Goal: Task Accomplishment & Management: Manage account settings

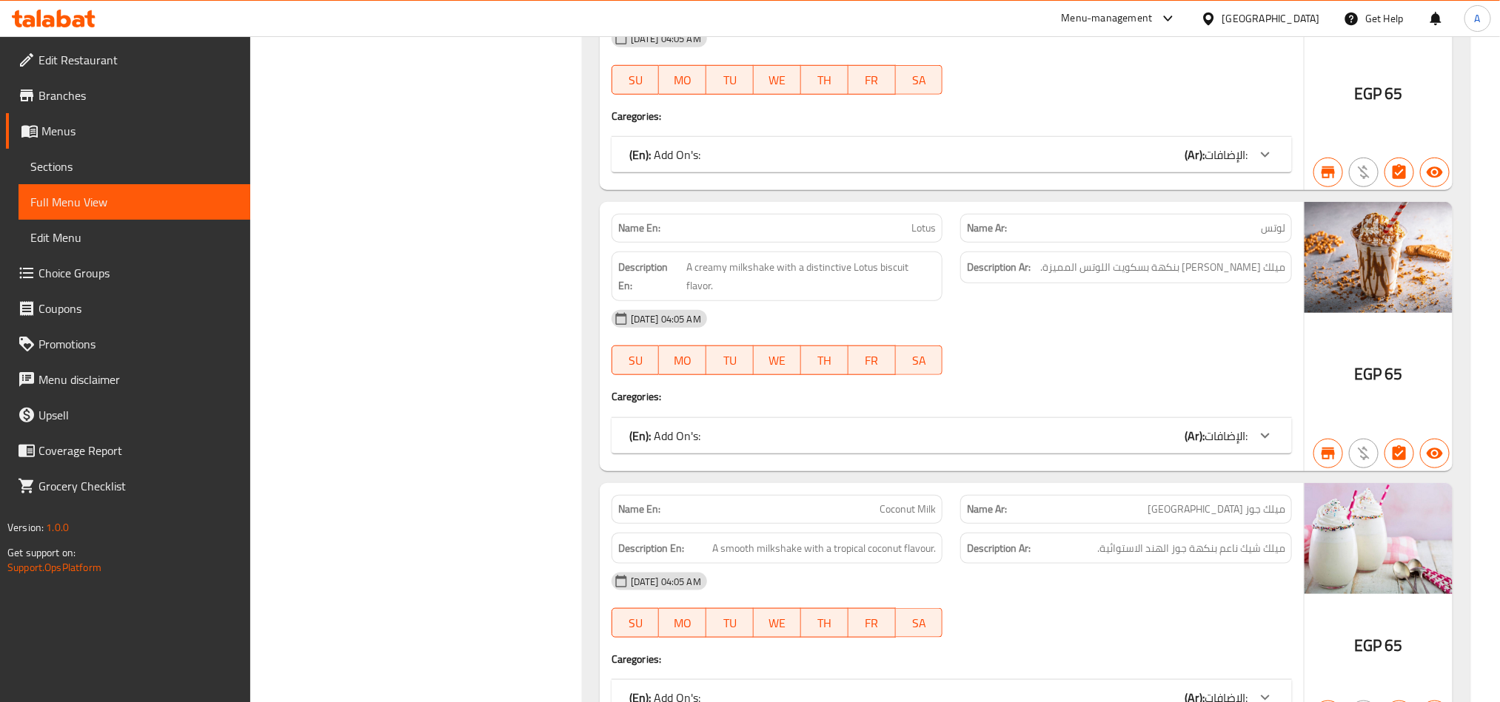
scroll to position [30590, 0]
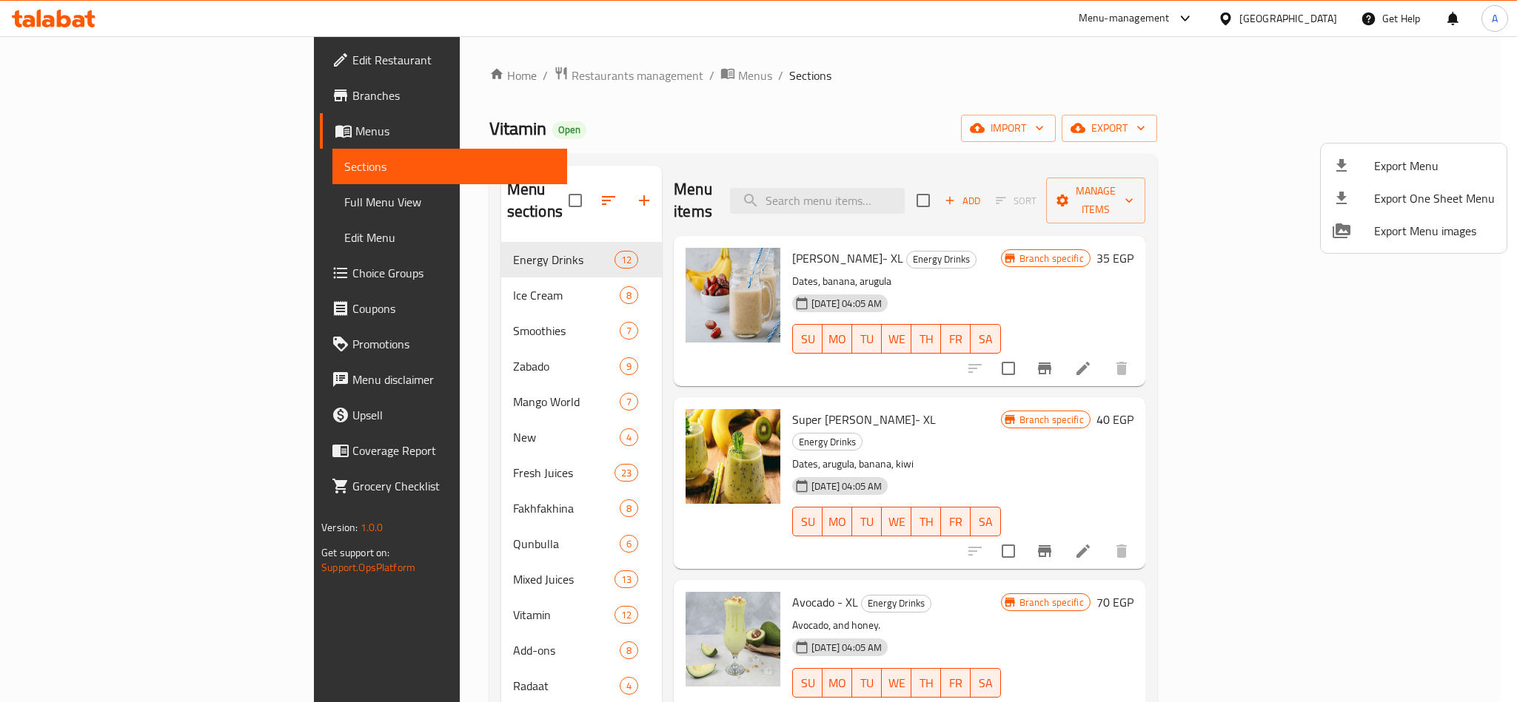
drag, startPoint x: 1344, startPoint y: 27, endPoint x: 1317, endPoint y: 14, distance: 30.1
click at [1344, 27] on div at bounding box center [758, 351] width 1517 height 702
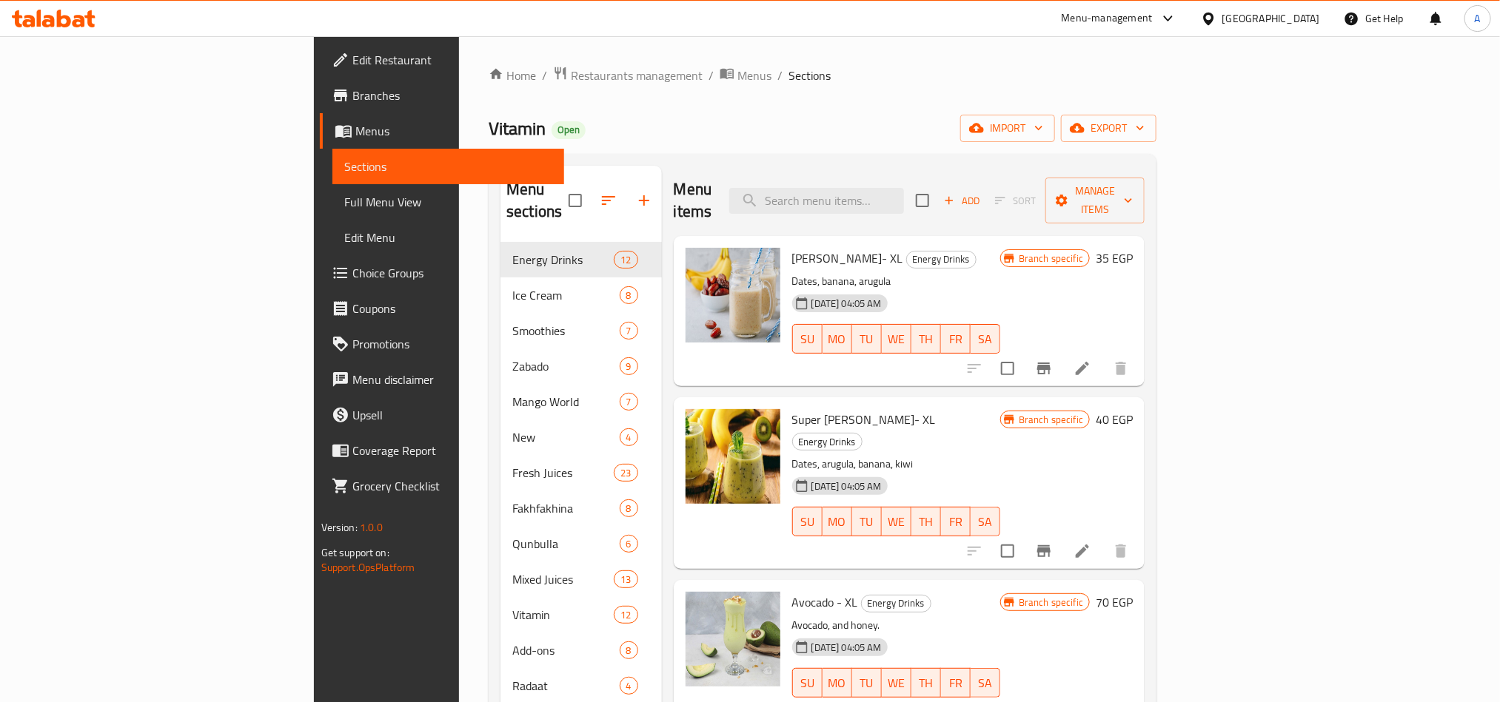
click at [1317, 14] on div "Egypt" at bounding box center [1271, 18] width 98 height 16
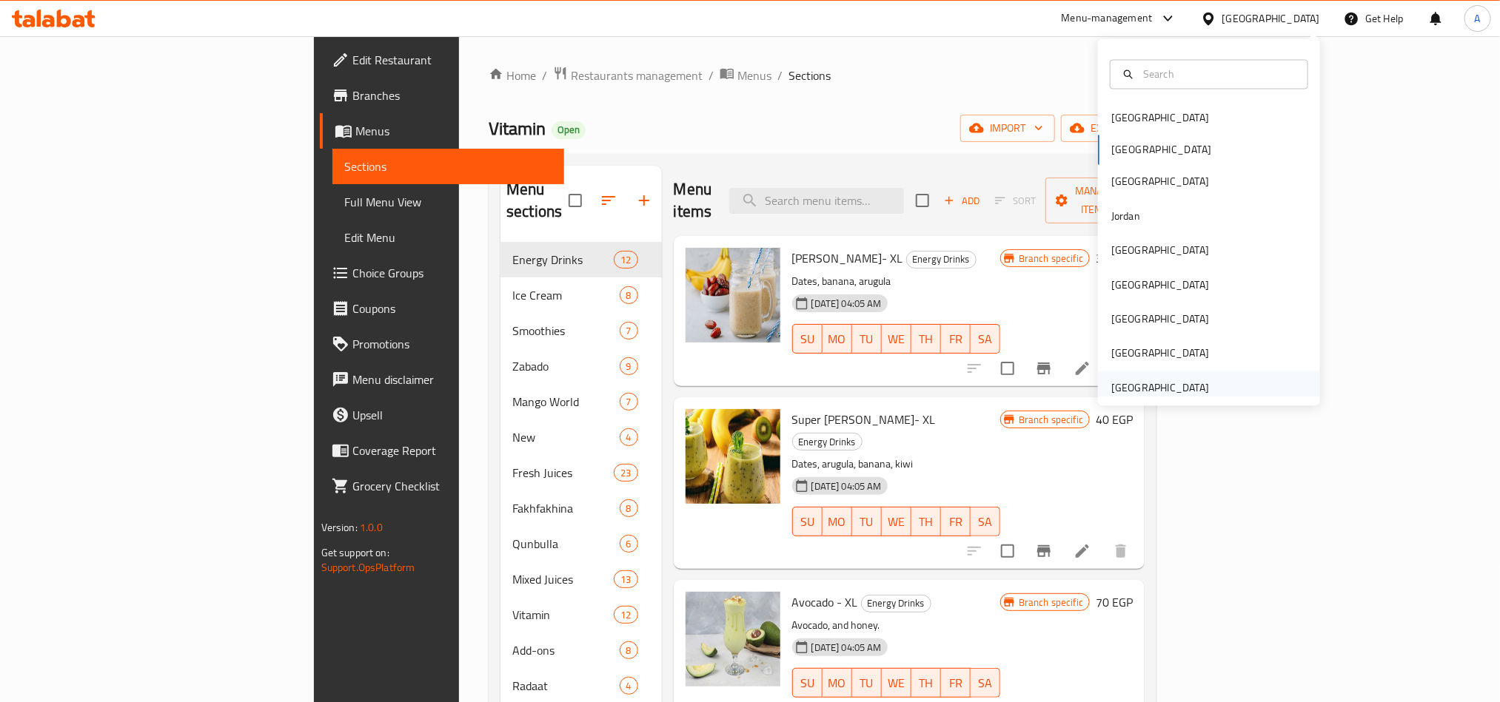
click at [1201, 393] on div "[GEOGRAPHIC_DATA]" at bounding box center [1159, 388] width 121 height 34
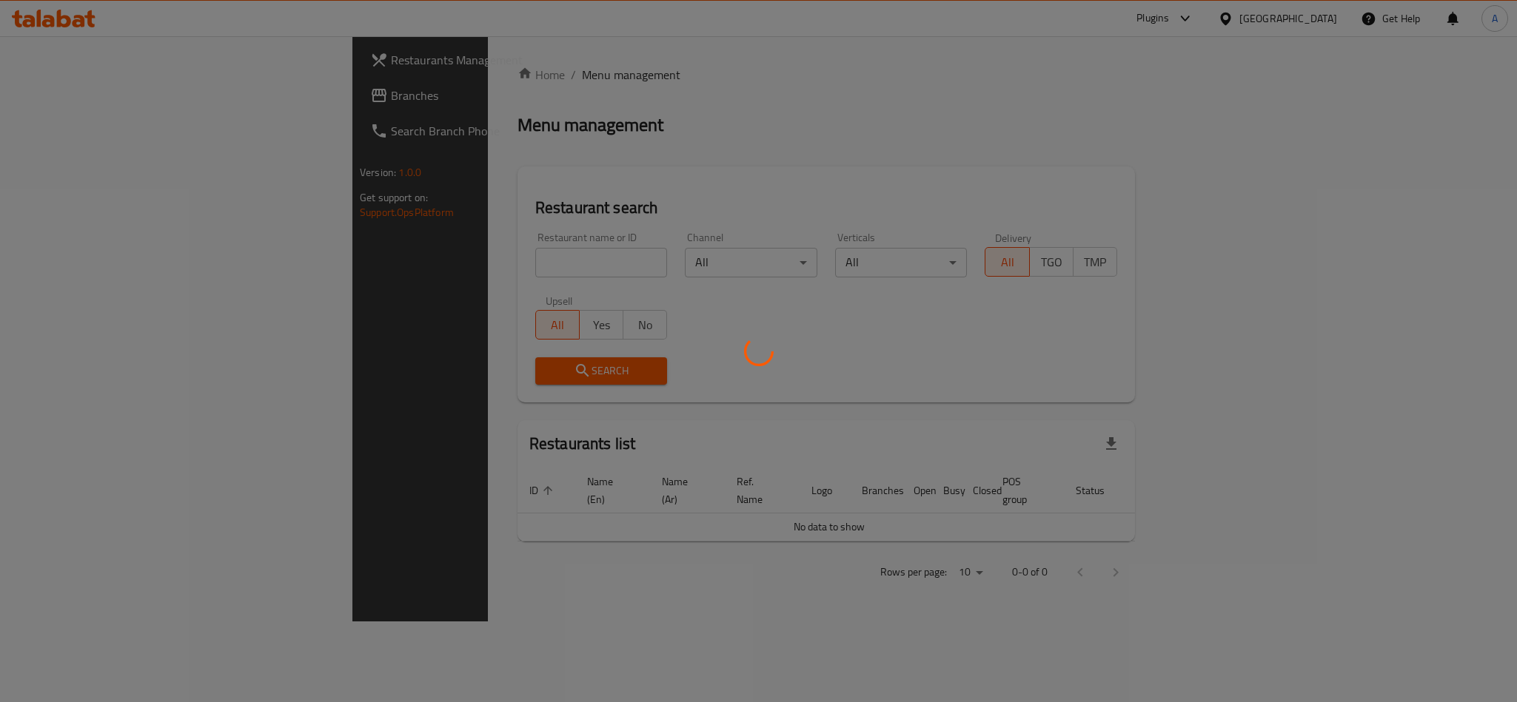
click at [149, 98] on div at bounding box center [758, 351] width 1517 height 702
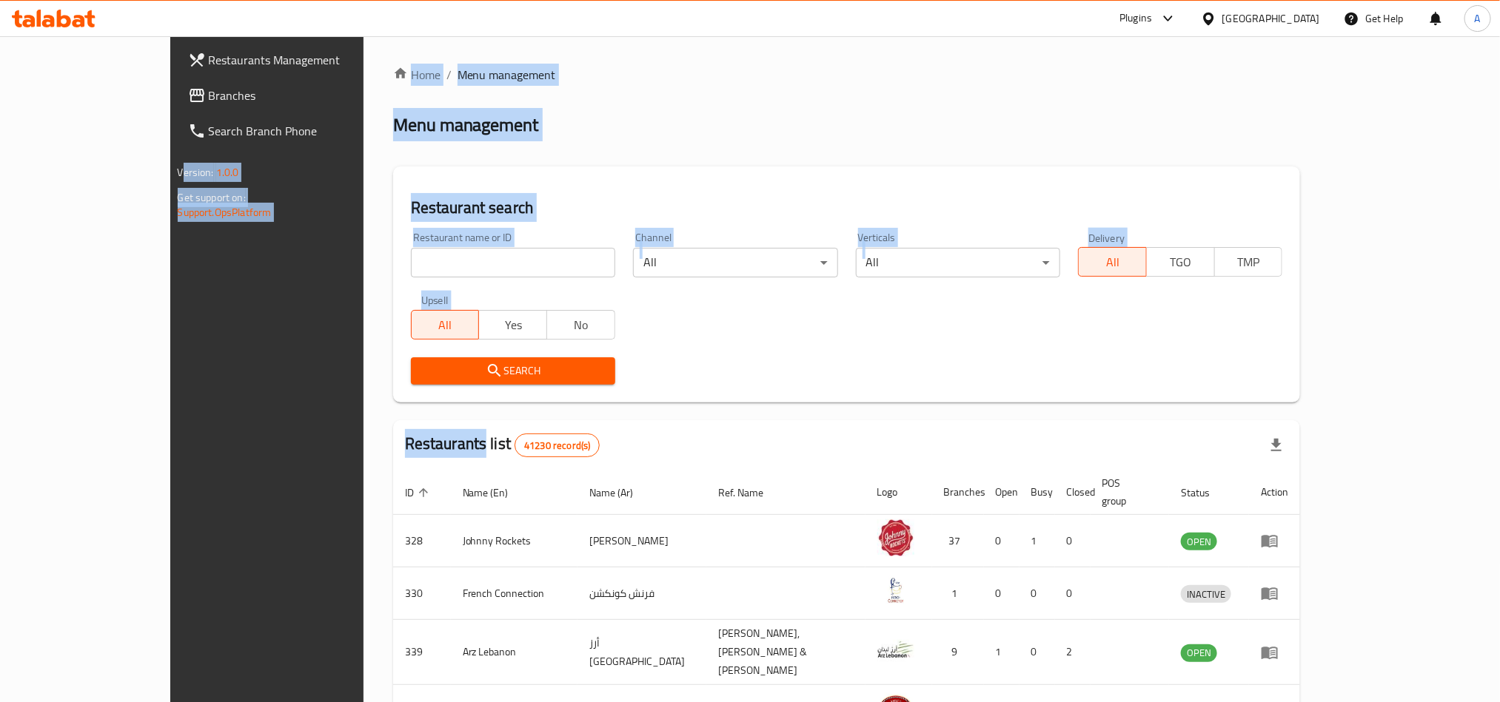
click at [170, 96] on div "Restaurants Management Branches Search Branch Phone Version: 1.0.0 Get support …" at bounding box center [750, 584] width 1160 height 1097
click at [209, 96] on span "Branches" at bounding box center [309, 96] width 200 height 18
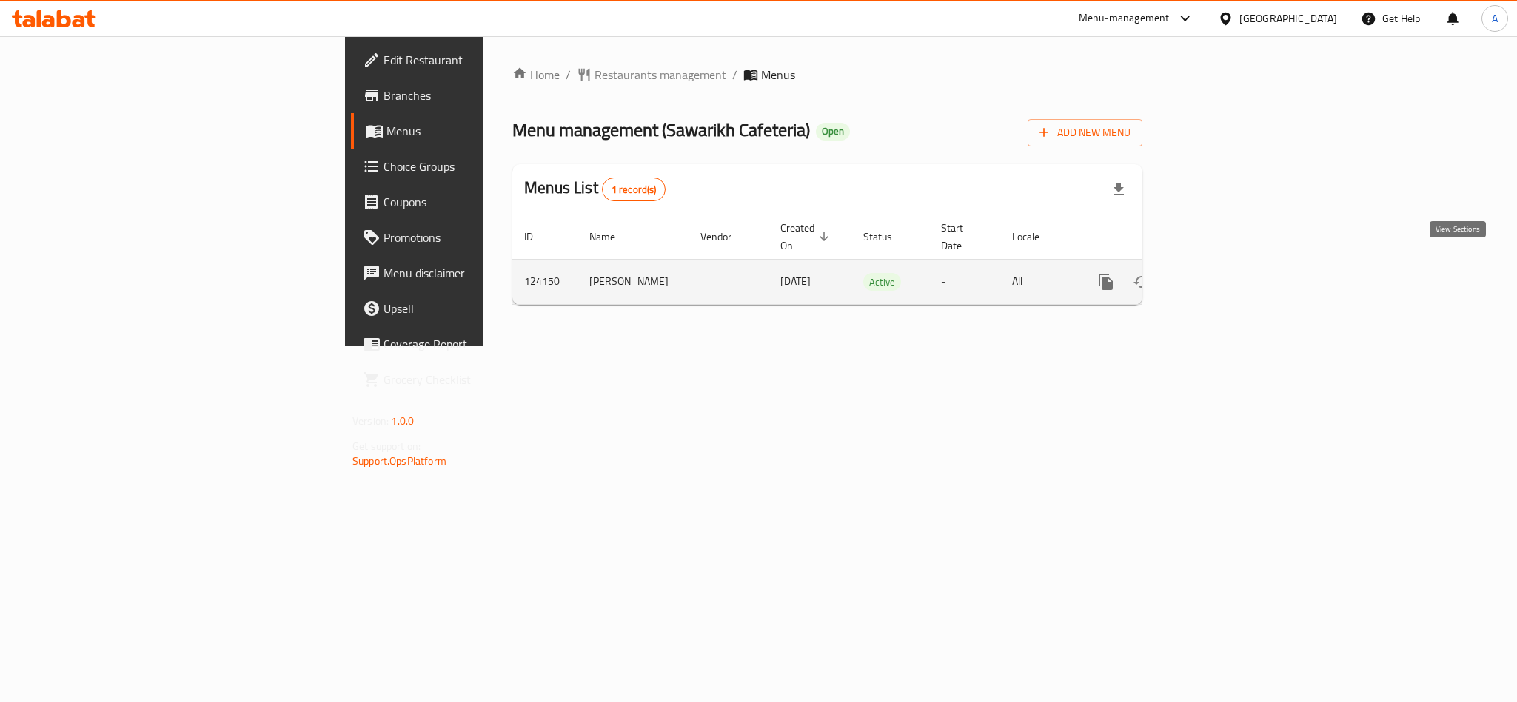
click at [1221, 273] on icon "enhanced table" at bounding box center [1212, 282] width 18 height 18
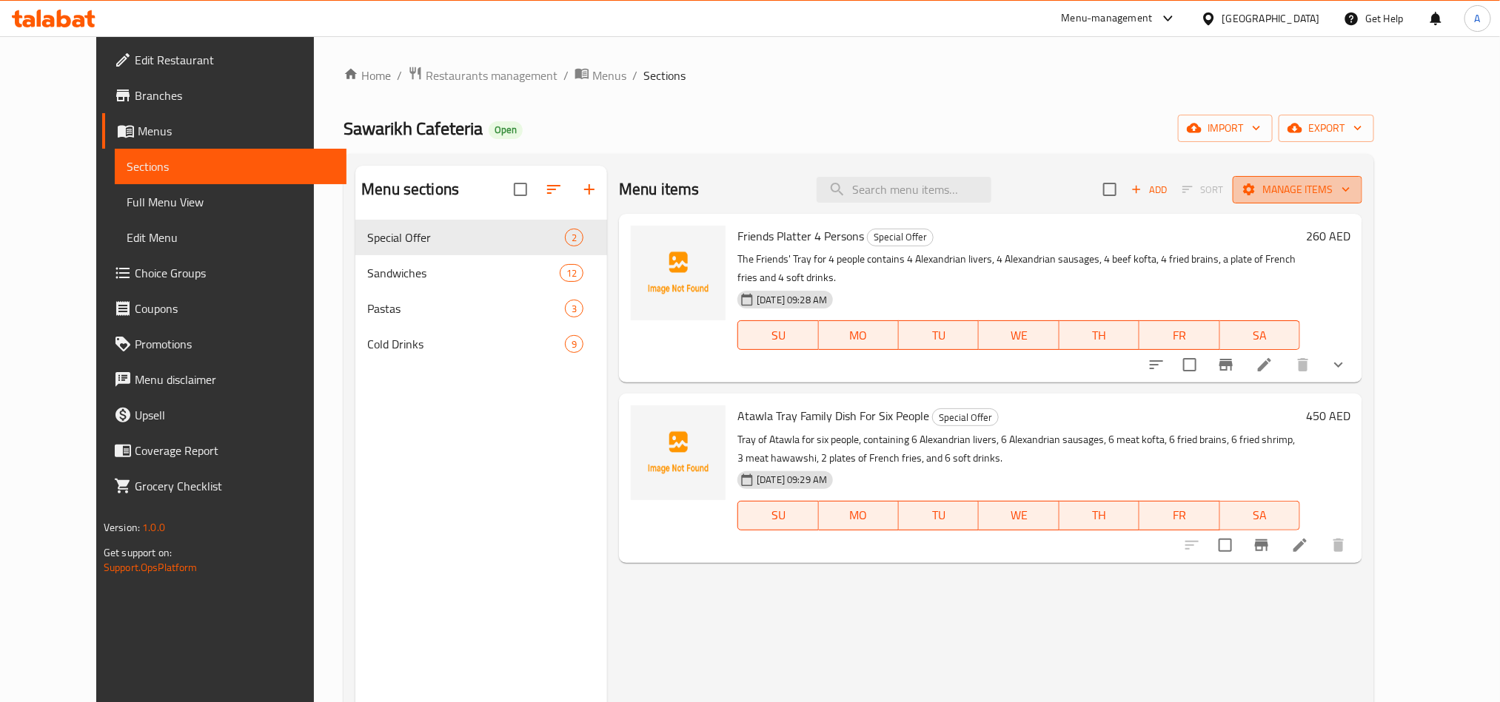
click at [1362, 178] on button "Manage items" at bounding box center [1297, 189] width 130 height 27
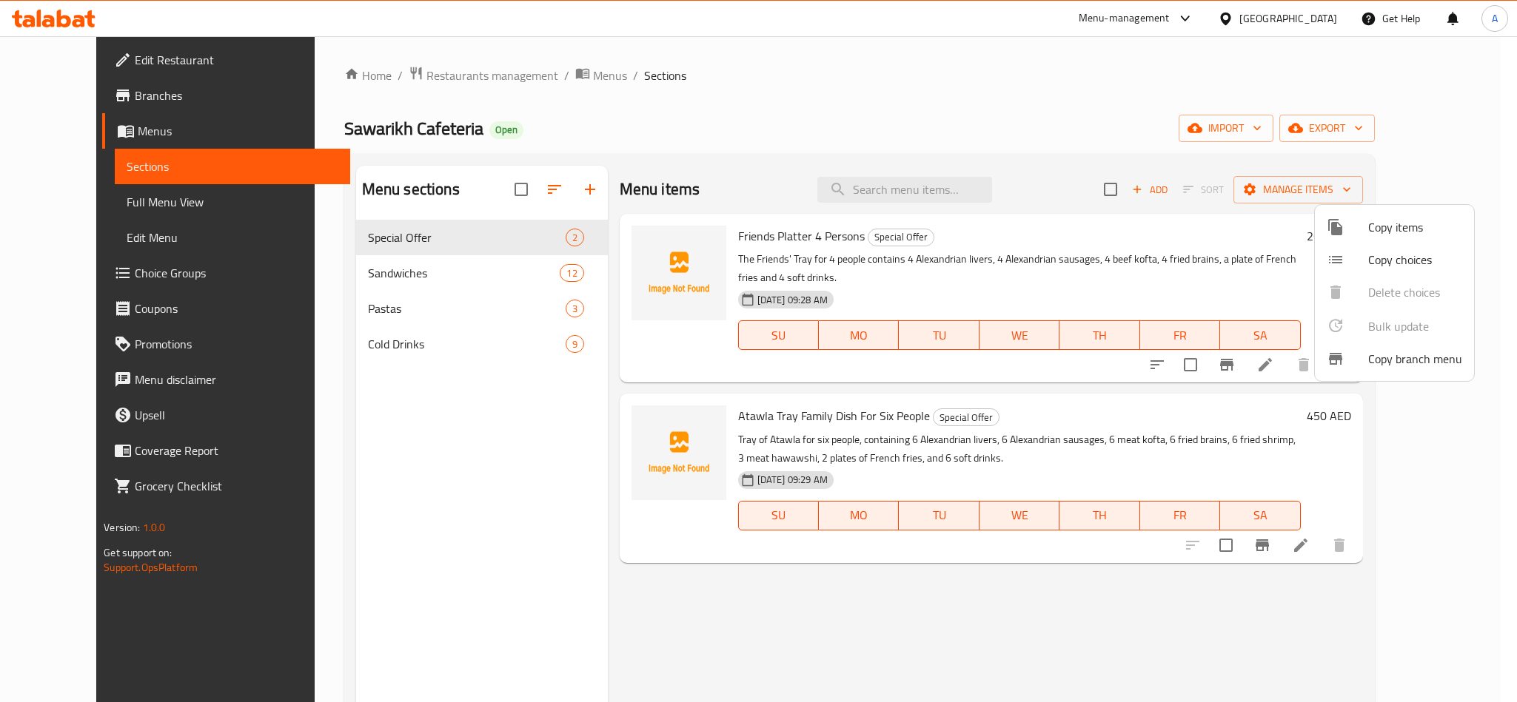
click at [1439, 131] on div at bounding box center [758, 351] width 1517 height 702
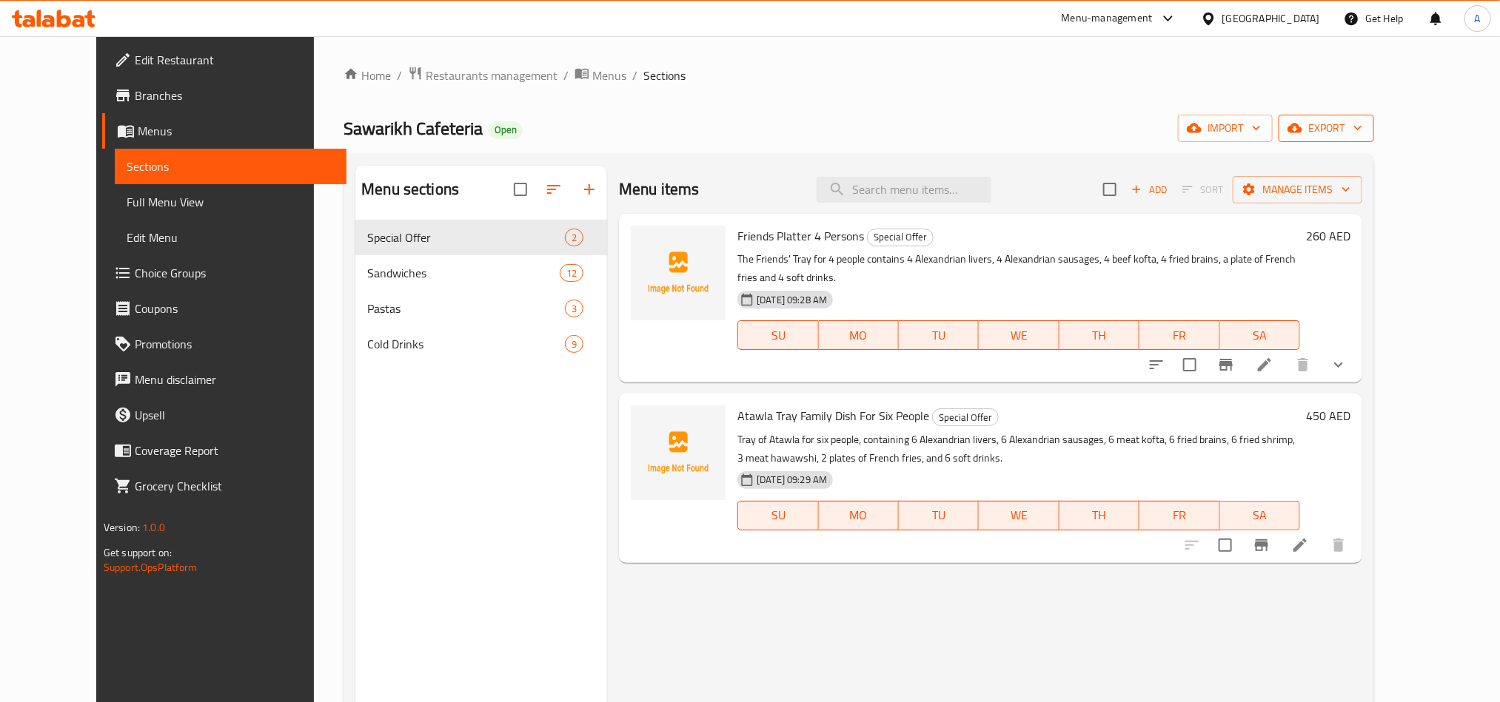
click at [1362, 131] on span "export" at bounding box center [1326, 128] width 72 height 19
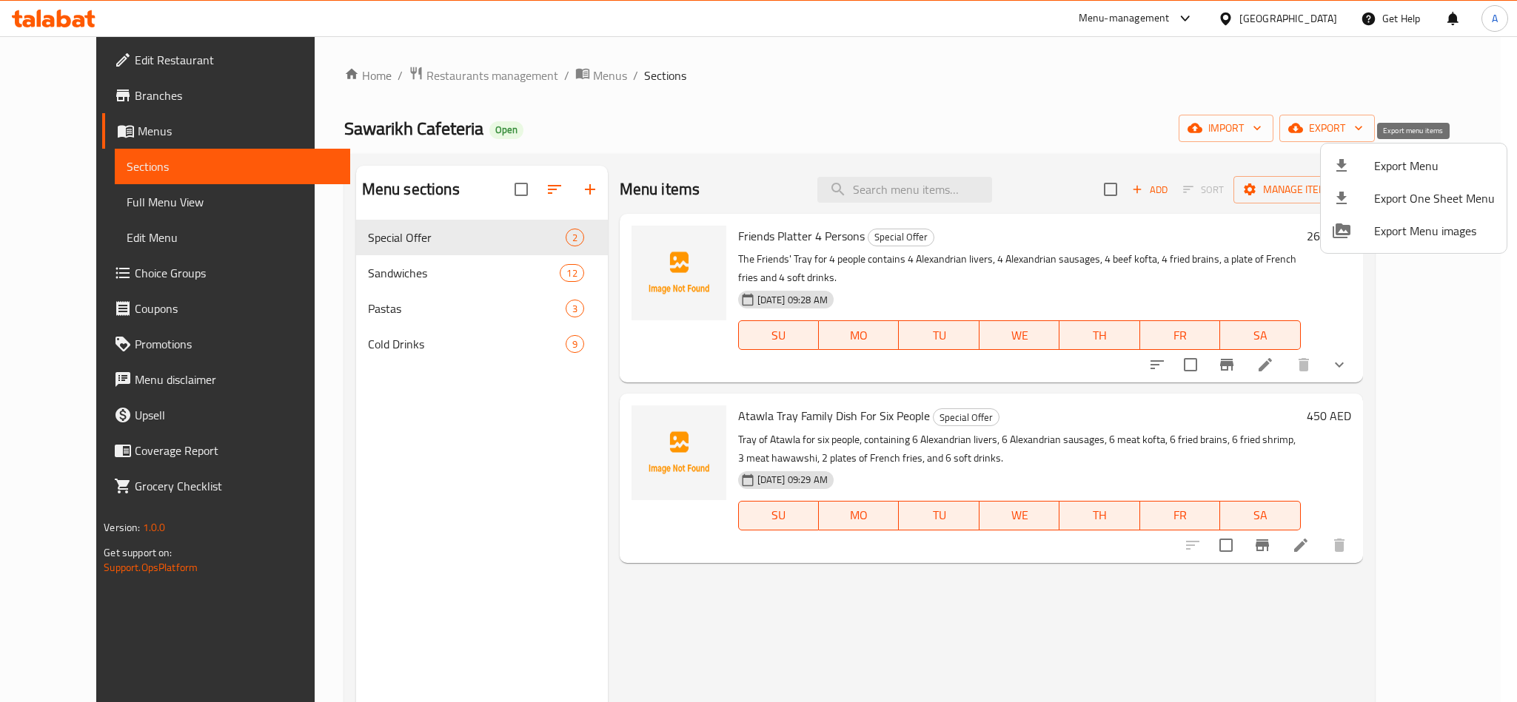
click at [1411, 174] on span "Export Menu" at bounding box center [1434, 166] width 121 height 18
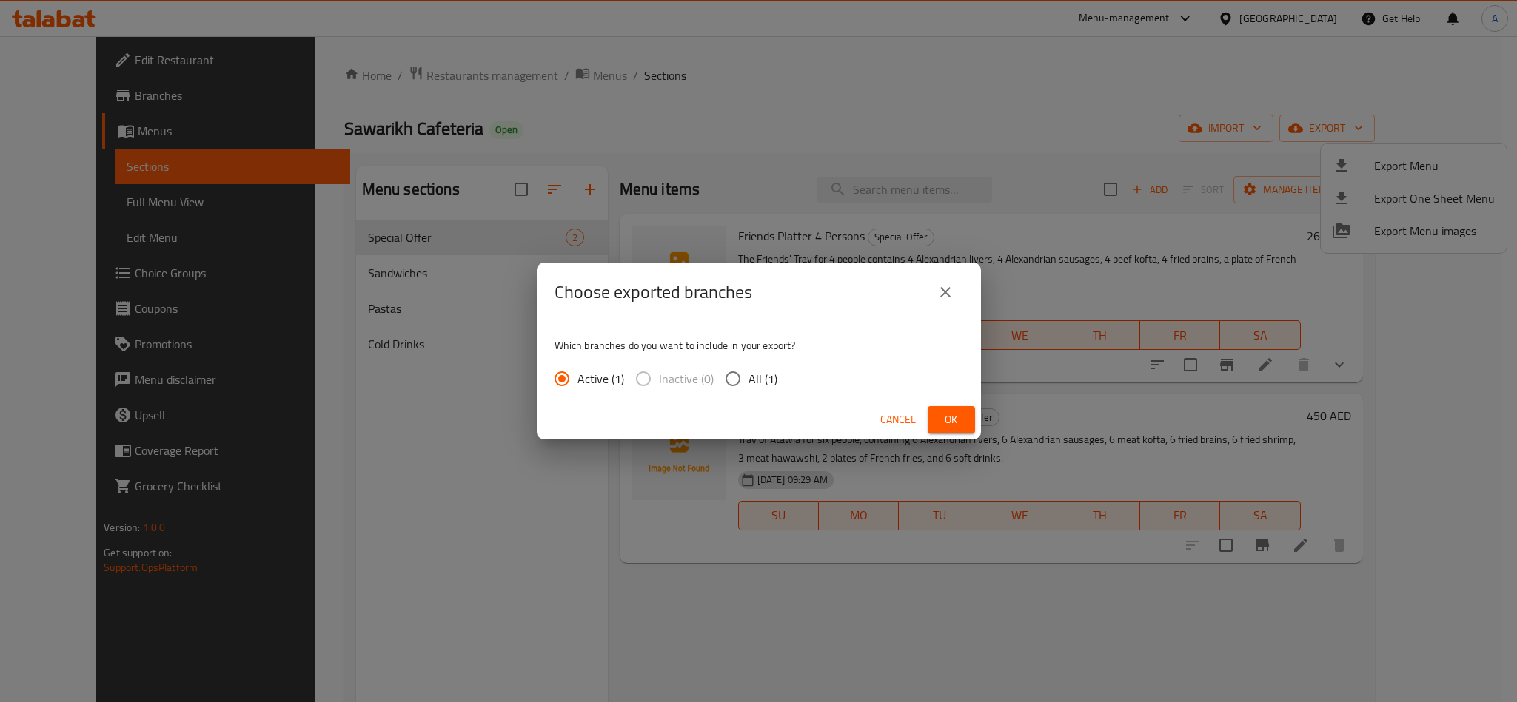
click at [733, 394] on input "All (1)" at bounding box center [732, 378] width 31 height 31
radio input "true"
click at [889, 395] on div "Which branches do you want to include in your export? Active (1) Inactive (0) A…" at bounding box center [759, 361] width 444 height 78
click at [941, 422] on span "Ok" at bounding box center [951, 420] width 24 height 19
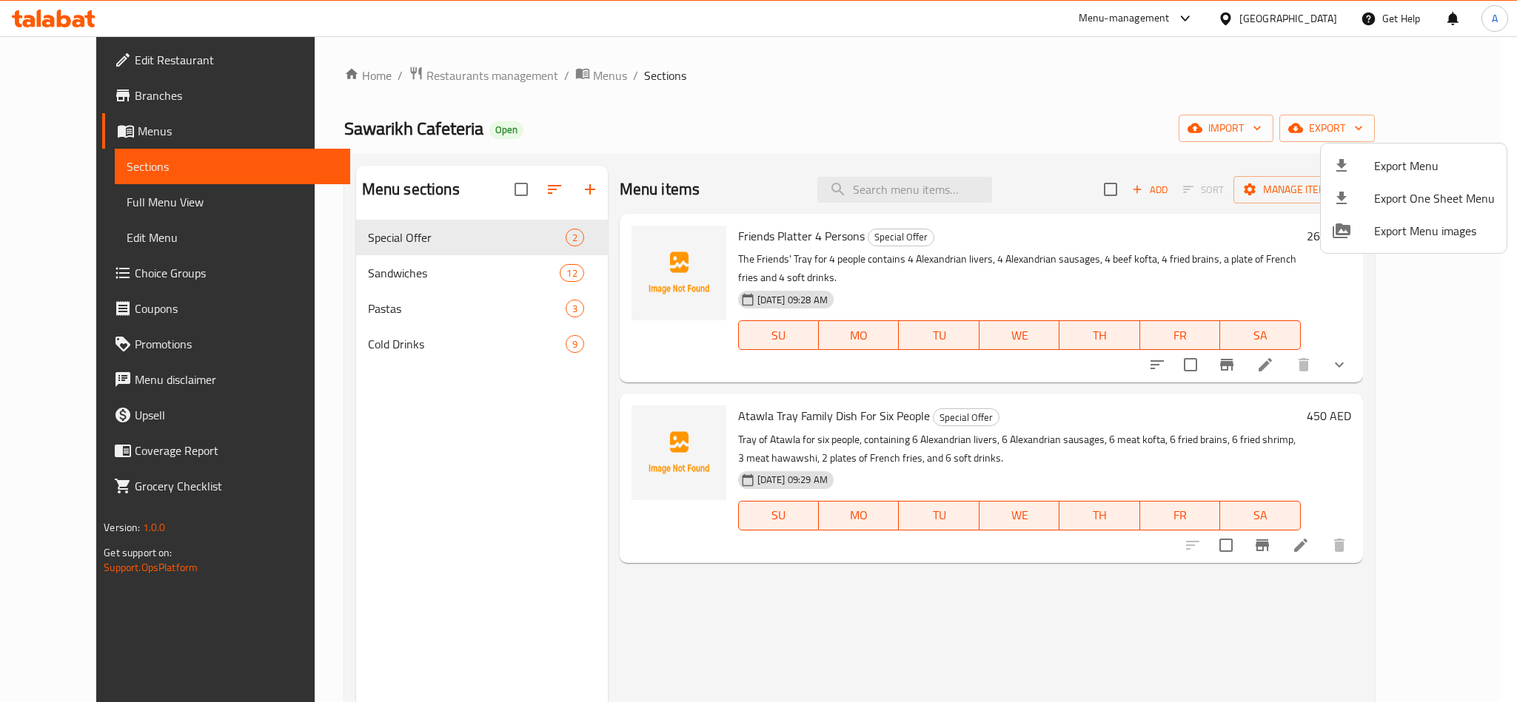
click at [402, 274] on div at bounding box center [758, 351] width 1517 height 702
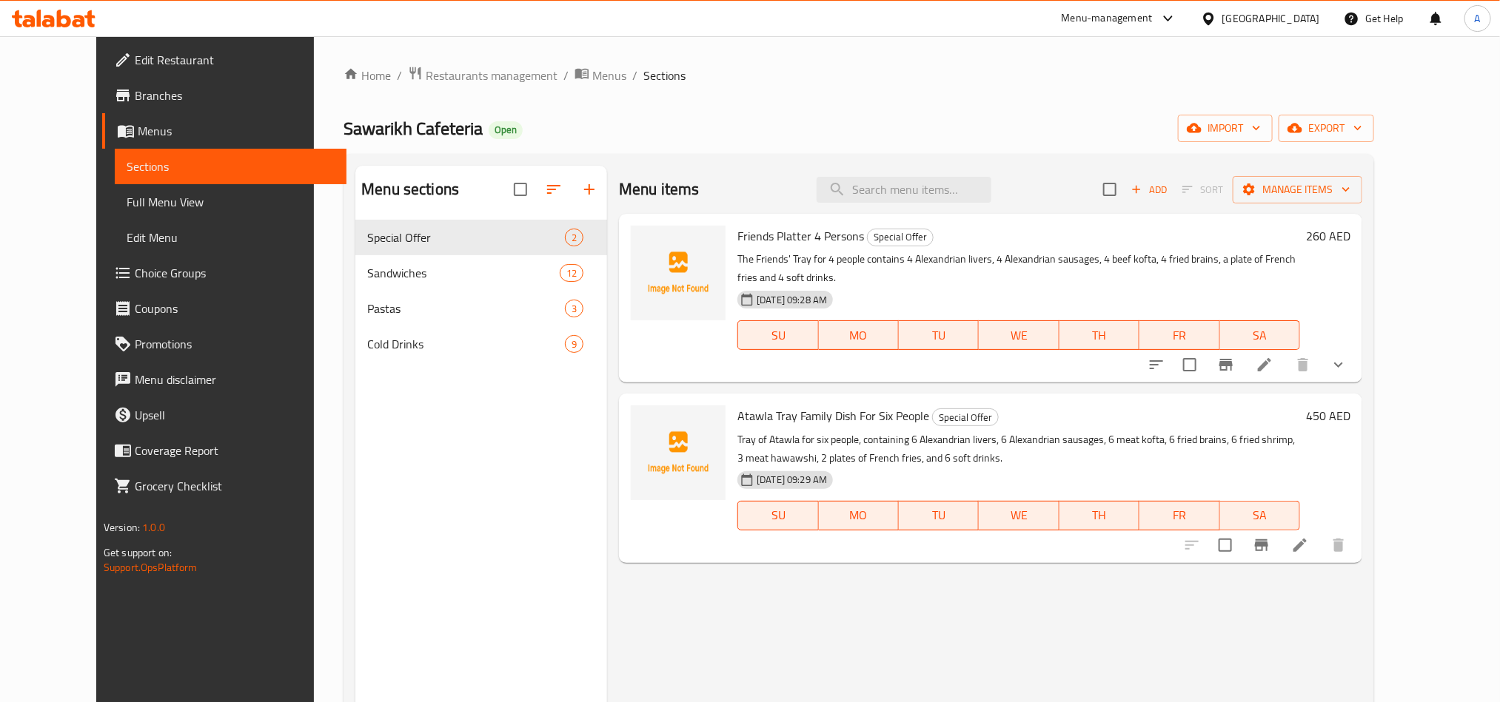
click at [383, 276] on span "Sandwiches" at bounding box center [463, 273] width 192 height 18
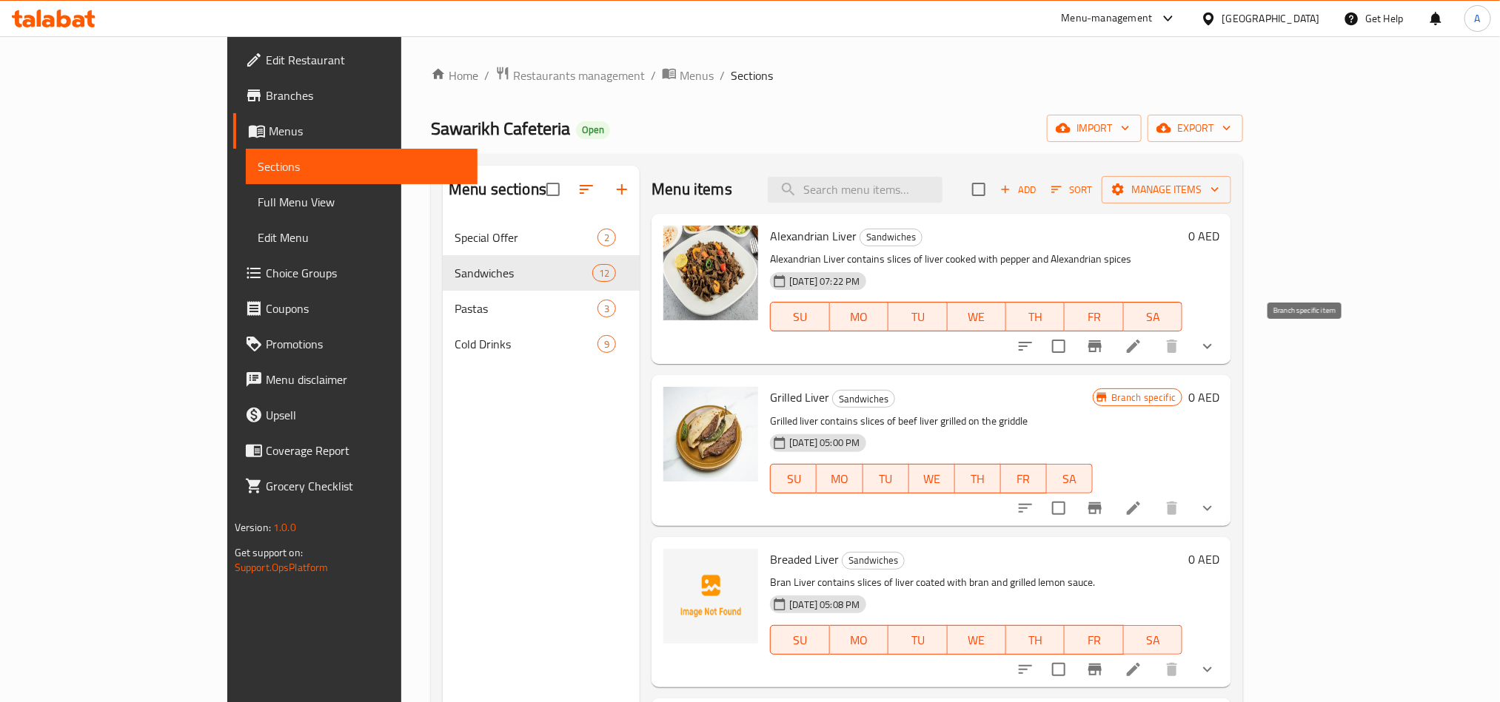
click at [1104, 340] on icon "Branch-specific-item" at bounding box center [1095, 347] width 18 height 18
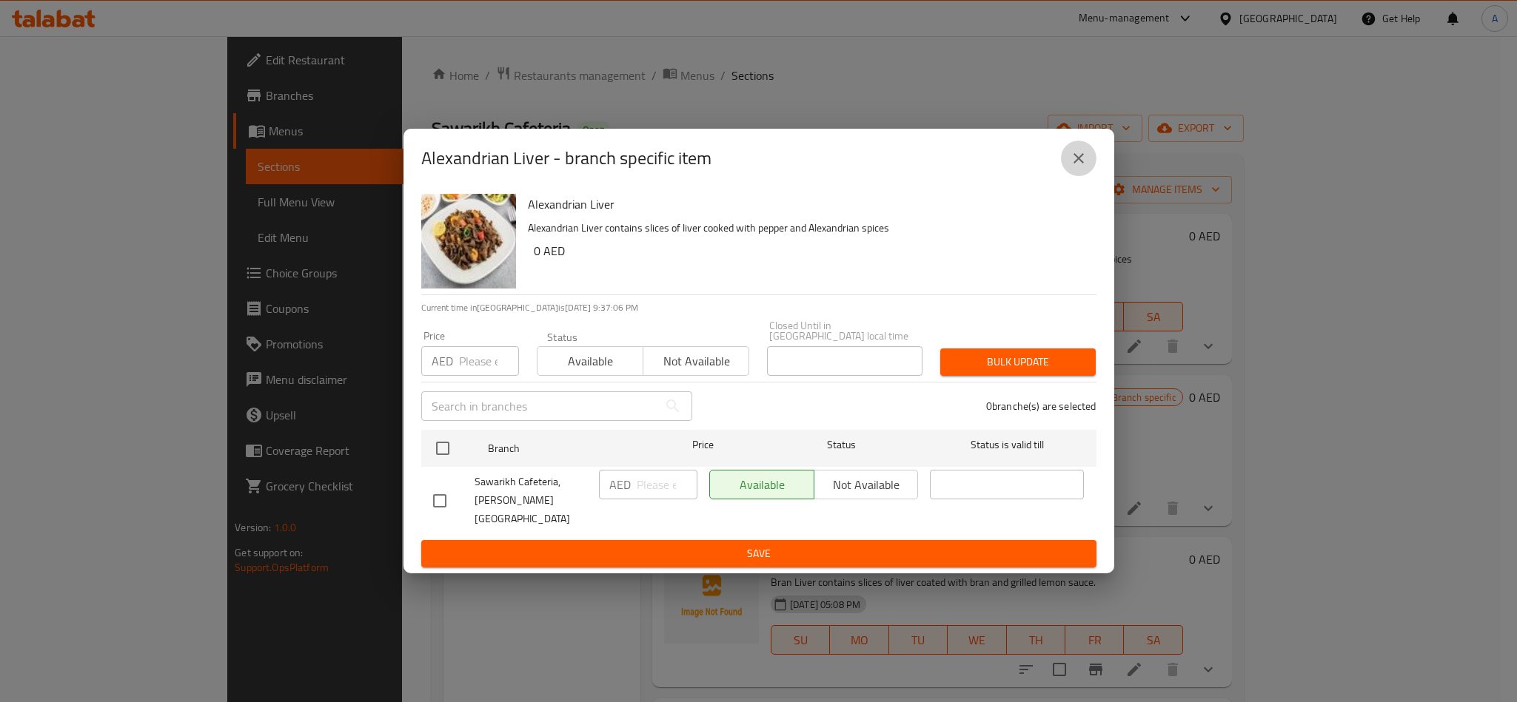
click at [1082, 161] on icon "close" at bounding box center [1079, 159] width 18 height 18
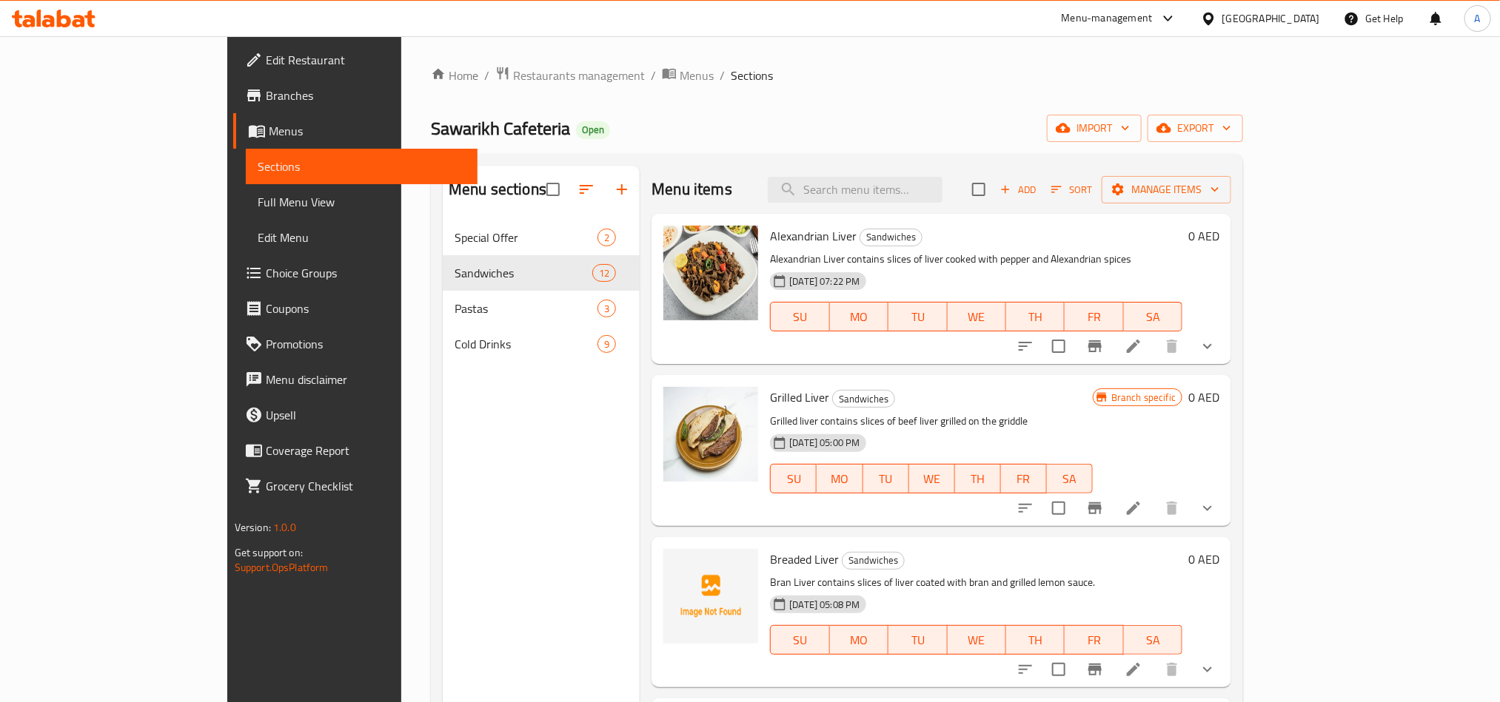
click at [1140, 347] on icon at bounding box center [1133, 346] width 13 height 13
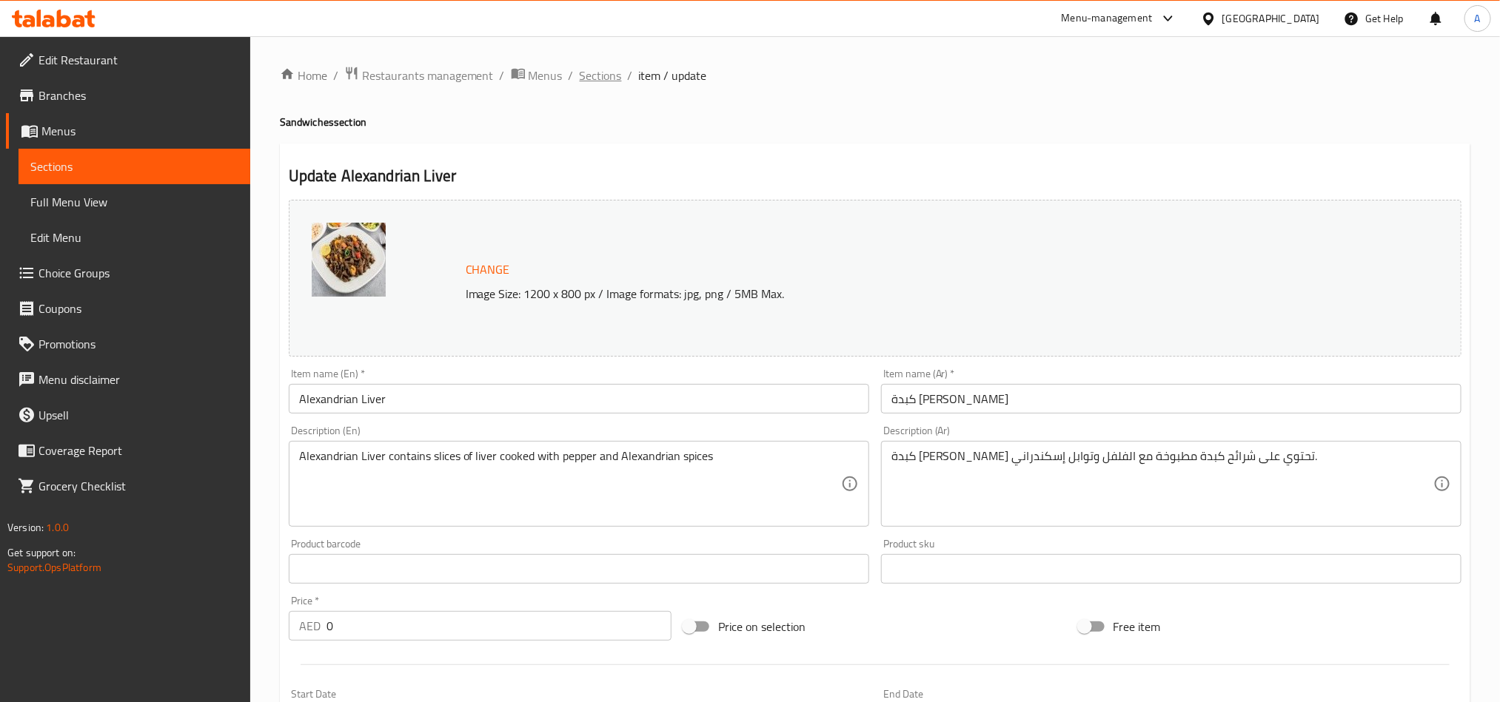
click at [616, 80] on span "Sections" at bounding box center [601, 76] width 42 height 18
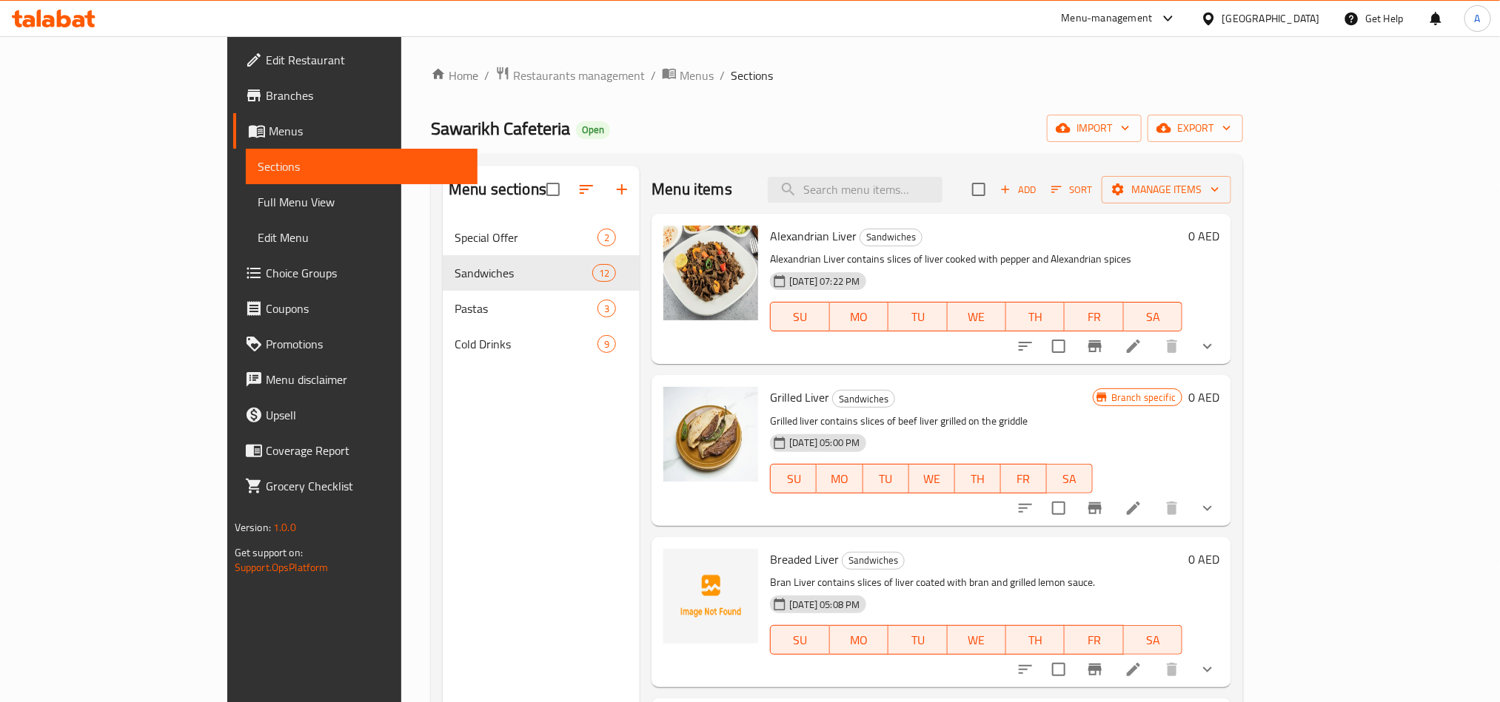
click at [1225, 349] on button "show more" at bounding box center [1207, 347] width 36 height 36
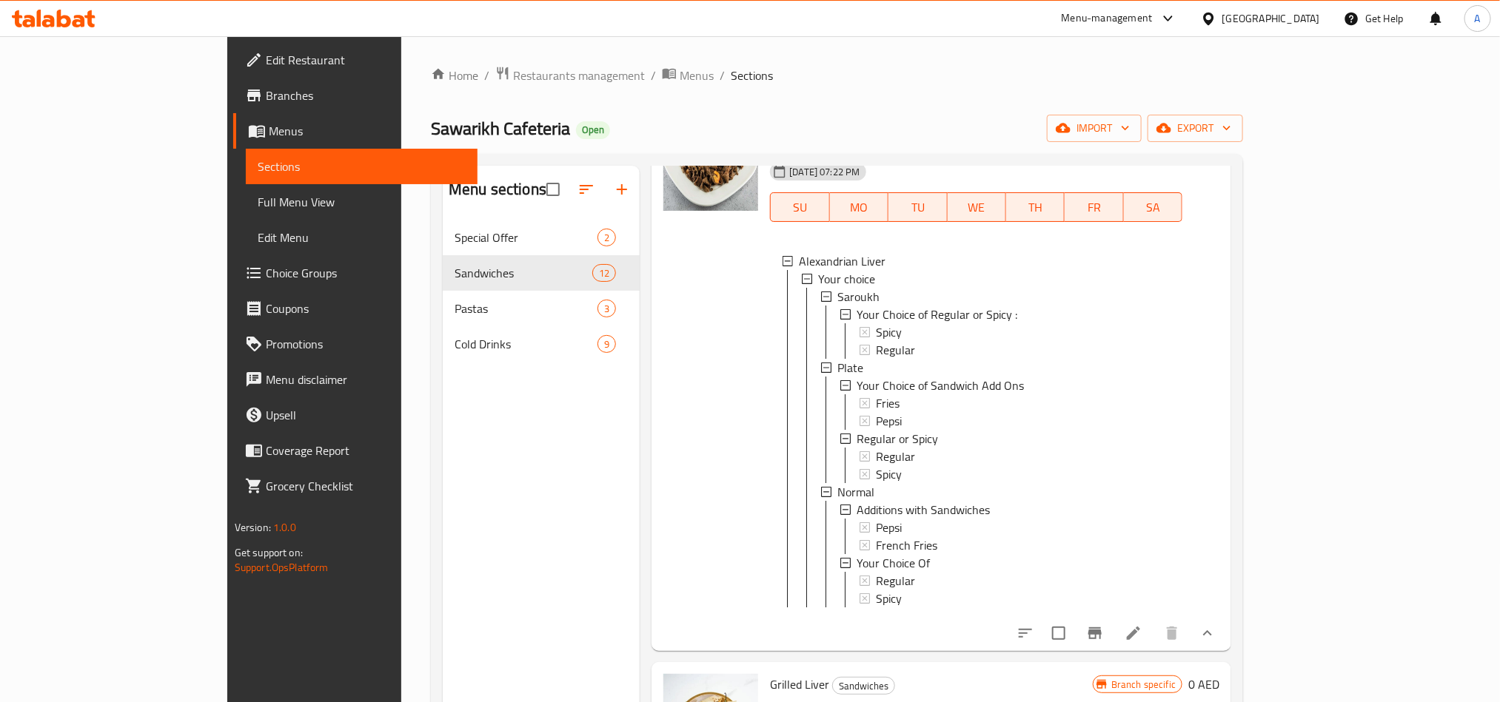
scroll to position [111, 0]
click at [837, 293] on span "Saroukh" at bounding box center [858, 295] width 42 height 18
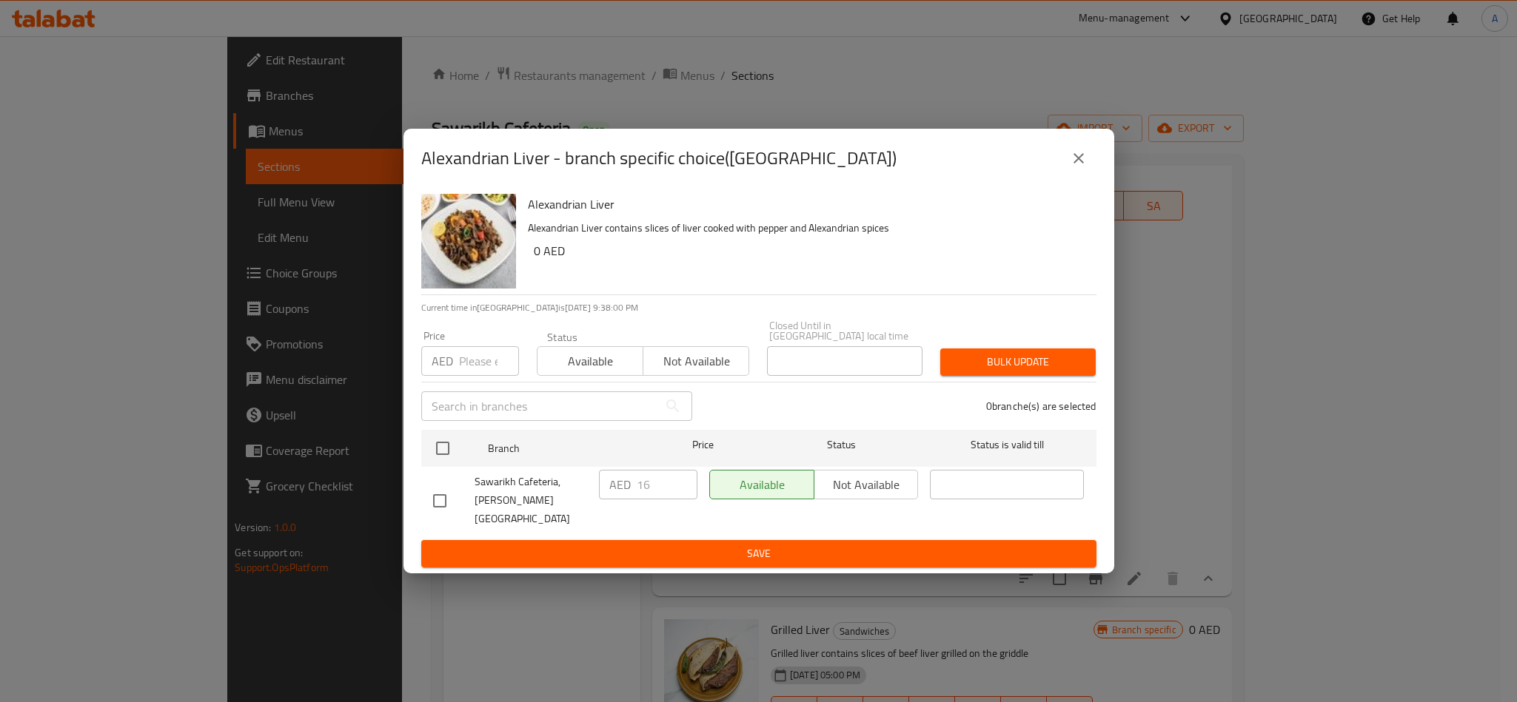
click at [449, 467] on div "Sawarikh Cafeteria, Mohammed Bin Zayed City" at bounding box center [510, 500] width 166 height 73
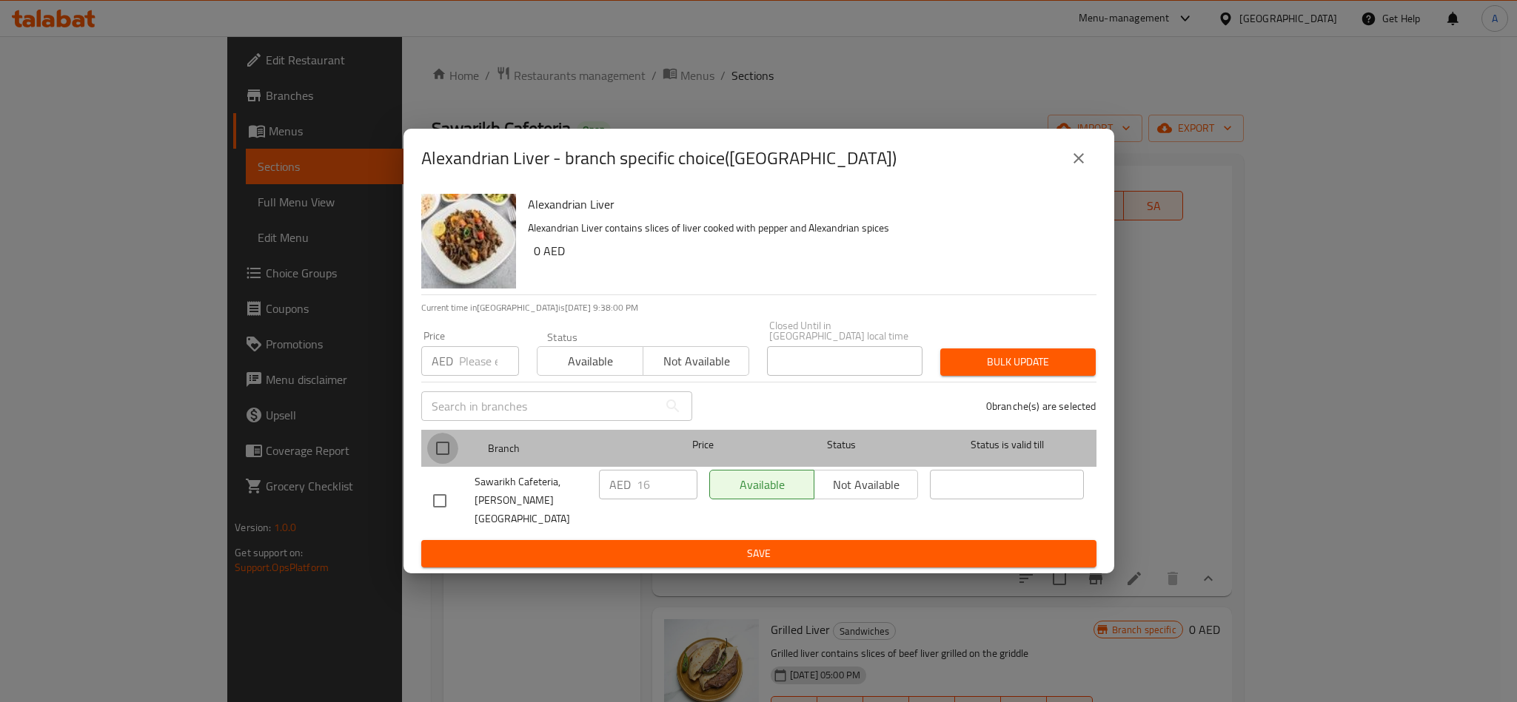
click at [449, 462] on input "checkbox" at bounding box center [442, 448] width 31 height 31
checkbox input "true"
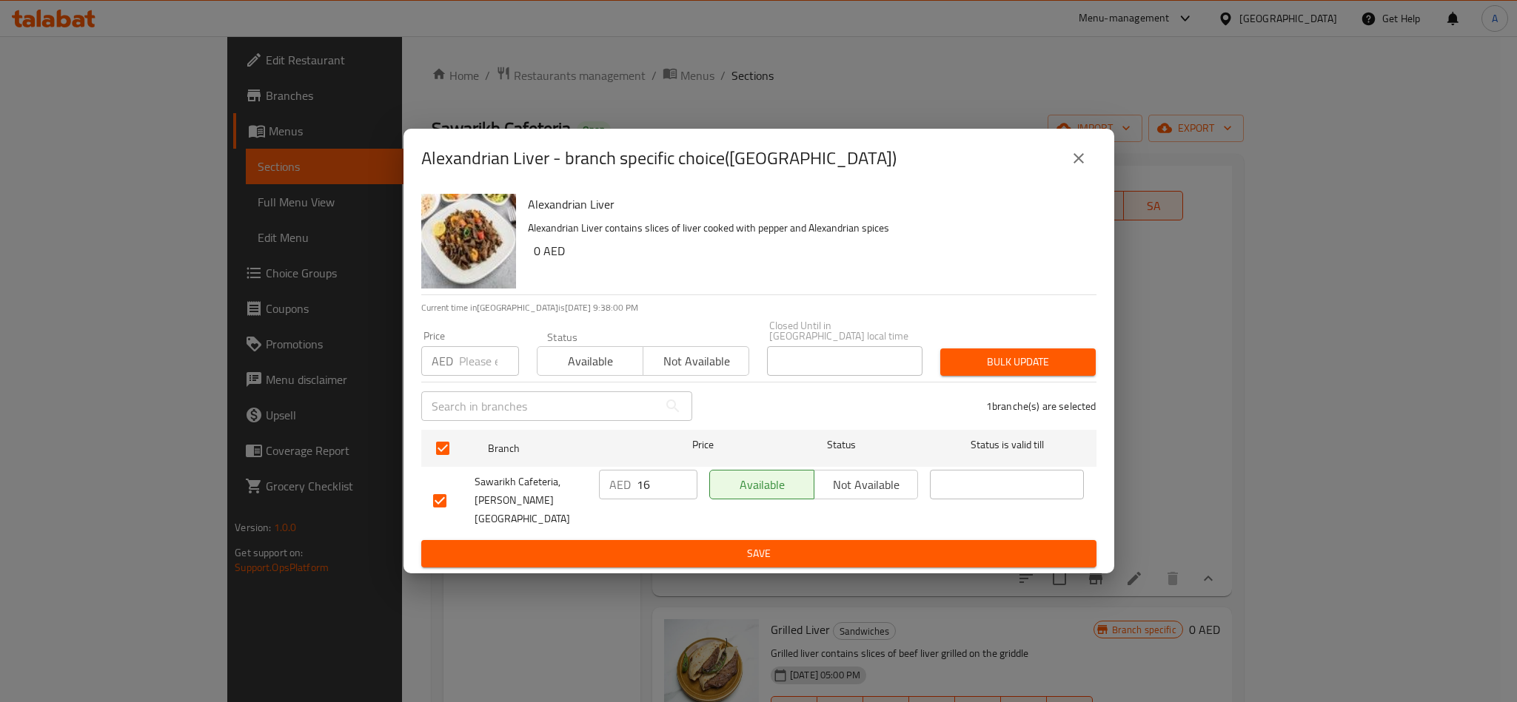
click at [471, 342] on div "Price AED Price" at bounding box center [470, 353] width 98 height 45
click at [471, 354] on input "number" at bounding box center [489, 361] width 60 height 30
type input "16"
click at [991, 377] on div "Bulk update" at bounding box center [1017, 362] width 173 height 45
click at [1018, 363] on span "Bulk update" at bounding box center [1018, 362] width 132 height 19
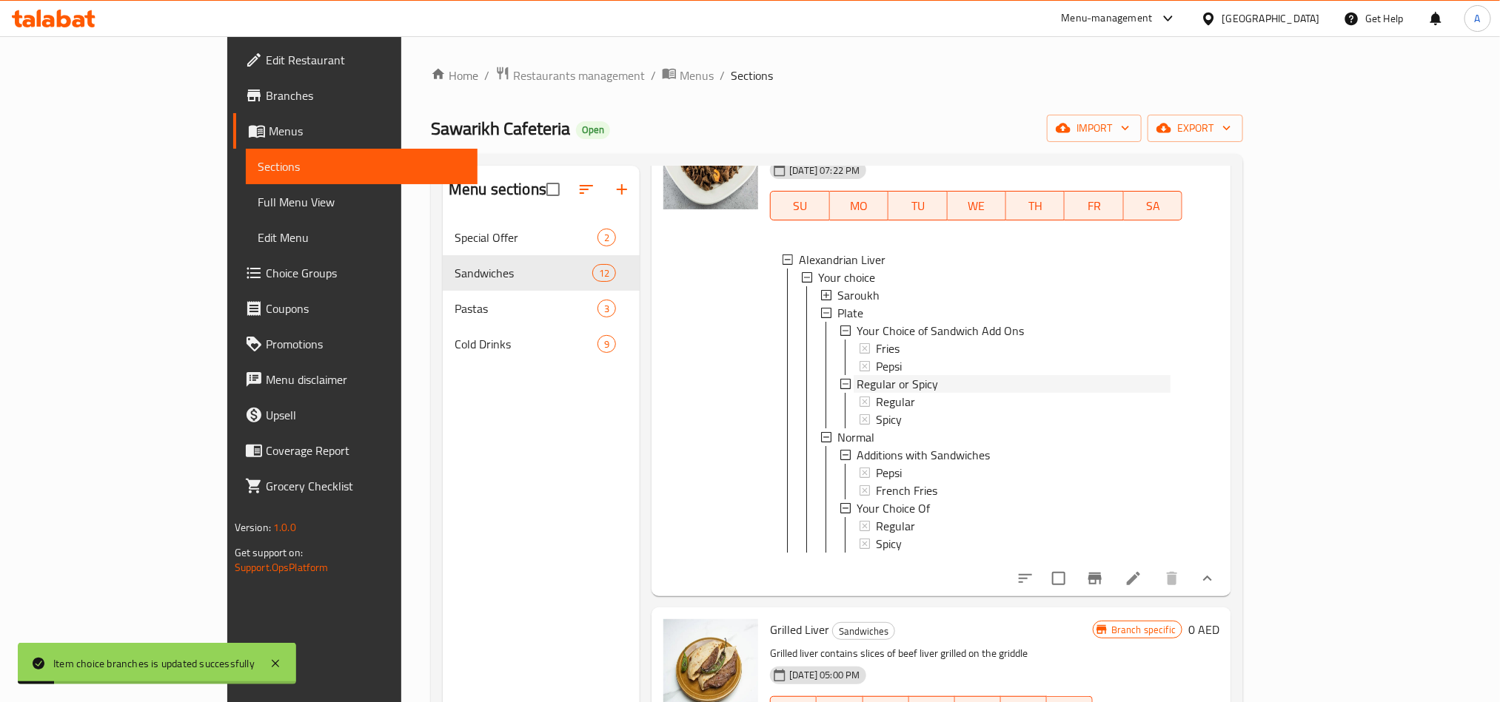
click at [856, 387] on span "Regular or Spicy" at bounding box center [896, 384] width 81 height 18
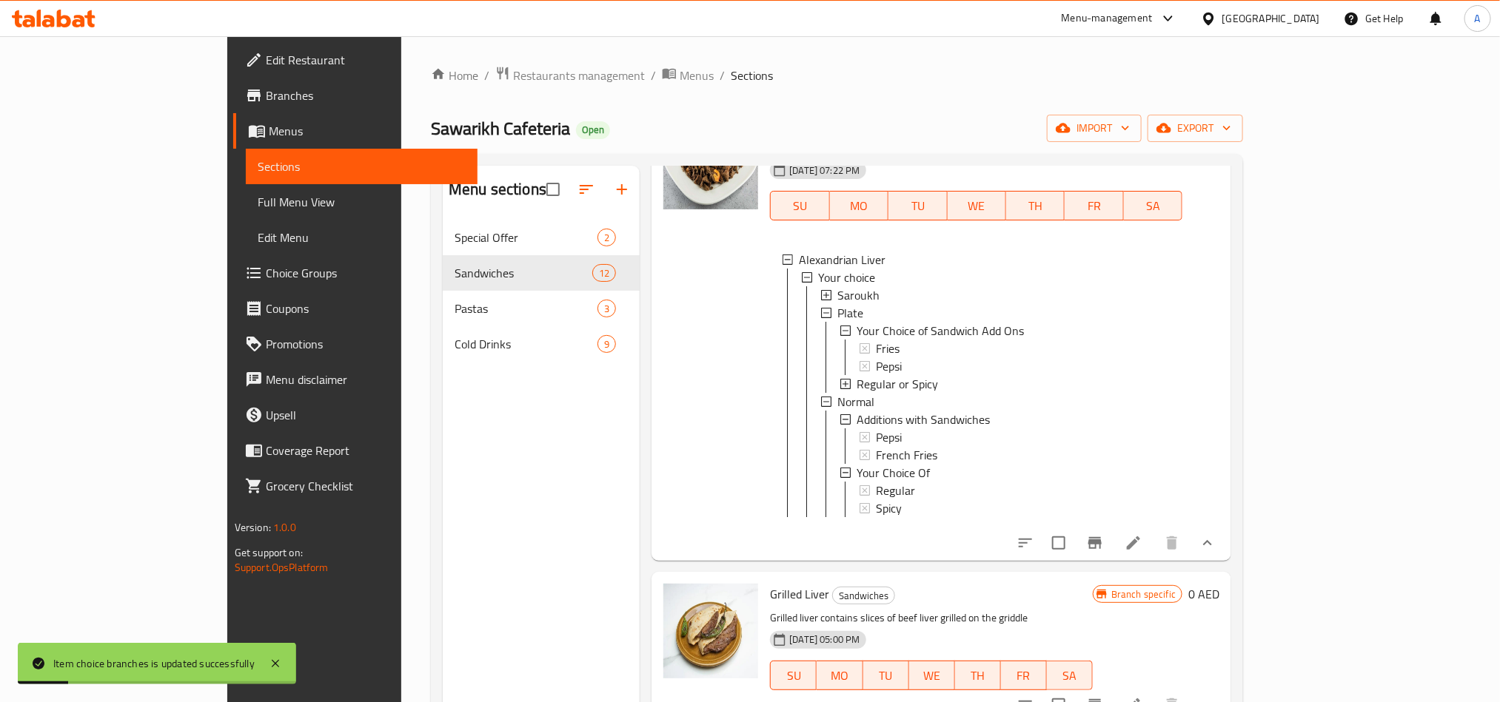
click at [856, 387] on span "Regular or Spicy" at bounding box center [896, 384] width 81 height 18
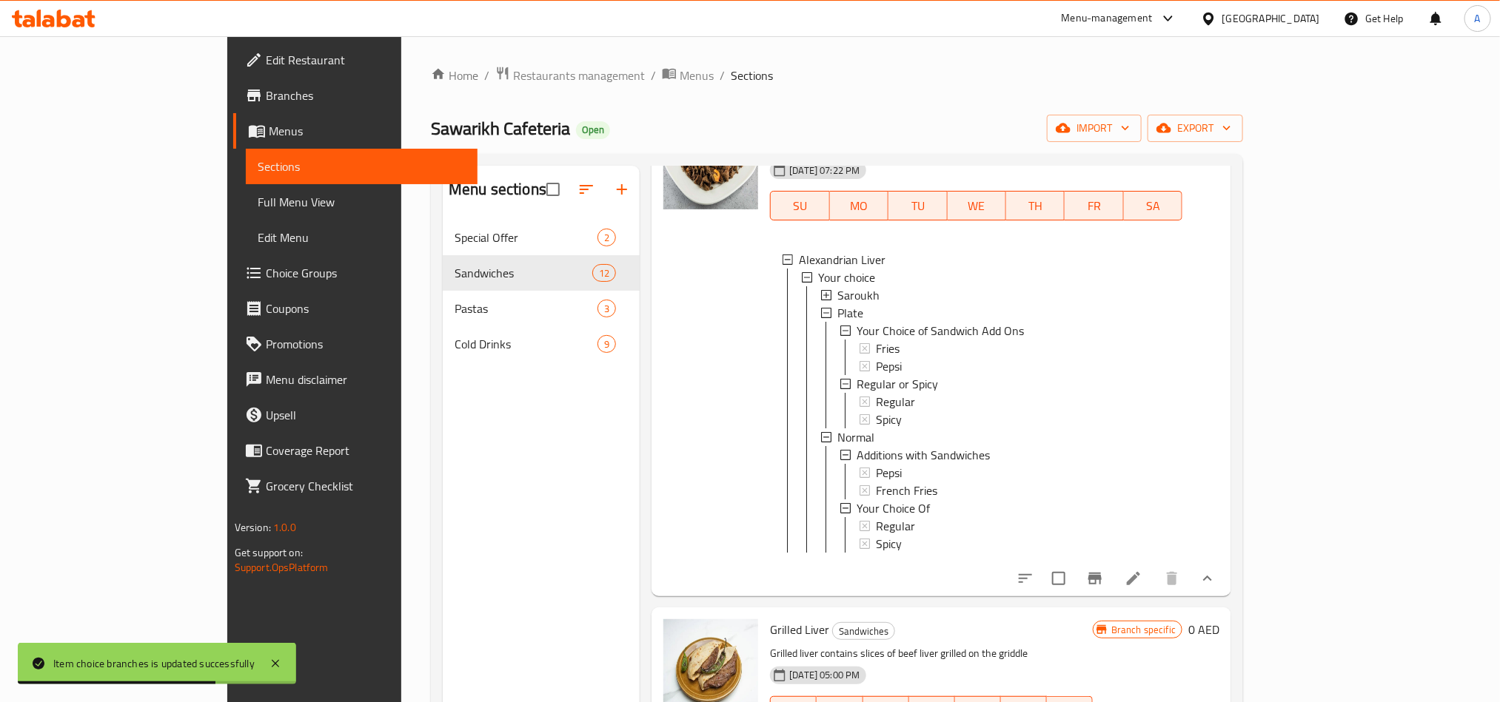
click at [1154, 591] on li at bounding box center [1132, 578] width 41 height 27
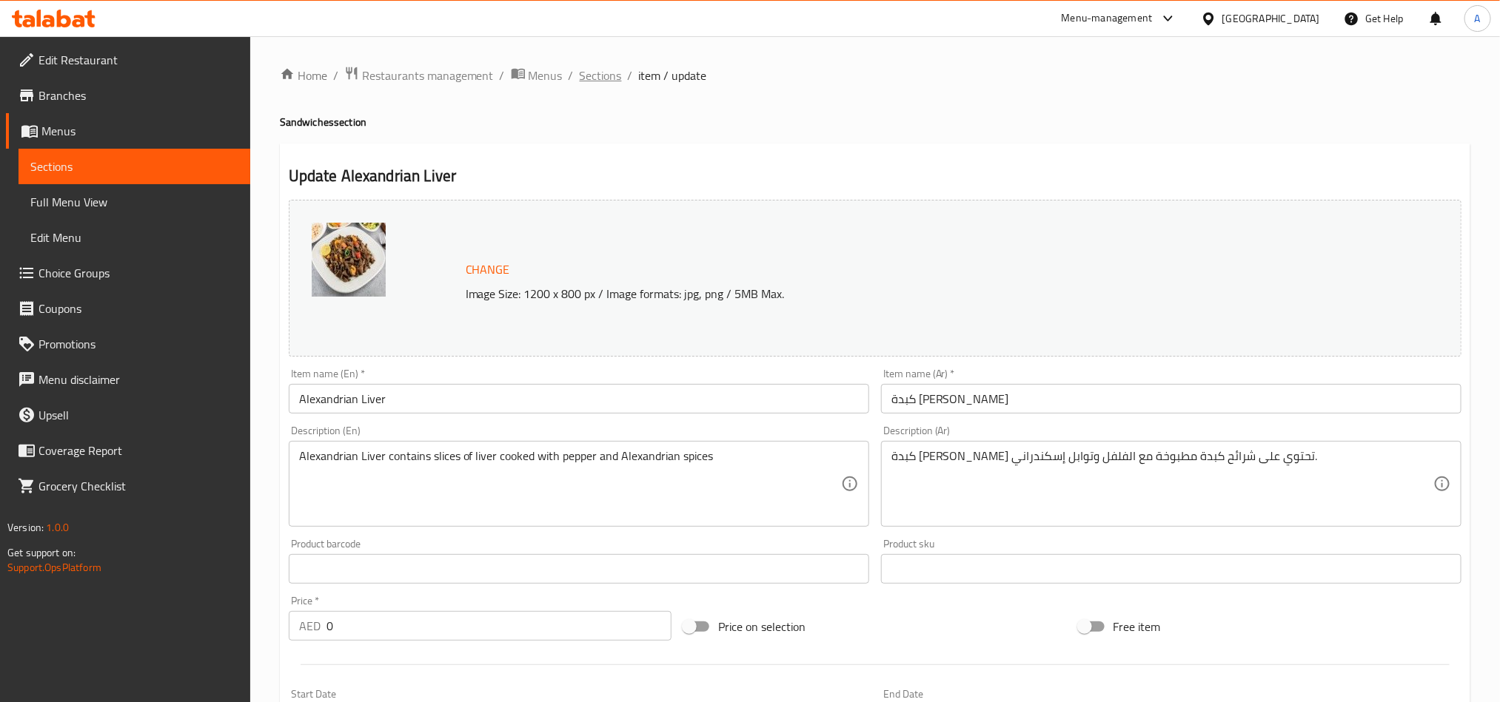
click at [617, 84] on span "Sections" at bounding box center [601, 76] width 42 height 18
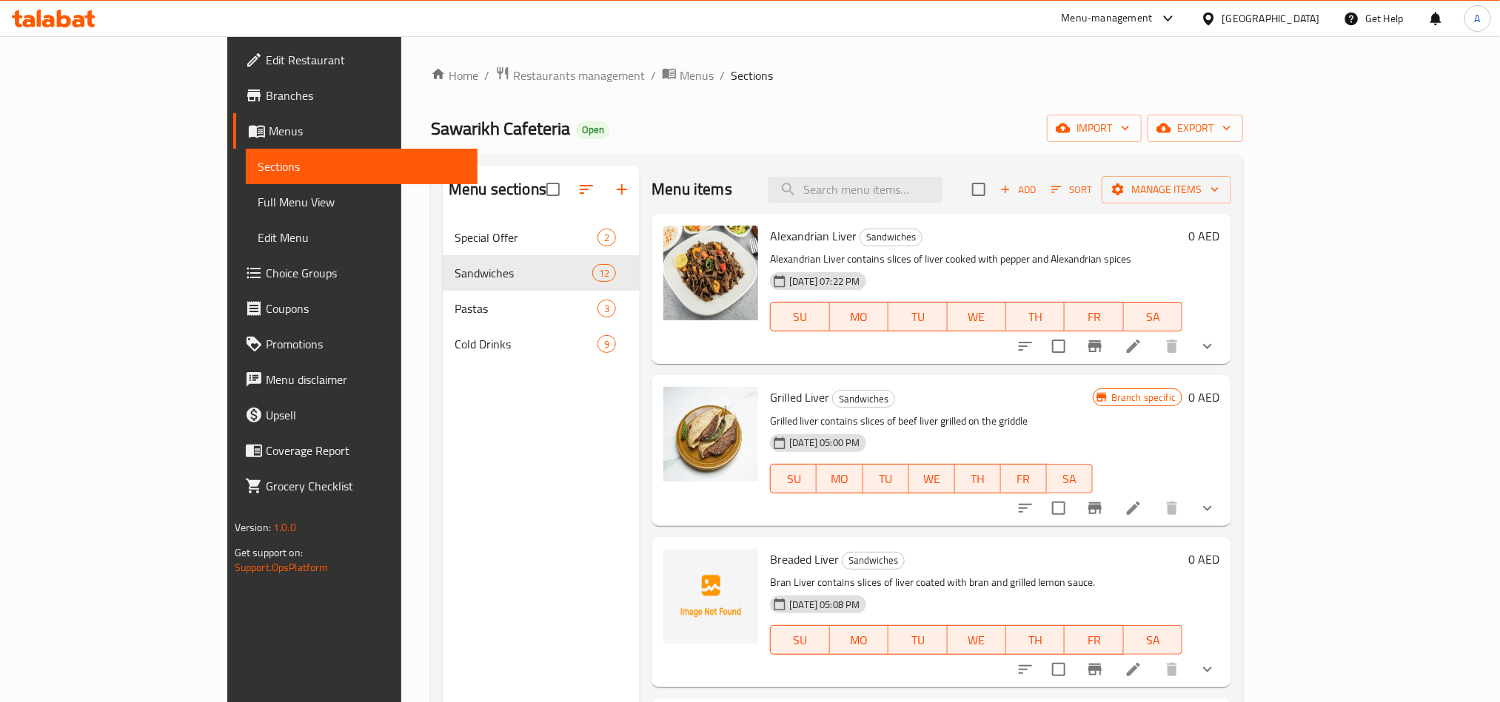
click at [1225, 360] on button "show more" at bounding box center [1207, 347] width 36 height 36
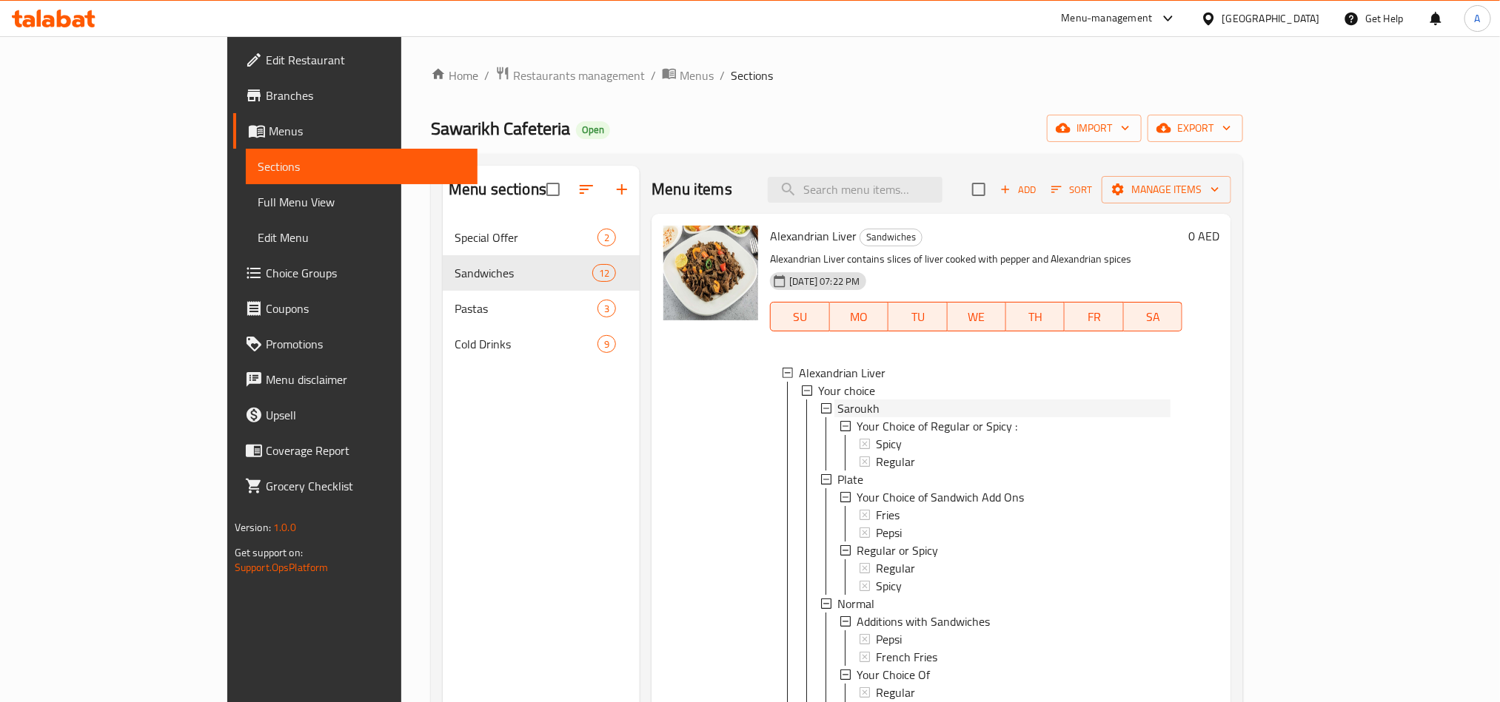
click at [837, 409] on span "Saroukh" at bounding box center [858, 409] width 42 height 18
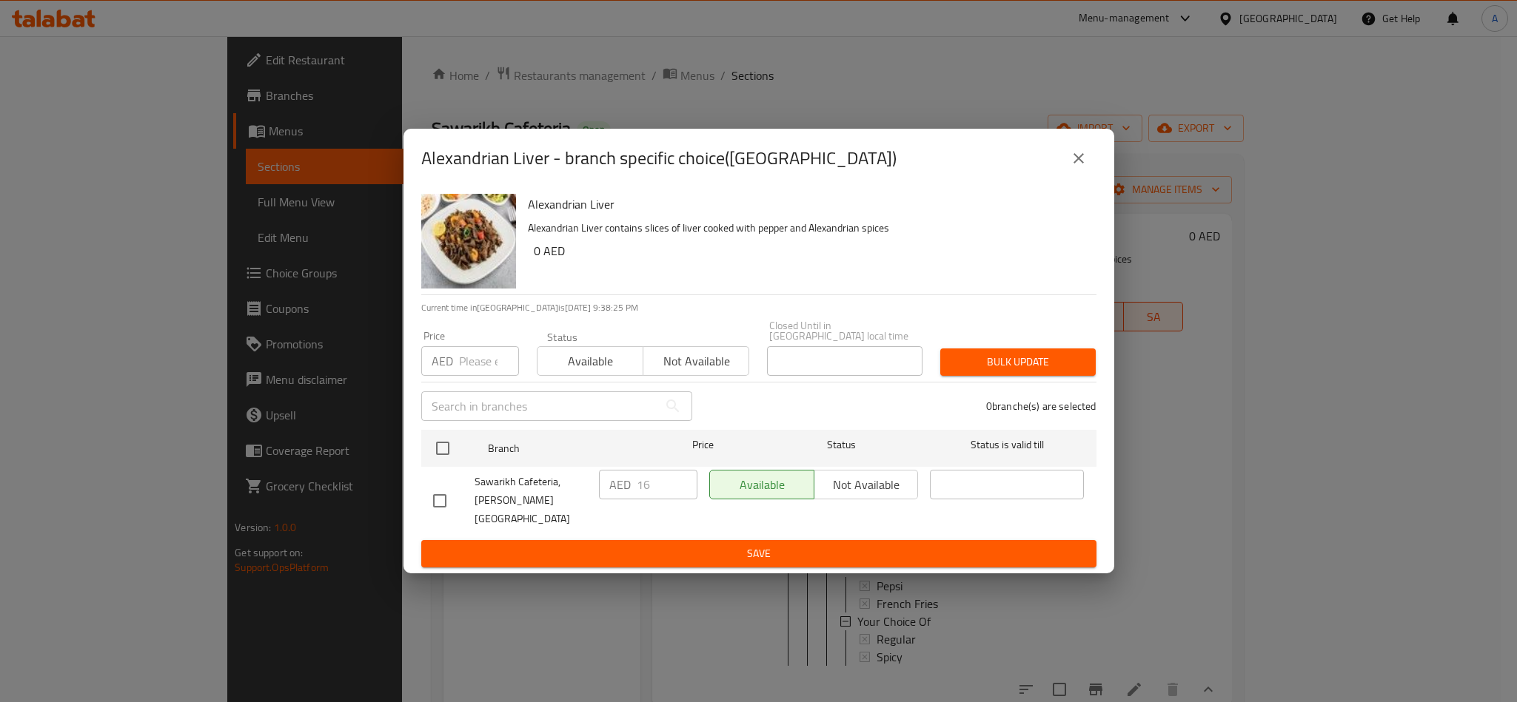
click at [1055, 158] on div "Alexandrian Liver - branch specific choice(Saroukh)" at bounding box center [758, 159] width 675 height 36
click at [1075, 152] on icon "close" at bounding box center [1079, 159] width 18 height 18
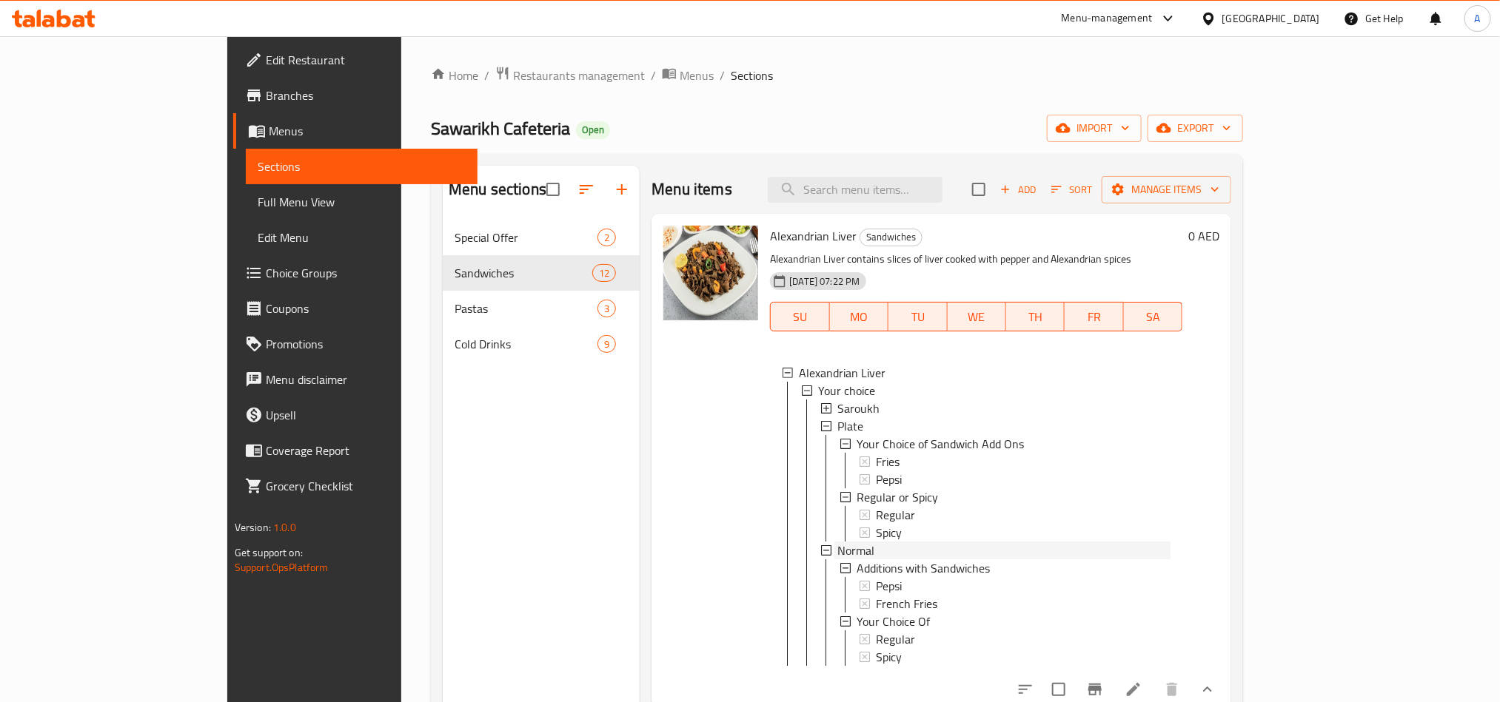
click at [837, 544] on span "Normal" at bounding box center [855, 551] width 37 height 18
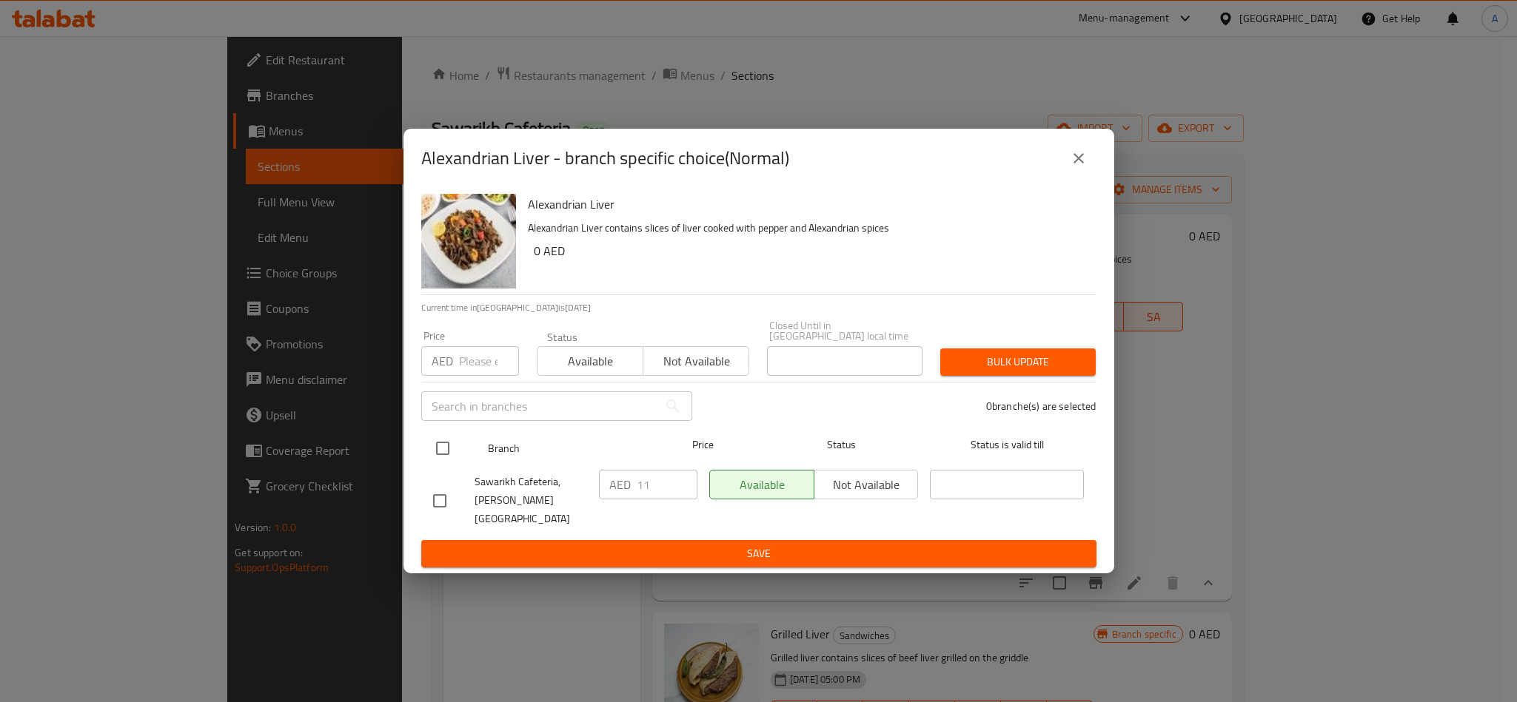
click at [440, 443] on input "checkbox" at bounding box center [442, 448] width 31 height 31
checkbox input "true"
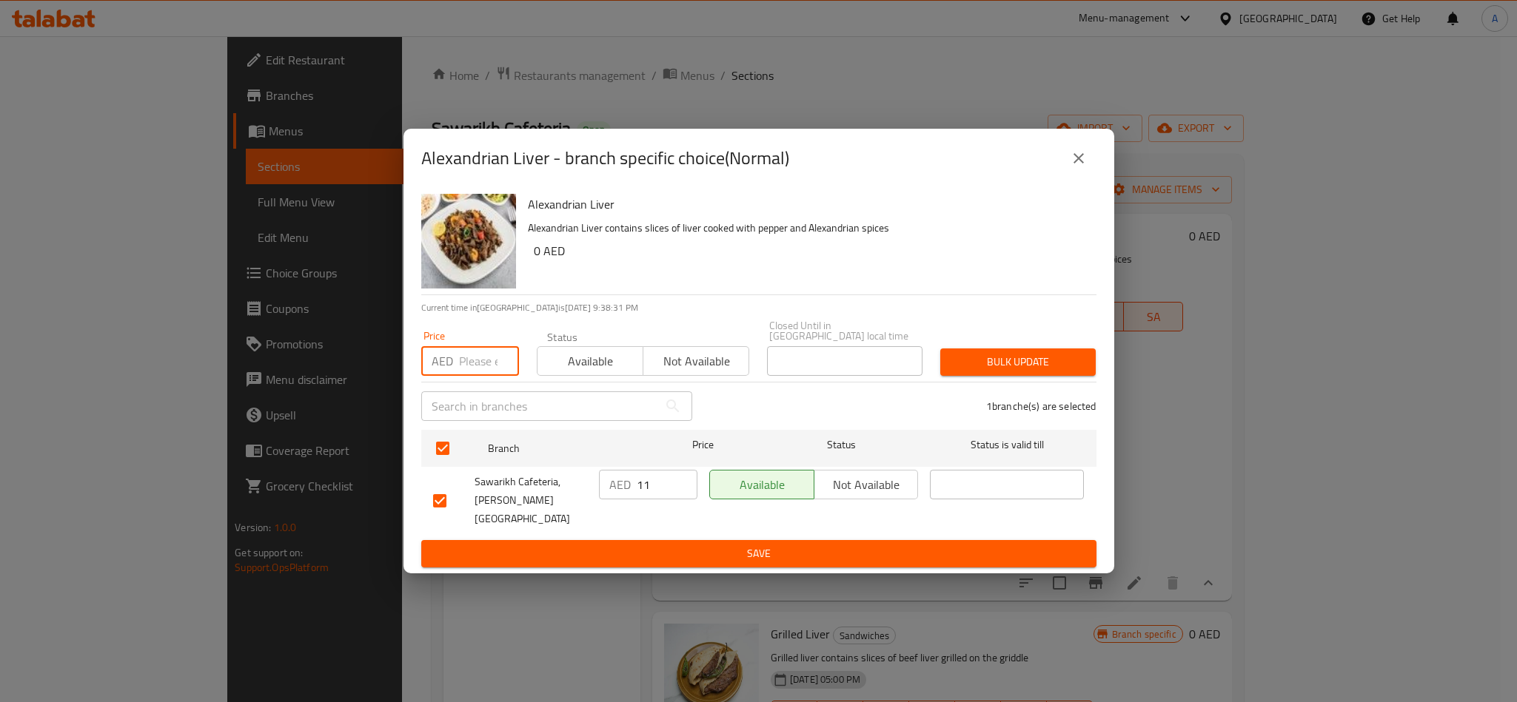
click at [465, 373] on input "number" at bounding box center [489, 361] width 60 height 30
click at [463, 360] on input "number" at bounding box center [489, 361] width 60 height 30
type input "12"
click at [1050, 371] on span "Bulk update" at bounding box center [1018, 362] width 132 height 19
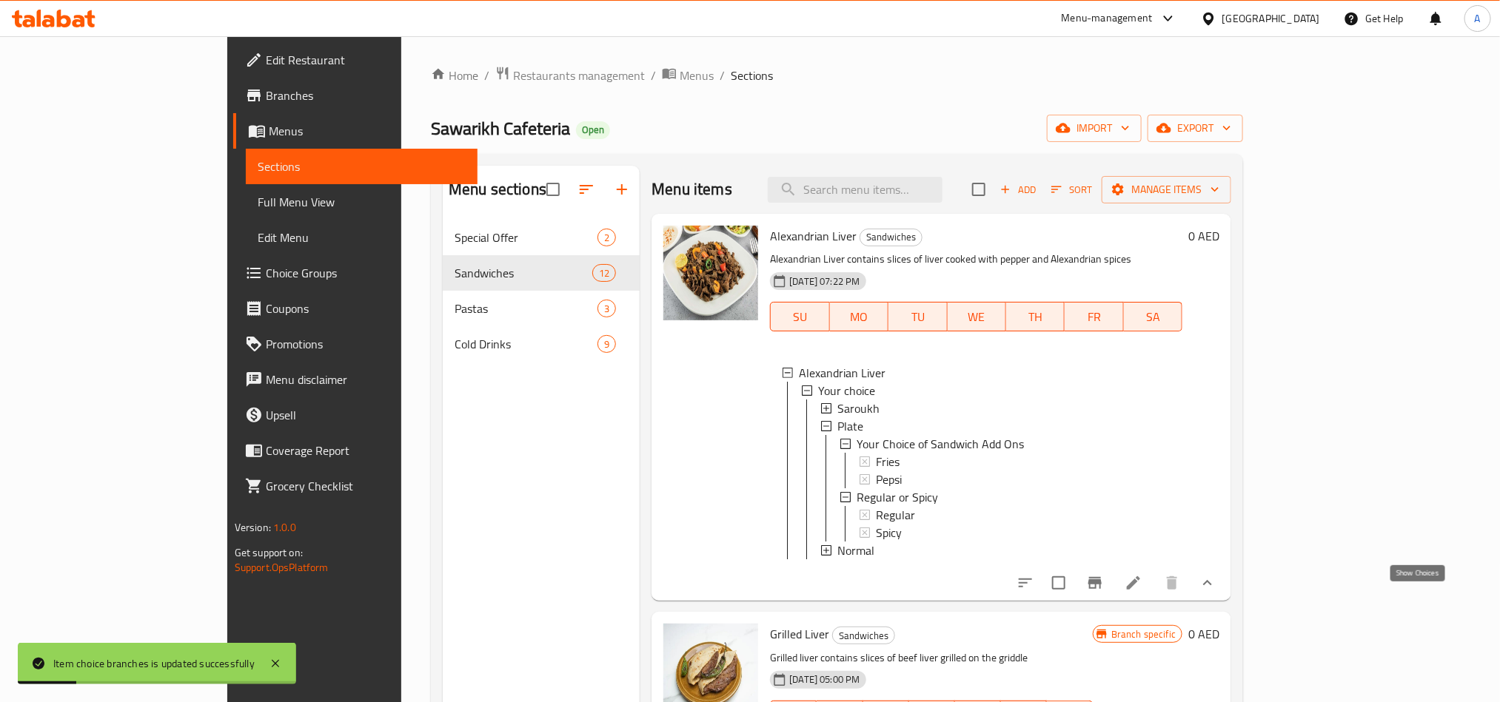
click at [1216, 592] on icon "show more" at bounding box center [1207, 583] width 18 height 18
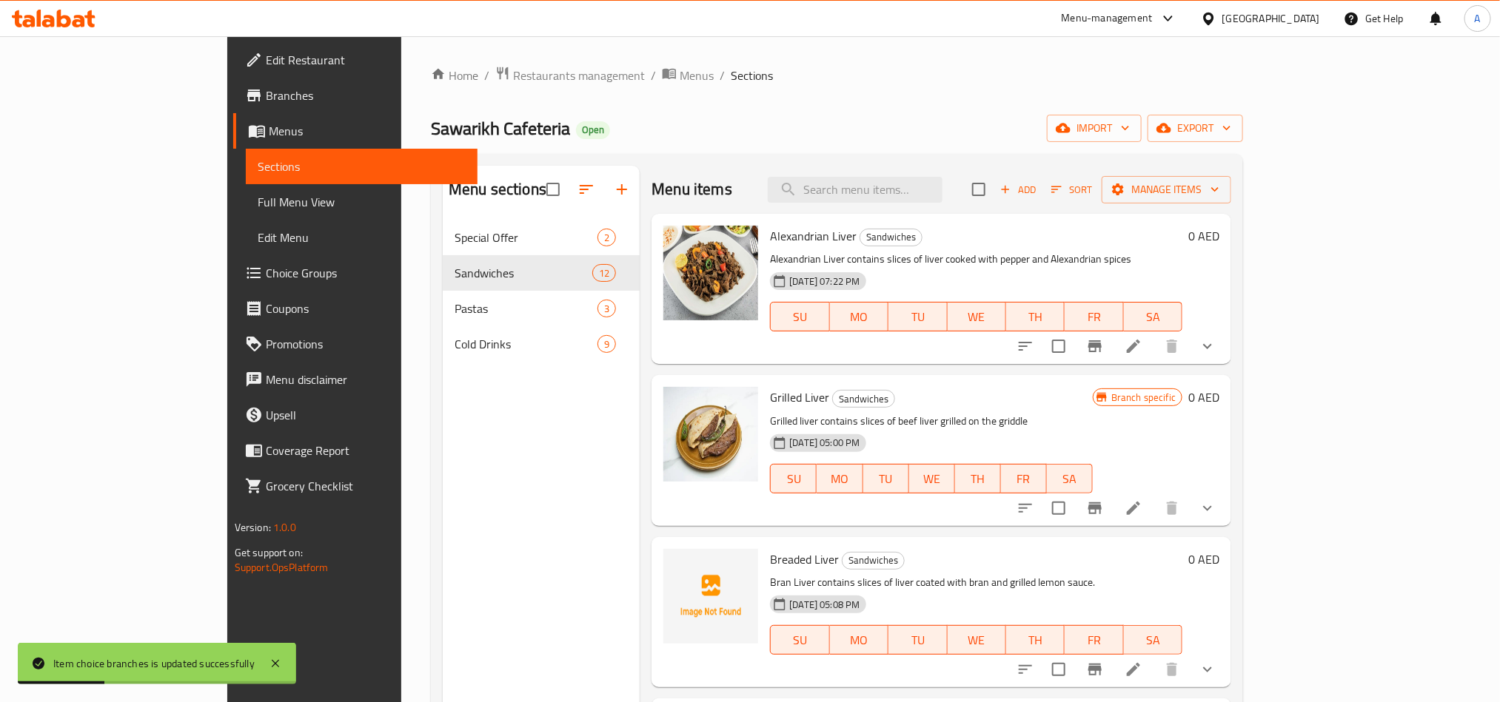
click at [1231, 354] on div "Alexandrian Liver Sandwiches Alexandrian Liver contains slices of liver cooked …" at bounding box center [941, 289] width 580 height 150
click at [1216, 355] on icon "show more" at bounding box center [1207, 347] width 18 height 18
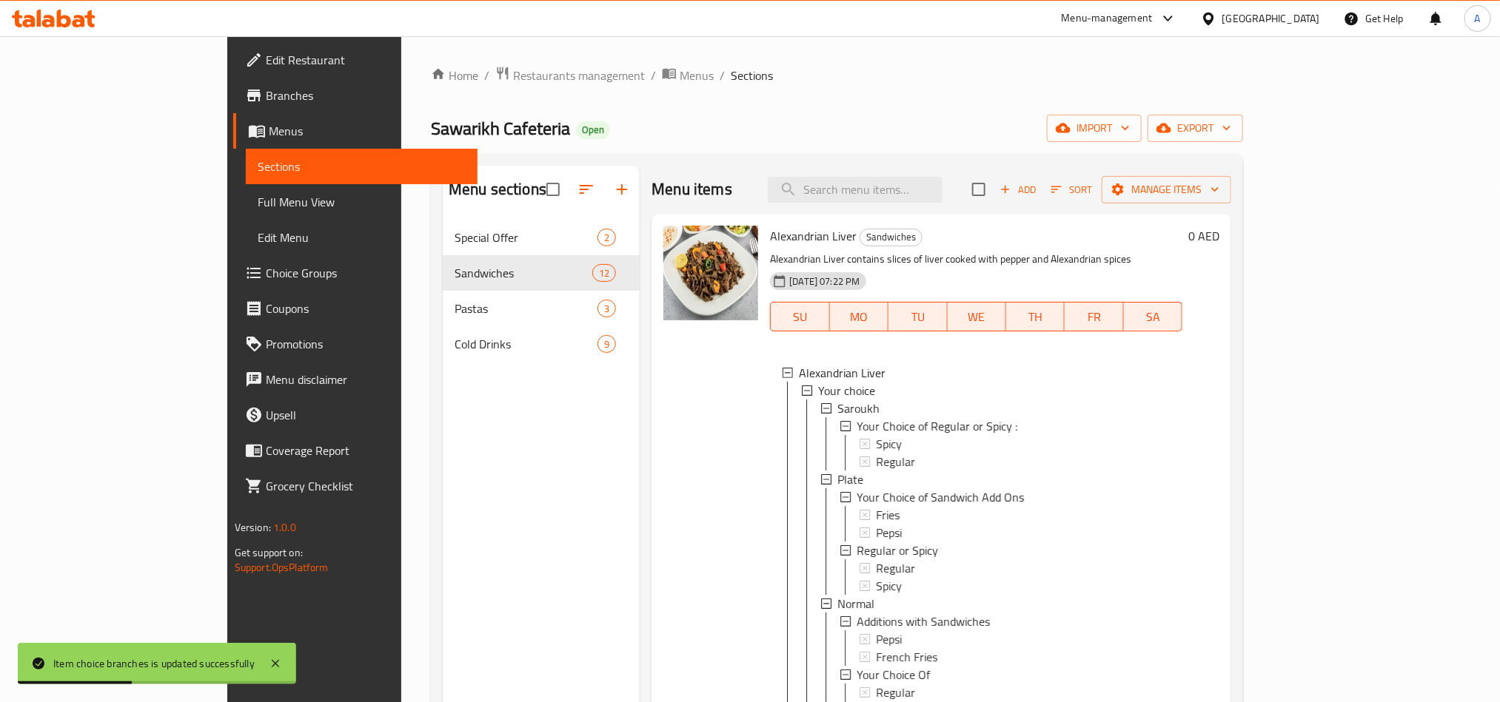
scroll to position [2, 0]
click at [856, 486] on span "Your Choice of Sandwich Add Ons" at bounding box center [939, 495] width 167 height 18
click at [855, 483] on div "Plate" at bounding box center [1003, 478] width 333 height 18
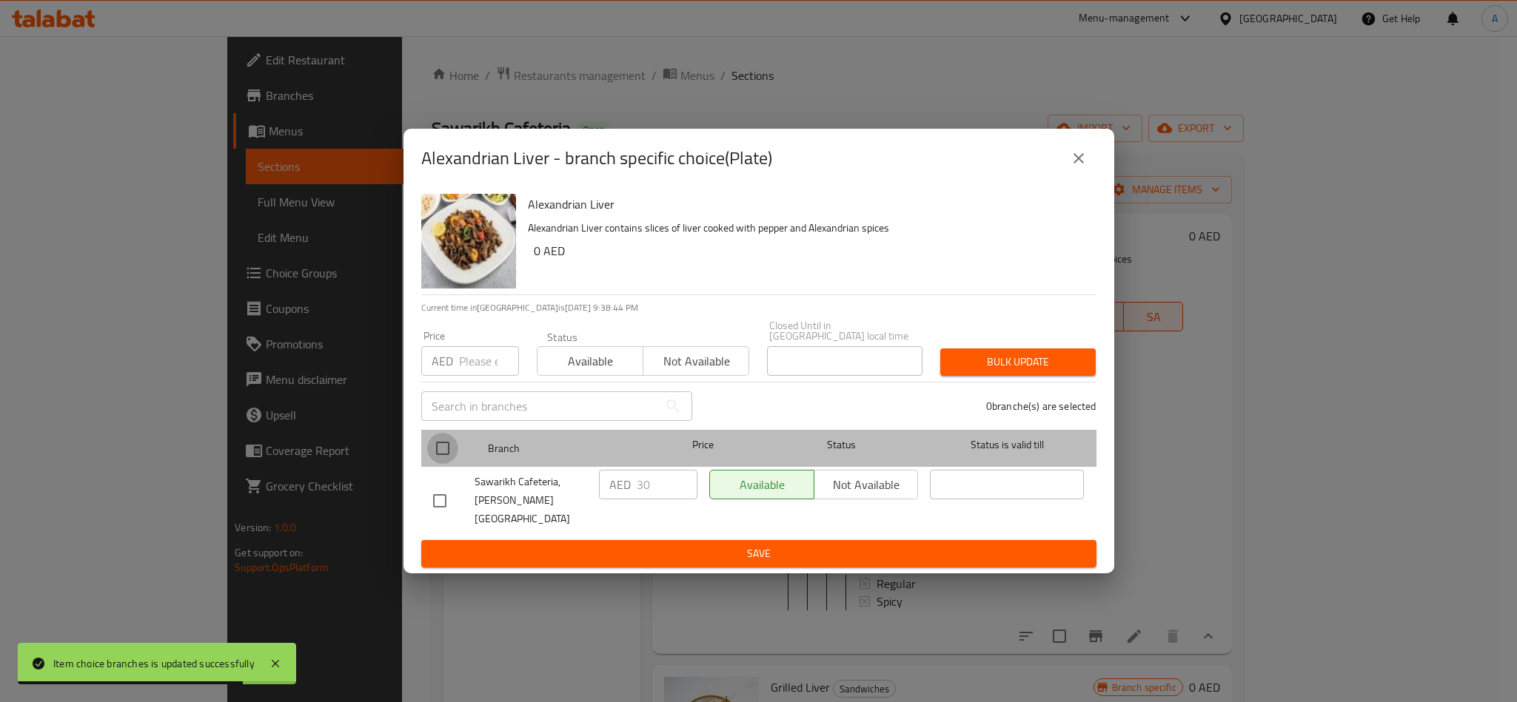
click at [455, 449] on input "checkbox" at bounding box center [442, 448] width 31 height 31
checkbox input "true"
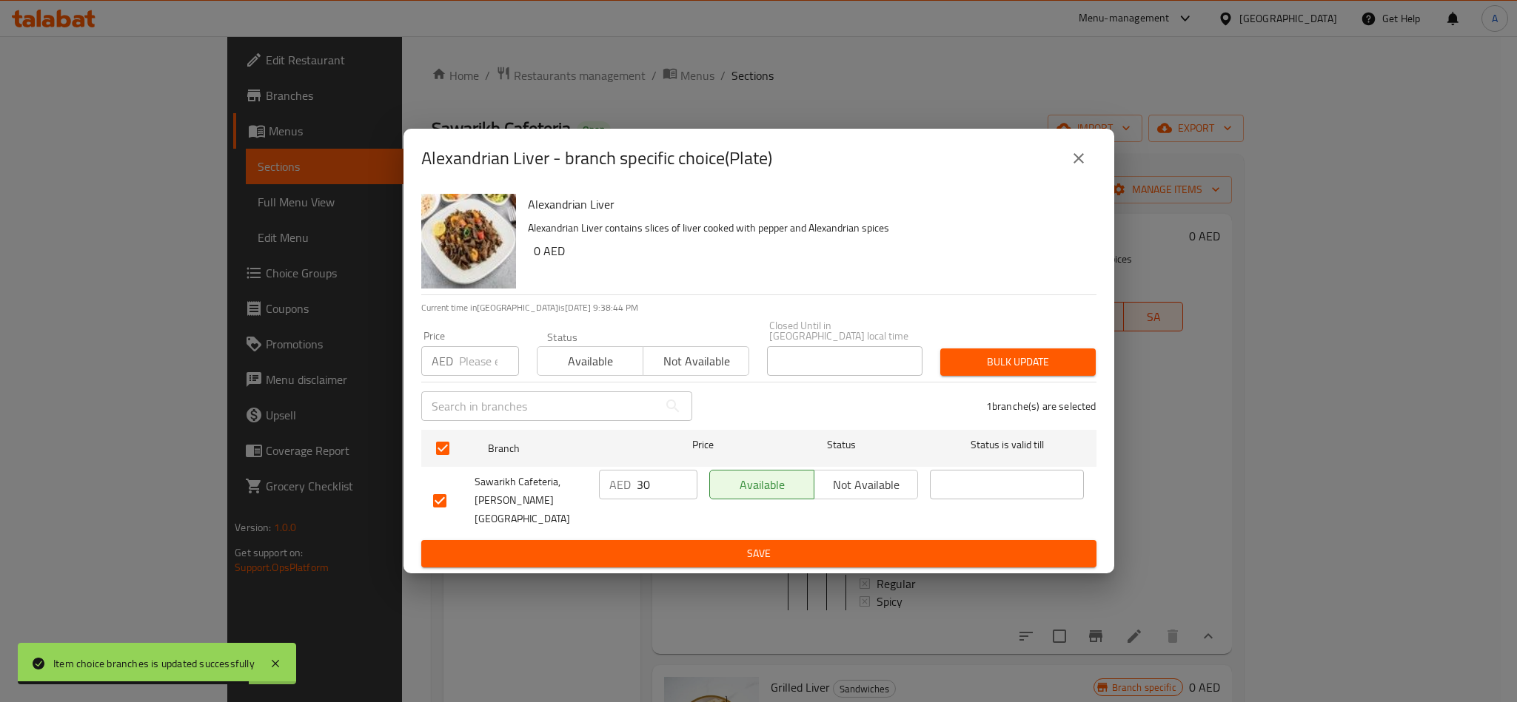
click at [475, 362] on input "number" at bounding box center [489, 361] width 60 height 30
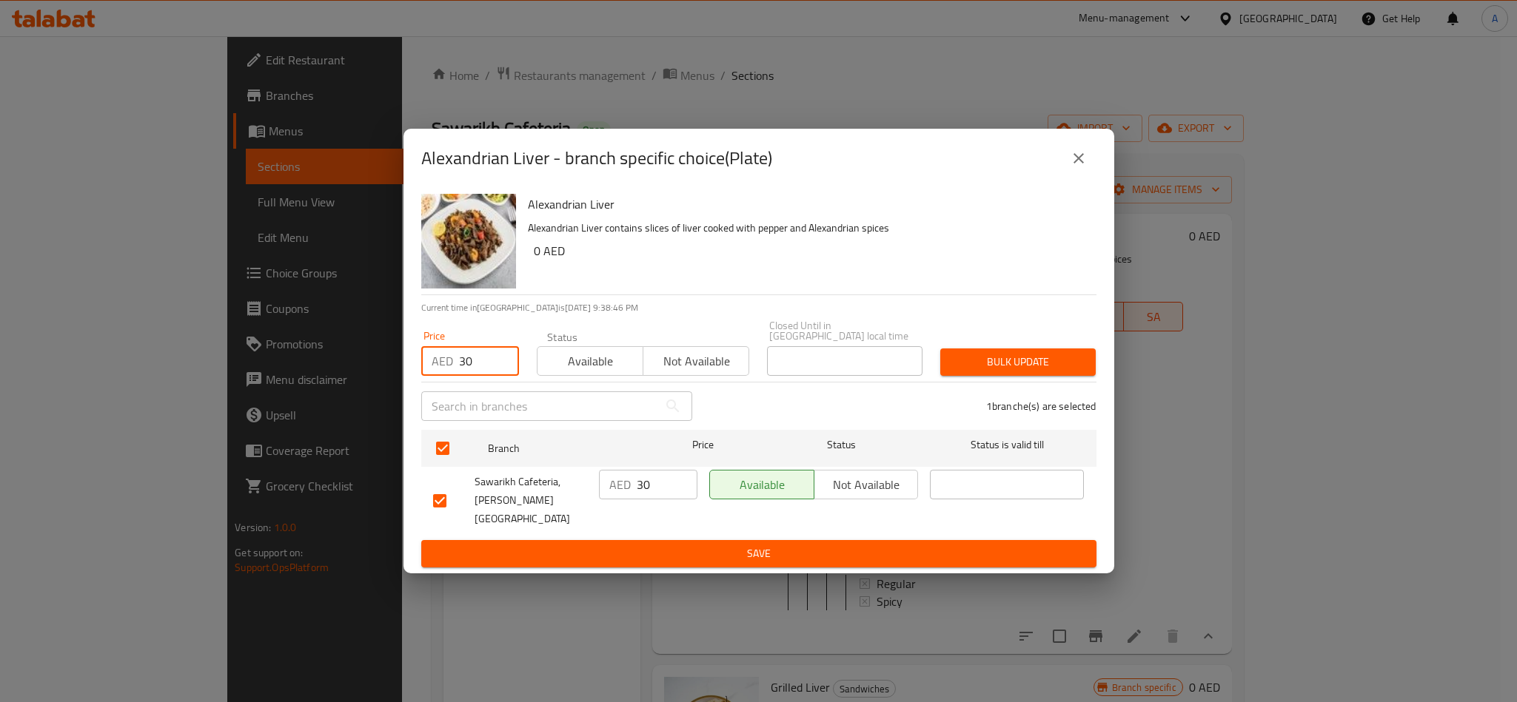
type input "30"
click at [1015, 358] on span "Bulk update" at bounding box center [1018, 362] width 132 height 19
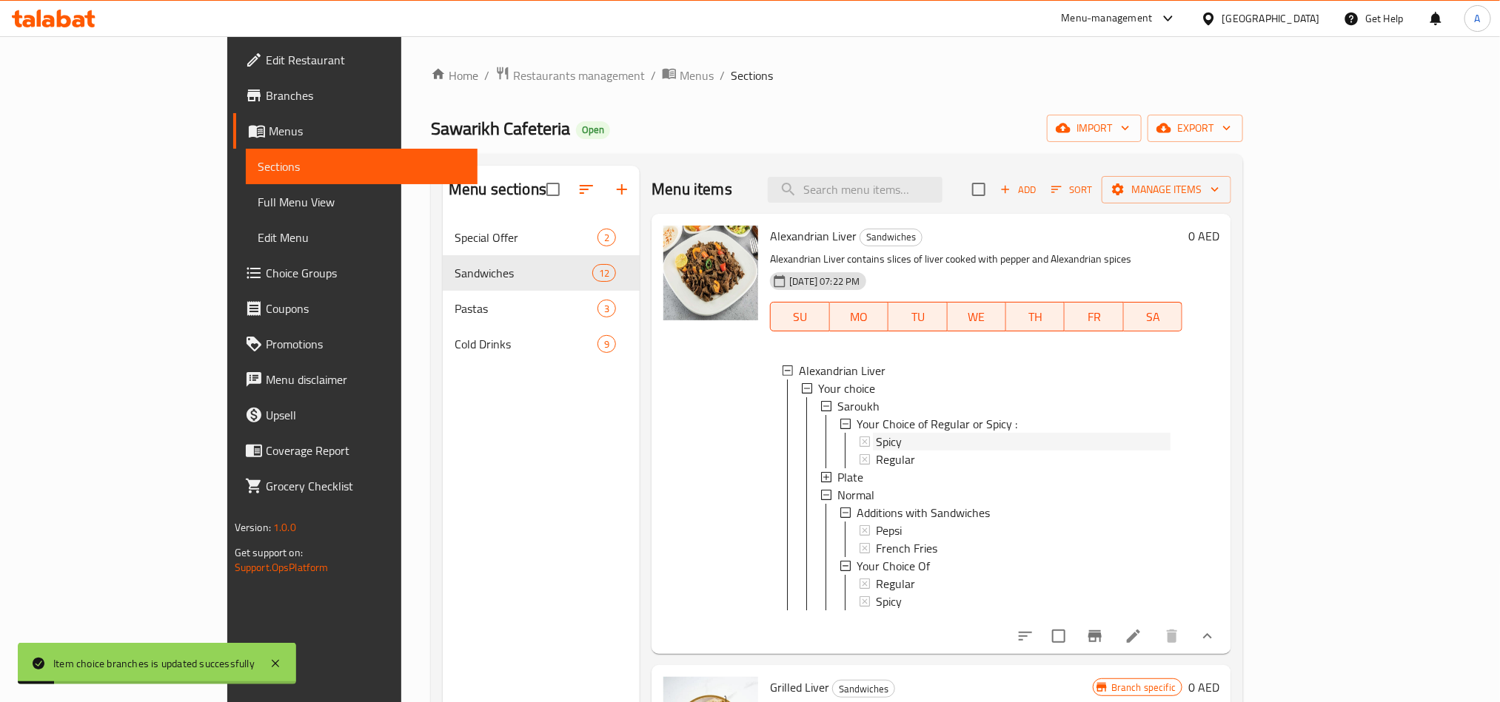
click at [949, 449] on div "Spicy" at bounding box center [1023, 442] width 295 height 18
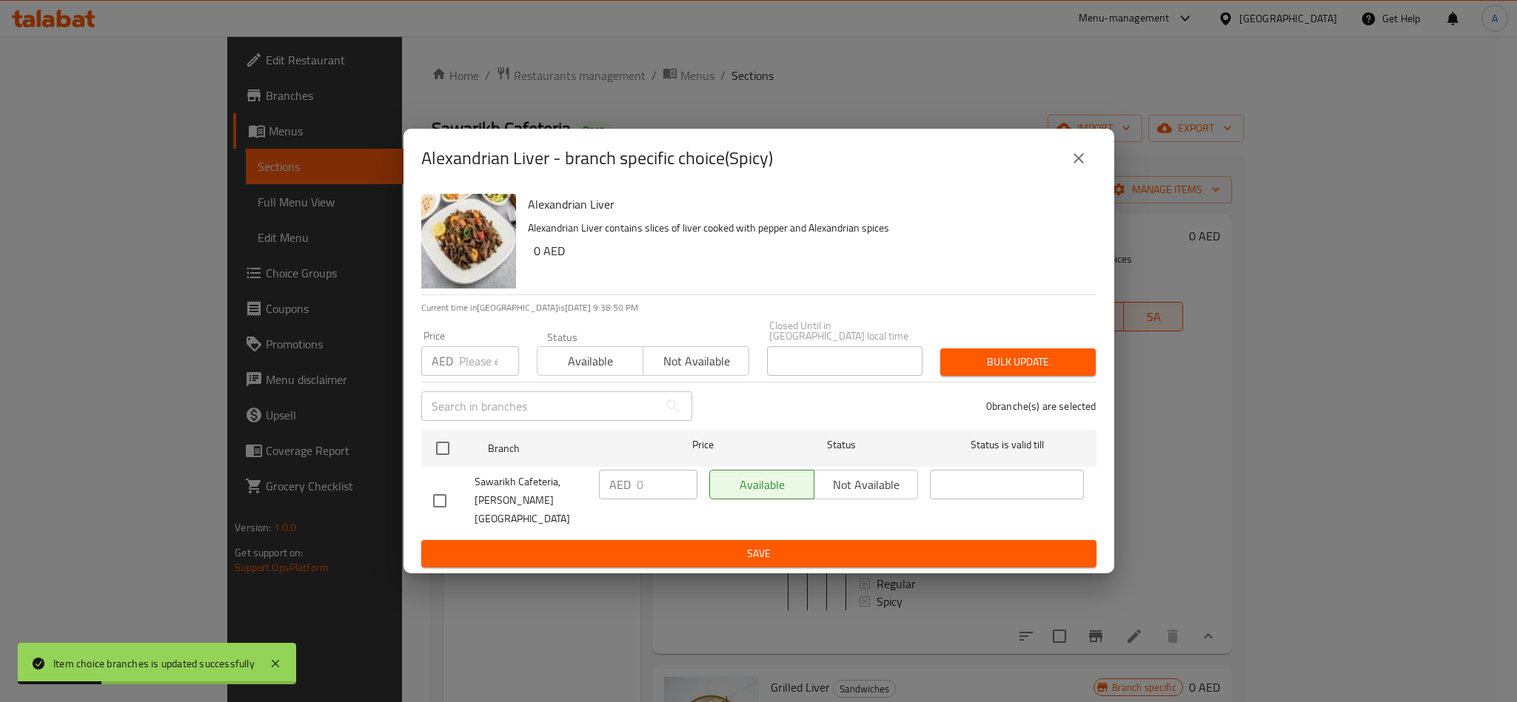
click at [1082, 169] on button "close" at bounding box center [1079, 159] width 36 height 36
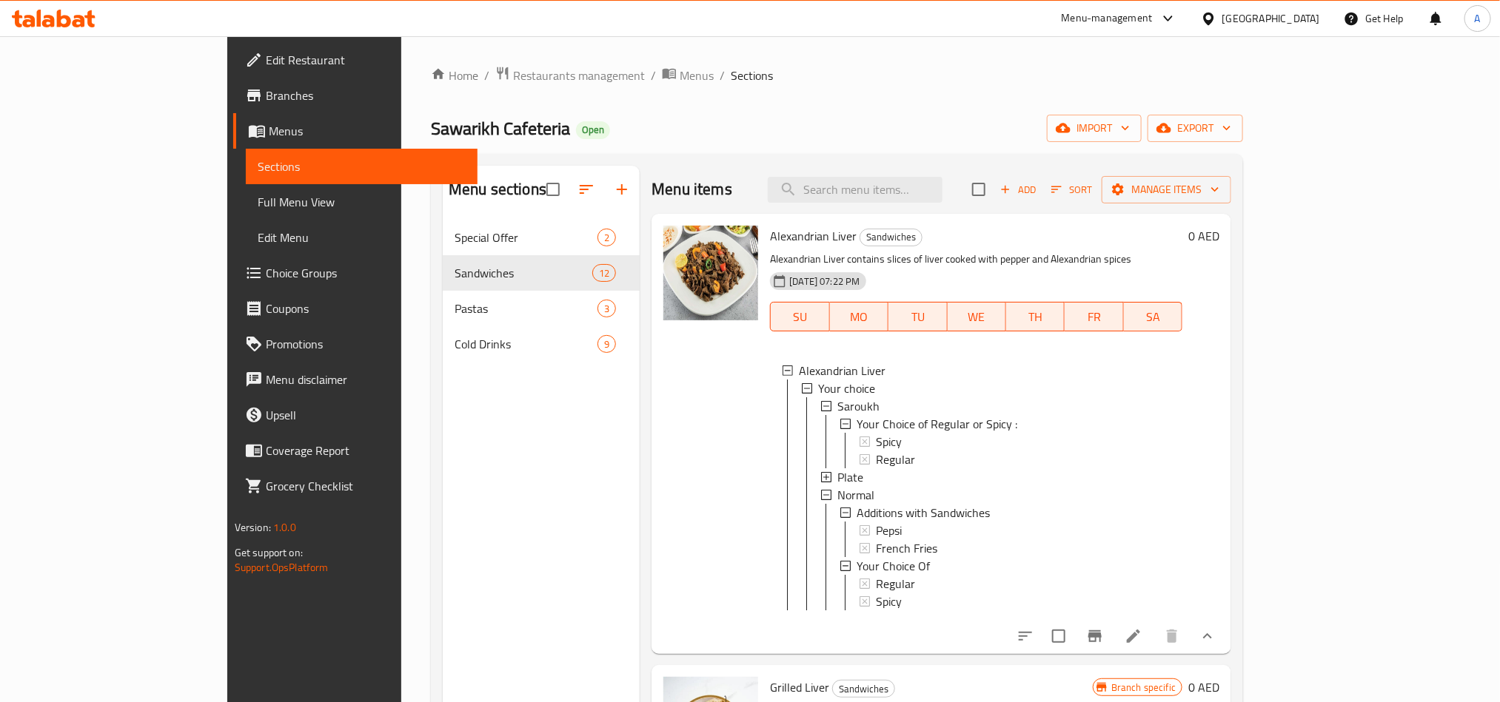
click at [1225, 654] on button "show more" at bounding box center [1207, 637] width 36 height 36
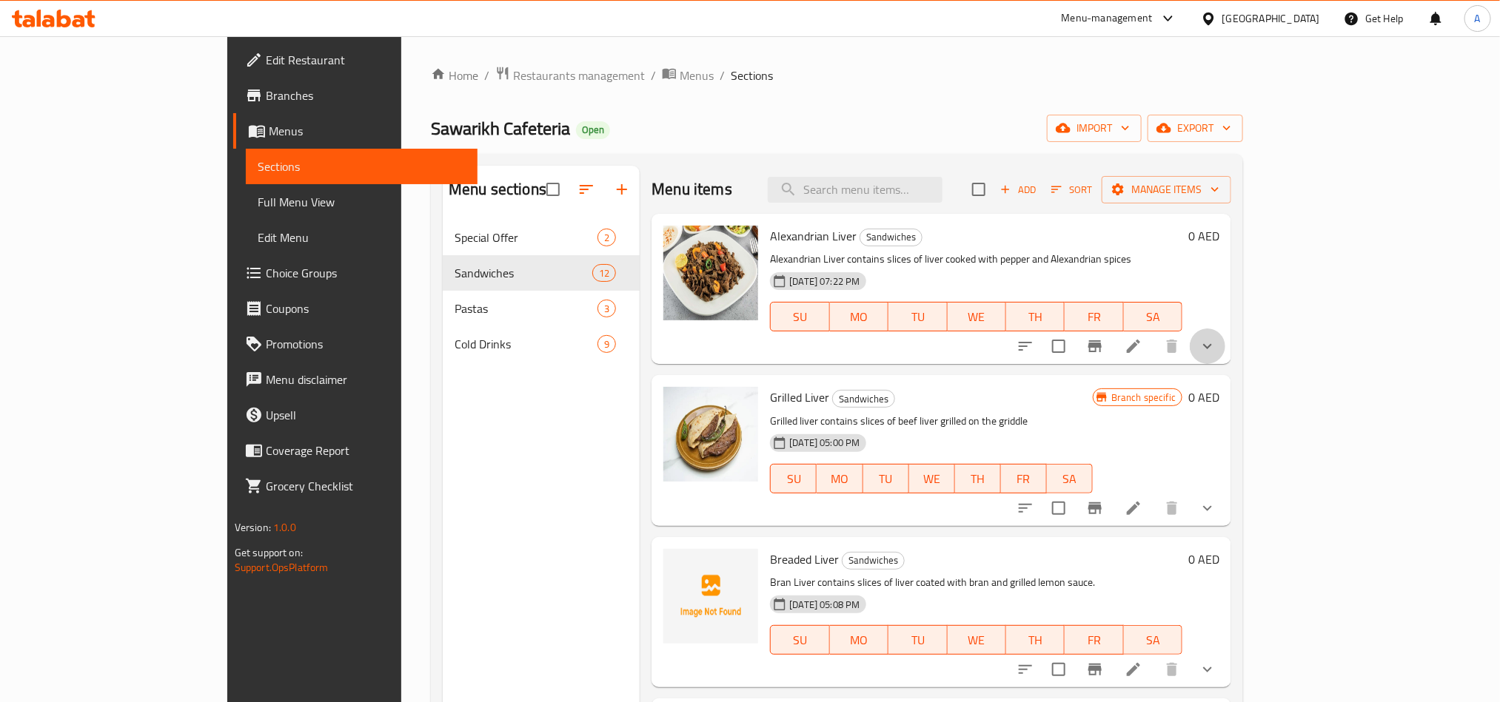
click at [1225, 356] on button "show more" at bounding box center [1207, 347] width 36 height 36
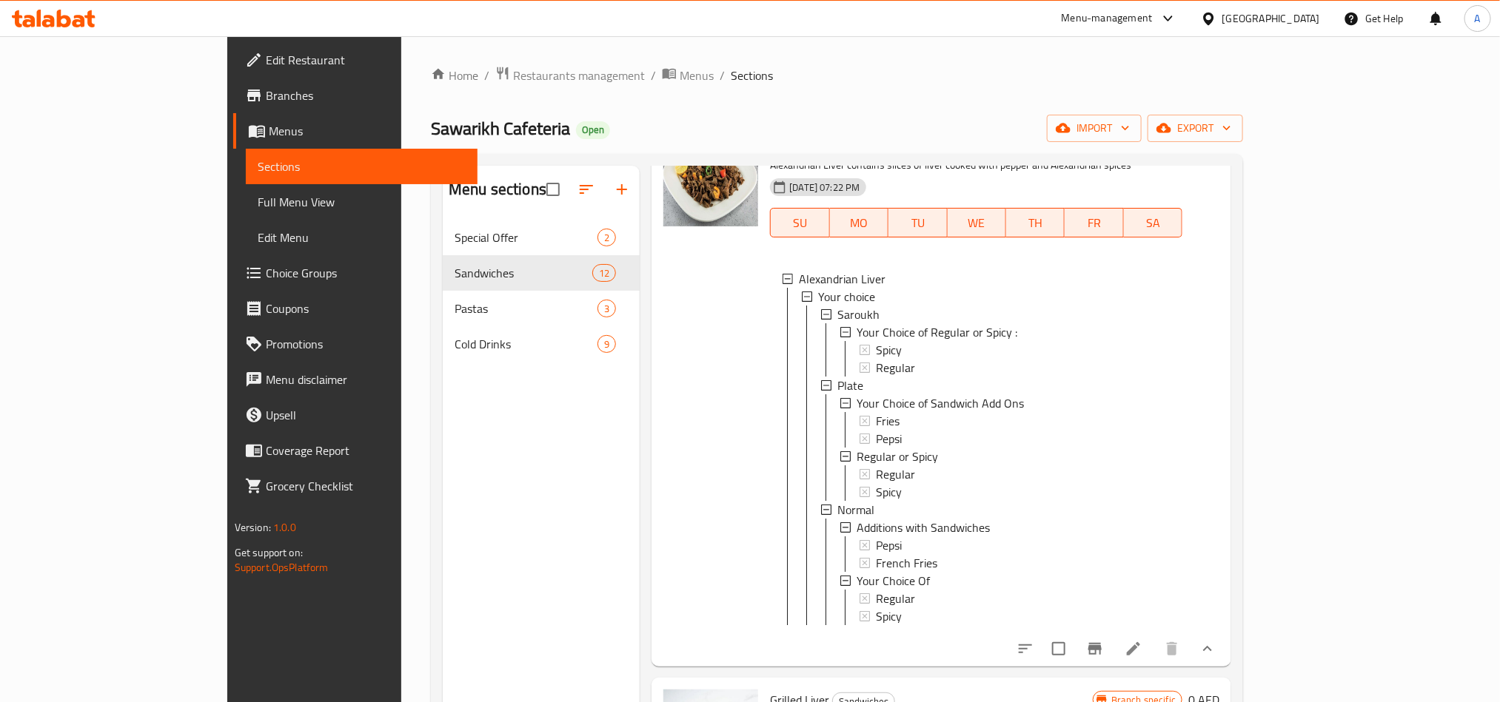
scroll to position [222, 0]
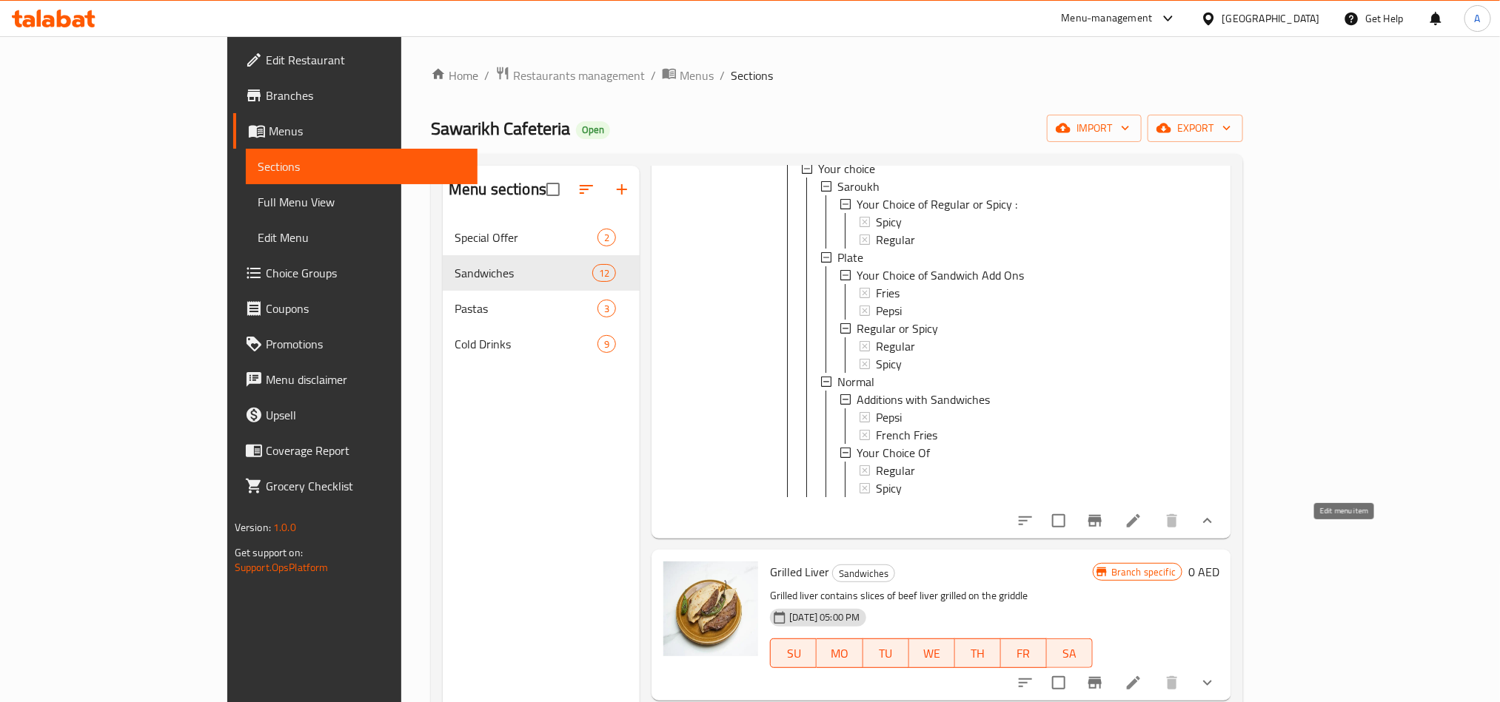
click at [1142, 529] on icon at bounding box center [1133, 521] width 18 height 18
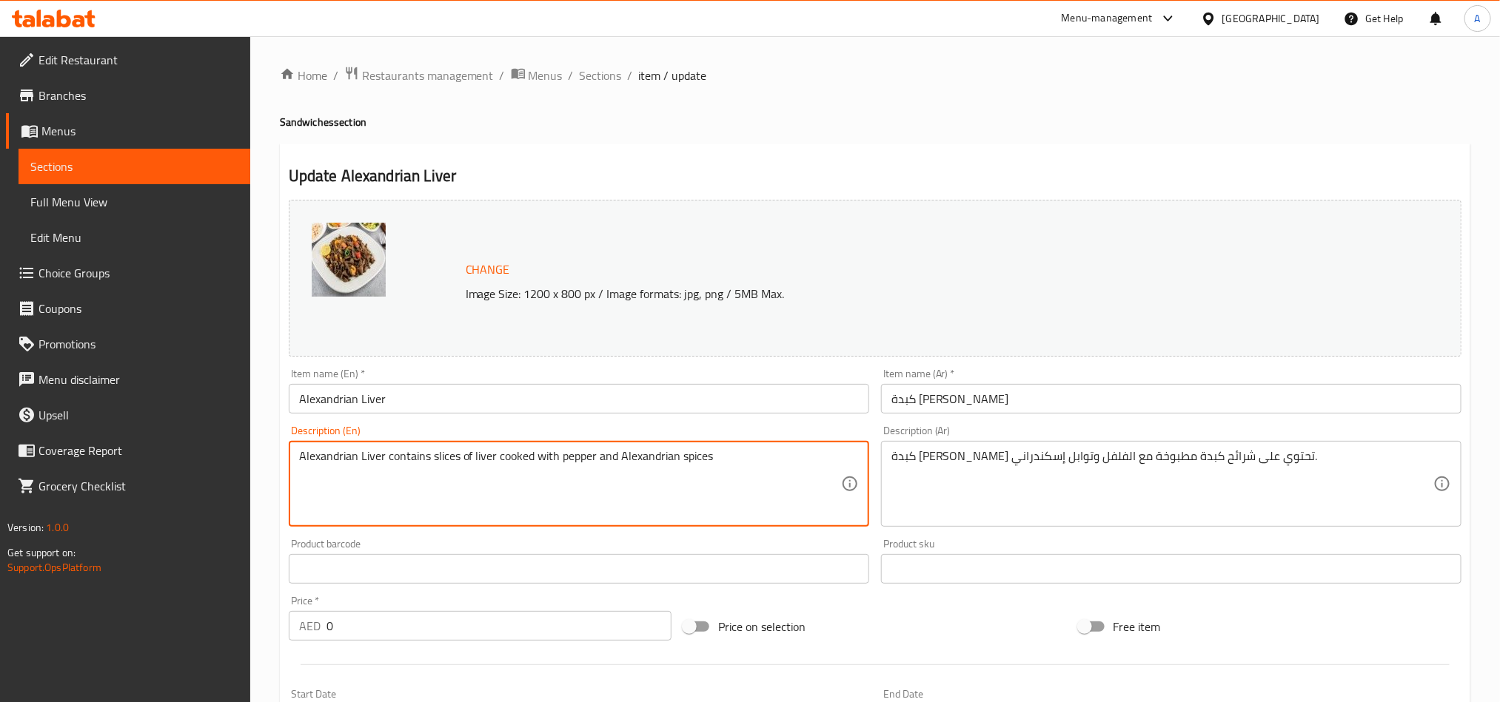
click at [645, 469] on textarea "Alexandrian Liver contains slices of liver cooked with pepper and Alexandrian s…" at bounding box center [570, 484] width 542 height 70
paste textarea "pepper,"
click at [751, 489] on textarea "Alexandrian Liver contains slices of liver cooked with pepper, and Alexandrian …" at bounding box center [570, 484] width 542 height 70
type textarea "Alexandrian Liver contains slices of liver cooked with pepper, and Alexandrian …"
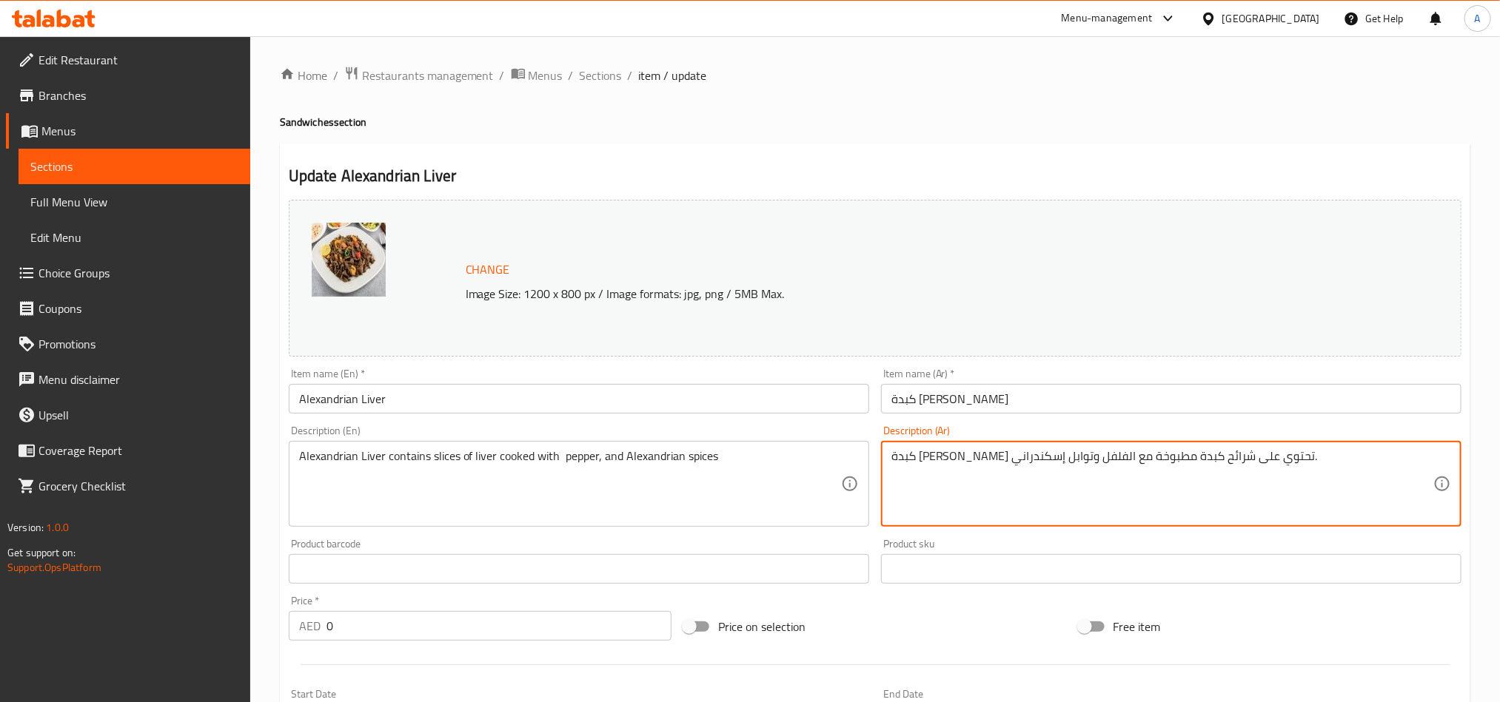
click at [1160, 464] on textarea "كبدة إسكندراني تحتوي على شرائح كبدة مطبوخة مع الفلفل وتوابل إسكندراني." at bounding box center [1162, 484] width 542 height 70
paste textarea "سكندراني يحتوي على شرائح كبدة مع فلفل وتوابل إسكندراني"
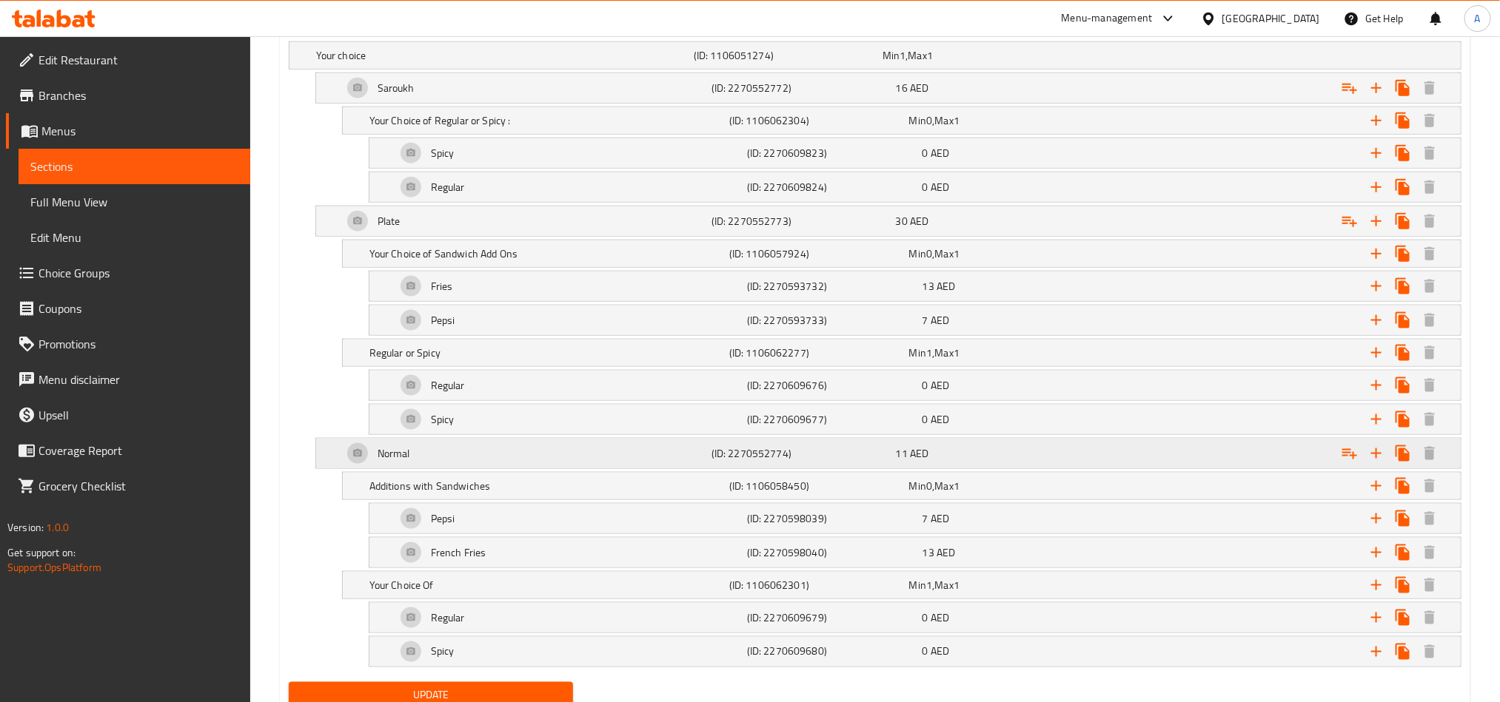
scroll to position [924, 0]
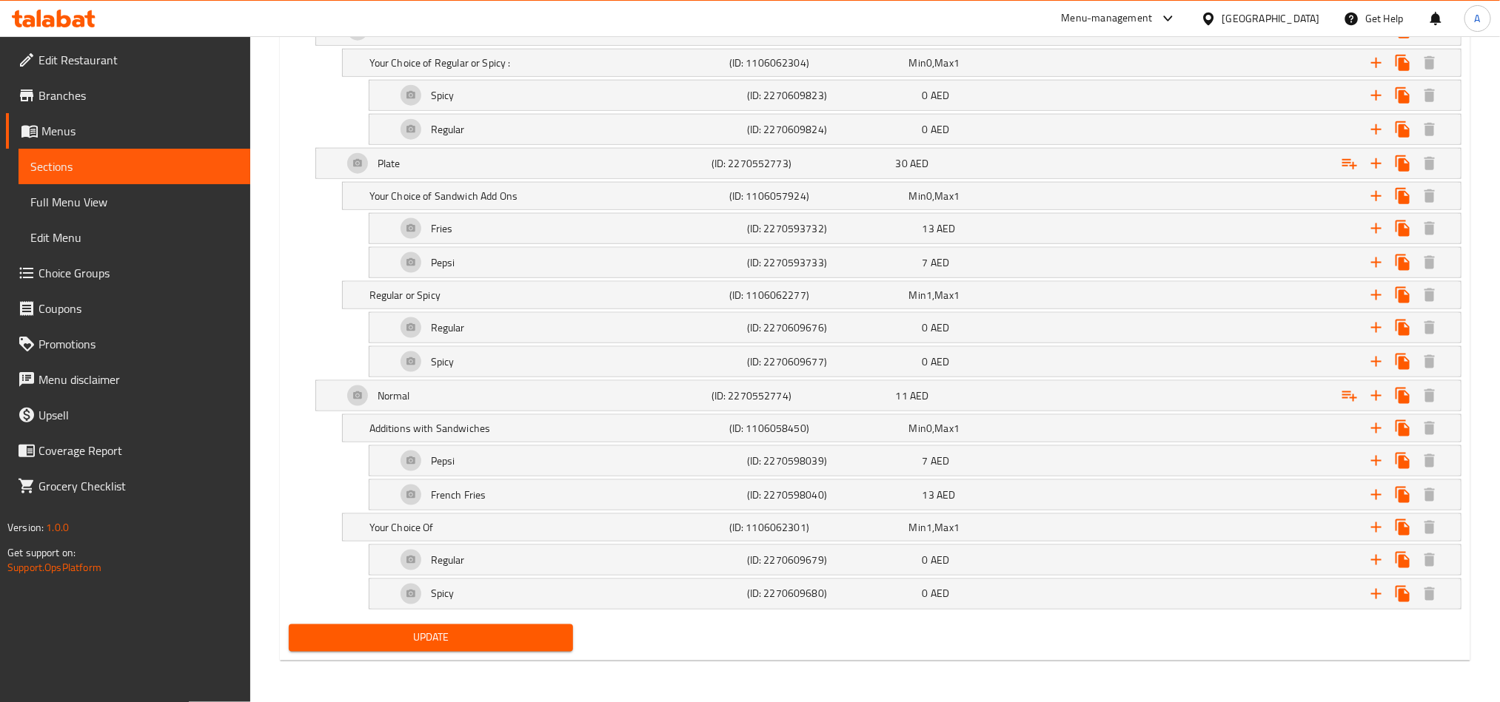
type textarea "كبدة اسكندراني يحتوي على شرائح كبدة مع فلفل وتوابل إسكندراني"
click at [520, 635] on span "Update" at bounding box center [431, 638] width 261 height 19
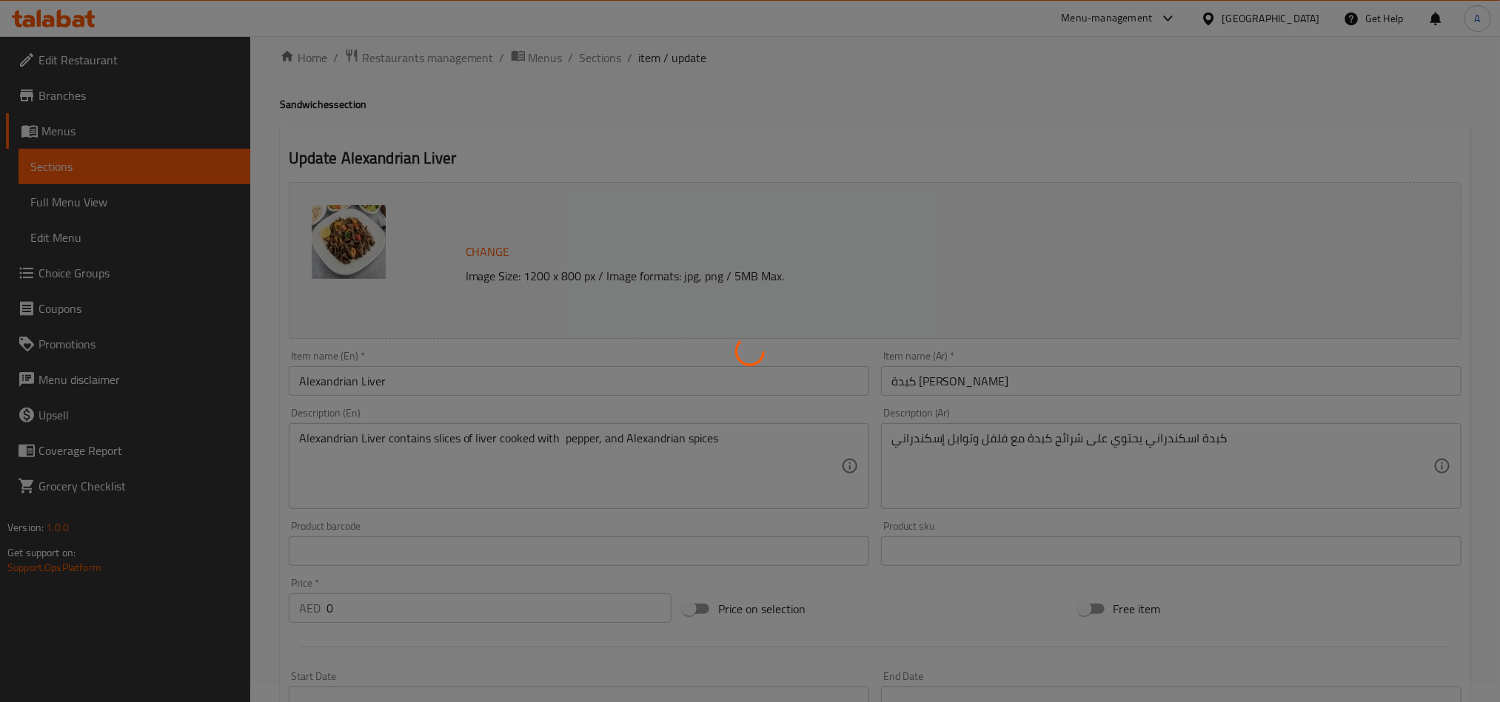
scroll to position [0, 0]
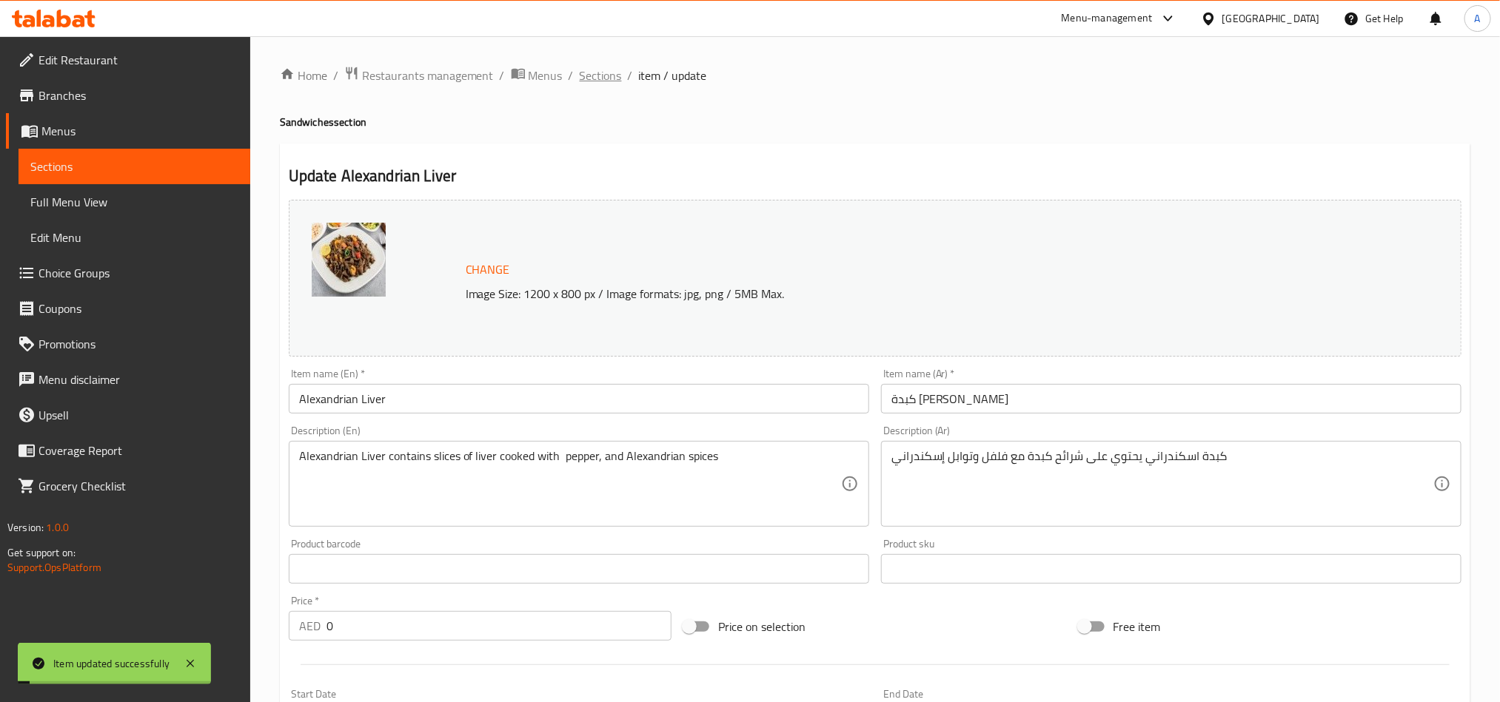
click at [591, 83] on span "Sections" at bounding box center [601, 76] width 42 height 18
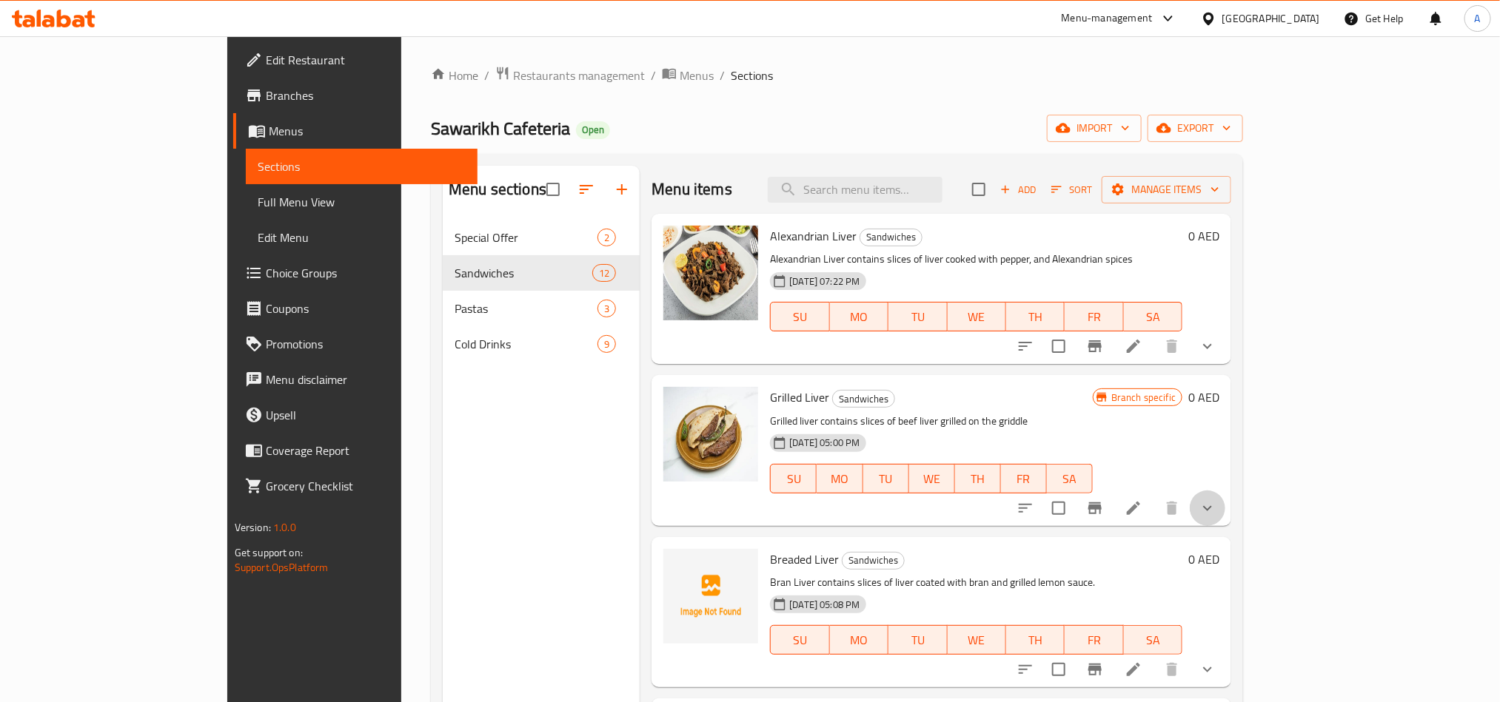
click at [1225, 508] on button "show more" at bounding box center [1207, 509] width 36 height 36
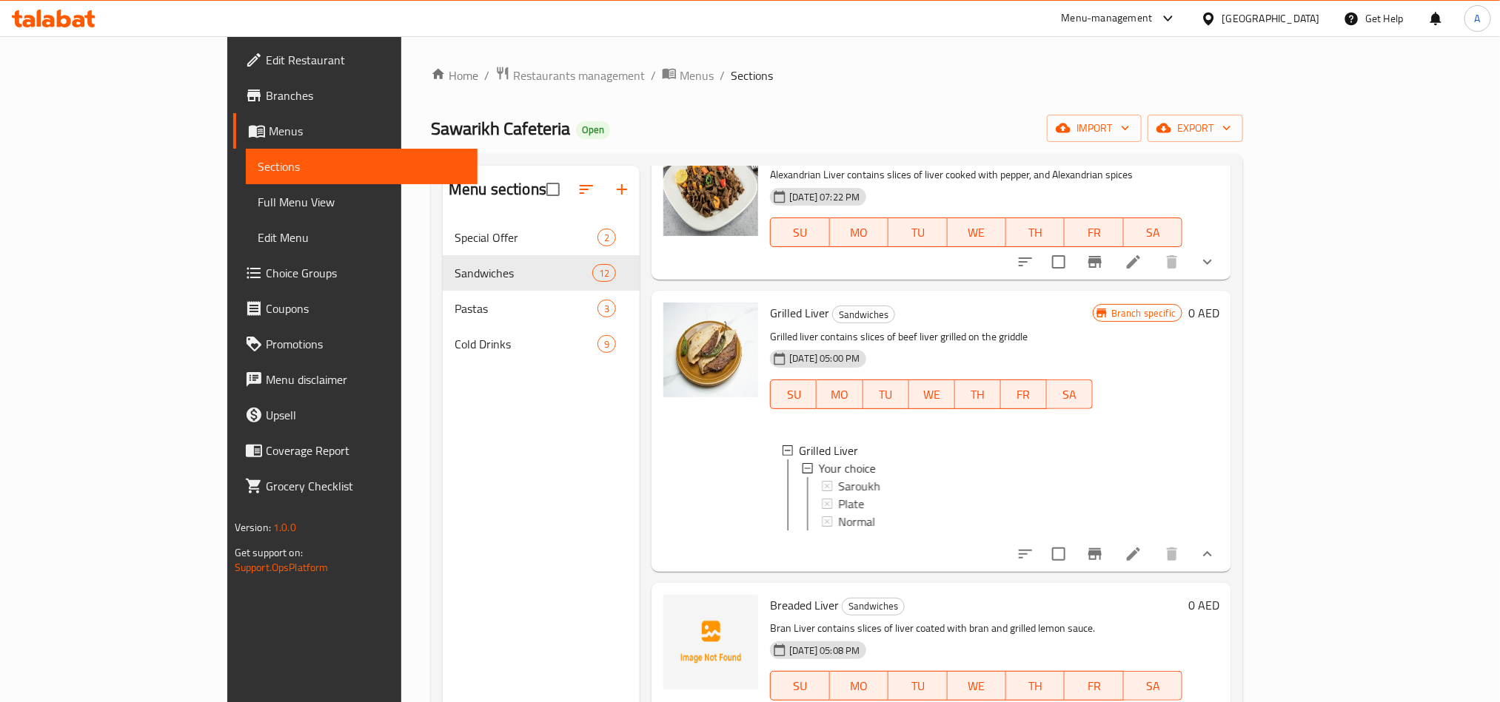
scroll to position [222, 0]
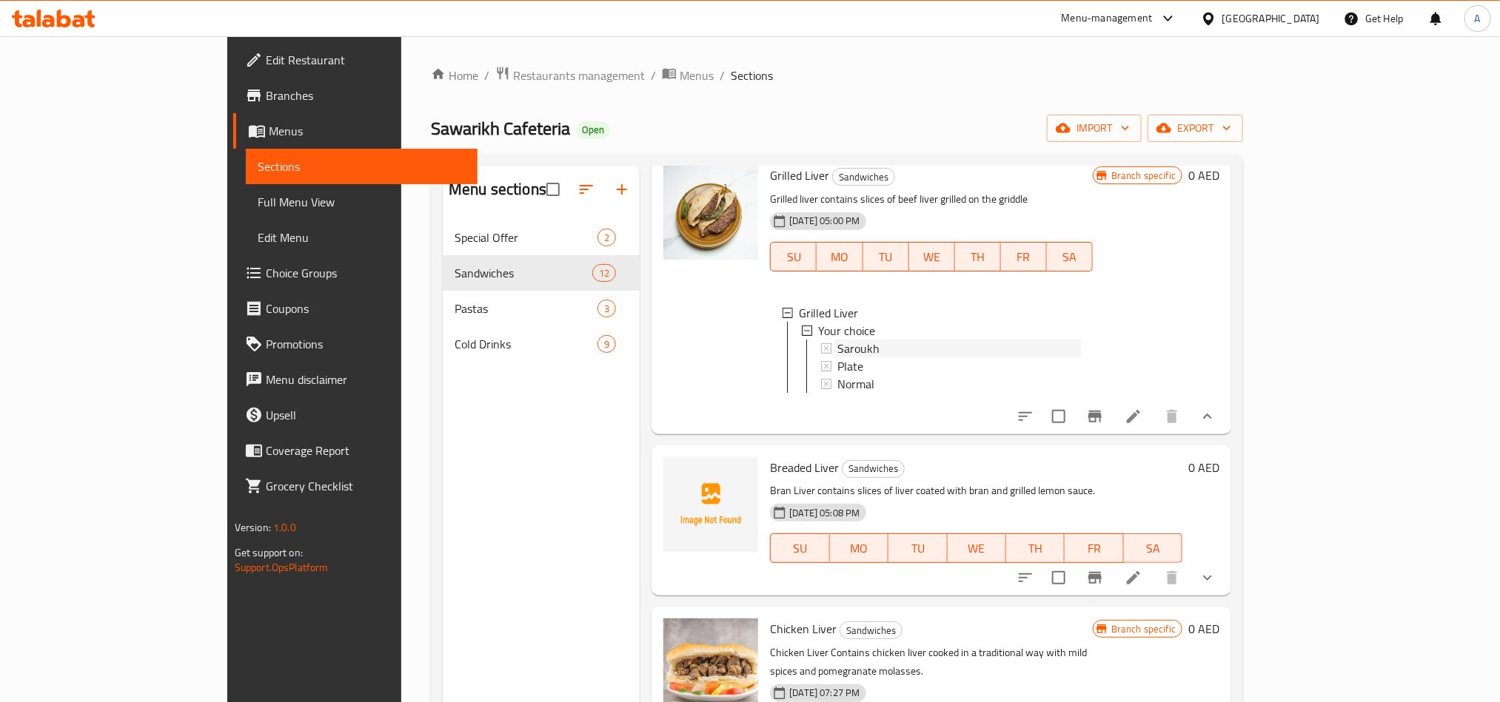
click at [837, 349] on div "Saroukh" at bounding box center [959, 349] width 244 height 18
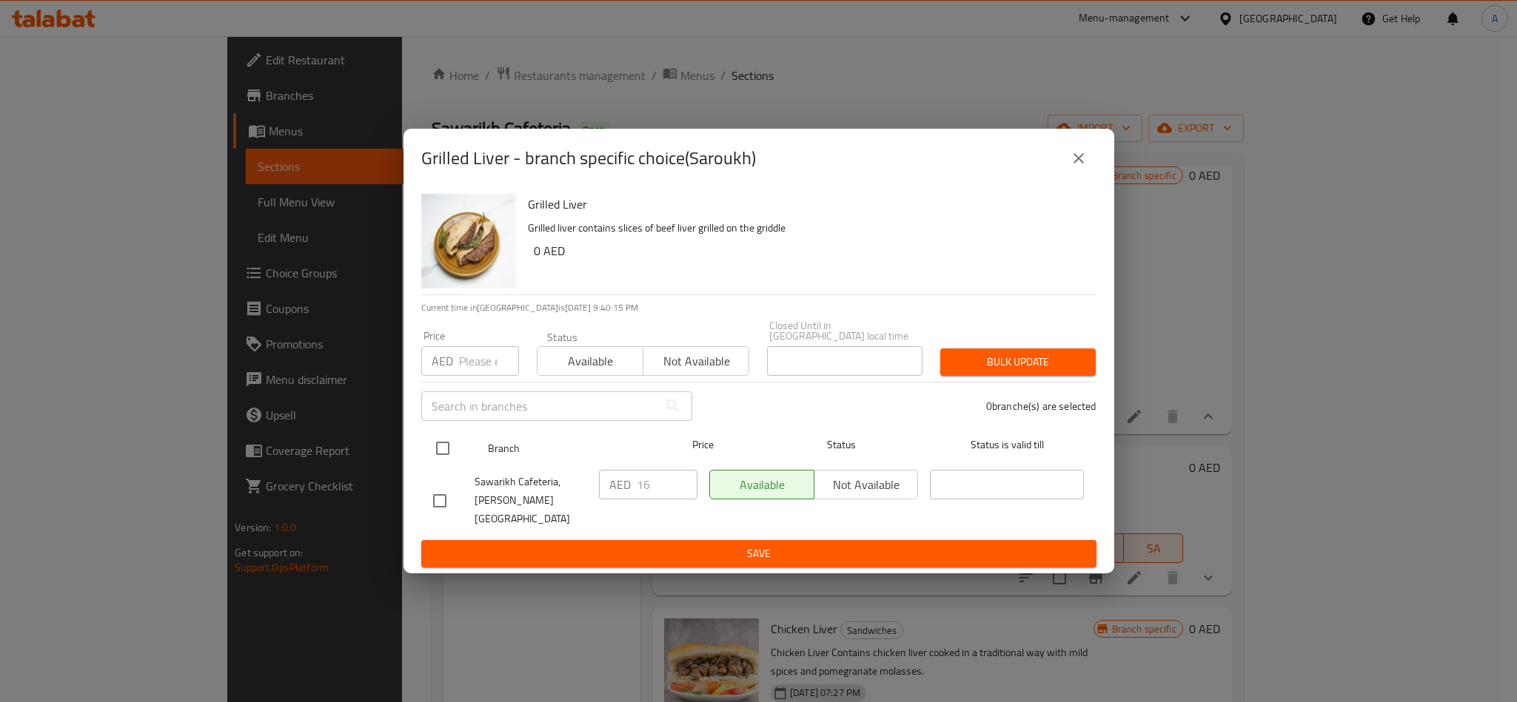
click at [445, 451] on input "checkbox" at bounding box center [442, 448] width 31 height 31
checkbox input "true"
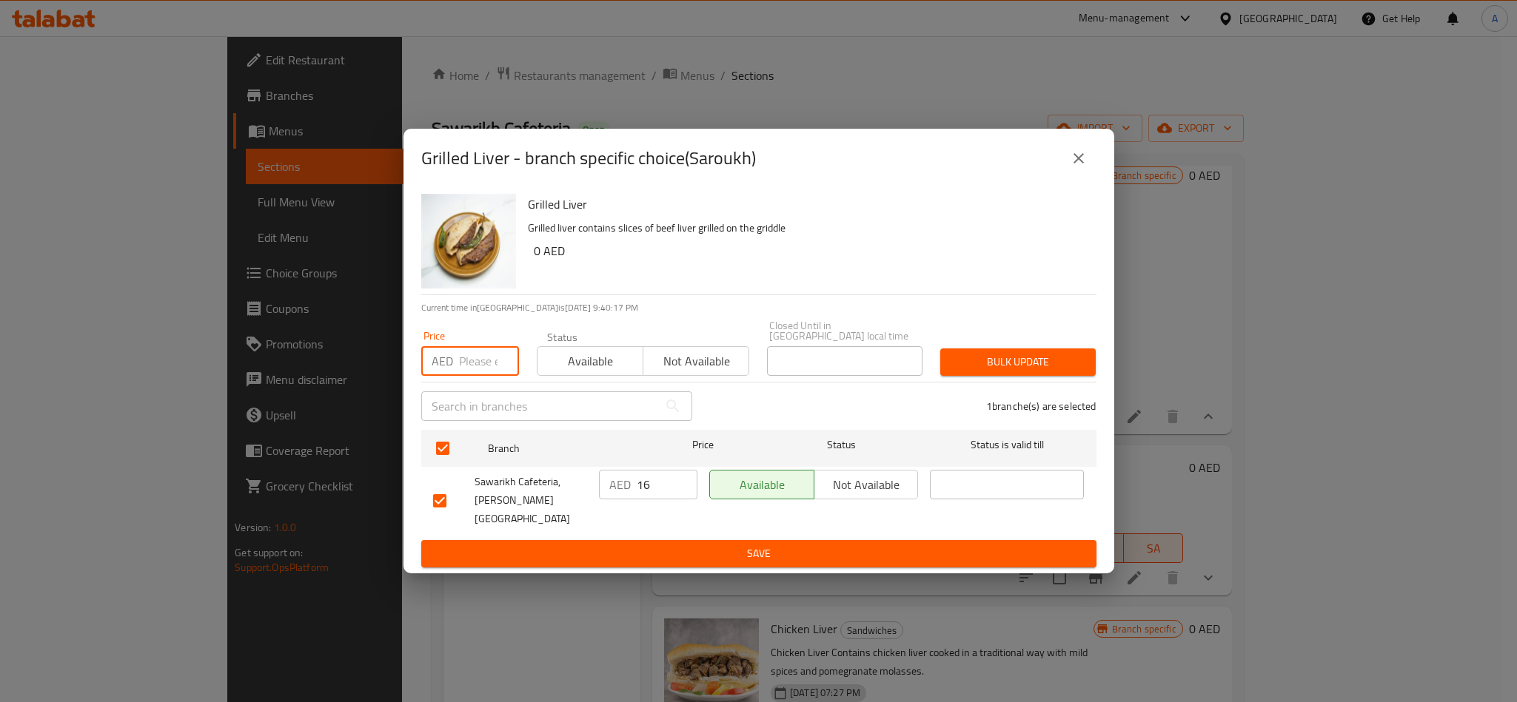
click at [496, 374] on input "number" at bounding box center [489, 361] width 60 height 30
type input "16"
click at [975, 346] on div "Bulk update" at bounding box center [1017, 362] width 173 height 45
click at [1031, 366] on span "Bulk update" at bounding box center [1018, 362] width 132 height 19
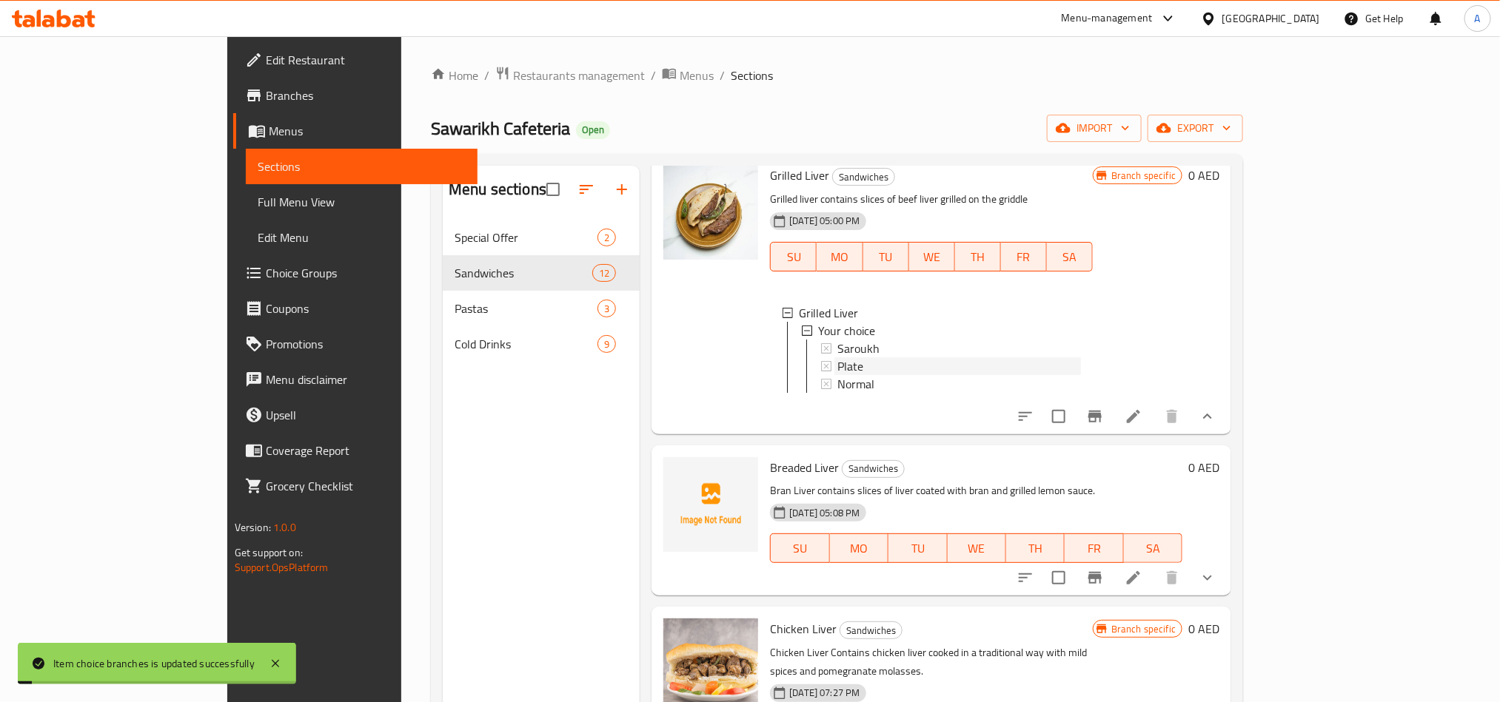
click at [837, 362] on div "Plate" at bounding box center [959, 366] width 244 height 18
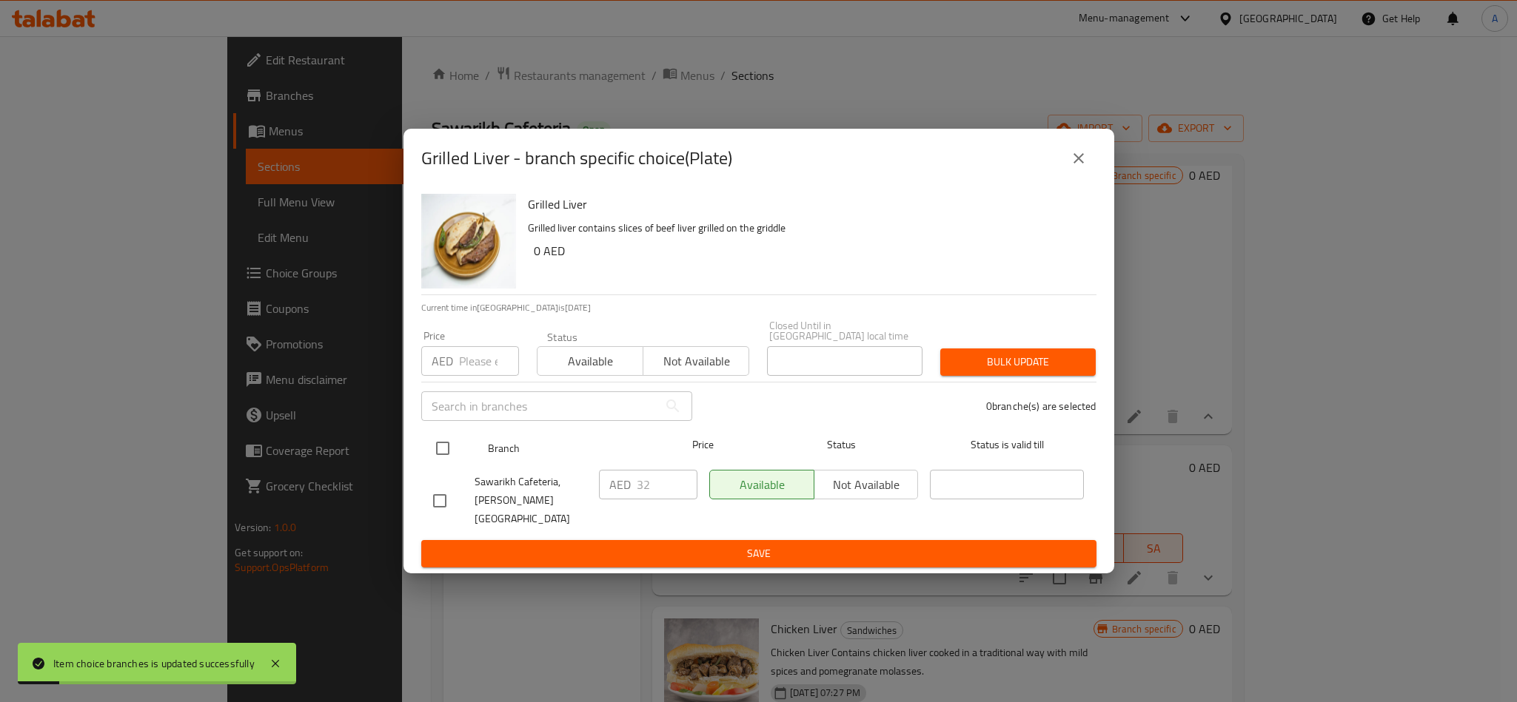
click at [443, 451] on input "checkbox" at bounding box center [442, 448] width 31 height 31
checkbox input "true"
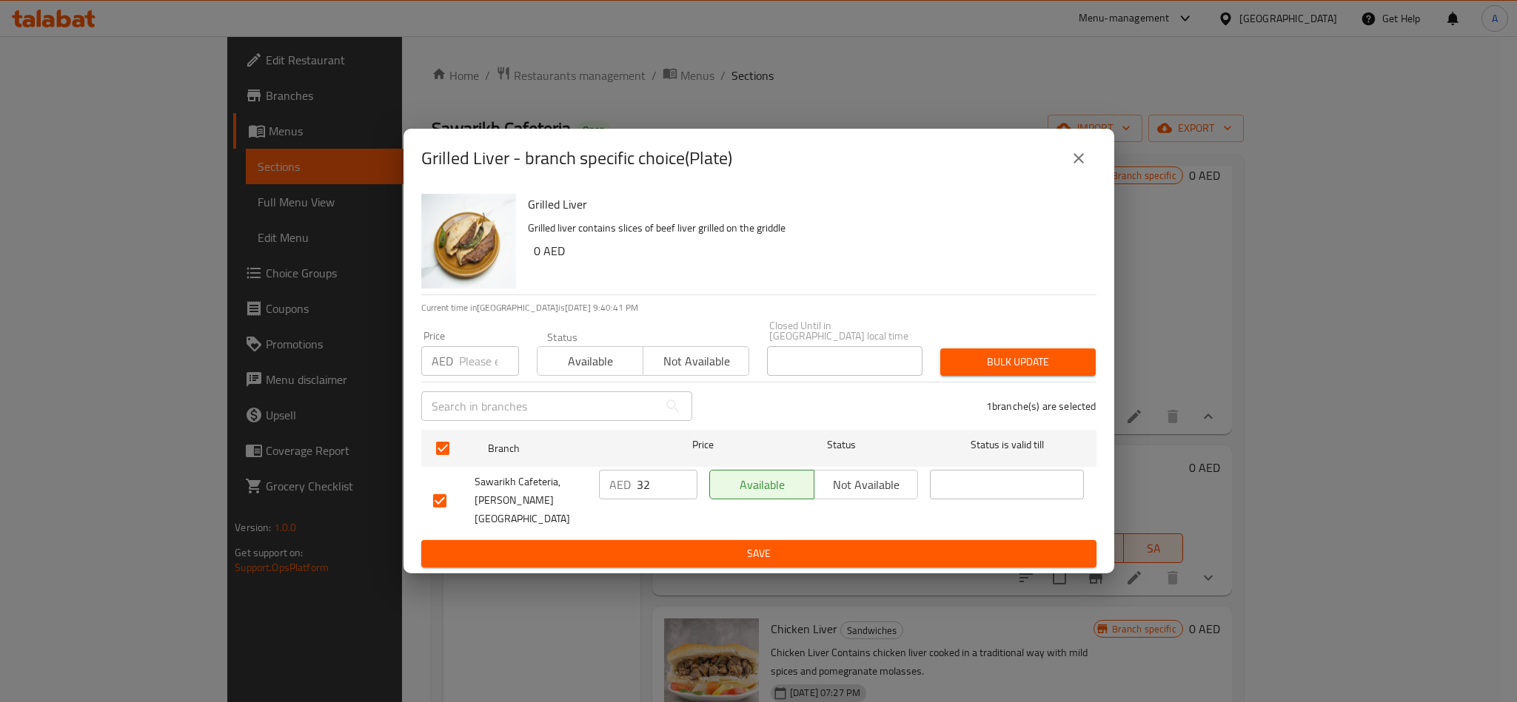
click at [640, 480] on input "32" at bounding box center [667, 485] width 61 height 30
click at [486, 369] on input "number" at bounding box center [489, 361] width 60 height 30
paste input "32"
type input "32"
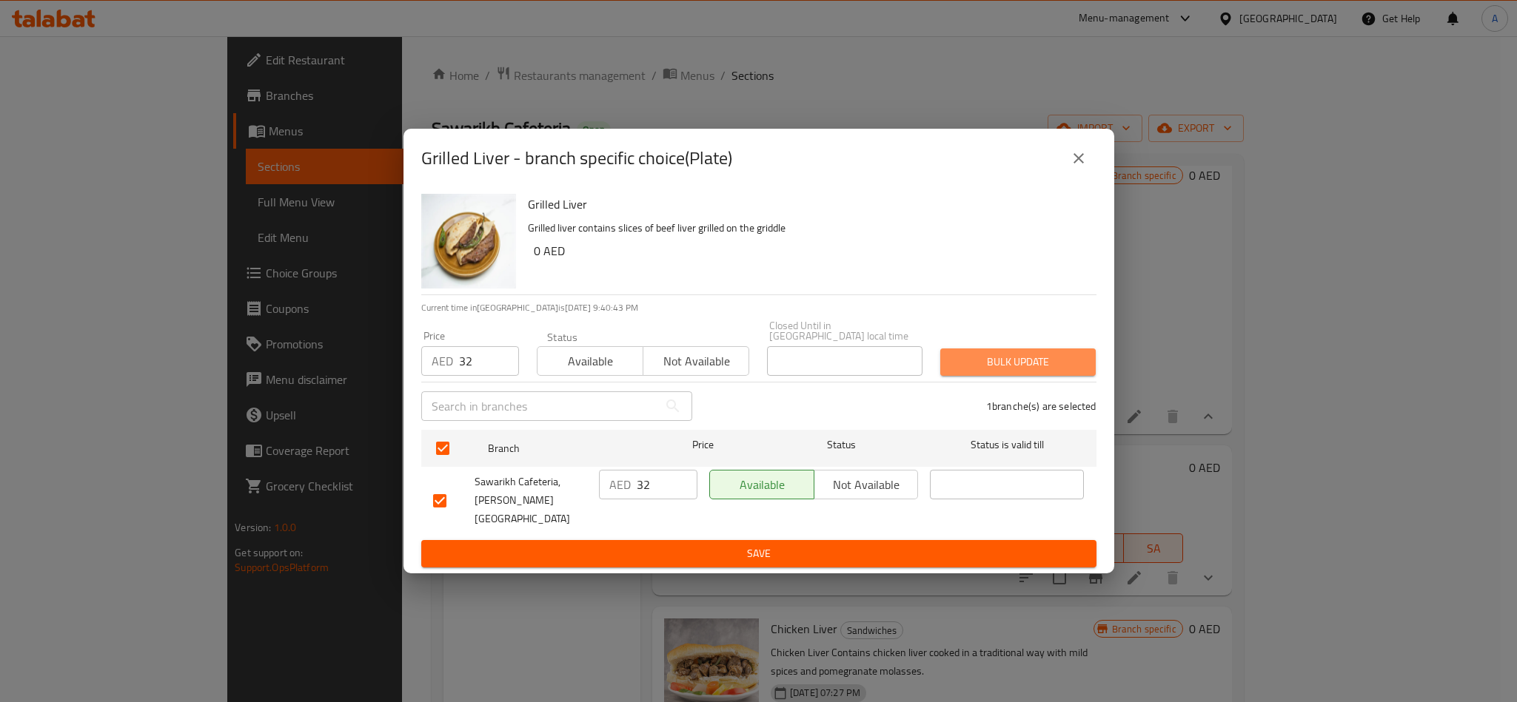
click at [1007, 367] on span "Bulk update" at bounding box center [1018, 362] width 132 height 19
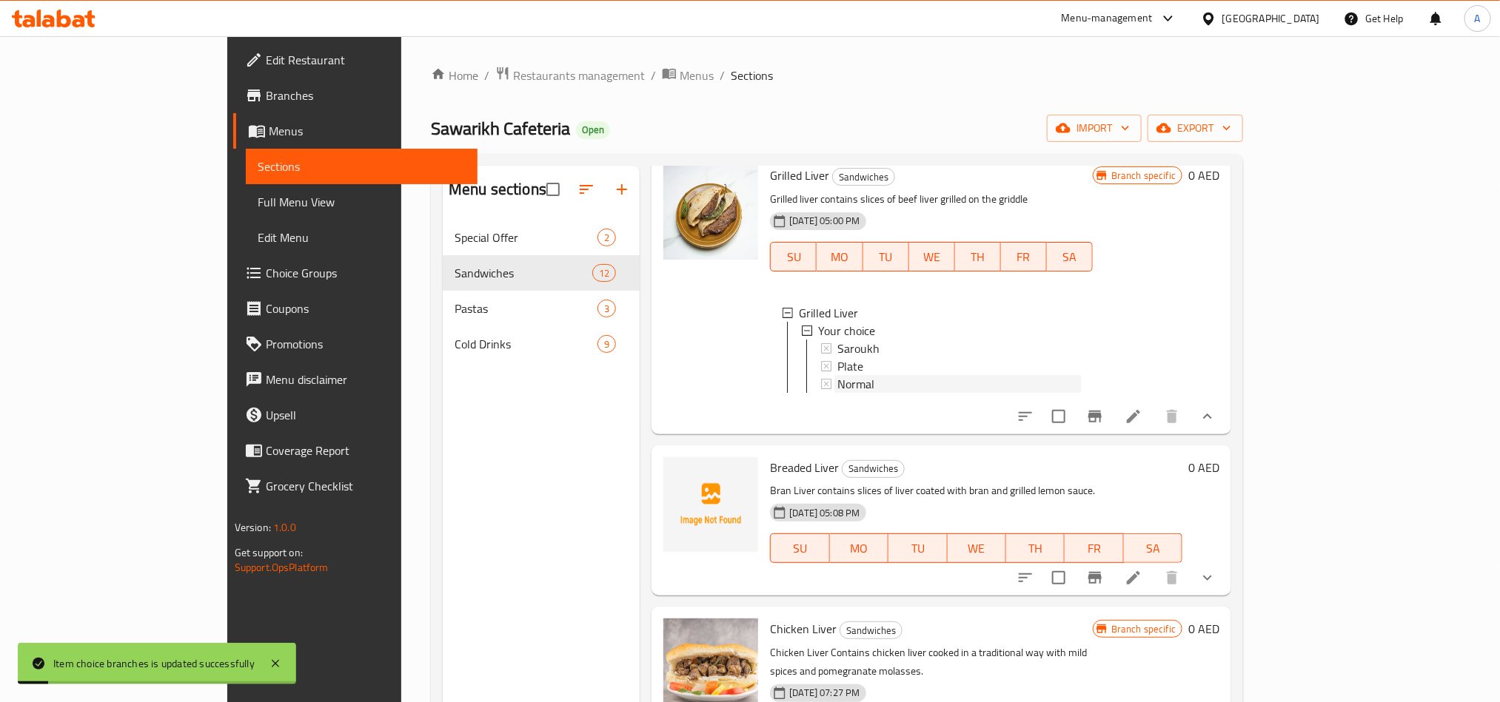
click at [837, 385] on span "Normal" at bounding box center [855, 384] width 37 height 18
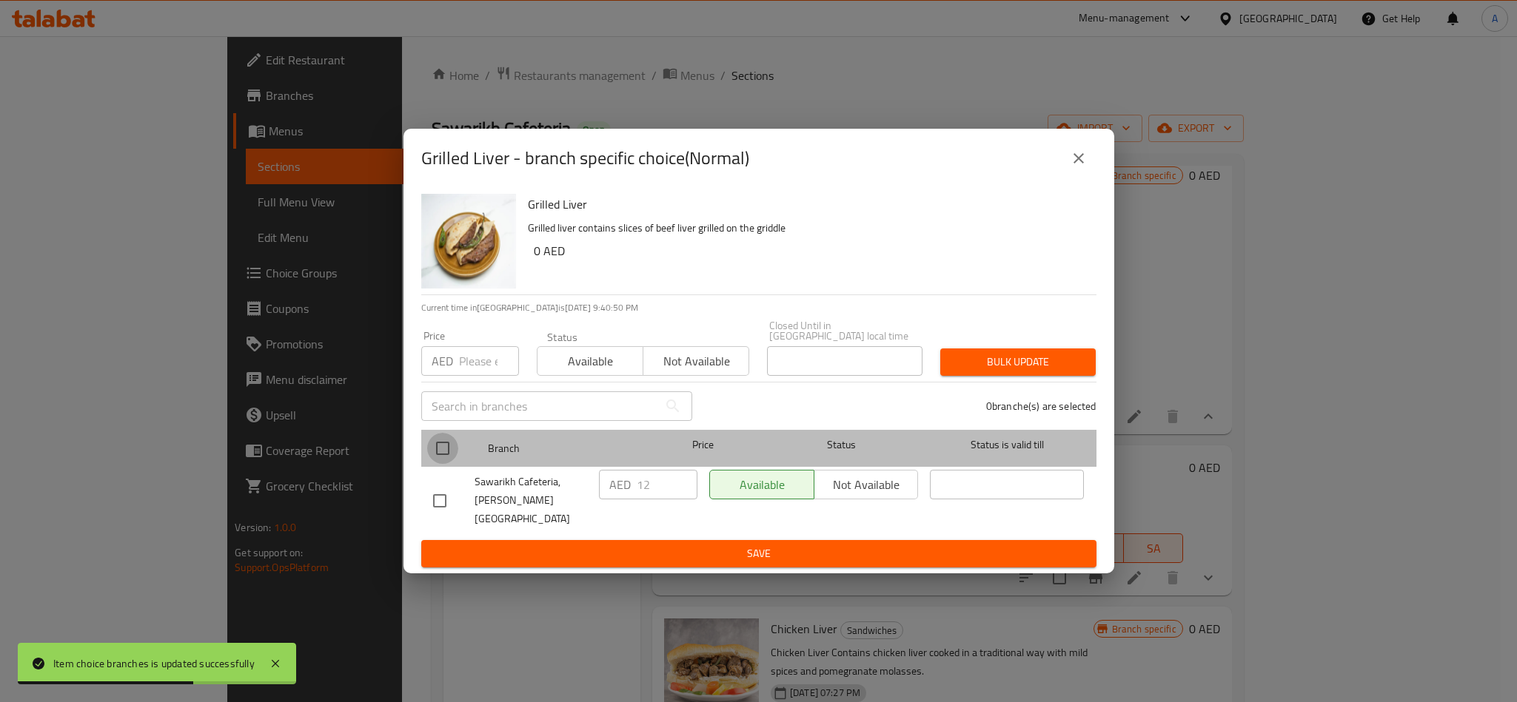
click at [453, 443] on input "checkbox" at bounding box center [442, 448] width 31 height 31
checkbox input "true"
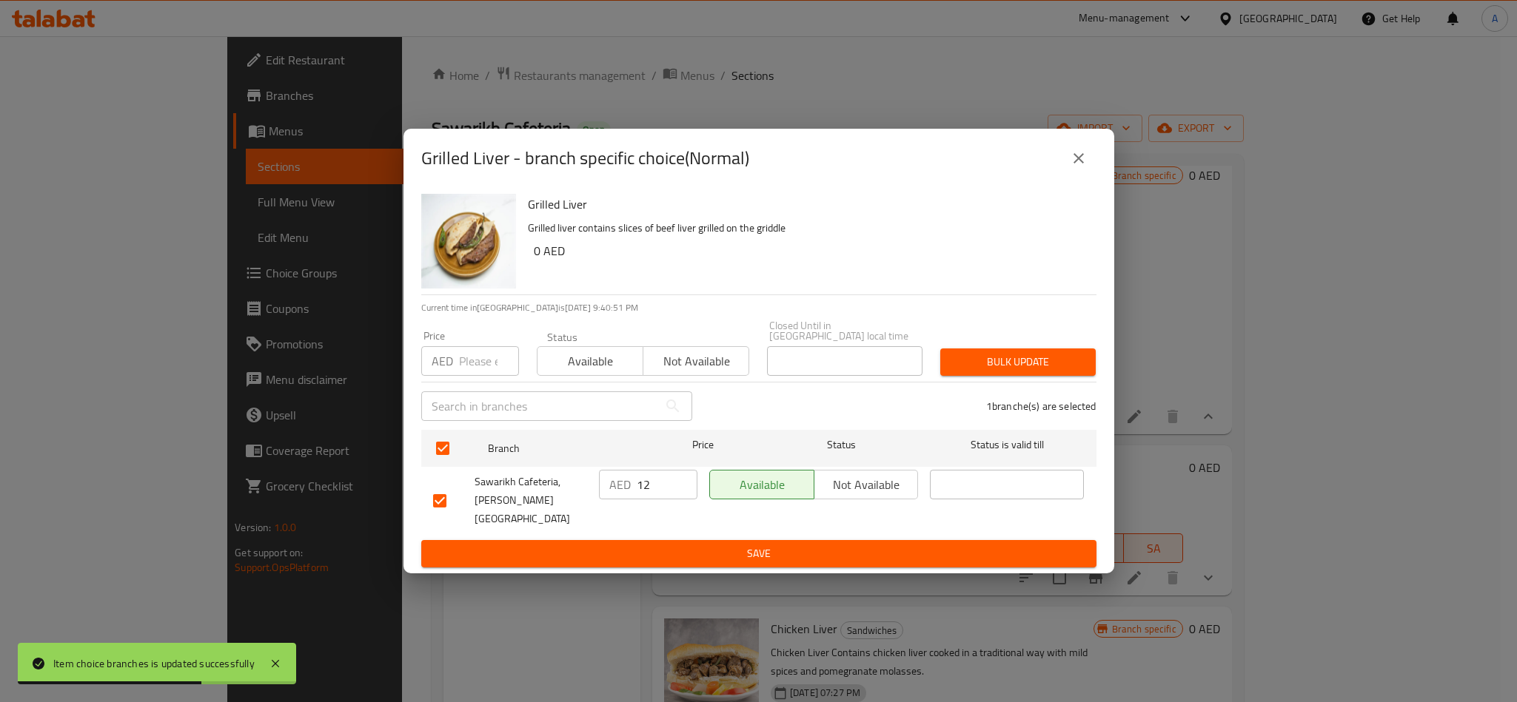
click at [460, 383] on div "​" at bounding box center [556, 406] width 289 height 47
click at [465, 376] on div "Price AED Price" at bounding box center [469, 353] width 115 height 63
click at [469, 369] on input "number" at bounding box center [489, 361] width 60 height 30
type input "12"
click at [1010, 342] on div "Bulk update" at bounding box center [1017, 362] width 173 height 45
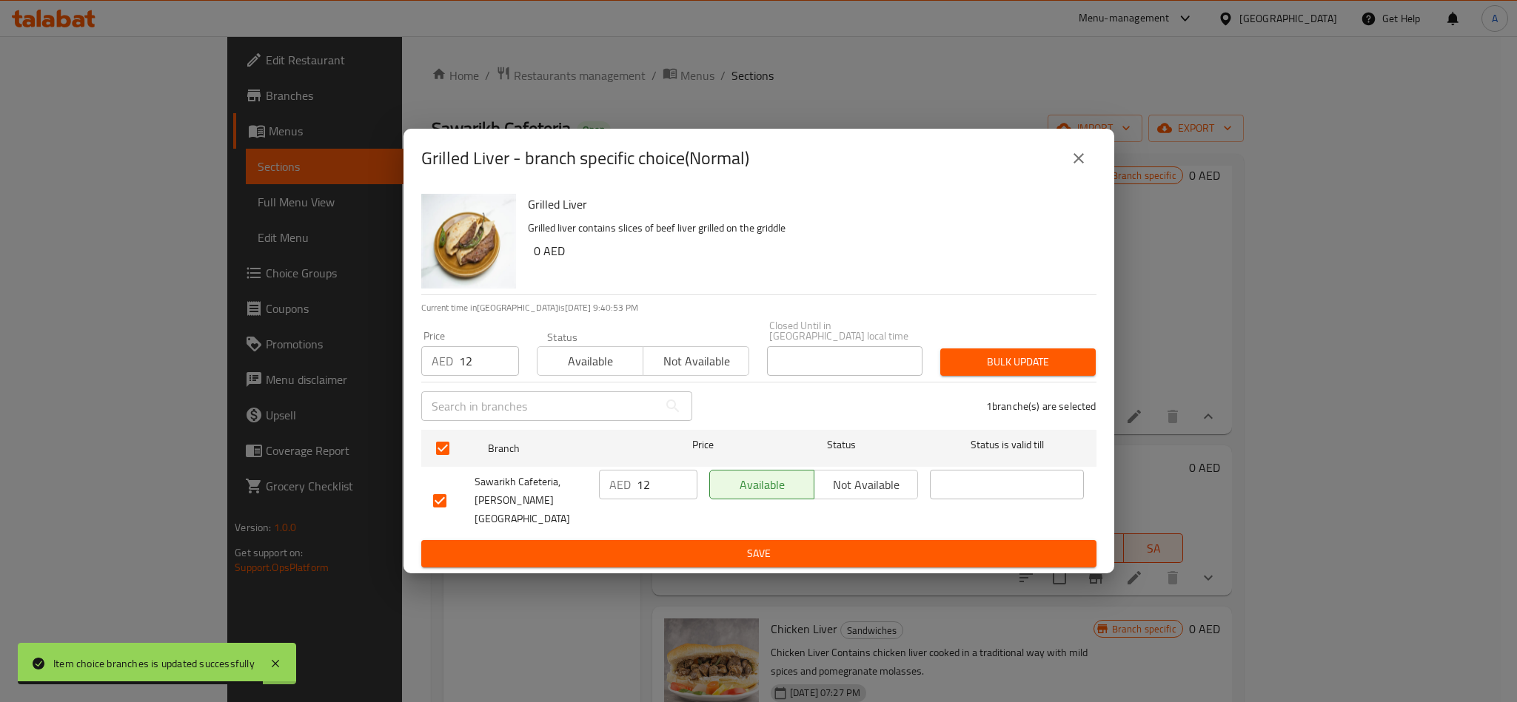
click at [1047, 358] on span "Bulk update" at bounding box center [1018, 362] width 132 height 19
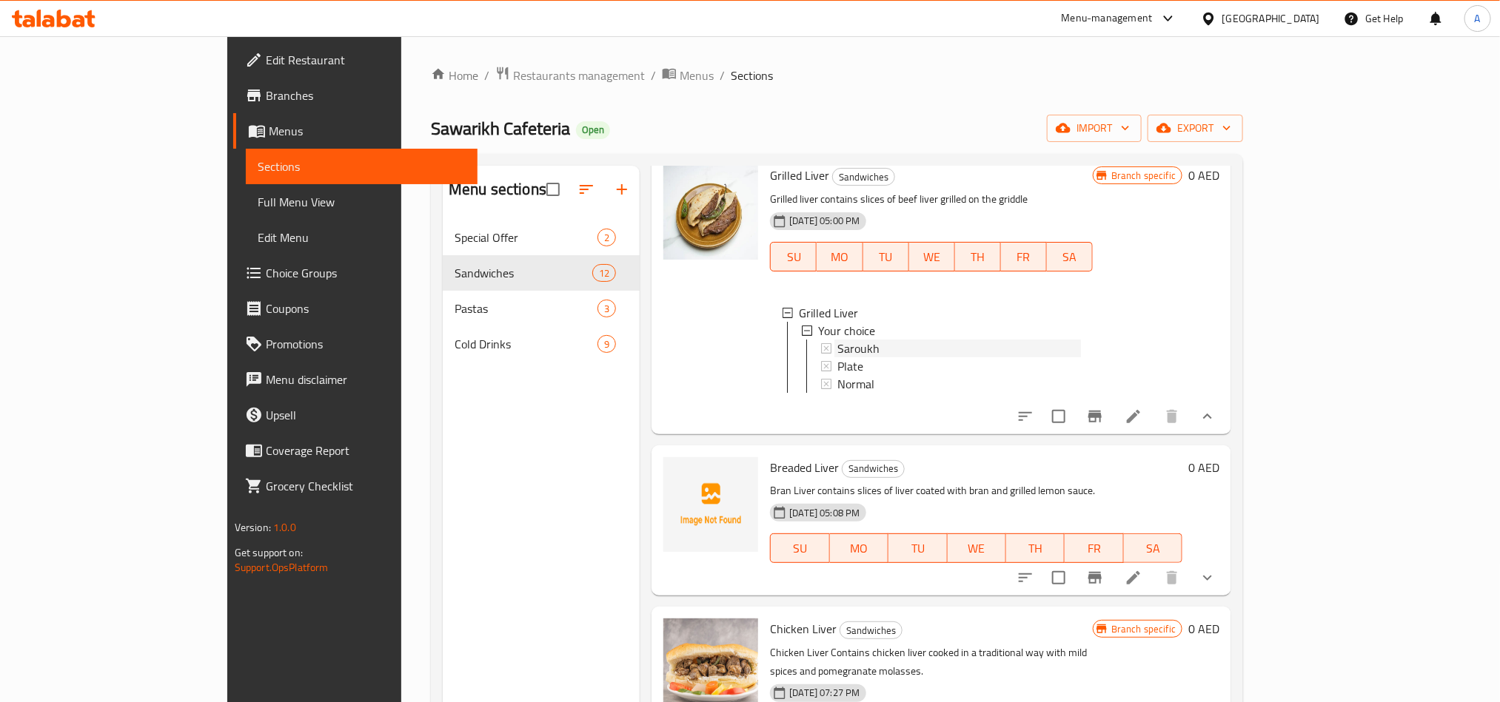
click at [851, 353] on div "Saroukh" at bounding box center [959, 349] width 244 height 18
click at [1154, 430] on li at bounding box center [1132, 416] width 41 height 27
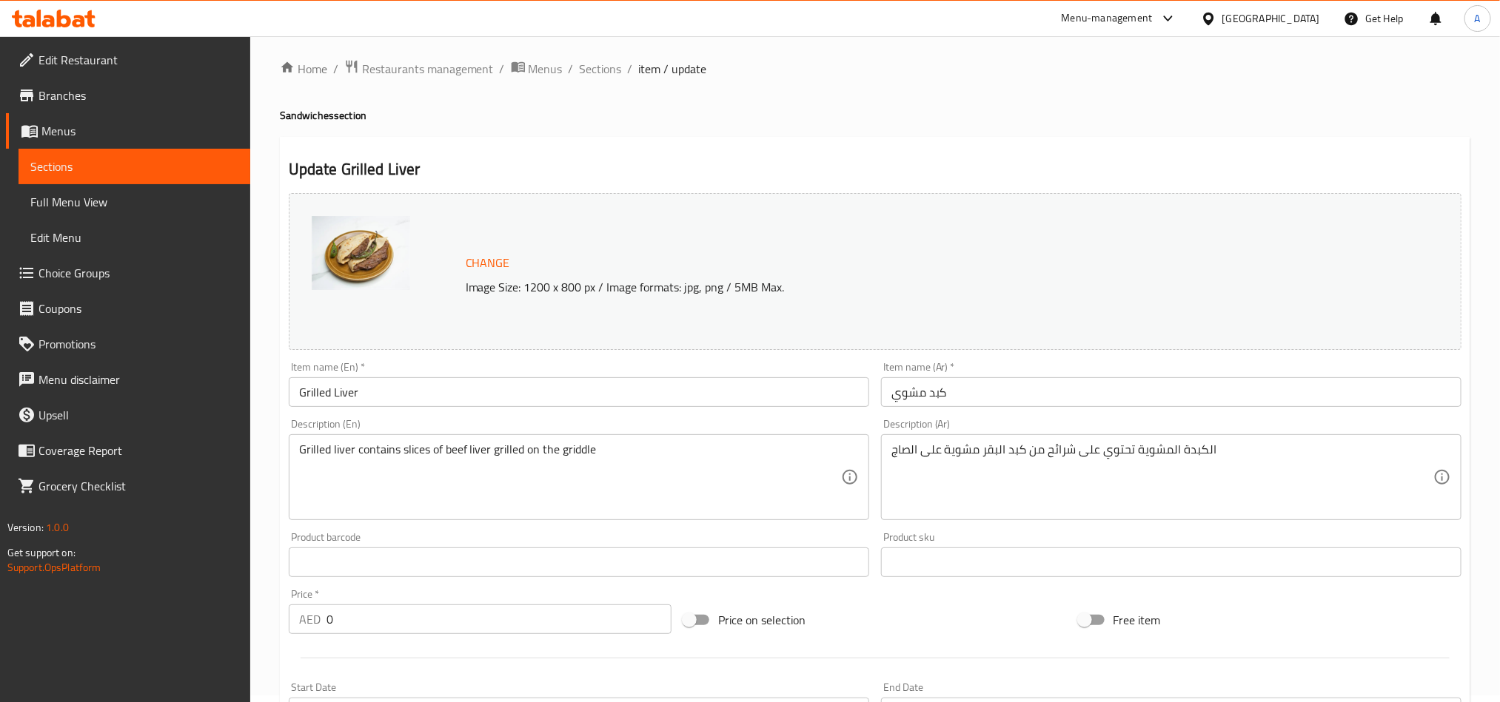
scroll to position [416, 0]
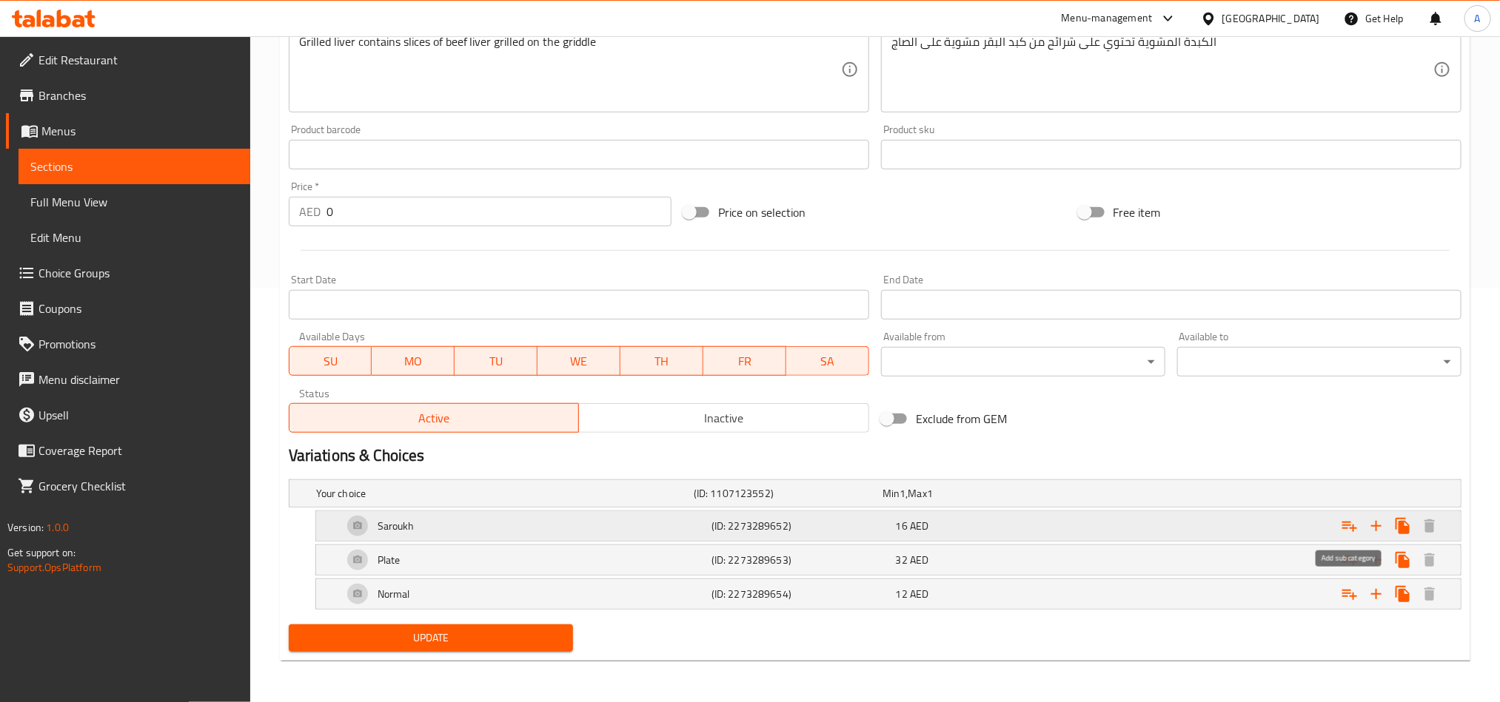
click at [1342, 528] on icon "Expand" at bounding box center [1349, 526] width 18 height 18
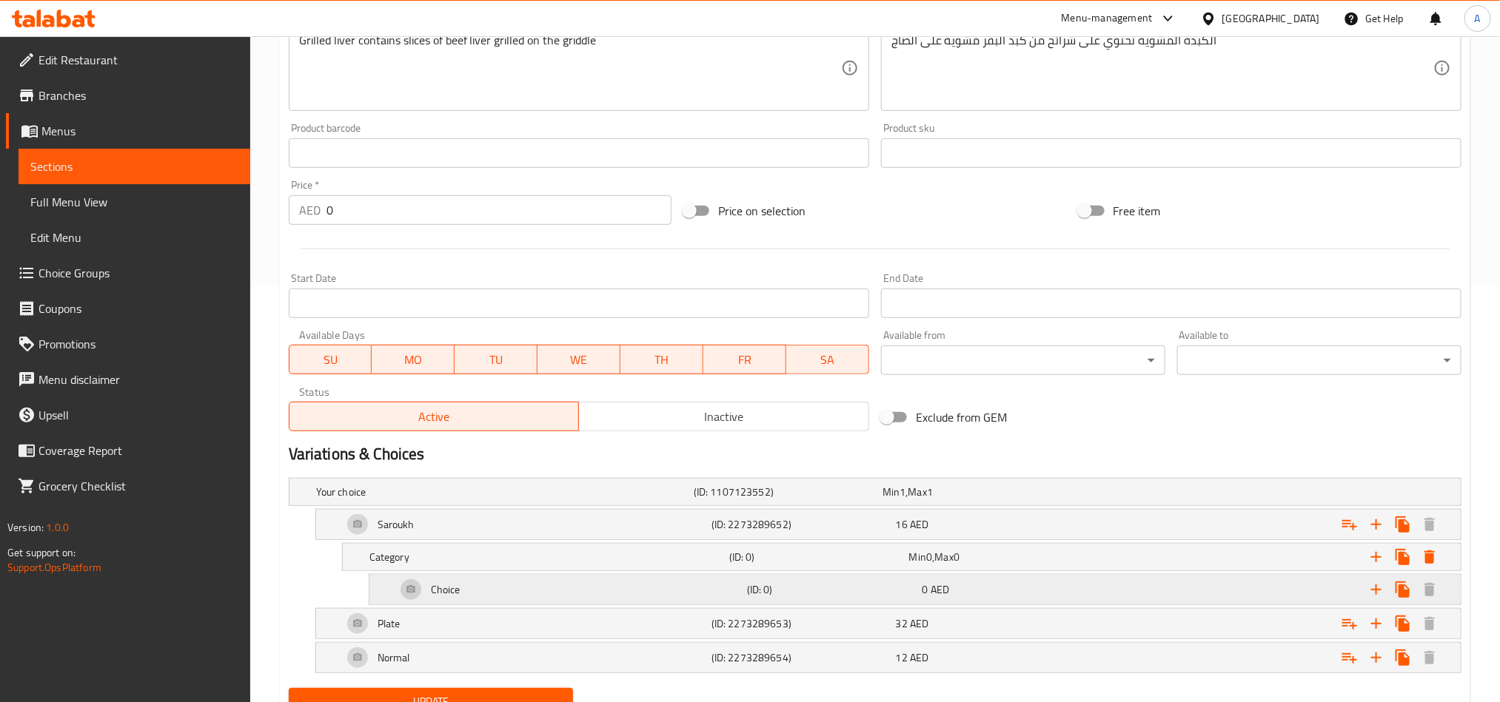
click at [504, 586] on div "Choice" at bounding box center [568, 590] width 351 height 36
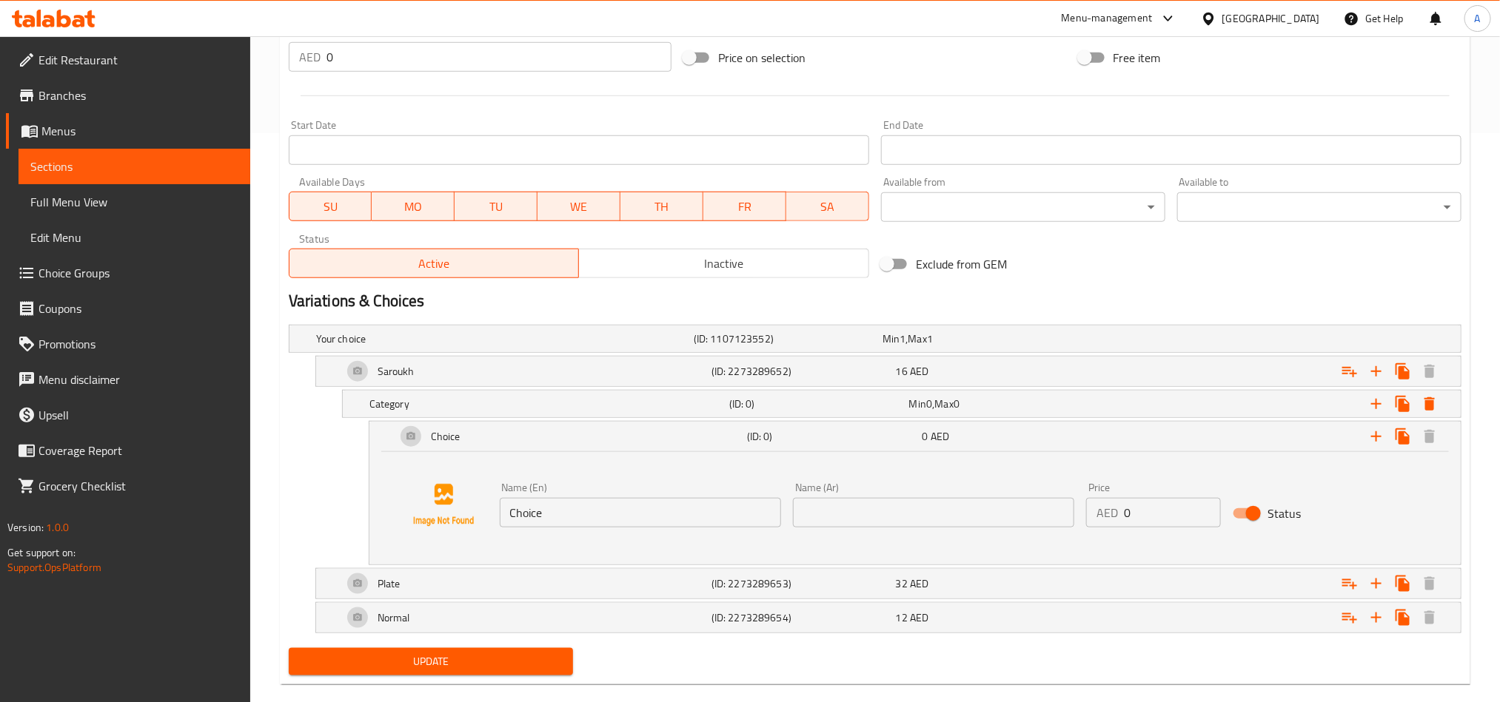
scroll to position [596, 0]
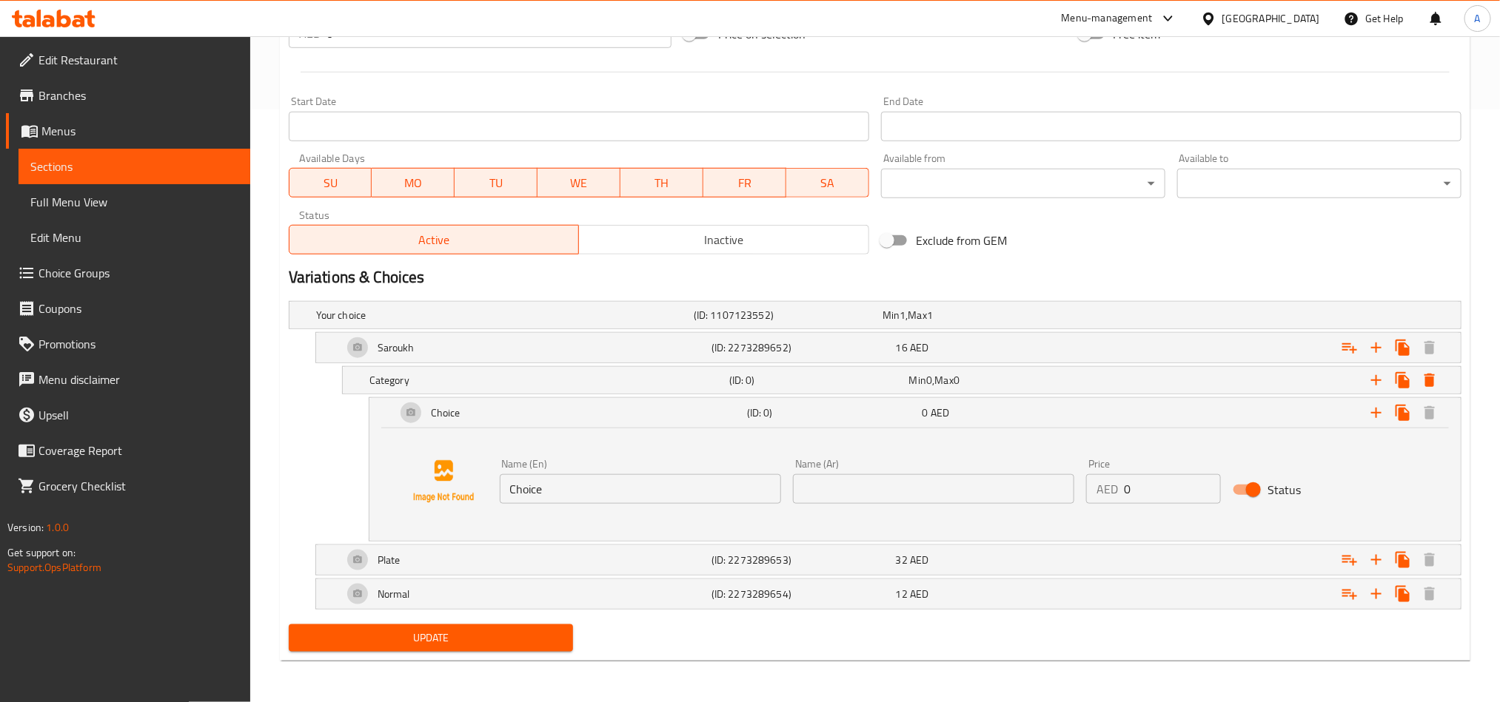
drag, startPoint x: 605, startPoint y: 503, endPoint x: 491, endPoint y: 504, distance: 113.3
click at [495, 503] on div "Name (En) Choice Name (En)" at bounding box center [640, 481] width 293 height 57
type input "Spicy"
click at [1399, 414] on icon "Expand" at bounding box center [1402, 413] width 14 height 16
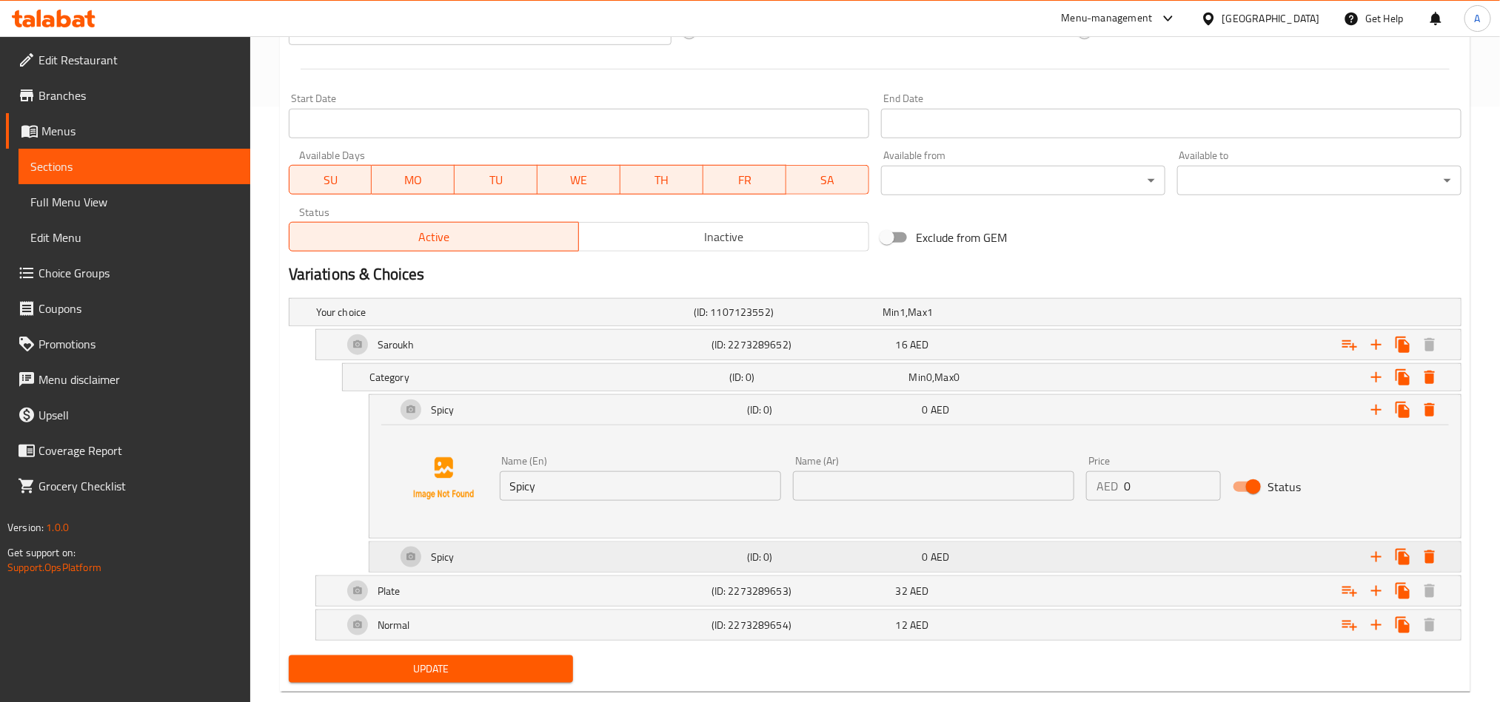
click at [553, 556] on div "Spicy" at bounding box center [568, 558] width 351 height 36
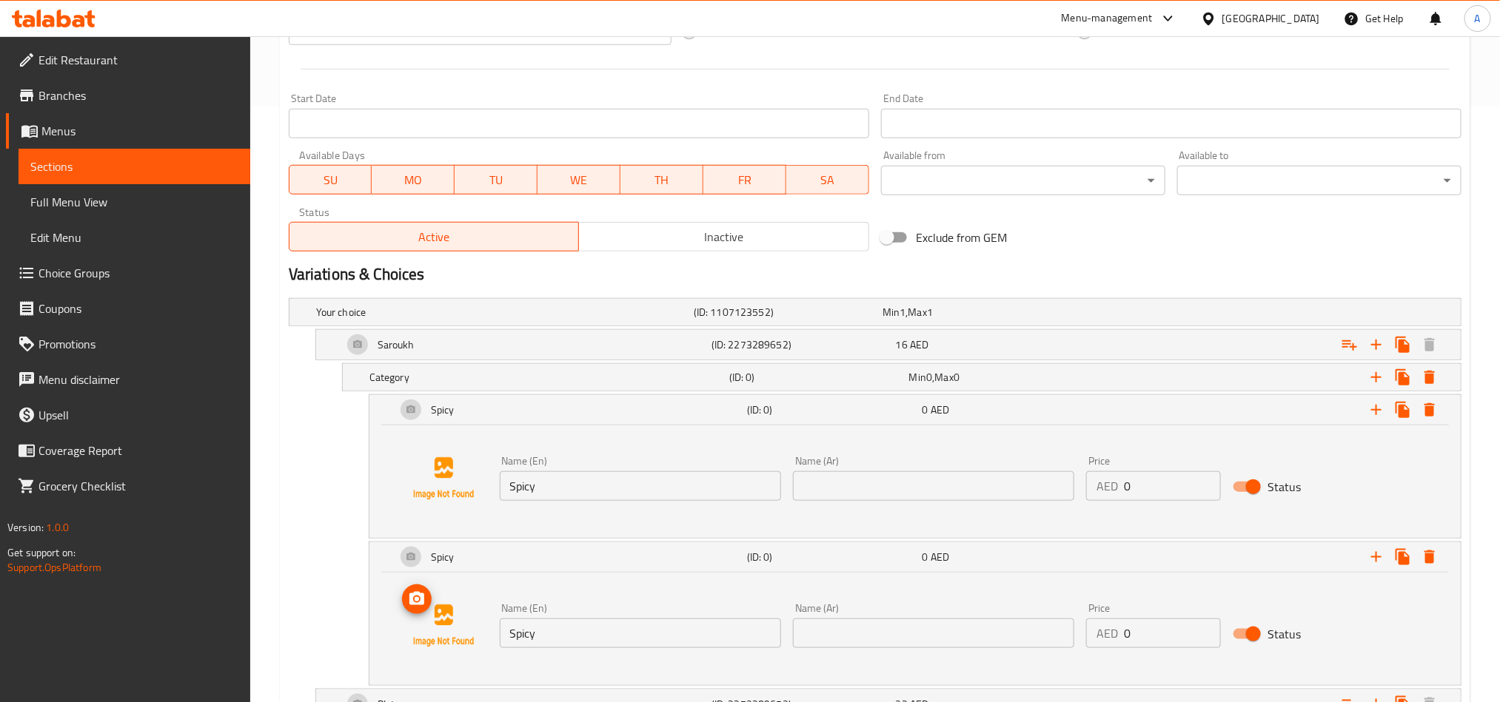
click at [484, 605] on img at bounding box center [443, 626] width 95 height 95
click at [571, 631] on input "Spicy" at bounding box center [640, 634] width 281 height 30
click at [582, 653] on div "Name (En) Spicy Name (En)" at bounding box center [640, 625] width 293 height 57
click at [593, 626] on input "Spicy" at bounding box center [640, 634] width 281 height 30
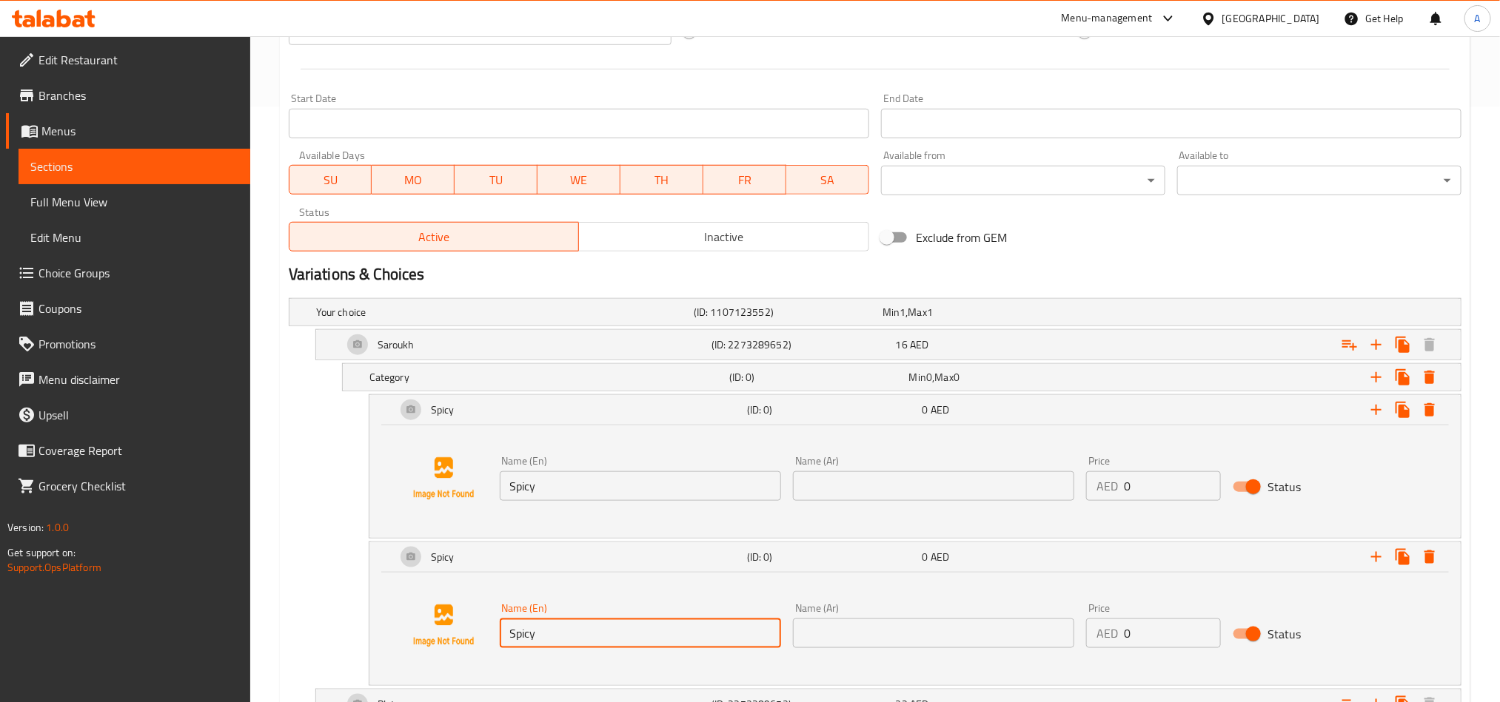
click at [593, 626] on input "Spicy" at bounding box center [640, 634] width 281 height 30
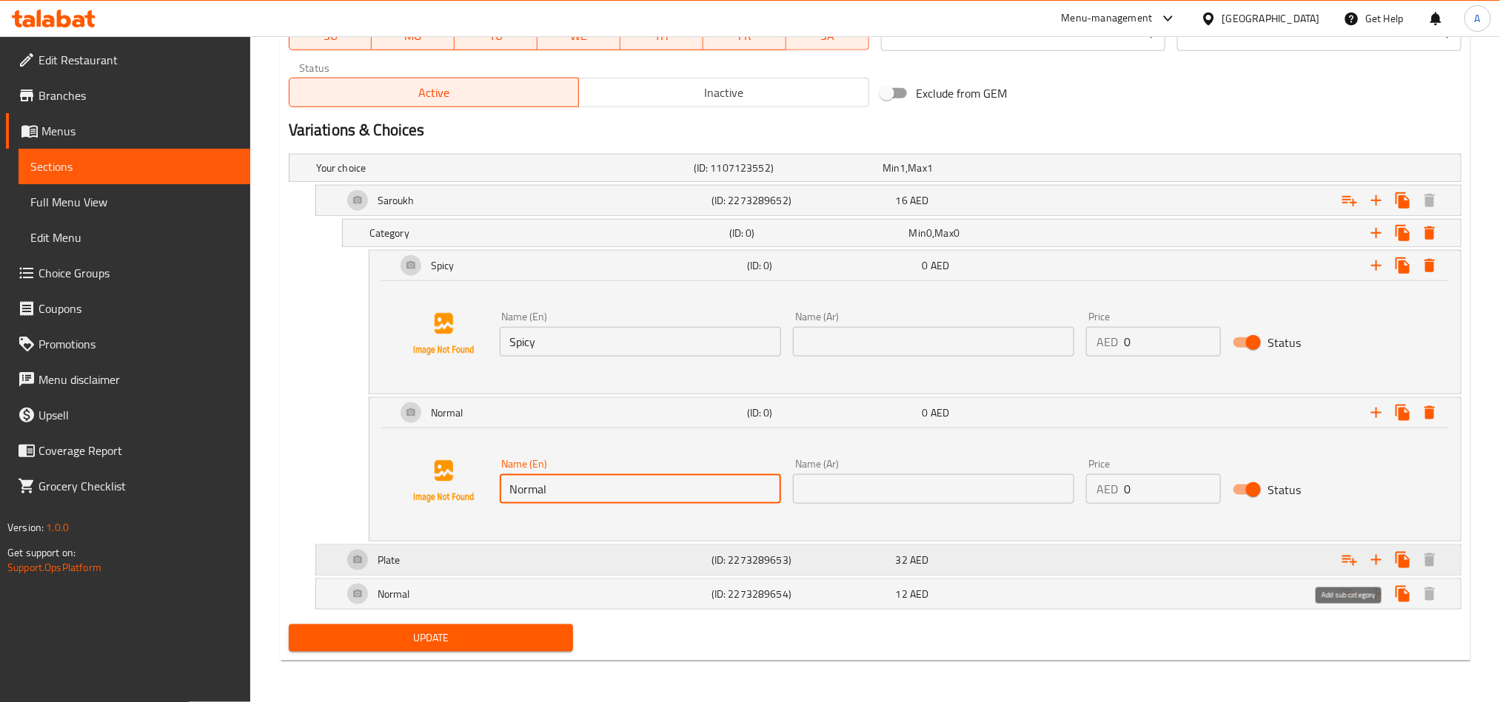
type input "Normal"
click at [1351, 558] on icon "Expand" at bounding box center [1349, 560] width 18 height 18
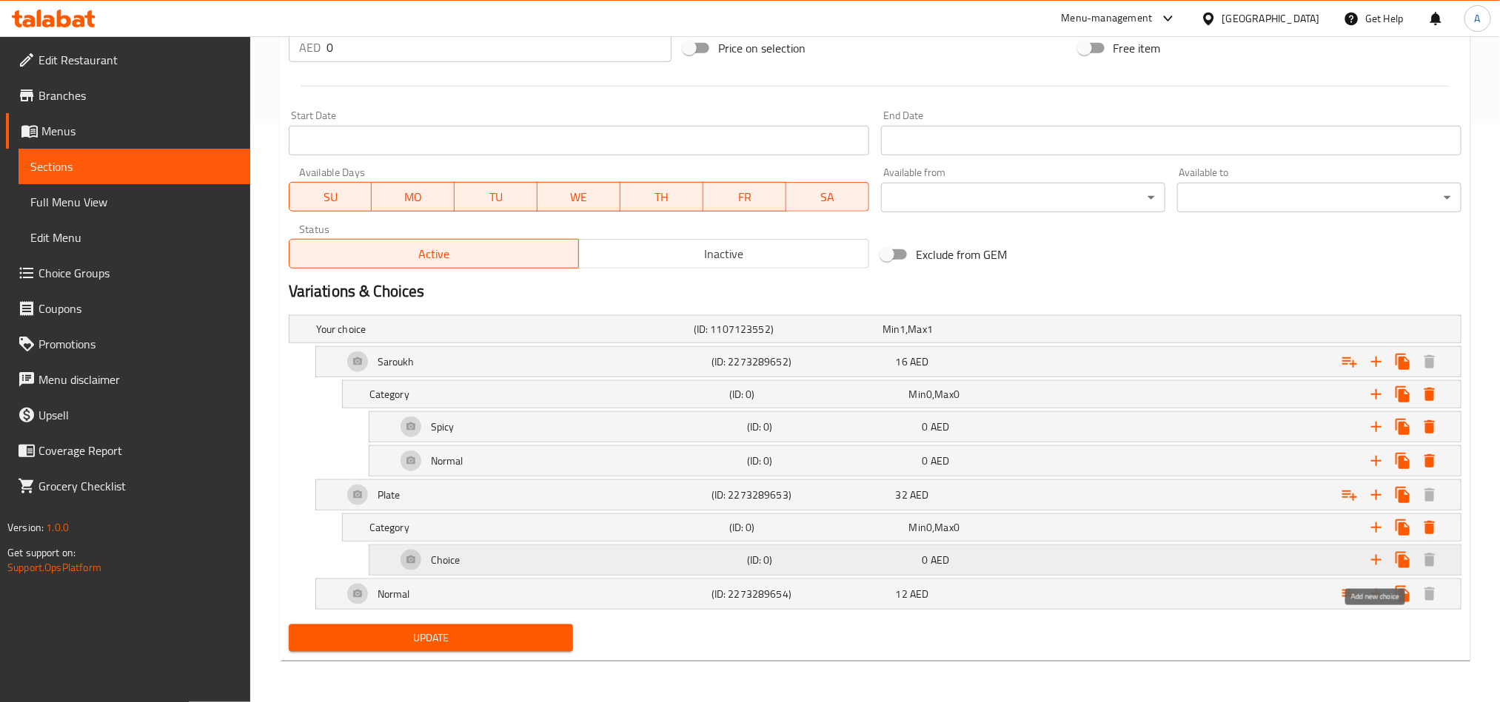
click at [1373, 553] on icon "Expand" at bounding box center [1376, 560] width 18 height 18
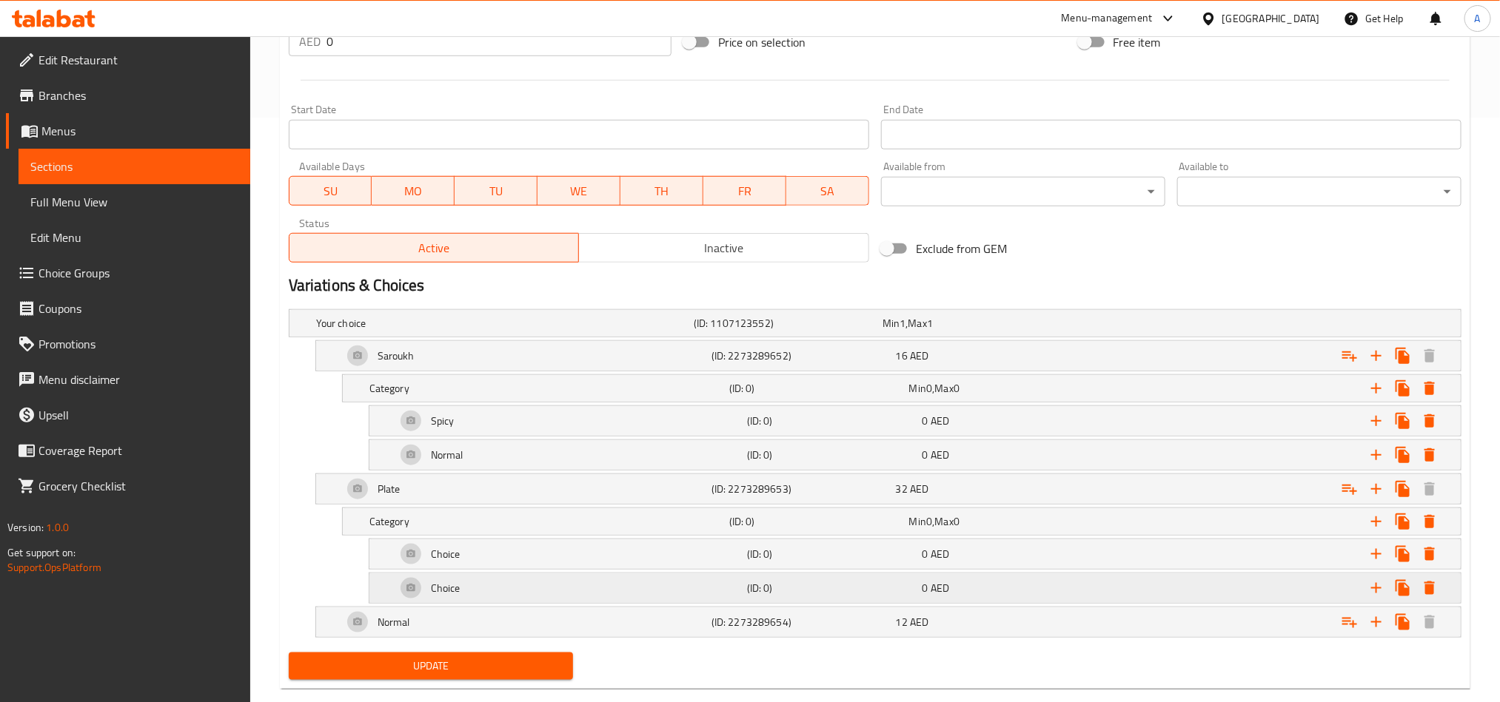
click at [984, 586] on div "0 AED" at bounding box center [1006, 588] width 169 height 15
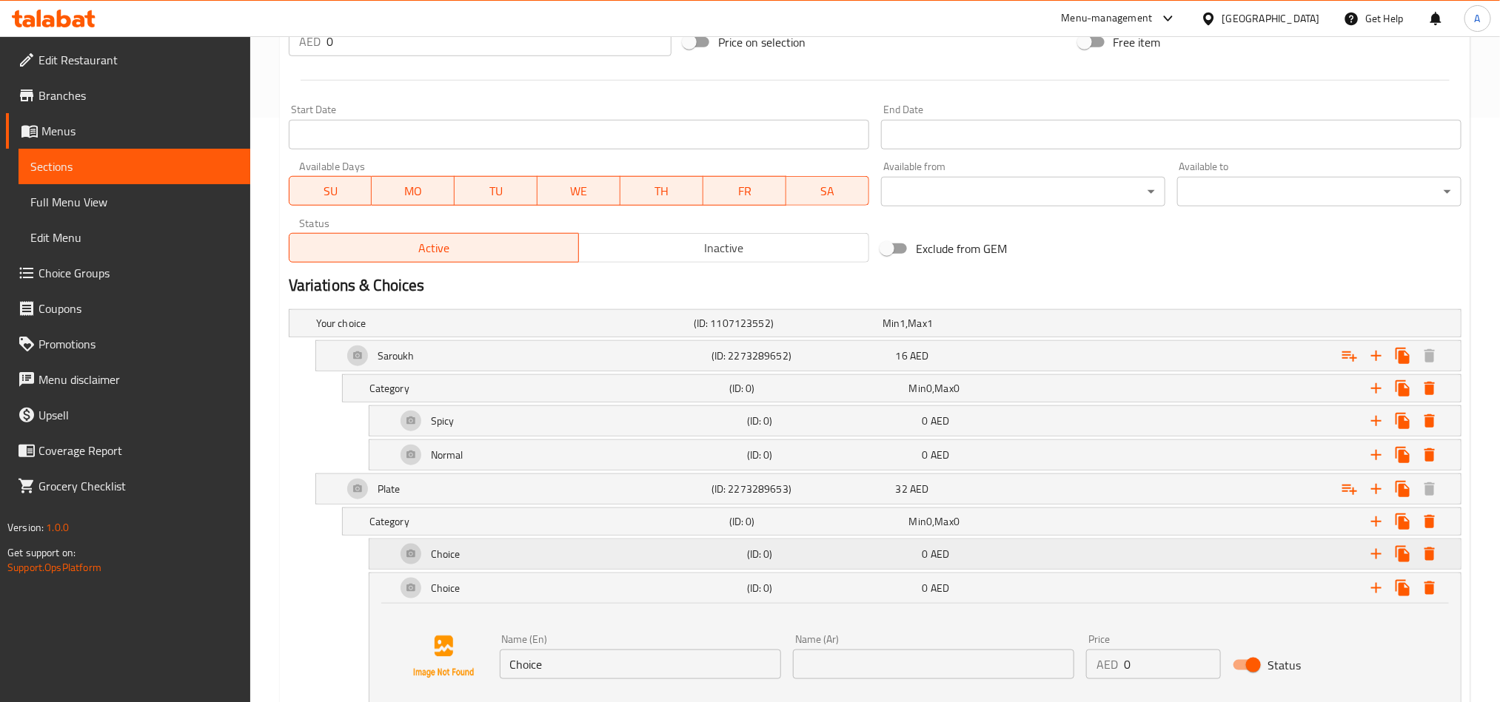
click at [873, 565] on div "(ID: 0)" at bounding box center [831, 554] width 175 height 21
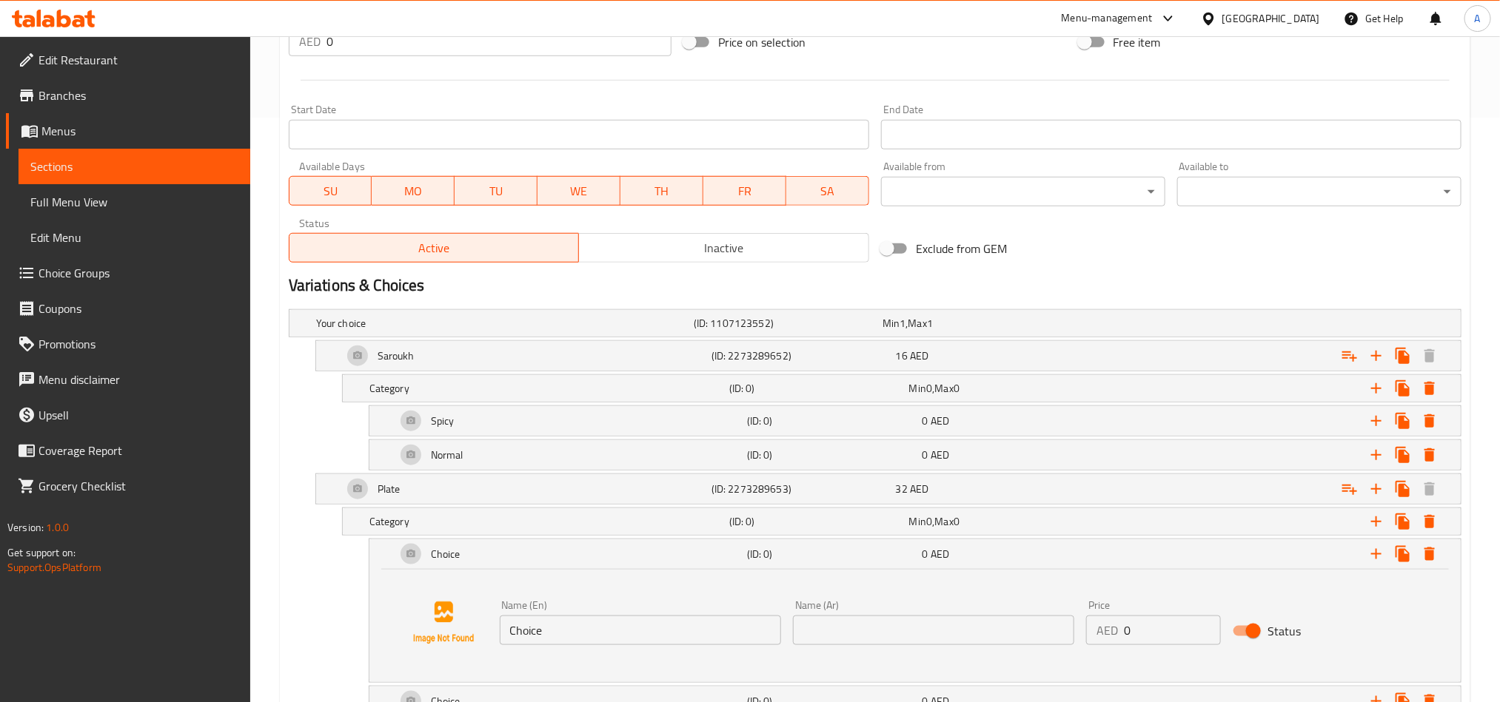
click at [555, 616] on div "Name (En) Choice Name (En)" at bounding box center [640, 622] width 281 height 45
click at [526, 434] on div "Spicy" at bounding box center [568, 421] width 351 height 36
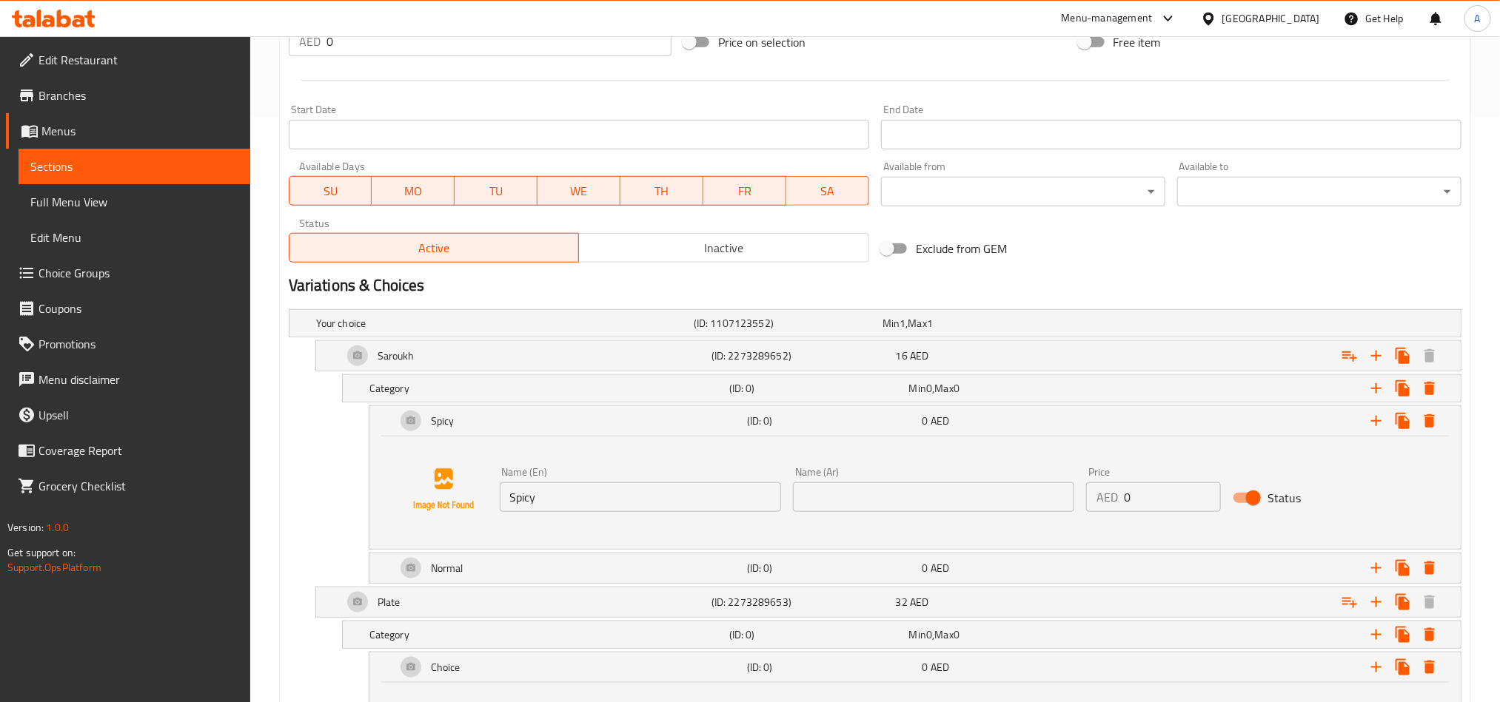
click at [584, 480] on div "Name (En) Spicy Name (En)" at bounding box center [640, 489] width 281 height 45
click at [575, 508] on input "Spicy" at bounding box center [640, 498] width 281 height 30
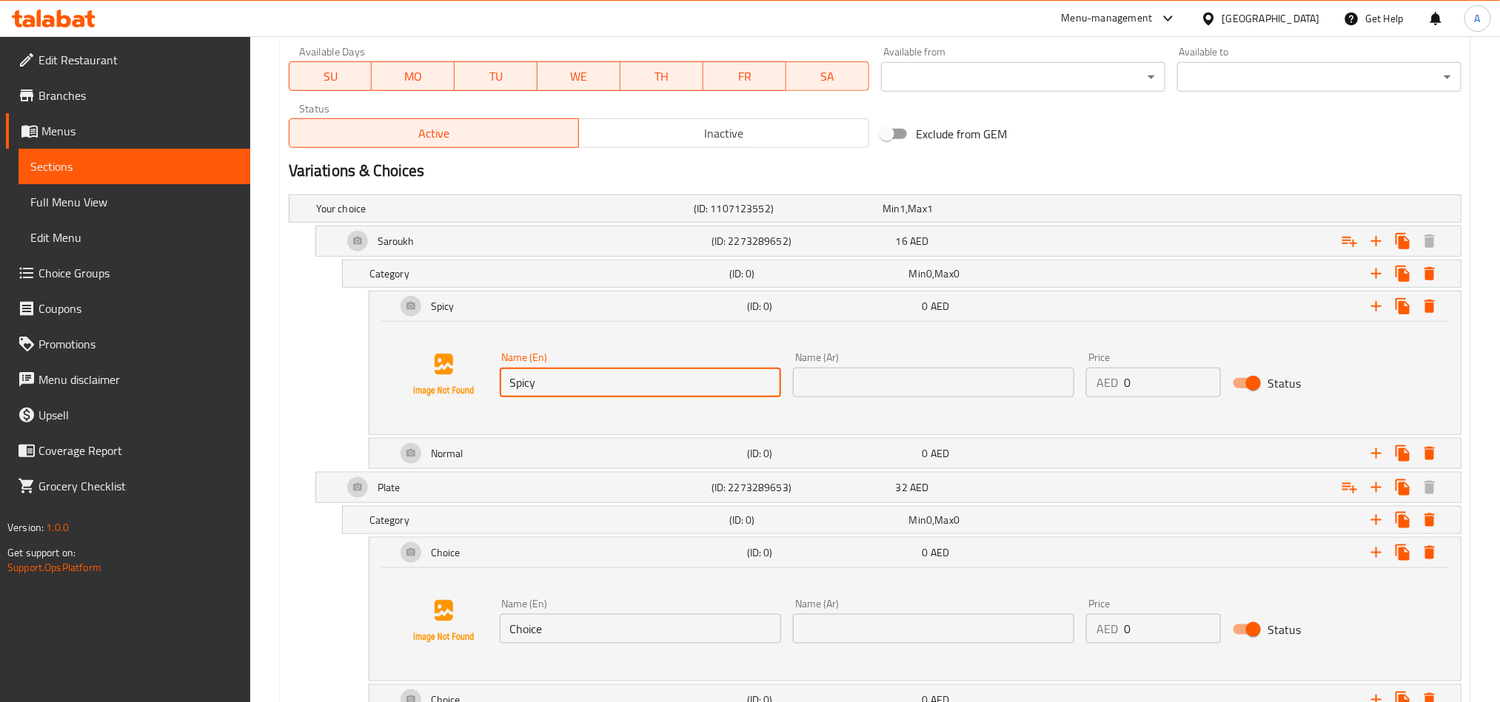
scroll to position [807, 0]
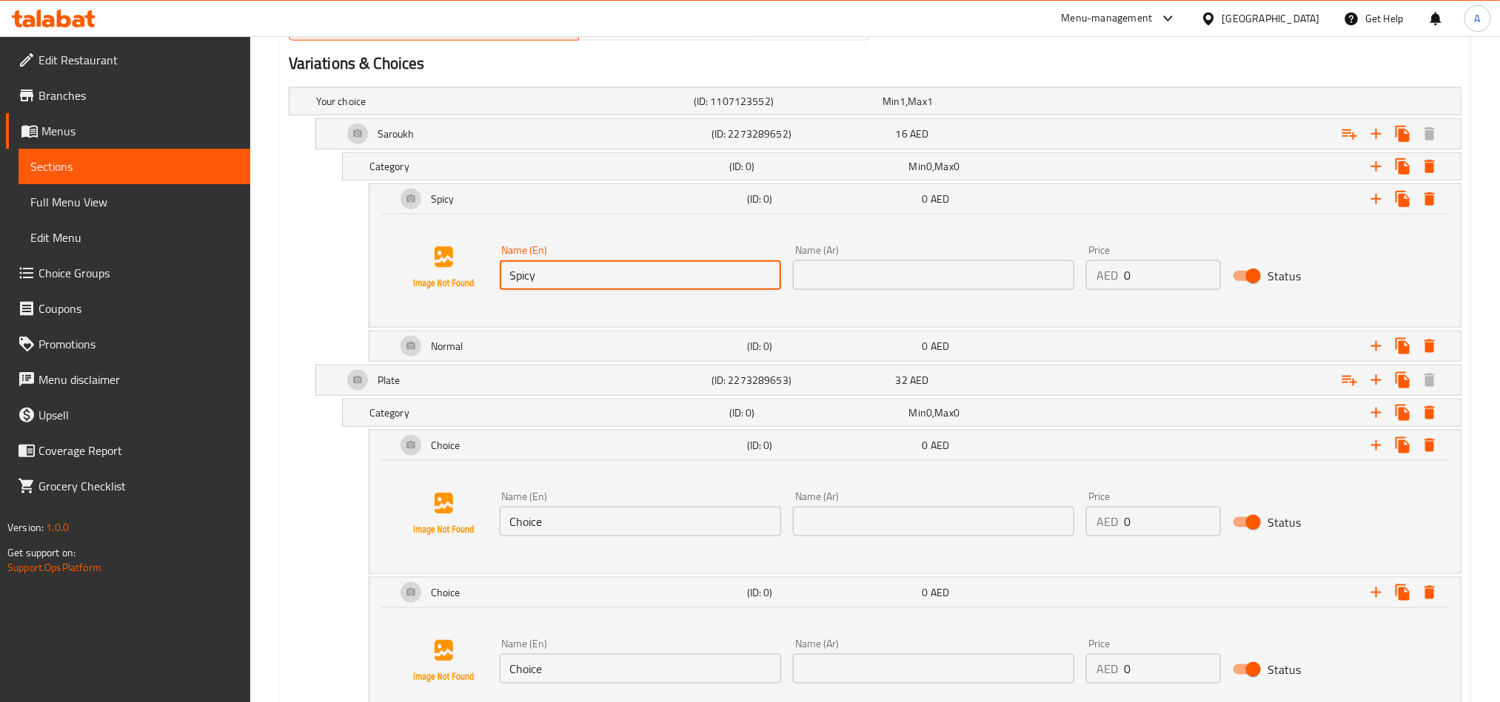
click at [540, 525] on input "Choice" at bounding box center [640, 522] width 281 height 30
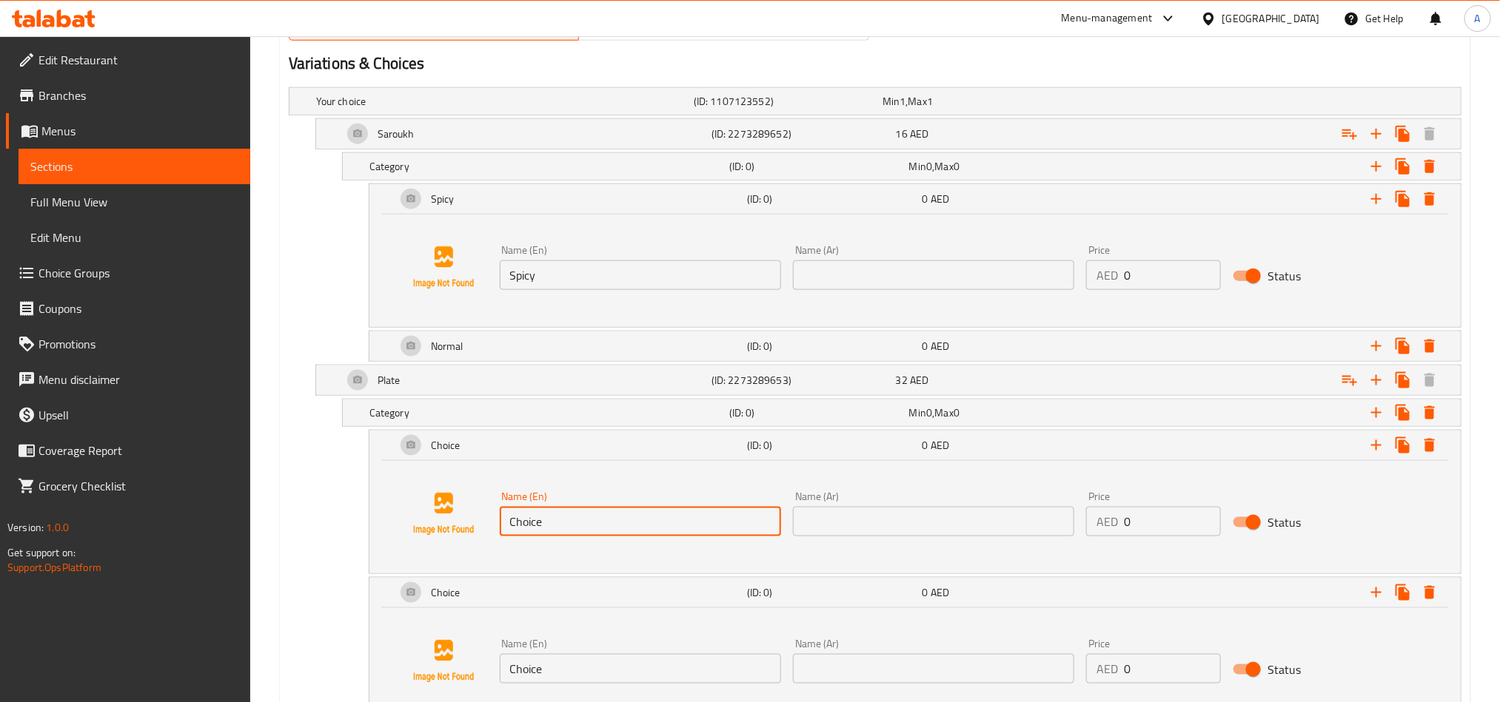
paste input "Spicy"
type input "Spicy"
click at [567, 334] on div "Normal" at bounding box center [568, 347] width 351 height 36
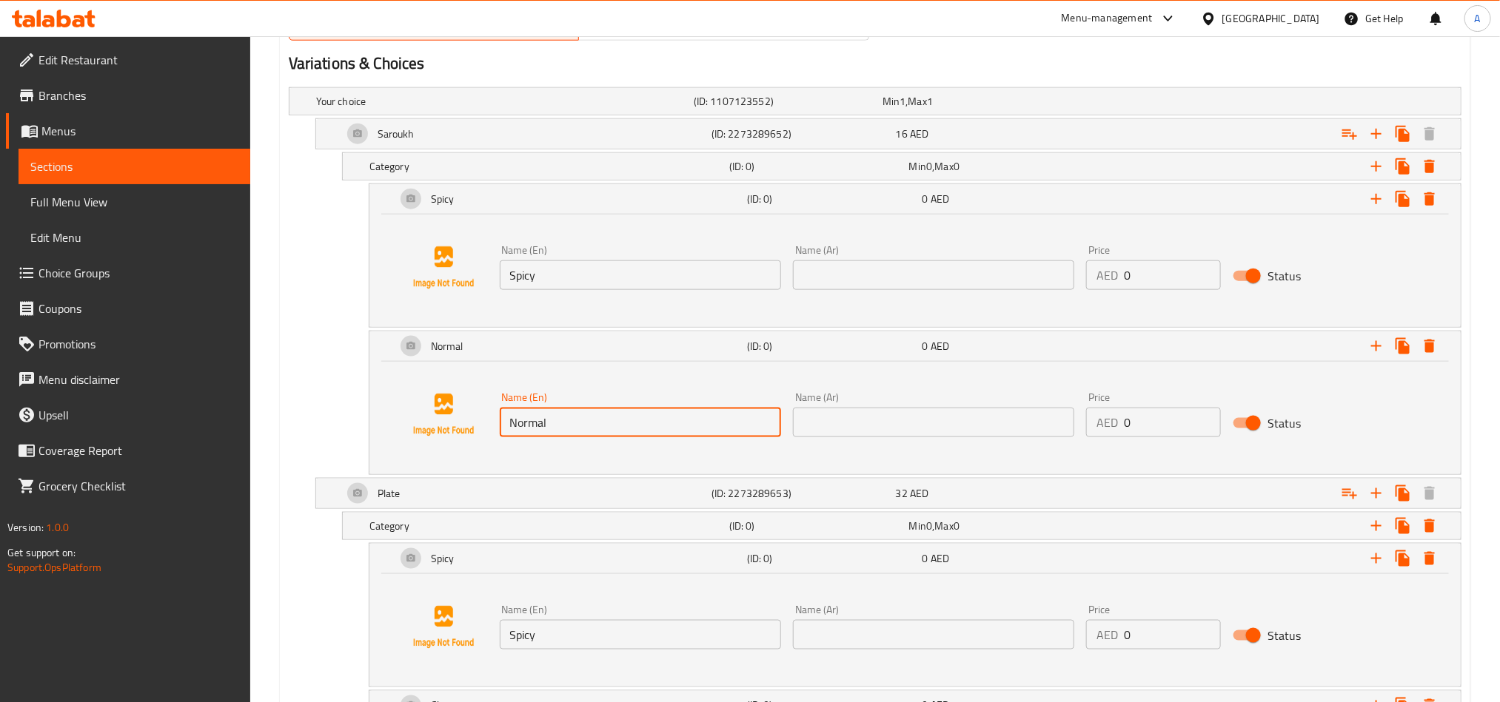
click at [591, 437] on input "Normal" at bounding box center [640, 423] width 281 height 30
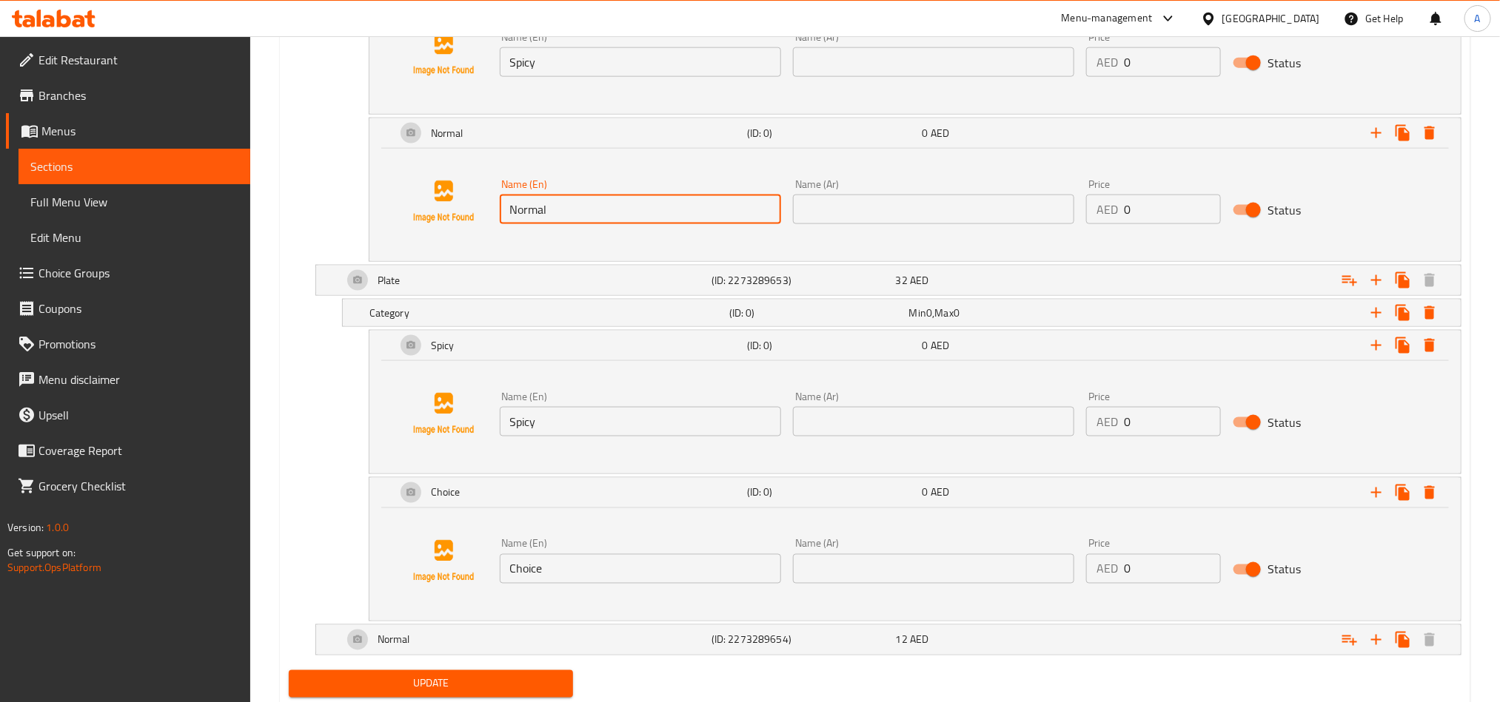
scroll to position [1029, 0]
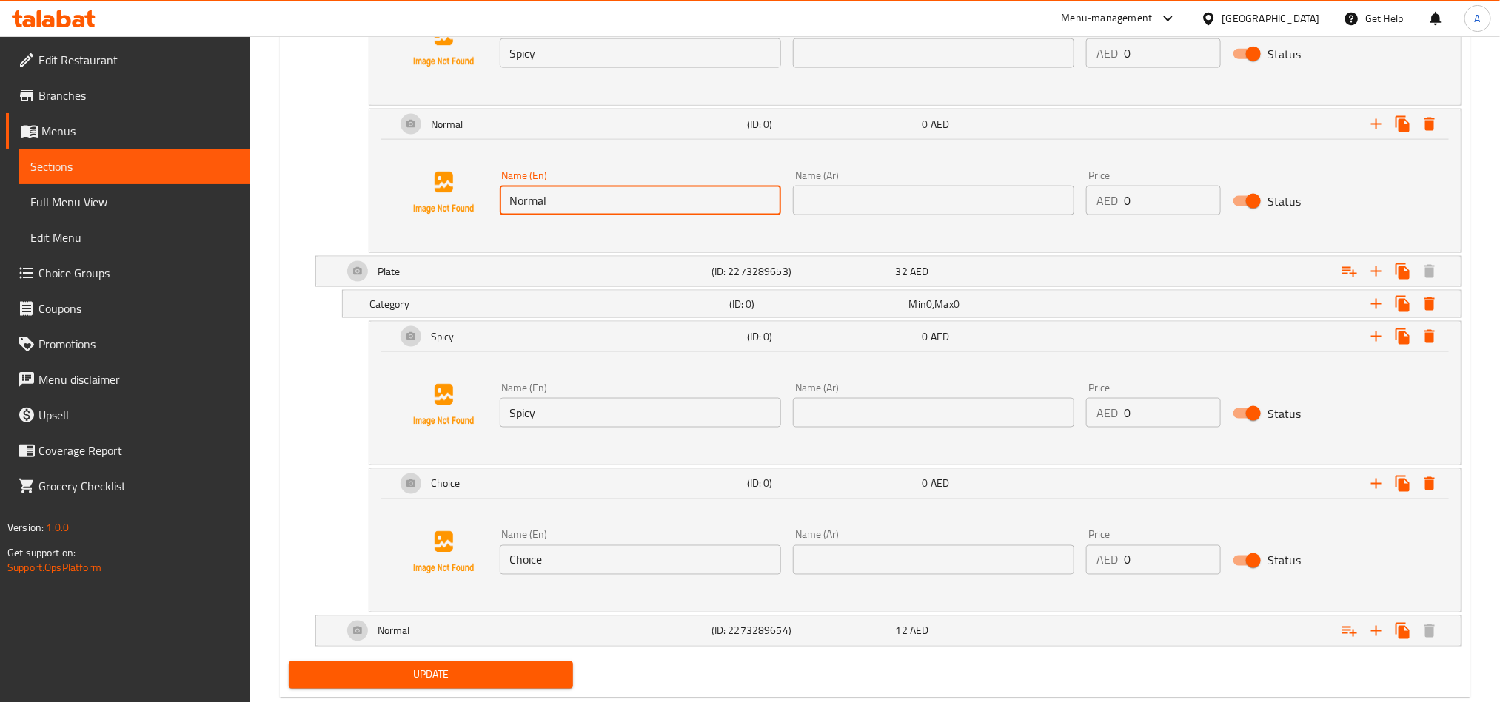
click at [609, 566] on input "Choice" at bounding box center [640, 560] width 281 height 30
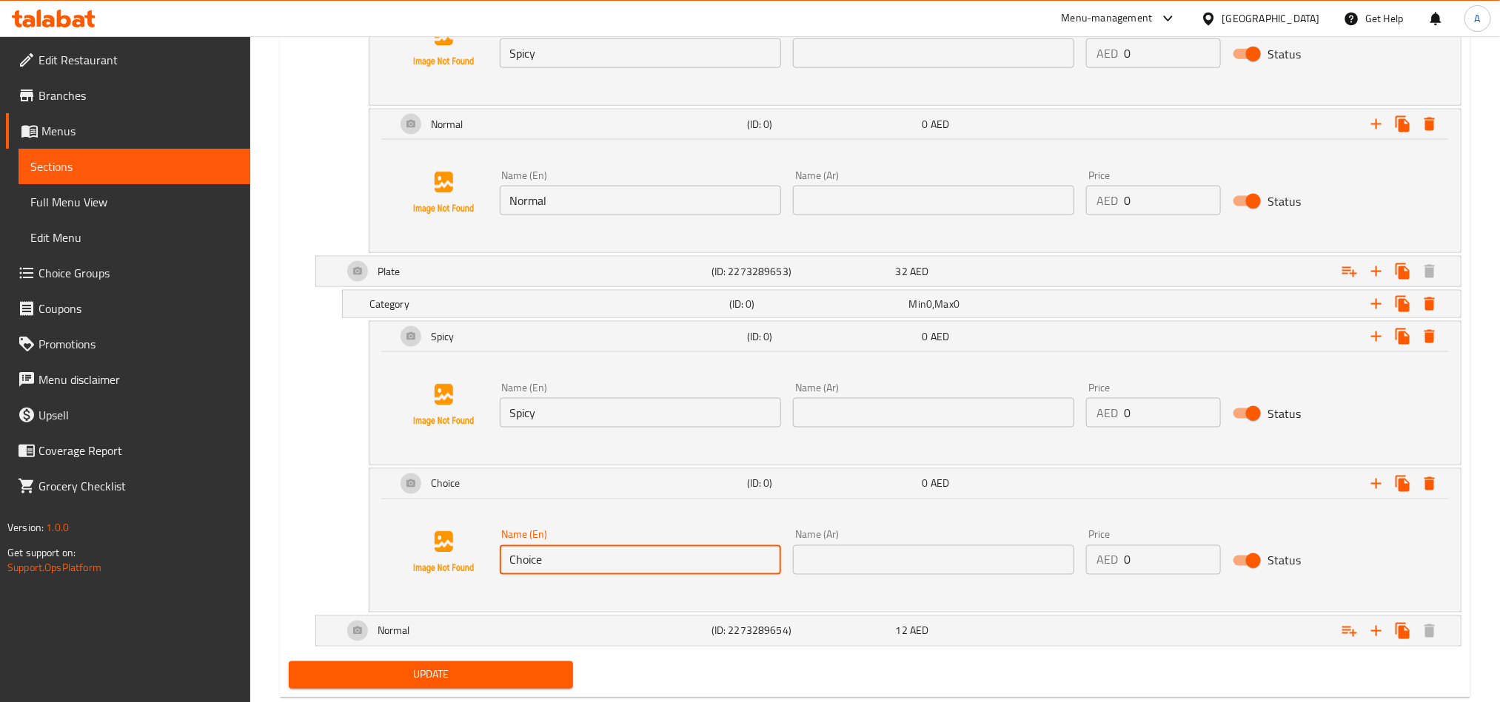
click at [609, 566] on input "Choice" at bounding box center [640, 560] width 281 height 30
paste input "Normal"
type input "Normal"
click at [1373, 631] on icon "Expand" at bounding box center [1376, 631] width 18 height 18
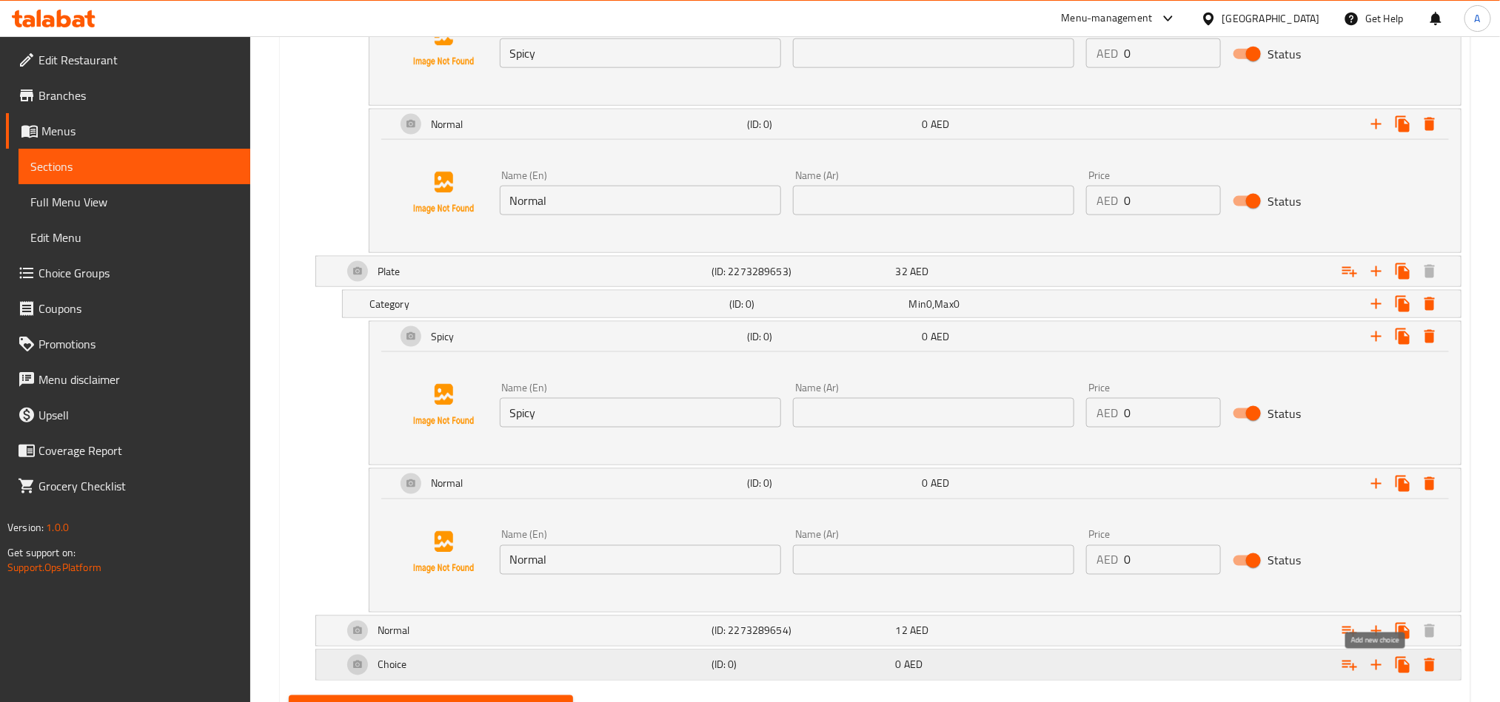
click at [1369, 671] on icon "Expand" at bounding box center [1376, 666] width 18 height 18
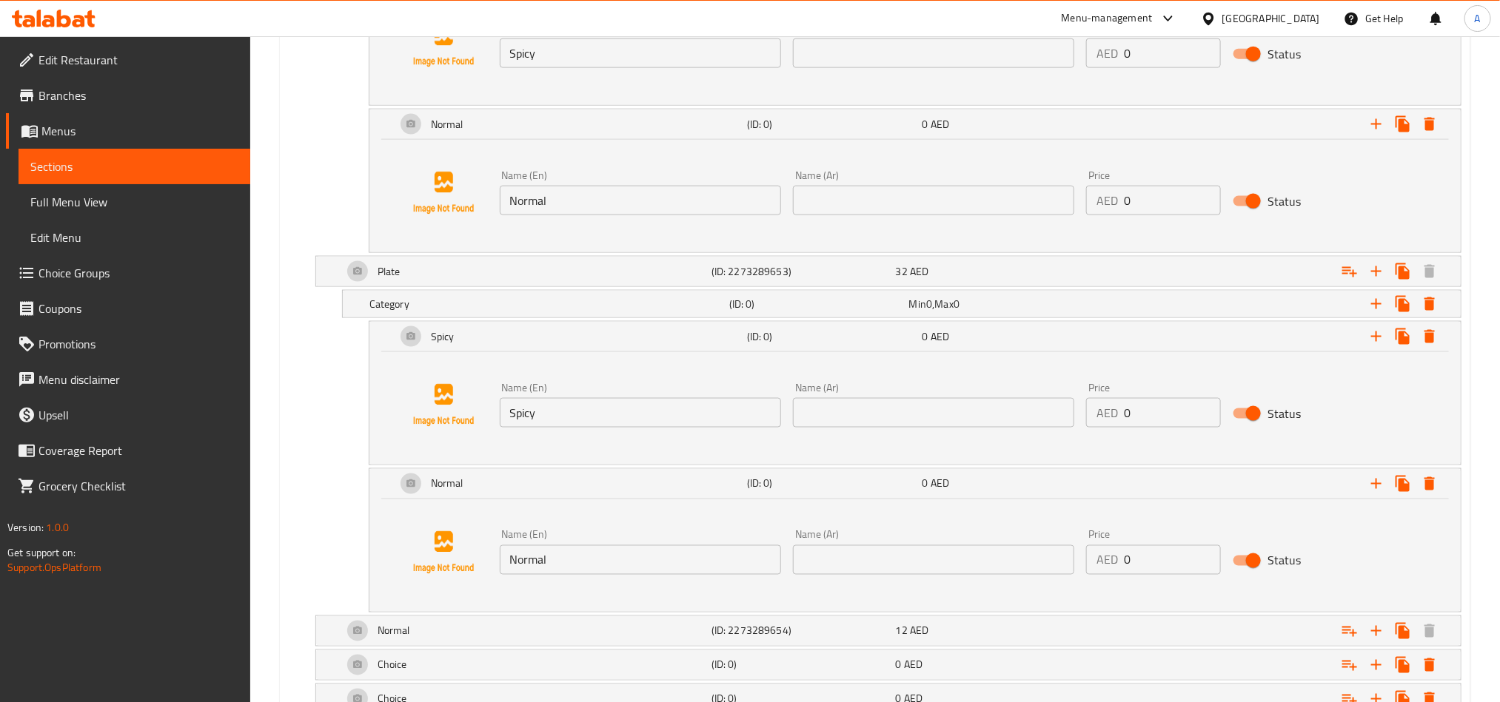
scroll to position [1142, 0]
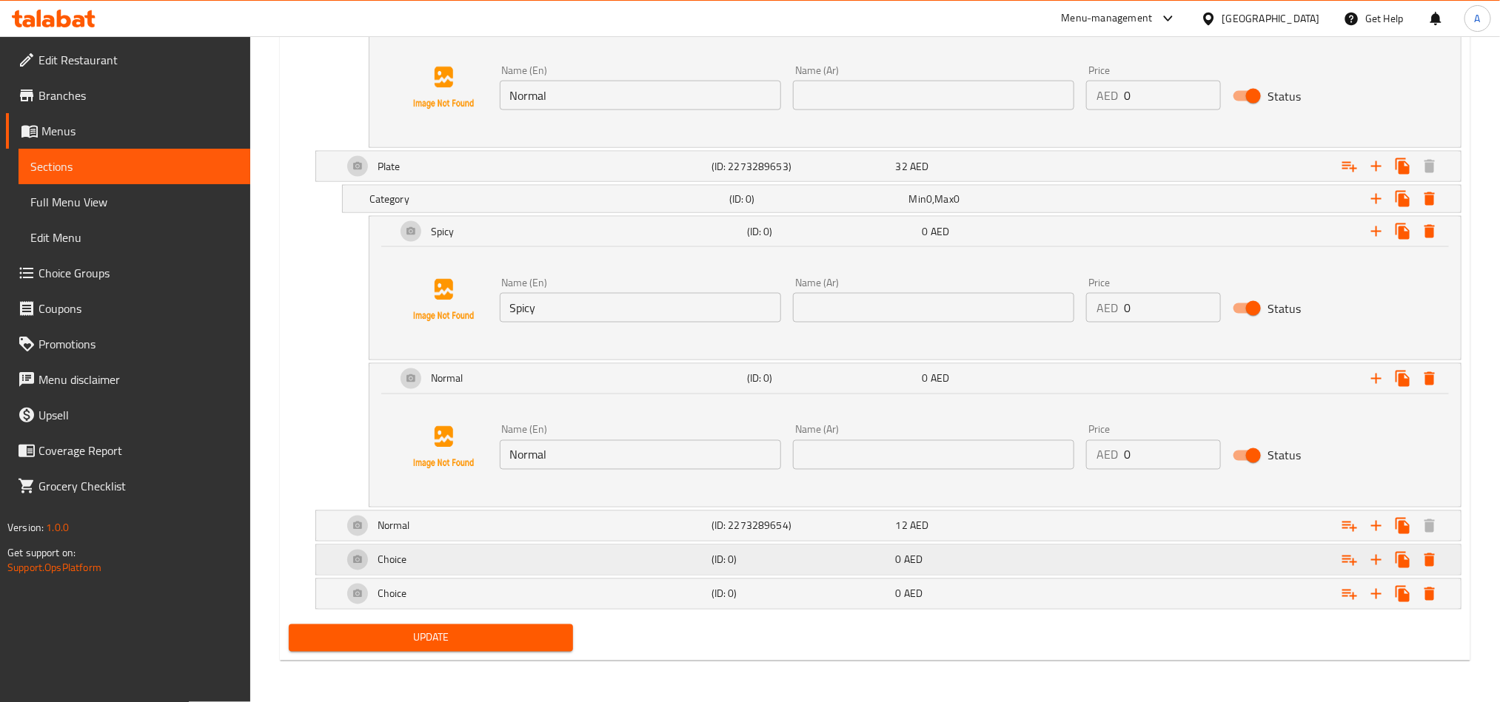
click at [909, 563] on span "AED" at bounding box center [913, 560] width 19 height 19
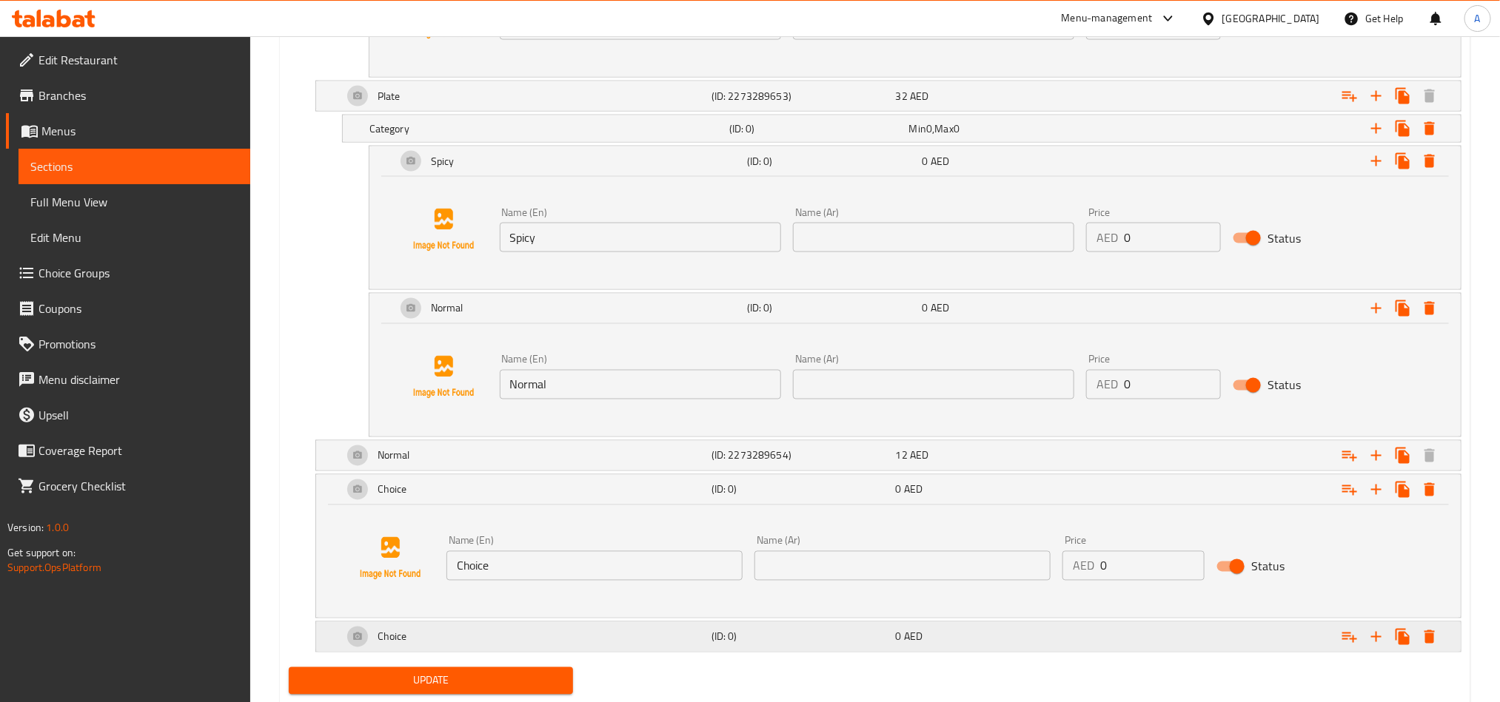
scroll to position [1255, 0]
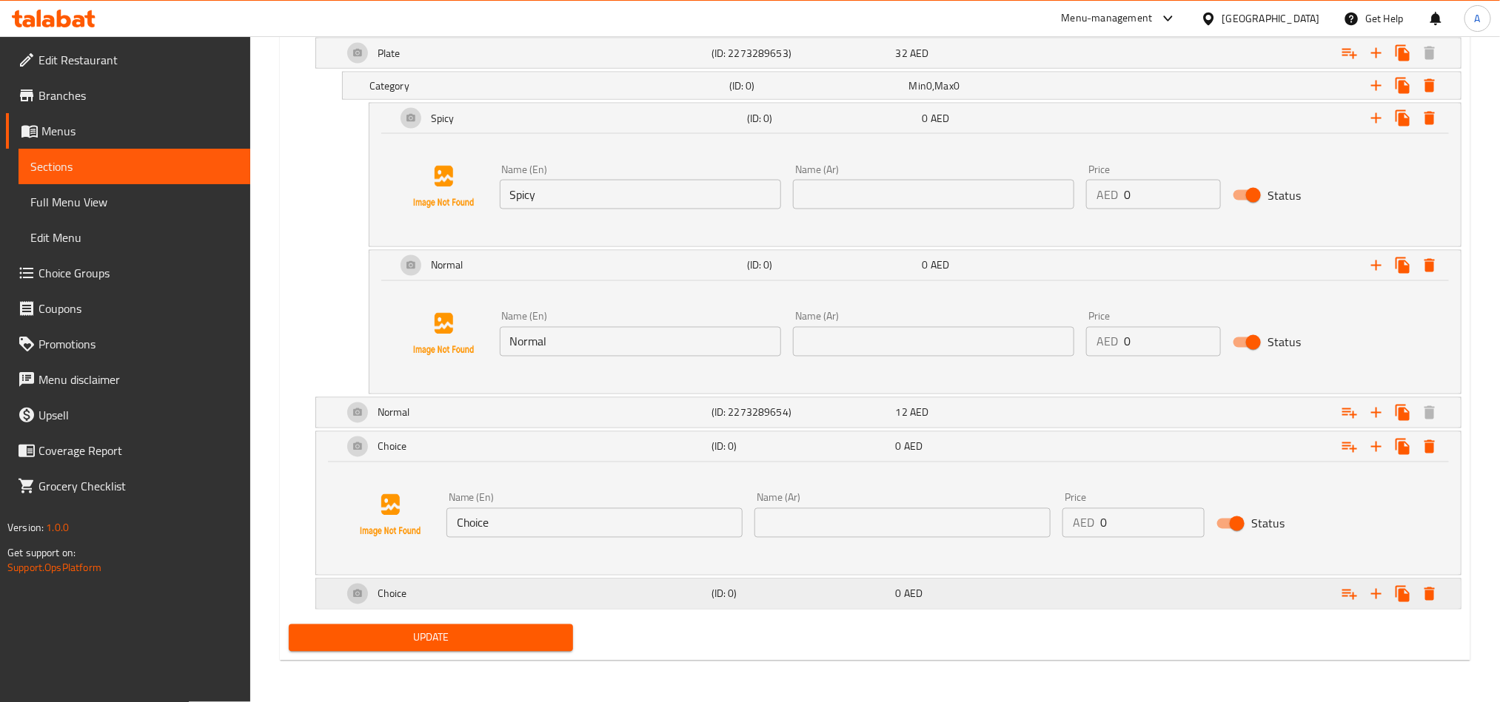
click at [919, 585] on span "AED" at bounding box center [913, 594] width 19 height 19
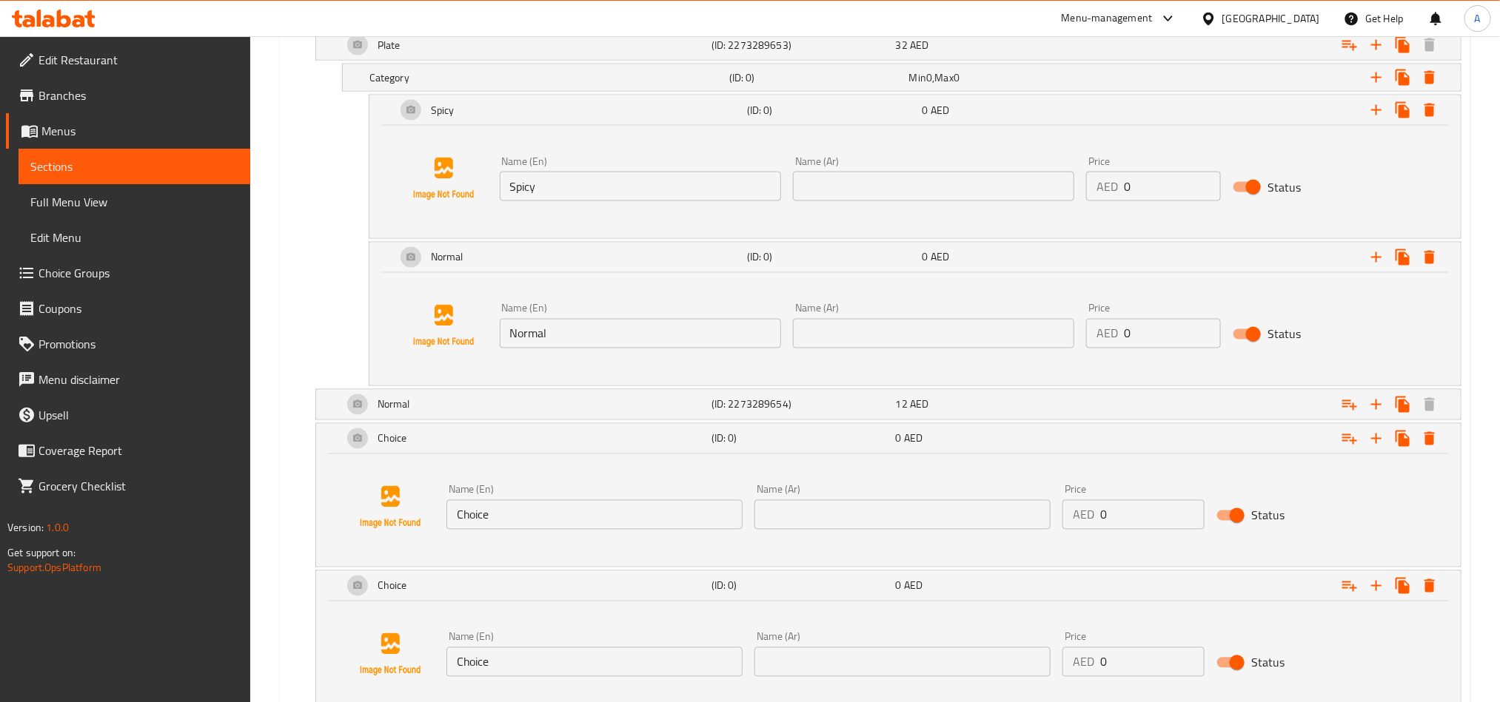
click at [542, 215] on div "Name (En) Spicy Name (En) Name (Ar) Name (Ar) Price AED 0 Price Status" at bounding box center [914, 179] width 1055 height 113
click at [553, 196] on input "Spicy" at bounding box center [640, 187] width 281 height 30
click at [542, 536] on div "Name (En) Choice Name (En)" at bounding box center [594, 507] width 308 height 57
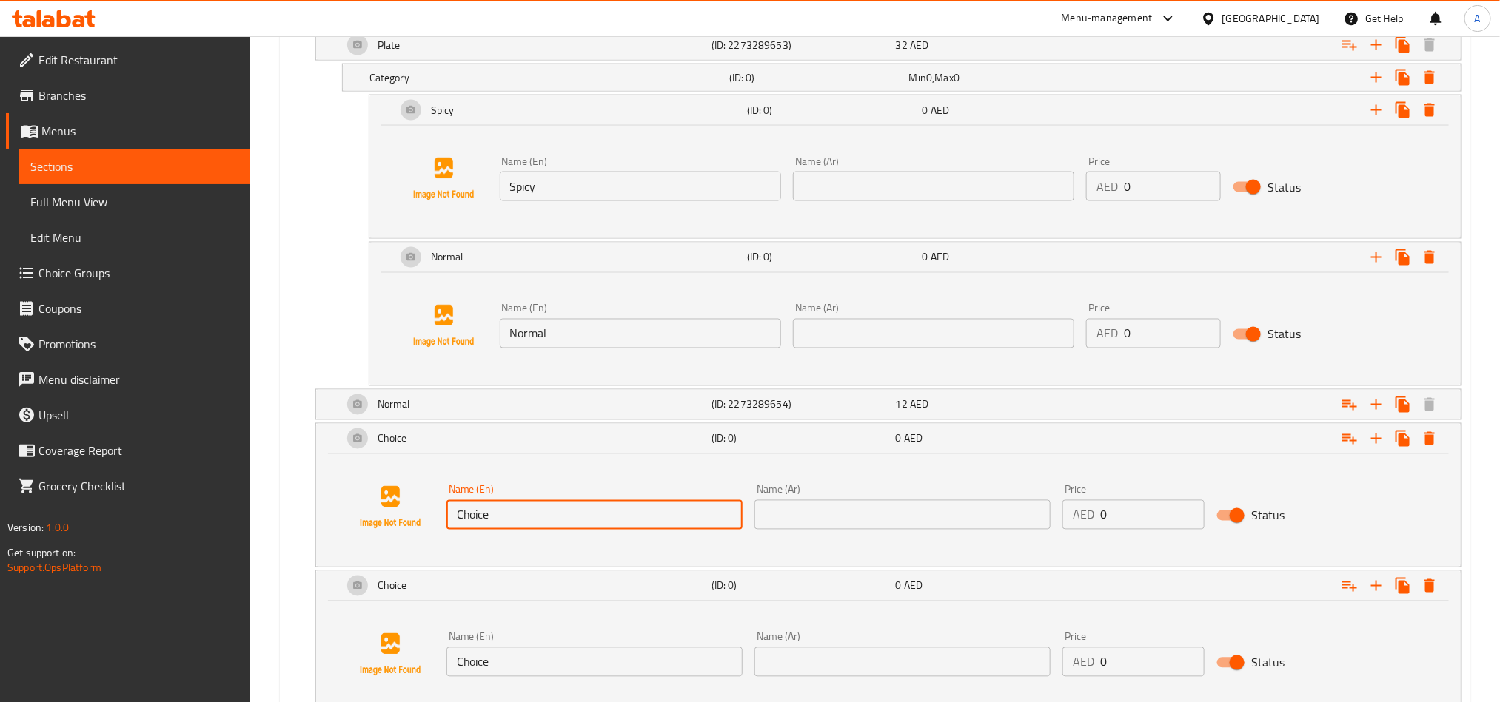
click at [551, 514] on input "Choice" at bounding box center [594, 515] width 296 height 30
paste input "Spicy"
type input "Spicy"
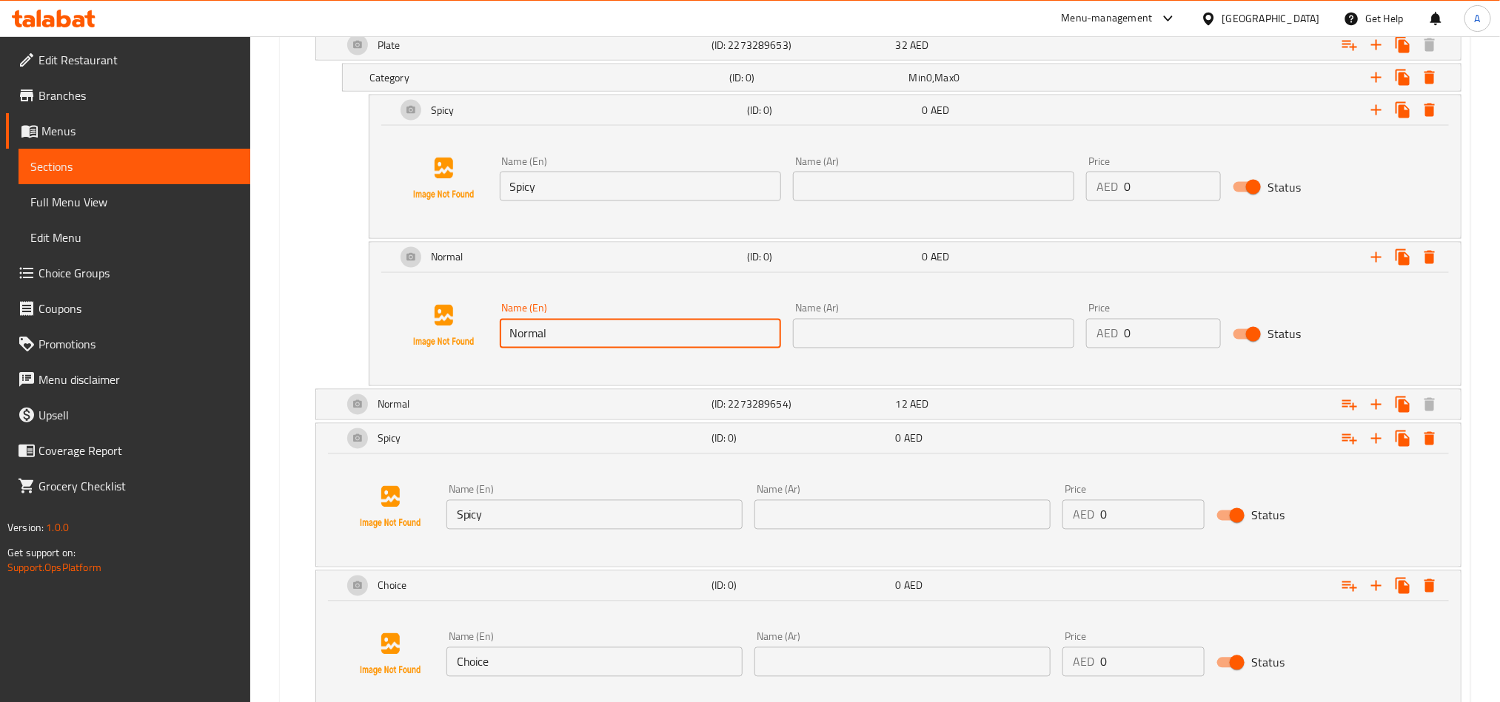
click at [551, 327] on input "Normal" at bounding box center [640, 334] width 281 height 30
click at [549, 327] on input "Normal" at bounding box center [640, 334] width 281 height 30
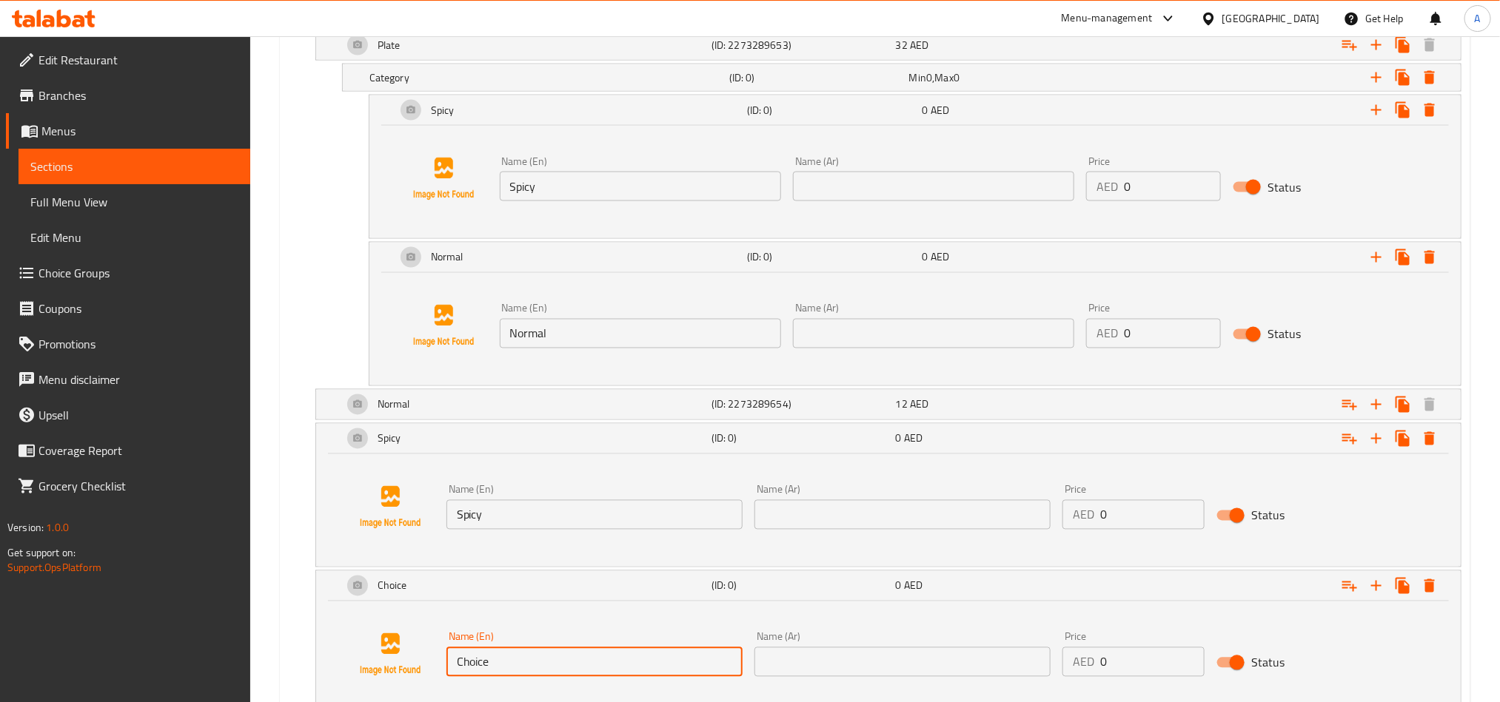
click at [566, 671] on input "Choice" at bounding box center [594, 663] width 296 height 30
paste input "Normal"
type input "Normal"
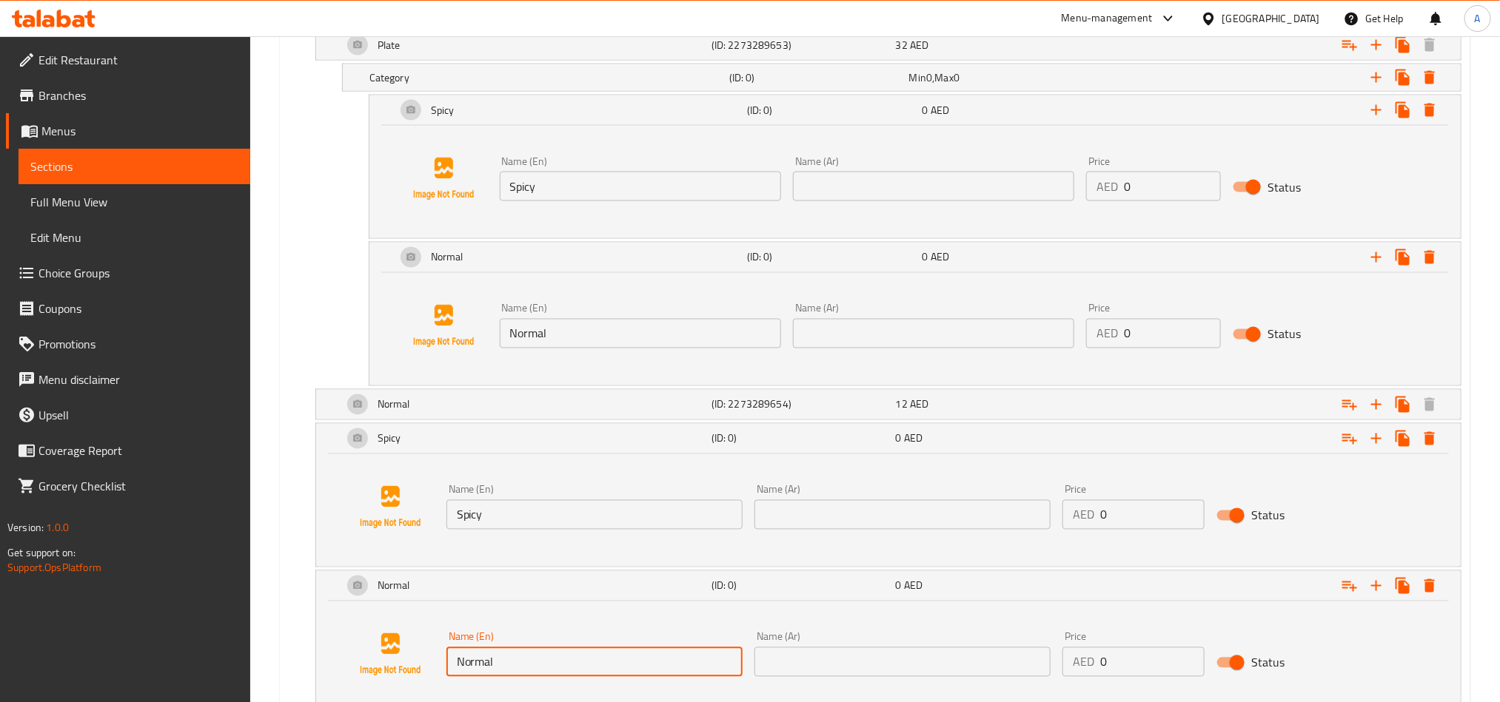
click at [887, 201] on input "text" at bounding box center [933, 187] width 281 height 30
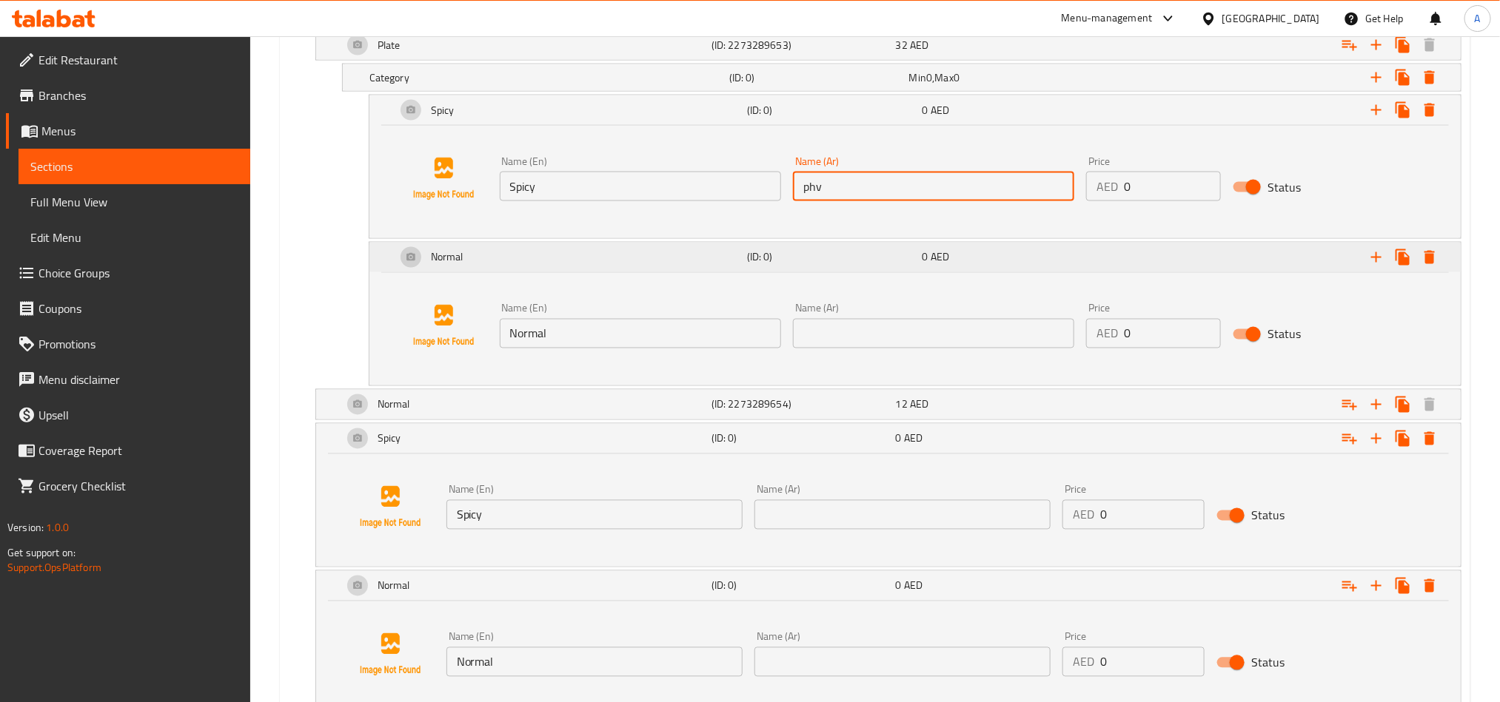
type input "phv"
type input "حار"
click at [908, 355] on div "Name (Ar) Name (Ar)" at bounding box center [933, 326] width 293 height 57
click at [907, 349] on input "text" at bounding box center [933, 334] width 281 height 30
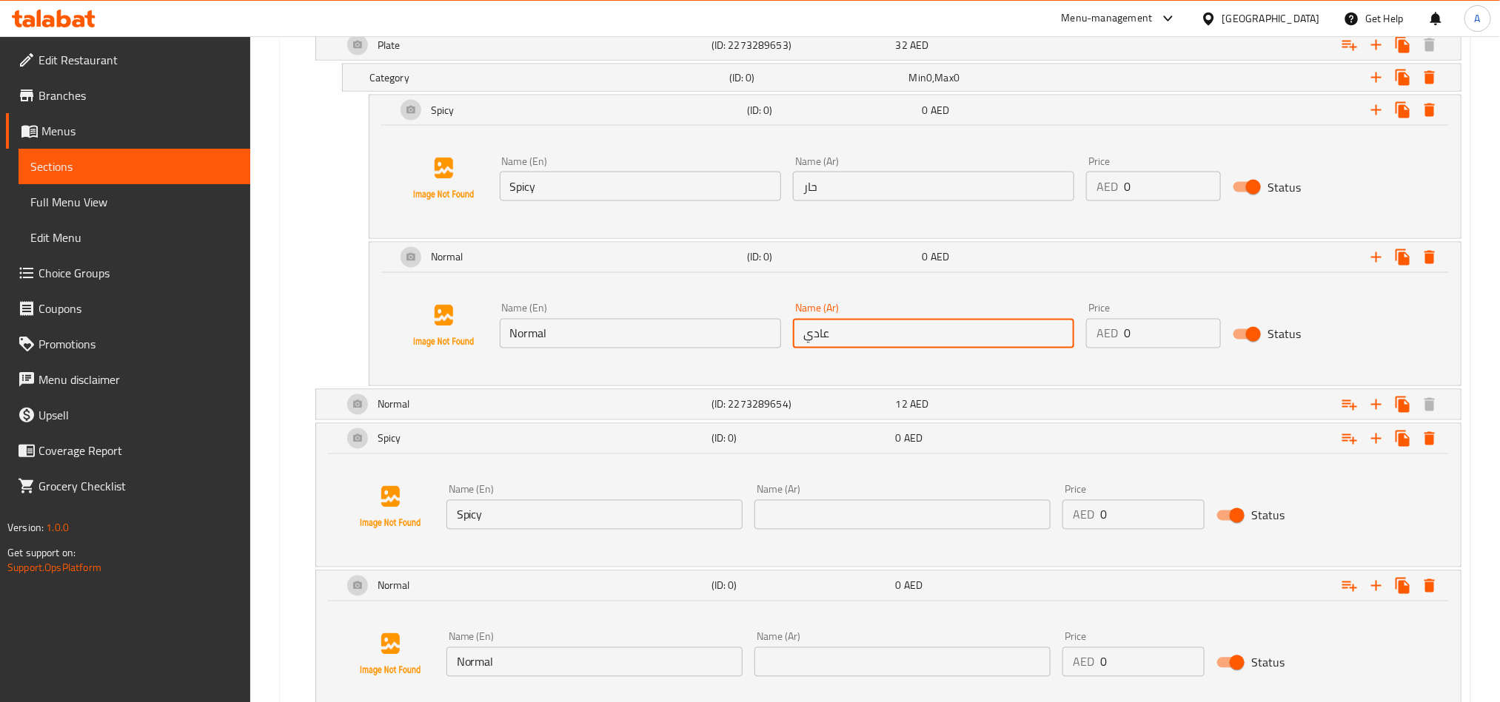
type input "عادي"
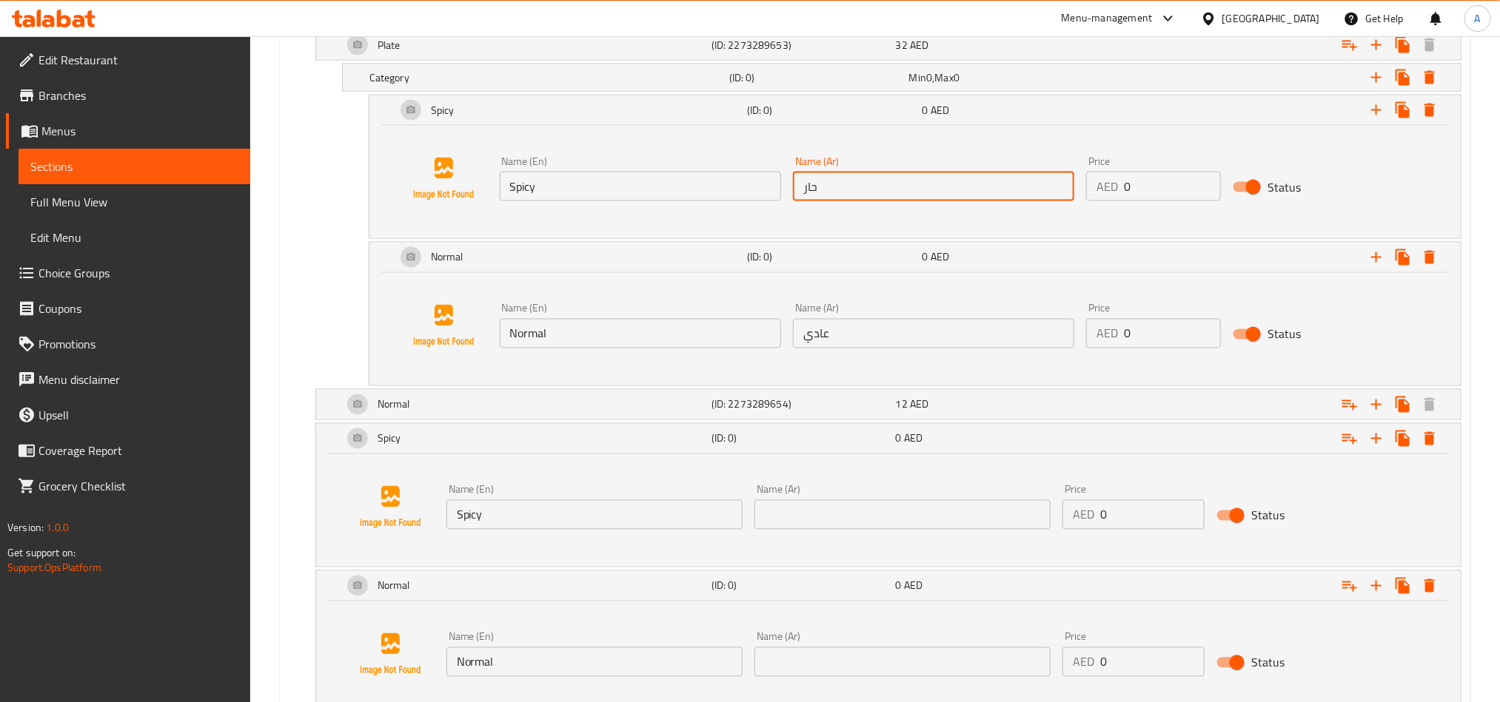
click at [927, 187] on input "حار" at bounding box center [933, 187] width 281 height 30
click at [838, 523] on input "text" at bounding box center [902, 515] width 296 height 30
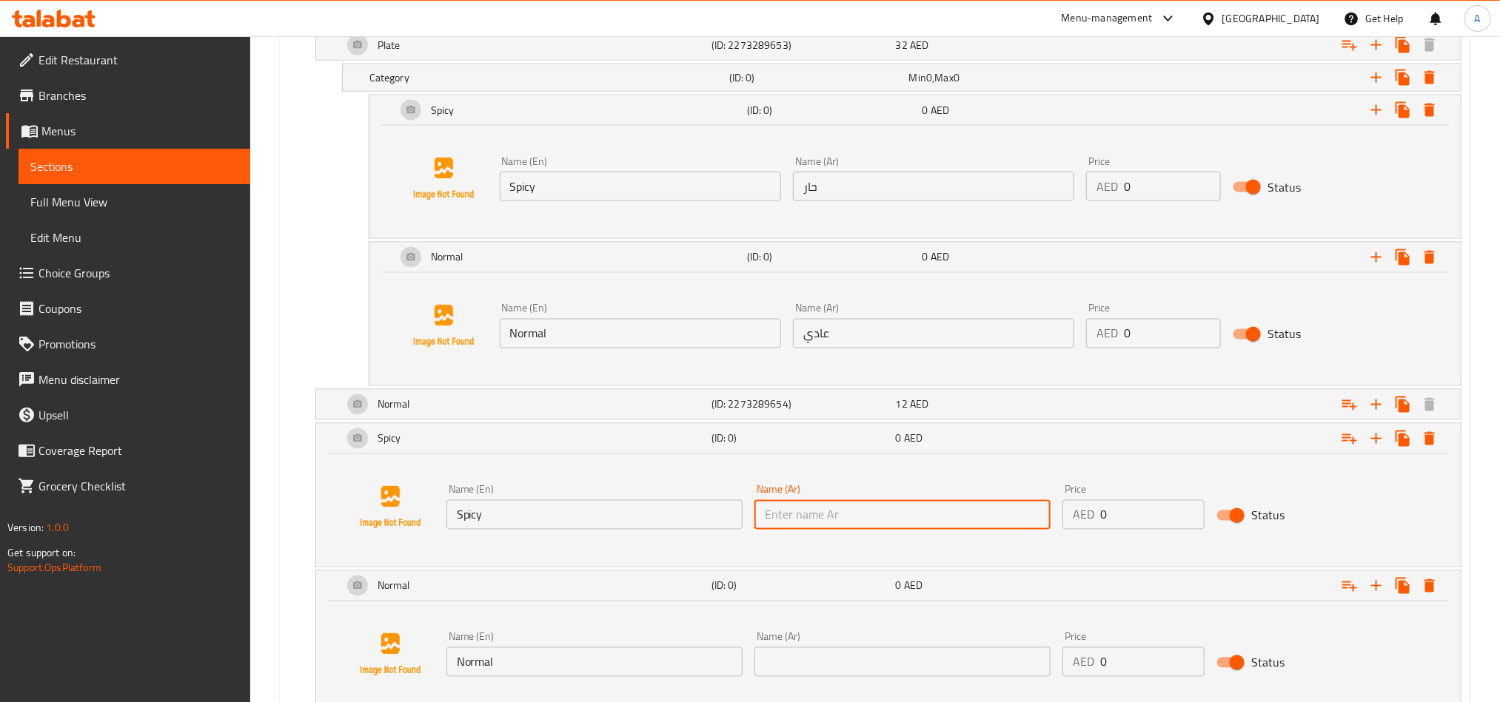
paste input "حار"
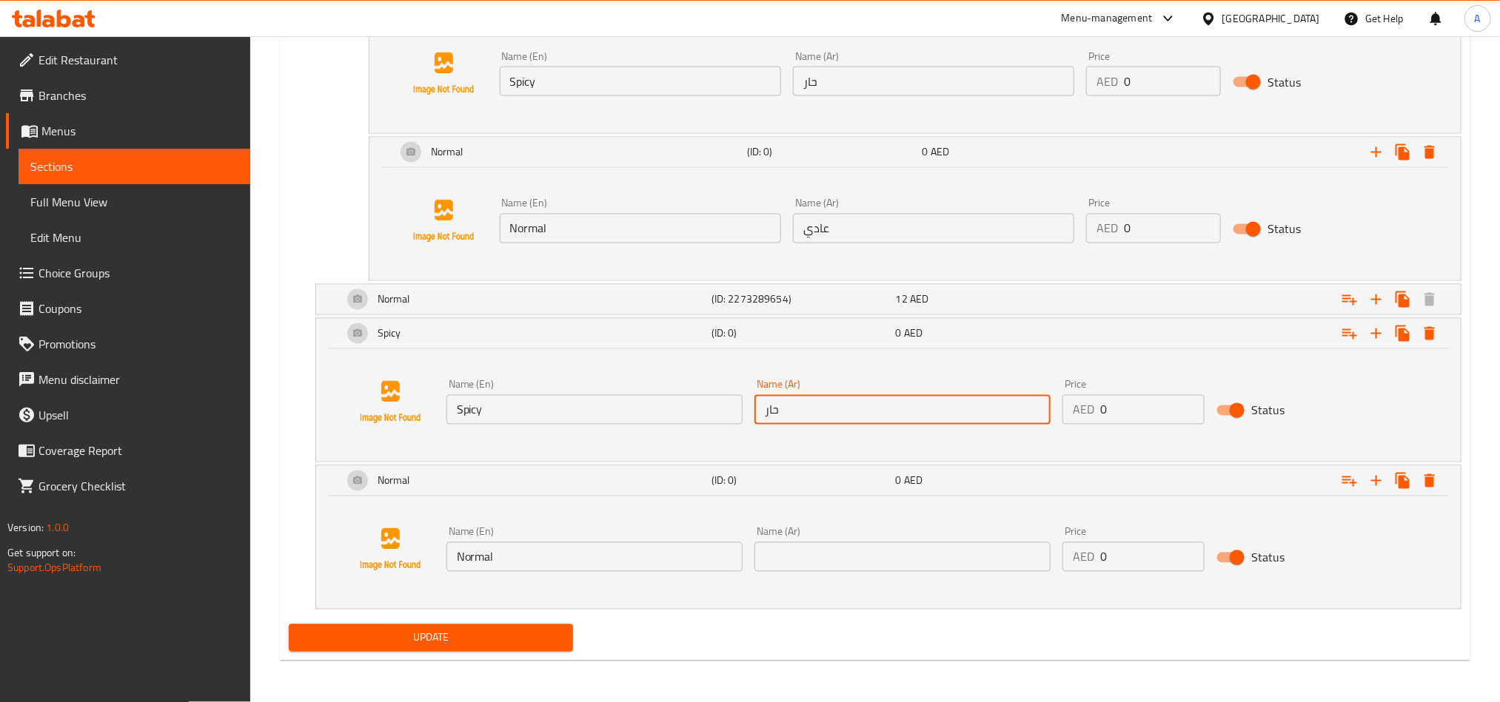
scroll to position [1368, 0]
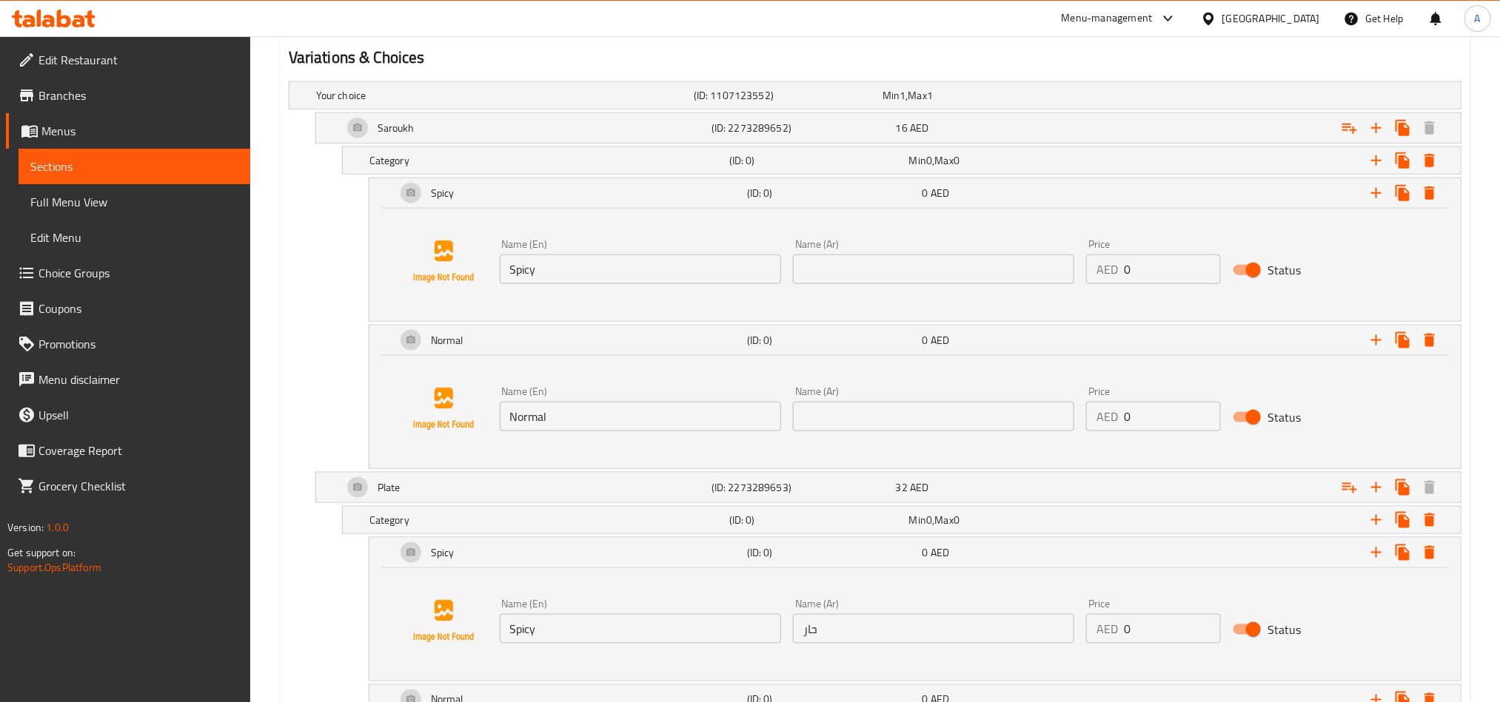
type input "حار"
click at [961, 262] on input "text" at bounding box center [933, 270] width 281 height 30
paste input "حار"
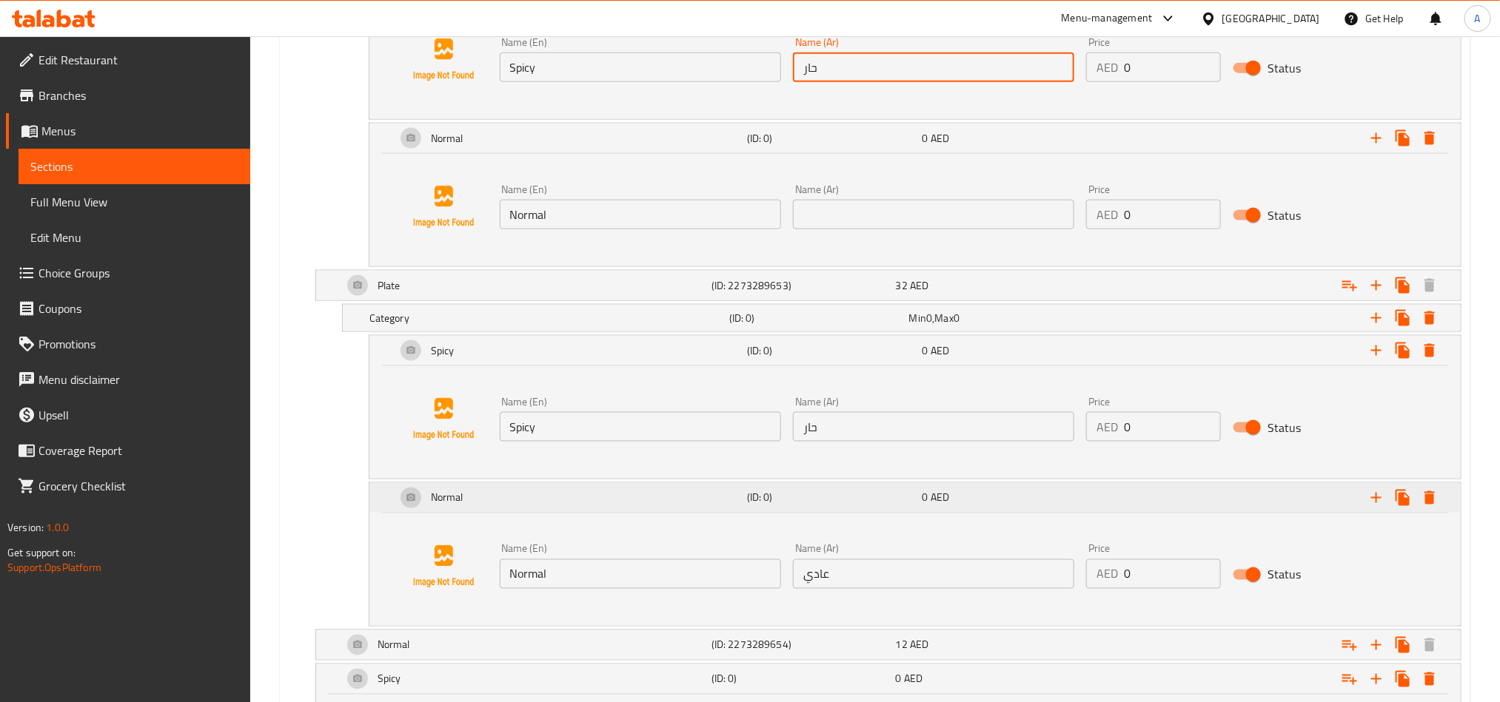
scroll to position [1035, 0]
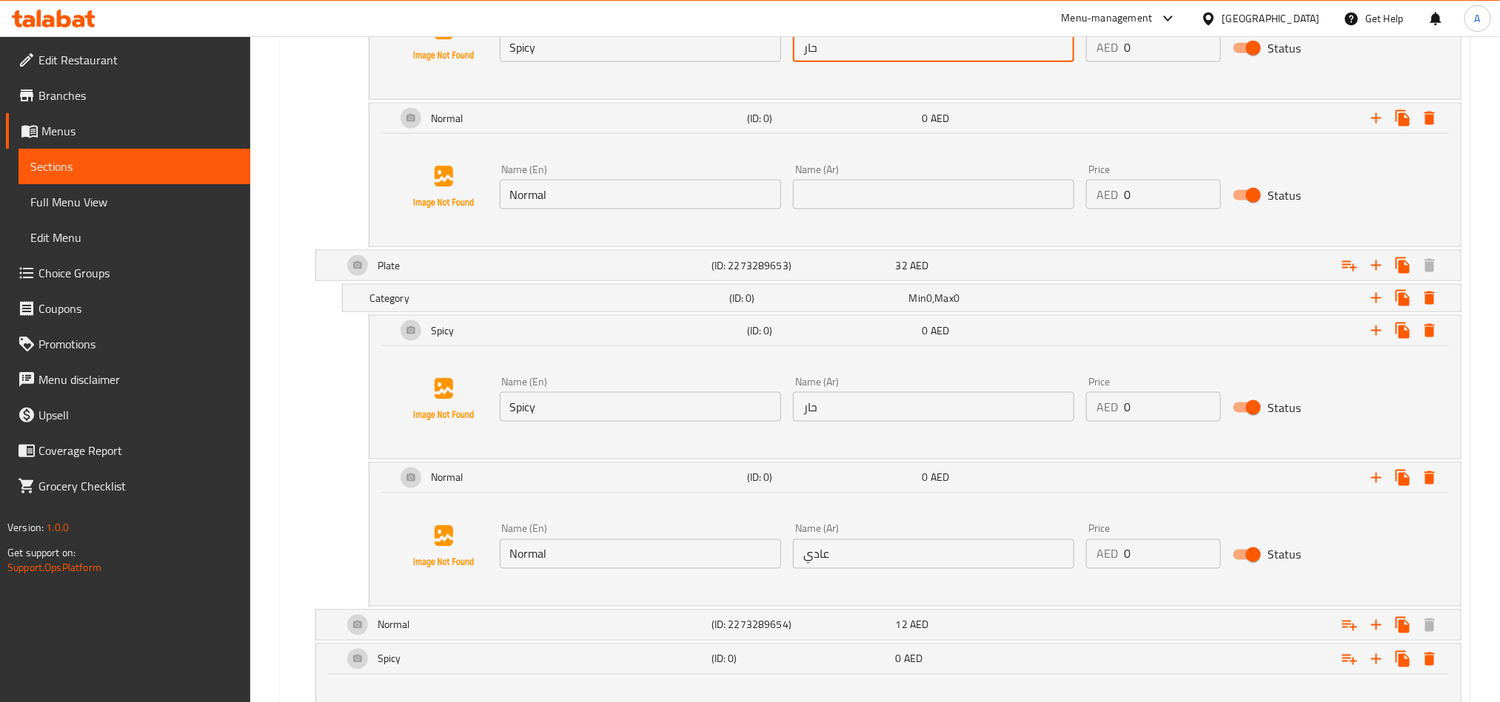
type input "حار"
click at [902, 560] on input "عادي" at bounding box center [933, 555] width 281 height 30
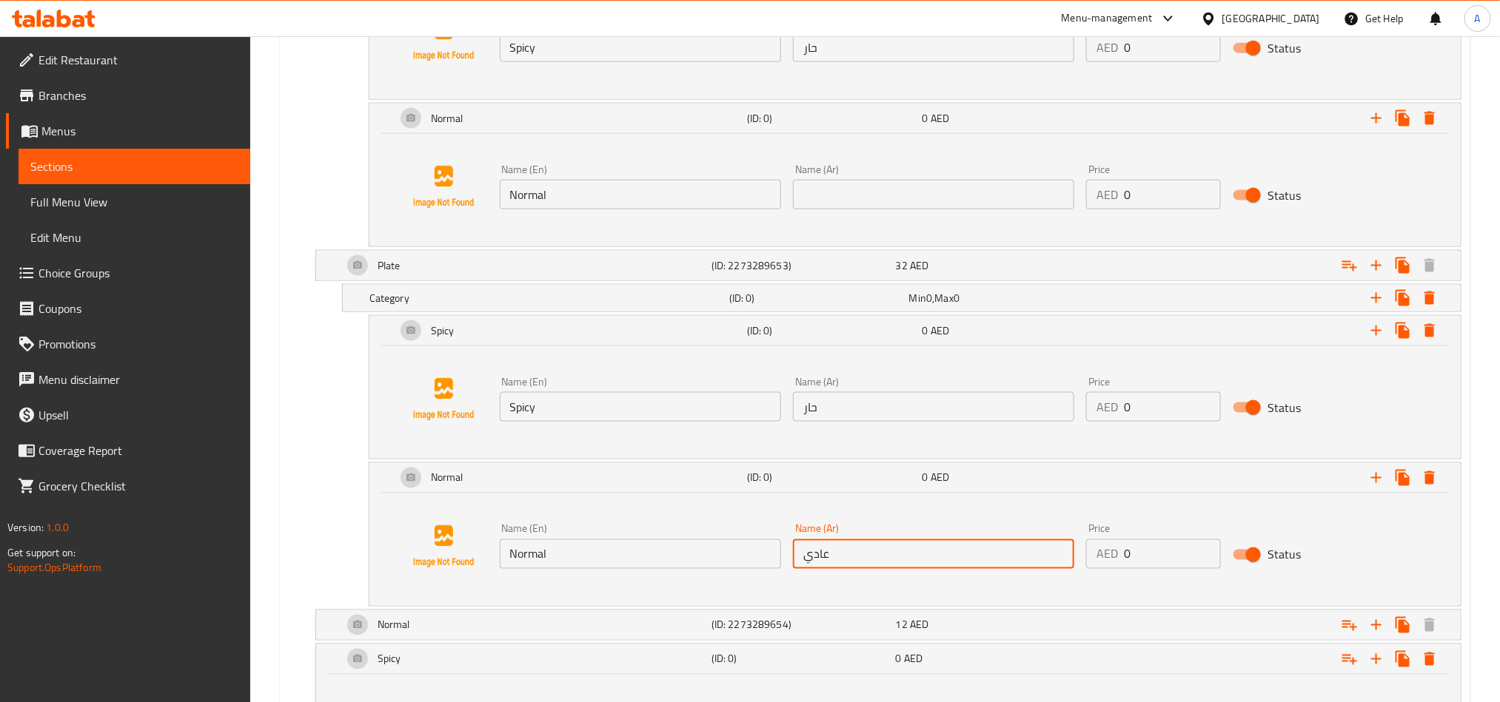
click at [902, 560] on input "عادي" at bounding box center [933, 555] width 281 height 30
click at [899, 192] on input "text" at bounding box center [933, 195] width 281 height 30
paste input "عادي"
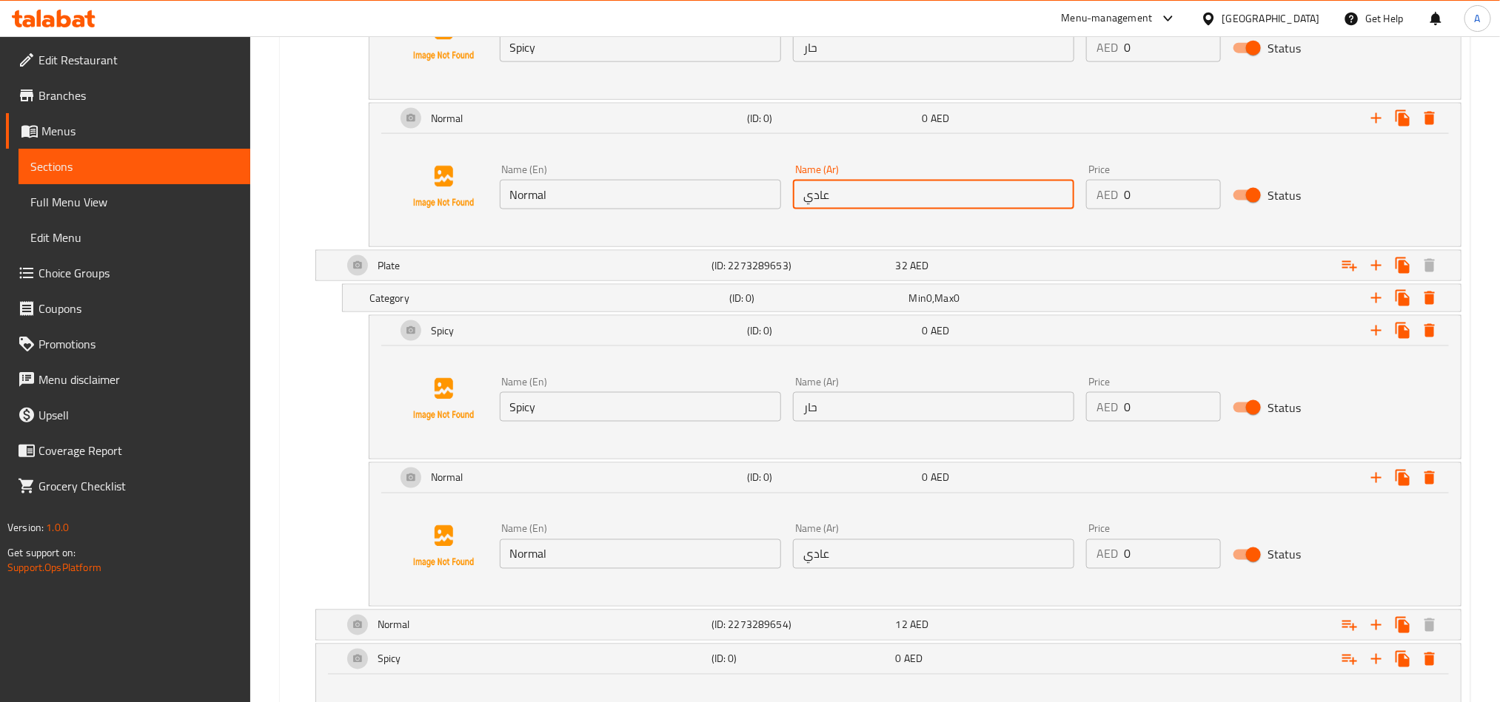
scroll to position [1368, 0]
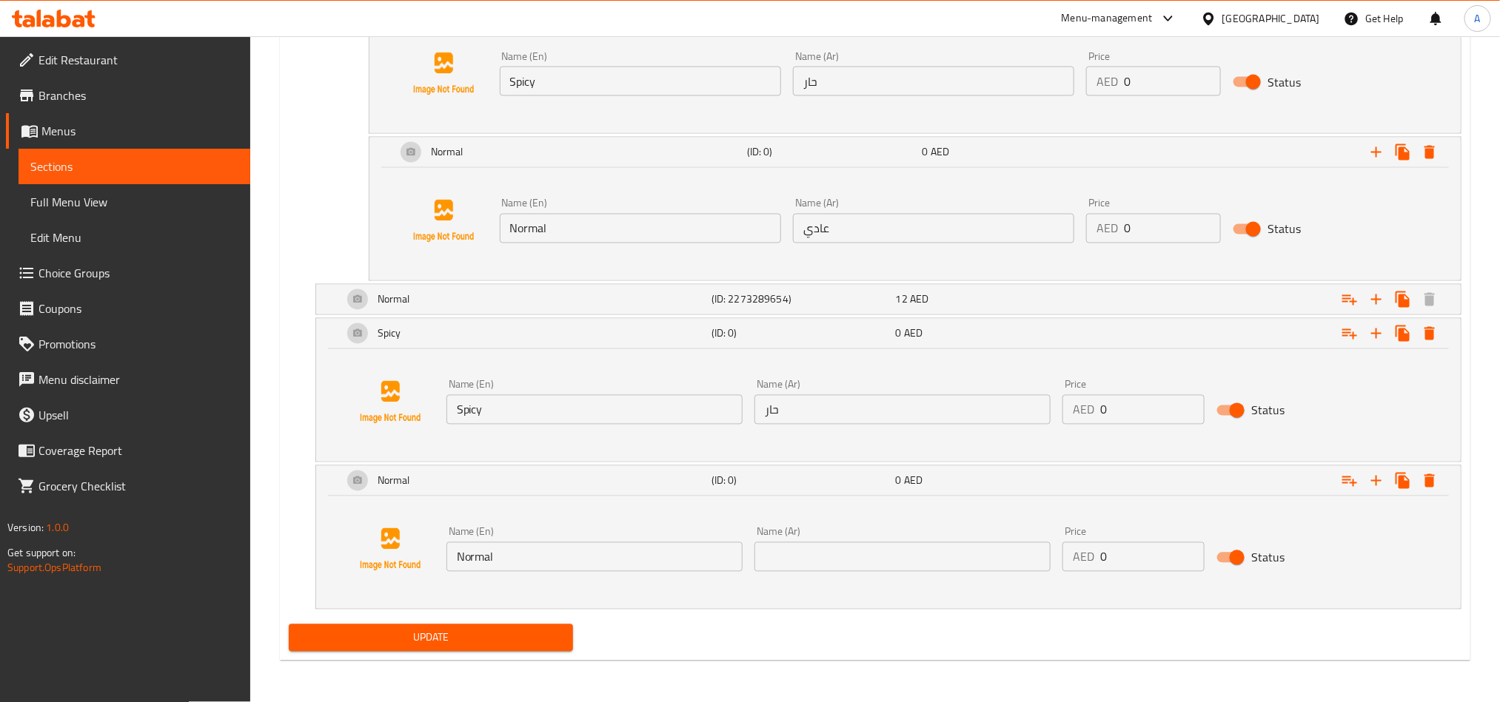
type input "عادي"
click at [918, 564] on input "text" at bounding box center [902, 558] width 296 height 30
paste input "عادي"
type input "عادي"
click at [1374, 480] on icon "Expand" at bounding box center [1376, 481] width 18 height 18
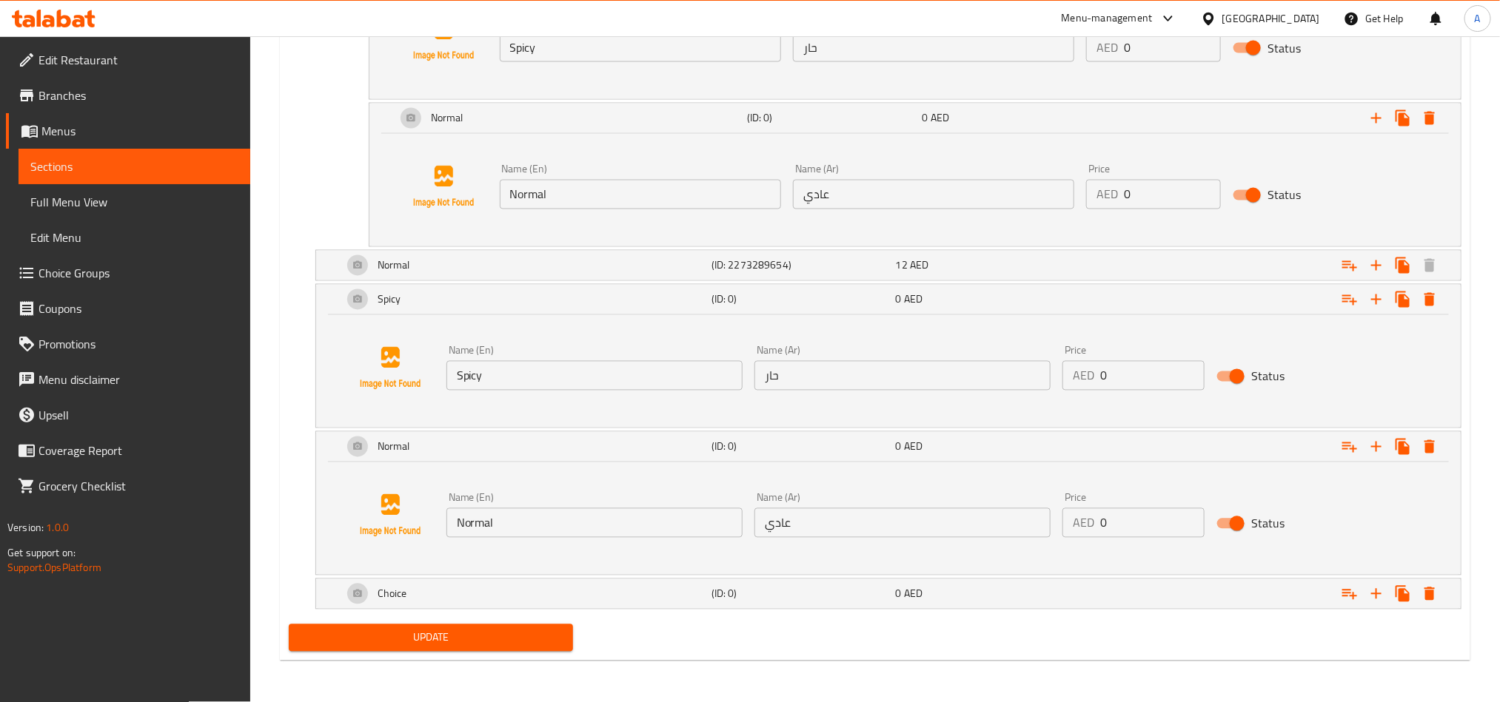
click at [760, 566] on div "Name (En) Normal Name (En) Name (Ar) عادي Name (Ar) Price AED 0 Price Status" at bounding box center [888, 516] width 1109 height 113
click at [751, 585] on div "(ID: 0)" at bounding box center [800, 594] width 184 height 21
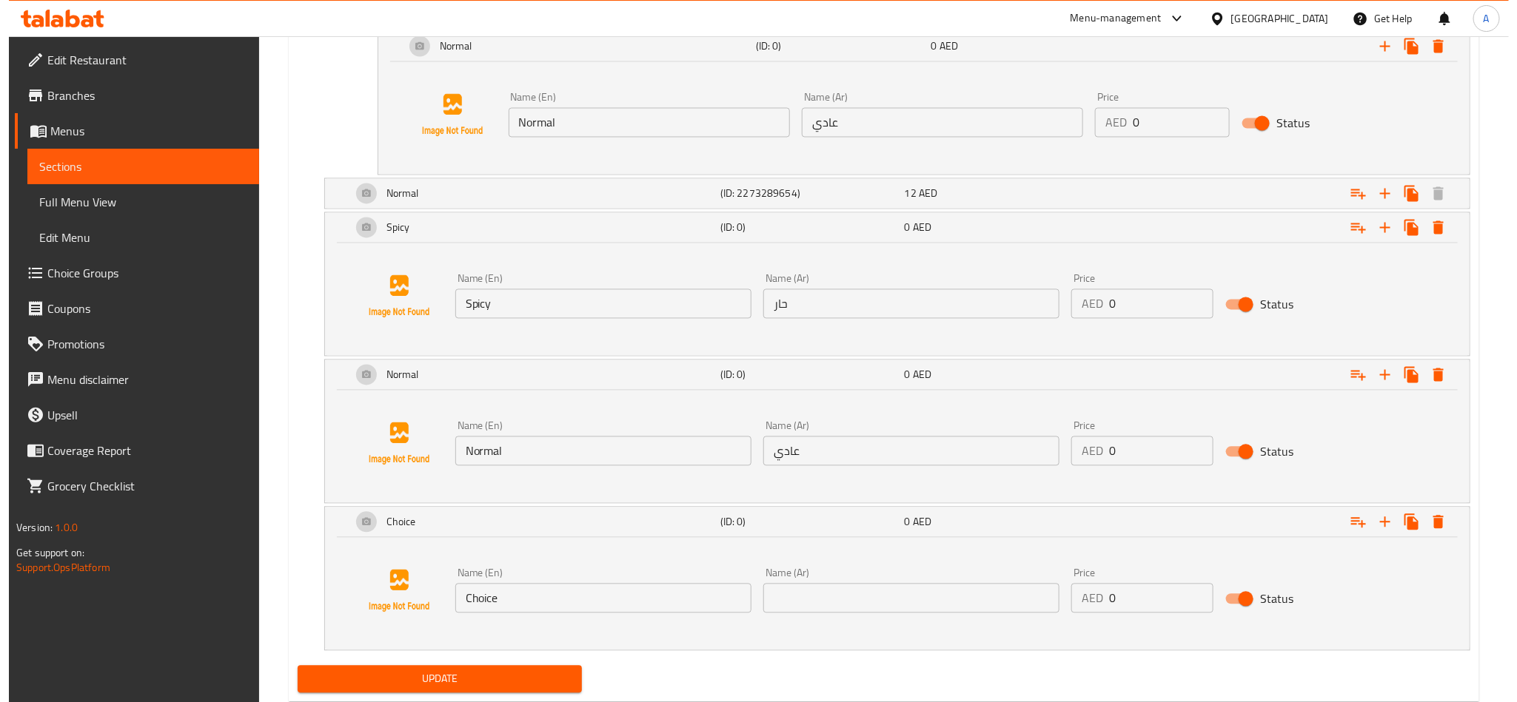
scroll to position [1515, 0]
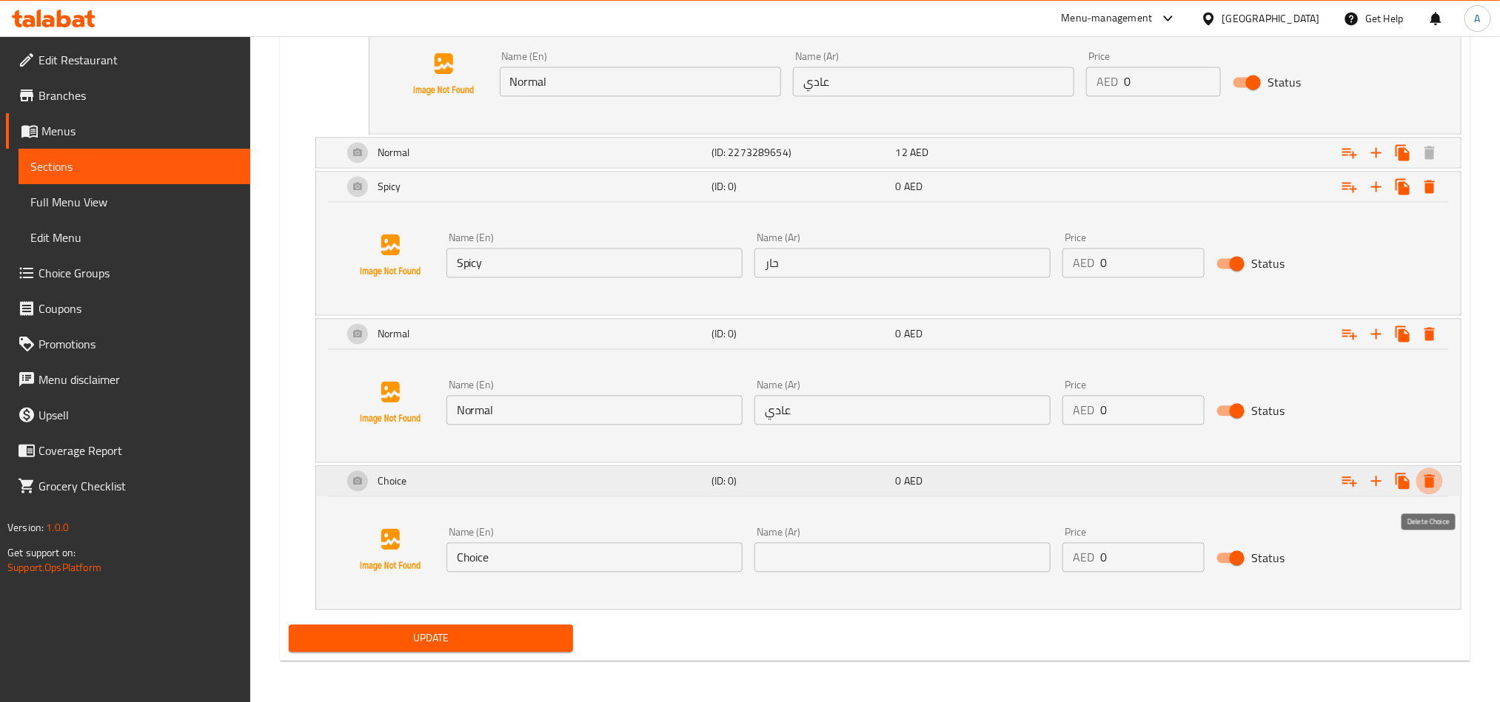
click at [1430, 493] on button "Expand" at bounding box center [1429, 481] width 27 height 27
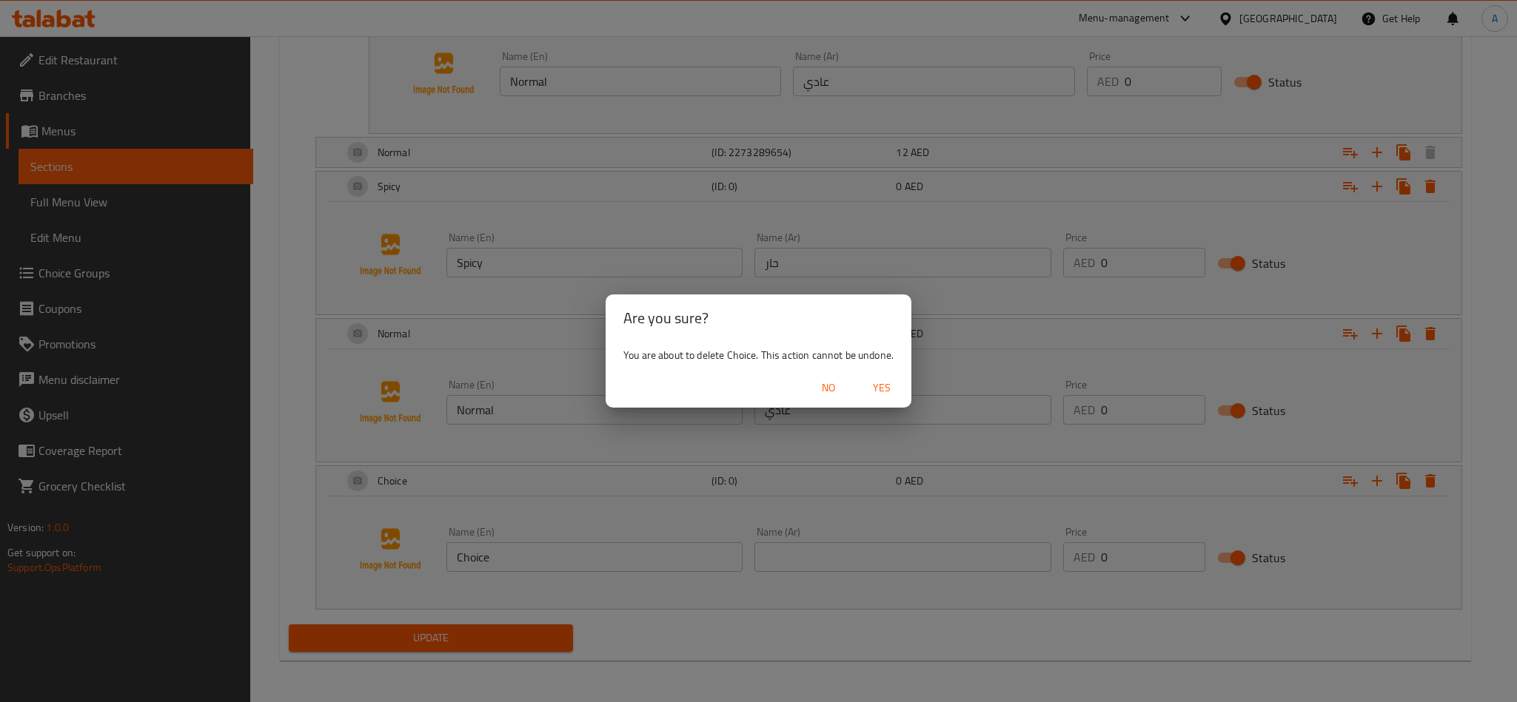
click at [873, 386] on span "Yes" at bounding box center [882, 388] width 36 height 19
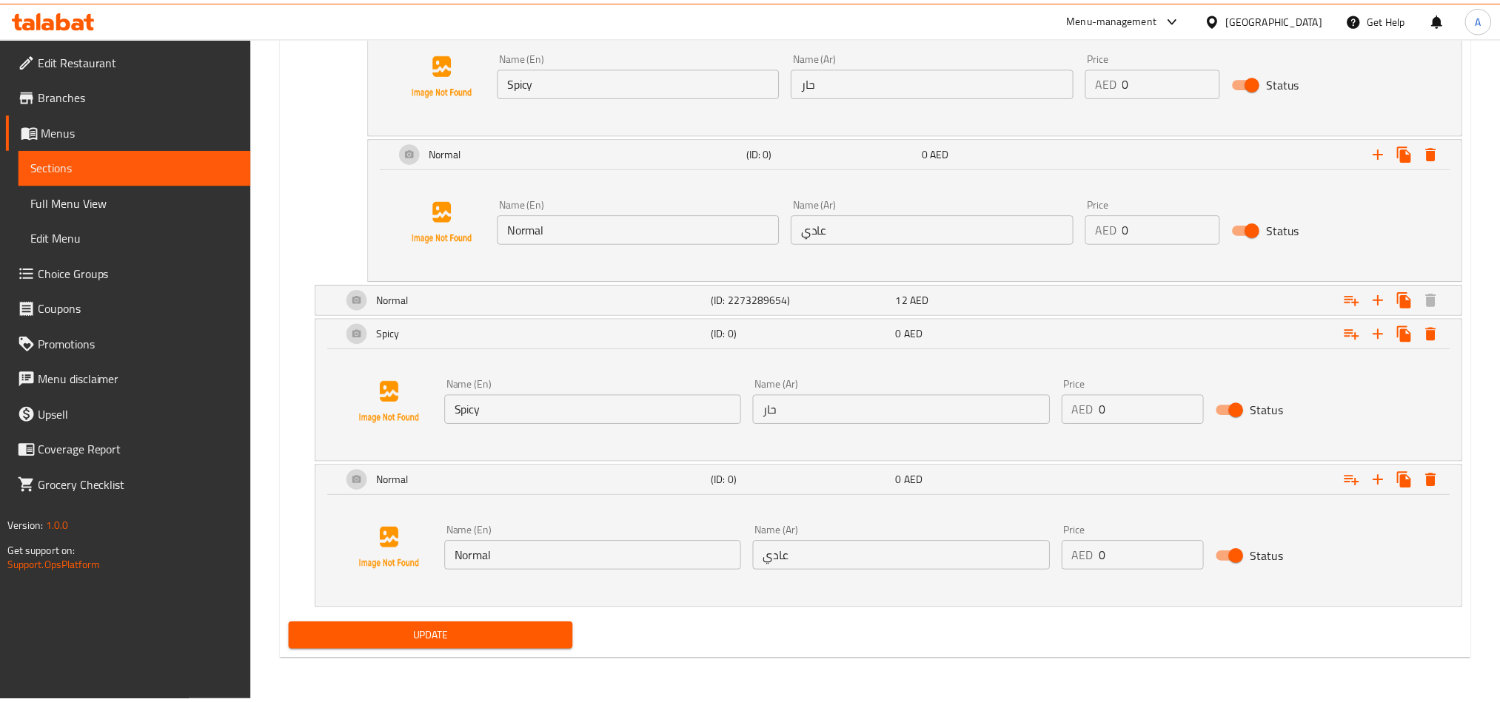
scroll to position [1368, 0]
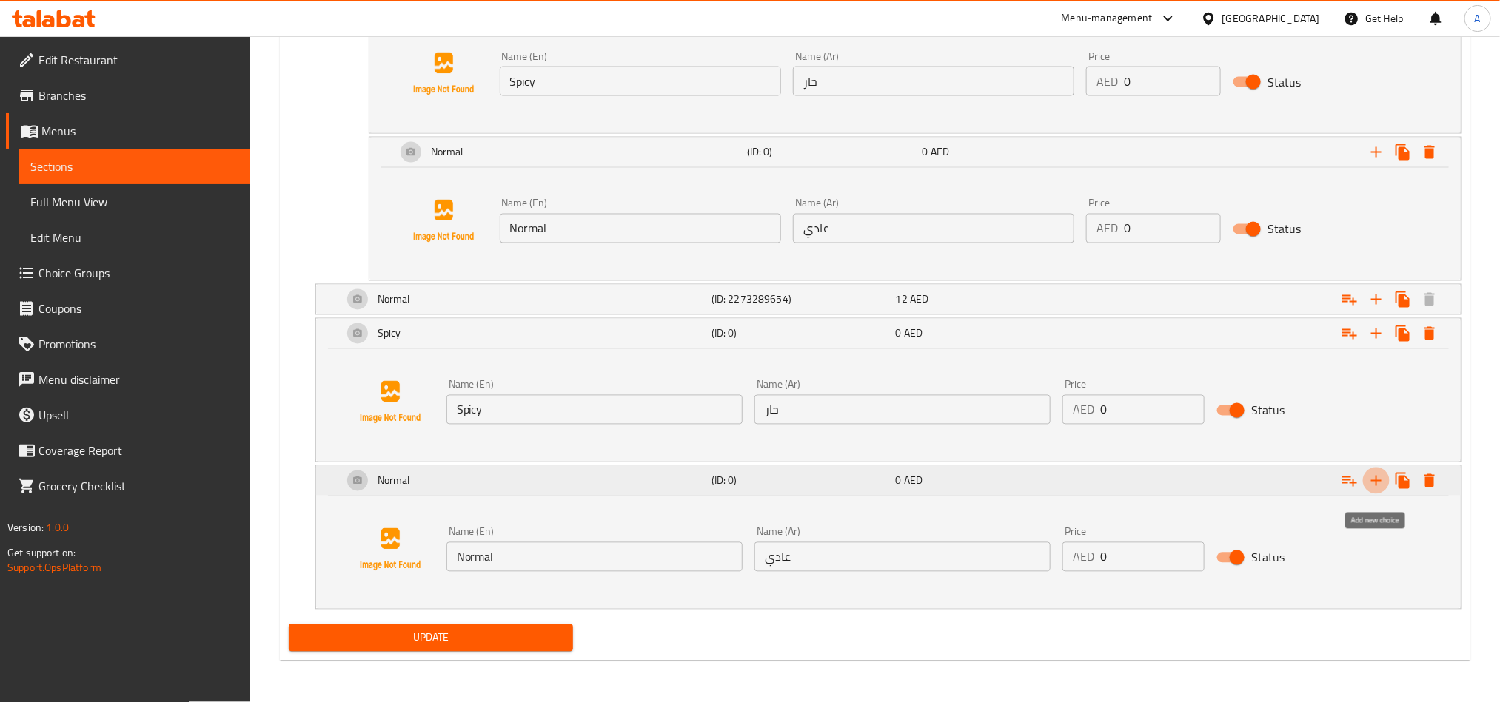
click at [1375, 480] on icon "Expand" at bounding box center [1376, 481] width 10 height 10
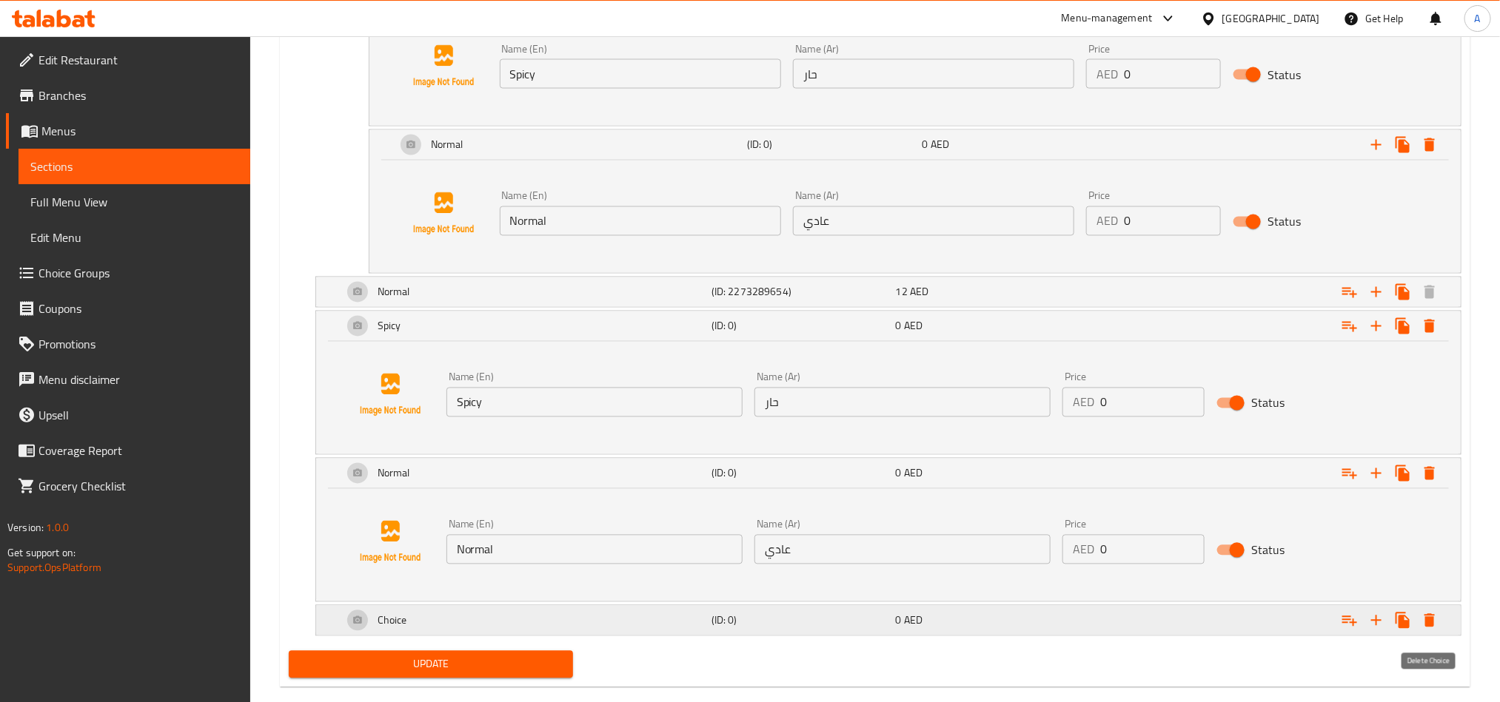
click at [1428, 628] on icon "Expand" at bounding box center [1429, 620] width 10 height 13
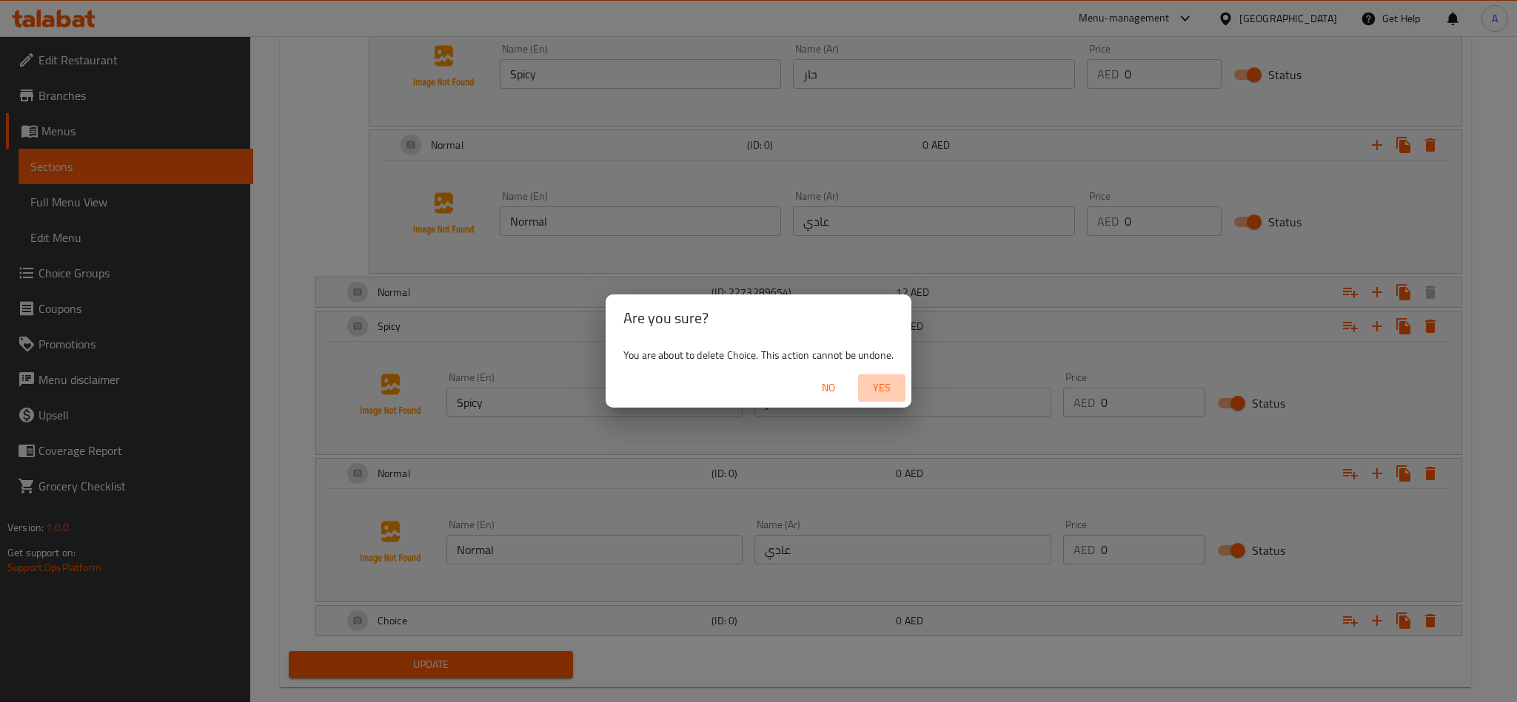
click at [882, 389] on span "Yes" at bounding box center [882, 388] width 36 height 19
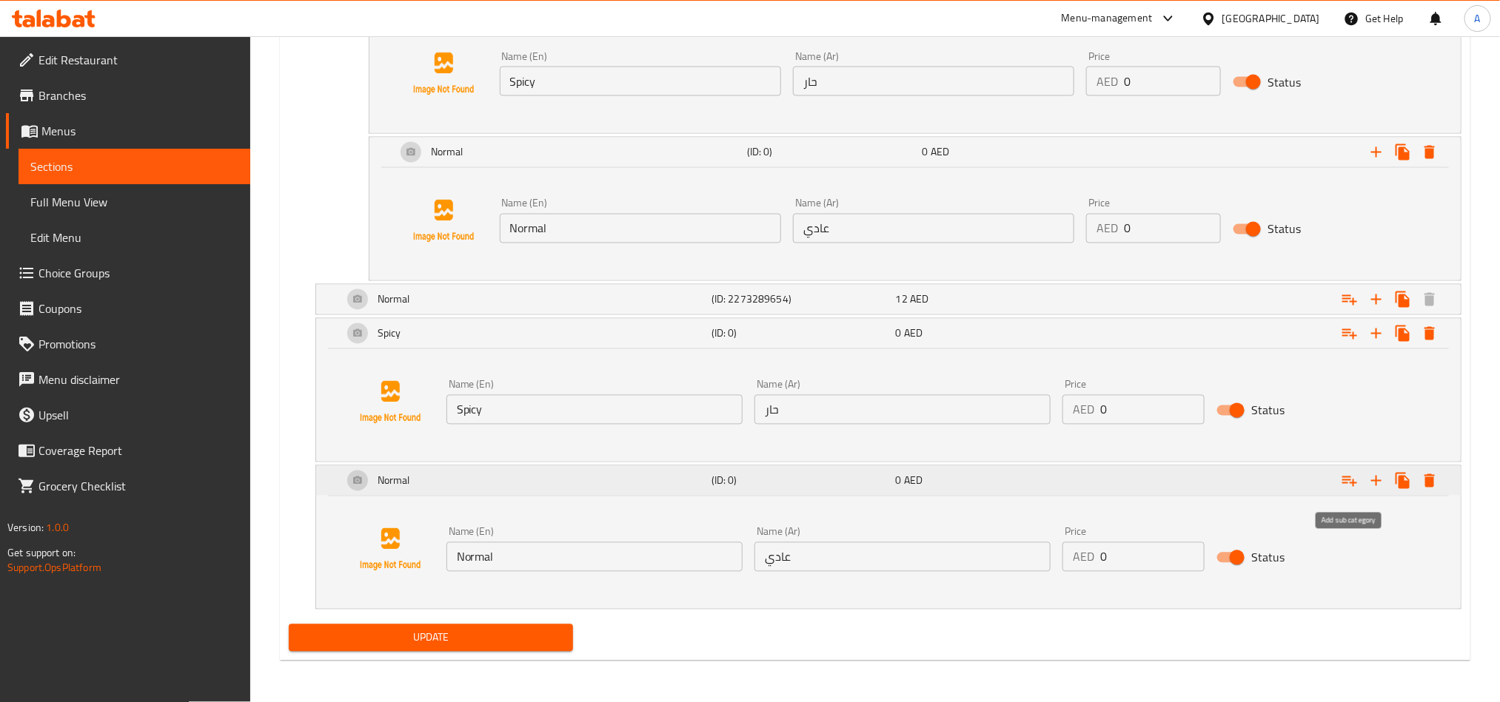
click at [1348, 477] on icon "Expand" at bounding box center [1349, 482] width 15 height 10
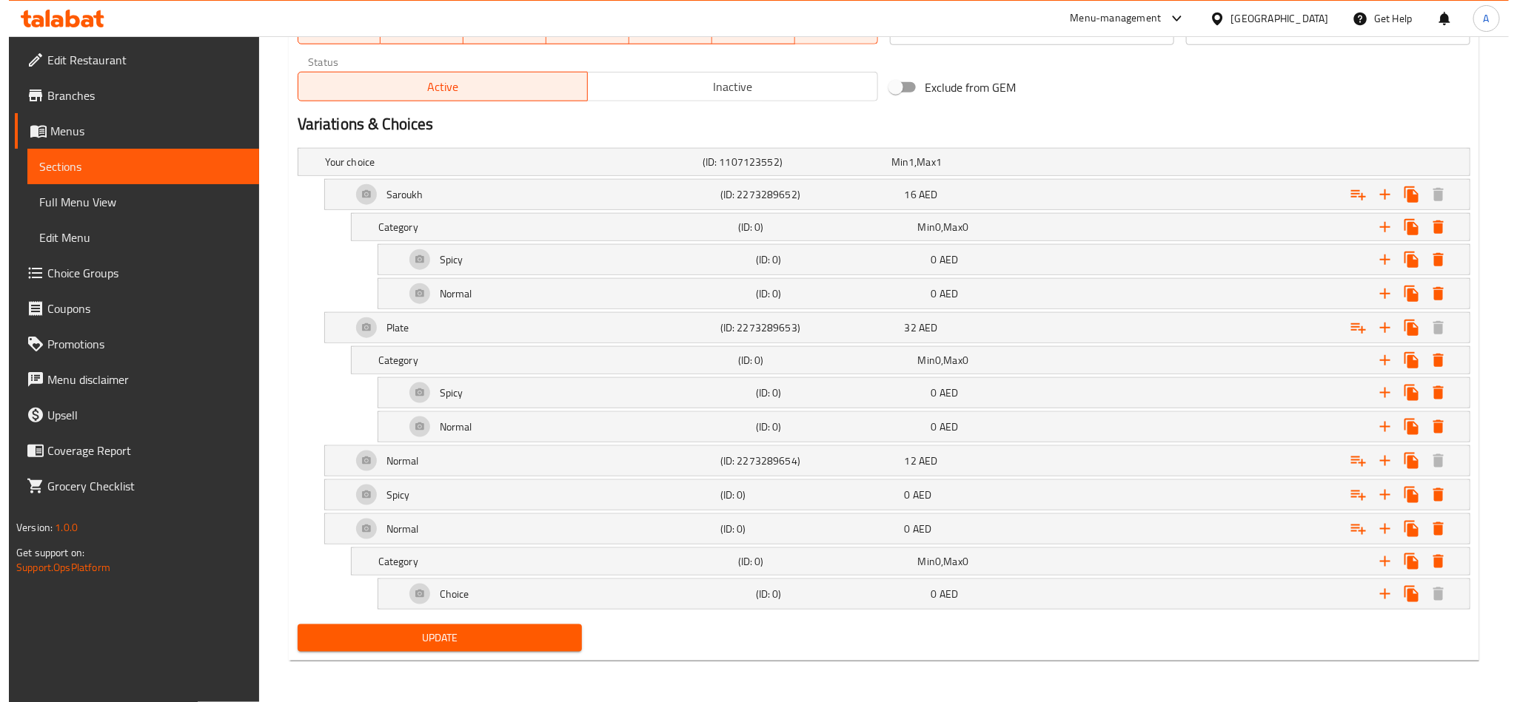
scroll to position [756, 0]
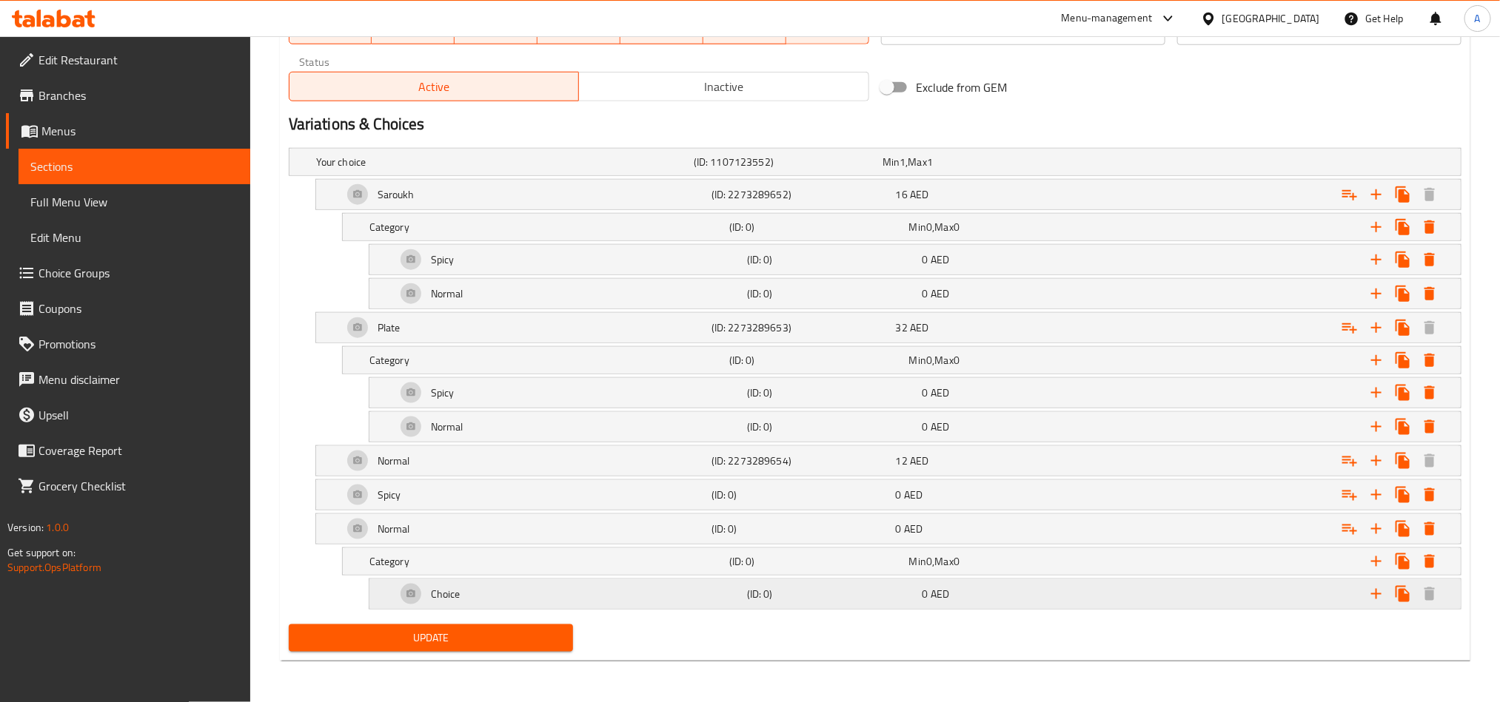
drag, startPoint x: 1297, startPoint y: 589, endPoint x: 1221, endPoint y: 583, distance: 75.8
click at [1221, 583] on div "Expand" at bounding box center [1270, 594] width 351 height 33
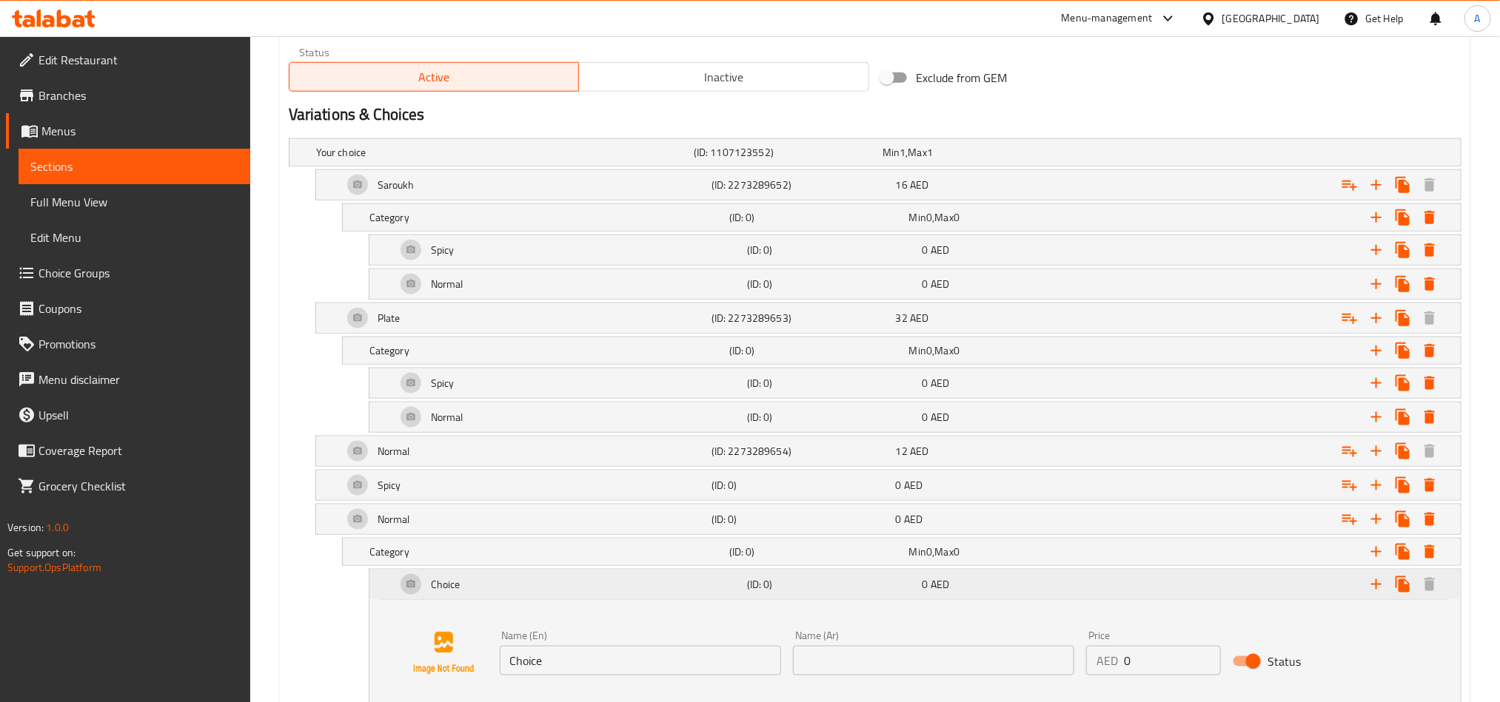
click at [1191, 585] on div "Expand" at bounding box center [1270, 584] width 351 height 33
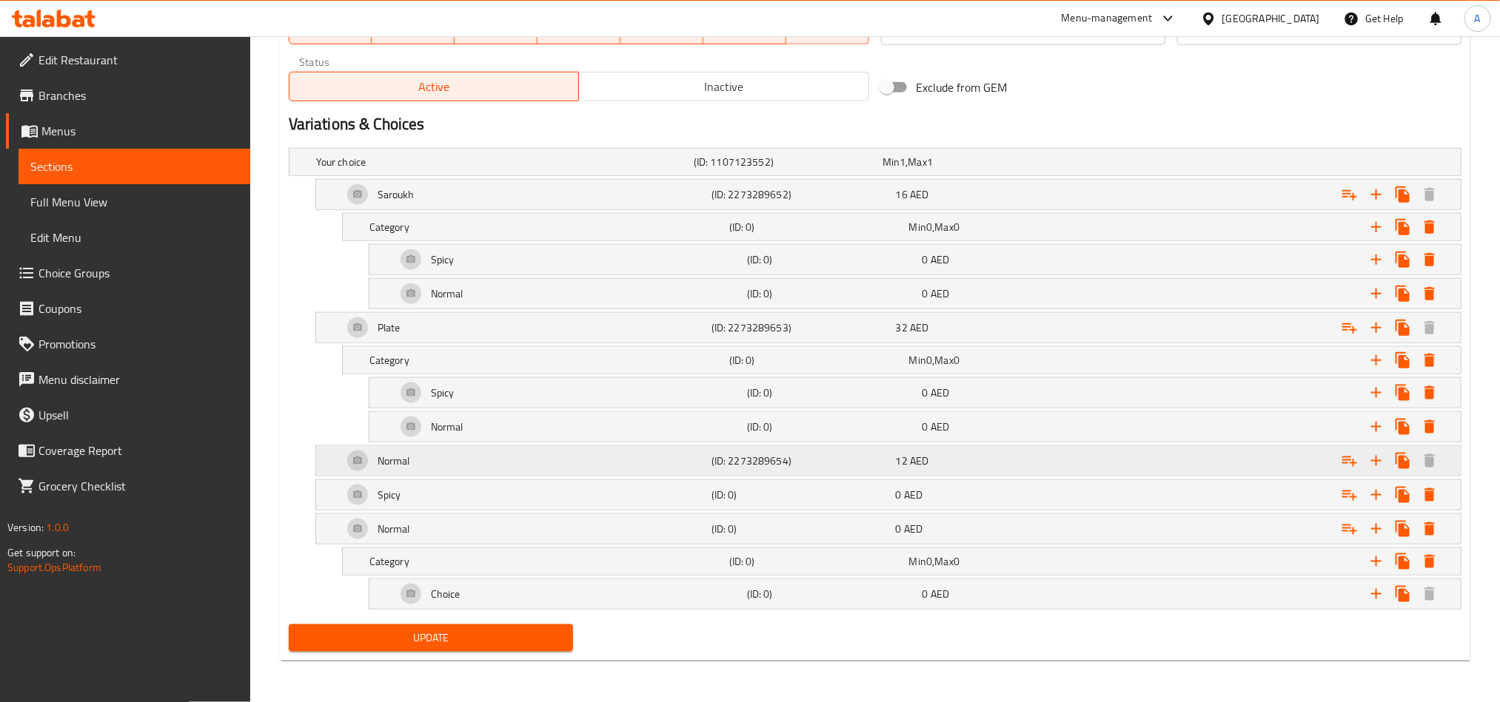
click at [414, 466] on div "Normal" at bounding box center [524, 461] width 369 height 36
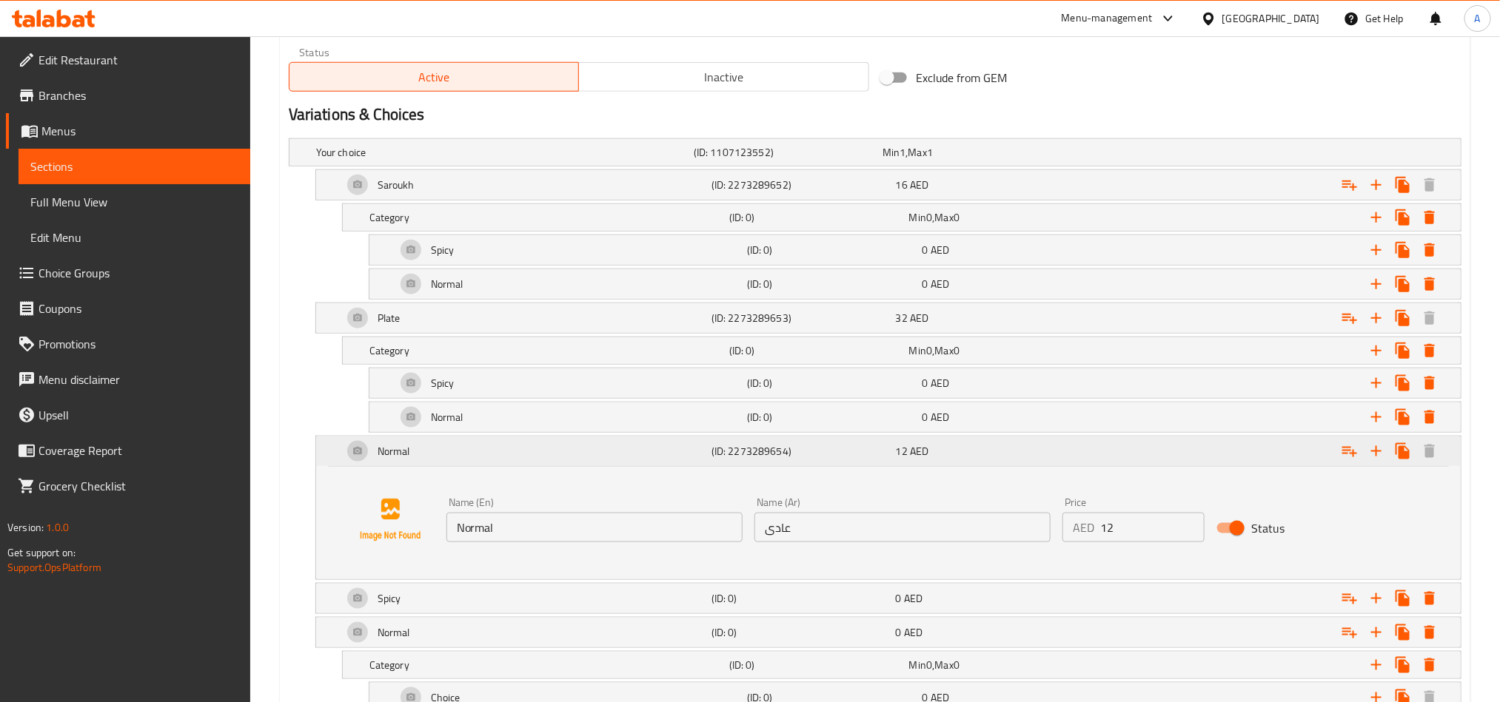
click at [860, 456] on h5 "(ID: 2273289654)" at bounding box center [800, 451] width 178 height 15
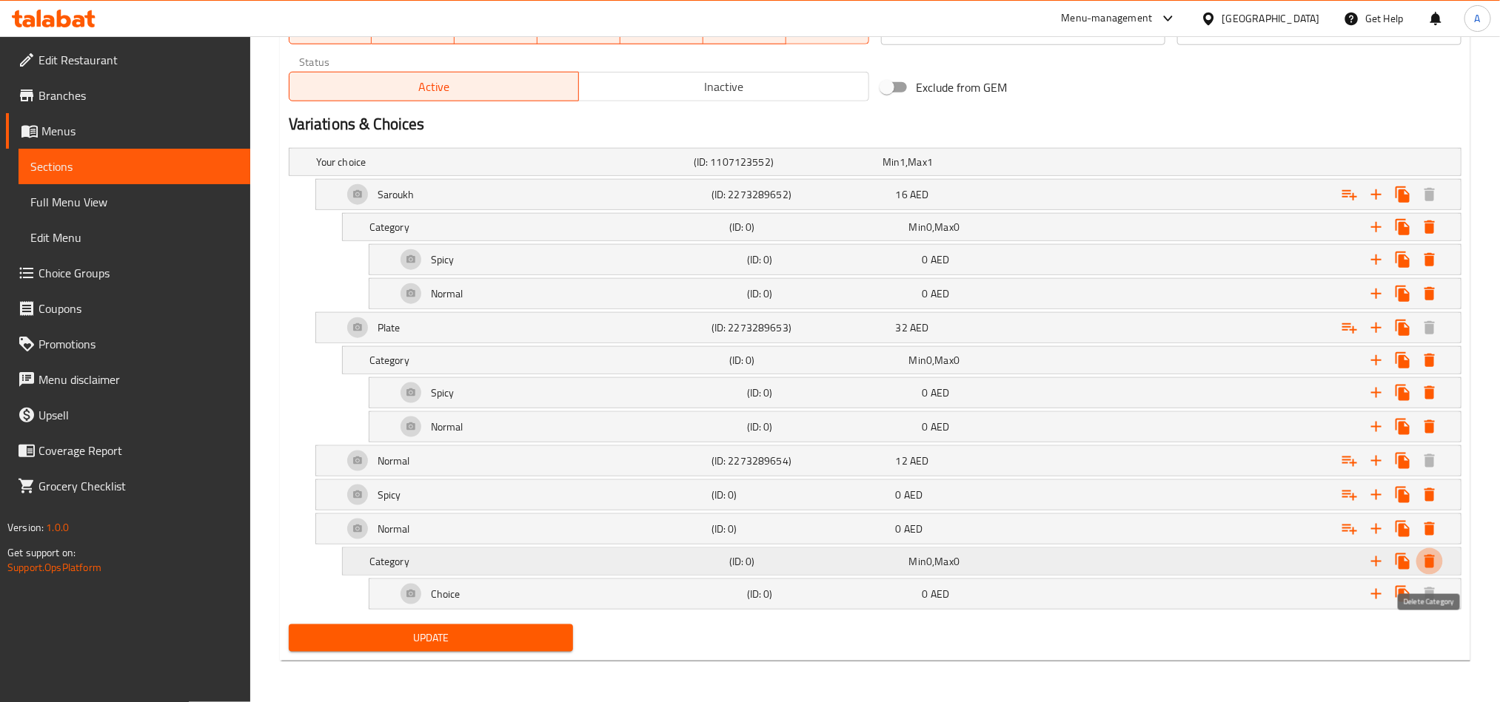
click at [1419, 558] on button "Expand" at bounding box center [1429, 561] width 27 height 27
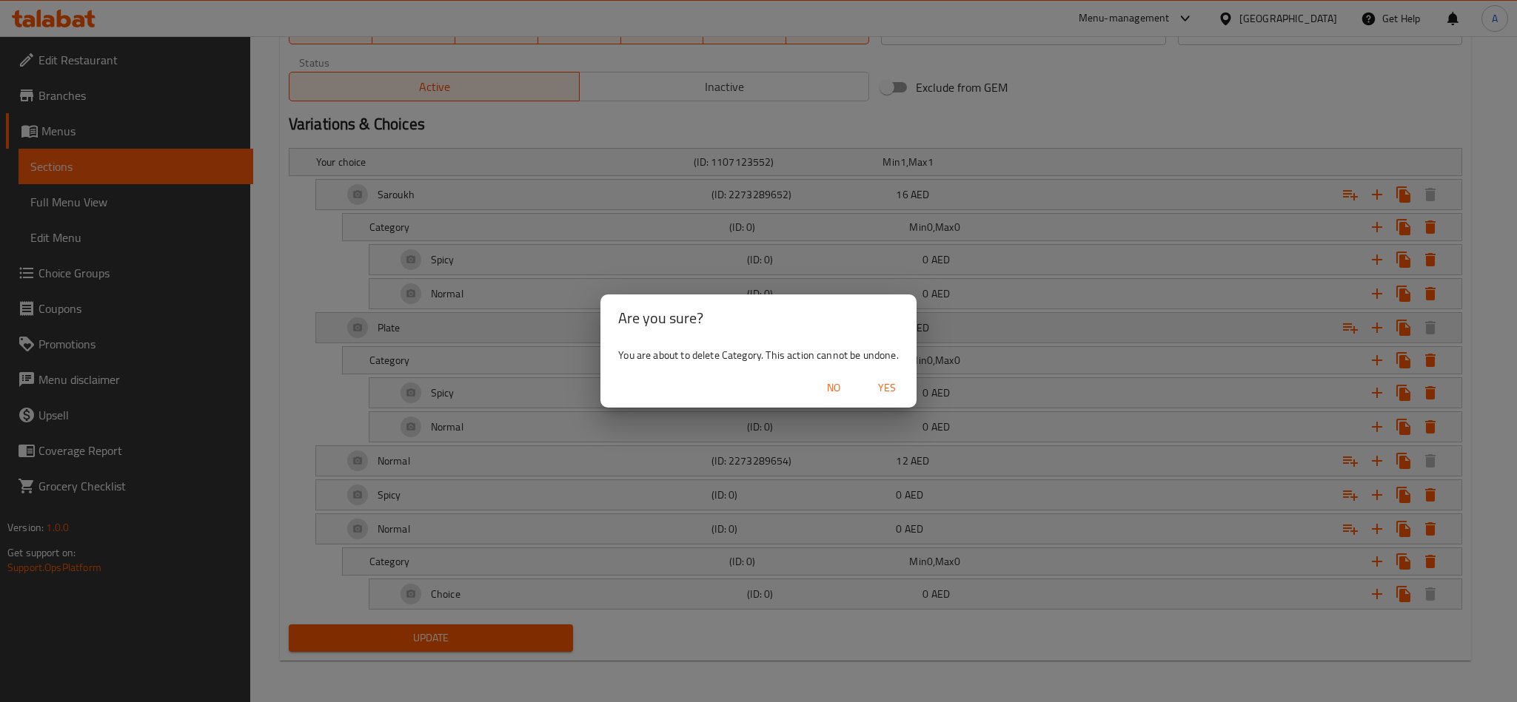
click at [893, 389] on span "Yes" at bounding box center [887, 388] width 36 height 19
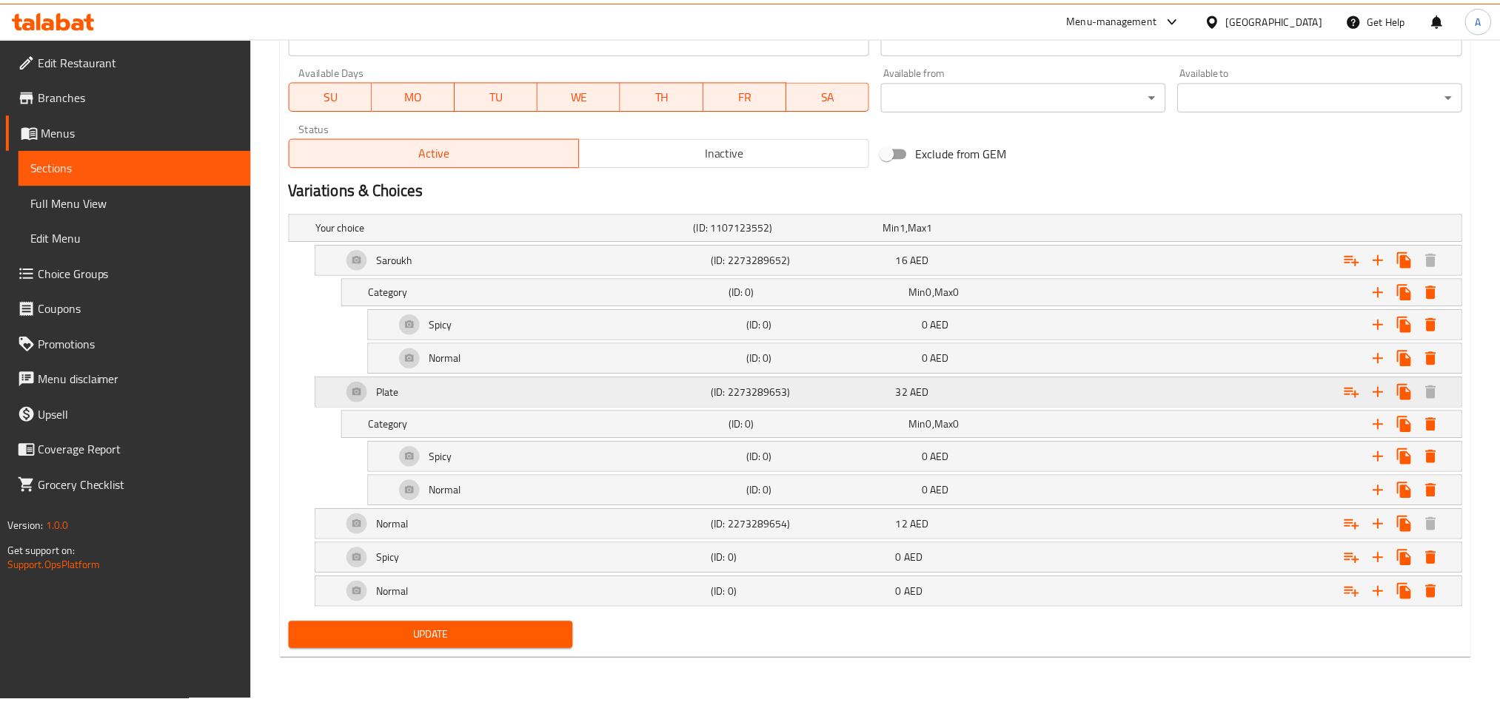
scroll to position [689, 0]
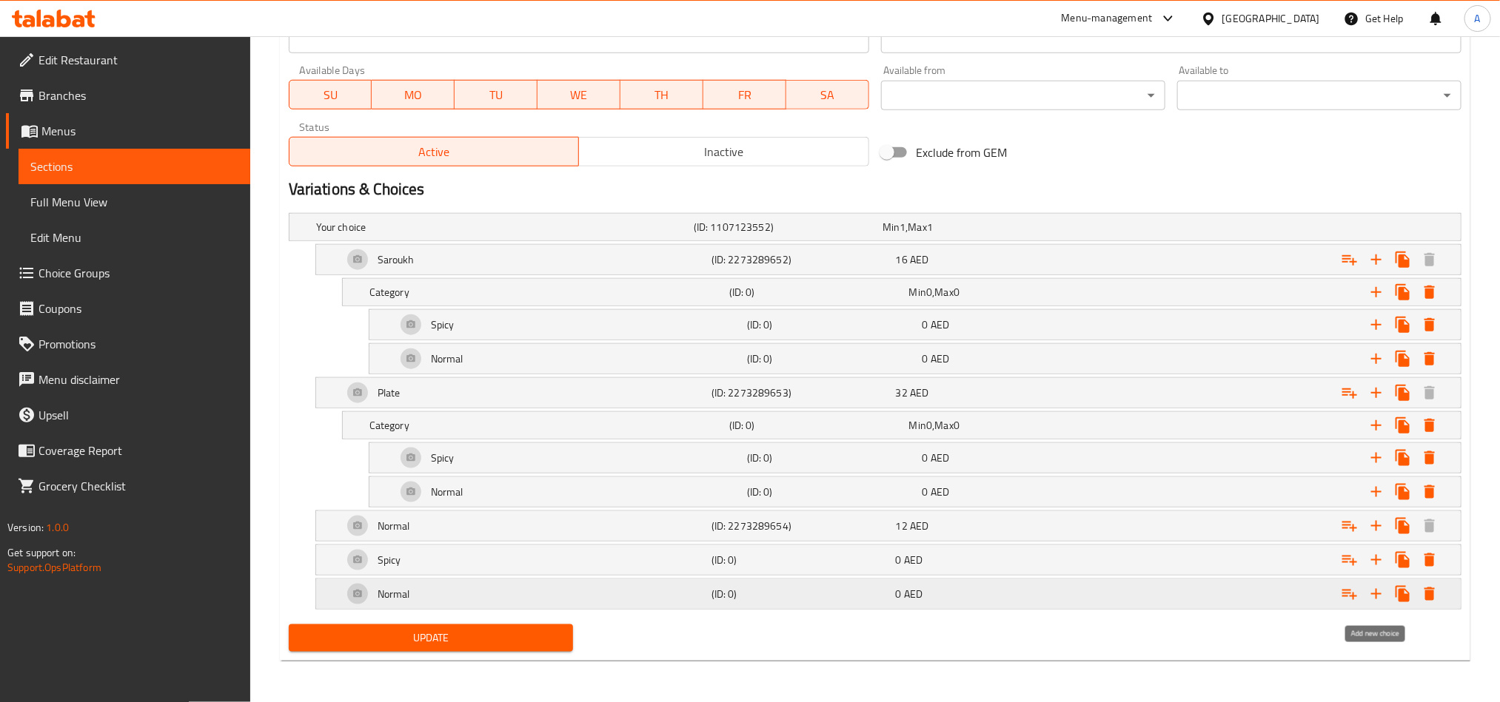
click at [1381, 600] on icon "Expand" at bounding box center [1376, 594] width 18 height 18
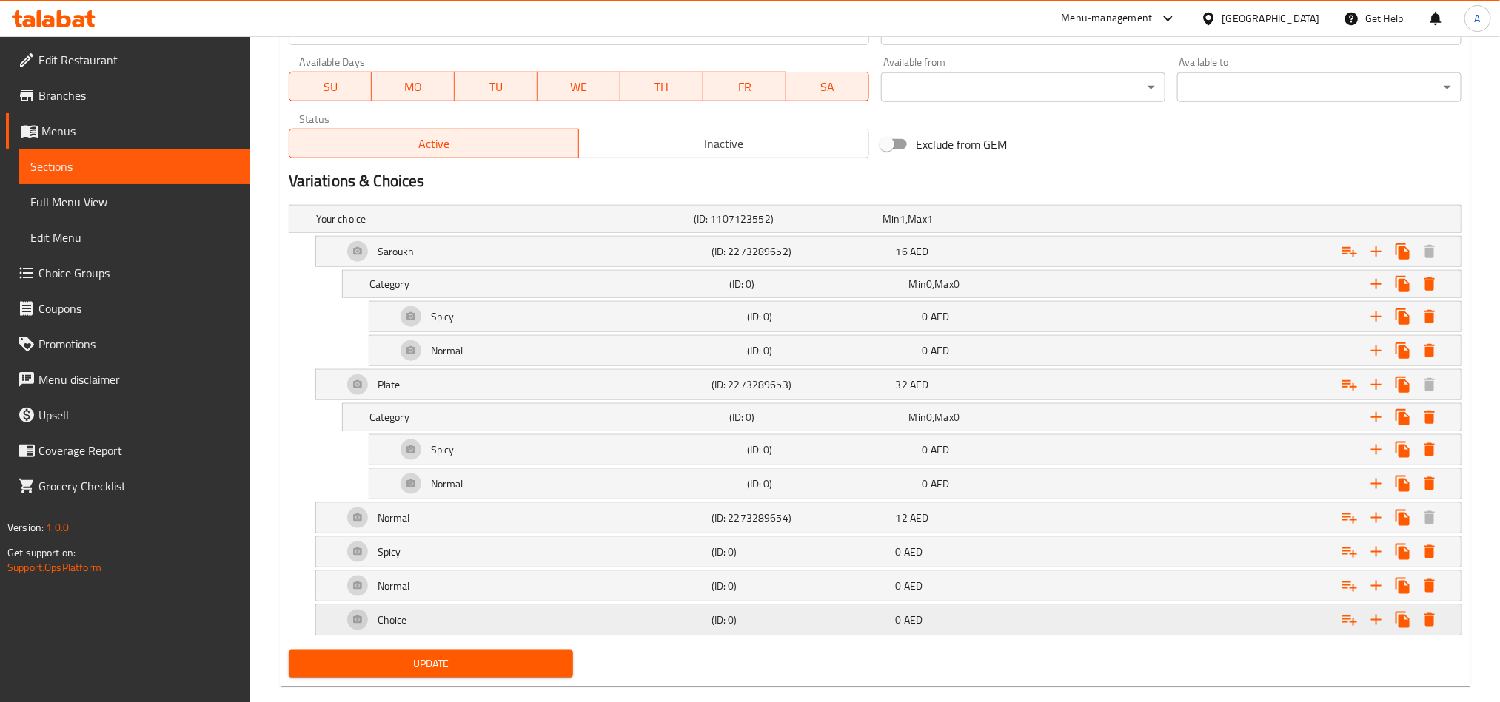
click at [986, 628] on div "0 AED" at bounding box center [985, 620] width 178 height 15
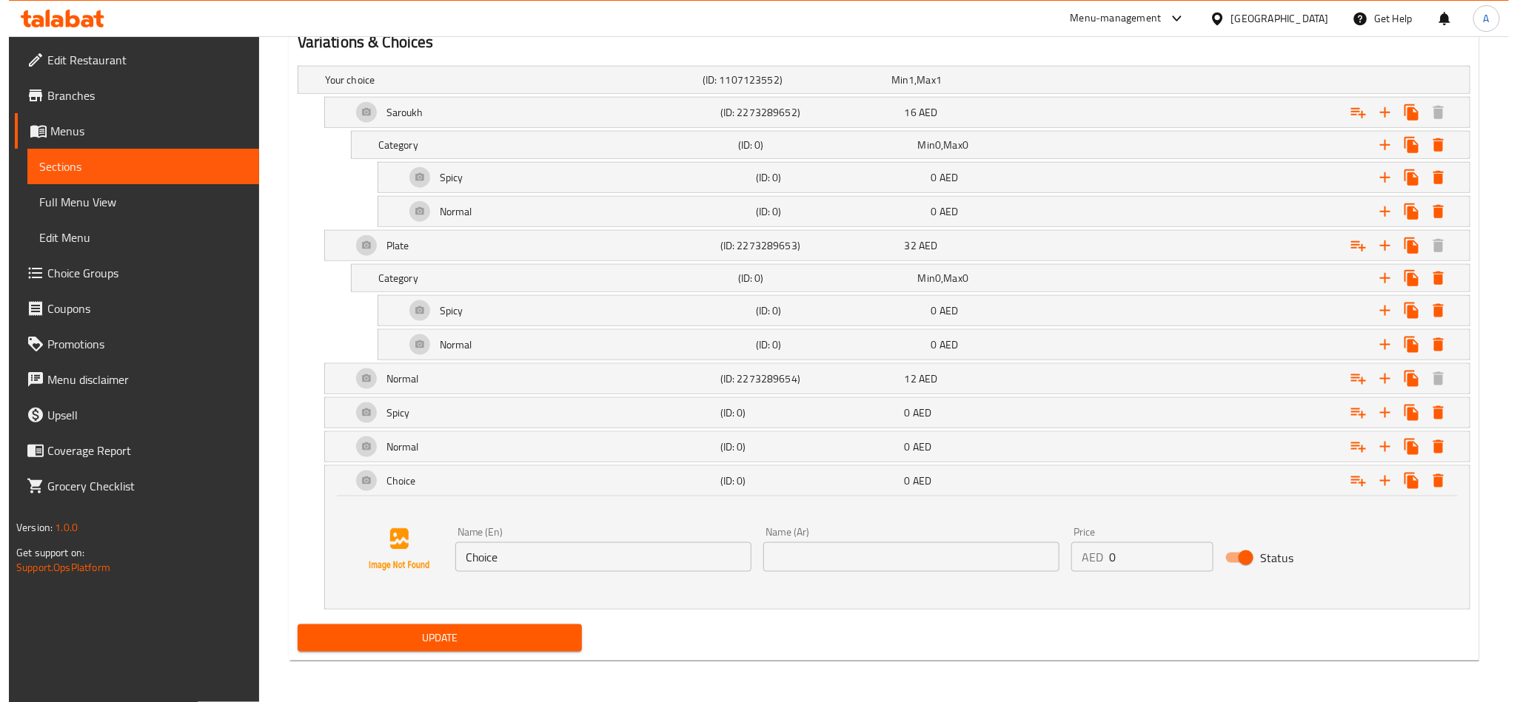
scroll to position [837, 0]
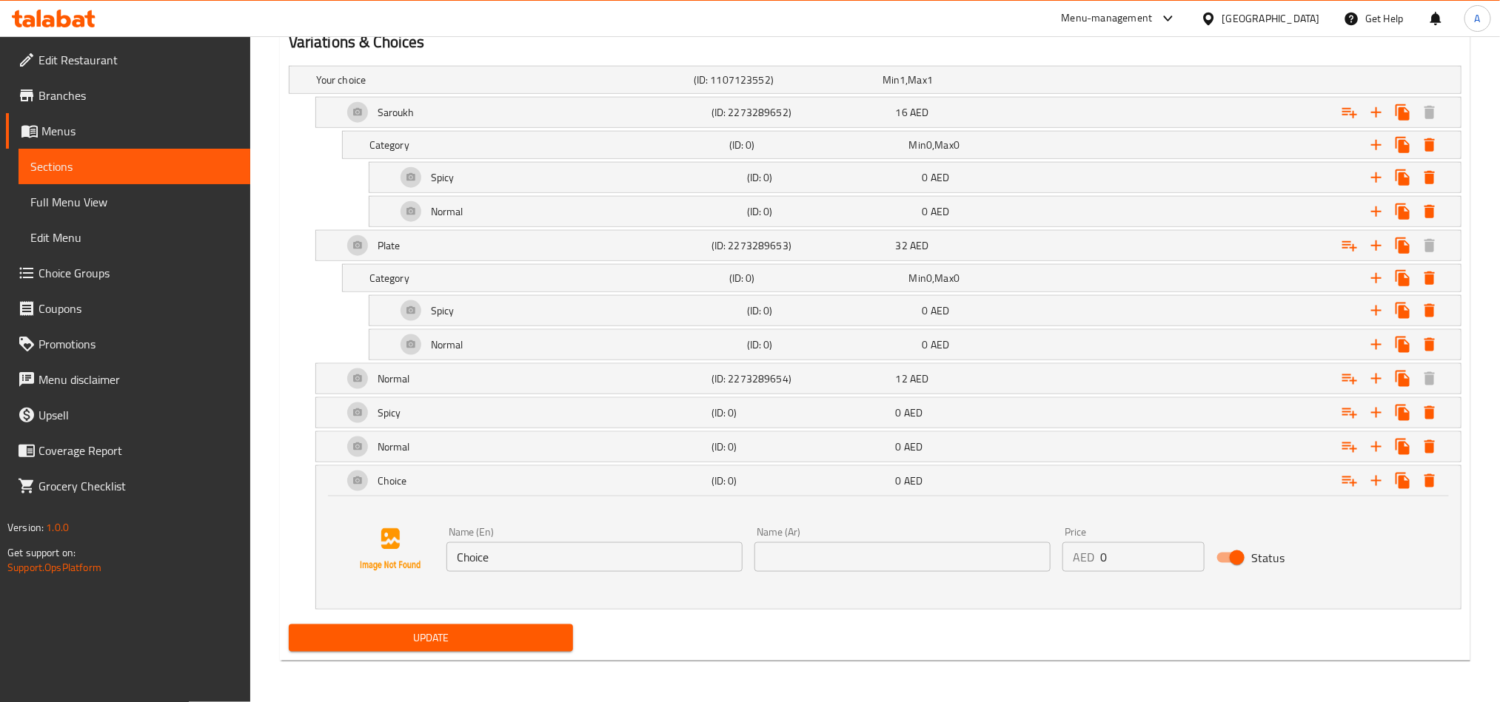
click at [615, 547] on input "Choice" at bounding box center [594, 558] width 296 height 30
paste input "Pepsi + Fries"
type input "Pepsi + Fries"
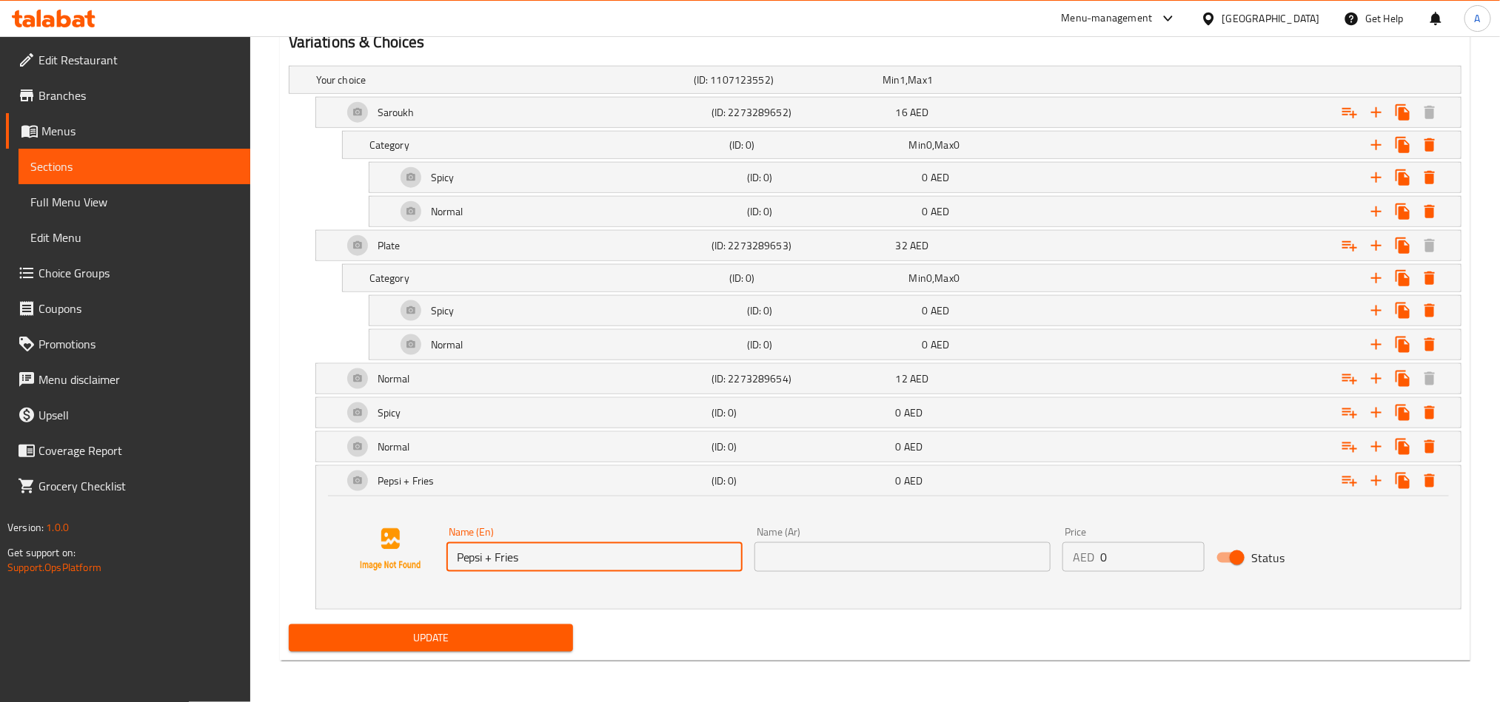
click at [827, 546] on input "text" at bounding box center [902, 558] width 296 height 30
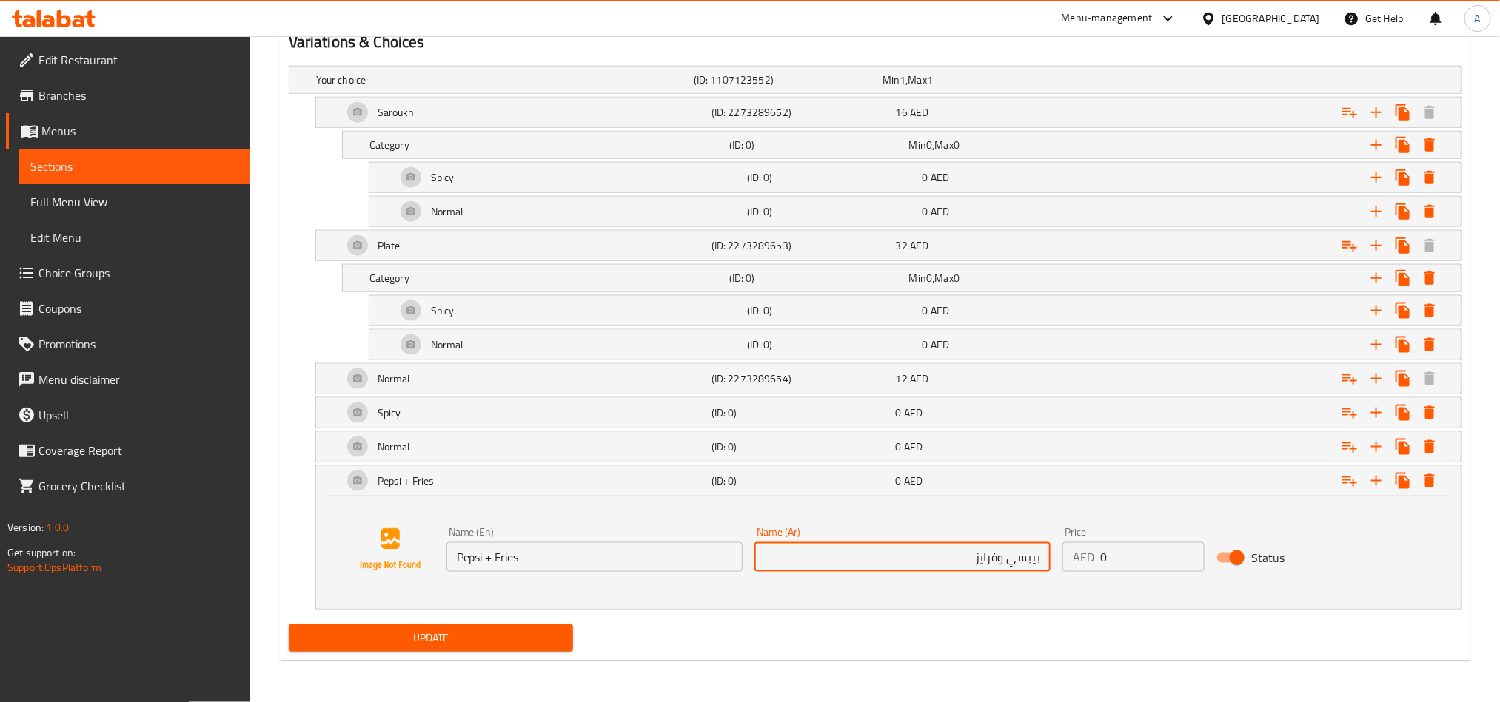
type input "بيبسي وفرايز"
drag, startPoint x: 1115, startPoint y: 566, endPoint x: 1051, endPoint y: 573, distance: 64.0
click at [1033, 573] on div "Name (En) Pepsi + Fries Name (En) Name (Ar) بيبسي وفرايز Name (Ar) Price AED 0 …" at bounding box center [902, 549] width 924 height 57
type input "20"
click at [1428, 483] on icon "Expand" at bounding box center [1429, 480] width 10 height 13
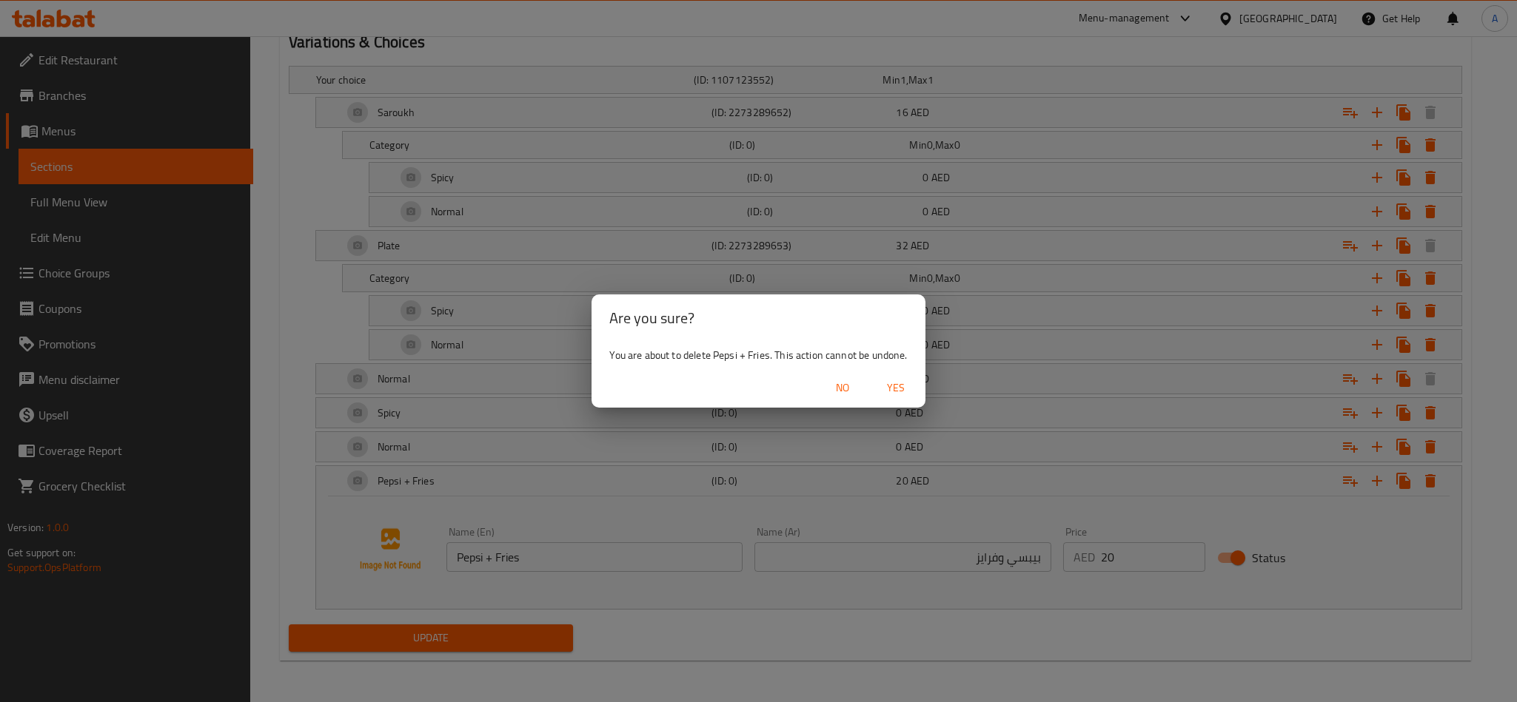
click at [895, 386] on span "Yes" at bounding box center [896, 388] width 36 height 19
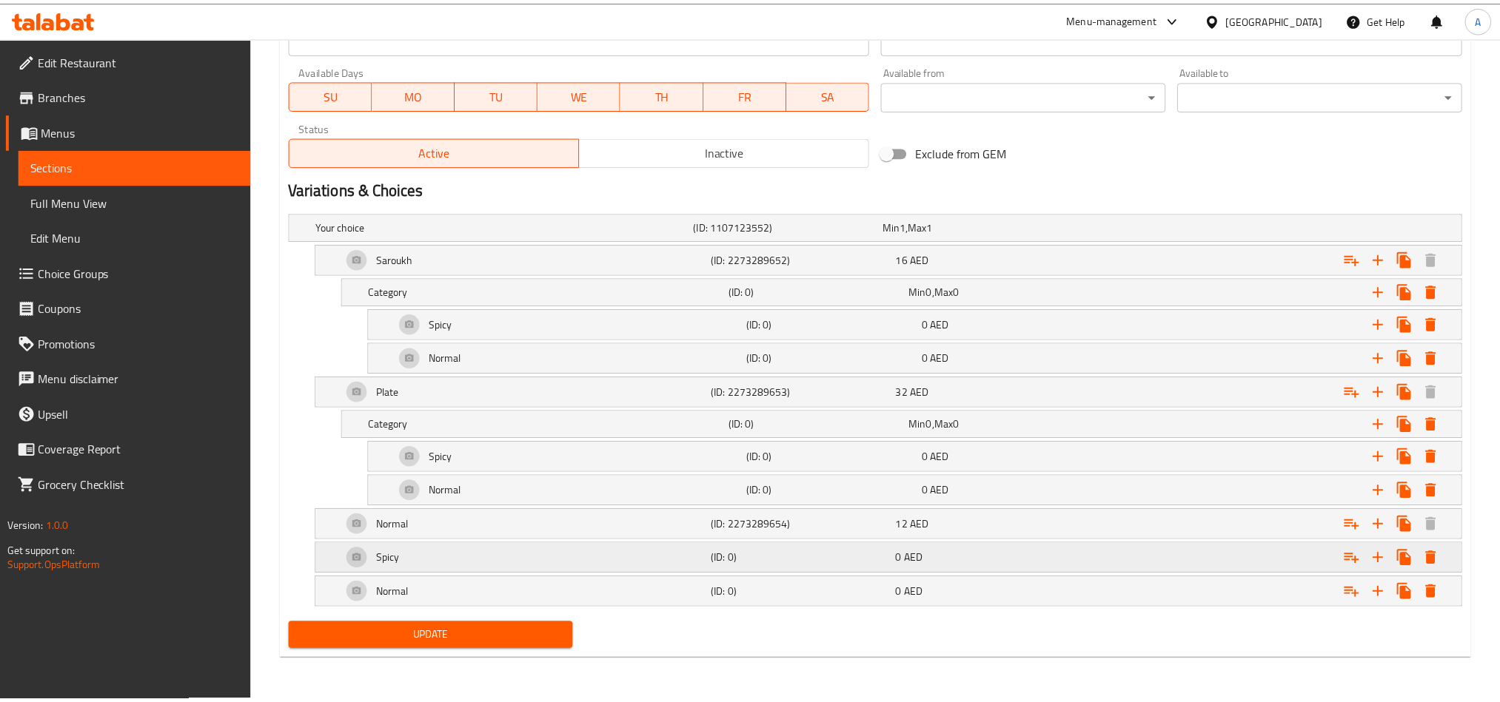
scroll to position [689, 0]
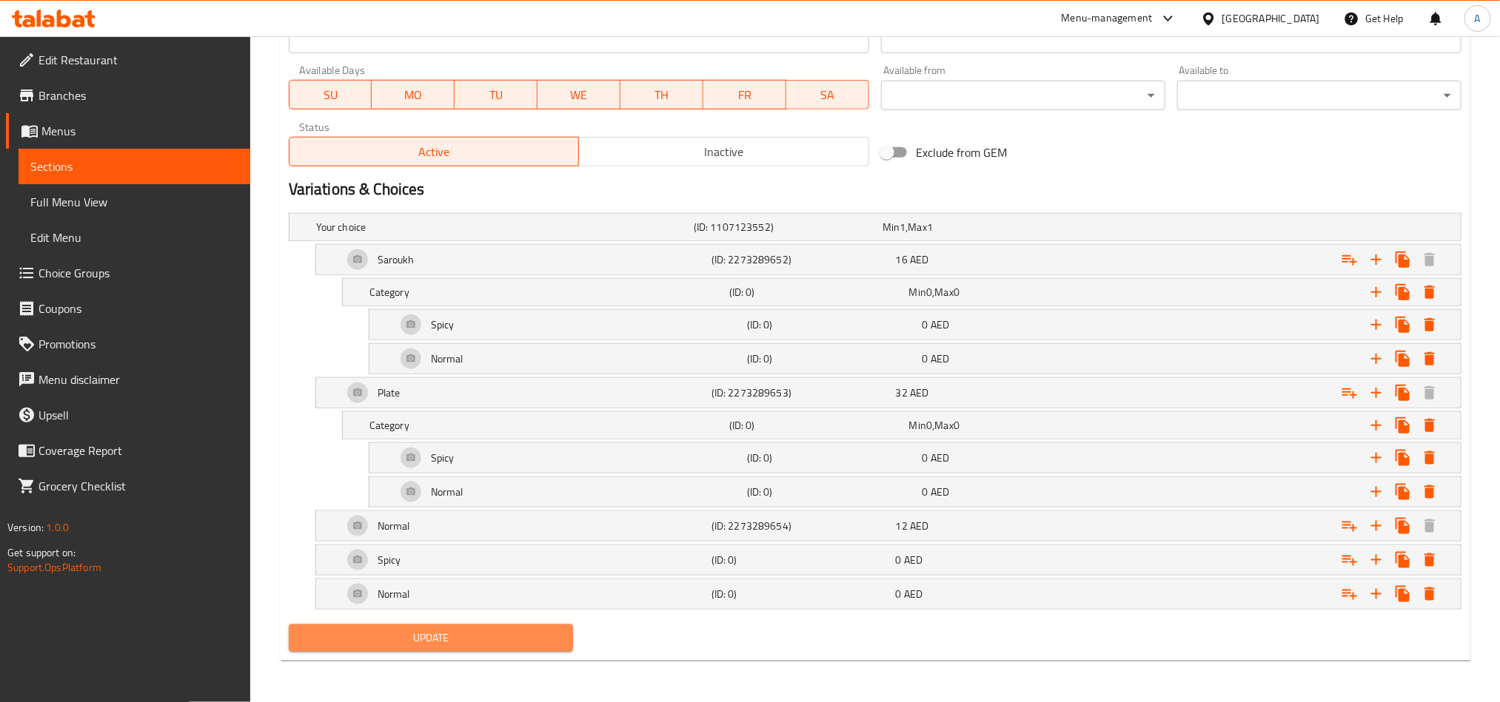
click at [554, 648] on button "Update" at bounding box center [431, 638] width 284 height 27
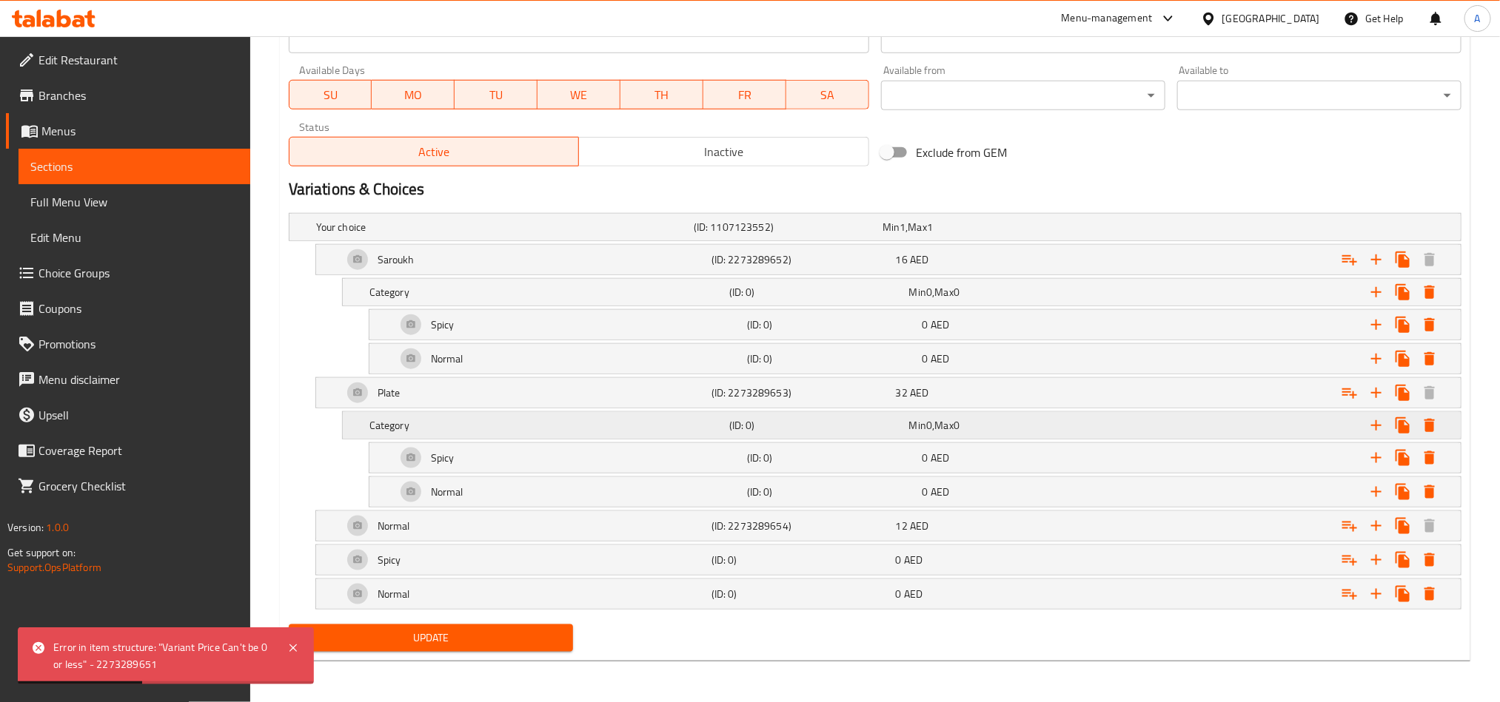
click at [991, 418] on div "Min 0 , Max 0" at bounding box center [996, 425] width 174 height 15
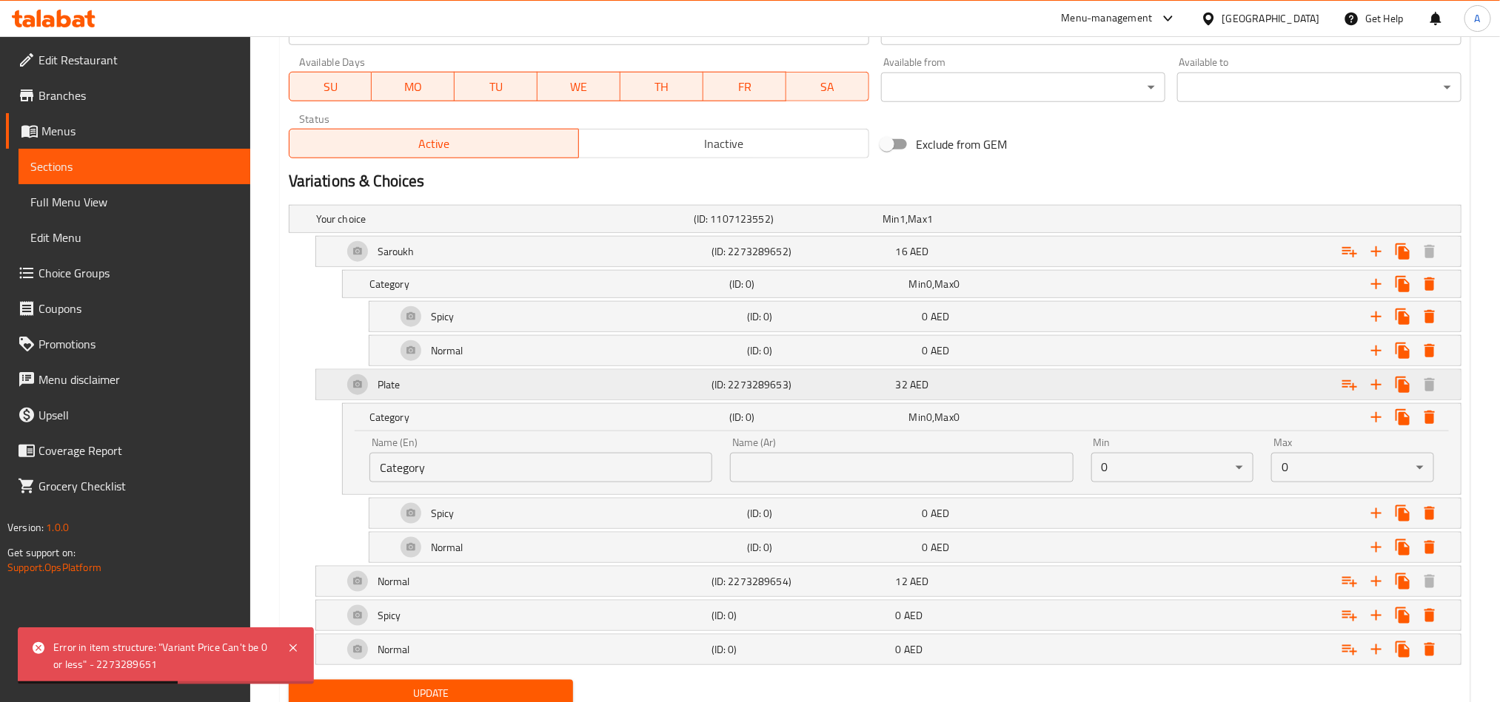
click at [1035, 389] on div "32 AED" at bounding box center [985, 384] width 178 height 15
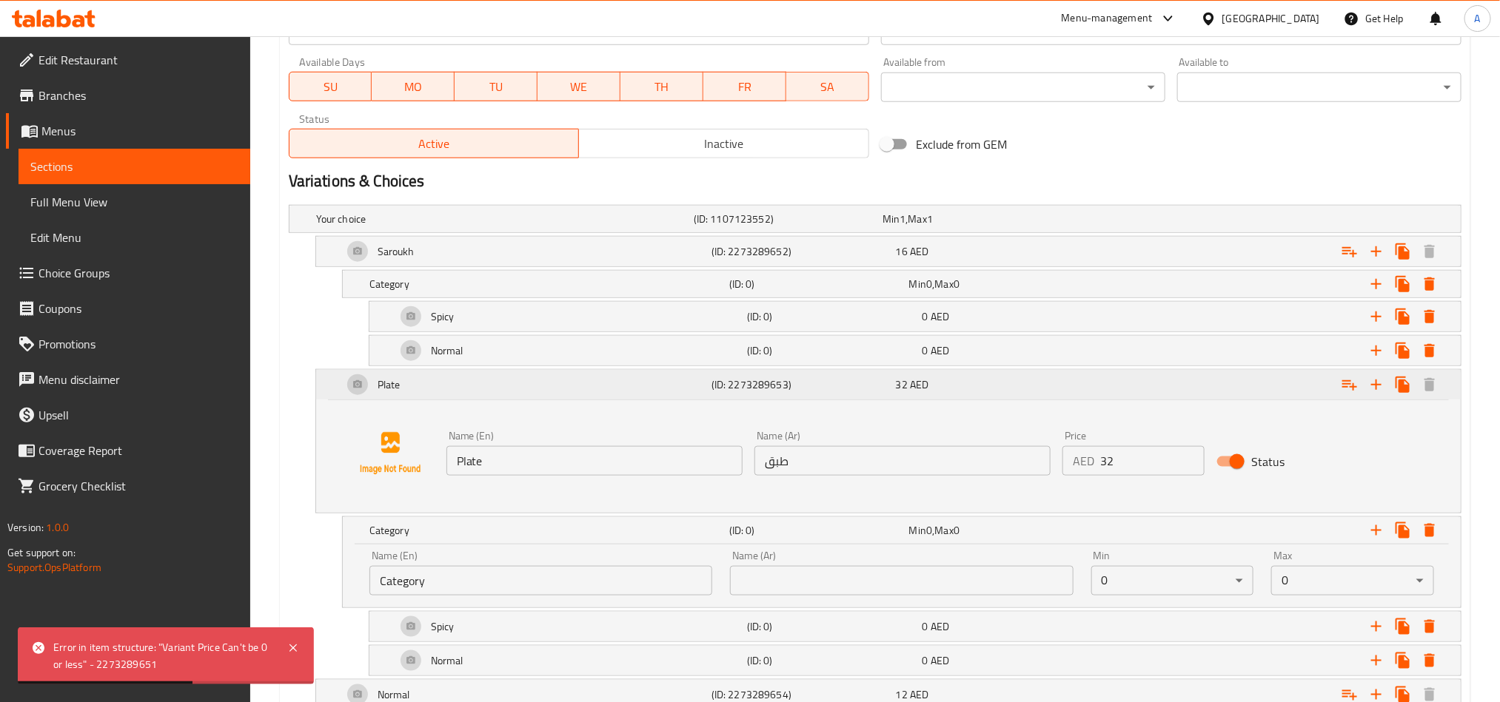
click at [1035, 389] on div "32 AED" at bounding box center [985, 384] width 178 height 15
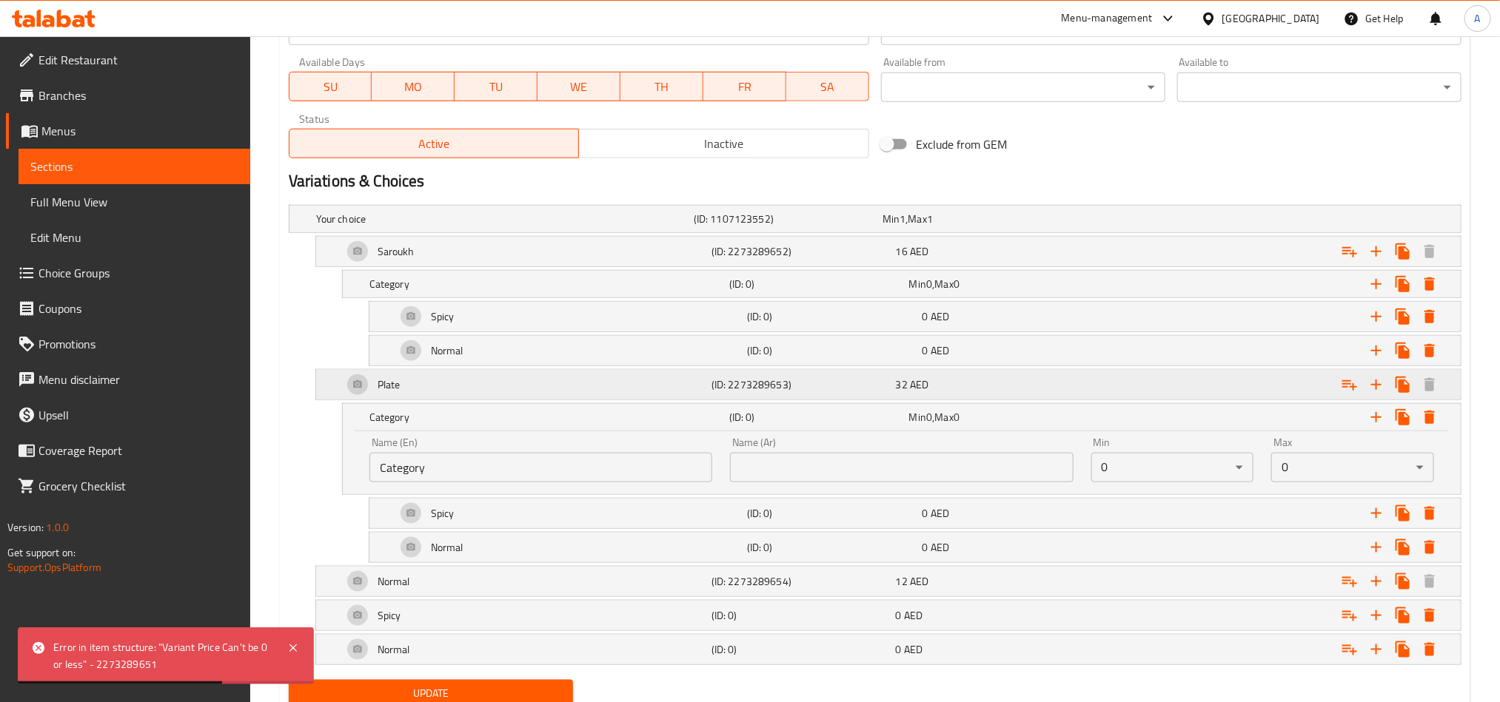
click at [1049, 383] on div "32 AED" at bounding box center [985, 384] width 178 height 15
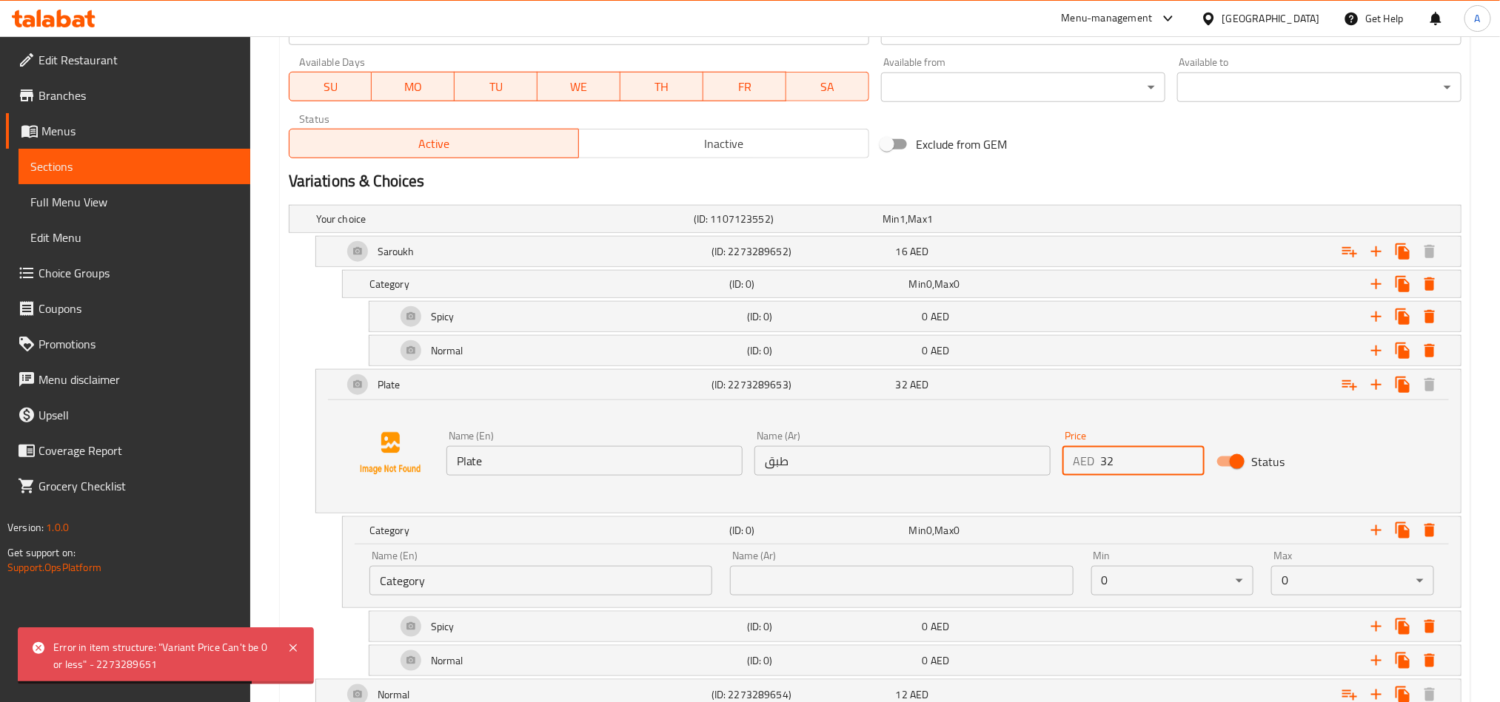
click at [1115, 462] on input "32" at bounding box center [1152, 461] width 104 height 30
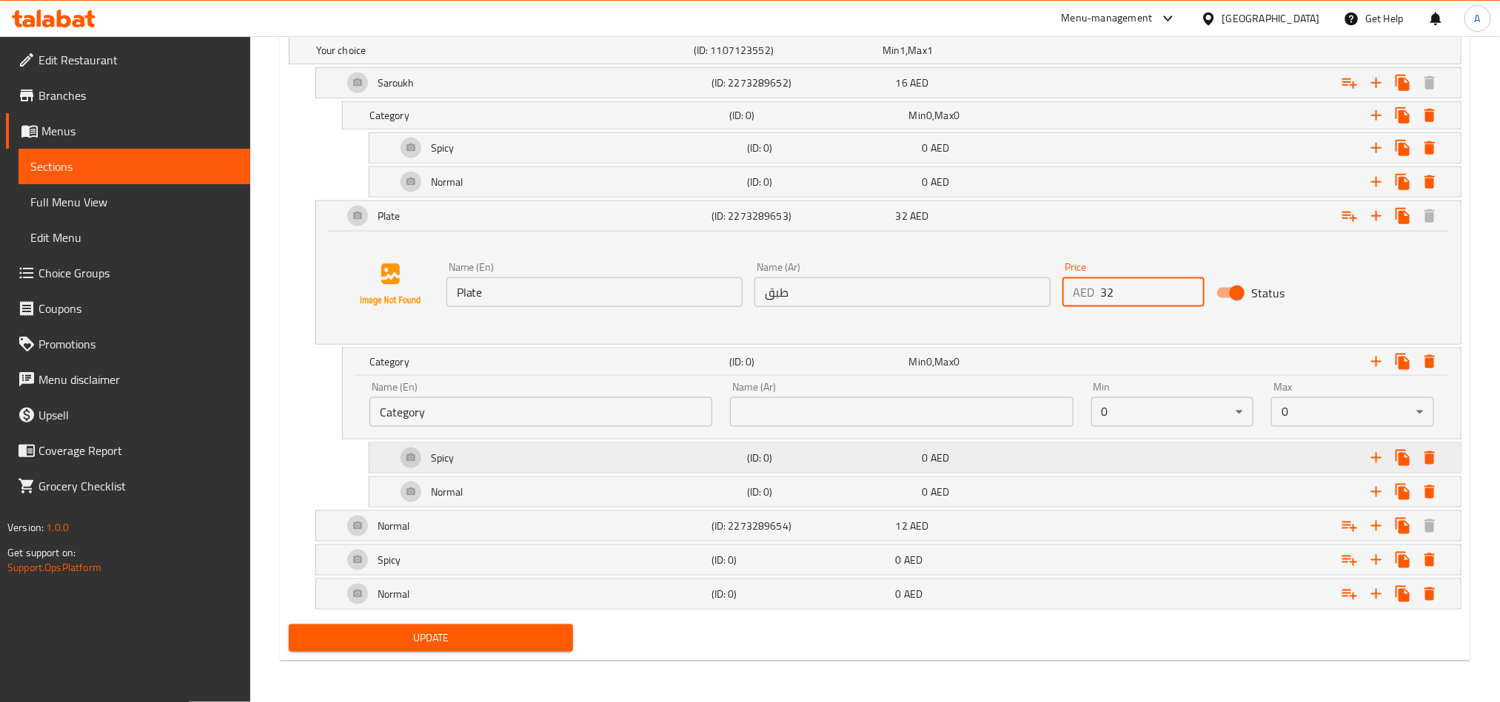
scroll to position [866, 0]
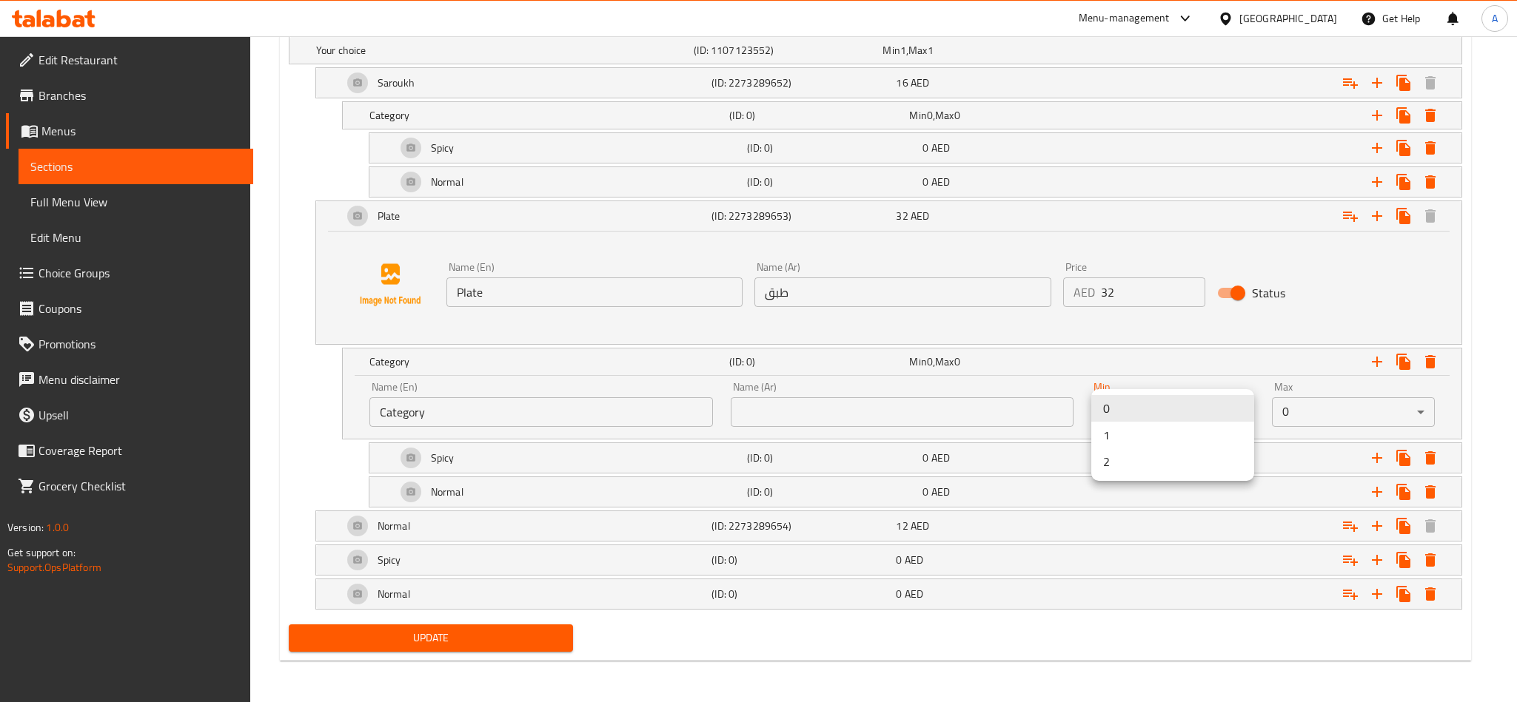
click at [1184, 426] on li "1" at bounding box center [1172, 435] width 163 height 27
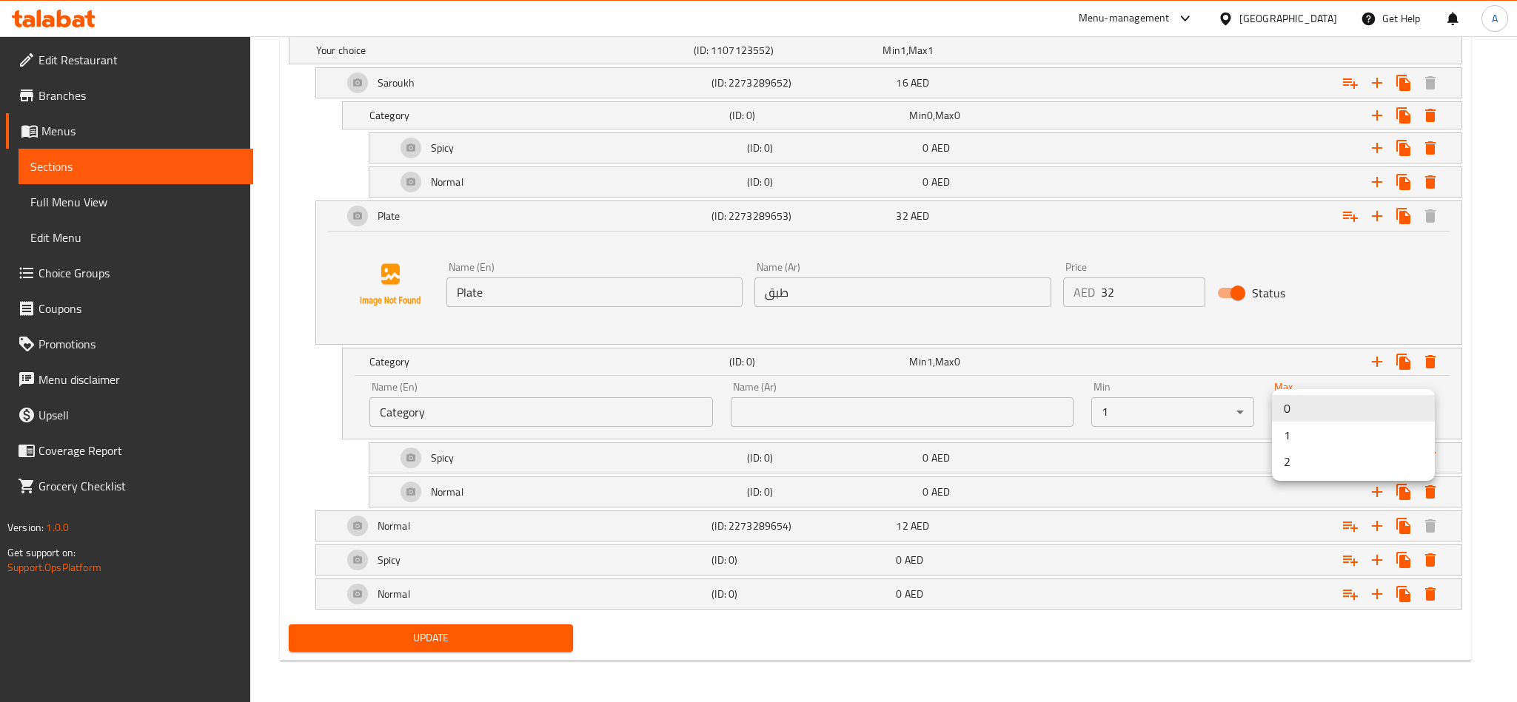
click at [1321, 440] on li "1" at bounding box center [1353, 435] width 163 height 27
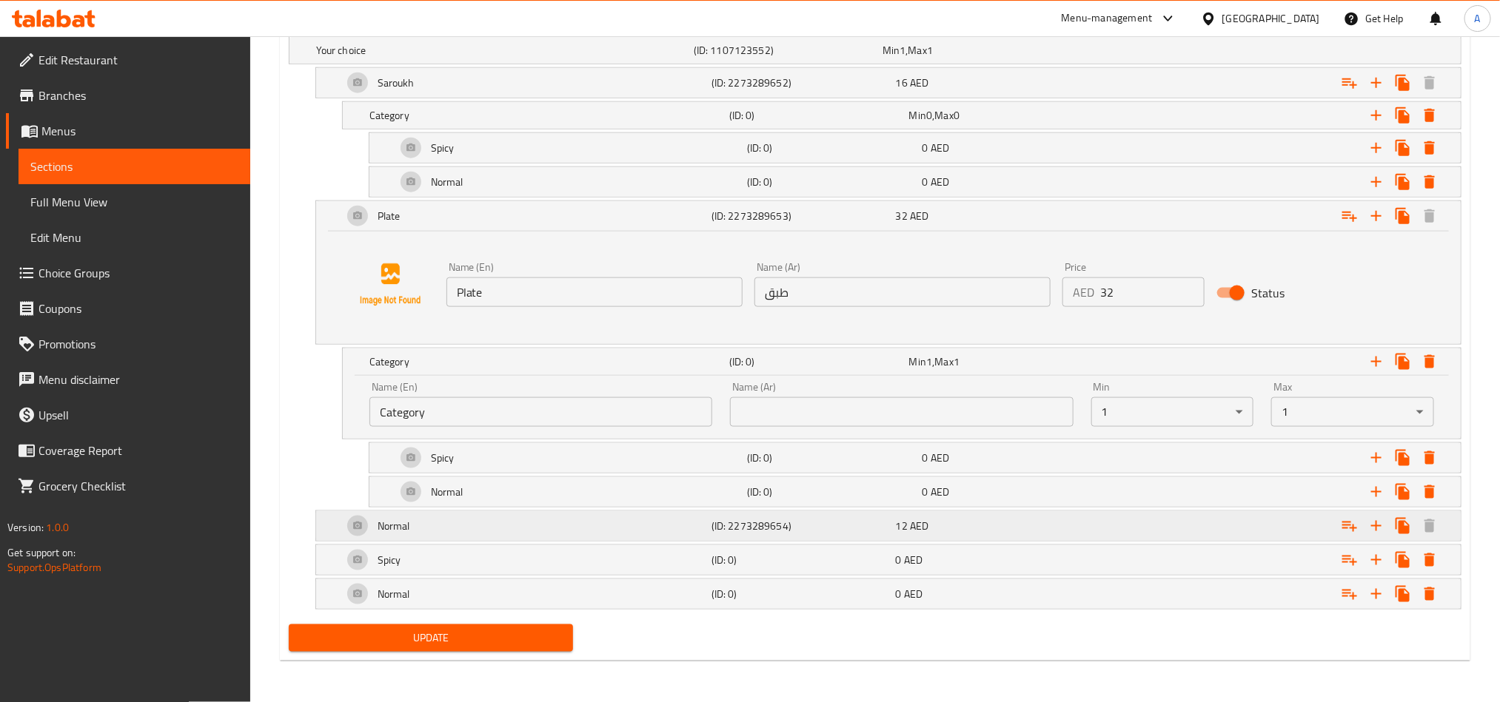
click at [691, 527] on div "Normal" at bounding box center [524, 526] width 369 height 36
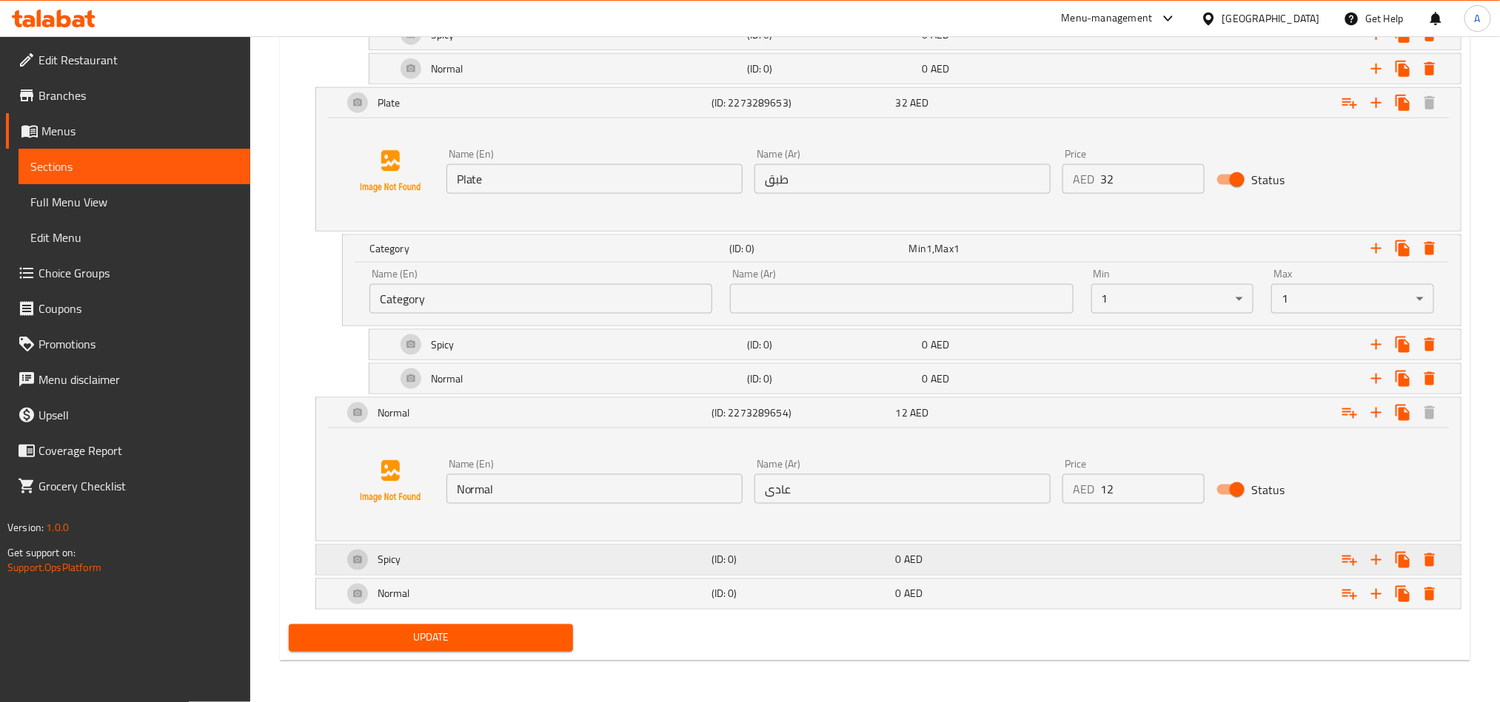
click at [1253, 544] on div "Expand" at bounding box center [1261, 560] width 369 height 33
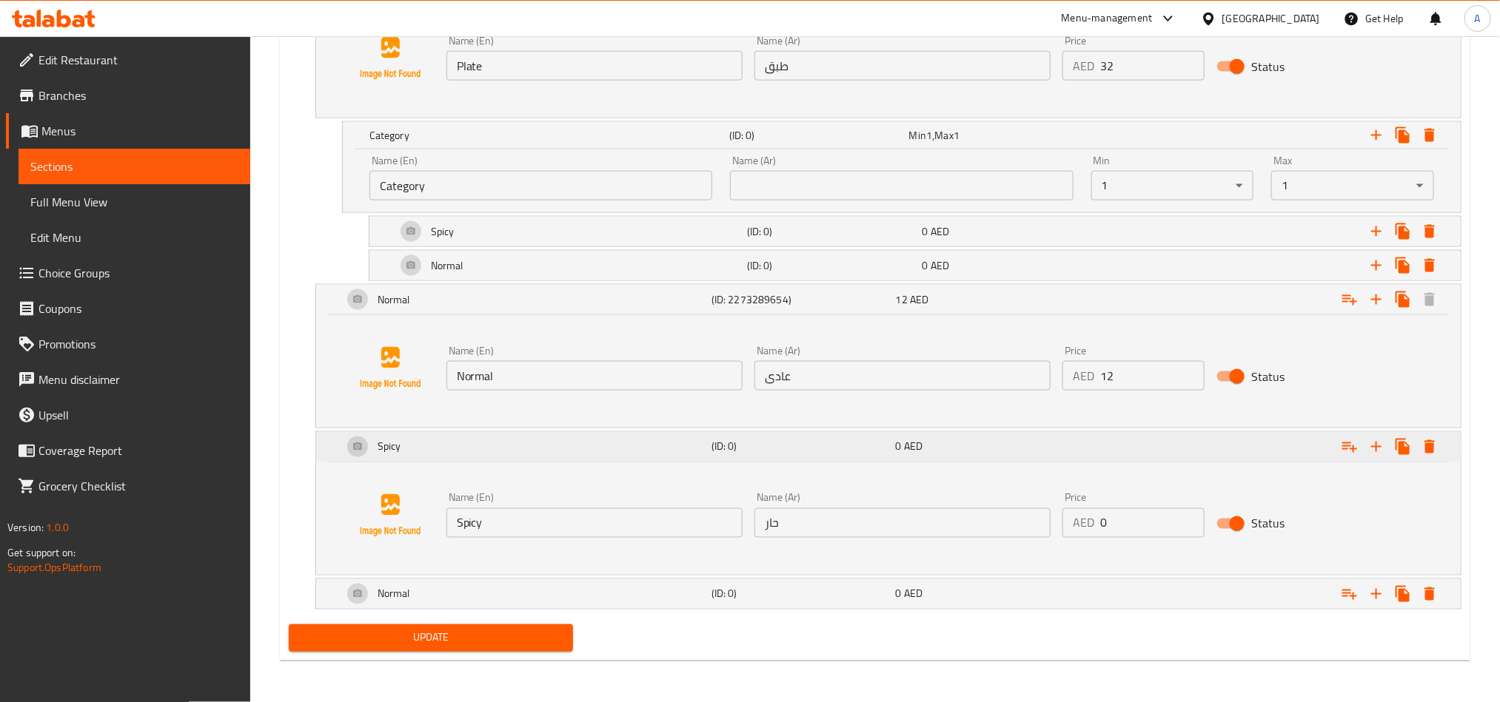
click at [1013, 442] on div "0 AED" at bounding box center [985, 447] width 178 height 15
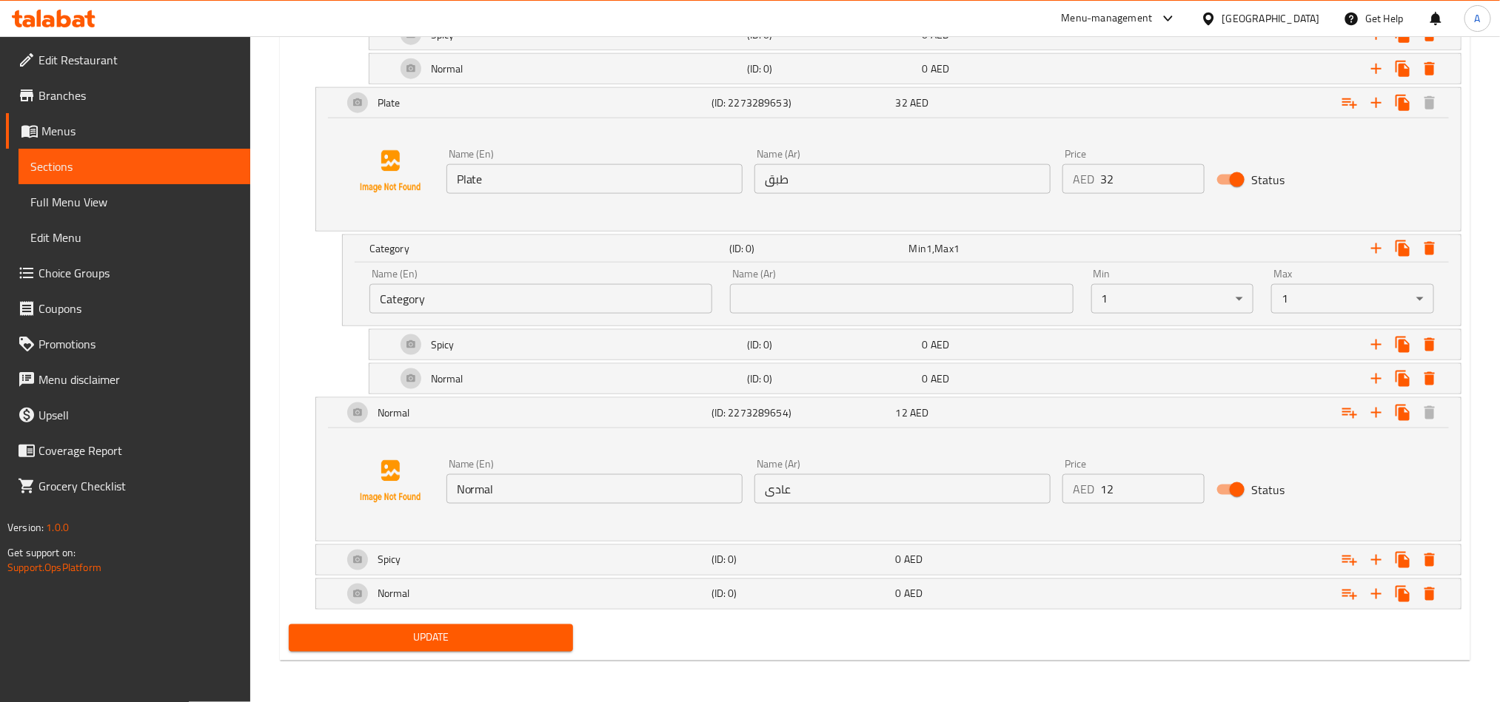
scroll to position [979, 0]
click at [689, 586] on div "Normal" at bounding box center [524, 595] width 369 height 36
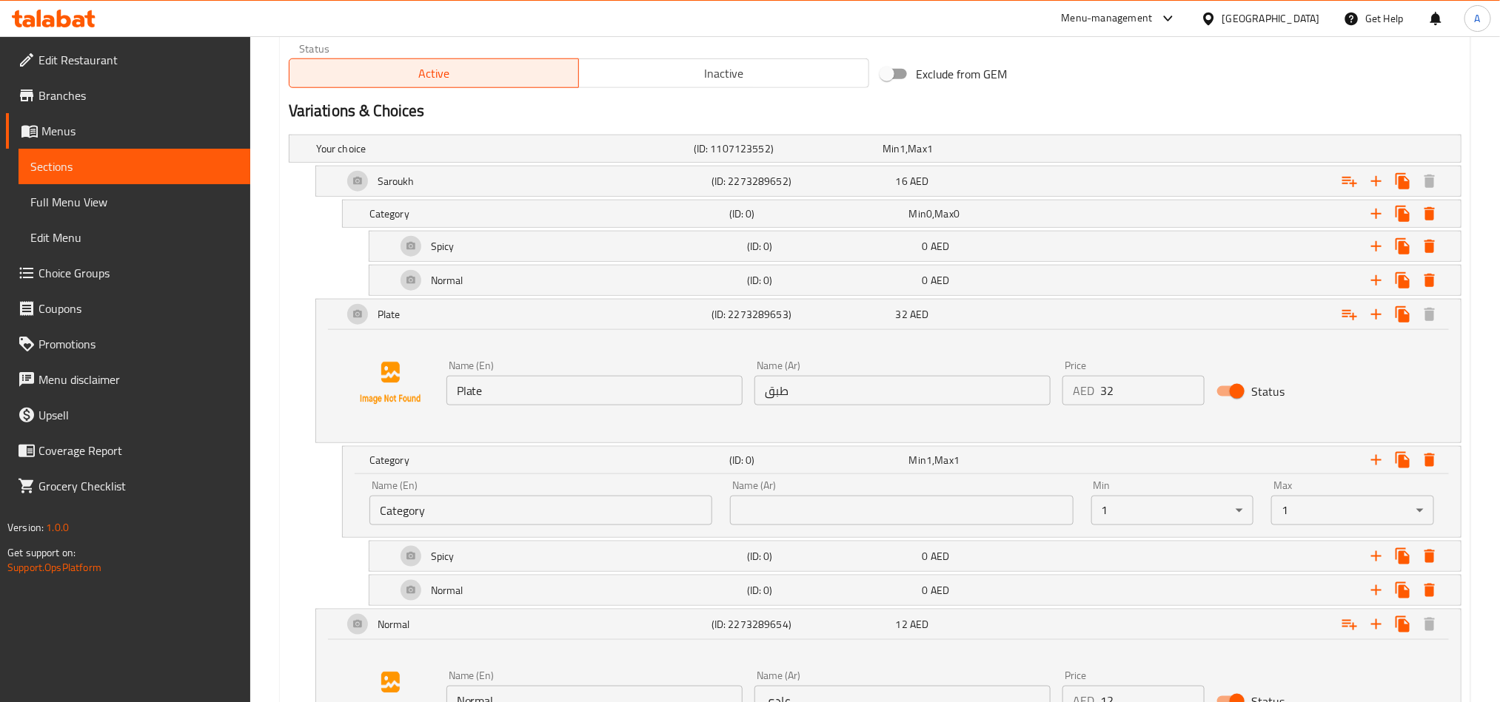
scroll to position [1092, 0]
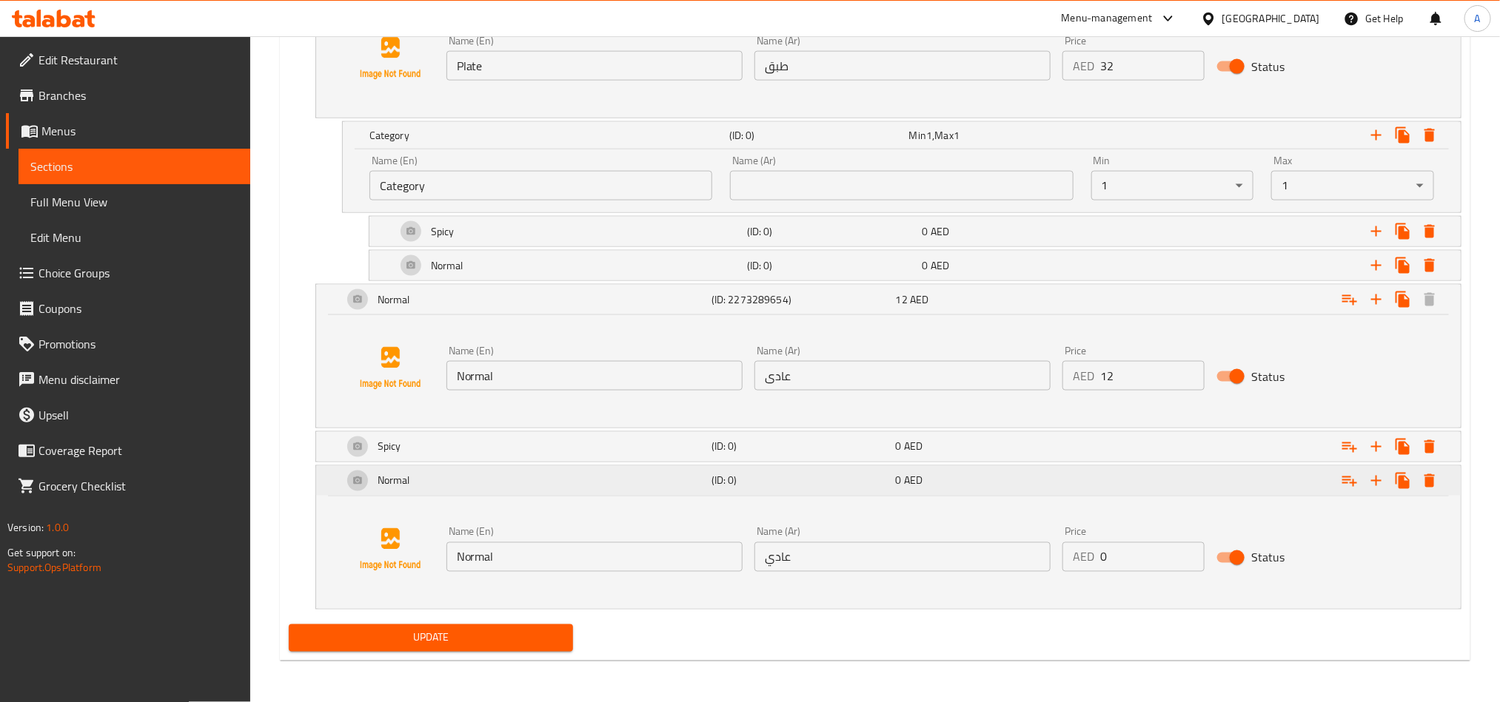
click at [476, 471] on div "Normal" at bounding box center [524, 481] width 369 height 36
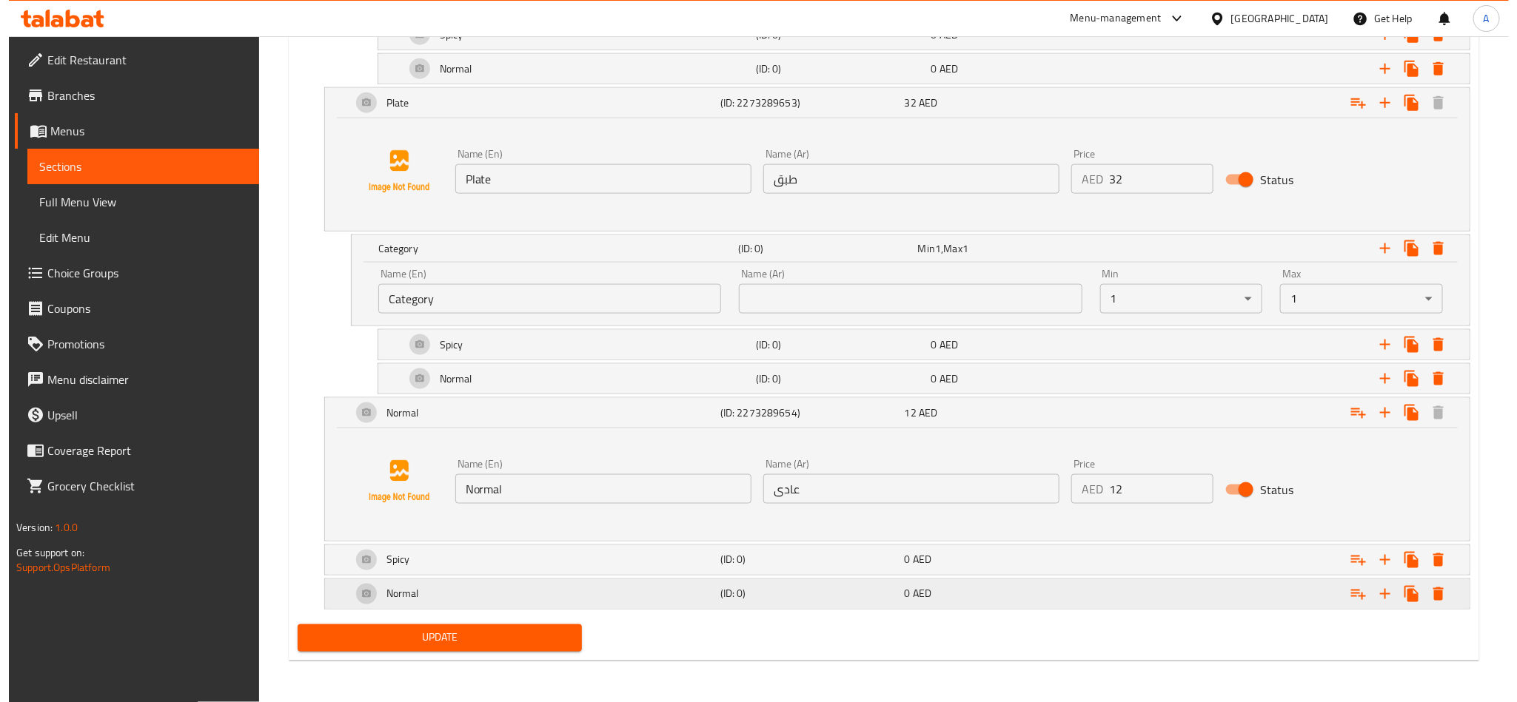
scroll to position [979, 0]
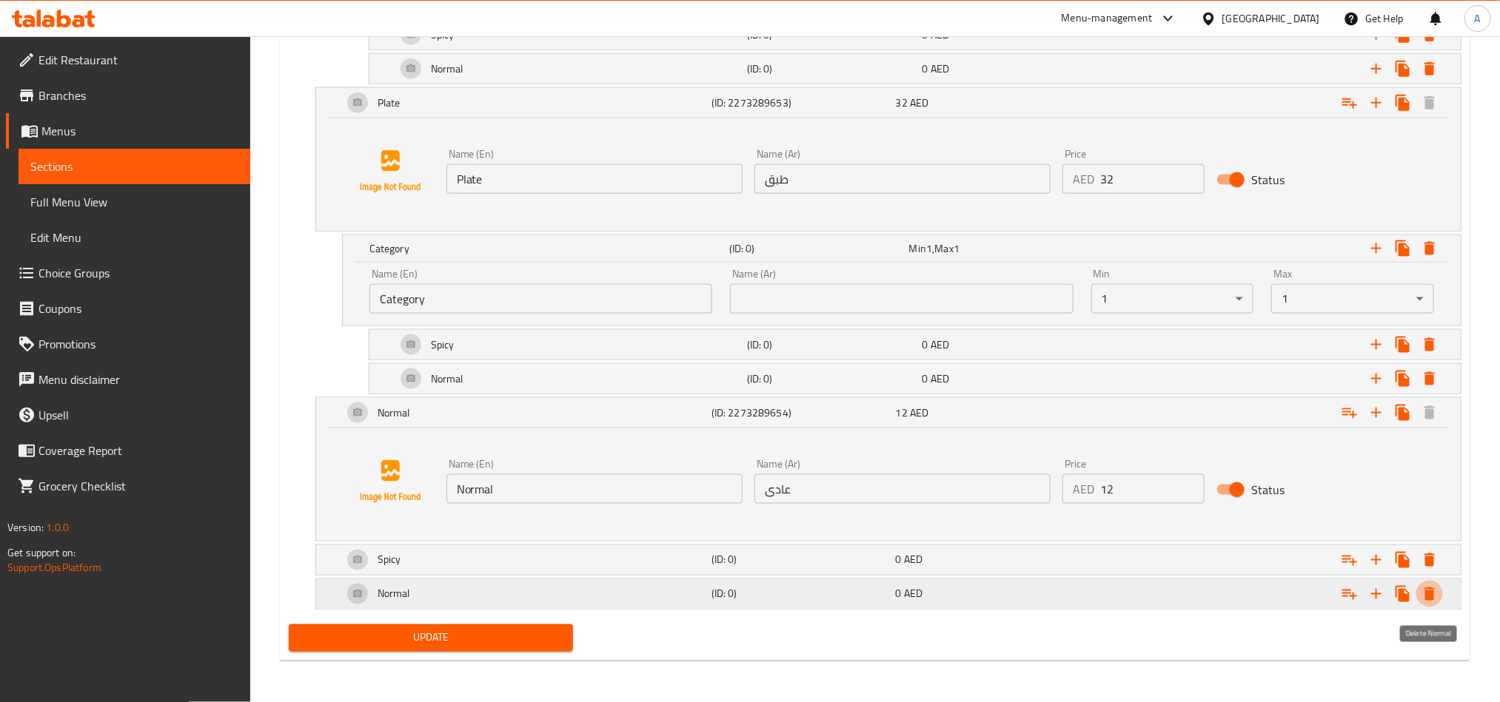
click at [1434, 588] on icon "Expand" at bounding box center [1429, 594] width 18 height 18
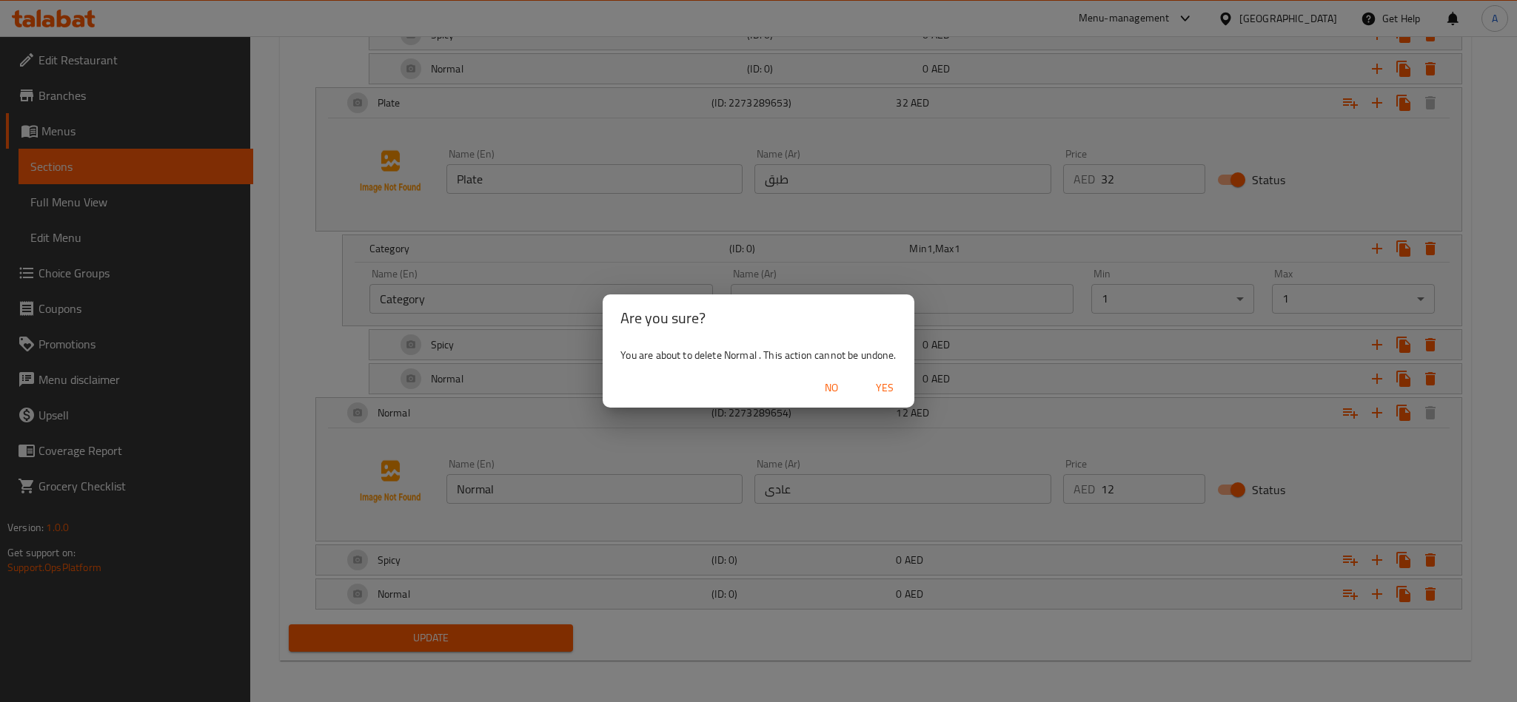
click at [890, 387] on span "Yes" at bounding box center [885, 388] width 36 height 19
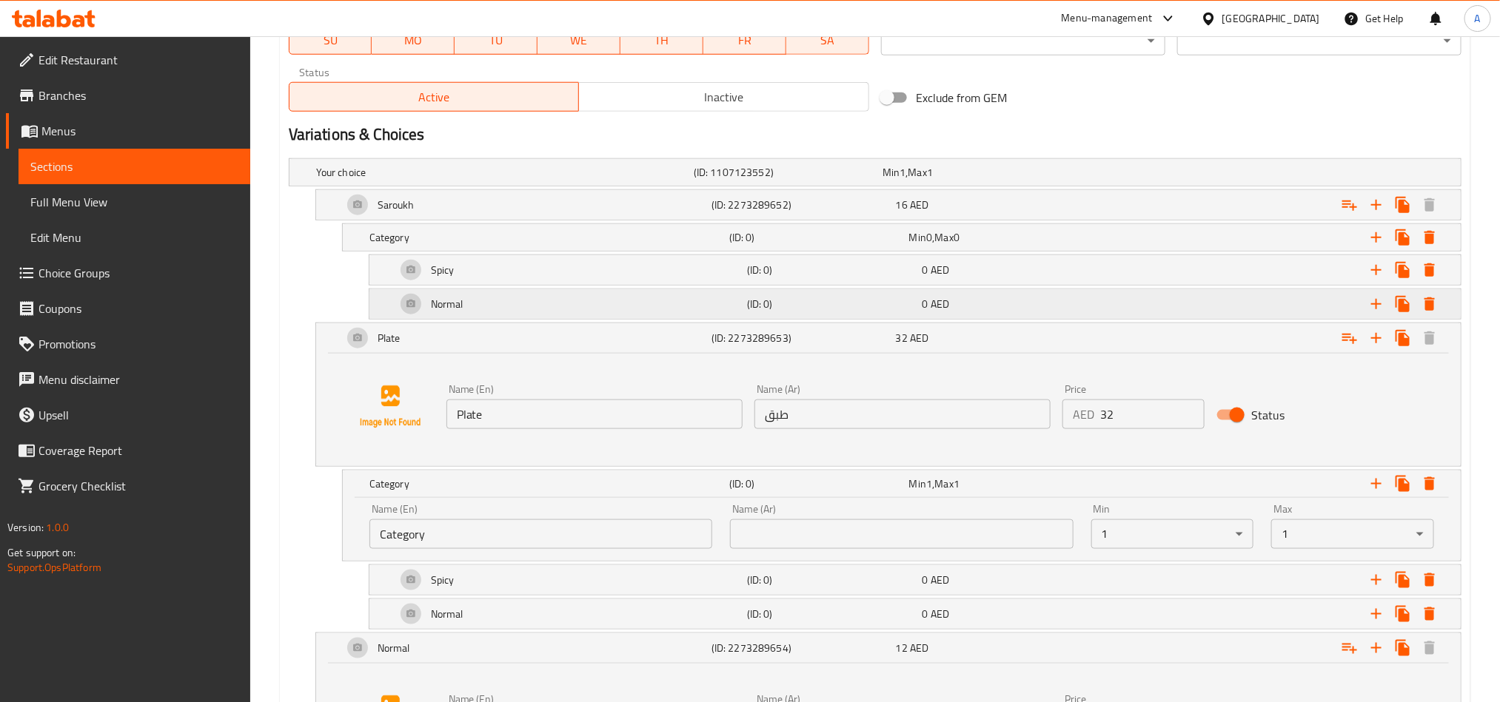
scroll to position [722, 0]
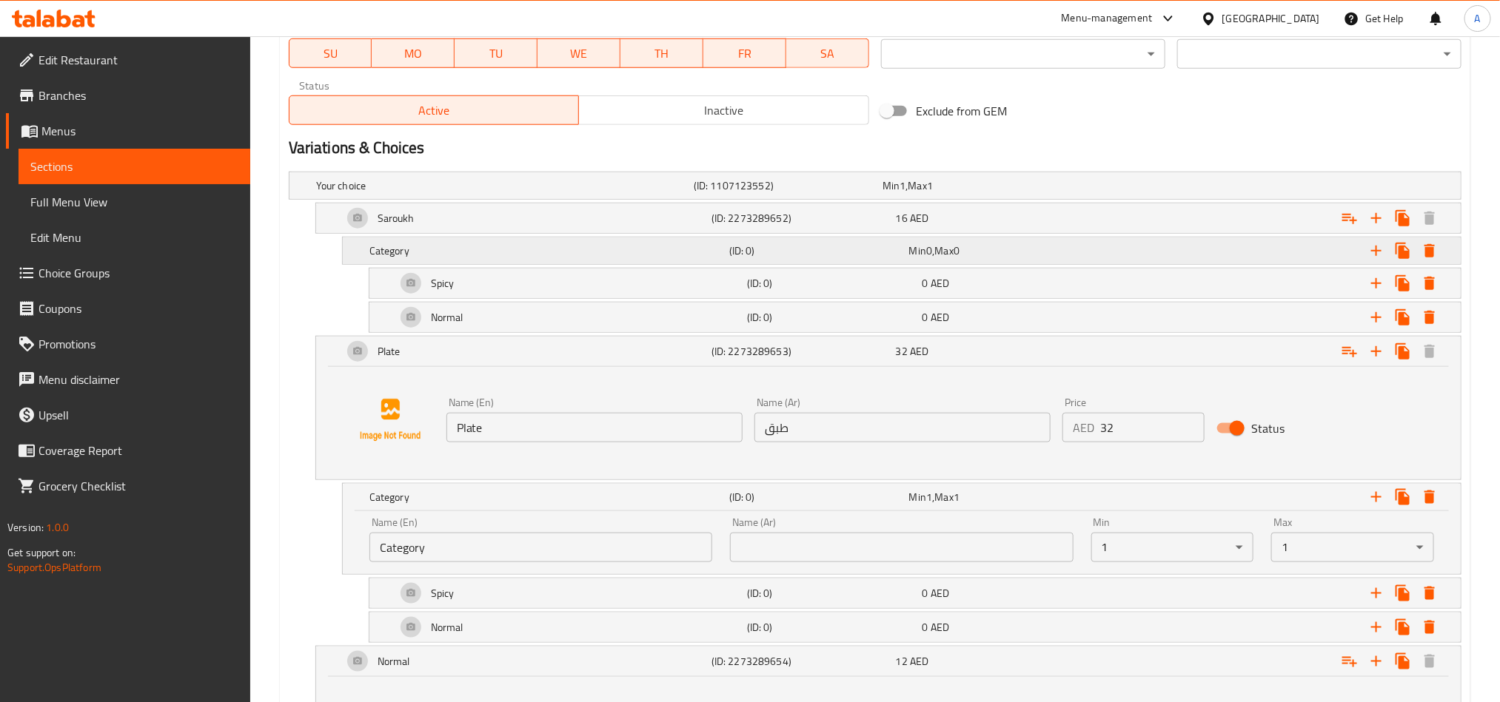
click at [1219, 246] on div "Expand" at bounding box center [1266, 251] width 360 height 33
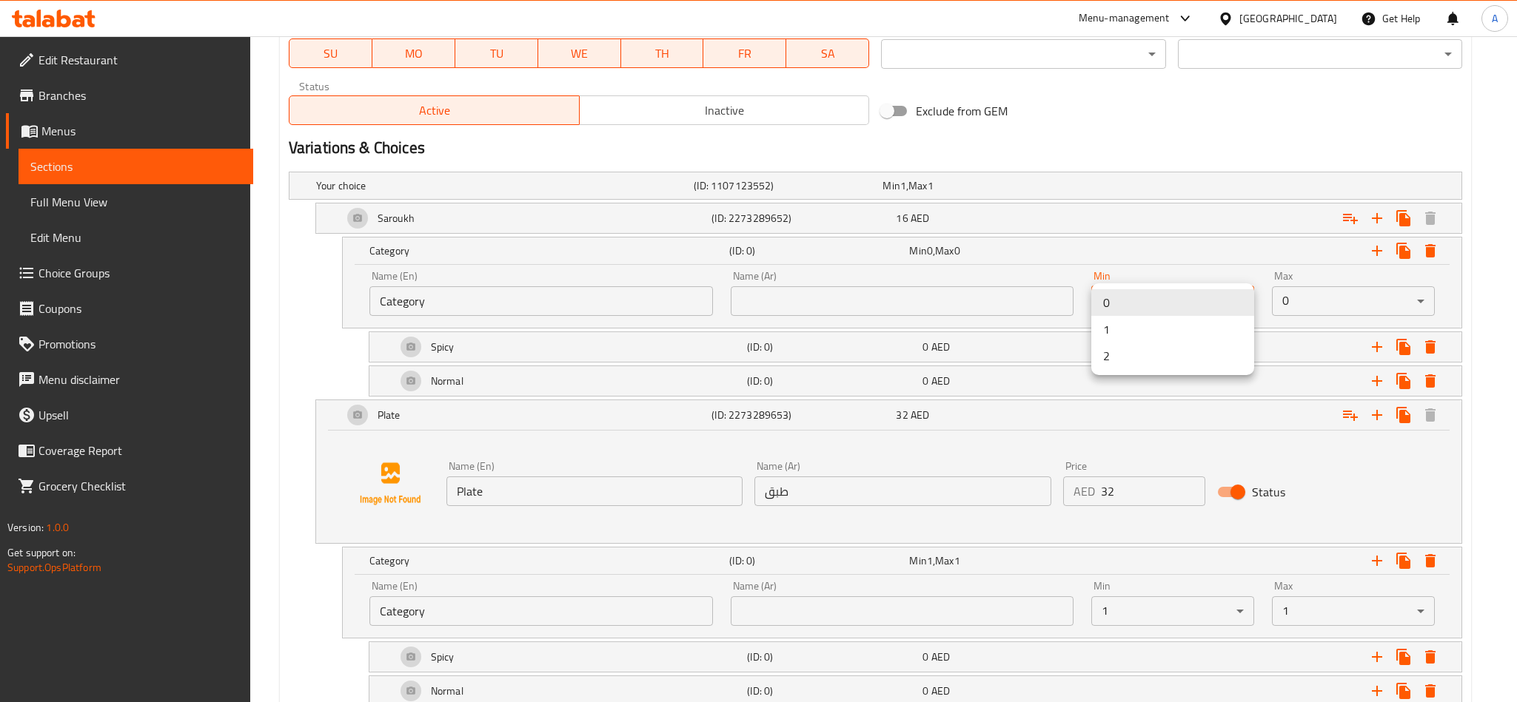
click at [1158, 332] on li "1" at bounding box center [1172, 329] width 163 height 27
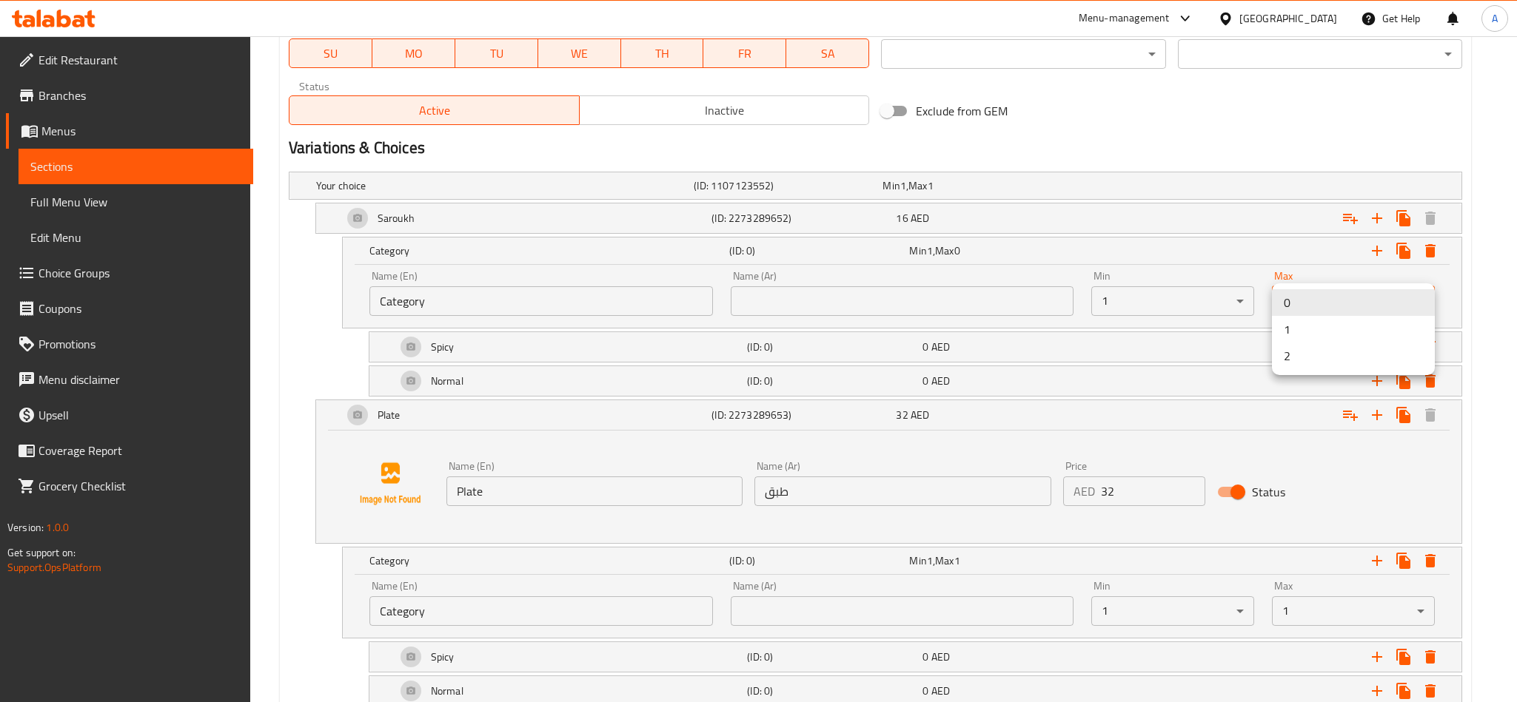
click at [1306, 320] on li "1" at bounding box center [1353, 329] width 163 height 27
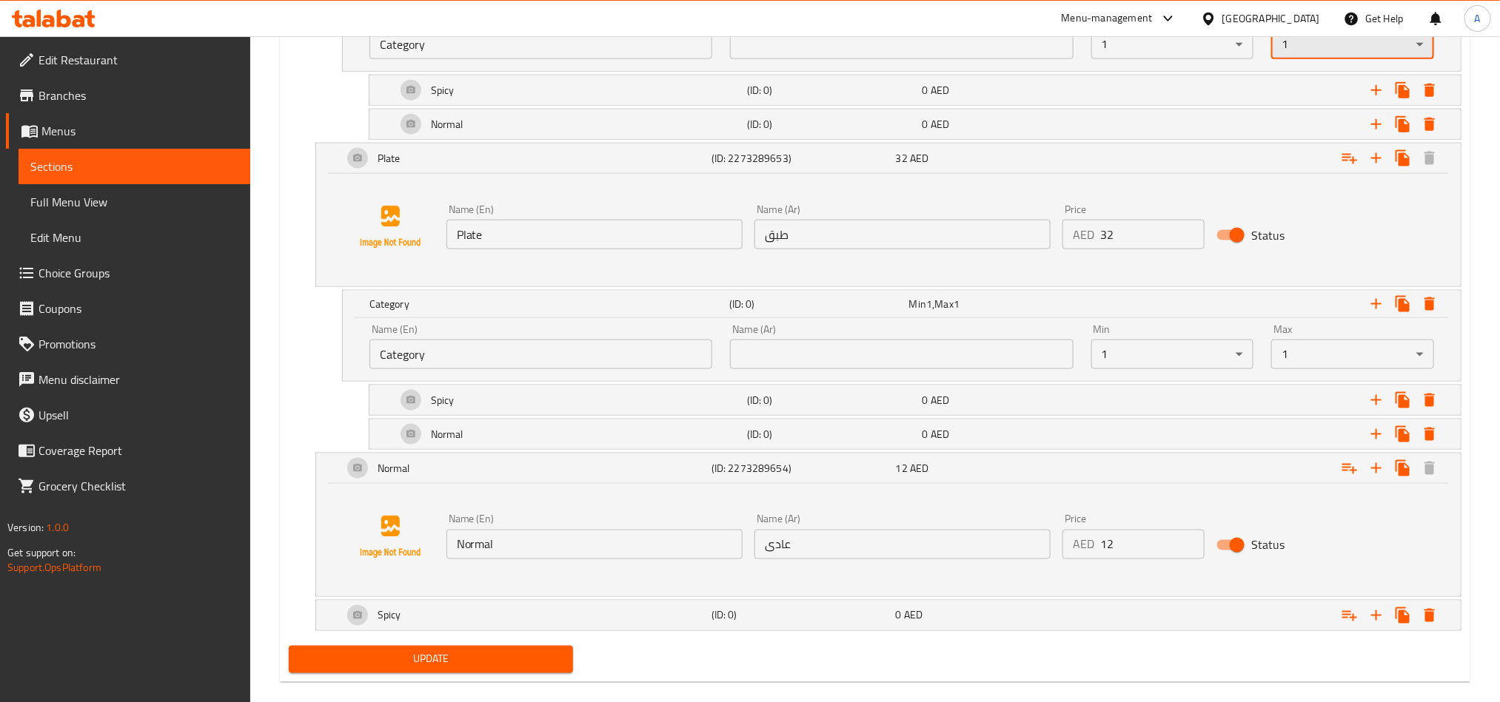
scroll to position [1008, 0]
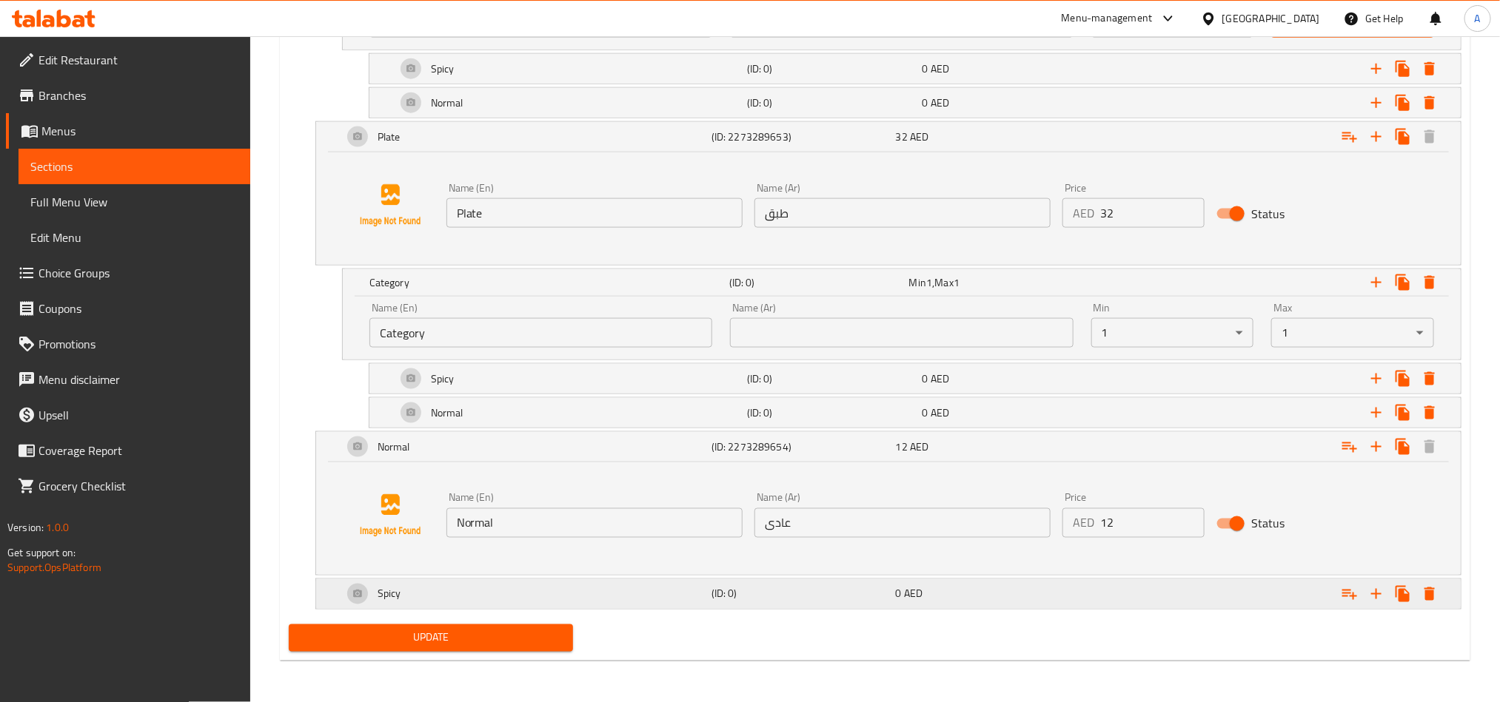
click at [1237, 588] on div "Expand" at bounding box center [1261, 594] width 369 height 33
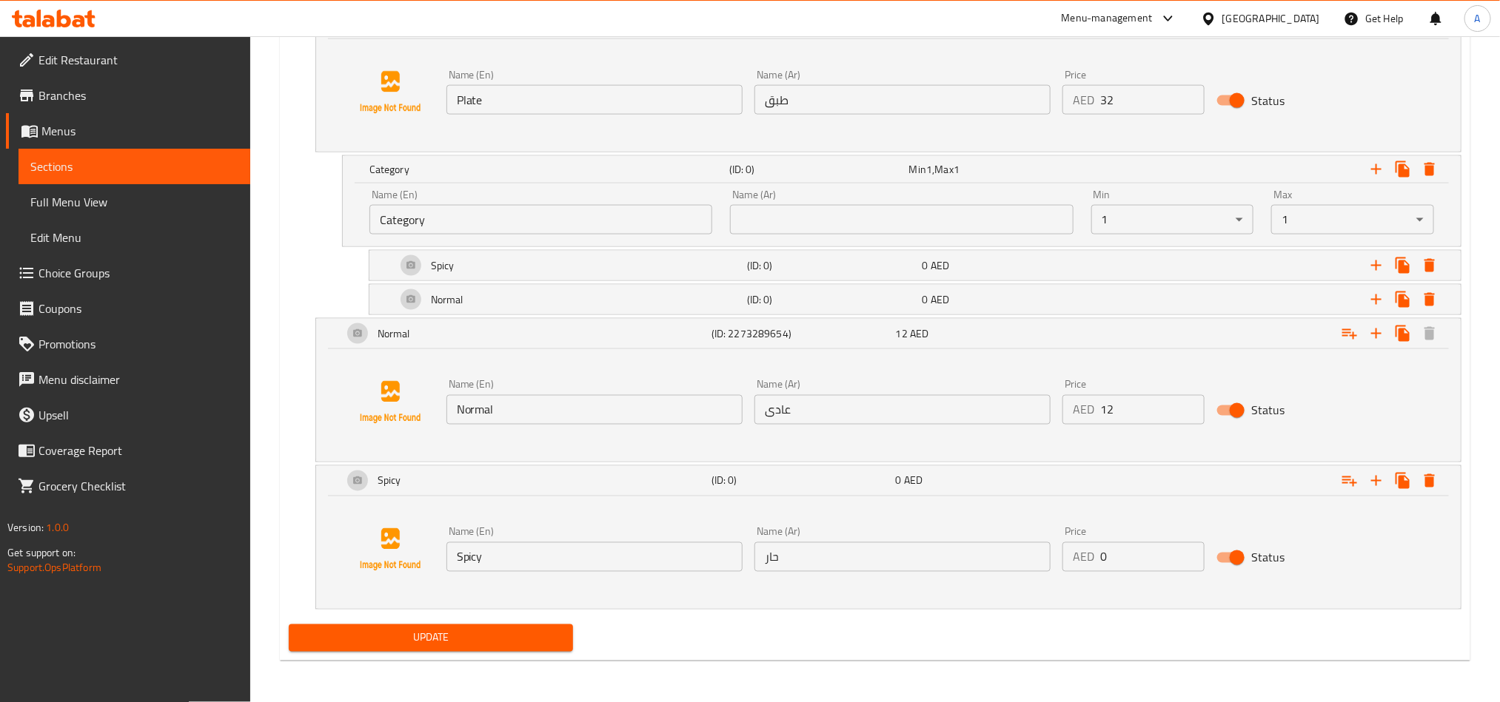
scroll to position [1121, 0]
click at [1352, 480] on icon "Expand" at bounding box center [1349, 482] width 15 height 10
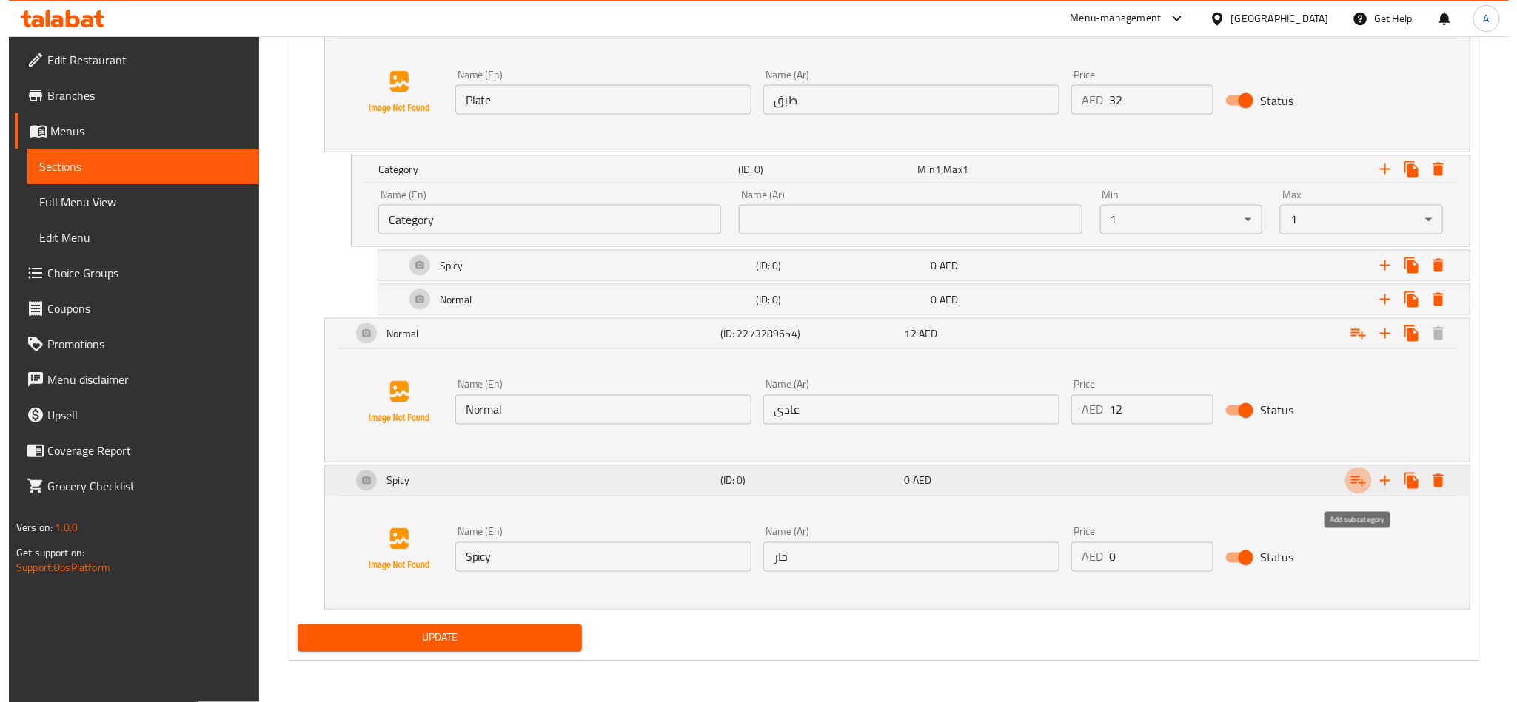
scroll to position [720, 0]
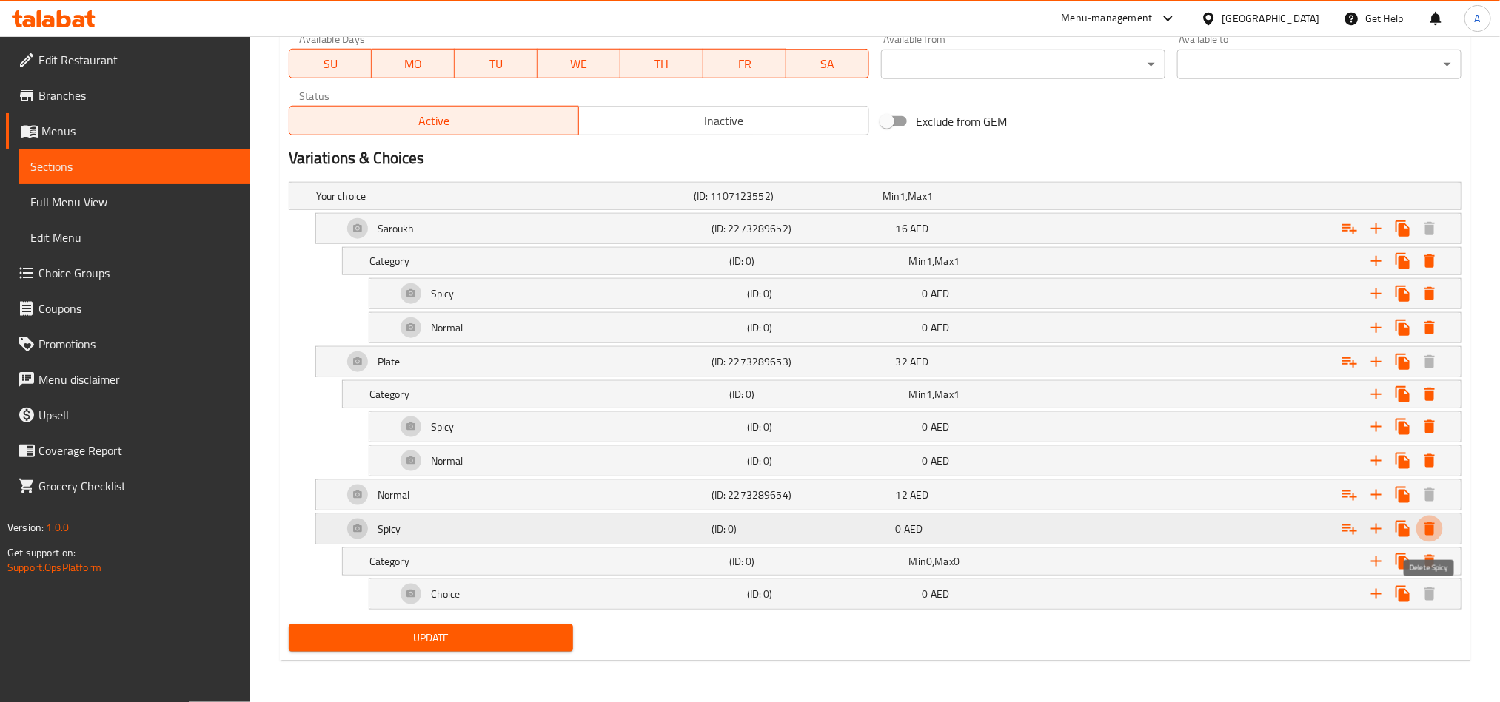
click at [1426, 523] on icon "Expand" at bounding box center [1429, 529] width 10 height 13
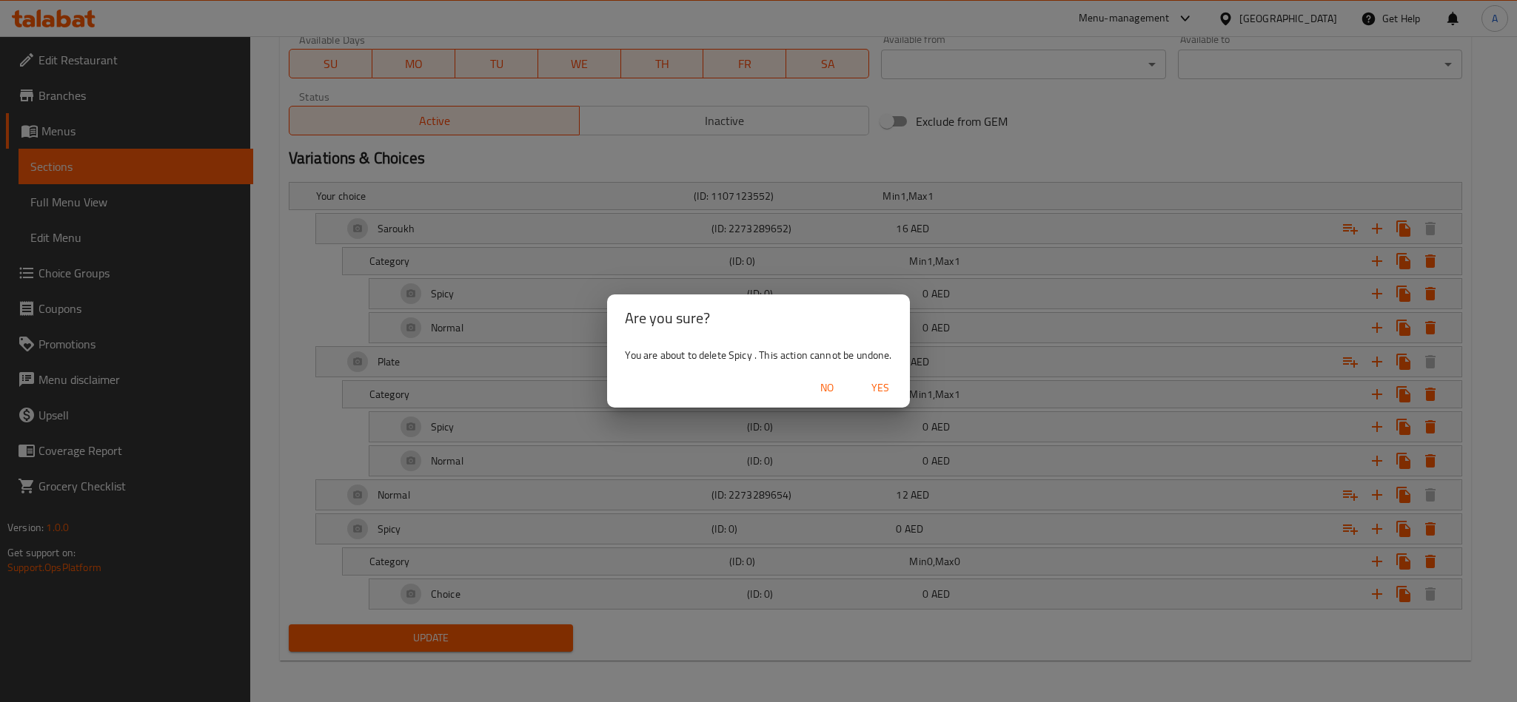
click at [864, 387] on span "Yes" at bounding box center [880, 388] width 36 height 19
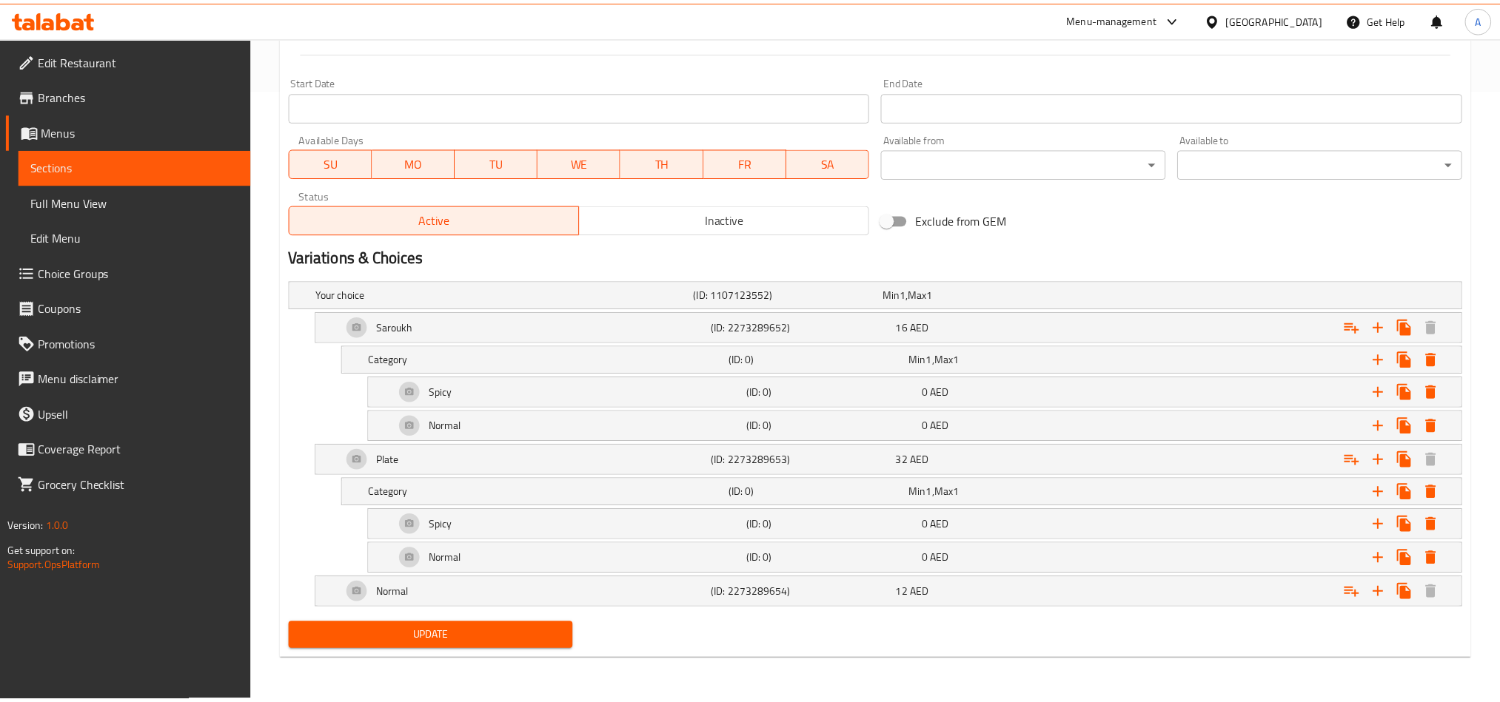
scroll to position [620, 0]
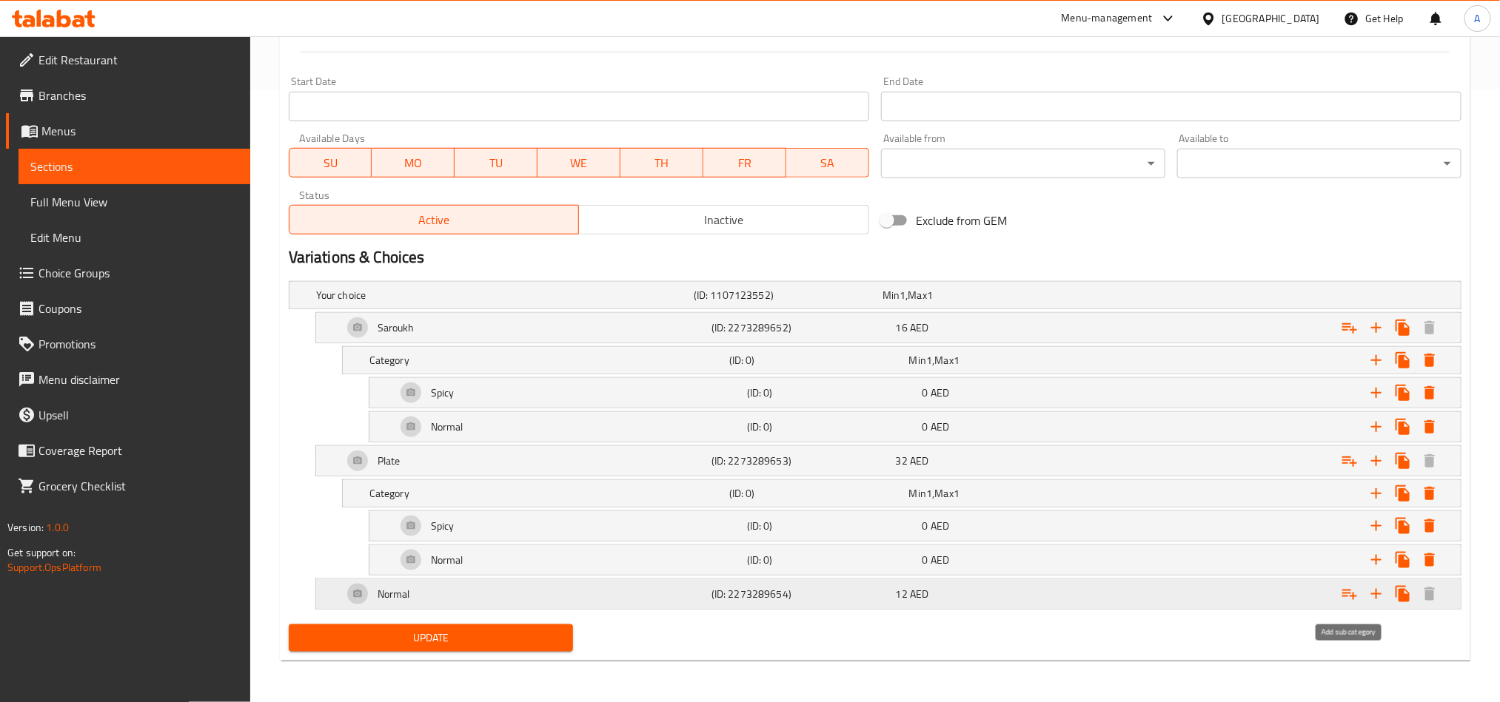
click at [1352, 596] on icon "Expand" at bounding box center [1349, 595] width 15 height 10
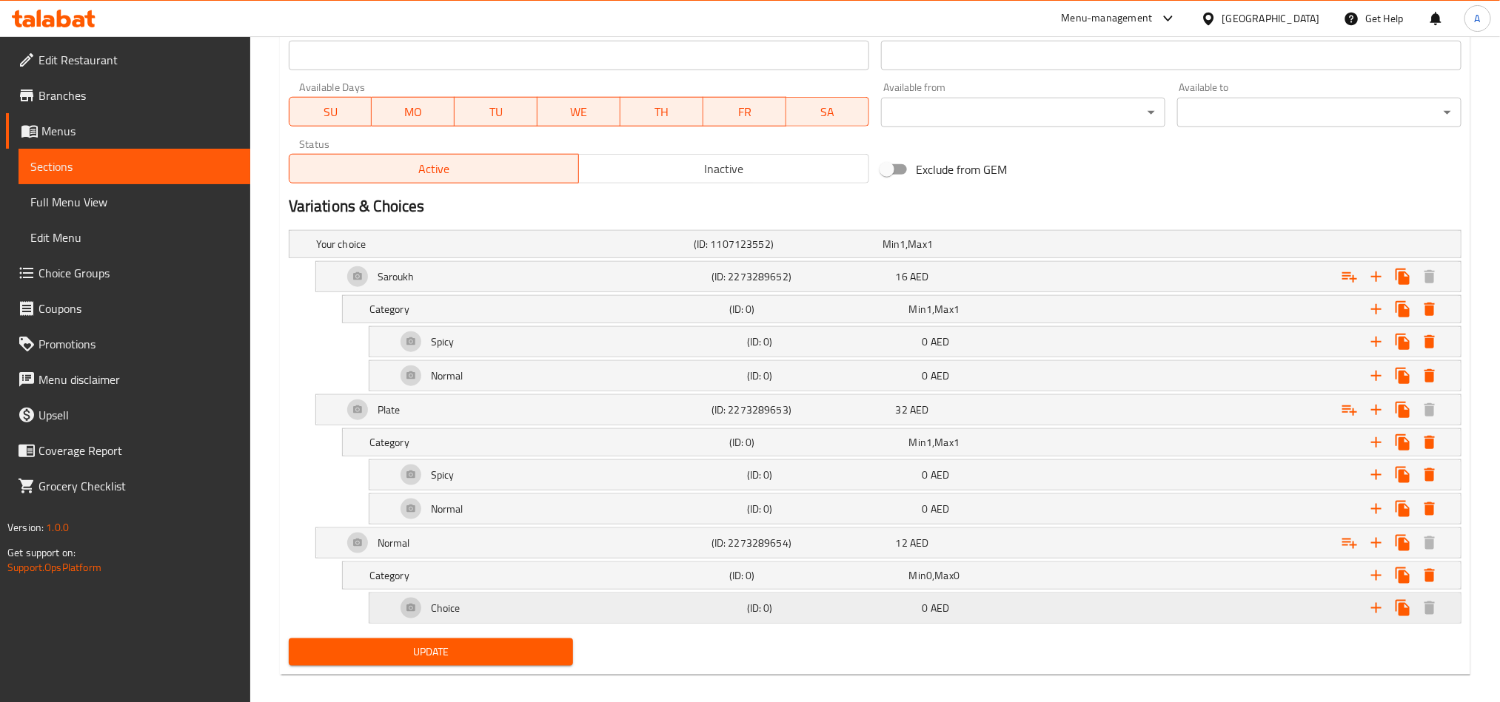
scroll to position [686, 0]
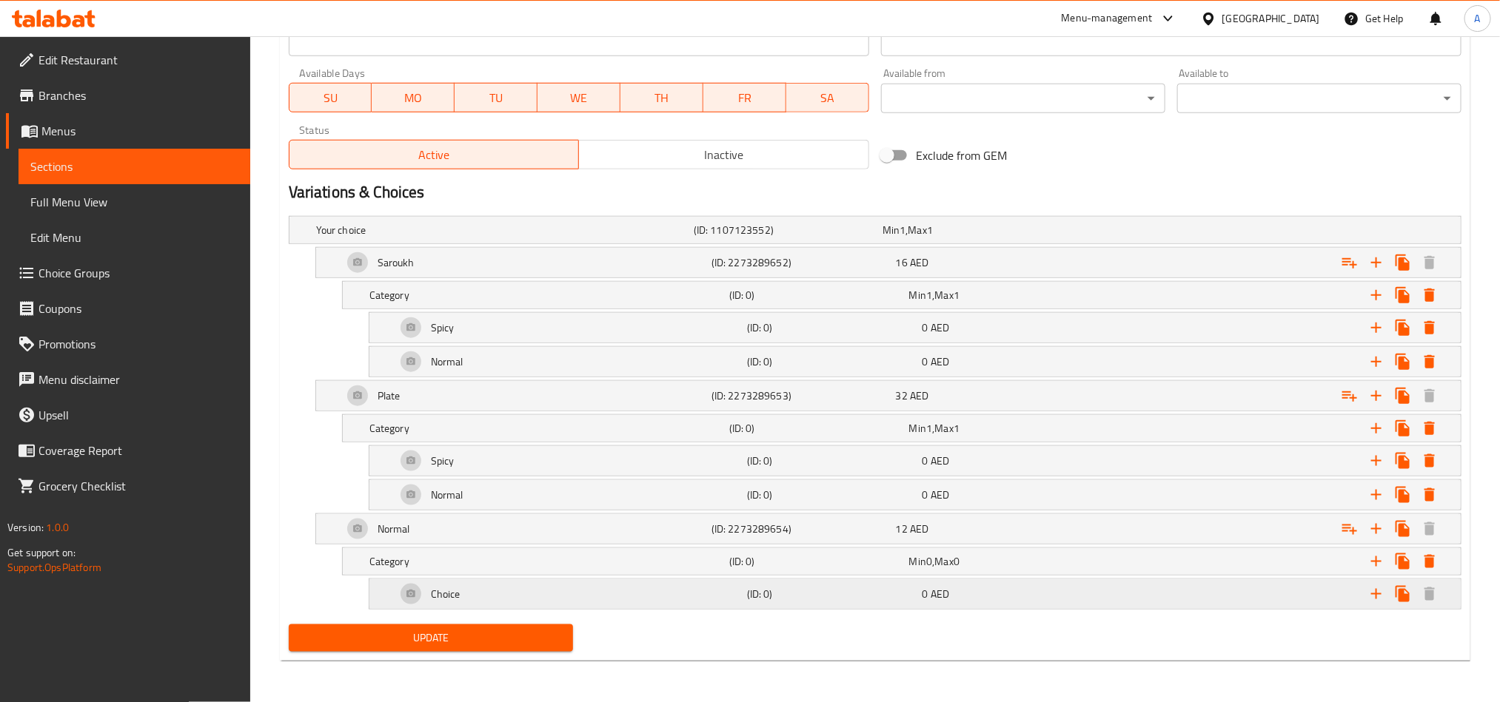
click at [1368, 593] on icon "Expand" at bounding box center [1376, 594] width 18 height 18
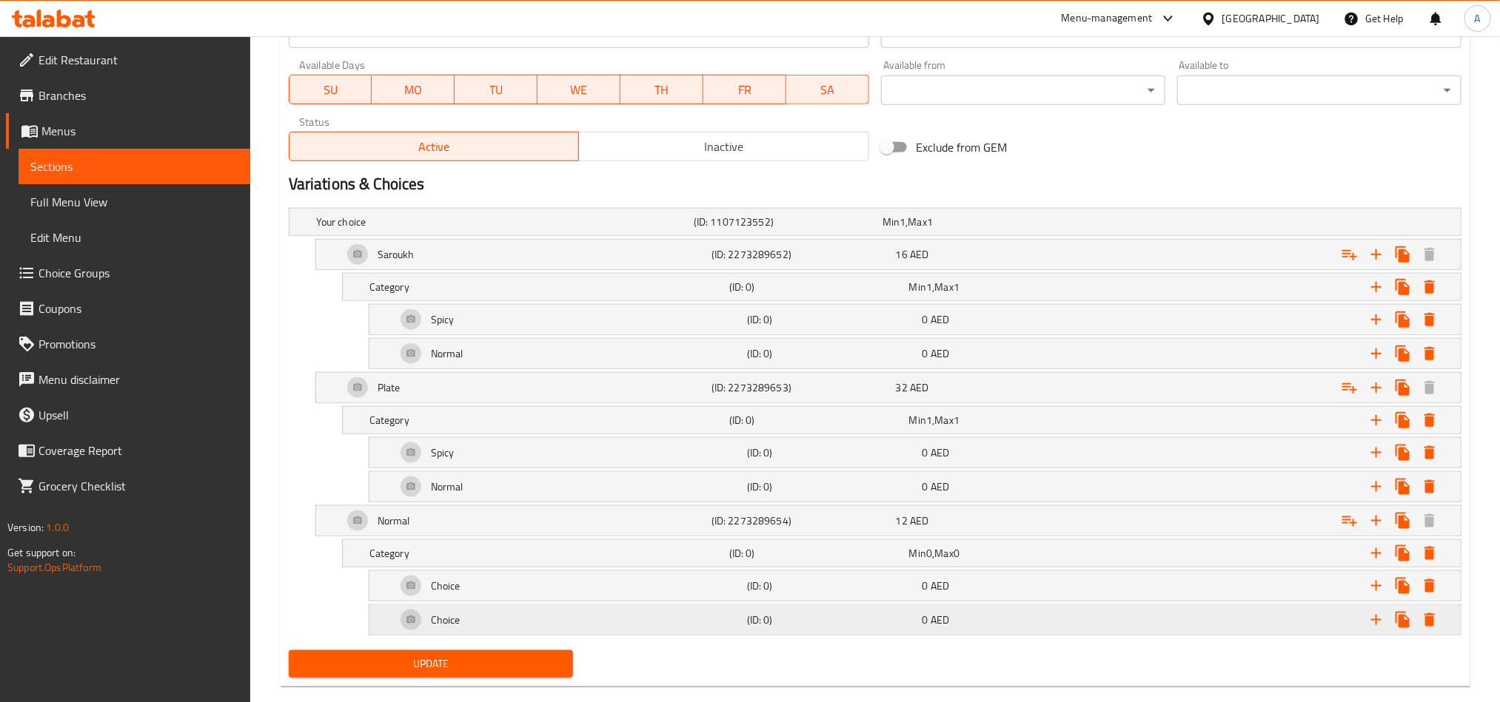
click at [970, 628] on div "0 AED" at bounding box center [1006, 620] width 169 height 15
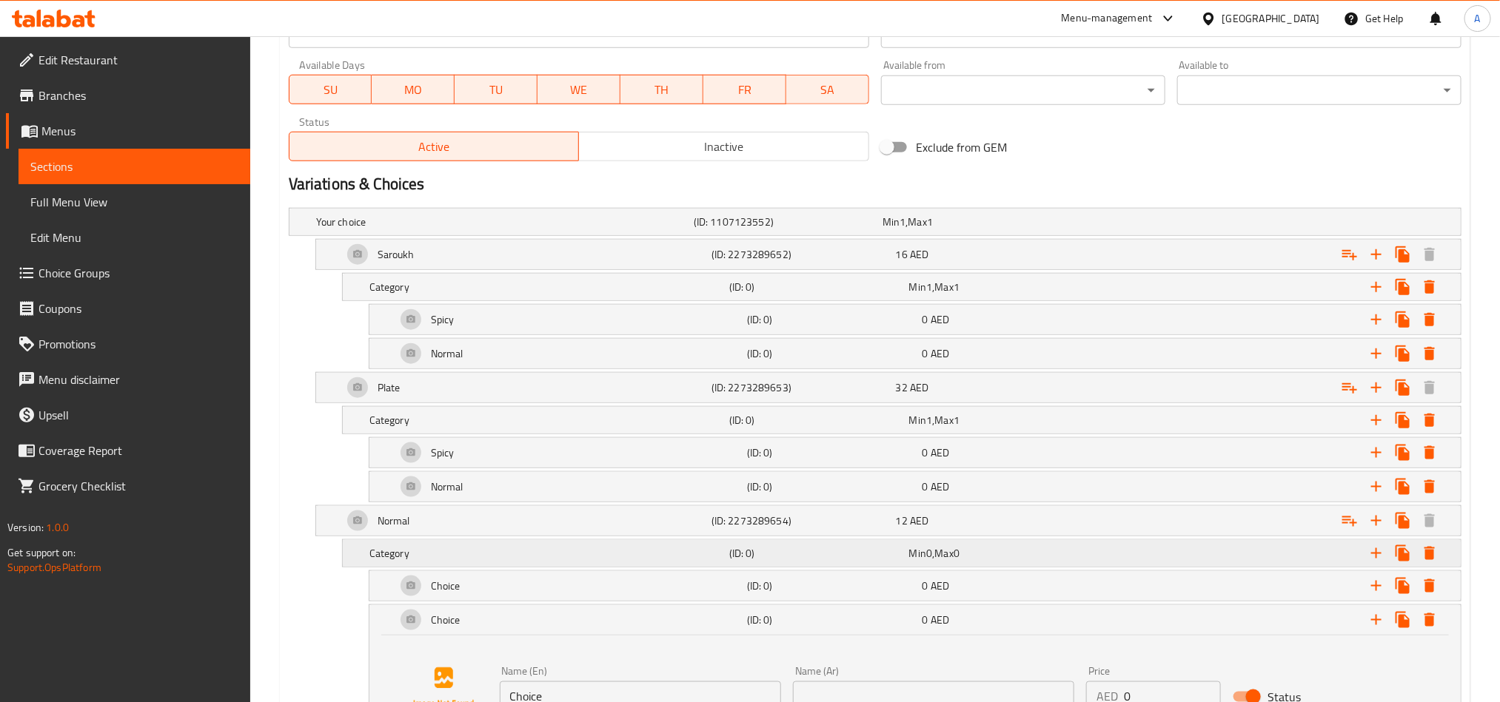
click at [753, 570] on div "Category (ID: 0) Min 0 , Max 0" at bounding box center [905, 553] width 1079 height 33
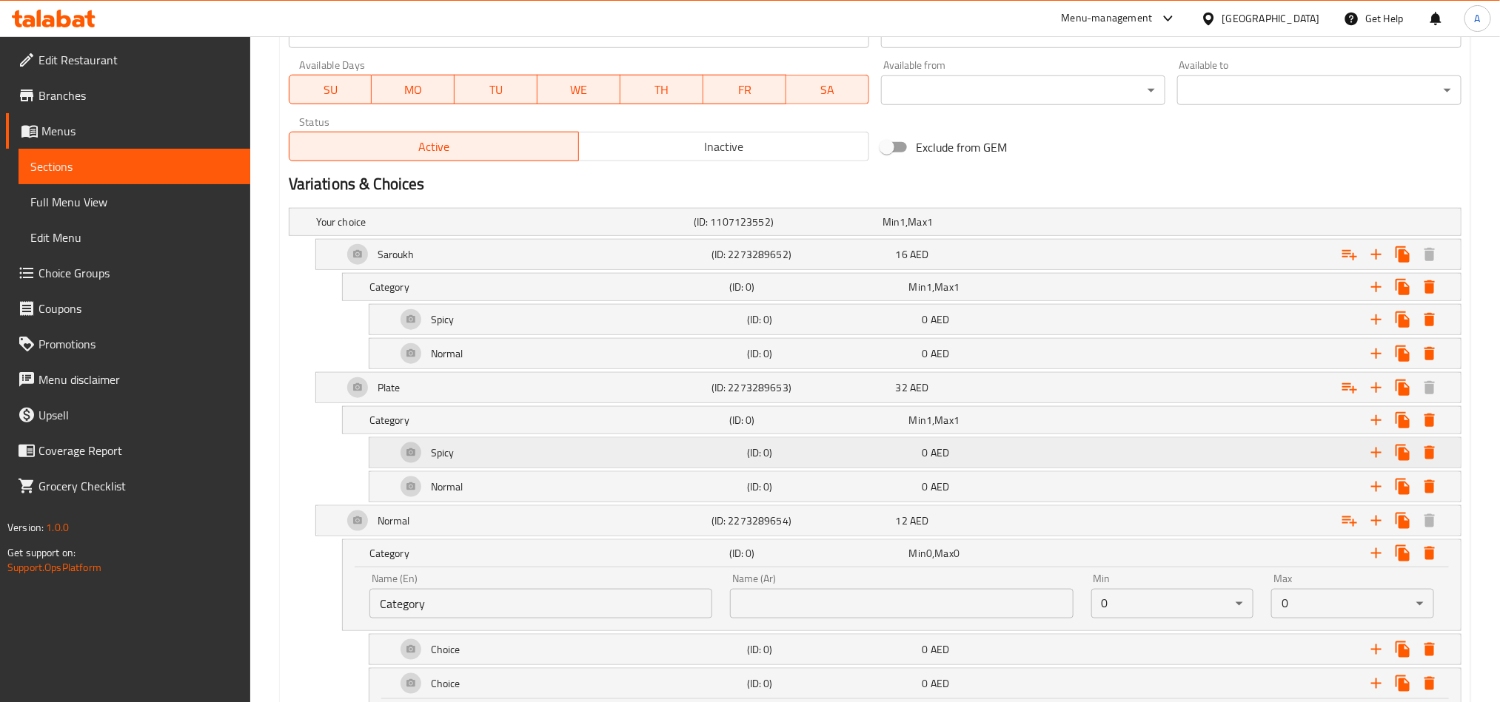
click at [629, 471] on div "Spicy" at bounding box center [568, 453] width 351 height 36
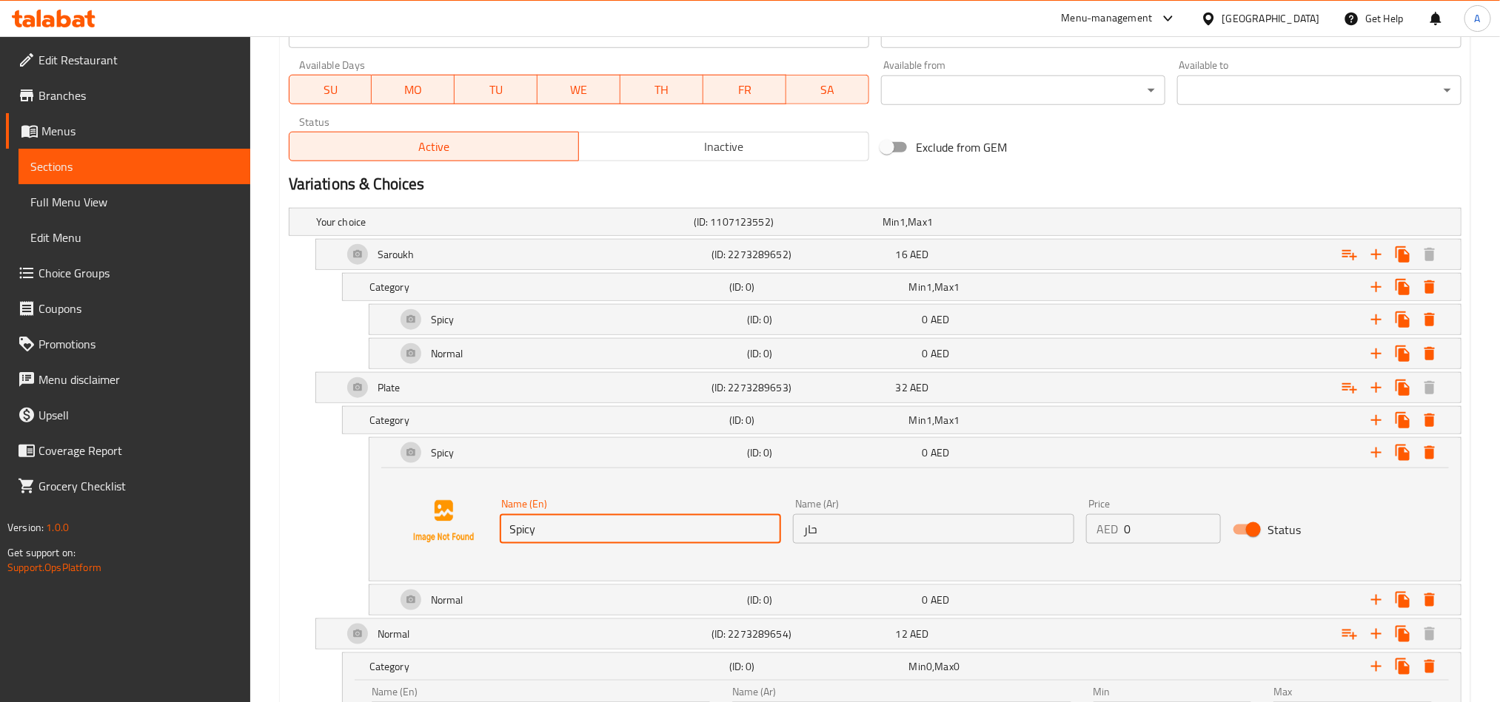
click at [757, 535] on input "Spicy" at bounding box center [640, 529] width 281 height 30
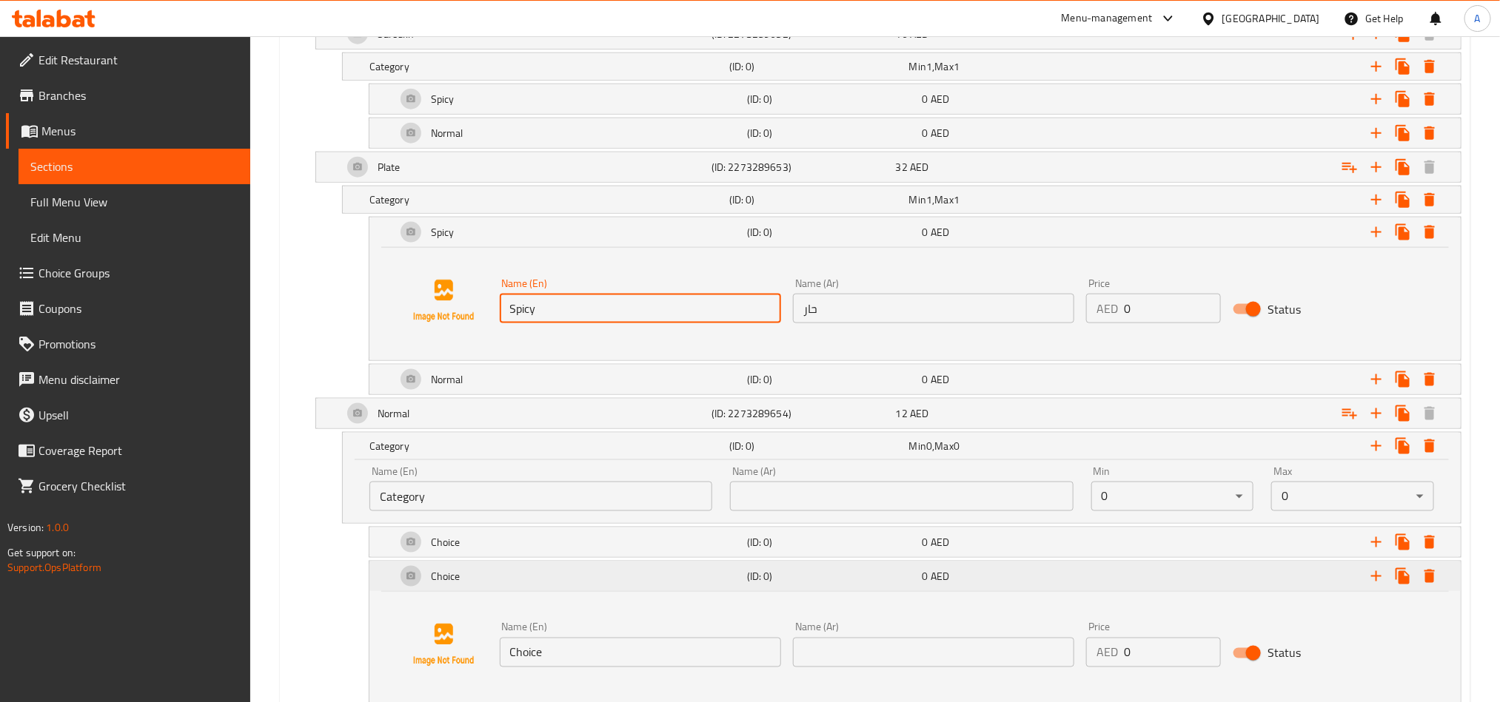
scroll to position [908, 0]
click at [489, 549] on div "Choice" at bounding box center [568, 541] width 351 height 36
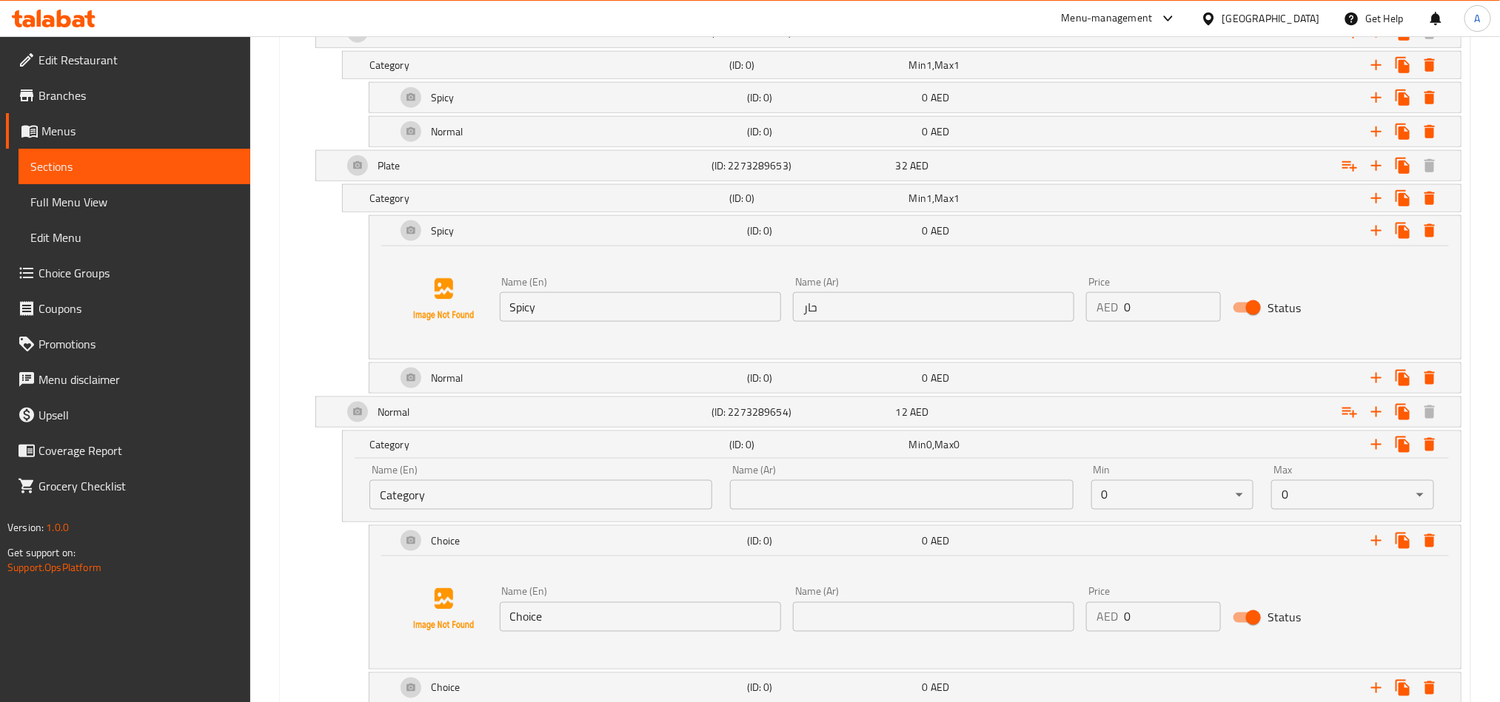
click at [516, 625] on input "Choice" at bounding box center [640, 617] width 281 height 30
paste input "Spicy"
type input "Spicy"
click at [889, 300] on input "حار" at bounding box center [933, 307] width 281 height 30
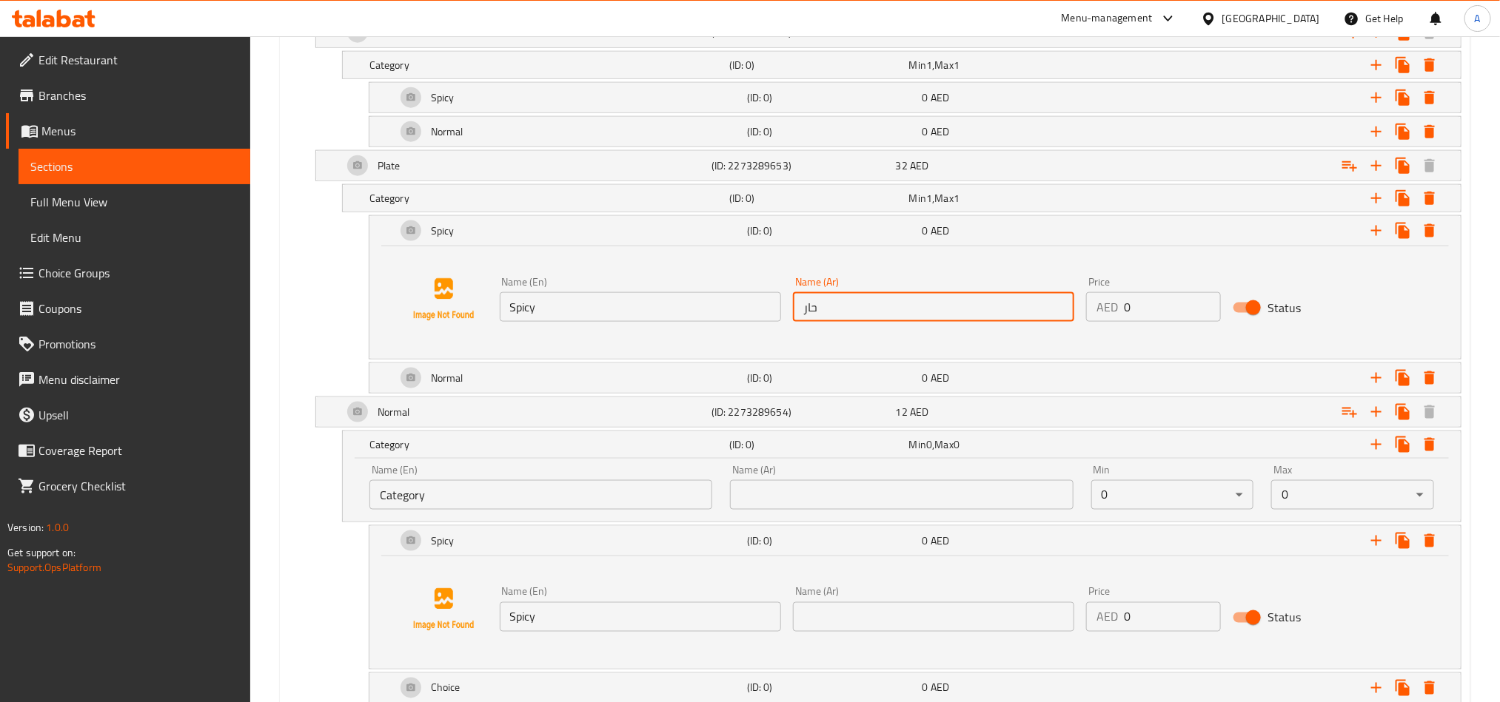
click at [889, 300] on input "حار" at bounding box center [933, 307] width 281 height 30
click at [862, 600] on div "Name (Ar) Name (Ar)" at bounding box center [933, 609] width 281 height 45
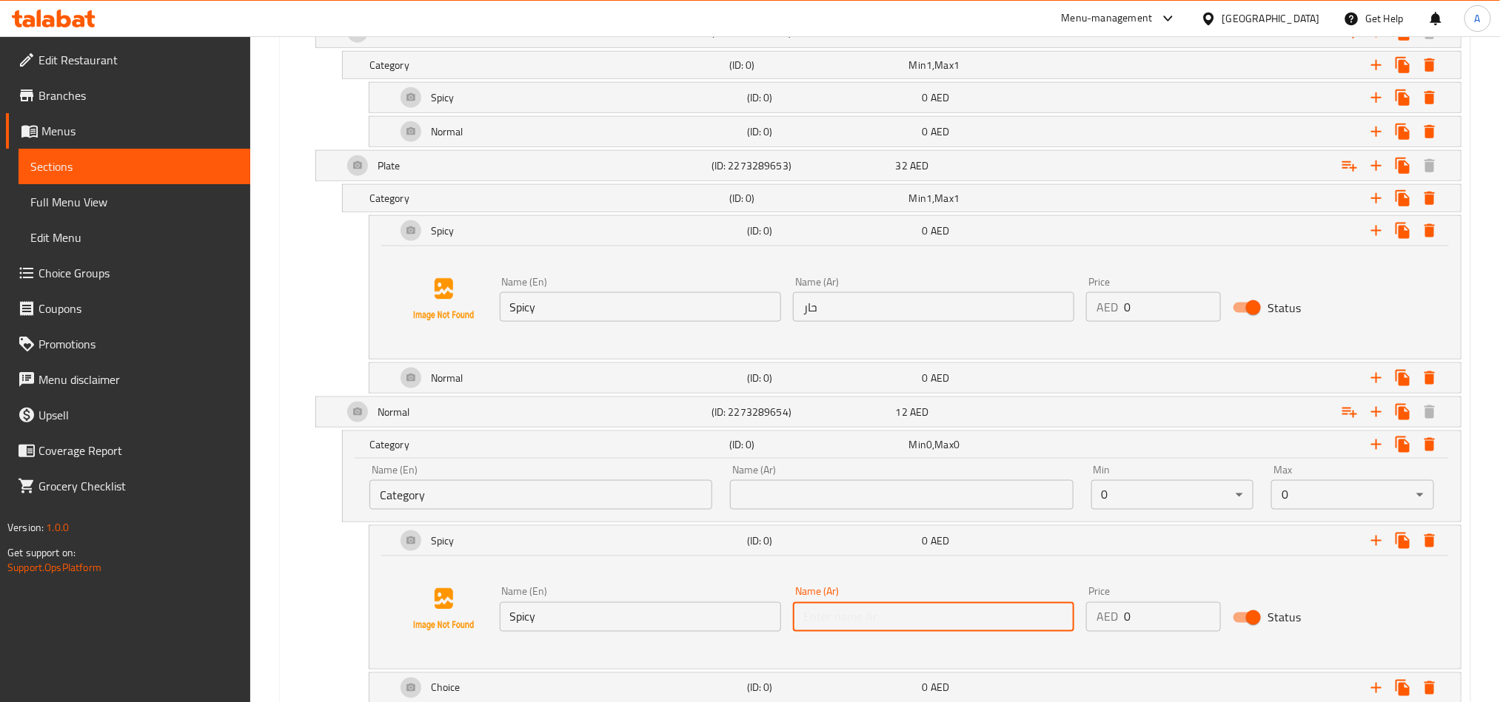
click at [866, 628] on input "text" at bounding box center [933, 617] width 281 height 30
paste input "حار"
type input "حار"
click at [916, 389] on div "(ID: 0)" at bounding box center [831, 378] width 175 height 21
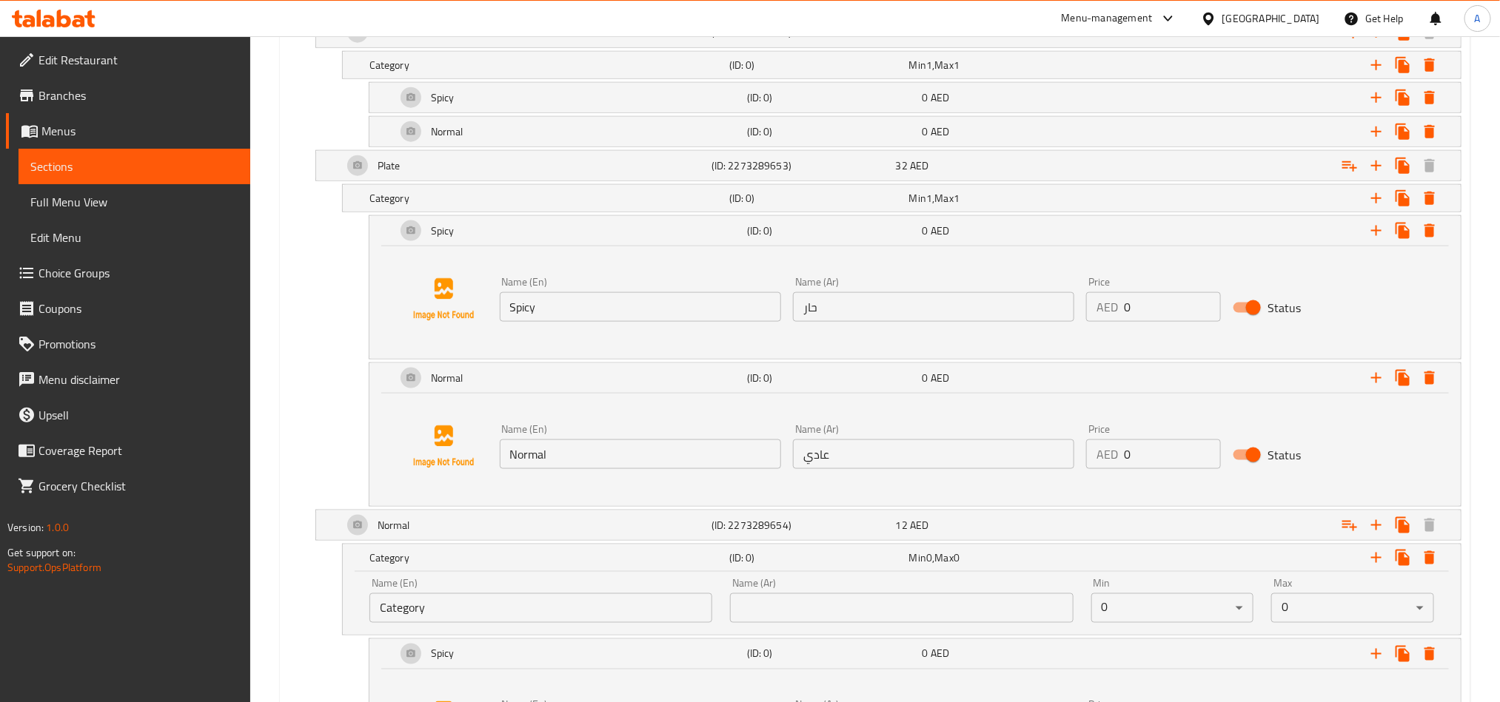
click at [924, 440] on div "Name (Ar) عادي Name (Ar)" at bounding box center [933, 446] width 281 height 45
click at [884, 469] on input "عادي" at bounding box center [933, 455] width 281 height 30
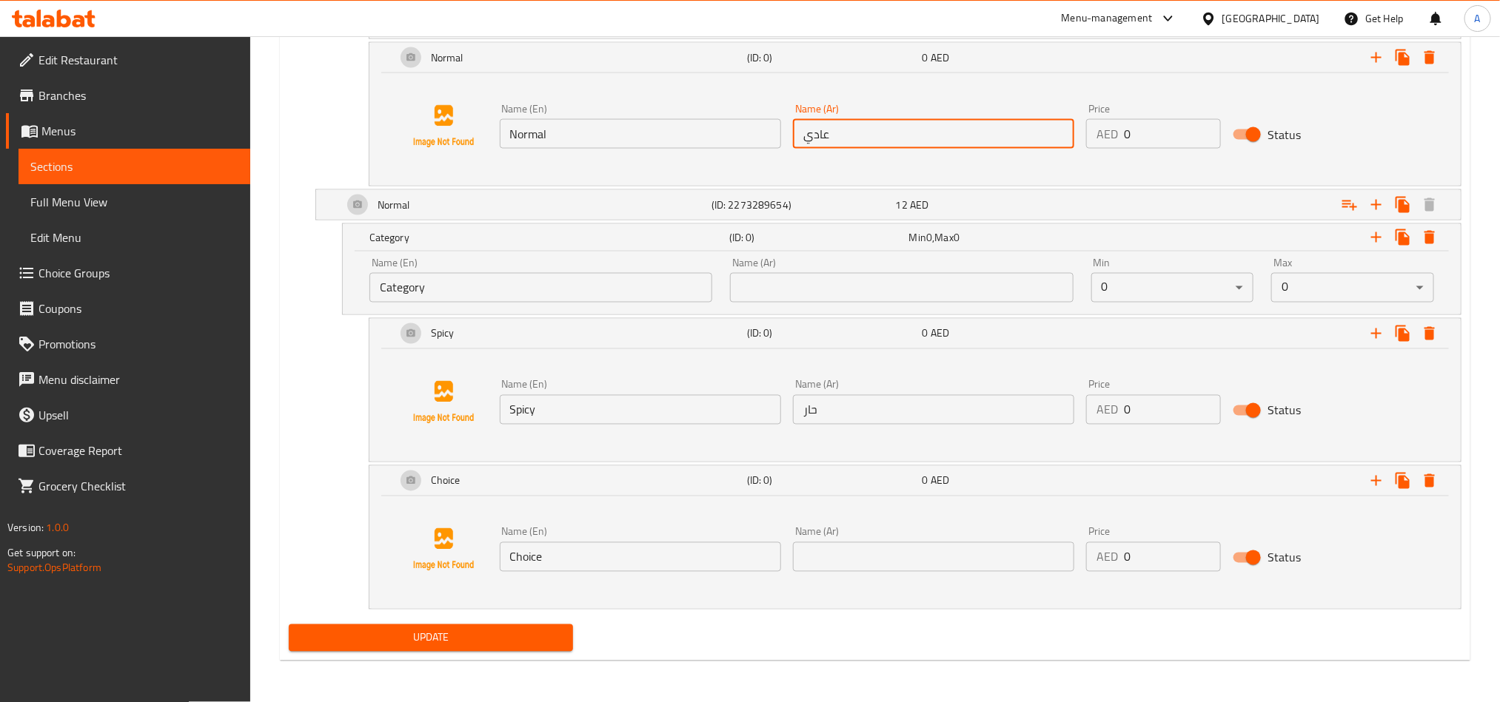
scroll to position [1237, 0]
click at [927, 551] on input "text" at bounding box center [933, 558] width 281 height 30
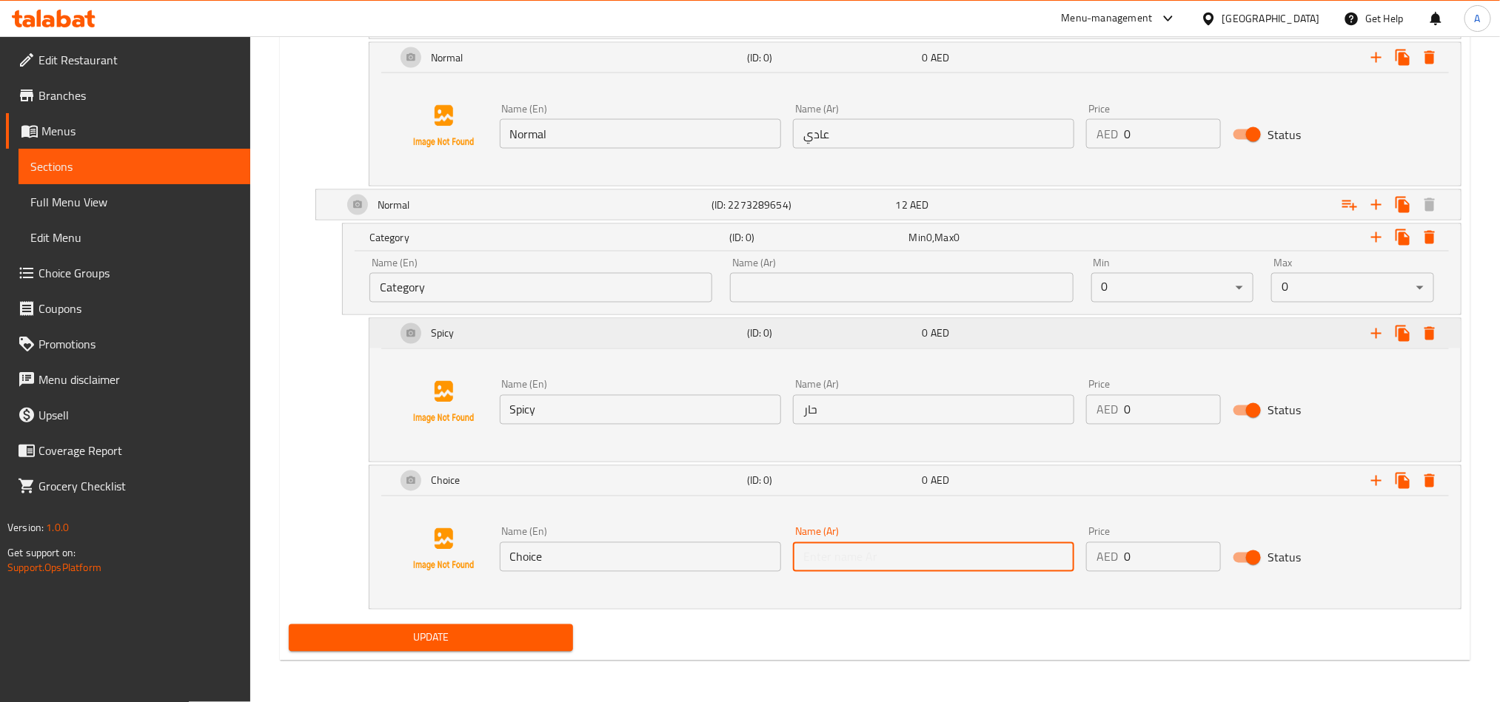
paste input "عادي"
type input "عادي"
click at [671, 155] on div "Name (En) Normal Name (En) Name (Ar) عادي Name (Ar) Price AED 0 Price Status" at bounding box center [914, 126] width 1055 height 113
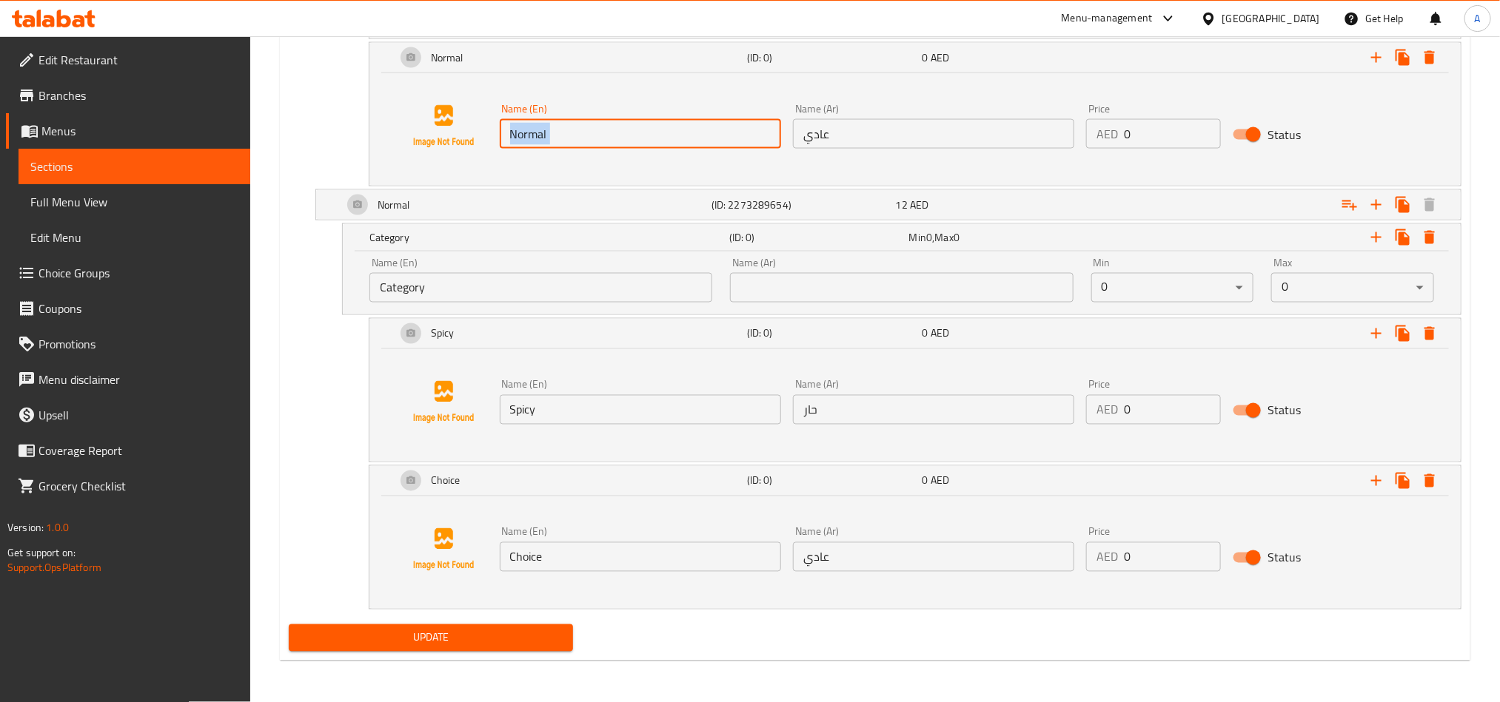
click at [704, 138] on input "Normal" at bounding box center [640, 134] width 281 height 30
click at [631, 563] on input "Choice" at bounding box center [640, 558] width 281 height 30
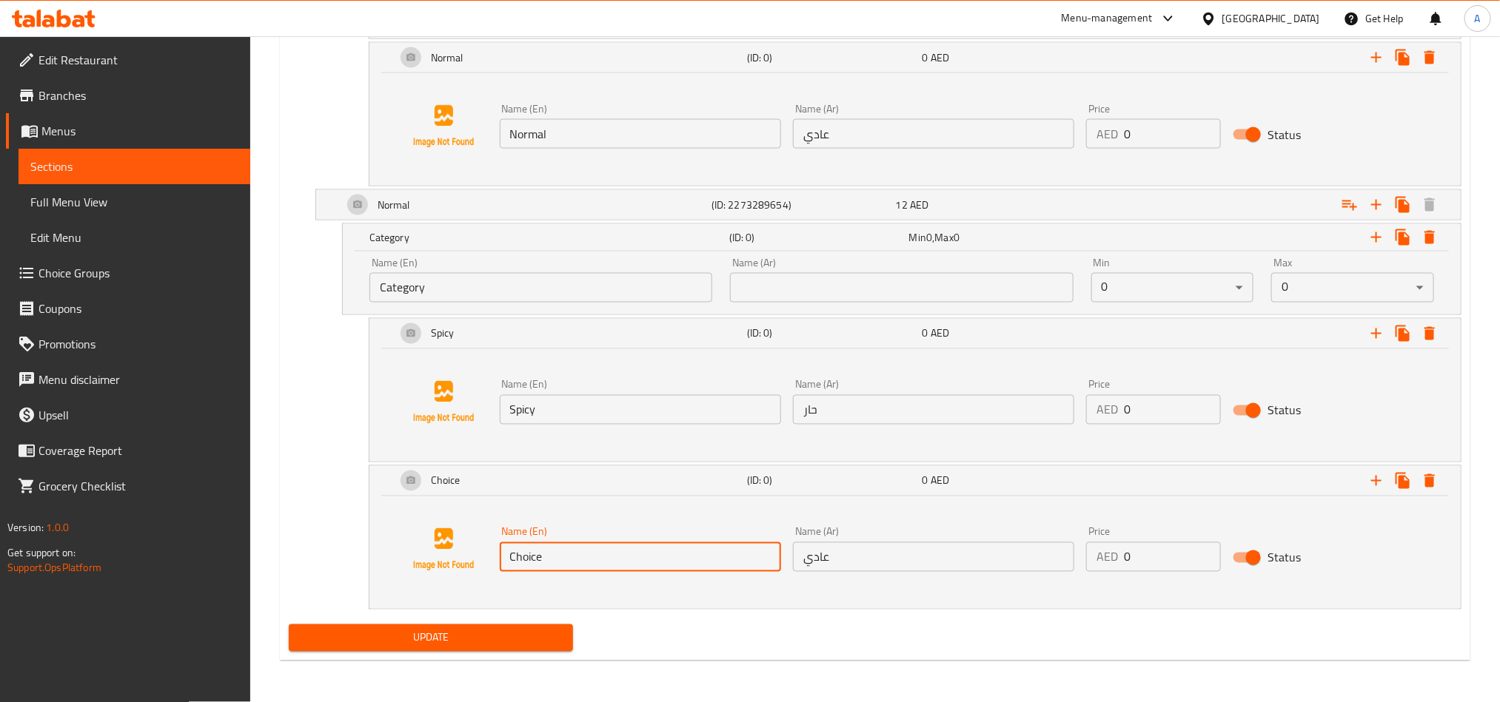
click at [631, 563] on input "Choice" at bounding box center [640, 558] width 281 height 30
paste input "Normal"
type input "Normal"
click at [1088, 276] on div "Min 0 ​" at bounding box center [1172, 280] width 181 height 63
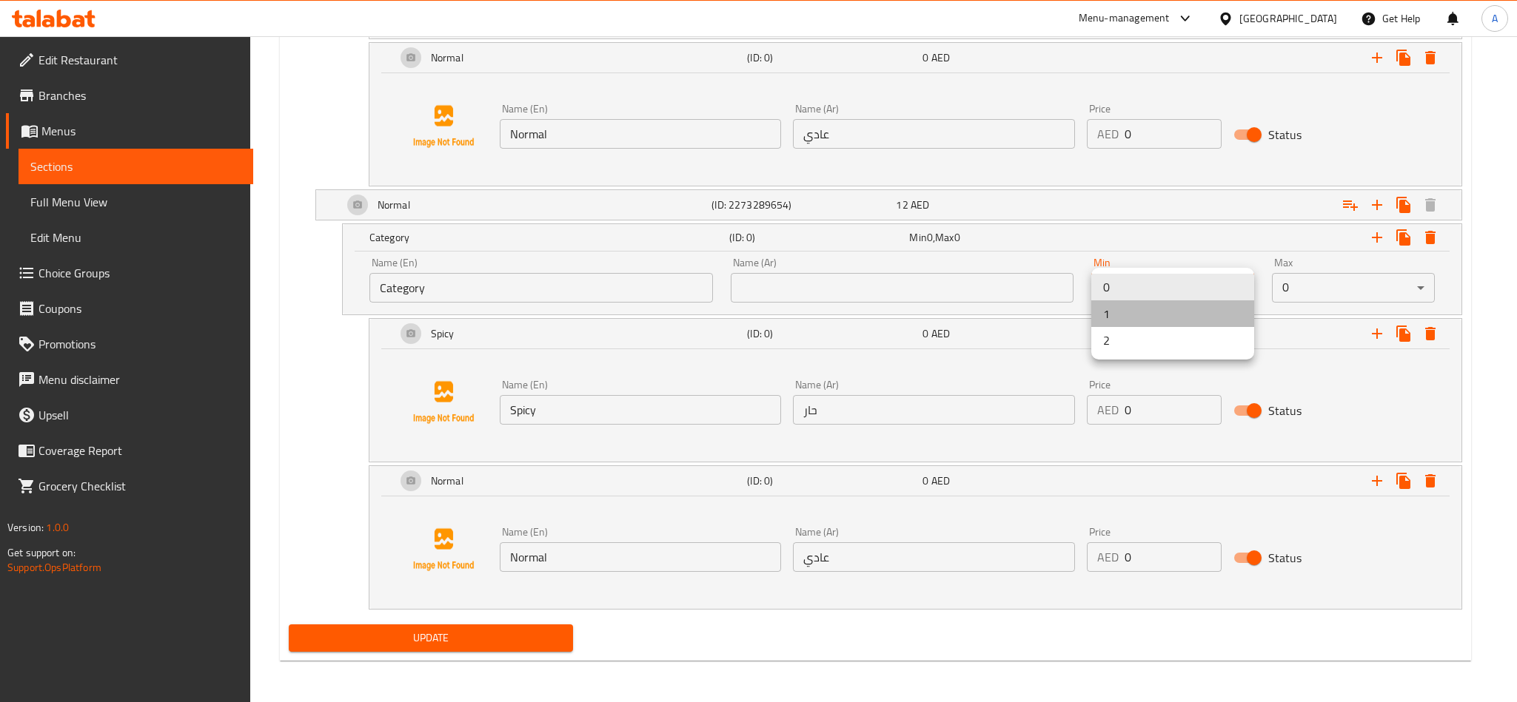
click at [1127, 305] on li "1" at bounding box center [1172, 314] width 163 height 27
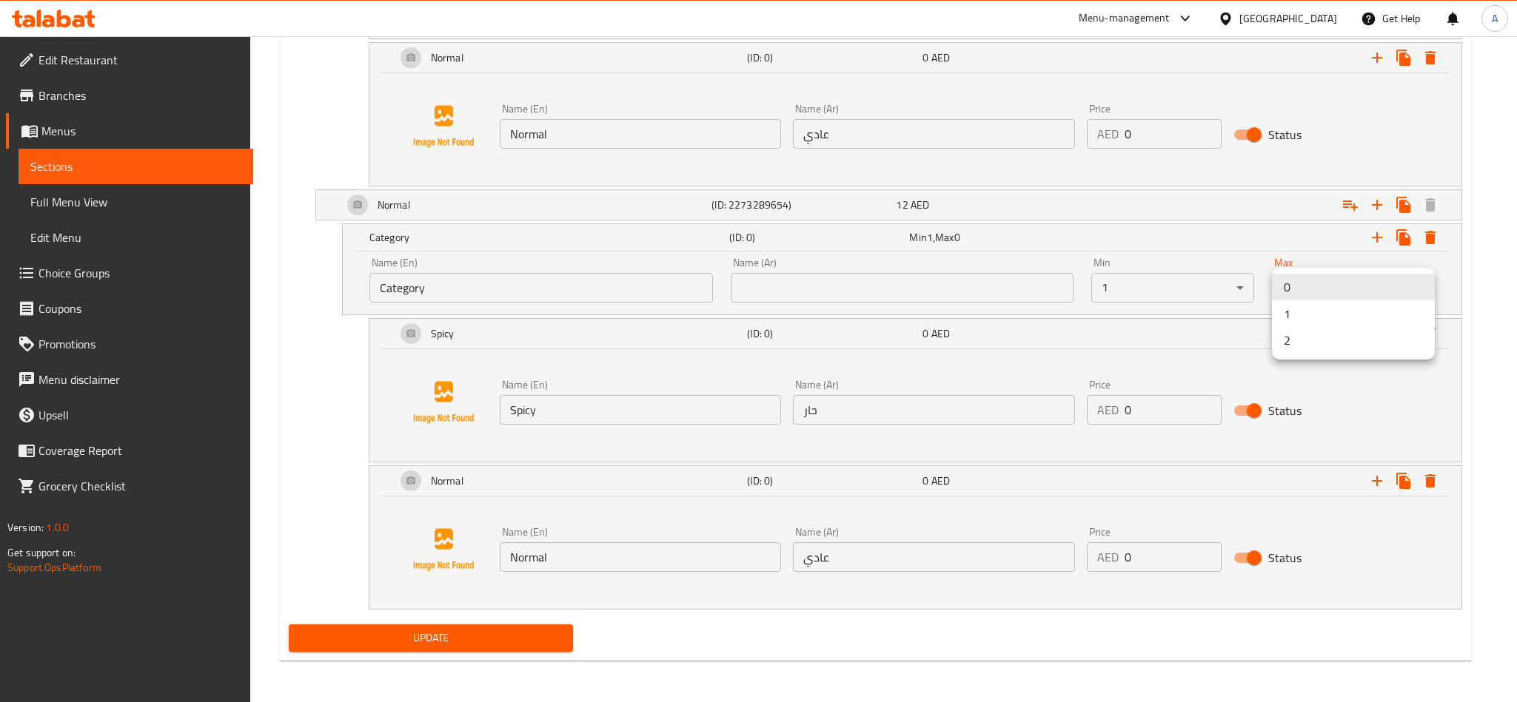
click at [1310, 316] on li "1" at bounding box center [1353, 314] width 163 height 27
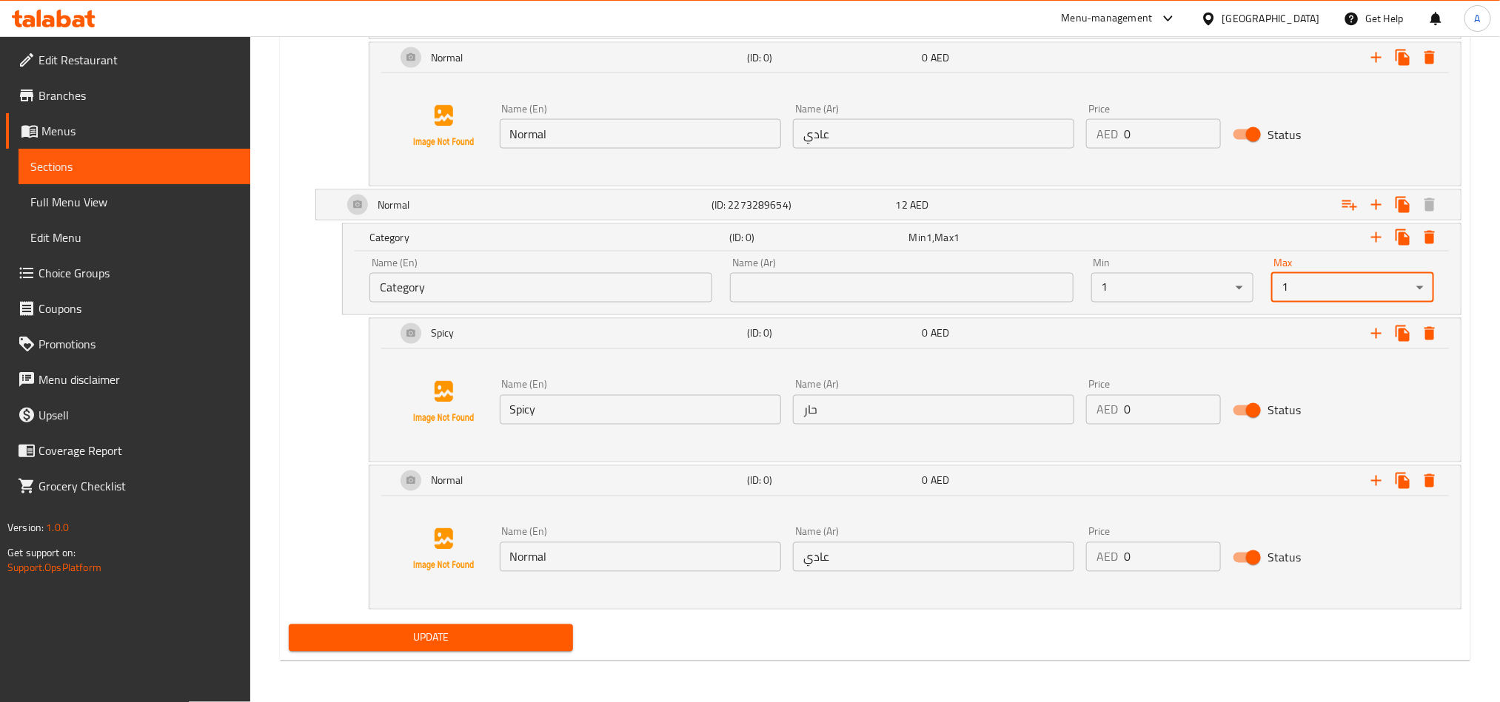
click at [491, 286] on input "Category" at bounding box center [540, 288] width 343 height 30
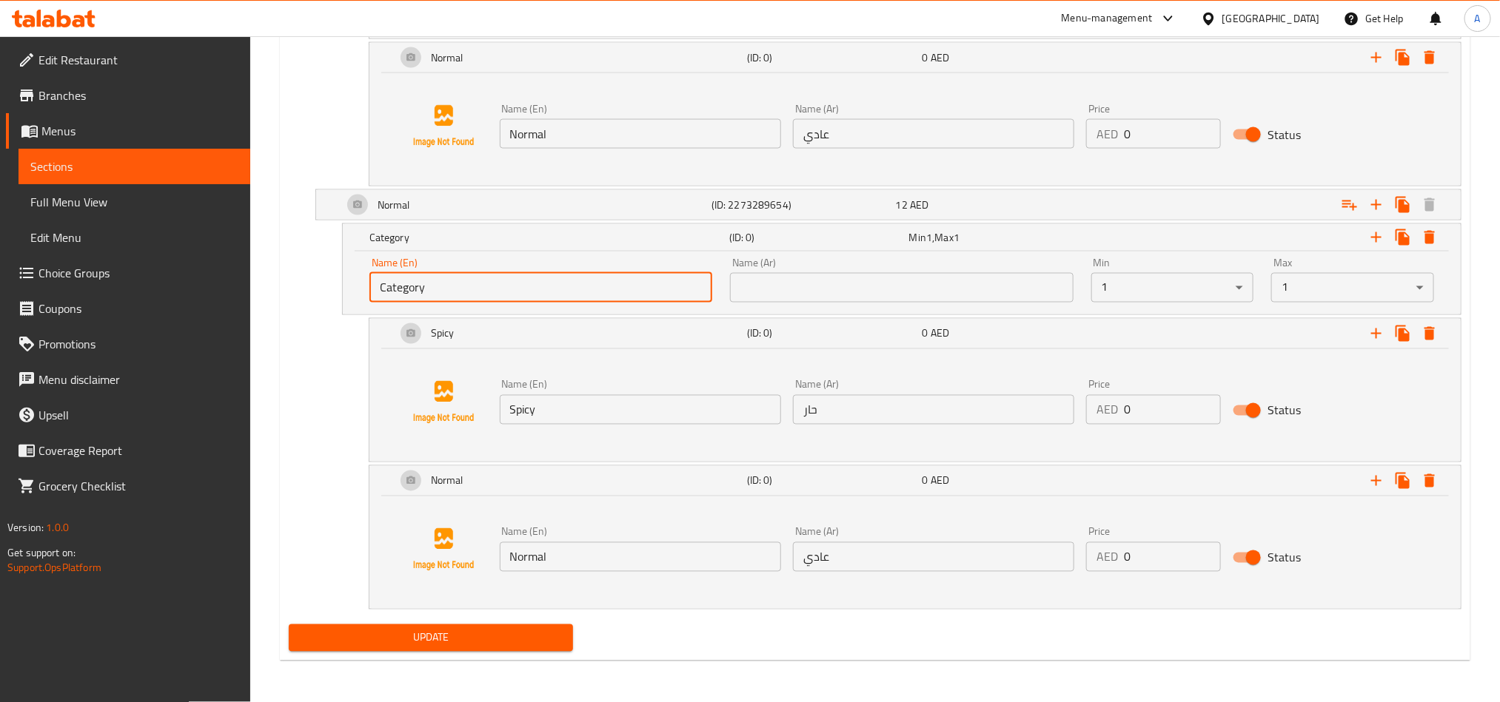
click at [491, 286] on input "Category" at bounding box center [540, 288] width 343 height 30
type input "غخعق"
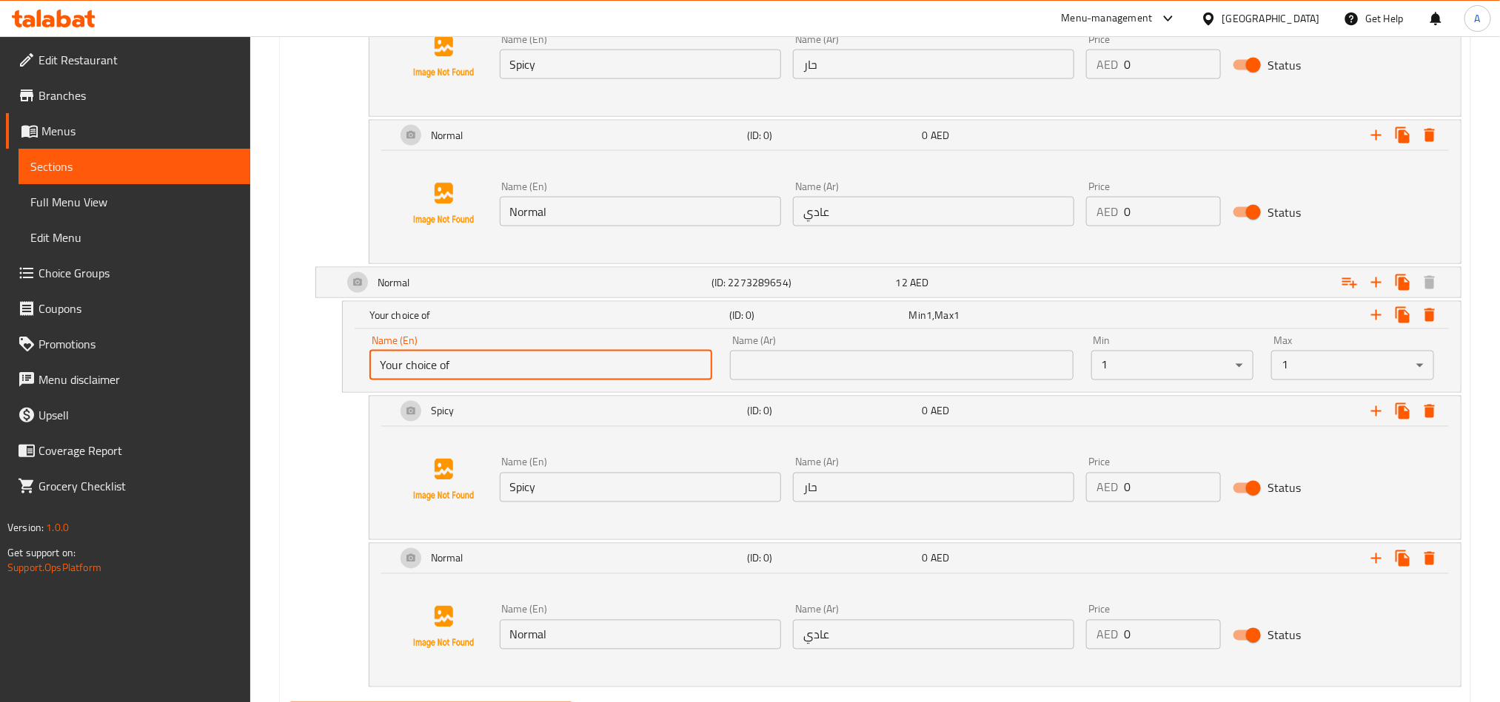
scroll to position [904, 0]
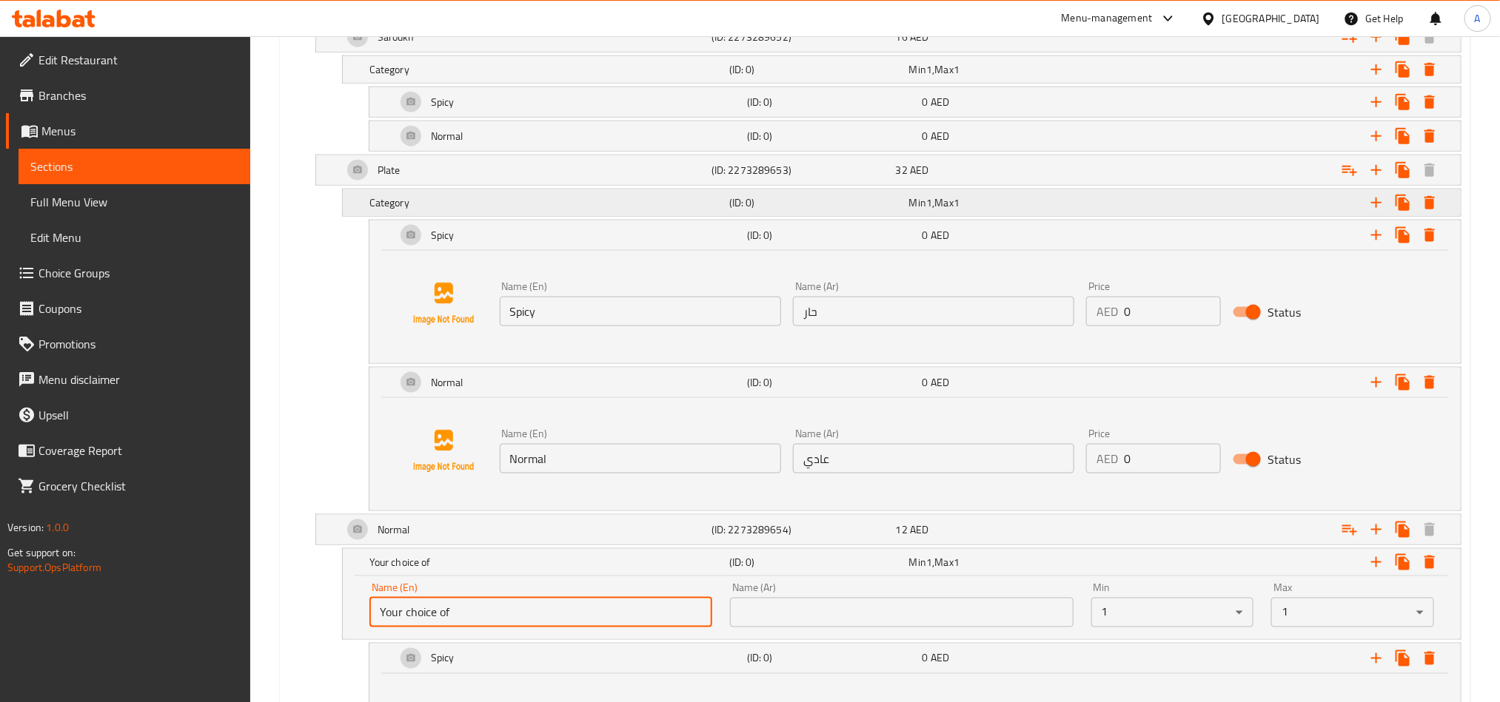
type input "Your choice of"
click at [647, 202] on h5 "Category" at bounding box center [546, 202] width 354 height 15
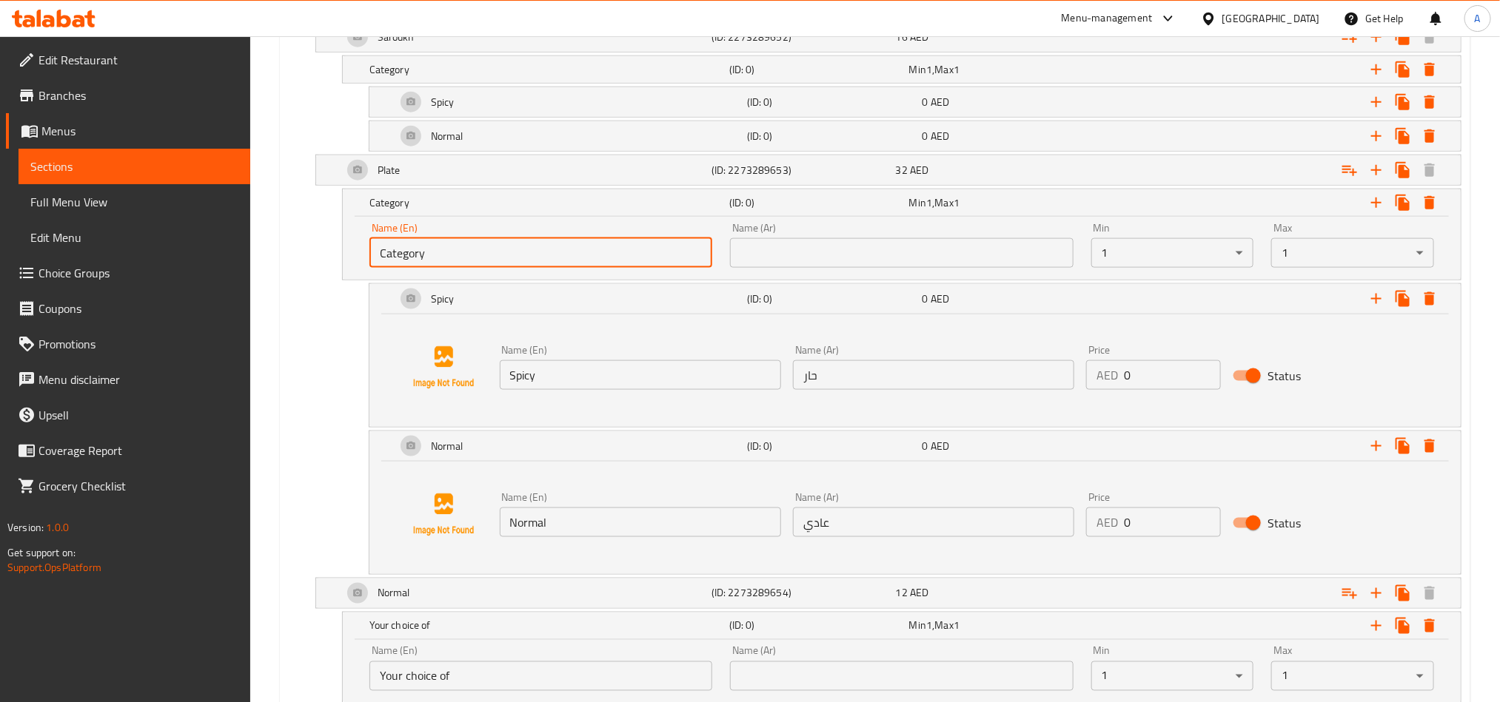
click at [418, 258] on input "Category" at bounding box center [540, 253] width 343 height 30
paste input "Your choice of"
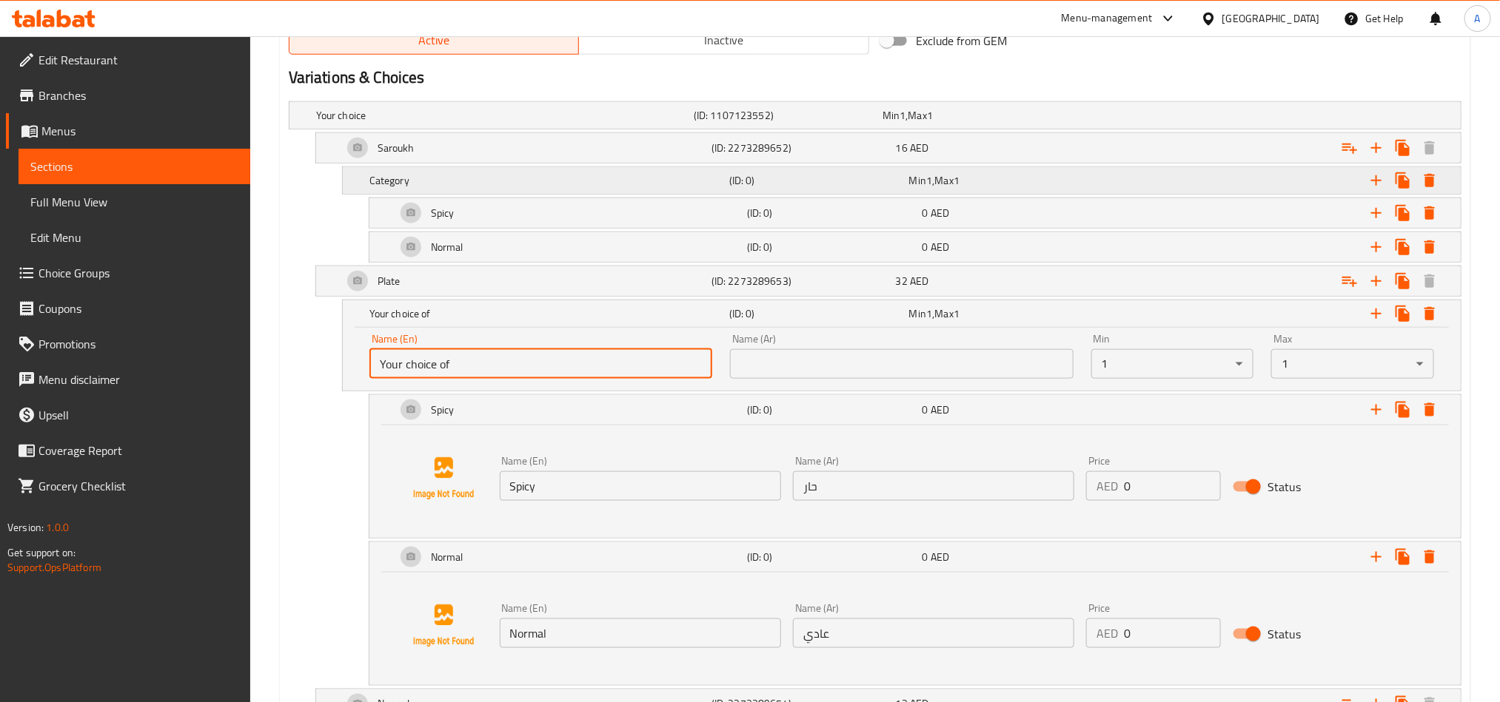
type input "Your choice of"
click at [498, 184] on h5 "Category" at bounding box center [546, 180] width 354 height 15
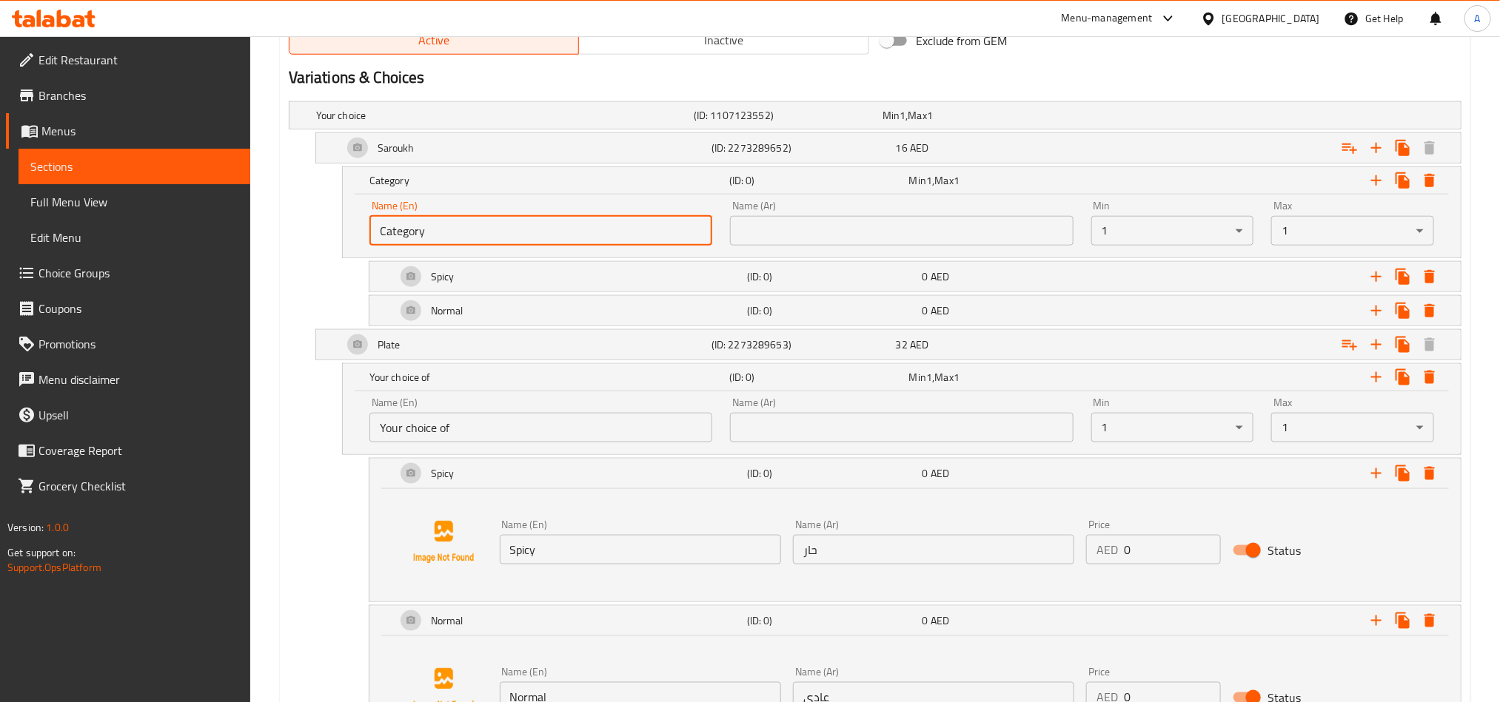
click at [451, 223] on input "Category" at bounding box center [540, 231] width 343 height 30
paste input "Your choice of"
type input "Your choice of"
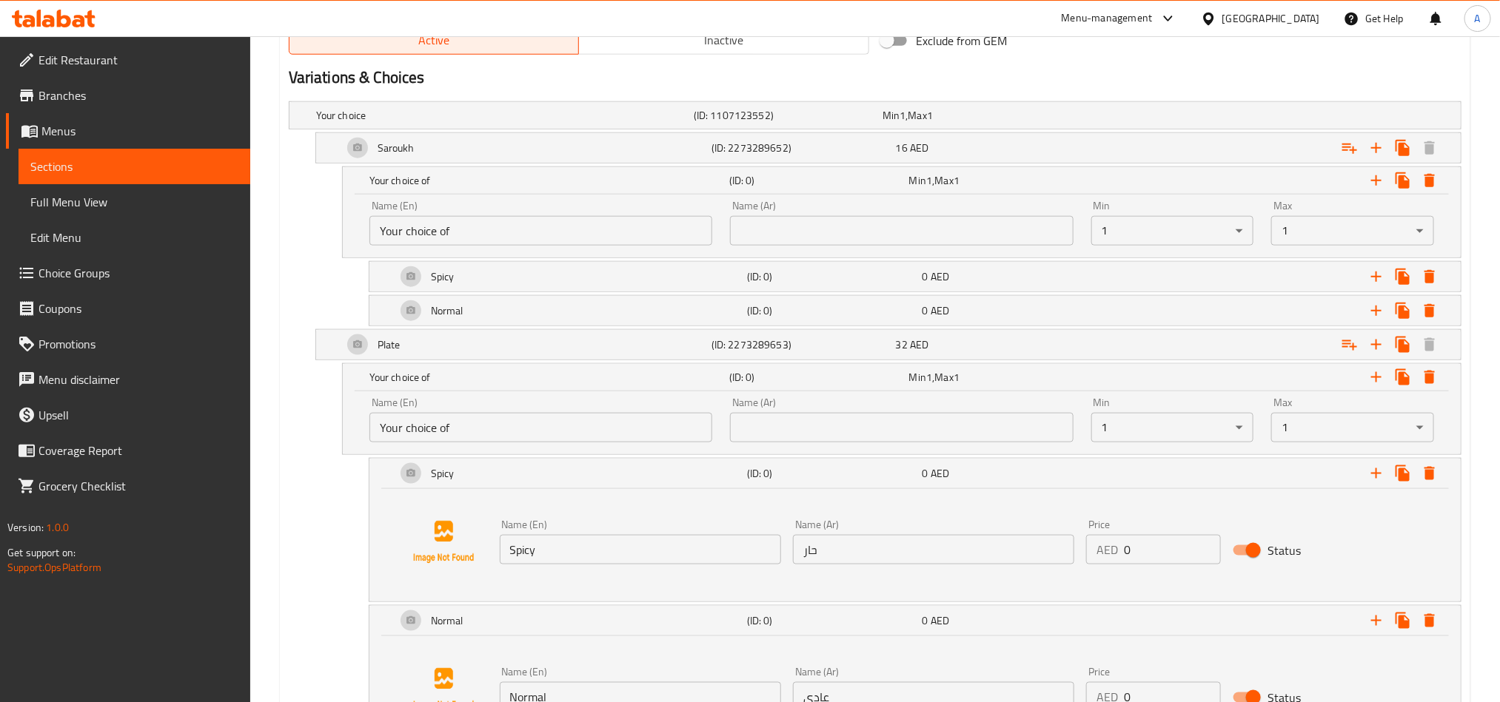
drag, startPoint x: 868, startPoint y: 225, endPoint x: 868, endPoint y: 240, distance: 14.8
click at [868, 225] on input "text" at bounding box center [901, 231] width 343 height 30
paste input "اختيارك من"
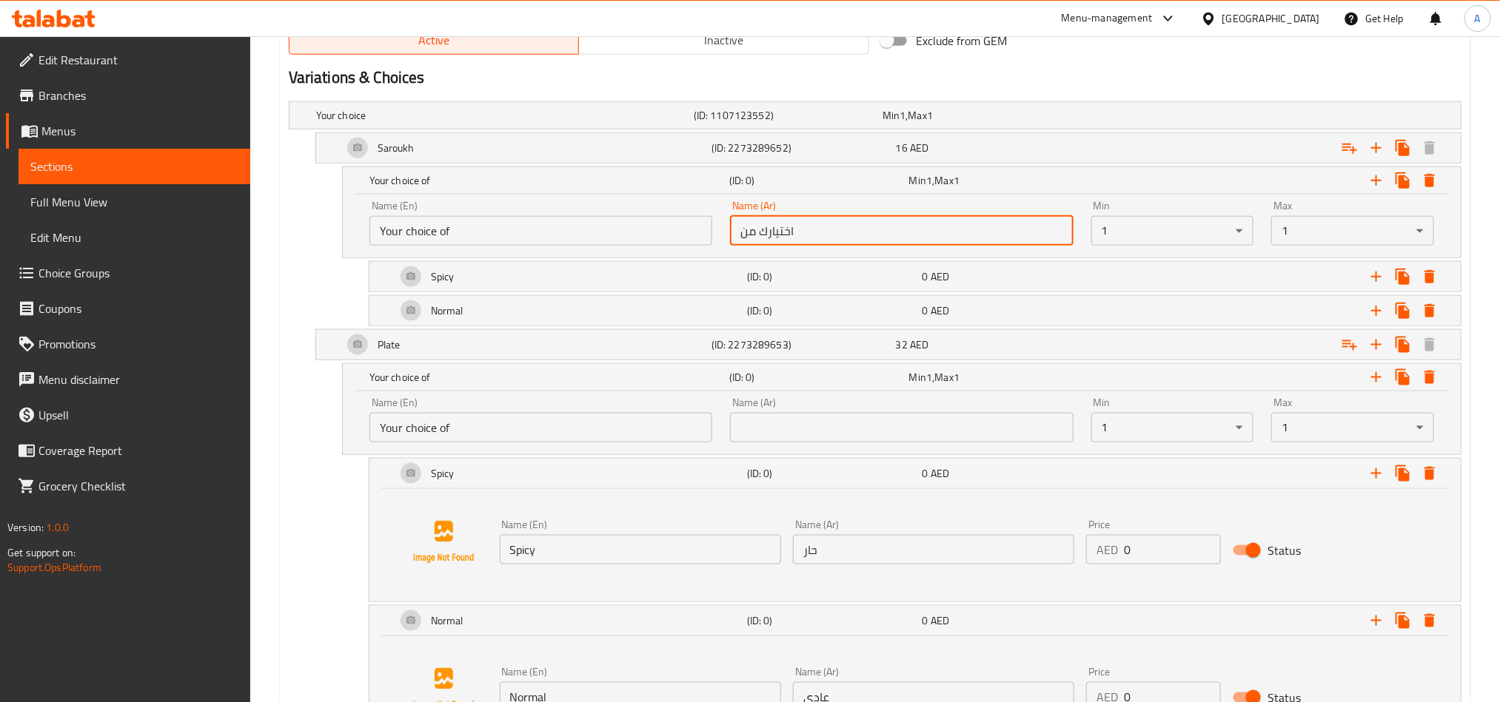
type input "اختيارك من"
click at [882, 424] on input "text" at bounding box center [901, 428] width 343 height 30
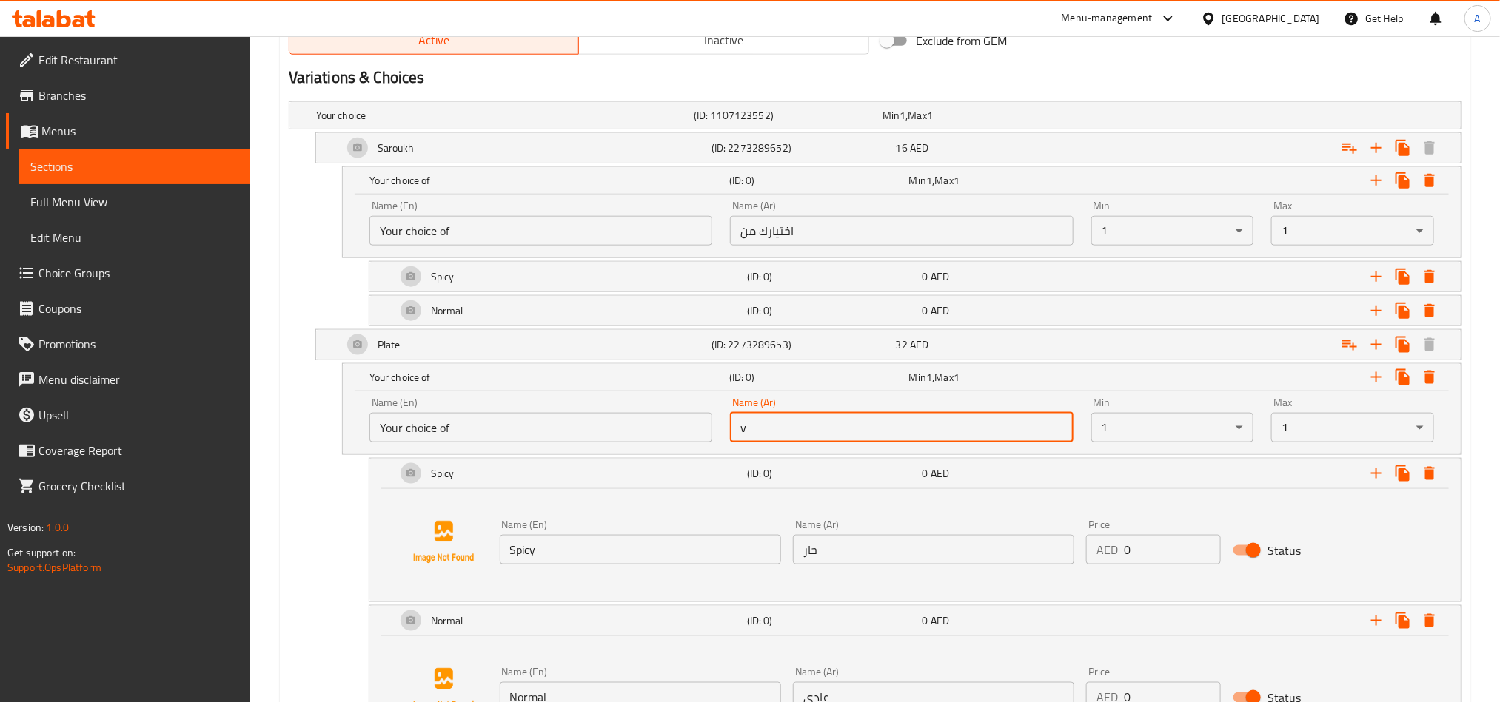
click at [882, 424] on input "v" at bounding box center [901, 428] width 343 height 30
paste input "اختيارك من"
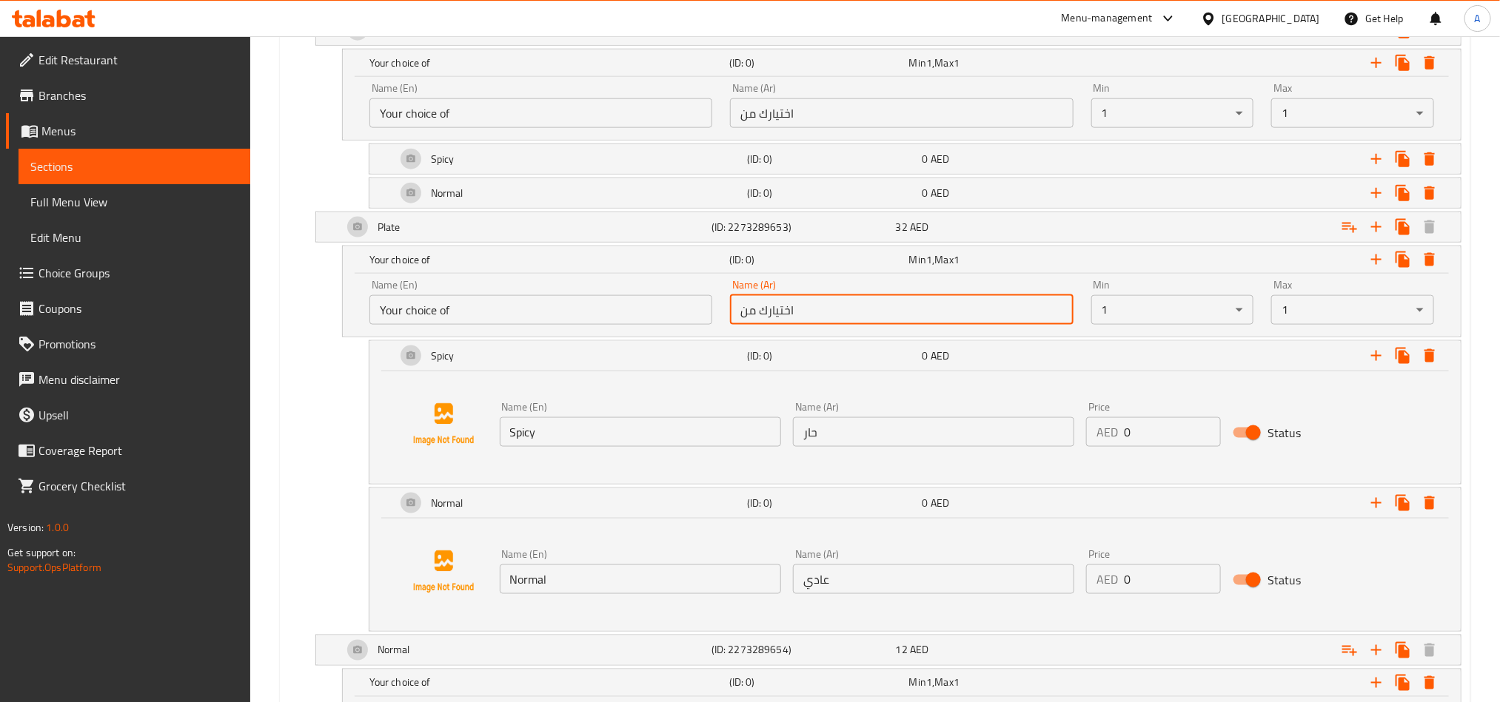
scroll to position [1015, 0]
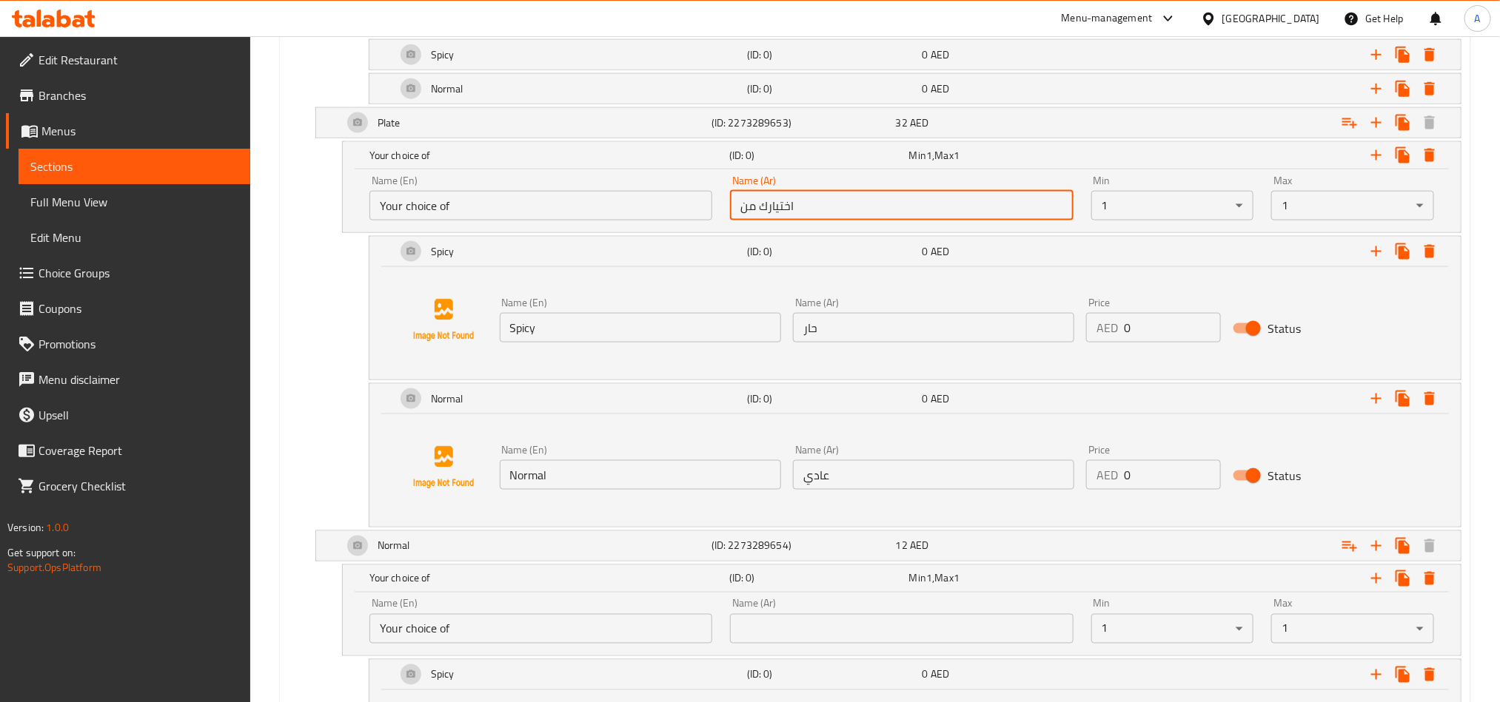
type input "اختيارك من"
click at [896, 484] on input "عادي" at bounding box center [933, 475] width 281 height 30
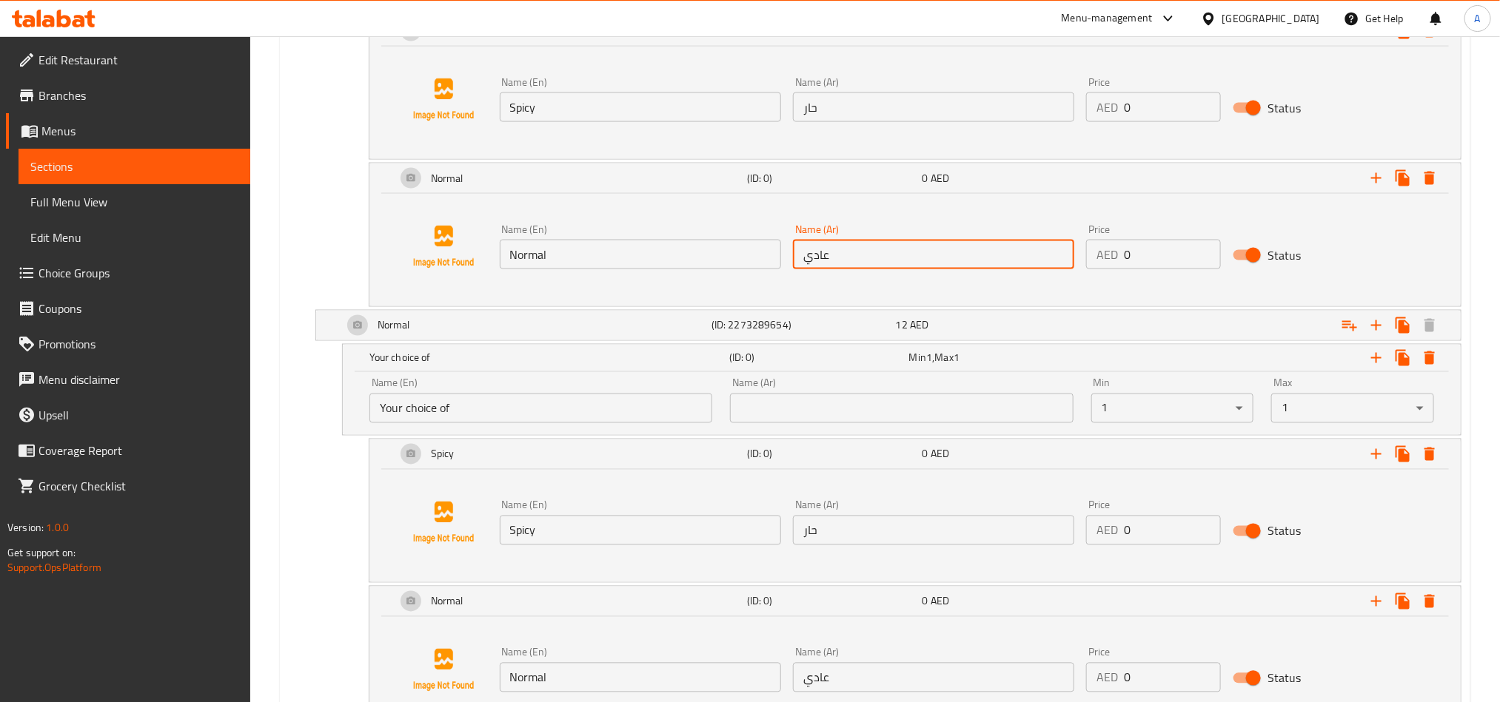
scroll to position [1237, 0]
click at [893, 422] on input "text" at bounding box center [901, 407] width 343 height 30
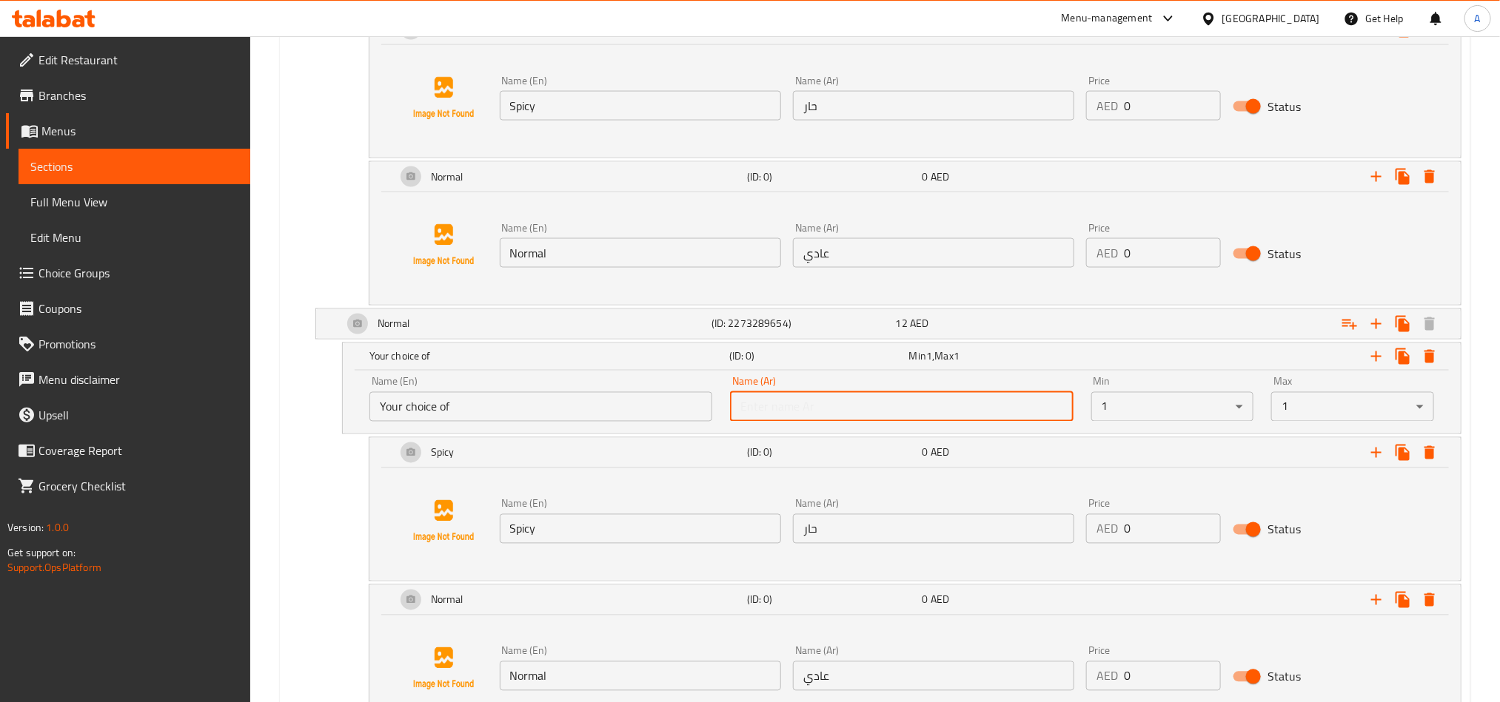
paste input "اختيارك من"
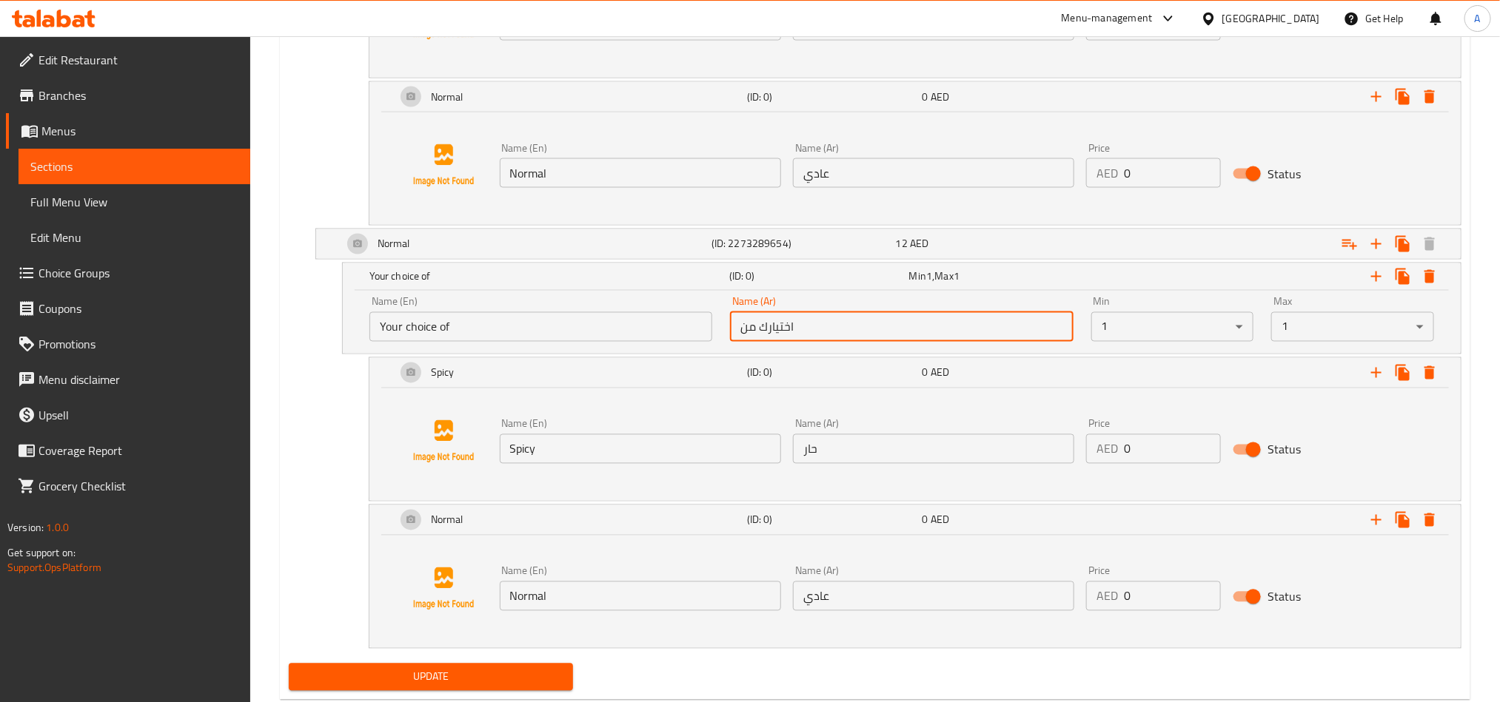
scroll to position [1364, 0]
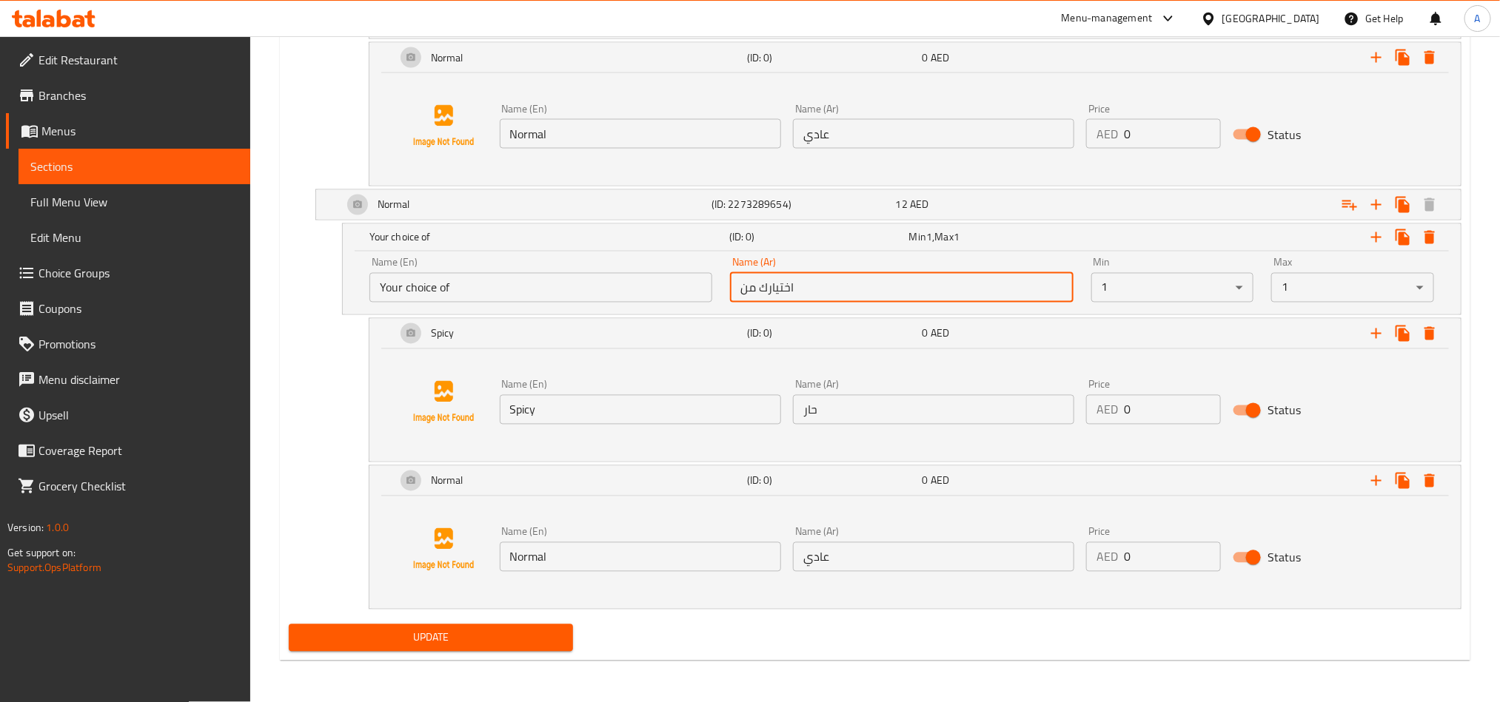
type input "اختيارك من"
click at [444, 636] on span "Update" at bounding box center [431, 638] width 261 height 19
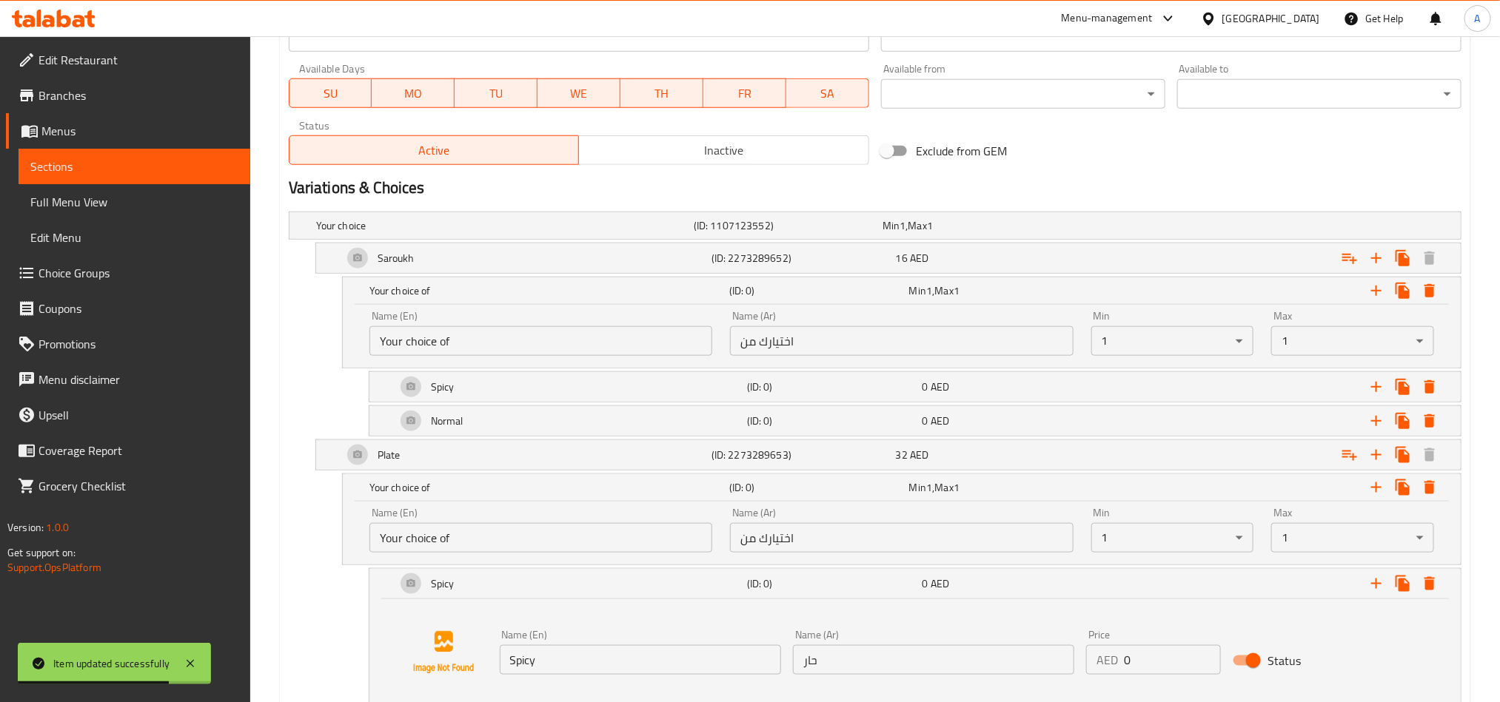
scroll to position [476, 0]
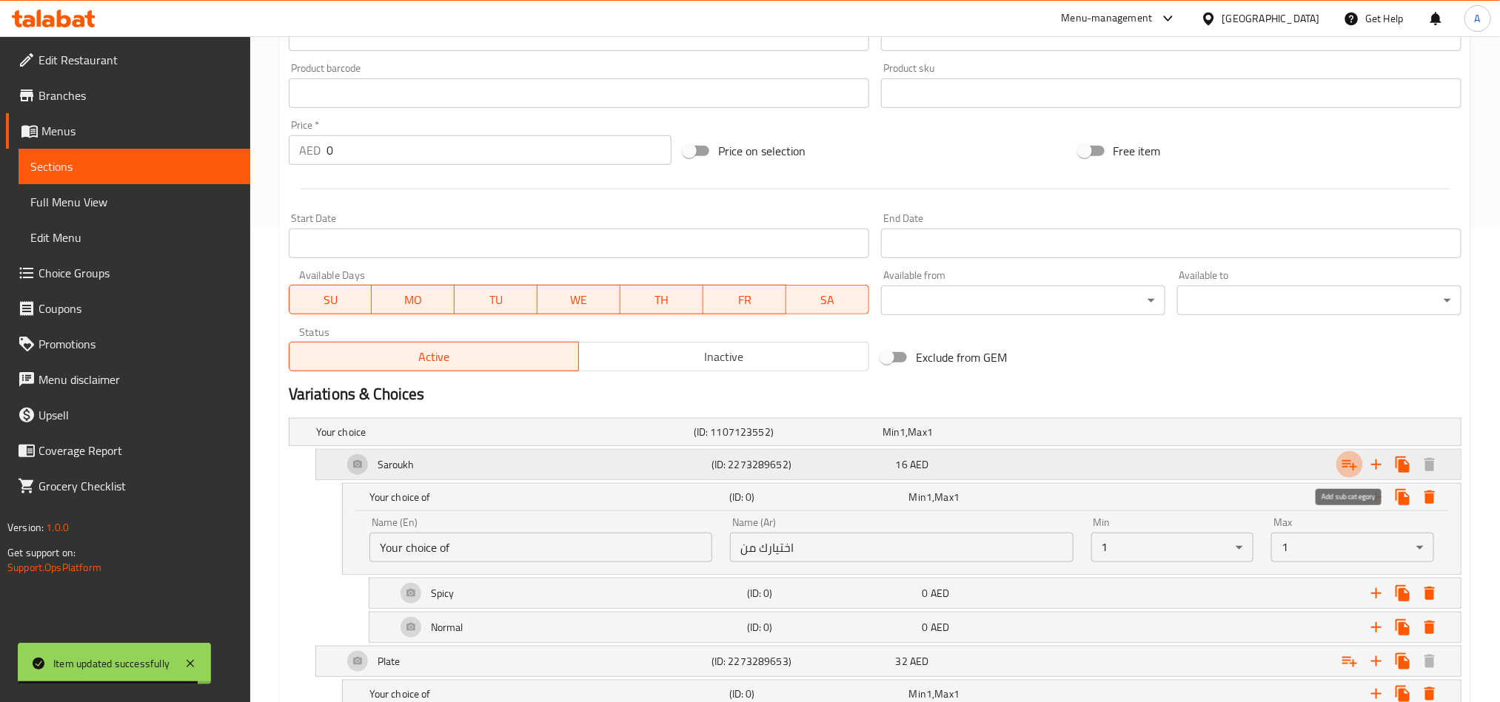
click at [1355, 462] on icon "Expand" at bounding box center [1349, 465] width 18 height 18
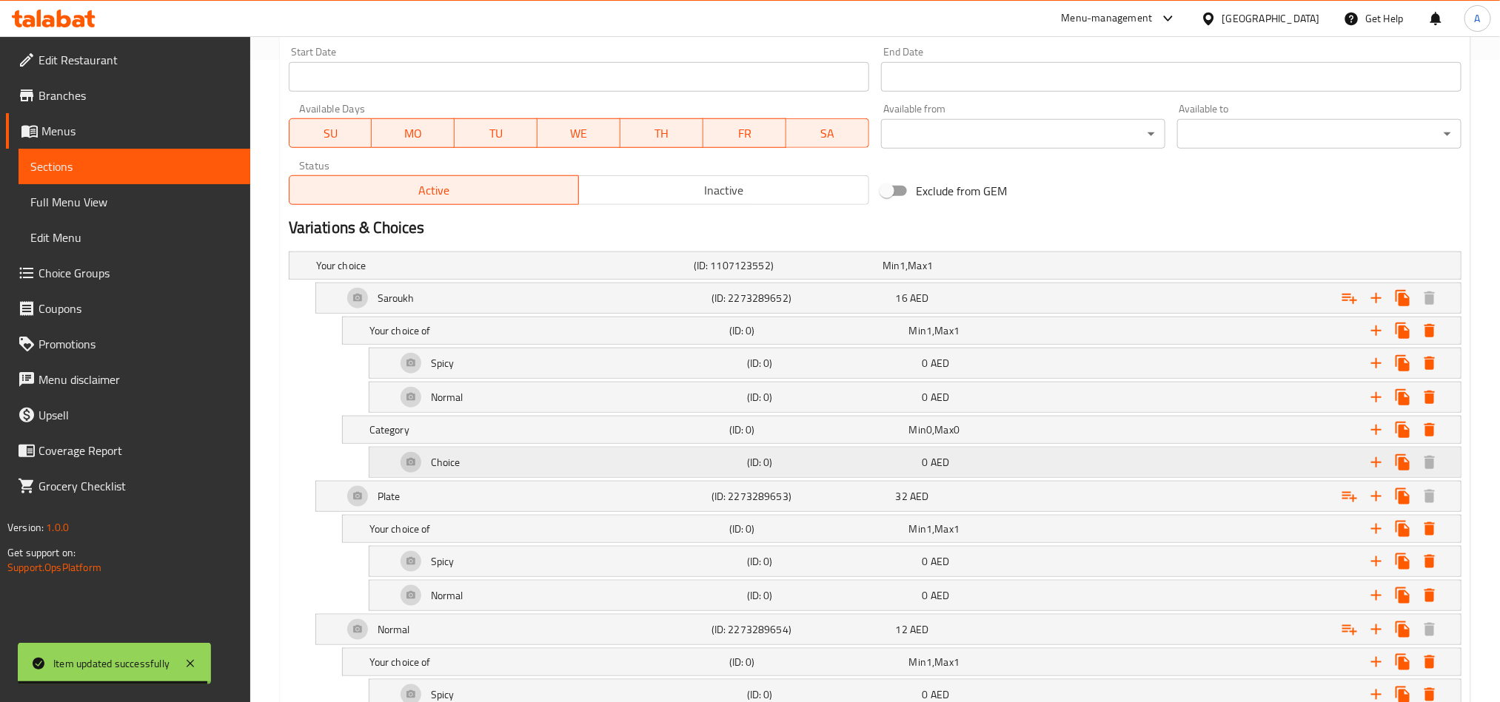
scroll to position [787, 0]
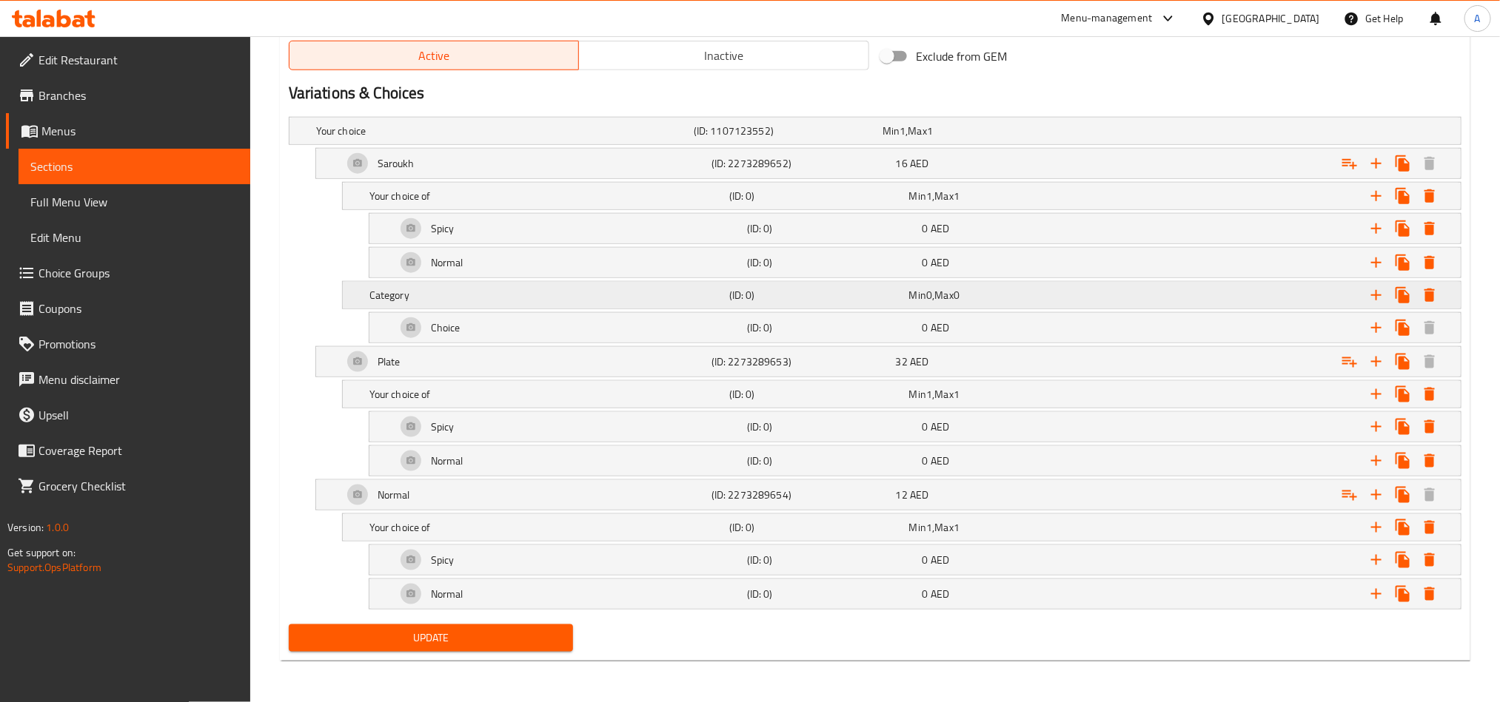
click at [560, 300] on div "Category (ID: 0) Min 0 , Max 0" at bounding box center [905, 295] width 1079 height 33
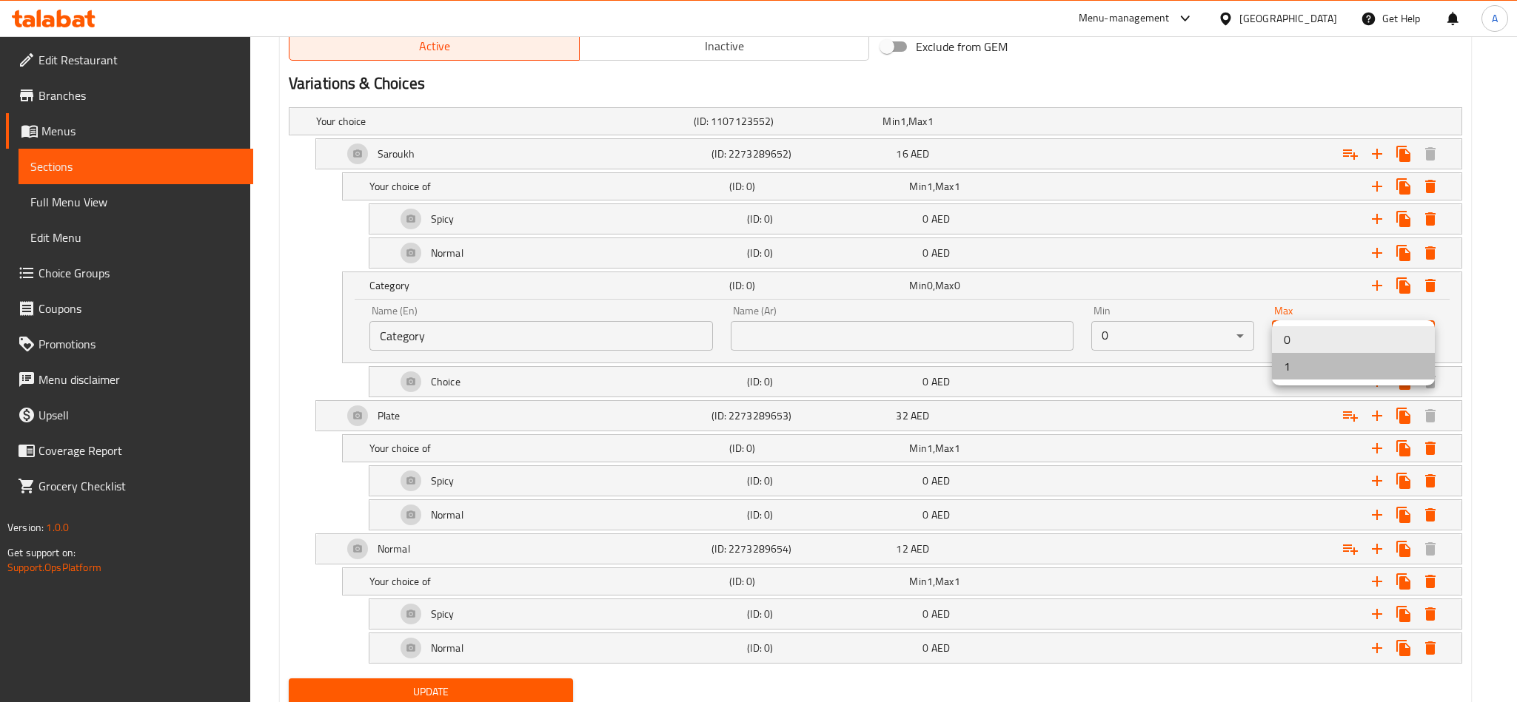
click at [1320, 374] on li "1" at bounding box center [1353, 366] width 163 height 27
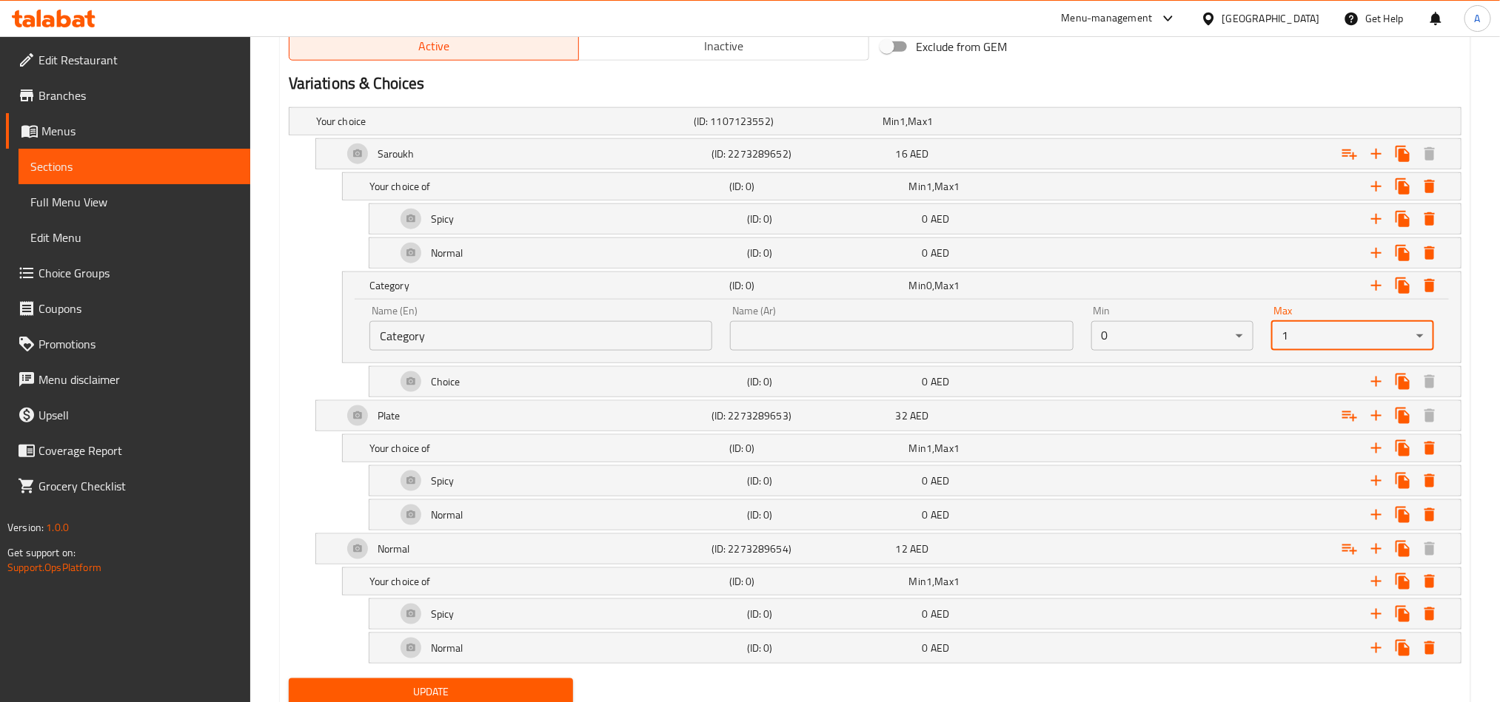
click at [698, 332] on input "Category" at bounding box center [540, 336] width 343 height 30
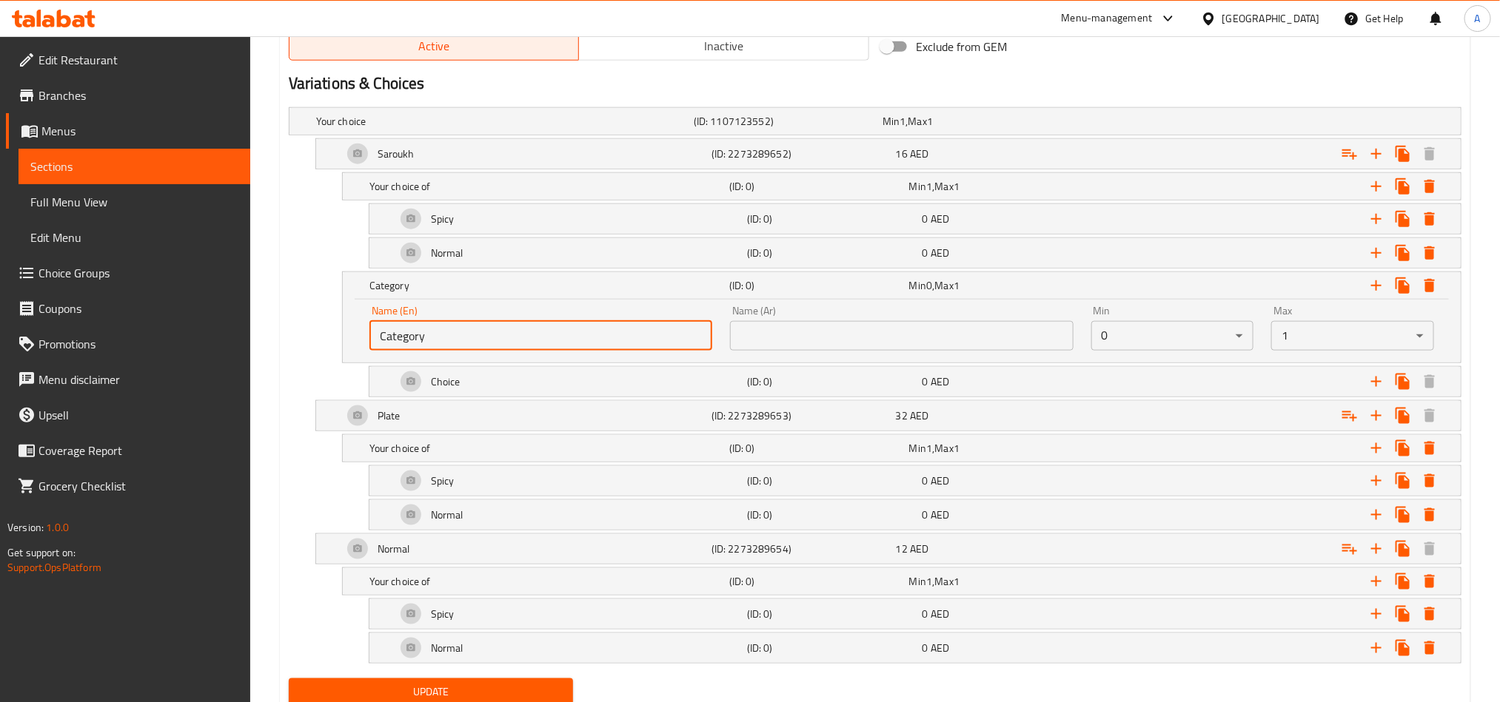
click at [698, 332] on input "Category" at bounding box center [540, 336] width 343 height 30
type input "Addon"
click at [939, 336] on input "text" at bounding box center [901, 336] width 343 height 30
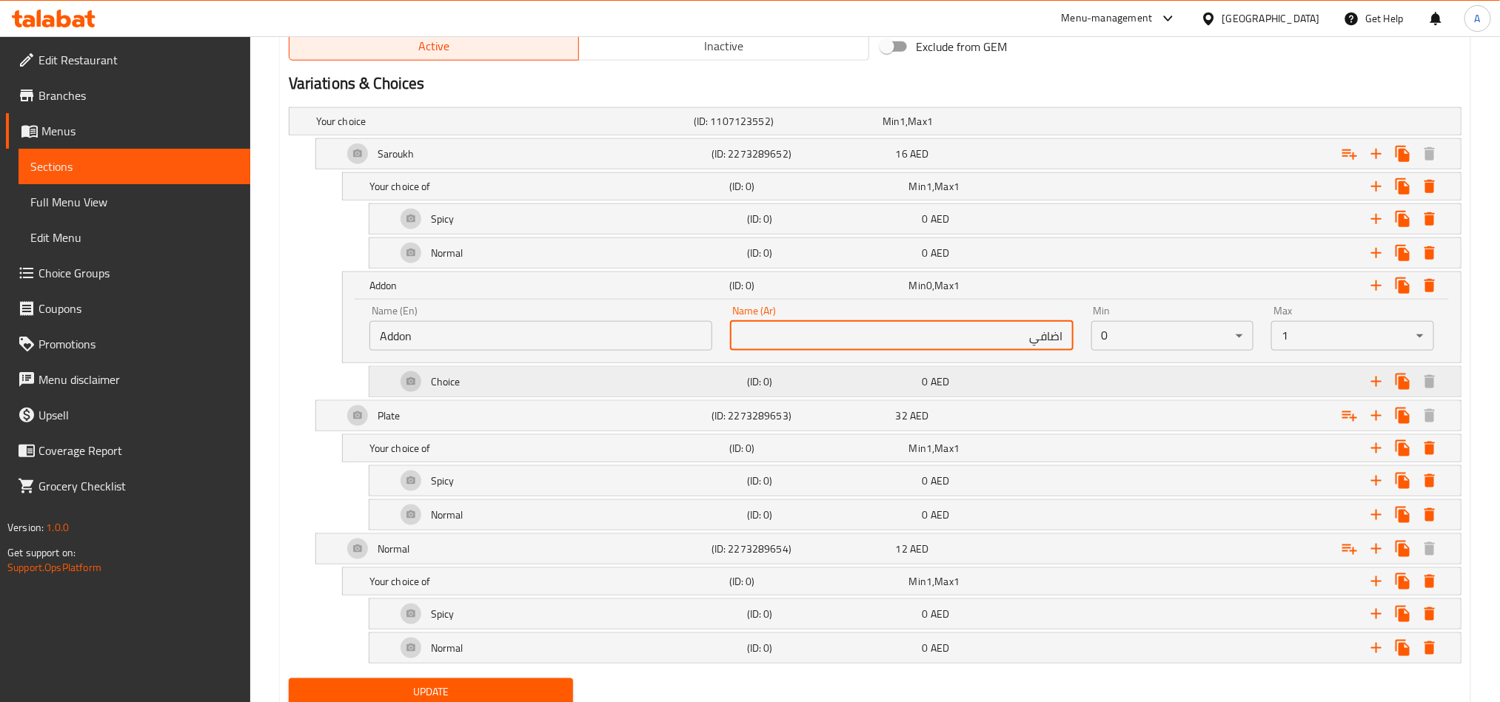
type input "اضافي"
click at [967, 380] on div "0 AED" at bounding box center [1006, 382] width 169 height 15
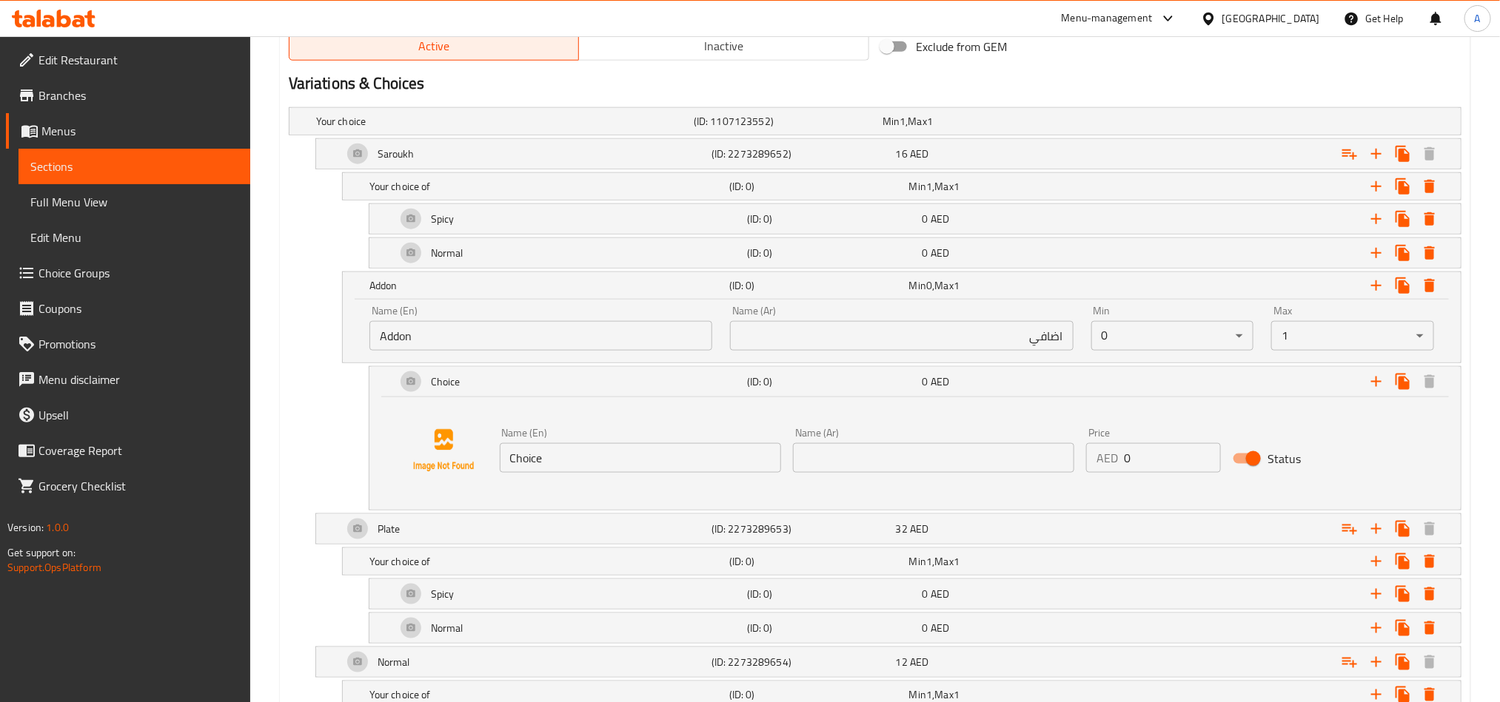
click at [534, 453] on input "Choice" at bounding box center [640, 458] width 281 height 30
click at [616, 454] on input "Choice" at bounding box center [640, 458] width 281 height 30
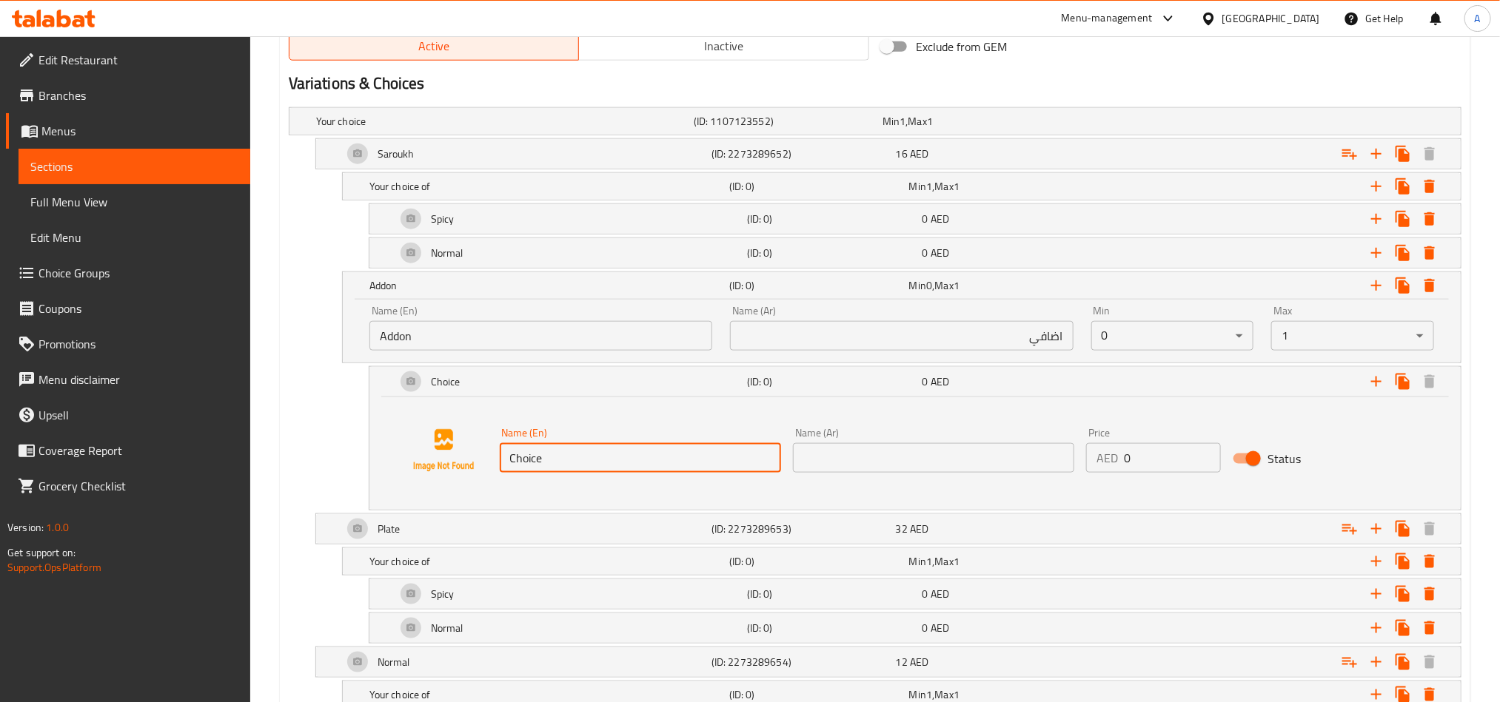
paste input "Pepsi + Fries"
type input "Pepsi + Fries"
click at [1041, 465] on input "text" at bounding box center [933, 458] width 281 height 30
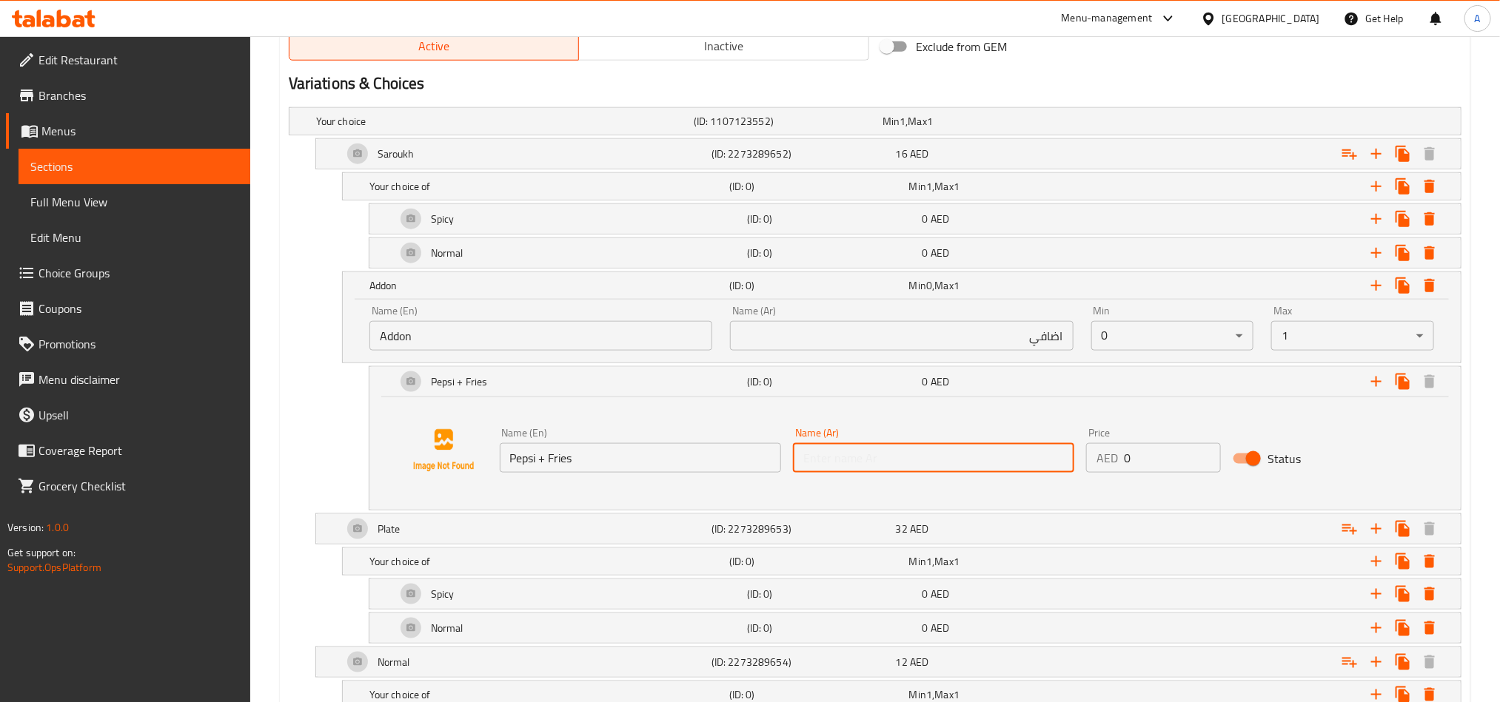
click at [1041, 465] on input "text" at bounding box center [933, 458] width 281 height 30
paste input "بيبسي + بطاطس"
type input "بيبسي + بطاطس"
click at [1148, 447] on input "0" at bounding box center [1172, 458] width 97 height 30
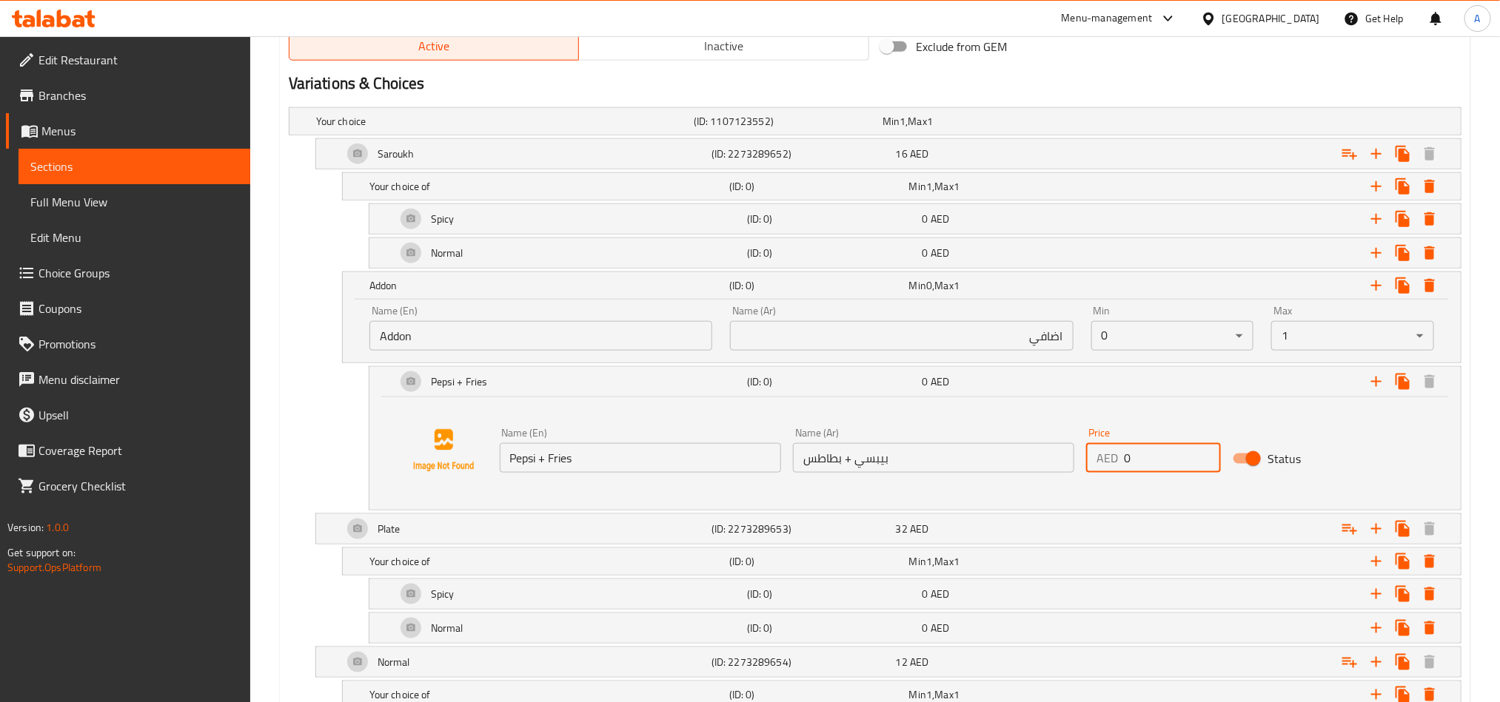
click at [1148, 447] on input "0" at bounding box center [1172, 458] width 97 height 30
paste input "2"
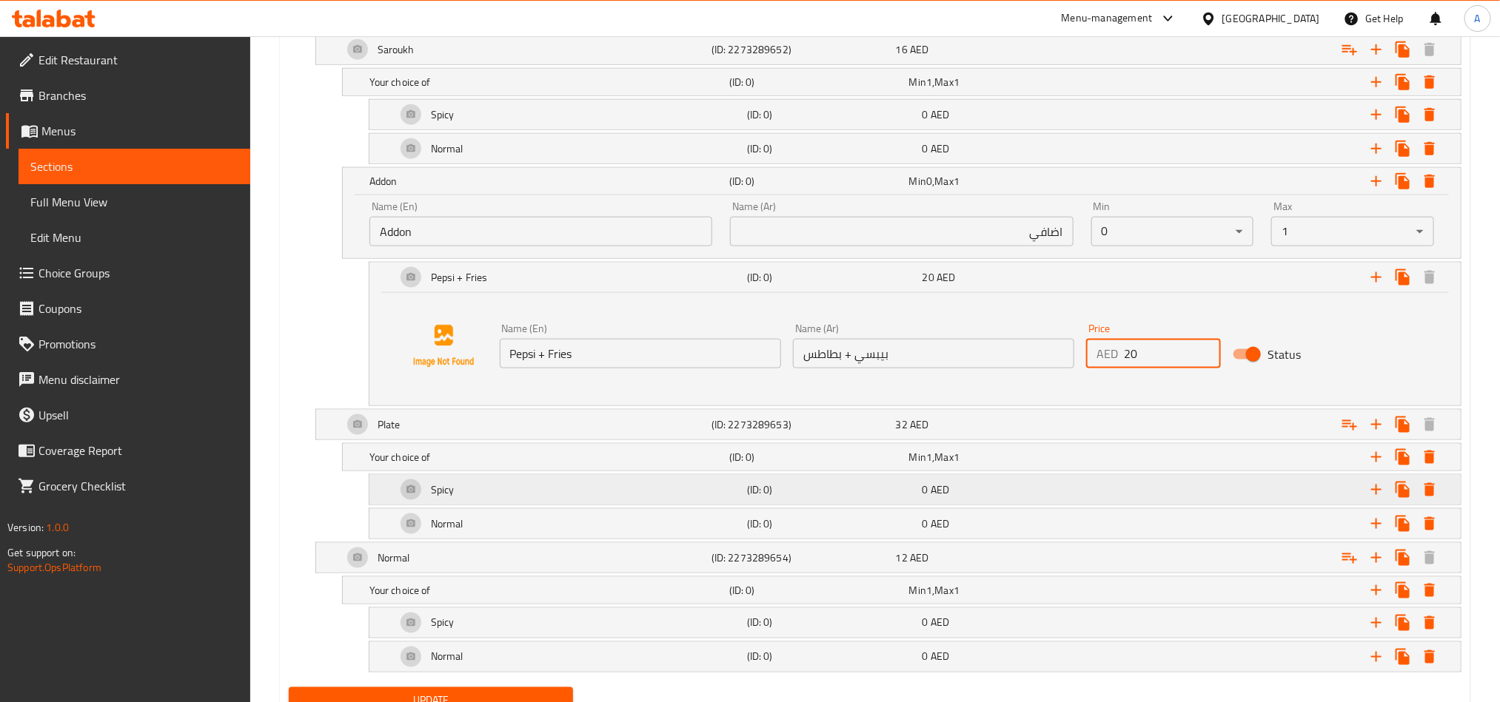
scroll to position [964, 0]
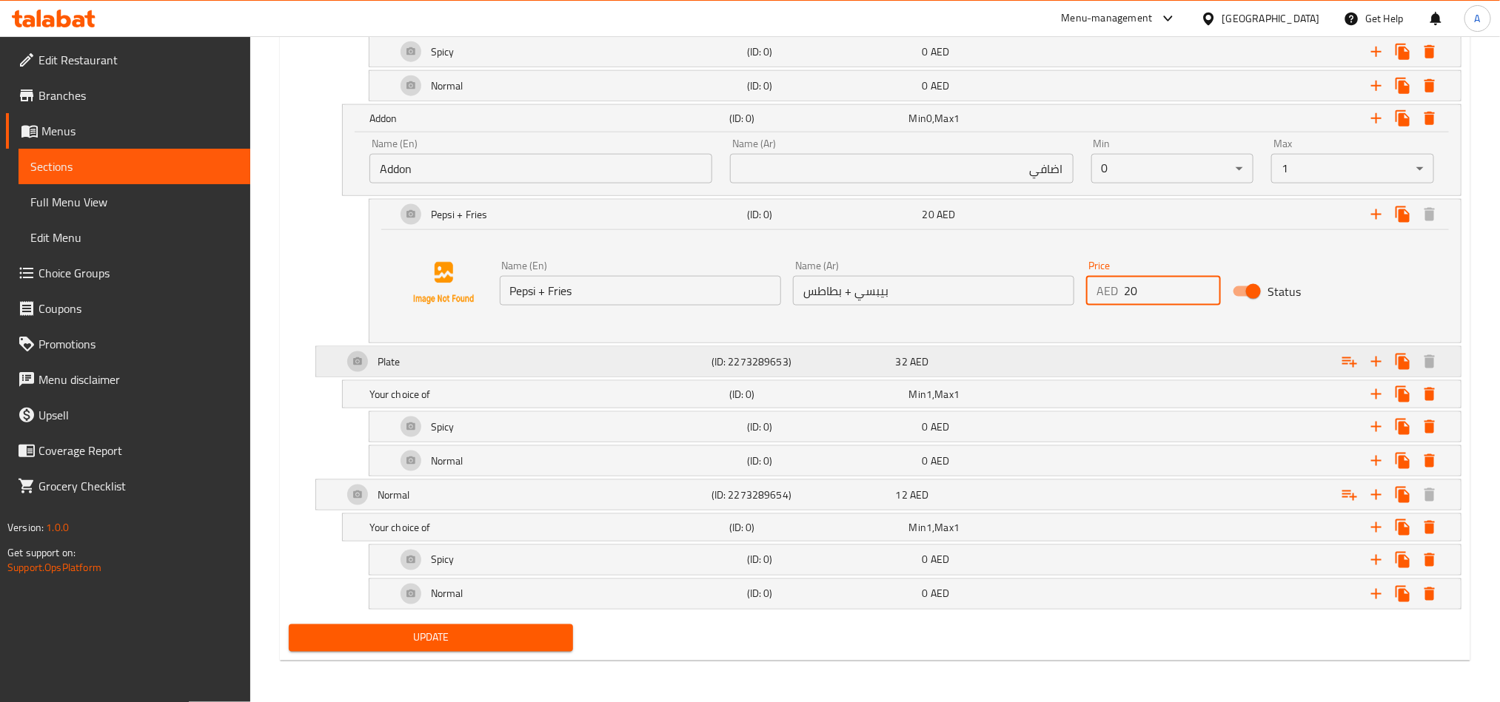
type input "20"
click at [1351, 353] on icon "Expand" at bounding box center [1349, 362] width 18 height 18
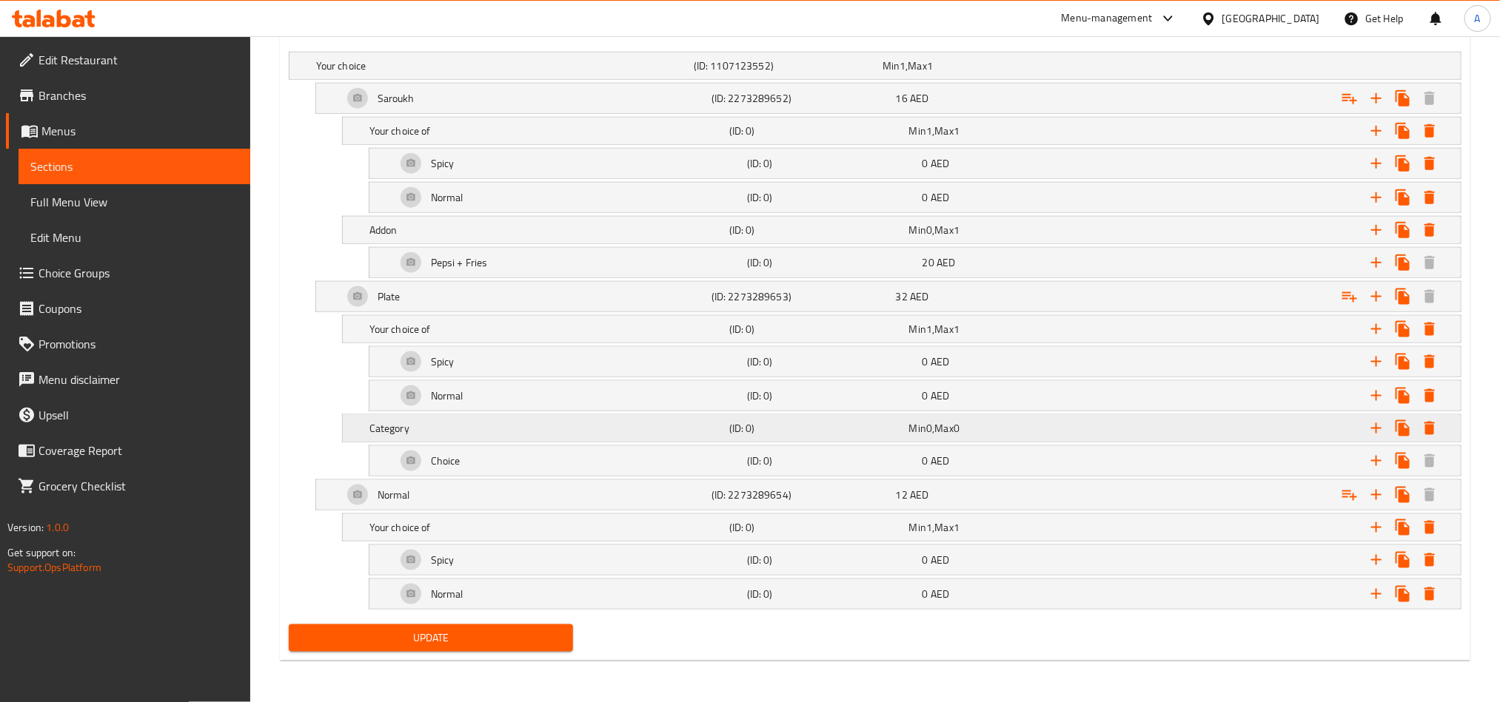
click at [397, 424] on h5 "Category" at bounding box center [546, 428] width 354 height 15
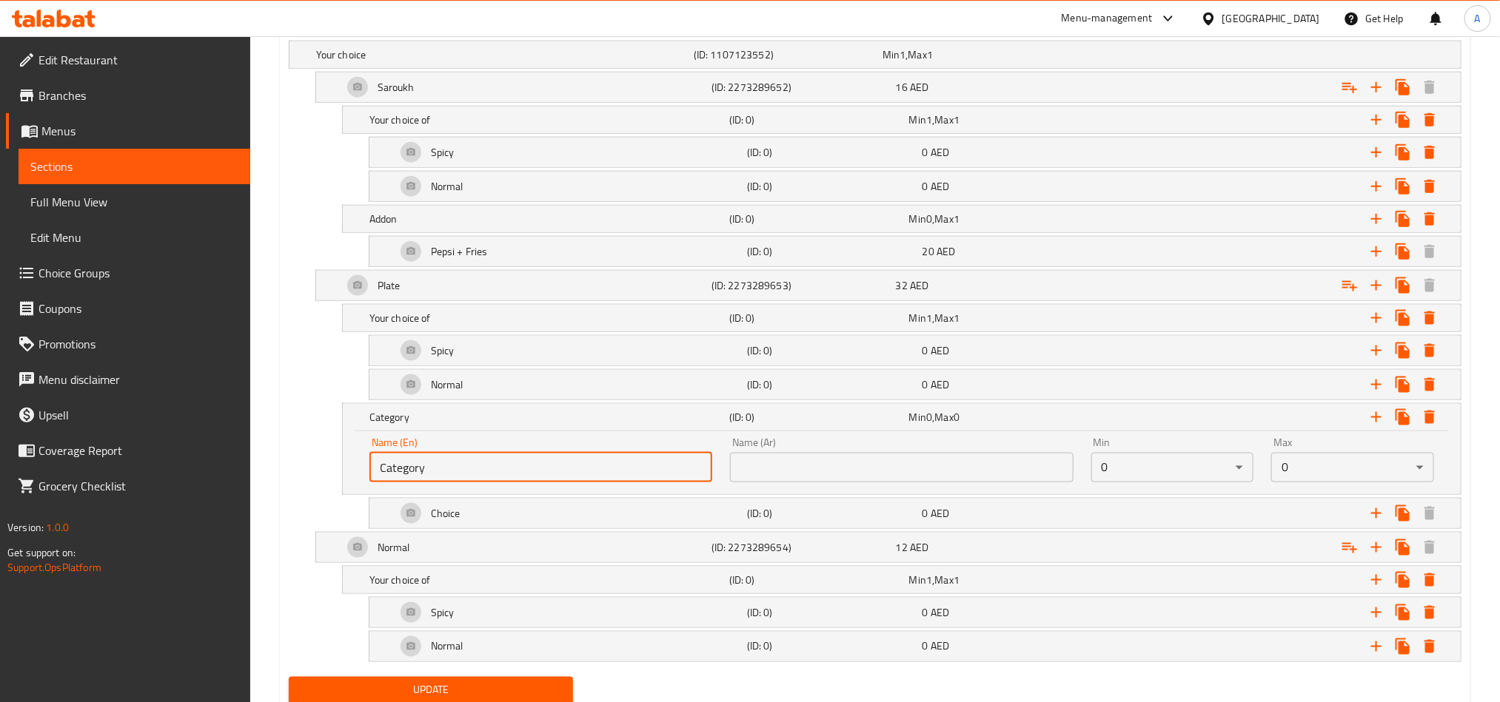
click at [457, 483] on input "Category" at bounding box center [540, 468] width 343 height 30
type input "ش"
click at [471, 483] on input "ش" at bounding box center [540, 468] width 343 height 30
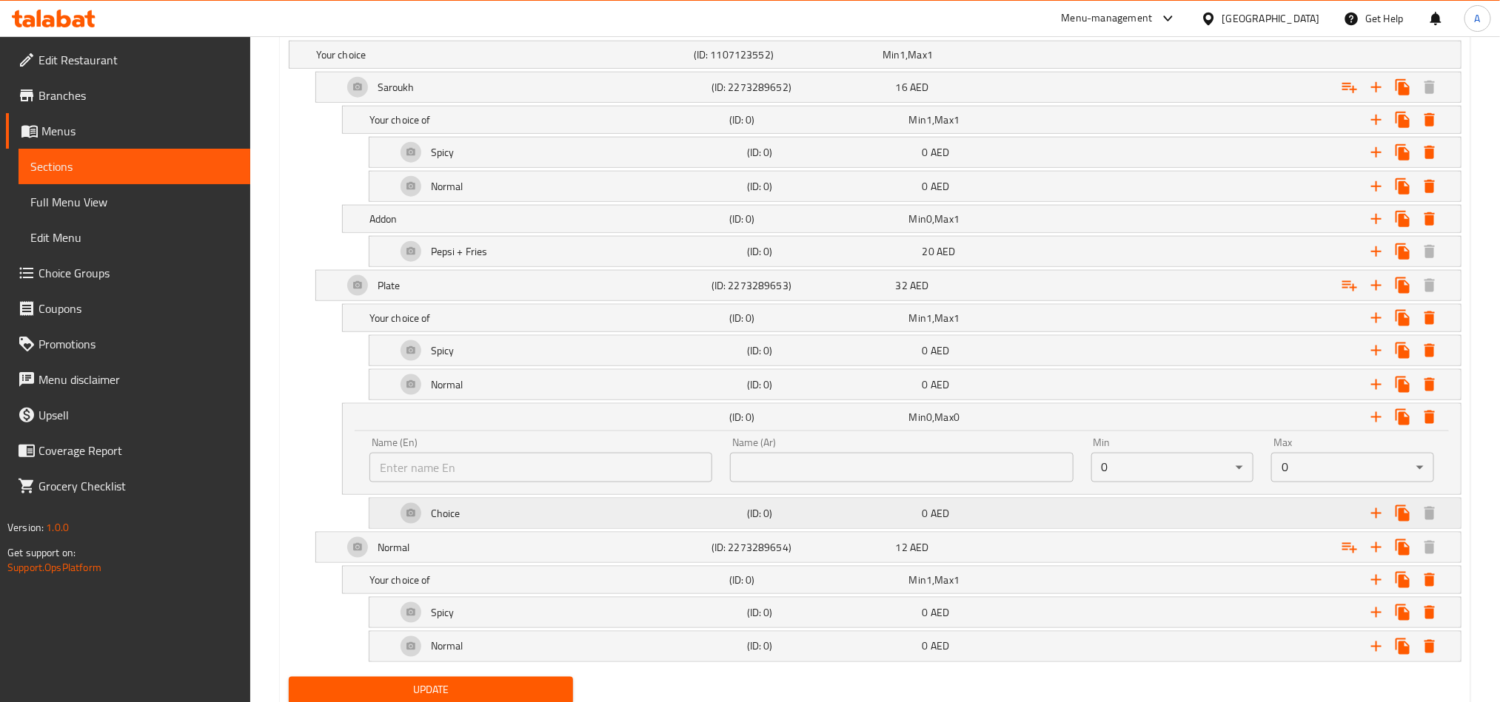
drag, startPoint x: 566, startPoint y: 533, endPoint x: 503, endPoint y: 542, distance: 64.3
click at [565, 531] on div "Choice" at bounding box center [568, 514] width 351 height 36
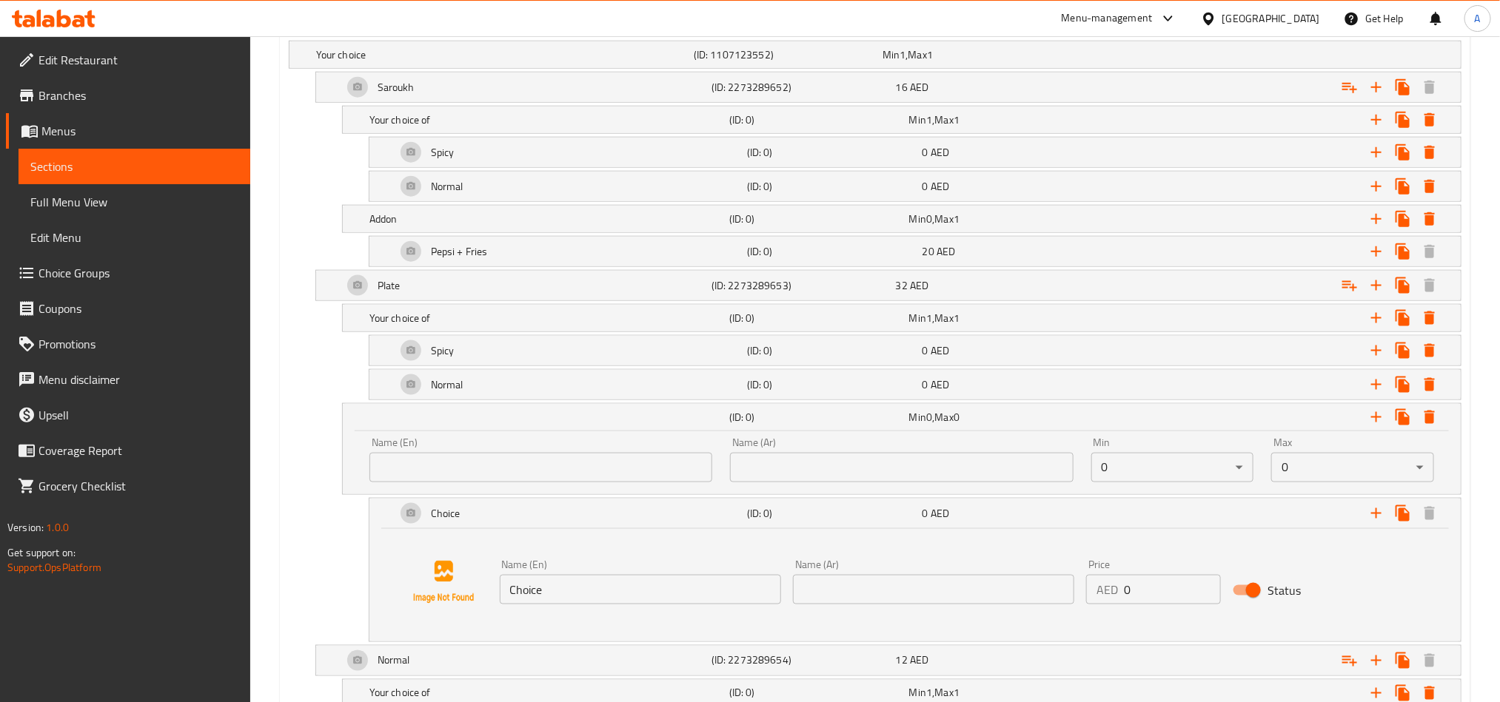
click at [587, 598] on input "Choice" at bounding box center [640, 590] width 281 height 30
paste input "20"
type input "20"
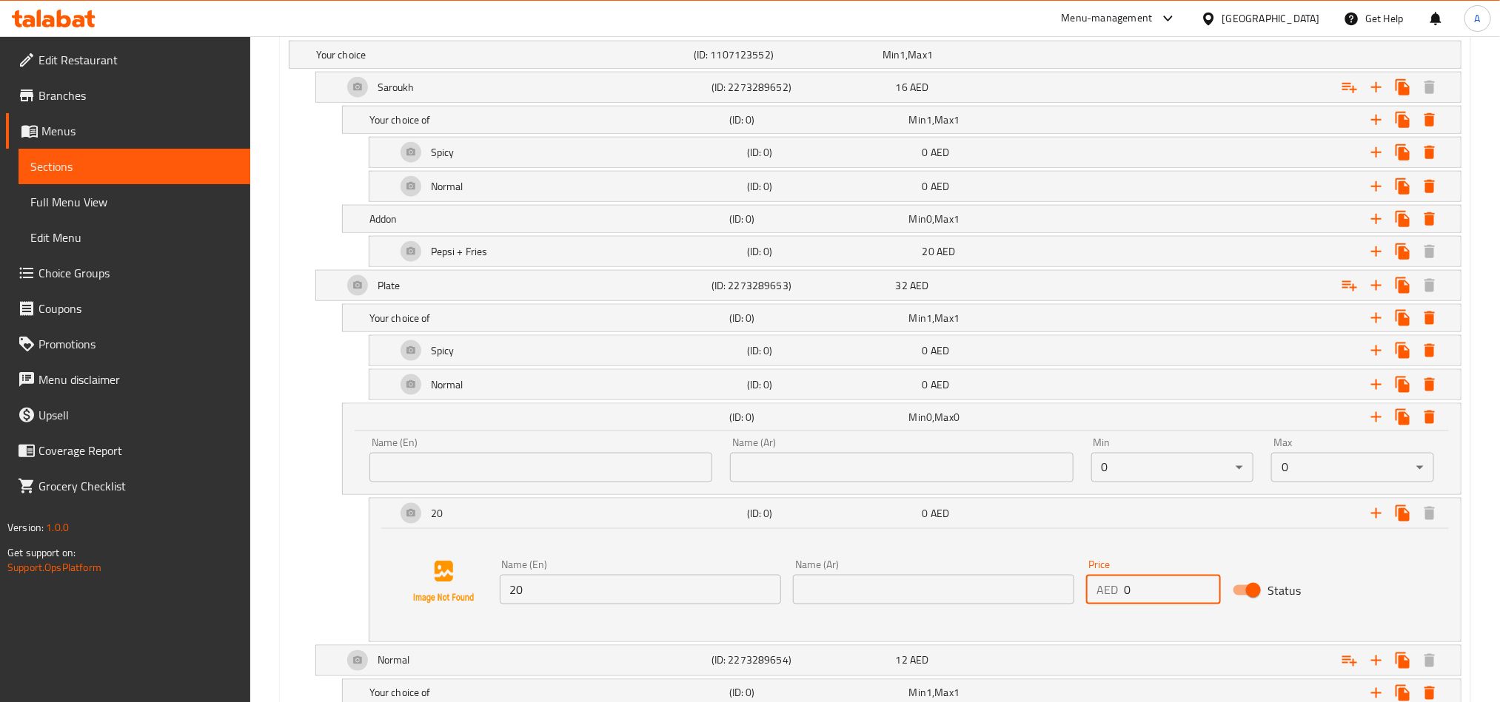
click at [1144, 593] on input "0" at bounding box center [1172, 590] width 97 height 30
paste input "2"
type input "20"
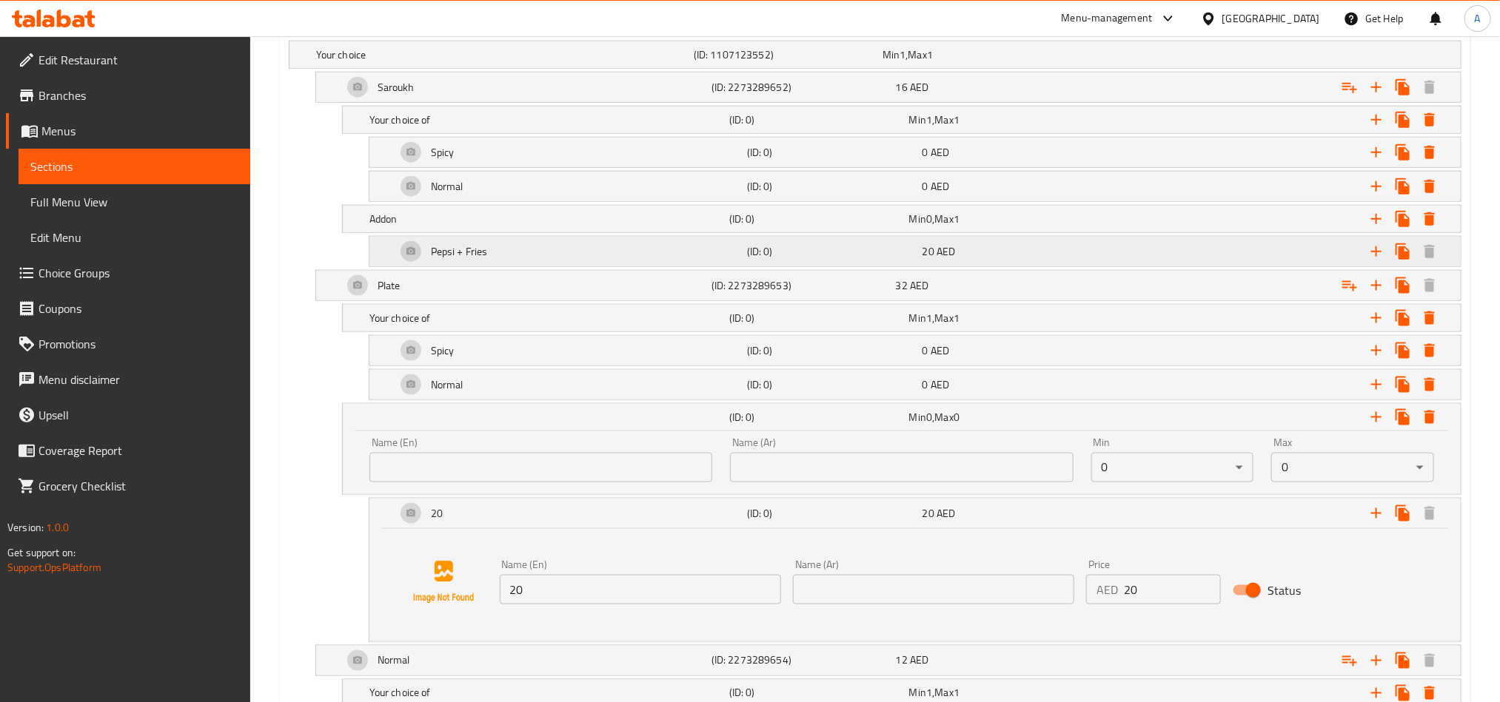
click at [460, 246] on h5 "Pepsi + Fries" at bounding box center [459, 251] width 57 height 15
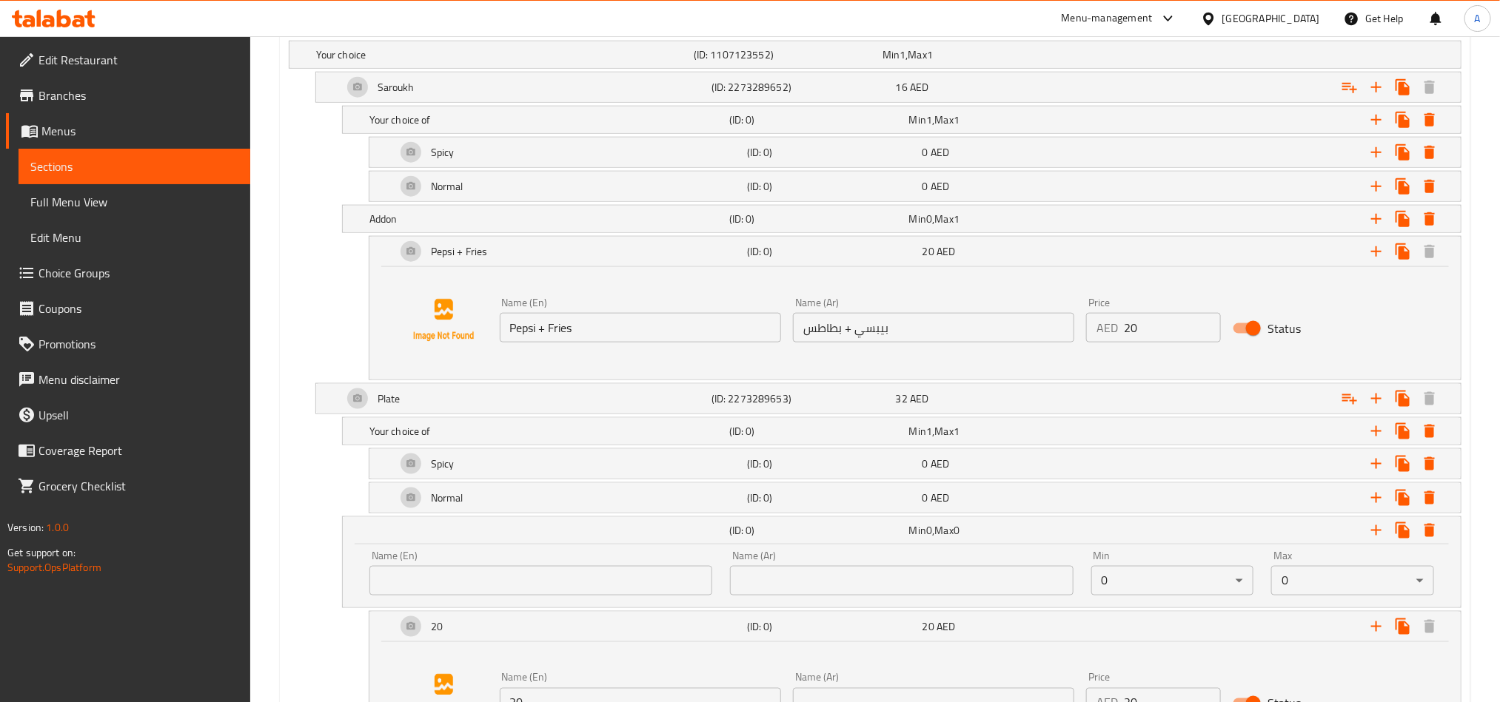
click at [545, 343] on input "Pepsi + Fries" at bounding box center [640, 328] width 281 height 30
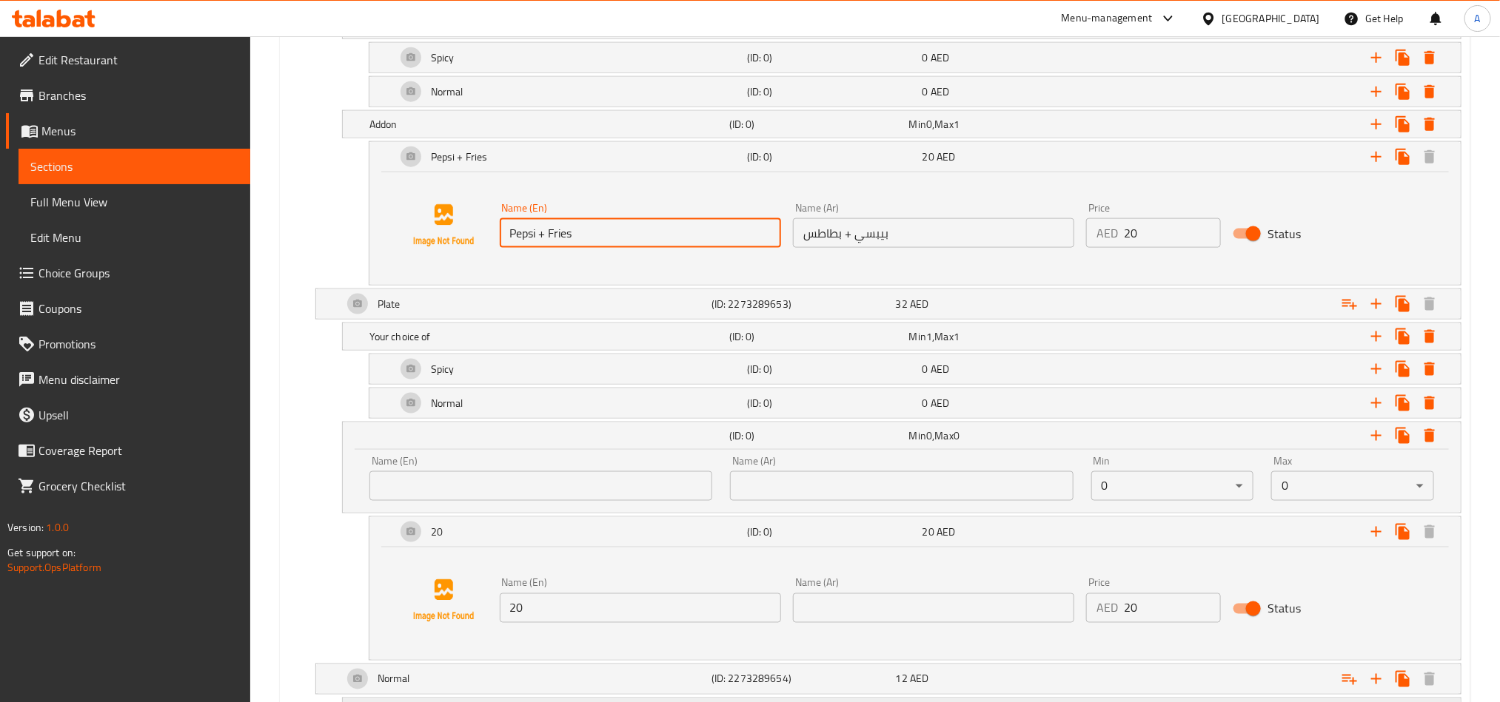
scroll to position [1075, 0]
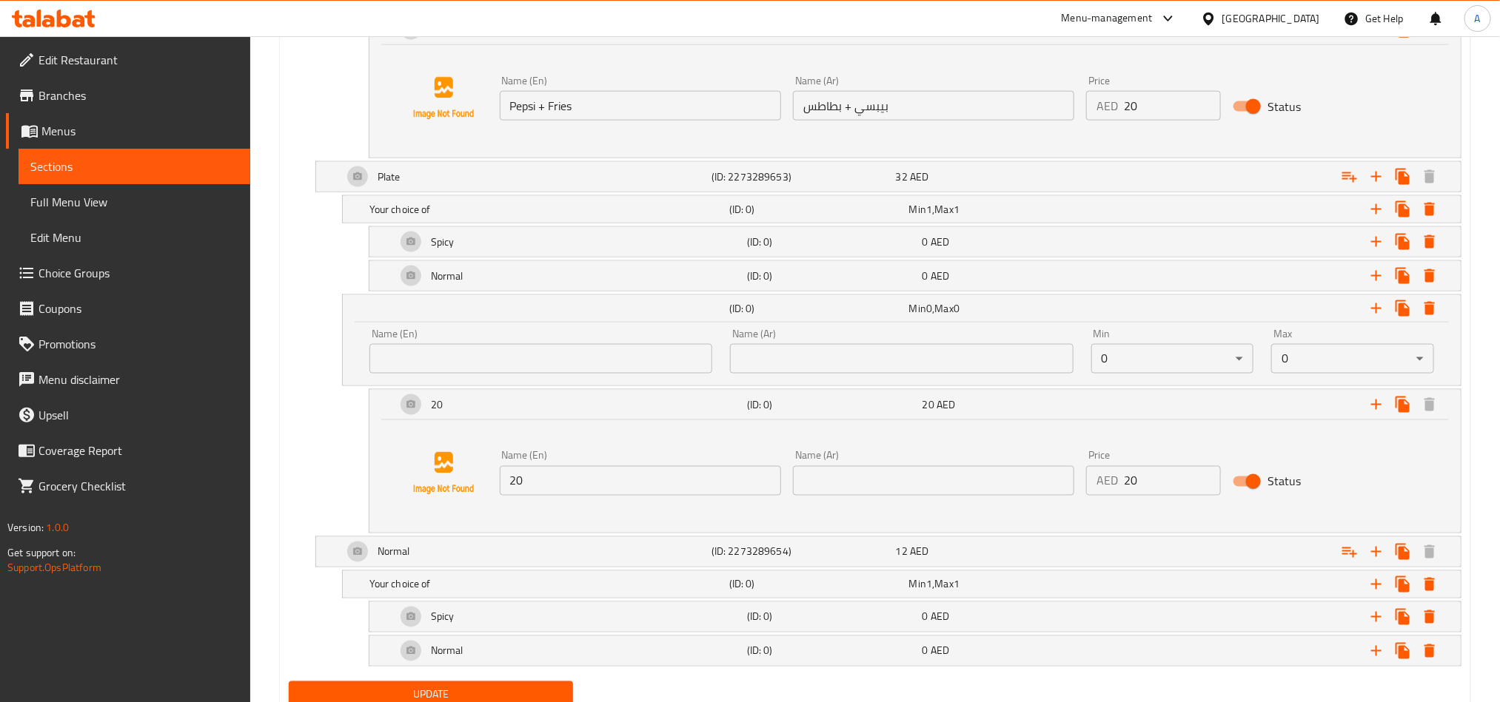
click at [606, 469] on div "Name (En) 20 Name (En)" at bounding box center [640, 473] width 281 height 45
click at [585, 502] on div "Name (En) 20 Name (En)" at bounding box center [640, 473] width 293 height 57
click at [606, 494] on input "20" at bounding box center [640, 481] width 281 height 30
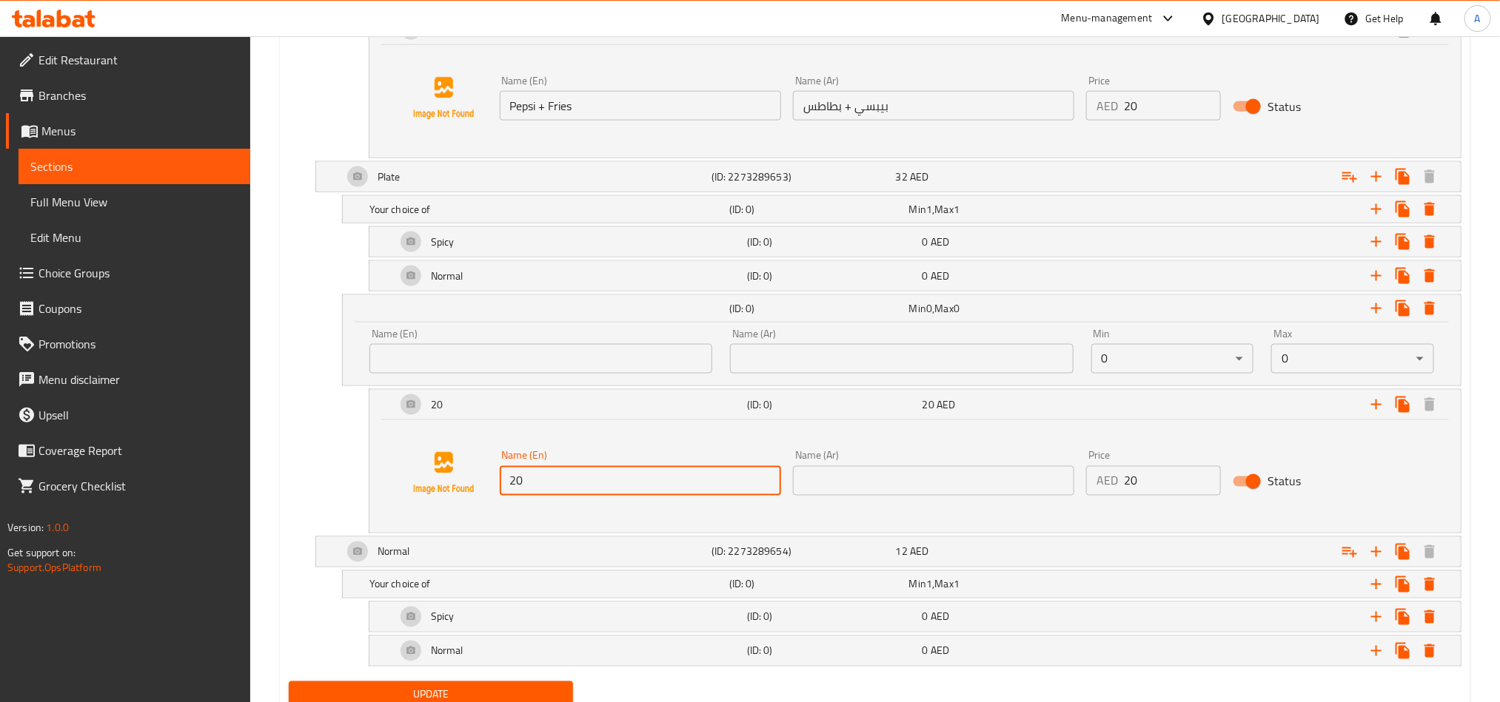
click at [606, 494] on input "20" at bounding box center [640, 481] width 281 height 30
paste input "Pepsi + Fries"
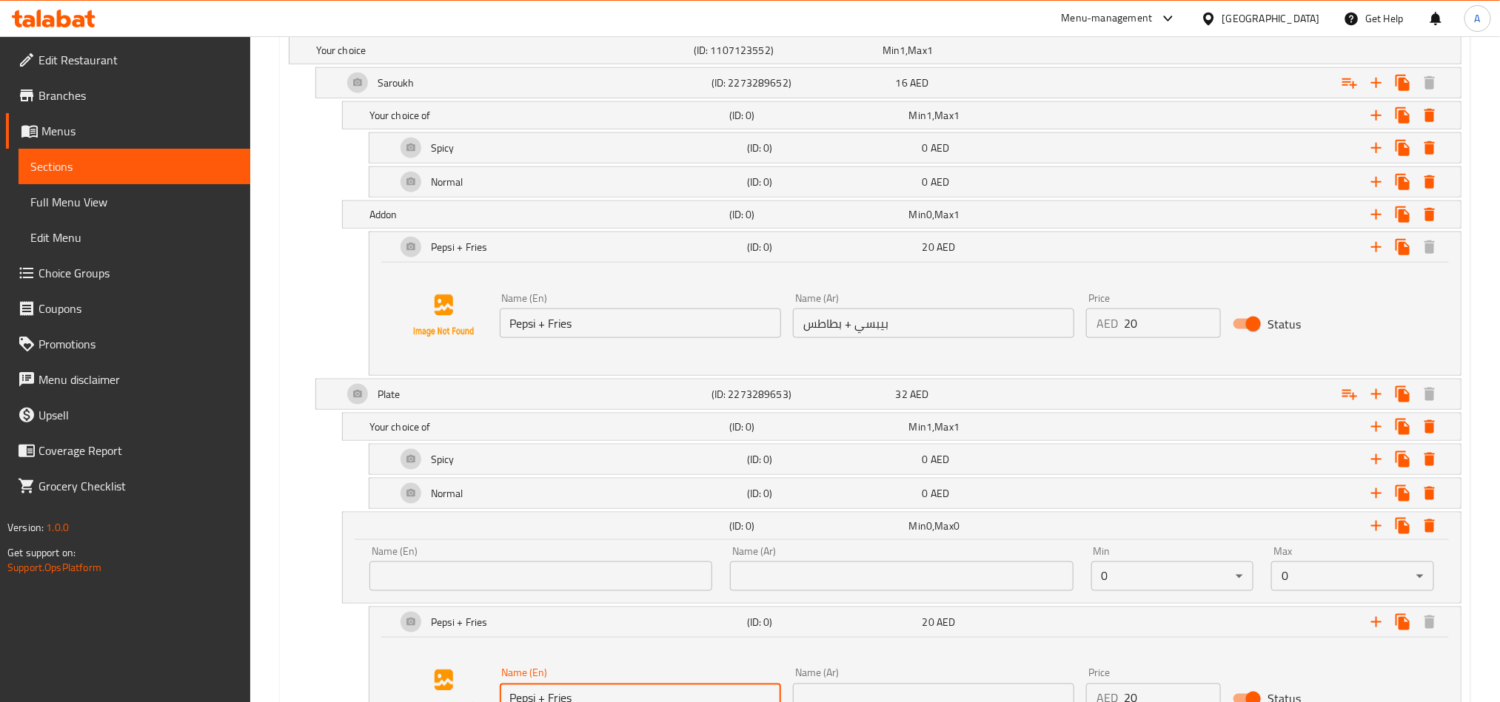
scroll to position [853, 0]
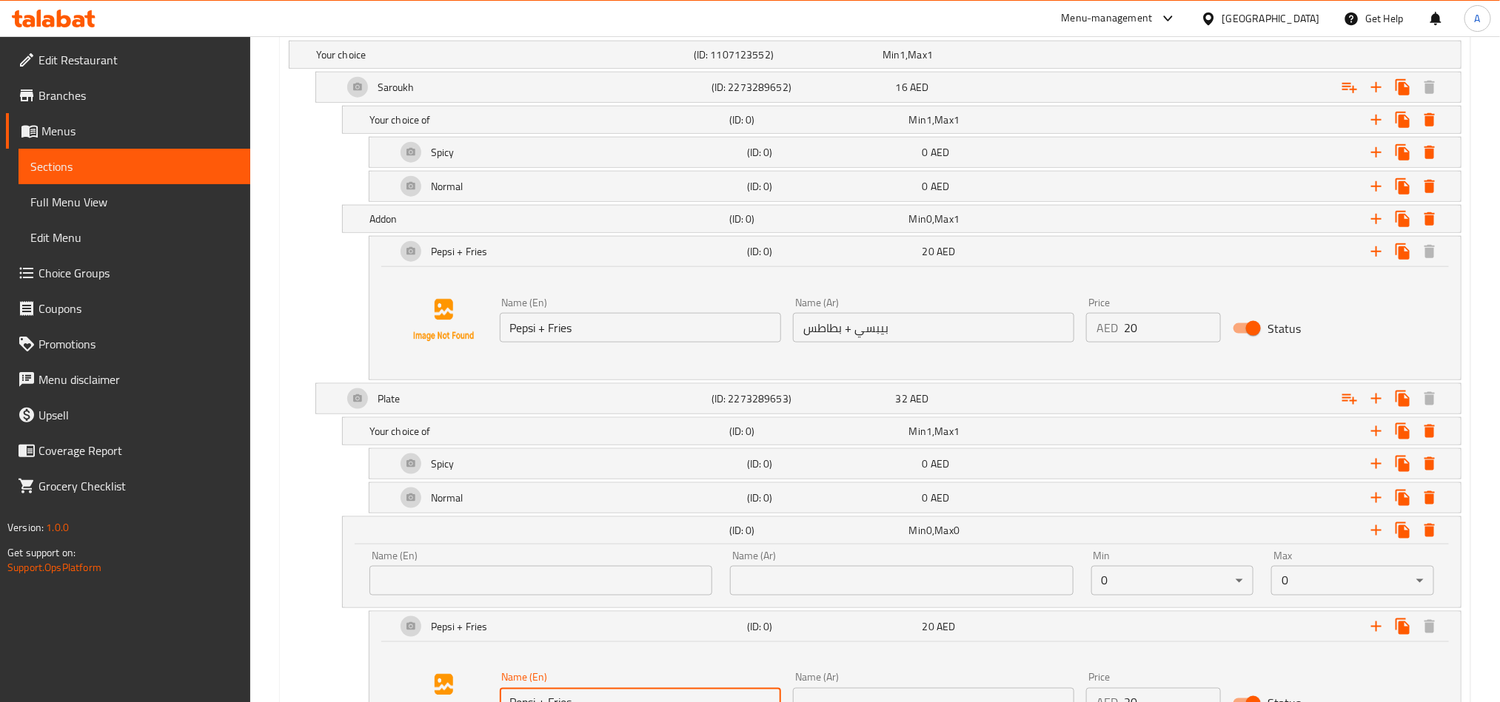
type input "Pepsi + Fries"
click at [930, 349] on div "Name (Ar) بيبسي + بطاطس Name (Ar)" at bounding box center [933, 320] width 293 height 57
click at [935, 338] on input "بيبسي + بطاطس" at bounding box center [933, 328] width 281 height 30
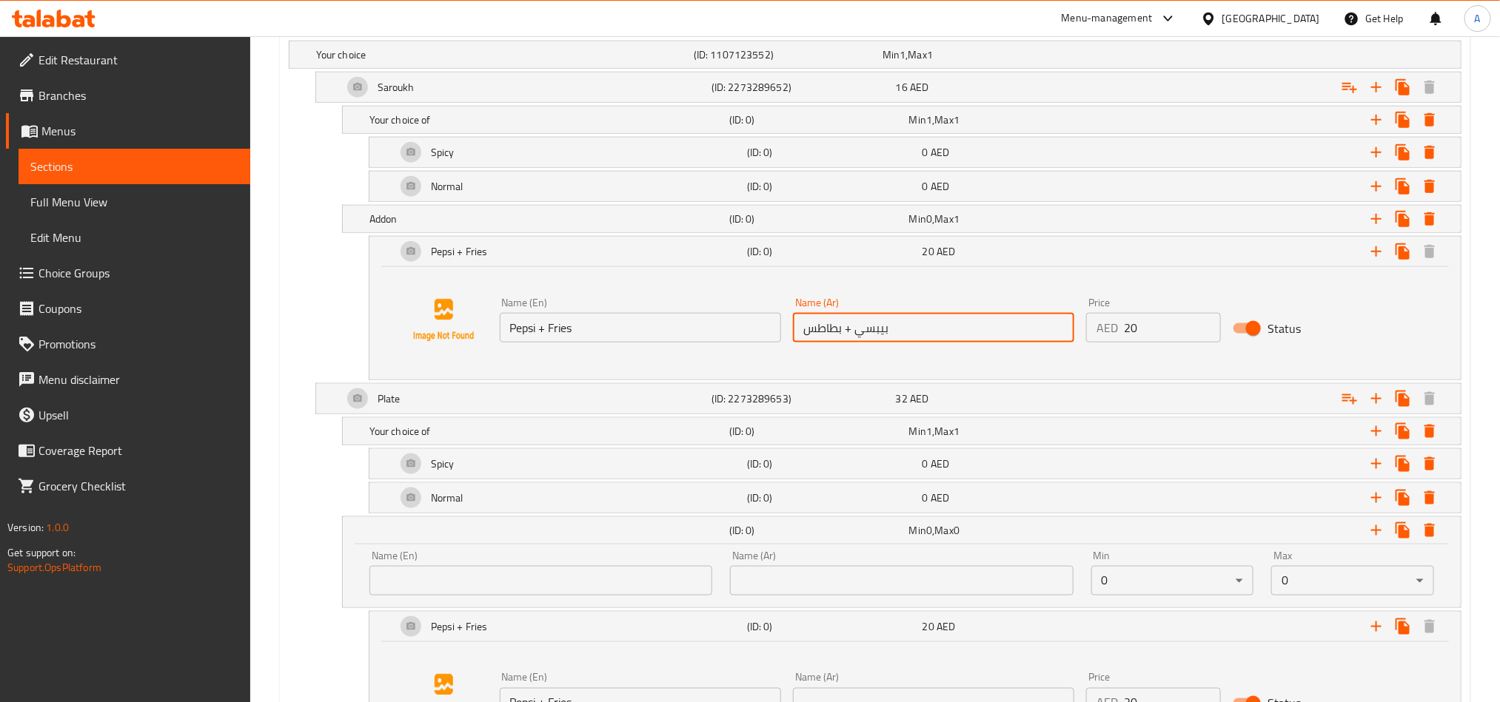
click at [935, 338] on input "بيبسي + بطاطس" at bounding box center [933, 328] width 281 height 30
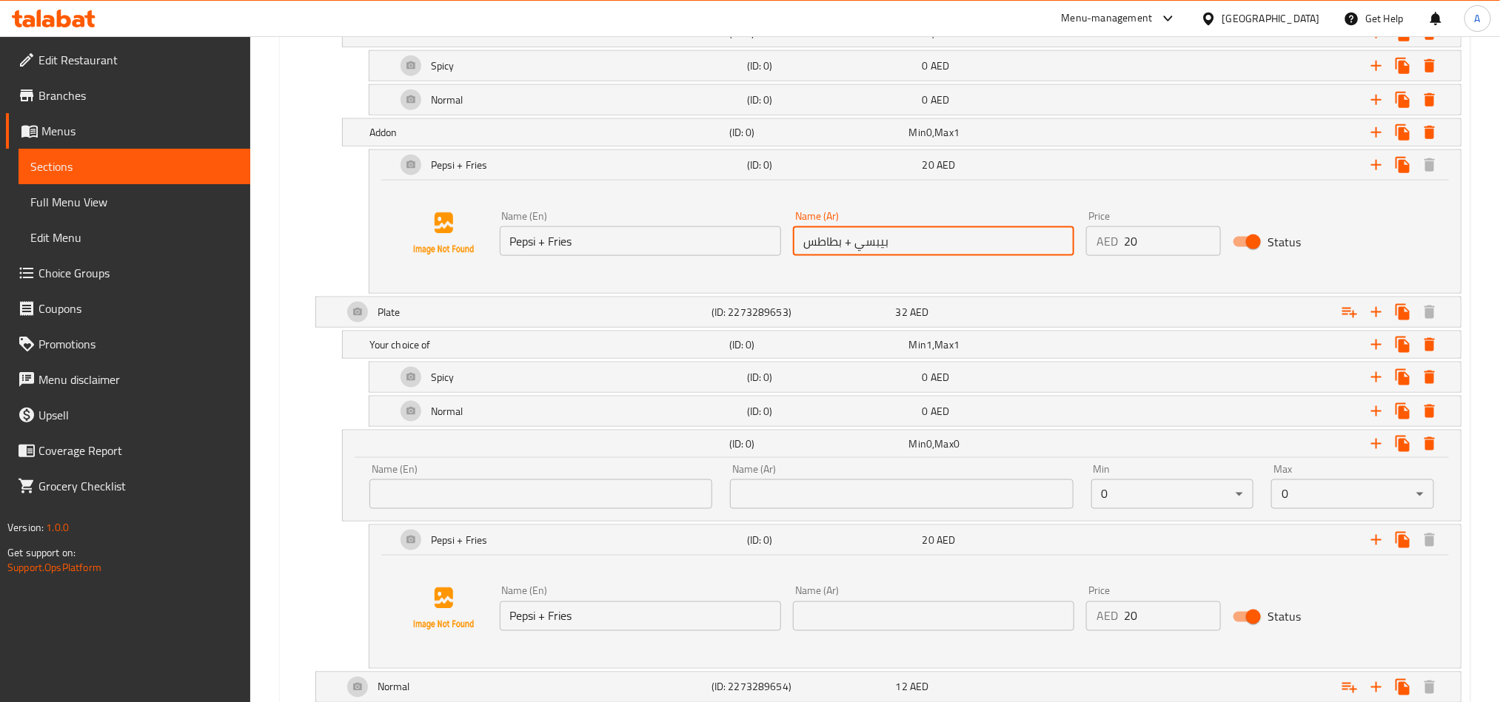
scroll to position [1075, 0]
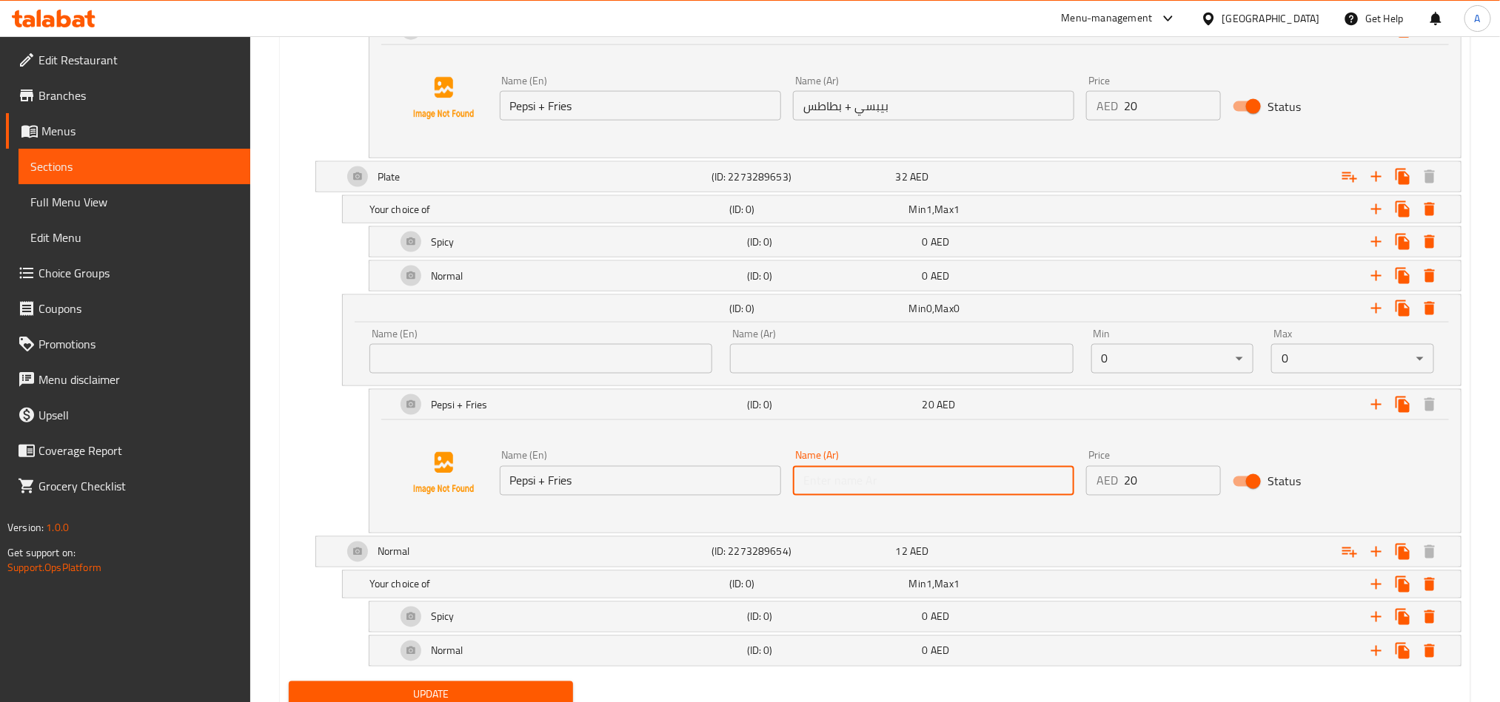
click at [897, 489] on input "text" at bounding box center [933, 481] width 281 height 30
paste input "بيبسي + بطاطس"
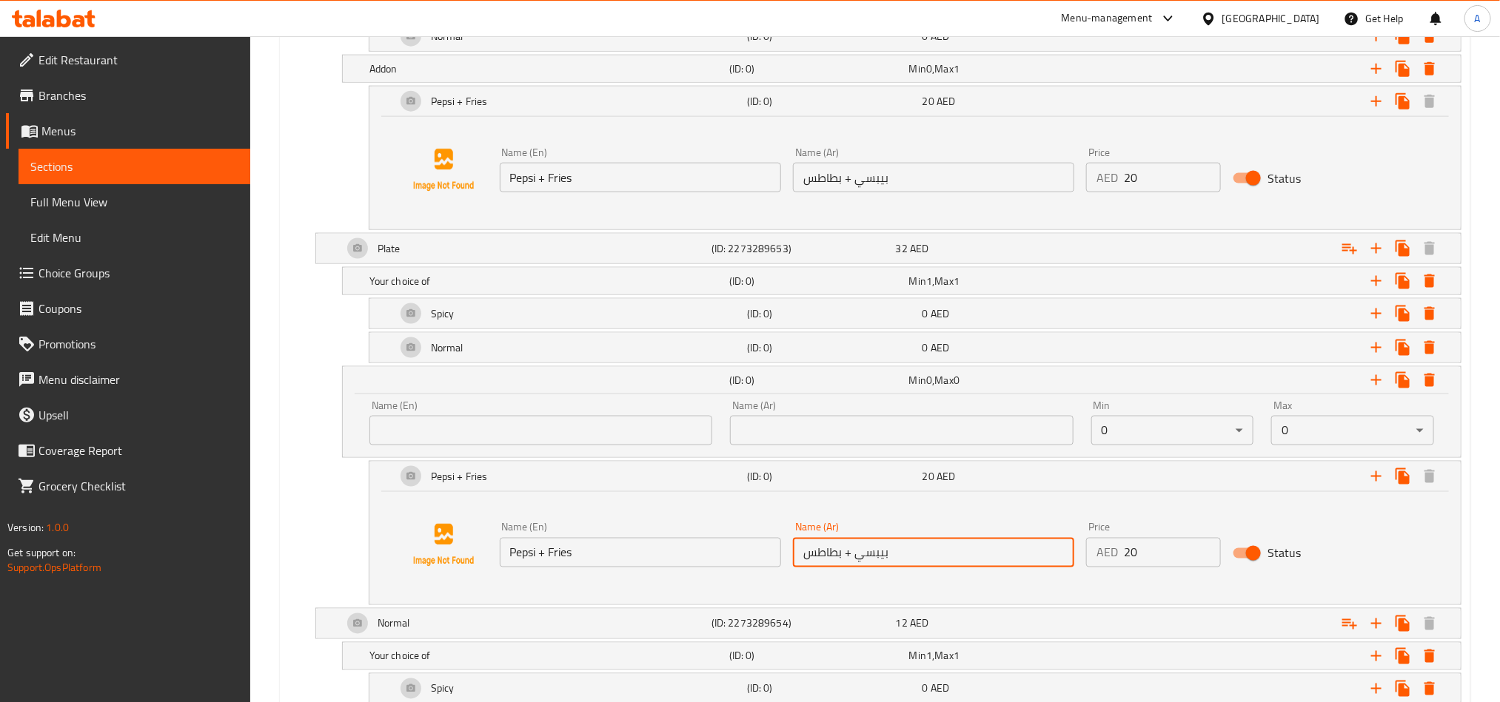
scroll to position [964, 0]
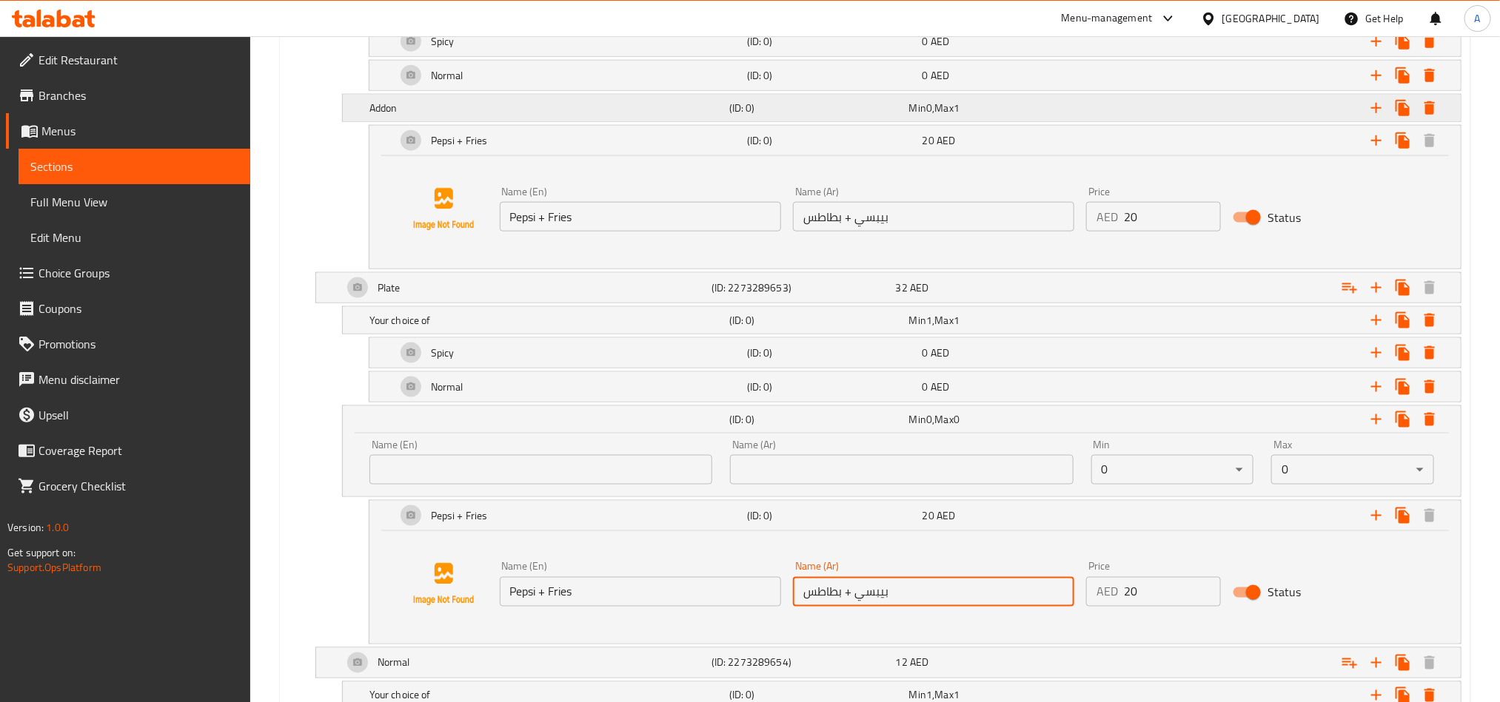
type input "بيبسي + بطاطس"
click at [477, 115] on h5 "Addon" at bounding box center [546, 108] width 354 height 15
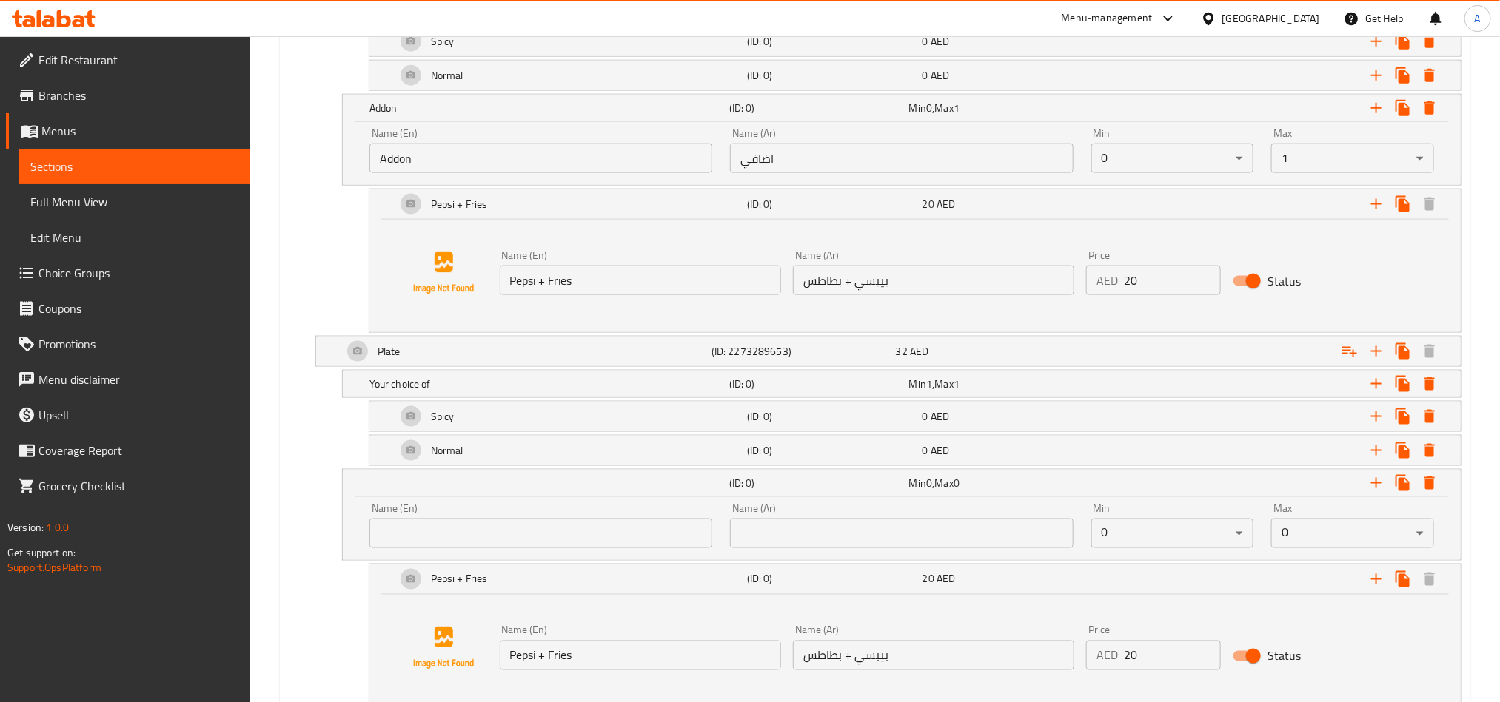
click at [487, 158] on input "Addon" at bounding box center [540, 159] width 343 height 30
click at [453, 533] on input "text" at bounding box center [540, 534] width 343 height 30
paste input "Addon"
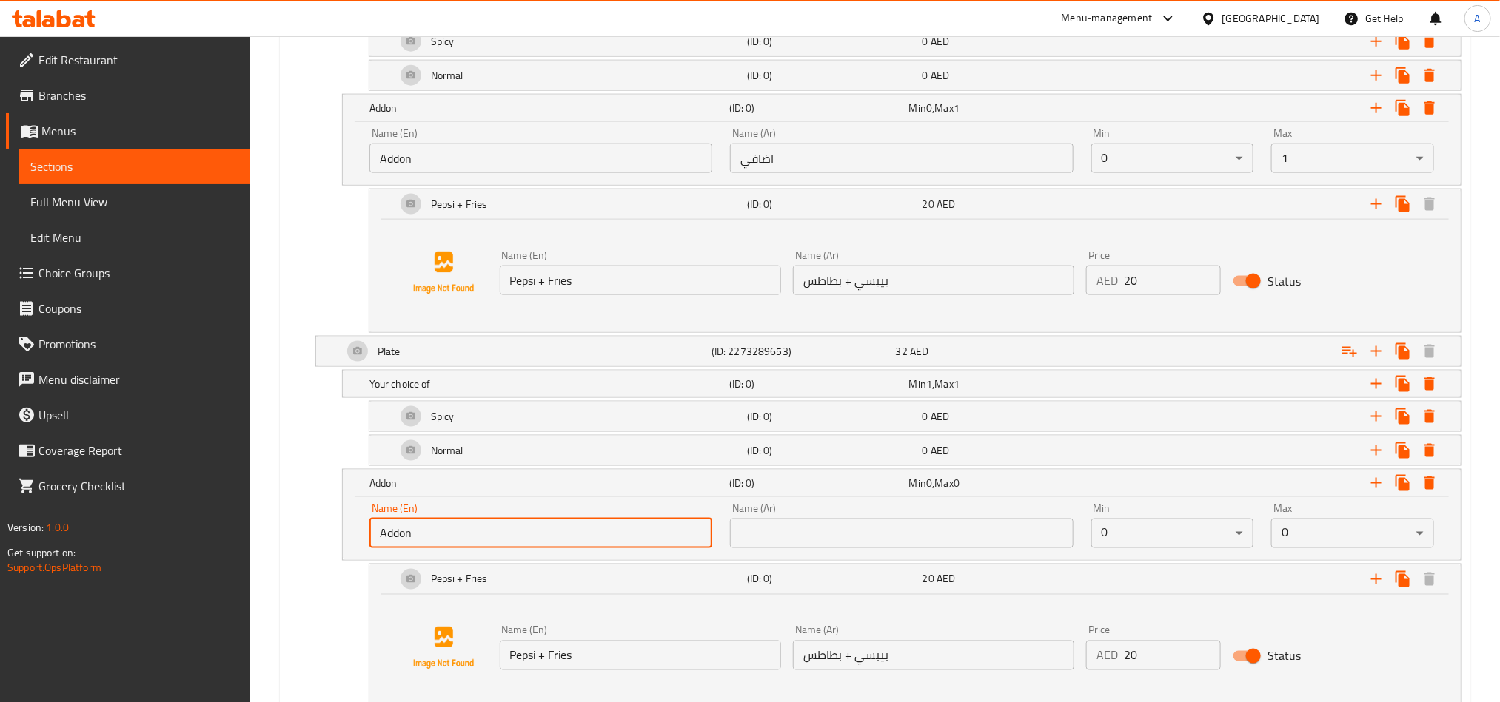
type input "Addon"
click at [822, 163] on input "اضافي" at bounding box center [901, 159] width 343 height 30
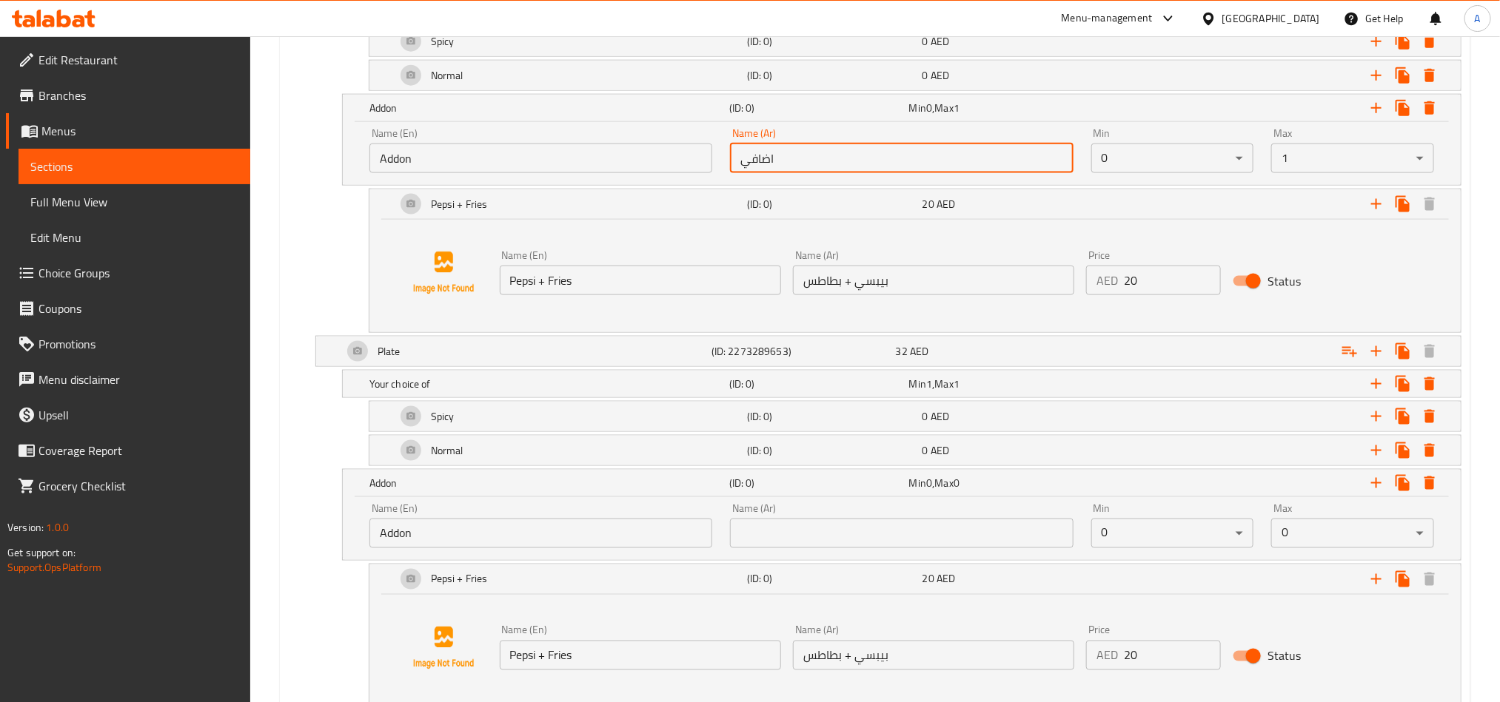
click at [809, 557] on div "Name (Ar) Name (Ar)" at bounding box center [901, 525] width 360 height 63
click at [816, 544] on input "text" at bounding box center [901, 534] width 343 height 30
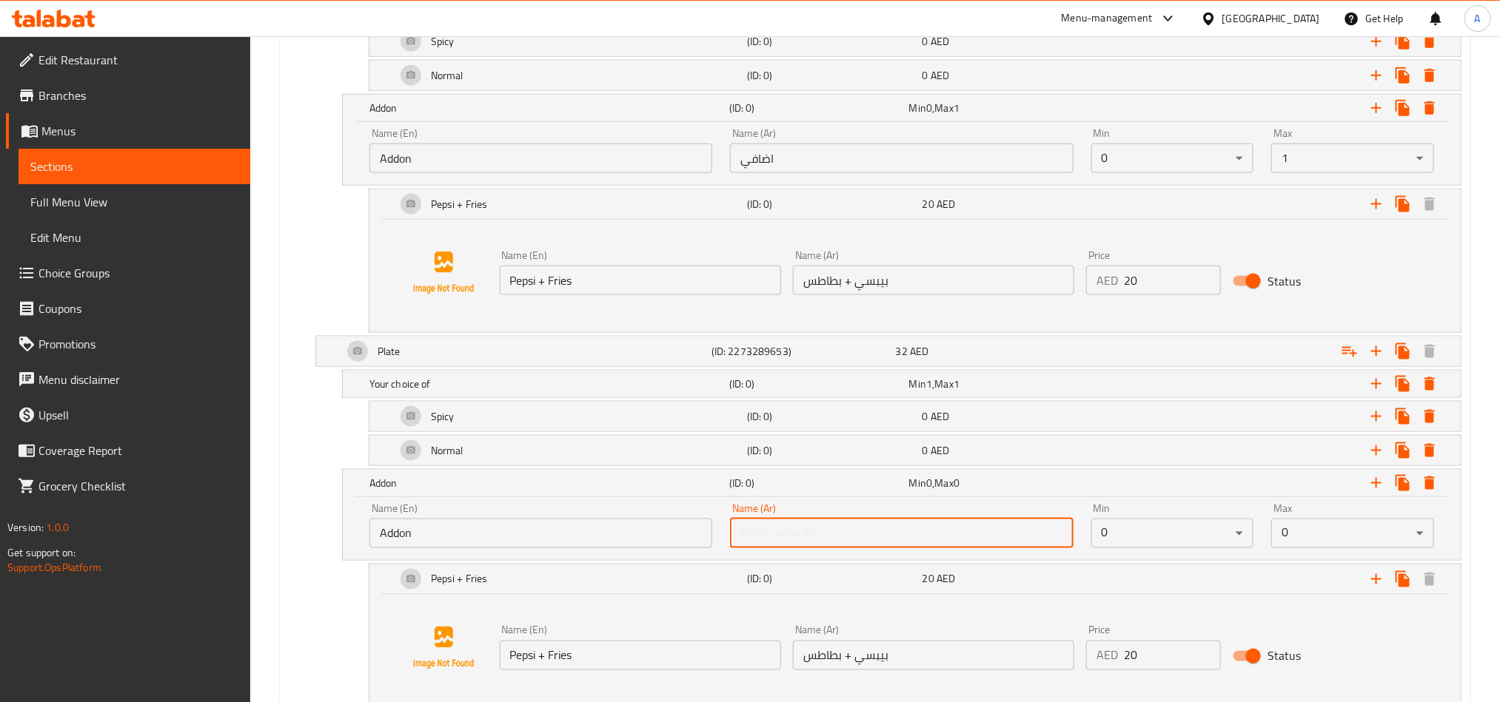
paste input "اضافي"
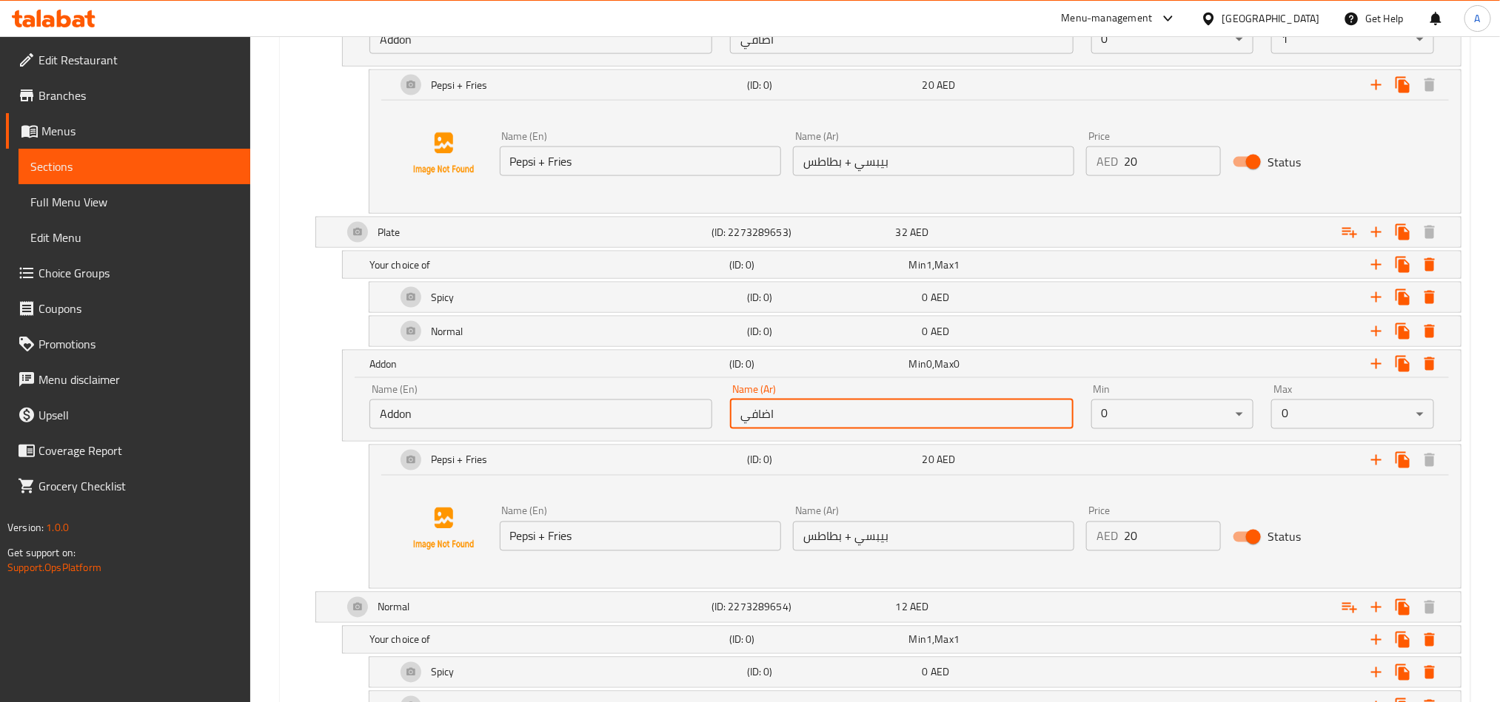
scroll to position [1208, 0]
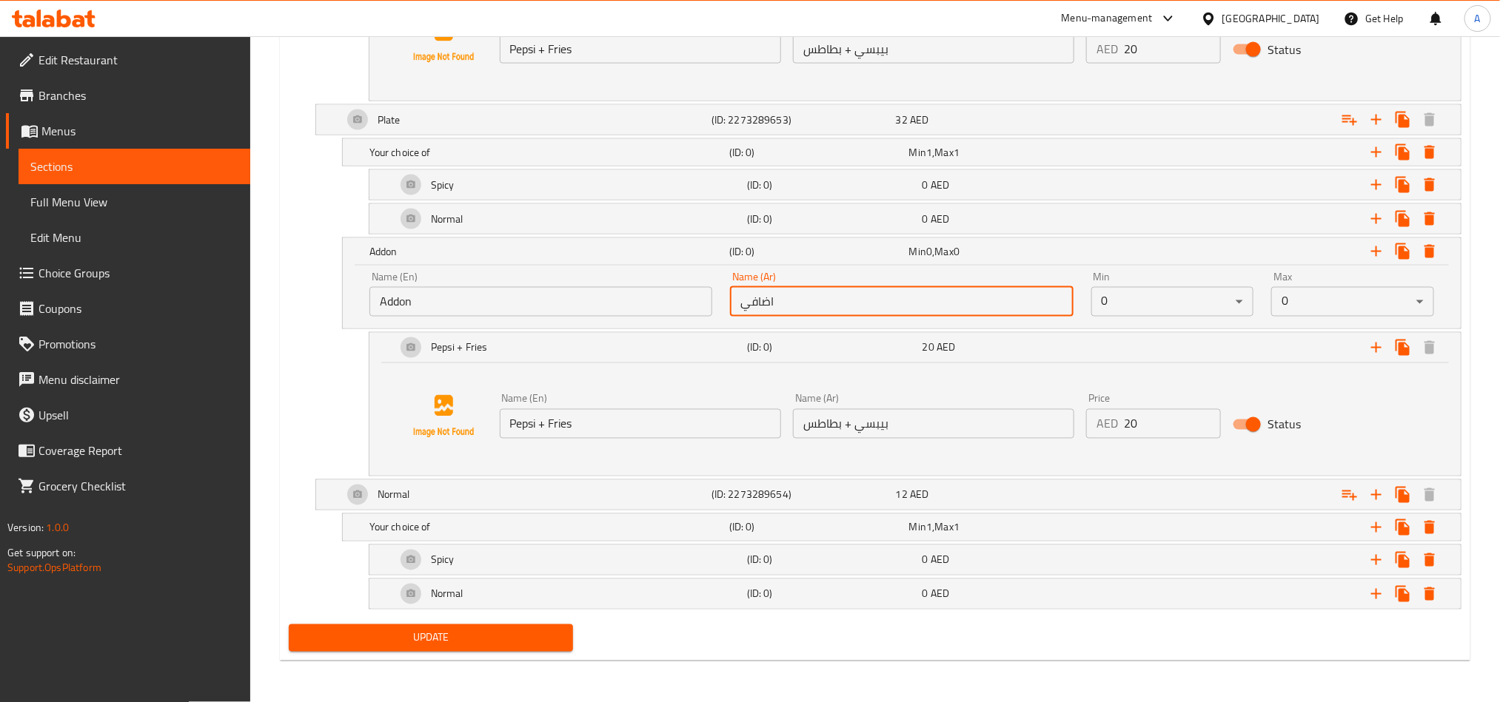
type input "اضافي"
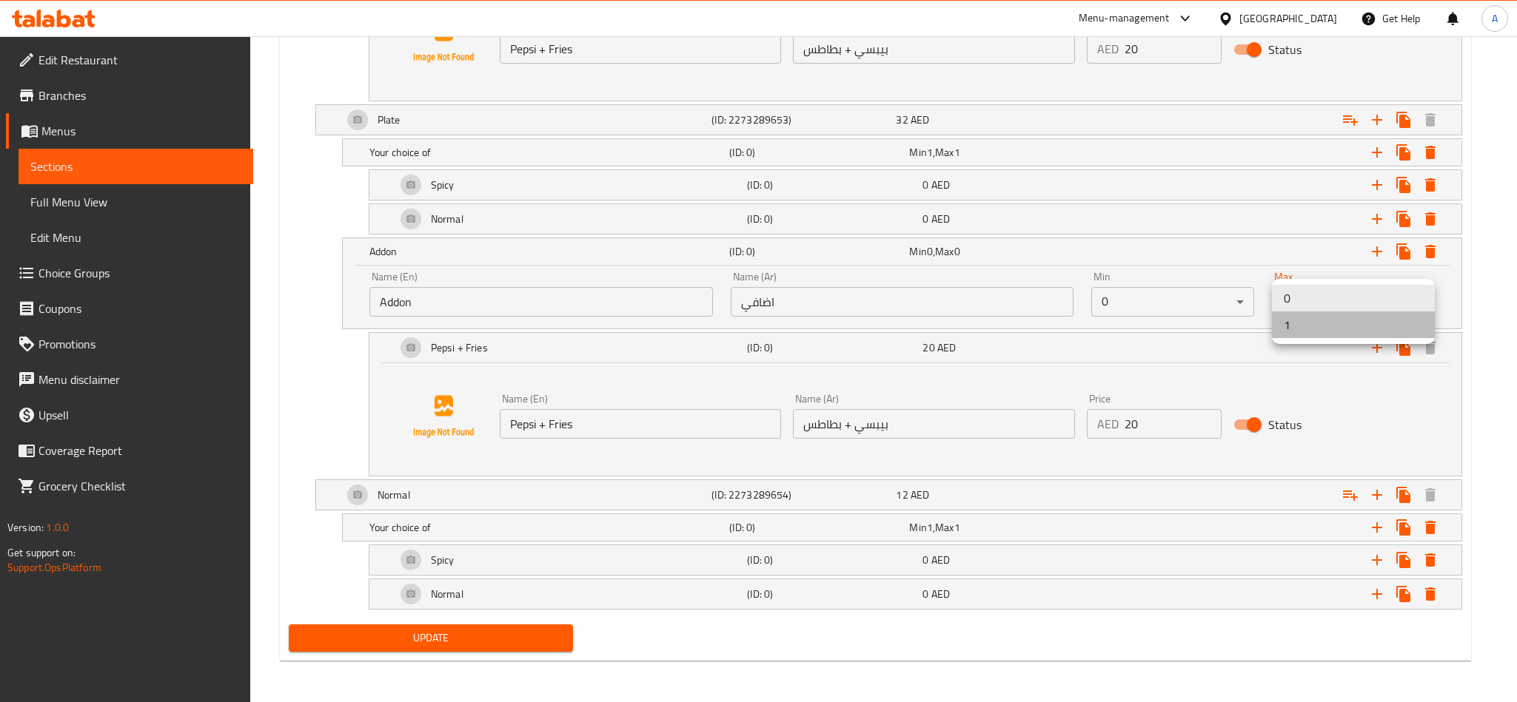
click at [1308, 336] on li "1" at bounding box center [1353, 325] width 163 height 27
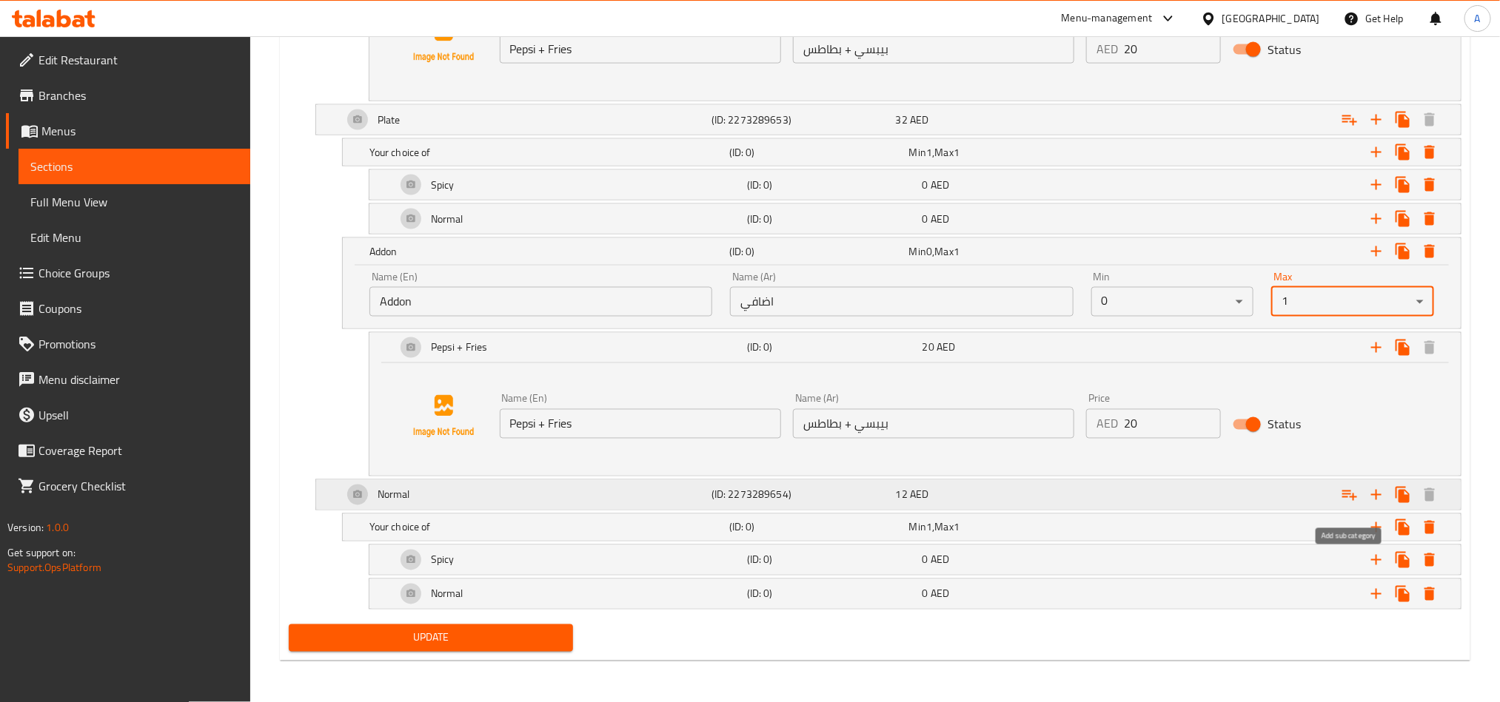
click at [1343, 493] on icon "Expand" at bounding box center [1349, 495] width 18 height 18
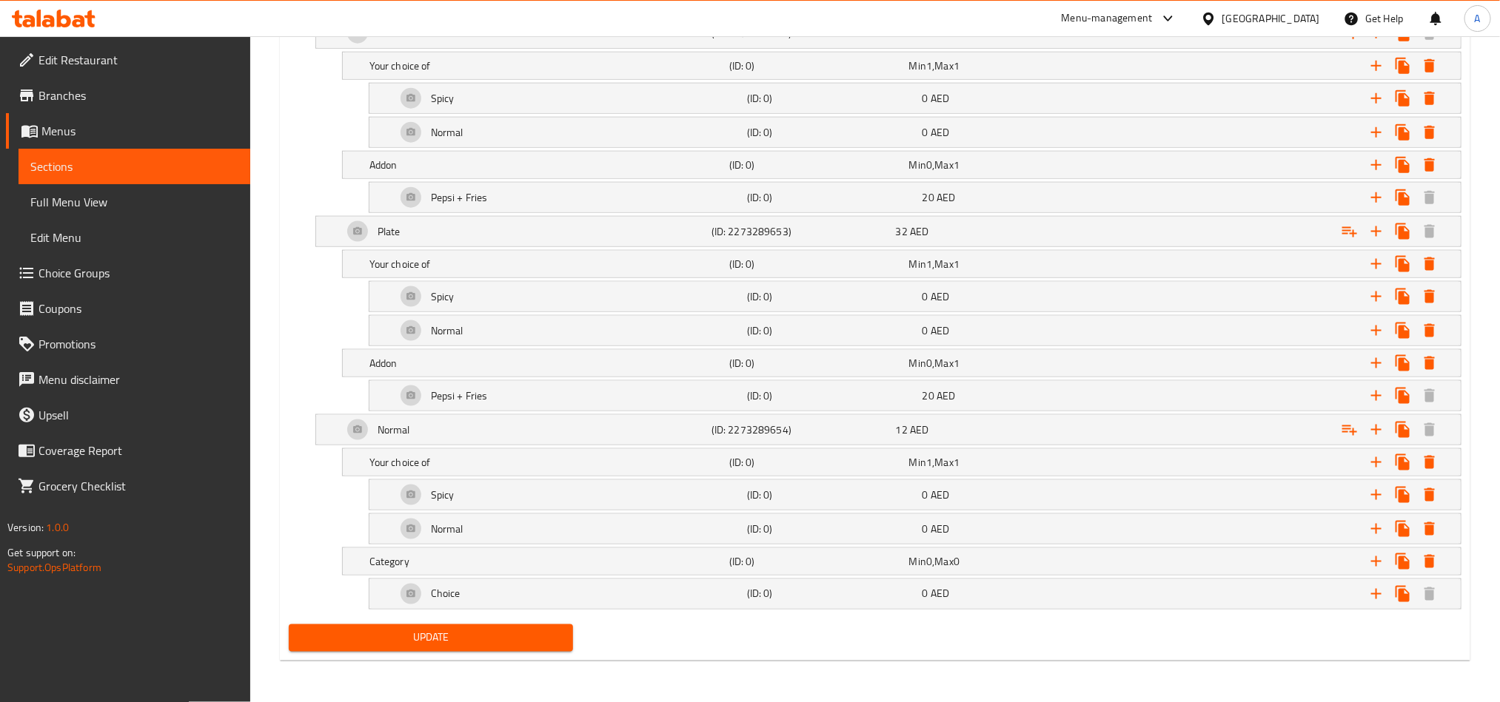
scroll to position [920, 0]
click at [1169, 600] on div "Expand" at bounding box center [1270, 594] width 351 height 33
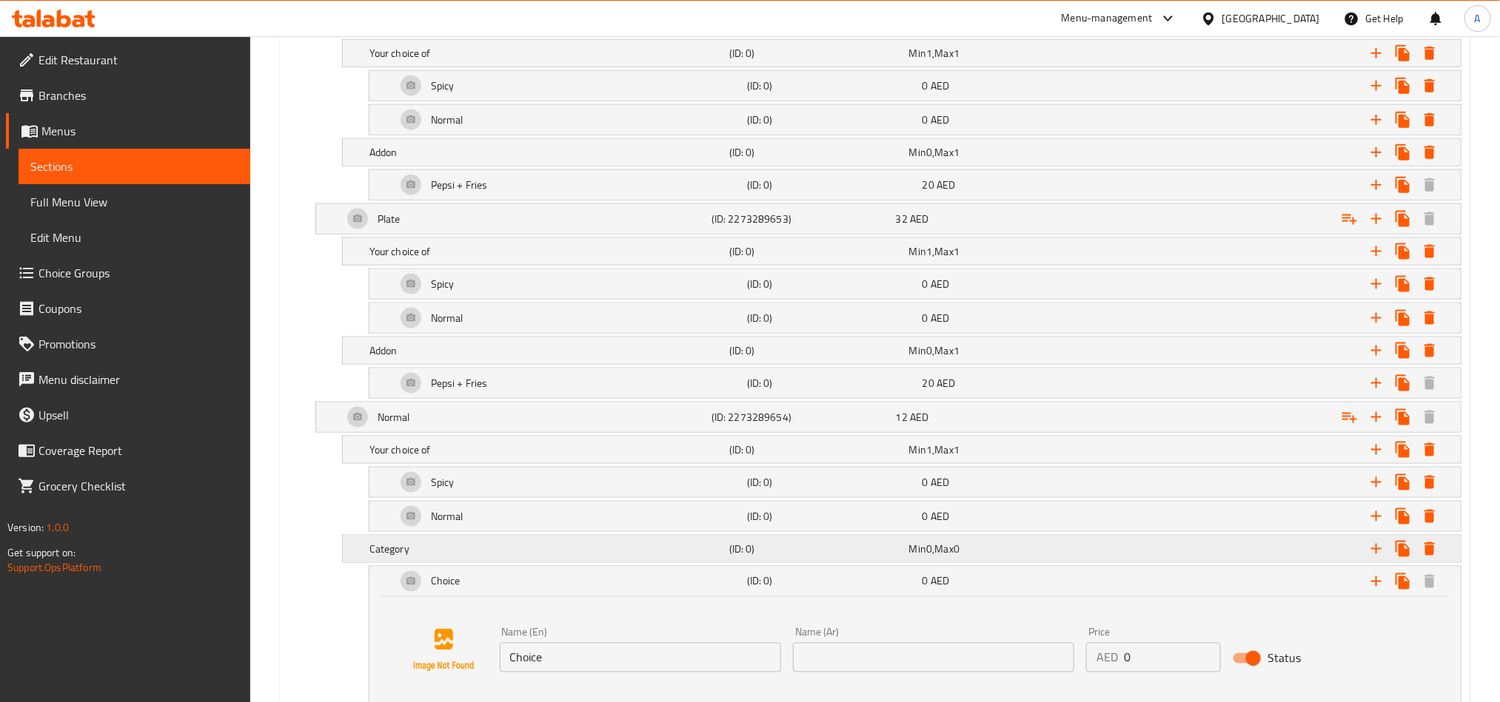
click at [613, 557] on h5 "Category" at bounding box center [546, 549] width 354 height 15
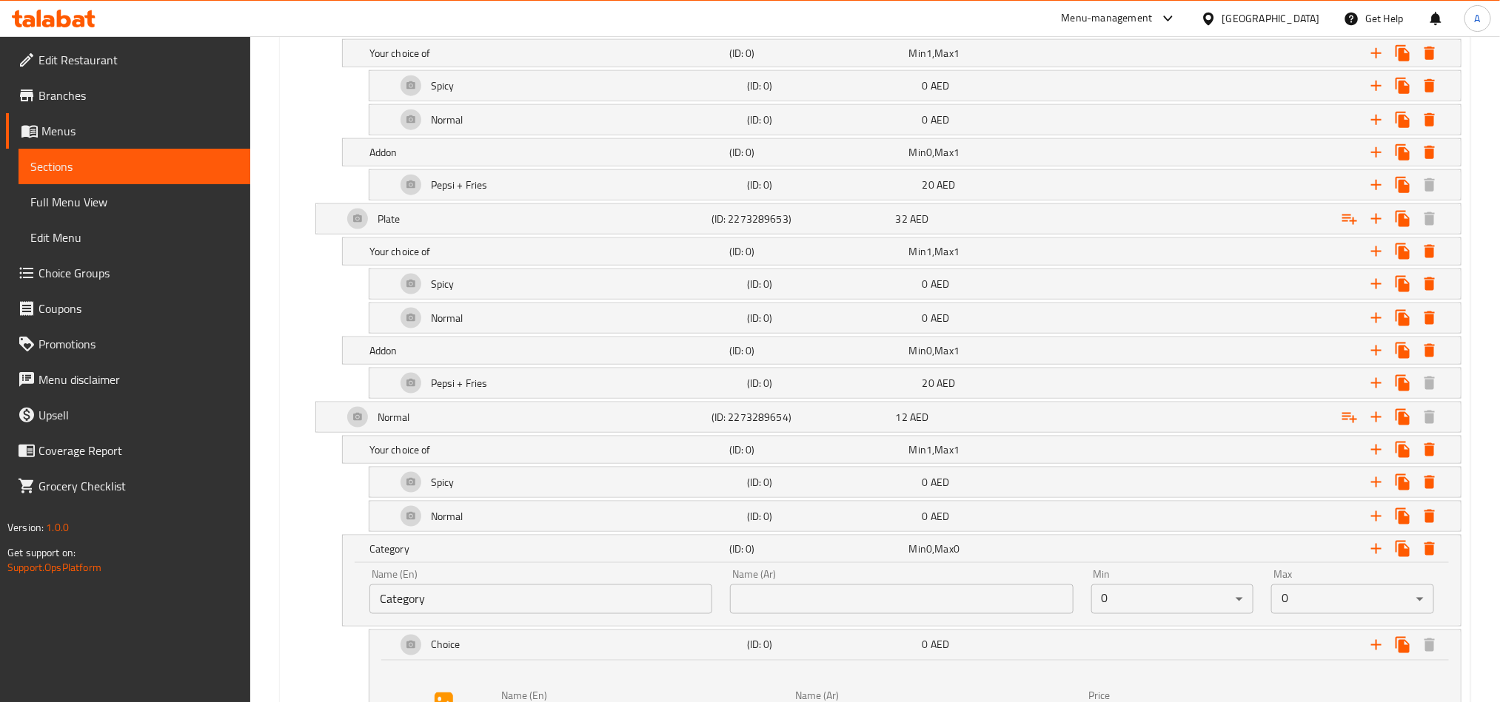
scroll to position [1031, 0]
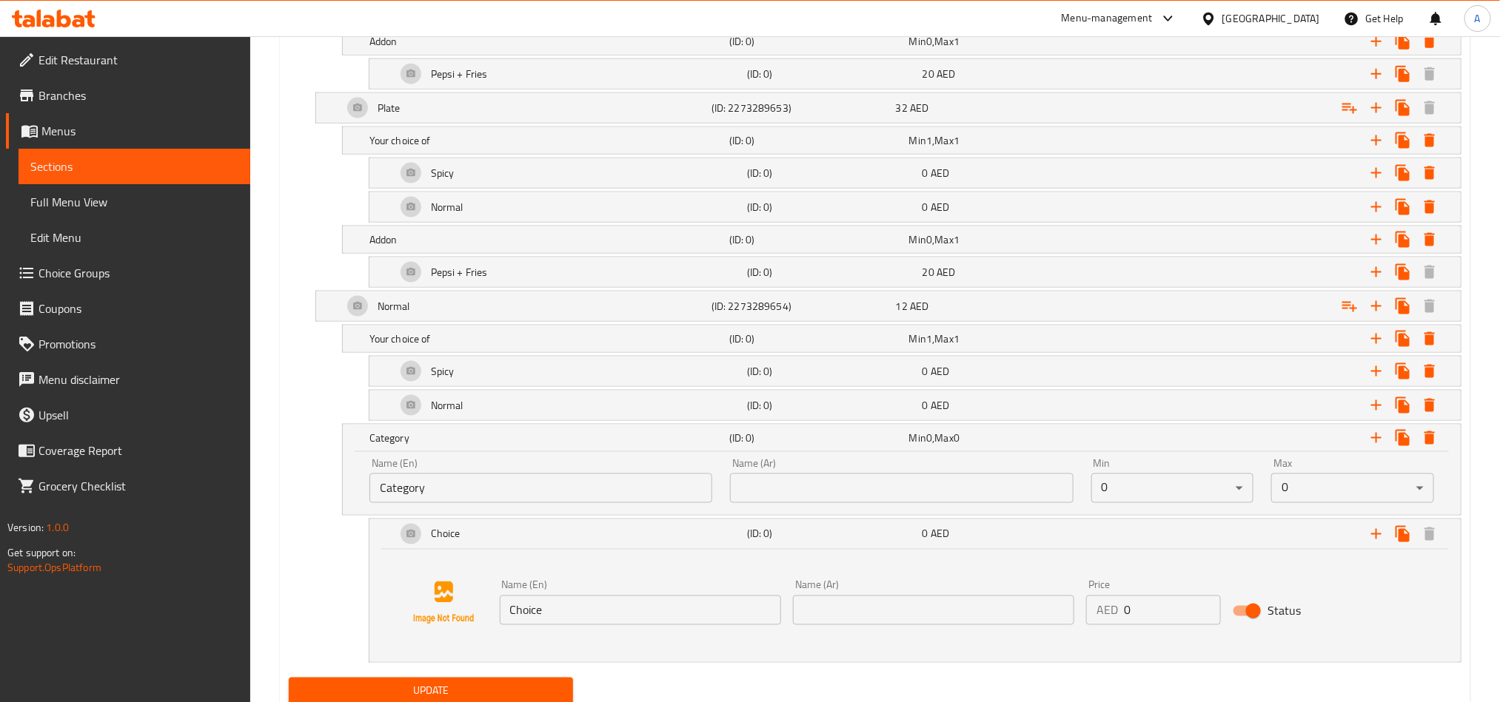
click at [908, 512] on div "Name (Ar) Name (Ar)" at bounding box center [901, 480] width 360 height 63
click at [942, 498] on input "text" at bounding box center [901, 489] width 343 height 30
paste input "اضافي"
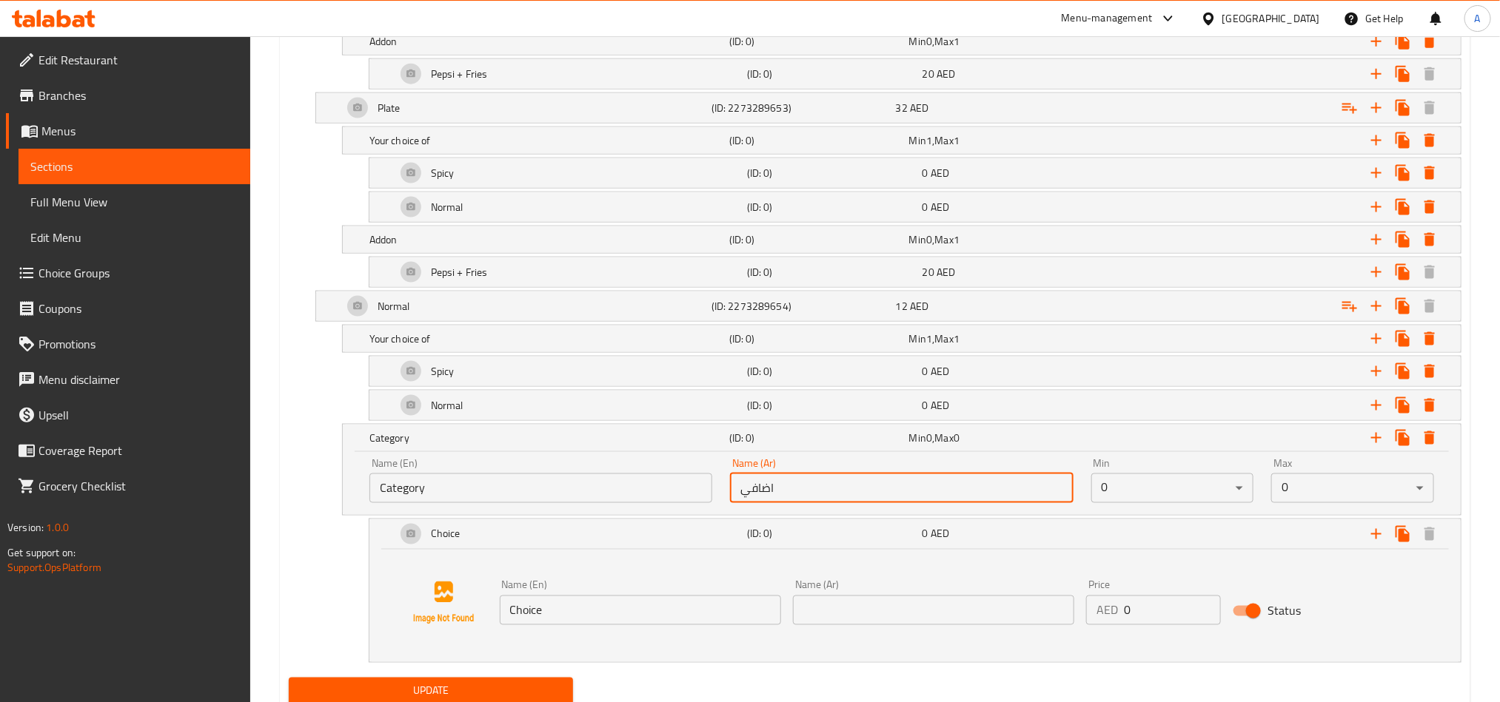
type input "اضافي"
click at [654, 512] on div "Name (En) Category Name (En)" at bounding box center [540, 480] width 360 height 63
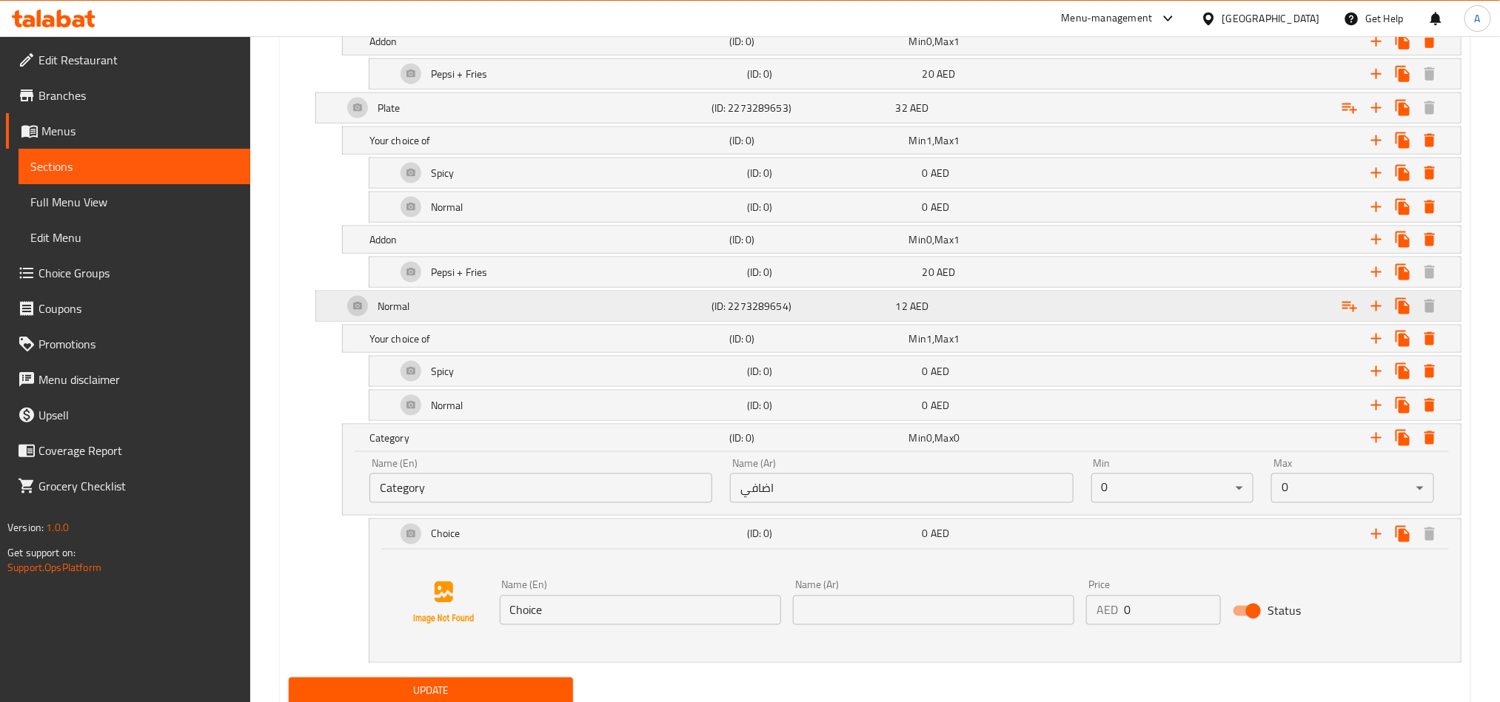
click at [484, 318] on div "Normal" at bounding box center [524, 307] width 369 height 36
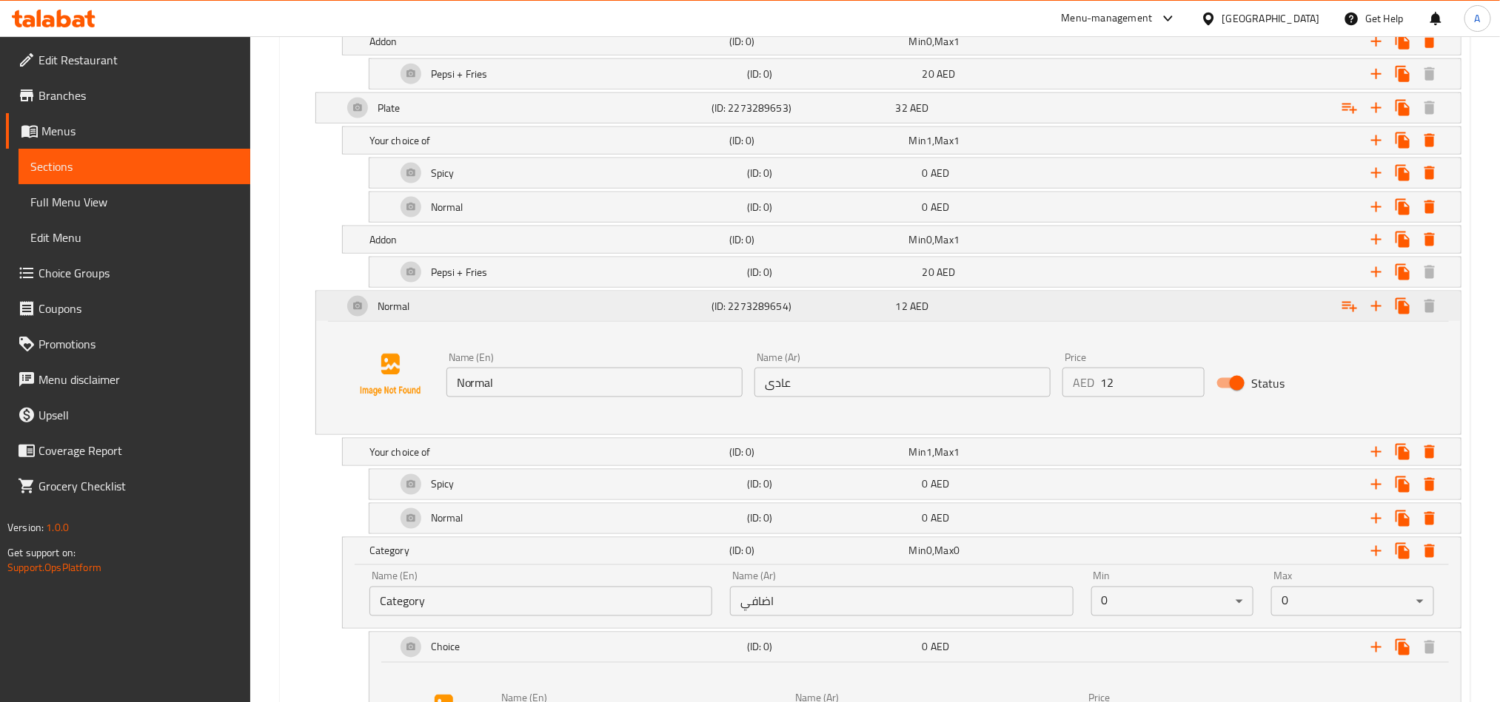
click at [486, 324] on div "Normal" at bounding box center [524, 307] width 369 height 36
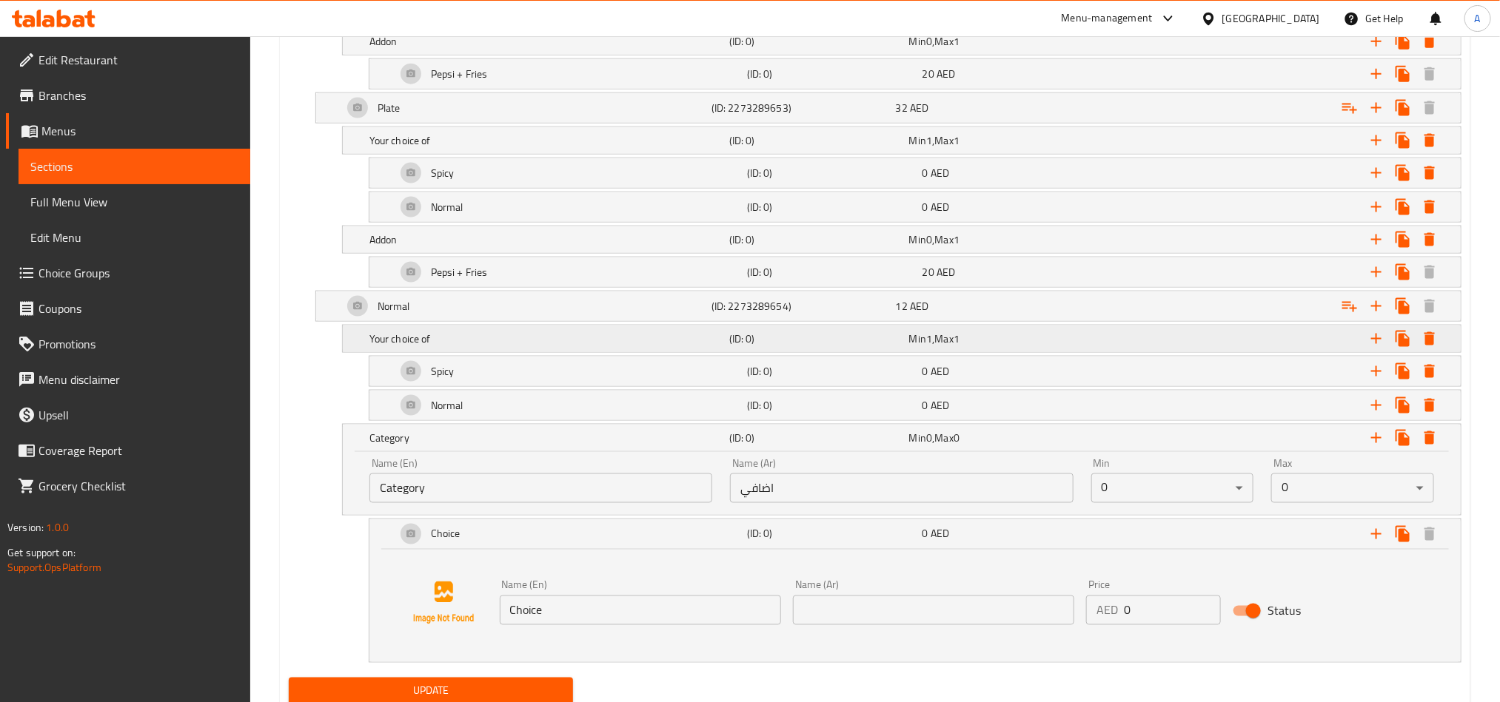
click at [505, 355] on div "Your choice of (ID: 0) Min 1 , Max 1" at bounding box center [905, 339] width 1079 height 33
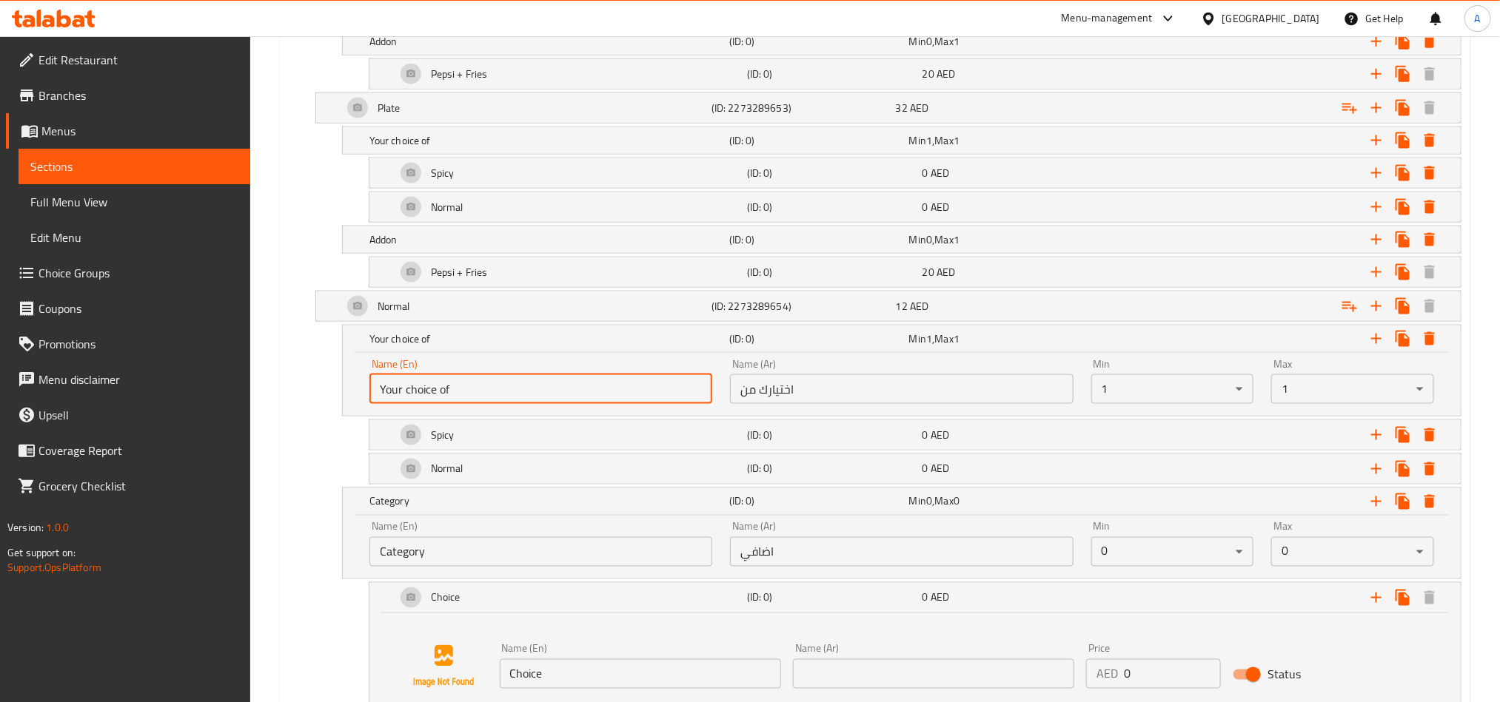
click at [489, 389] on input "Your choice of" at bounding box center [540, 390] width 343 height 30
click at [489, 554] on input "Category" at bounding box center [540, 552] width 343 height 30
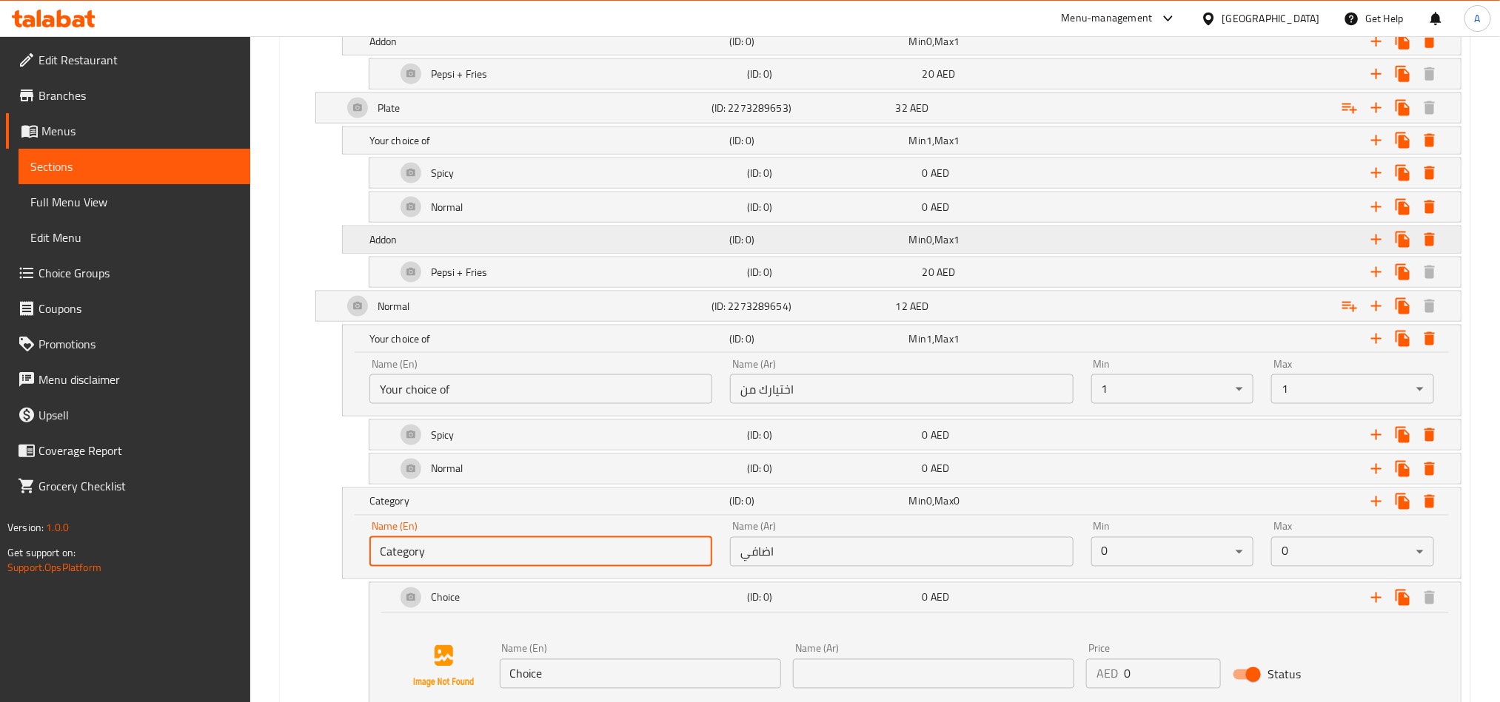
click at [489, 247] on h5 "Addon" at bounding box center [546, 239] width 354 height 15
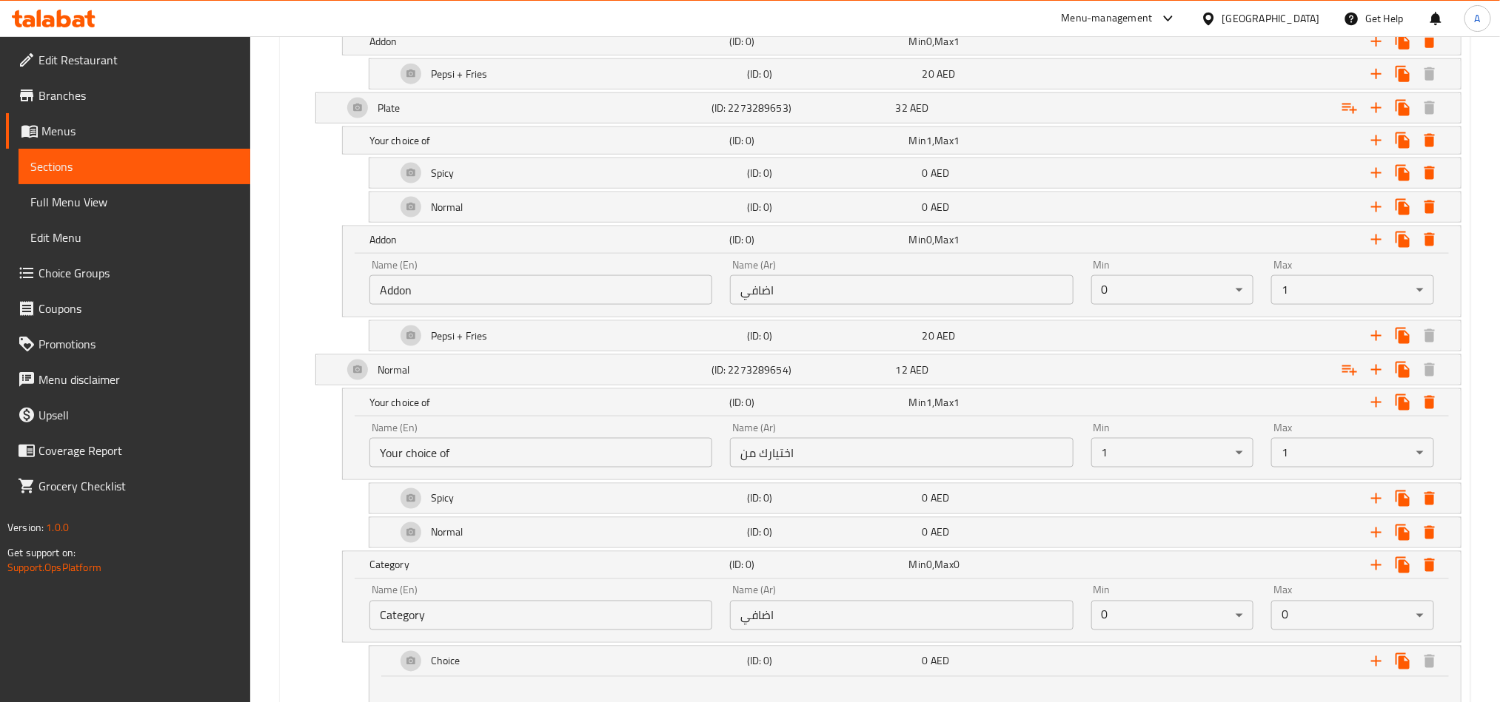
click at [483, 291] on input "Addon" at bounding box center [540, 290] width 343 height 30
click at [446, 629] on input "Category" at bounding box center [540, 616] width 343 height 30
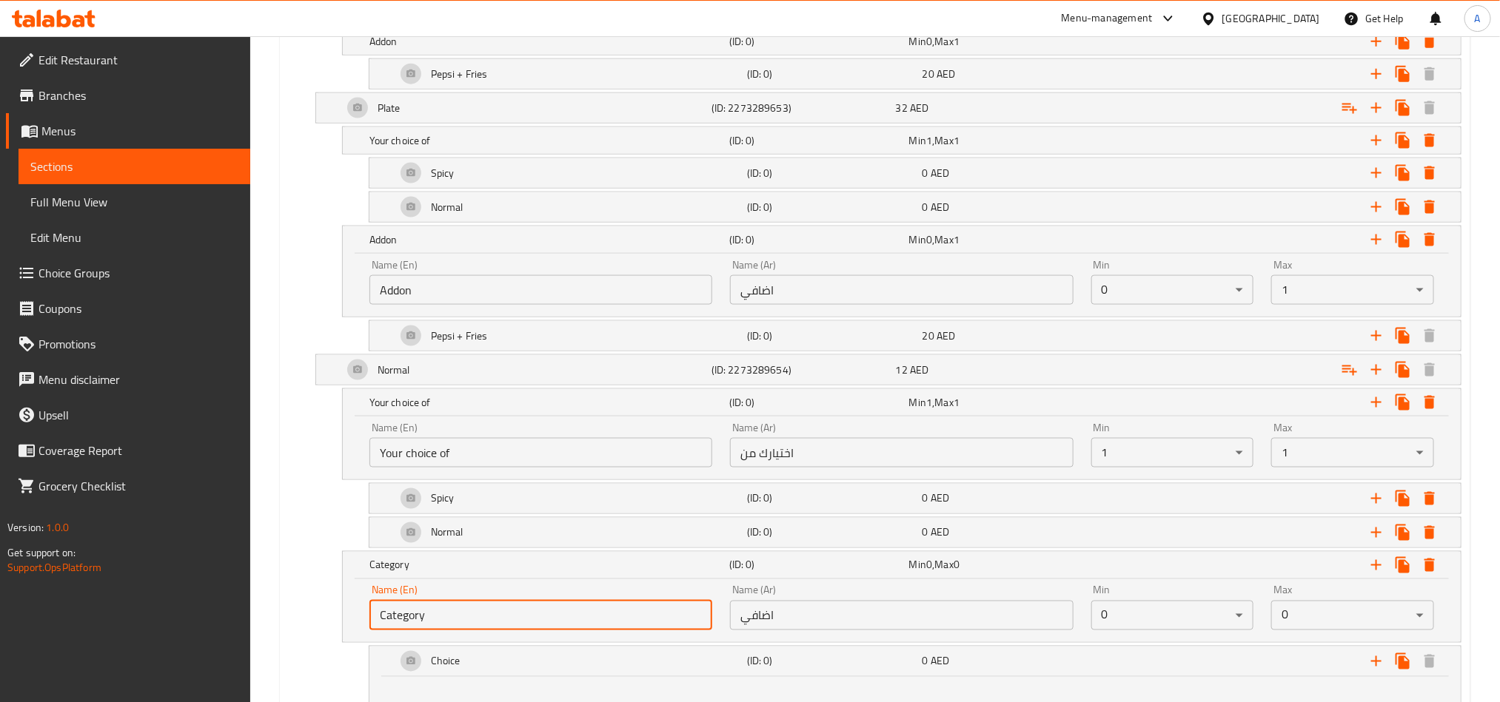
click at [446, 629] on input "Category" at bounding box center [540, 616] width 343 height 30
paste input "Addon"
type input "Addon"
click at [313, 573] on div "Addon (ID: 0) Min 0 , Max 0 Name (En) Addon Name (En) Name (Ar) اضافي Name (Ar)…" at bounding box center [875, 597] width 1172 height 92
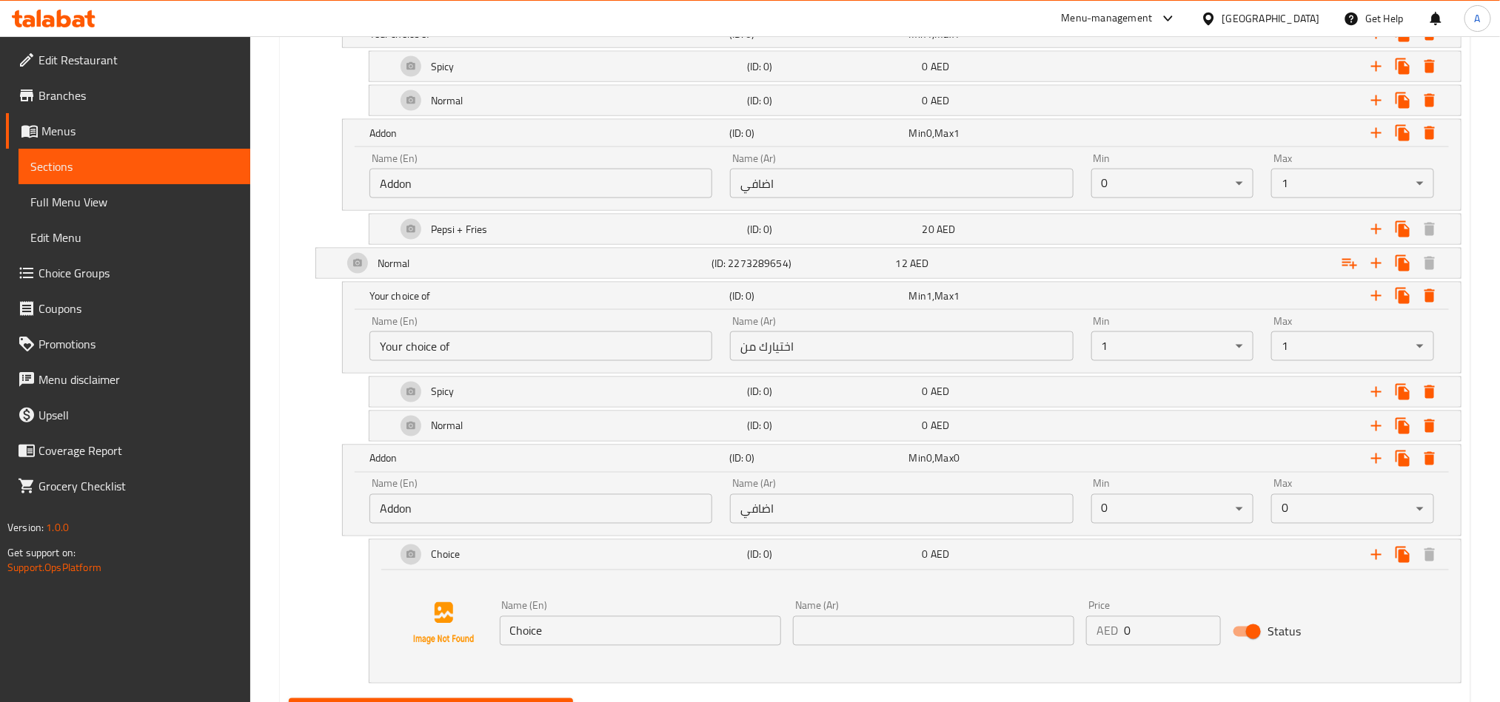
scroll to position [1224, 0]
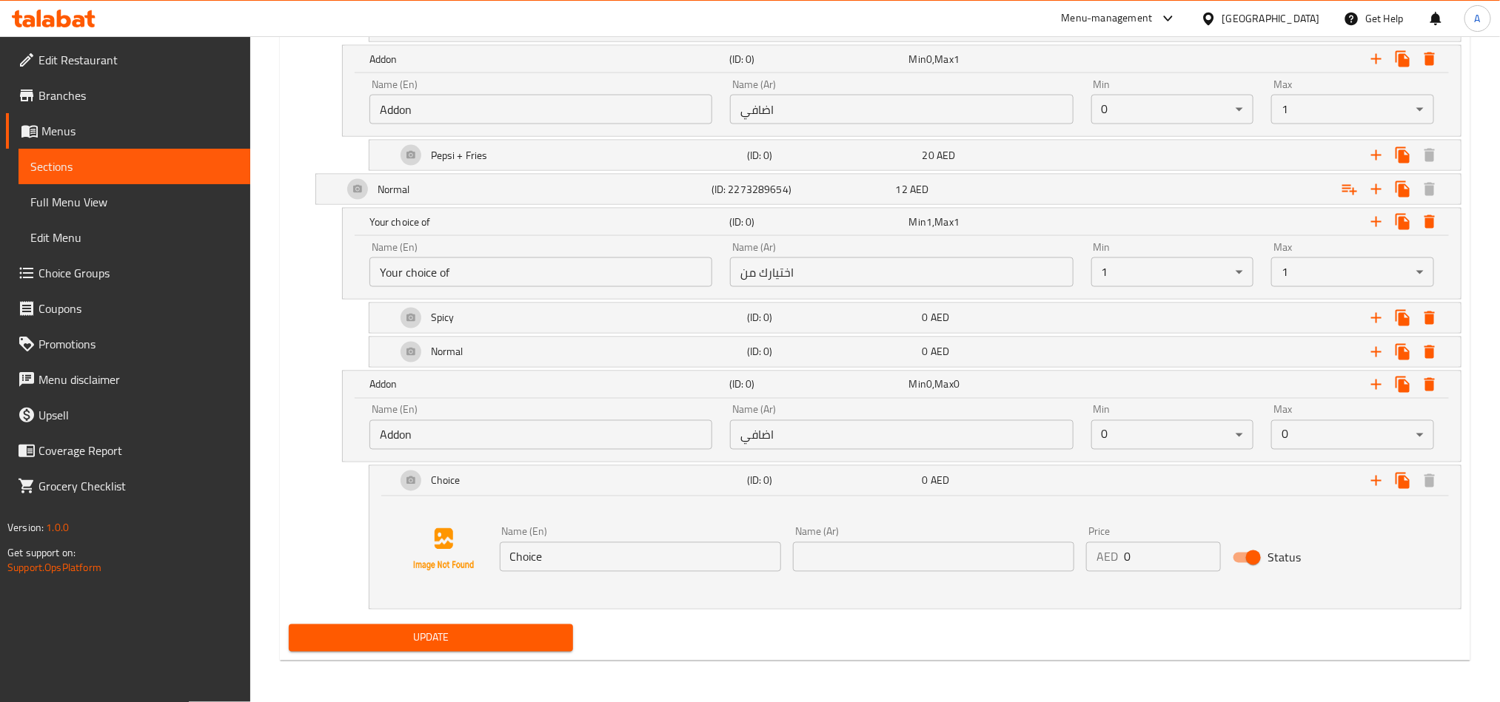
click at [819, 551] on input "text" at bounding box center [933, 558] width 281 height 30
click at [484, 140] on div "Pepsi + Fries" at bounding box center [568, 156] width 351 height 36
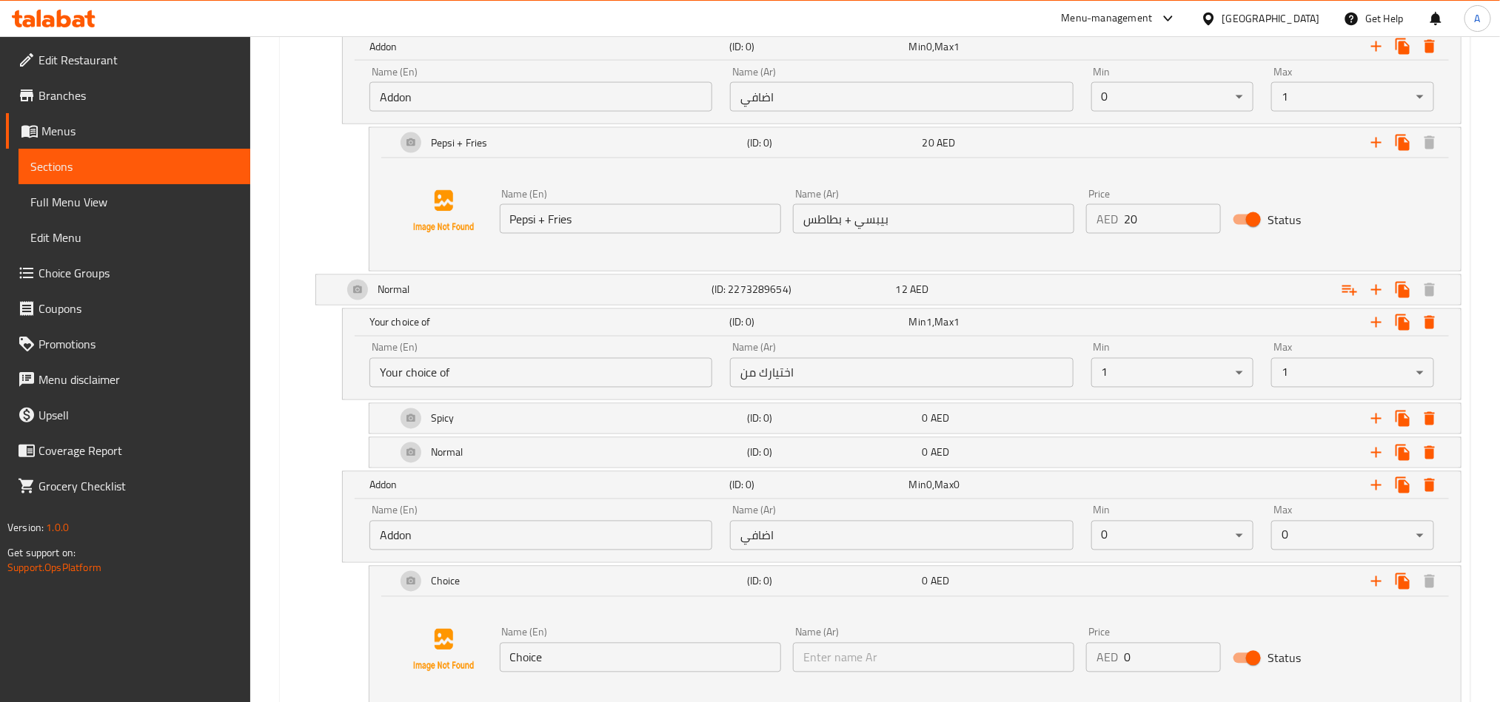
click at [564, 221] on input "Pepsi + Fries" at bounding box center [640, 219] width 281 height 30
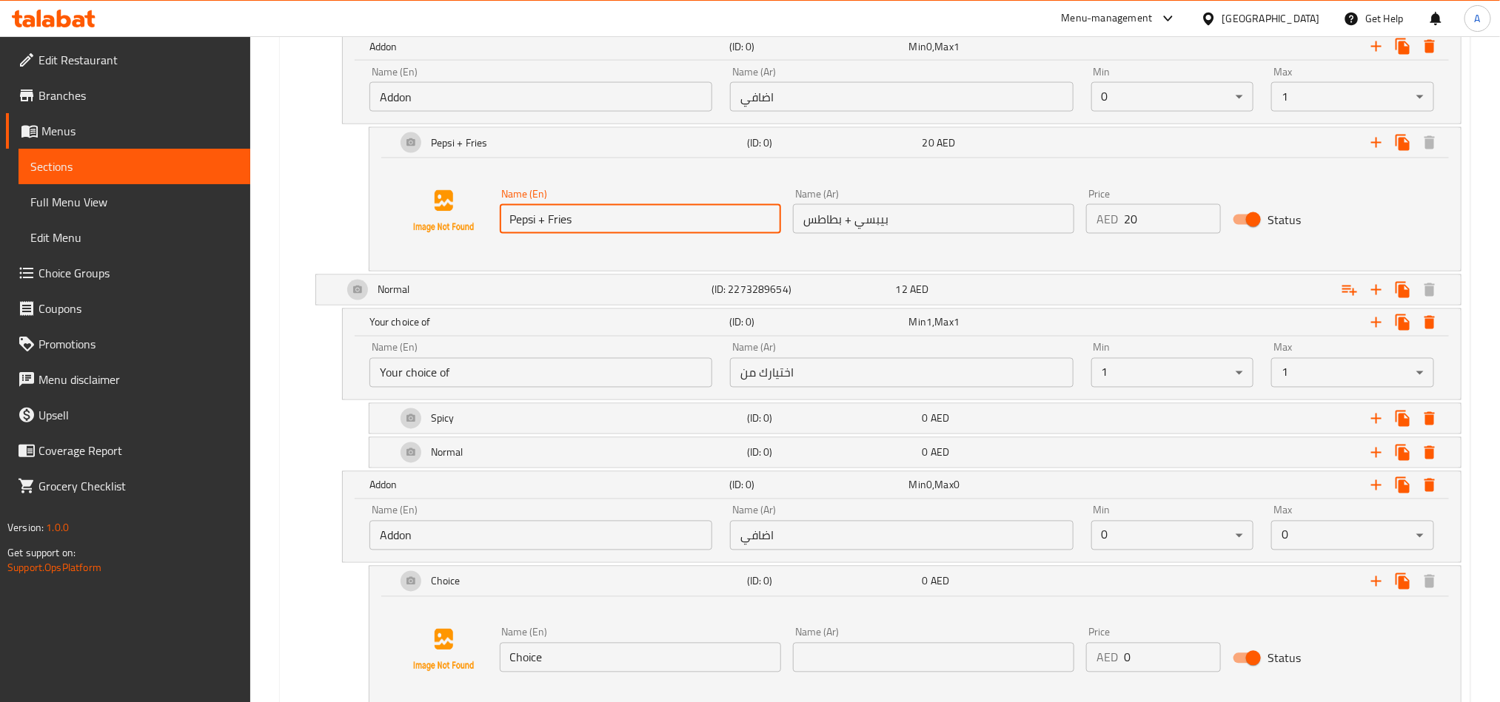
click at [564, 221] on input "Pepsi + Fries" at bounding box center [640, 219] width 281 height 30
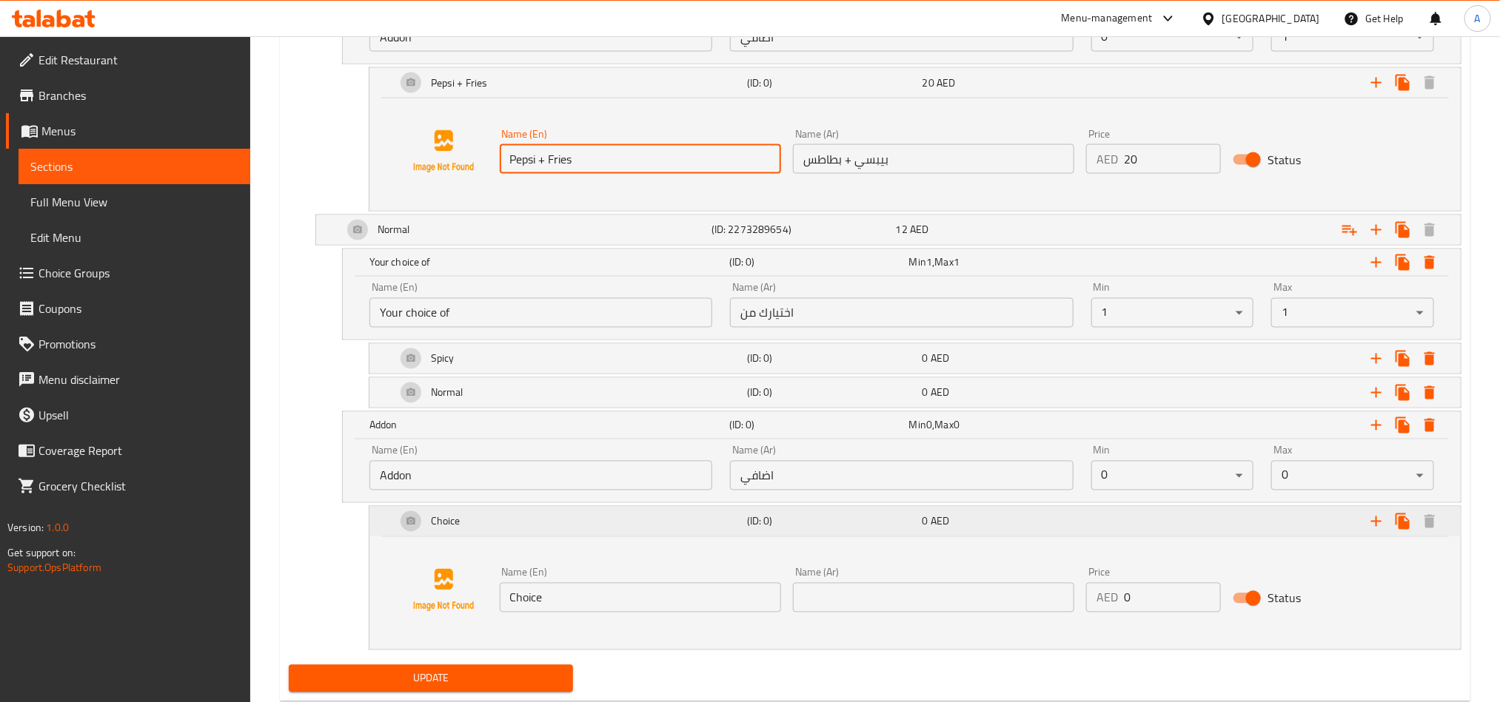
scroll to position [1337, 0]
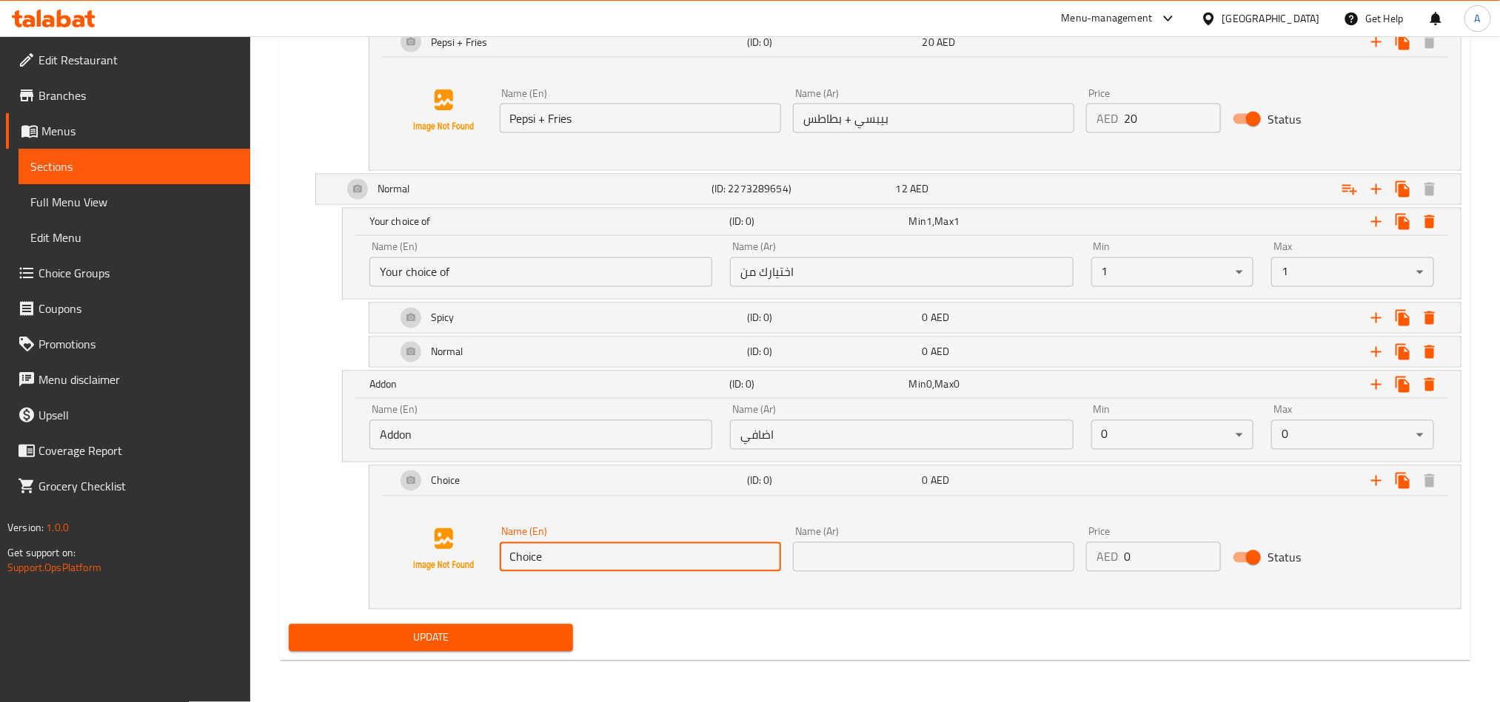
click at [574, 551] on input "Choice" at bounding box center [640, 558] width 281 height 30
paste input "Pepsi + Fries"
type input "Pepsi + Fries"
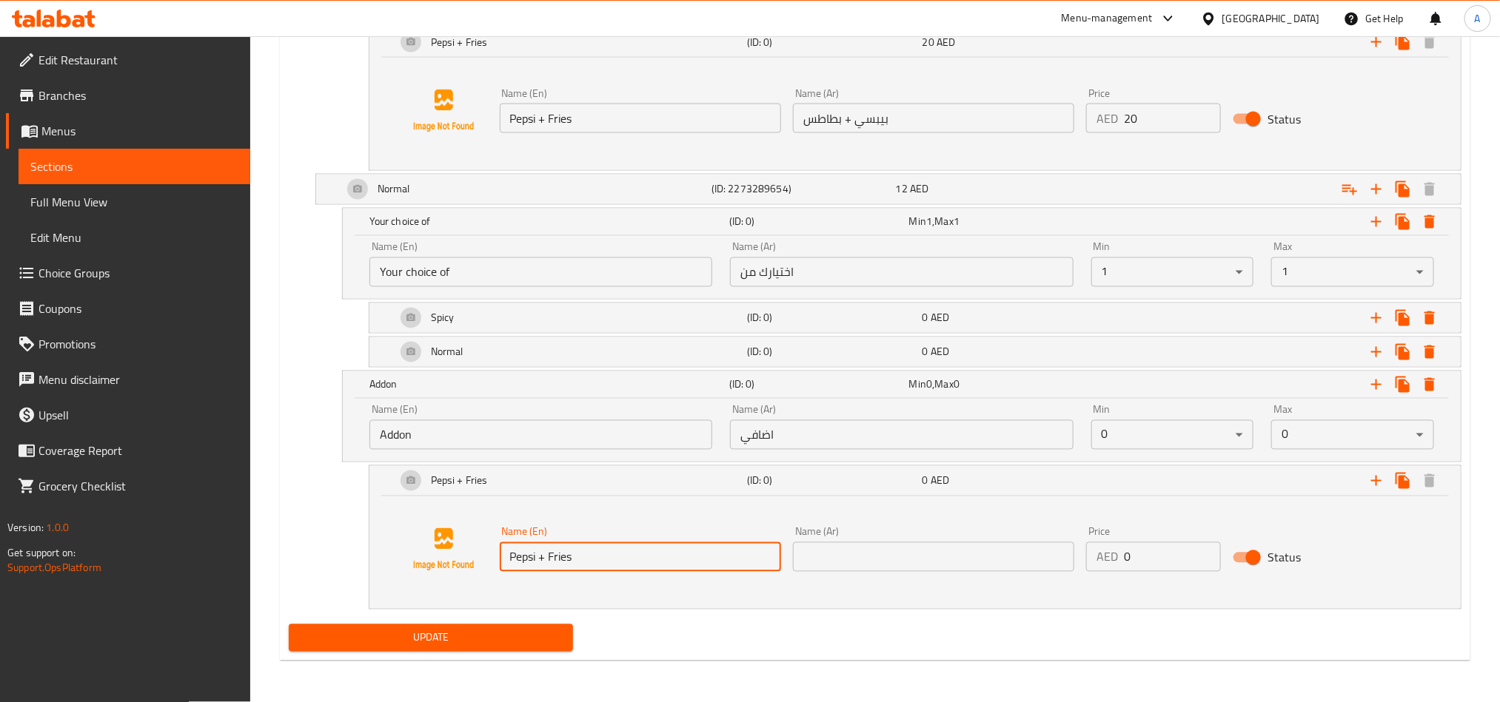
click at [884, 104] on input "بيبسي + بطاطس" at bounding box center [933, 119] width 281 height 30
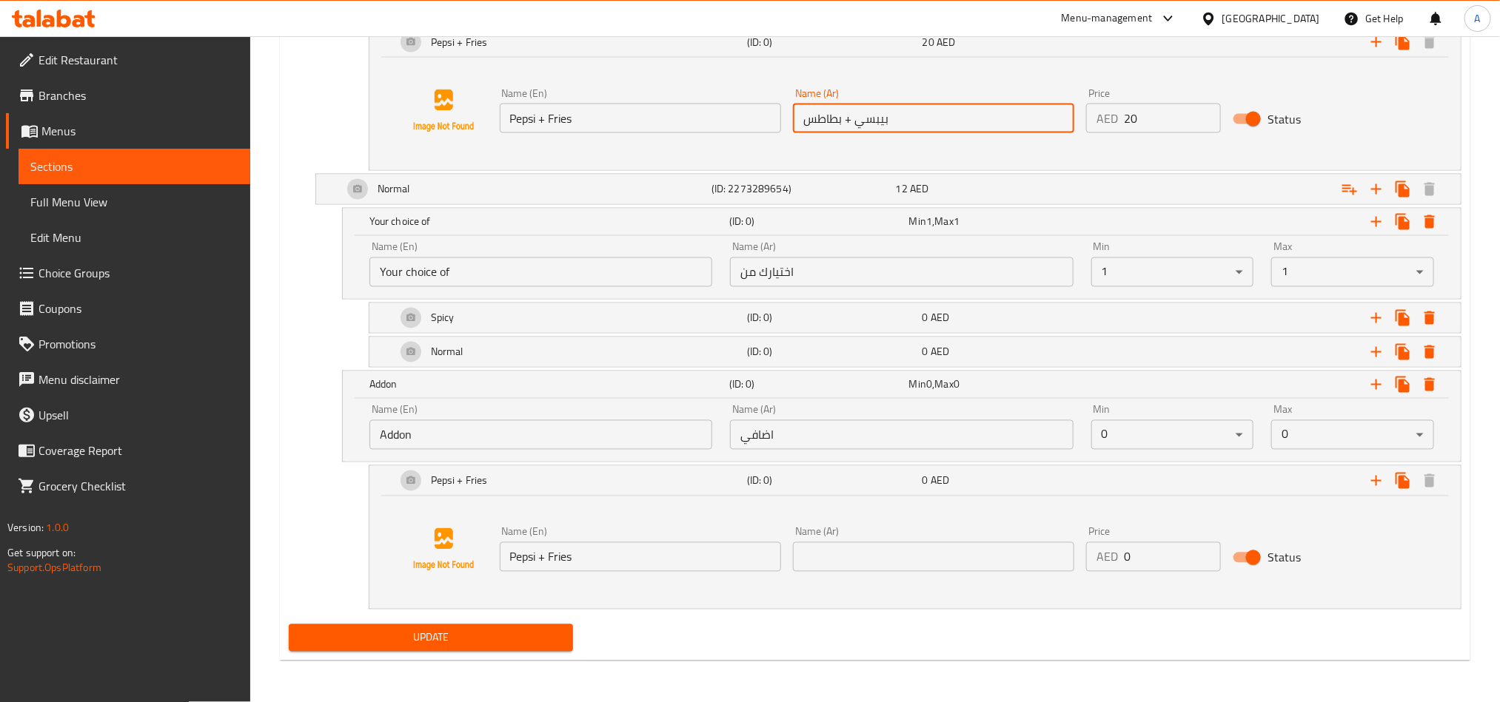
click at [884, 104] on input "بيبسي + بطاطس" at bounding box center [933, 119] width 281 height 30
click at [866, 560] on input "text" at bounding box center [933, 558] width 281 height 30
paste input "بيبسي + بطاطس"
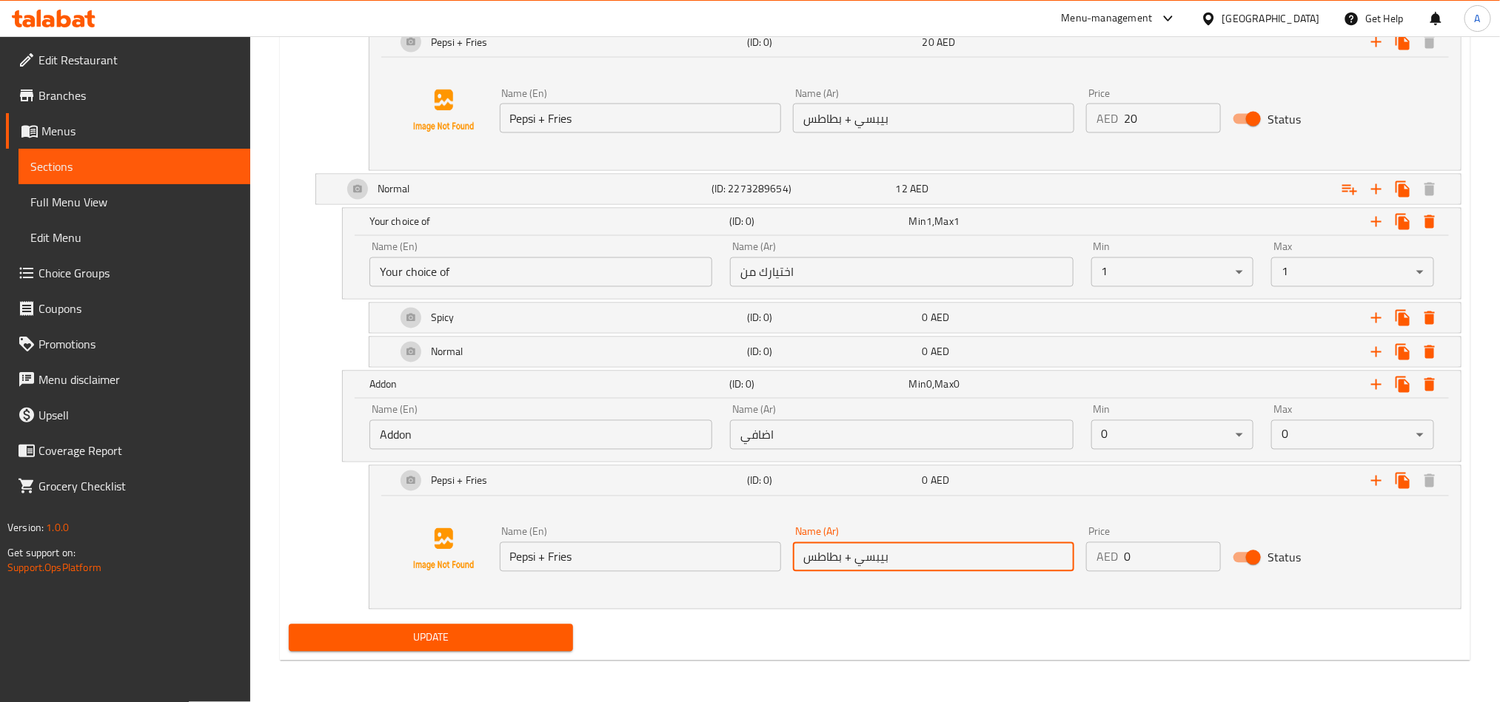
type input "بيبسي + بطاطس"
drag, startPoint x: 1164, startPoint y: 565, endPoint x: 1033, endPoint y: 593, distance: 134.0
click at [1033, 593] on div "Name (En) Pepsi + Fries Name (En) Name (Ar) بيبسي + بطاطس Name (Ar) Price AED 0…" at bounding box center [914, 550] width 1055 height 113
type input "20"
click at [567, 631] on button "Update" at bounding box center [431, 638] width 284 height 27
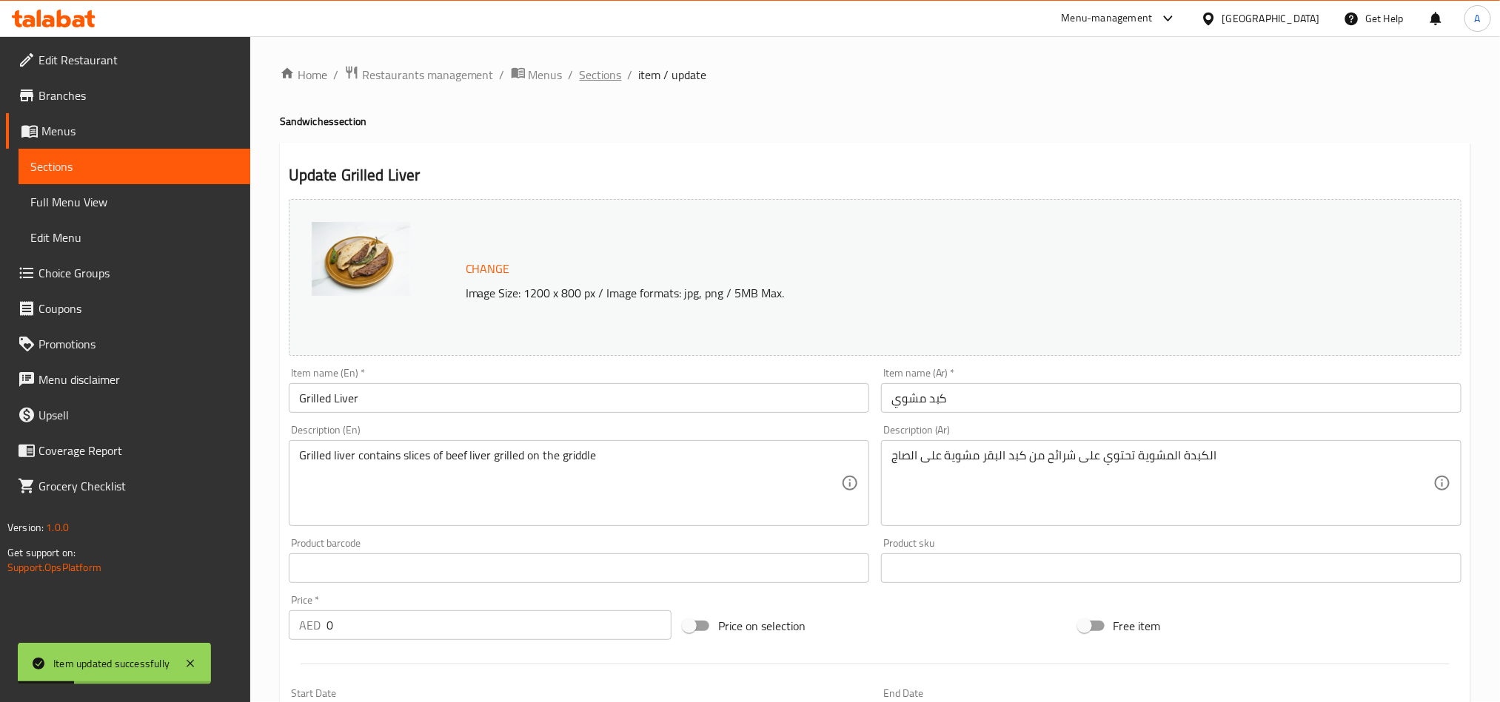
scroll to position [0, 0]
click at [595, 67] on span "Sections" at bounding box center [601, 76] width 42 height 18
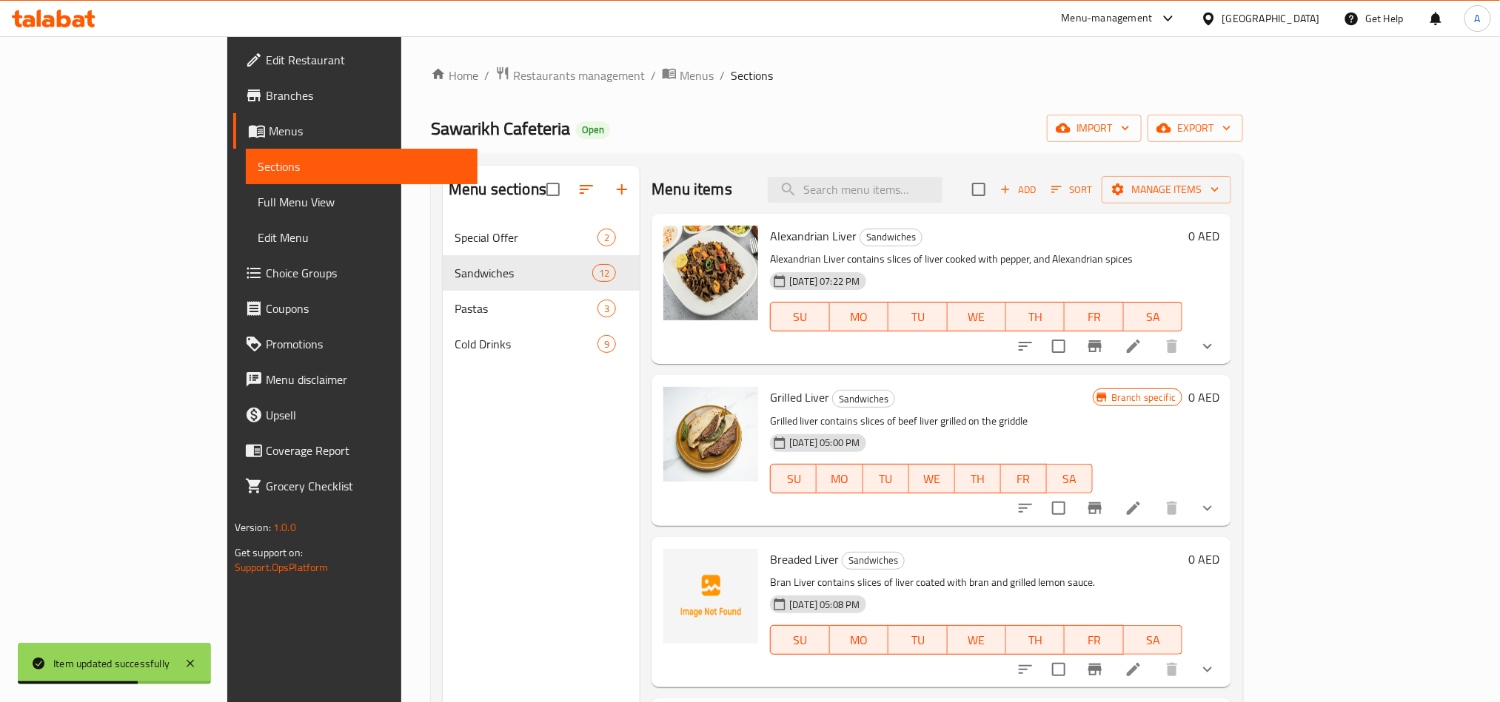
click at [1225, 520] on div at bounding box center [1116, 509] width 218 height 36
click at [1216, 515] on icon "show more" at bounding box center [1207, 509] width 18 height 18
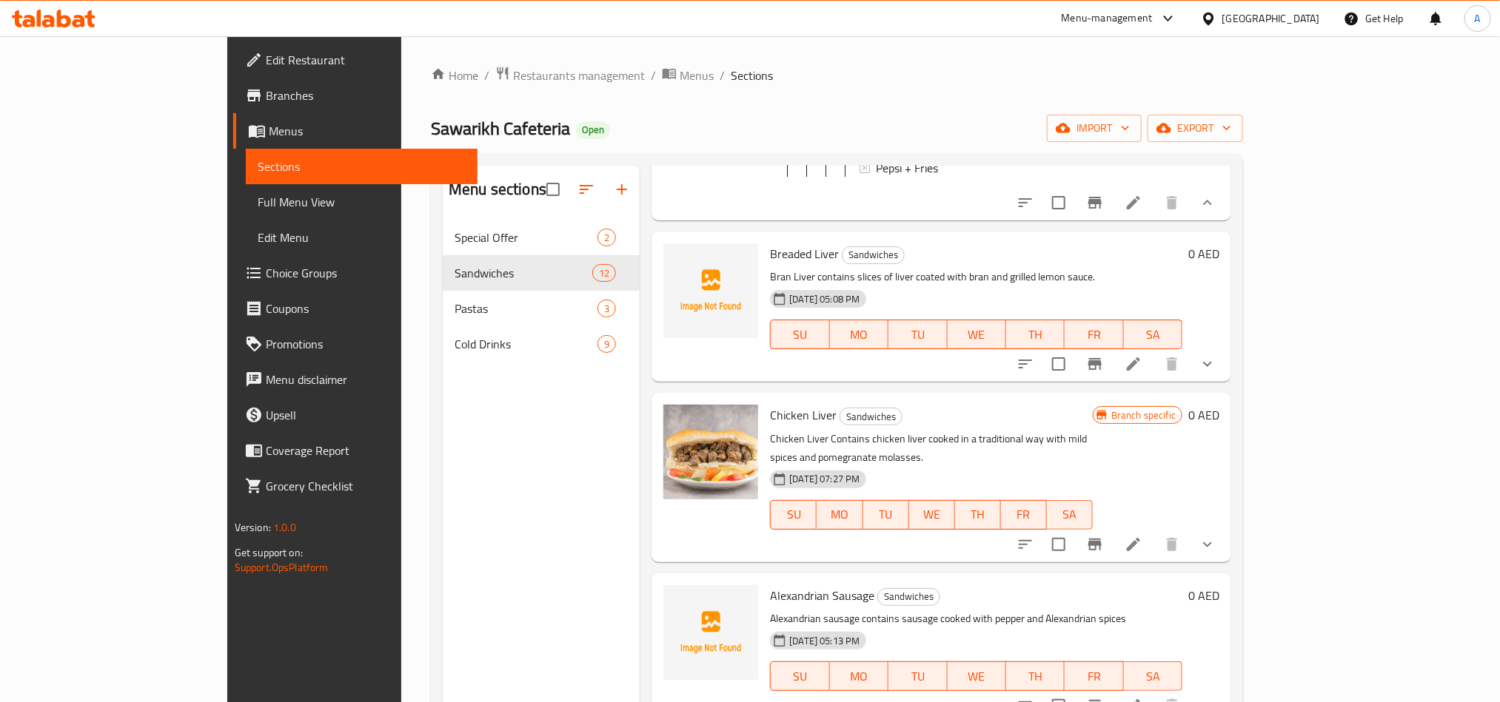
scroll to position [666, 0]
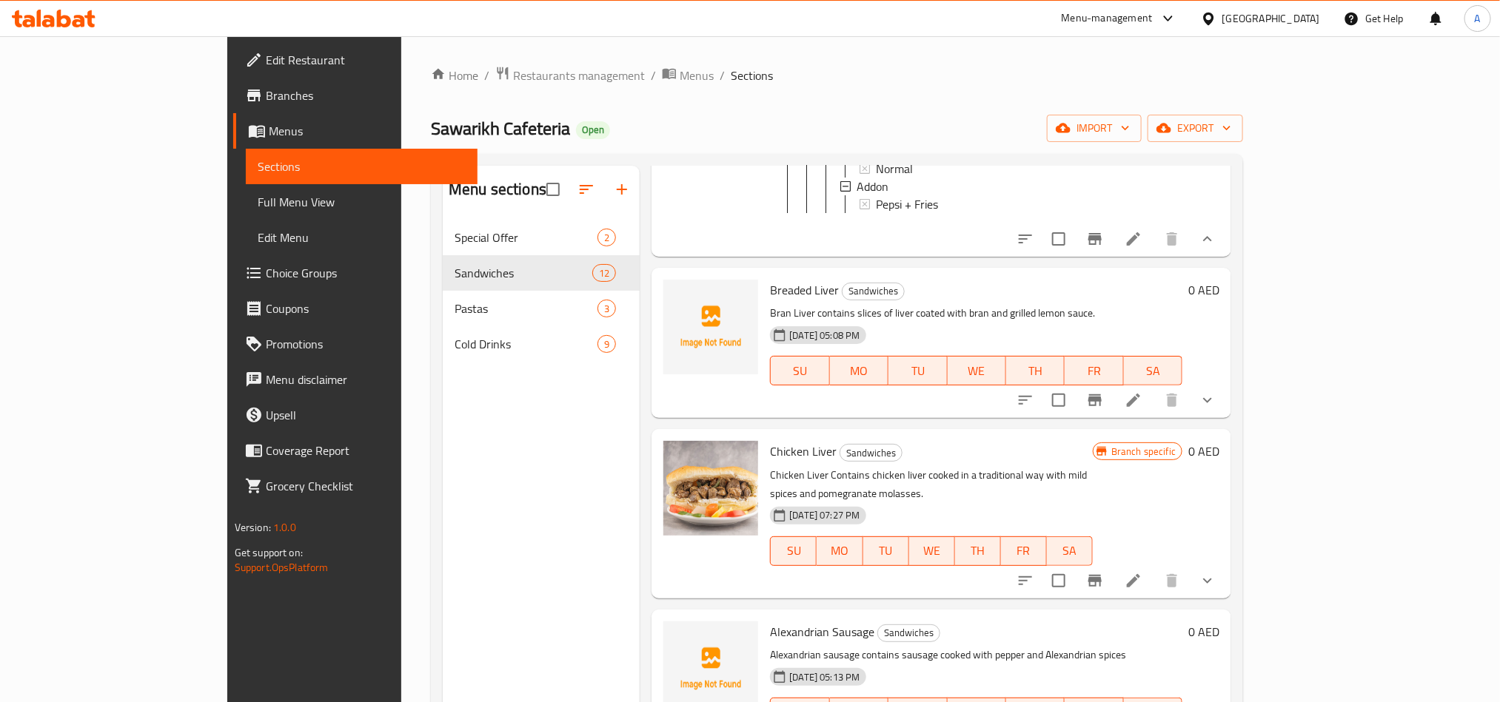
click at [1231, 418] on div "Breaded Liver Sandwiches Bran Liver contains slices of liver coated with bran a…" at bounding box center [941, 343] width 580 height 150
click at [1225, 418] on button "show more" at bounding box center [1207, 401] width 36 height 36
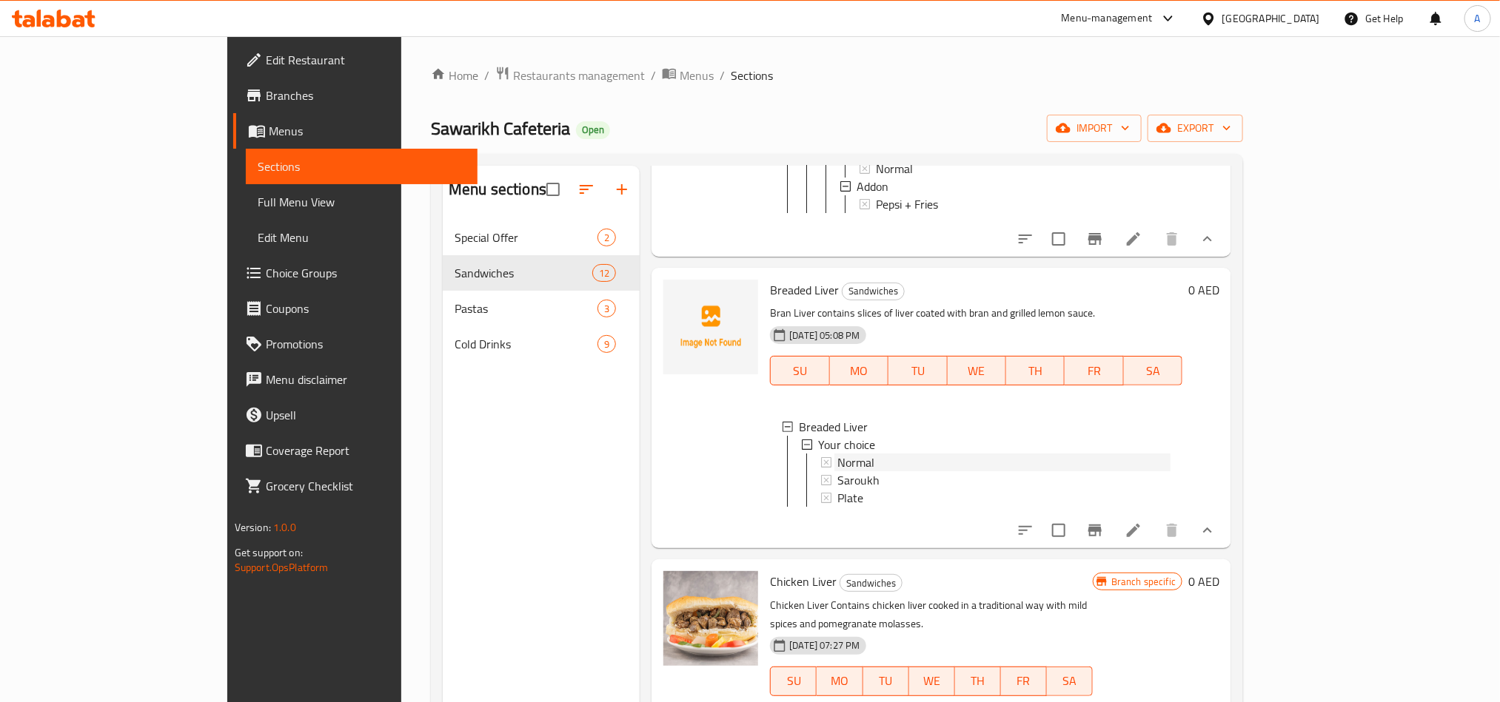
click at [895, 471] on div "Normal" at bounding box center [1003, 463] width 333 height 18
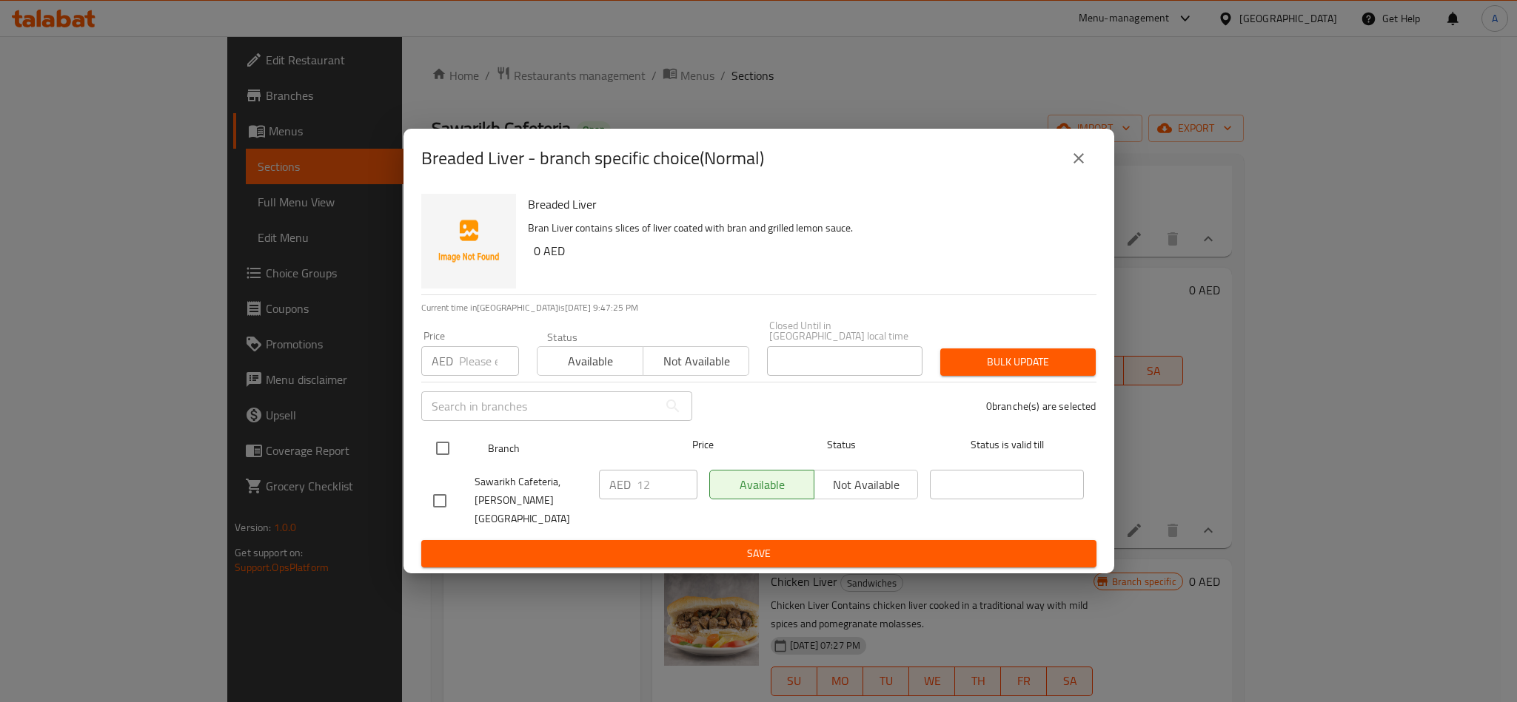
click at [444, 429] on div at bounding box center [455, 448] width 56 height 43
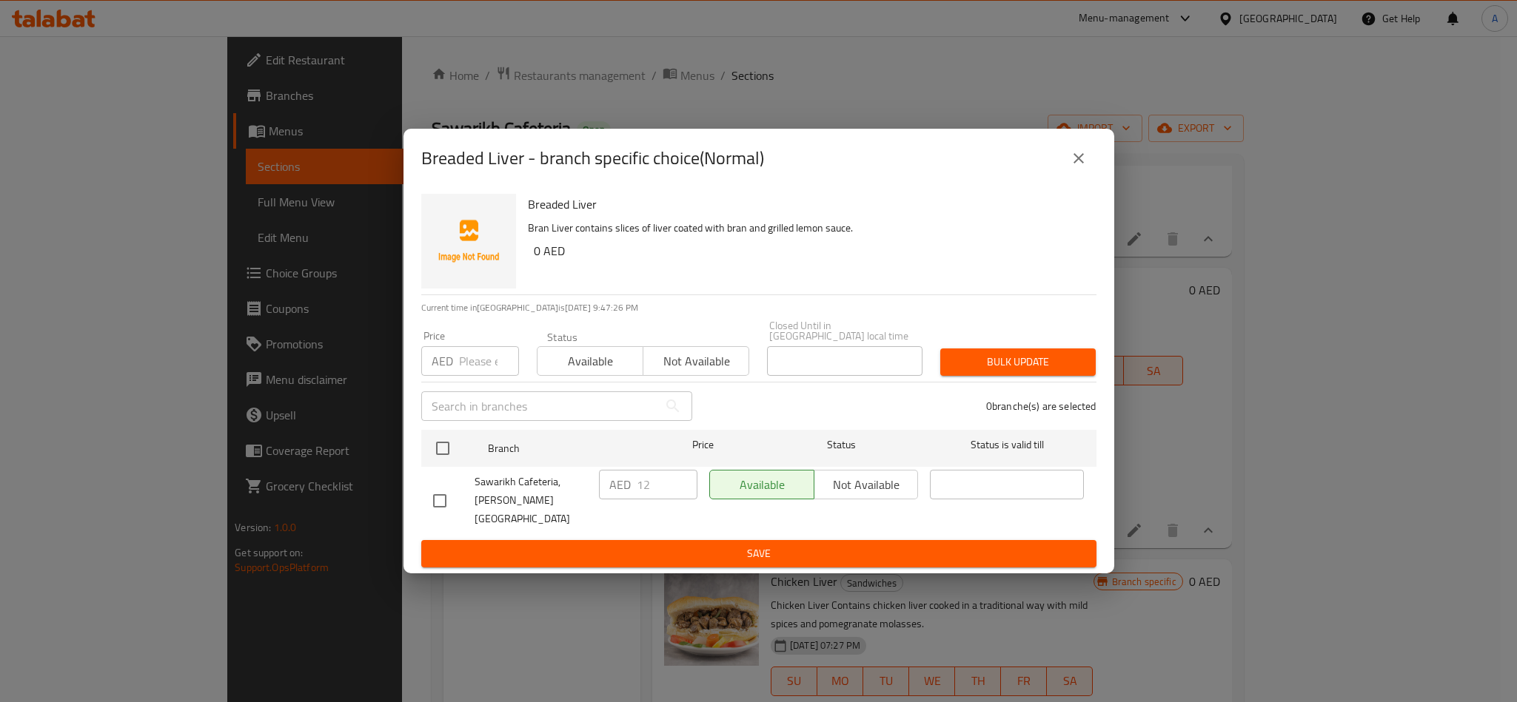
click at [440, 484] on div "Sawarikh Cafeteria, Mohammed Bin Zayed City" at bounding box center [510, 500] width 166 height 73
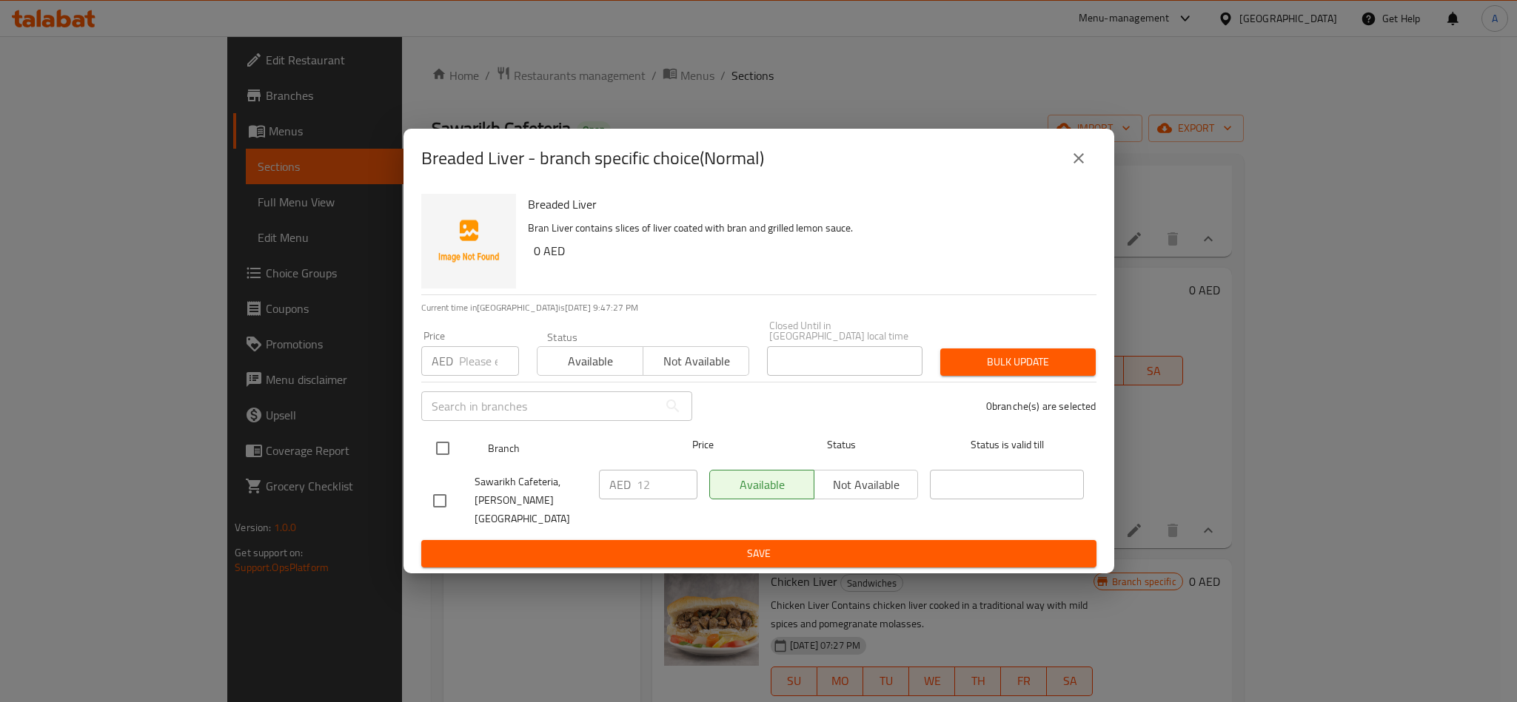
click at [440, 451] on input "checkbox" at bounding box center [442, 448] width 31 height 31
checkbox input "true"
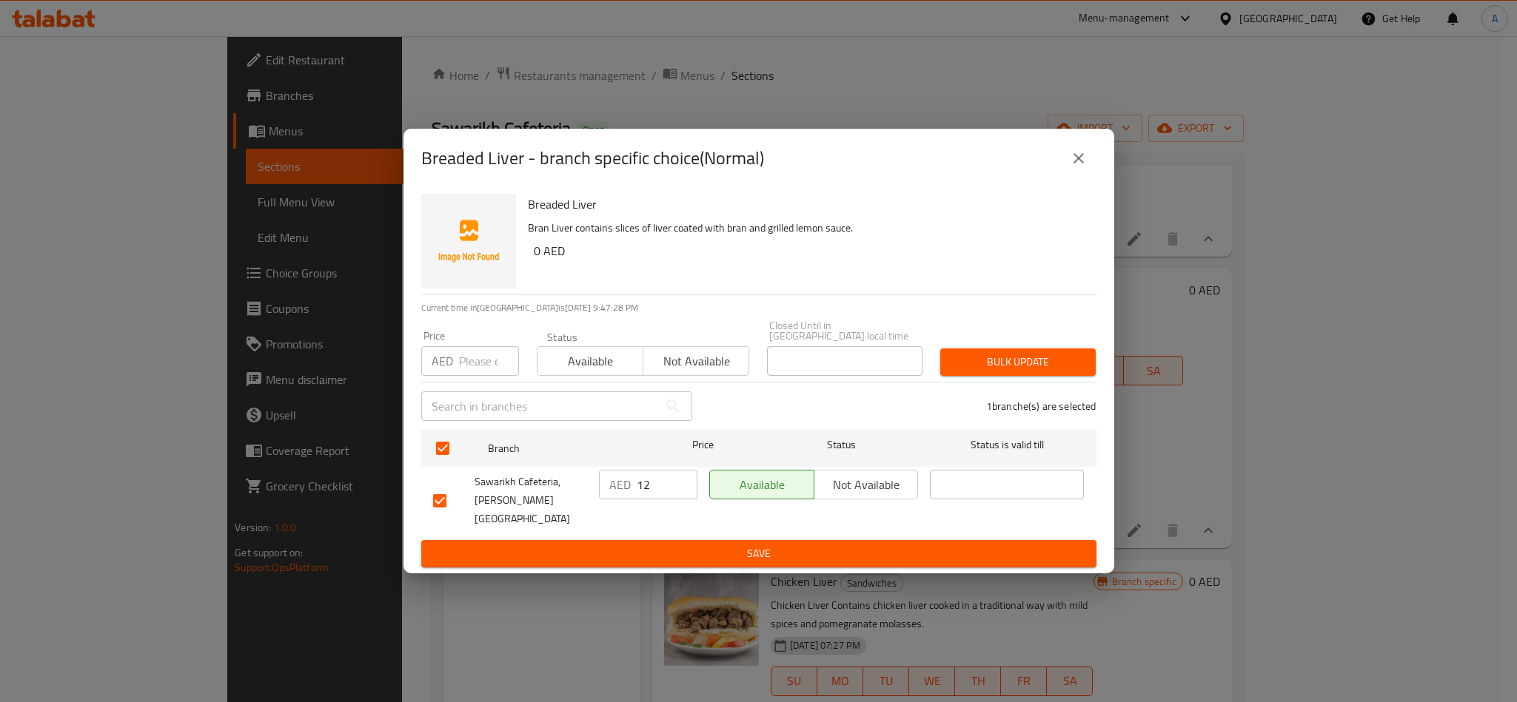
click at [469, 360] on input "number" at bounding box center [489, 361] width 60 height 30
type input "12"
click at [1018, 329] on div "Price AED 12 Price Status Available Not available Closed Until in United Arab E…" at bounding box center [758, 348] width 693 height 73
click at [1010, 353] on span "Bulk update" at bounding box center [1018, 362] width 132 height 19
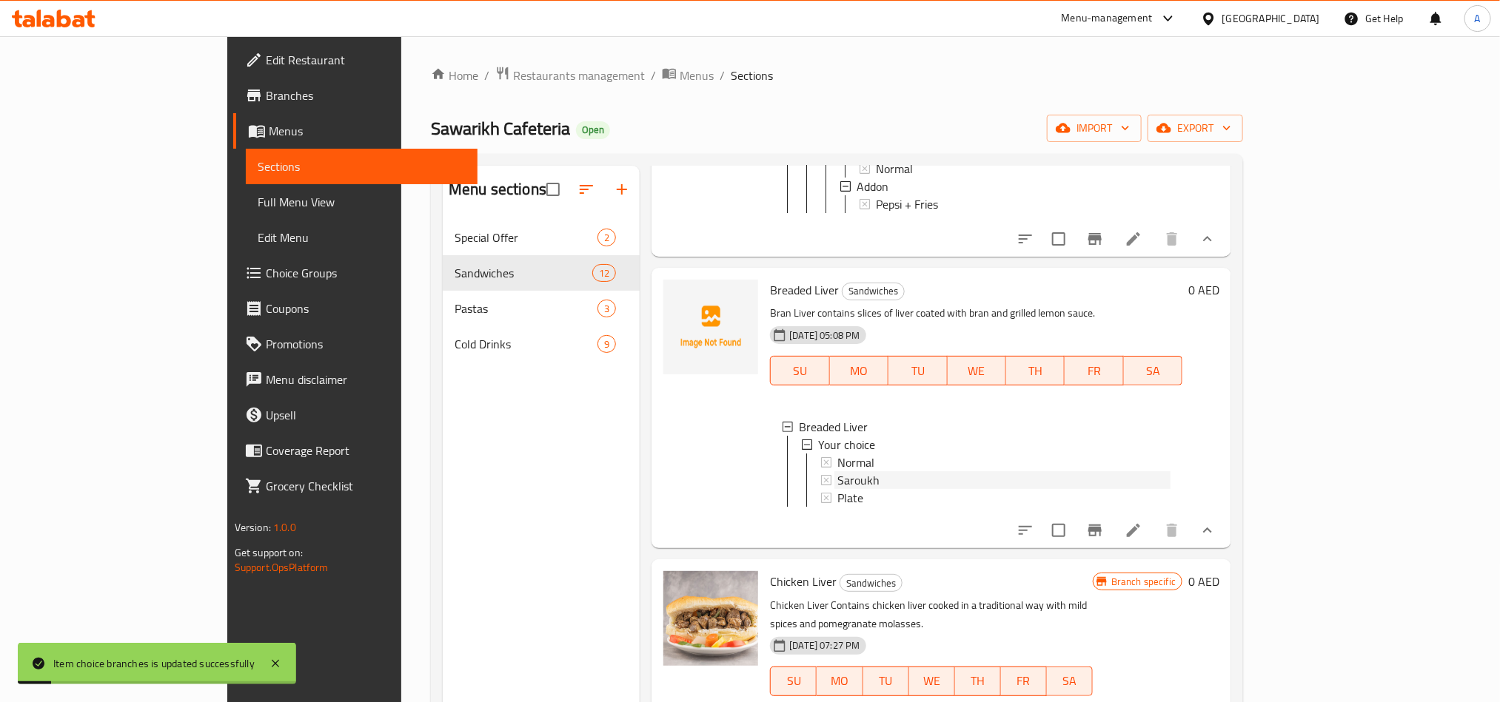
click at [853, 489] on div "Saroukh" at bounding box center [1003, 480] width 333 height 18
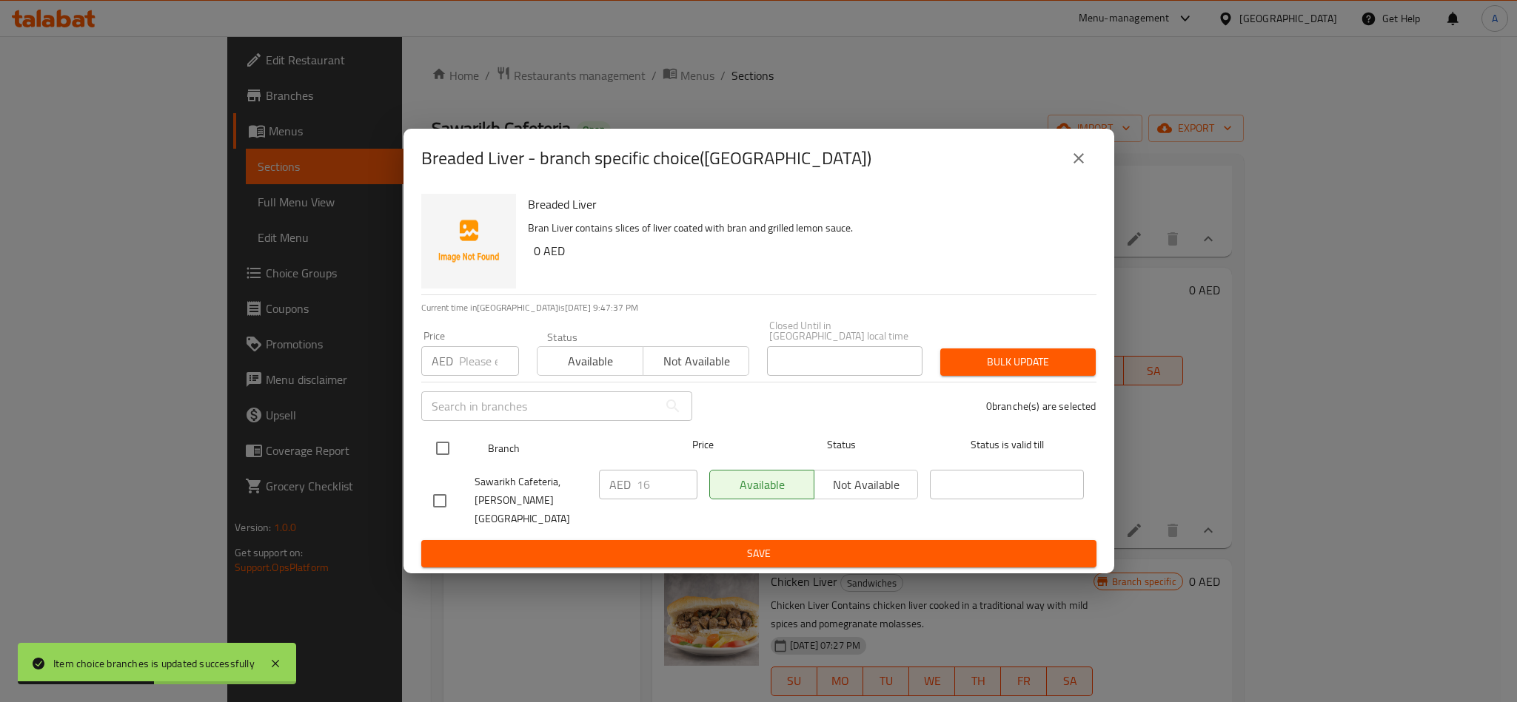
click at [438, 460] on input "checkbox" at bounding box center [442, 448] width 31 height 31
checkbox input "true"
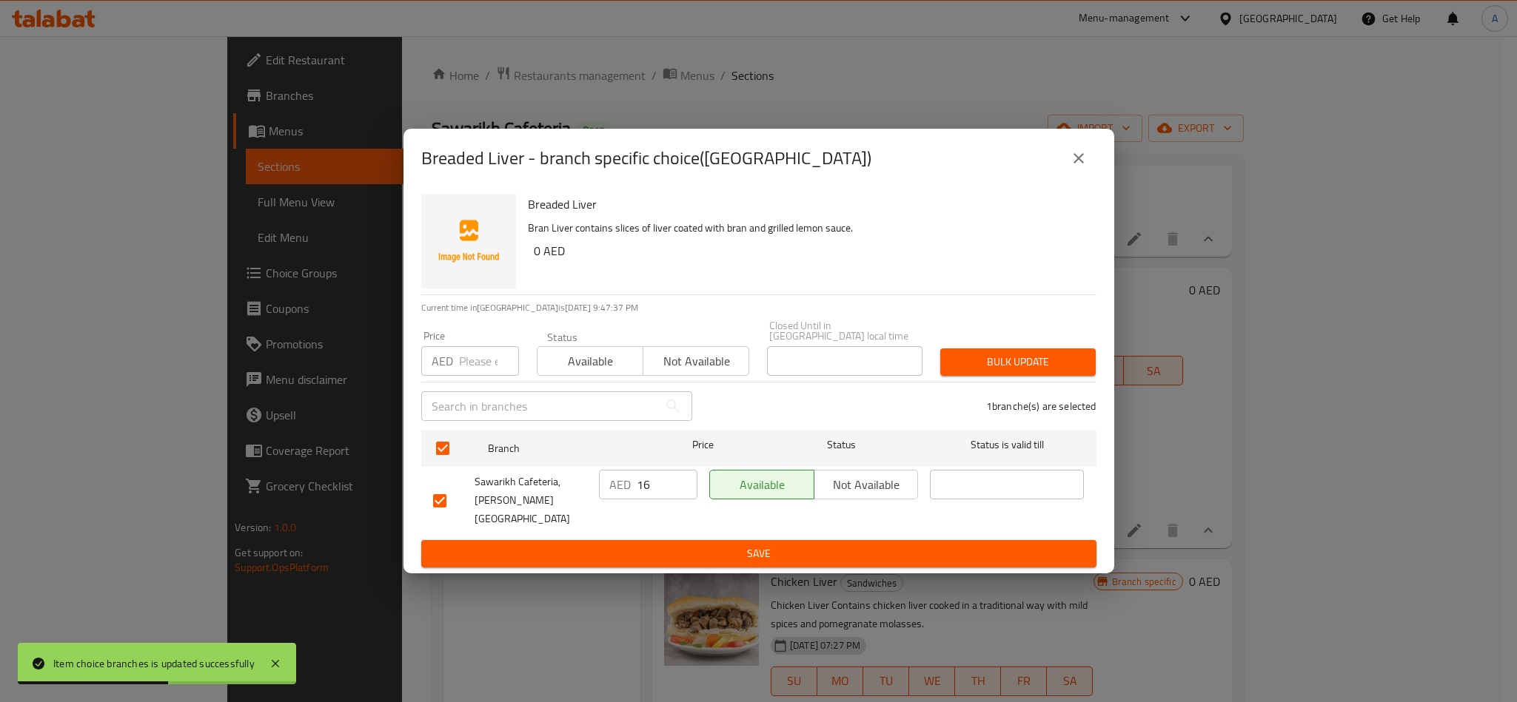
click at [474, 369] on input "number" at bounding box center [489, 361] width 60 height 30
type input "16"
click at [1008, 351] on button "Bulk update" at bounding box center [1017, 362] width 155 height 27
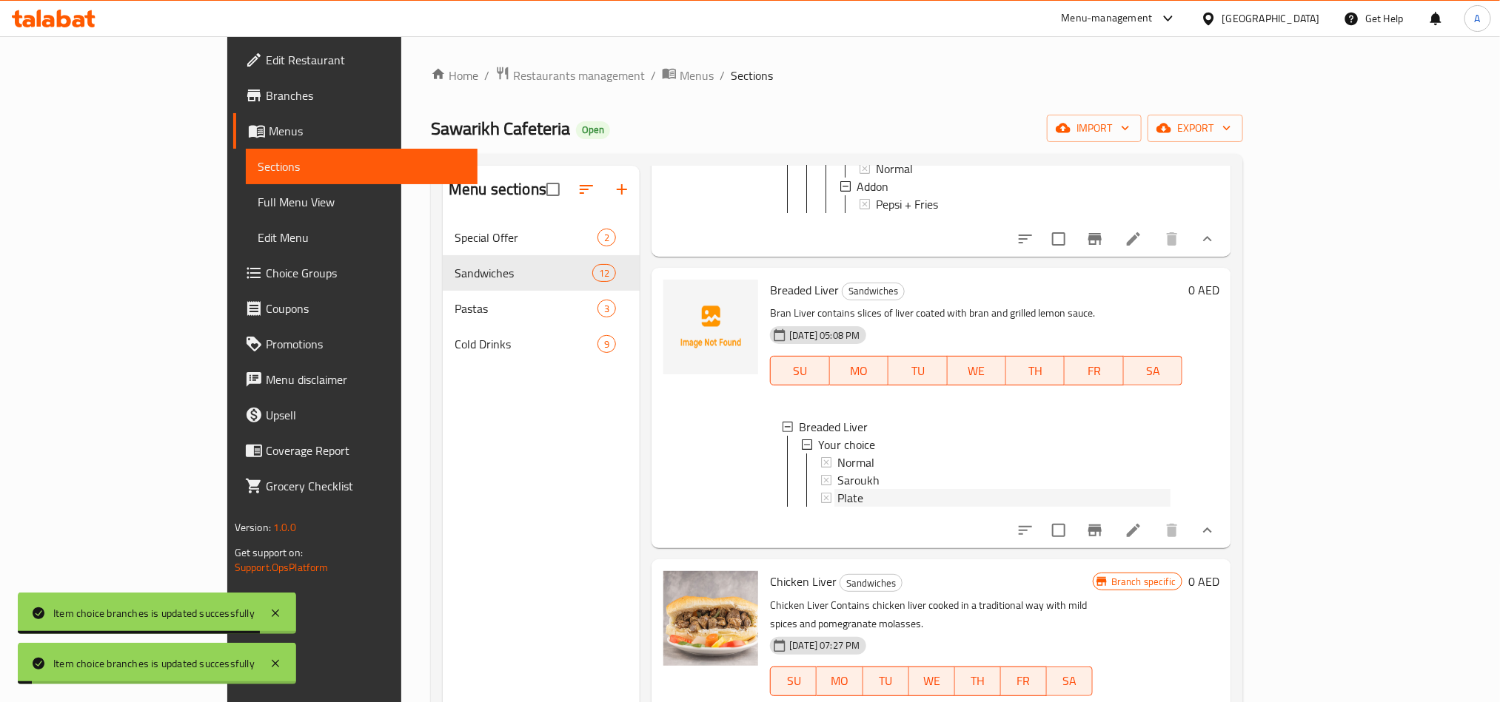
click at [851, 507] on div "Plate" at bounding box center [1003, 498] width 333 height 18
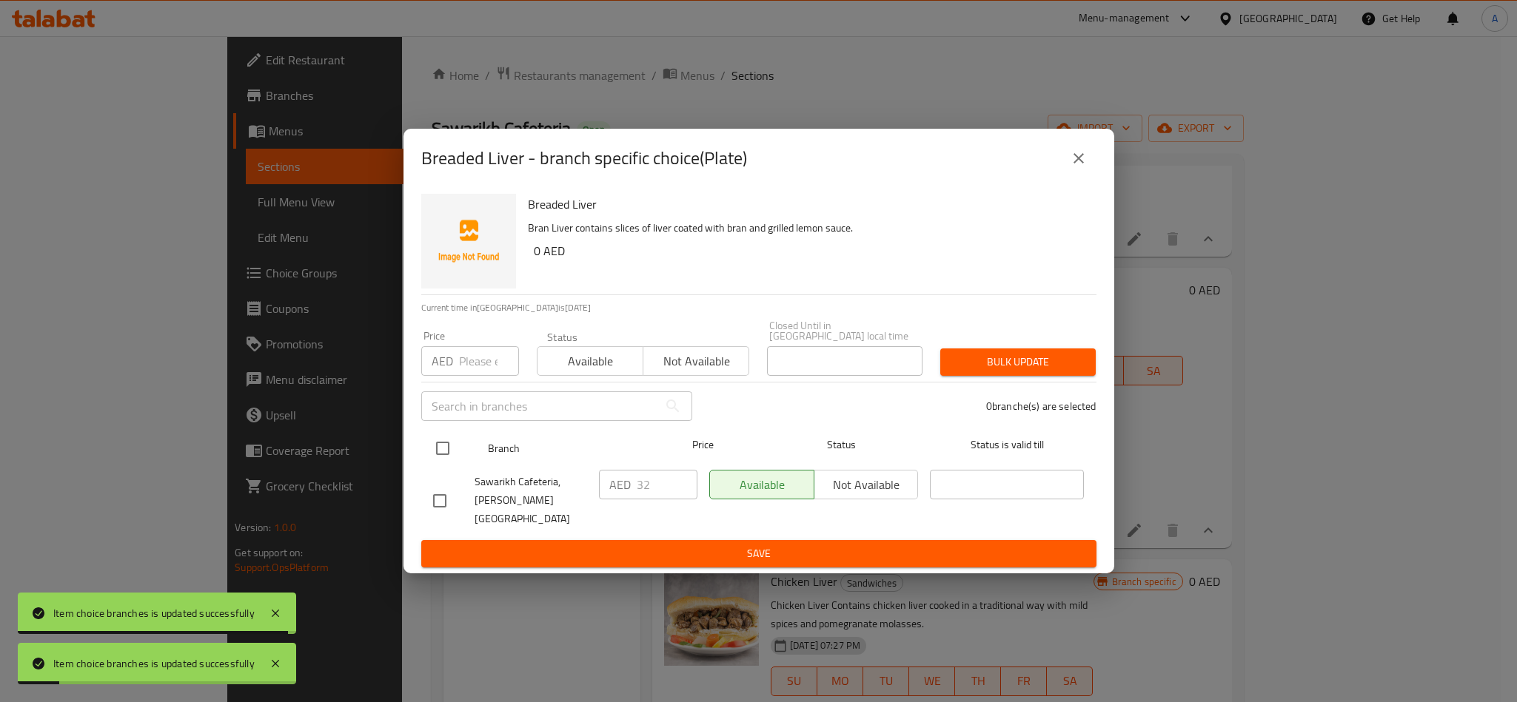
click at [429, 435] on input "checkbox" at bounding box center [442, 448] width 31 height 31
checkbox input "true"
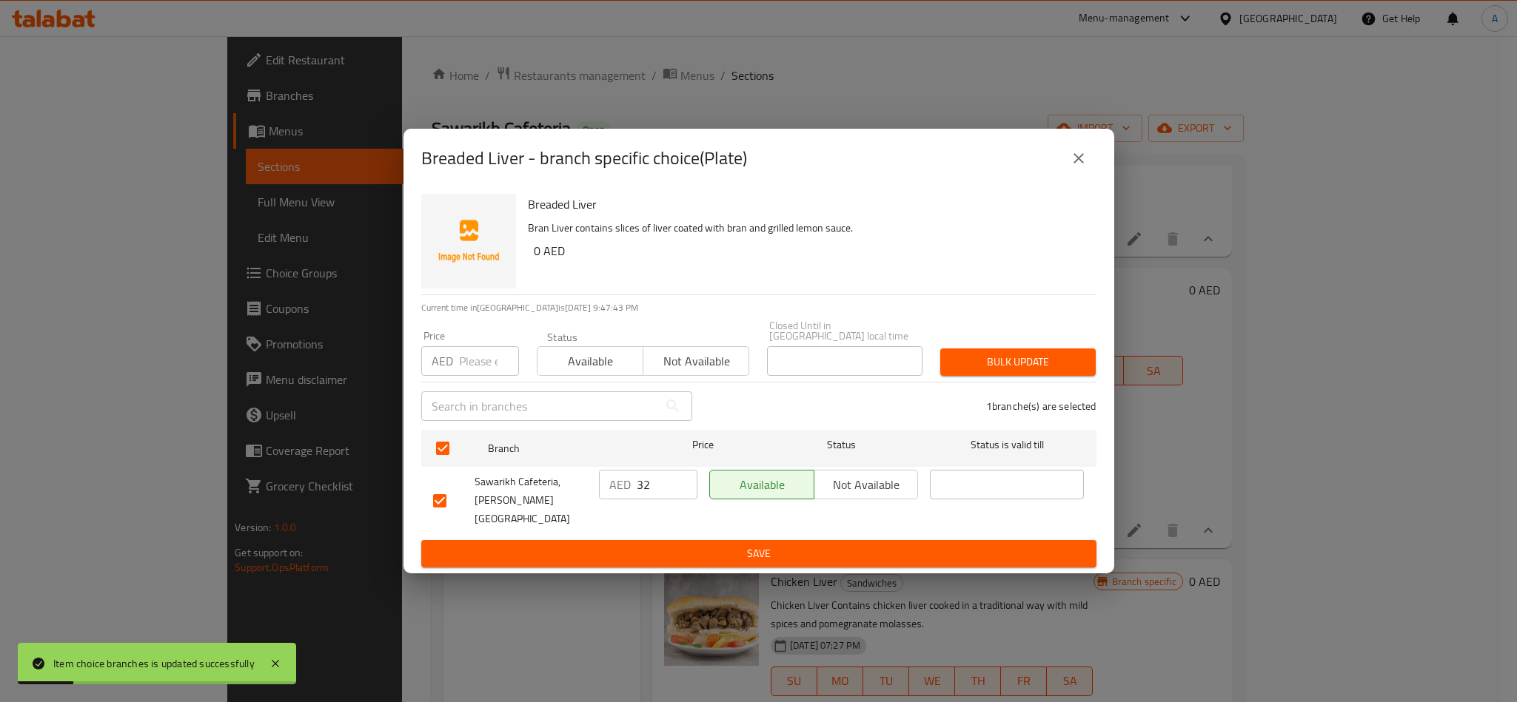
click at [455, 355] on div "AED Price" at bounding box center [470, 361] width 98 height 30
type input "32"
click at [1070, 349] on button "Bulk update" at bounding box center [1017, 362] width 155 height 27
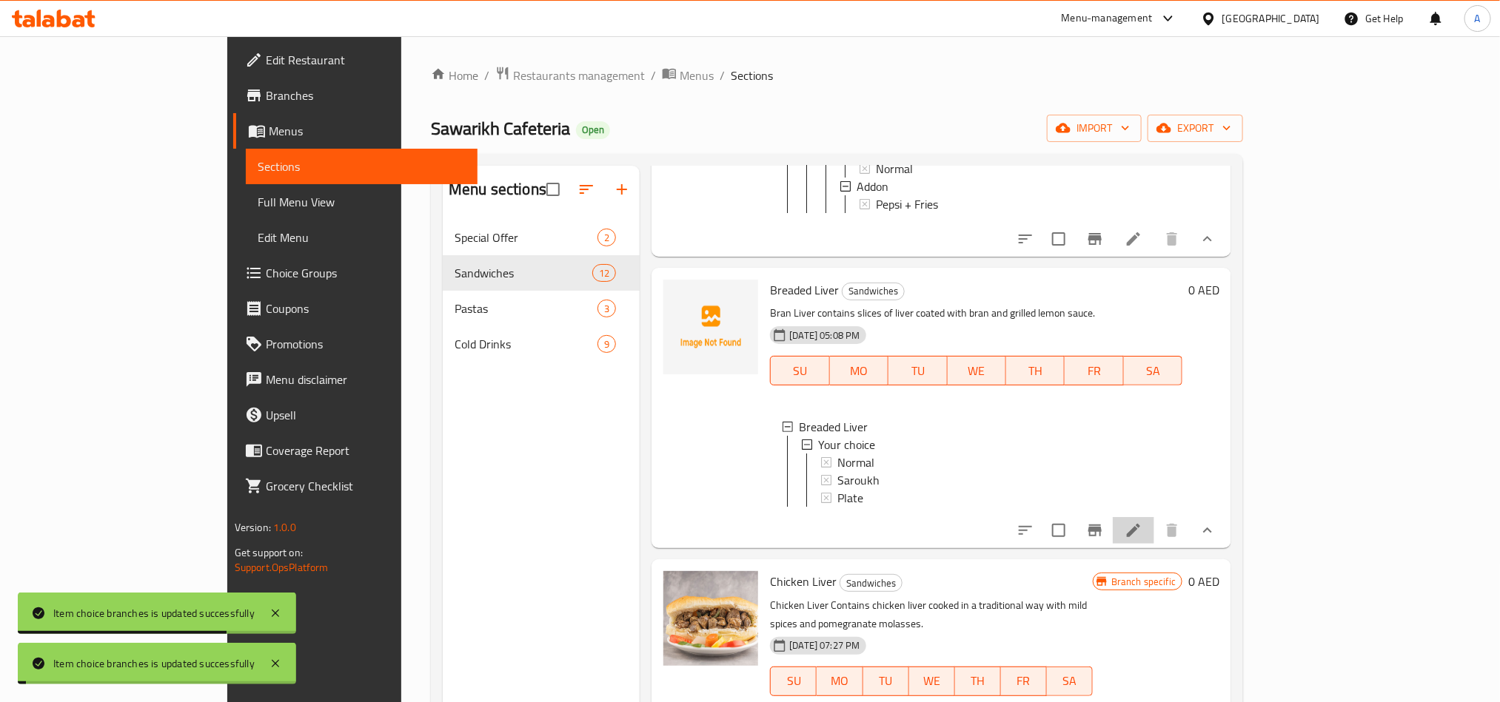
click at [1154, 544] on li at bounding box center [1132, 530] width 41 height 27
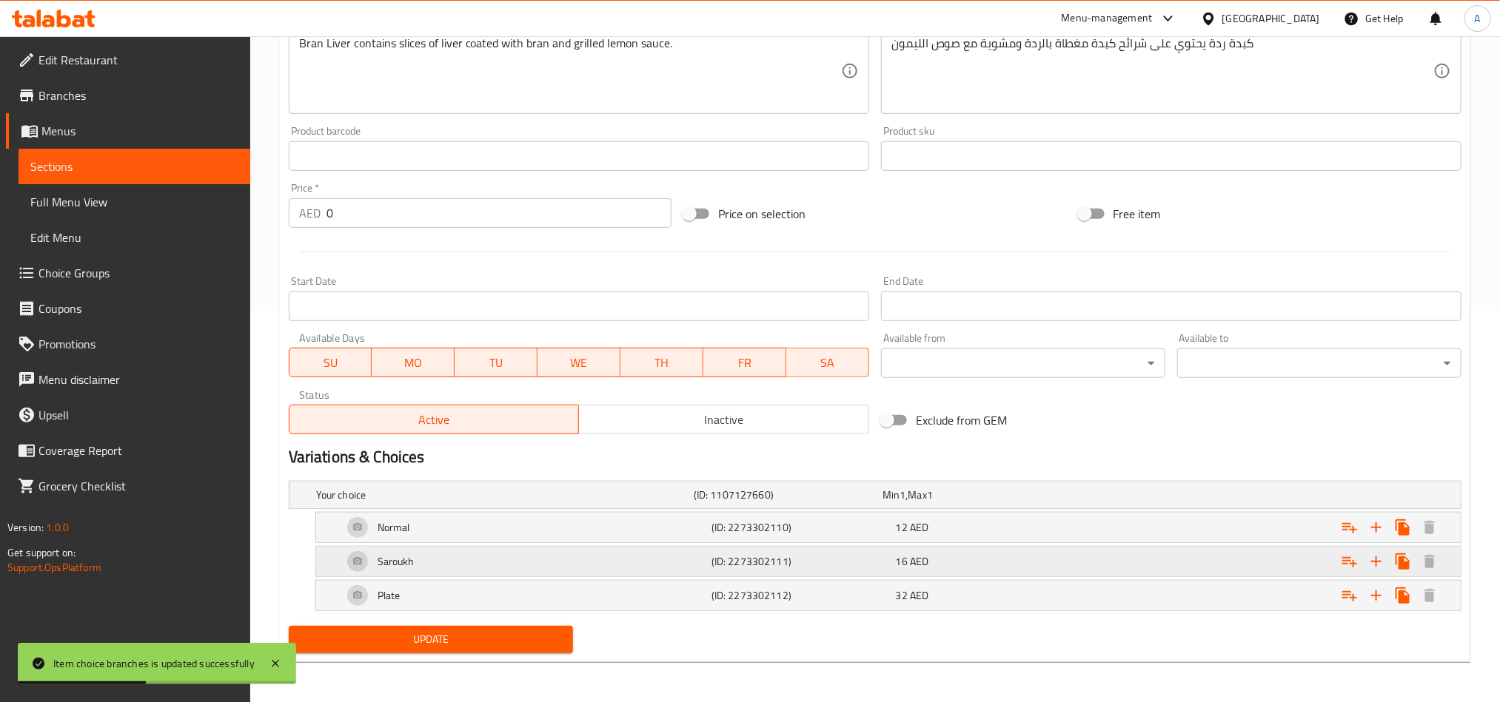
scroll to position [395, 0]
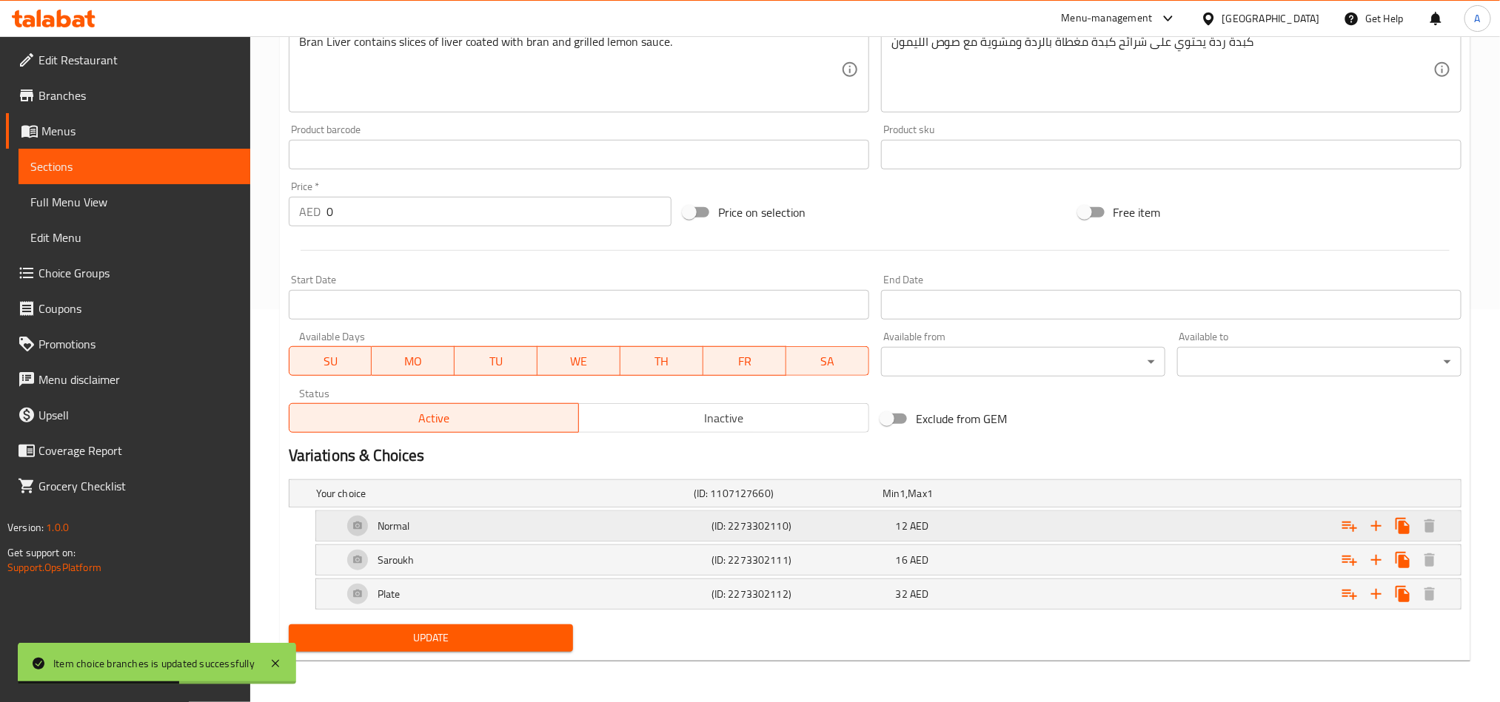
click at [1343, 523] on icon "Expand" at bounding box center [1349, 526] width 18 height 18
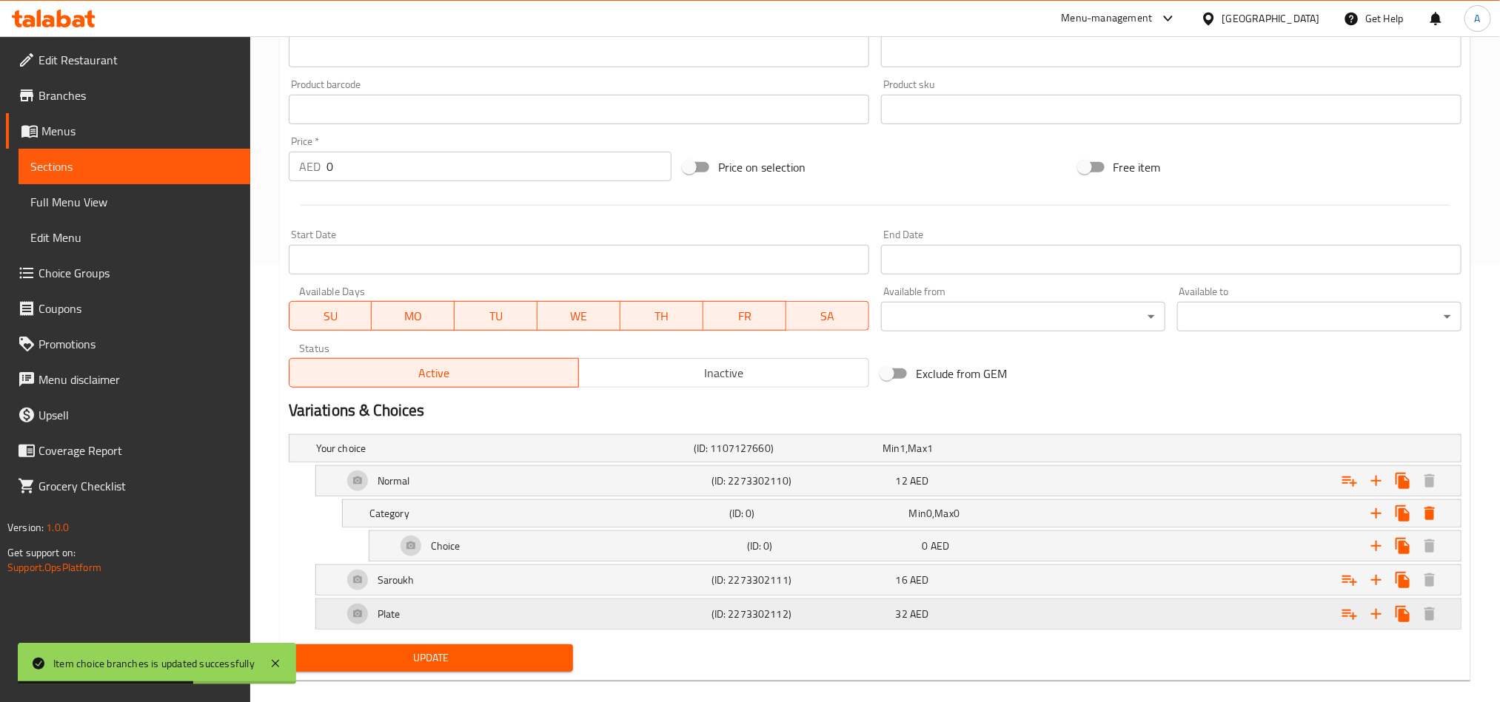
scroll to position [462, 0]
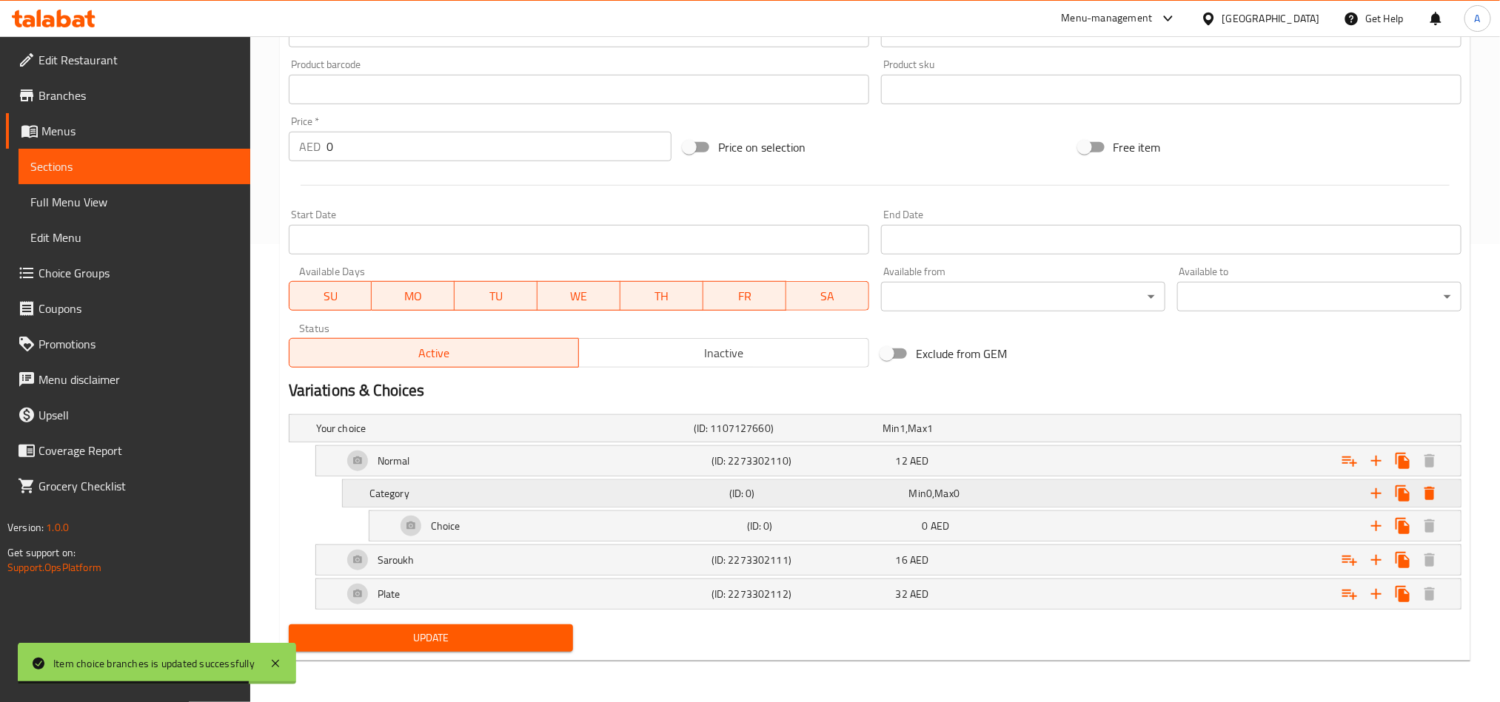
click at [1146, 493] on div "Expand" at bounding box center [1266, 493] width 360 height 33
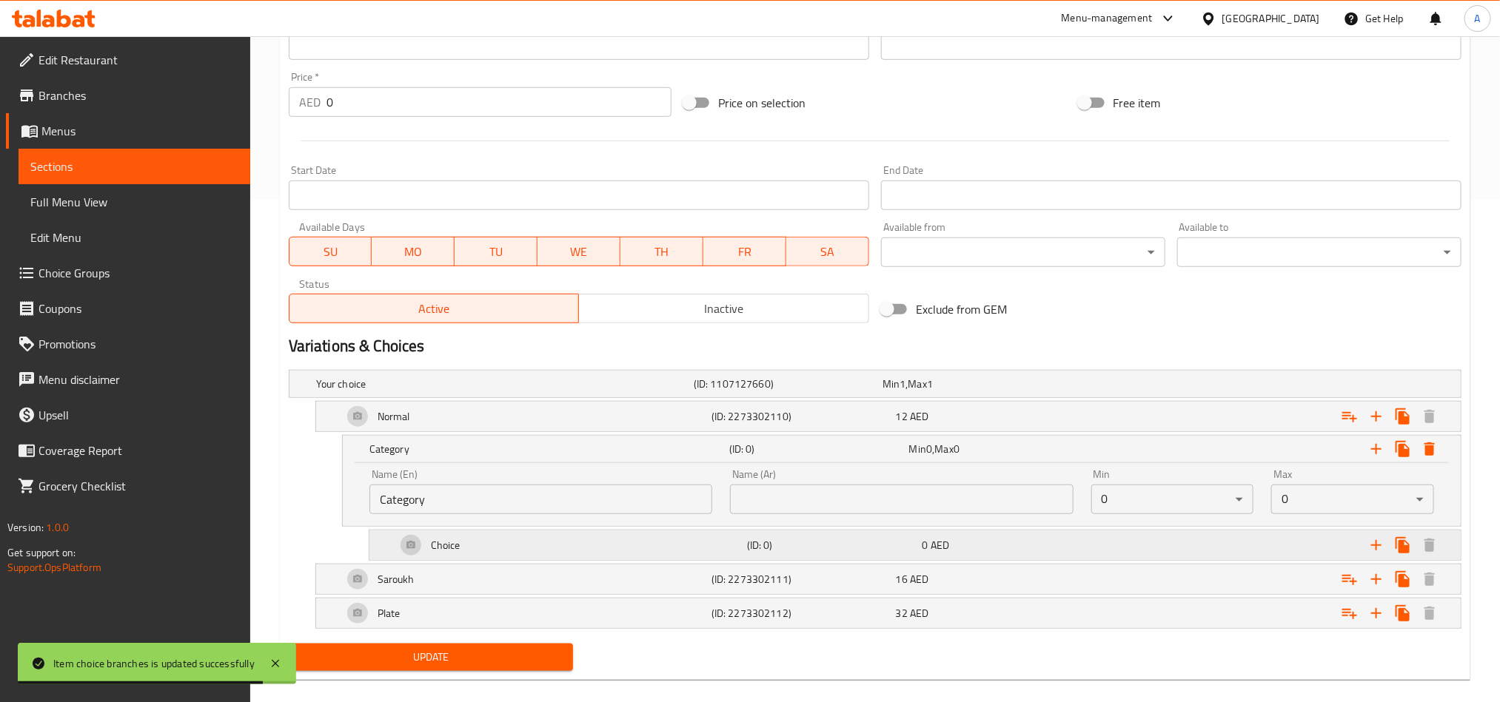
scroll to position [525, 0]
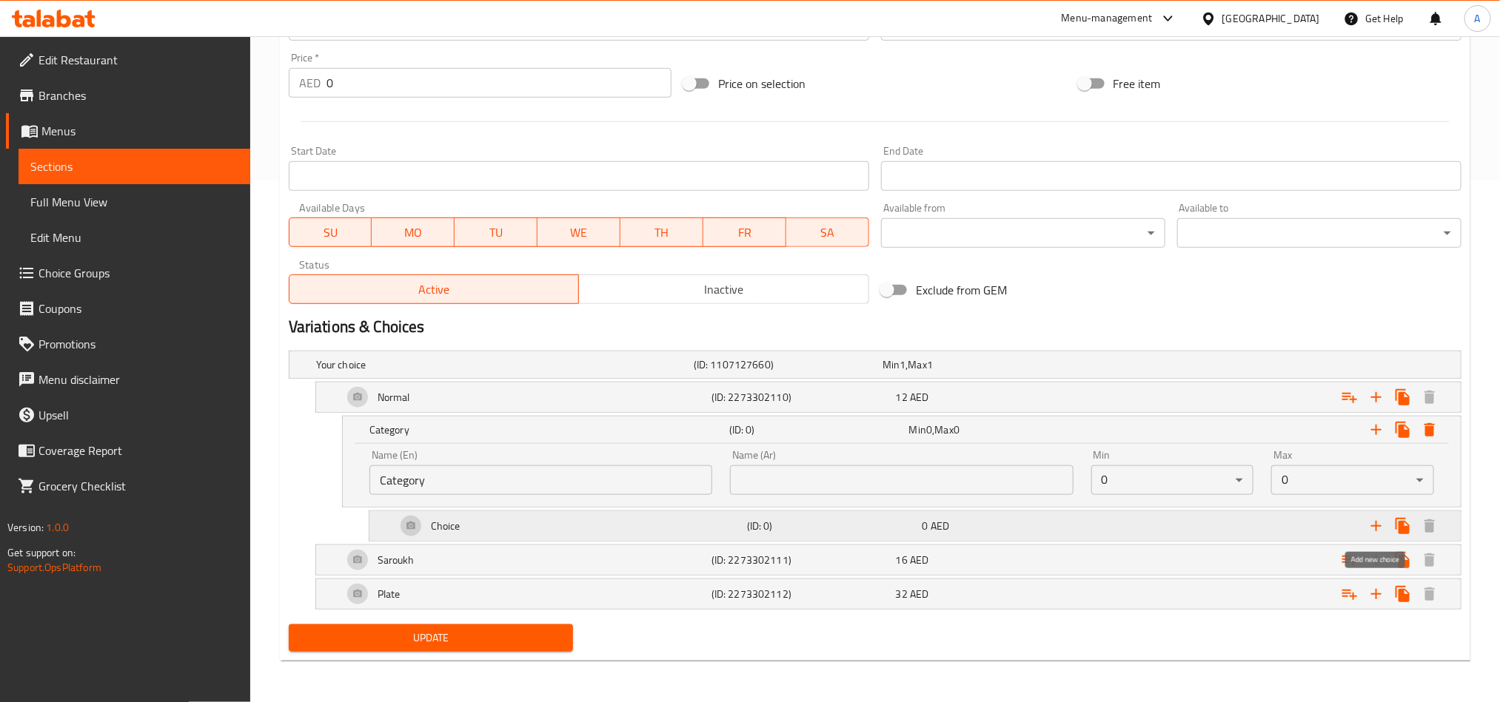
click at [1368, 522] on icon "Expand" at bounding box center [1376, 526] width 18 height 18
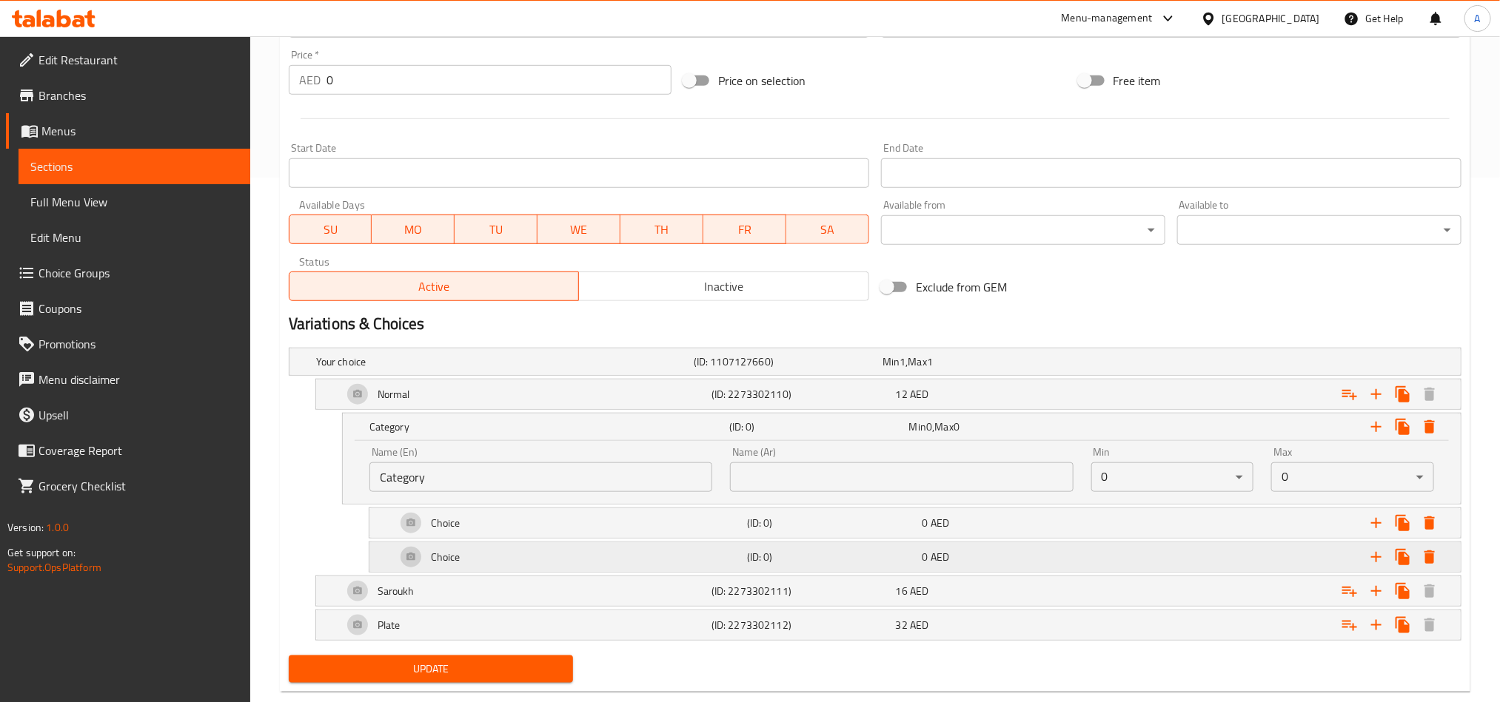
click at [847, 565] on h5 "(ID: 0)" at bounding box center [831, 557] width 169 height 15
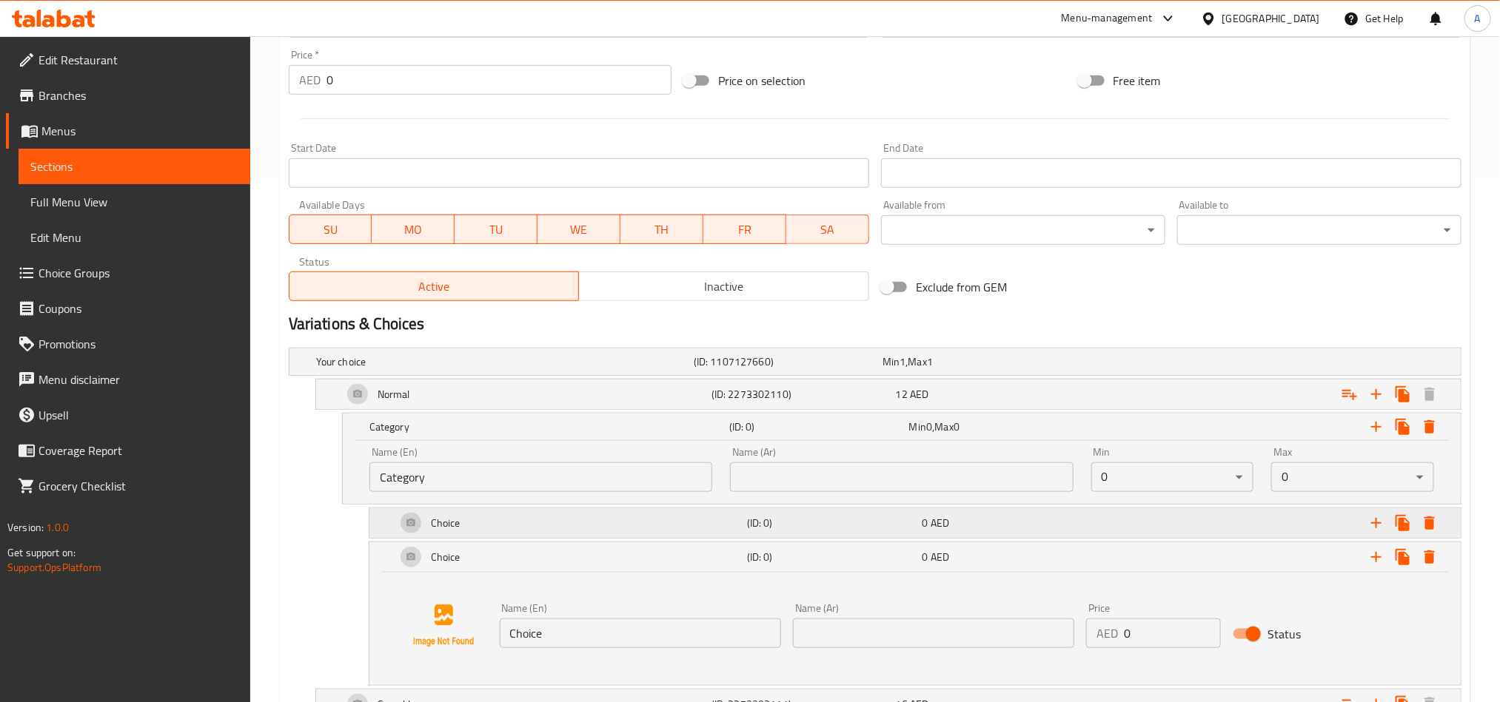
click at [848, 540] on div "Choice (ID: 0) 0 AED" at bounding box center [919, 524] width 1053 height 36
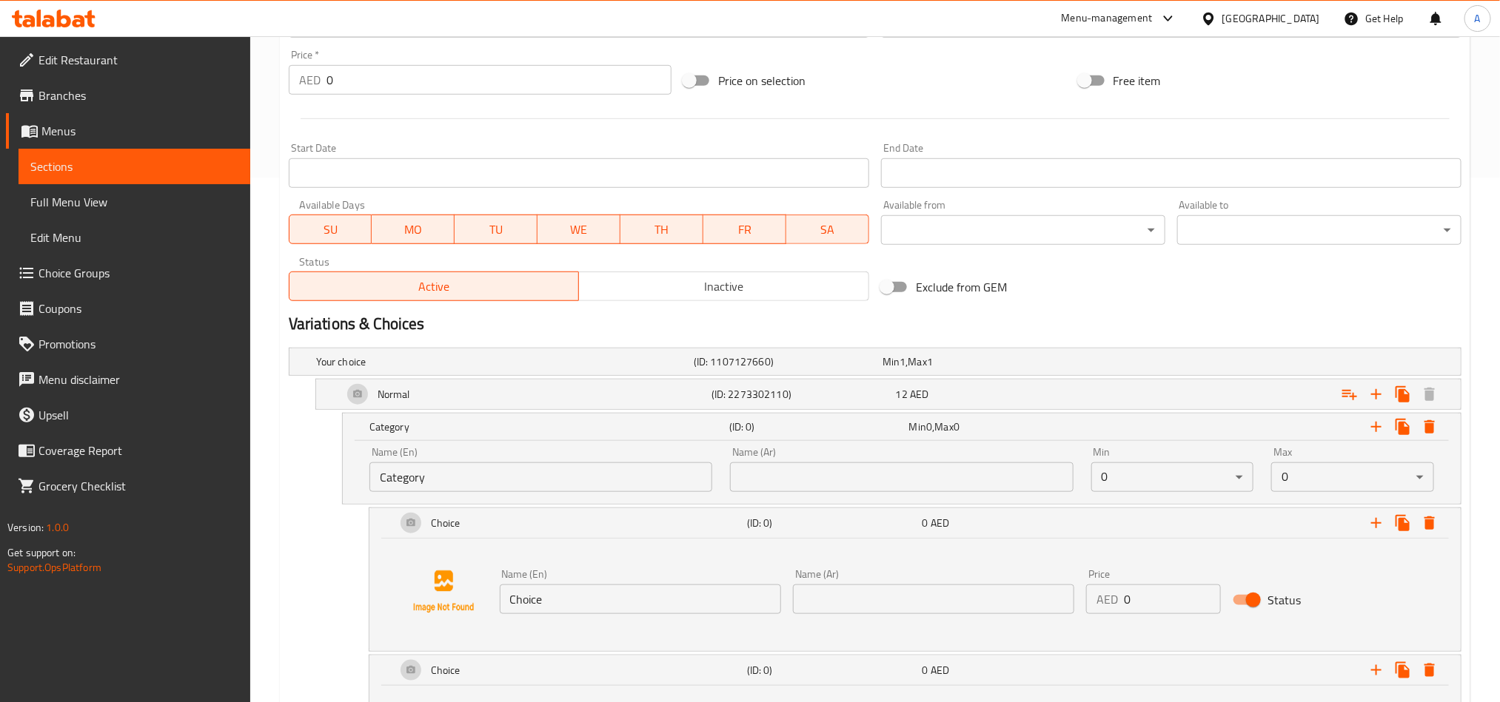
click at [558, 469] on input "Category" at bounding box center [540, 478] width 343 height 30
click at [620, 476] on input "text" at bounding box center [540, 478] width 343 height 30
paste input "Your choice of"
type input "Your choice of"
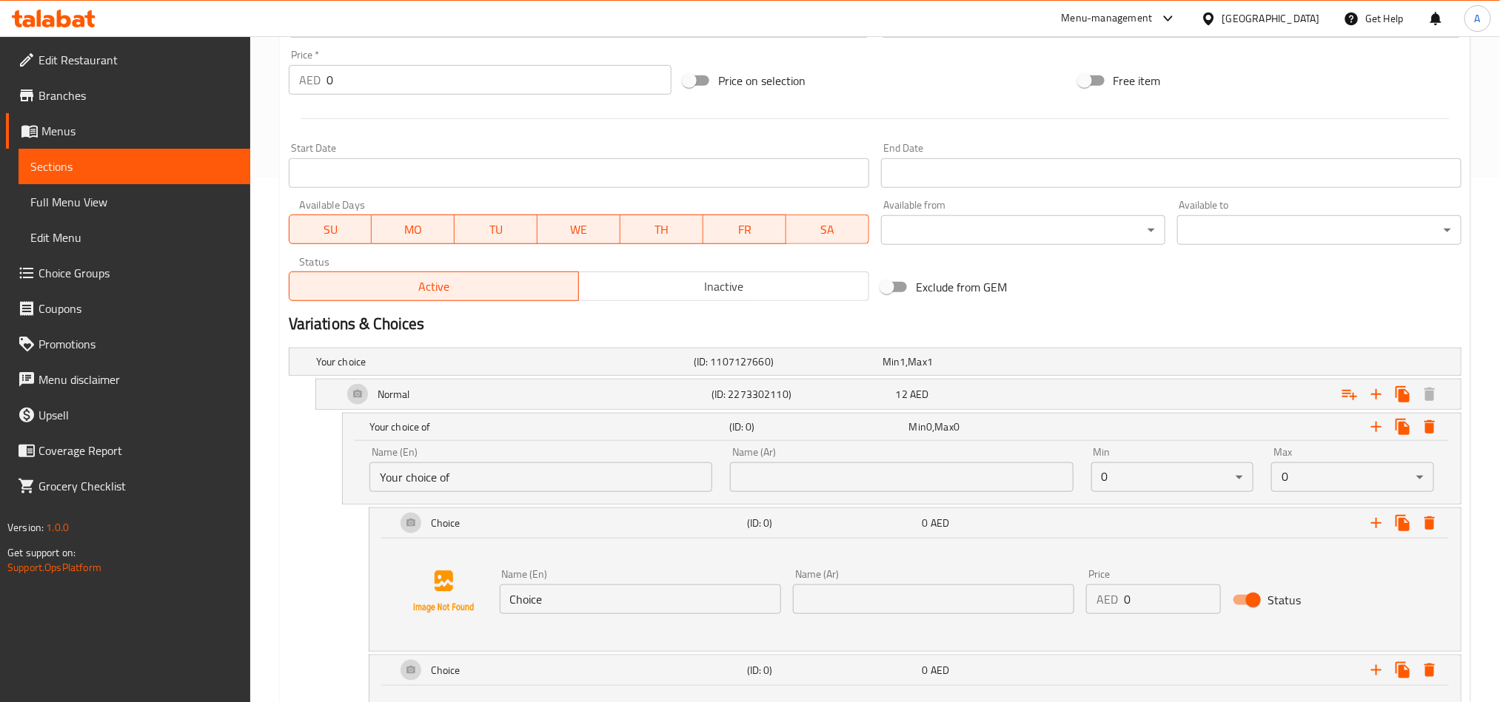
click at [1020, 489] on input "text" at bounding box center [901, 478] width 343 height 30
paste input "اختيارك من"
type input "اختيارك من"
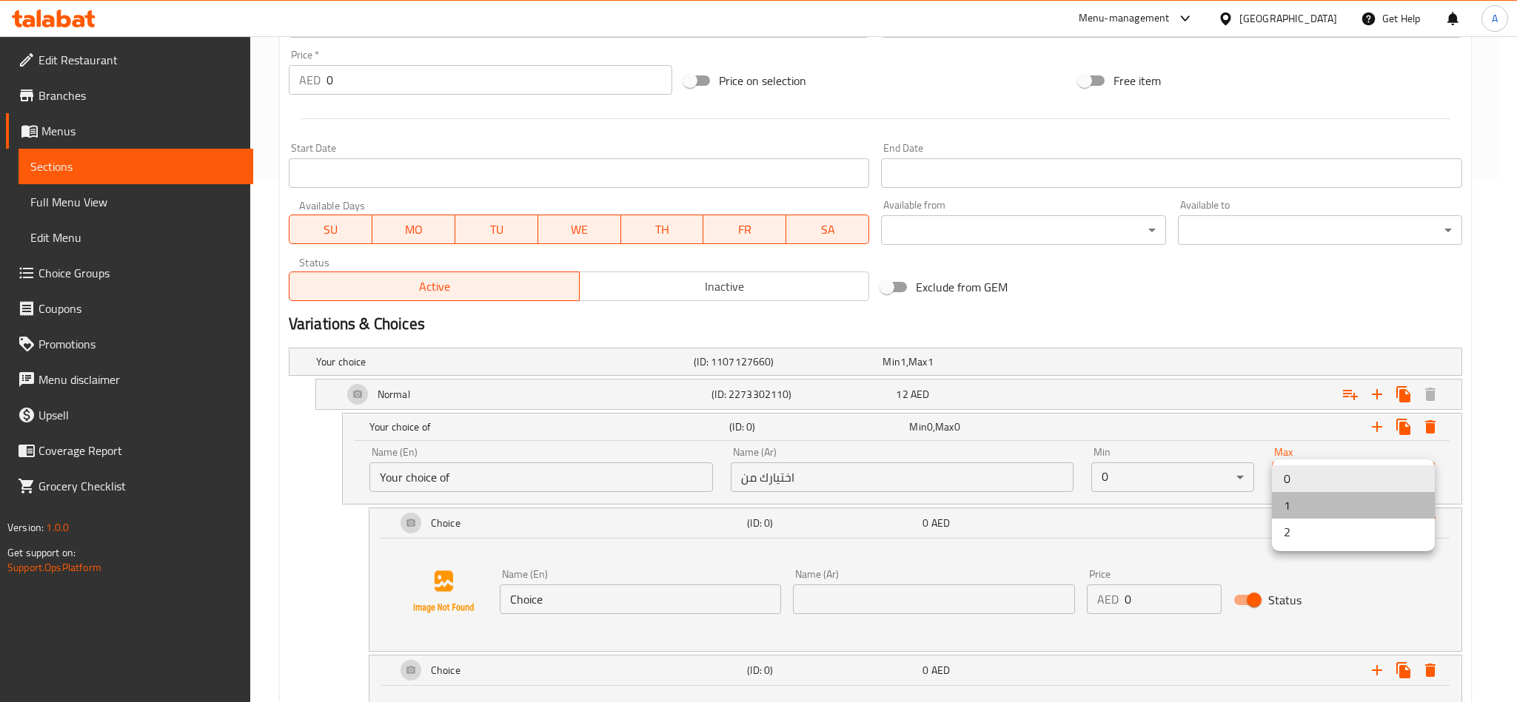
click at [1315, 507] on li "1" at bounding box center [1353, 505] width 163 height 27
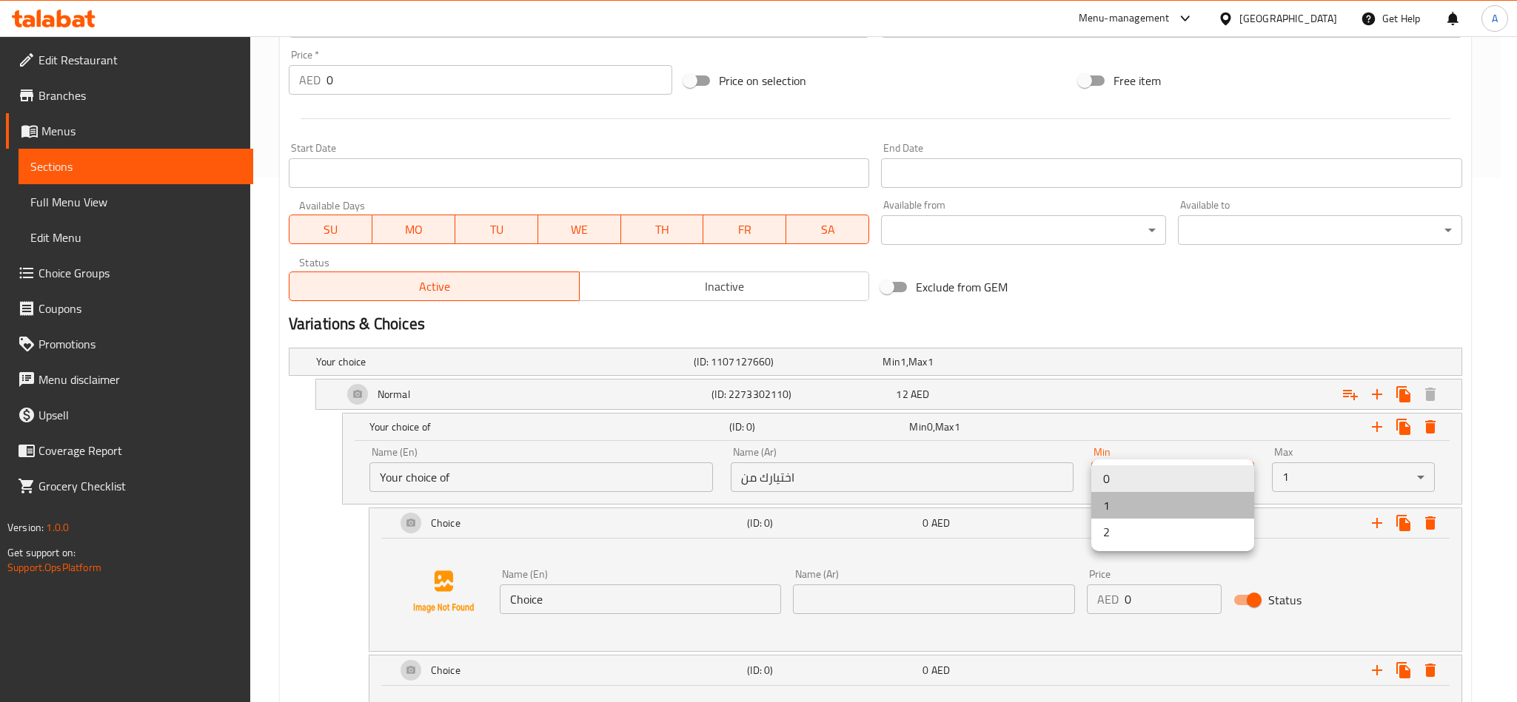
click at [1189, 517] on li "1" at bounding box center [1172, 505] width 163 height 27
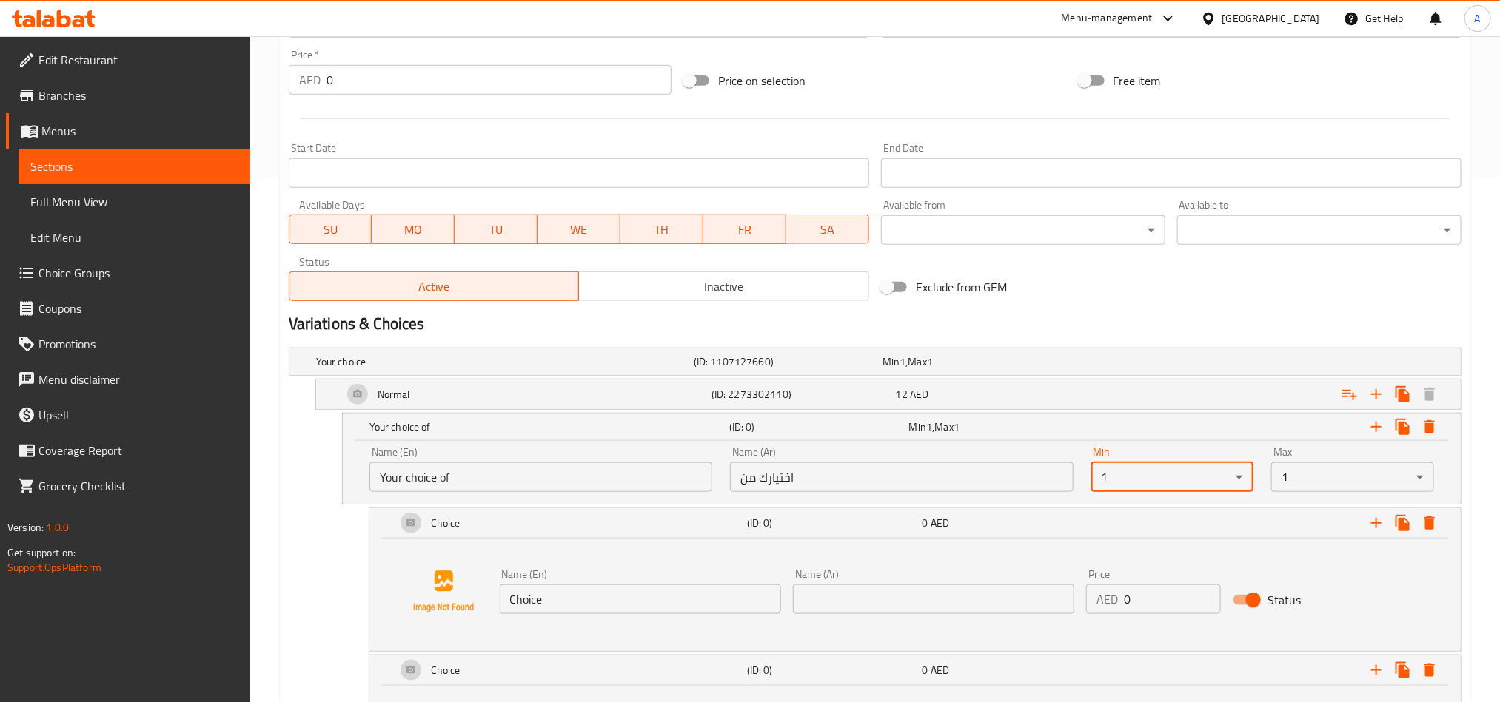
click at [637, 602] on input "Choice" at bounding box center [640, 600] width 281 height 30
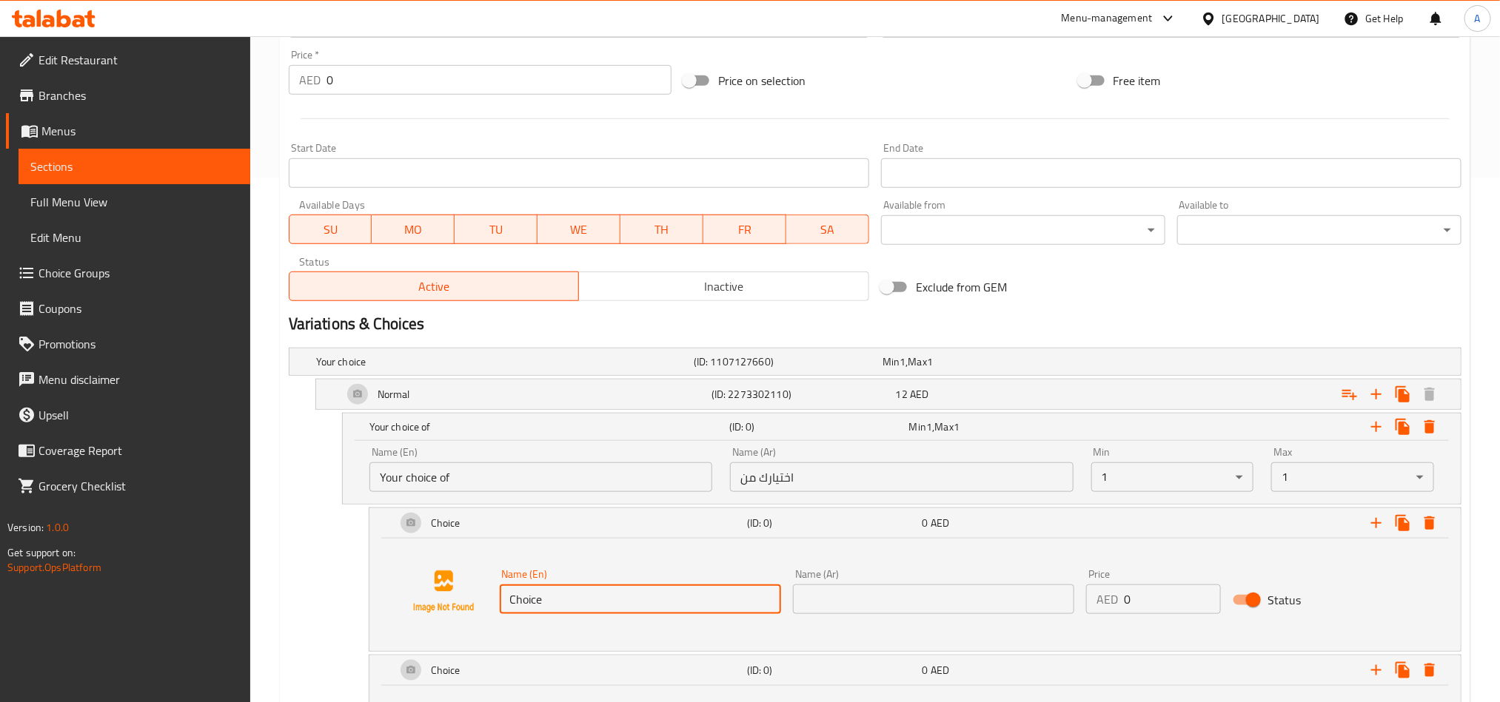
click at [637, 602] on input "Choice" at bounding box center [640, 600] width 281 height 30
type input "س"
click at [722, 596] on input "س" at bounding box center [640, 600] width 281 height 30
click at [718, 596] on input "text" at bounding box center [640, 600] width 281 height 30
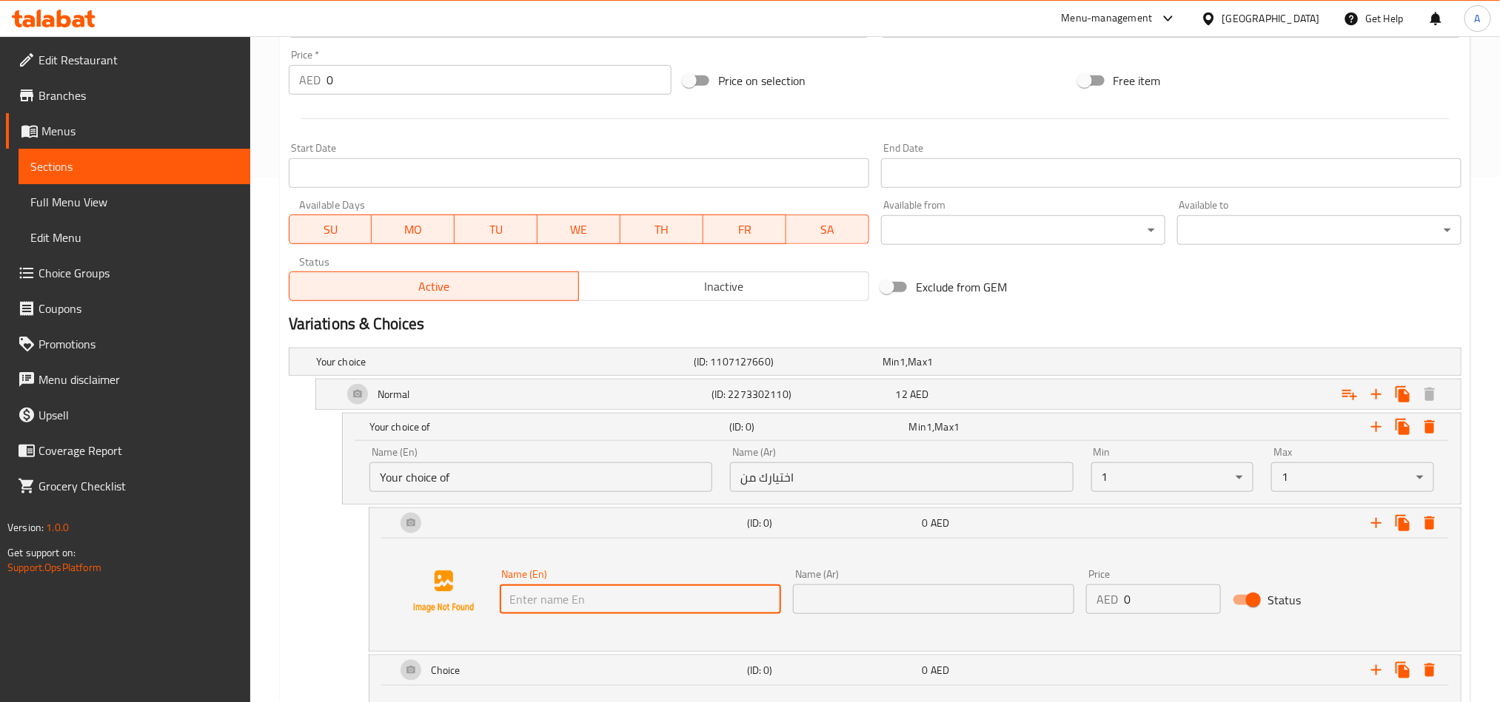
type input "س"
type input "Spicy"
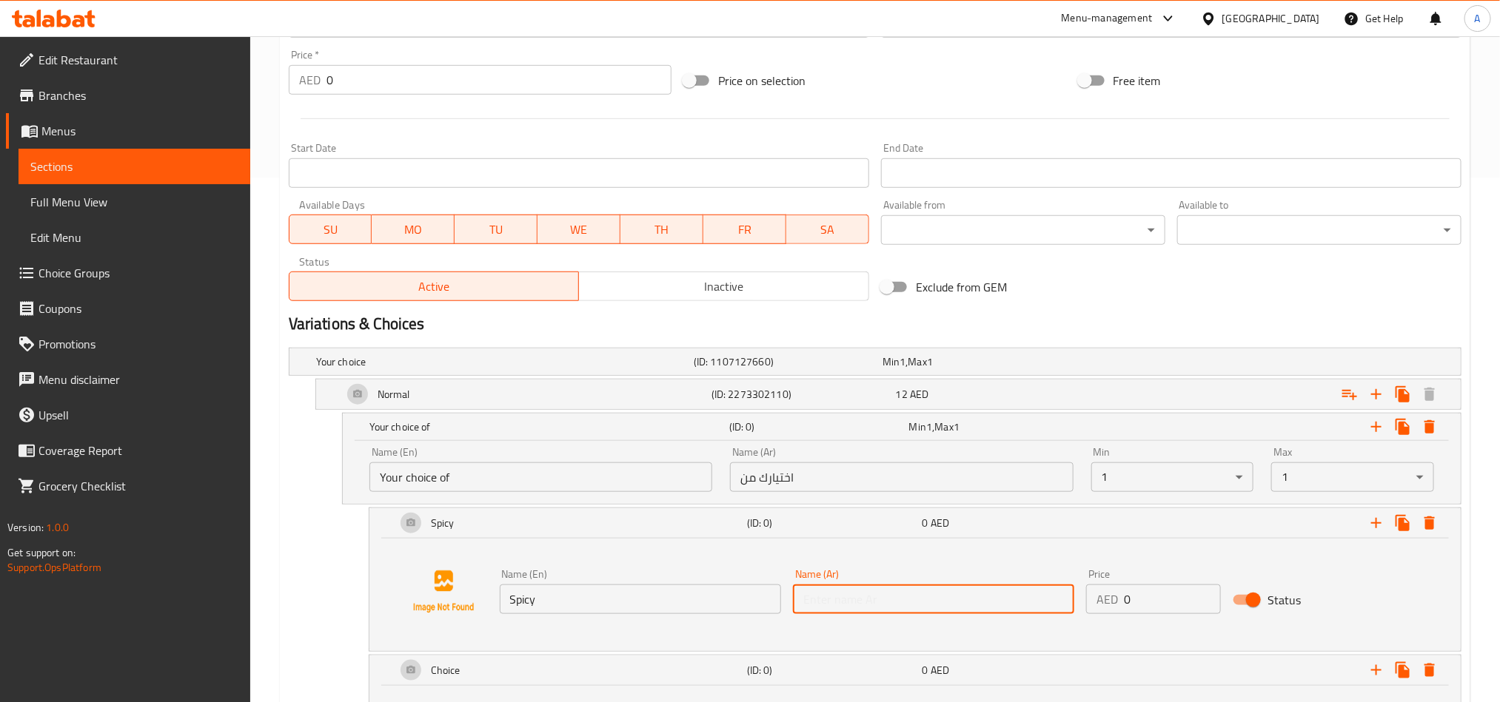
click at [809, 595] on input "text" at bounding box center [933, 600] width 281 height 30
type input "p"
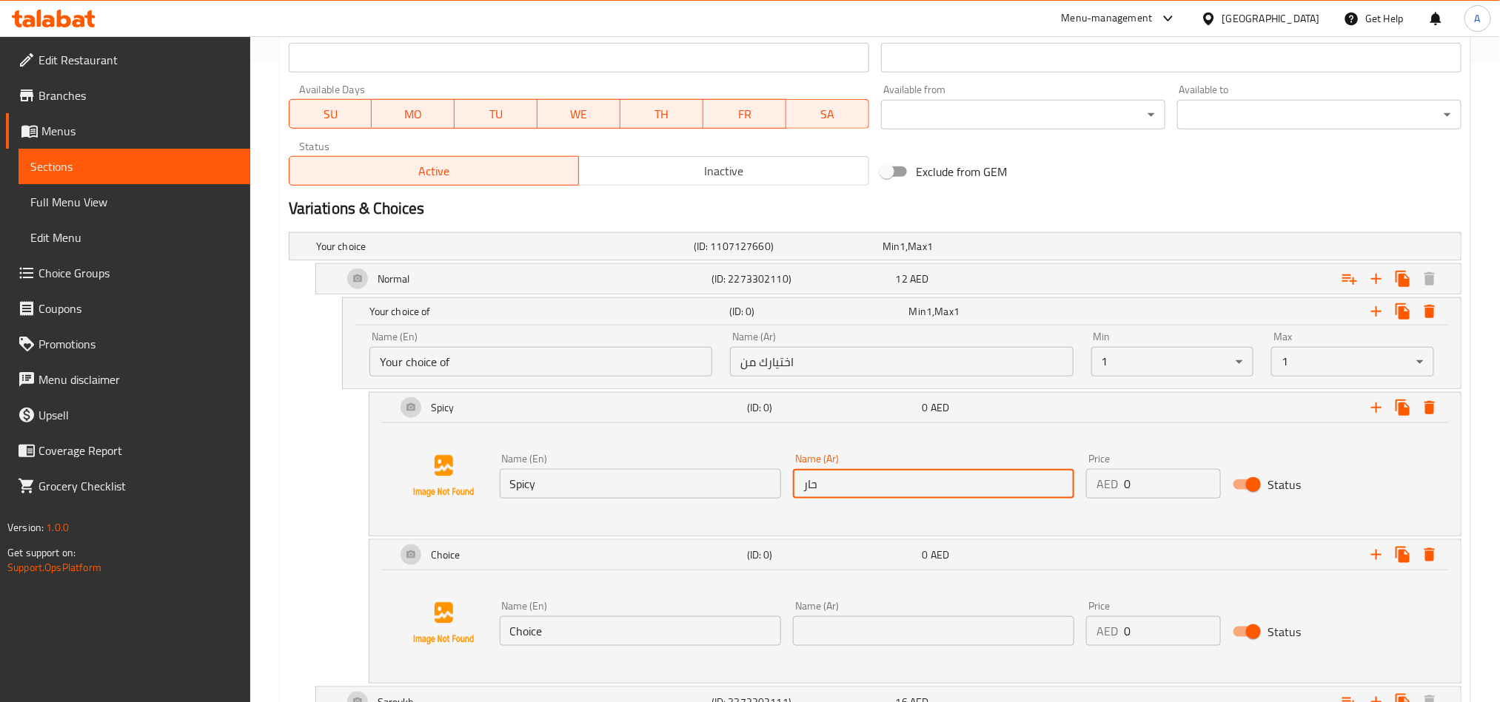
scroll to position [787, 0]
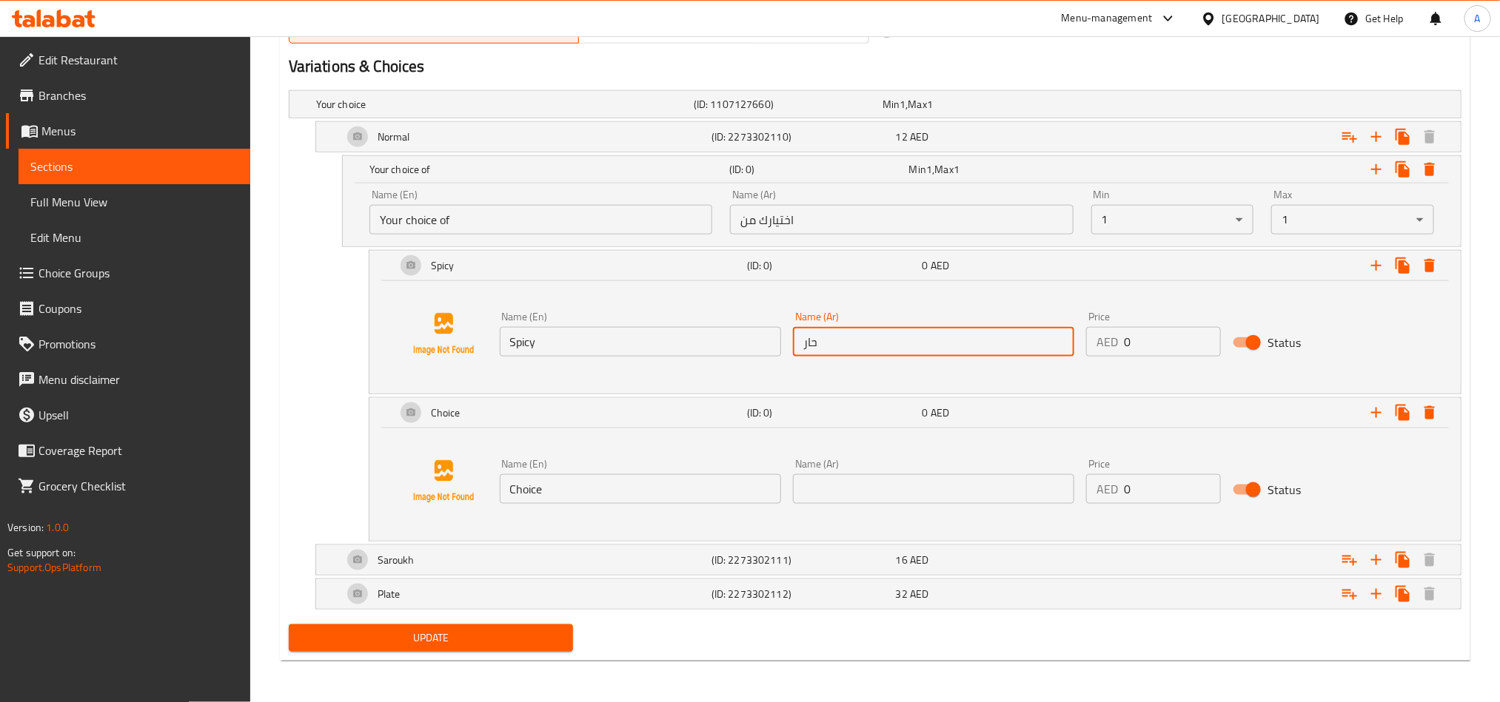
type input "حار"
click at [600, 471] on div "Name (En) Choice Name (En)" at bounding box center [640, 481] width 281 height 45
click at [600, 484] on input "Choice" at bounding box center [640, 489] width 281 height 30
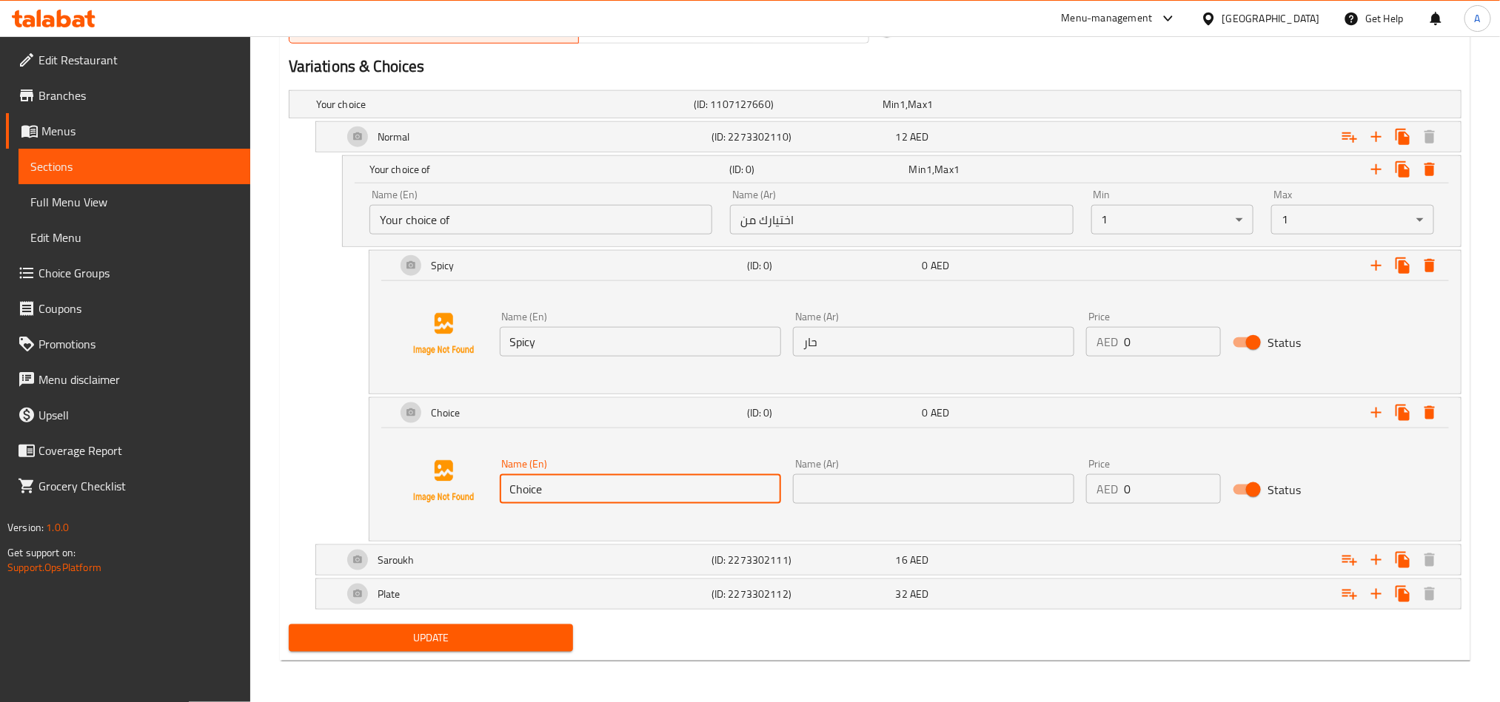
click at [600, 484] on input "Choice" at bounding box center [640, 489] width 281 height 30
click at [613, 476] on input "text" at bounding box center [640, 489] width 281 height 30
type input "ق"
type input "r"
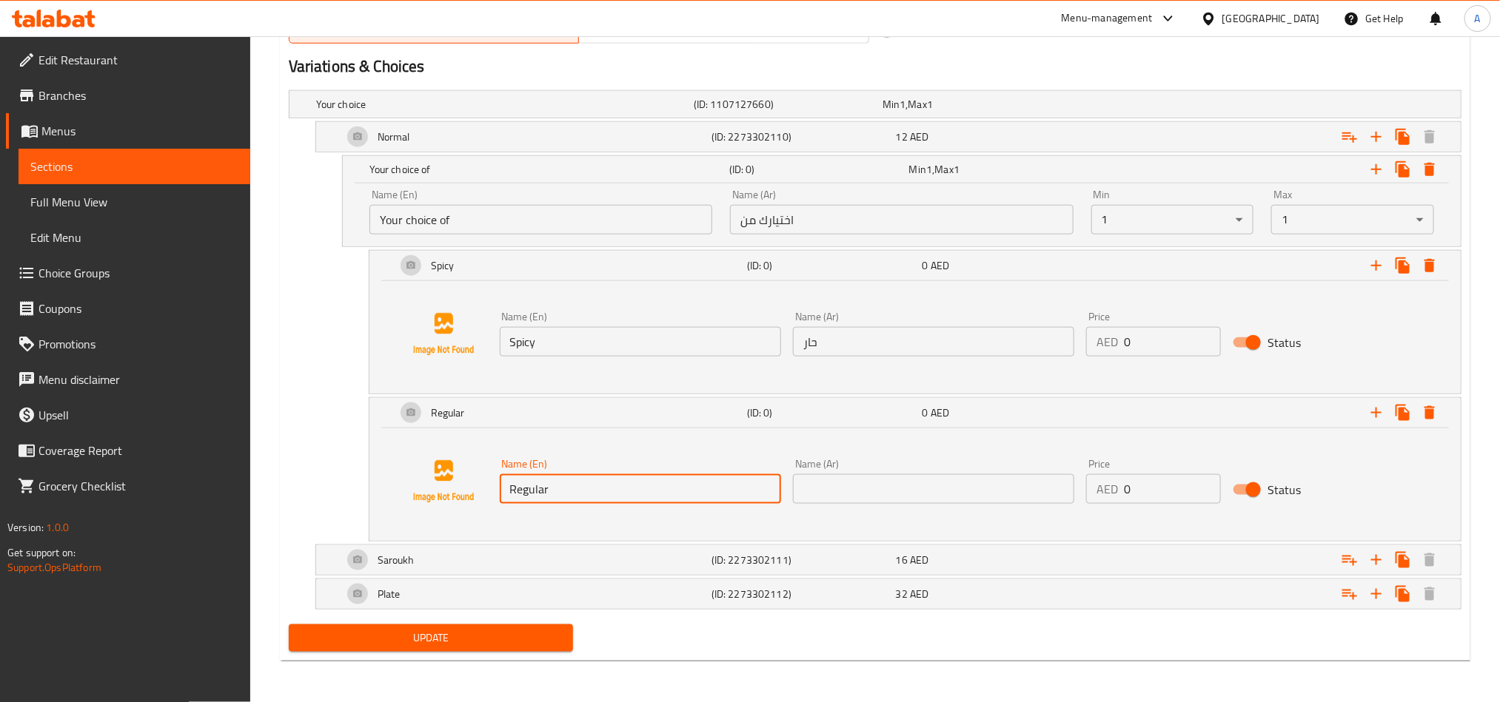
type input "Regular"
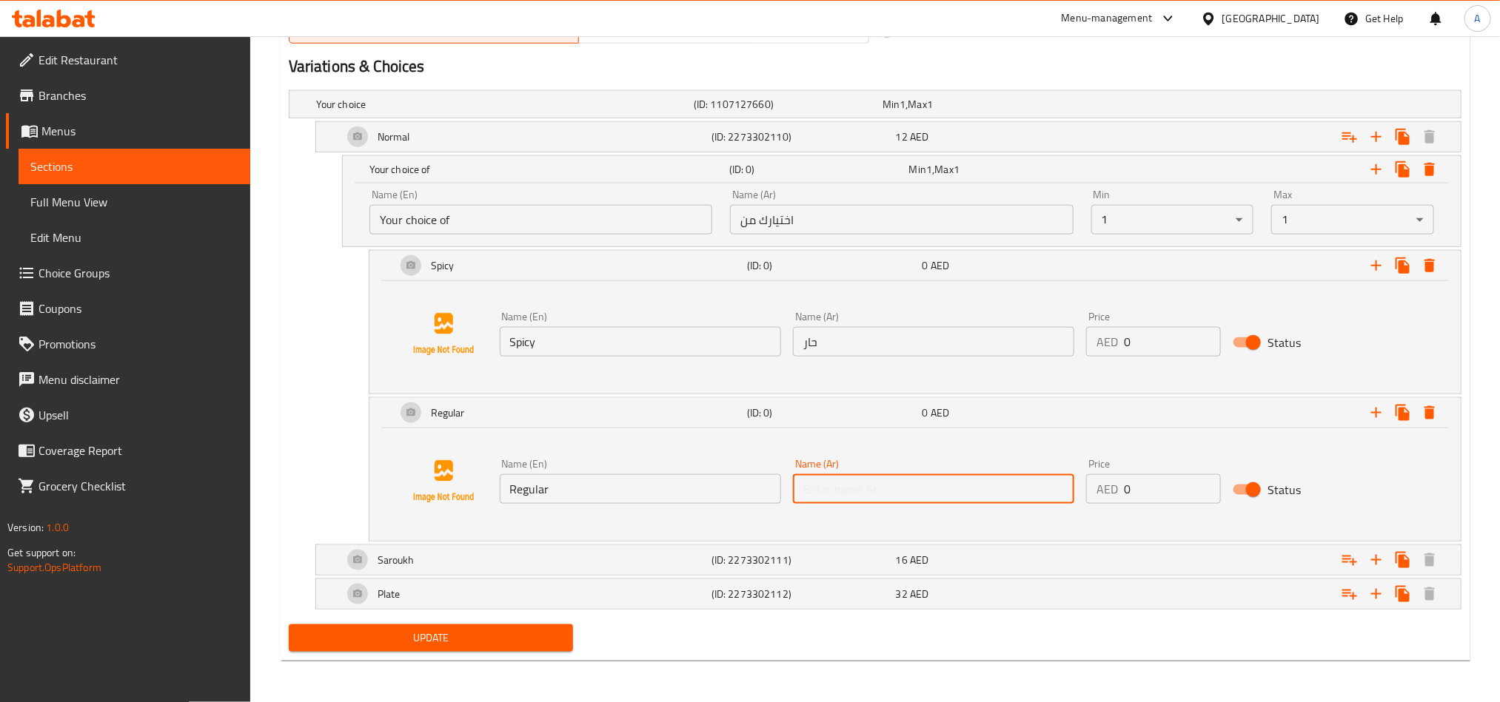
click at [895, 476] on input "text" at bounding box center [933, 489] width 281 height 30
type input "عادي"
click at [1295, 546] on div "Expand" at bounding box center [1261, 560] width 369 height 33
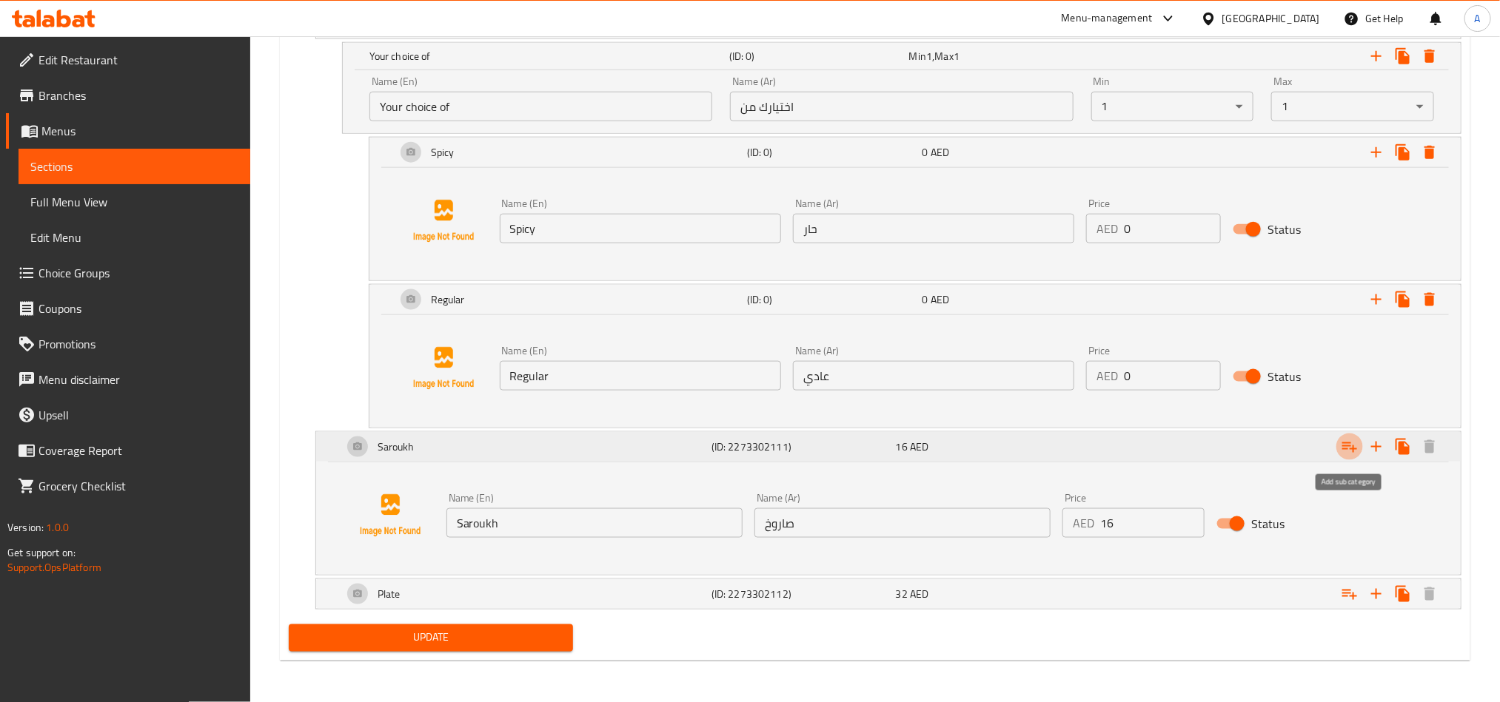
click at [1346, 449] on icon "Expand" at bounding box center [1349, 447] width 18 height 18
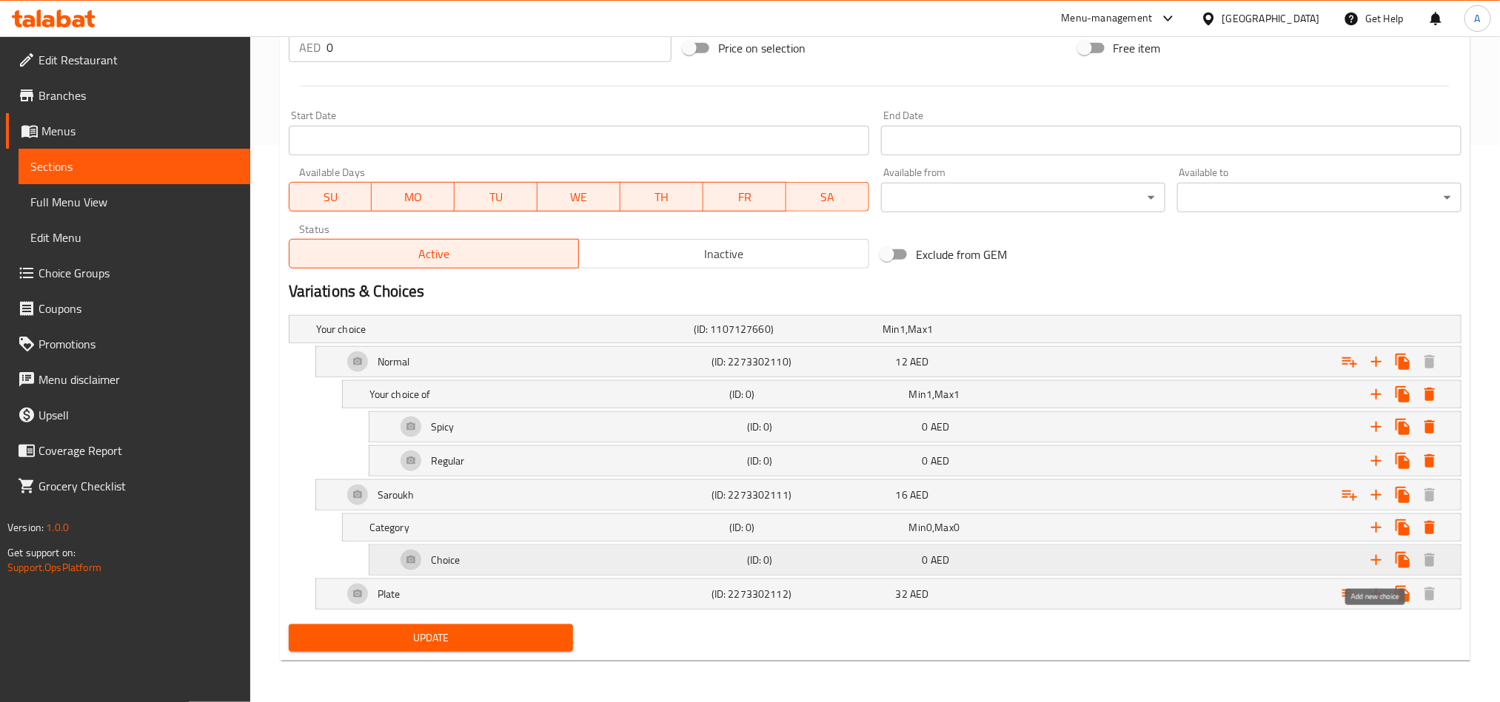
click at [1371, 555] on icon "Expand" at bounding box center [1376, 560] width 18 height 18
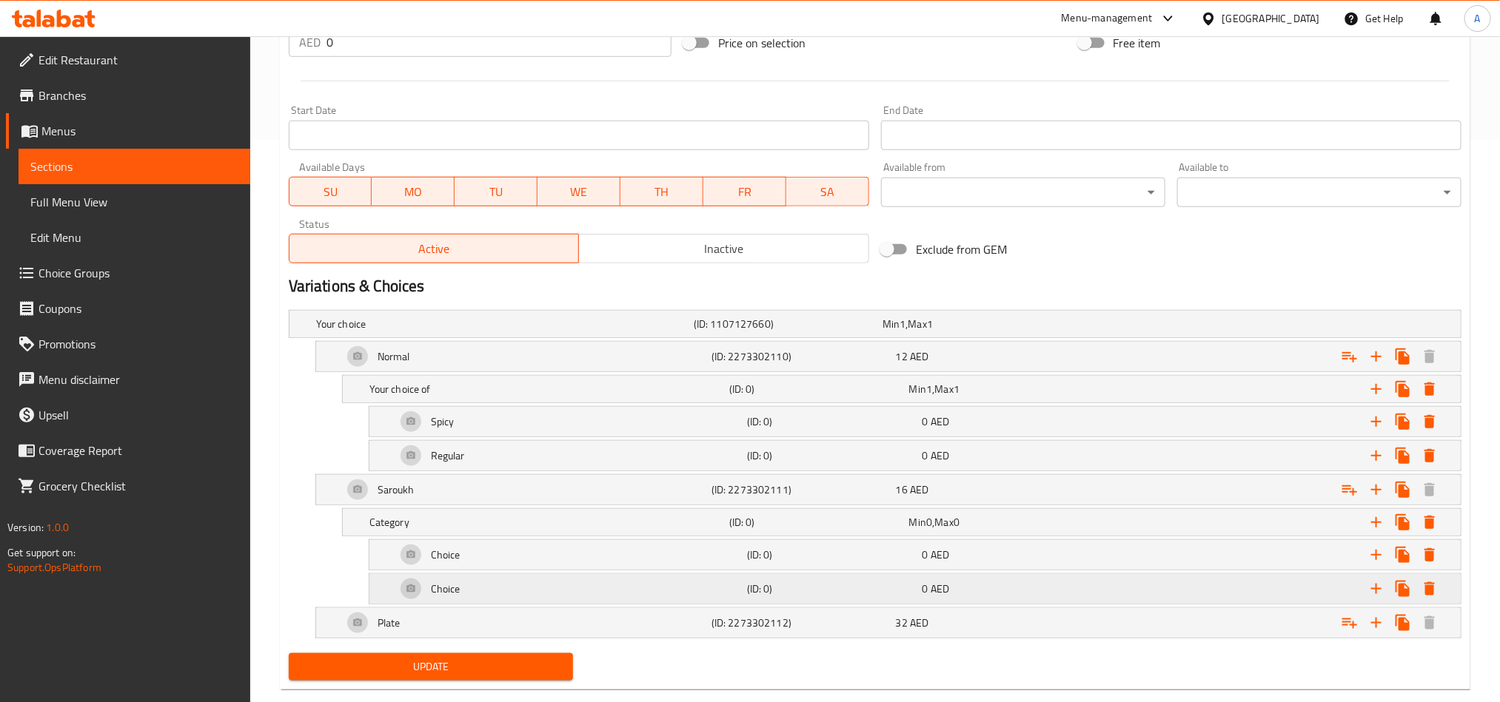
click at [830, 597] on h5 "(ID: 0)" at bounding box center [831, 589] width 169 height 15
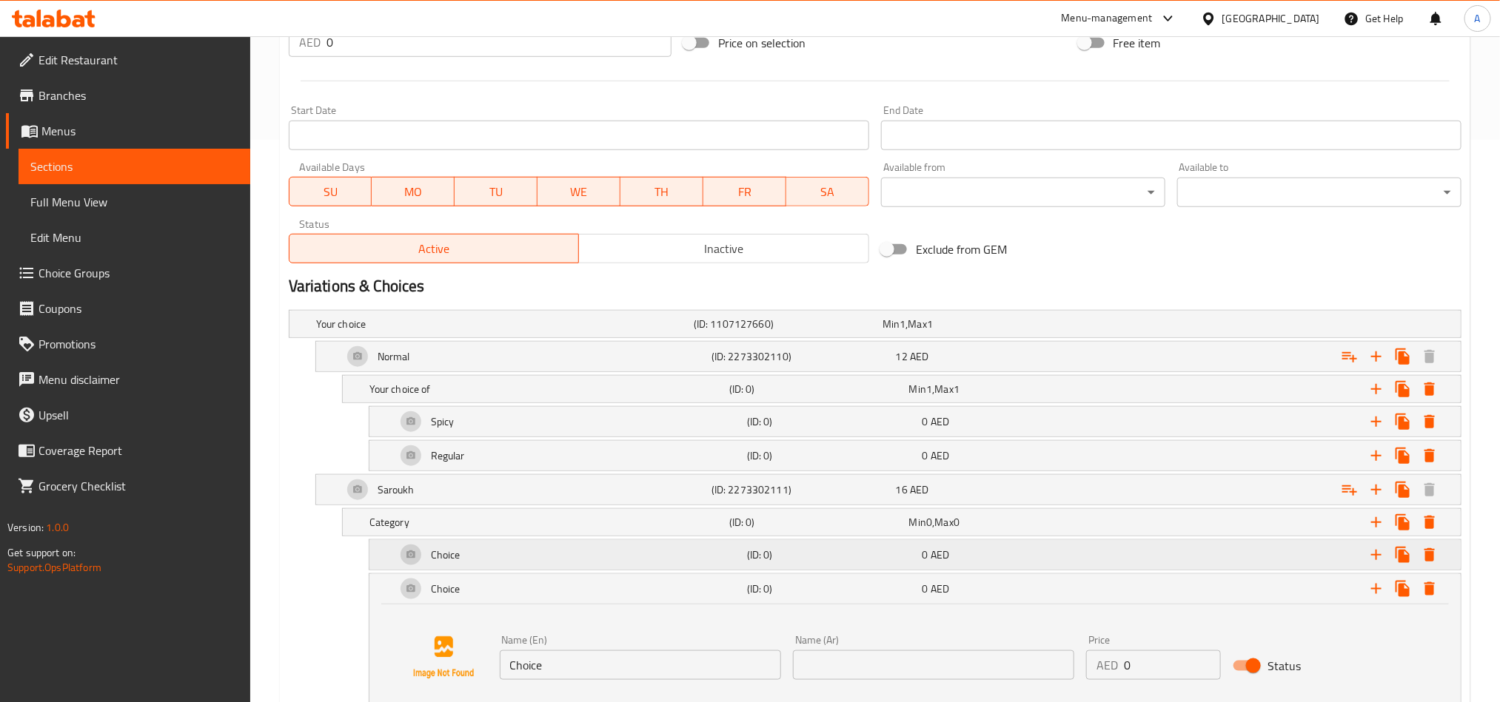
click at [845, 560] on h5 "(ID: 0)" at bounding box center [831, 555] width 169 height 15
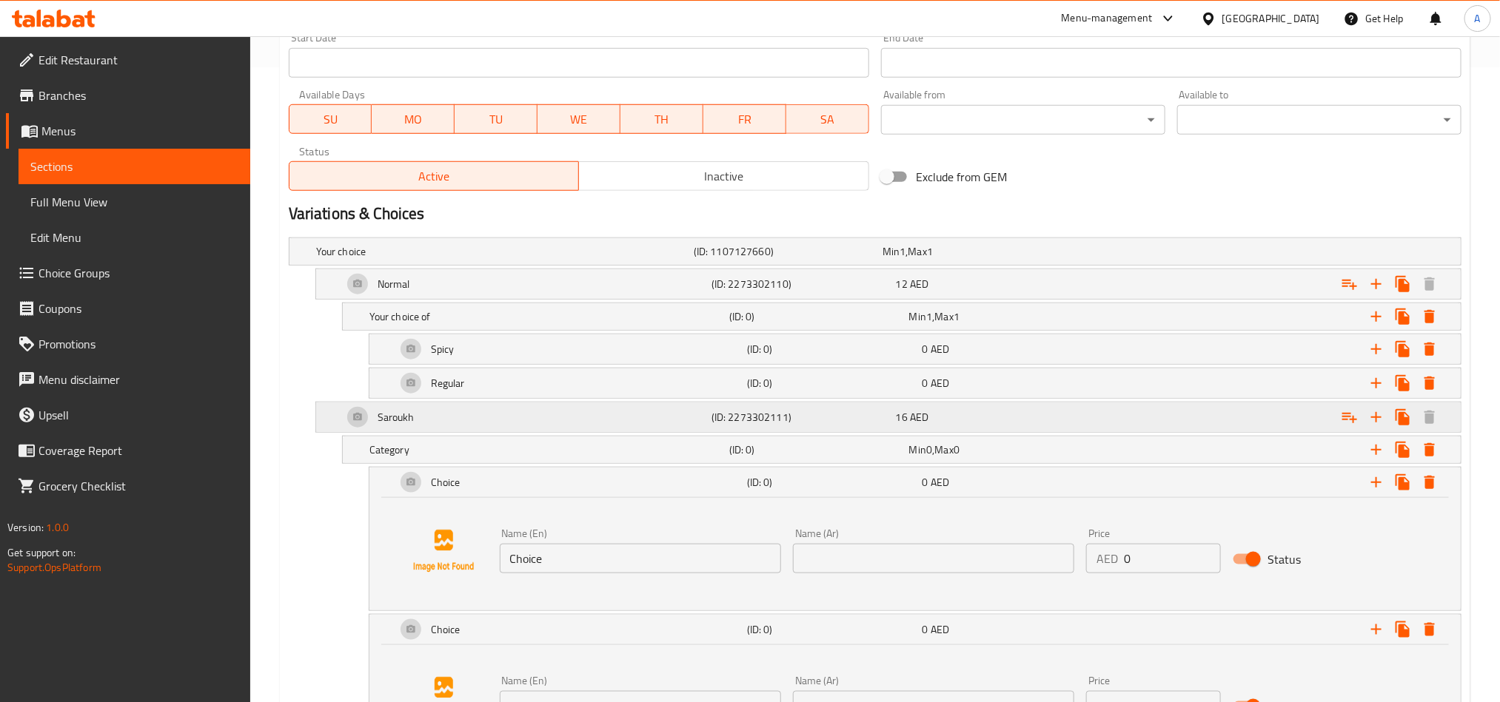
scroll to position [674, 0]
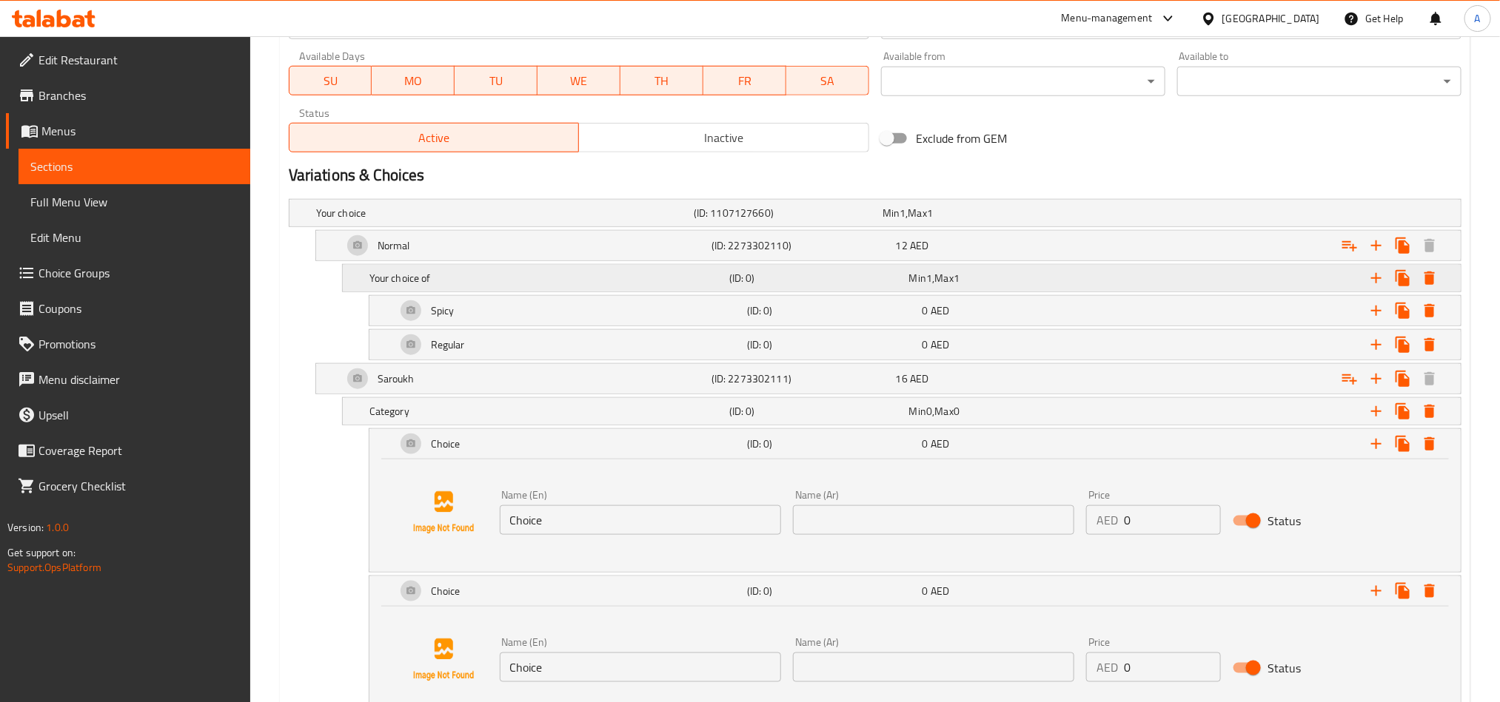
click at [596, 284] on h5 "Your choice of" at bounding box center [546, 278] width 354 height 15
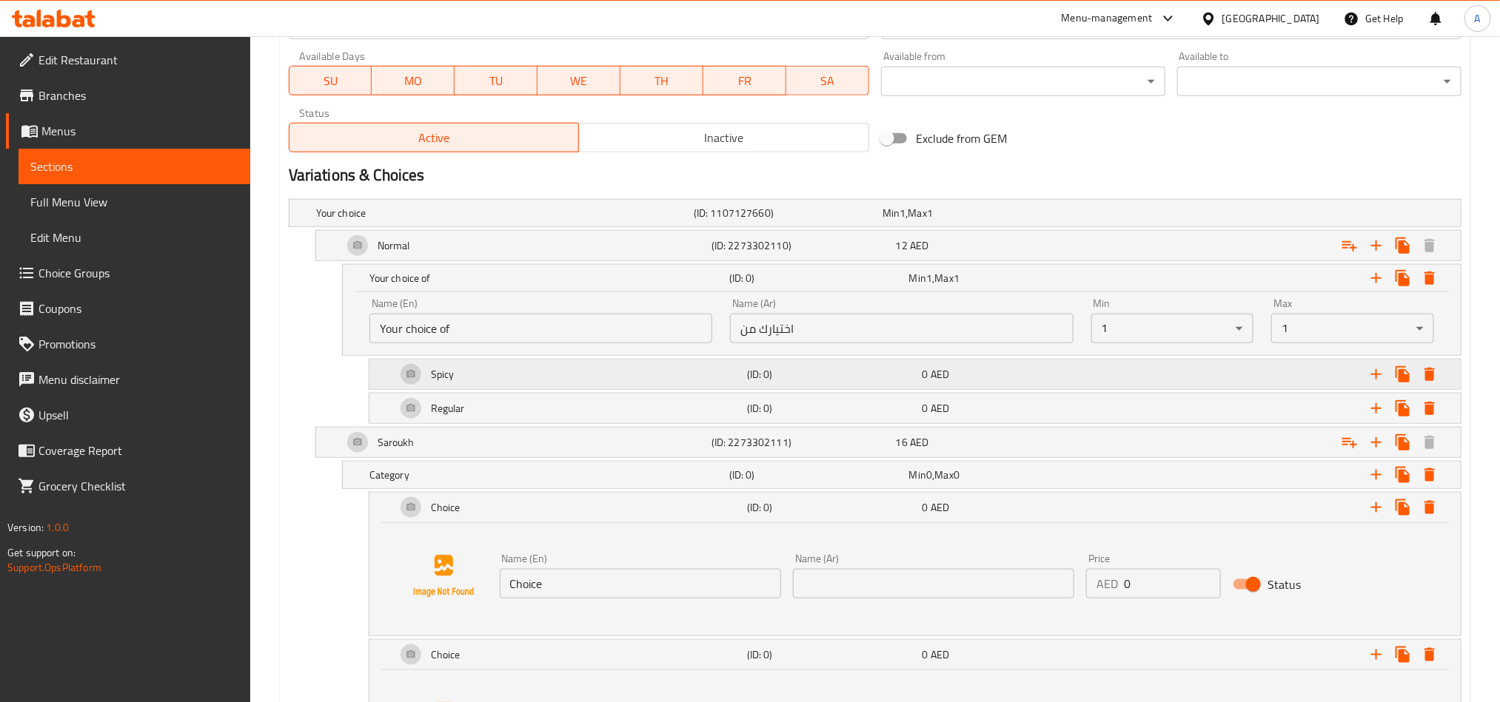
scroll to position [785, 0]
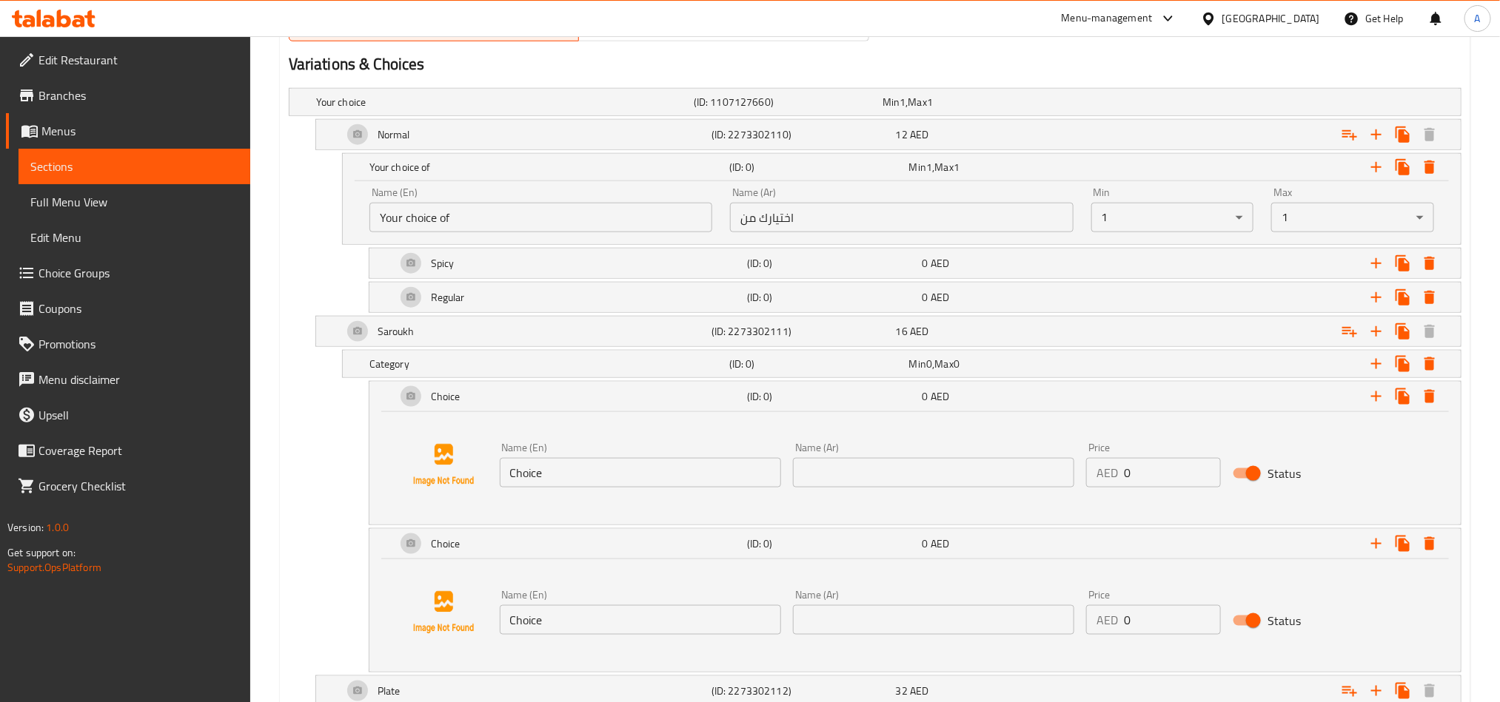
click at [636, 229] on input "Your choice of" at bounding box center [540, 218] width 343 height 30
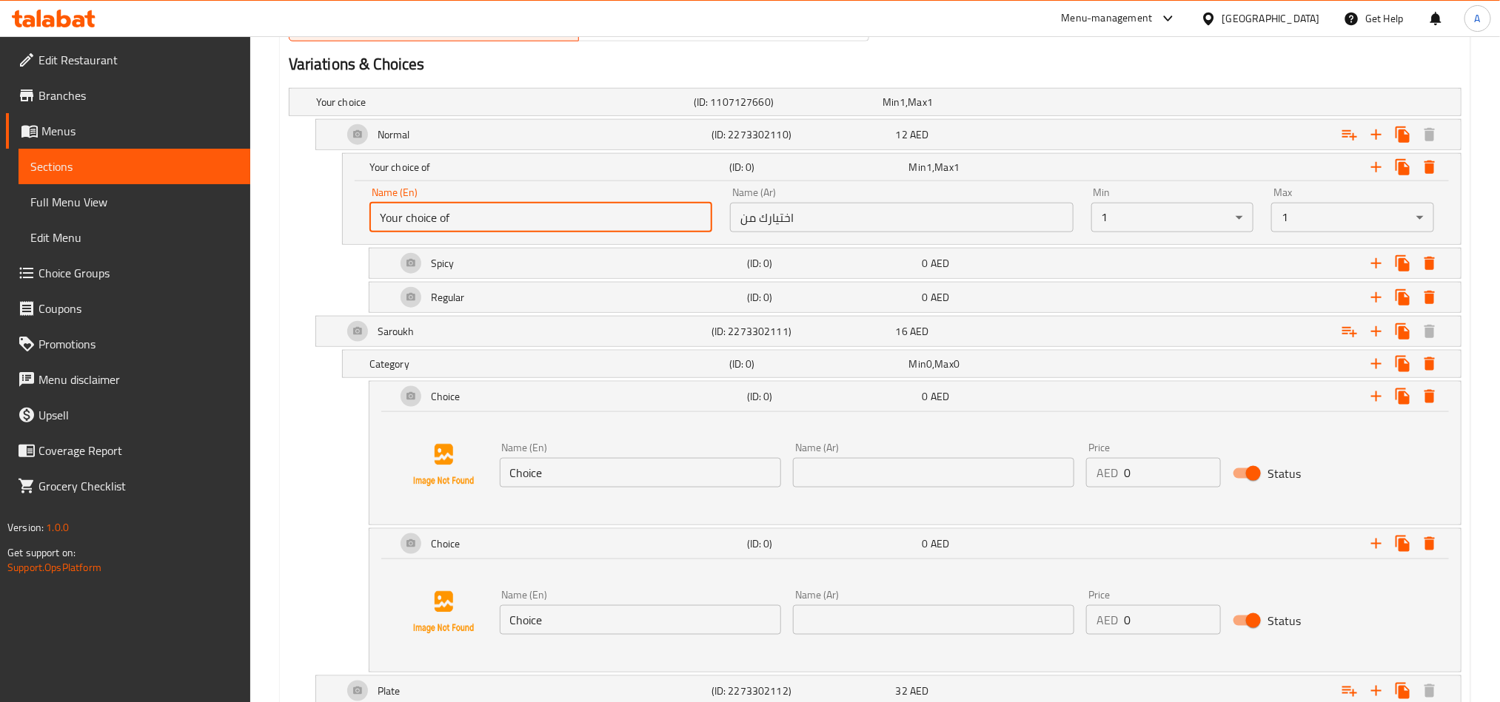
click at [636, 229] on input "Your choice of" at bounding box center [540, 218] width 343 height 30
click at [548, 482] on input "Choice" at bounding box center [640, 473] width 281 height 30
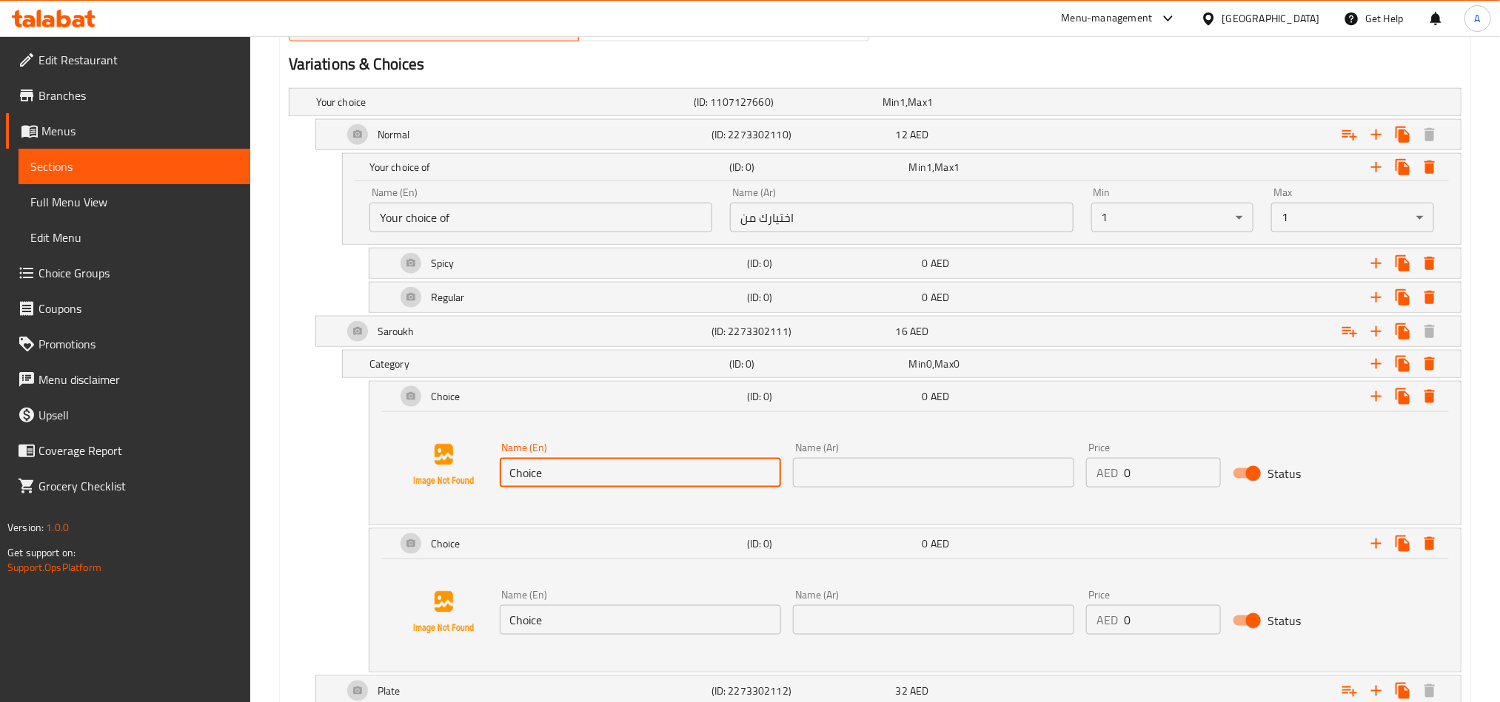
click at [548, 482] on input "Choice" at bounding box center [640, 473] width 281 height 30
paste input "Your choice of"
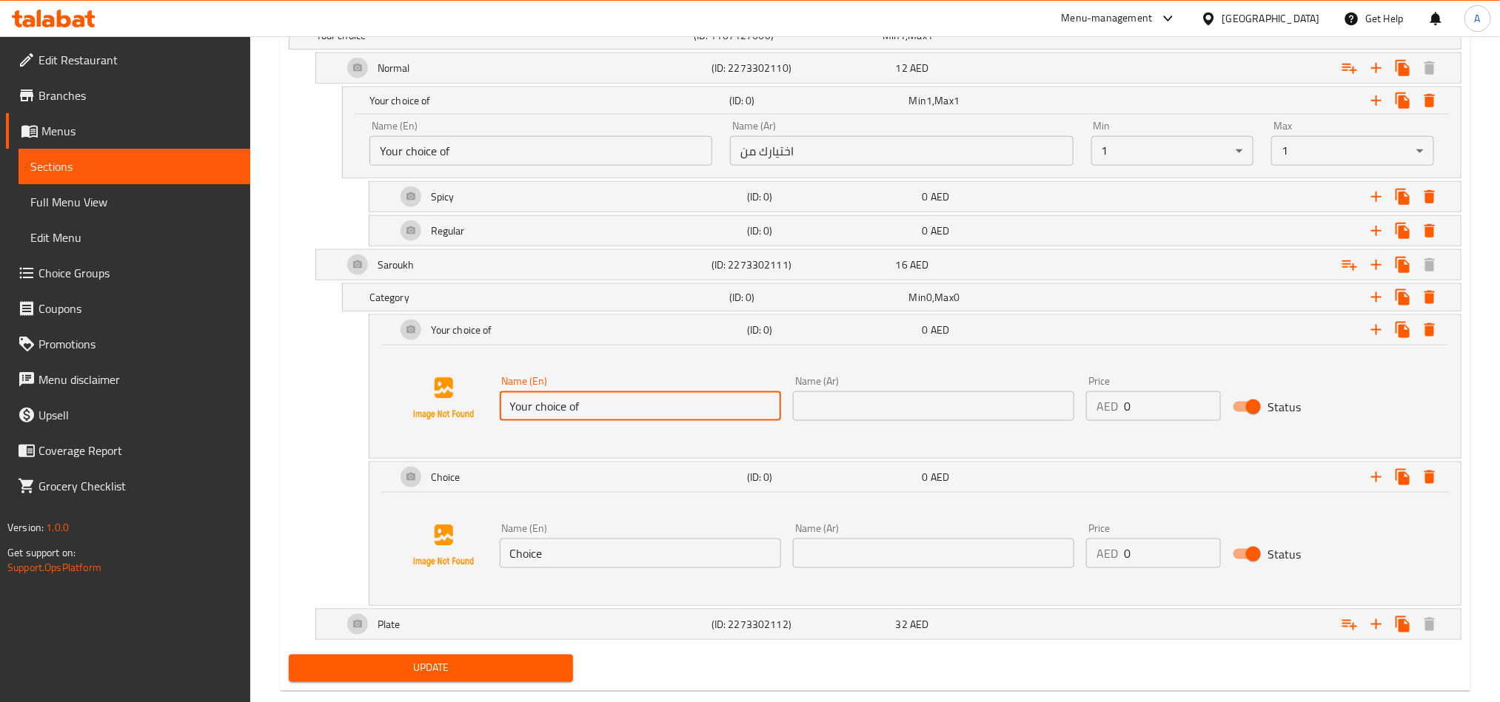
scroll to position [888, 0]
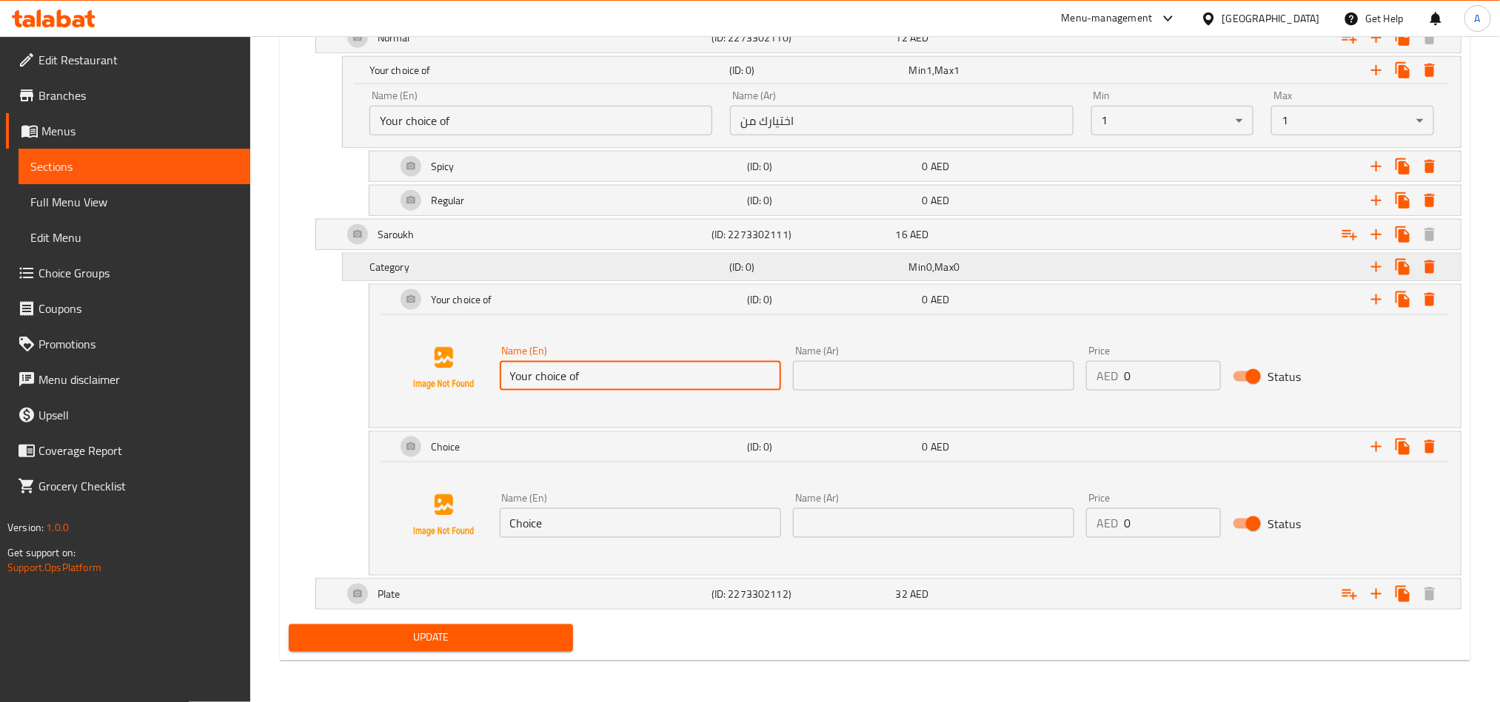
type input "Your choice of"
click at [611, 253] on div "Category (ID: 0) Min 0 , Max 0" at bounding box center [905, 267] width 1079 height 33
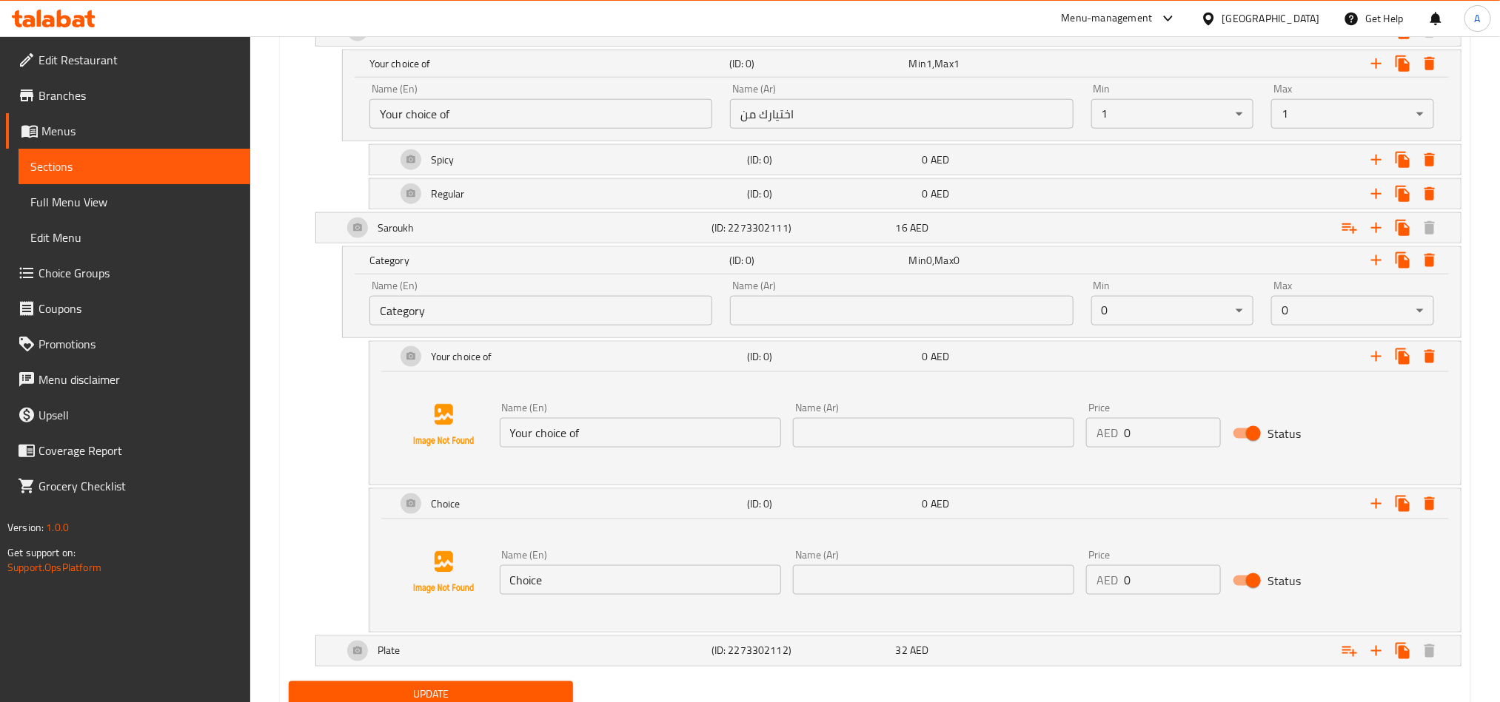
click at [622, 313] on input "Category" at bounding box center [540, 311] width 343 height 30
paste input "Your choice of"
type input "Your choice of"
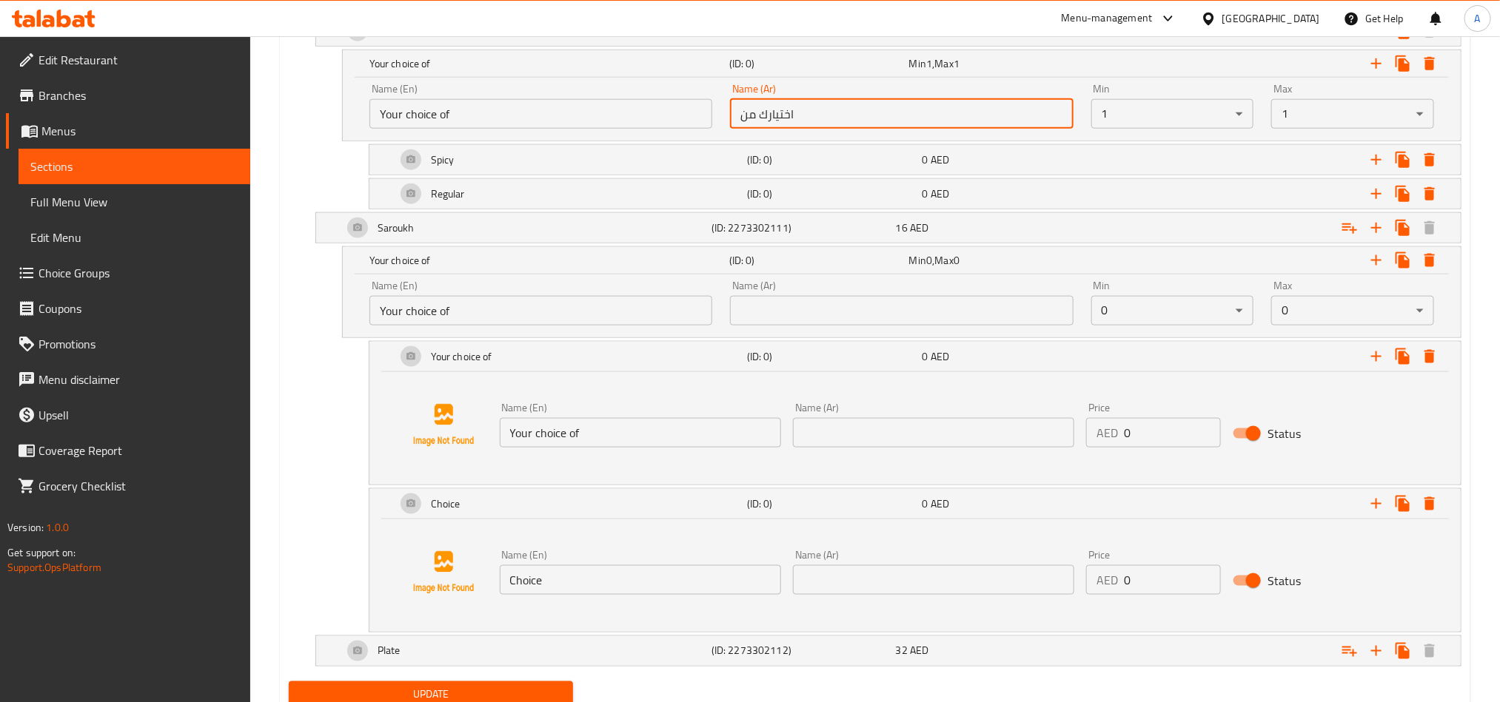
click at [813, 115] on input "اختيارك من" at bounding box center [901, 114] width 343 height 30
click at [802, 312] on input "text" at bounding box center [901, 311] width 343 height 30
paste input "اختيارك من"
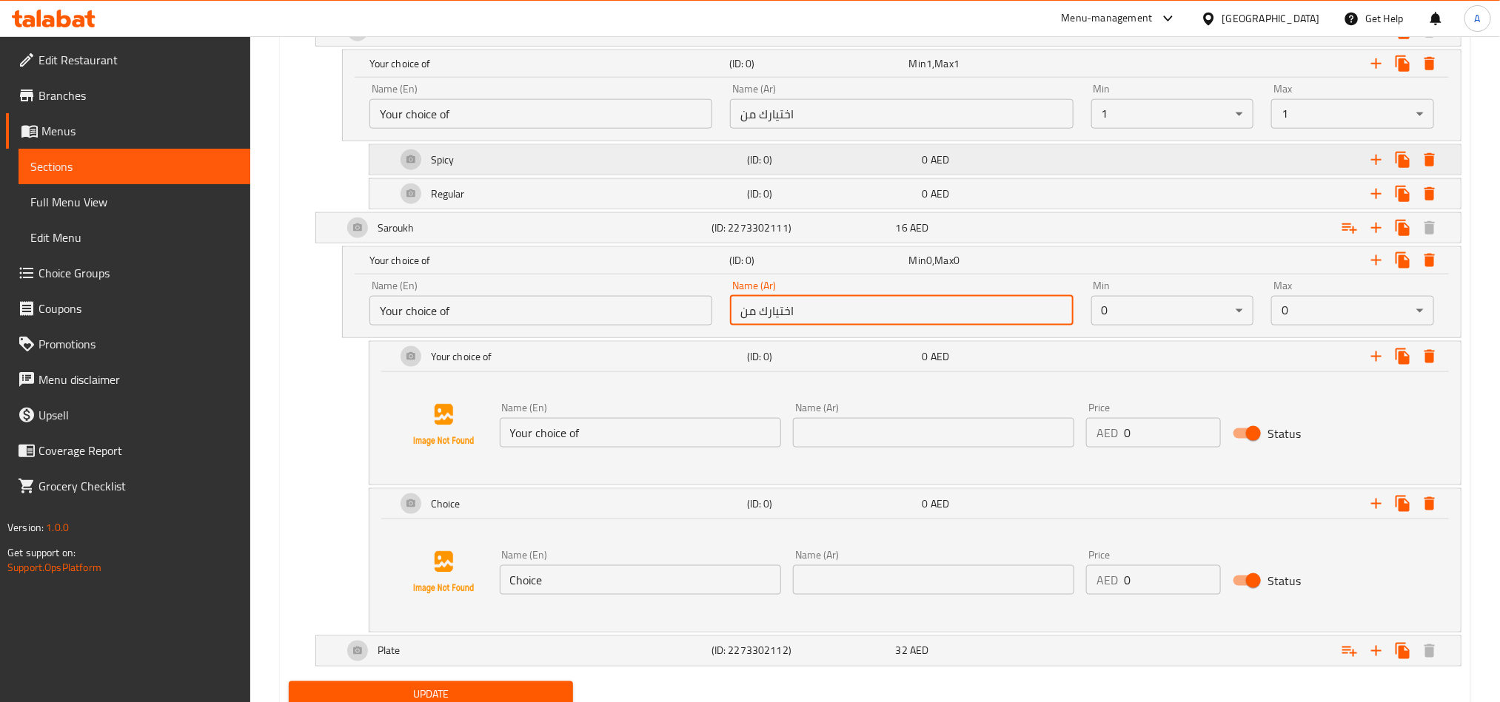
type input "اختيارك من"
click at [850, 178] on div "Spicy (ID: 0) 0 AED" at bounding box center [919, 160] width 1053 height 36
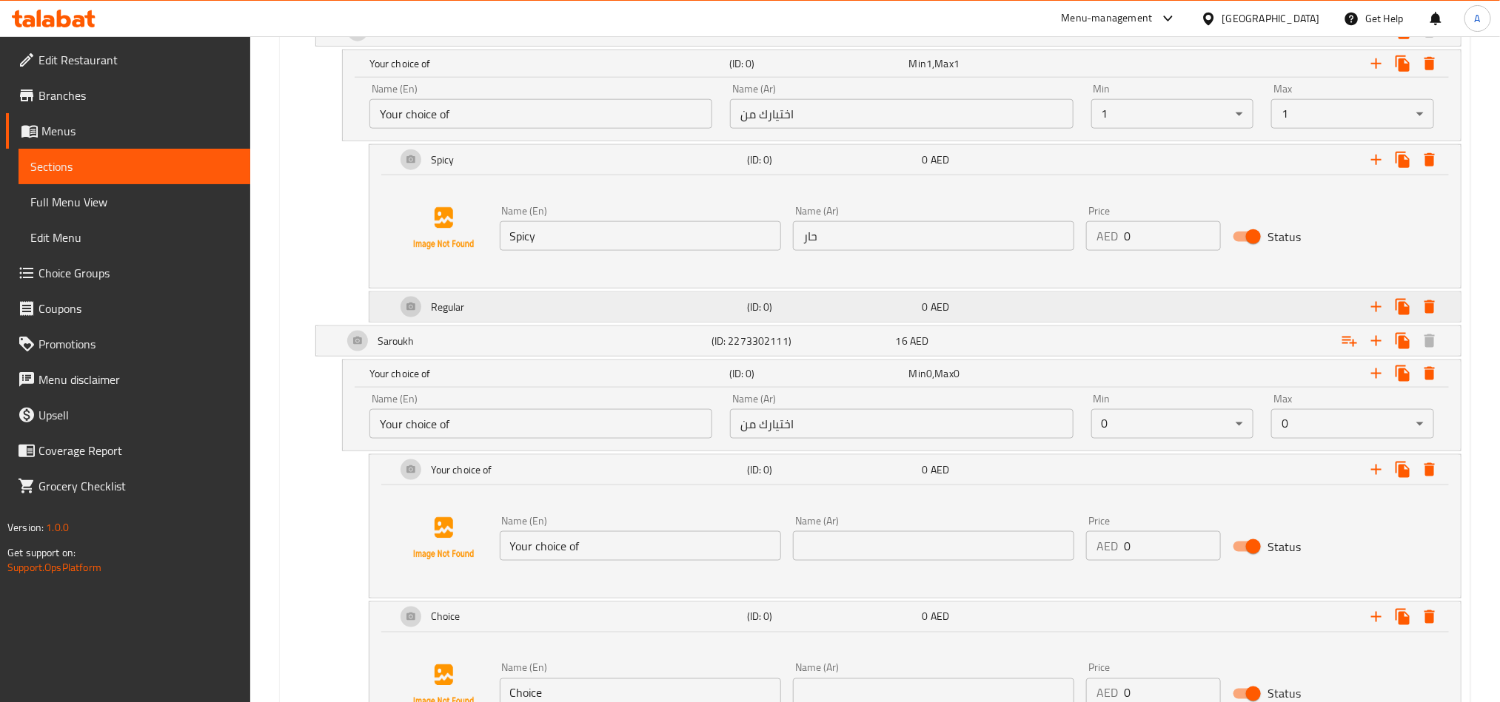
click at [813, 298] on div "Regular (ID: 0) 0 AED" at bounding box center [919, 307] width 1053 height 36
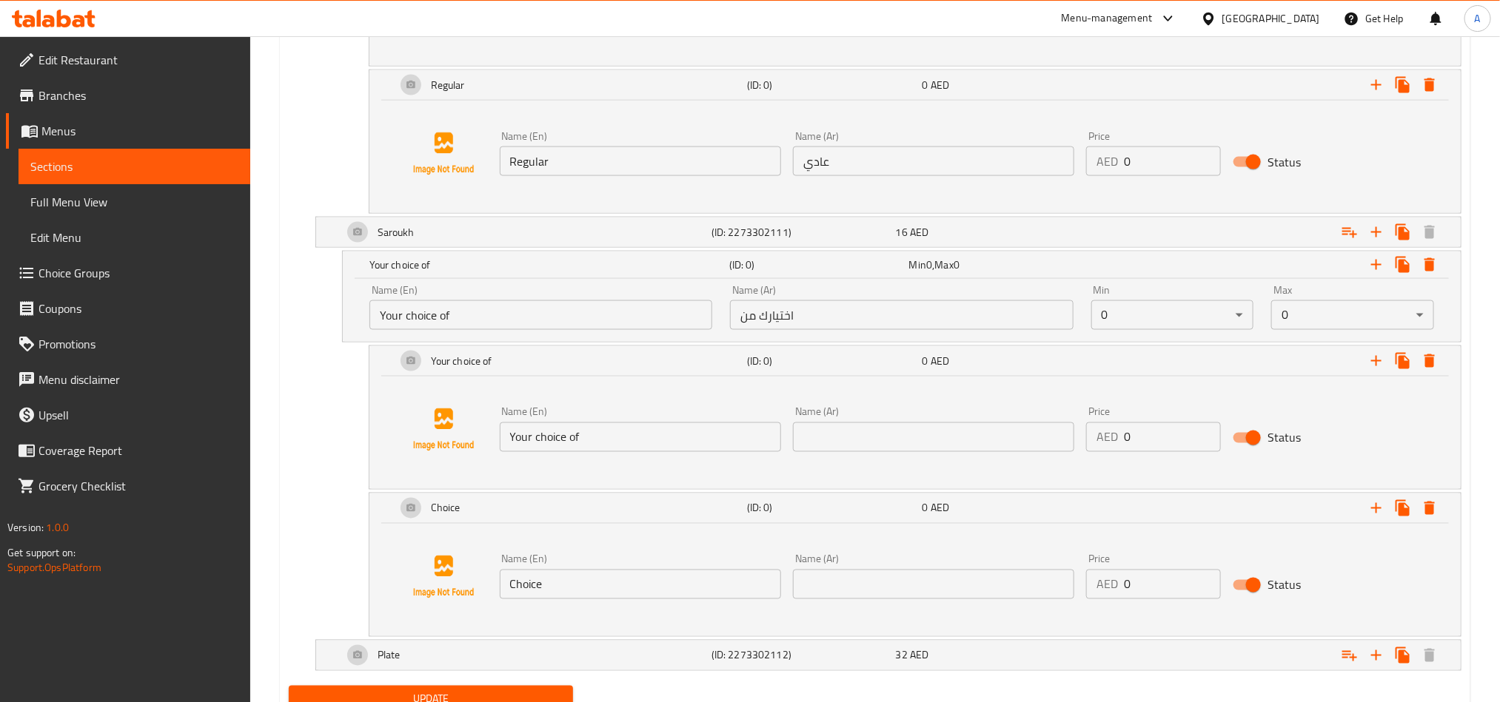
scroll to position [999, 0]
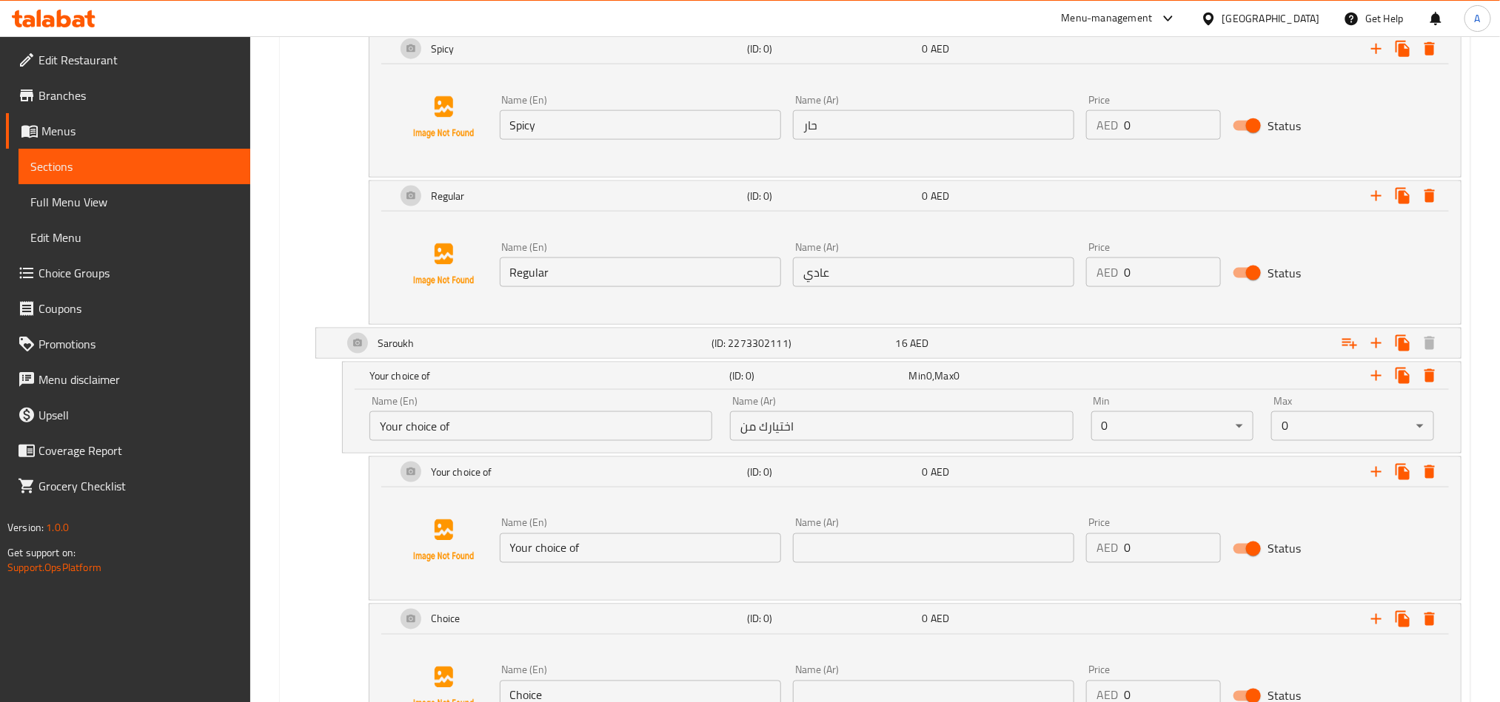
click at [607, 151] on div "Name (En) Spicy Name (En) Name (Ar) حار Name (Ar) Price AED 0 Price Status" at bounding box center [914, 117] width 1055 height 113
click at [613, 122] on input "Spicy" at bounding box center [640, 125] width 281 height 30
click at [617, 551] on input "Your choice of" at bounding box center [640, 549] width 281 height 30
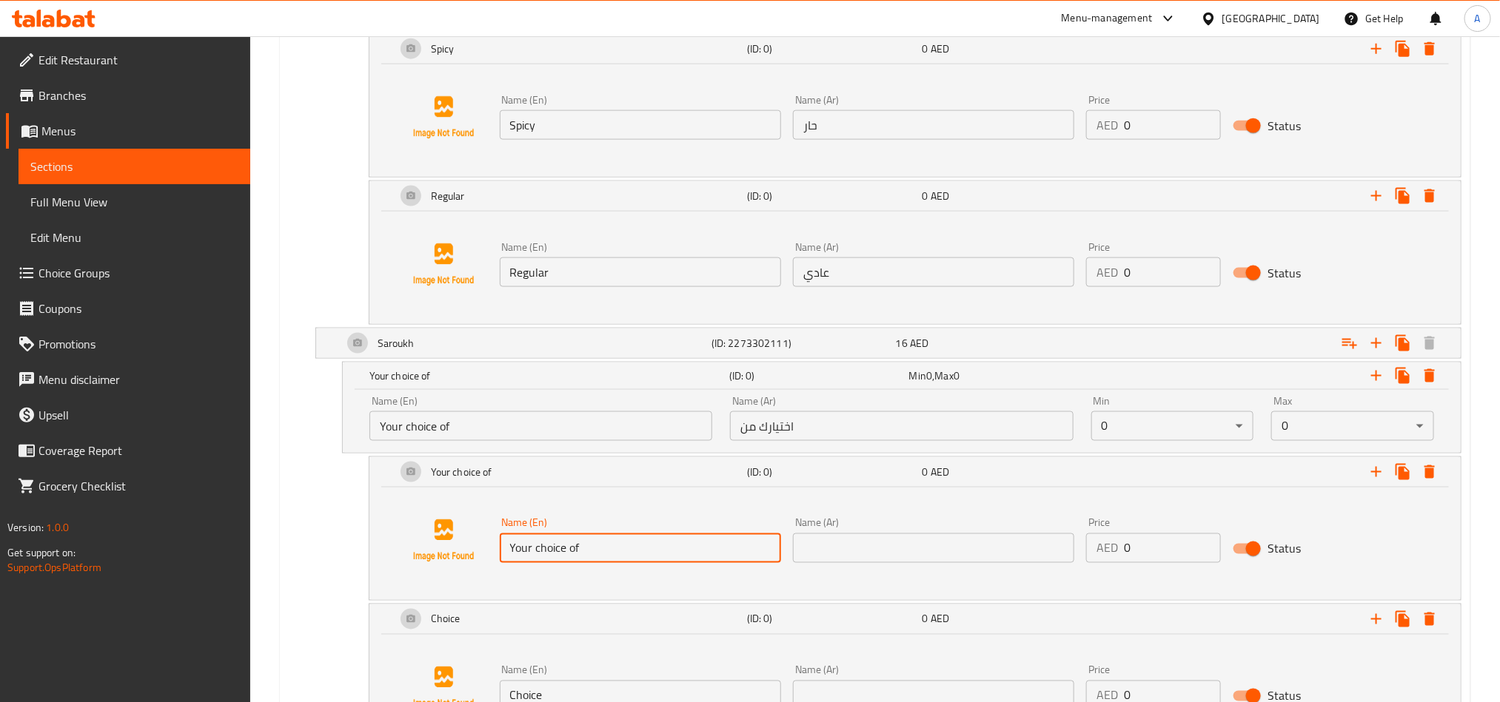
click at [617, 551] on input "Your choice of" at bounding box center [640, 549] width 281 height 30
paste input "Spicy"
type input "Spicy"
click at [920, 118] on input "حار" at bounding box center [933, 125] width 281 height 30
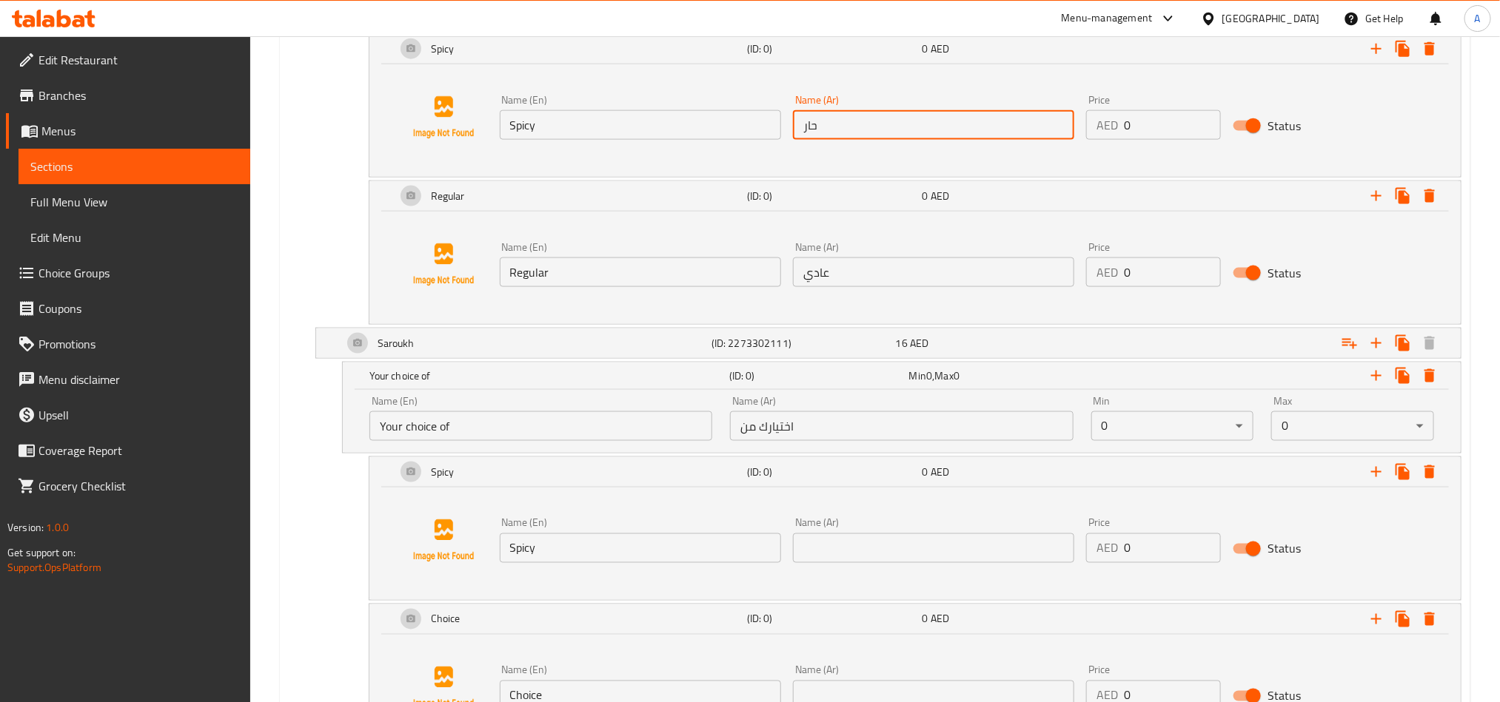
click at [920, 118] on input "حار" at bounding box center [933, 125] width 281 height 30
click at [895, 543] on input "text" at bounding box center [933, 549] width 281 height 30
paste input "حار"
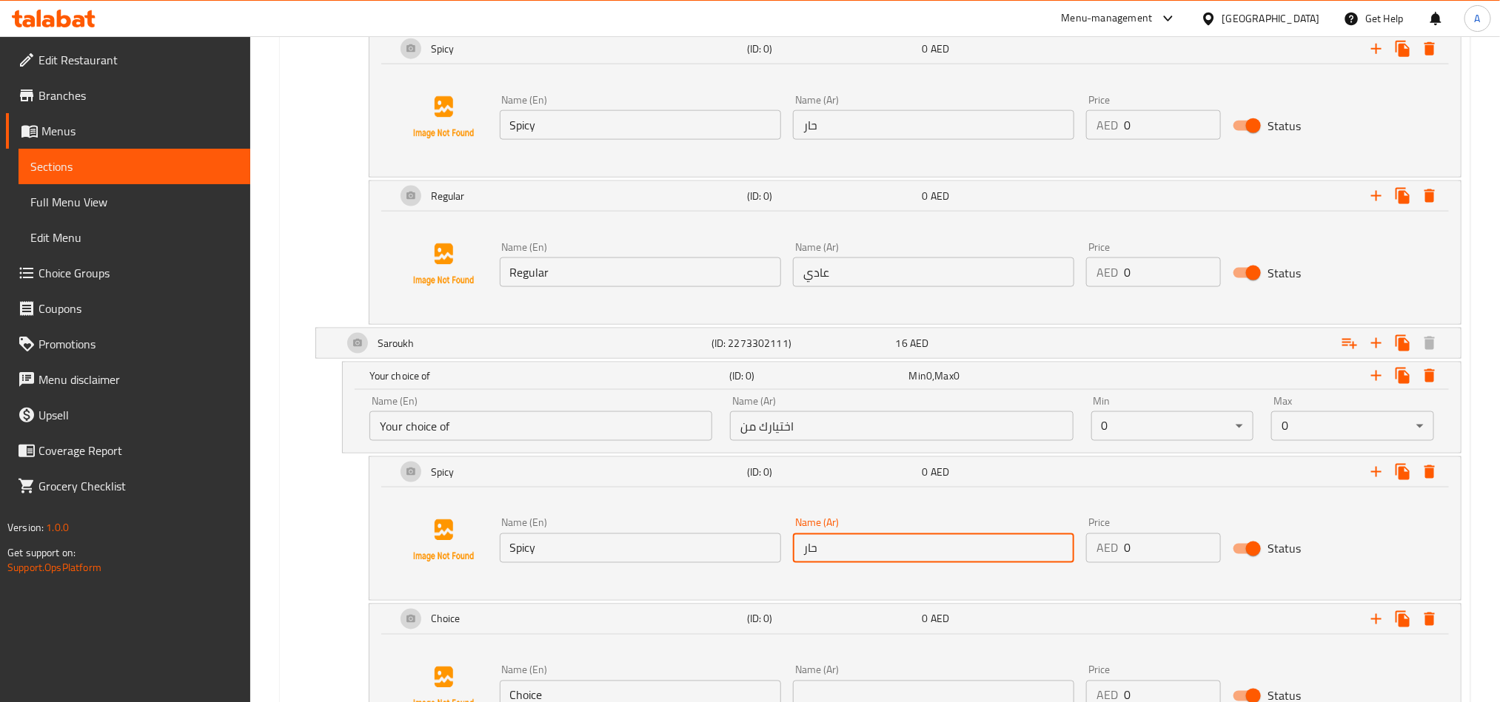
type input "حار"
click at [694, 263] on input "Regular" at bounding box center [640, 273] width 281 height 30
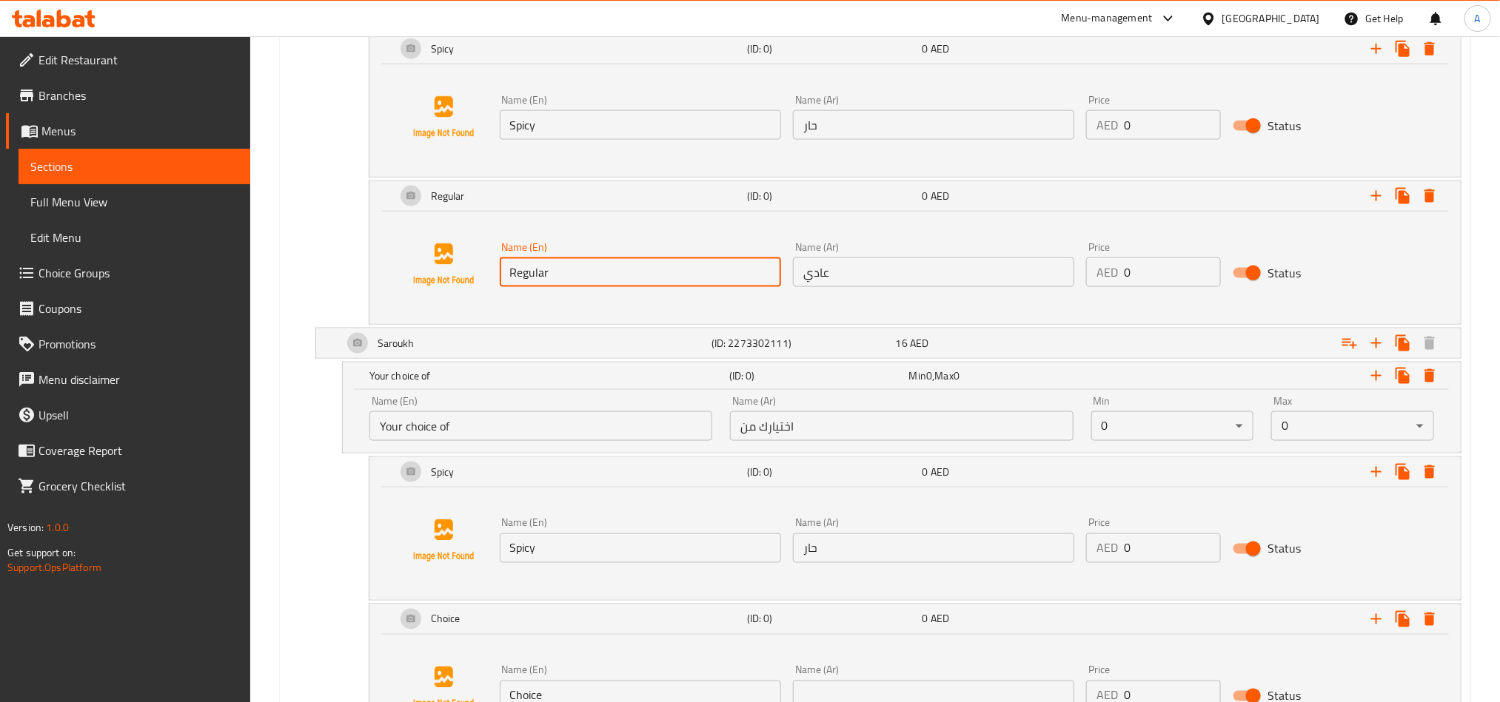
click at [694, 263] on input "Regular" at bounding box center [640, 273] width 281 height 30
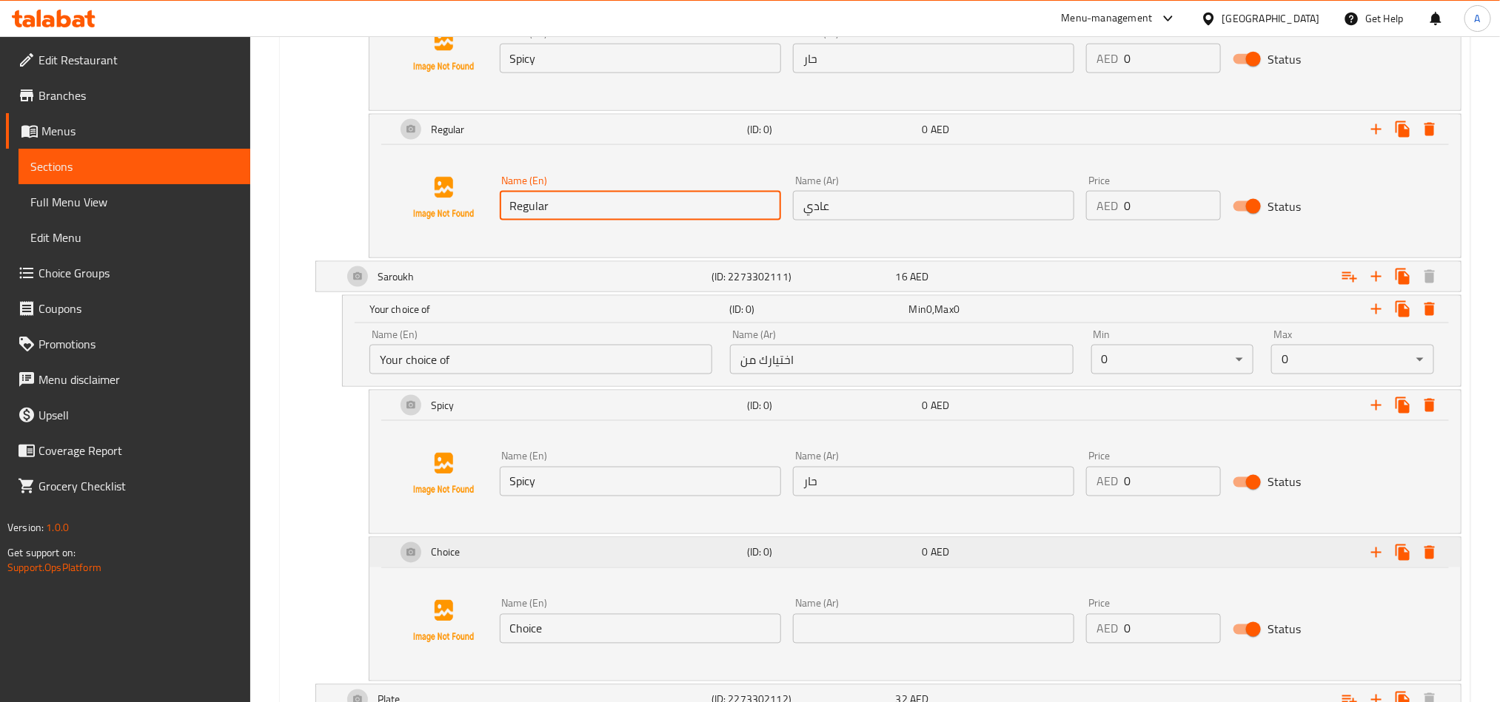
scroll to position [1178, 0]
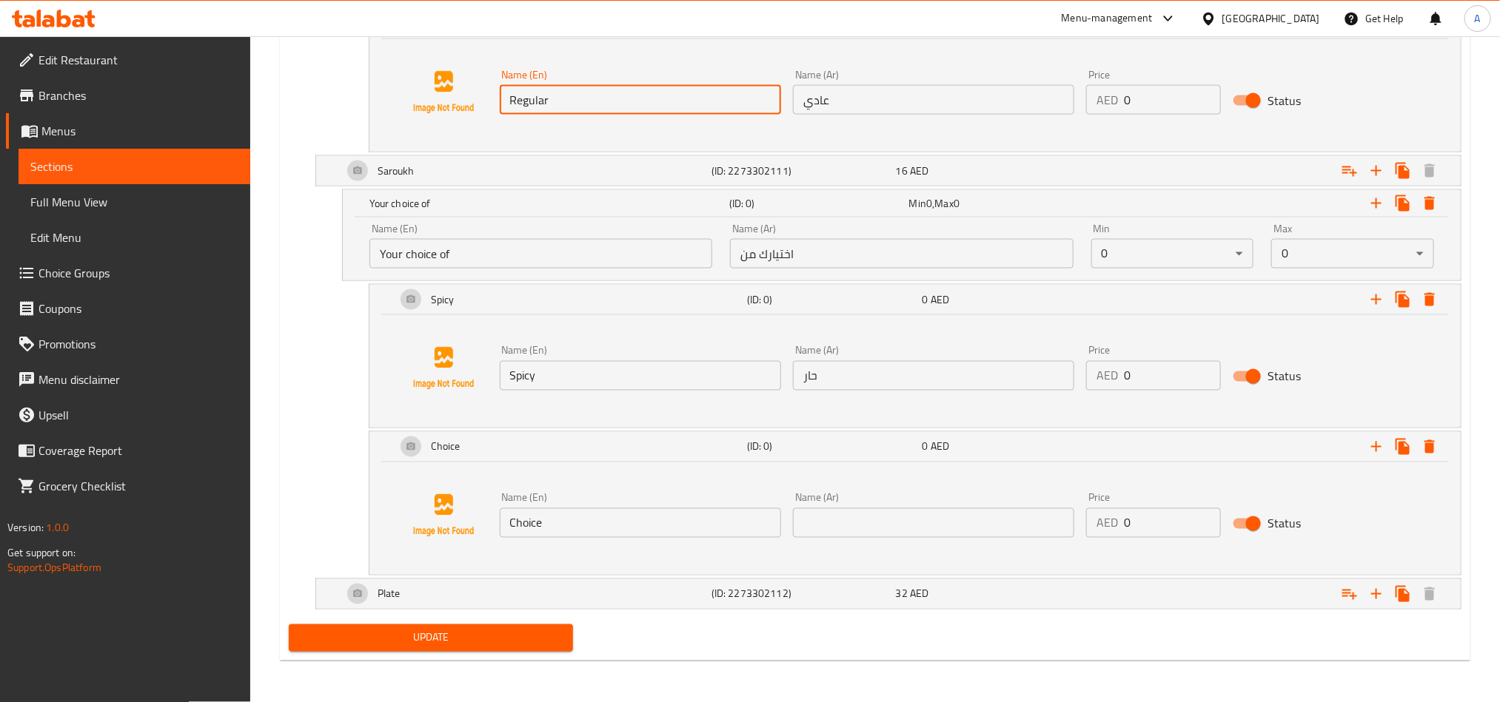
click at [604, 533] on input "Choice" at bounding box center [640, 523] width 281 height 30
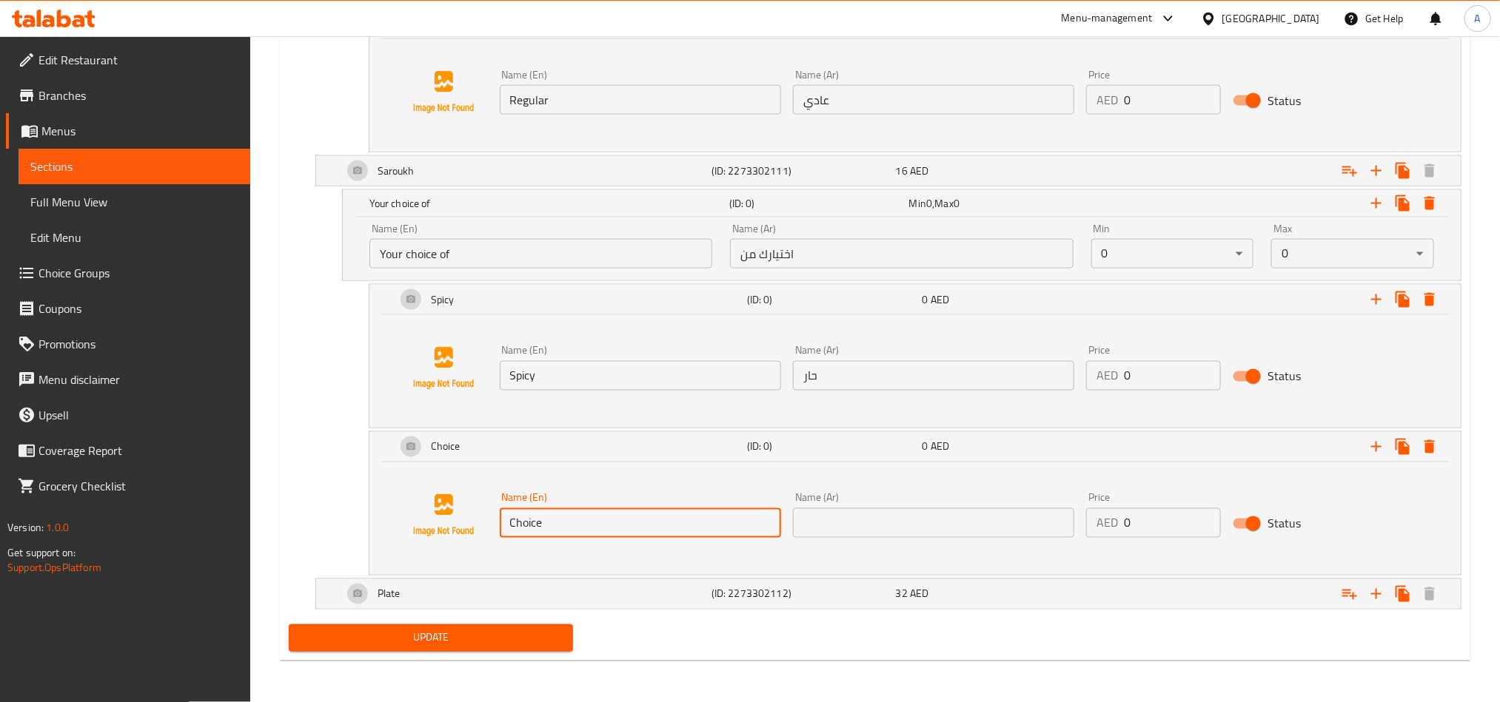
click at [604, 533] on input "Choice" at bounding box center [640, 523] width 281 height 30
paste input "Regular"
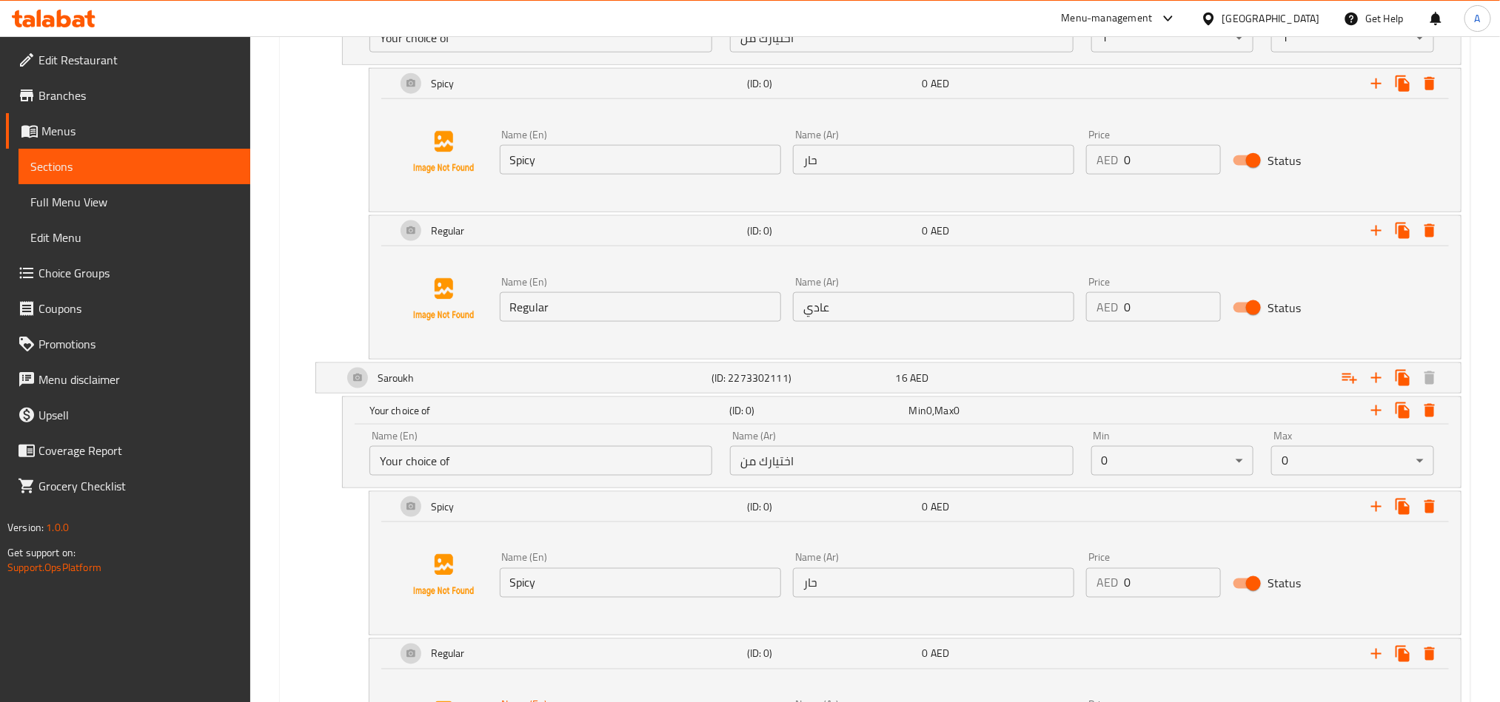
scroll to position [956, 0]
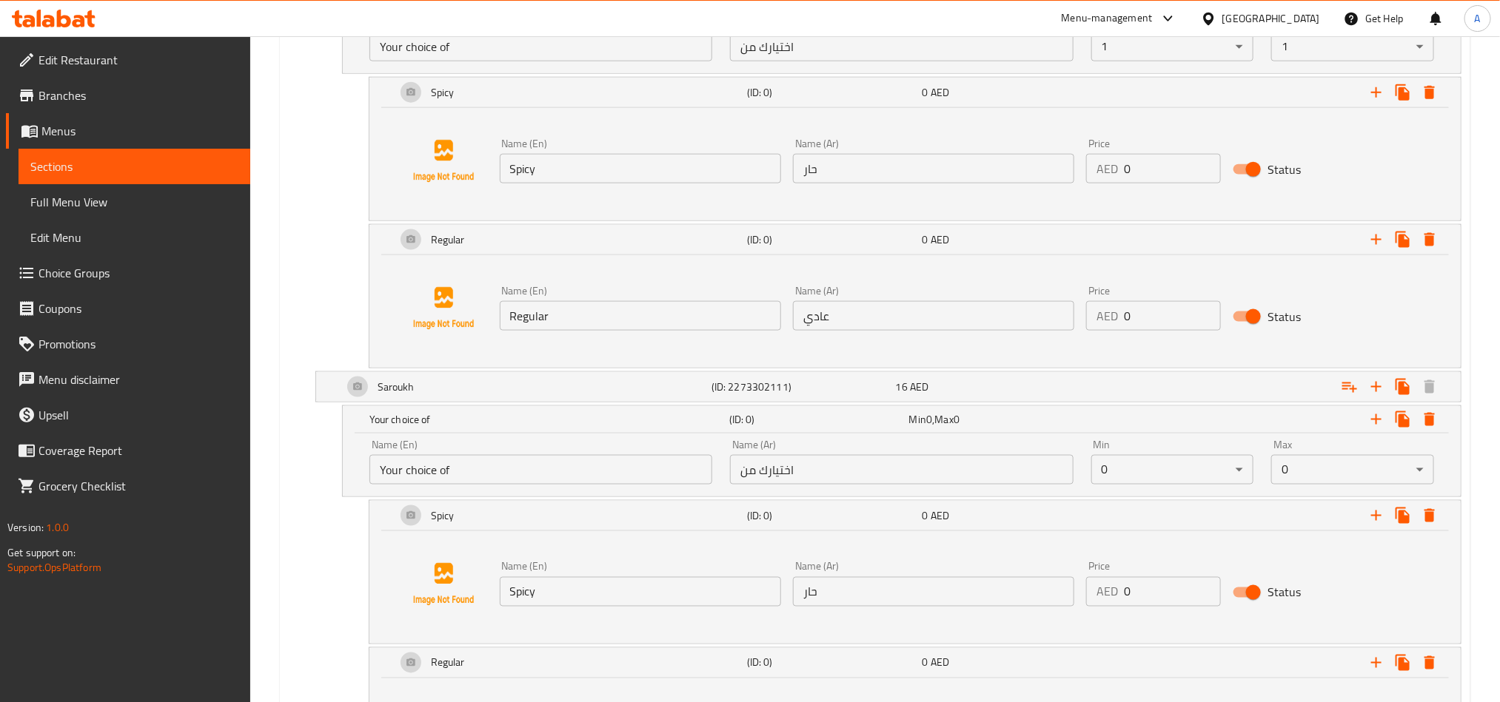
type input "Regular"
click at [853, 316] on input "عادي" at bounding box center [933, 316] width 281 height 30
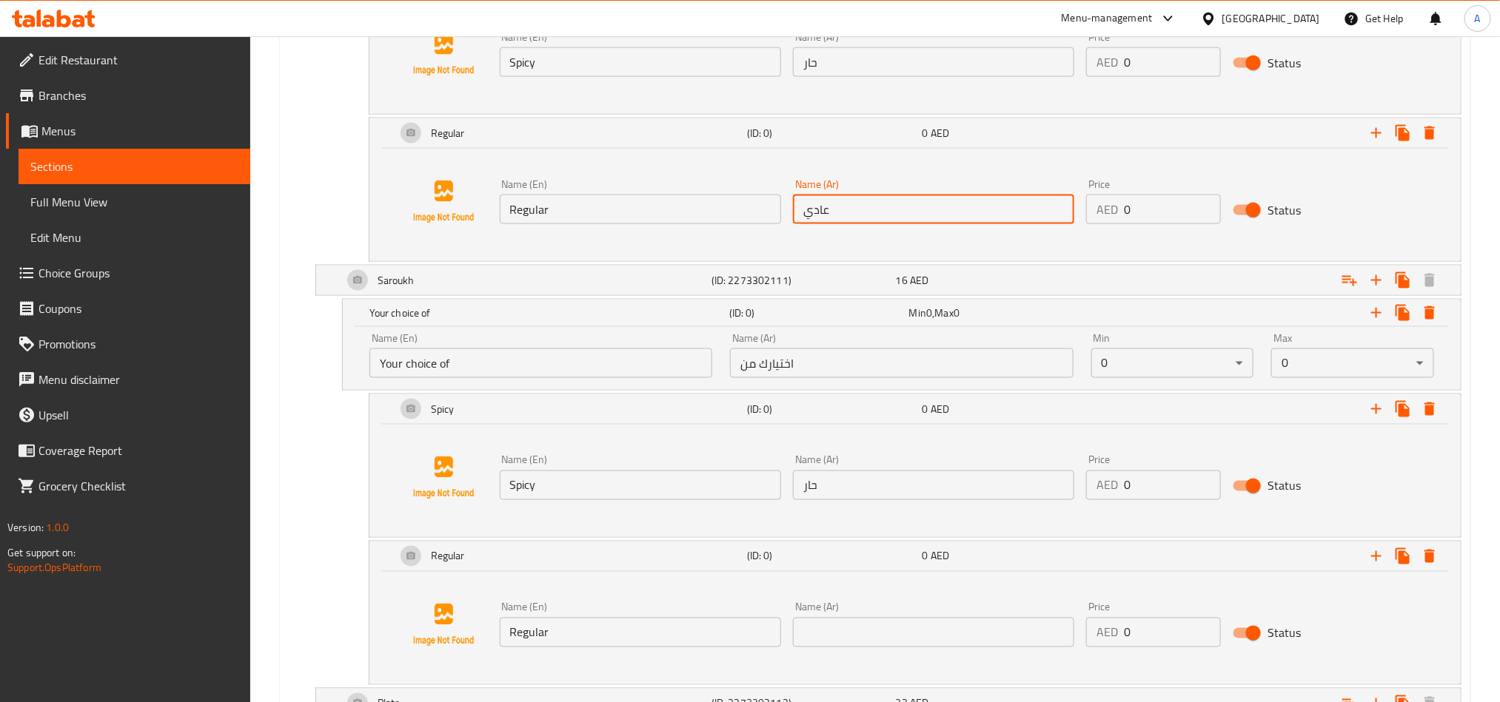
scroll to position [1178, 0]
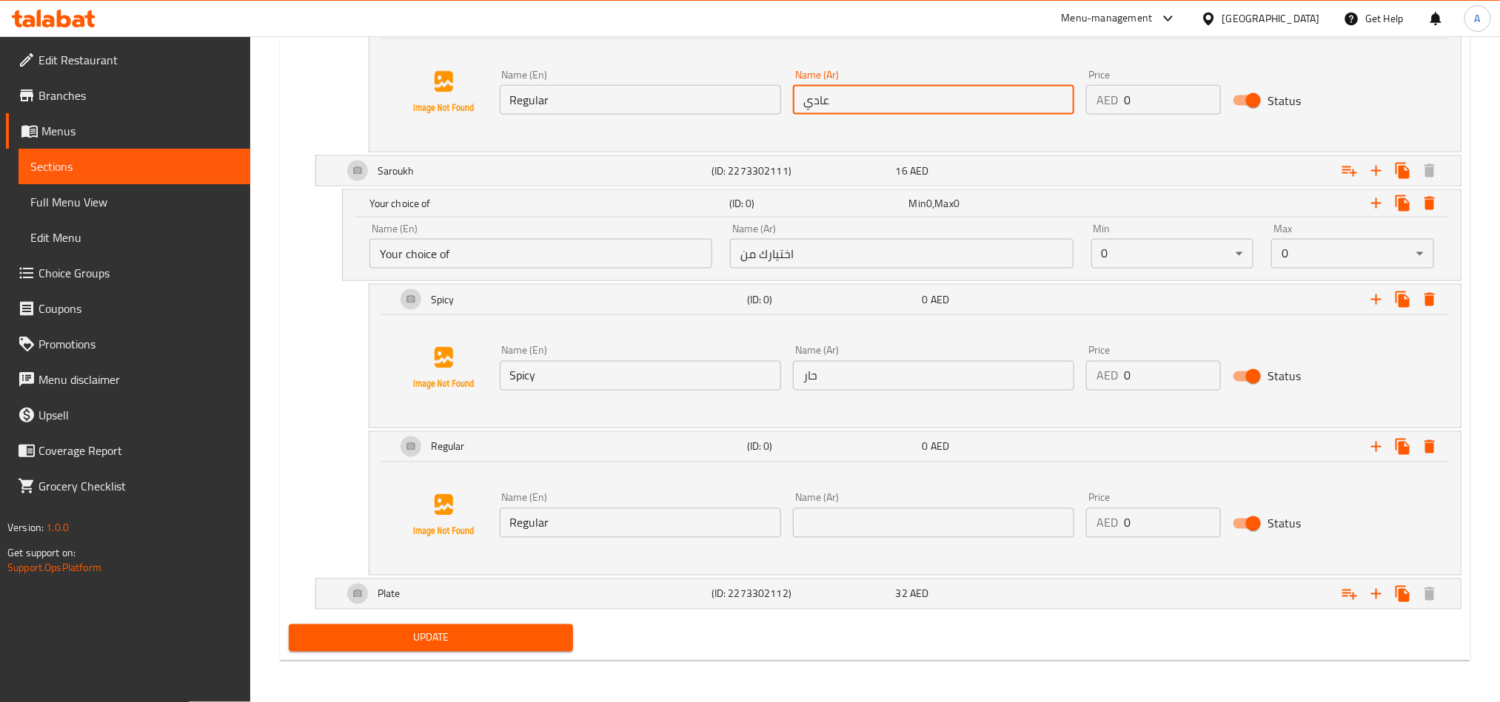
click at [875, 525] on input "text" at bounding box center [933, 523] width 281 height 30
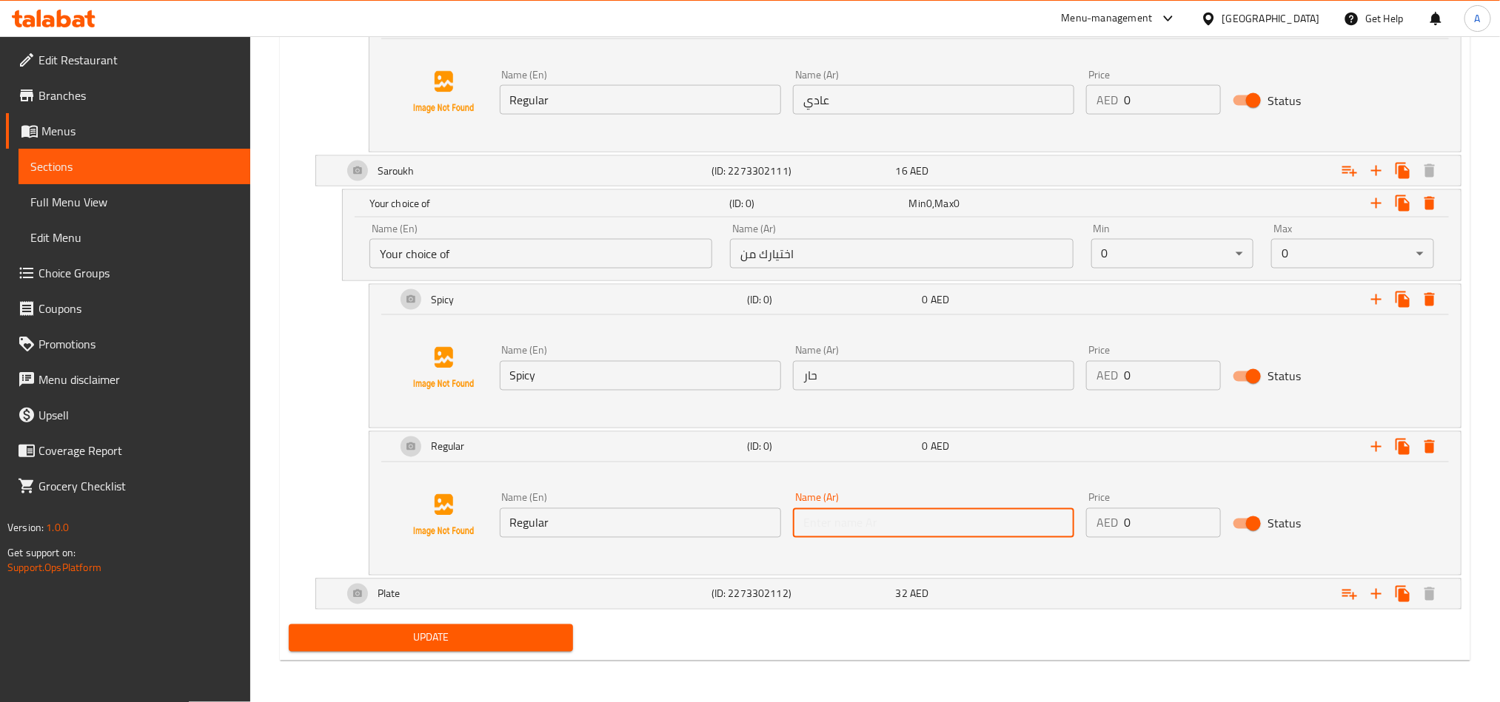
paste input "عادي"
type input "عادي"
click at [1124, 591] on div "Expand" at bounding box center [1261, 594] width 369 height 33
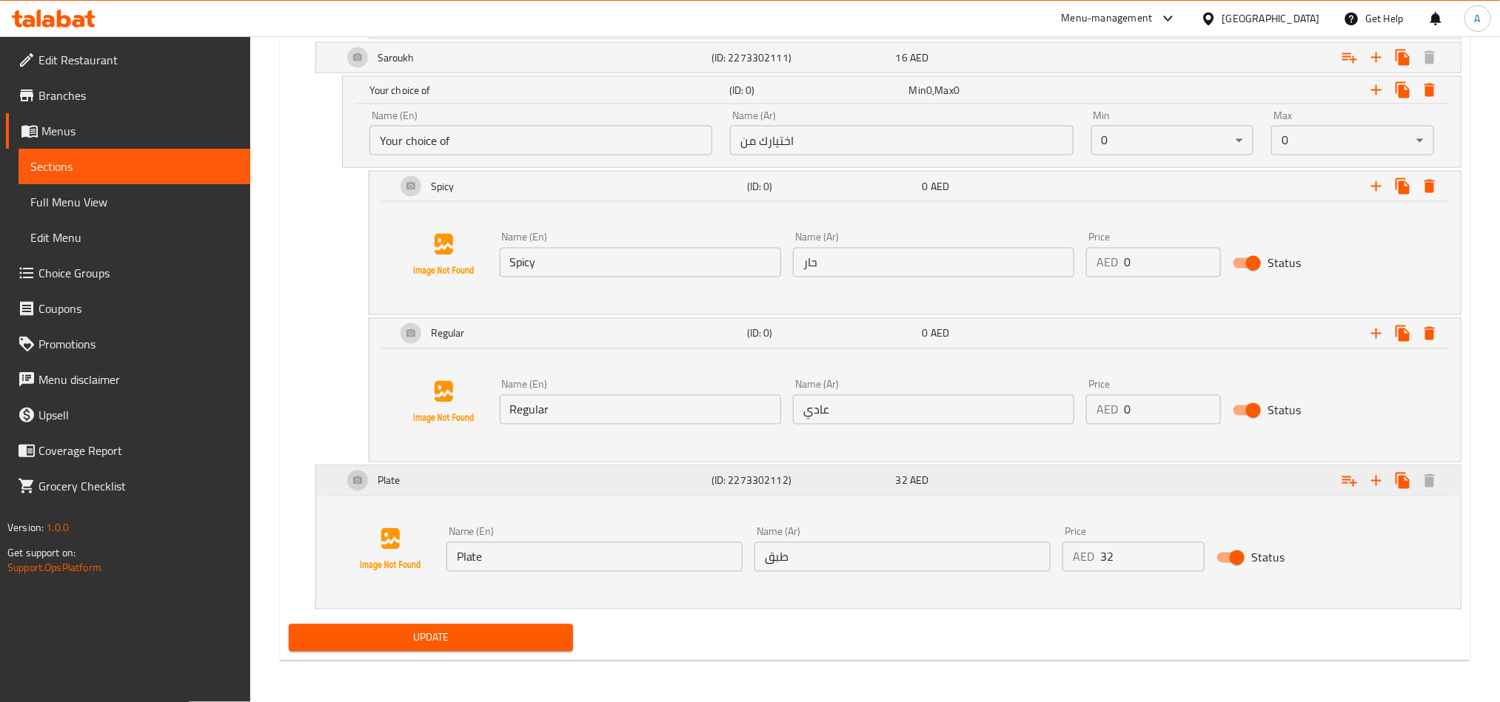
click at [1184, 483] on div "Expand" at bounding box center [1261, 481] width 369 height 33
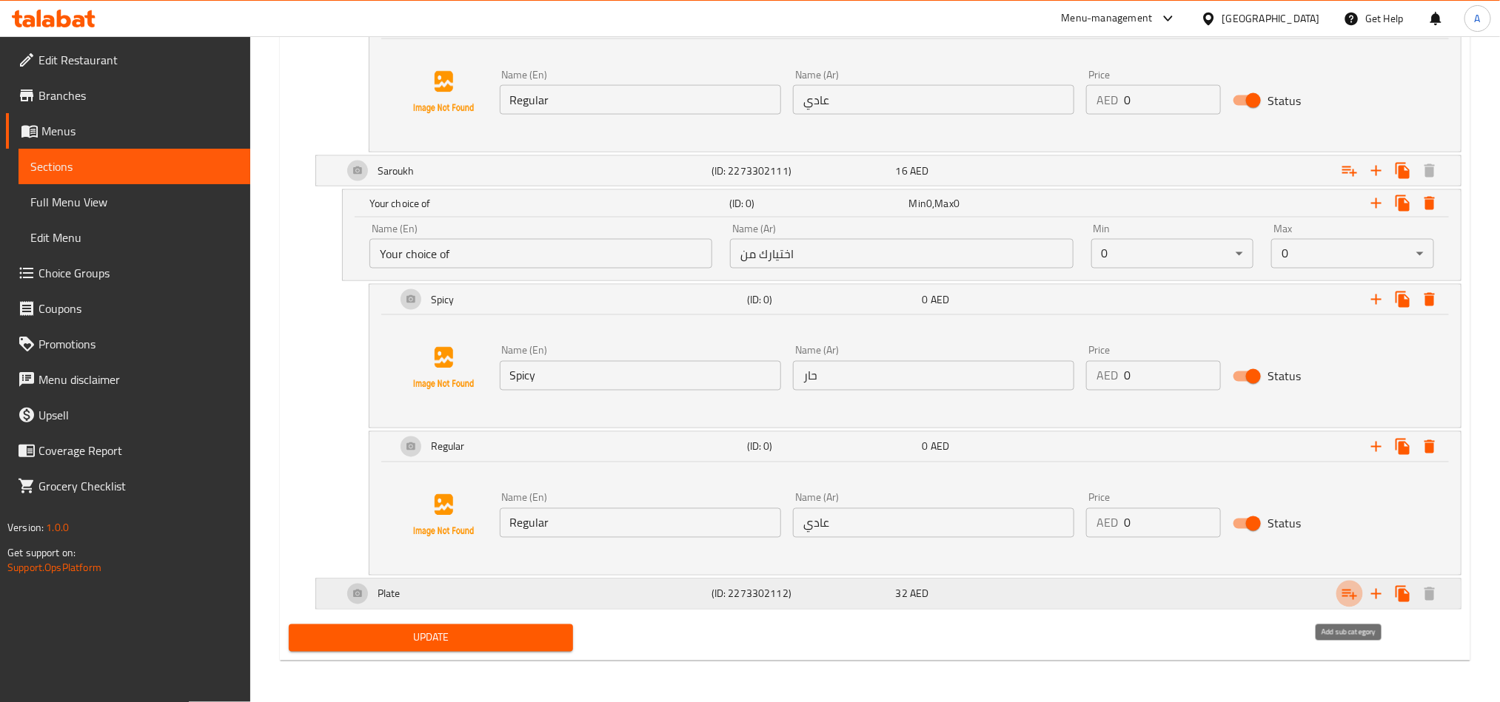
click at [1343, 600] on icon "Expand" at bounding box center [1349, 594] width 18 height 18
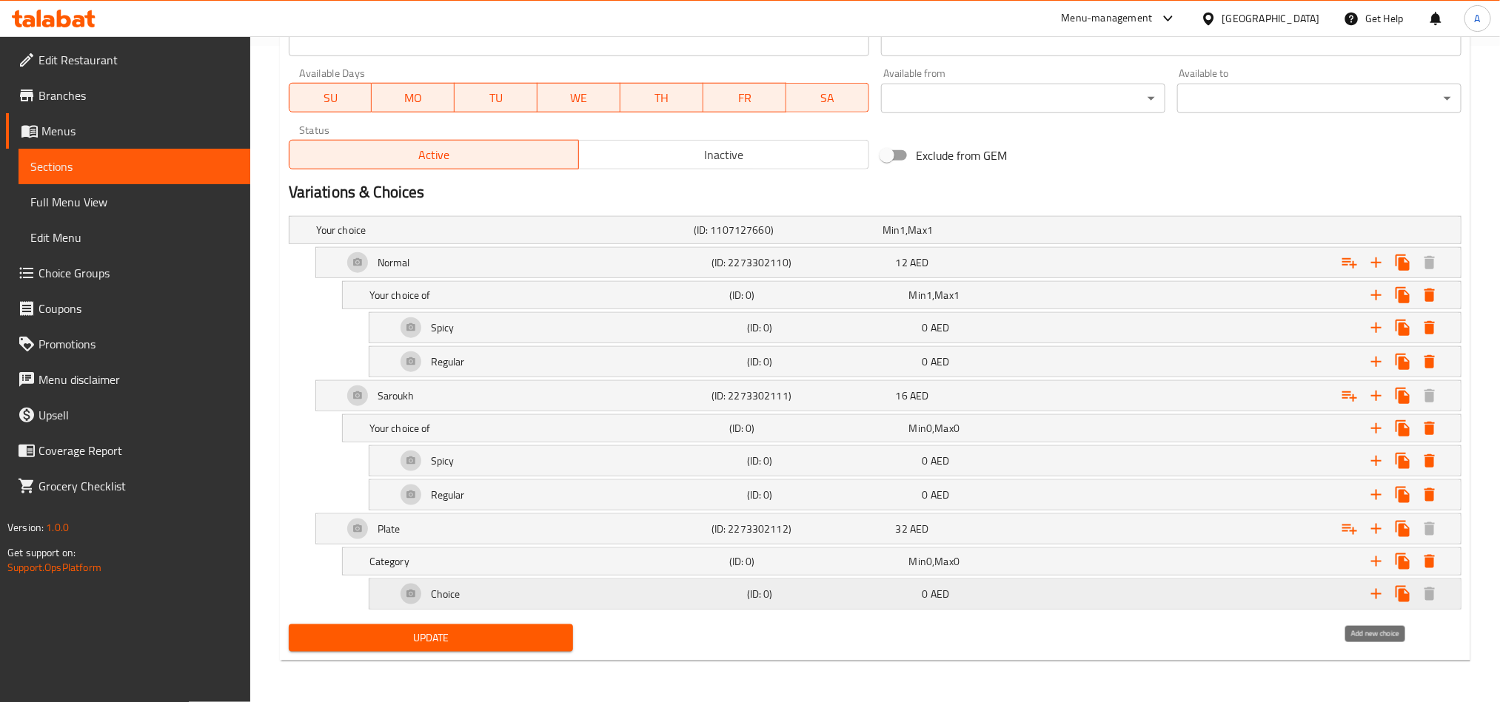
click at [1383, 589] on icon "Expand" at bounding box center [1376, 594] width 18 height 18
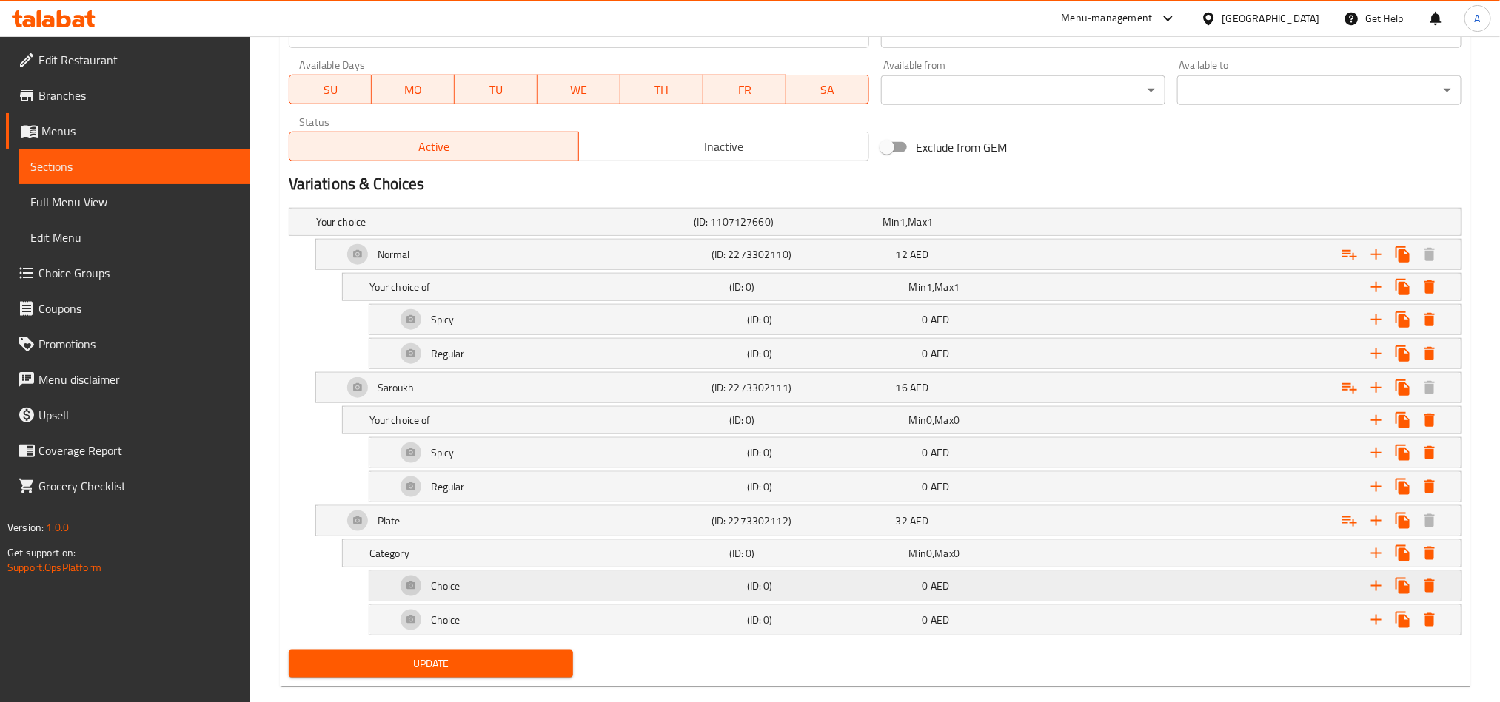
click at [1271, 602] on div "Expand" at bounding box center [1270, 586] width 351 height 33
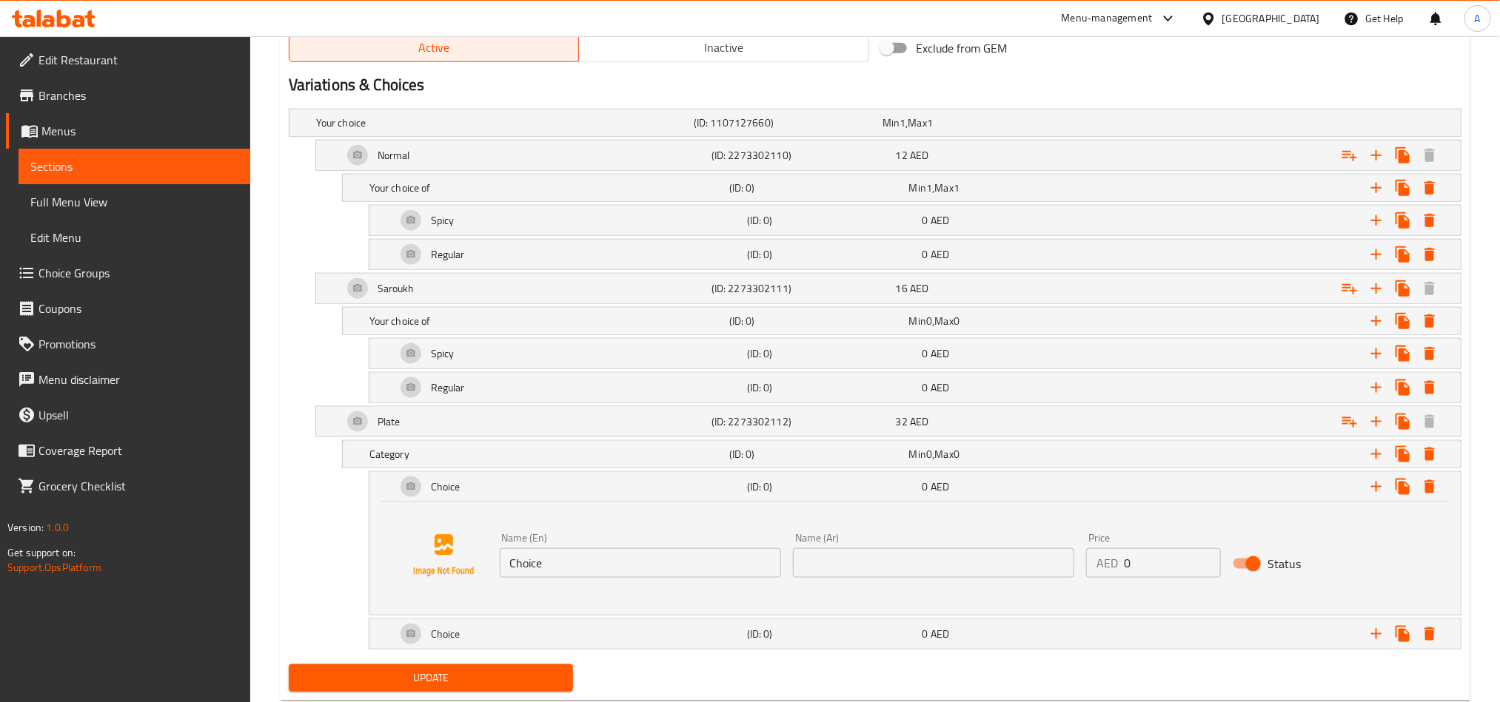
scroll to position [813, 0]
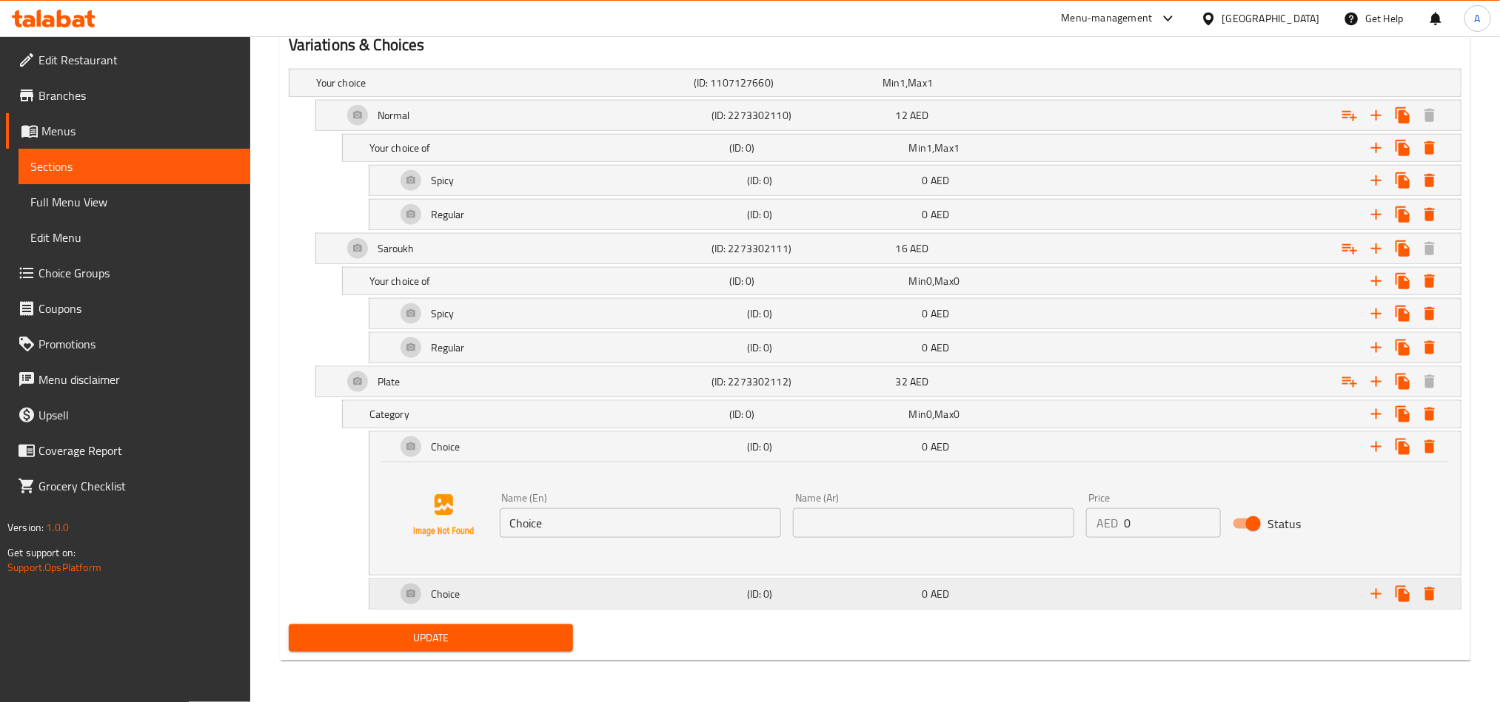
click at [1144, 606] on div "Expand" at bounding box center [1270, 594] width 351 height 33
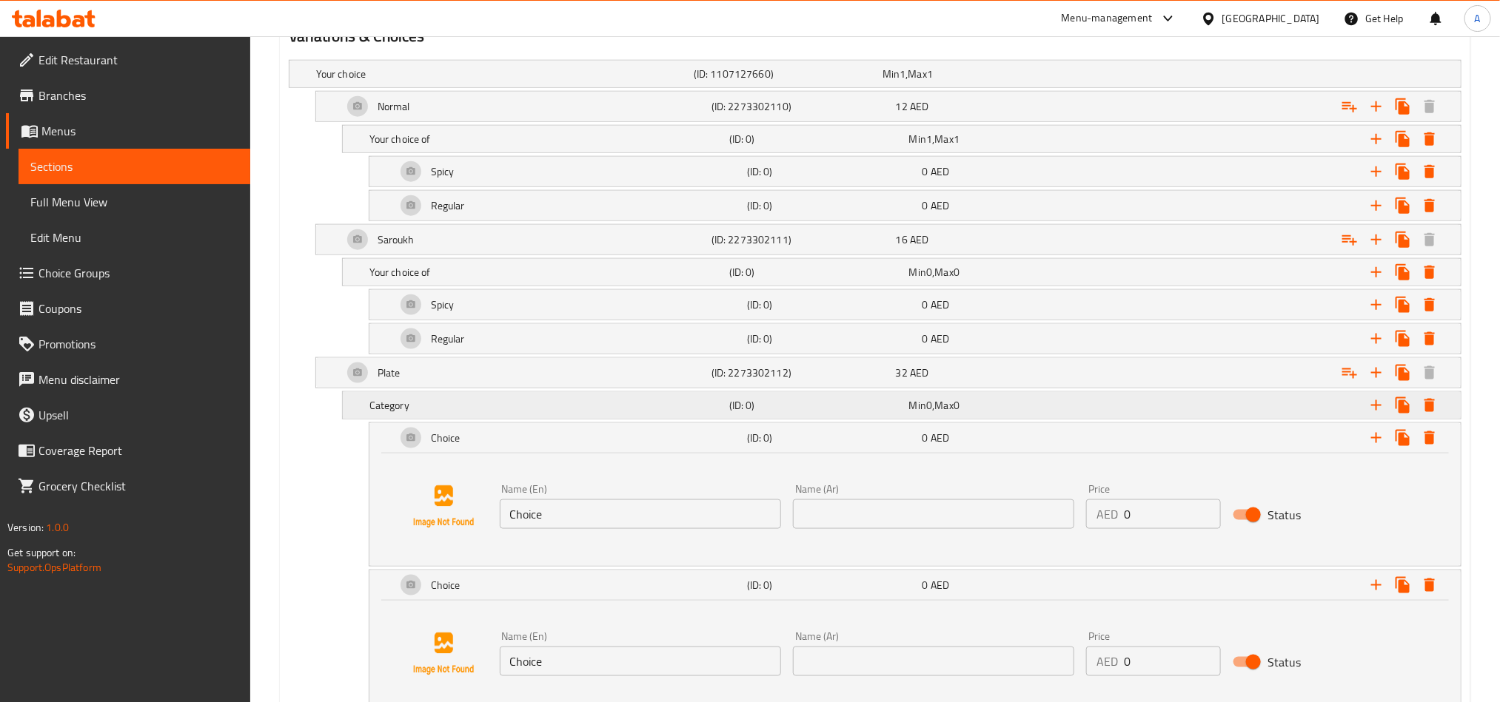
click at [624, 413] on h5 "Category" at bounding box center [546, 405] width 354 height 15
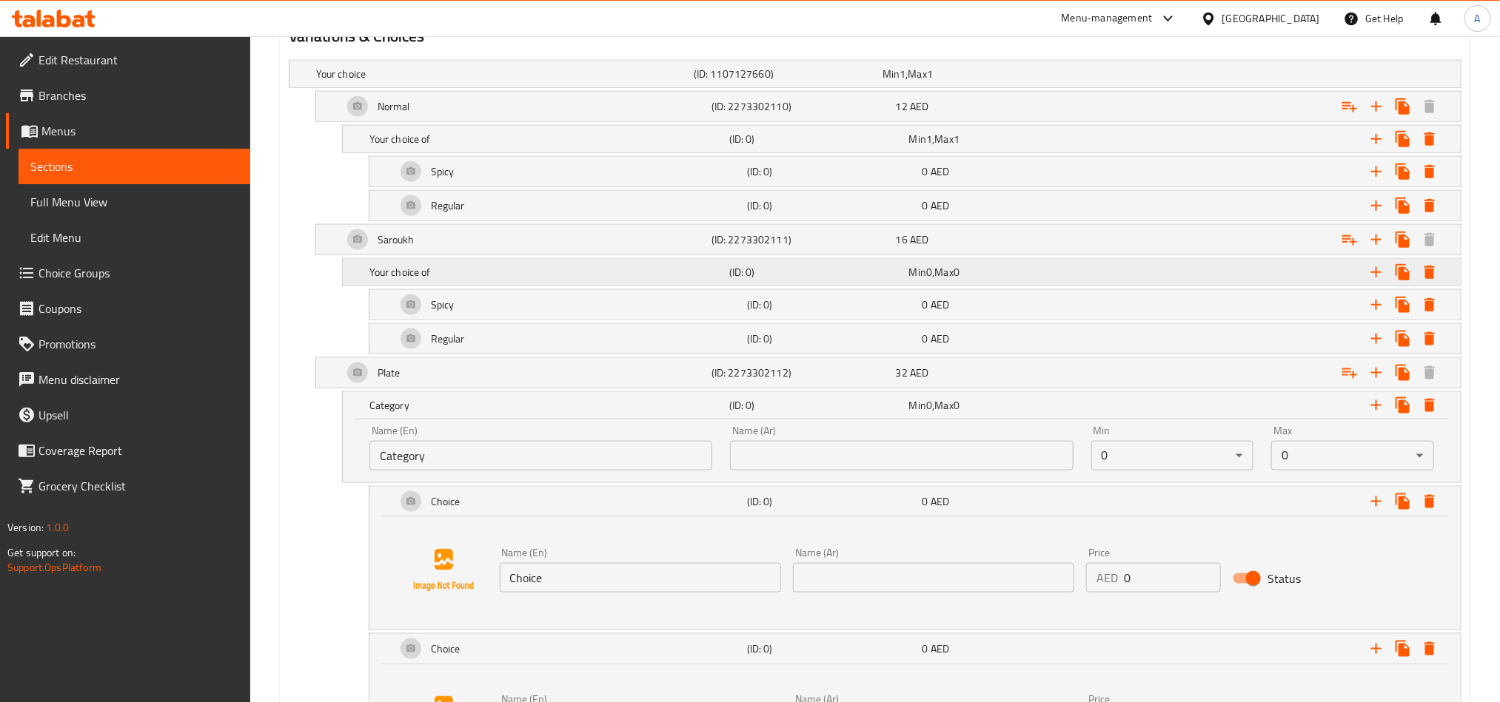
click at [489, 269] on h5 "Your choice of" at bounding box center [546, 272] width 354 height 15
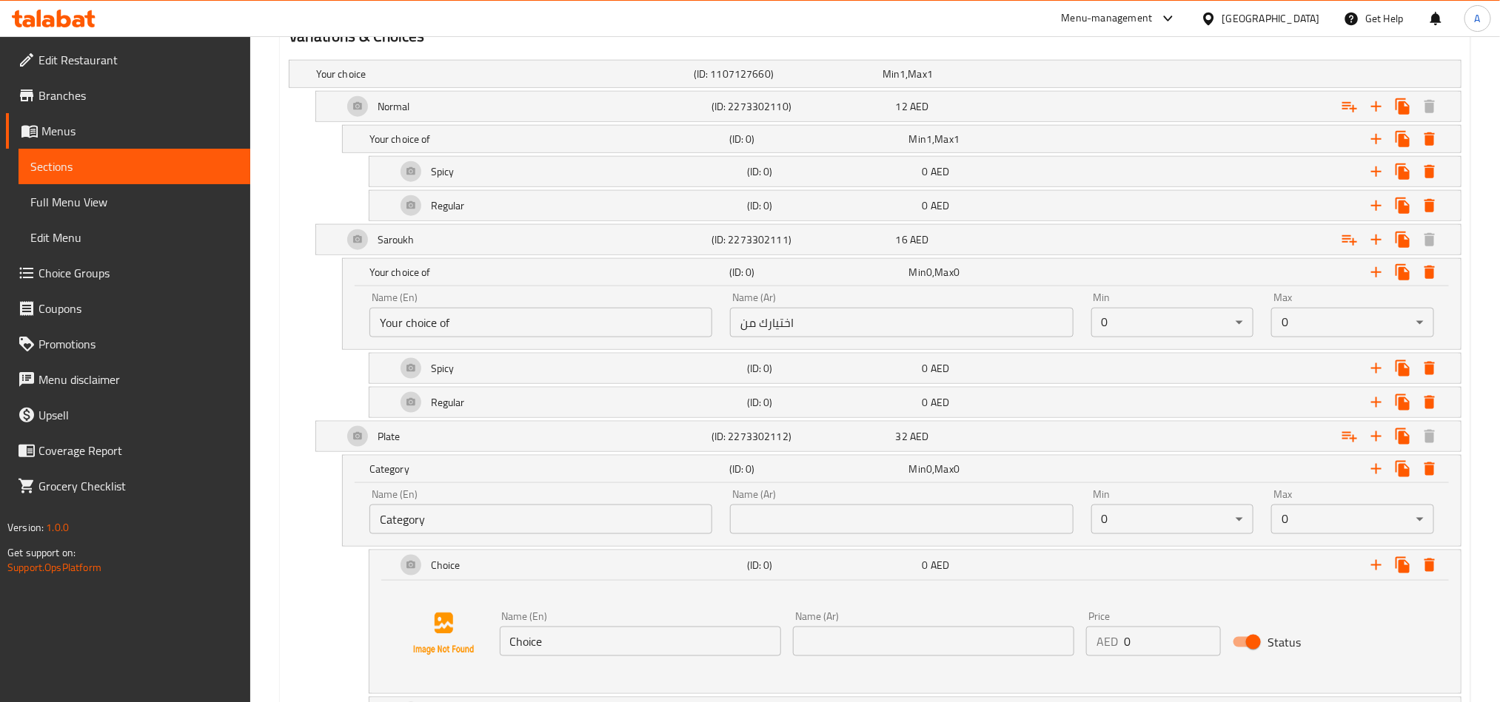
click at [522, 325] on input "Your choice of" at bounding box center [540, 323] width 343 height 30
click at [545, 531] on input "Category" at bounding box center [540, 520] width 343 height 30
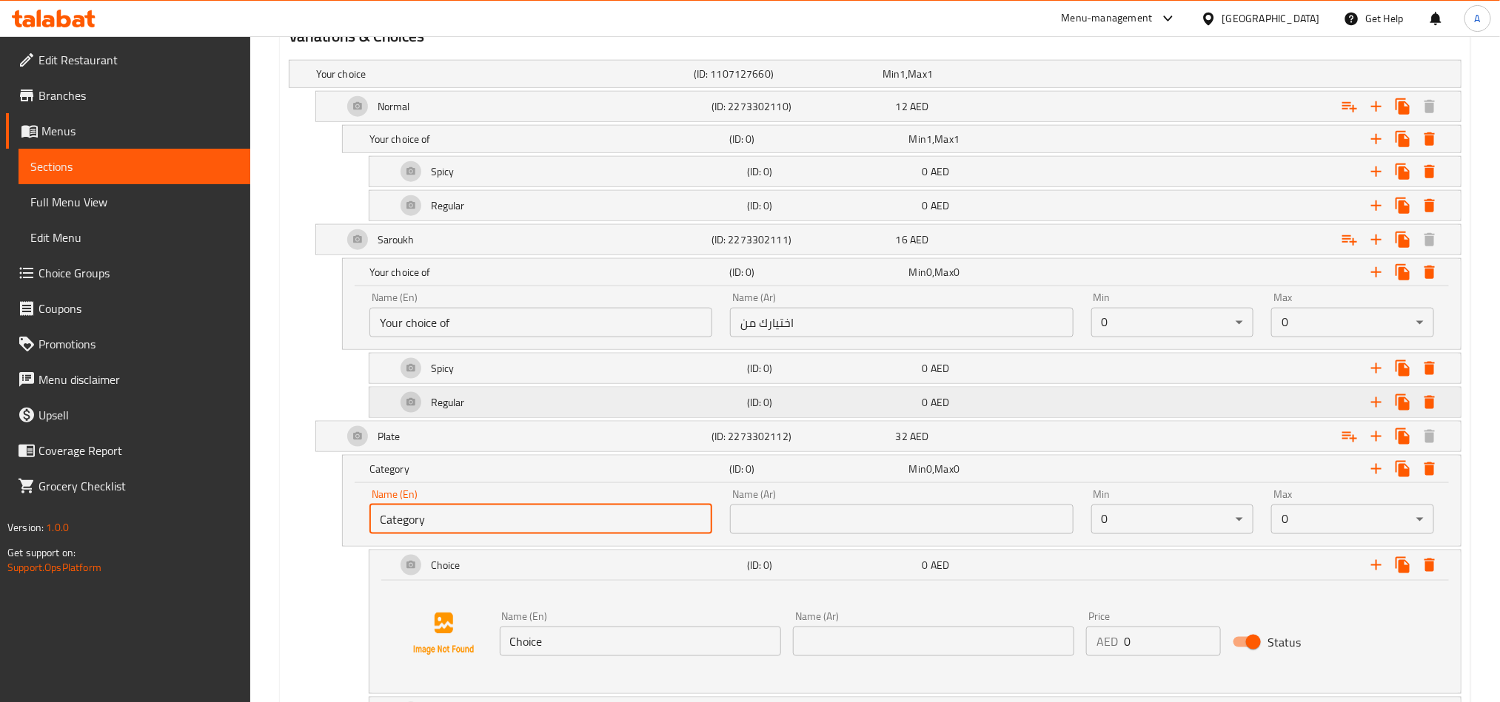
paste input "عادي"
type input "عادي"
click at [771, 332] on input "اختيارك من" at bounding box center [901, 323] width 343 height 30
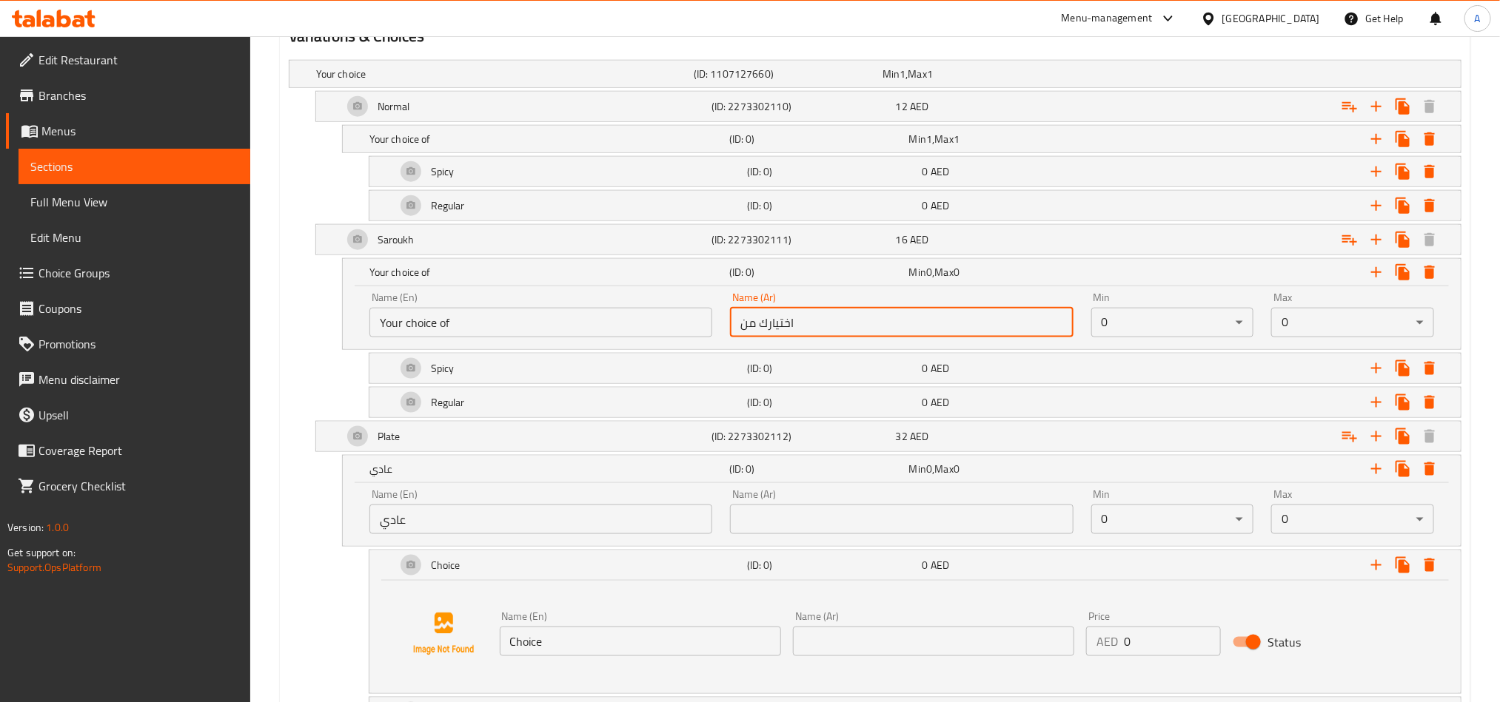
click at [771, 332] on input "اختيارك من" at bounding box center [901, 323] width 343 height 30
click at [798, 534] on input "text" at bounding box center [901, 520] width 343 height 30
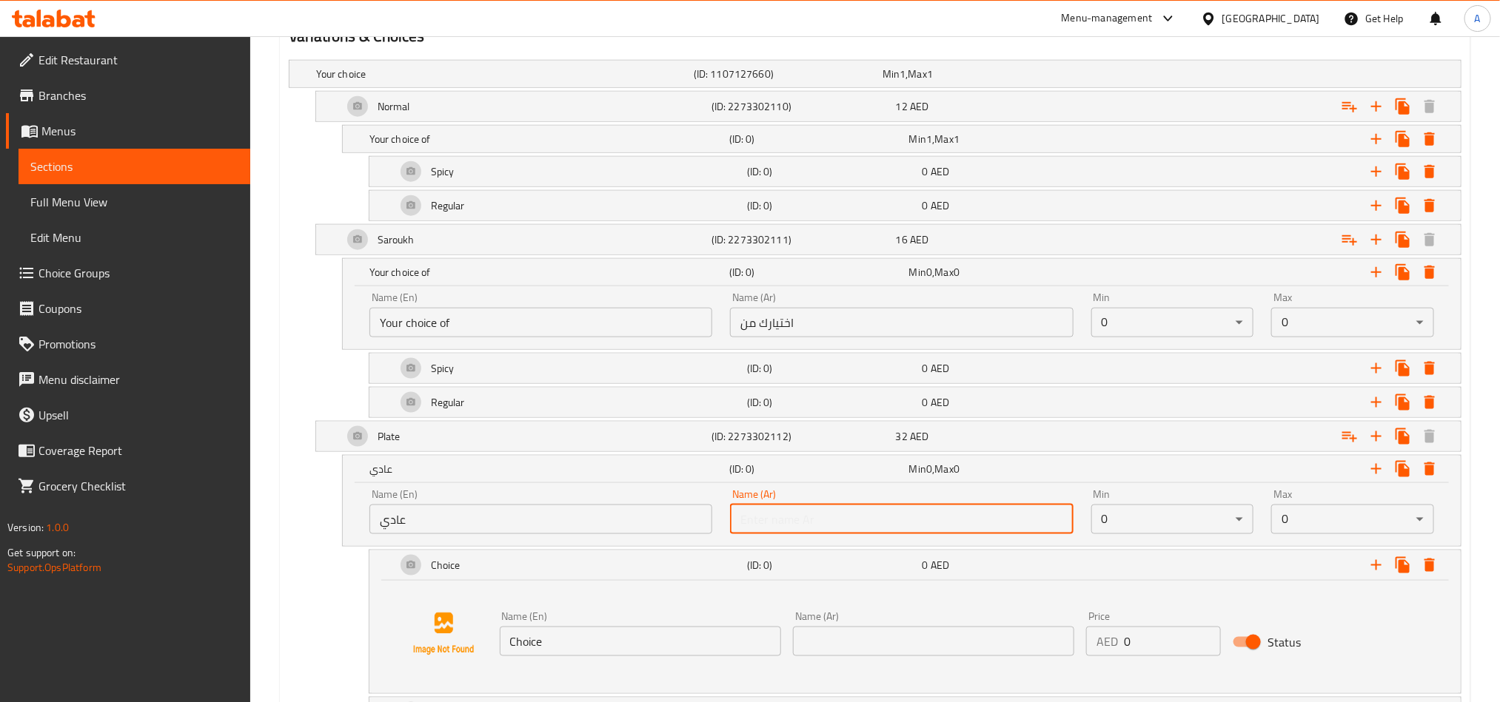
paste input "عادي"
type input "عادي"
click at [540, 384] on div "Spicy" at bounding box center [568, 369] width 351 height 36
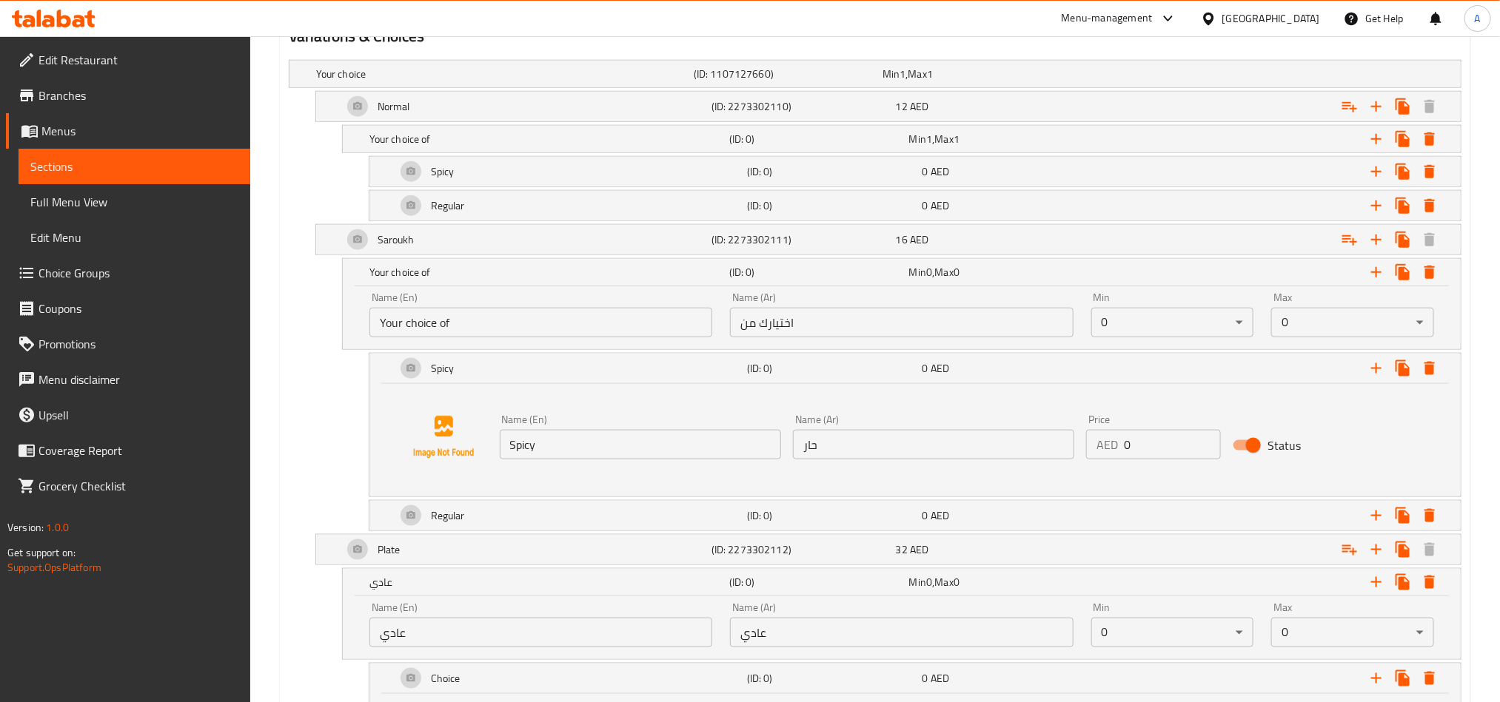
drag, startPoint x: 515, startPoint y: 406, endPoint x: 540, endPoint y: 449, distance: 49.4
click at [517, 420] on div "Name (En) Spicy Name (En) Name (Ar) حار Name (Ar) Price AED 0 Price Status" at bounding box center [914, 437] width 1055 height 113
click at [540, 449] on input "Spicy" at bounding box center [640, 445] width 281 height 30
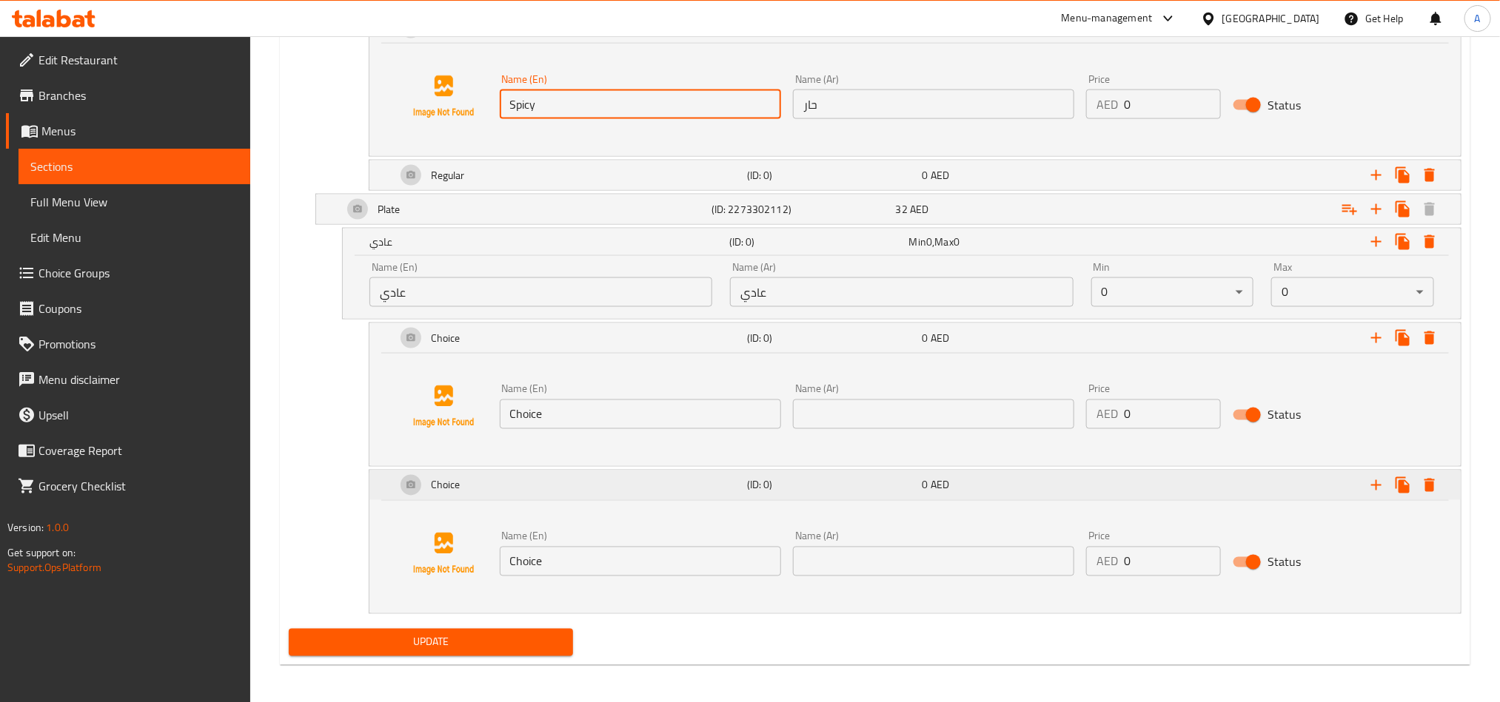
scroll to position [1166, 0]
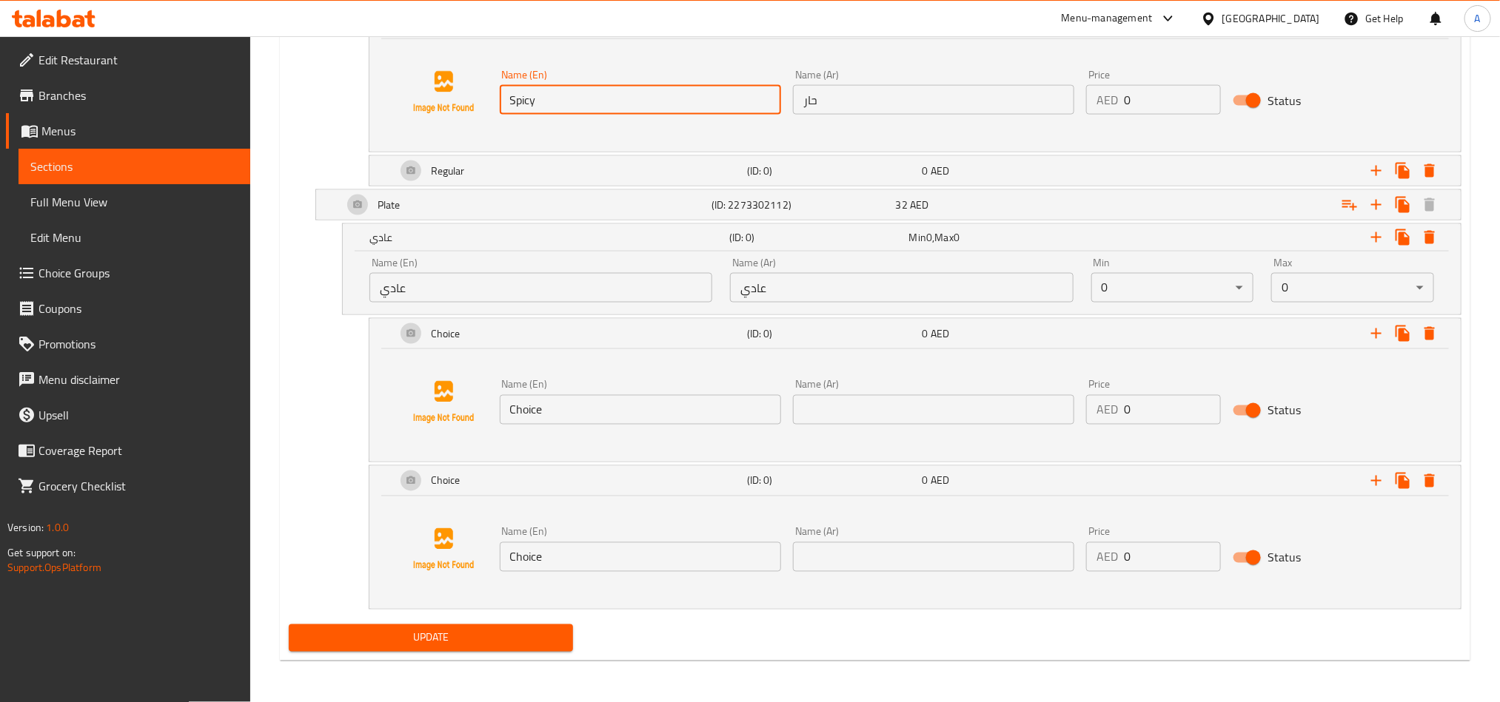
click at [540, 420] on input "Choice" at bounding box center [640, 410] width 281 height 30
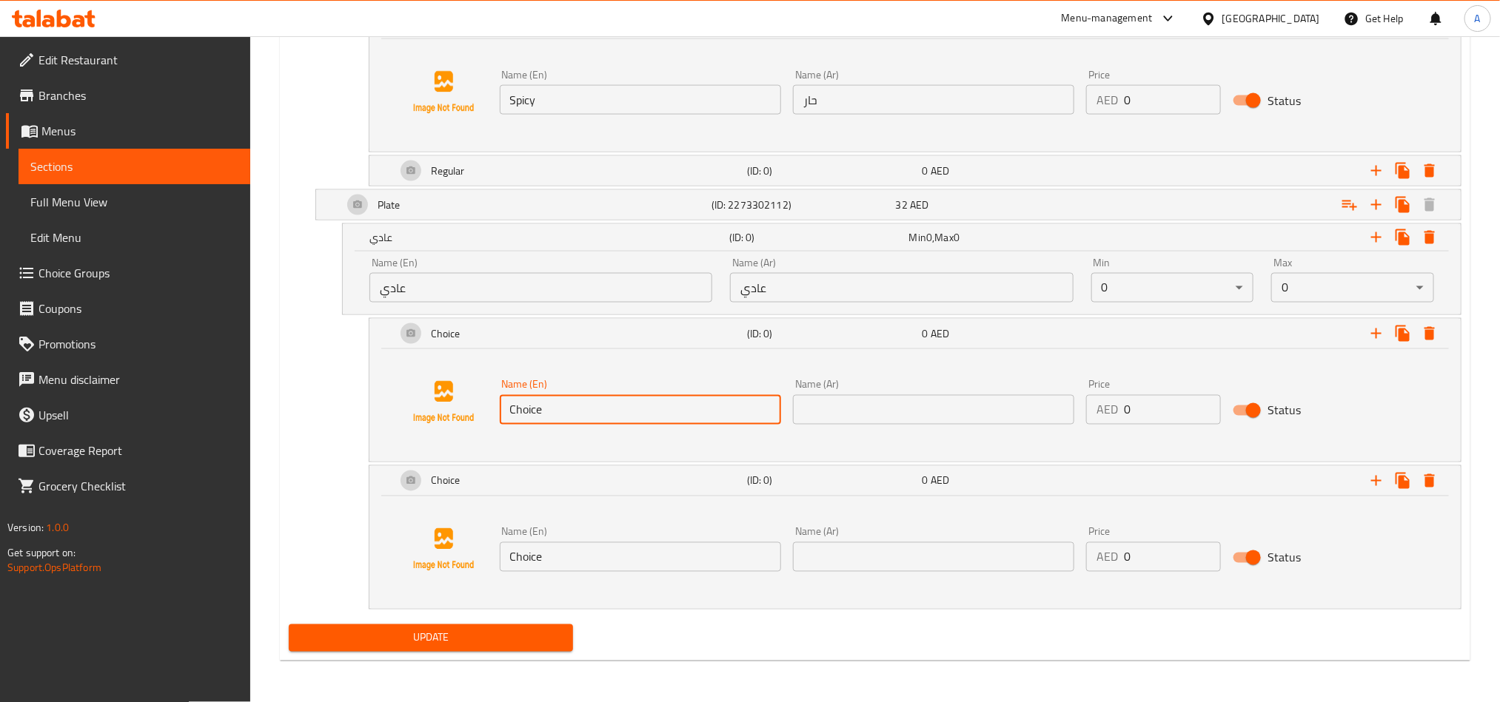
click at [540, 420] on input "Choice" at bounding box center [640, 410] width 281 height 30
paste input "Spicy"
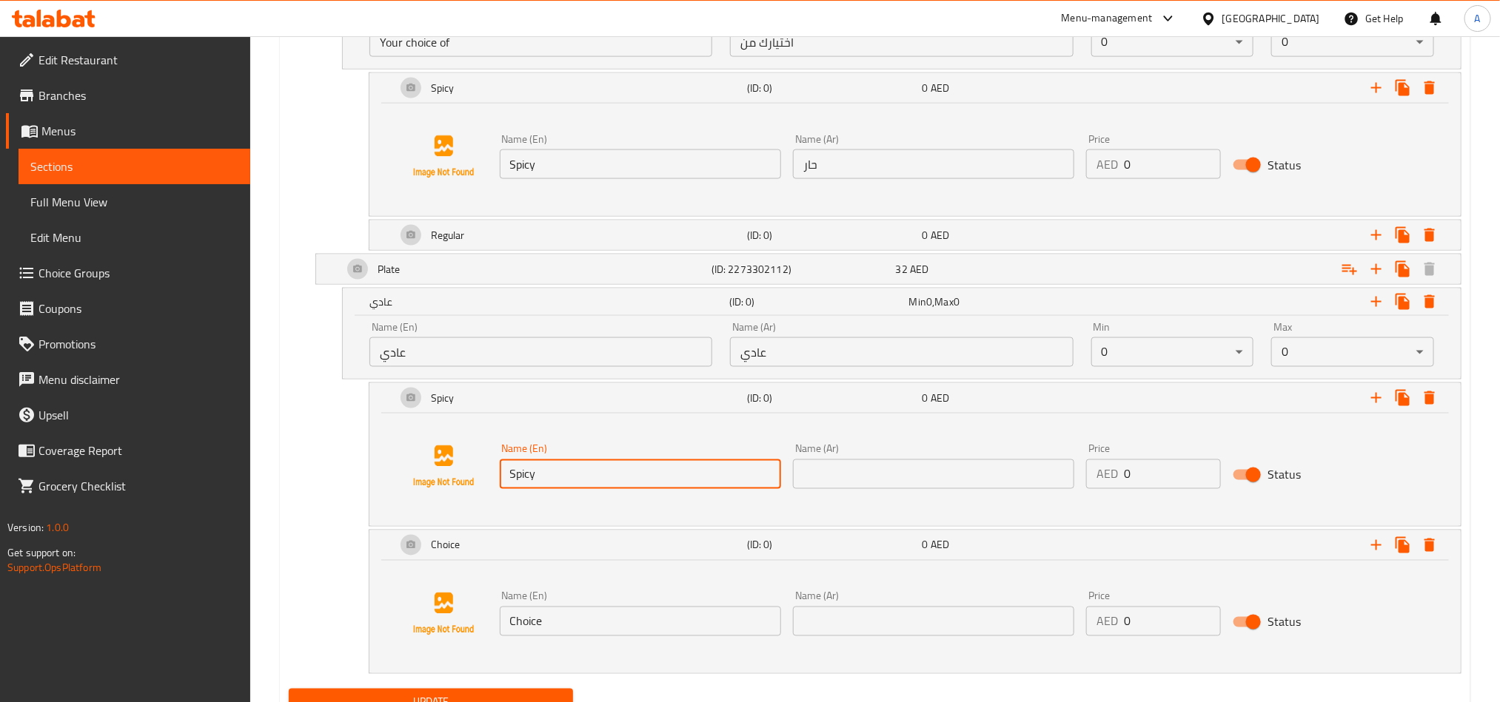
scroll to position [1055, 0]
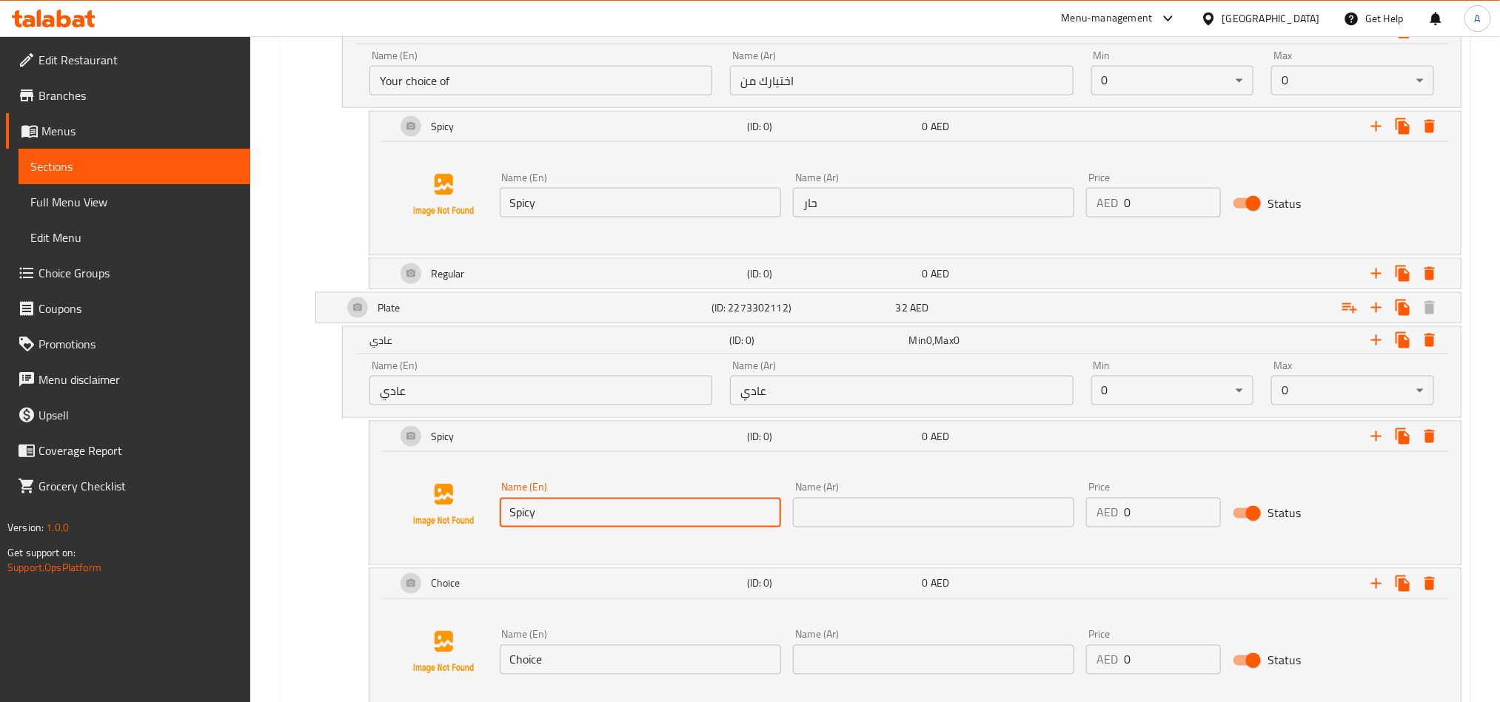
type input "Spicy"
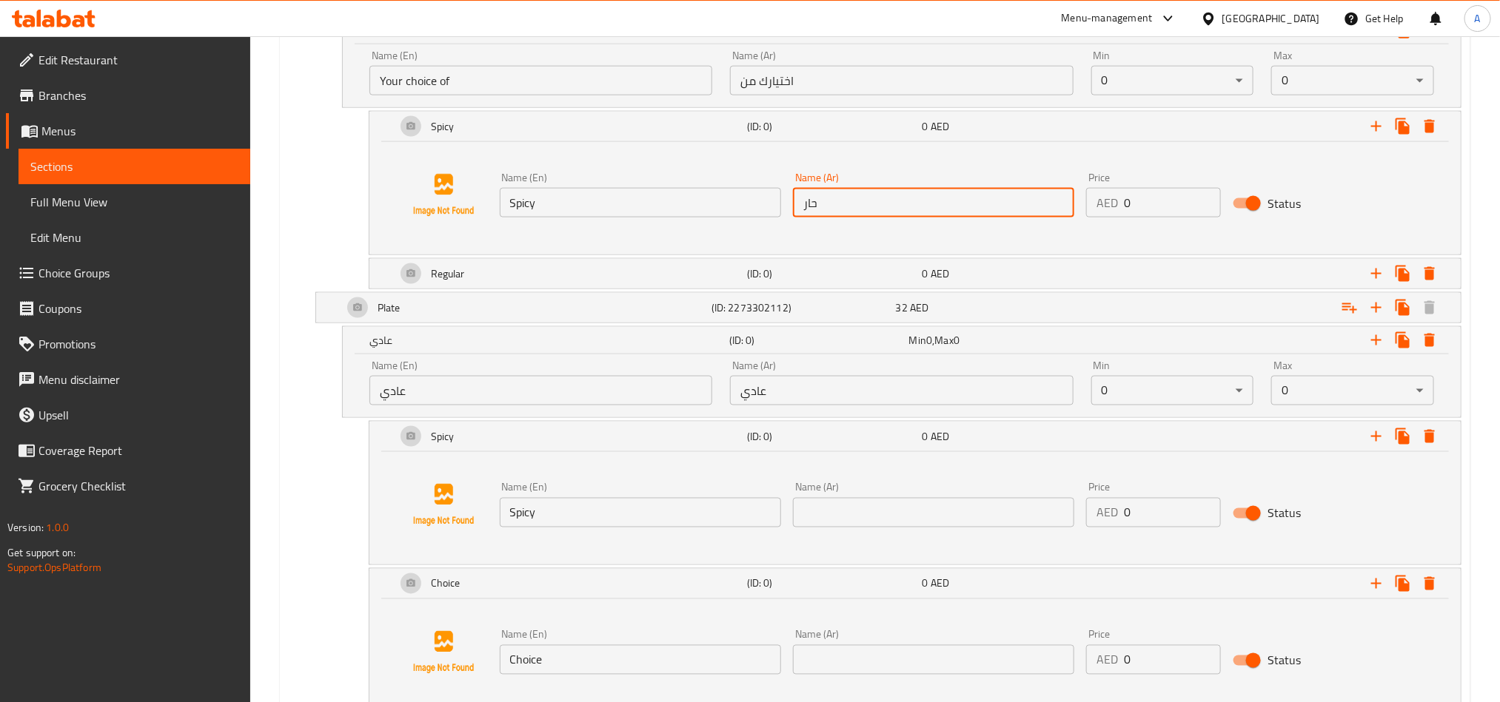
click at [811, 207] on input "حار" at bounding box center [933, 203] width 281 height 30
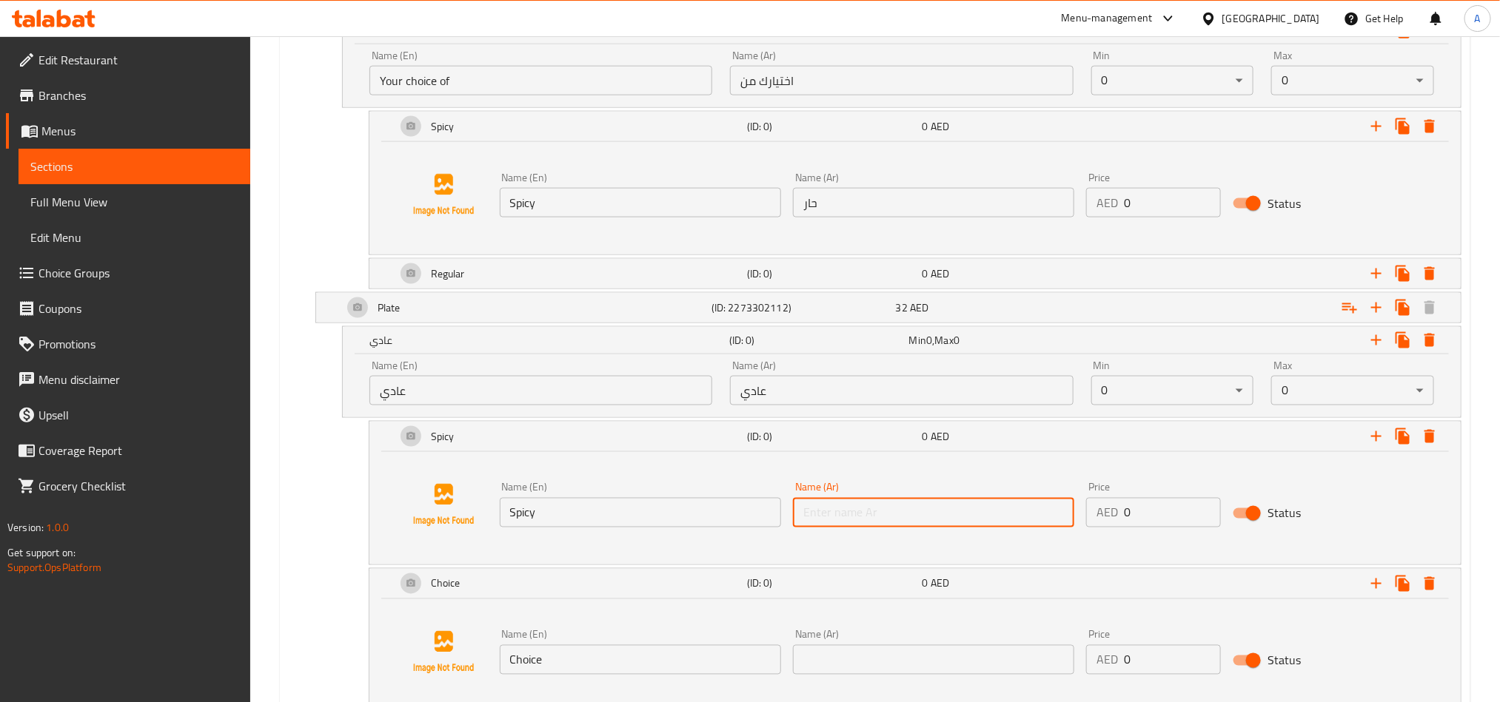
click at [868, 516] on input "text" at bounding box center [933, 513] width 281 height 30
paste input "حار"
type input "حار"
click at [564, 280] on div "Regular" at bounding box center [568, 274] width 351 height 36
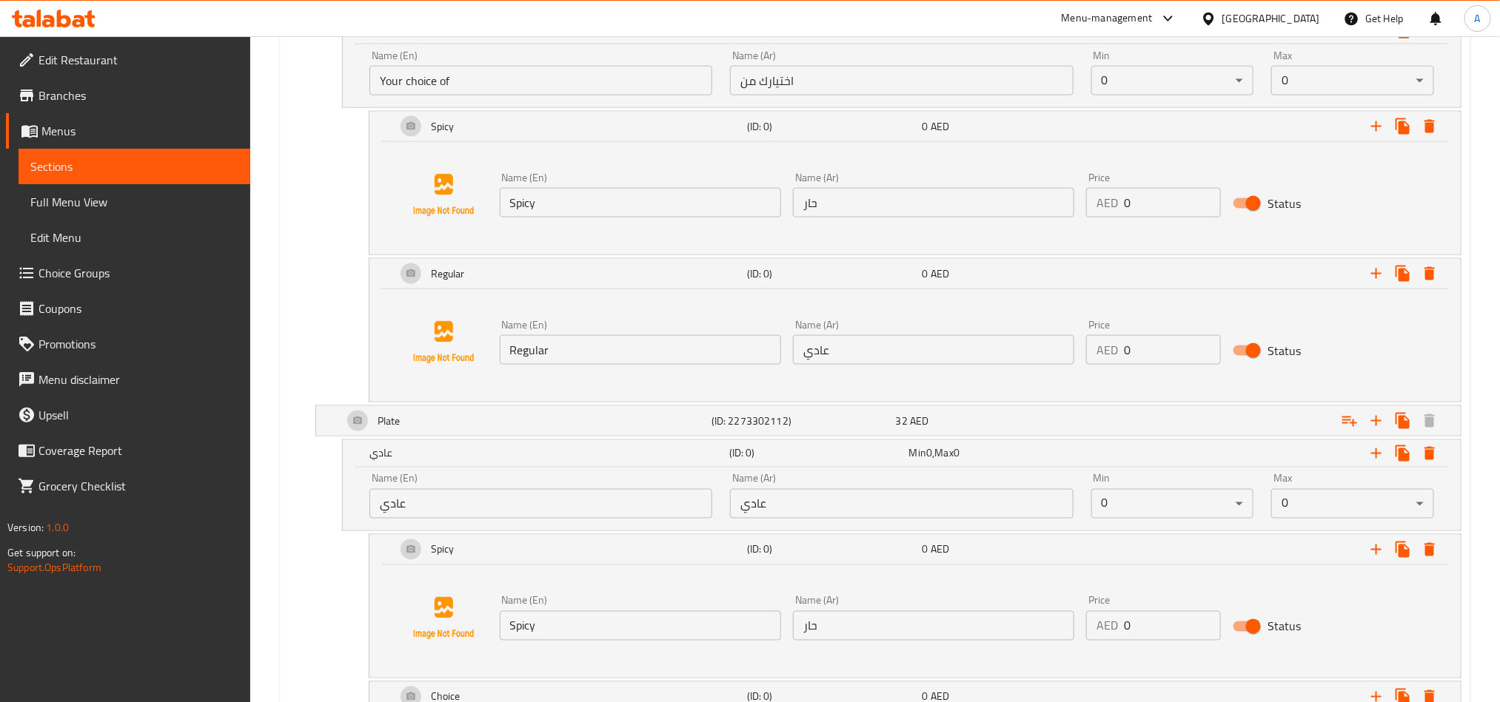
click at [531, 371] on div "Name (En) Regular Name (En)" at bounding box center [640, 342] width 293 height 57
click at [536, 362] on input "Regular" at bounding box center [640, 350] width 281 height 30
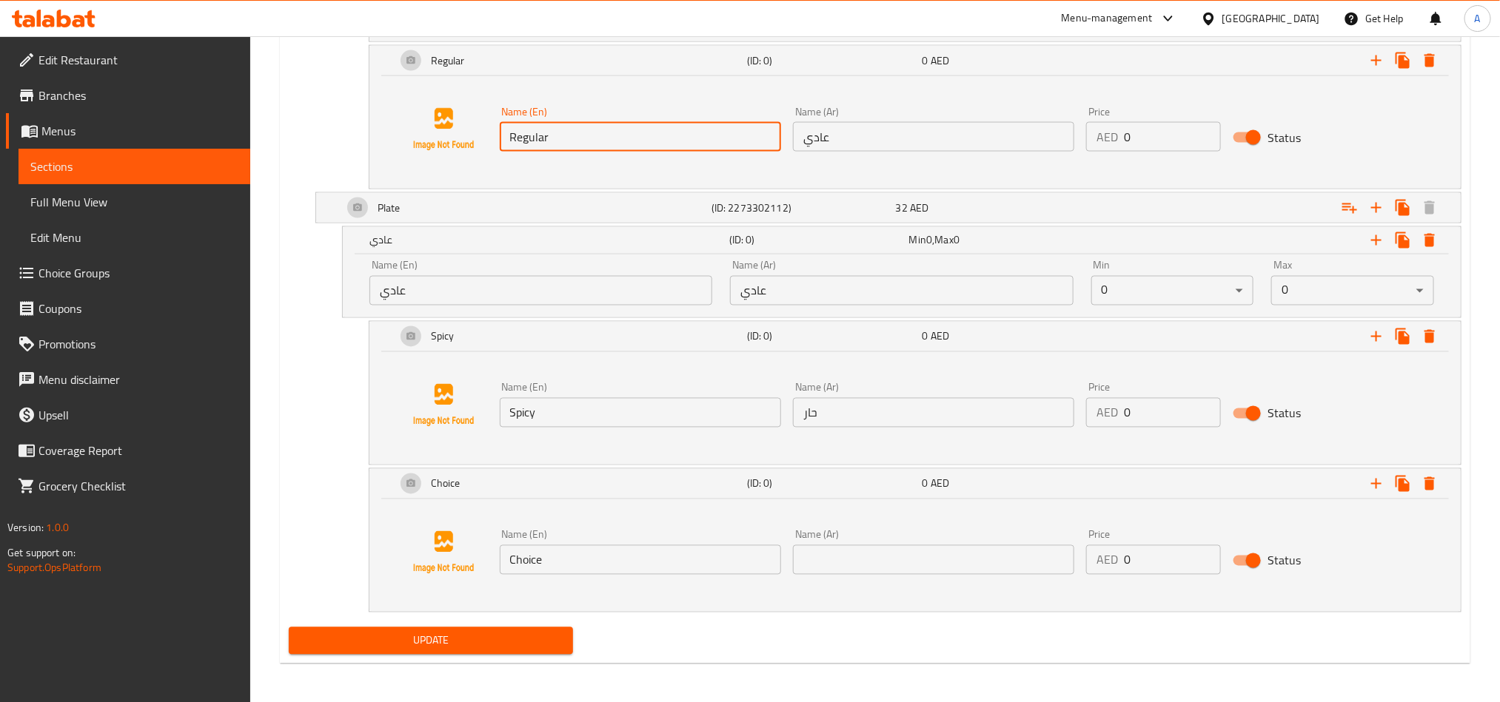
scroll to position [1277, 0]
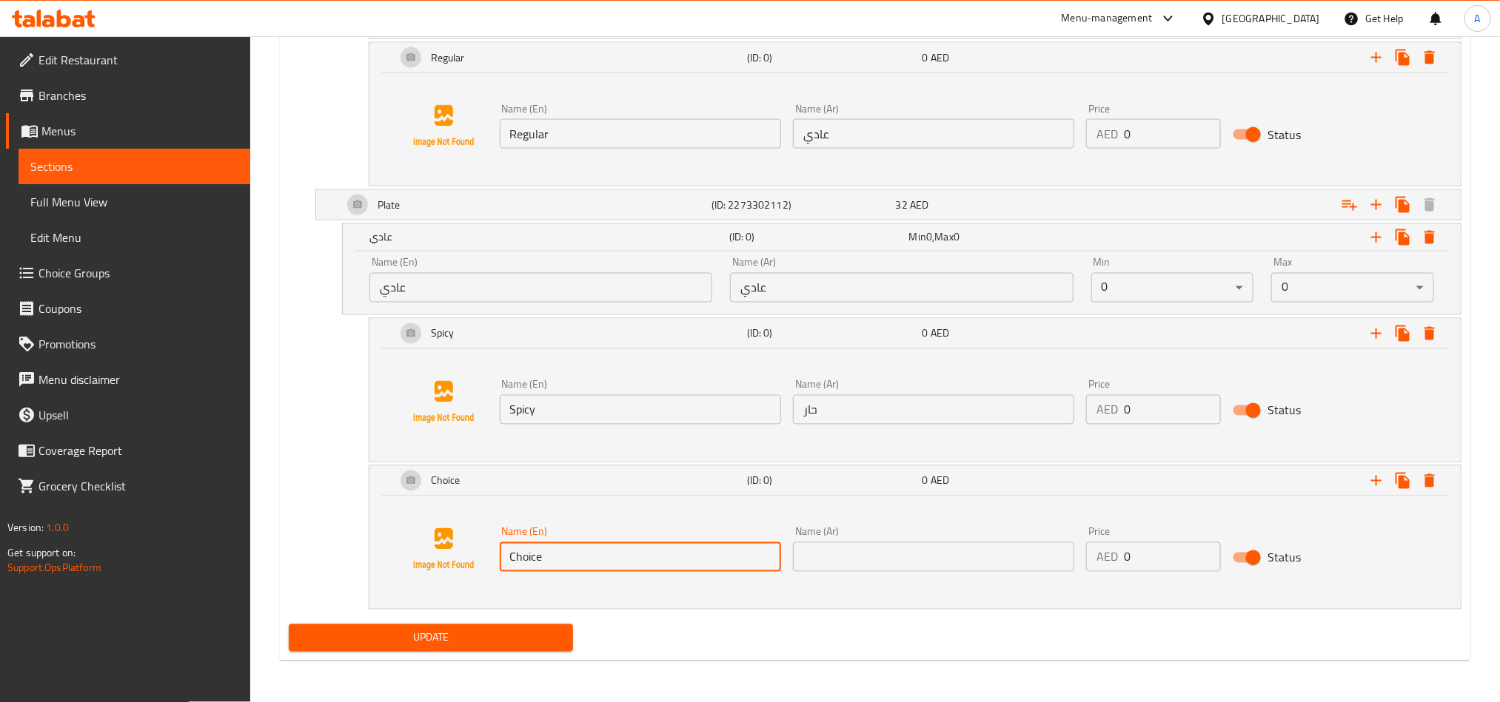
click at [617, 569] on input "Choice" at bounding box center [640, 558] width 281 height 30
paste input "Regular"
type input "Regular"
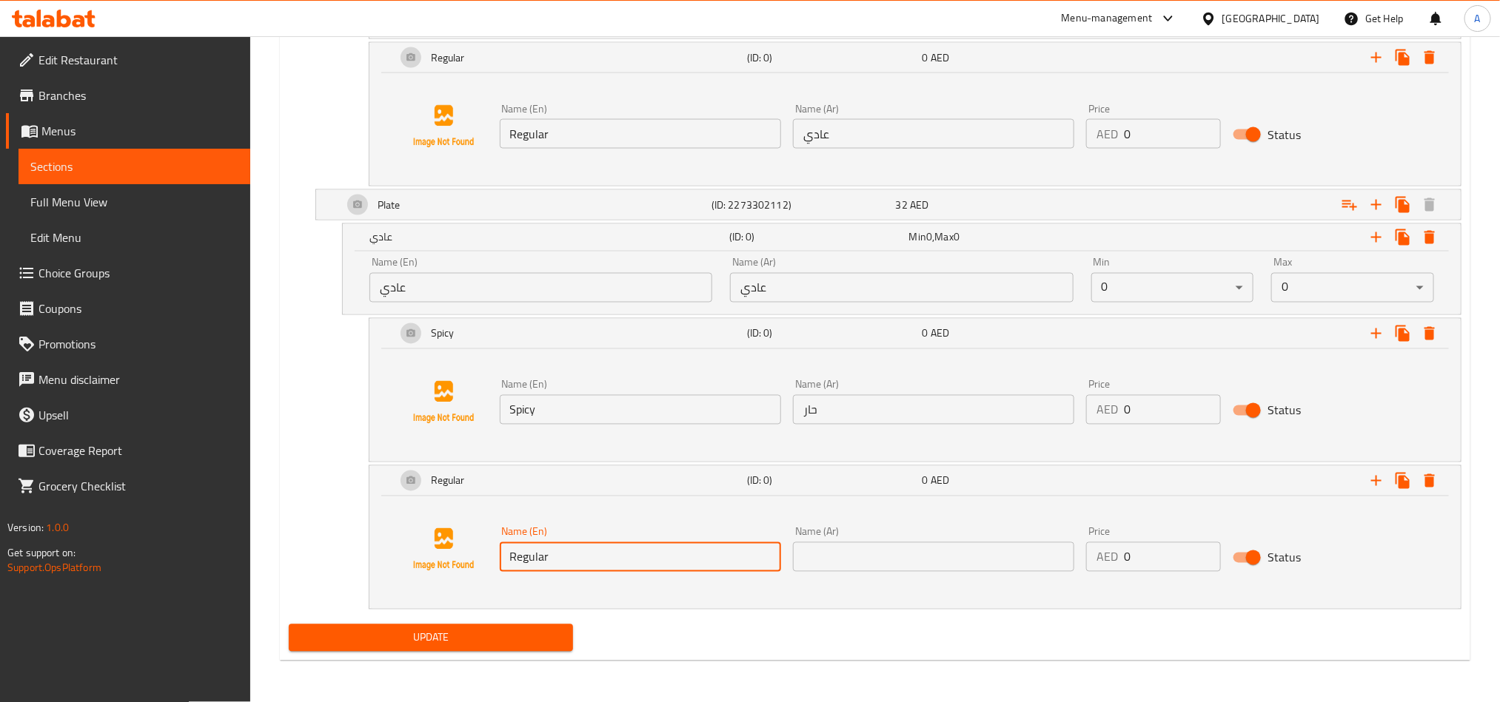
click at [856, 131] on input "عادي" at bounding box center [933, 134] width 281 height 30
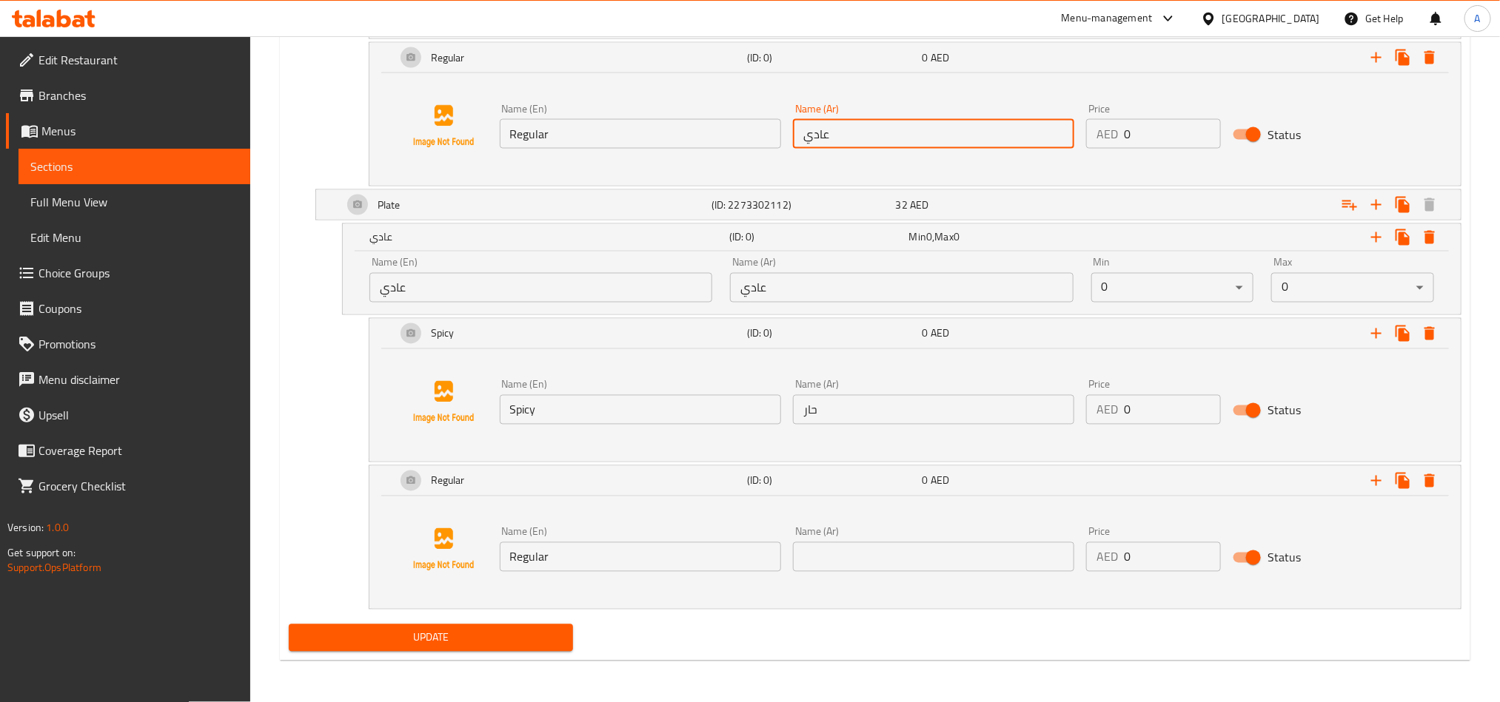
click at [856, 131] on input "عادي" at bounding box center [933, 134] width 281 height 30
click at [946, 558] on input "text" at bounding box center [933, 558] width 281 height 30
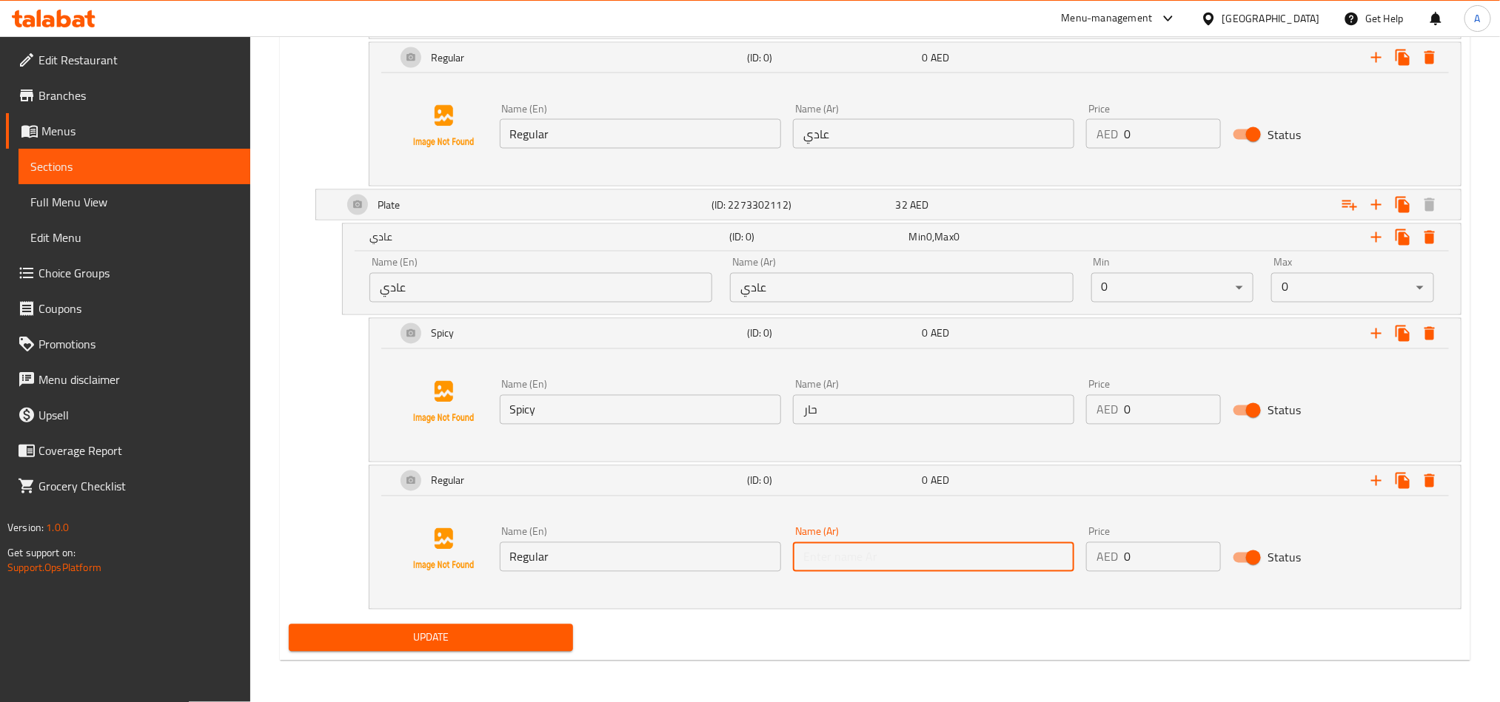
paste input "عادي"
type input "عادي"
click at [1373, 486] on icon "Expand" at bounding box center [1376, 481] width 18 height 18
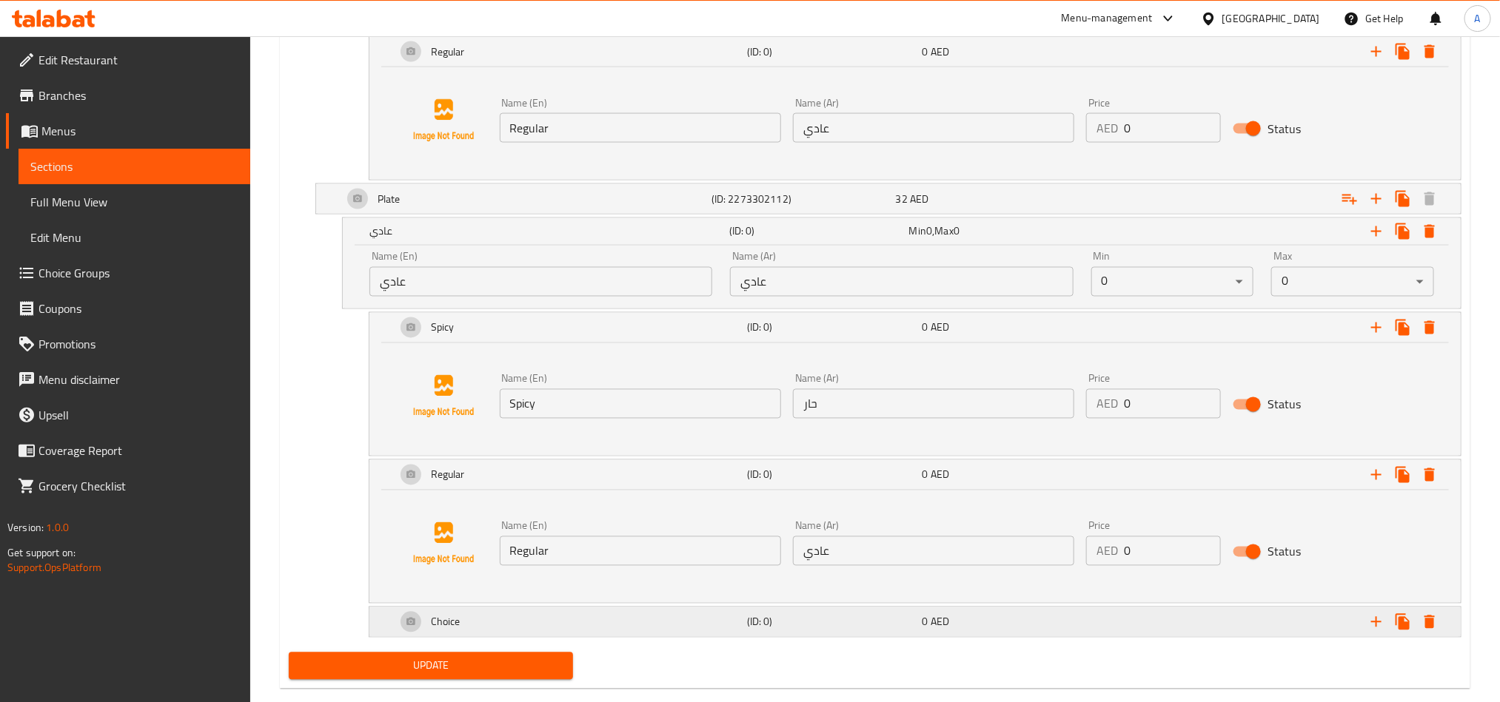
click at [1059, 630] on div "0 AED" at bounding box center [1006, 622] width 169 height 15
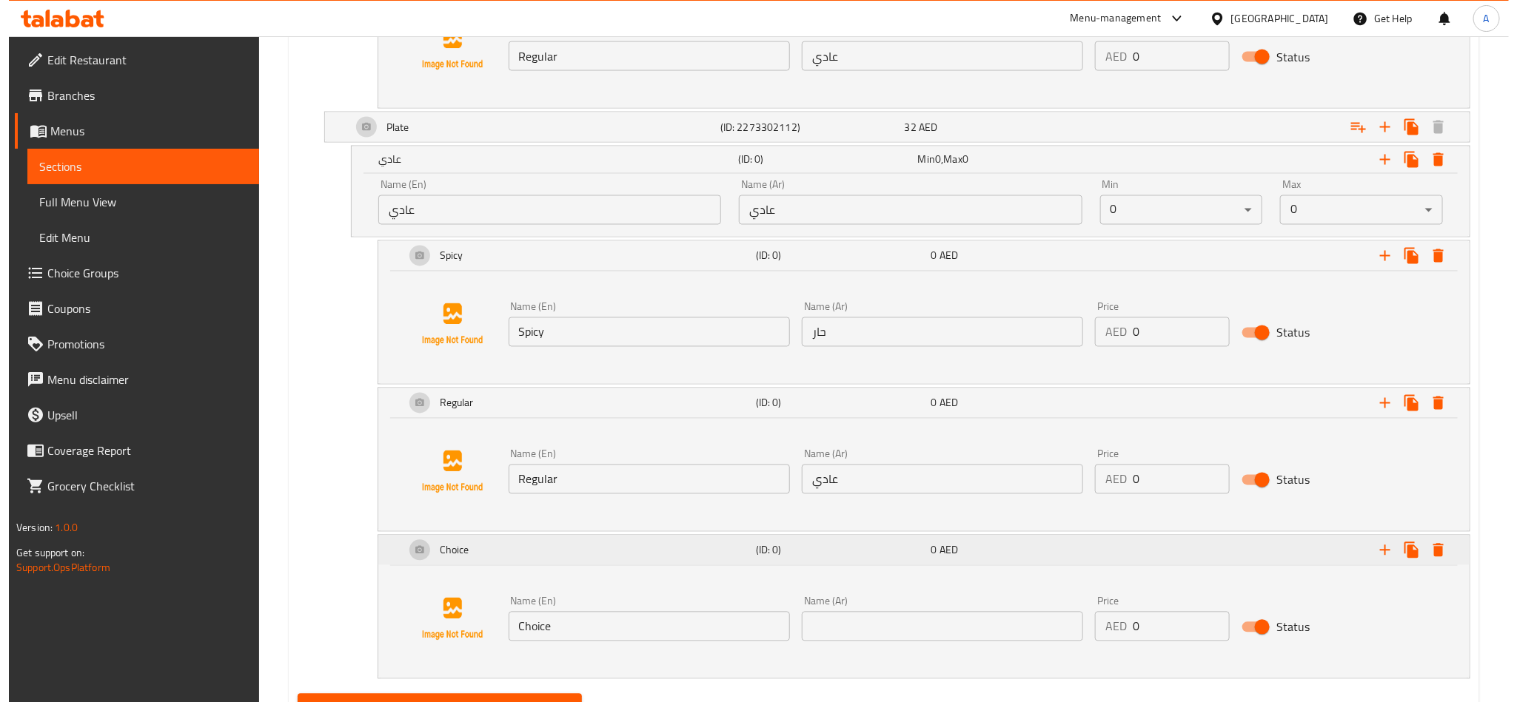
scroll to position [1388, 0]
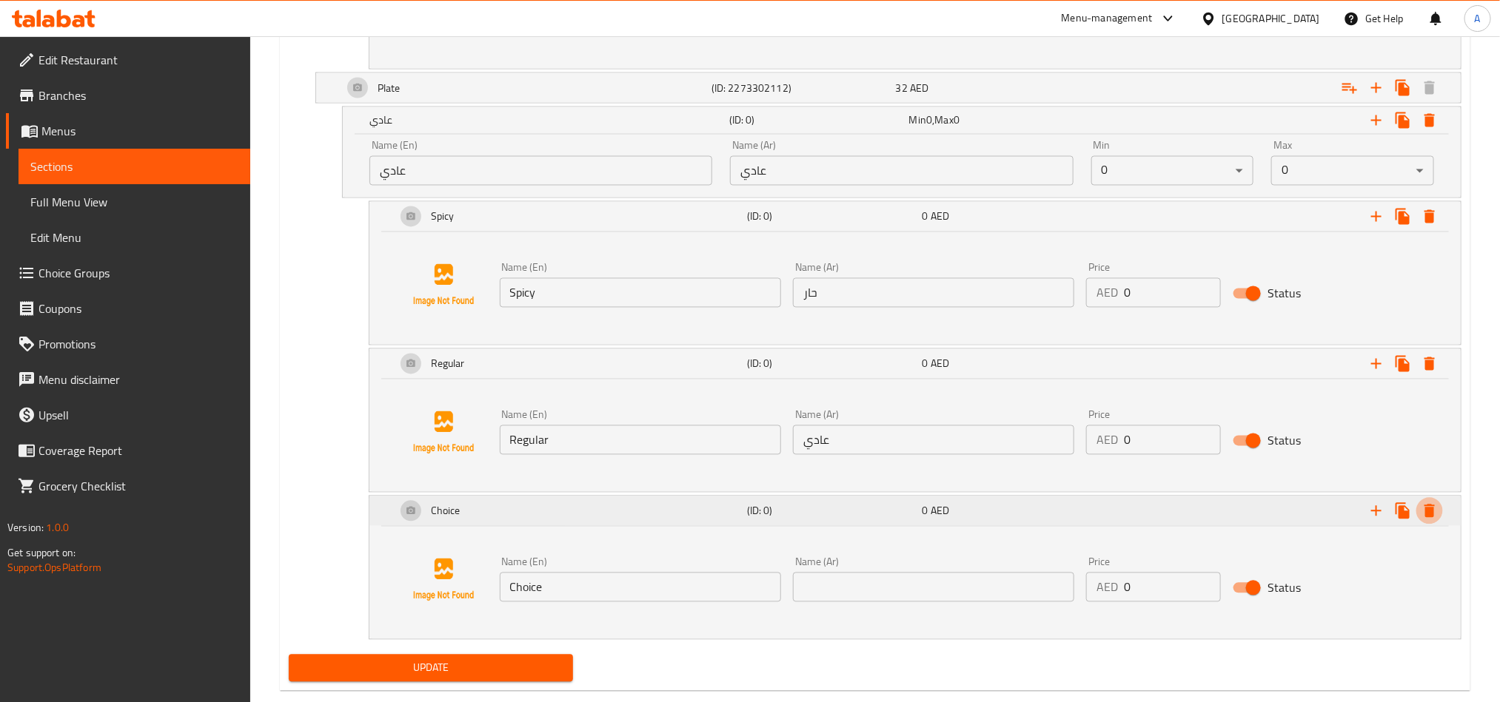
click at [1437, 517] on icon "Expand" at bounding box center [1429, 512] width 18 height 18
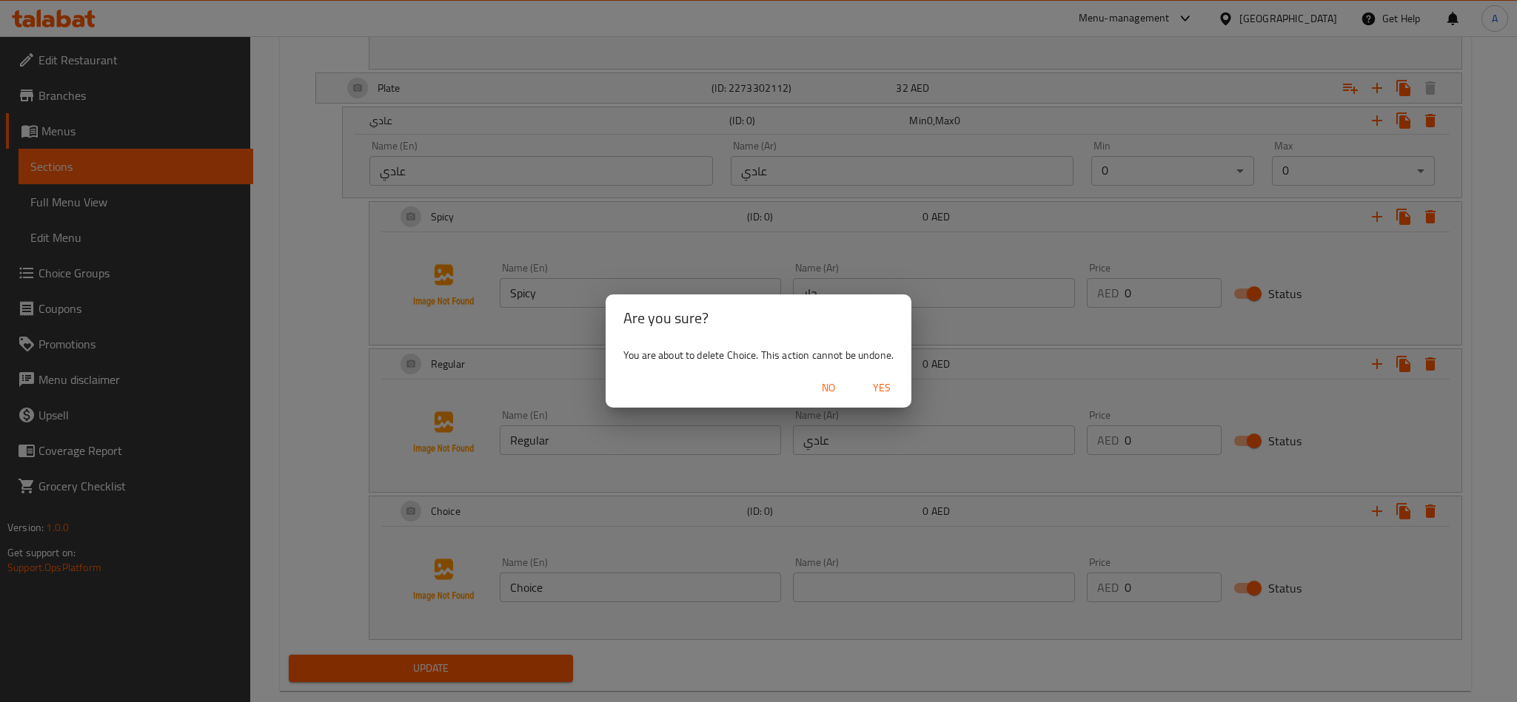
click at [878, 376] on button "Yes" at bounding box center [881, 388] width 47 height 27
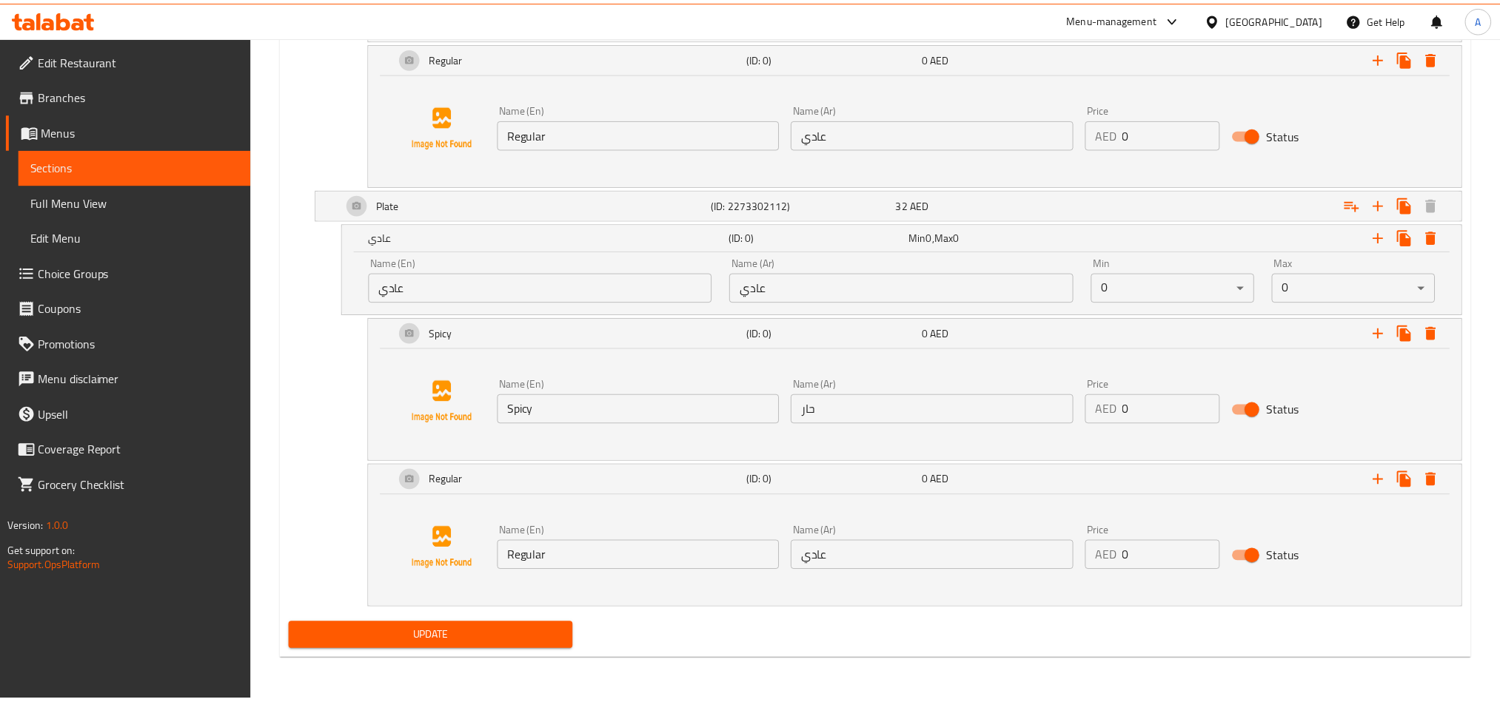
scroll to position [1279, 0]
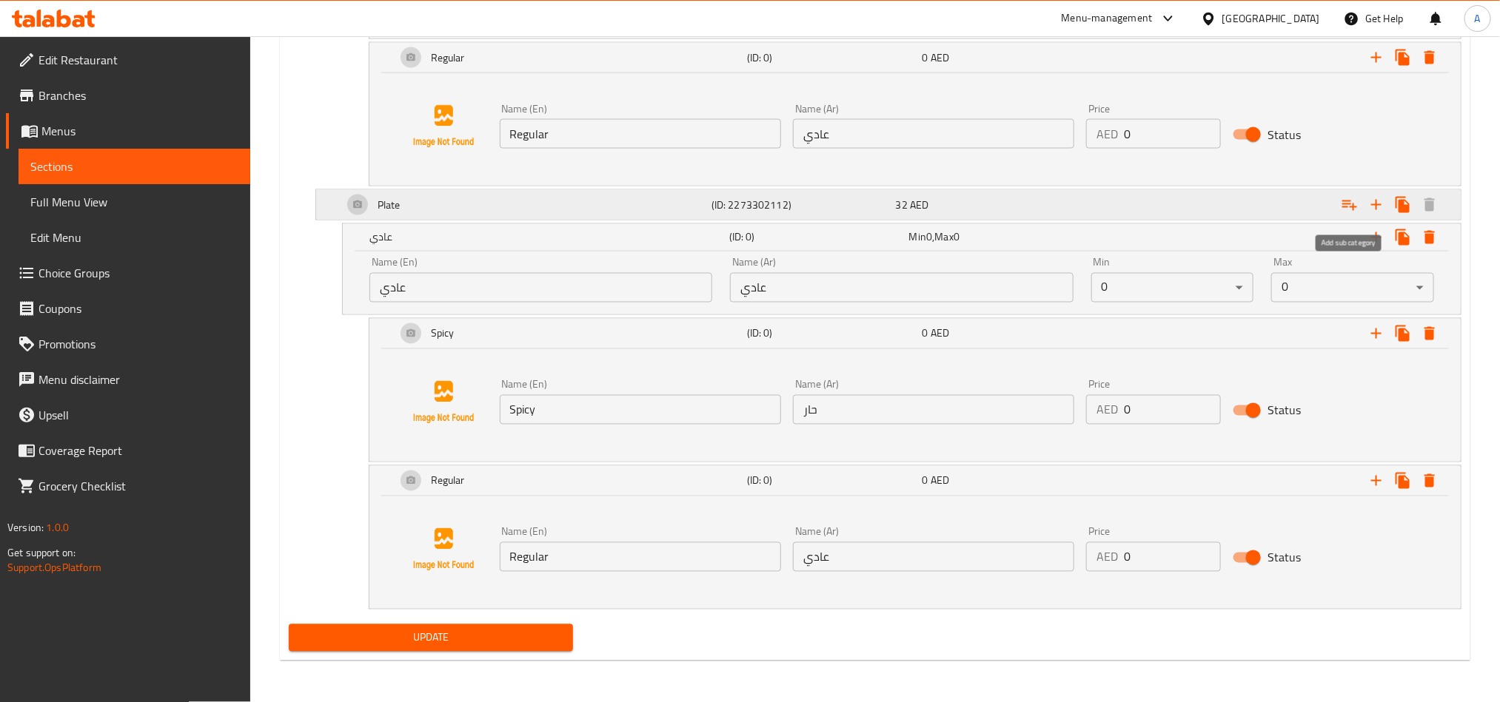
click at [1349, 207] on icon "Expand" at bounding box center [1349, 205] width 18 height 18
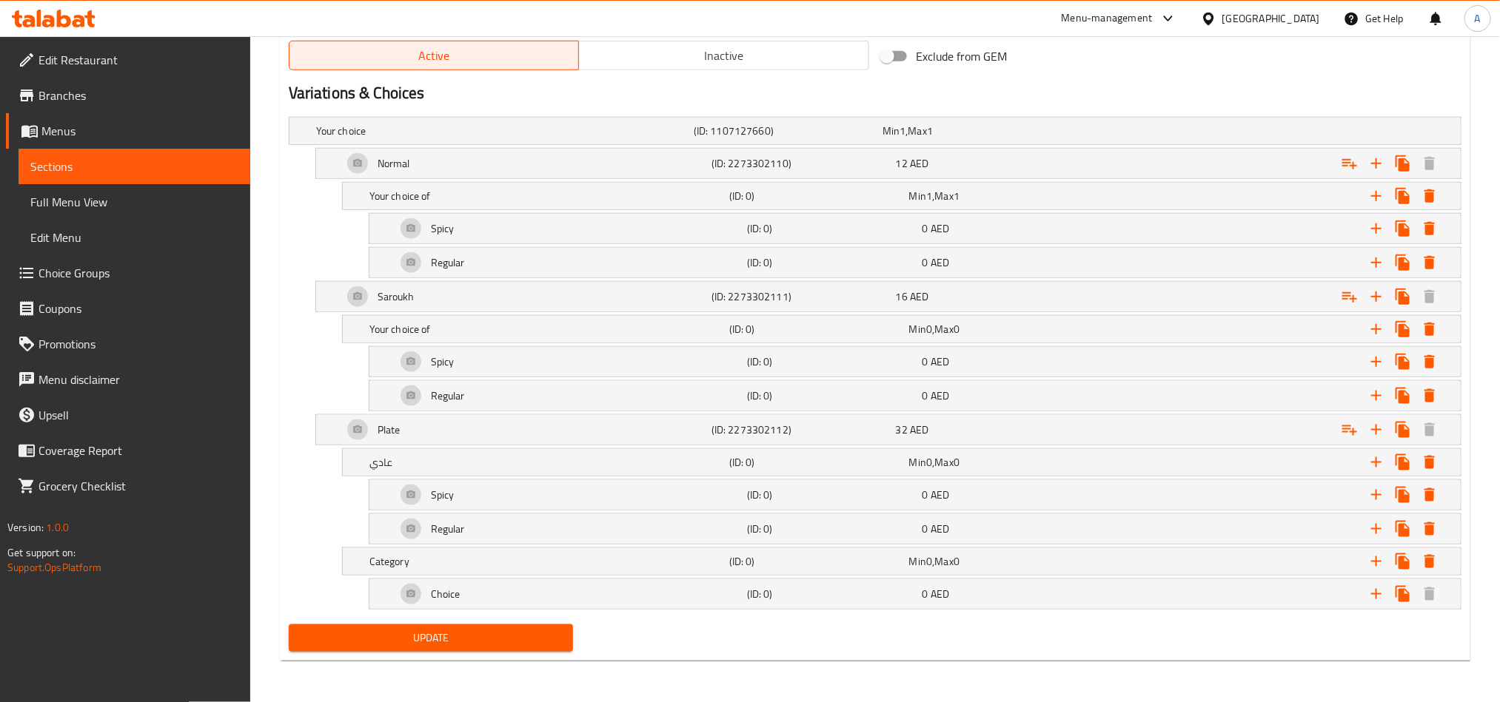
scroll to position [766, 0]
click at [850, 598] on h5 "(ID: 0)" at bounding box center [831, 594] width 169 height 15
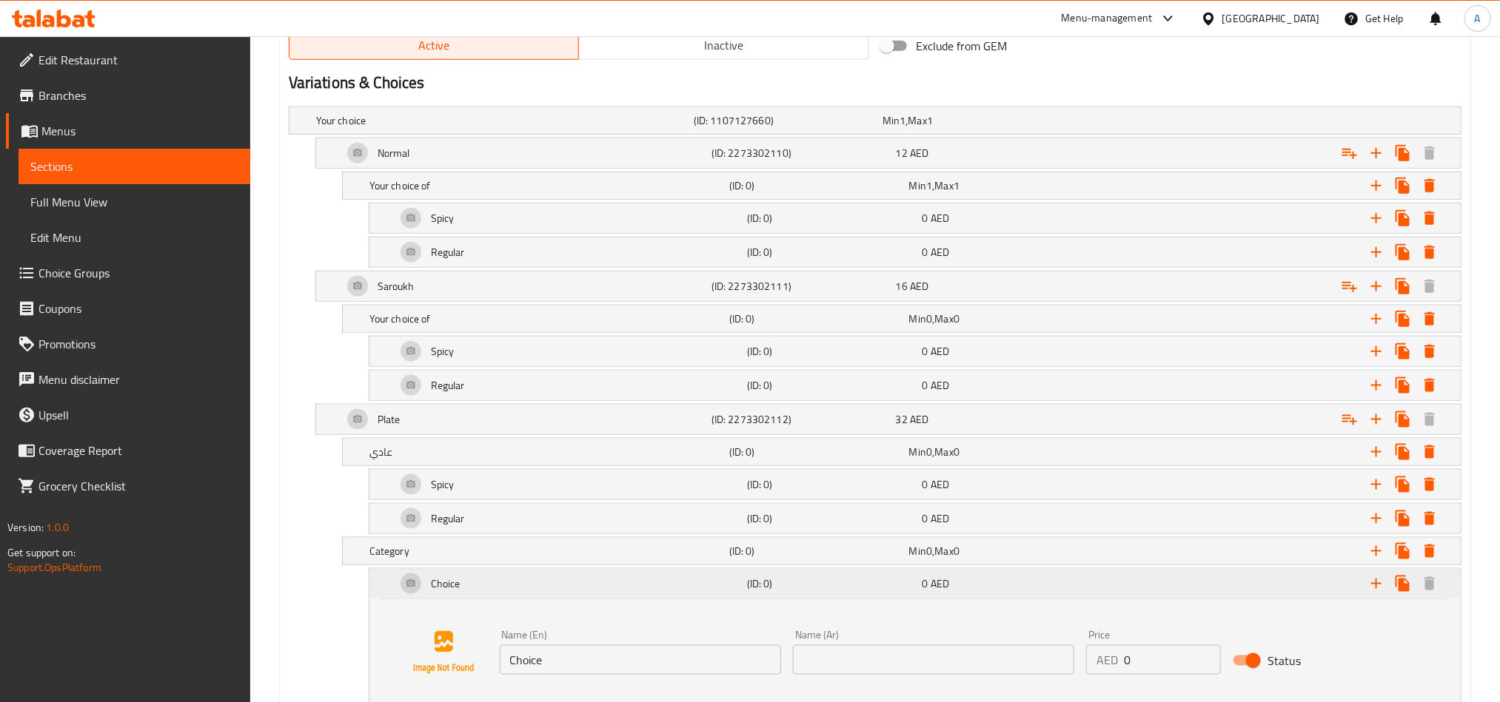
click at [833, 576] on div "Choice (ID: 0) 0 AED" at bounding box center [919, 584] width 1053 height 36
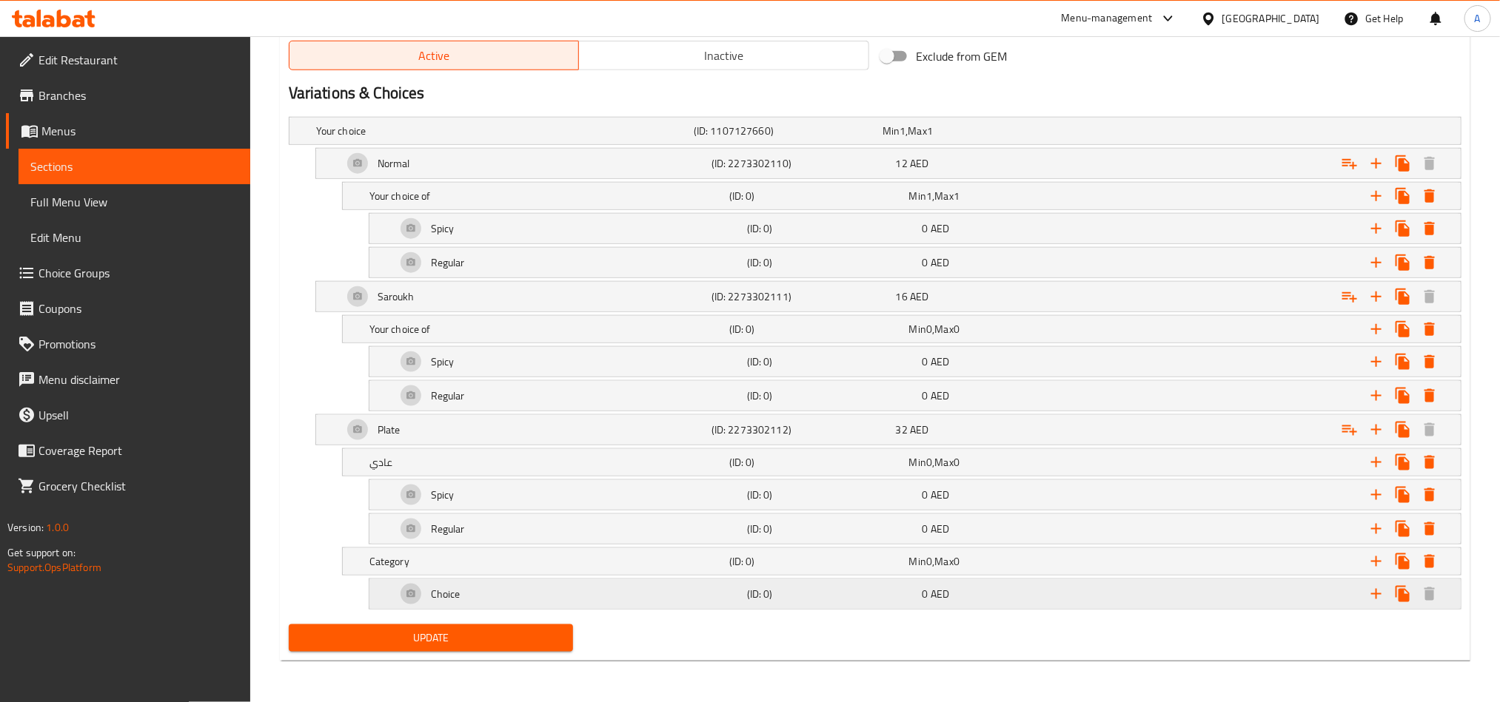
click at [866, 602] on div "(ID: 0)" at bounding box center [831, 594] width 175 height 21
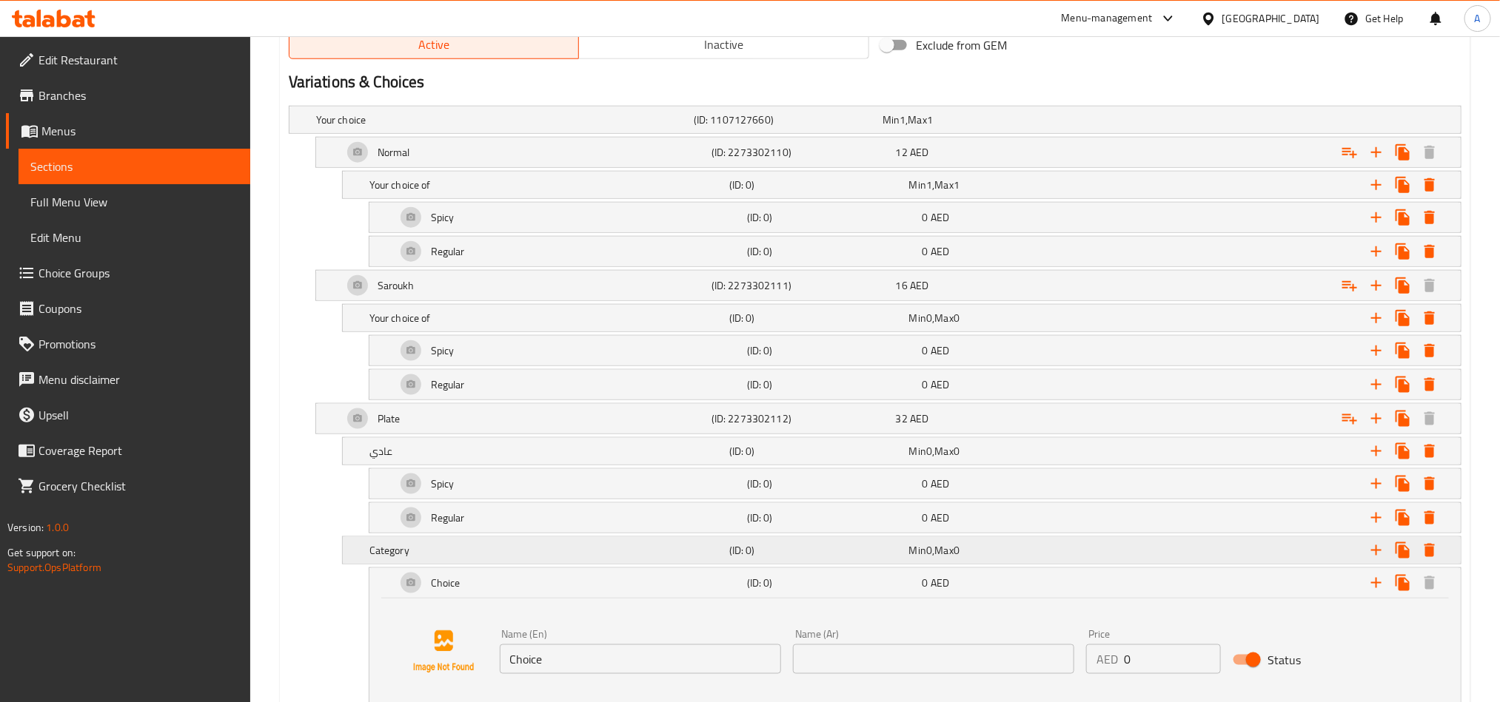
click at [879, 549] on div "(ID: 0)" at bounding box center [816, 550] width 180 height 21
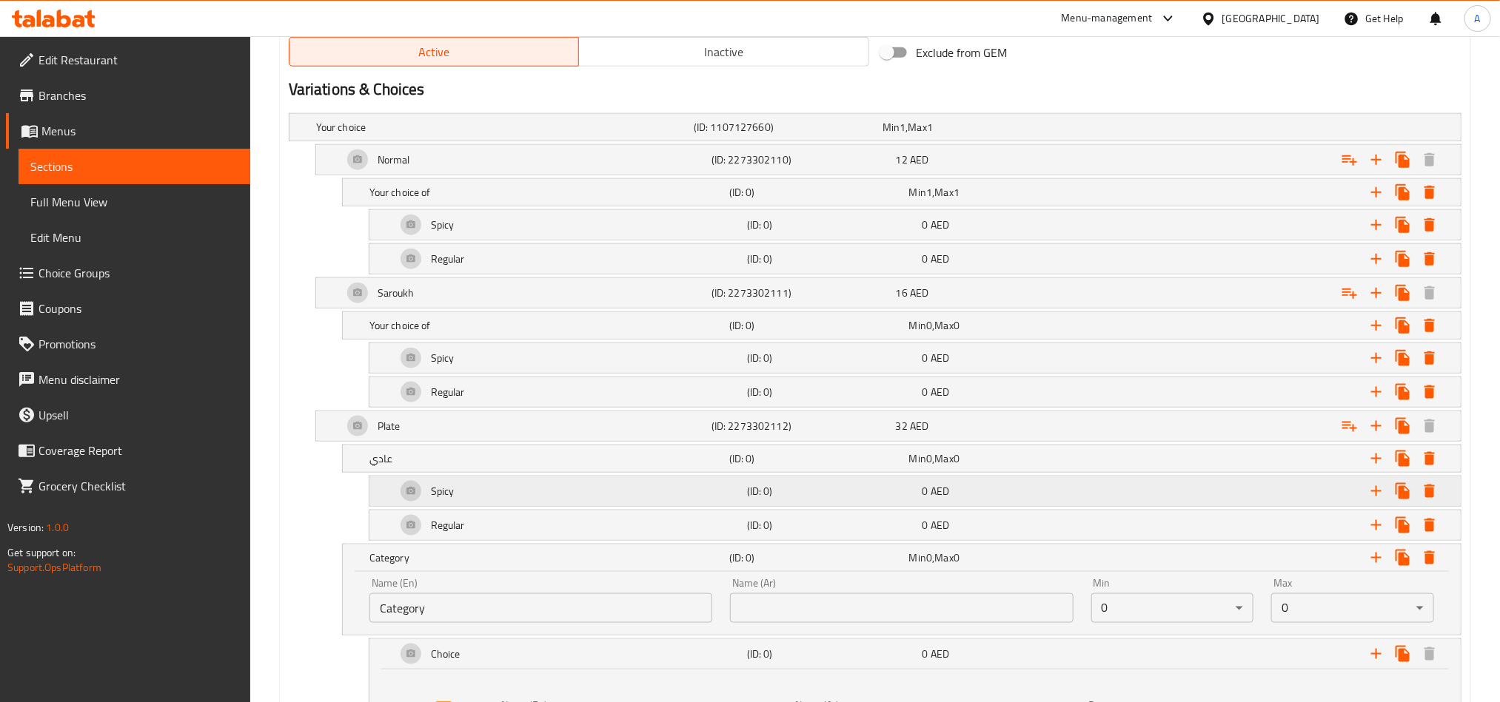
scroll to position [767, 0]
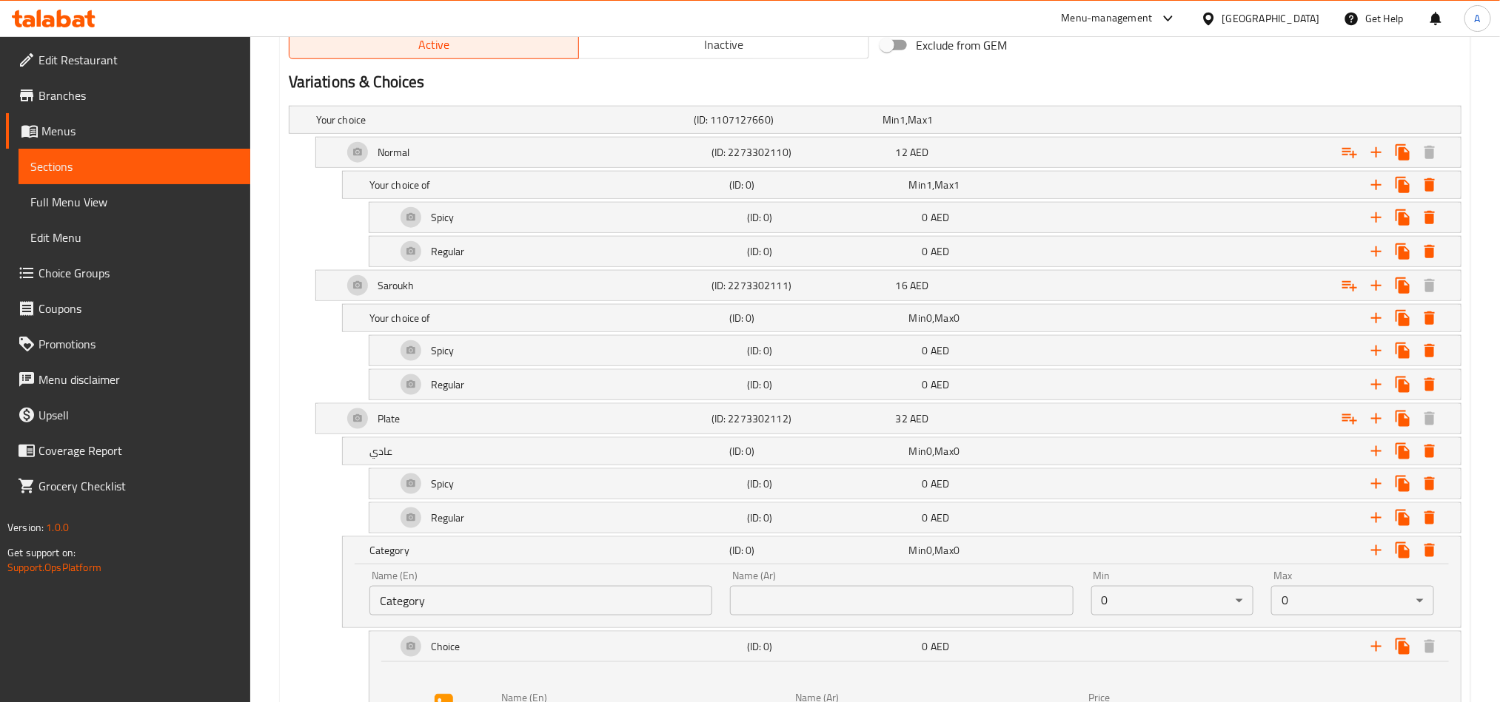
click at [476, 616] on input "Category" at bounding box center [540, 601] width 343 height 30
type input "ش"
type input "Addon"
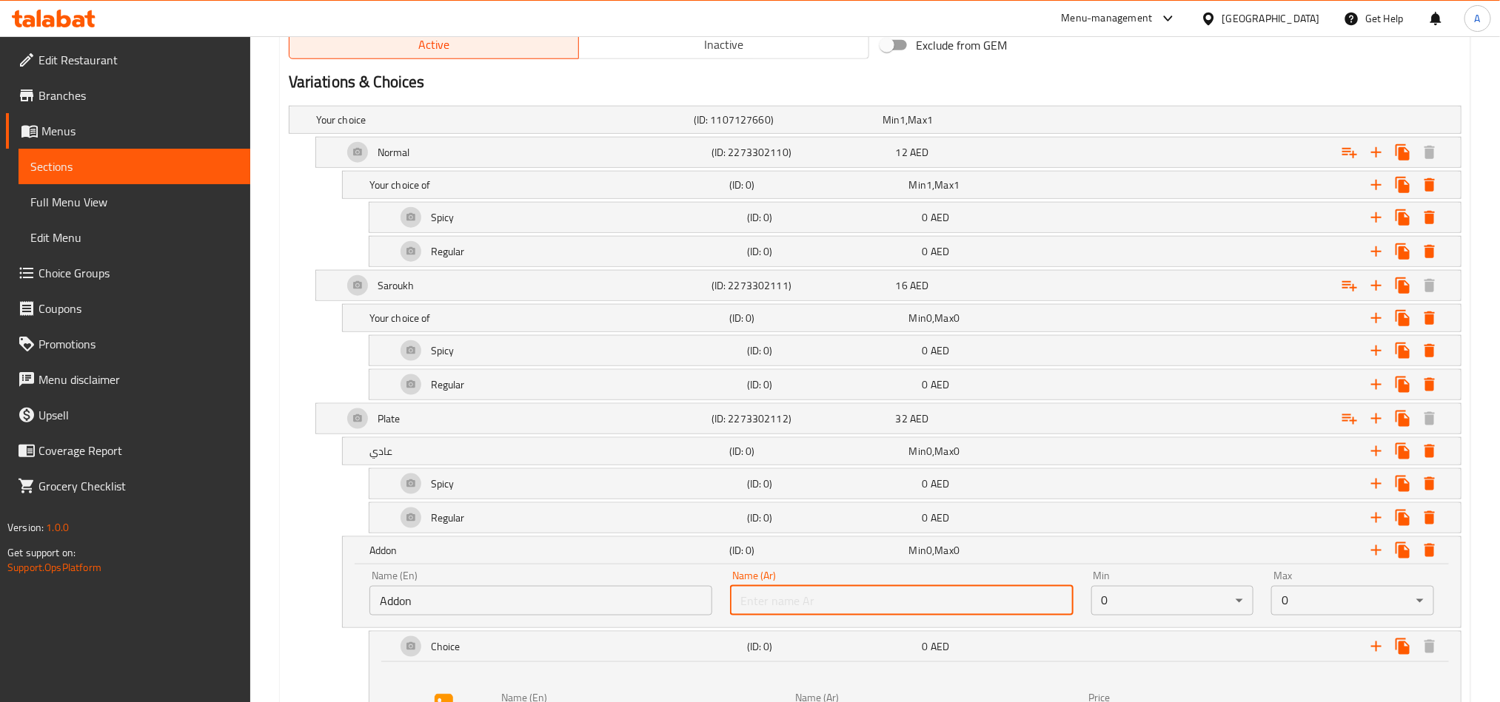
click at [950, 616] on input "text" at bounding box center [901, 601] width 343 height 30
type input "ت"
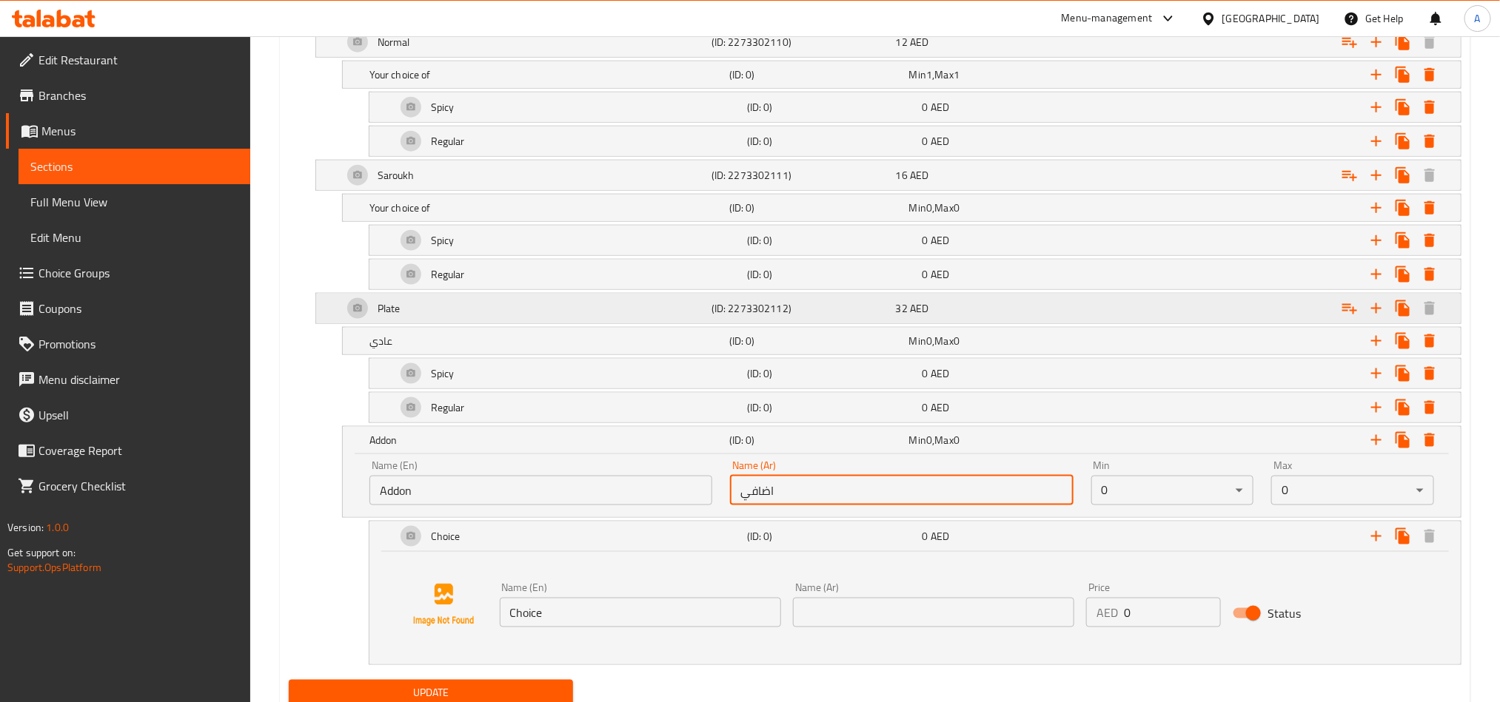
scroll to position [878, 0]
type input "اضافي"
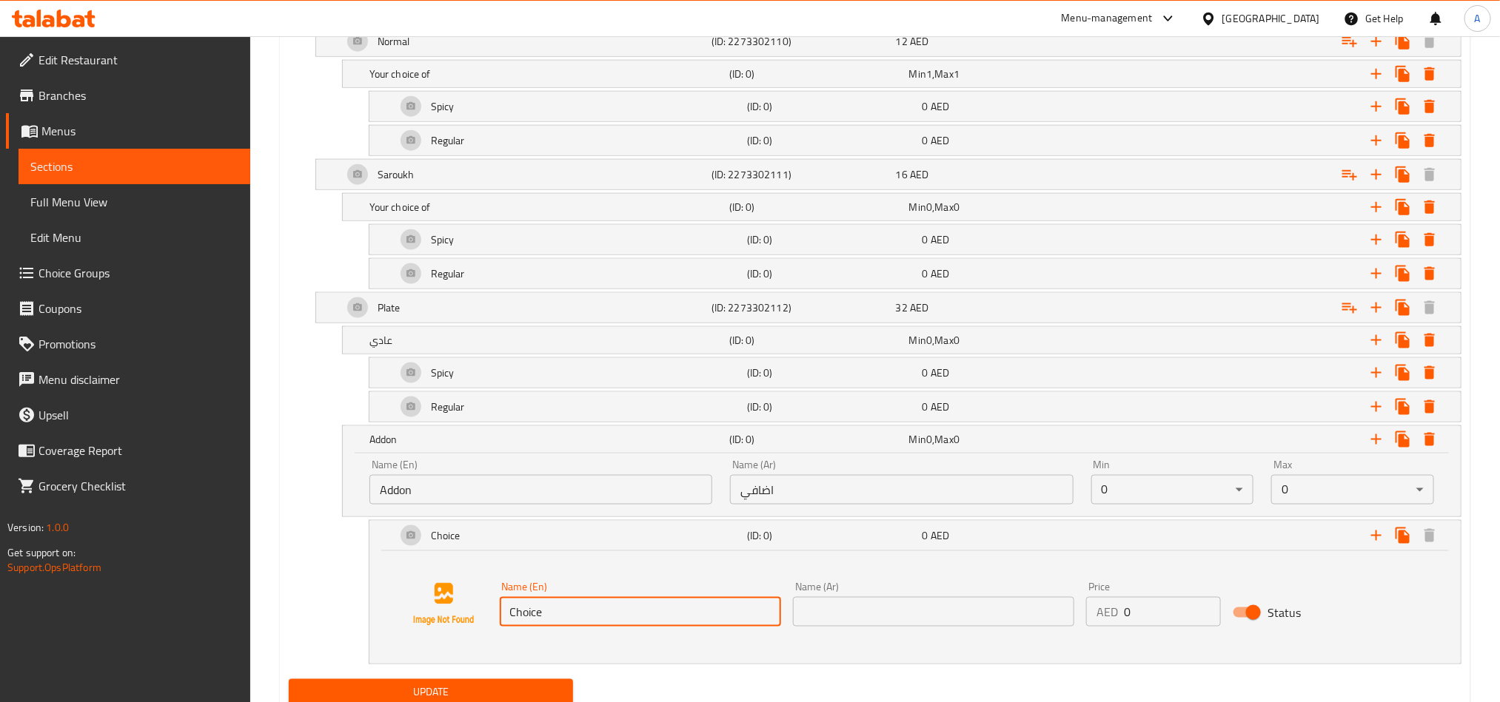
click at [631, 614] on input "Choice" at bounding box center [640, 612] width 281 height 30
paste input "Pepsi + Fries"
type input "Pepsi + Fries"
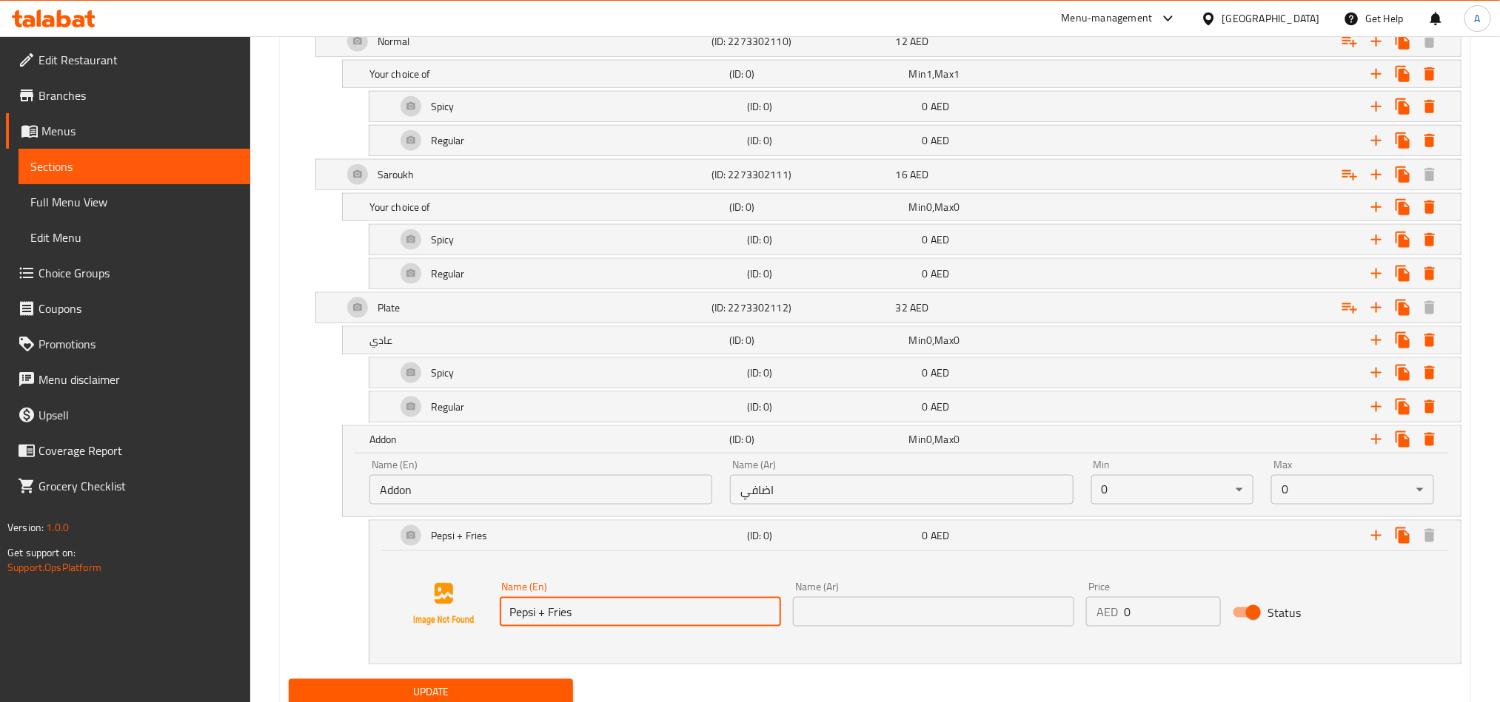
click at [964, 617] on input "text" at bounding box center [933, 612] width 281 height 30
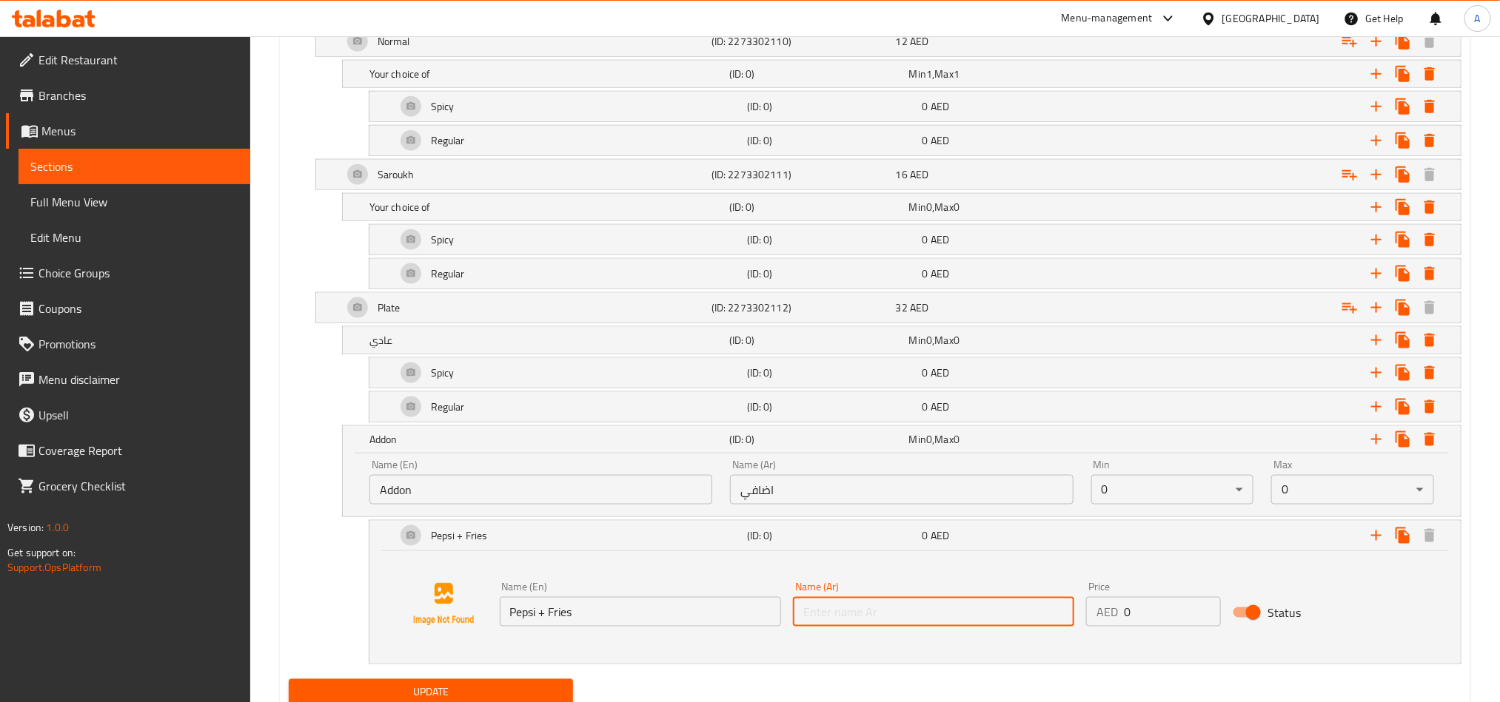
click at [933, 622] on input "text" at bounding box center [933, 612] width 281 height 30
paste input "بيبسي + بطاطس"
type input "بيبسي + بطاطس"
drag, startPoint x: 1152, startPoint y: 622, endPoint x: 946, endPoint y: 600, distance: 207.8
click at [707, 647] on div "Name (En) Pepsi + Fries Name (En) Name (Ar) بيبسي + بطاطس Name (Ar) Price AED 0…" at bounding box center [914, 604] width 1055 height 113
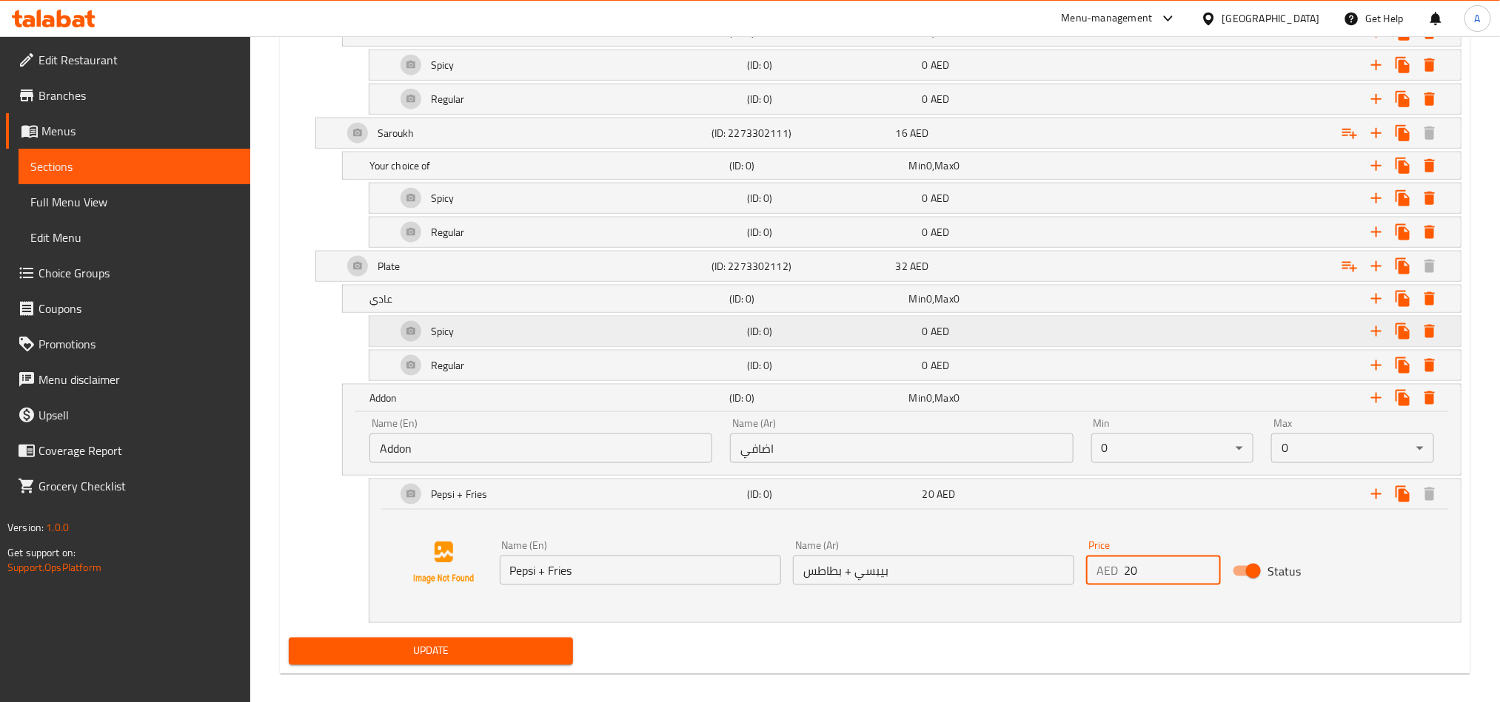
scroll to position [942, 0]
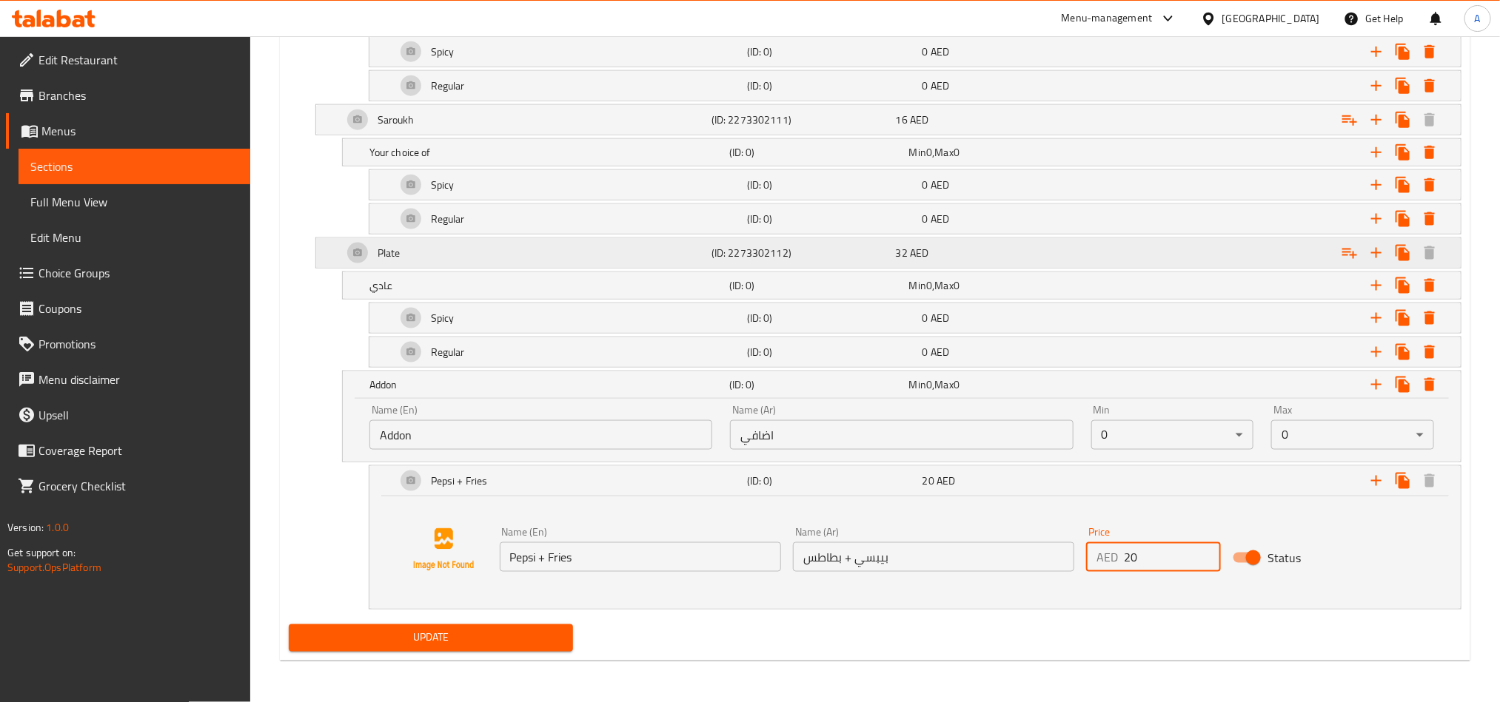
type input "20"
click at [483, 255] on div "Plate" at bounding box center [524, 253] width 369 height 36
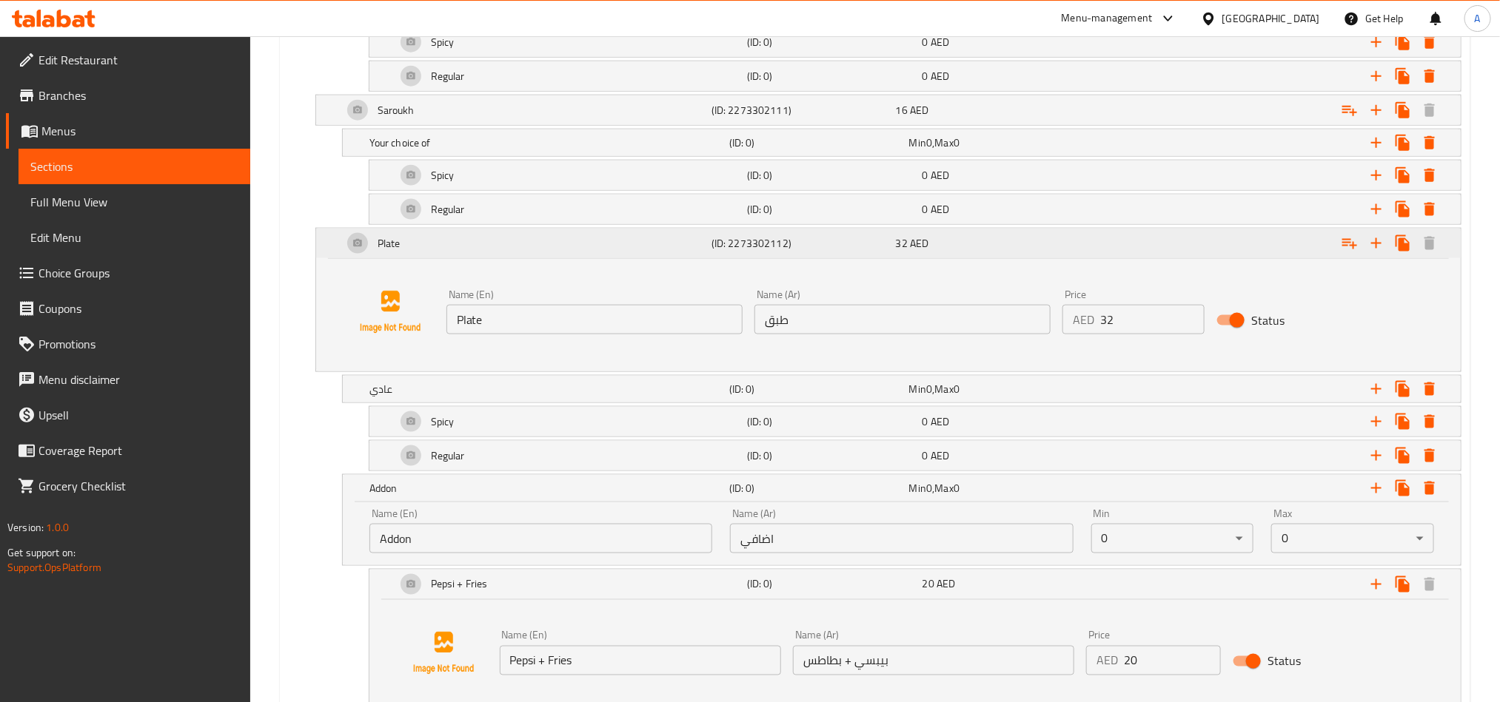
click at [483, 255] on div "Plate" at bounding box center [524, 244] width 369 height 36
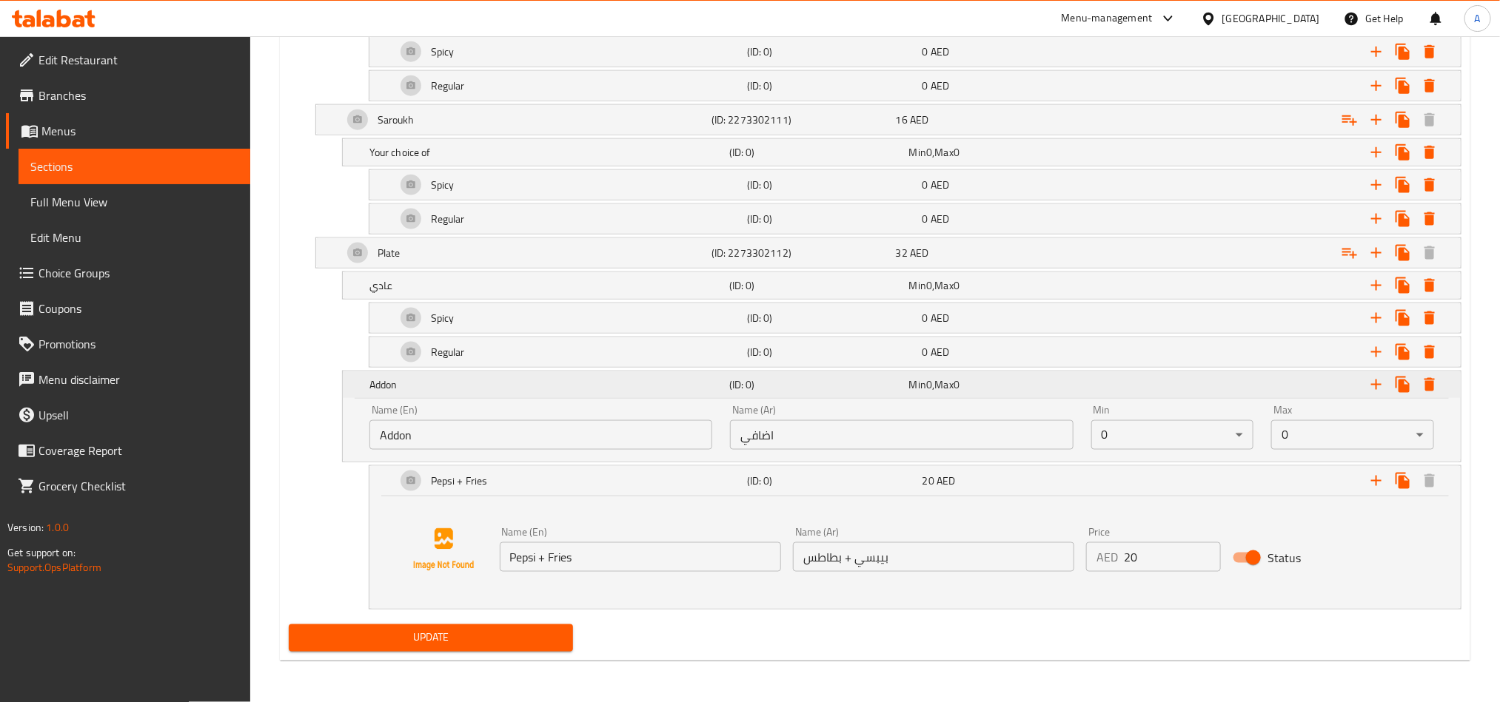
click at [427, 394] on div "Addon" at bounding box center [546, 385] width 360 height 21
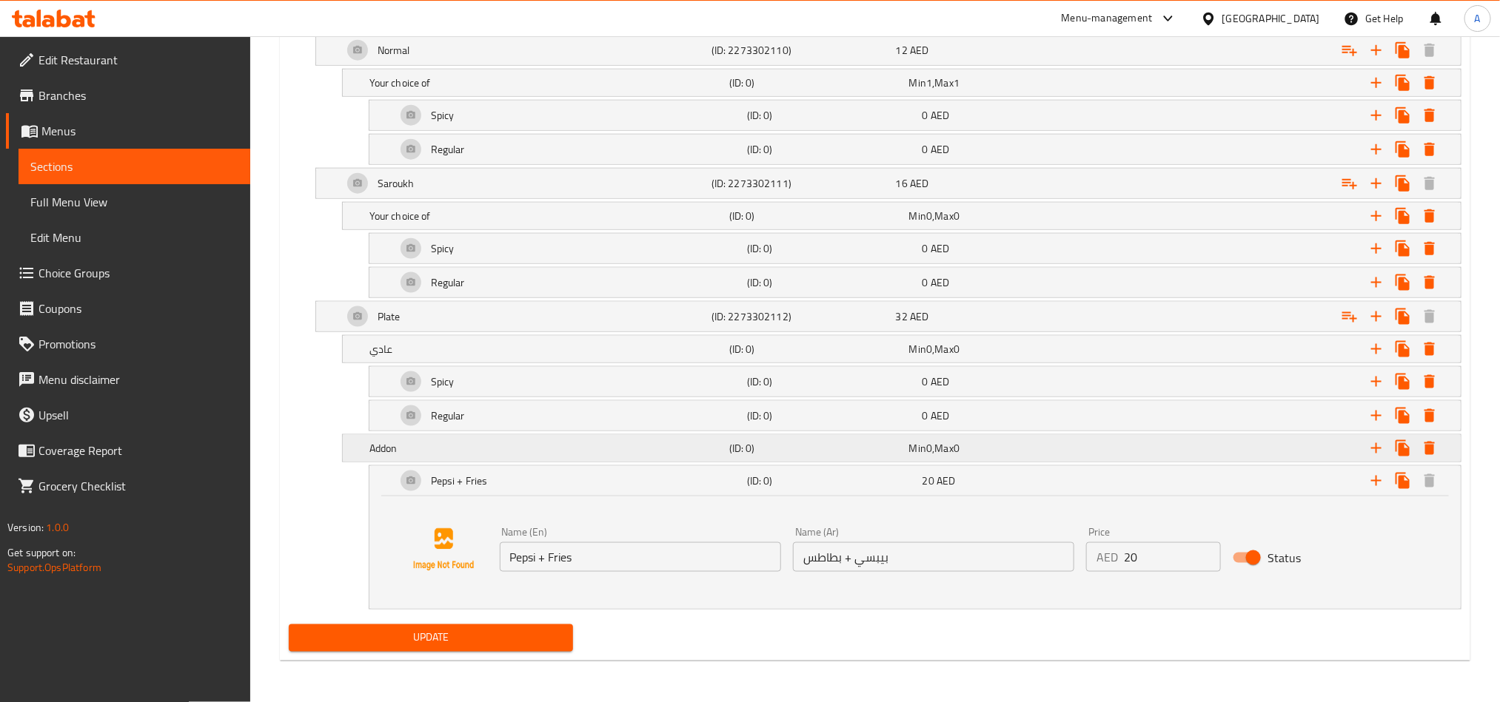
scroll to position [879, 0]
click at [1343, 179] on icon "Expand" at bounding box center [1349, 184] width 15 height 10
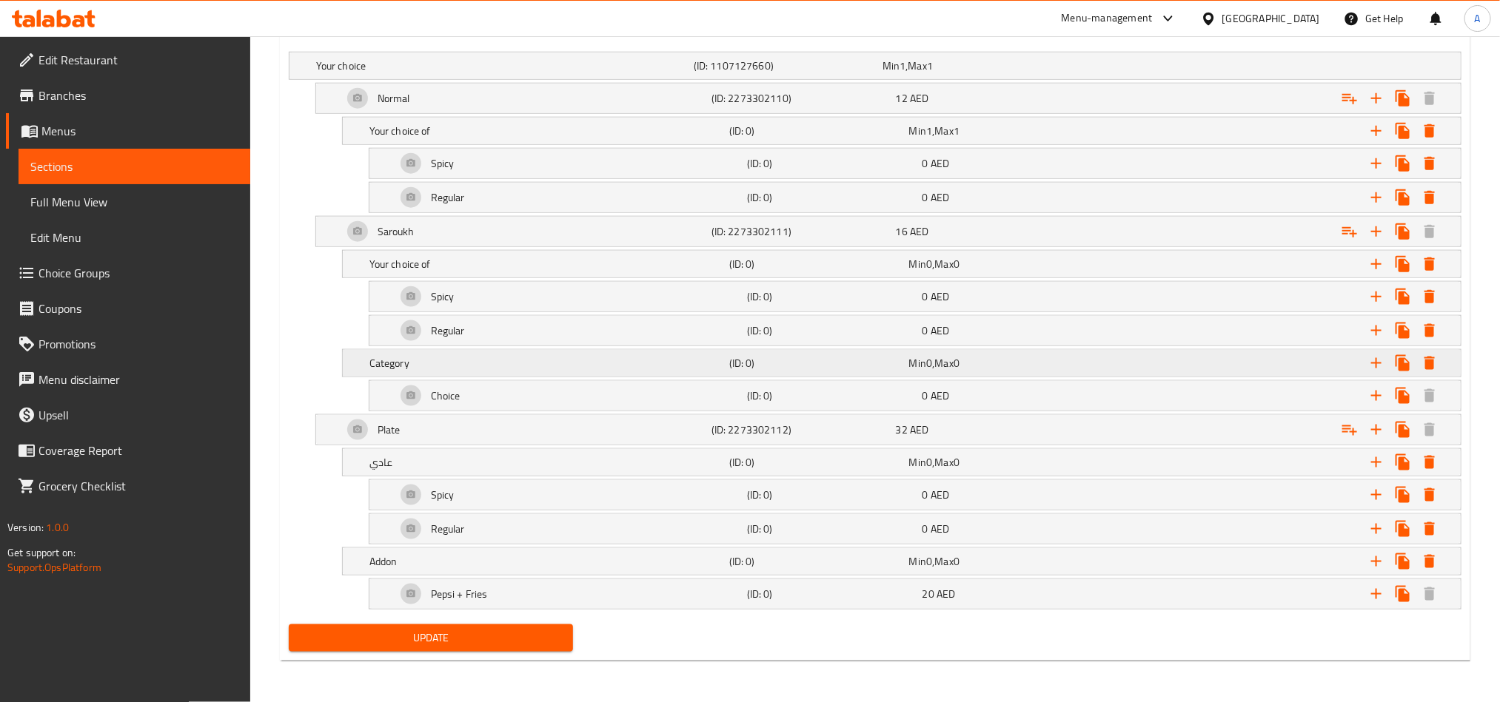
scroll to position [833, 0]
click at [391, 347] on div "Category (ID: 0) Min 0 , Max 0" at bounding box center [905, 363] width 1079 height 33
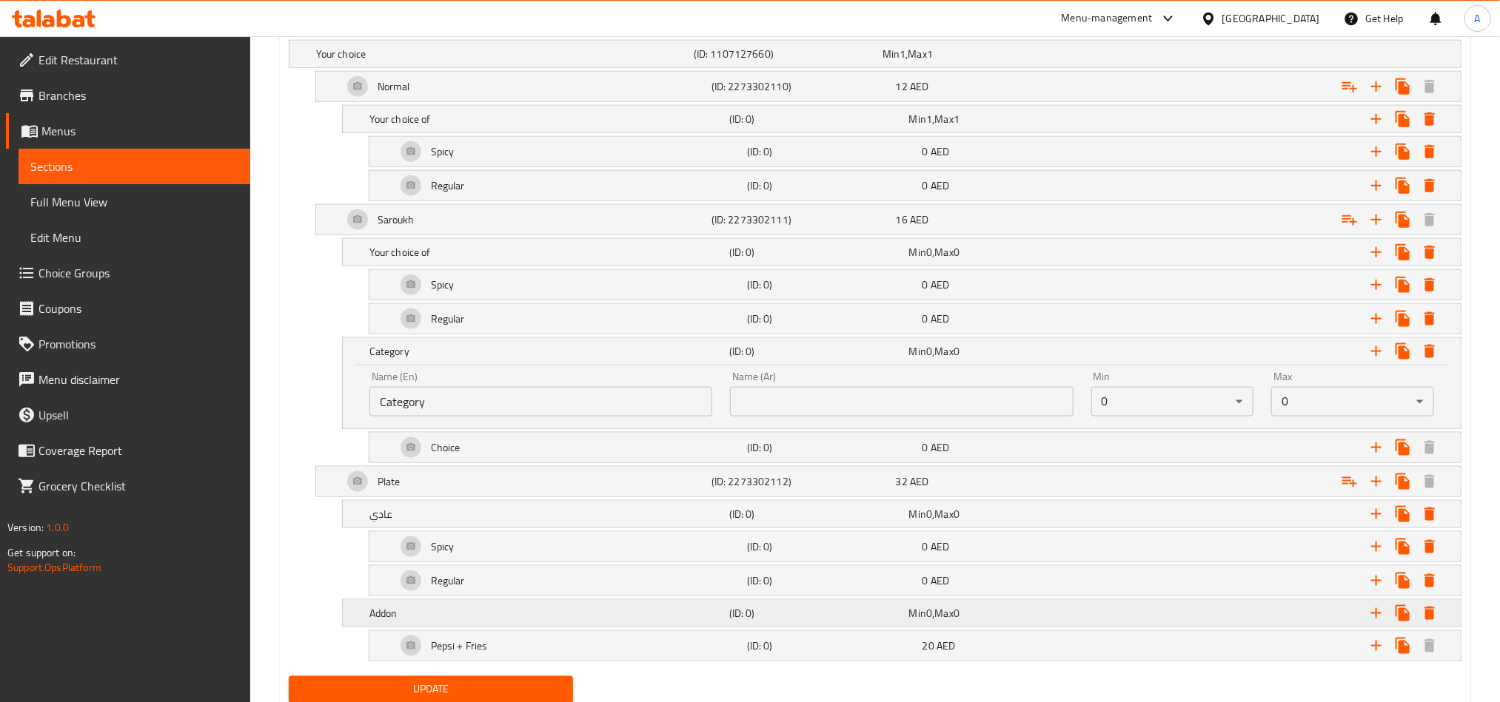
click at [595, 621] on h5 "Addon" at bounding box center [546, 613] width 354 height 15
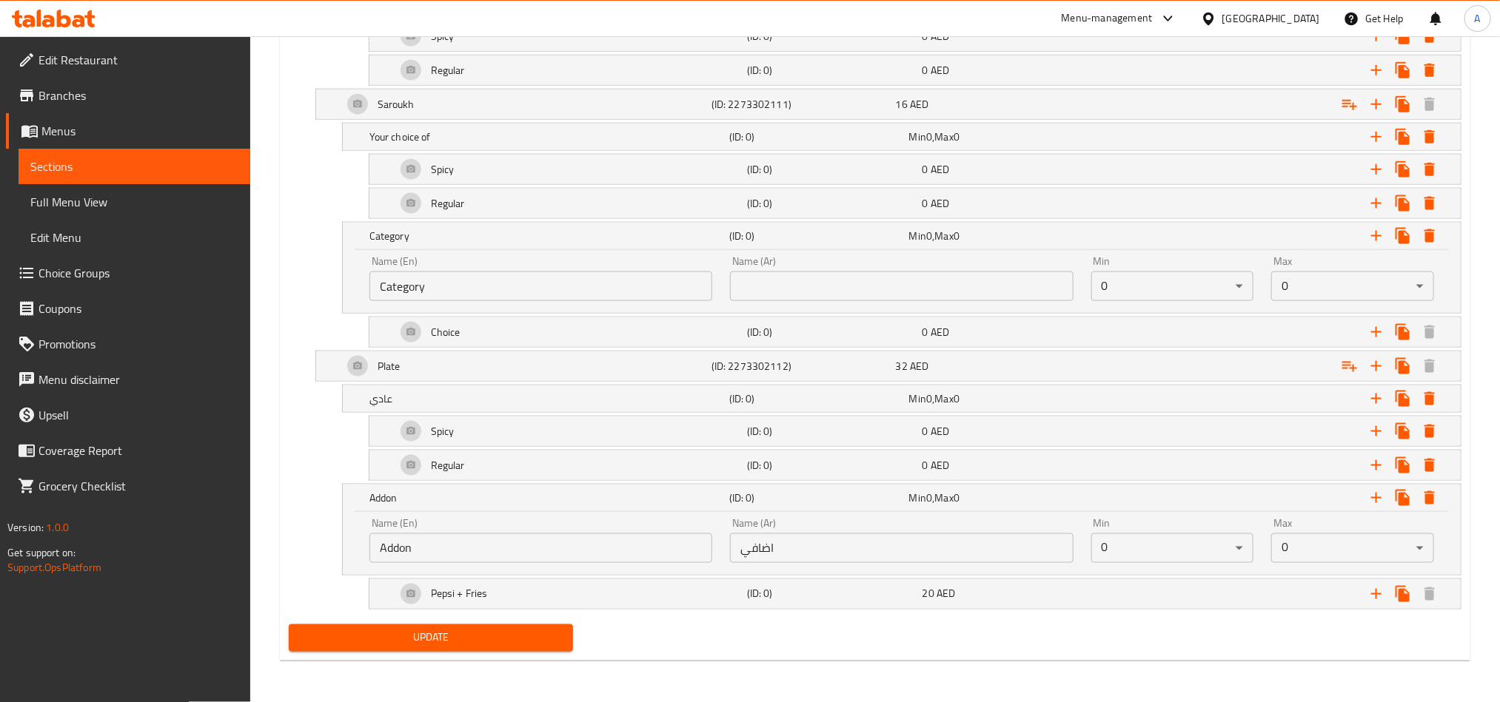
scroll to position [959, 0]
click at [567, 560] on input "Addon" at bounding box center [540, 549] width 343 height 30
click at [502, 280] on input "Category" at bounding box center [540, 287] width 343 height 30
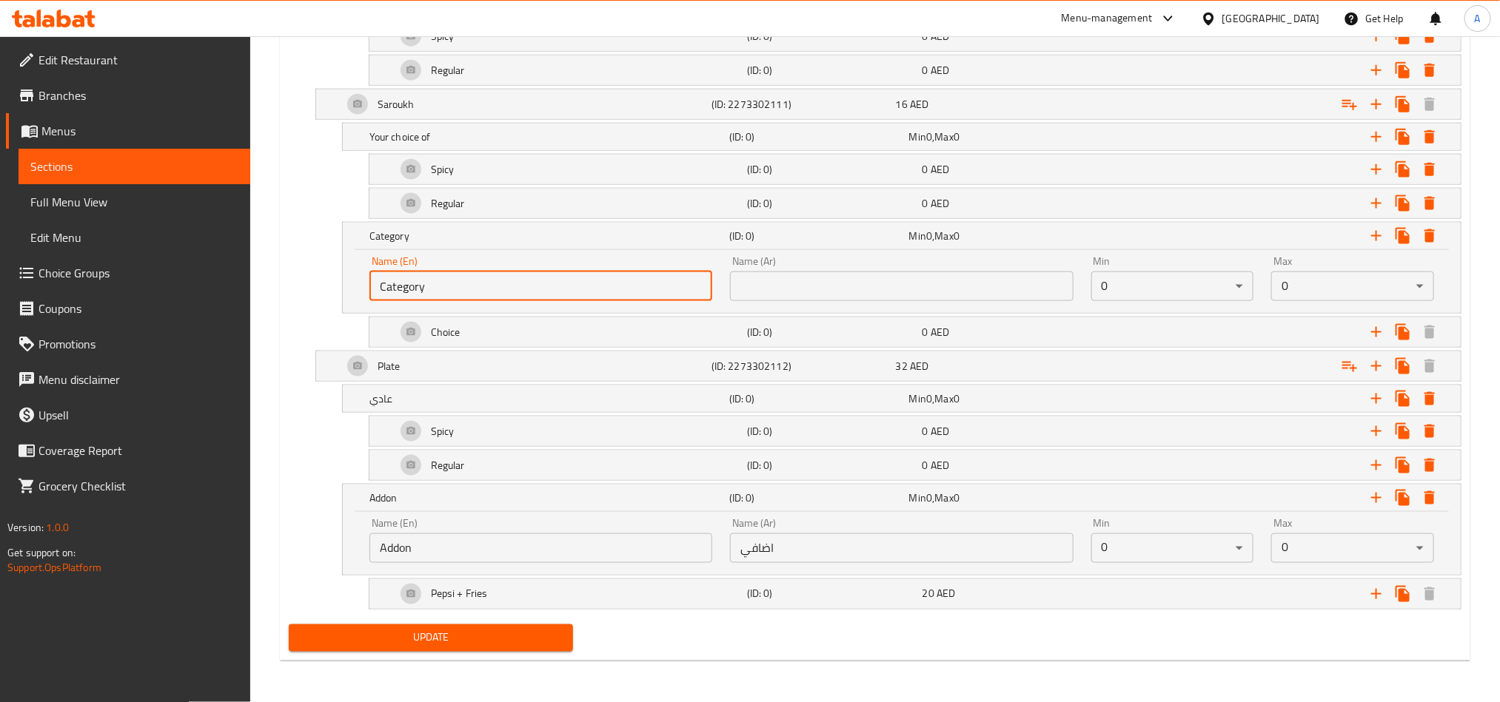
click at [502, 280] on input "Category" at bounding box center [540, 287] width 343 height 30
paste input "Addon"
type input "Addon"
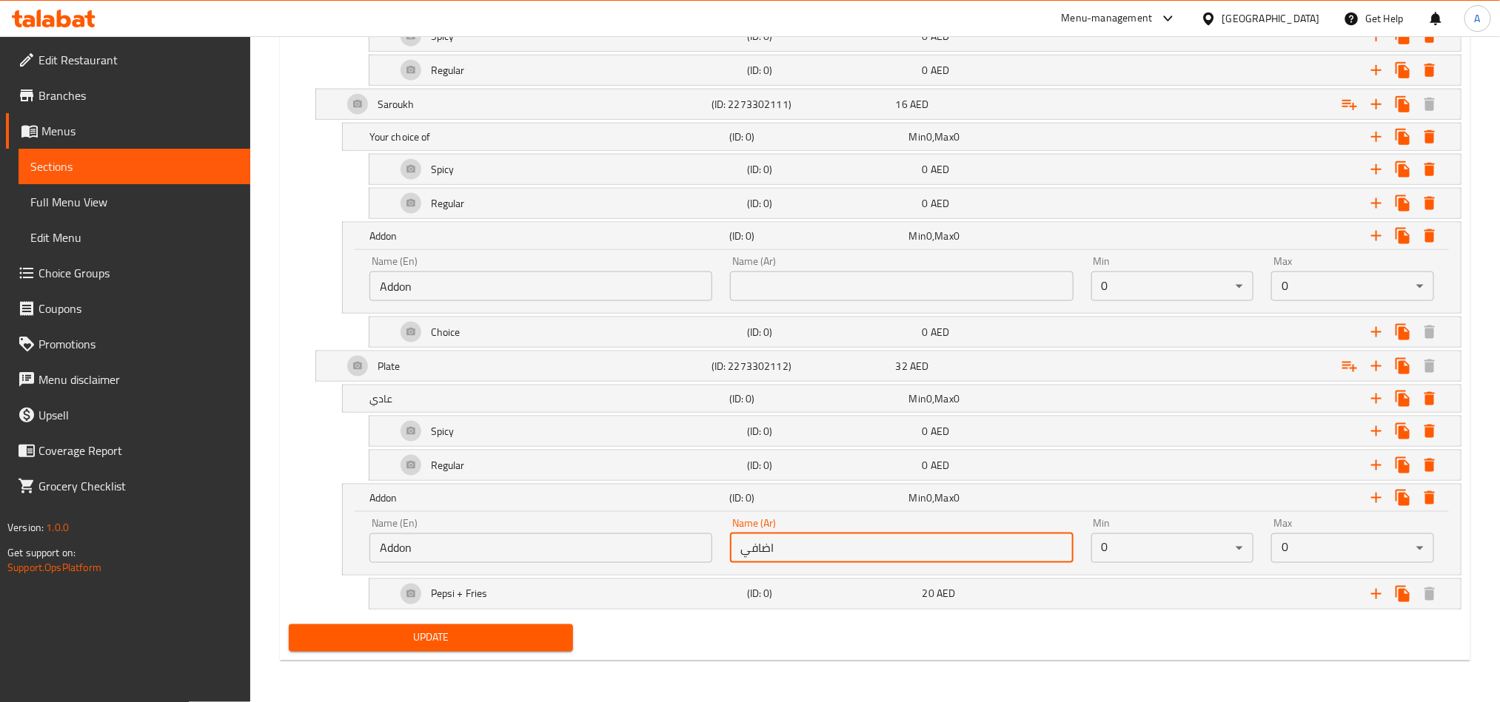
click at [860, 544] on input "اضافي" at bounding box center [901, 549] width 343 height 30
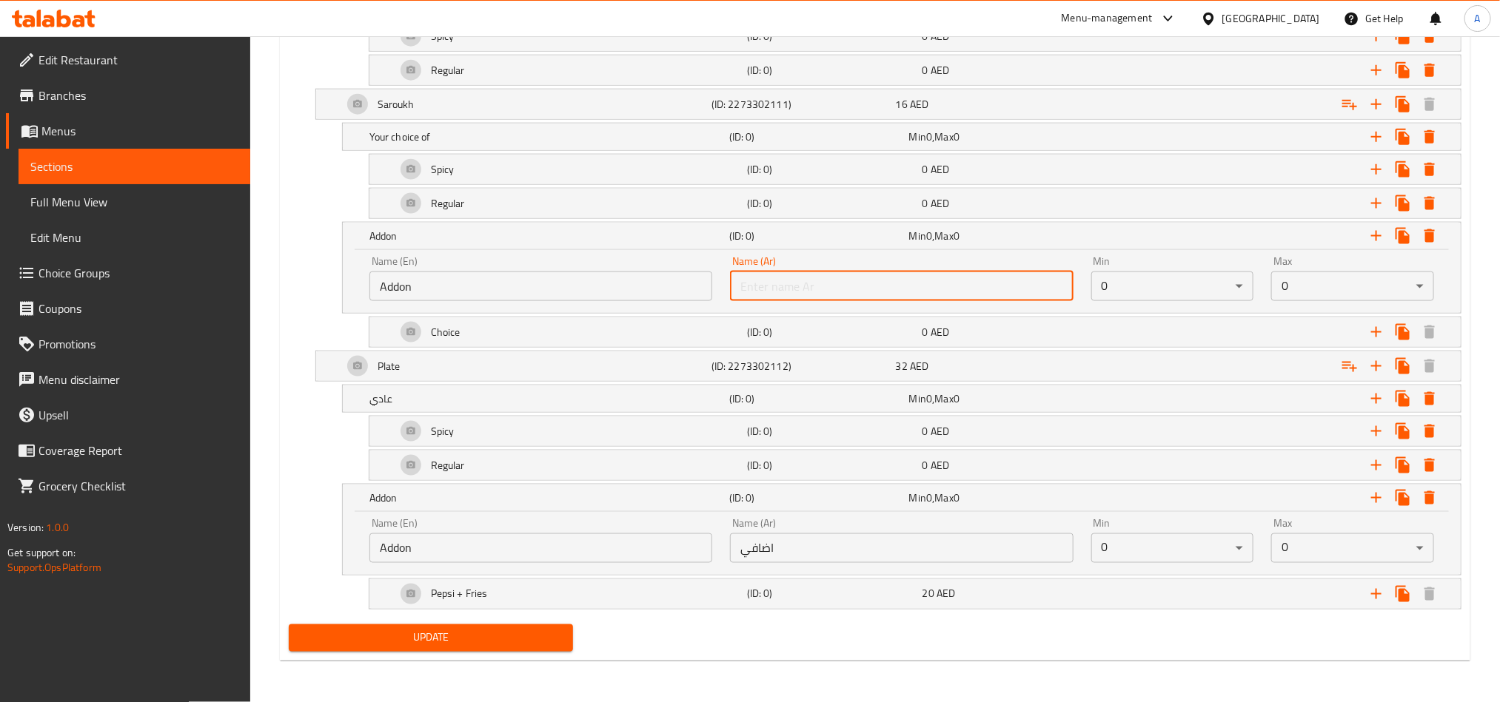
click at [878, 283] on input "text" at bounding box center [901, 287] width 343 height 30
paste input "اضافي"
type input "اضافي"
click at [627, 326] on div "Choice" at bounding box center [568, 333] width 351 height 36
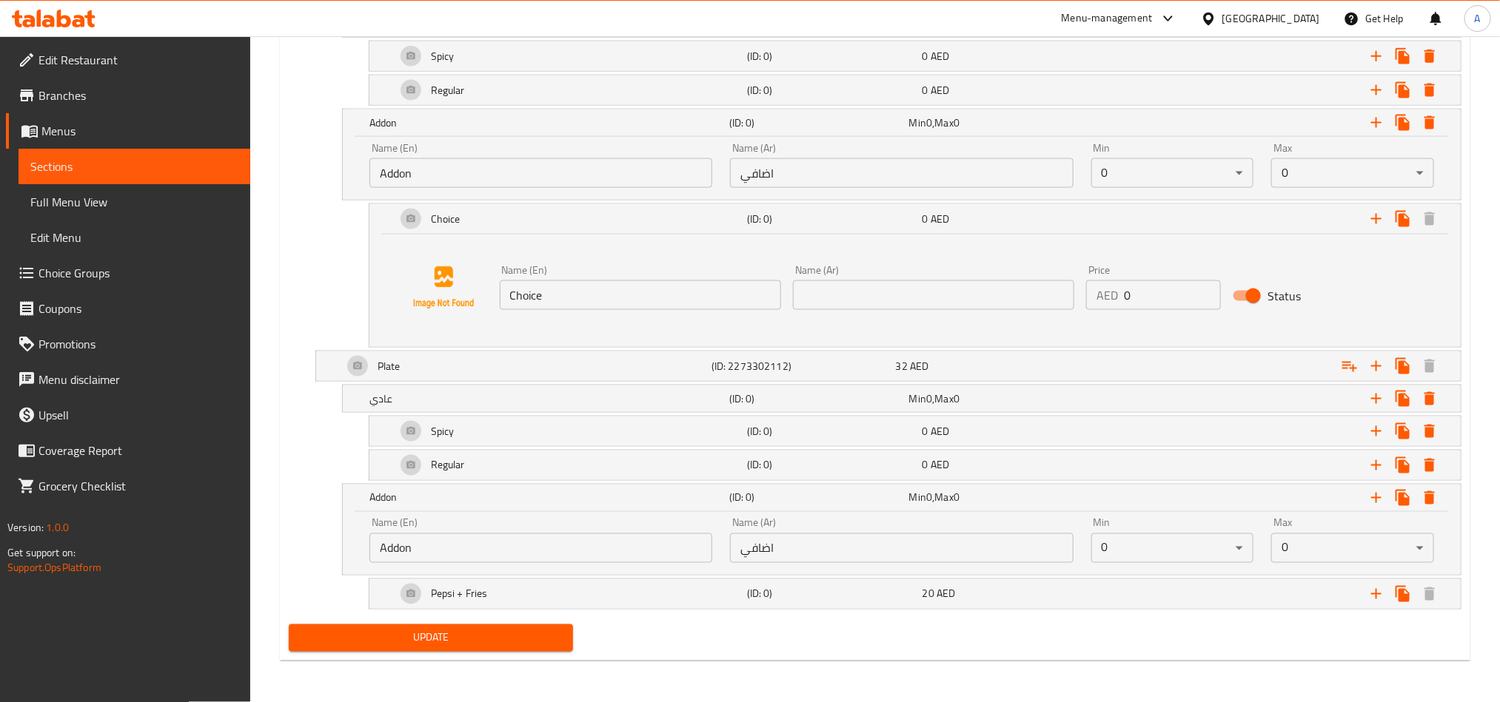
scroll to position [1072, 0]
click at [591, 595] on div "Pepsi + Fries" at bounding box center [568, 595] width 351 height 36
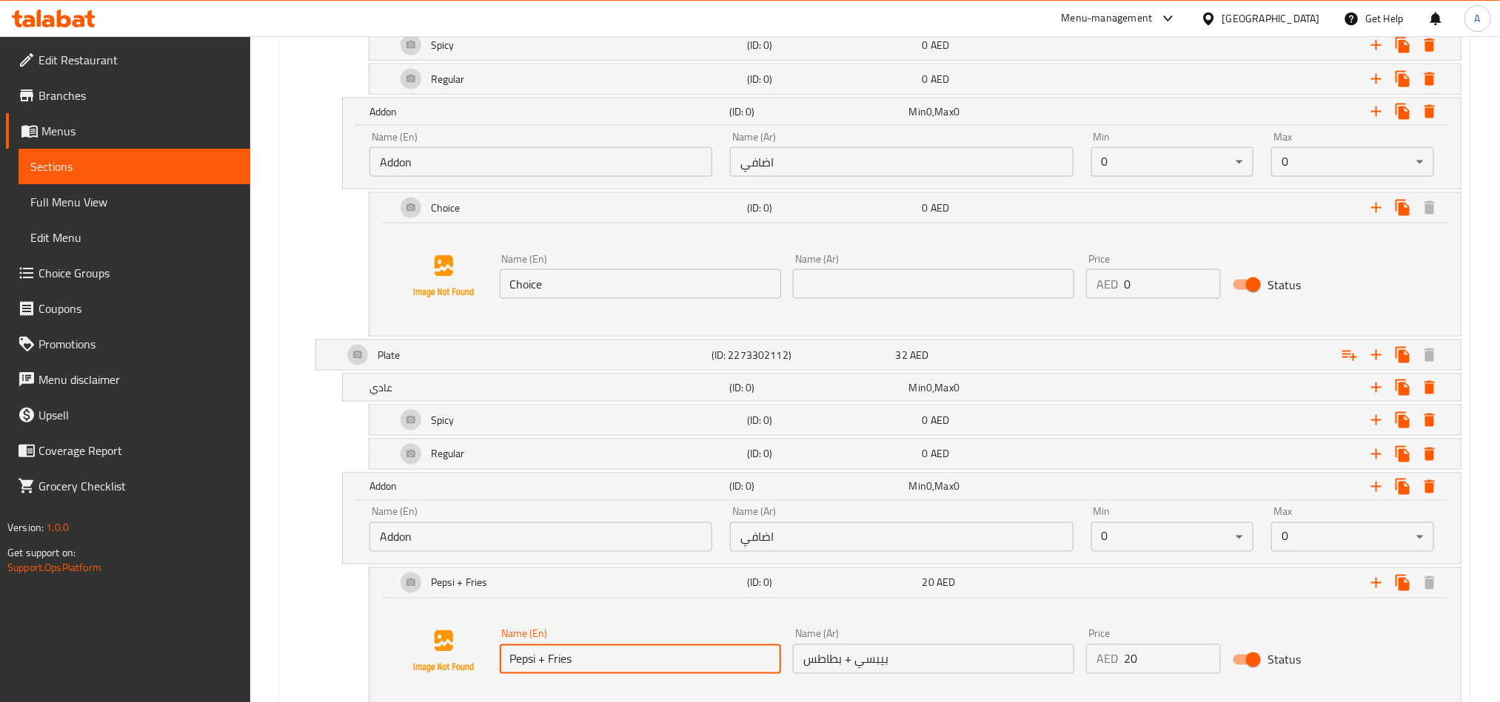
click at [644, 667] on input "Pepsi + Fries" at bounding box center [640, 660] width 281 height 30
click at [656, 296] on input "Choice" at bounding box center [640, 284] width 281 height 30
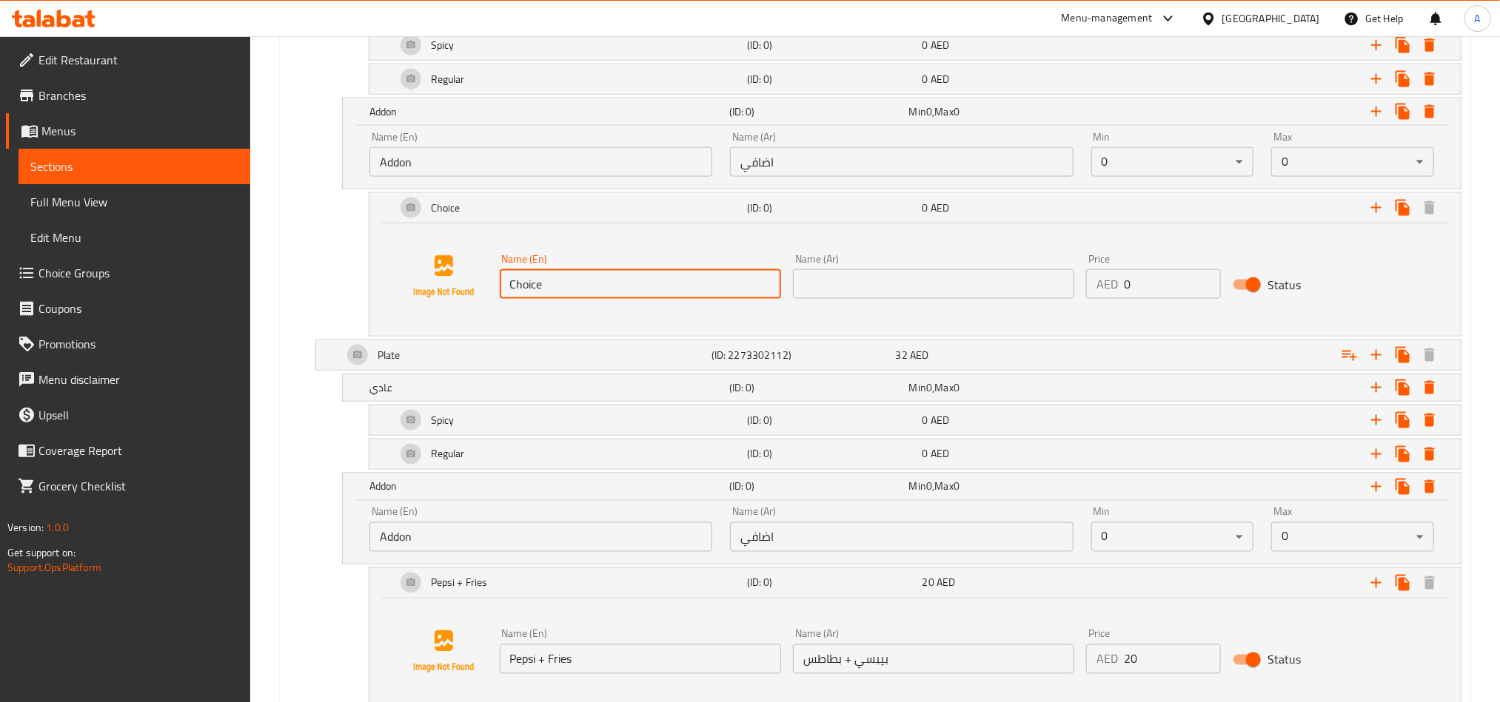
click at [656, 296] on input "Choice" at bounding box center [640, 284] width 281 height 30
paste input "Pepsi + Fries"
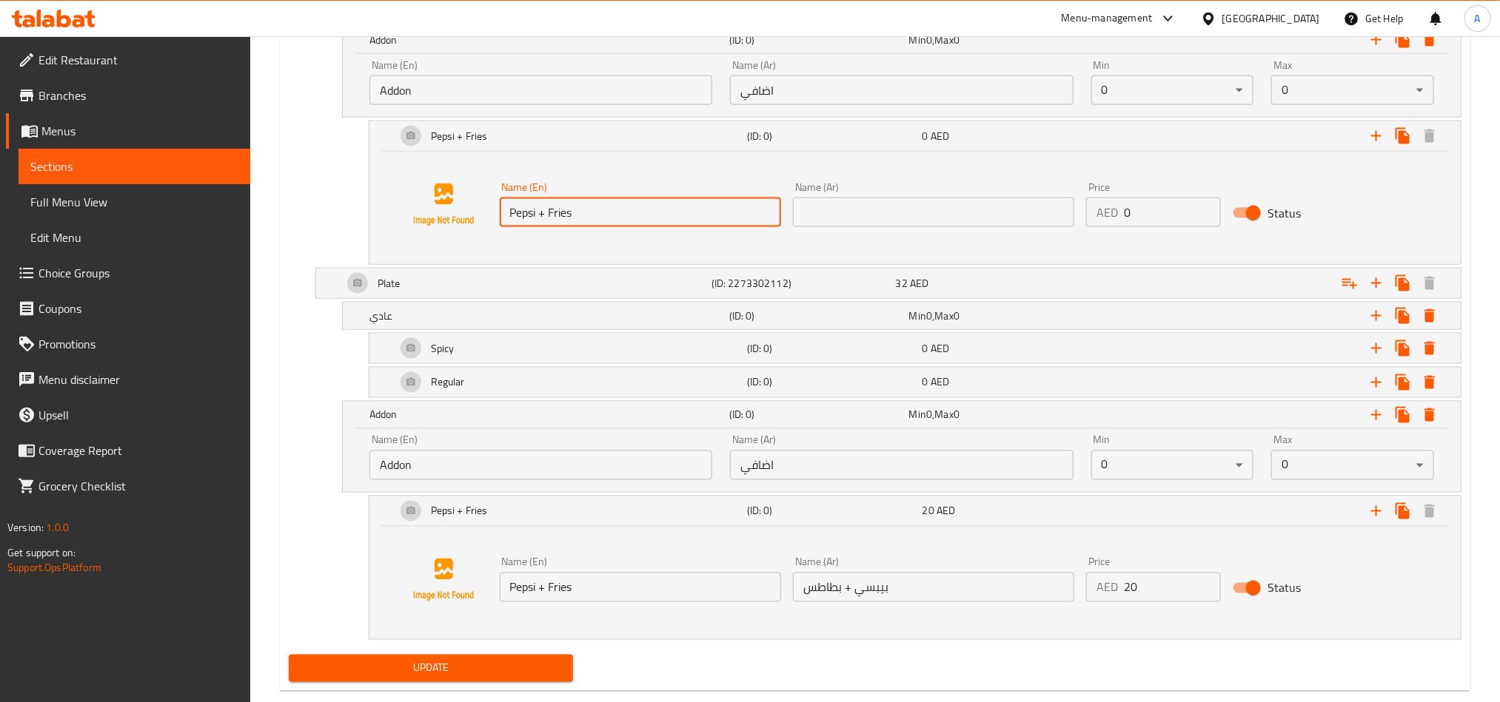
scroll to position [1184, 0]
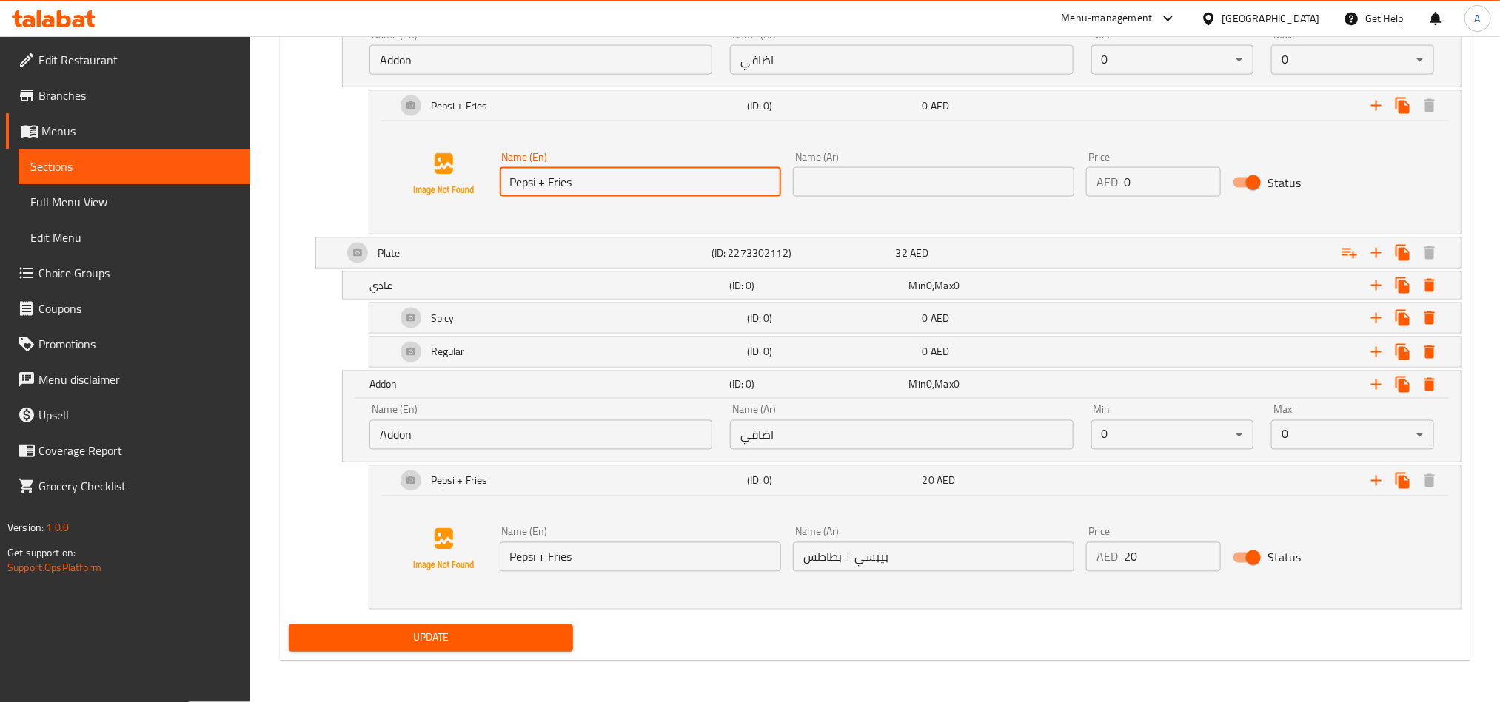
type input "Pepsi + Fries"
click at [880, 577] on div "Name (Ar) بيبسي + بطاطس Name (Ar)" at bounding box center [933, 549] width 293 height 57
click at [913, 572] on input "بيبسي + بطاطس" at bounding box center [933, 558] width 281 height 30
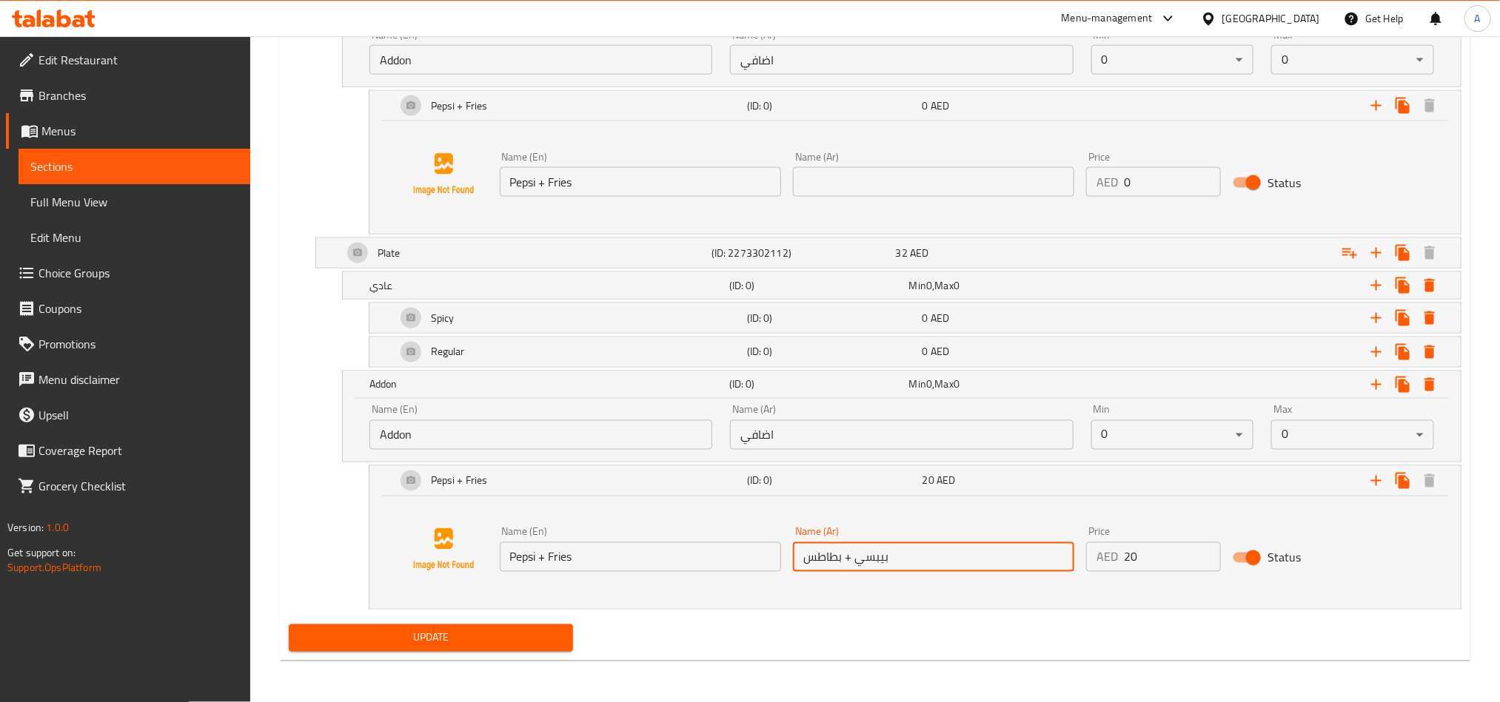
click at [913, 572] on input "بيبسي + بطاطس" at bounding box center [933, 558] width 281 height 30
click at [973, 176] on input "text" at bounding box center [933, 182] width 281 height 30
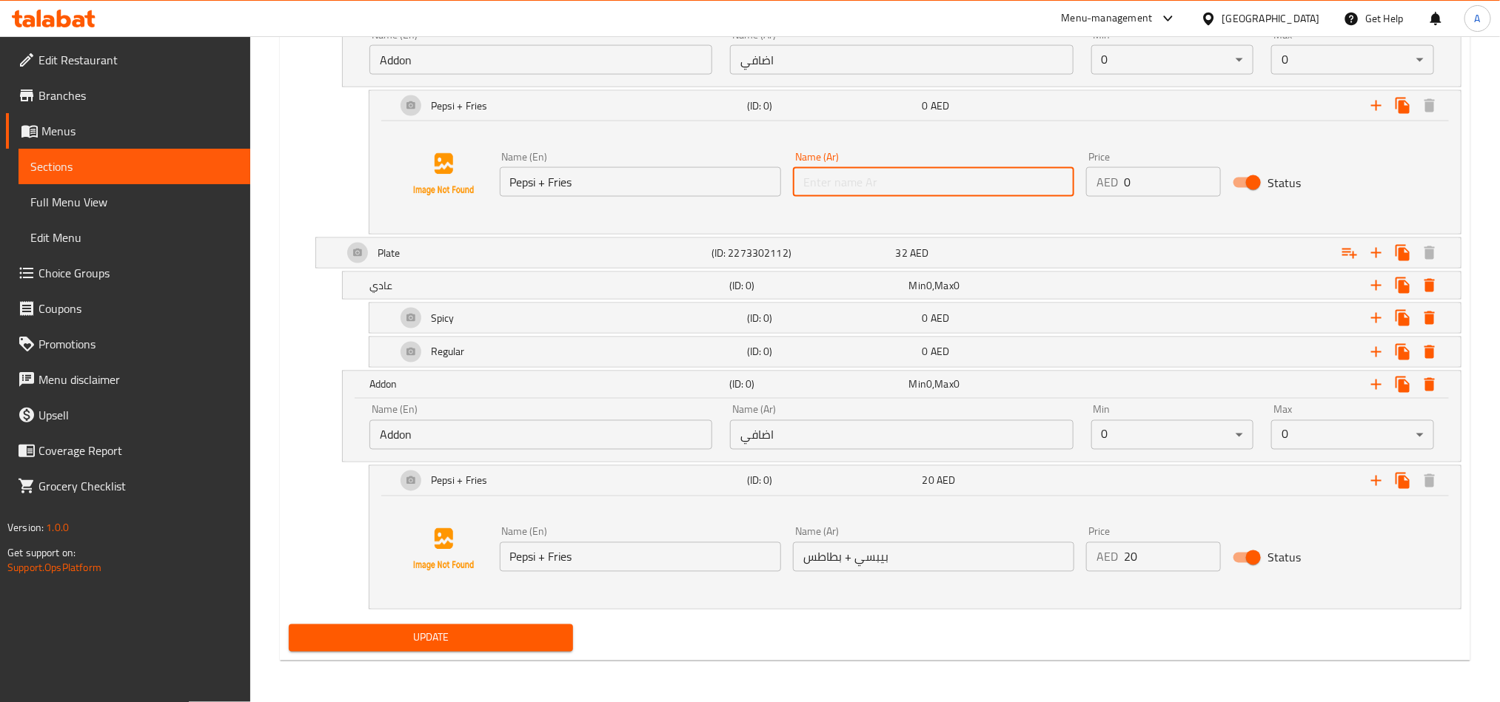
paste input "بيبسي + بطاطس"
type input "بيبسي + بطاطس"
click at [1172, 174] on input "0" at bounding box center [1172, 182] width 97 height 30
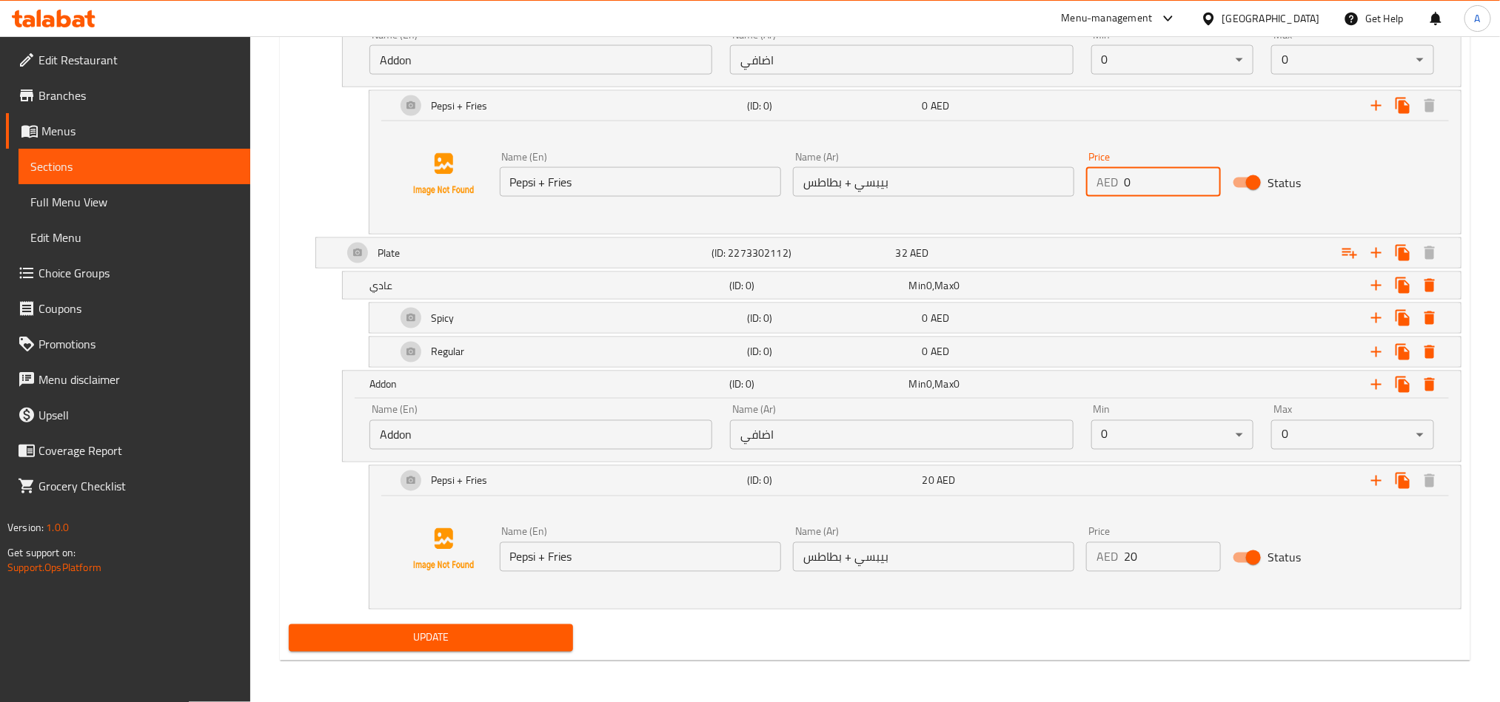
click at [1172, 174] on input "0" at bounding box center [1172, 182] width 97 height 30
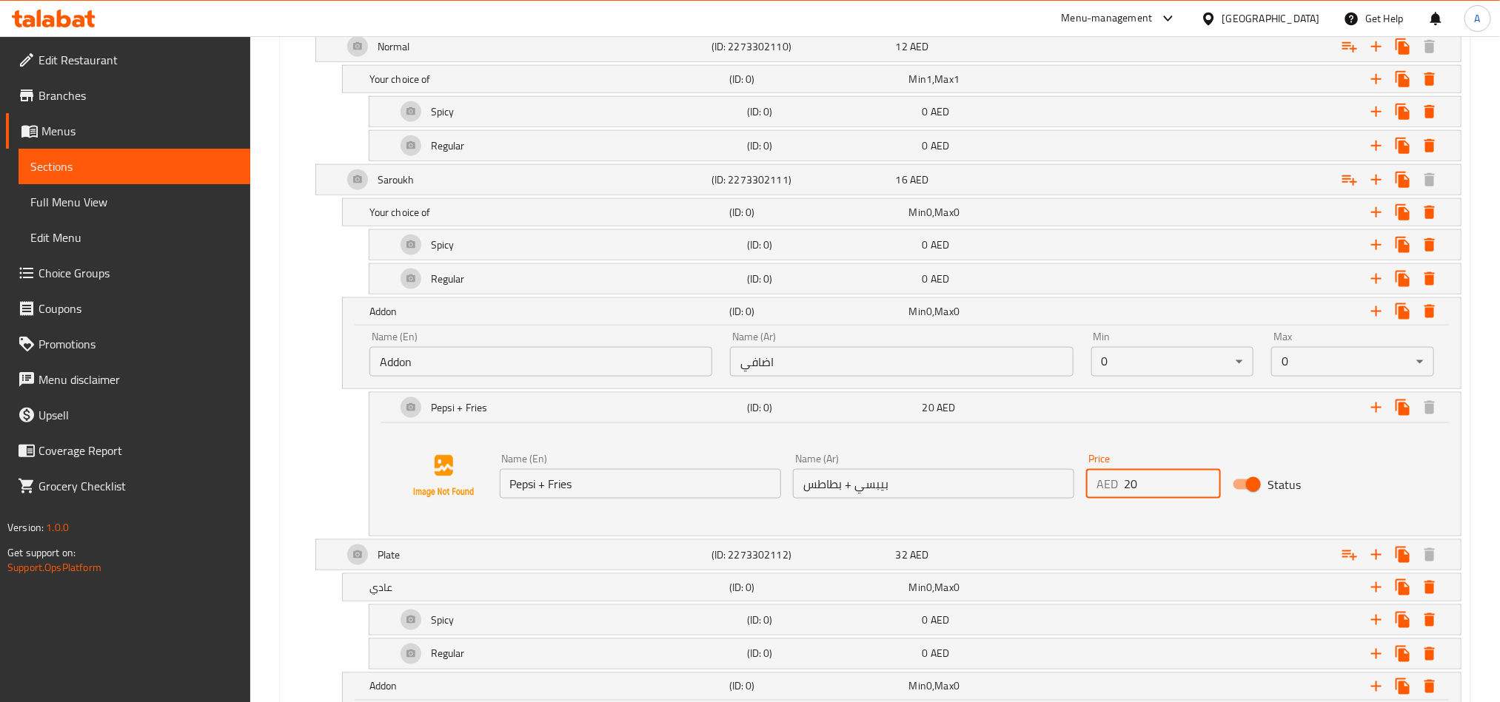
scroll to position [850, 0]
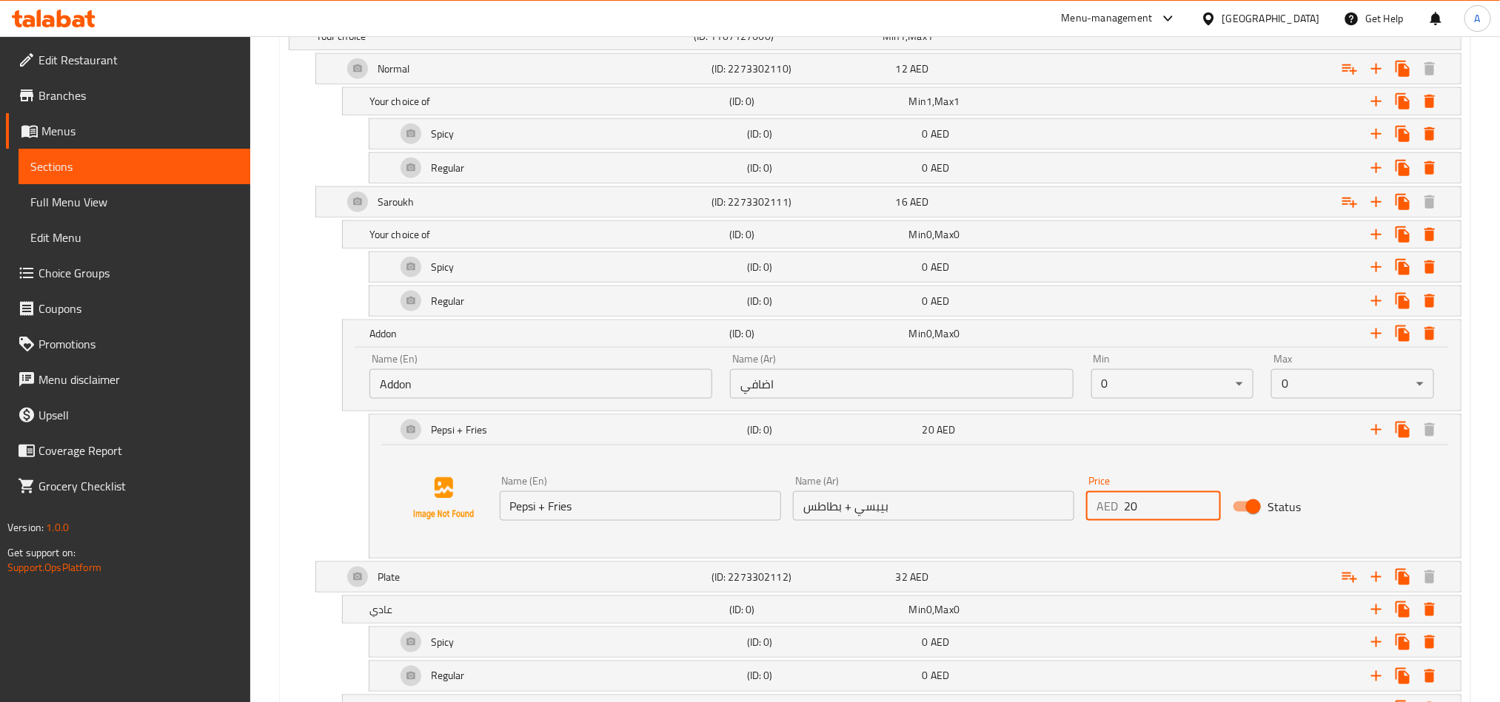
type input "20"
click at [1324, 500] on div "Status" at bounding box center [1299, 507] width 147 height 40
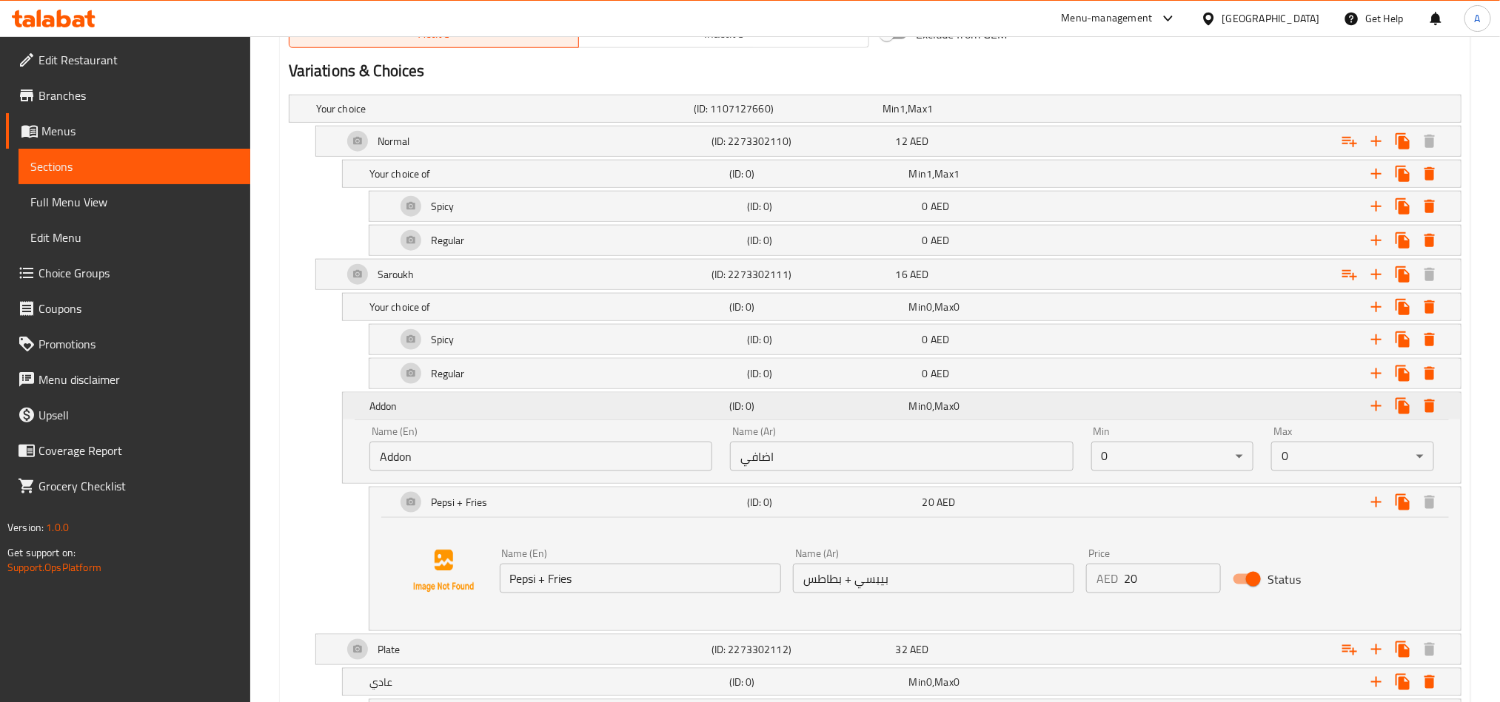
scroll to position [739, 0]
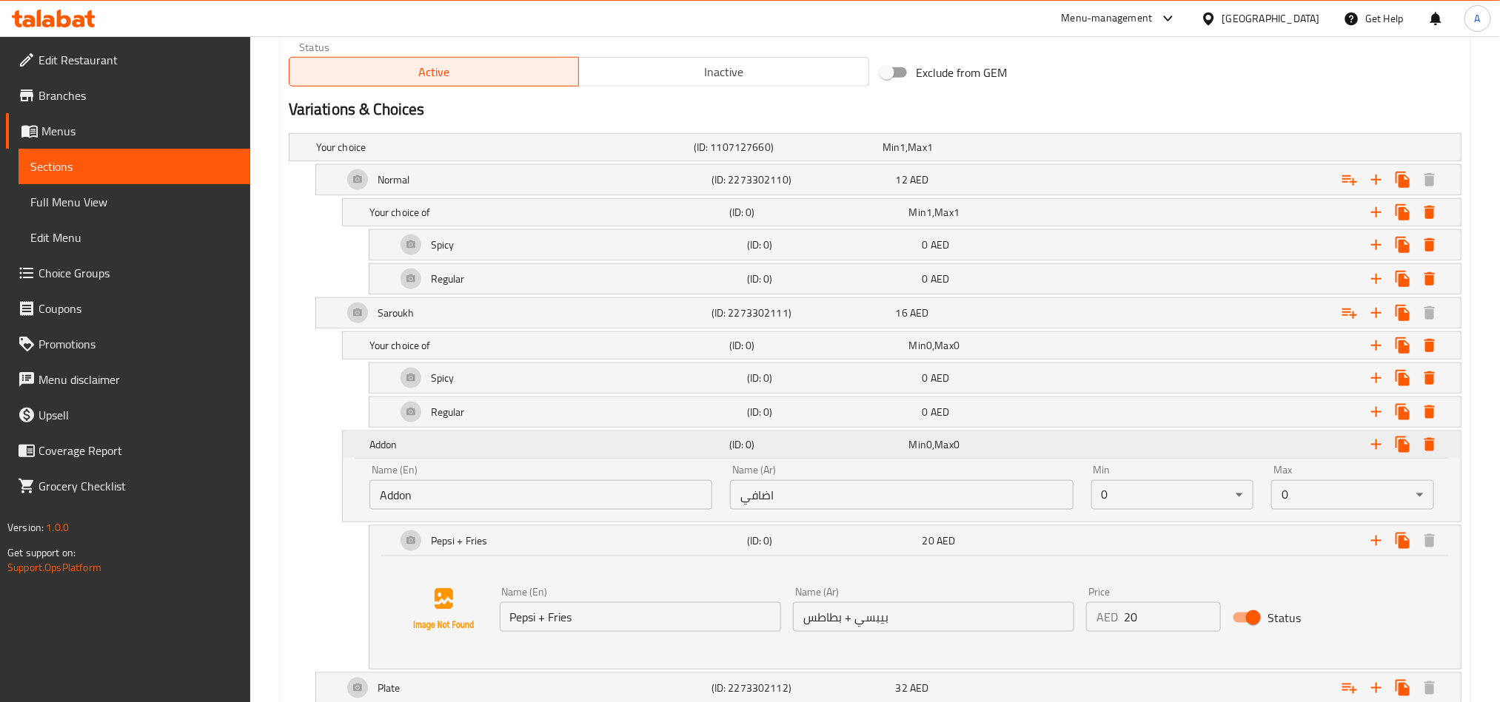
click at [418, 455] on div "Addon" at bounding box center [546, 444] width 360 height 21
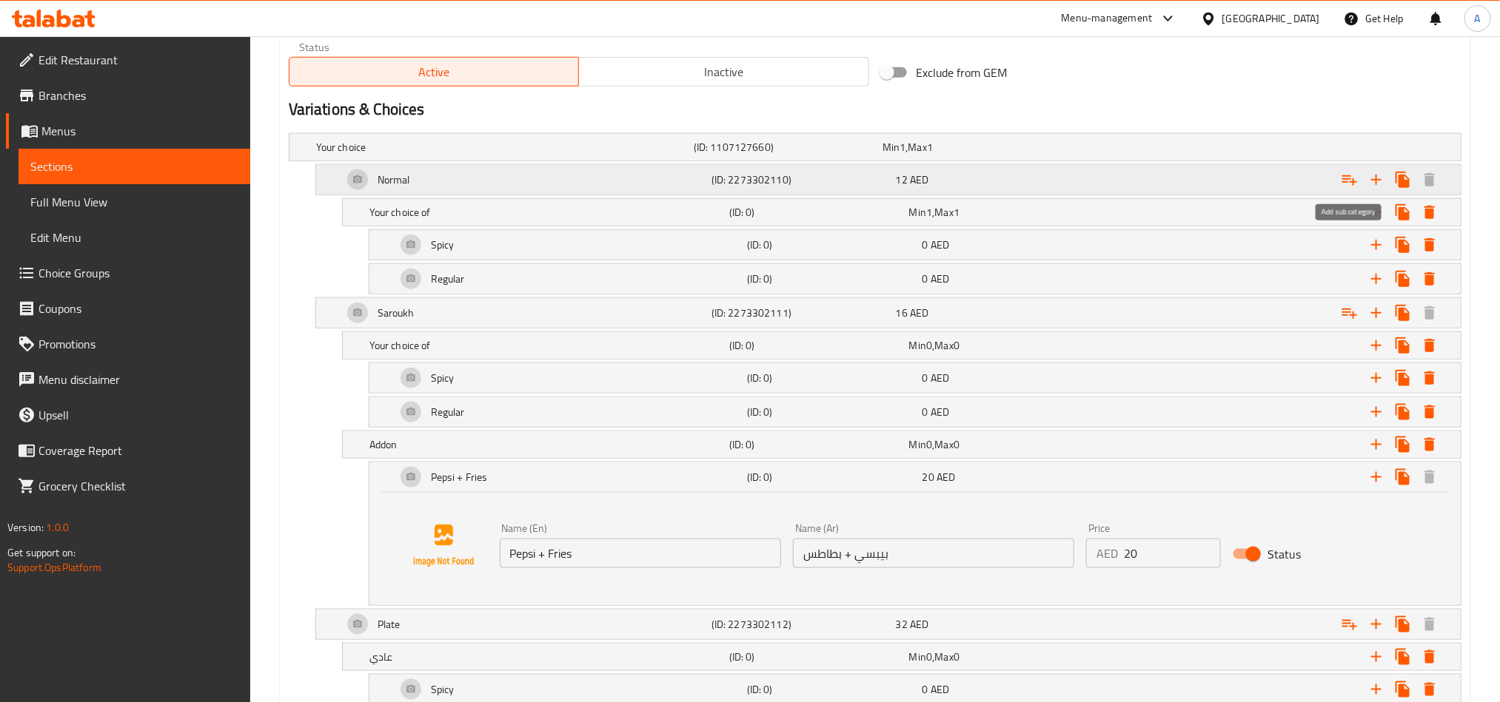
click at [1349, 178] on icon "Expand" at bounding box center [1349, 180] width 15 height 10
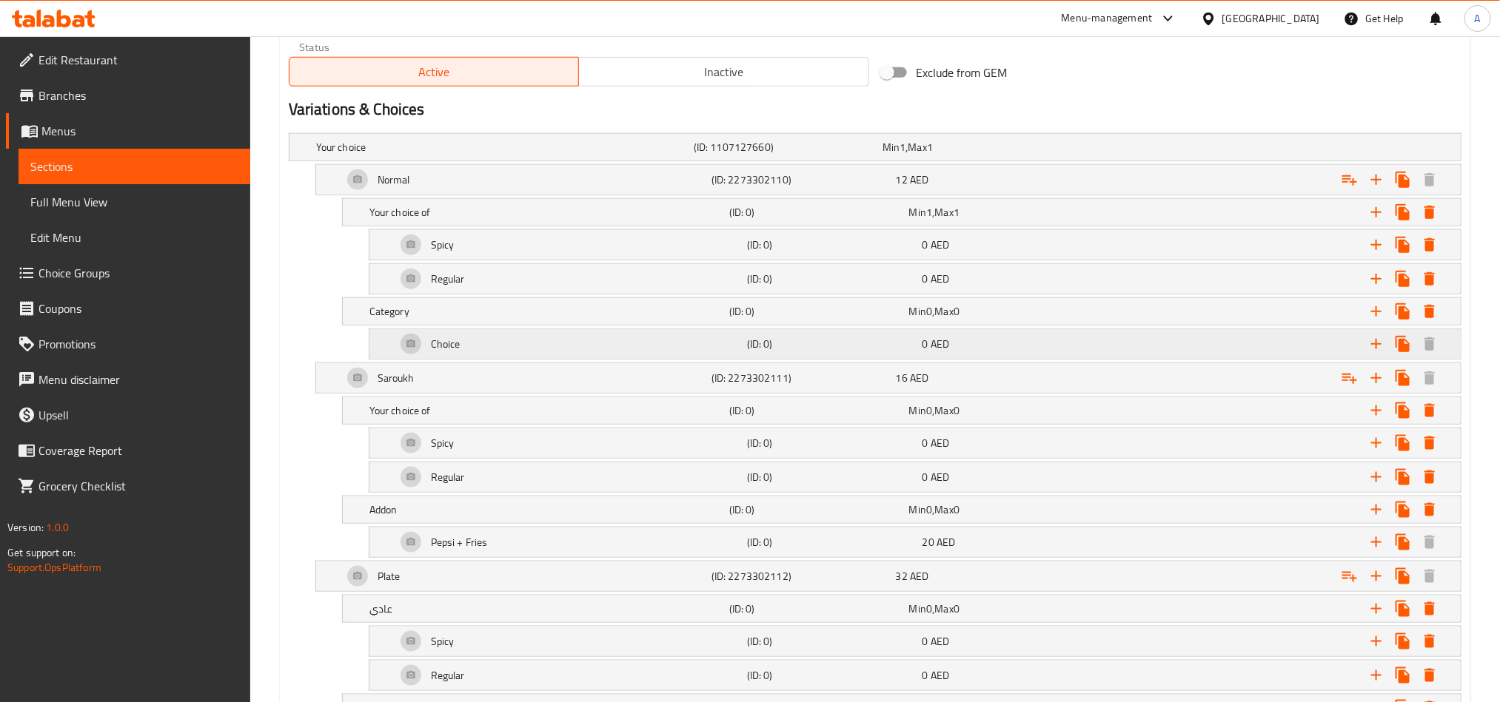
click at [513, 362] on div "Choice" at bounding box center [568, 344] width 351 height 36
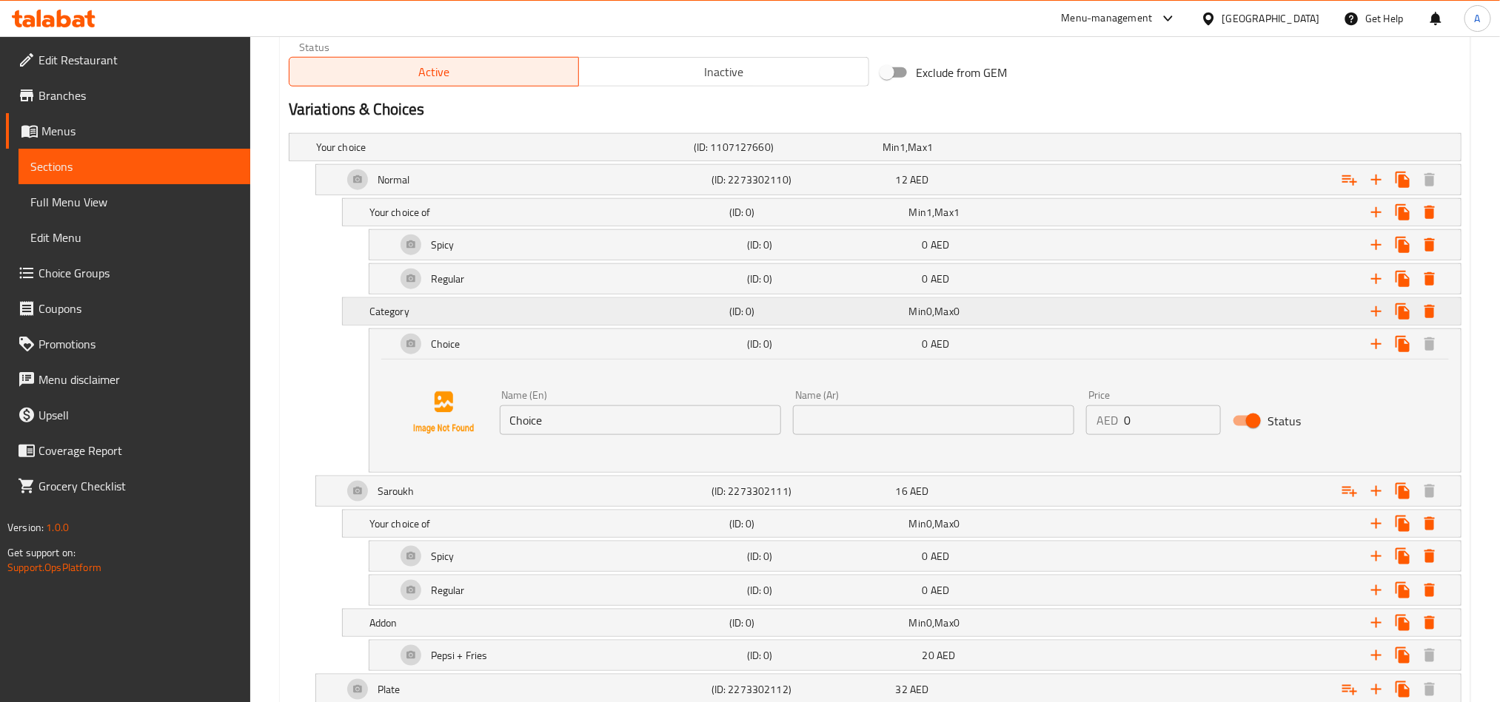
click at [515, 326] on div "Category (ID: 0) Min 0 , Max 0" at bounding box center [905, 311] width 1079 height 33
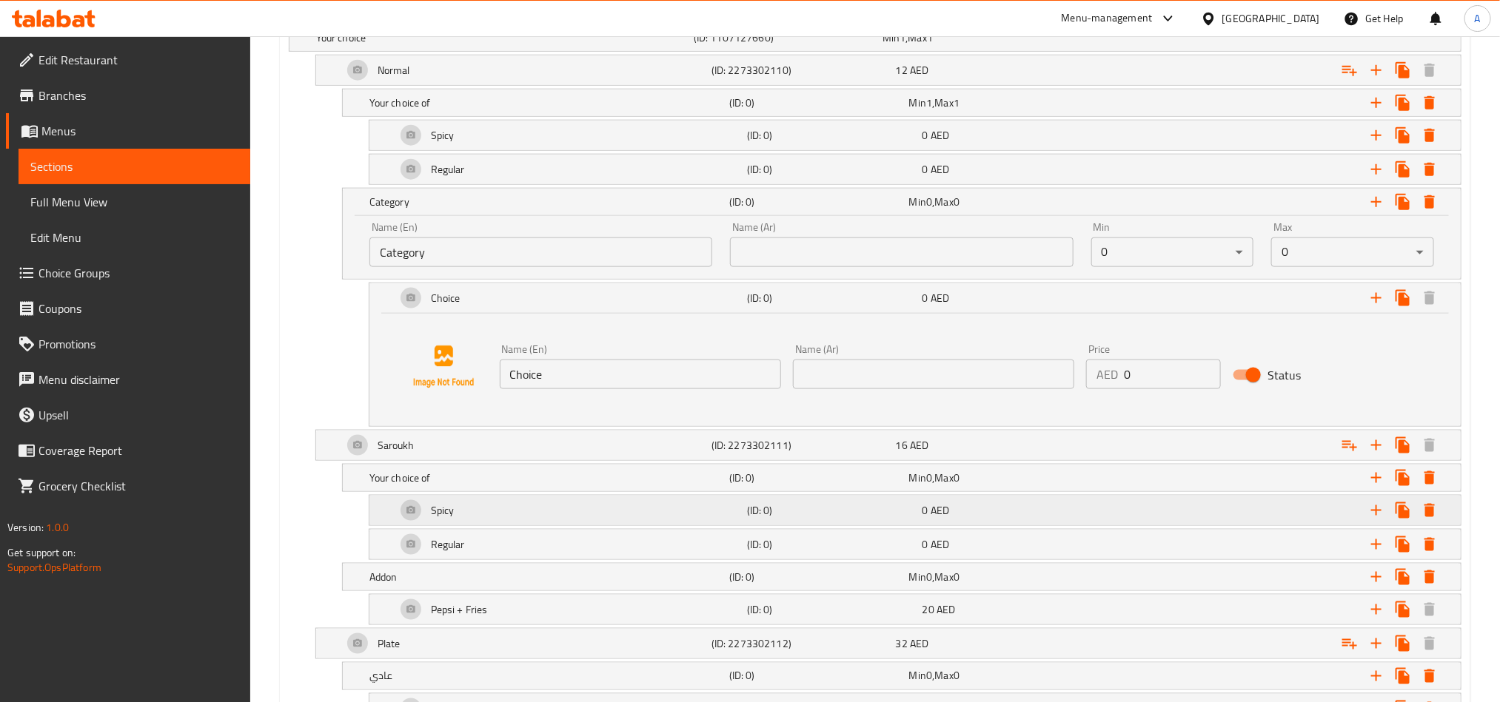
scroll to position [850, 0]
click at [474, 580] on h5 "Addon" at bounding box center [546, 575] width 354 height 15
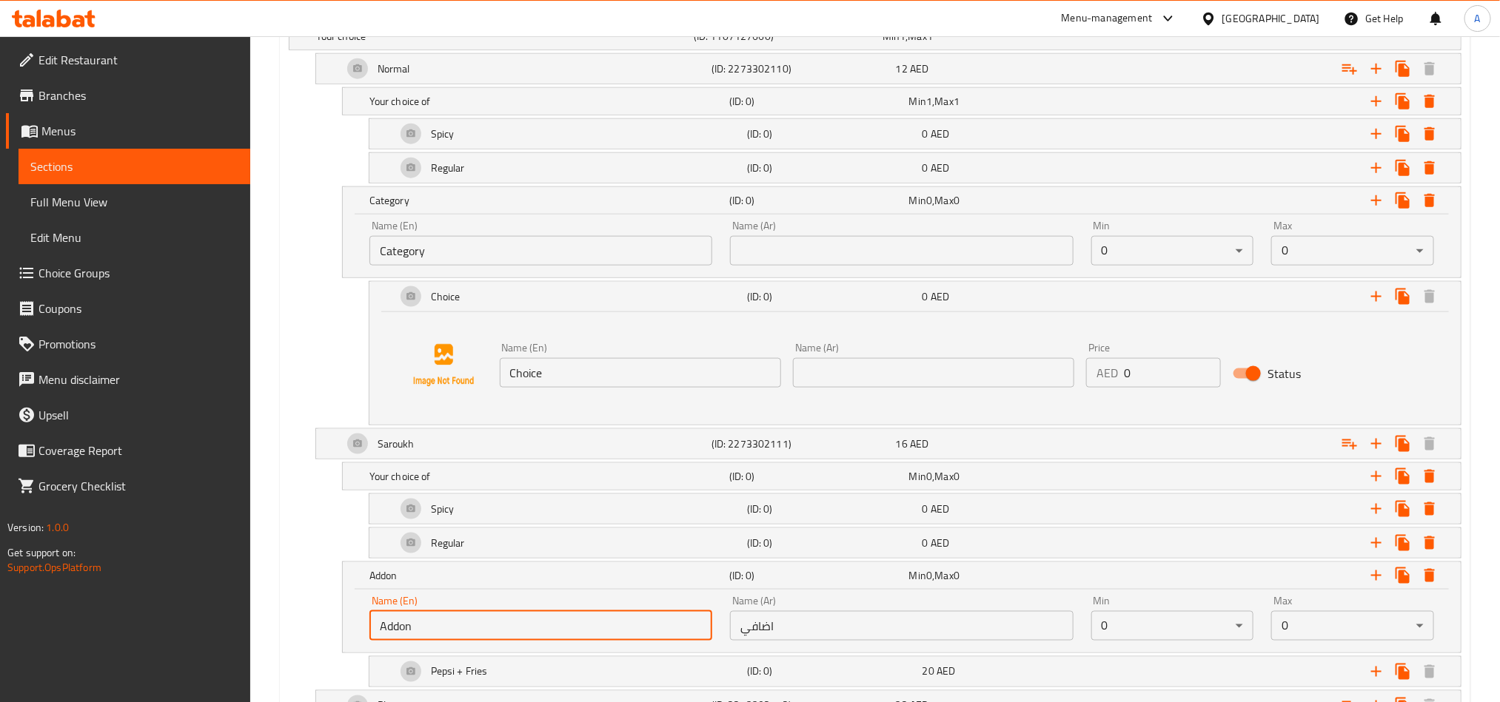
click at [504, 624] on input "Addon" at bounding box center [540, 626] width 343 height 30
click at [571, 367] on input "Choice" at bounding box center [640, 373] width 281 height 30
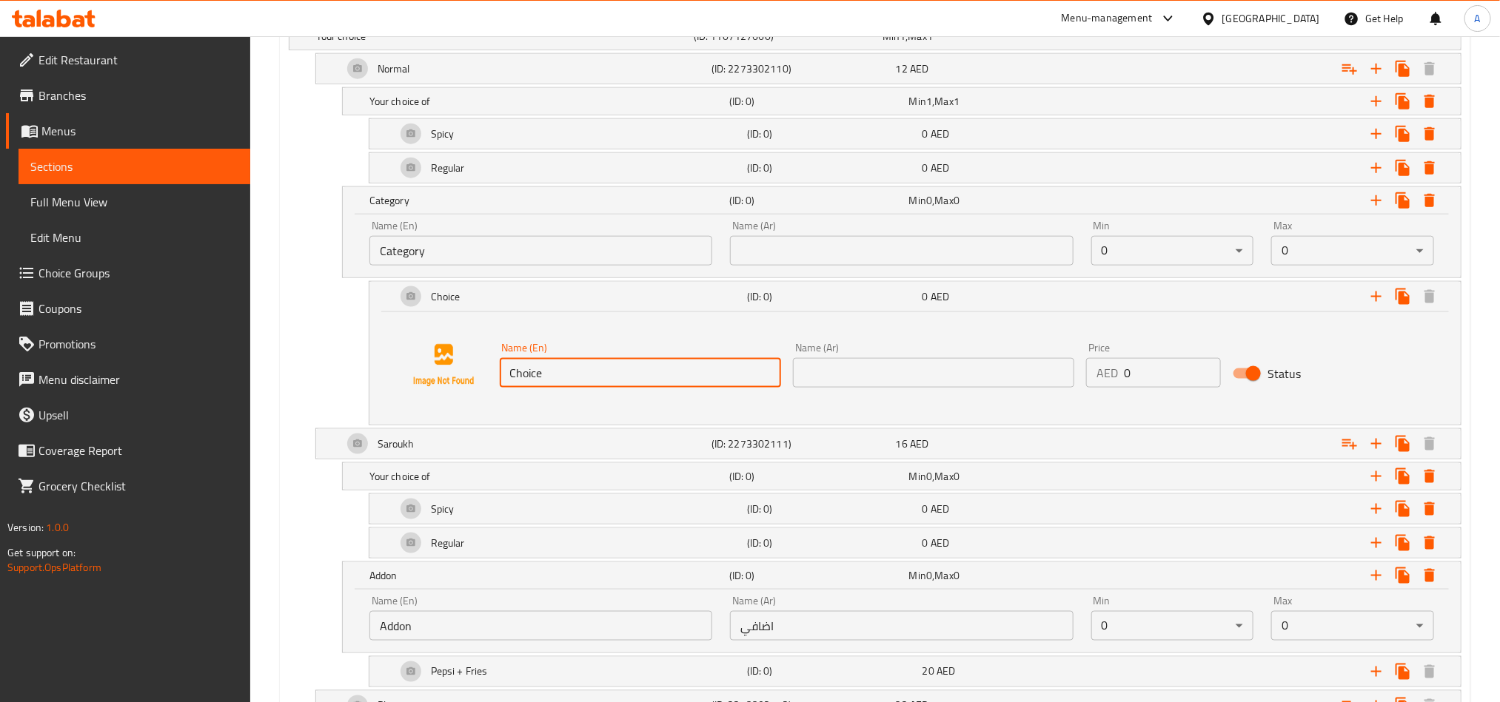
click at [560, 258] on input "Category" at bounding box center [540, 251] width 343 height 30
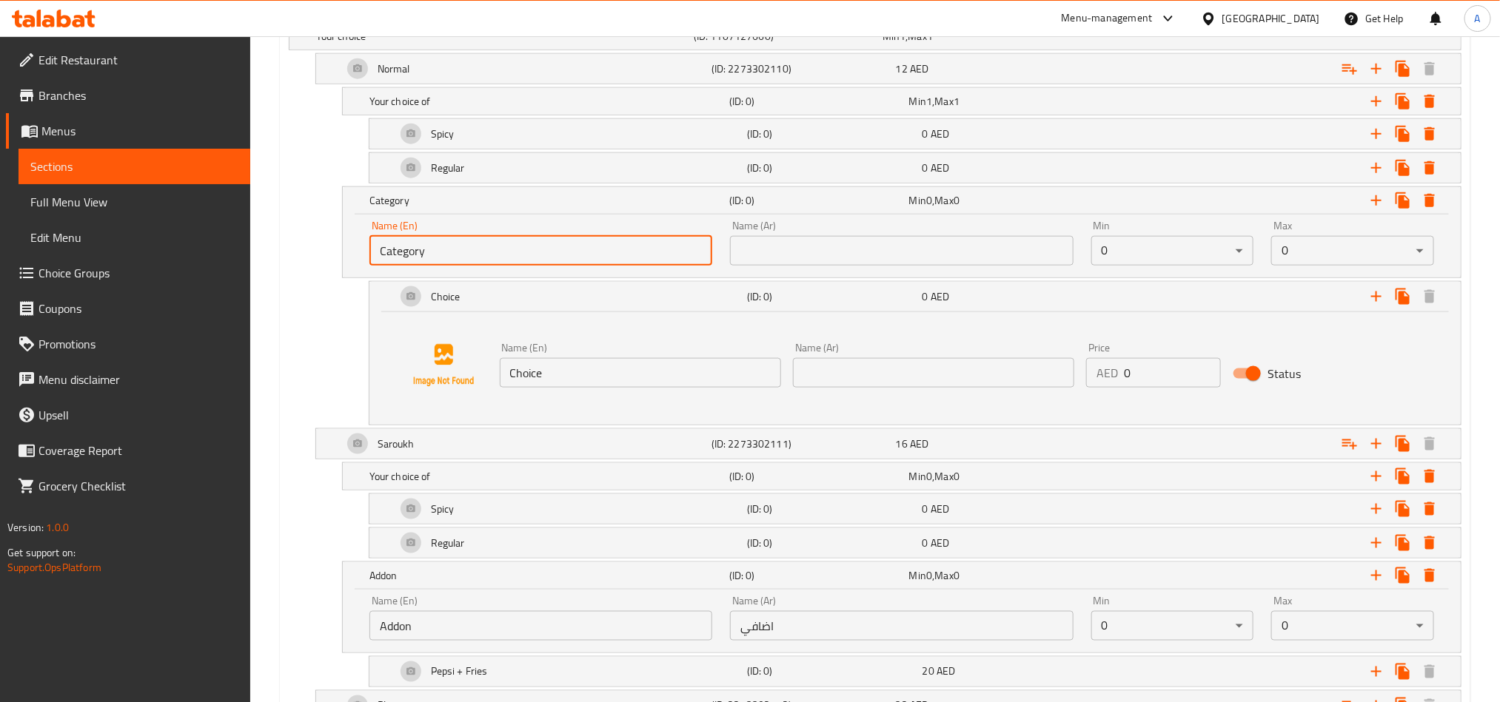
click at [560, 260] on input "Category" at bounding box center [540, 251] width 343 height 30
paste input "Addon"
type input "Addon"
click at [790, 641] on input "اضافي" at bounding box center [901, 626] width 343 height 30
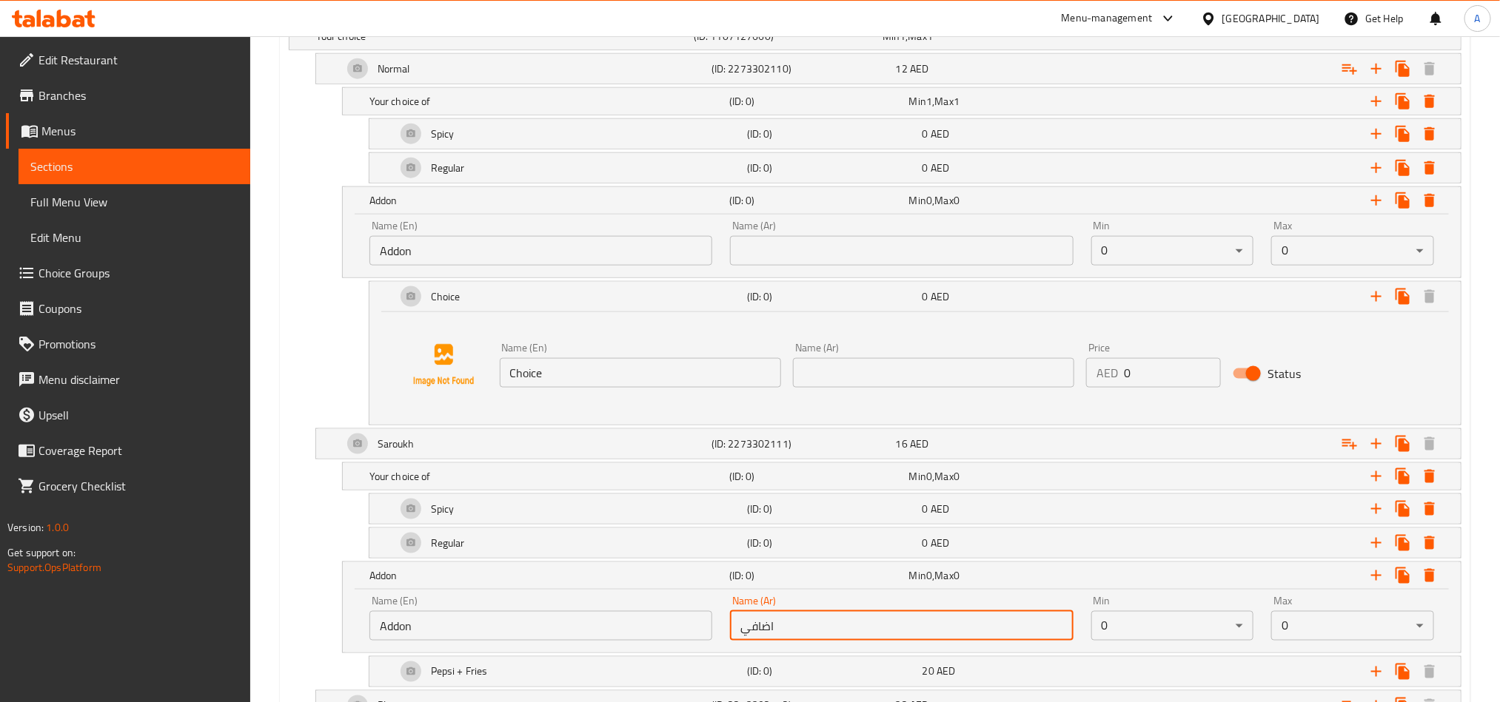
click at [790, 641] on input "اضافي" at bounding box center [901, 626] width 343 height 30
click at [859, 262] on input "text" at bounding box center [901, 251] width 343 height 30
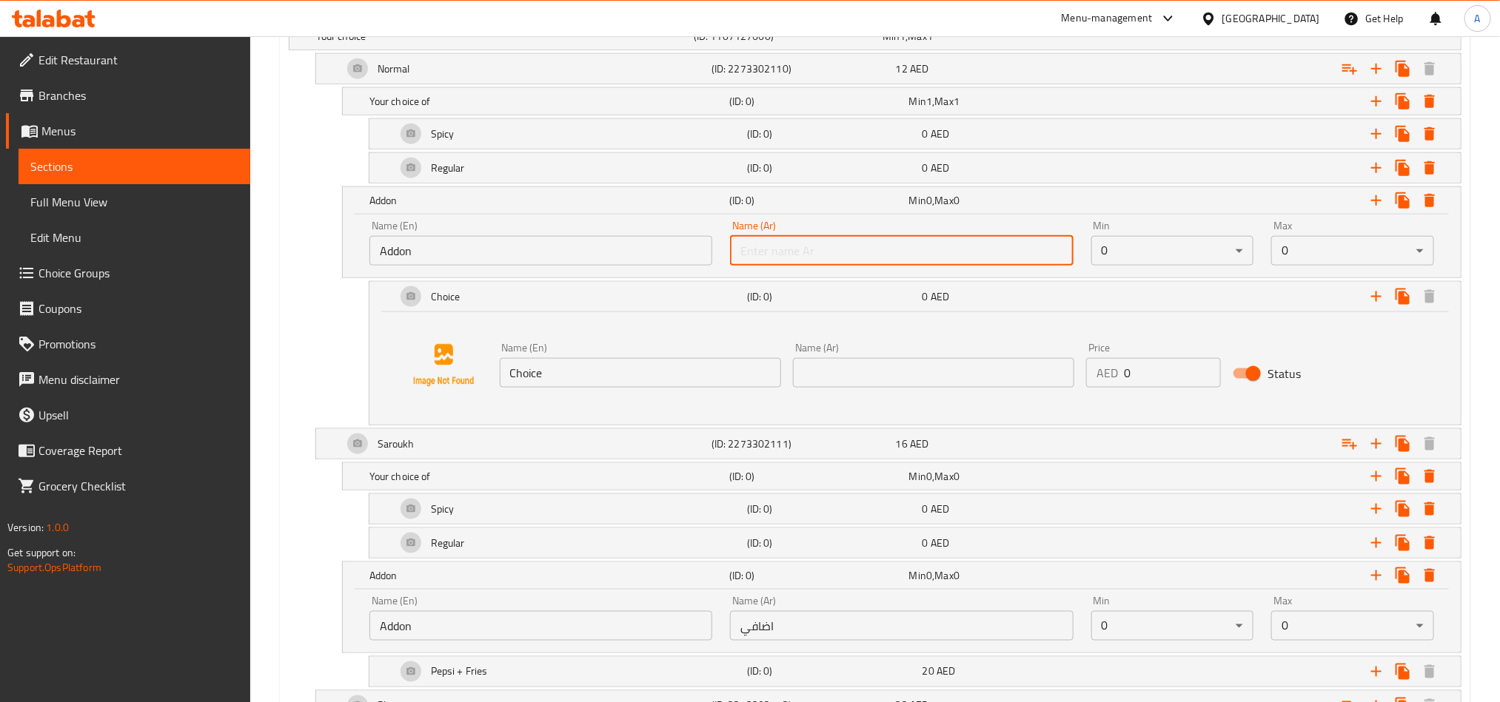
paste input "اضافي"
type input "اضافي"
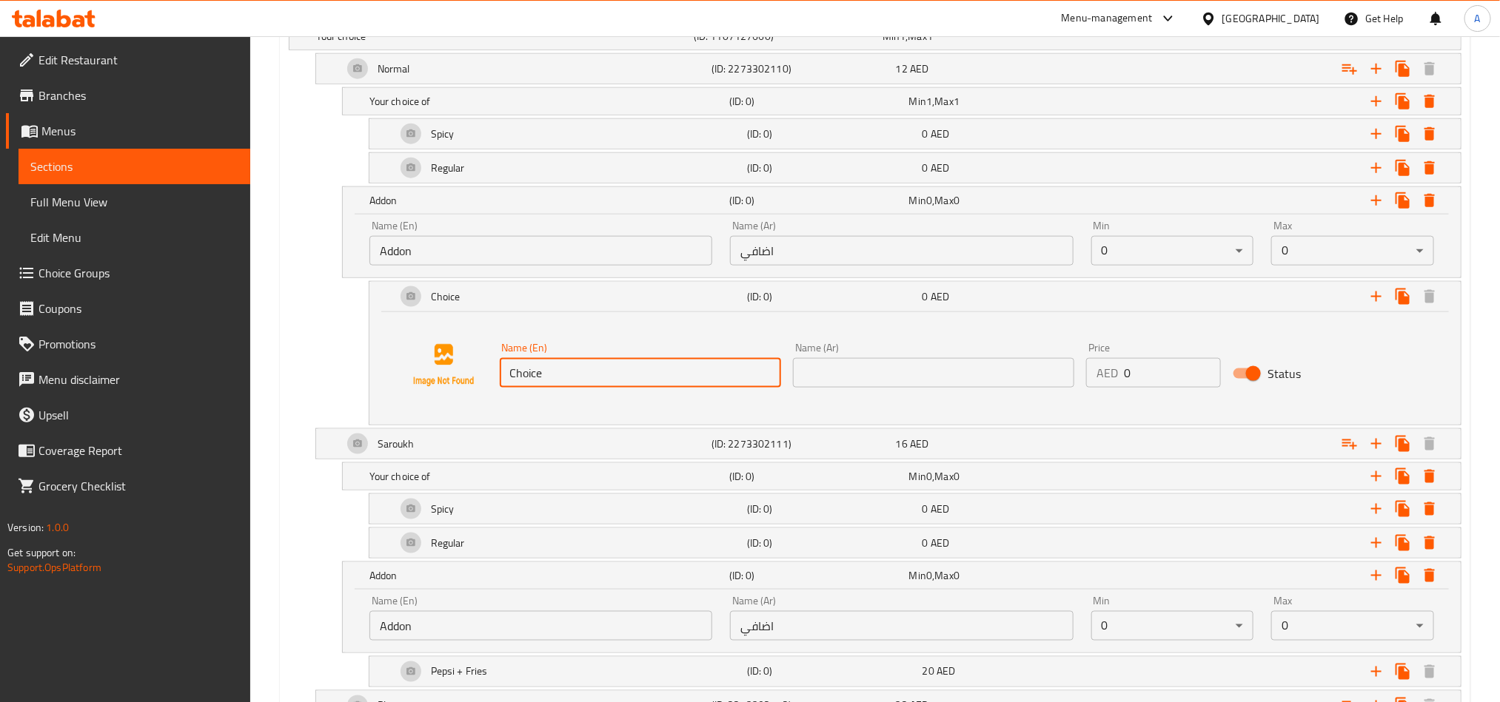
click at [638, 388] on input "Choice" at bounding box center [640, 373] width 281 height 30
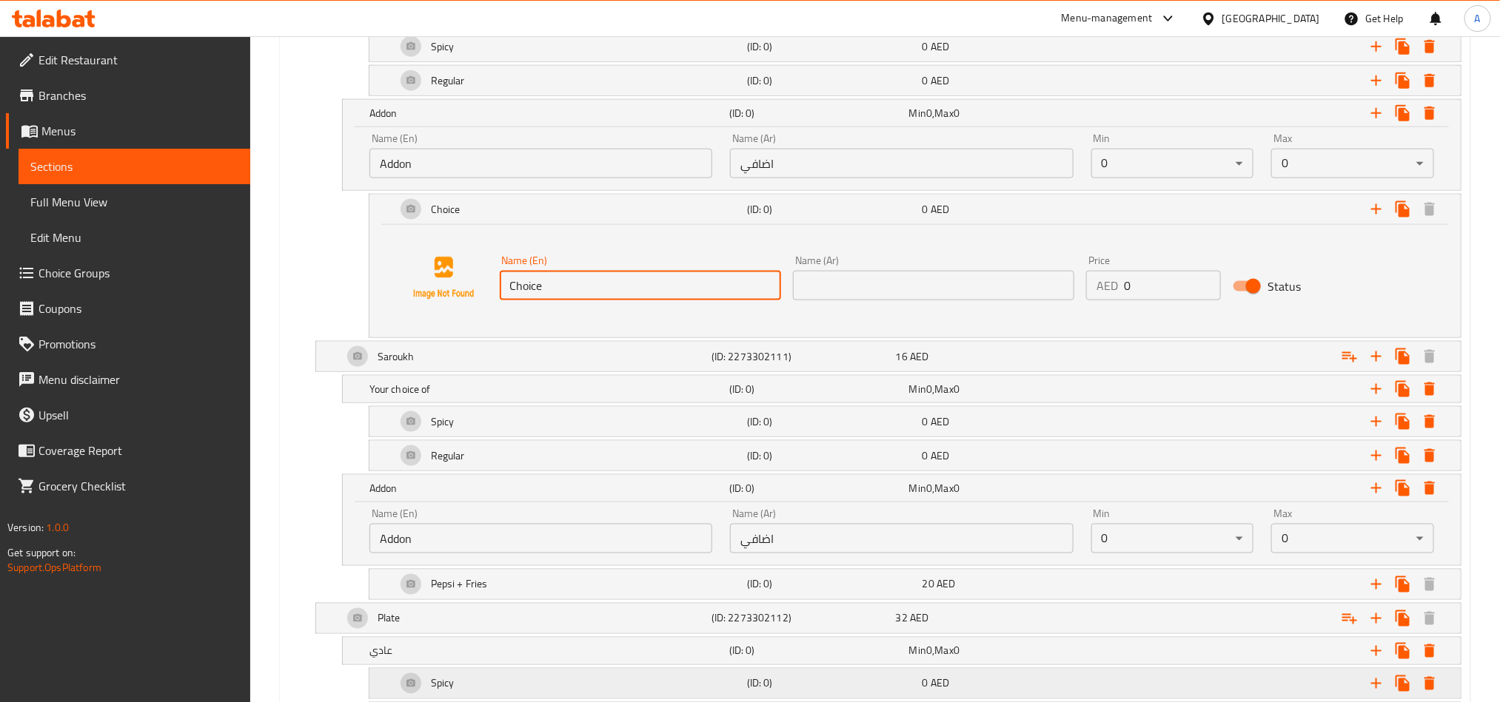
scroll to position [1072, 0]
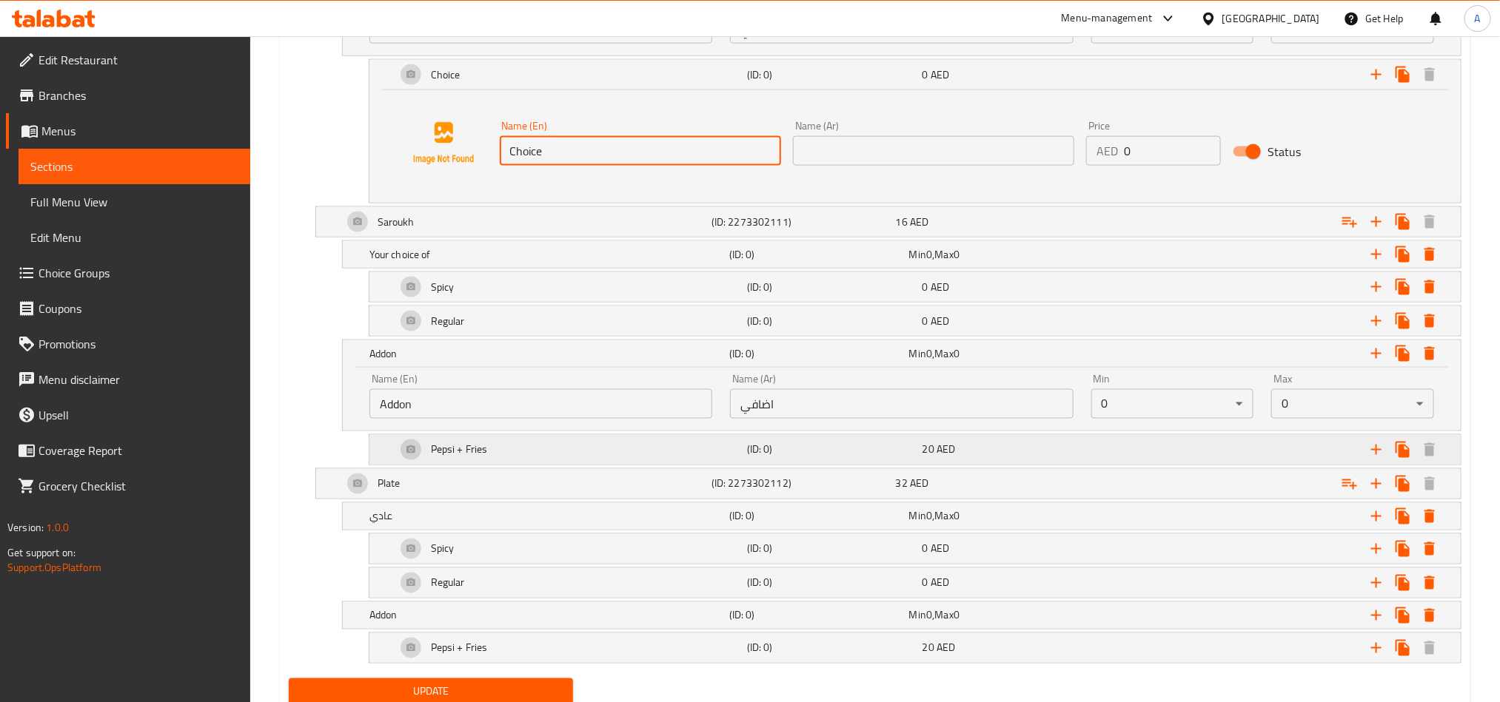
click at [560, 454] on div "Pepsi + Fries" at bounding box center [568, 450] width 351 height 36
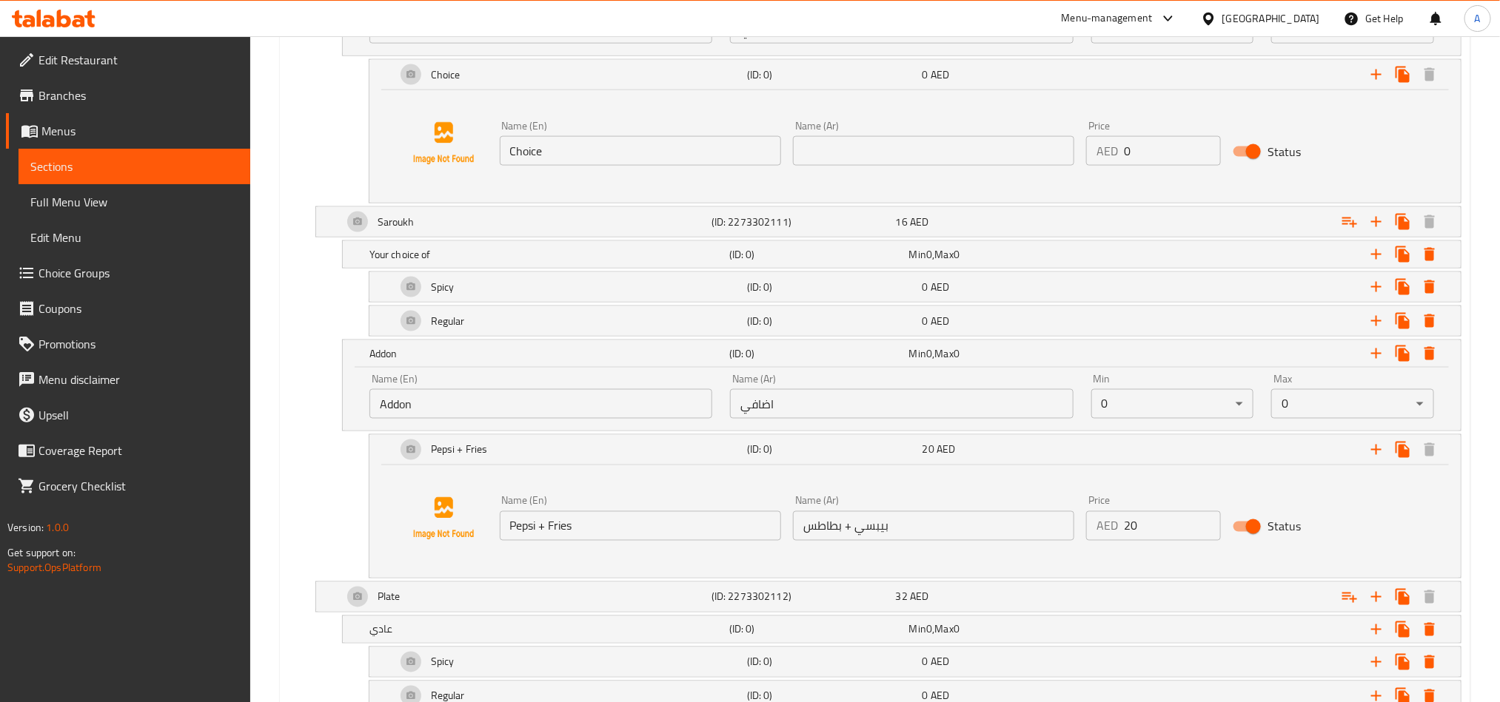
click at [520, 495] on div "Name (En) Pepsi + Fries Name (En) Name (Ar) بيبسي + بطاطس Name (Ar) Price AED 2…" at bounding box center [914, 519] width 1055 height 113
click at [571, 535] on input "Pepsi + Fries" at bounding box center [640, 526] width 281 height 30
click at [576, 166] on input "Choice" at bounding box center [640, 151] width 281 height 30
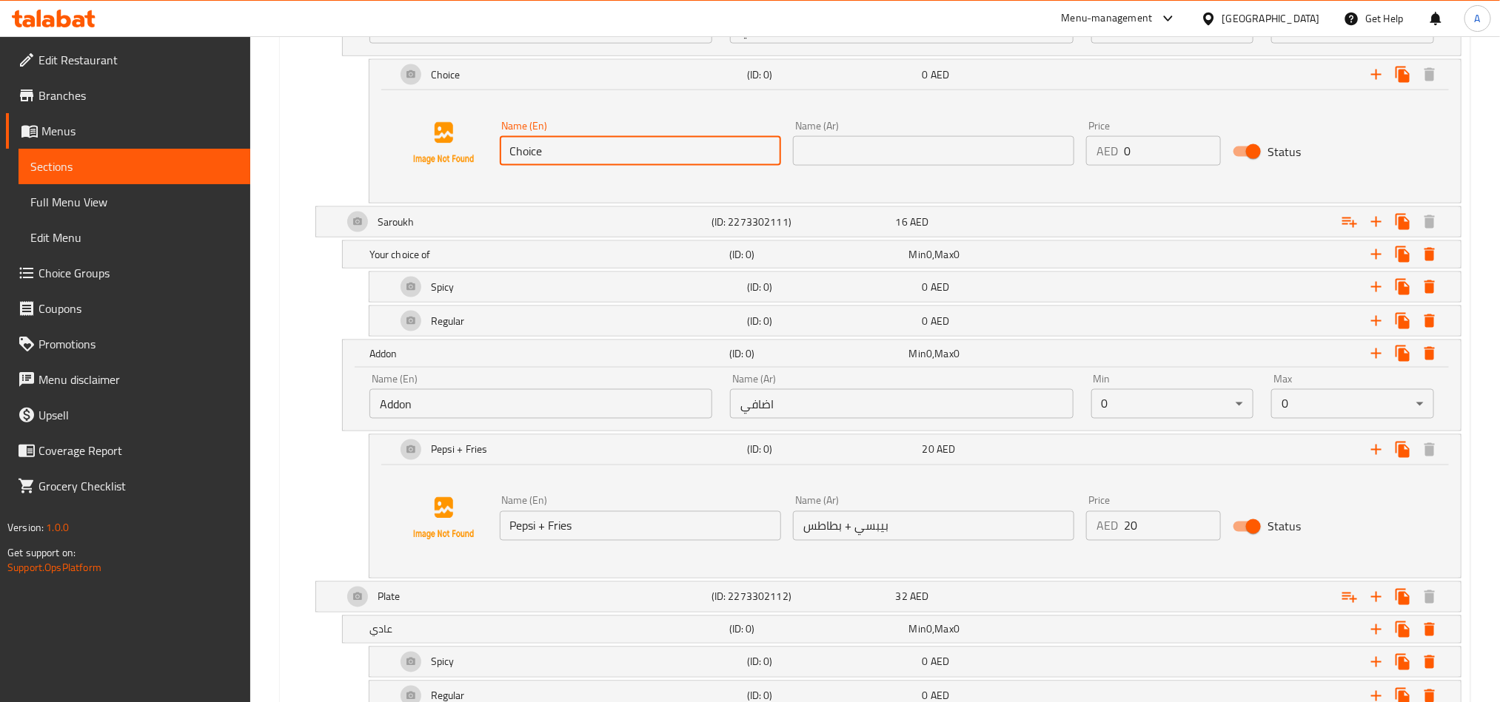
click at [576, 166] on input "Choice" at bounding box center [640, 151] width 281 height 30
paste input "Pepsi + Fries"
type input "Pepsi + Fries"
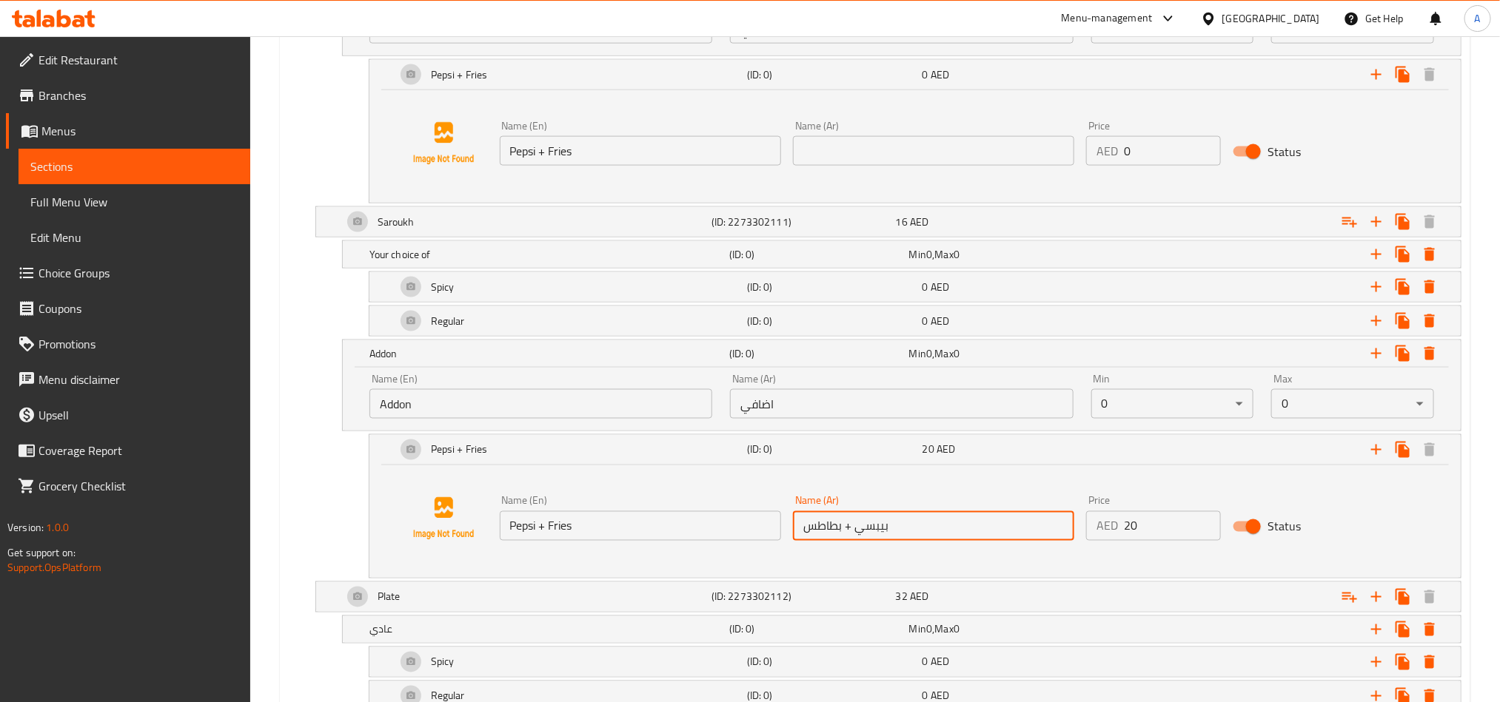
click at [895, 533] on input "بيبسي + بطاطس" at bounding box center [933, 526] width 281 height 30
click at [889, 160] on input "text" at bounding box center [933, 151] width 281 height 30
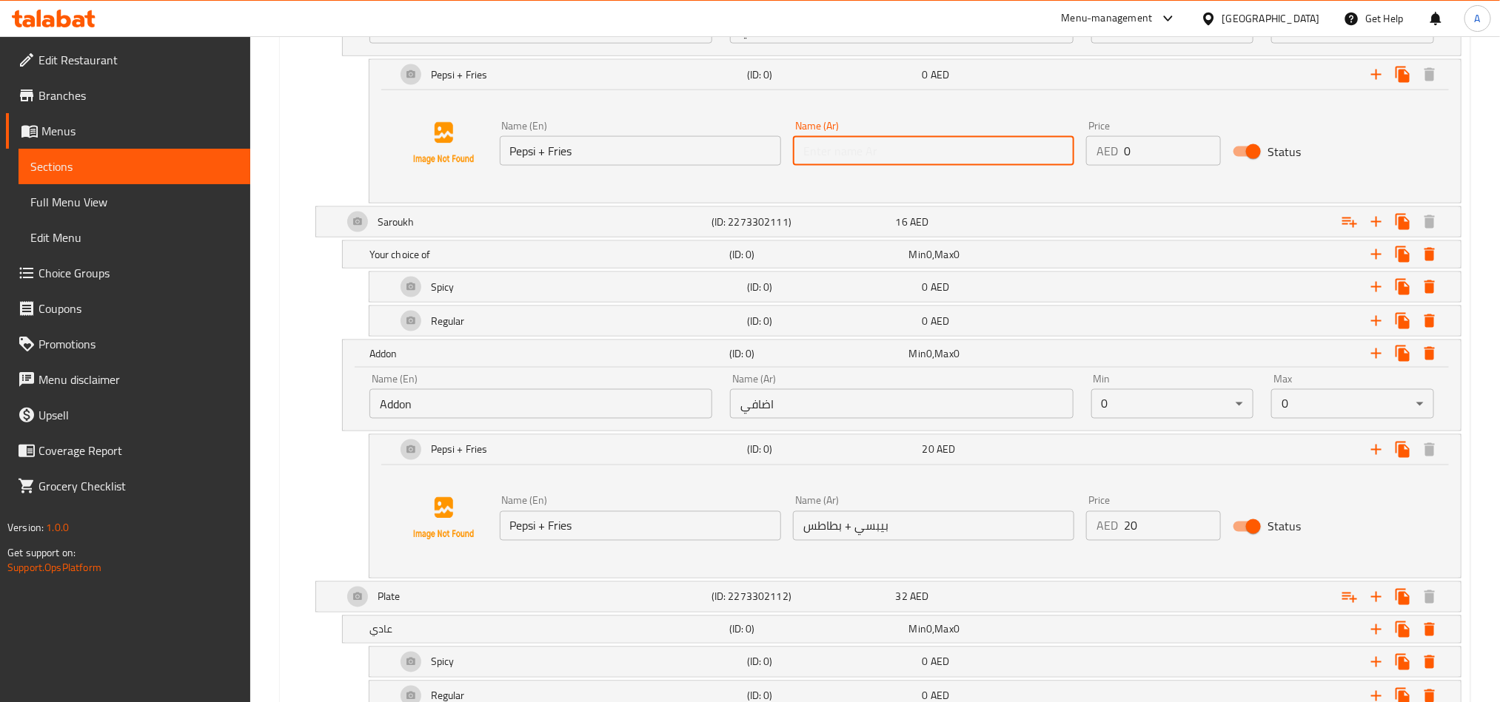
paste input "بيبسي + بطاطس"
type input "بيبسي + بطاطس"
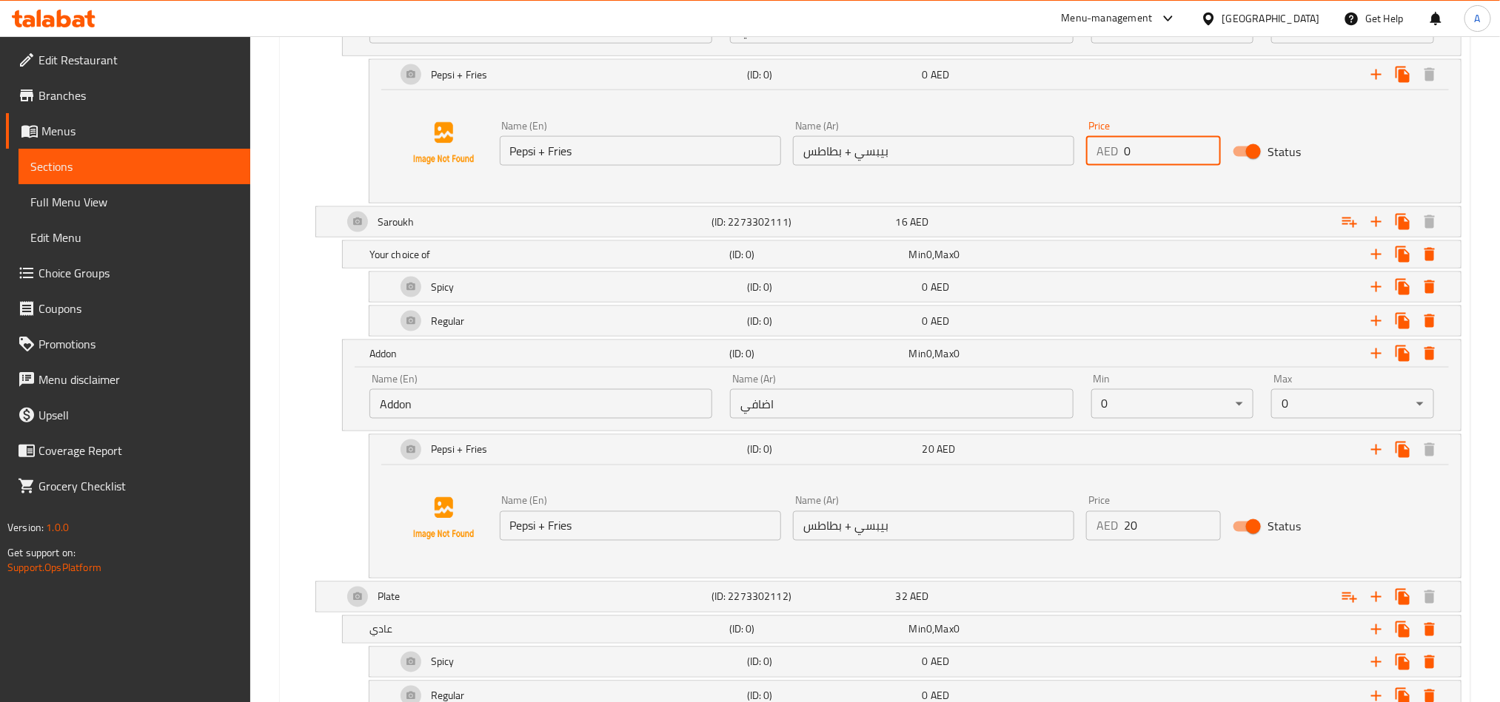
click at [1162, 156] on input "0" at bounding box center [1172, 151] width 97 height 30
click at [1164, 156] on input "0" at bounding box center [1172, 151] width 97 height 30
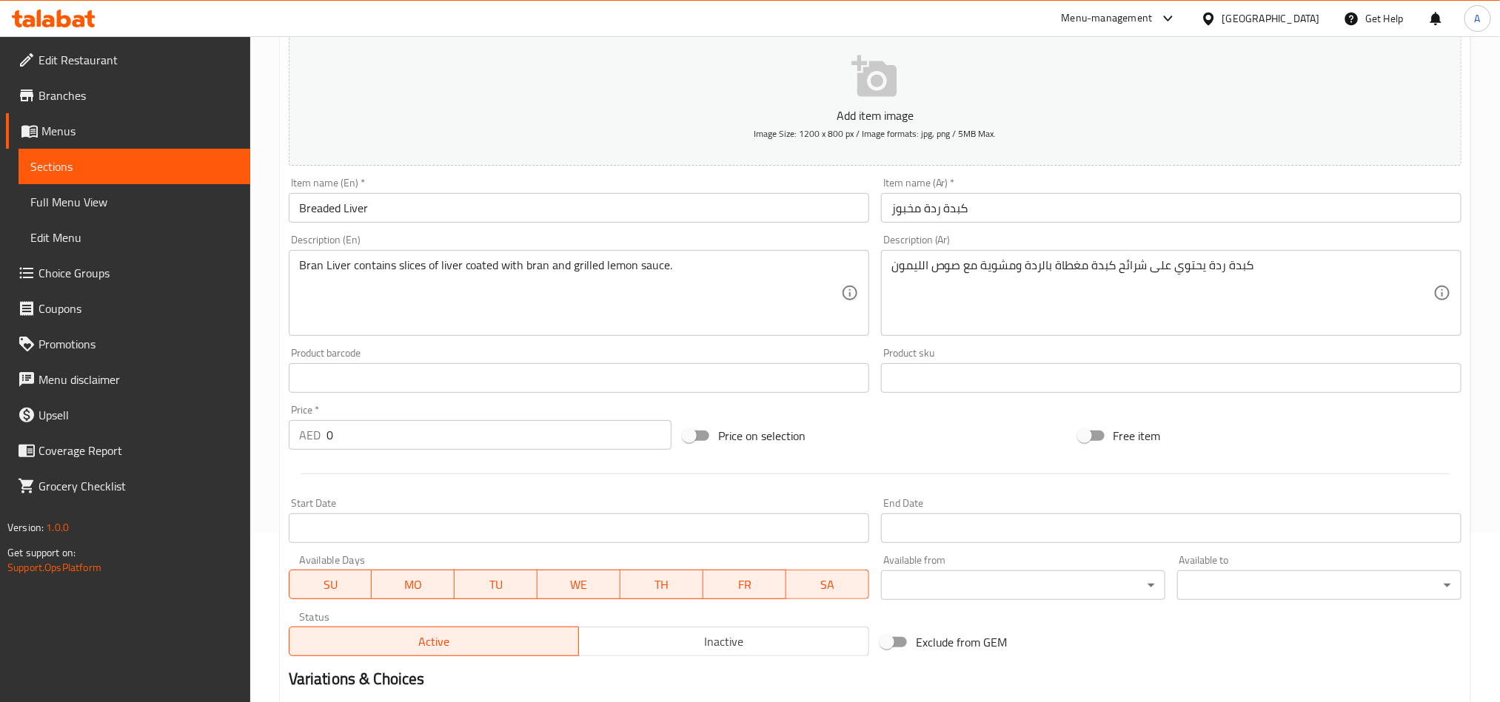
scroll to position [73, 0]
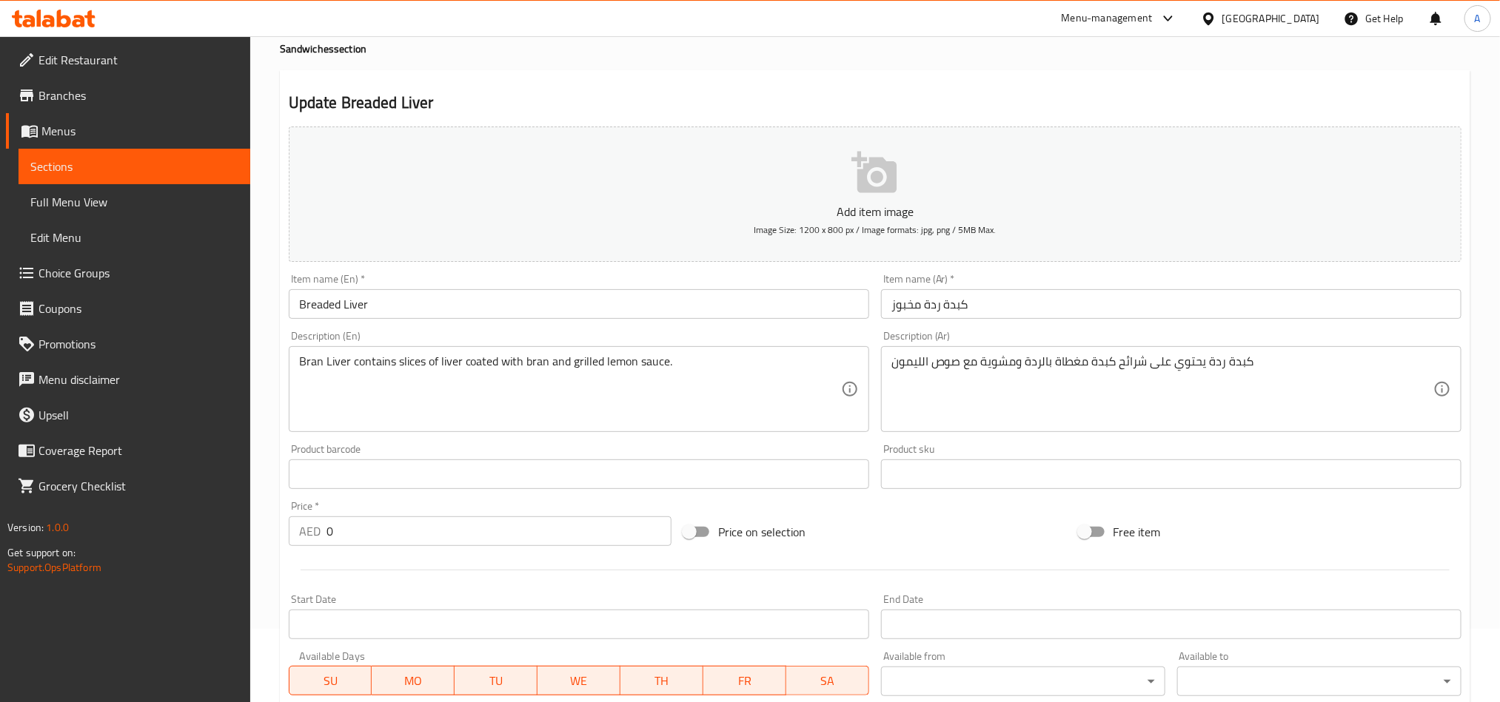
type input "20"
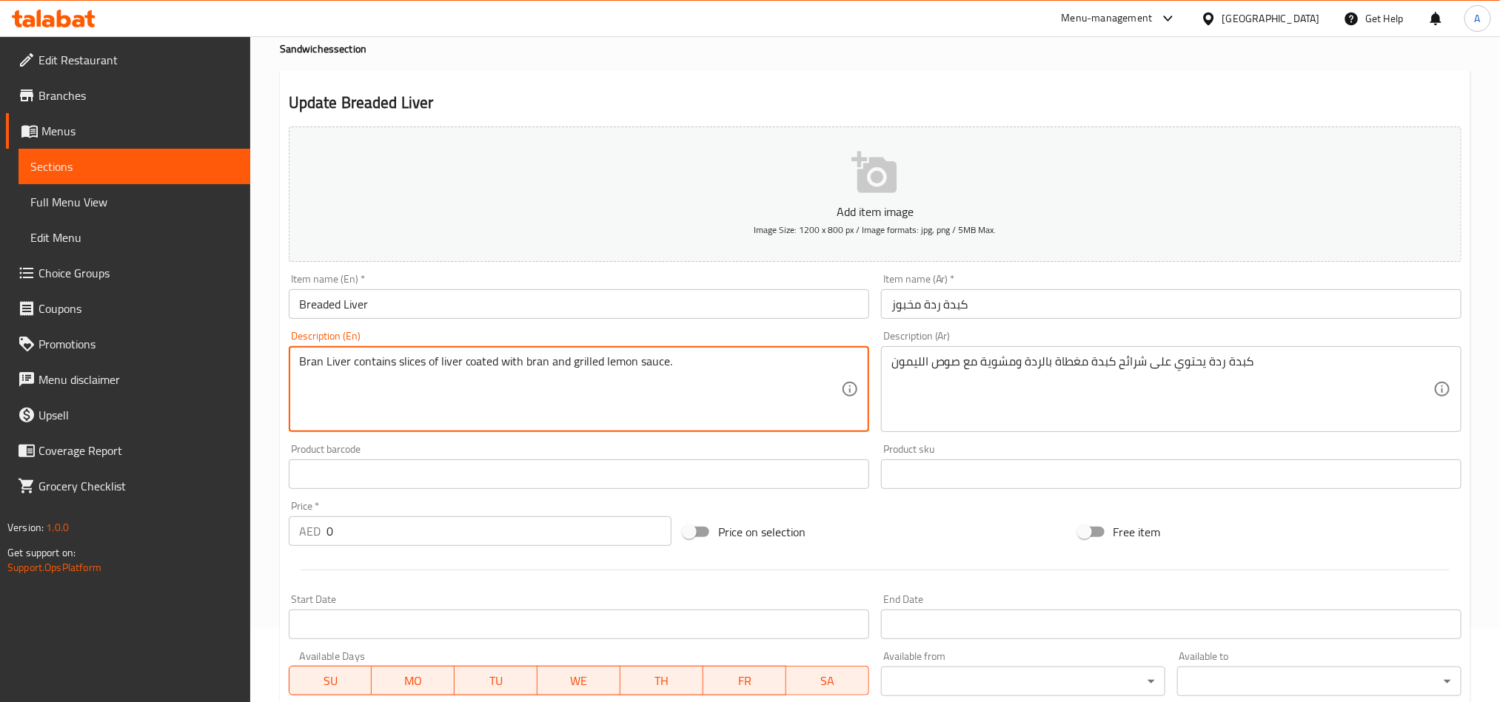
click at [529, 366] on textarea "Bran Liver contains slices of liver coated with bran and grilled lemon sauce." at bounding box center [570, 390] width 542 height 70
paste textarea
type textarea "Bran Liver contains slices of liver coated with bran and grilled"
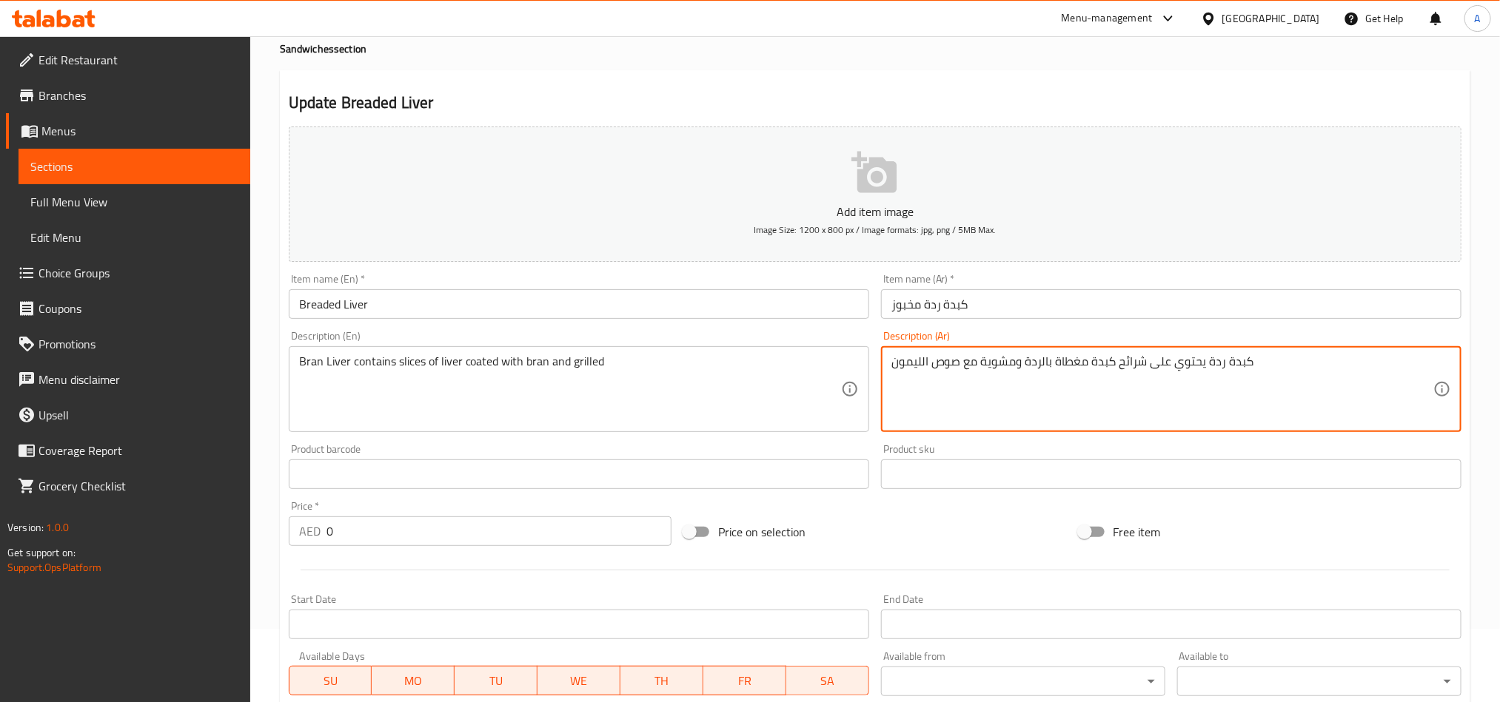
click at [1069, 382] on textarea "كبدة ردة يحتوي على شرائح كبدة مغطاة بالردة ومشوية مع صوص الليمون" at bounding box center [1162, 390] width 542 height 70
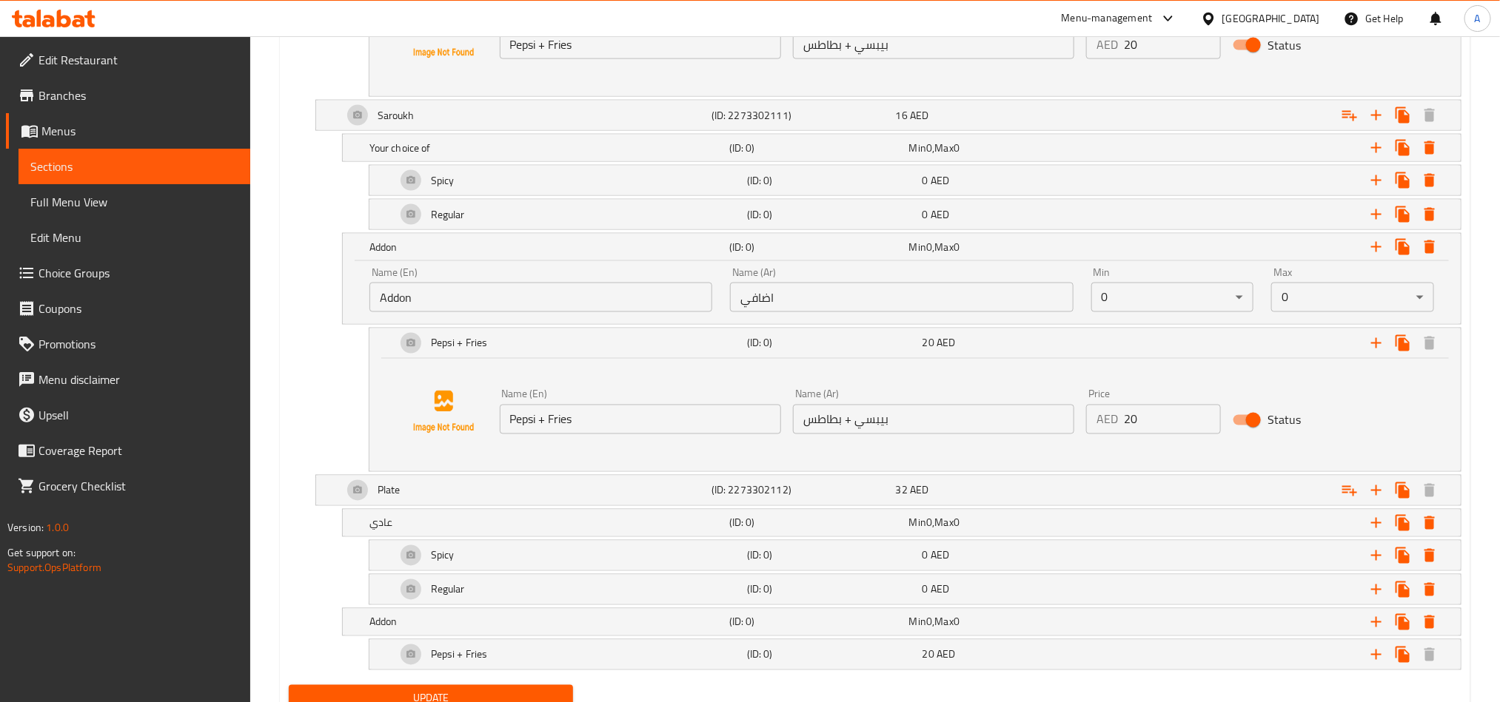
scroll to position [1252, 0]
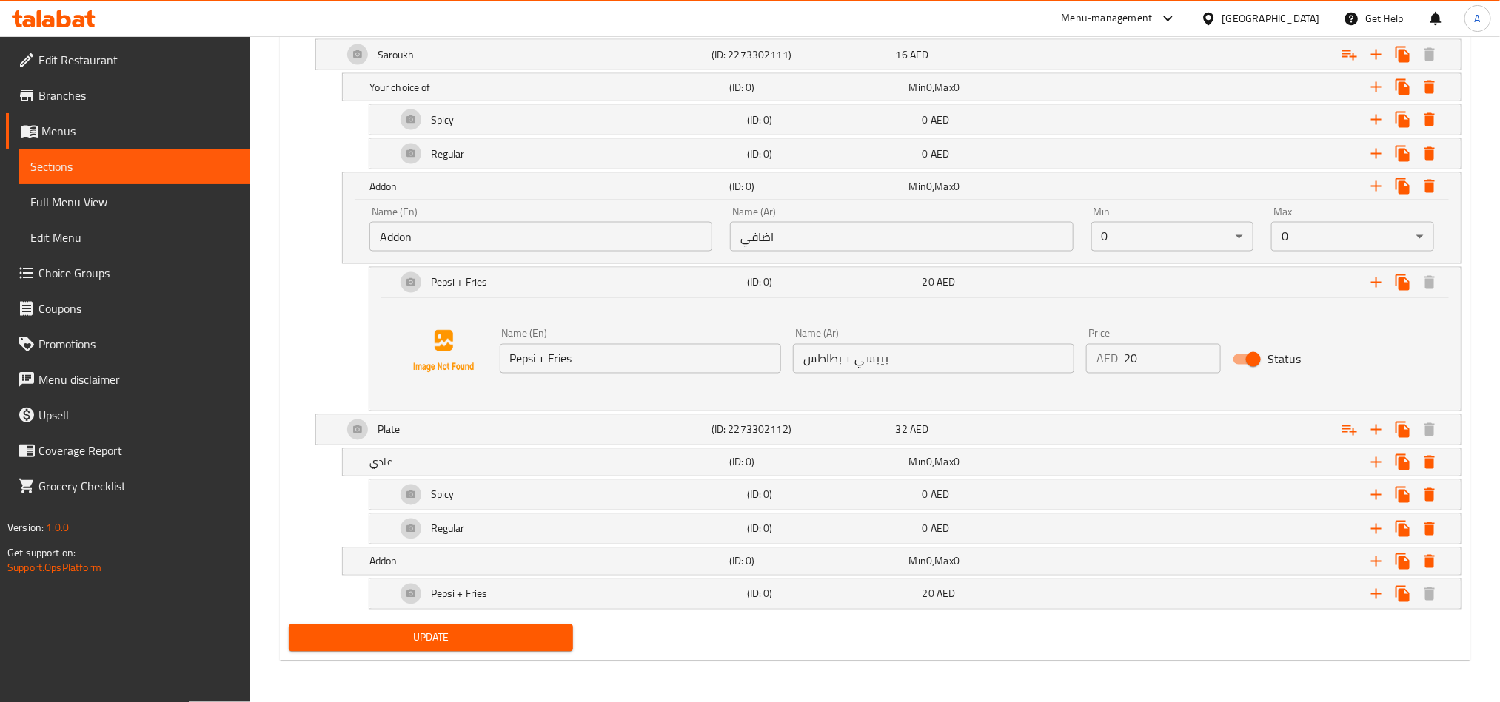
drag, startPoint x: 364, startPoint y: 627, endPoint x: 551, endPoint y: 618, distance: 186.7
click at [365, 627] on button "Update" at bounding box center [431, 638] width 284 height 27
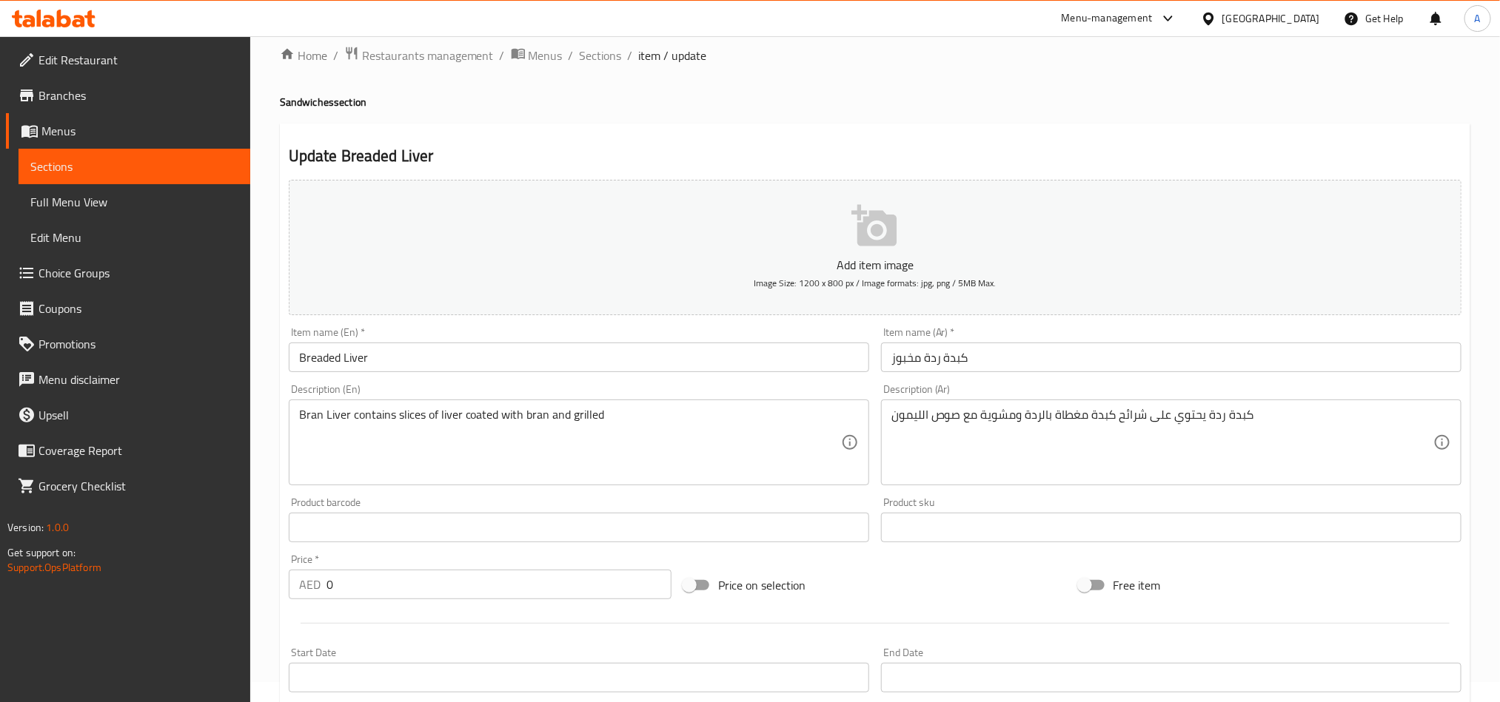
scroll to position [0, 0]
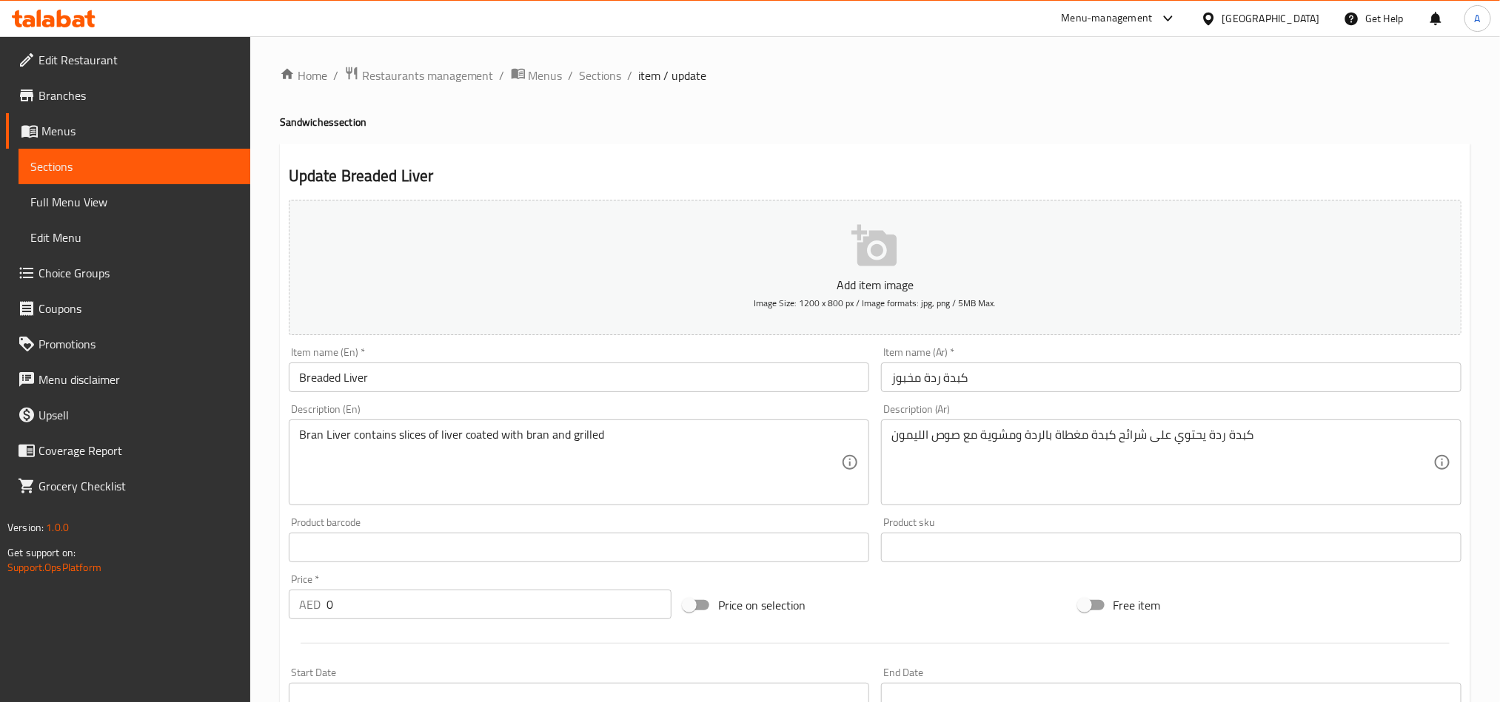
click at [605, 67] on span "Sections" at bounding box center [601, 76] width 42 height 18
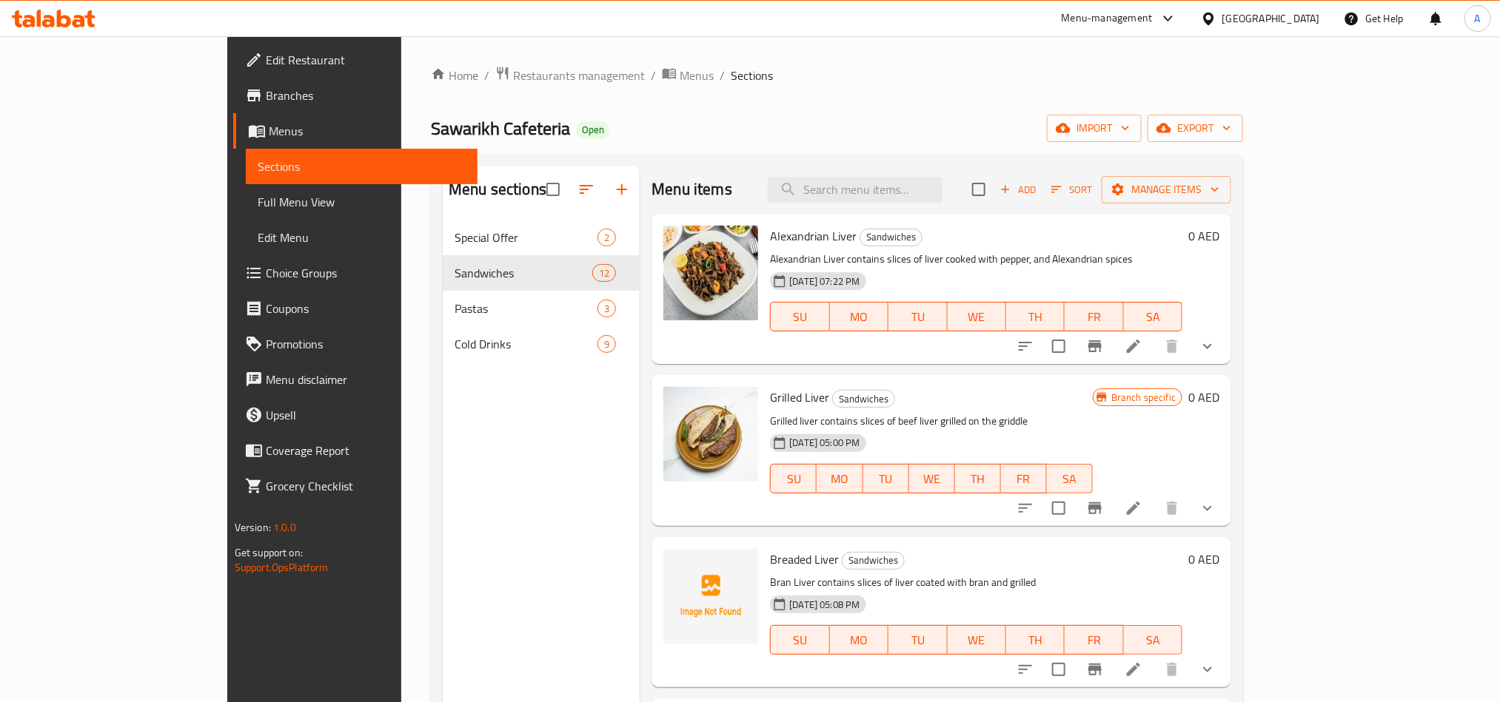
scroll to position [222, 0]
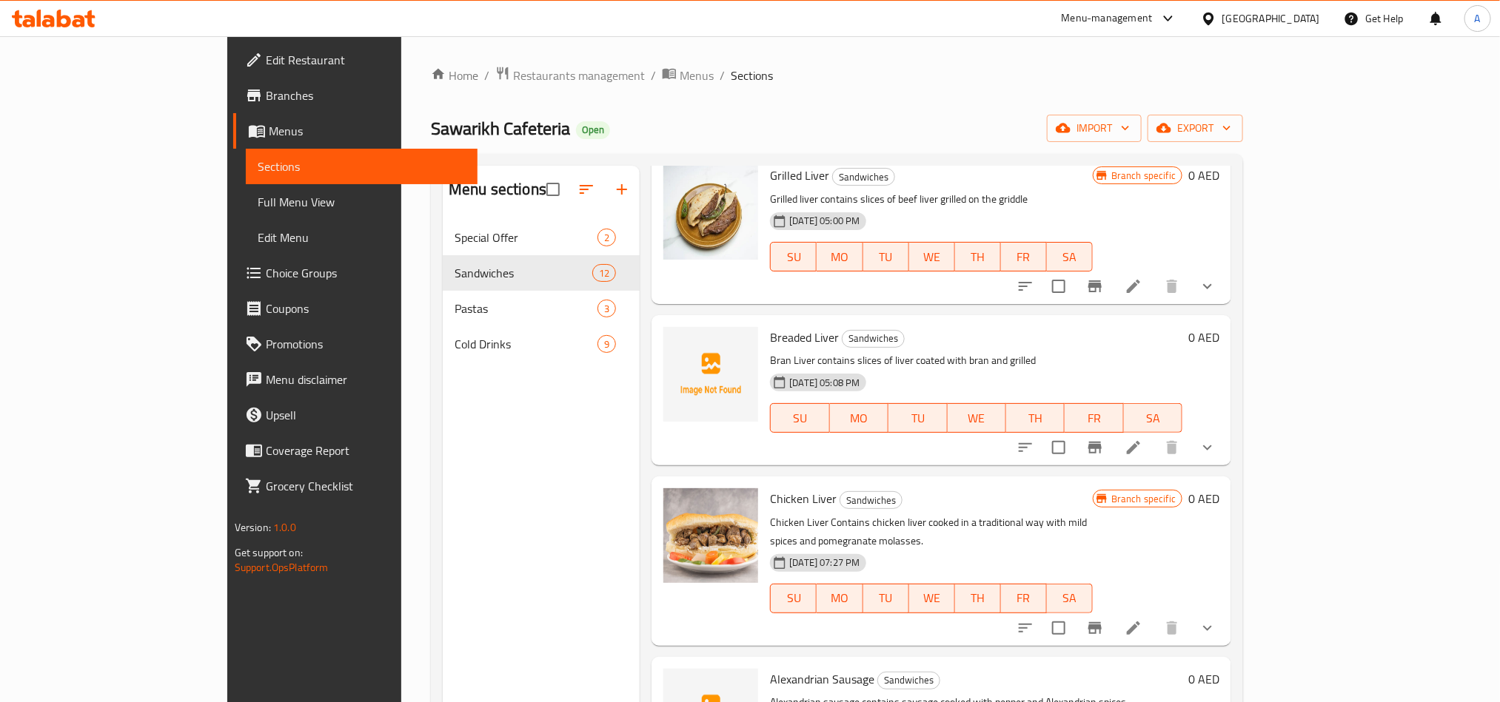
click at [770, 338] on span "Breaded Liver" at bounding box center [804, 337] width 69 height 22
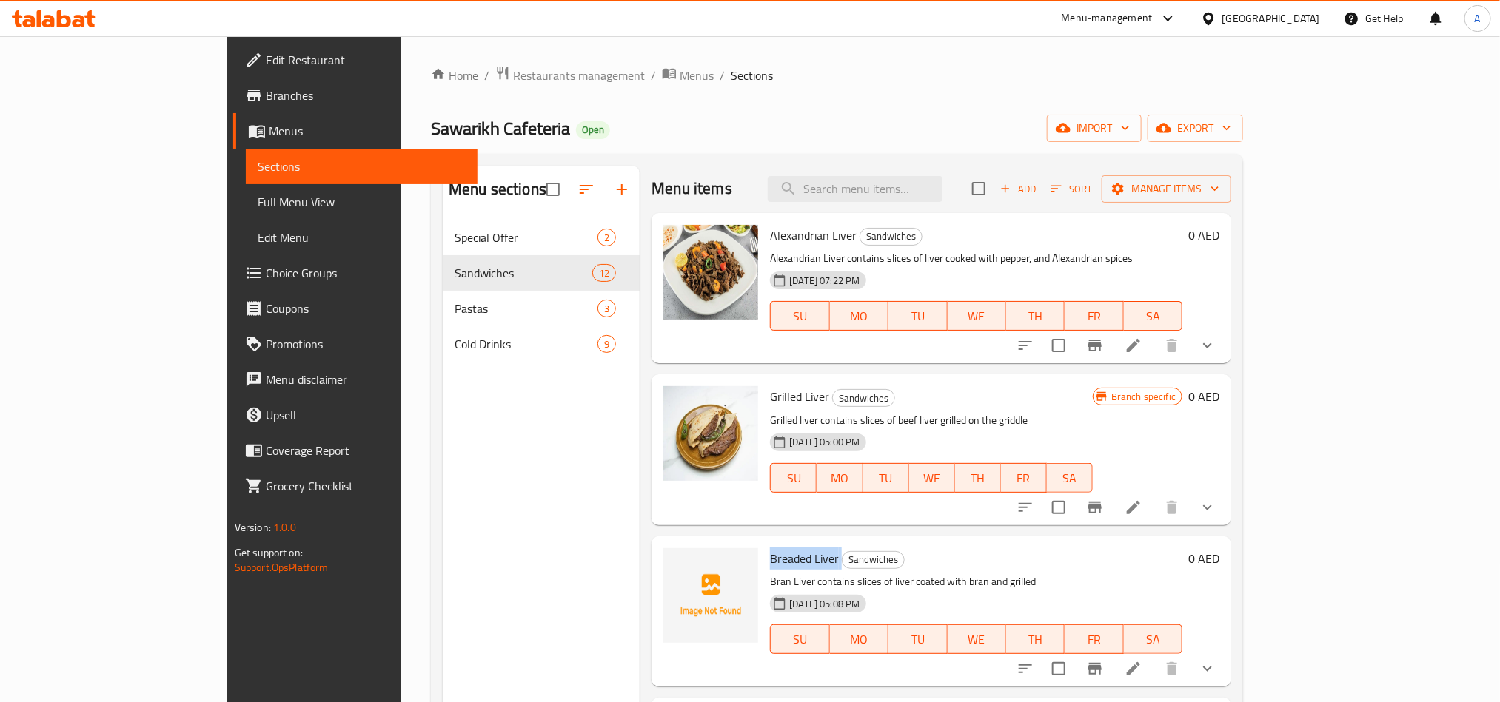
scroll to position [0, 0]
click at [1225, 498] on button "show more" at bounding box center [1207, 509] width 36 height 36
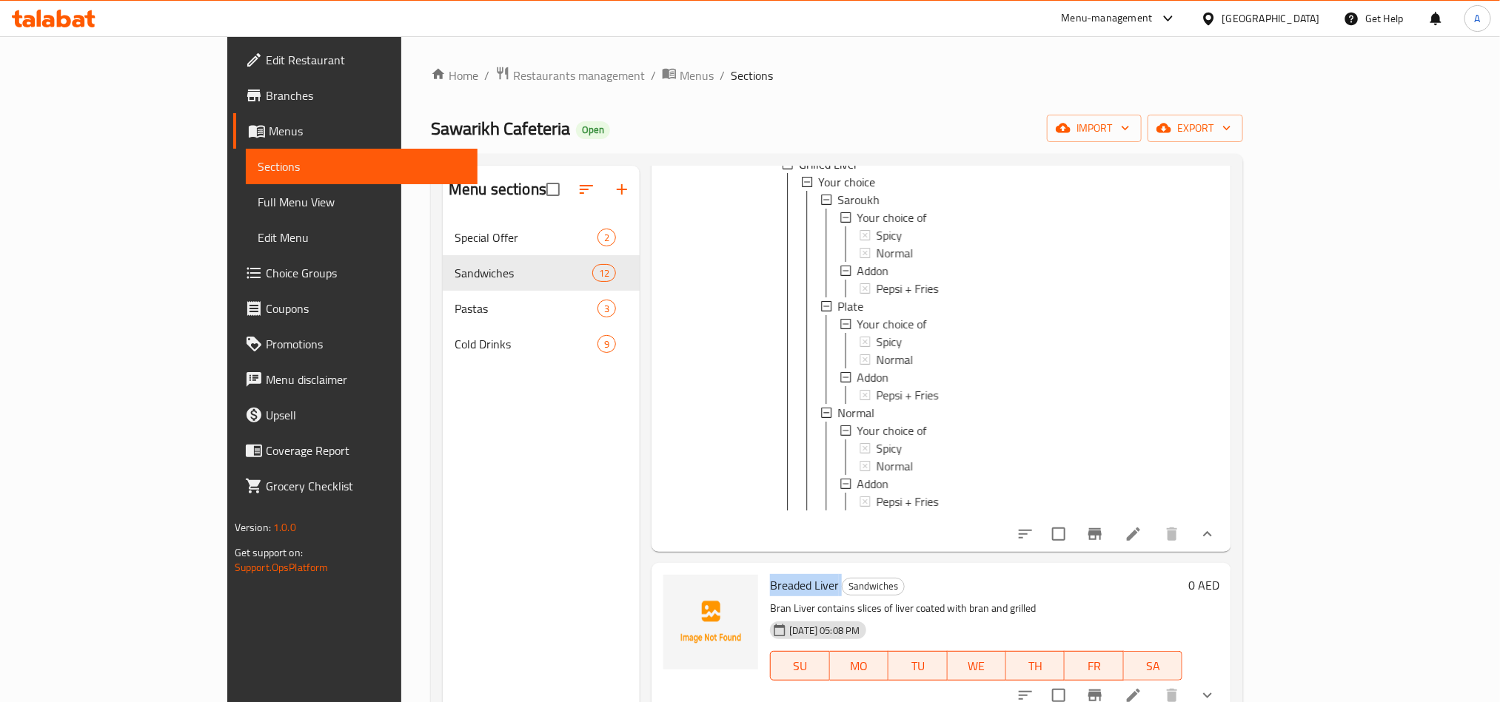
scroll to position [777, 0]
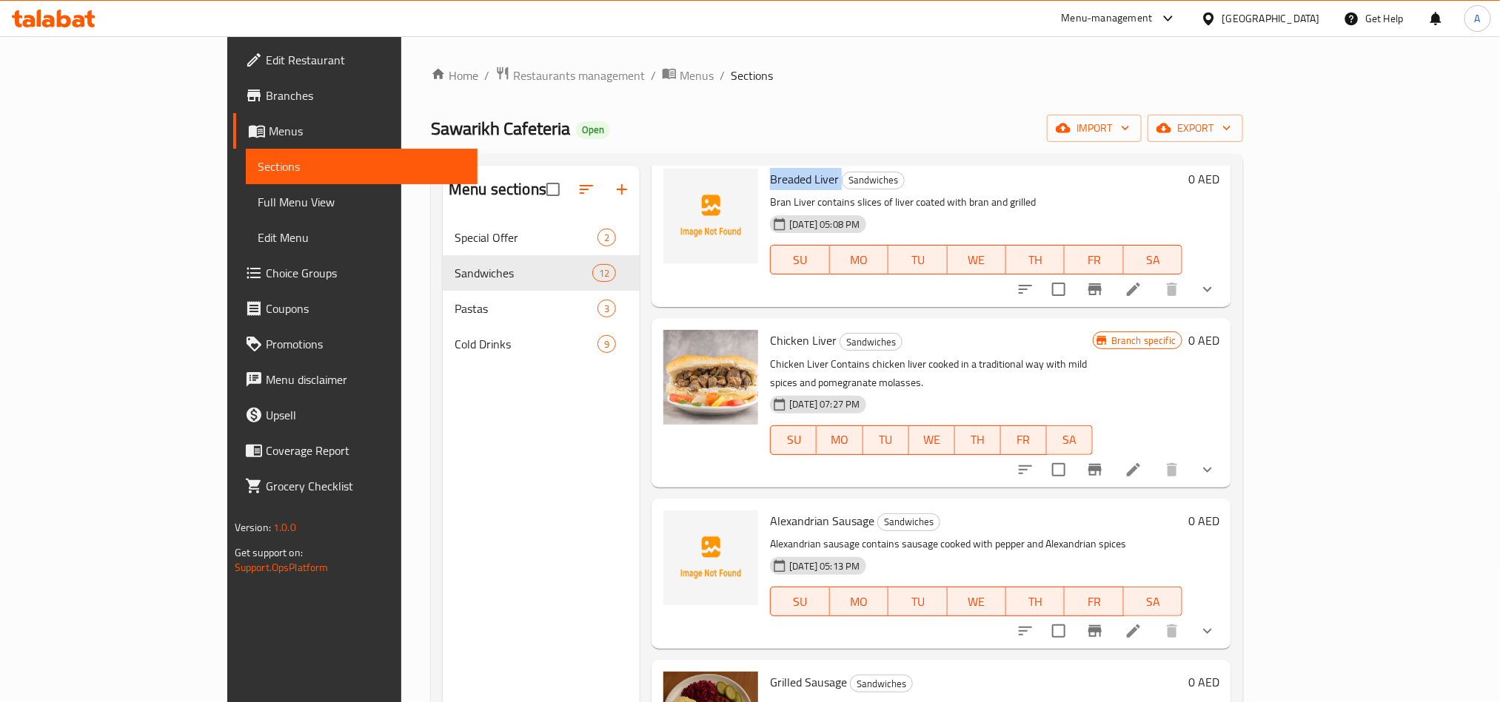
click at [1225, 478] on button "show more" at bounding box center [1207, 470] width 36 height 36
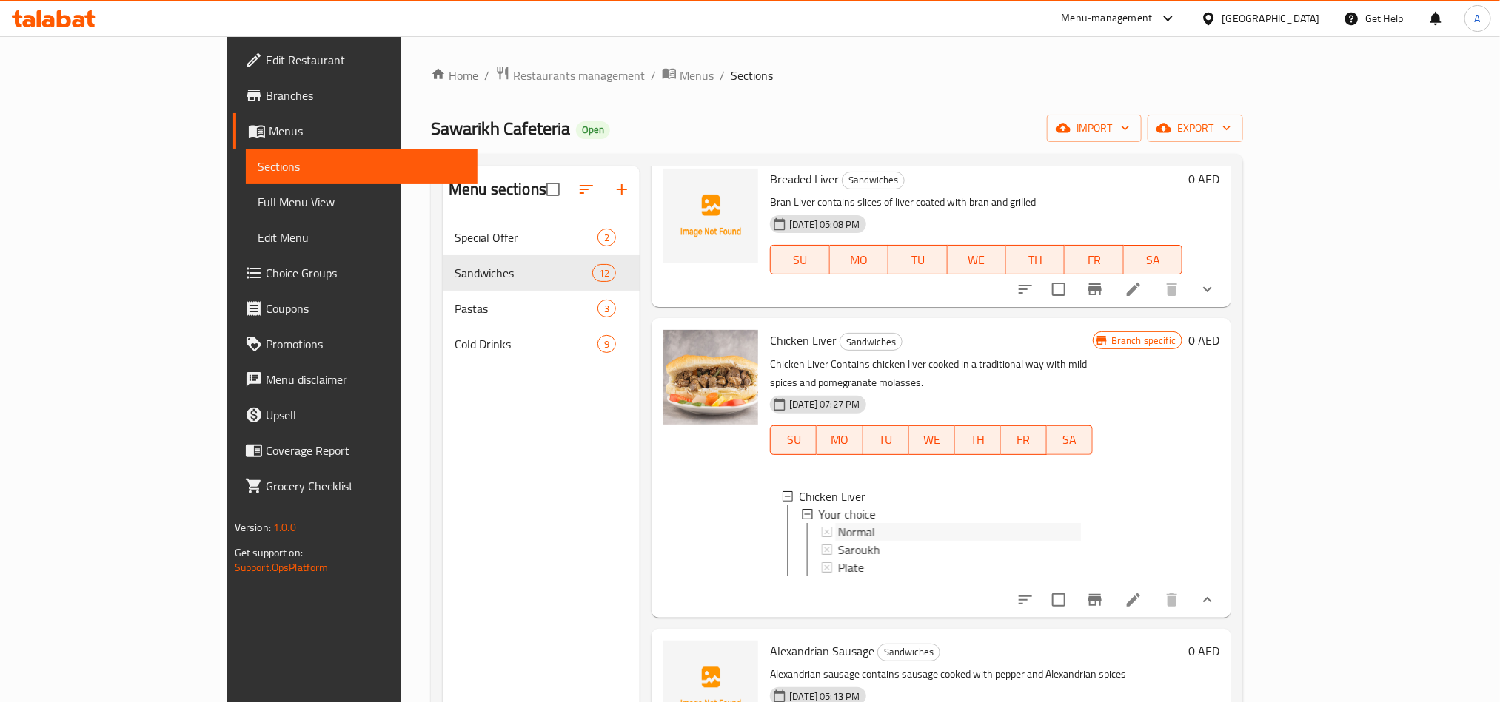
click at [851, 527] on div "Normal" at bounding box center [960, 532] width 244 height 18
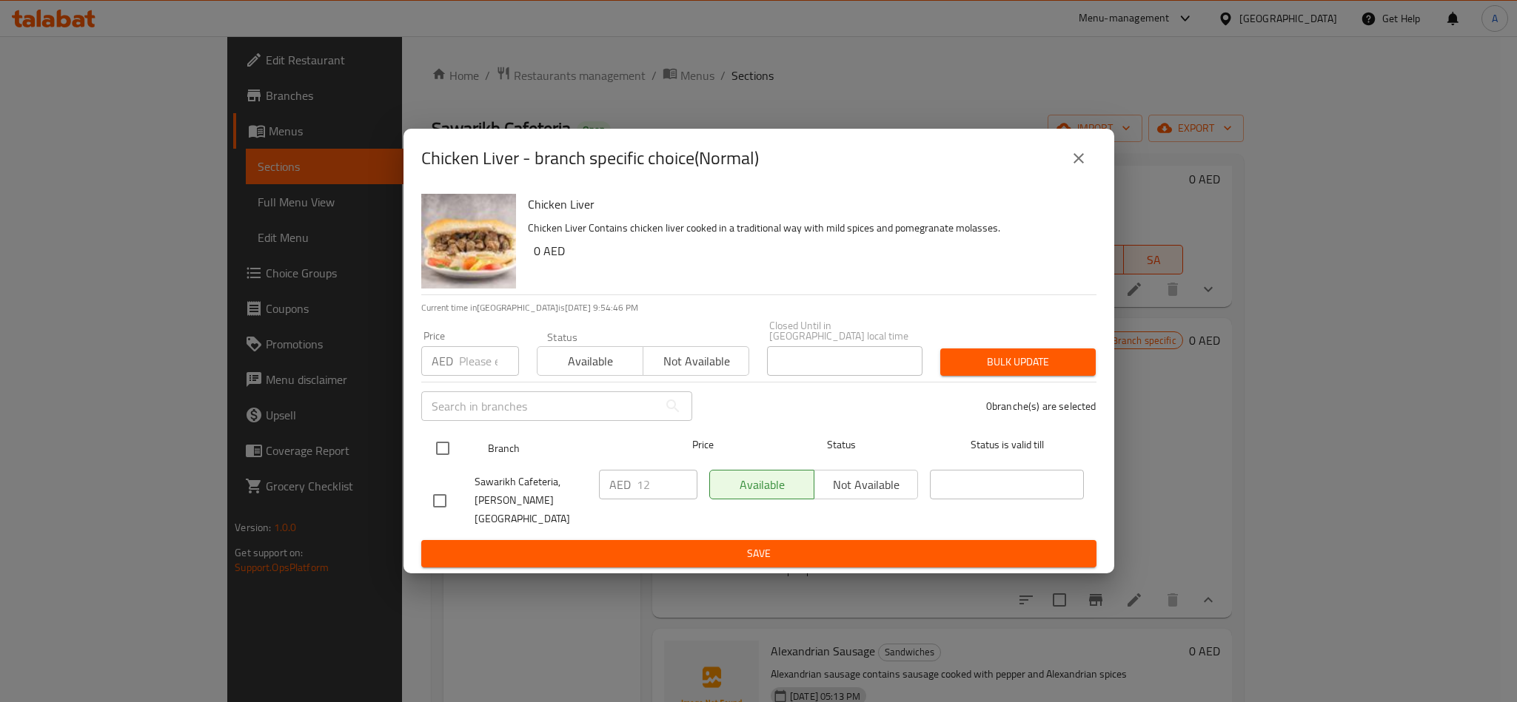
click at [435, 451] on input "checkbox" at bounding box center [442, 448] width 31 height 31
checkbox input "true"
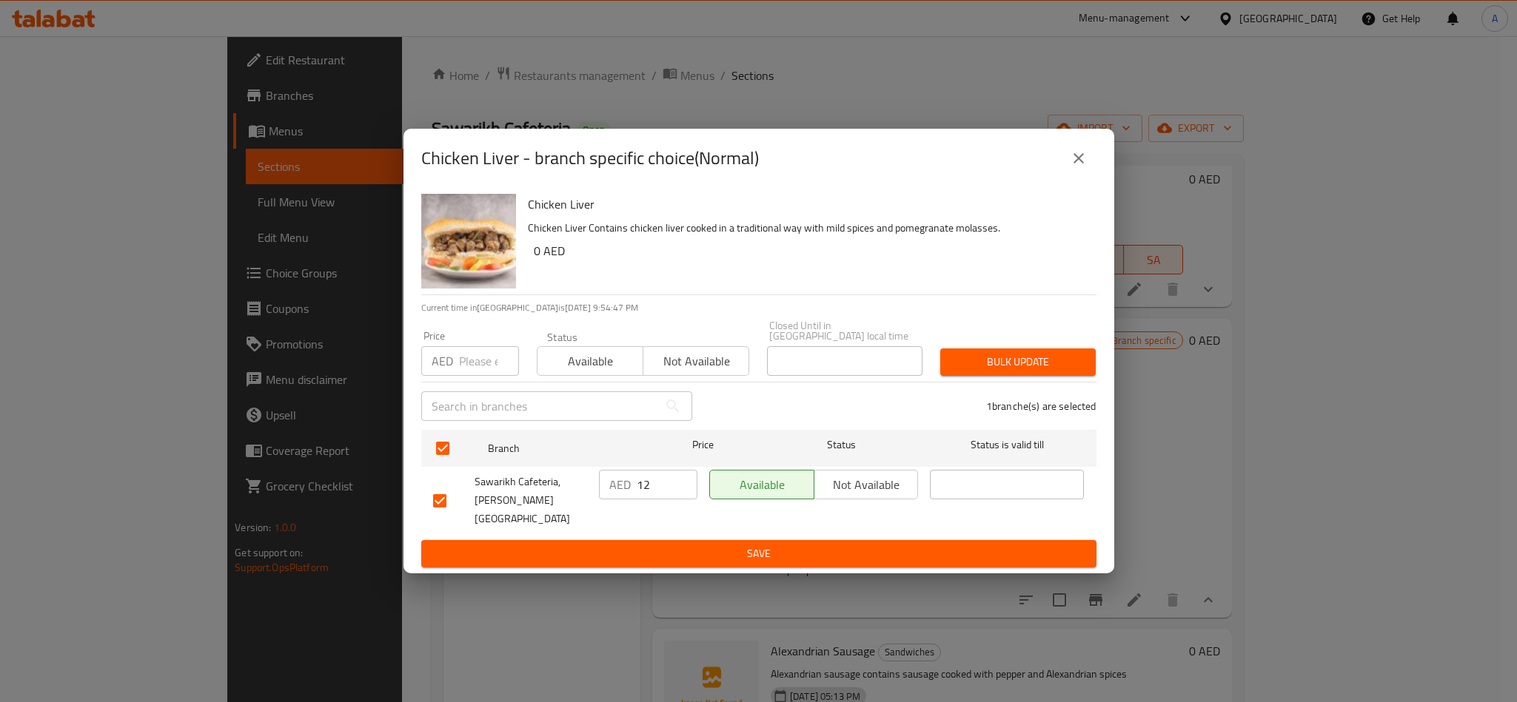
click at [469, 360] on input "number" at bounding box center [489, 361] width 60 height 30
type input "2"
type input "12"
click at [984, 365] on span "Bulk update" at bounding box center [1018, 362] width 132 height 19
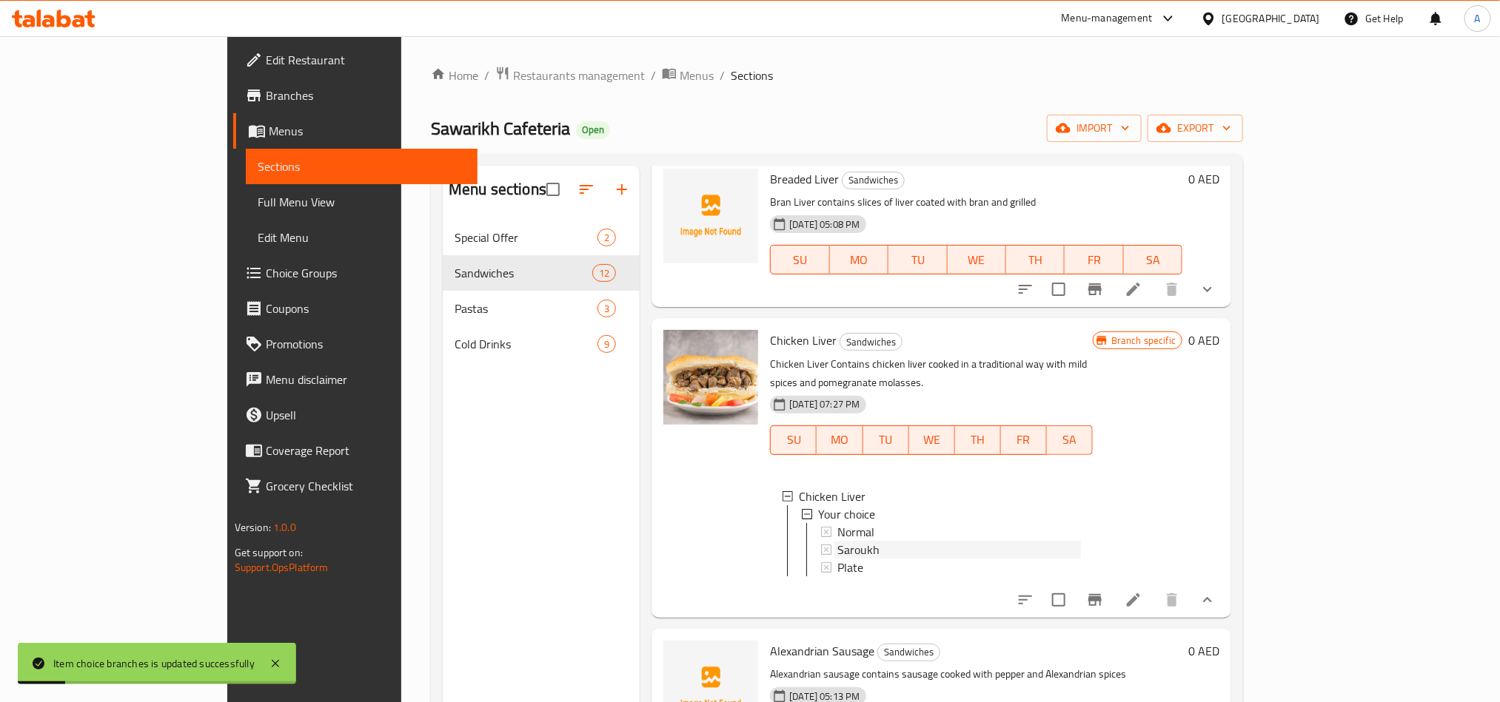
click at [837, 554] on div "Saroukh" at bounding box center [959, 550] width 244 height 18
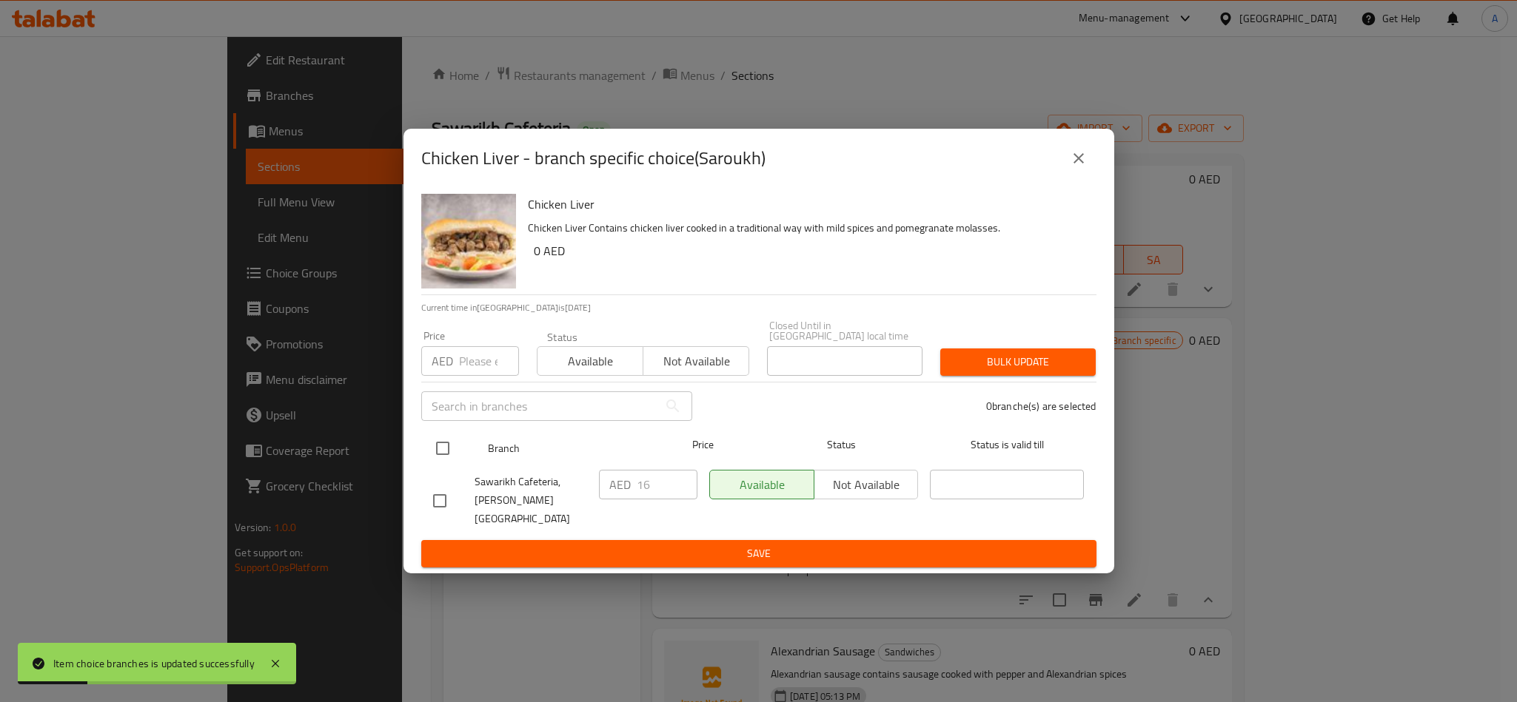
click at [447, 447] on input "checkbox" at bounding box center [442, 448] width 31 height 31
checkbox input "true"
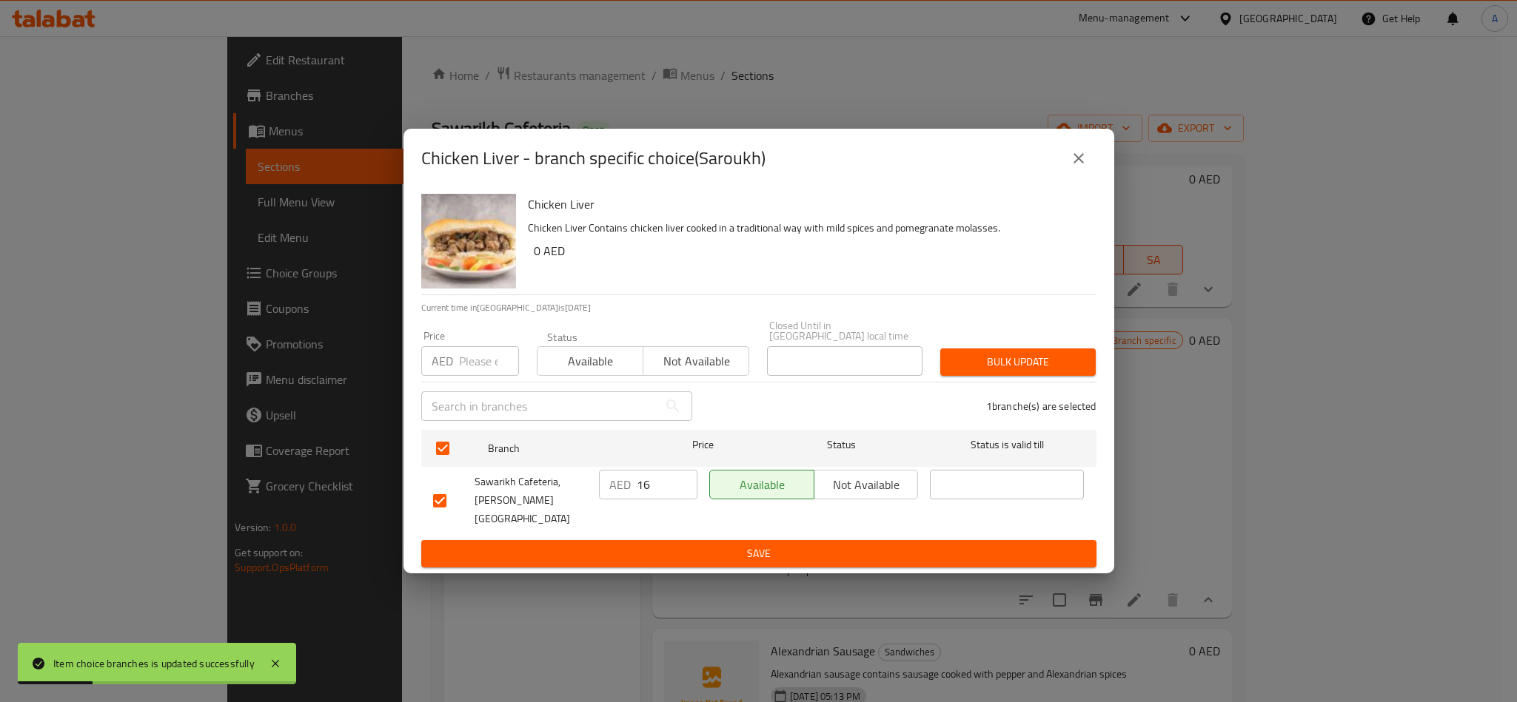
click at [462, 376] on div "Price AED Price" at bounding box center [469, 353] width 115 height 63
click at [463, 372] on input "number" at bounding box center [489, 361] width 60 height 30
type input "16"
click at [1072, 352] on button "Bulk update" at bounding box center [1017, 362] width 155 height 27
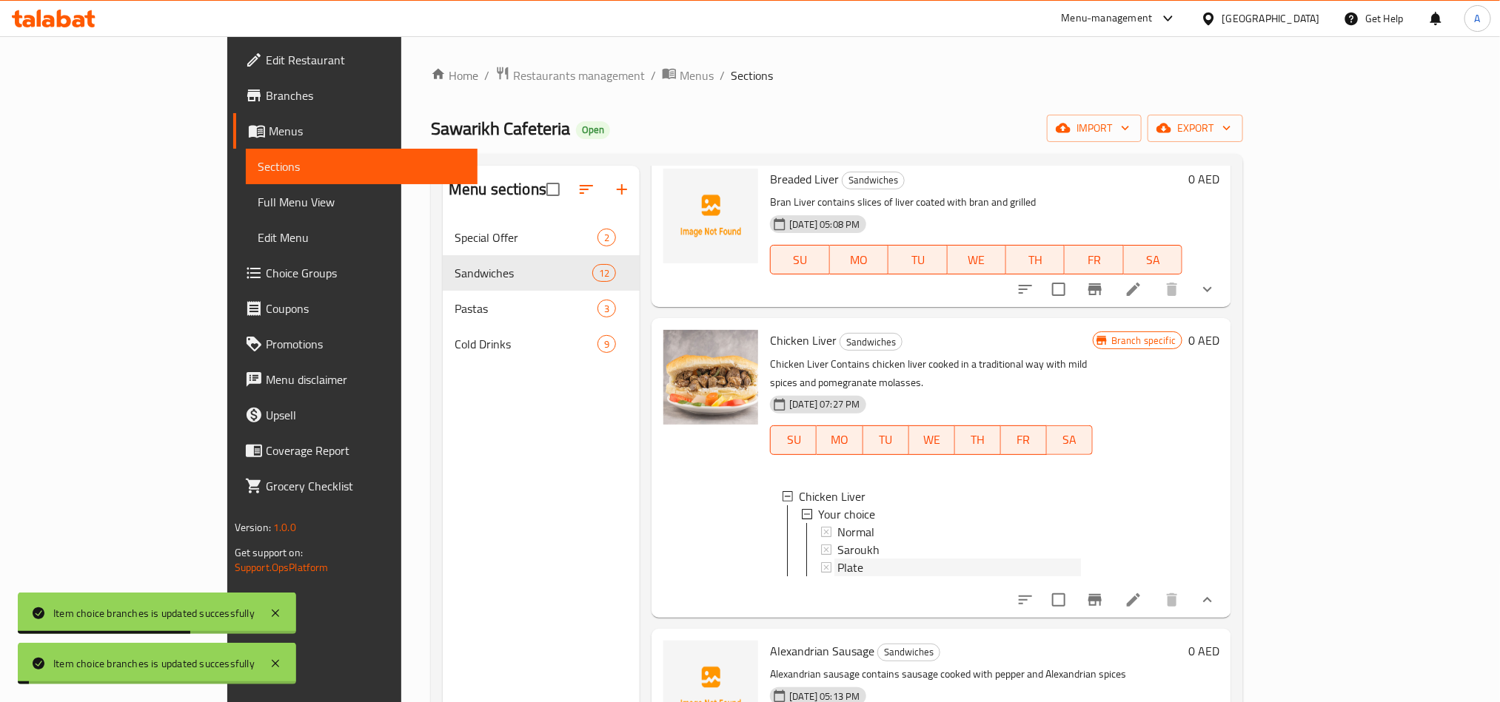
click at [837, 565] on div "Plate" at bounding box center [959, 568] width 244 height 18
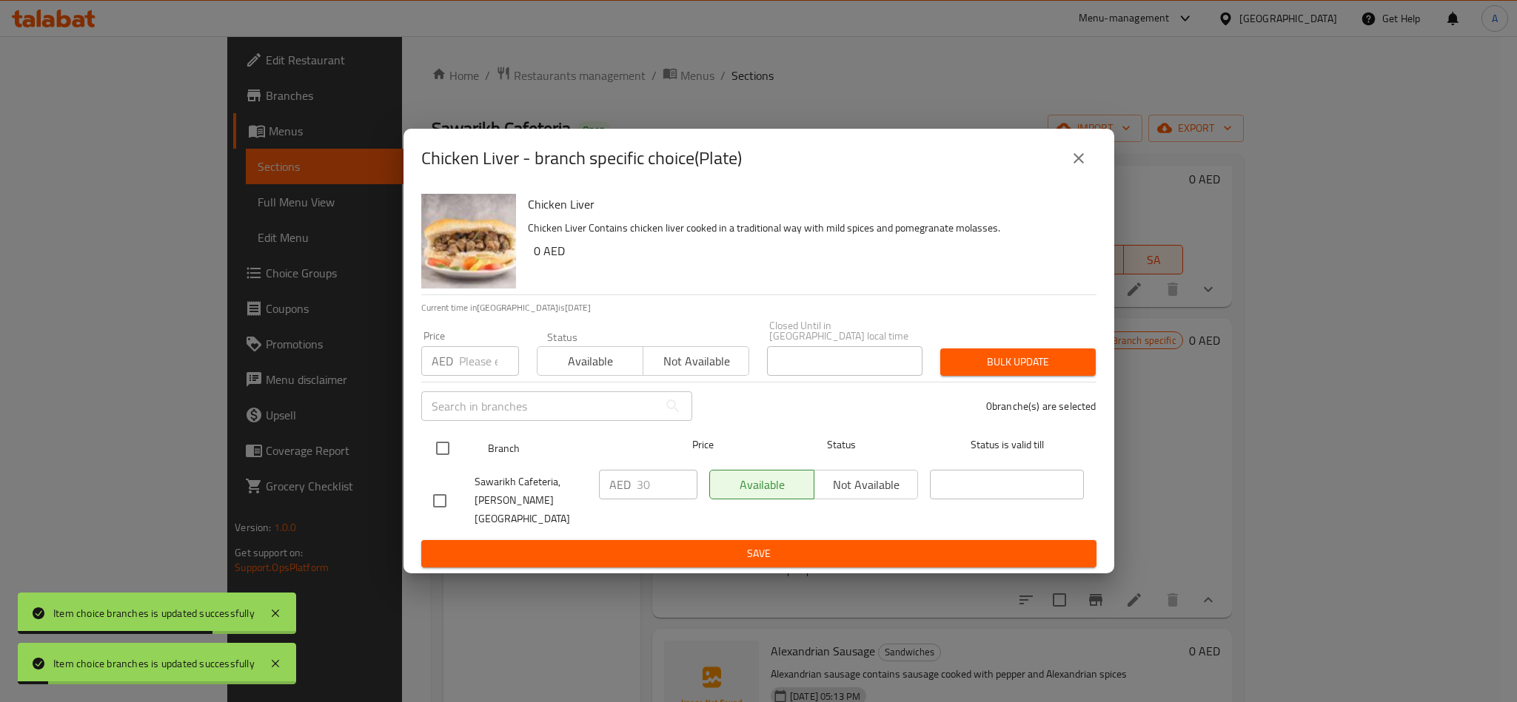
click at [442, 444] on input "checkbox" at bounding box center [442, 448] width 31 height 31
checkbox input "true"
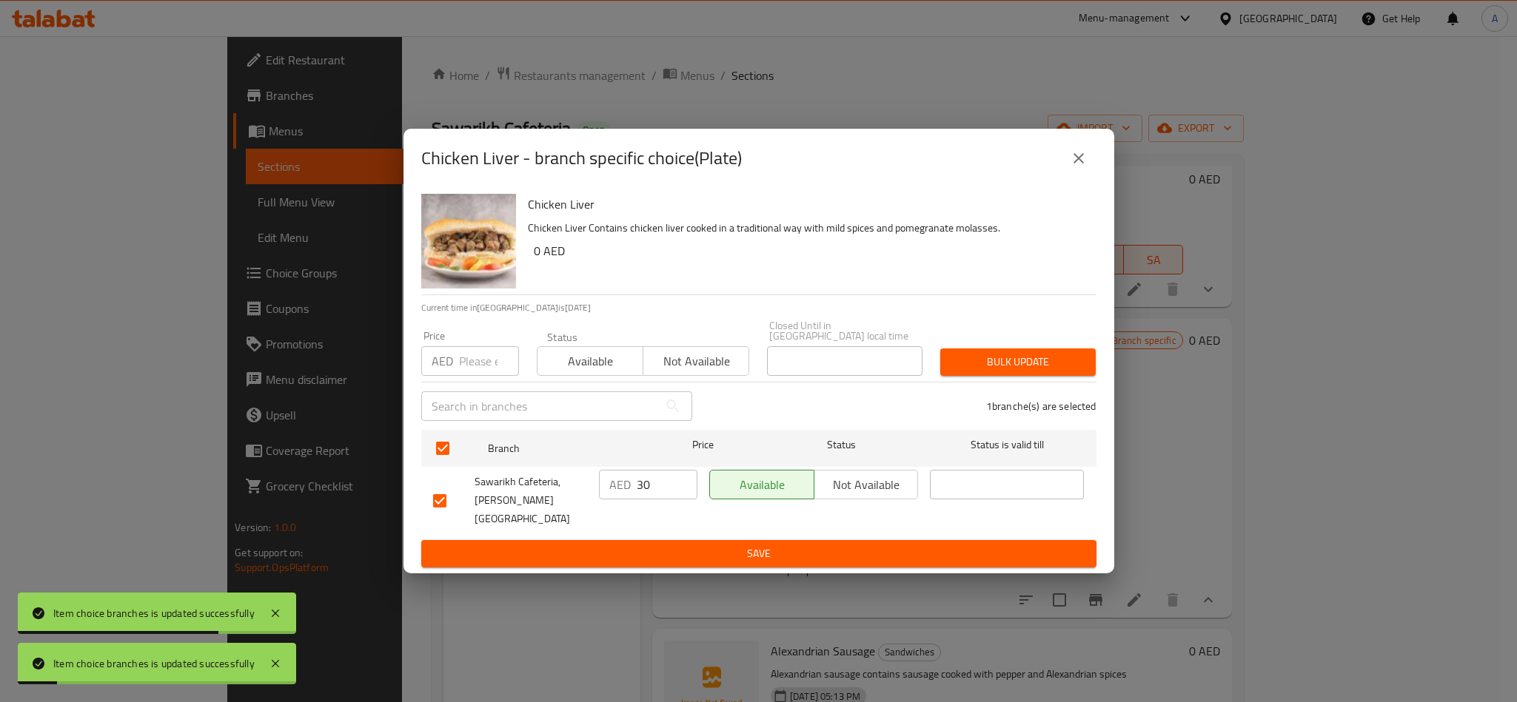
click at [460, 386] on div "​" at bounding box center [556, 406] width 289 height 47
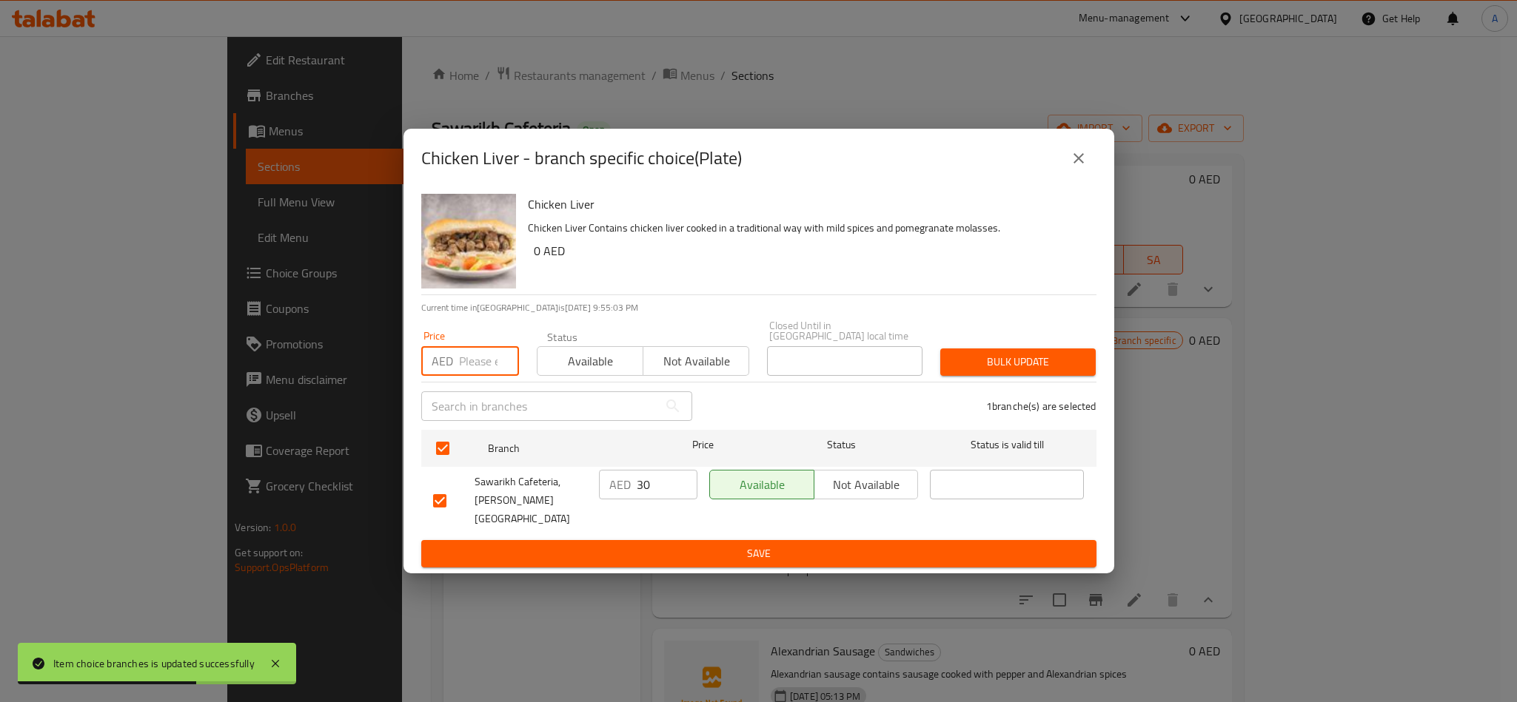
click at [464, 365] on input "number" at bounding box center [489, 361] width 60 height 30
type input "30"
click at [1053, 358] on span "Bulk update" at bounding box center [1018, 362] width 132 height 19
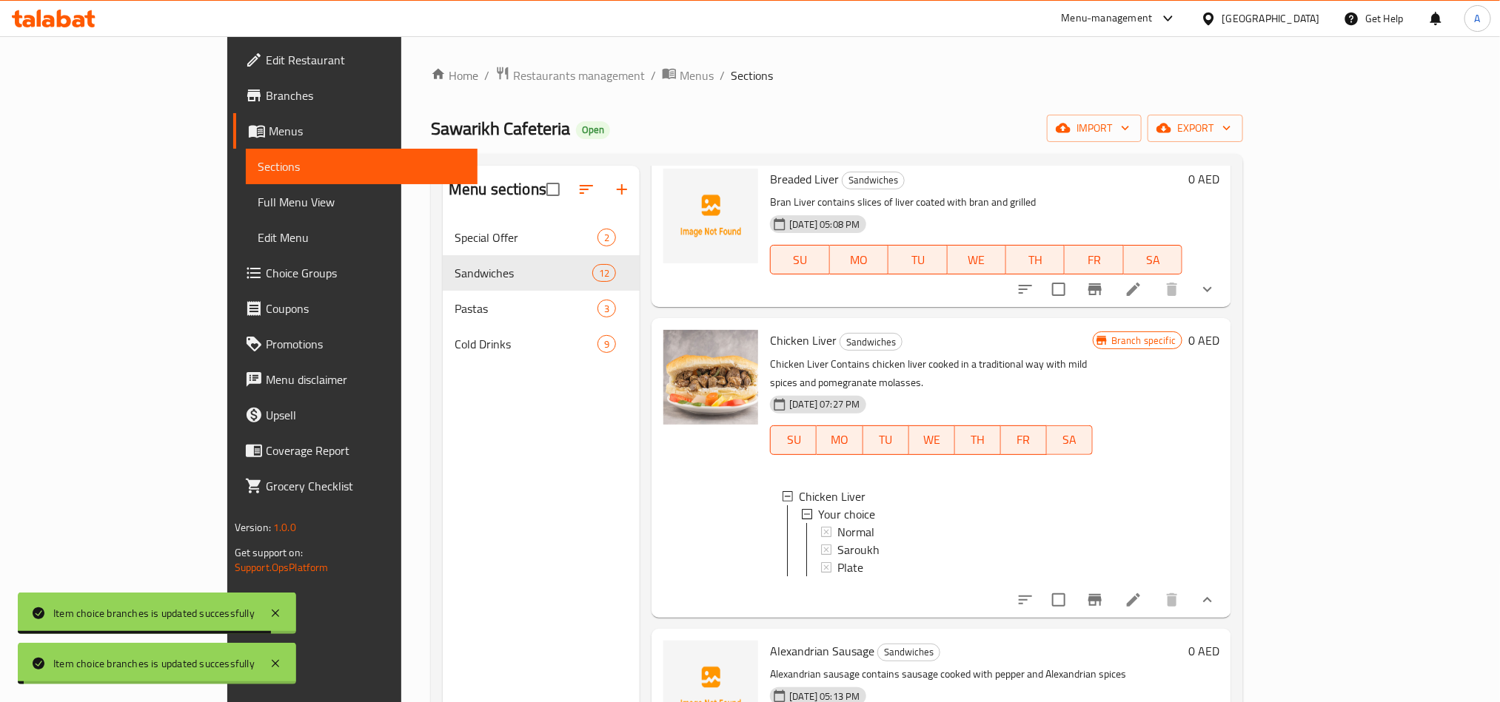
click at [1154, 602] on li at bounding box center [1132, 600] width 41 height 27
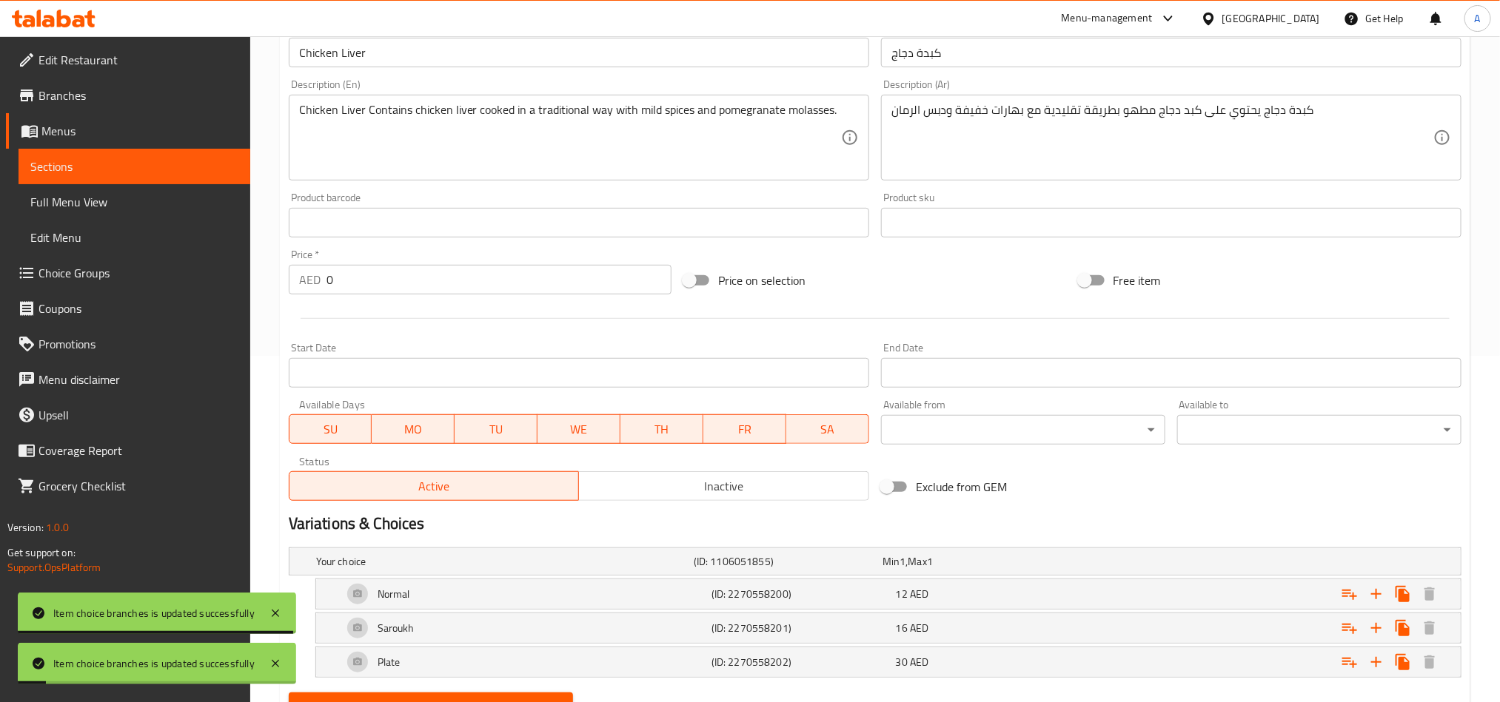
scroll to position [416, 0]
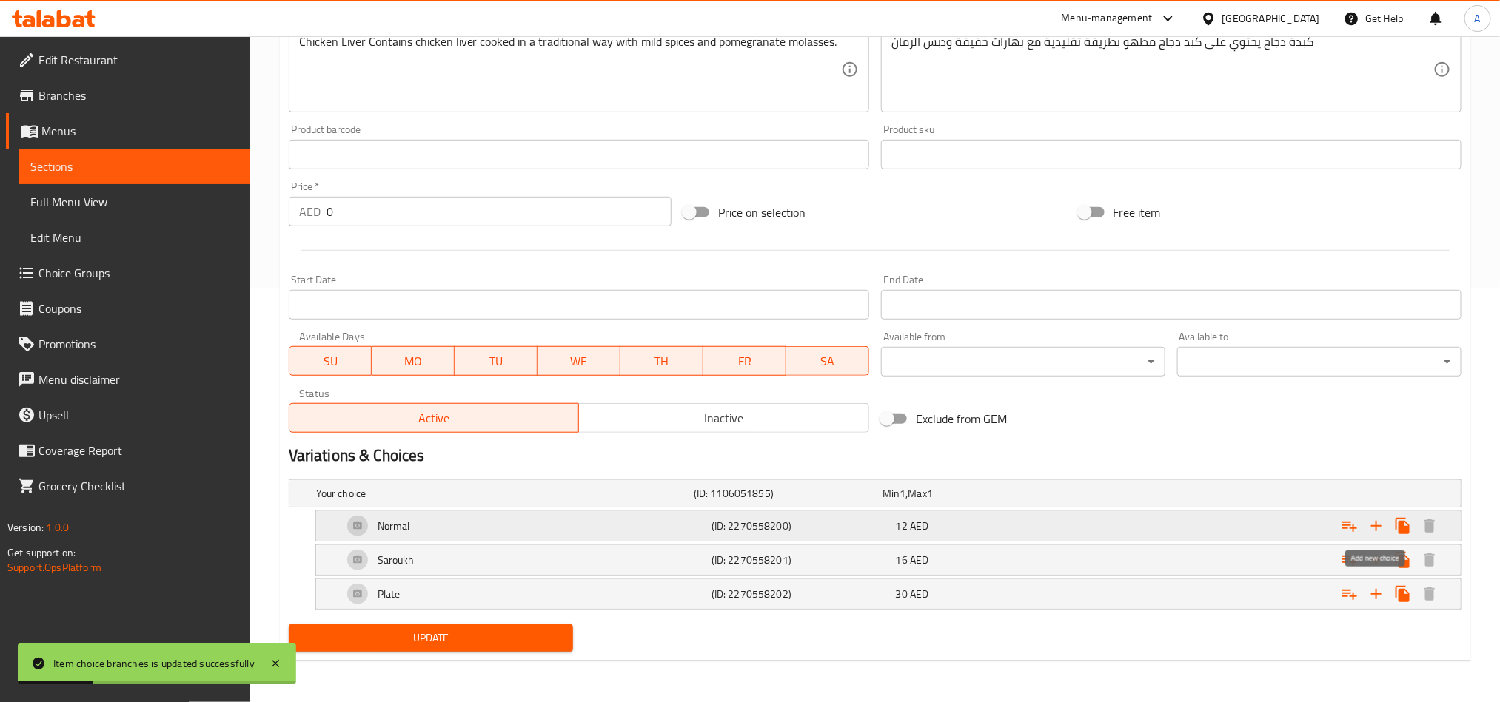
click at [1371, 524] on icon "Expand" at bounding box center [1376, 526] width 18 height 18
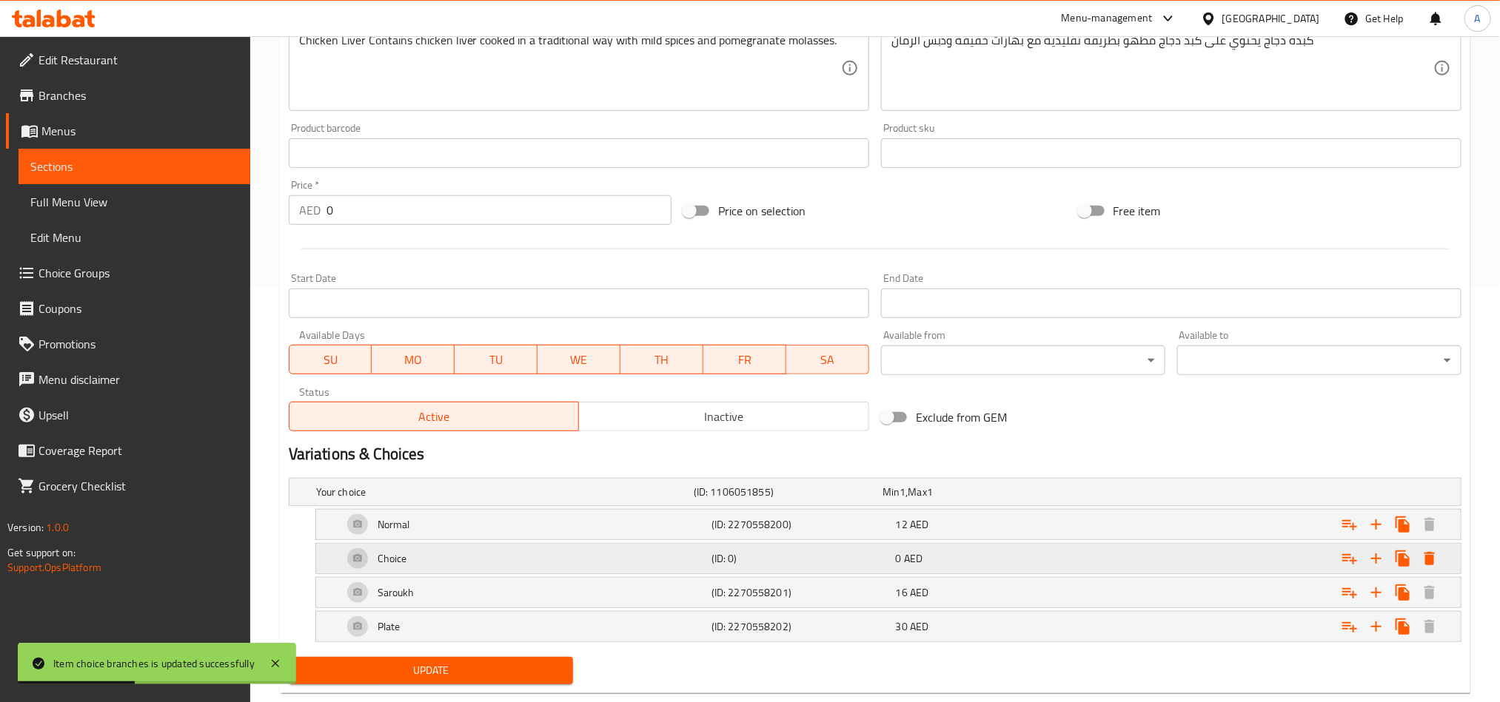
click at [1417, 549] on div "Expand" at bounding box center [1389, 558] width 107 height 27
click at [1426, 560] on icon "Expand" at bounding box center [1429, 558] width 10 height 13
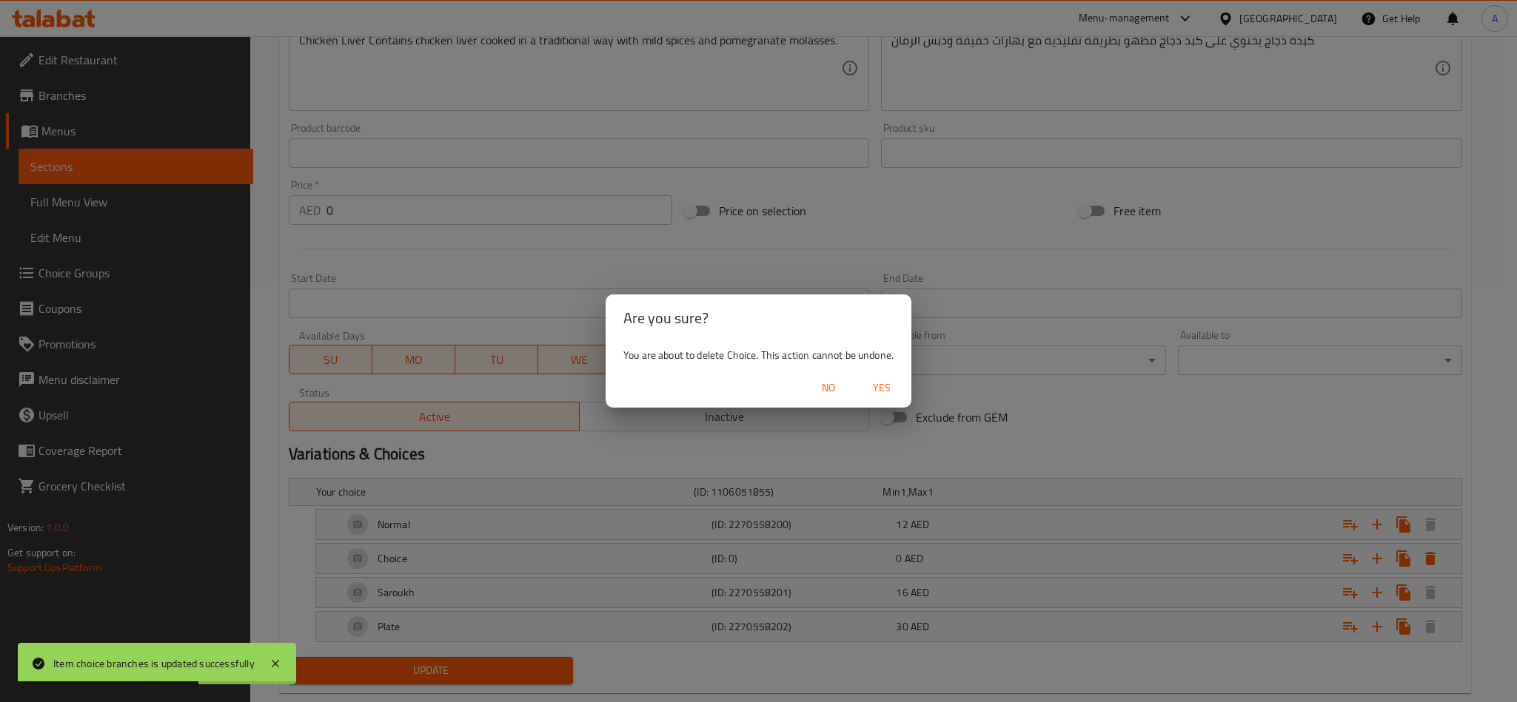
click at [884, 385] on span "Yes" at bounding box center [882, 388] width 36 height 19
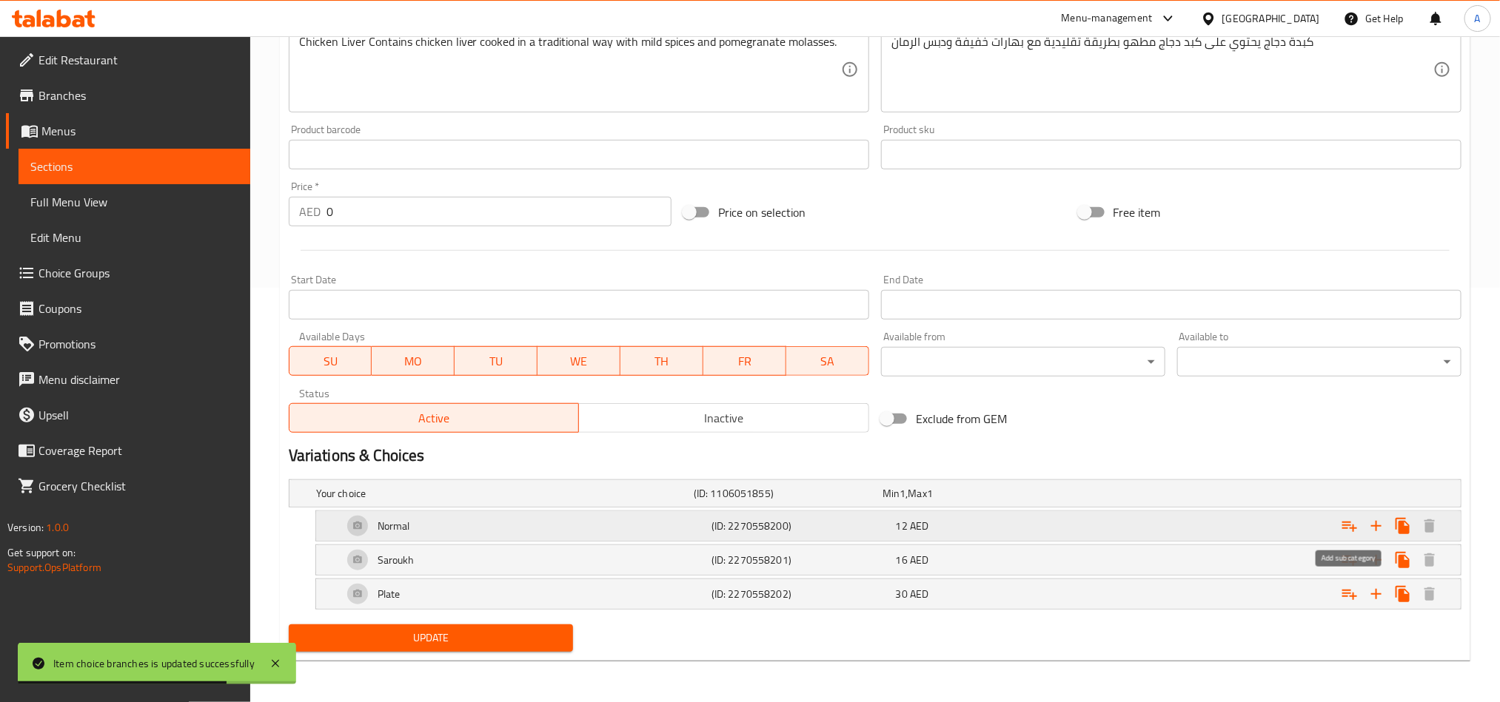
click at [1341, 529] on icon "Expand" at bounding box center [1349, 526] width 18 height 18
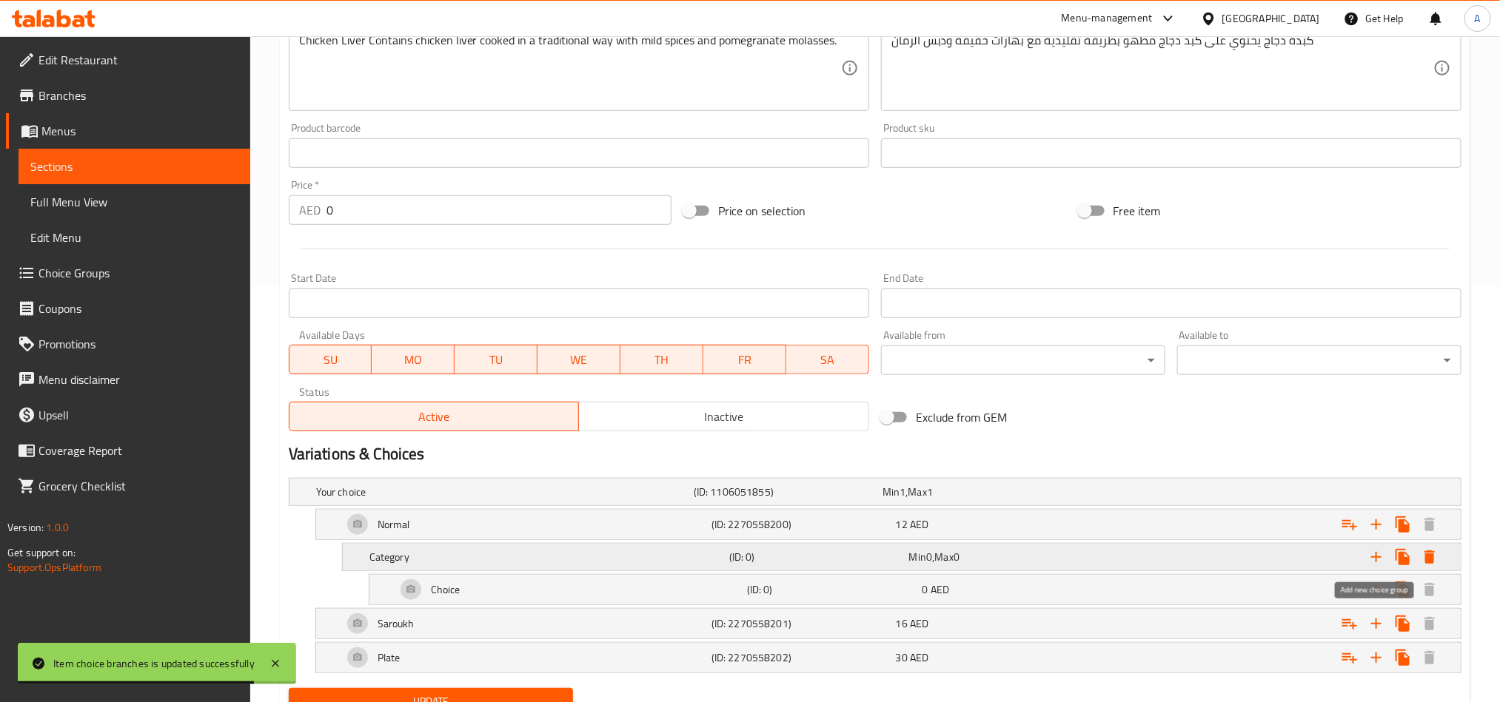
click at [1386, 560] on button "Expand" at bounding box center [1376, 557] width 27 height 27
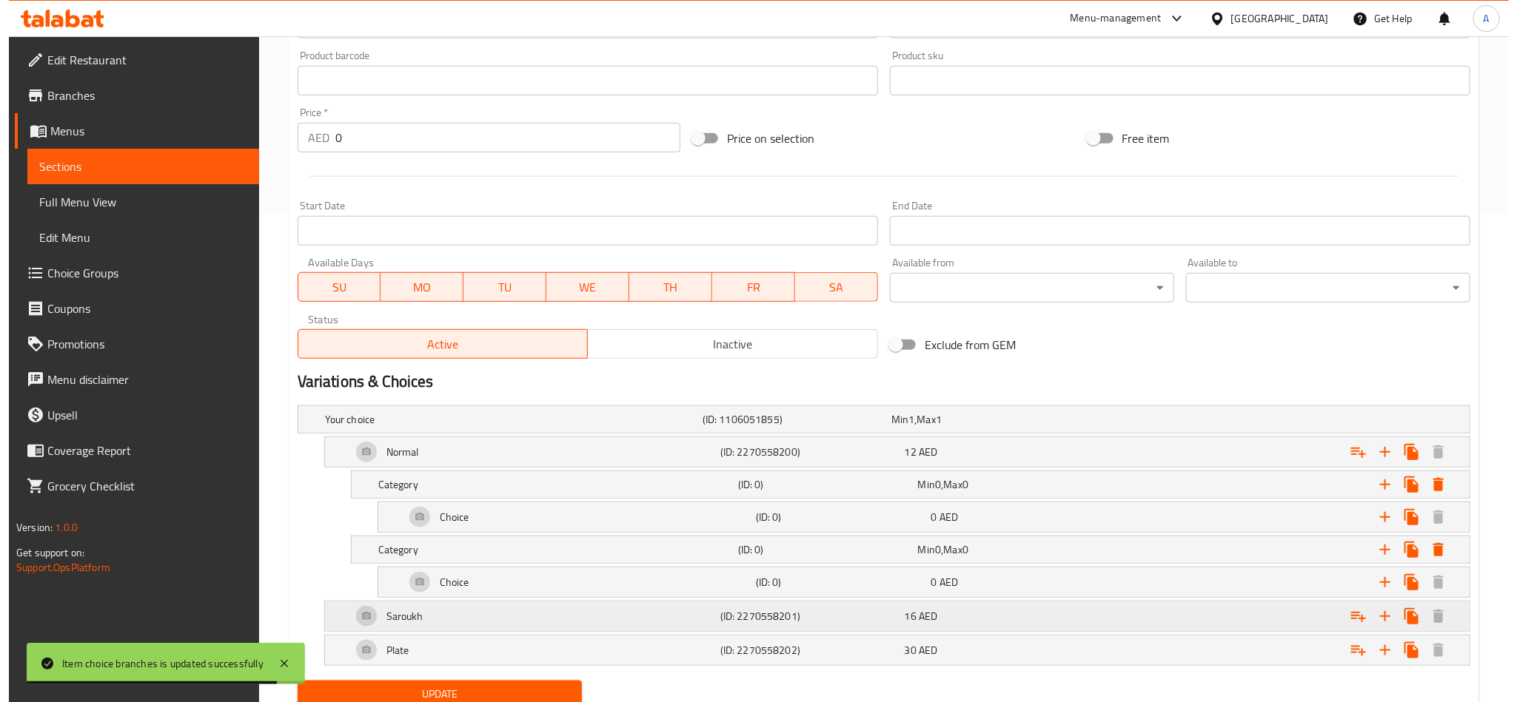
scroll to position [527, 0]
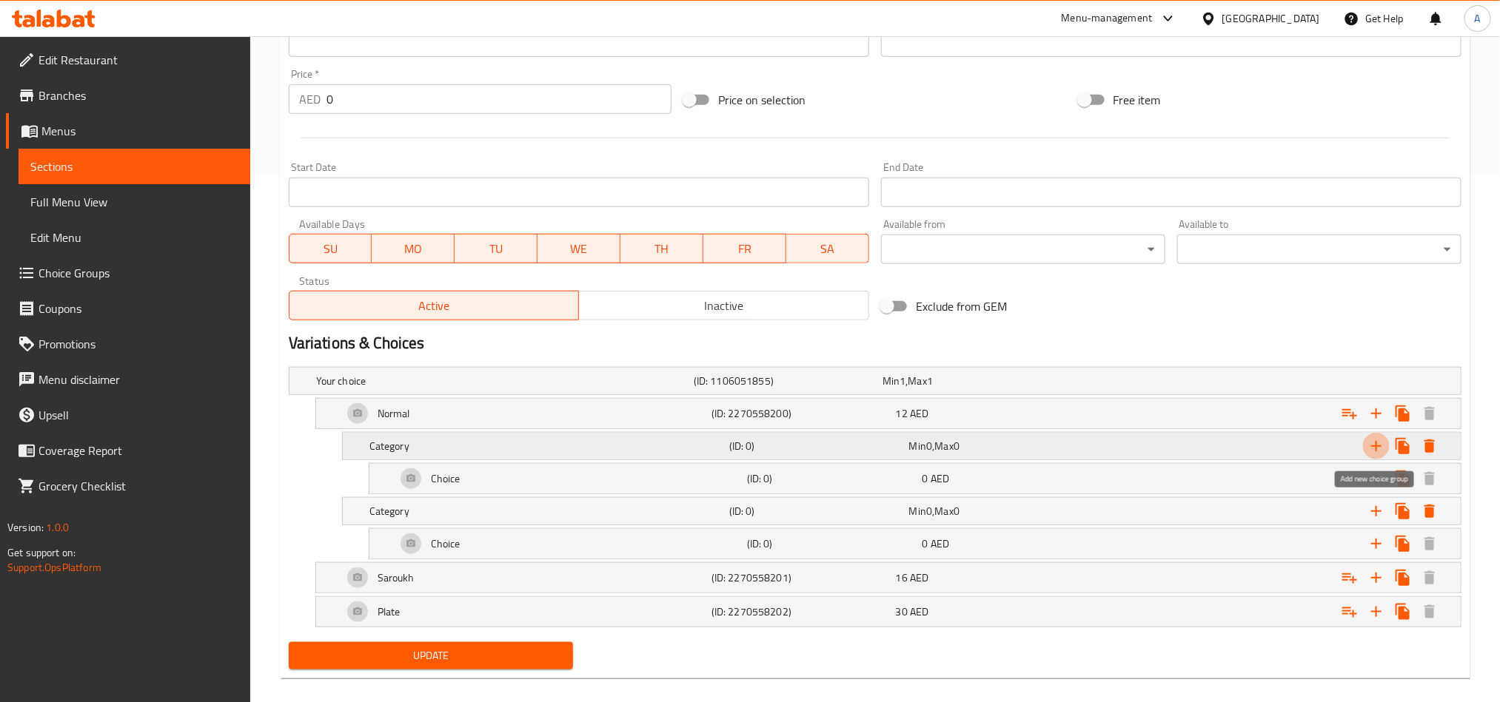
click at [1370, 442] on icon "Expand" at bounding box center [1376, 446] width 18 height 18
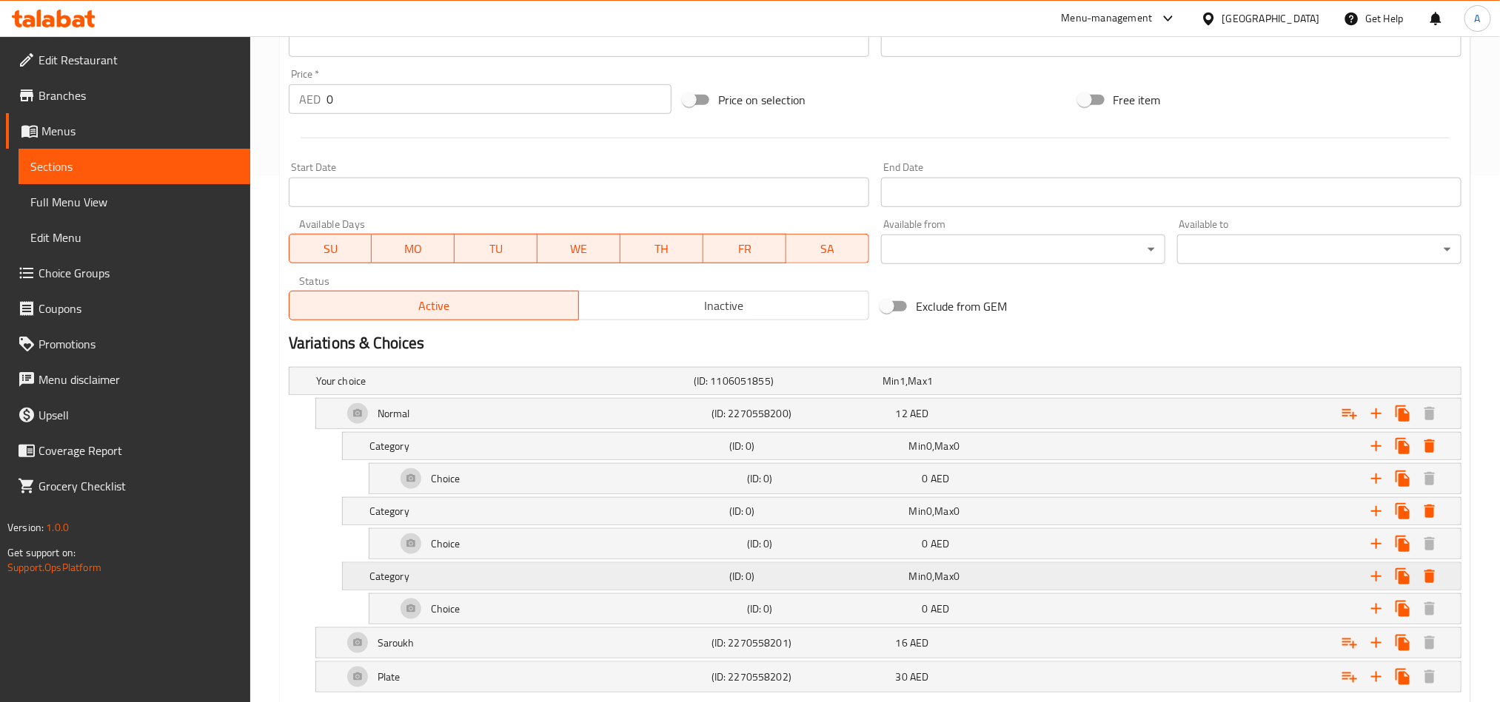
click at [1434, 574] on icon "Expand" at bounding box center [1429, 577] width 18 height 18
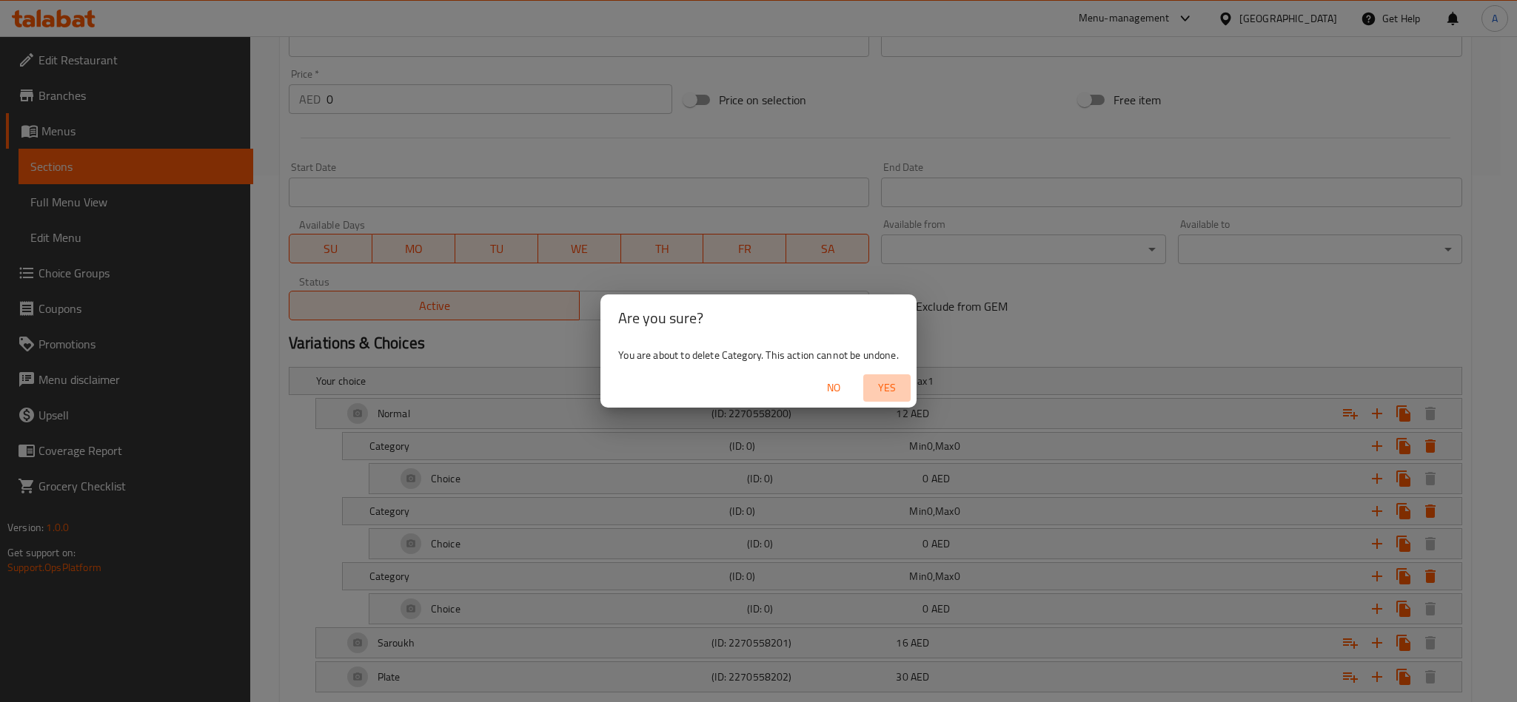
click at [882, 389] on span "Yes" at bounding box center [887, 388] width 36 height 19
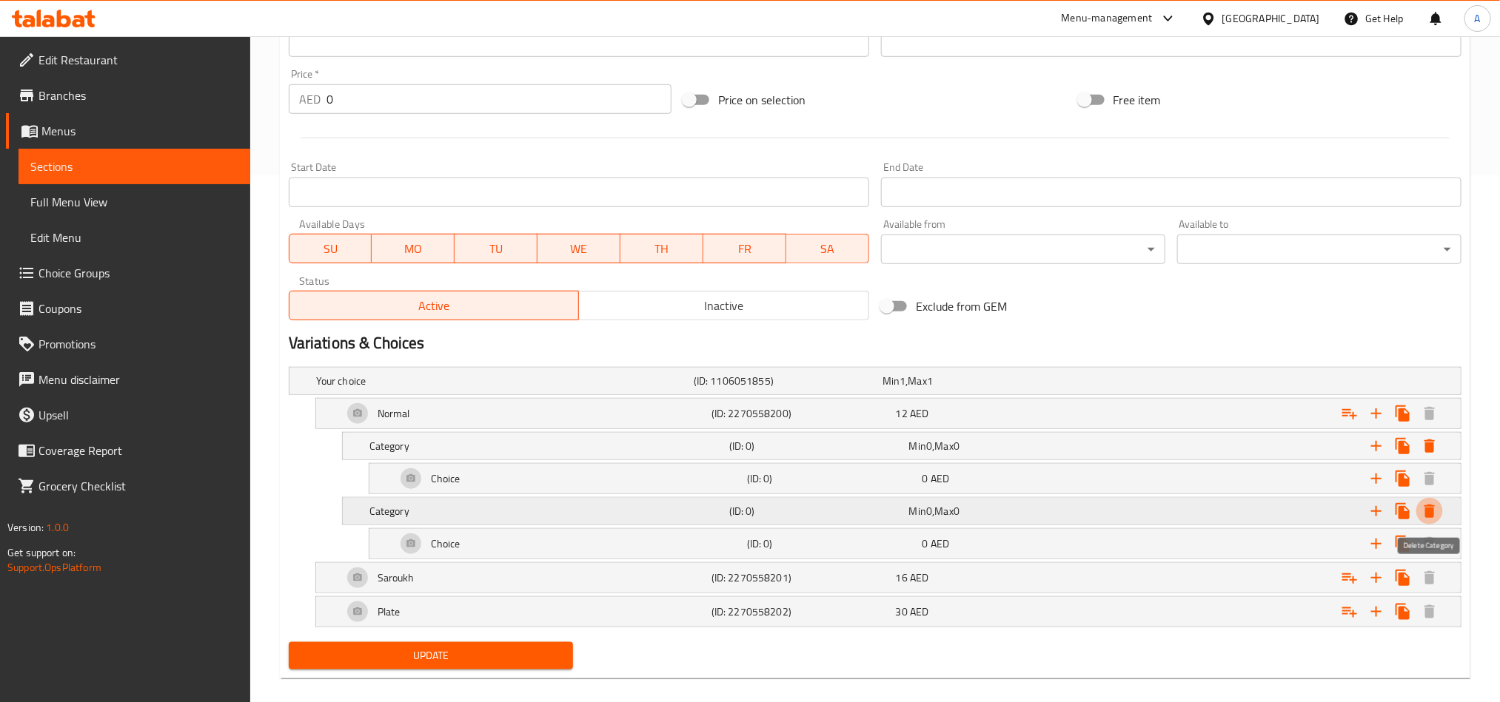
click at [1422, 516] on icon "Expand" at bounding box center [1429, 512] width 18 height 18
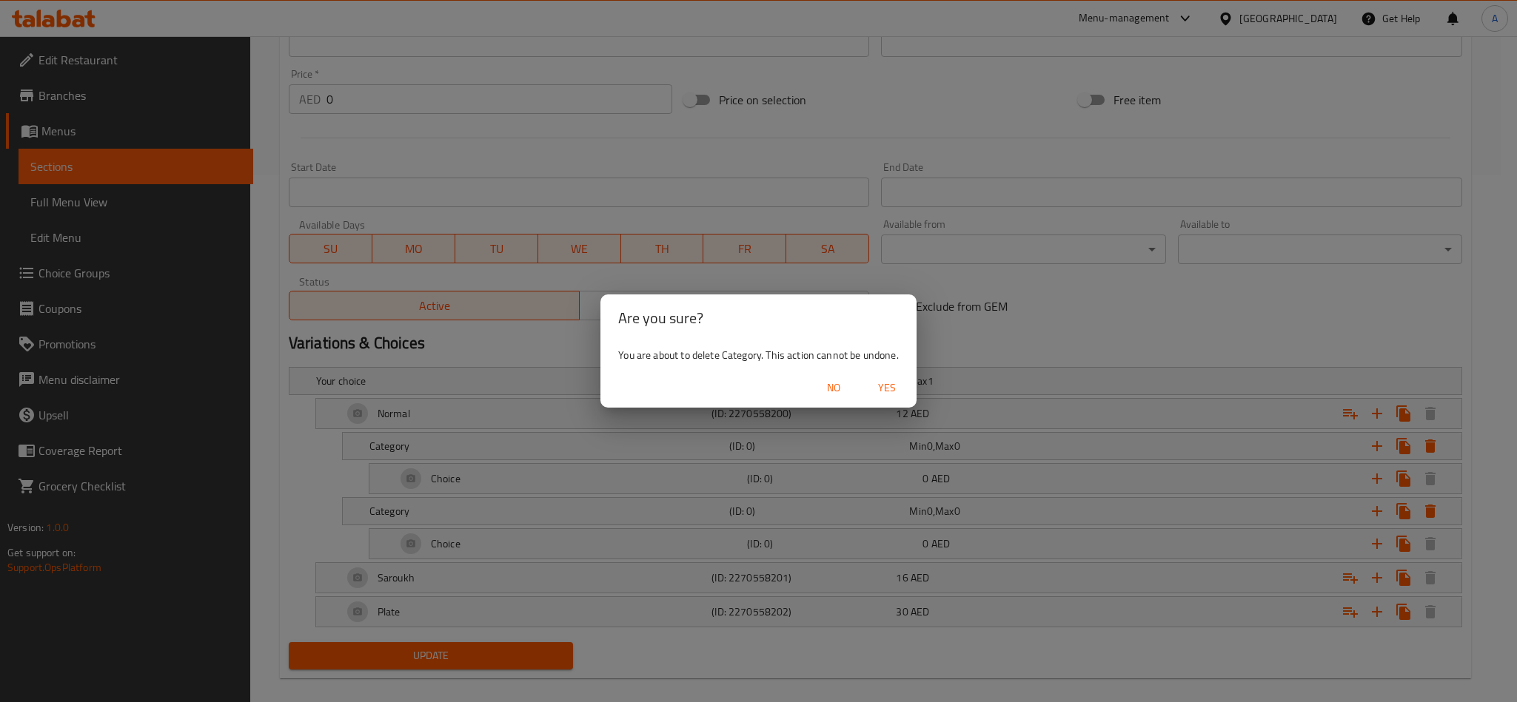
click at [889, 389] on span "Yes" at bounding box center [887, 388] width 36 height 19
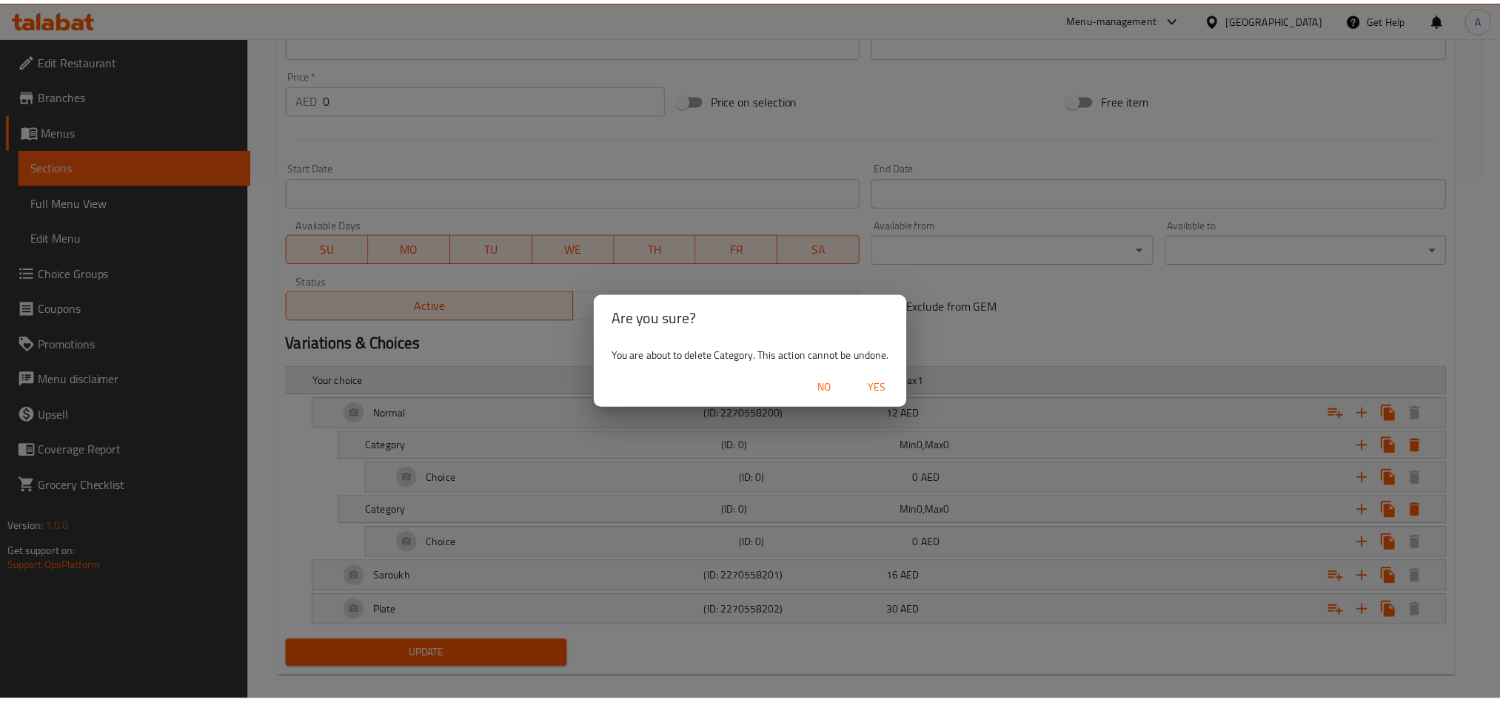
scroll to position [483, 0]
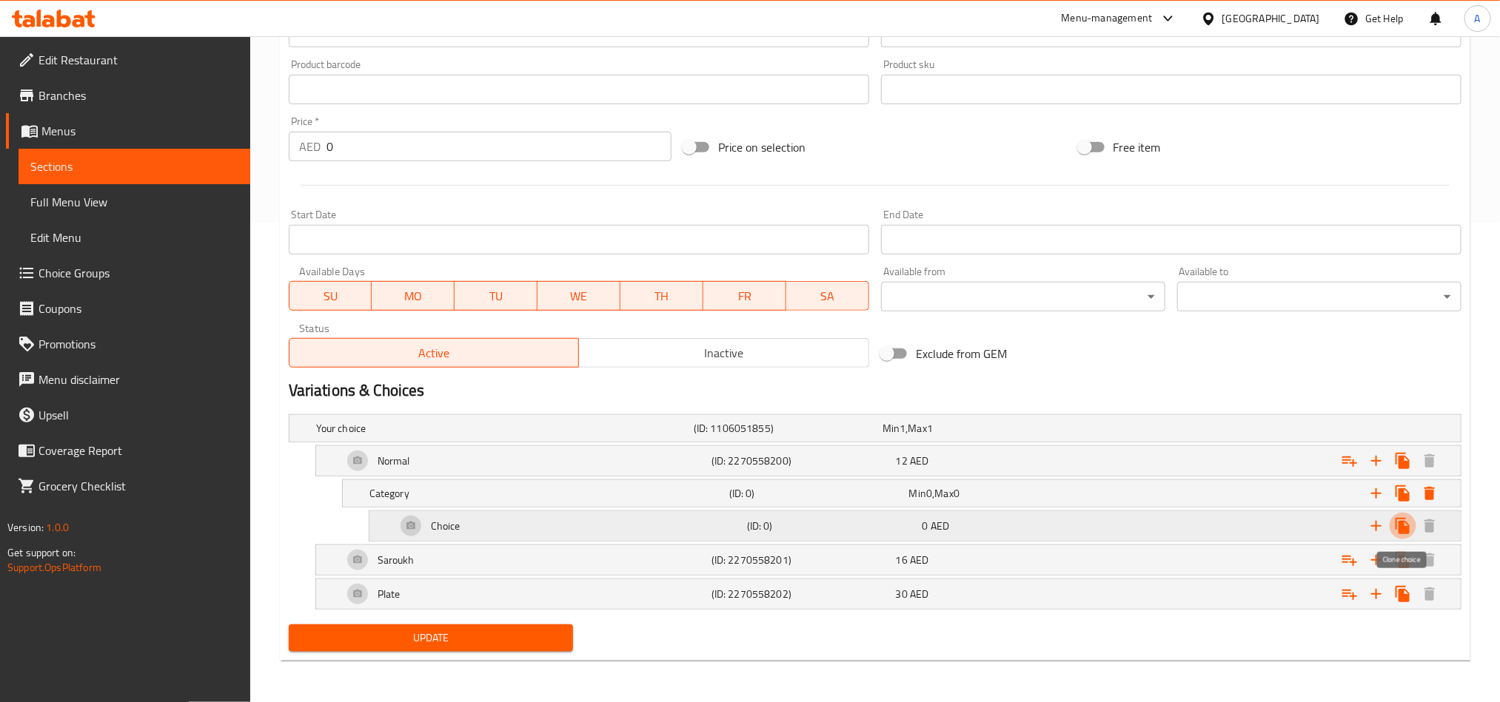
click at [1400, 523] on icon "Expand" at bounding box center [1402, 526] width 14 height 16
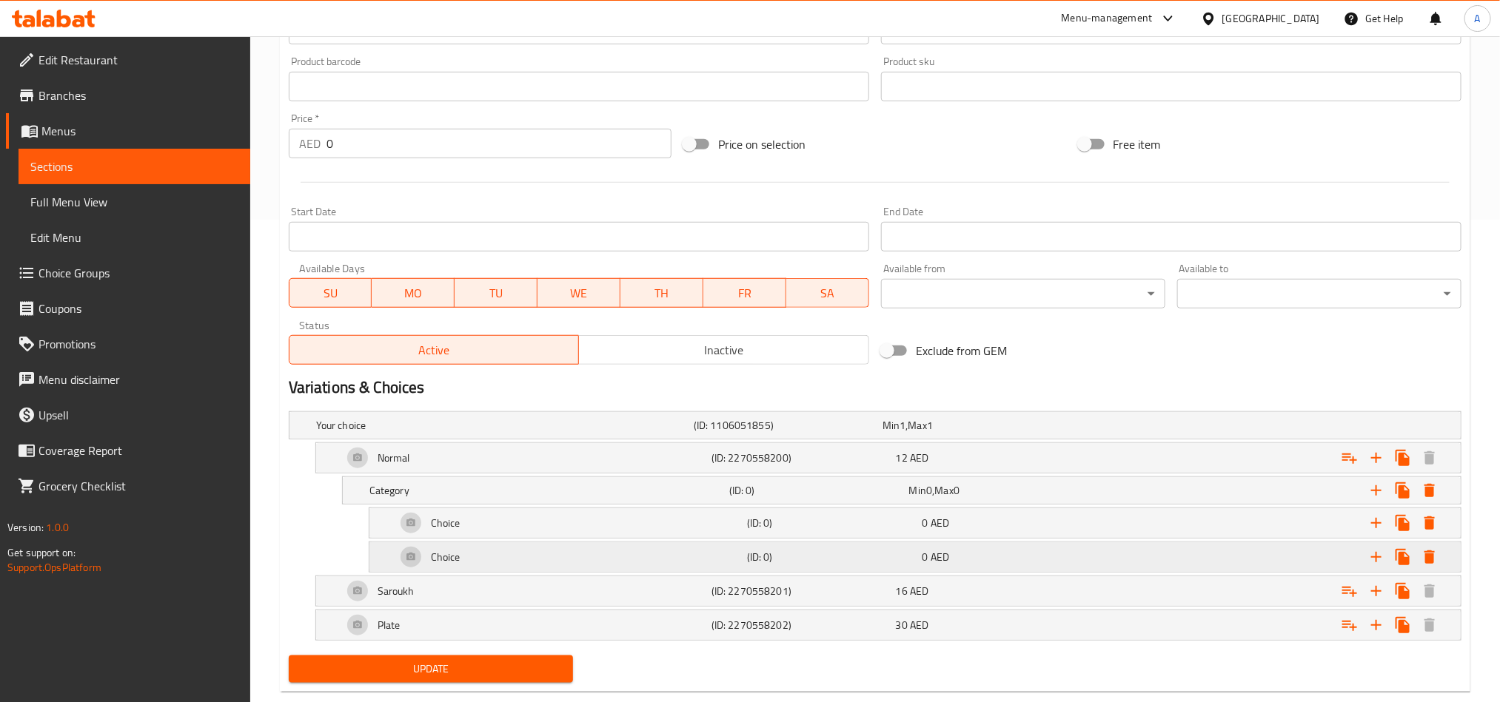
click at [922, 565] on span "0" at bounding box center [925, 557] width 6 height 19
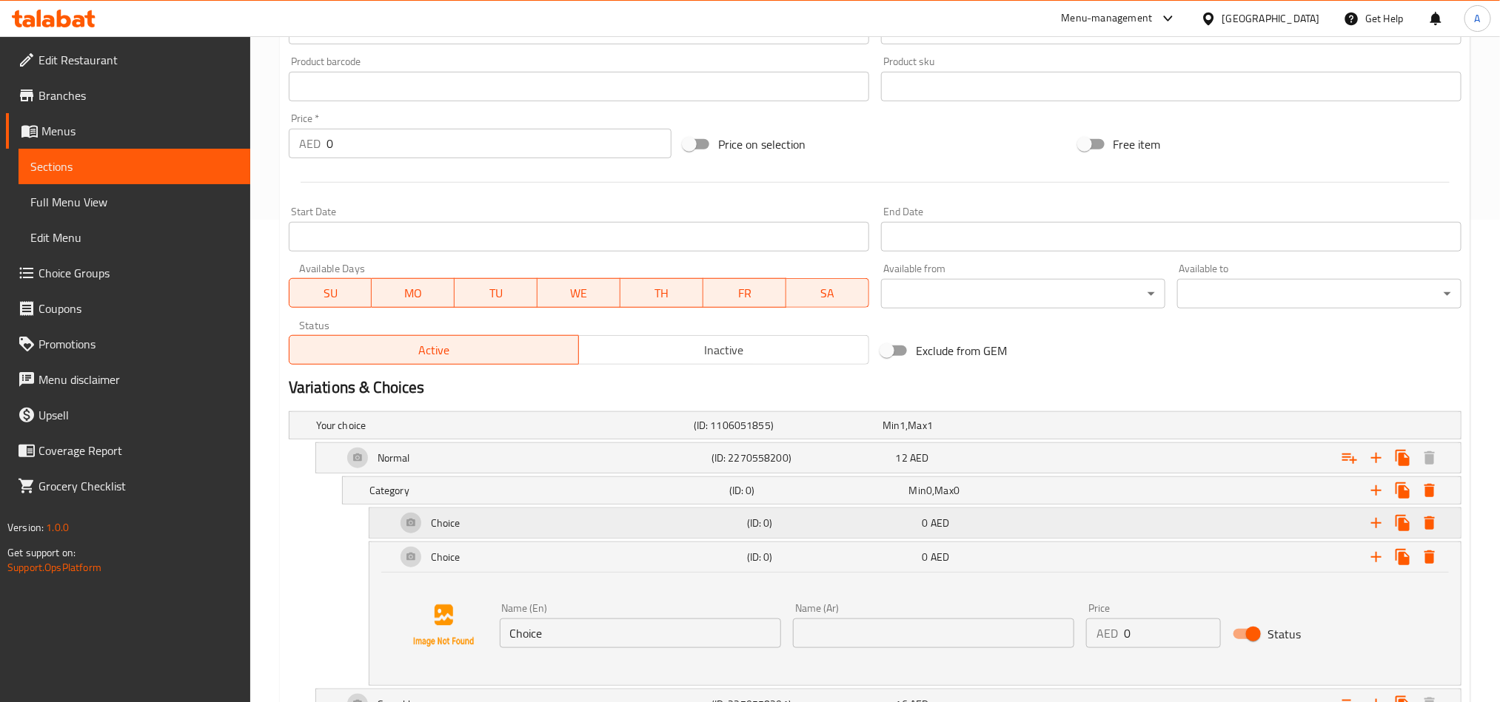
click at [976, 536] on div "Choice (ID: 0) 0 AED" at bounding box center [919, 524] width 1053 height 36
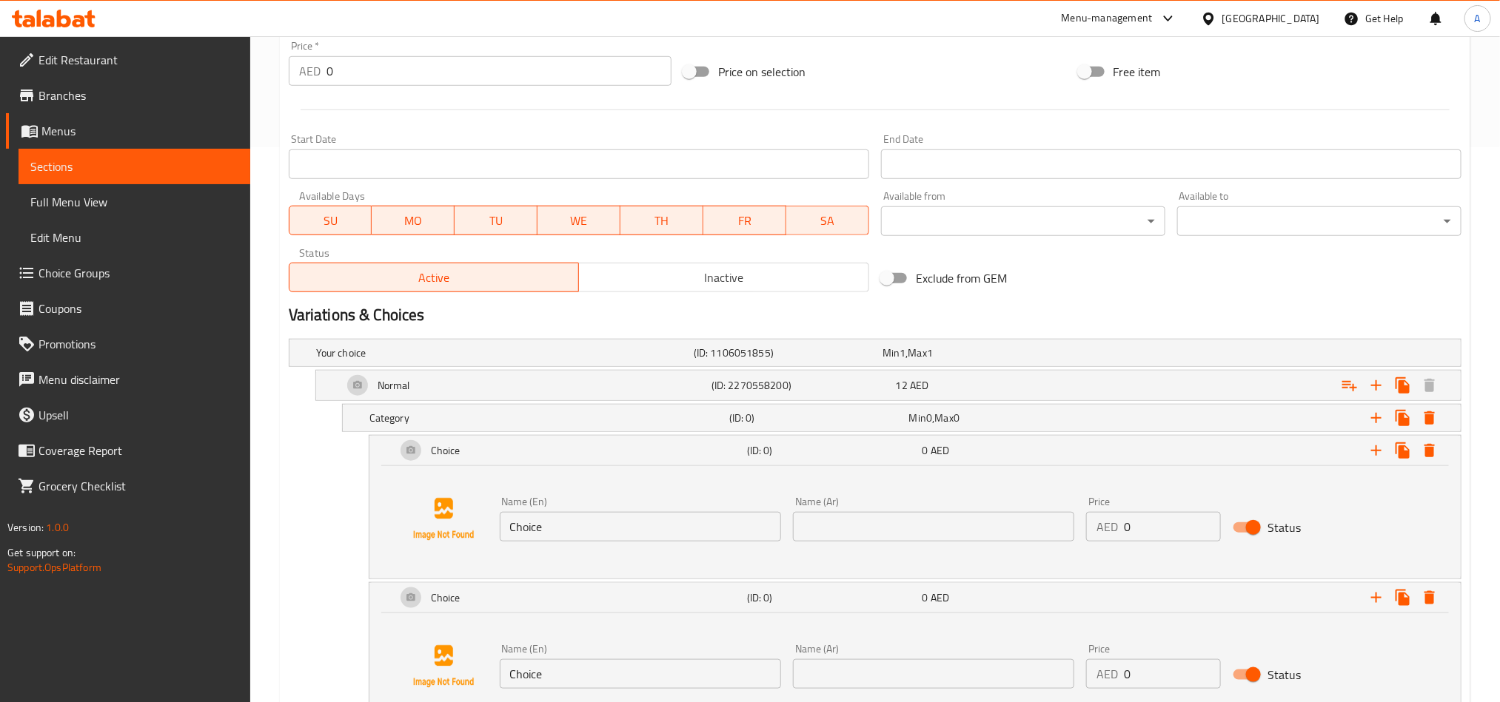
scroll to position [594, 0]
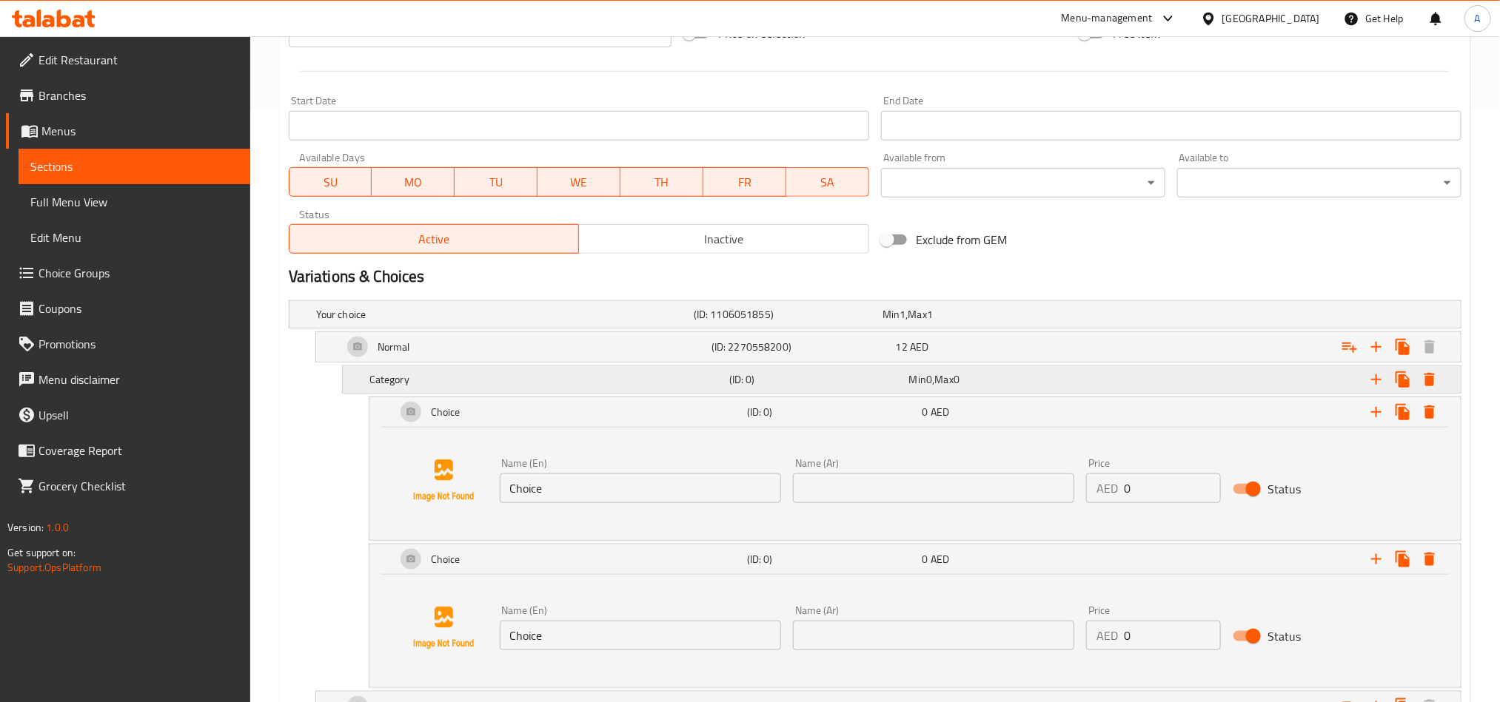
click at [607, 374] on h5 "Category" at bounding box center [546, 379] width 354 height 15
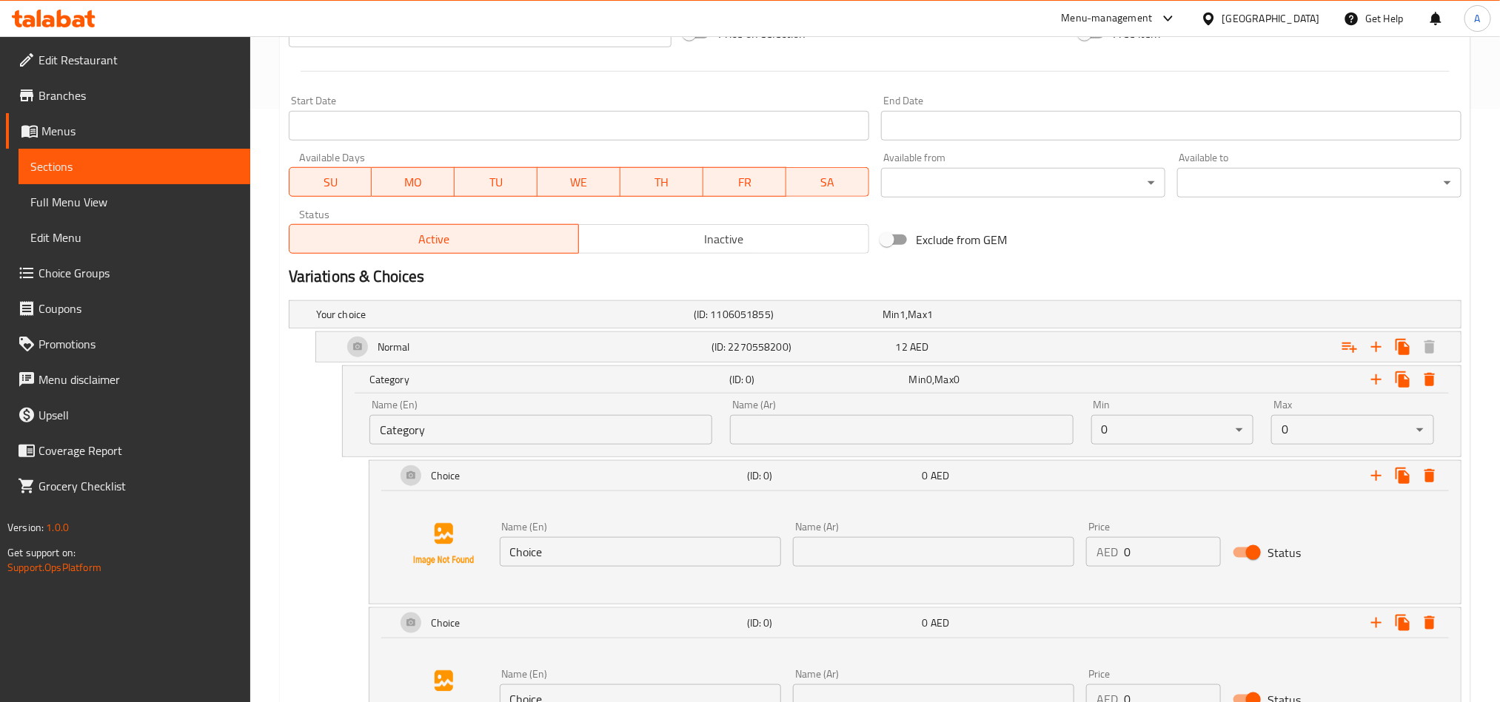
click at [726, 432] on div "Name (Ar) Name (Ar)" at bounding box center [901, 422] width 360 height 63
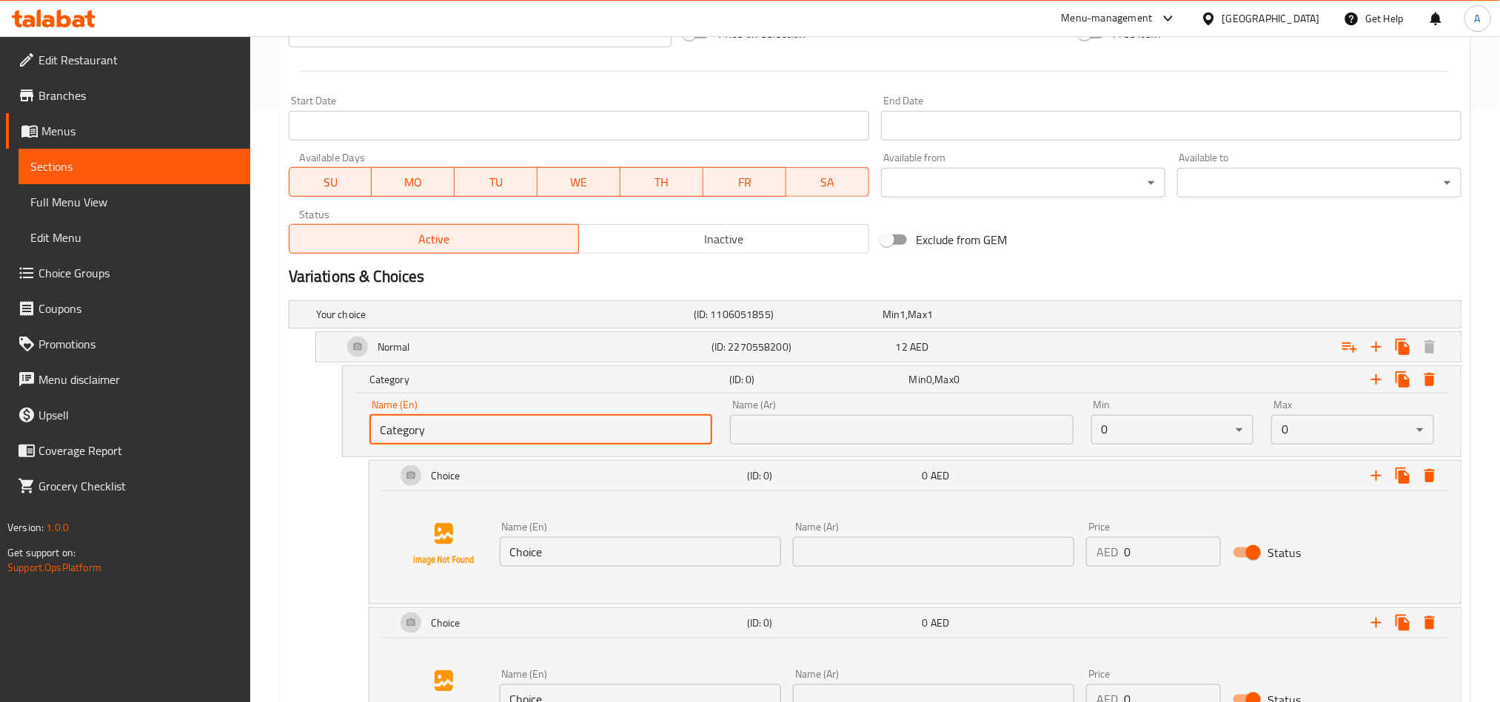
click at [708, 427] on input "Category" at bounding box center [540, 430] width 343 height 30
paste input "Your choice of"
type input "Your choice of"
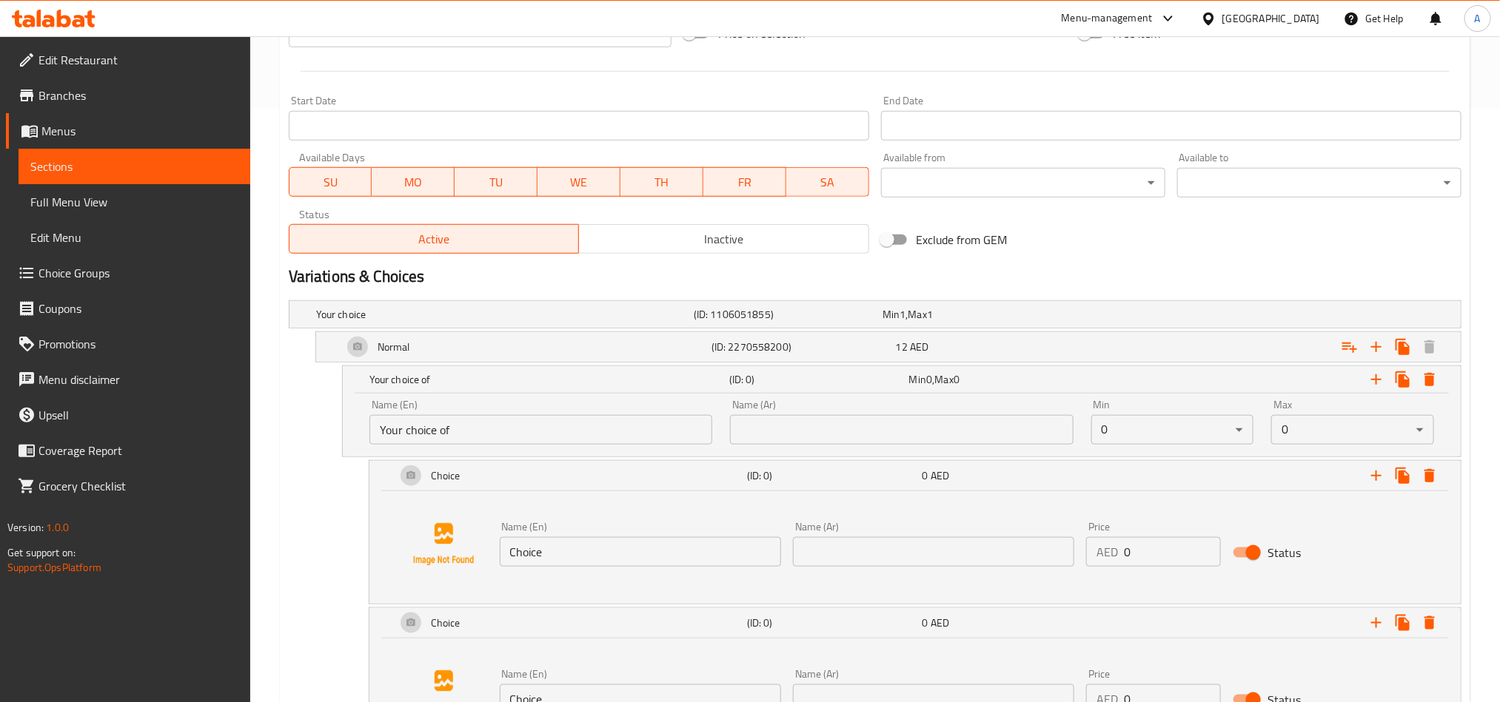
drag, startPoint x: 878, startPoint y: 427, endPoint x: 1257, endPoint y: 420, distance: 379.0
click at [878, 429] on input "text" at bounding box center [901, 430] width 343 height 30
paste input "اختيارك من"
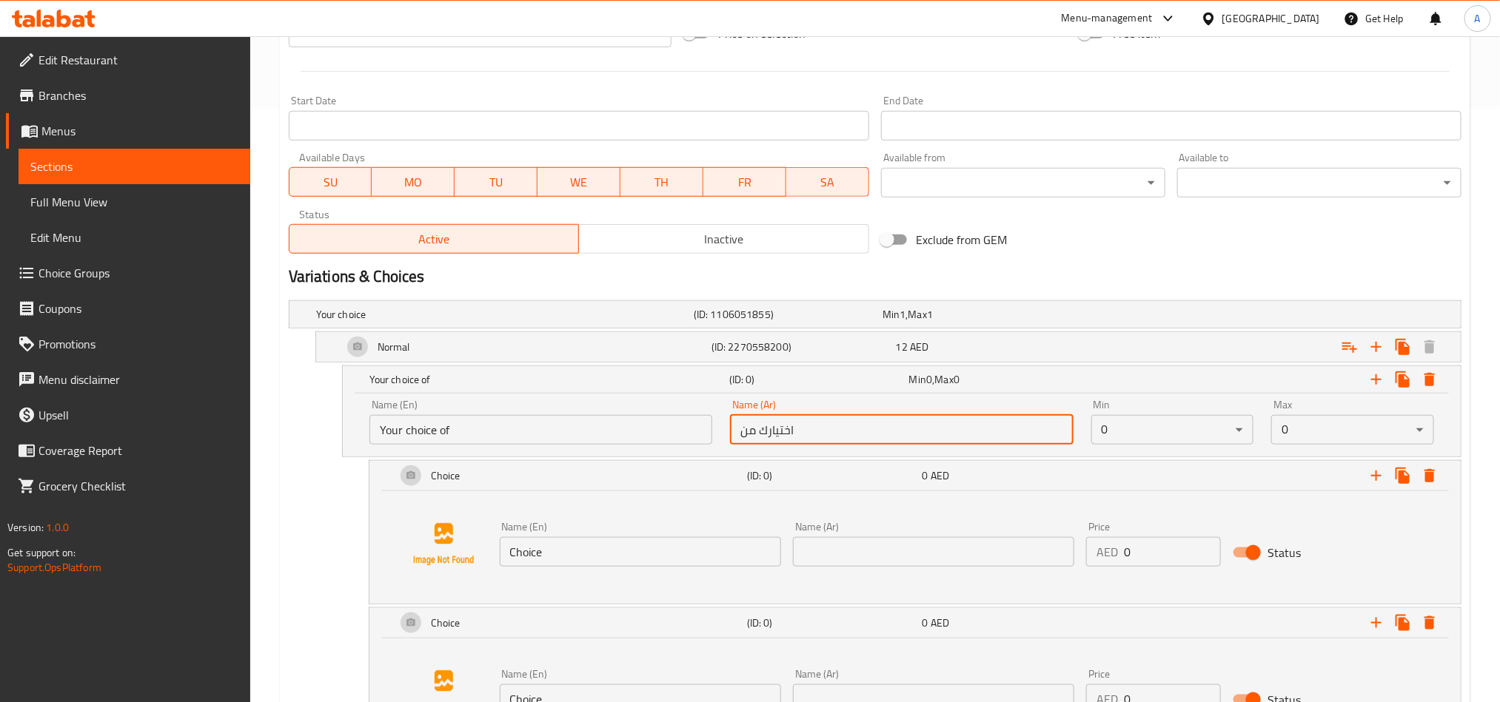
type input "اختيارك من"
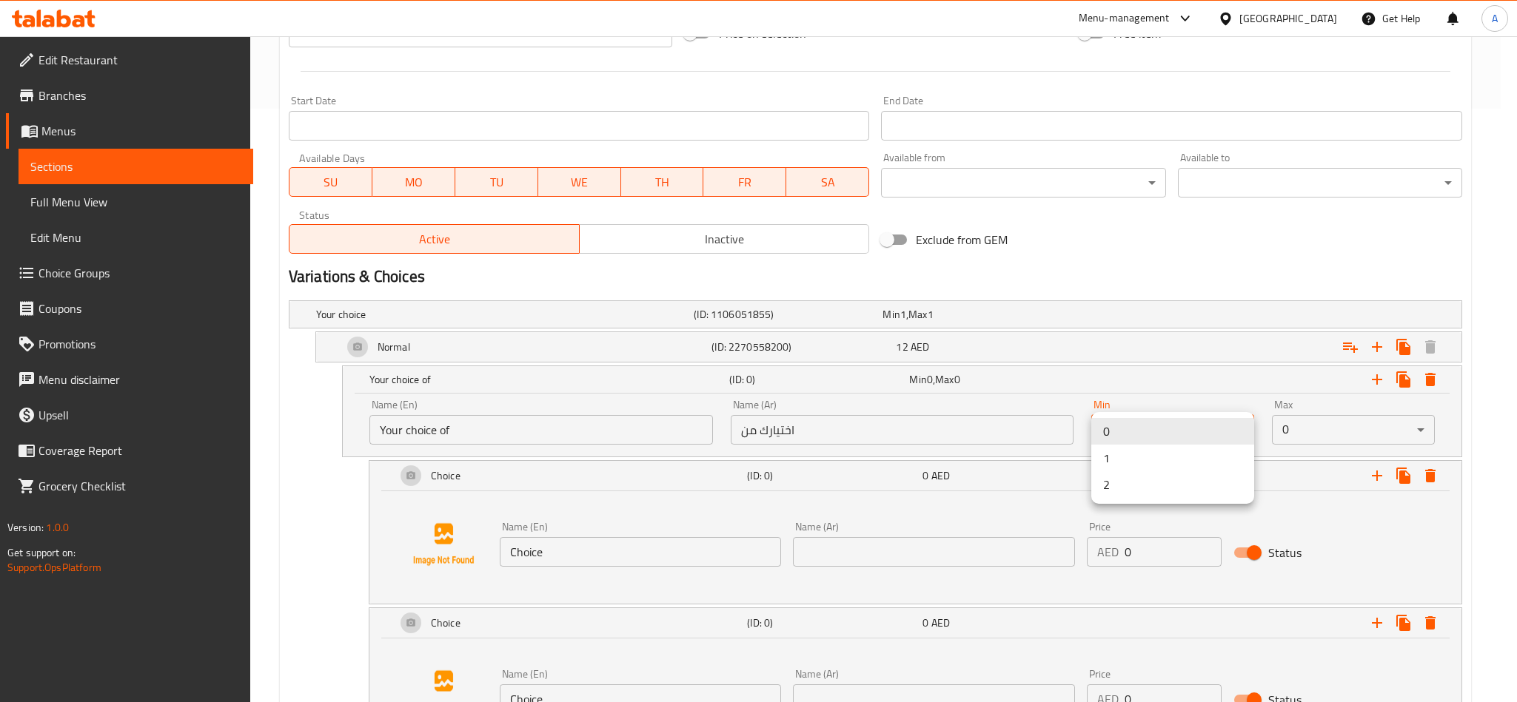
click at [1164, 458] on li "1" at bounding box center [1172, 458] width 163 height 27
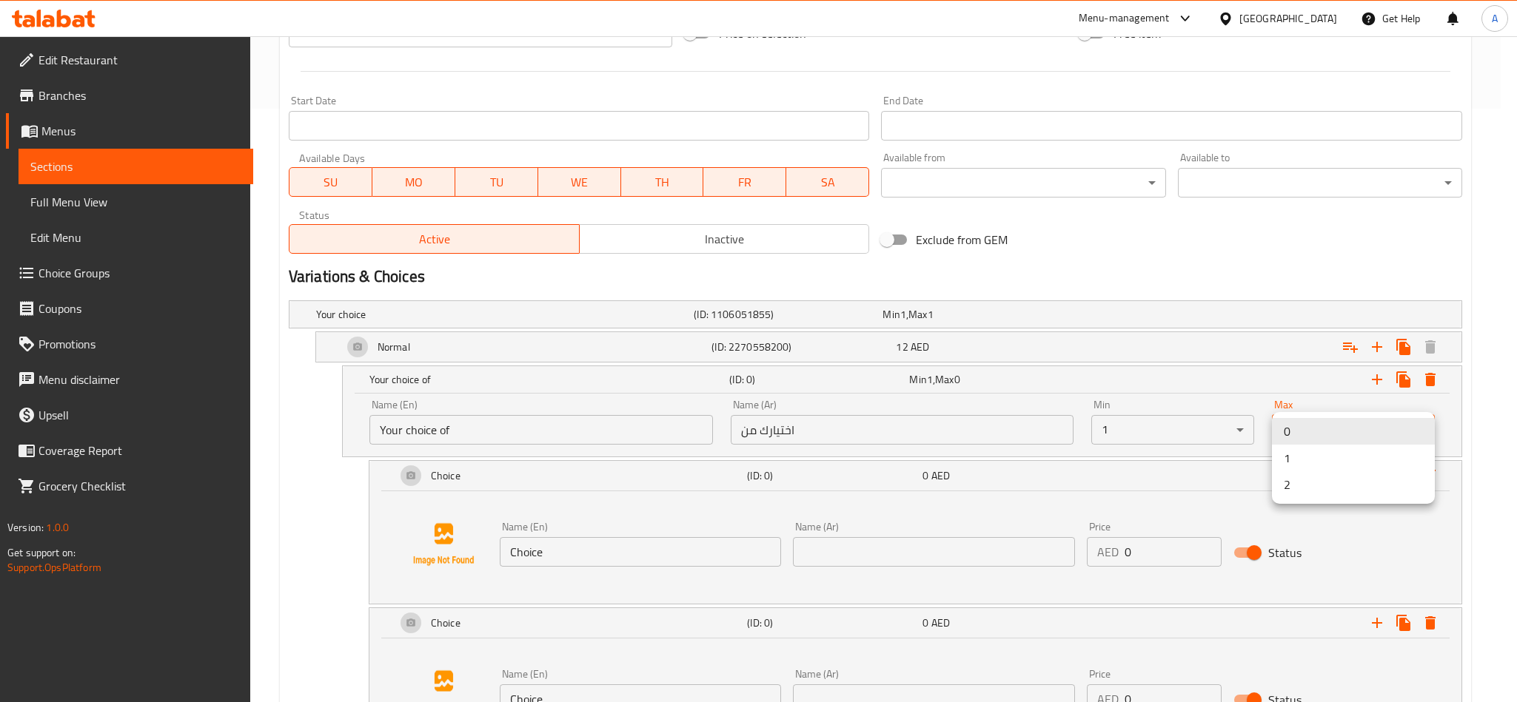
click at [1300, 466] on li "1" at bounding box center [1353, 458] width 163 height 27
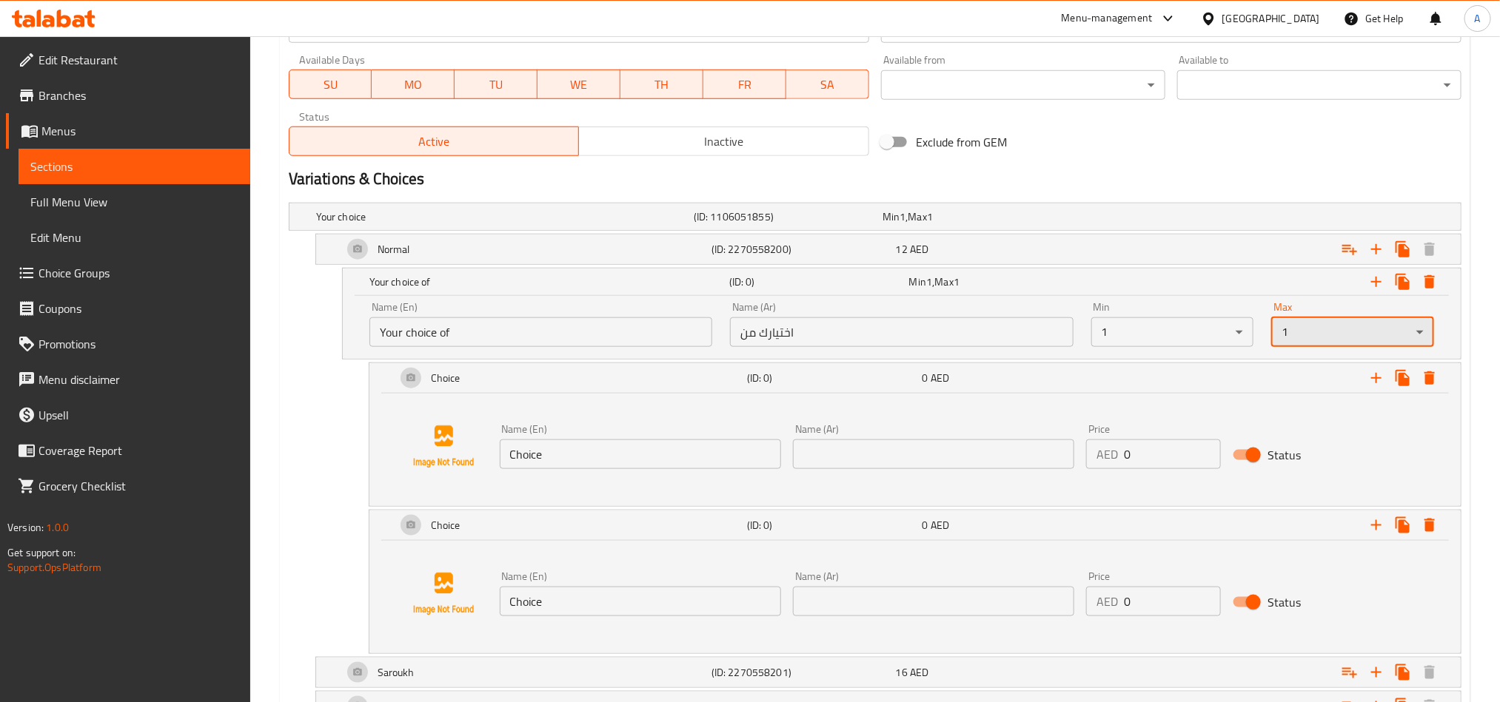
scroll to position [808, 0]
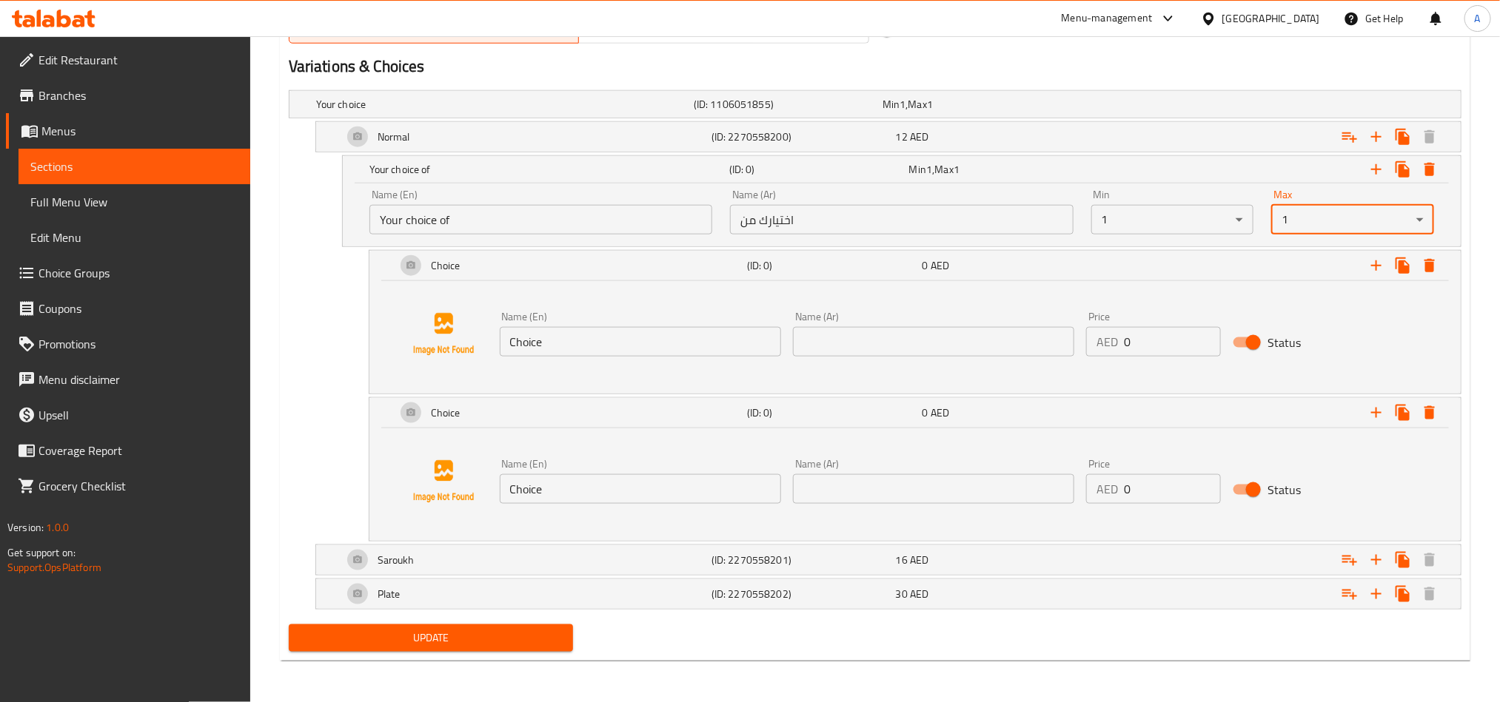
click at [560, 335] on input "Choice" at bounding box center [640, 342] width 281 height 30
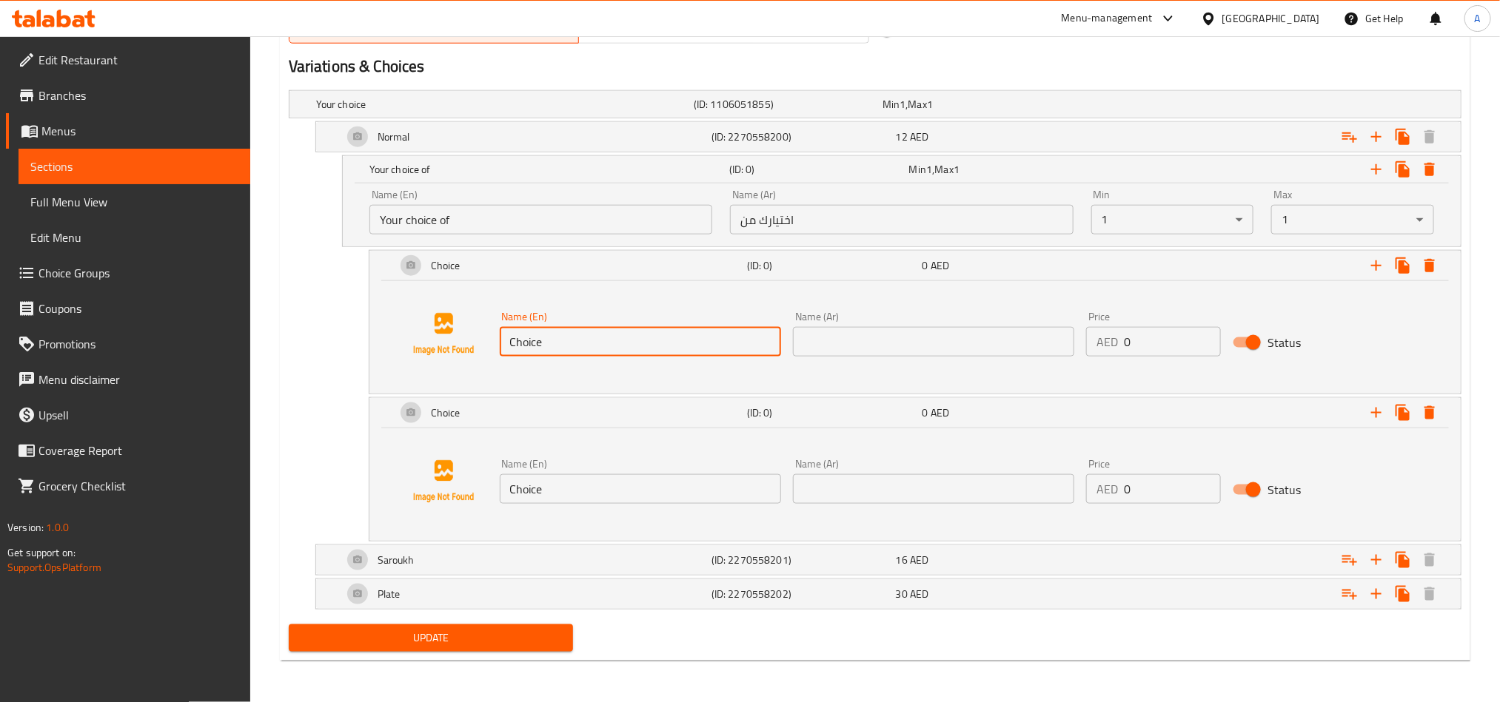
click at [560, 335] on input "Choice" at bounding box center [640, 342] width 281 height 30
click at [560, 335] on input "text" at bounding box center [640, 342] width 281 height 30
click at [580, 318] on div "Name (En) Name (En)" at bounding box center [640, 334] width 281 height 45
click at [586, 332] on input "text" at bounding box center [640, 342] width 281 height 30
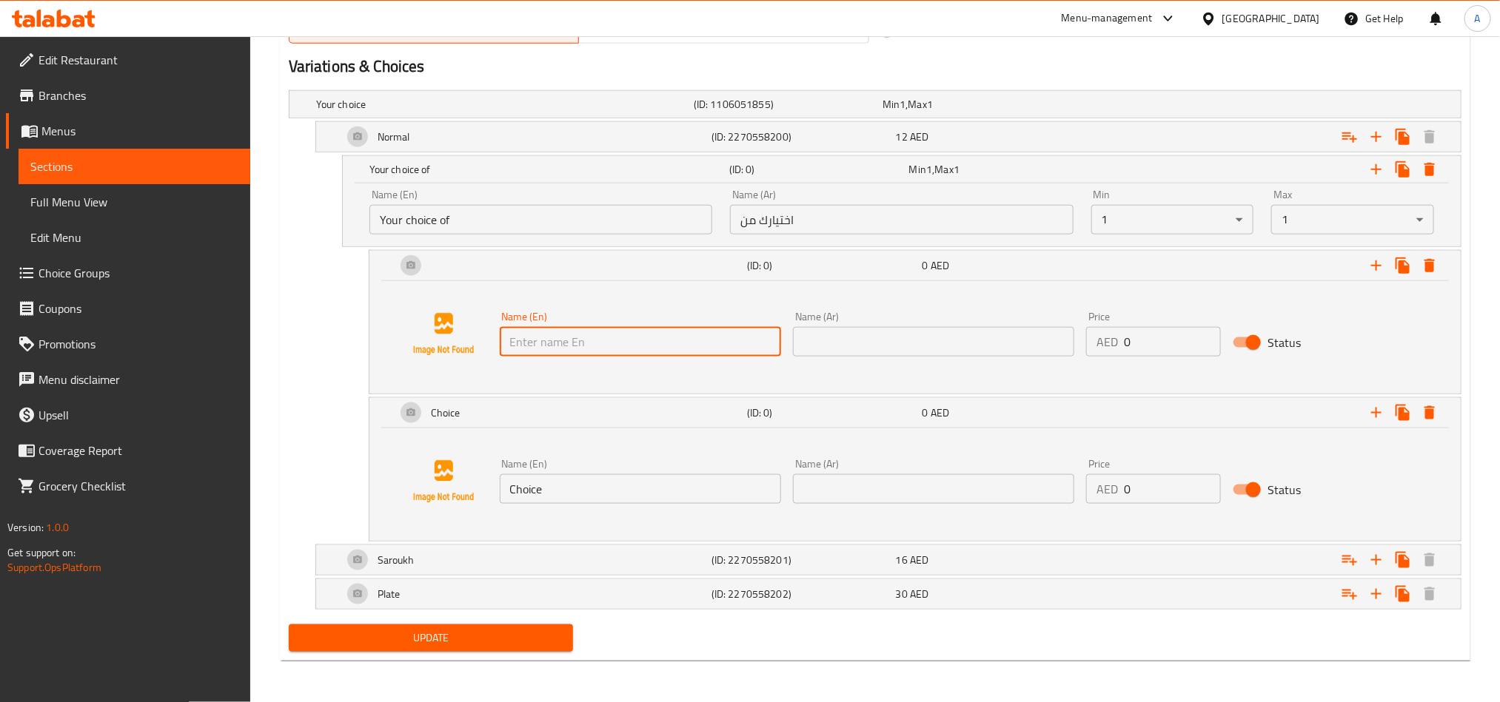
paste input "Regular"
type input "Regular"
click at [960, 332] on input "text" at bounding box center [933, 342] width 281 height 30
click at [858, 355] on div "Name (Ar) Name (Ar)" at bounding box center [933, 334] width 293 height 57
click at [984, 346] on input "text" at bounding box center [933, 342] width 281 height 30
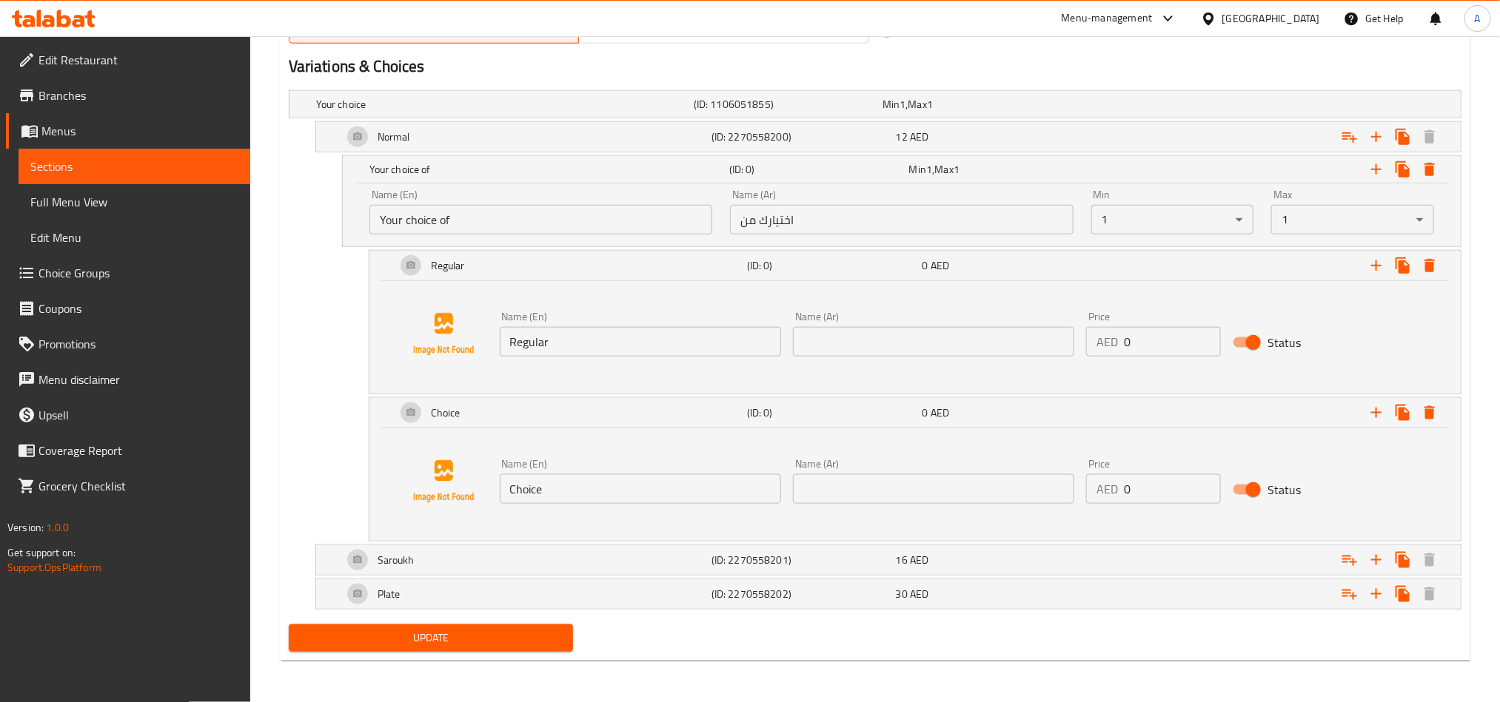
paste input "عادي"
type input "عادي"
click at [647, 493] on input "Choice" at bounding box center [640, 489] width 281 height 30
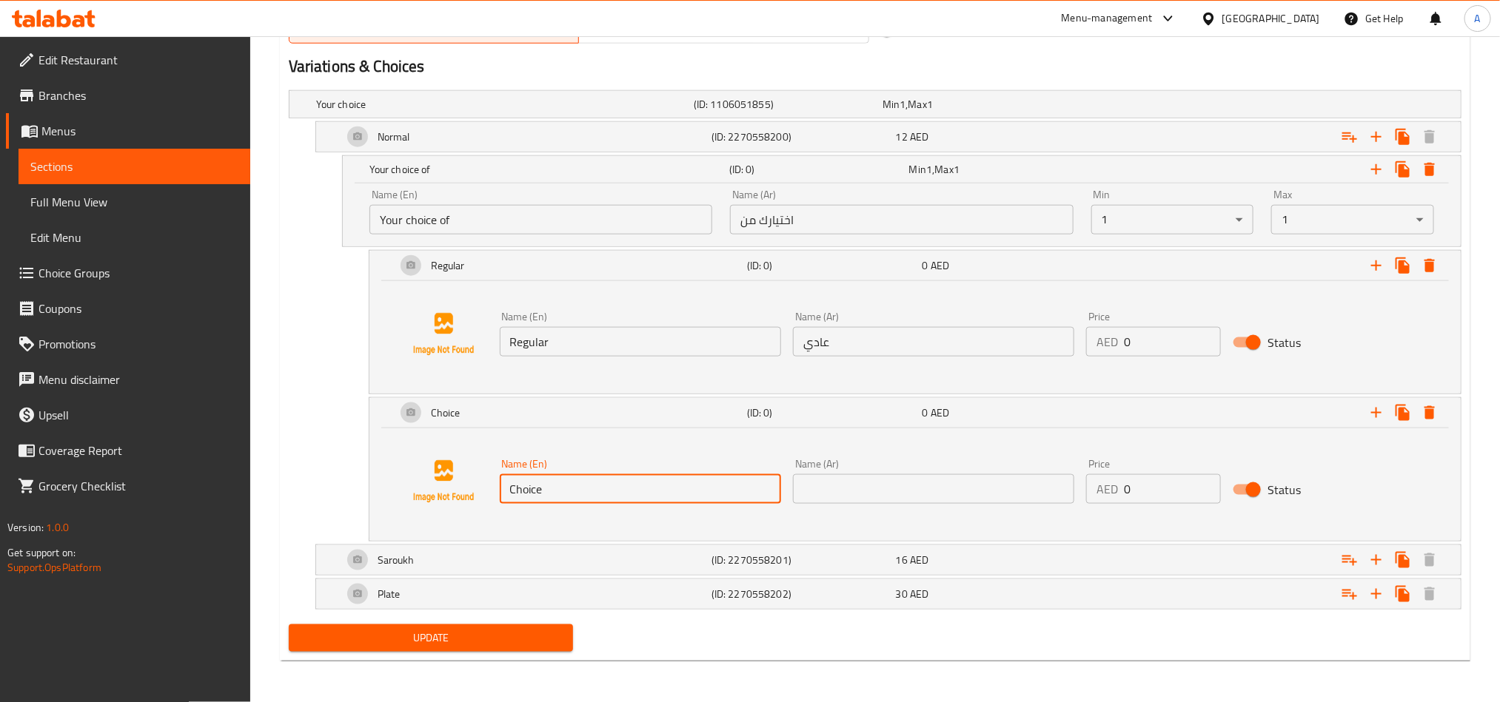
paste input "Spicy"
type input "Spicy"
click at [1011, 480] on input "text" at bounding box center [933, 489] width 281 height 30
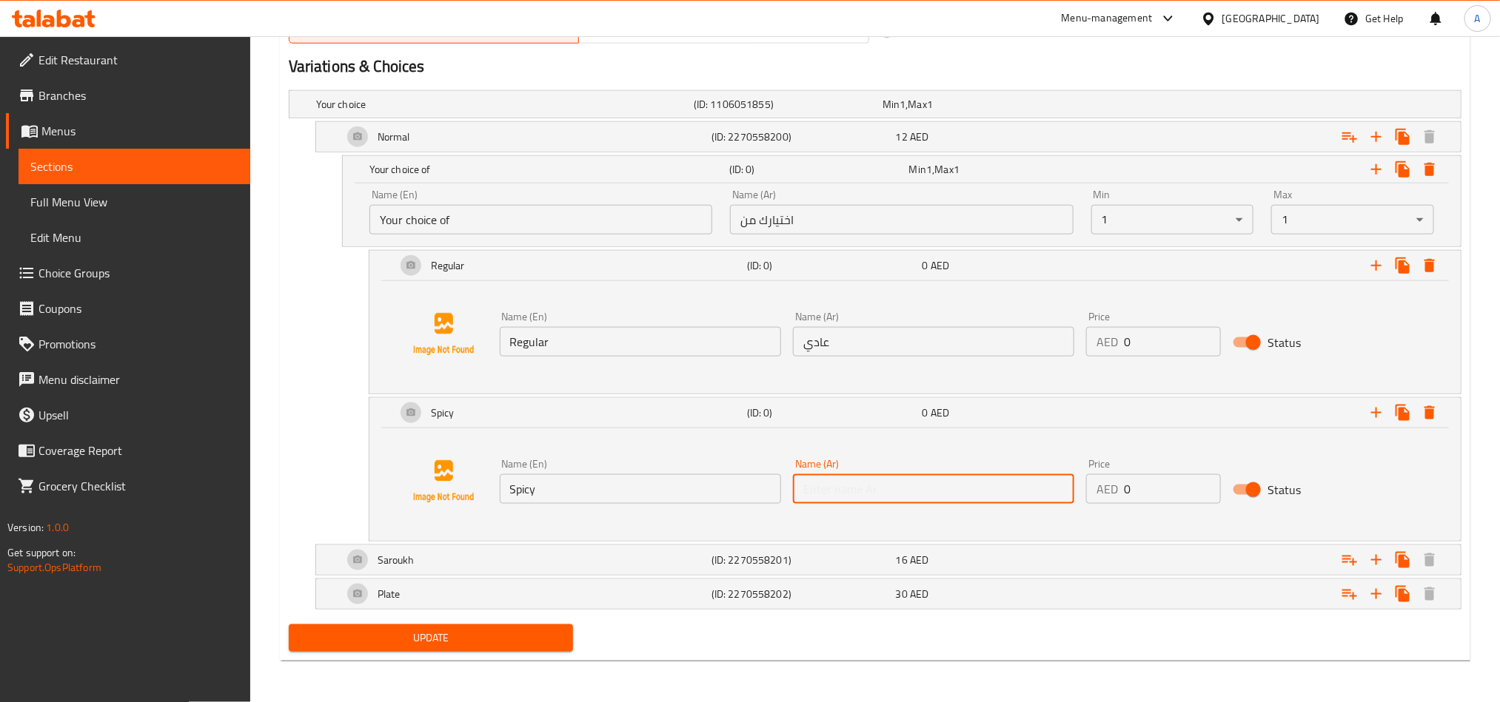
paste input "حار"
type input "حار"
click at [1368, 161] on icon "Expand" at bounding box center [1376, 170] width 18 height 18
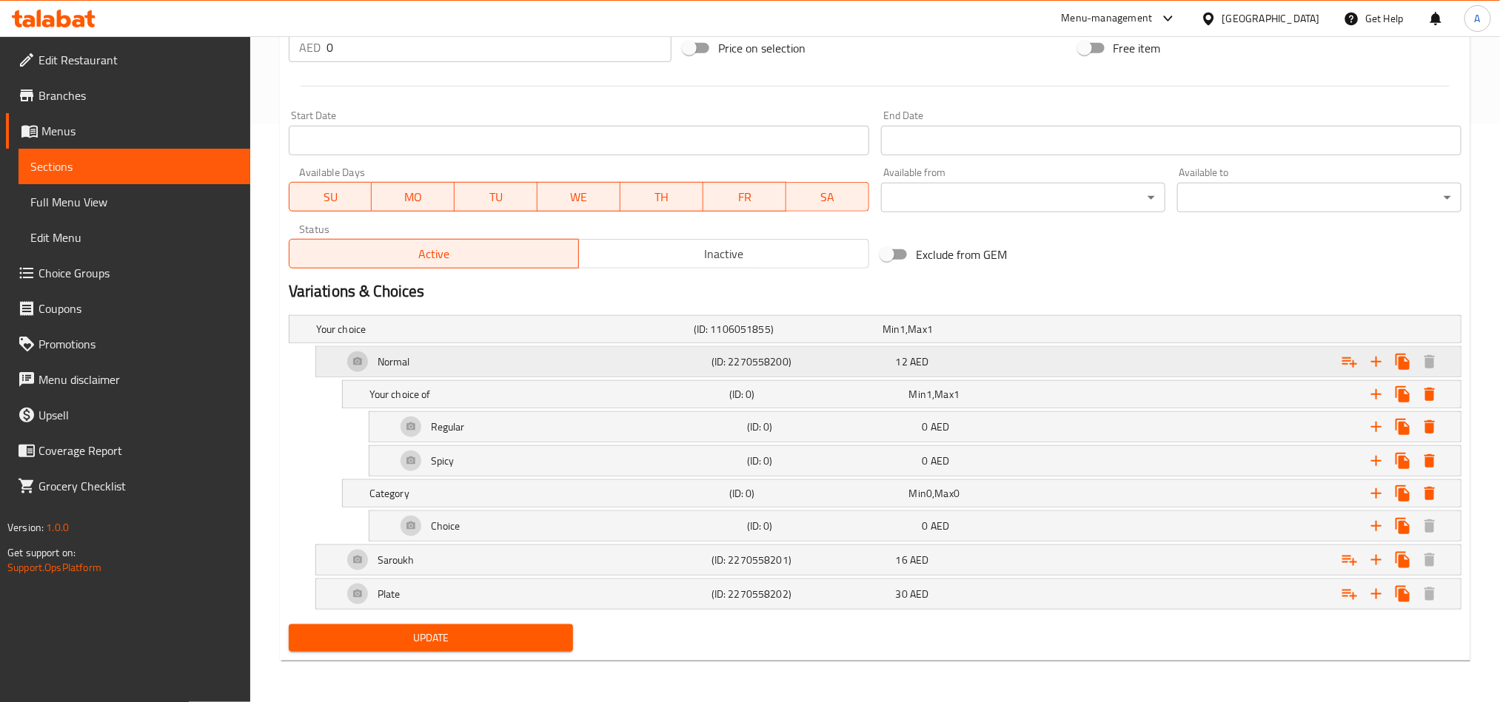
scroll to position [585, 0]
click at [528, 497] on h5 "Category" at bounding box center [546, 493] width 354 height 15
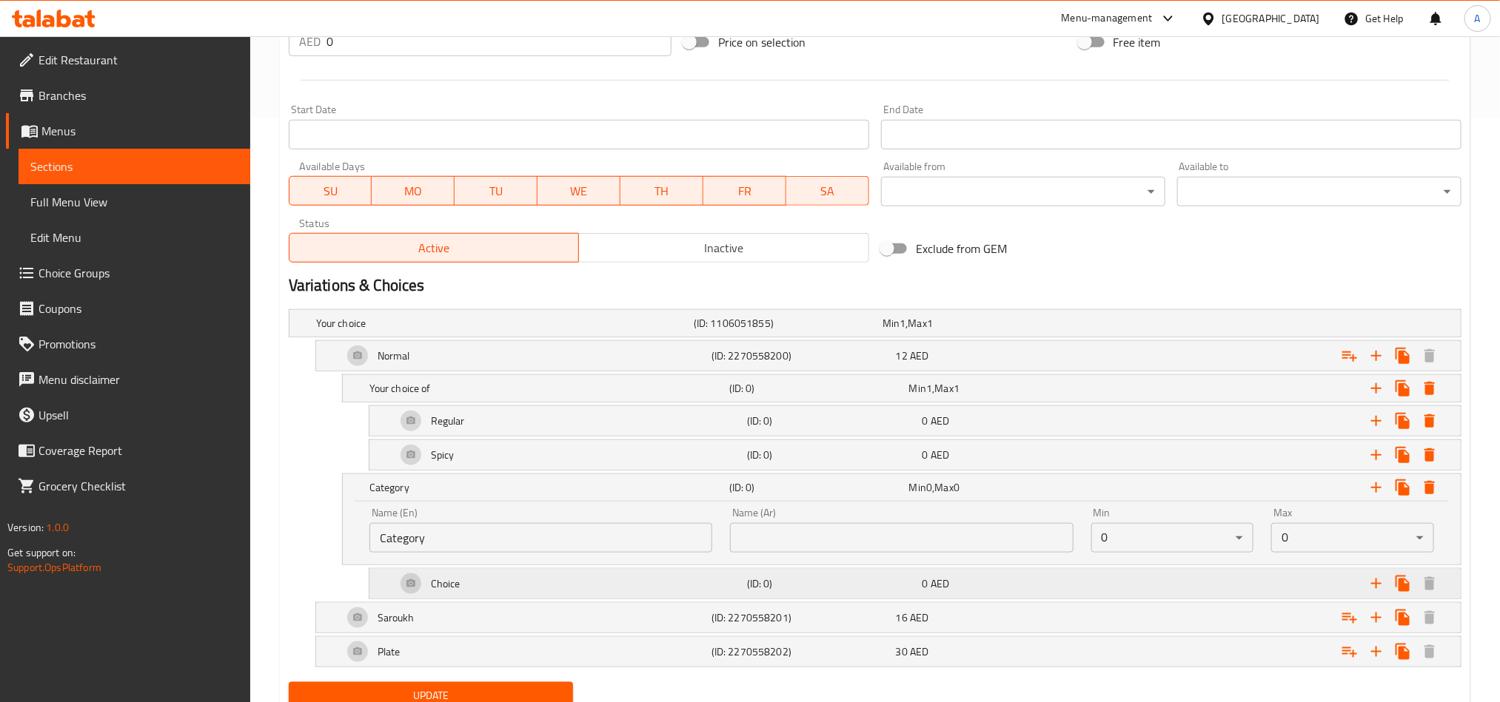
click at [657, 593] on div "Choice" at bounding box center [568, 584] width 351 height 36
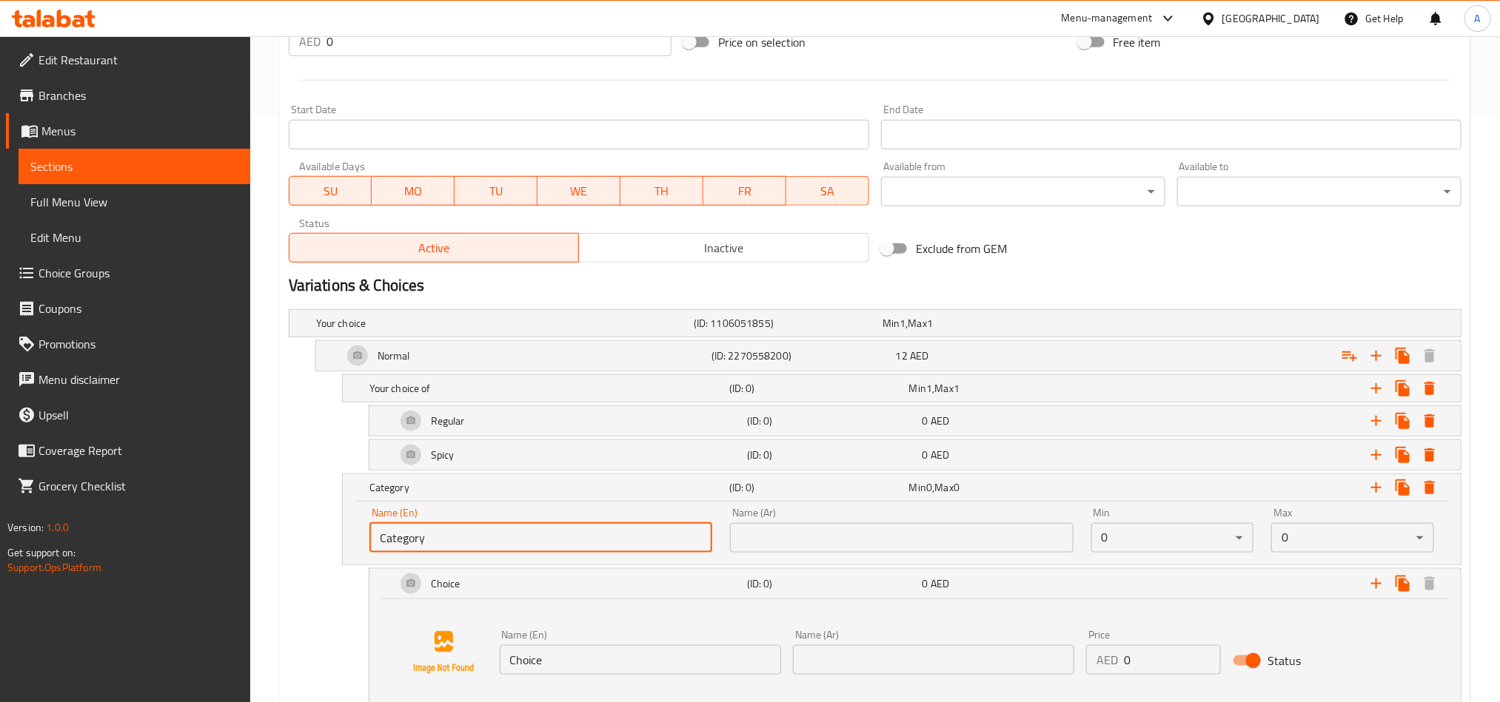
click at [615, 551] on input "Category" at bounding box center [540, 538] width 343 height 30
type input "Addon"
drag, startPoint x: 769, startPoint y: 540, endPoint x: 782, endPoint y: 540, distance: 12.6
click at [769, 540] on input "text" at bounding box center [901, 538] width 343 height 30
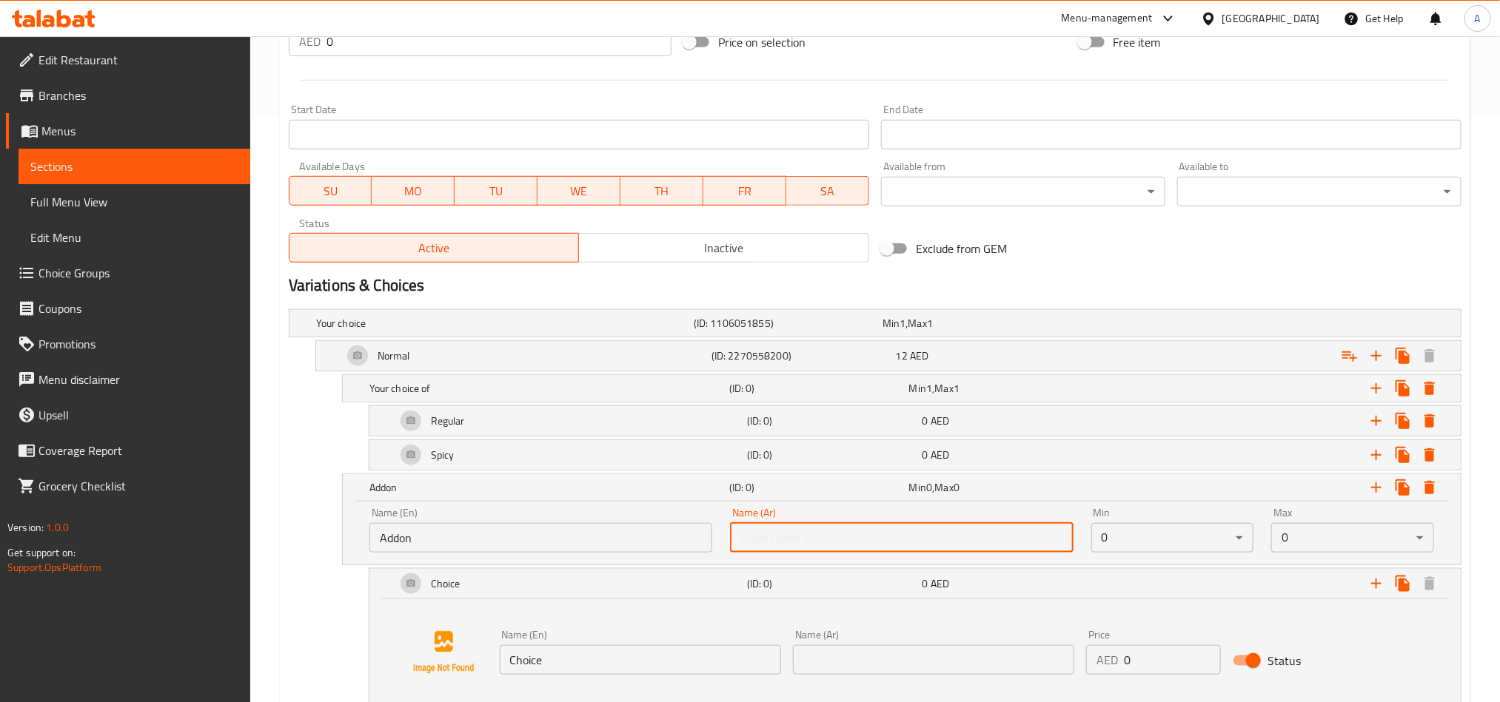
type input "اضافي"
click at [711, 658] on input "Choice" at bounding box center [640, 660] width 281 height 30
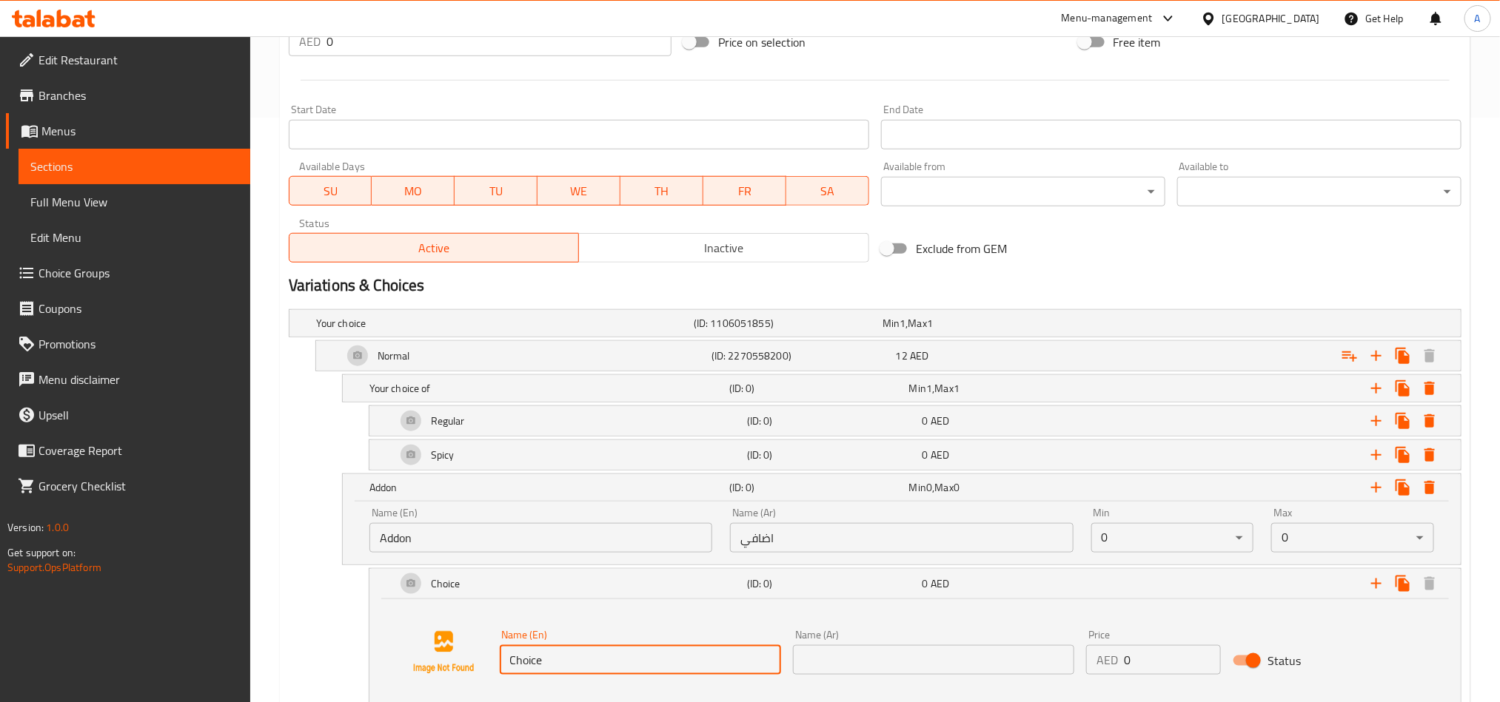
click at [711, 658] on input "Choice" at bounding box center [640, 660] width 281 height 30
click at [711, 658] on input "text" at bounding box center [640, 660] width 281 height 30
type input "Pepsi + Fries"
click at [895, 671] on input "text" at bounding box center [933, 660] width 281 height 30
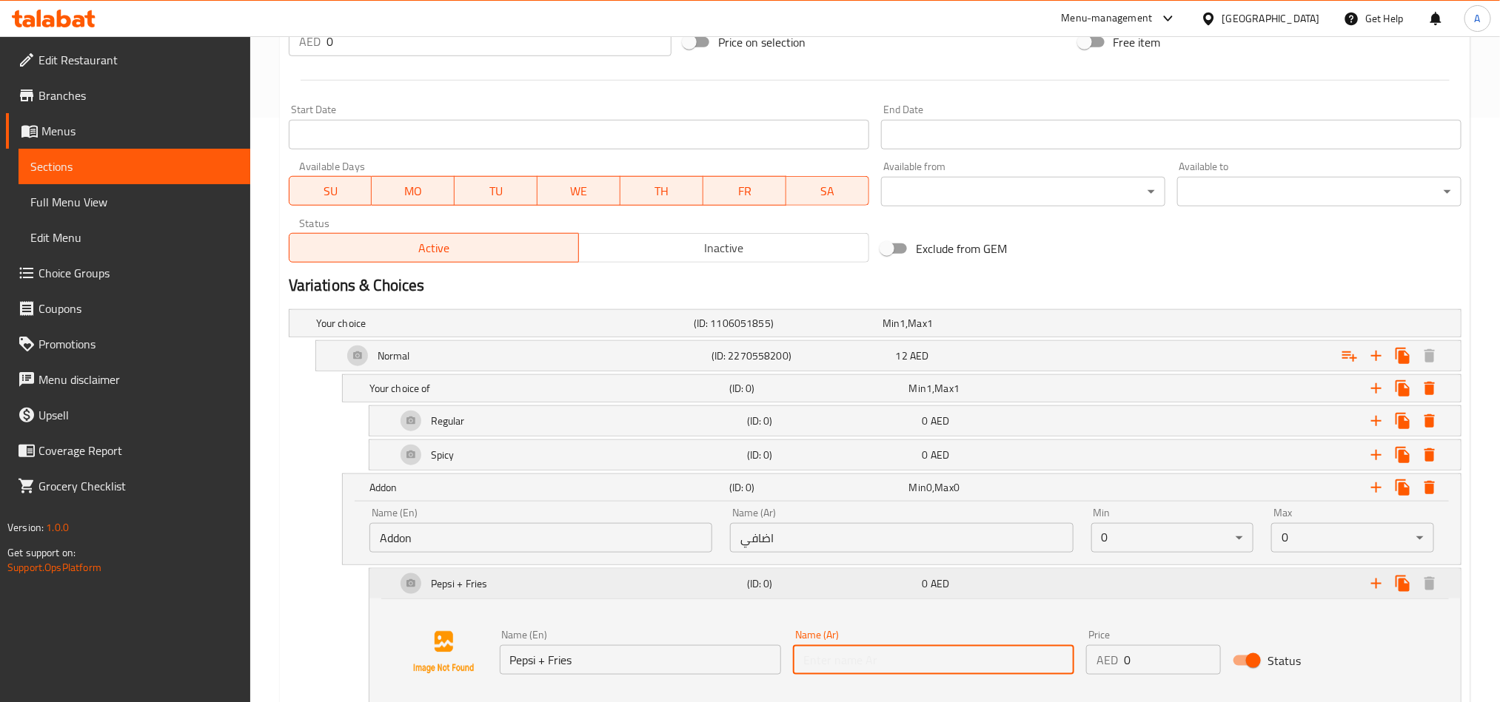
type input "بيبسي + بطاطس"
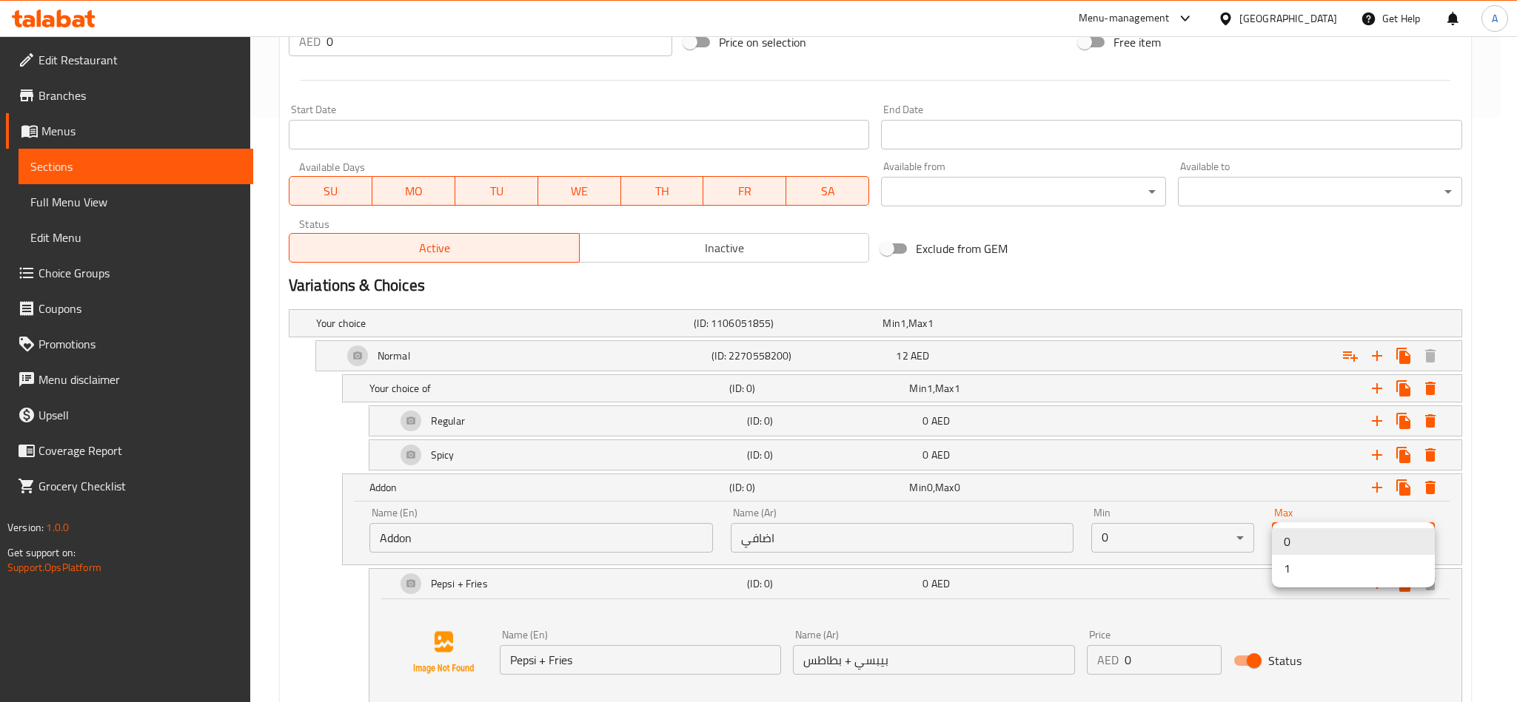
click at [1312, 564] on li "1" at bounding box center [1353, 568] width 163 height 27
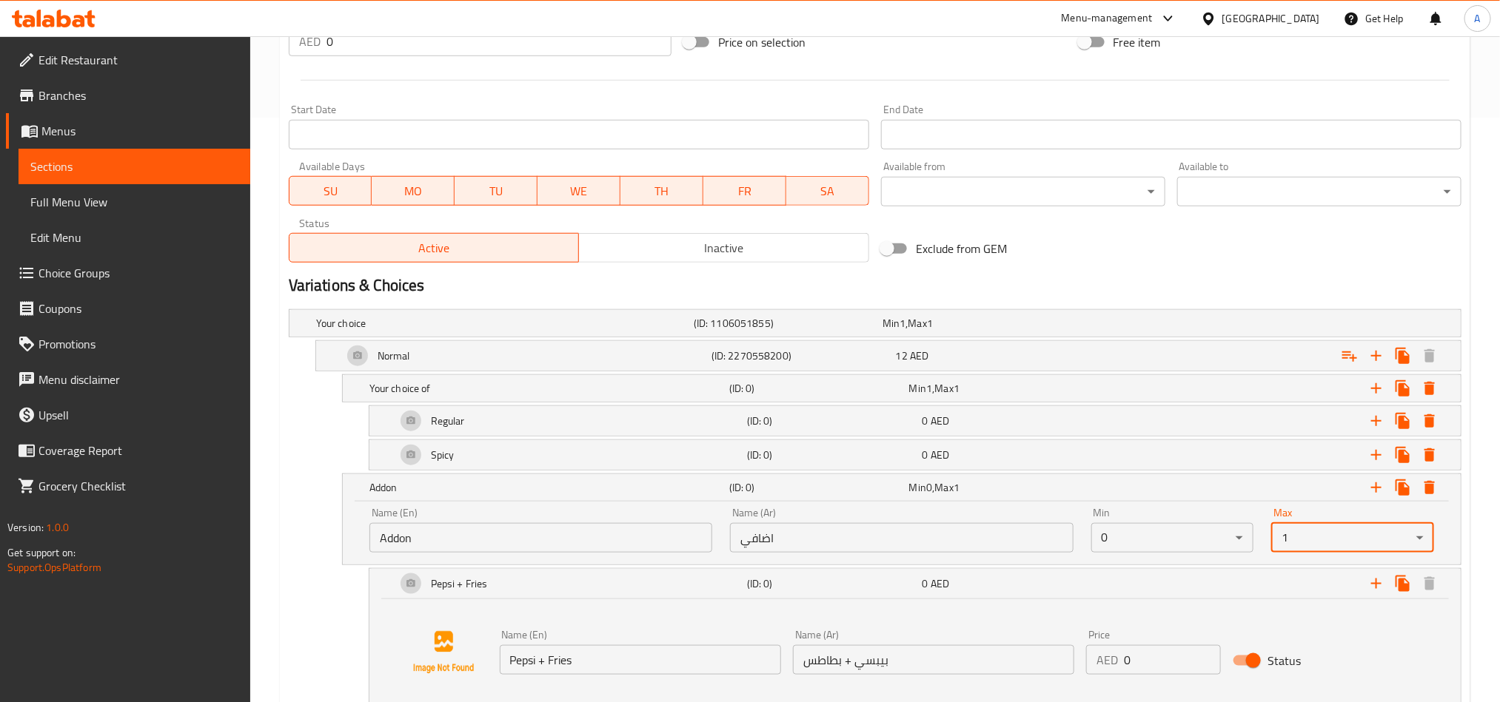
click at [1075, 655] on div "Name (En) Pepsi + Fries Name (En) Name (Ar) بيبسي + بطاطس Name (Ar) Price AED 0…" at bounding box center [934, 652] width 880 height 57
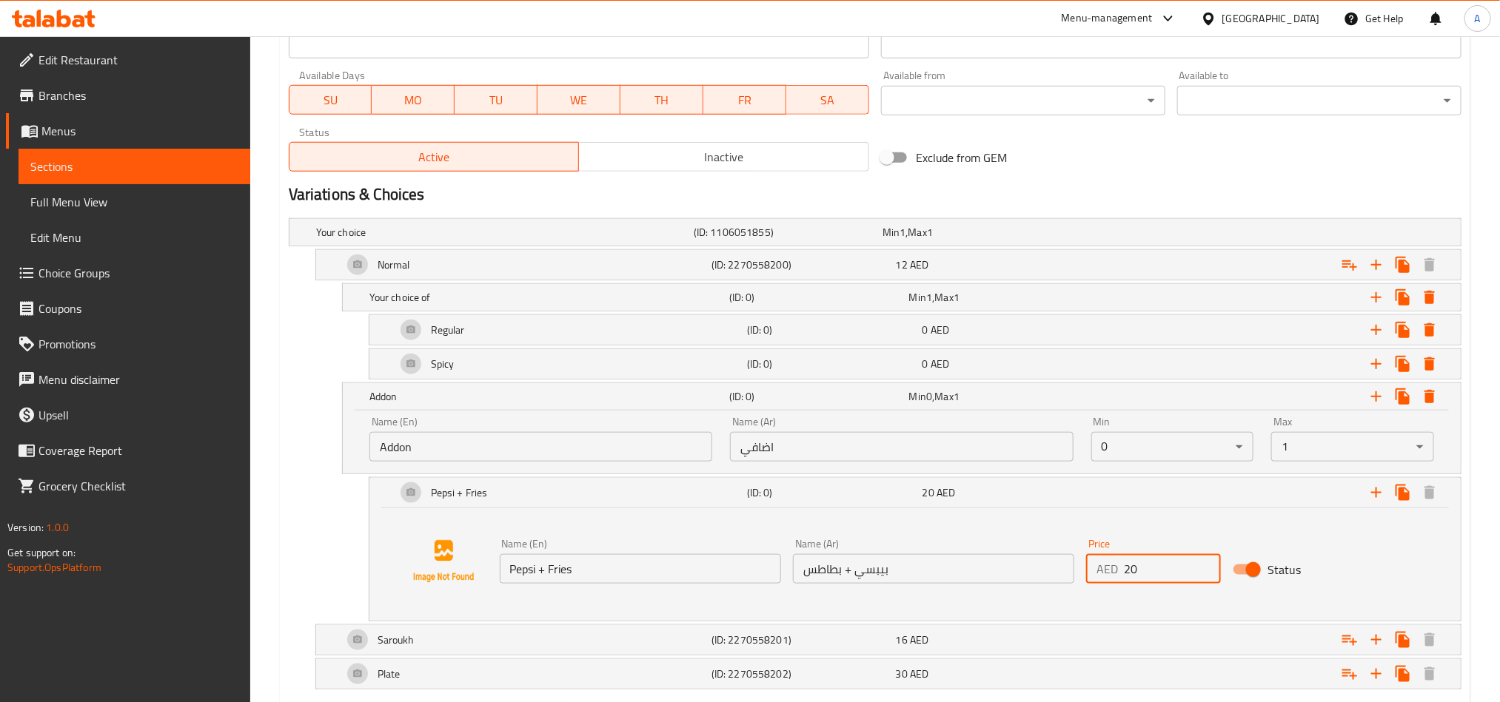
scroll to position [762, 0]
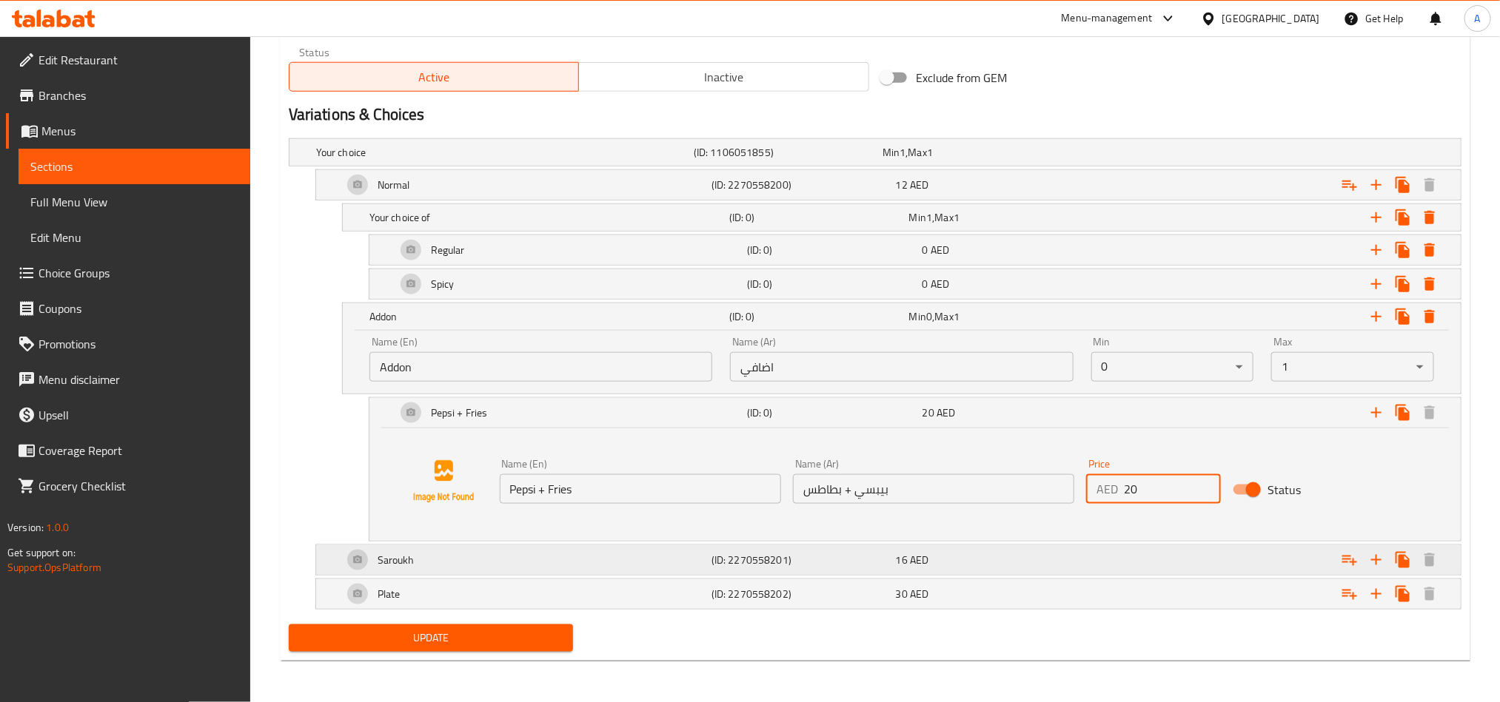
type input "20"
click at [1357, 557] on icon "Expand" at bounding box center [1349, 560] width 18 height 18
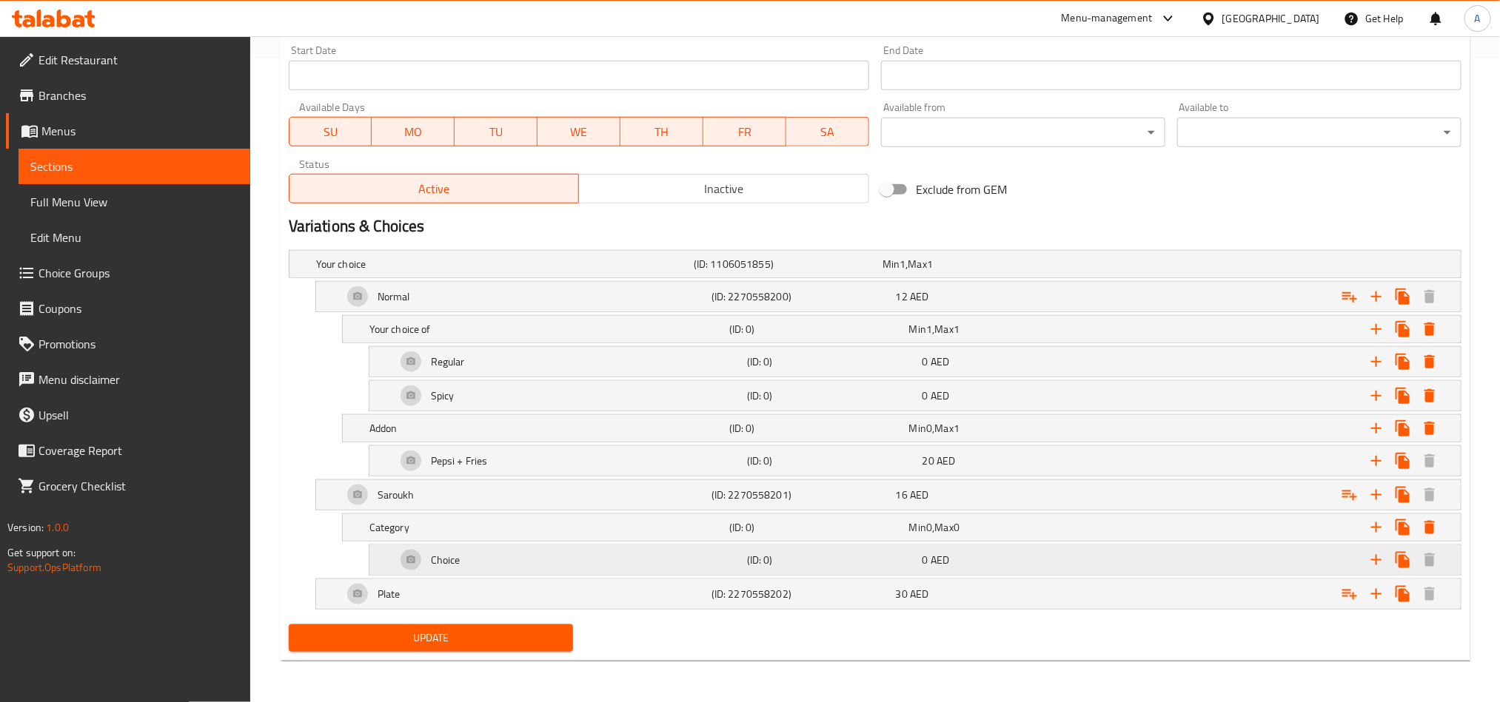
click at [620, 551] on div "Choice" at bounding box center [568, 561] width 351 height 36
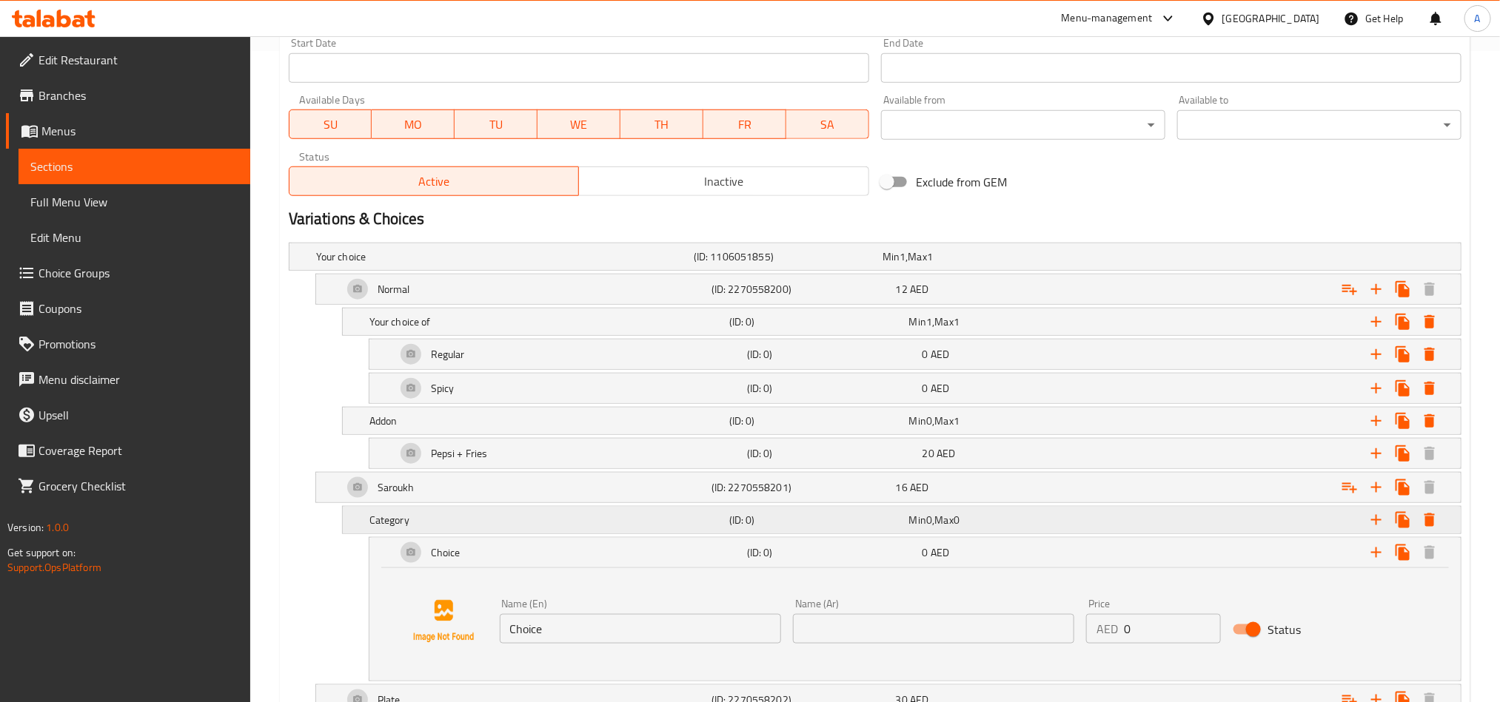
click at [657, 526] on h5 "Category" at bounding box center [546, 520] width 354 height 15
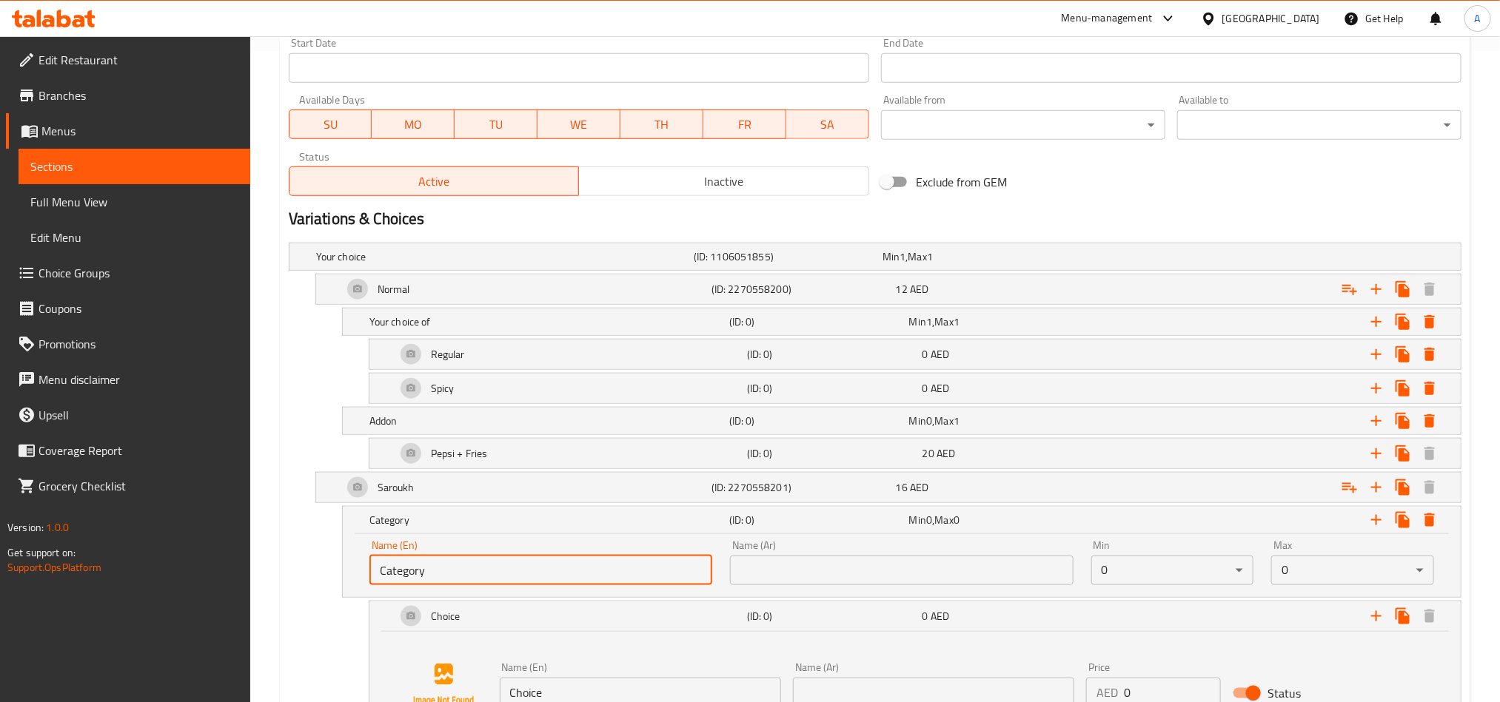
click at [591, 567] on input "Category" at bounding box center [540, 571] width 343 height 30
paste input "Your choice of"
type input "Your choice of"
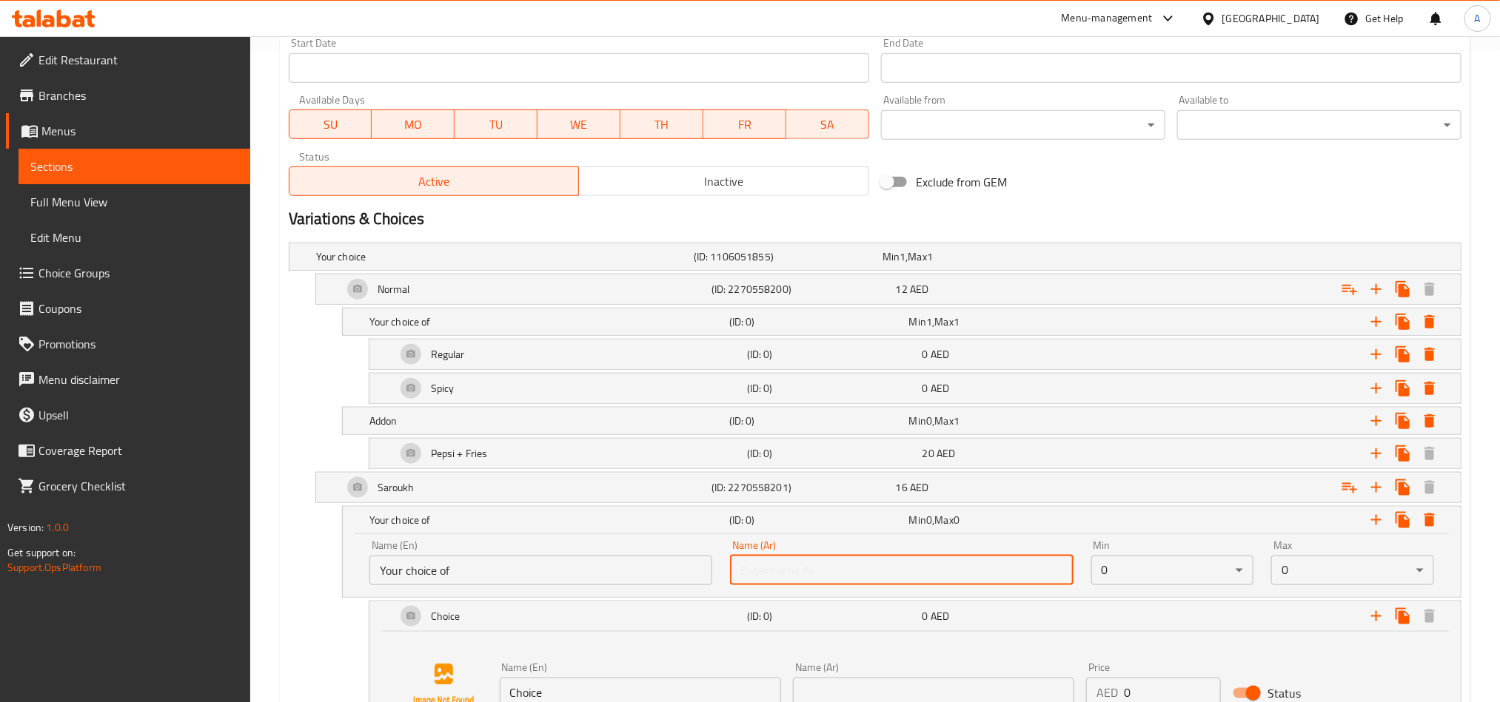
click at [889, 573] on input "text" at bounding box center [901, 571] width 343 height 30
paste input "اختيارك ل"
type input "اختياركل"
click at [889, 573] on input "اختياركل" at bounding box center [901, 571] width 343 height 30
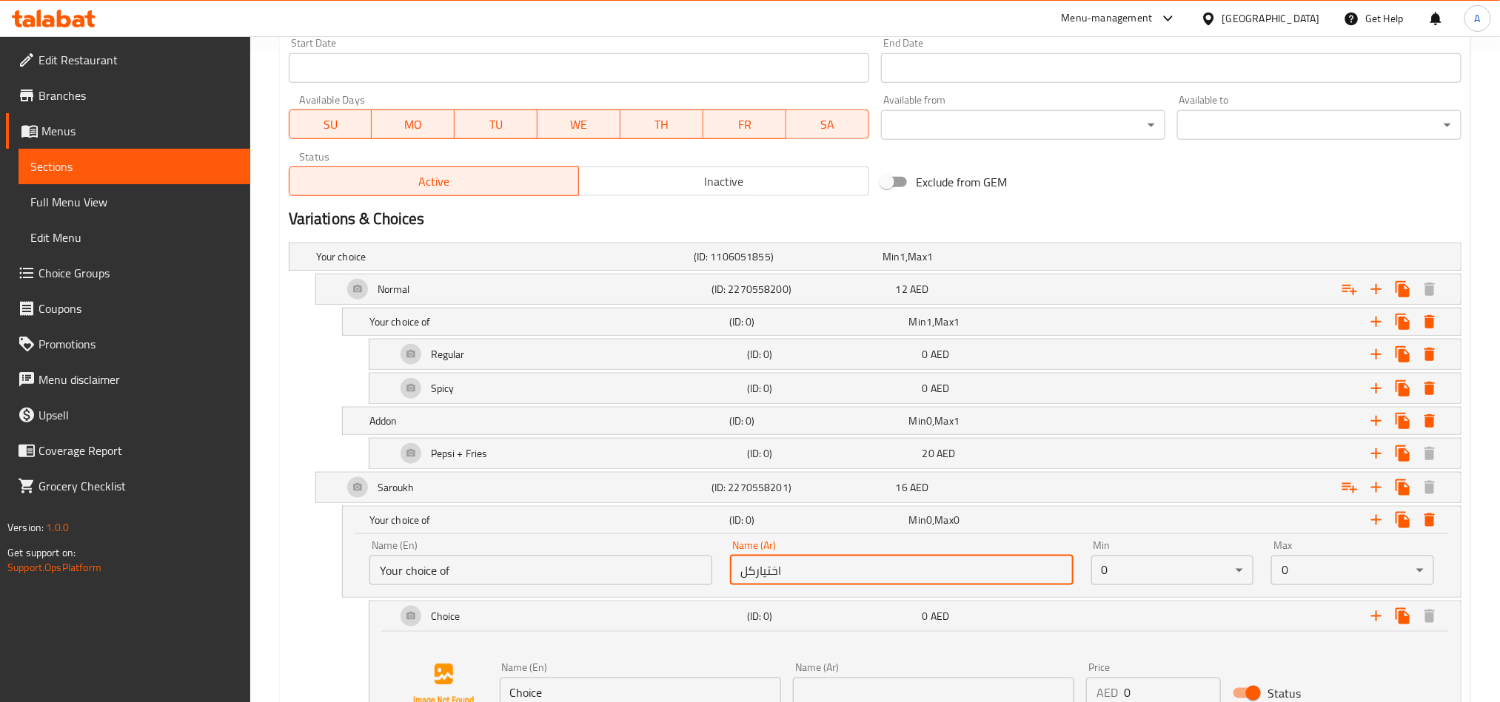
click at [889, 573] on input "اختياركل" at bounding box center [901, 571] width 343 height 30
click at [889, 573] on input "text" at bounding box center [901, 571] width 343 height 30
type input "اختيارك من"
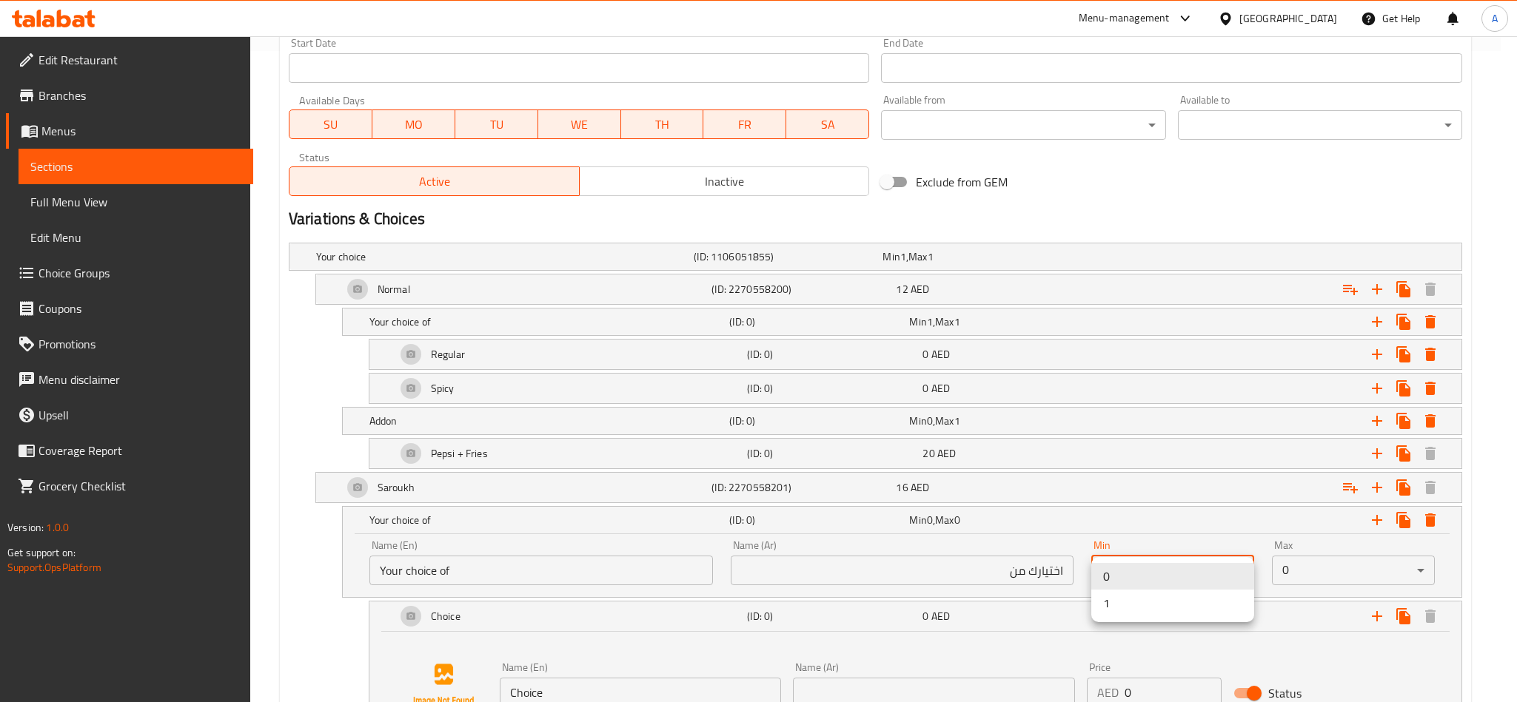
click at [1141, 594] on li "1" at bounding box center [1172, 603] width 163 height 27
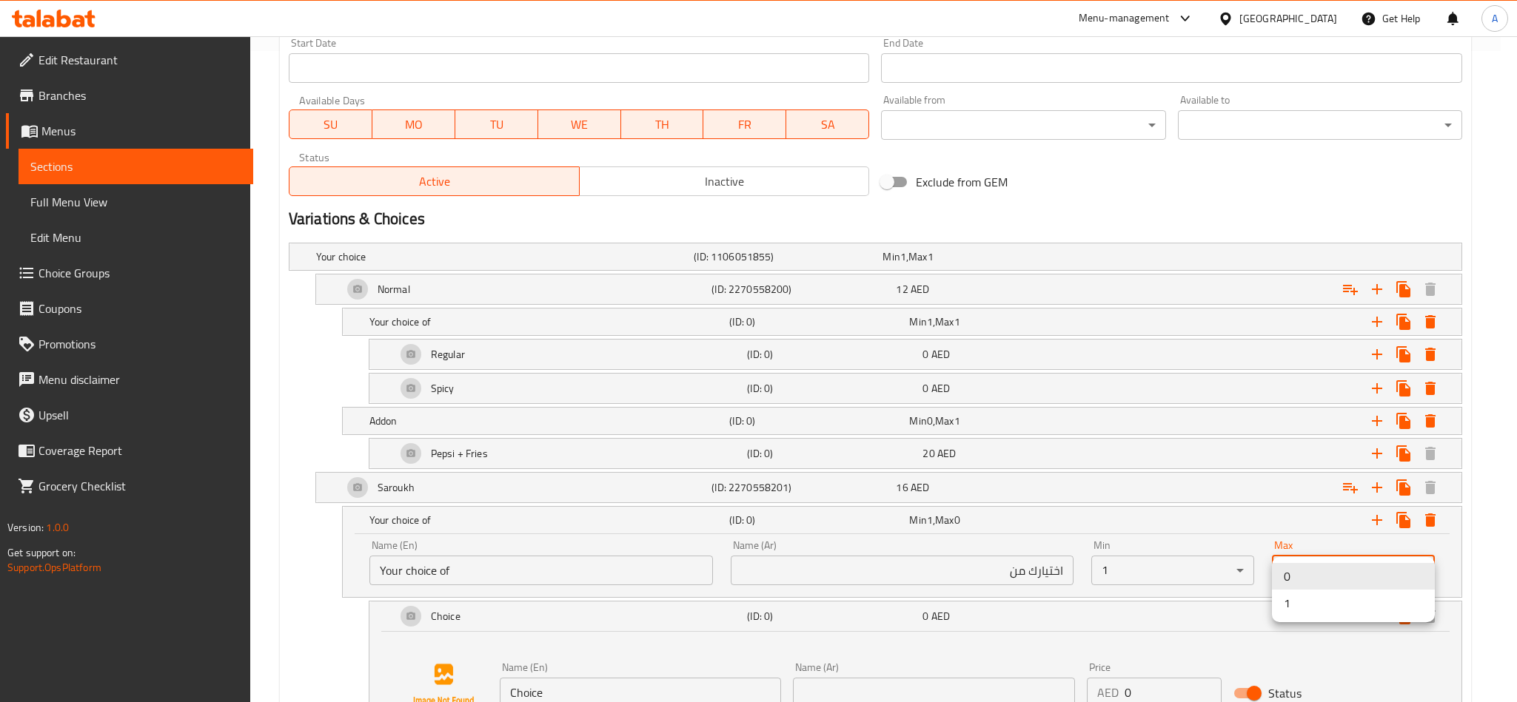
click at [1353, 590] on li "1" at bounding box center [1353, 603] width 163 height 27
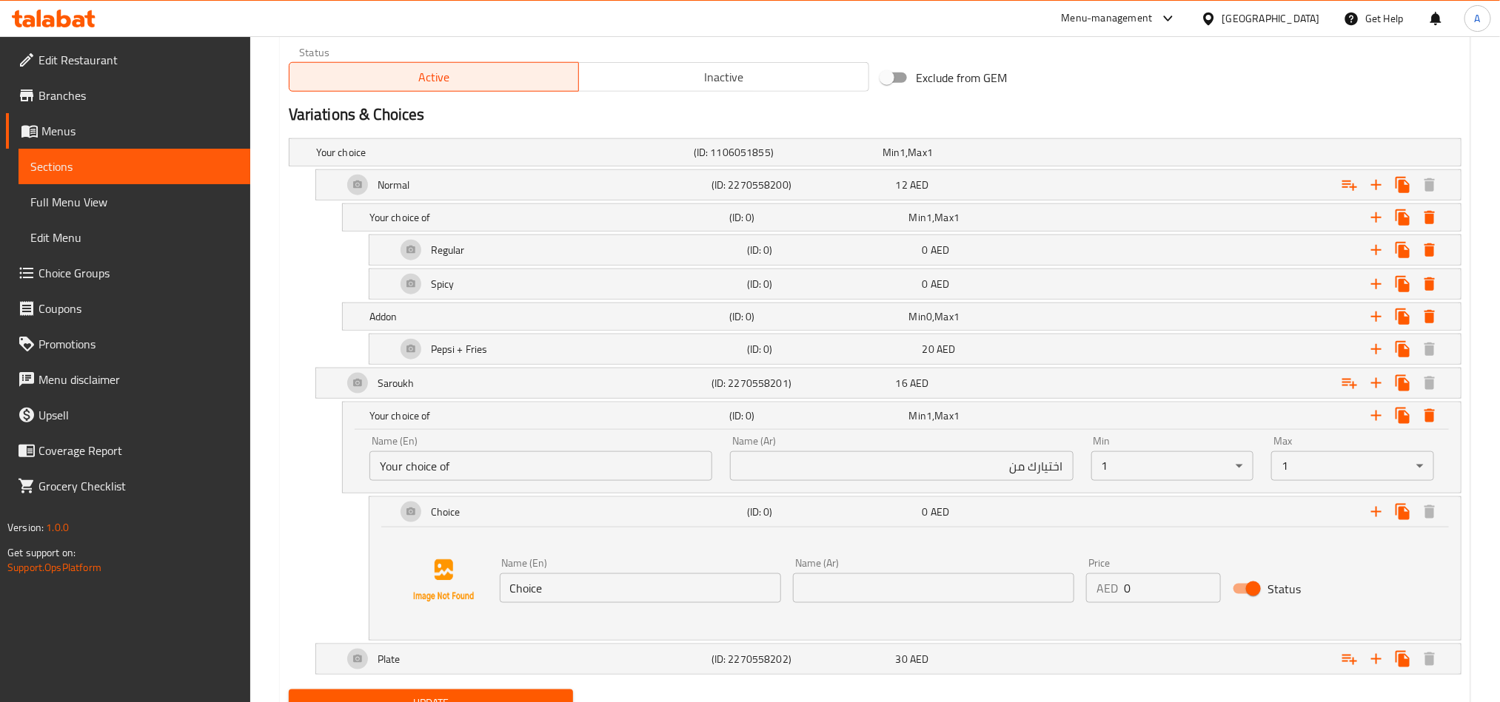
scroll to position [828, 0]
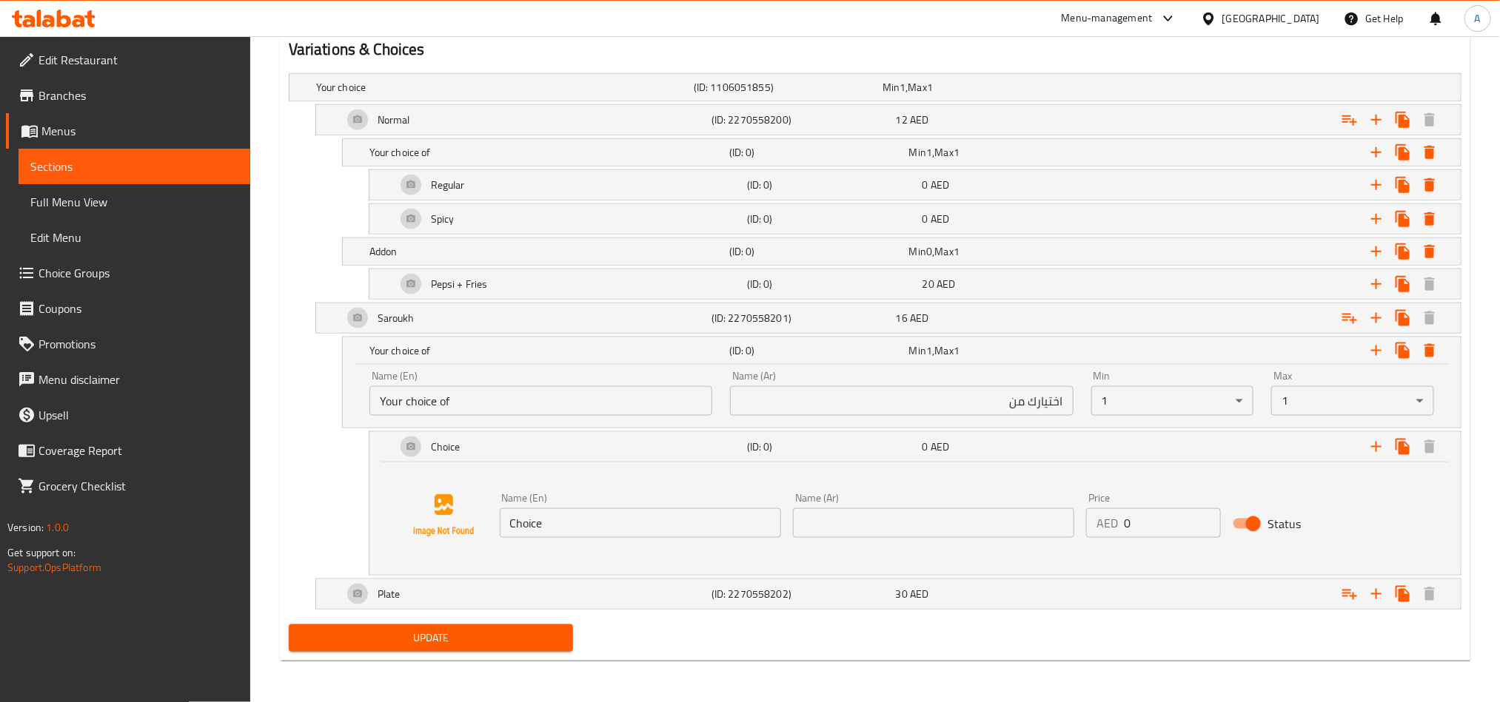
click at [722, 522] on input "Choice" at bounding box center [640, 523] width 281 height 30
click at [1397, 449] on icon "Expand" at bounding box center [1403, 447] width 18 height 18
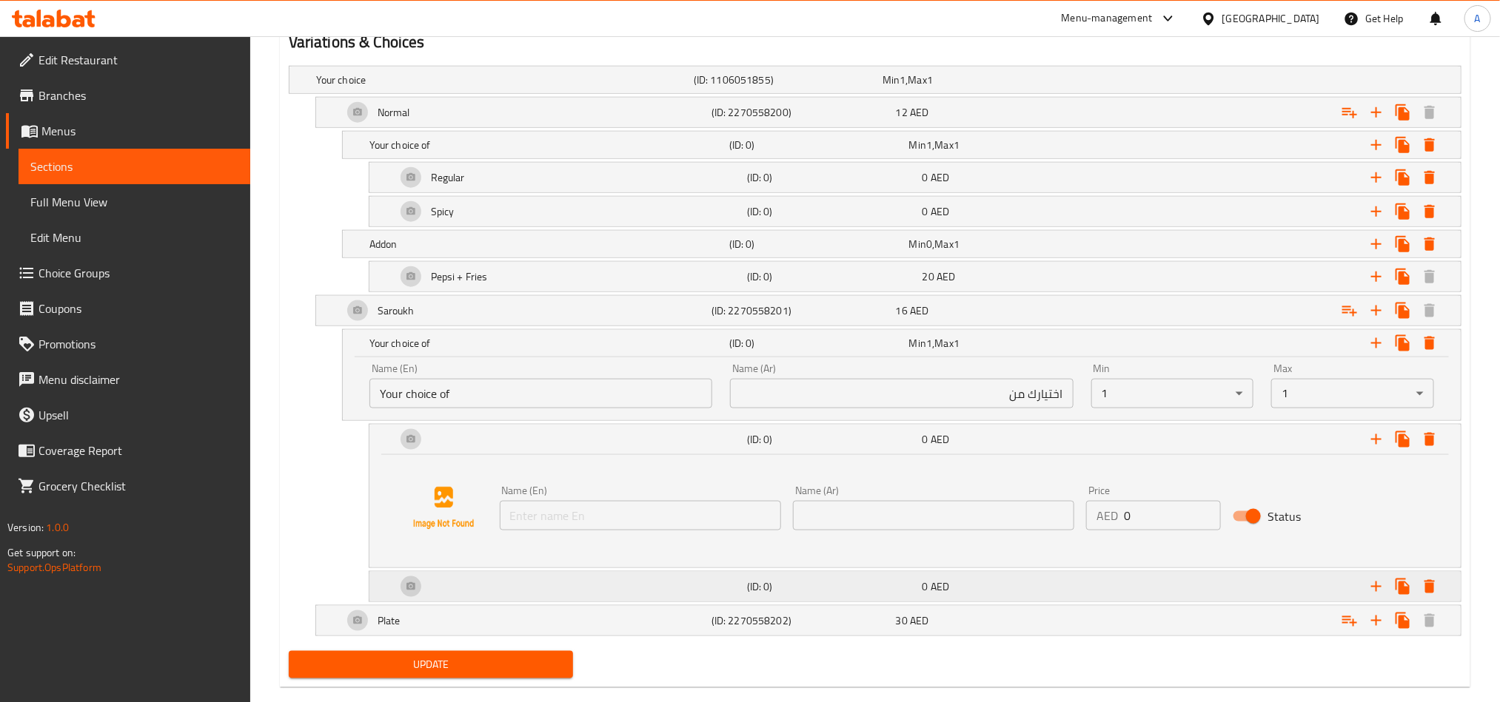
click at [755, 582] on div "(ID: 0) 0 AED" at bounding box center [919, 587] width 1053 height 36
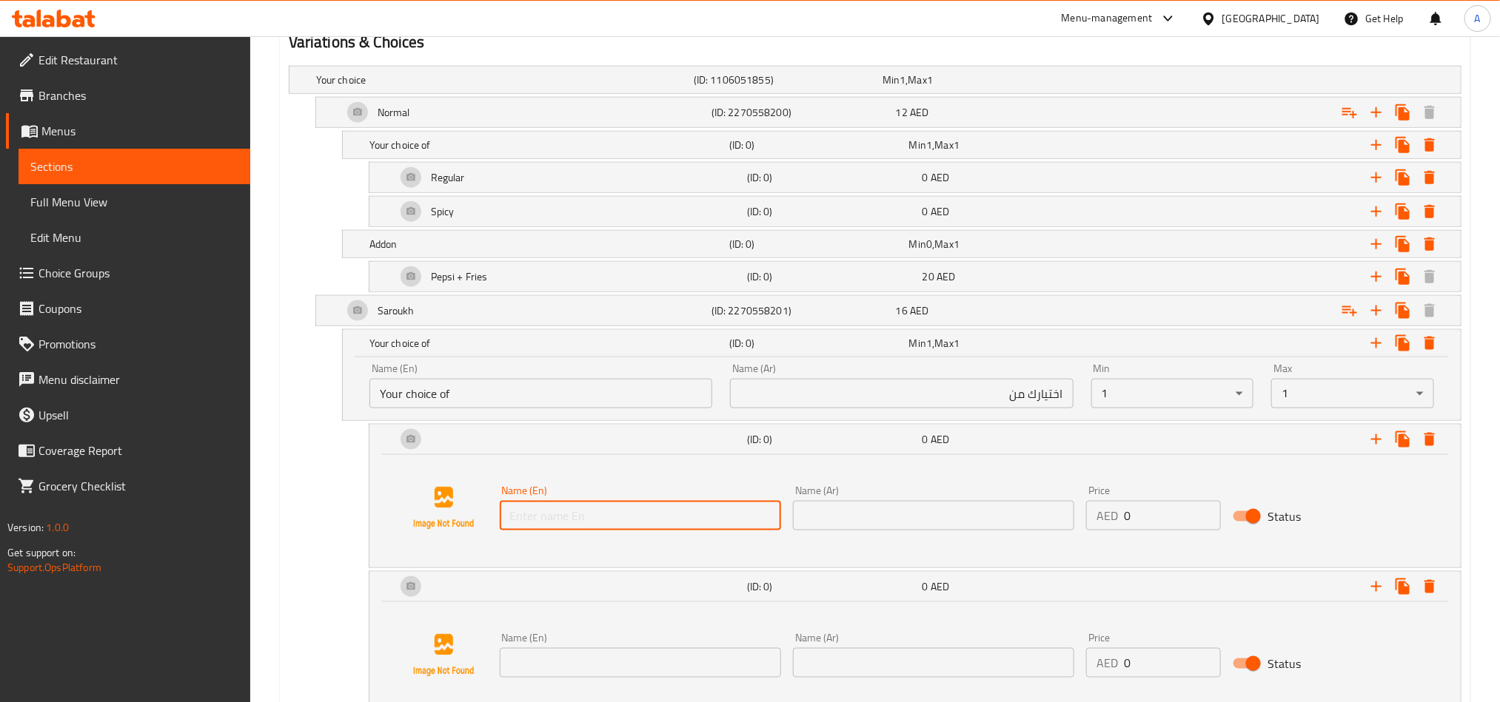
click at [714, 527] on input "text" at bounding box center [640, 516] width 281 height 30
click at [700, 508] on input "text" at bounding box center [640, 516] width 281 height 30
paste input "Spicy"
type input "Spicy"
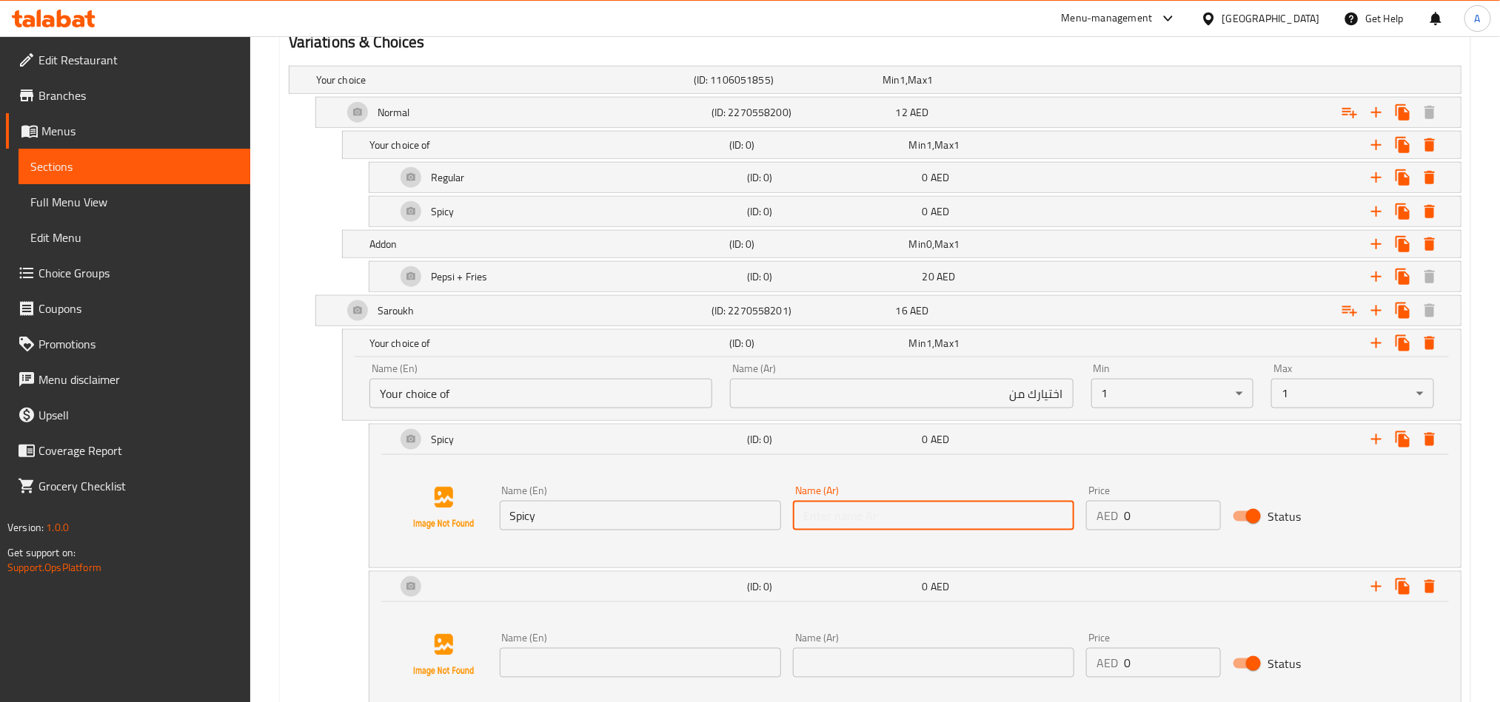
click at [977, 531] on input "text" at bounding box center [933, 516] width 281 height 30
paste input "حار"
type input "حار"
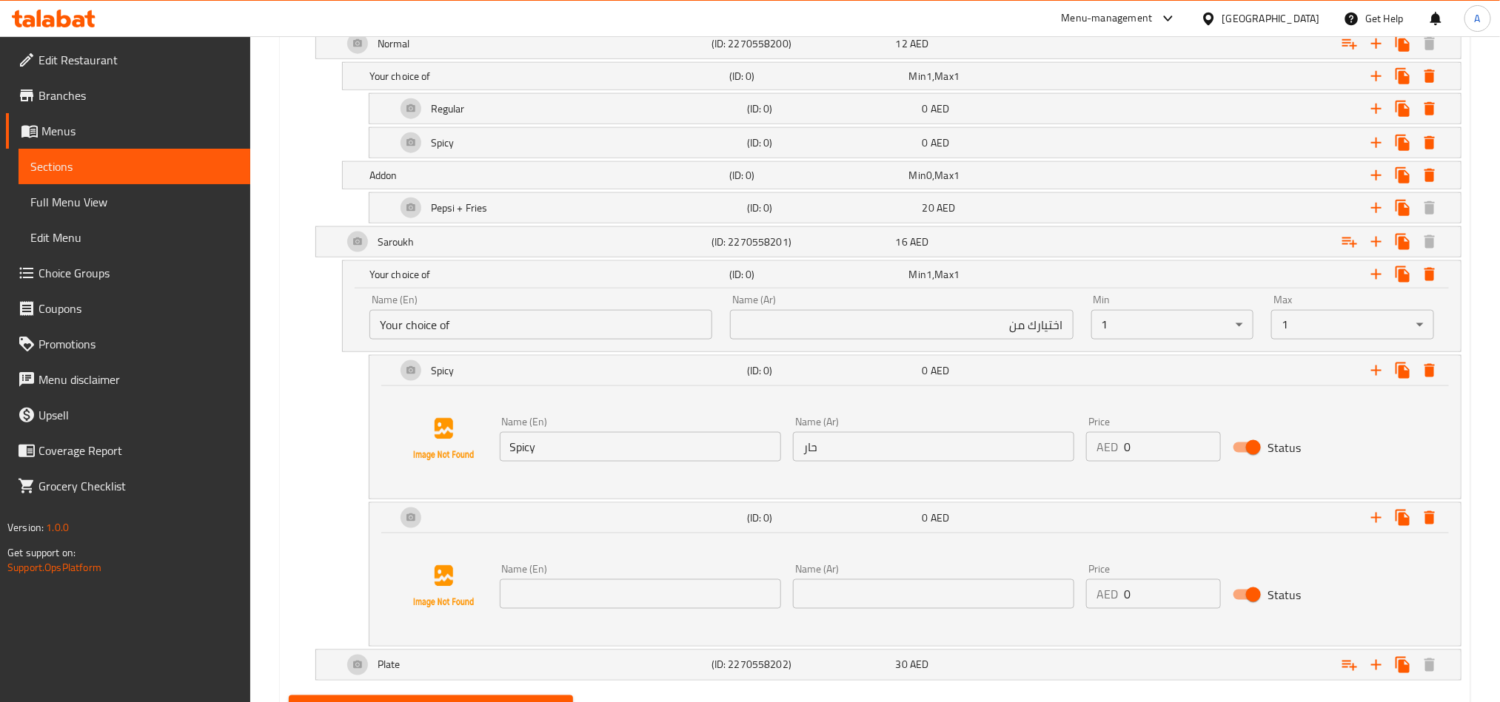
scroll to position [976, 0]
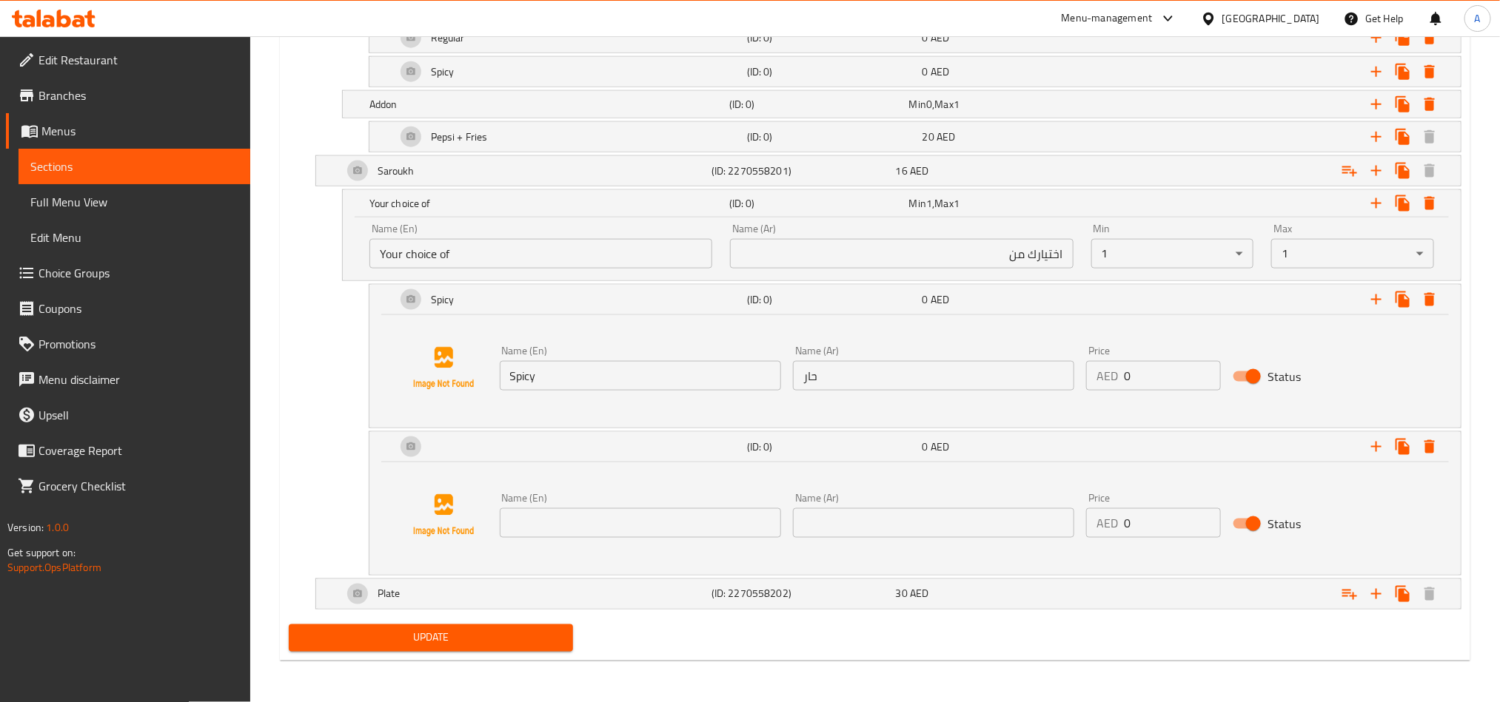
click at [642, 557] on div "Name (En) Name (En) Name (Ar) Name (Ar) Price AED 0 Price Status" at bounding box center [914, 516] width 1055 height 113
click at [673, 531] on input "text" at bounding box center [640, 523] width 281 height 30
paste input "Regular"
type input "Regular"
click at [1028, 516] on input "text" at bounding box center [933, 523] width 281 height 30
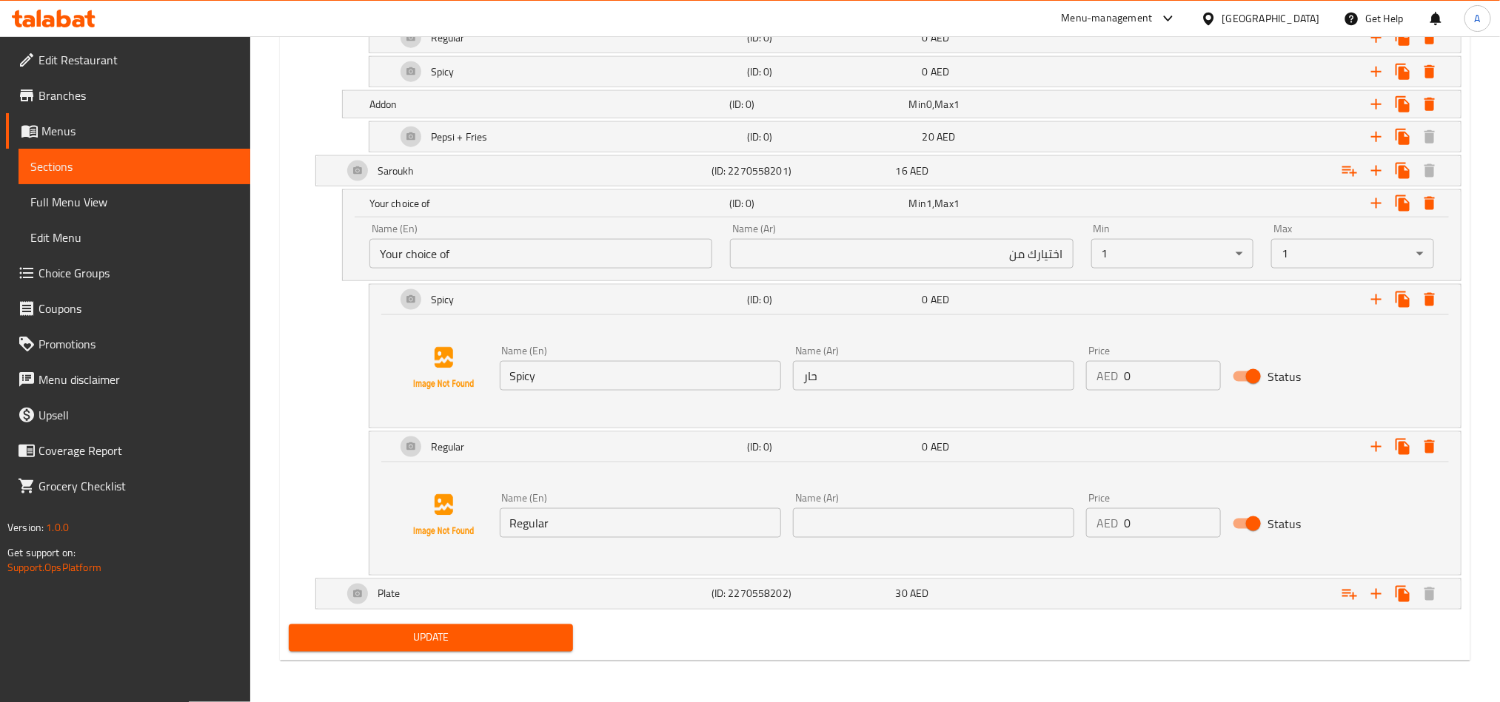
drag, startPoint x: 907, startPoint y: 523, endPoint x: 924, endPoint y: 513, distance: 20.2
click at [907, 523] on input "text" at bounding box center [933, 523] width 281 height 30
paste input "عادي"
type input "عادي"
click at [1374, 212] on button "Expand" at bounding box center [1376, 203] width 27 height 27
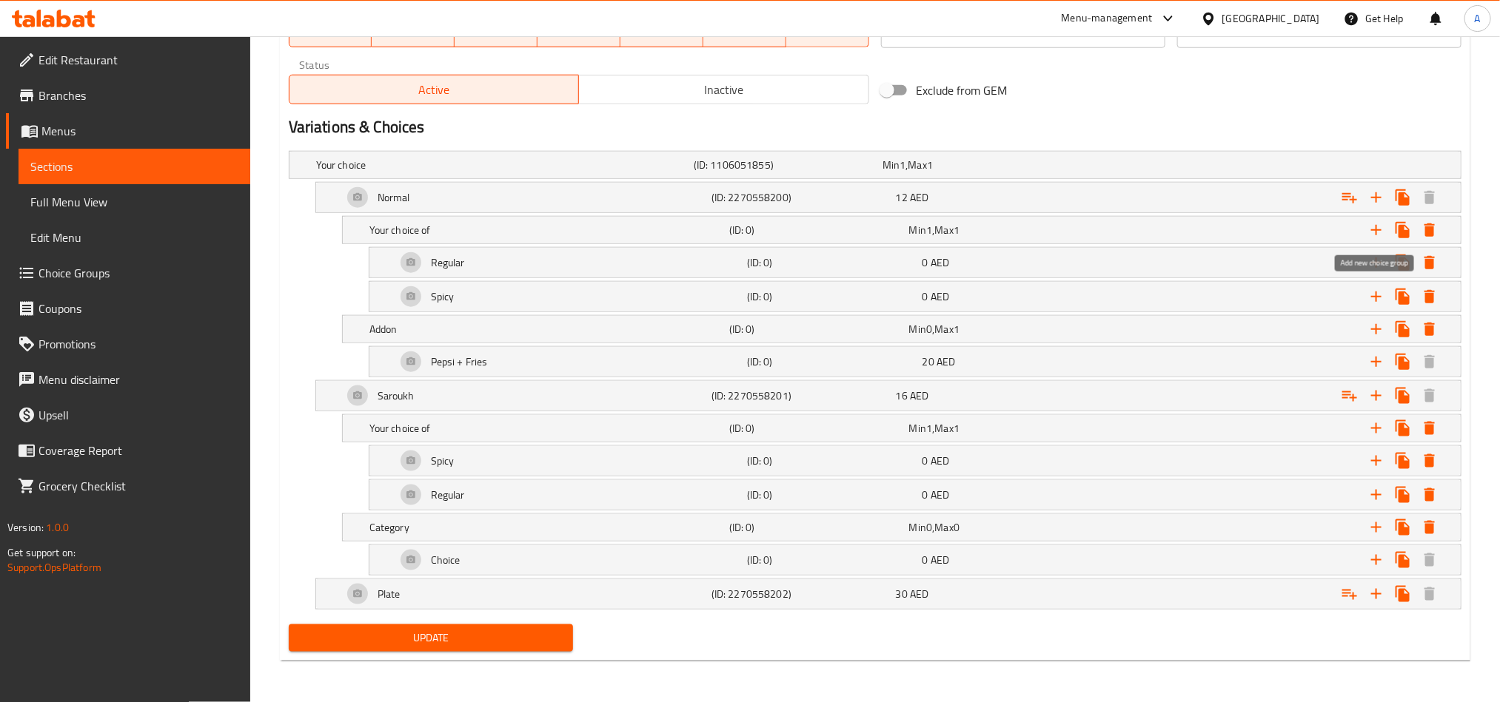
scroll to position [753, 0]
click at [722, 538] on div "Category (ID: 0) Min 0 , Max 0" at bounding box center [905, 527] width 1079 height 33
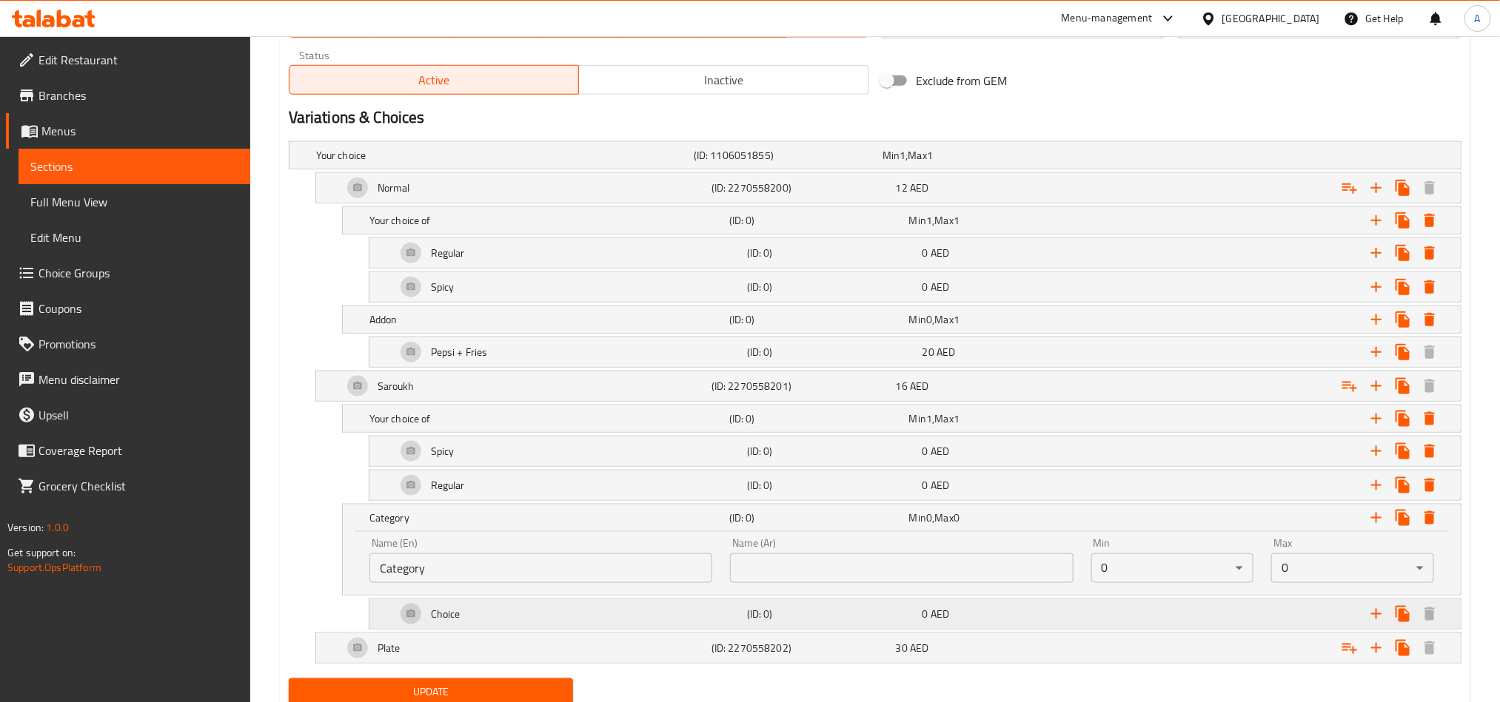
click at [782, 614] on div "(ID: 0)" at bounding box center [831, 614] width 175 height 21
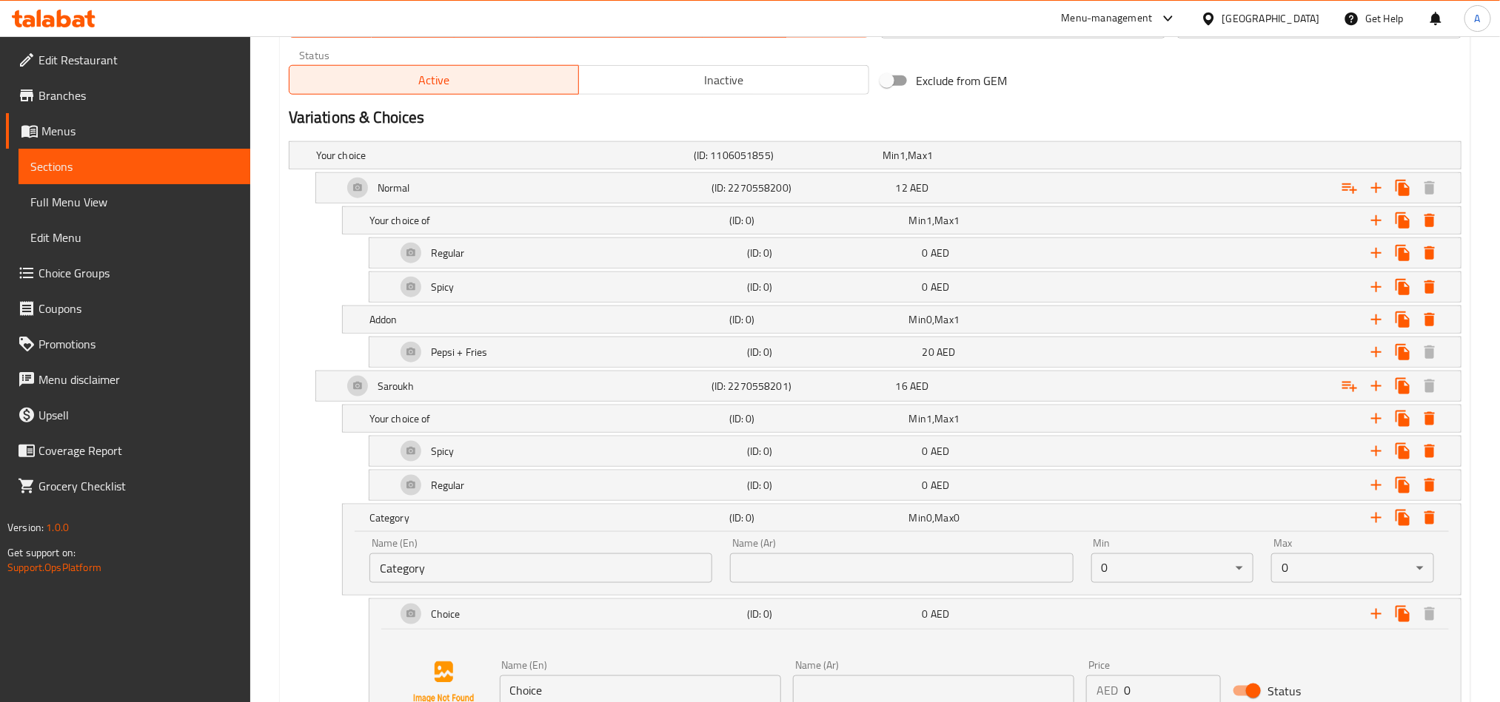
click at [622, 583] on input "Category" at bounding box center [540, 569] width 343 height 30
drag, startPoint x: 622, startPoint y: 585, endPoint x: 664, endPoint y: 498, distance: 96.0
click at [622, 583] on input "text" at bounding box center [540, 569] width 343 height 30
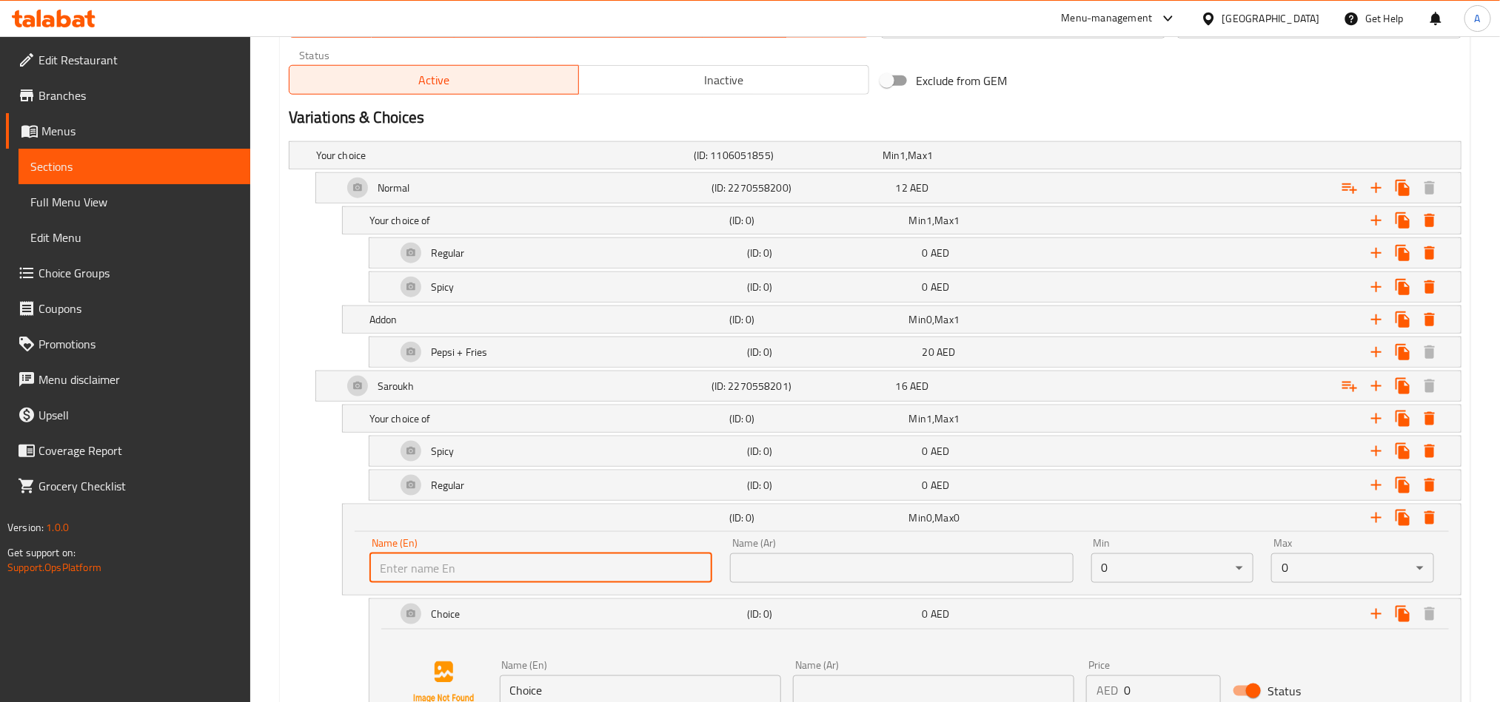
type input "Addon"
click at [822, 557] on div "Name (Ar) Name (Ar)" at bounding box center [901, 560] width 343 height 45
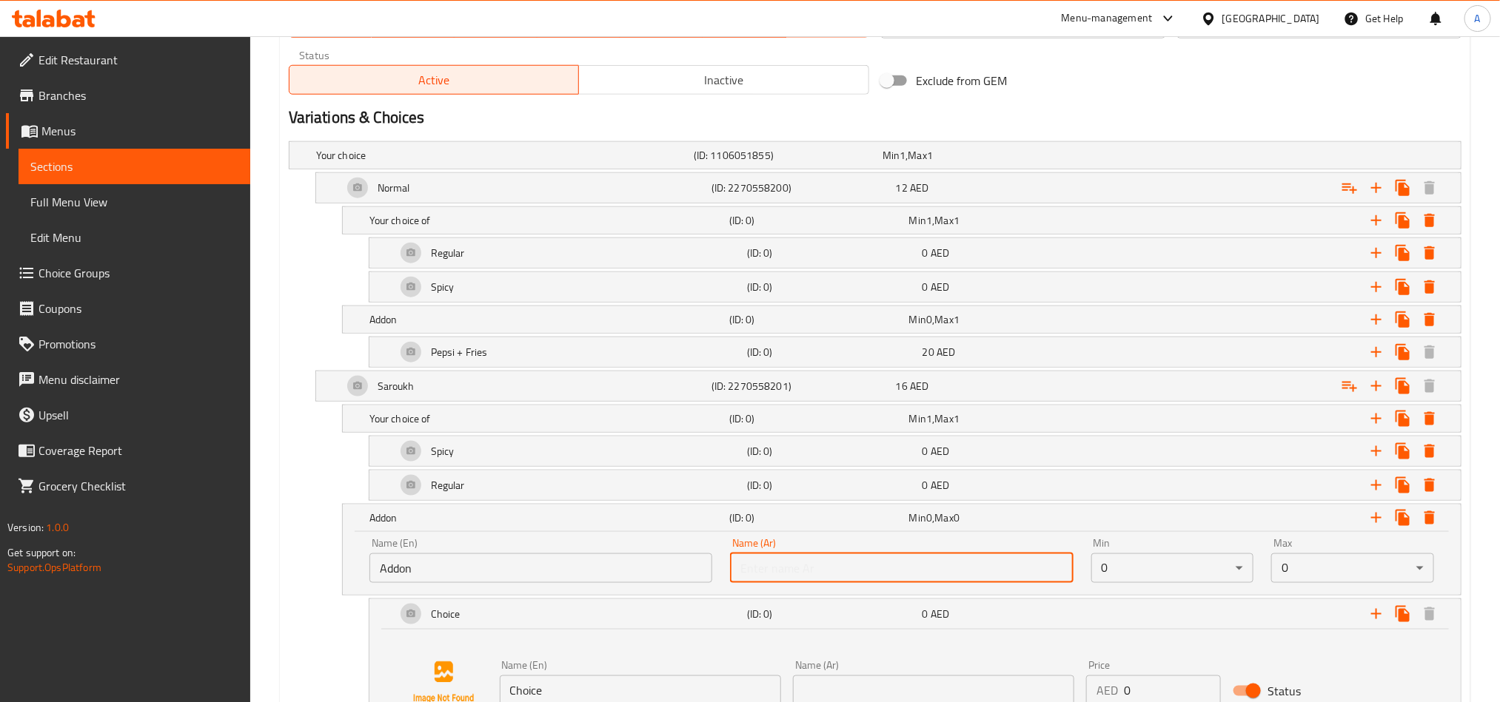
drag, startPoint x: 853, startPoint y: 566, endPoint x: 868, endPoint y: 553, distance: 19.9
click at [853, 566] on input "text" at bounding box center [901, 569] width 343 height 30
type input "اضافي"
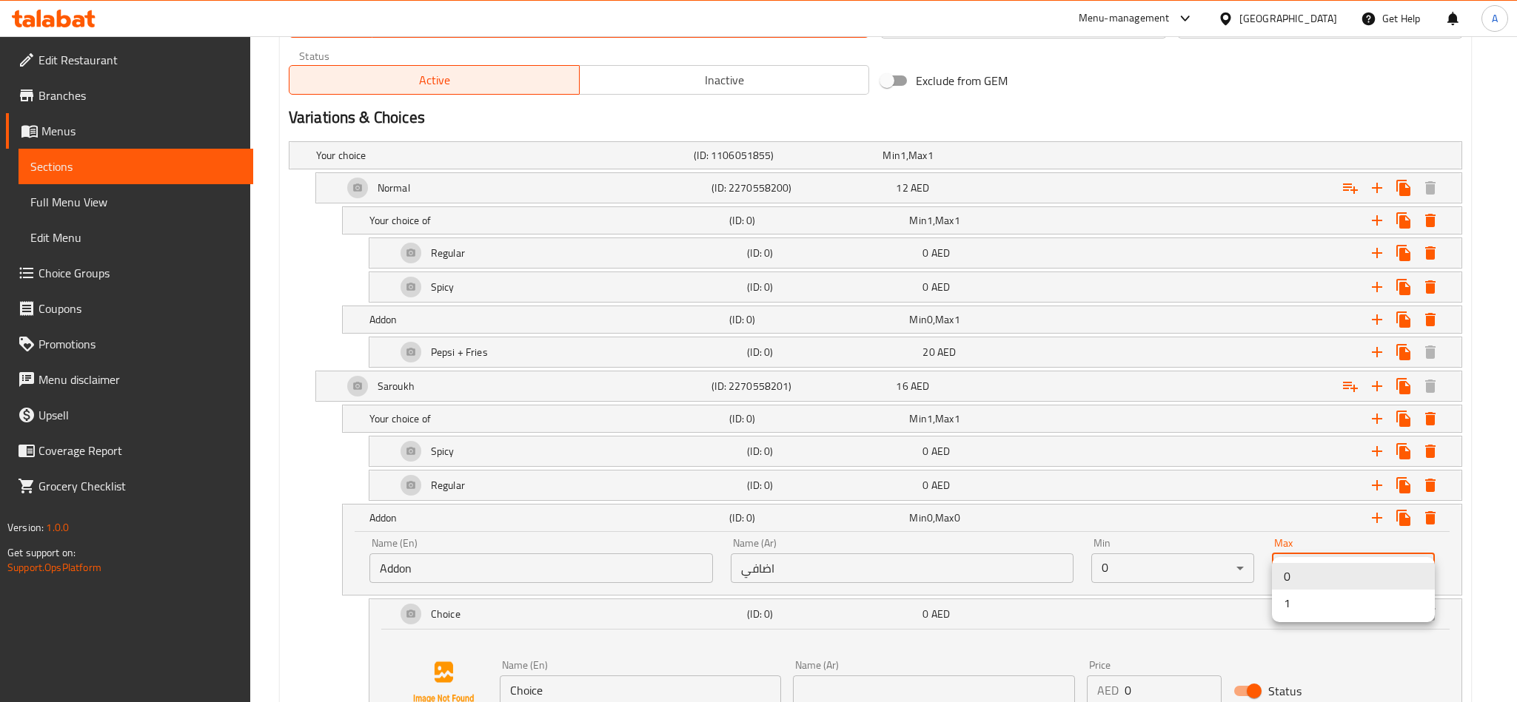
click at [1303, 608] on li "1" at bounding box center [1353, 603] width 163 height 27
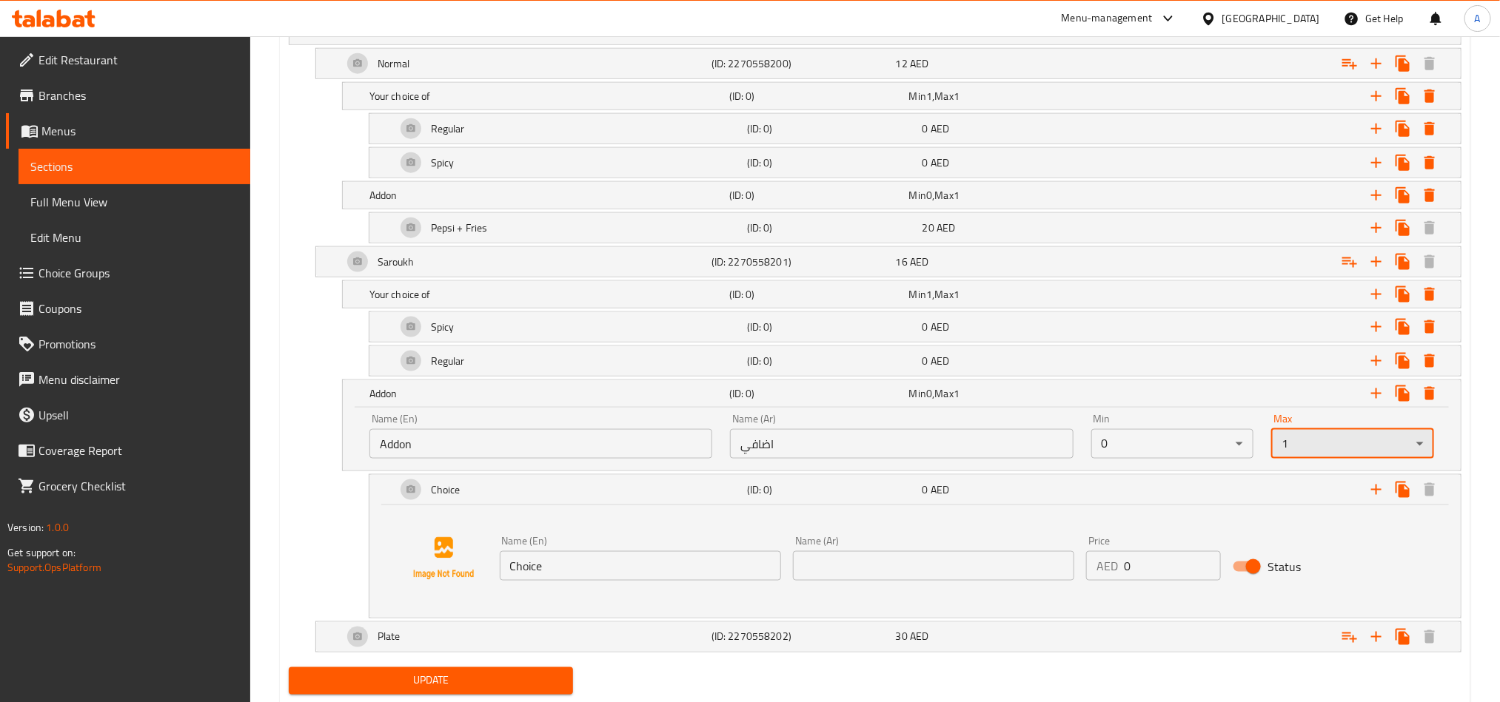
scroll to position [929, 0]
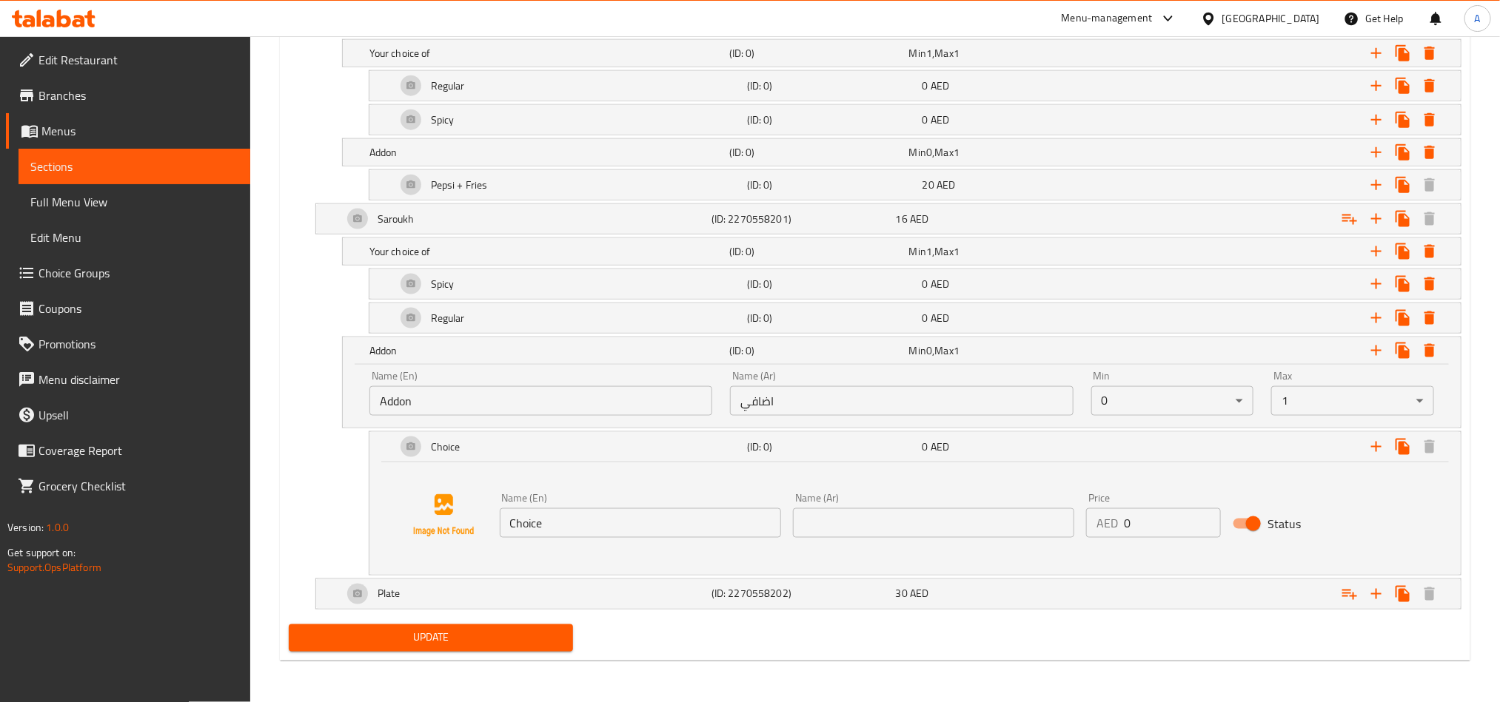
click at [551, 545] on div "Name (En) Choice Name (En) Name (Ar) Name (Ar) Price AED 0 Price Status" at bounding box center [914, 516] width 1055 height 113
click at [569, 514] on input "Choice" at bounding box center [640, 523] width 281 height 30
click at [574, 525] on input "text" at bounding box center [640, 523] width 281 height 30
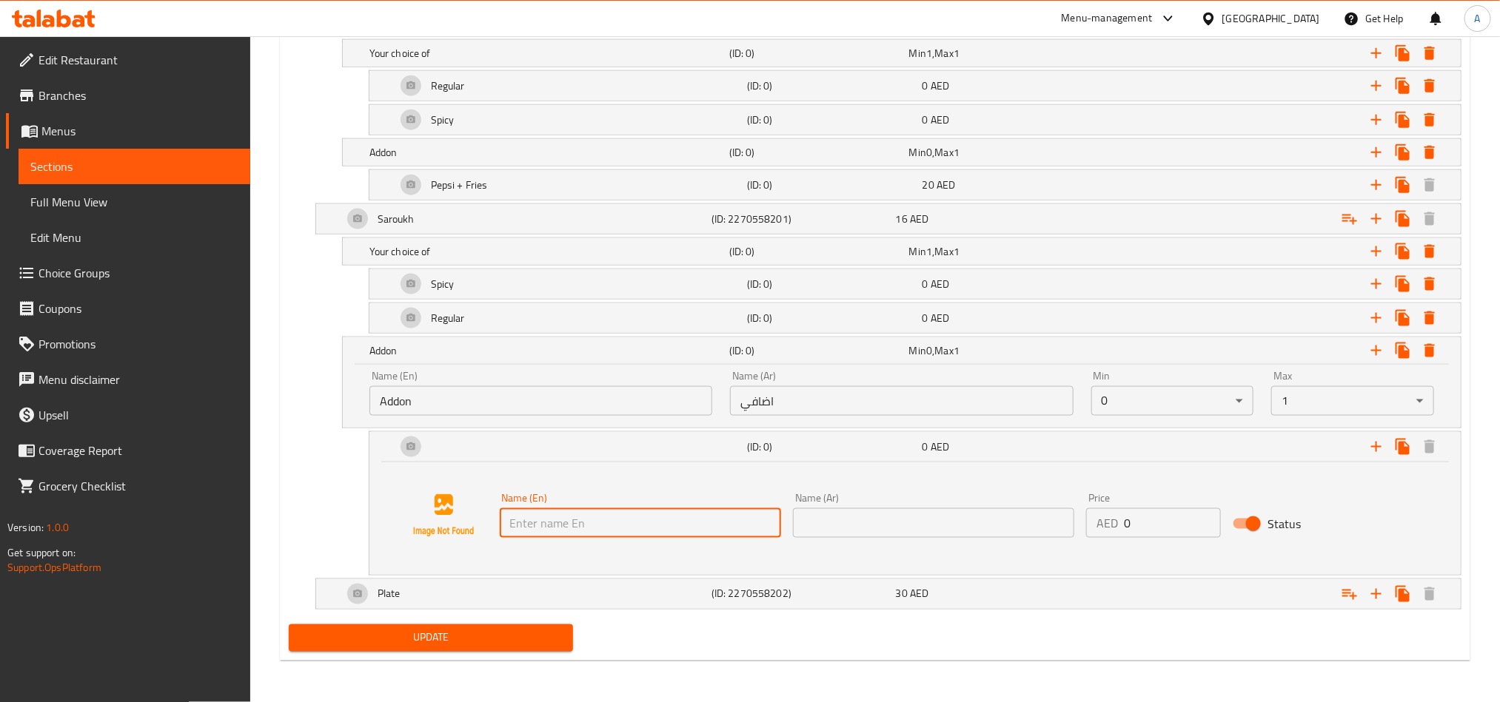
type input "Pepsi + Fries"
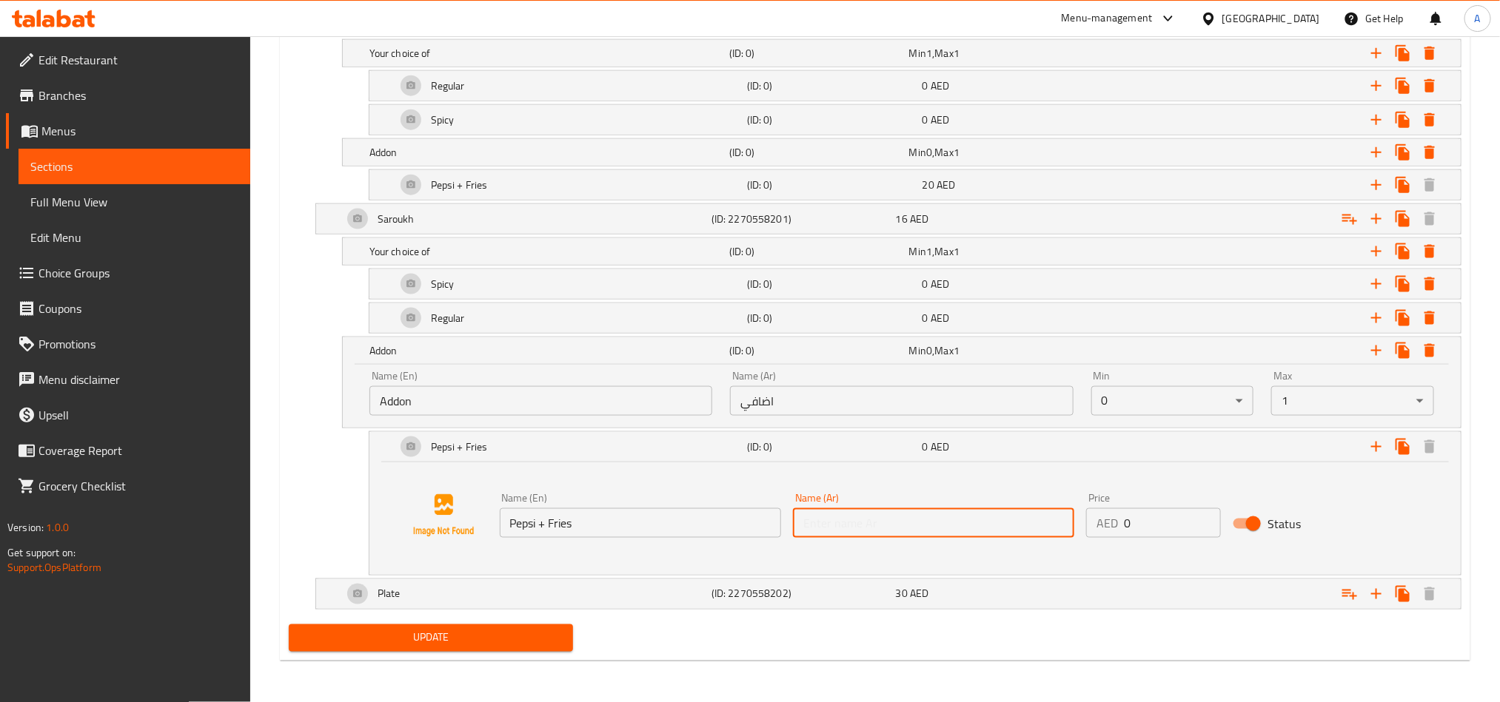
click at [879, 534] on input "text" at bounding box center [933, 523] width 281 height 30
click at [897, 558] on div "Name (En) Pepsi + Fries Name (En) Name (Ar) Name (Ar) Price AED 0 Price Status" at bounding box center [914, 516] width 1055 height 113
drag, startPoint x: 926, startPoint y: 527, endPoint x: 931, endPoint y: 535, distance: 9.7
click at [926, 527] on input "text" at bounding box center [933, 523] width 281 height 30
type input "بيبسي + بطاطس"
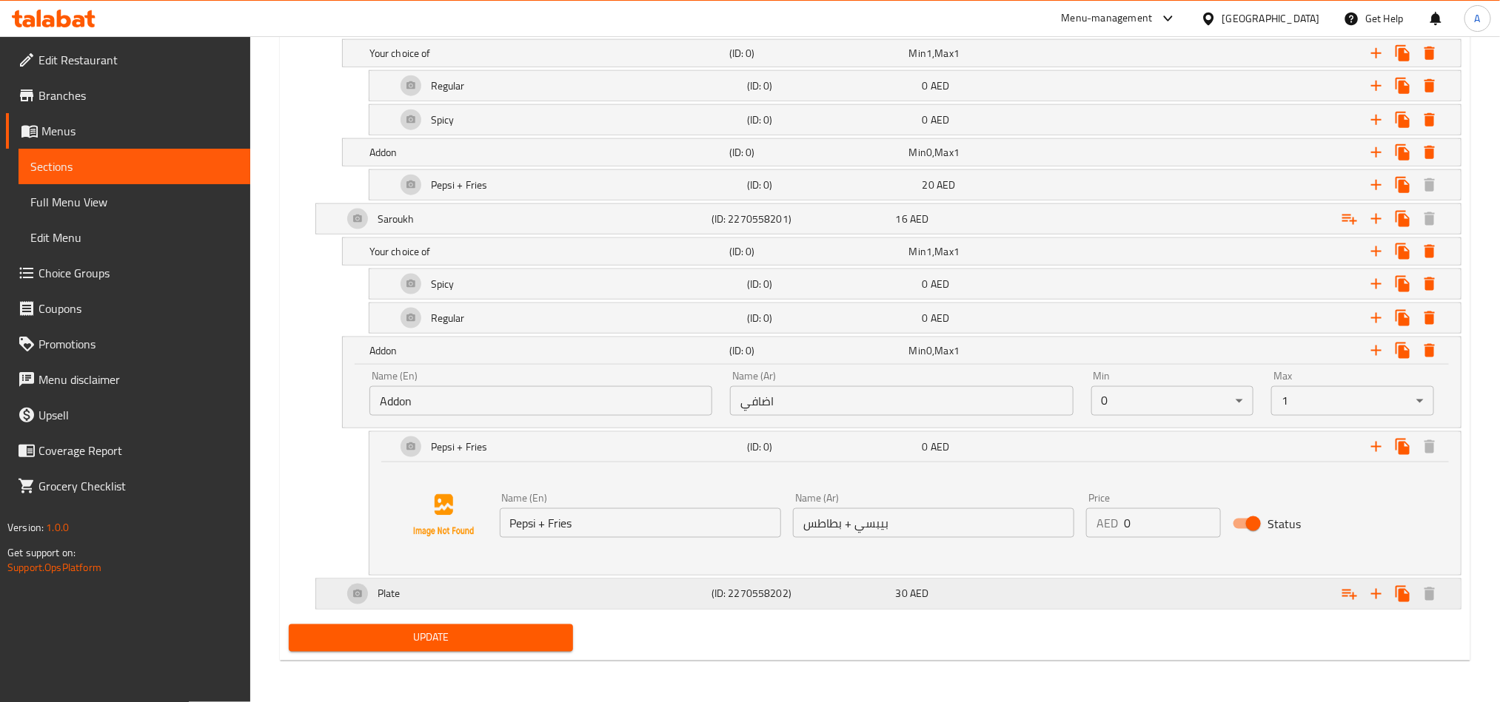
click at [968, 585] on div "30 AED" at bounding box center [985, 594] width 184 height 21
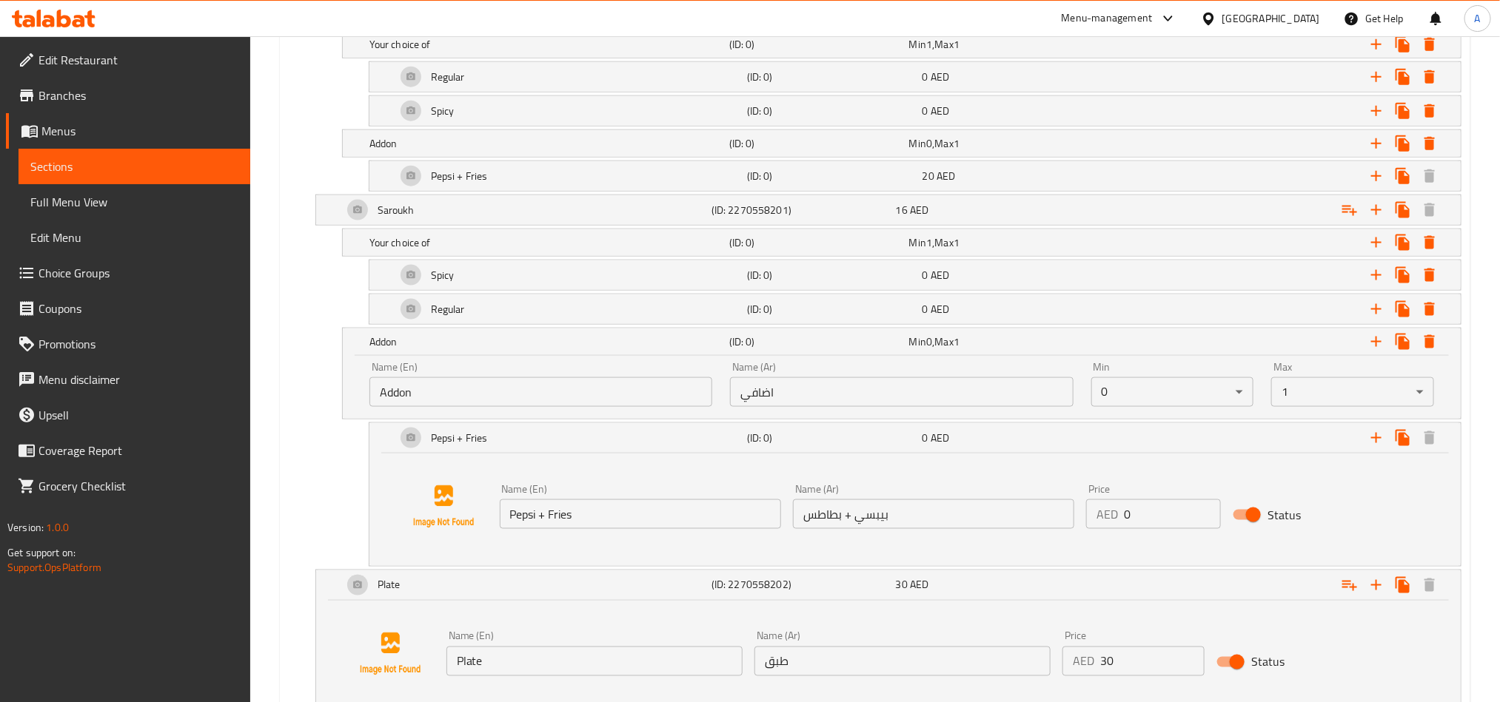
click at [1158, 520] on input "0" at bounding box center [1172, 515] width 97 height 30
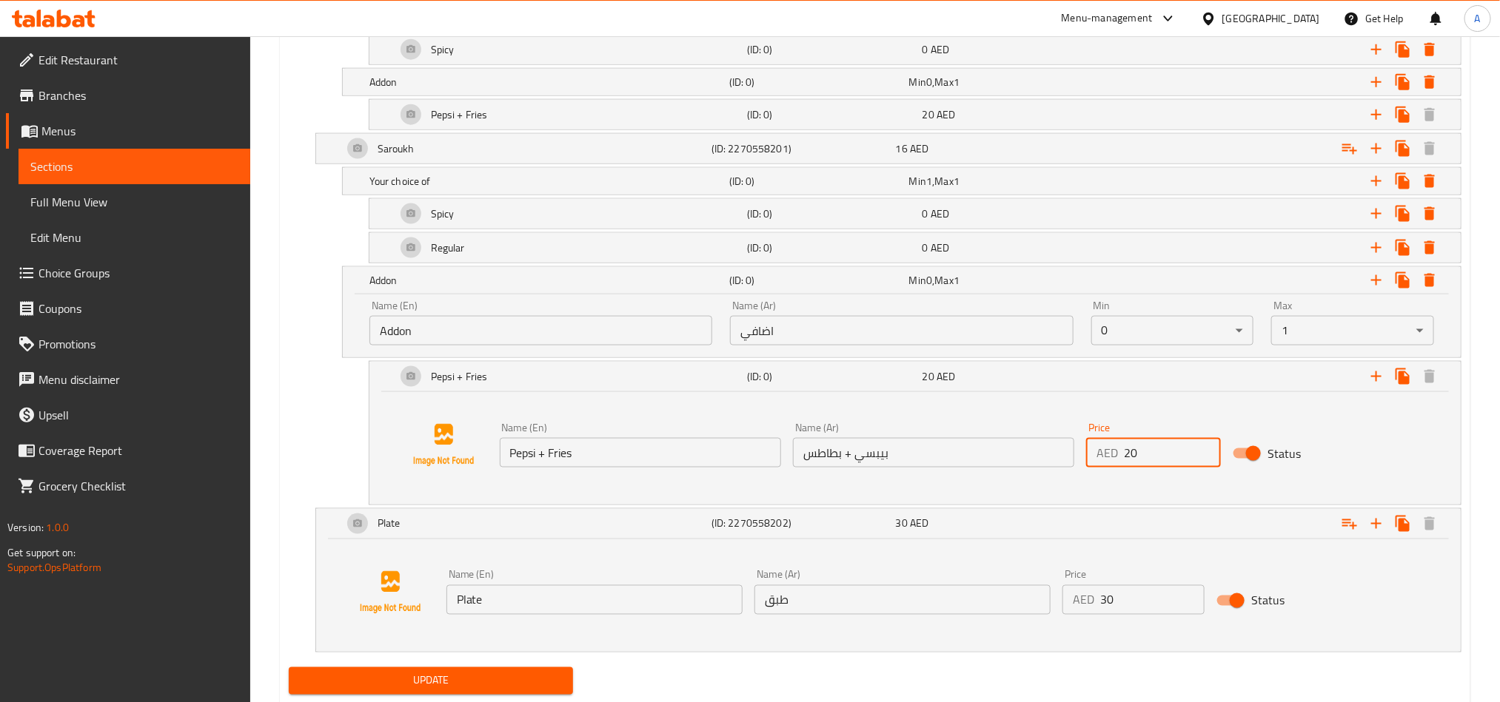
scroll to position [1042, 0]
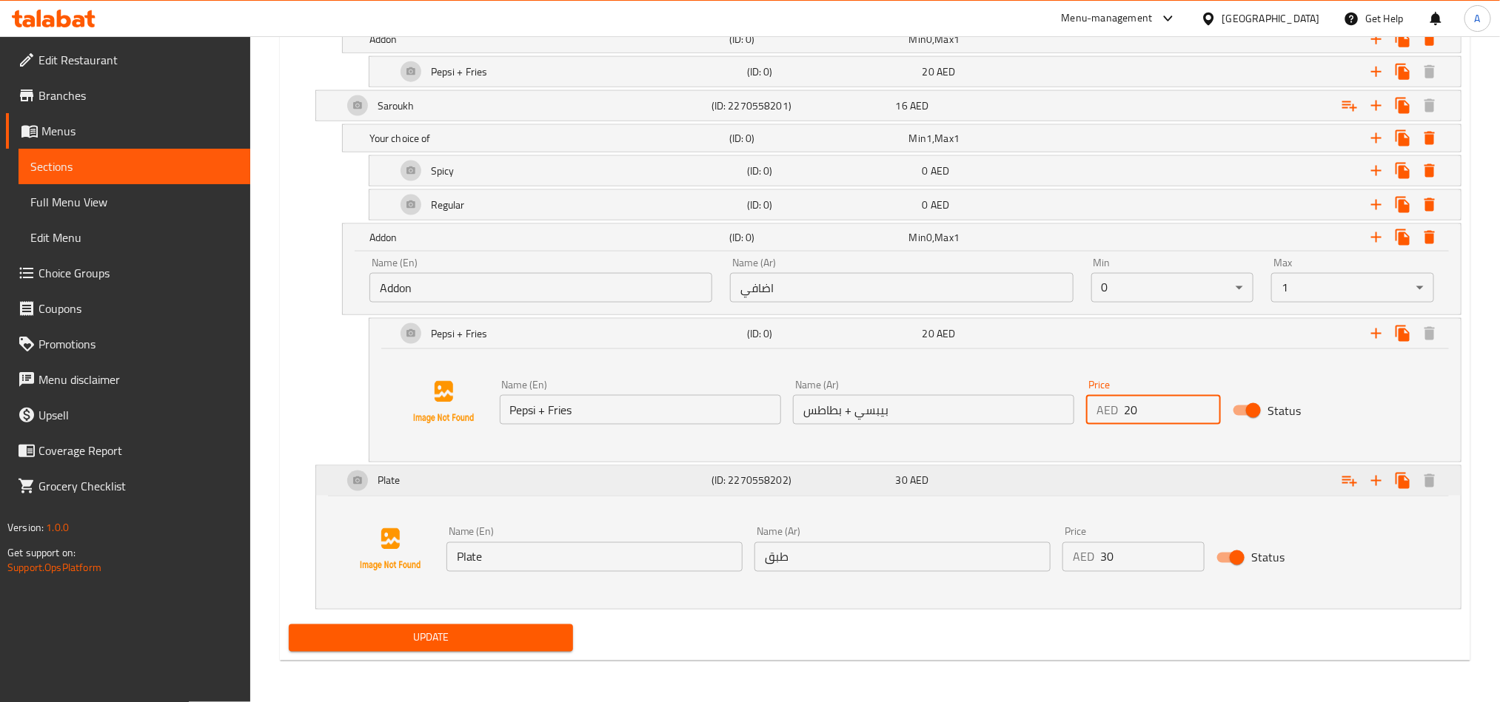
type input "20"
click at [1091, 489] on div "Expand" at bounding box center [1261, 481] width 369 height 33
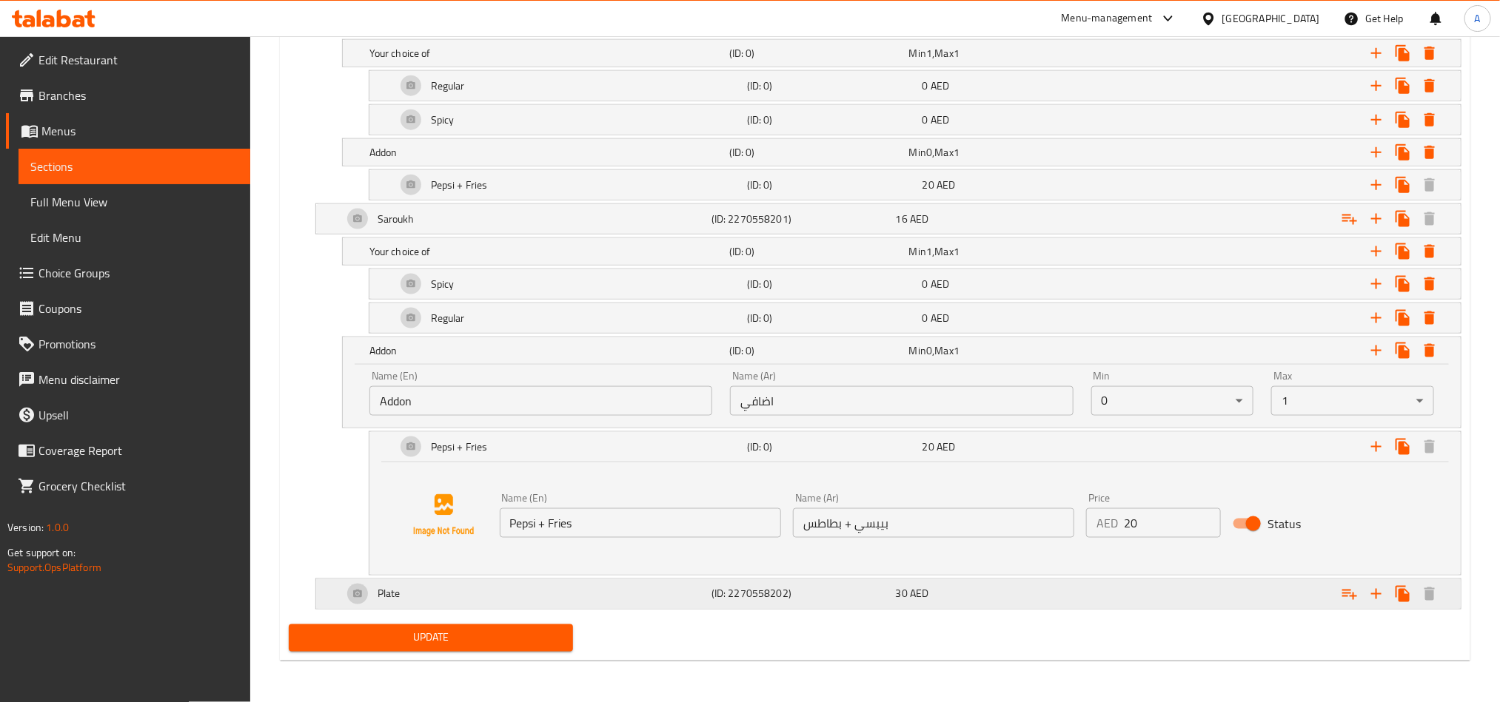
click at [1346, 593] on icon "Expand" at bounding box center [1349, 594] width 18 height 18
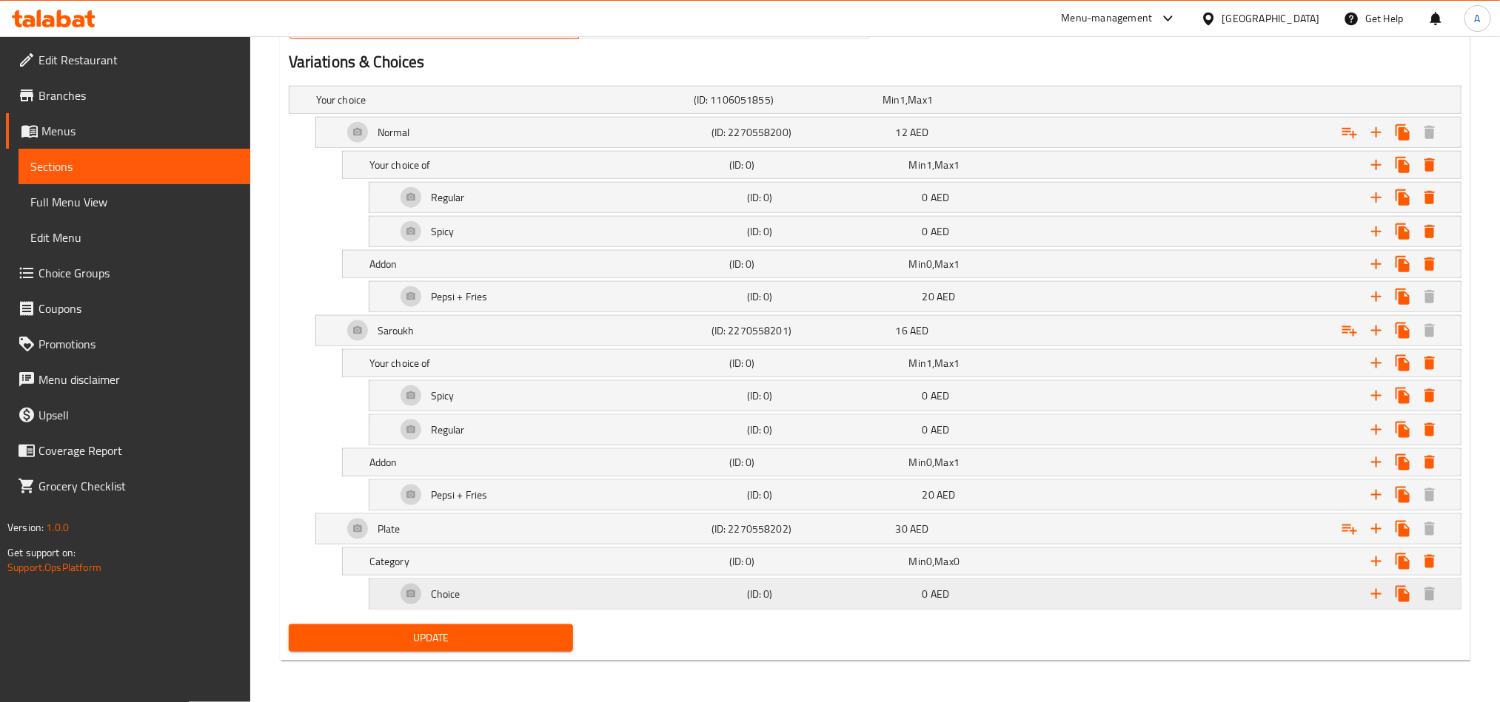
click at [611, 593] on div "Choice" at bounding box center [568, 595] width 351 height 36
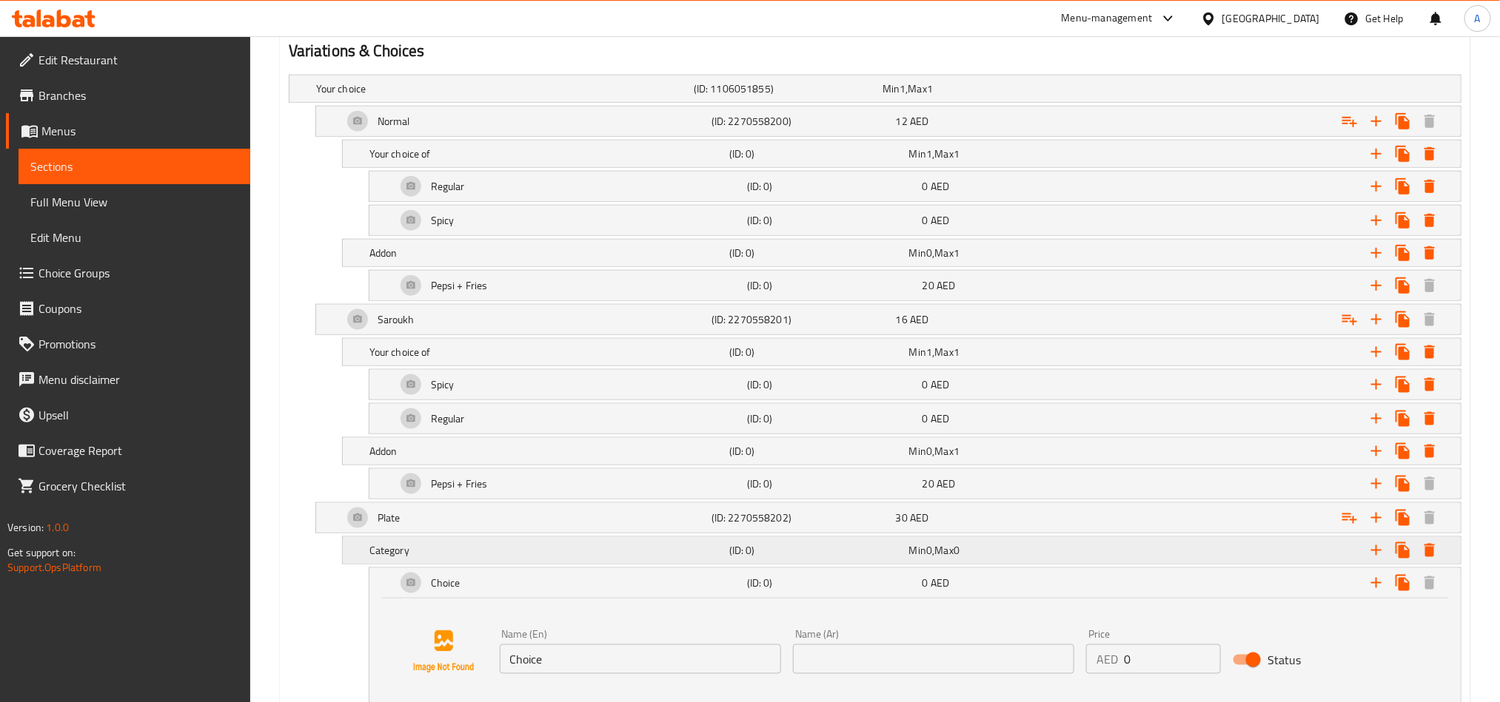
click at [871, 557] on h5 "(ID: 0)" at bounding box center [816, 550] width 174 height 15
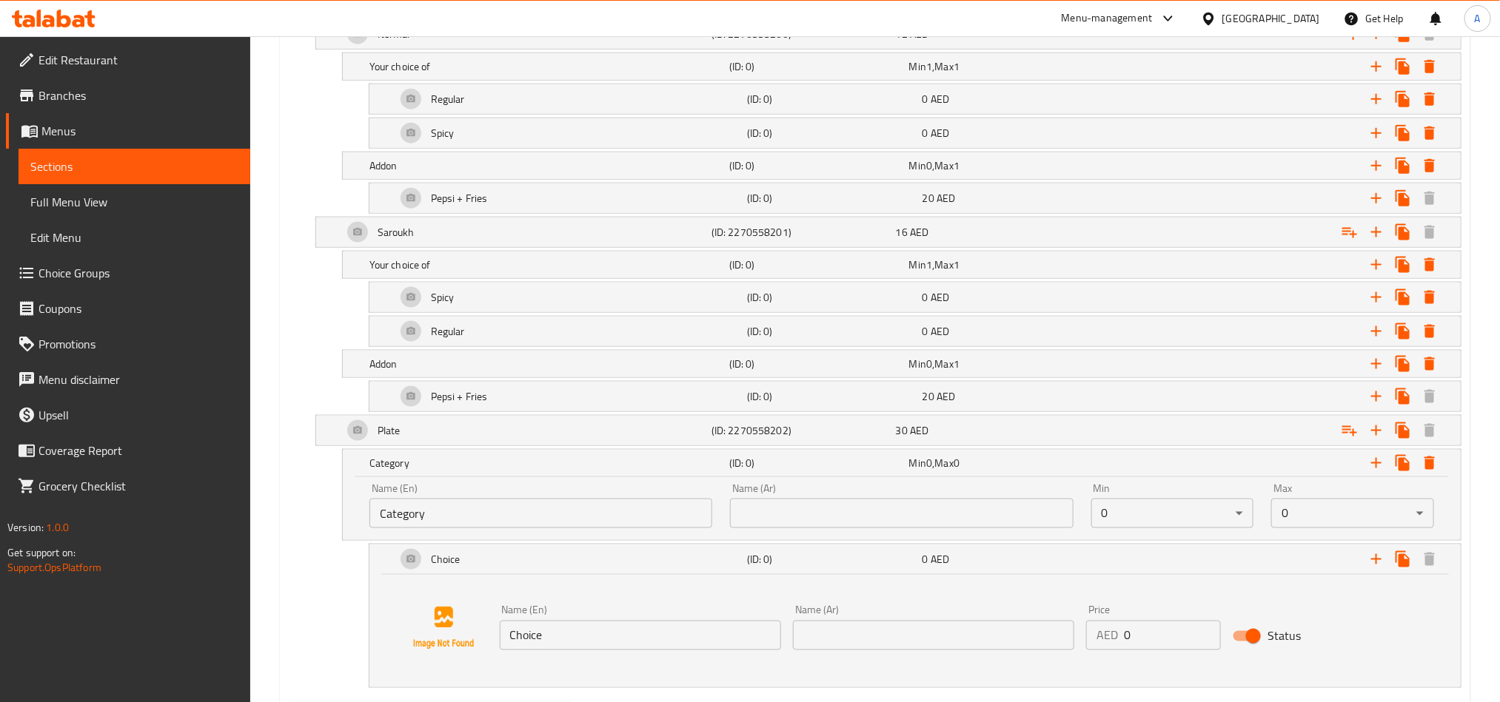
scroll to position [995, 0]
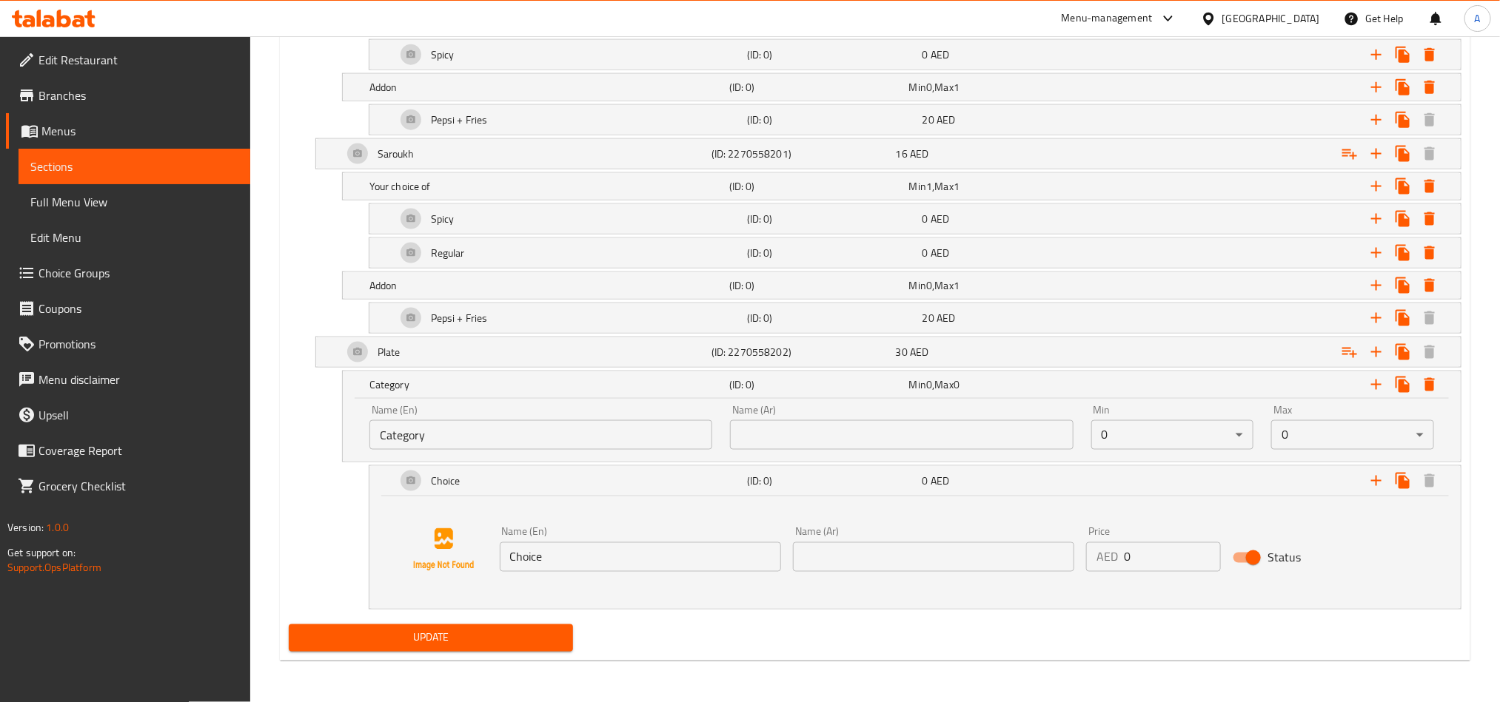
click at [629, 422] on input "Category" at bounding box center [540, 435] width 343 height 30
click at [633, 432] on input "Category" at bounding box center [540, 435] width 343 height 30
click at [633, 432] on input "text" at bounding box center [540, 435] width 343 height 30
drag, startPoint x: 465, startPoint y: 423, endPoint x: 1046, endPoint y: 433, distance: 581.1
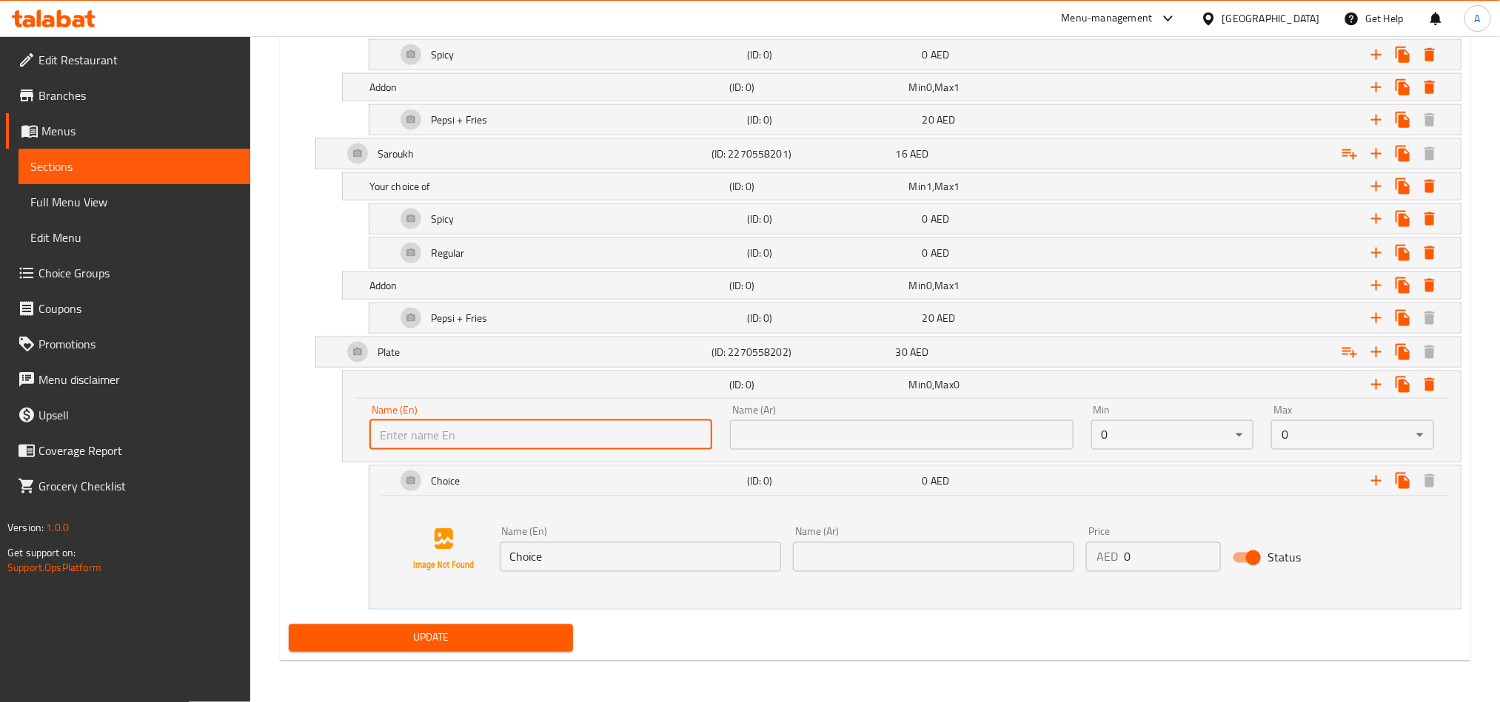
click at [465, 423] on input "text" at bounding box center [540, 435] width 343 height 30
paste input "Your choice of"
type input "Your choice of"
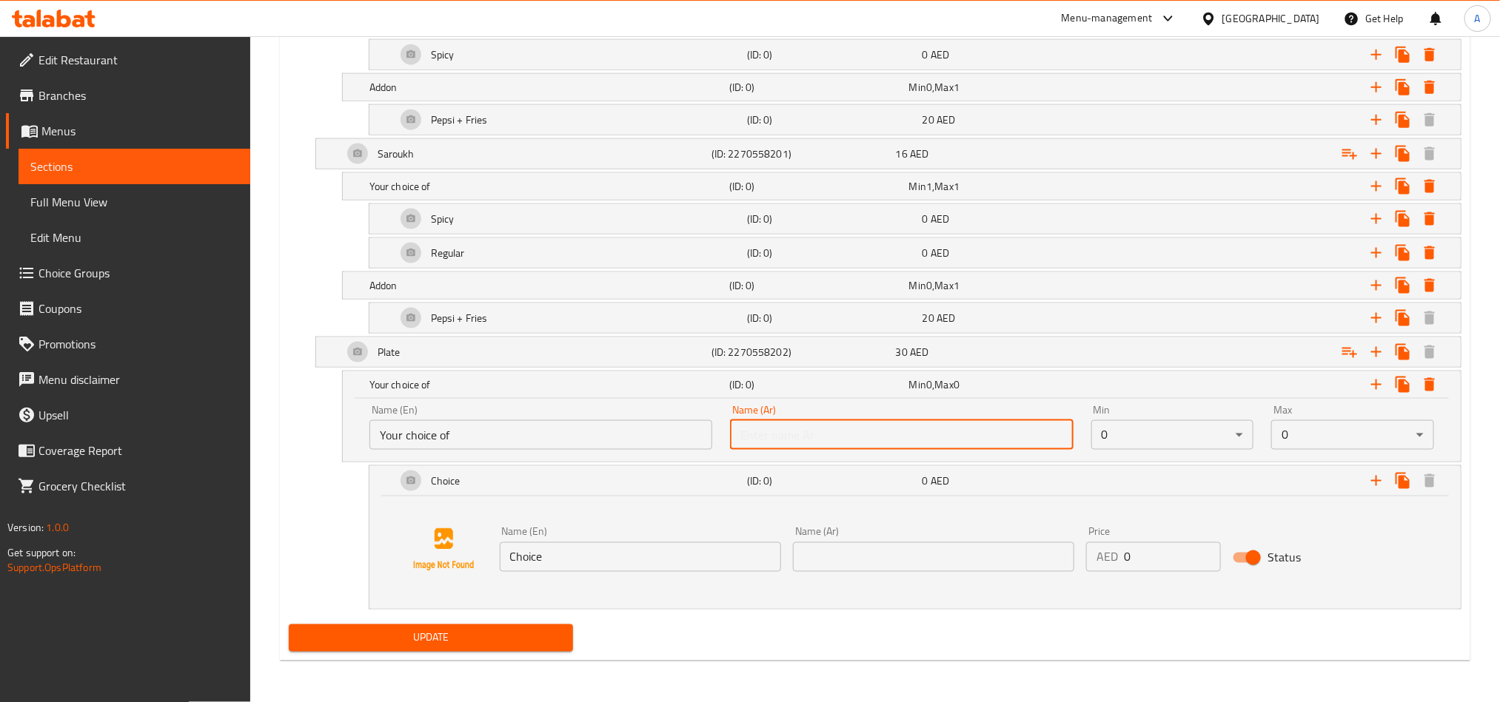
click at [1001, 429] on input "text" at bounding box center [901, 435] width 343 height 30
type input "h"
type input "اختيارك من"
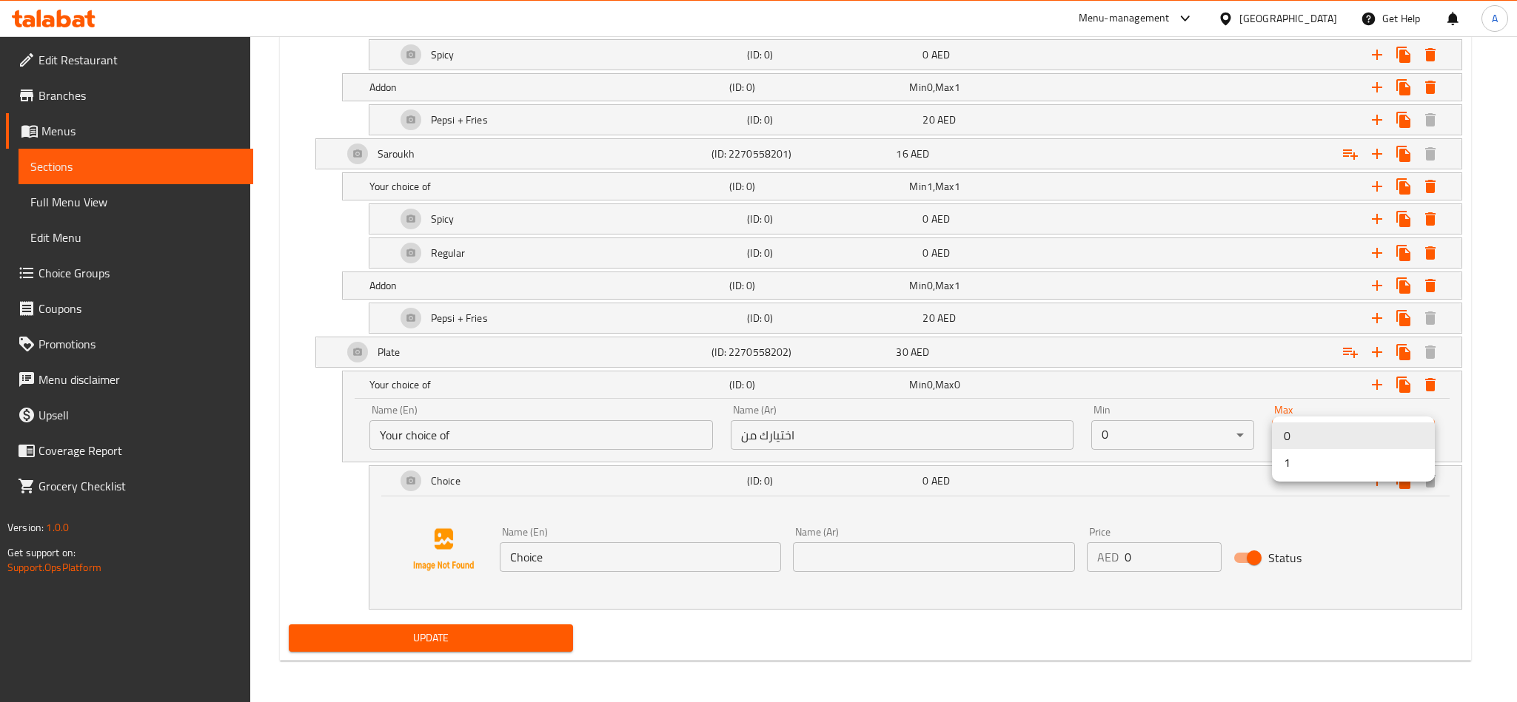
click at [1290, 477] on ul "0 1" at bounding box center [1353, 449] width 163 height 65
click at [1295, 469] on li "1" at bounding box center [1353, 462] width 163 height 27
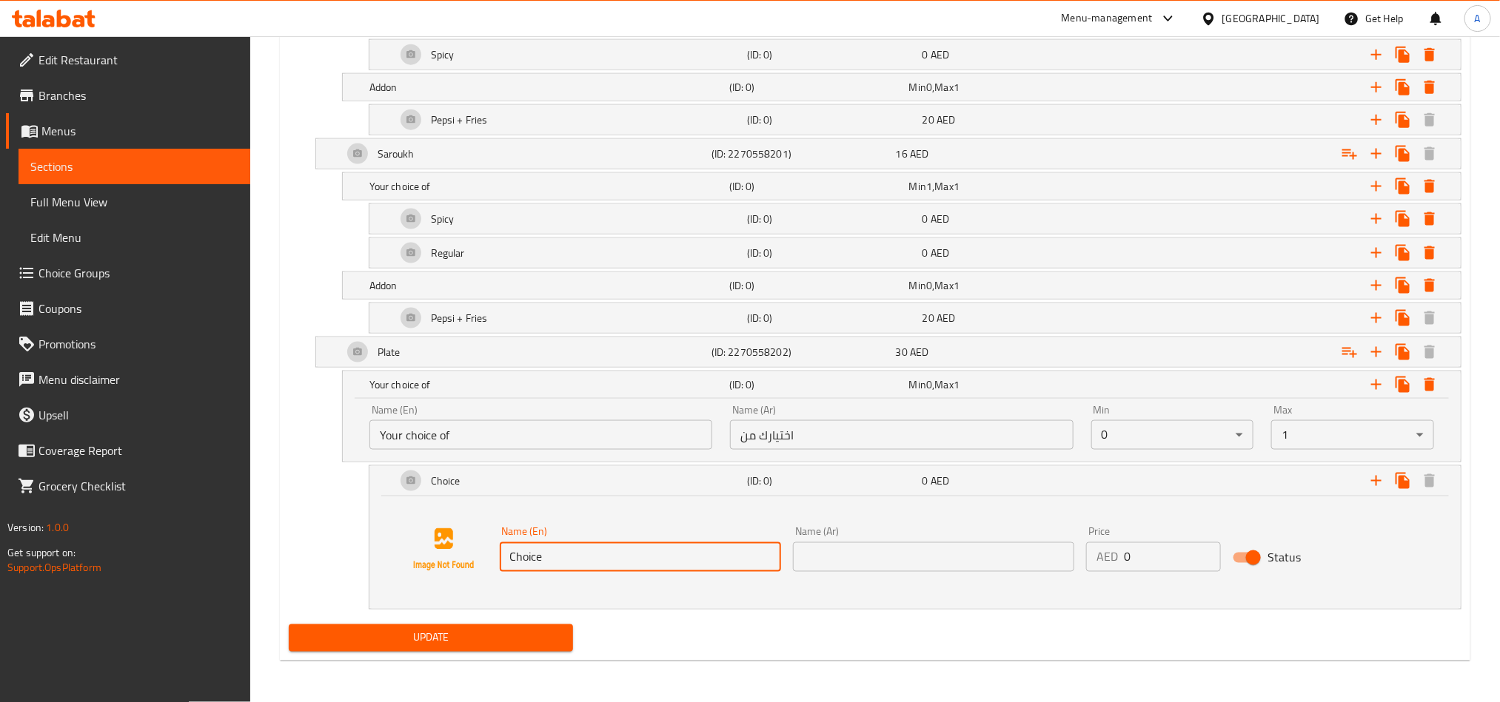
click at [724, 554] on input "Choice" at bounding box center [640, 558] width 281 height 30
click at [724, 554] on input "text" at bounding box center [640, 558] width 281 height 30
click at [691, 535] on div "Name (En) Name (En)" at bounding box center [640, 549] width 281 height 45
click at [668, 562] on input "text" at bounding box center [640, 558] width 281 height 30
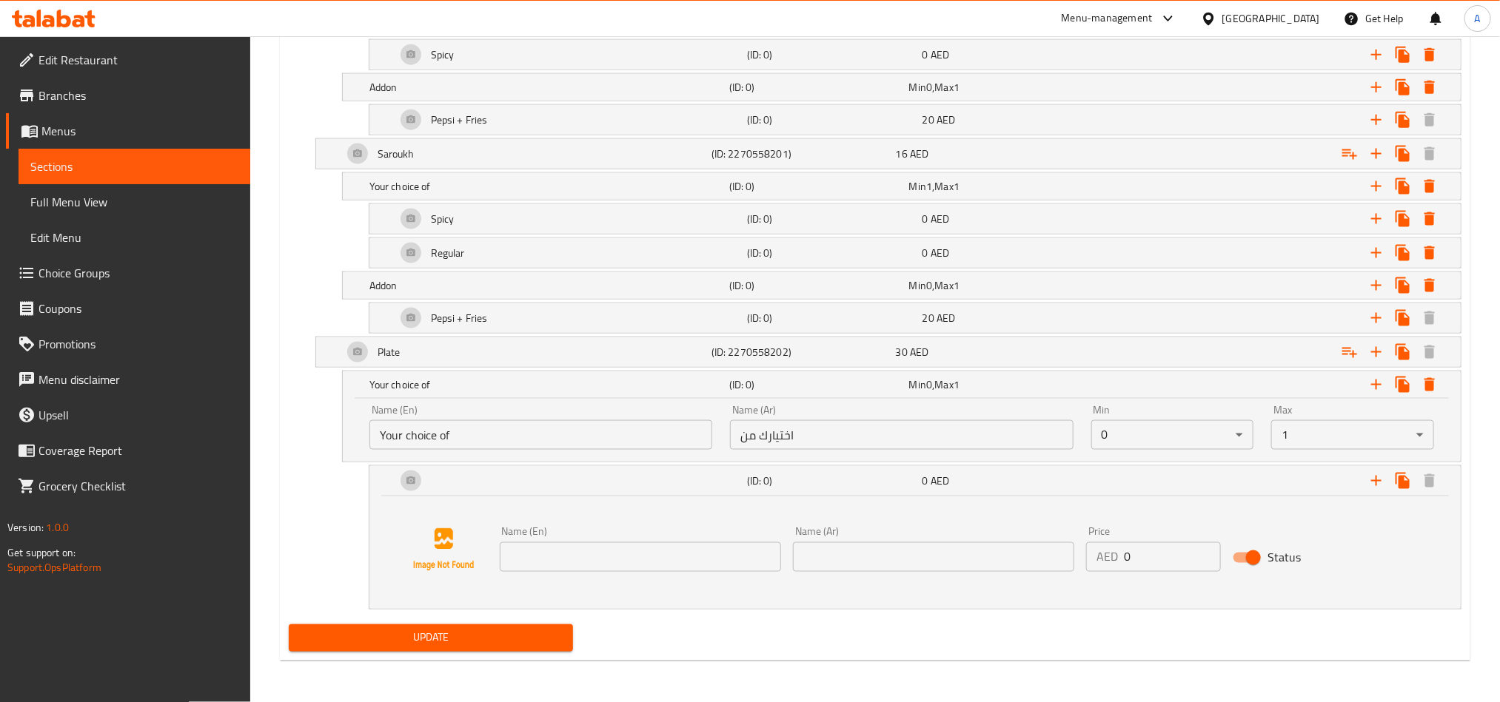
click at [580, 569] on input "text" at bounding box center [640, 558] width 281 height 30
paste input "Regular"
type input "Regular"
click at [993, 546] on input "text" at bounding box center [933, 558] width 281 height 30
paste input "Regular"
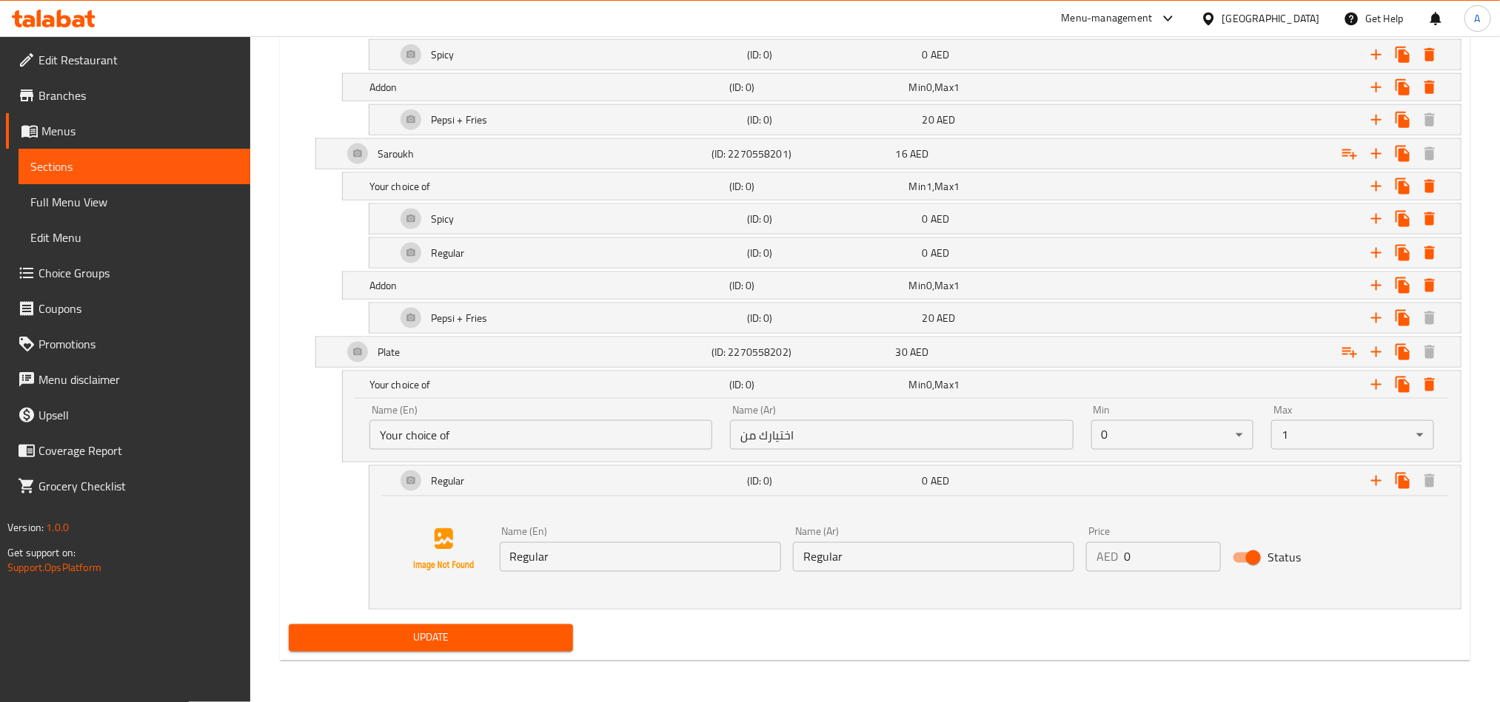
click at [851, 560] on input "Regular" at bounding box center [933, 558] width 281 height 30
paste input "عادي"
type input "عادي"
drag, startPoint x: 1393, startPoint y: 483, endPoint x: 1380, endPoint y: 489, distance: 14.9
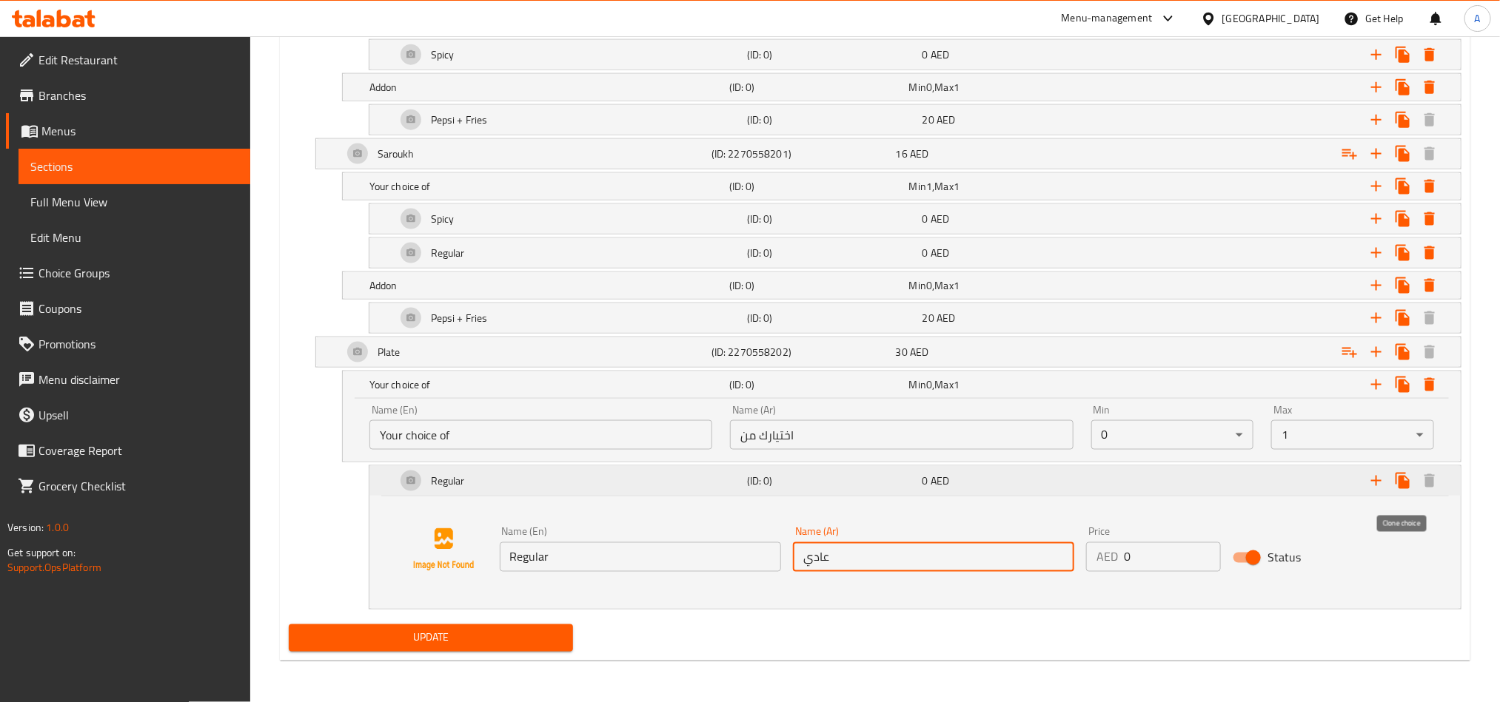
click at [1394, 483] on icon "Expand" at bounding box center [1403, 481] width 18 height 18
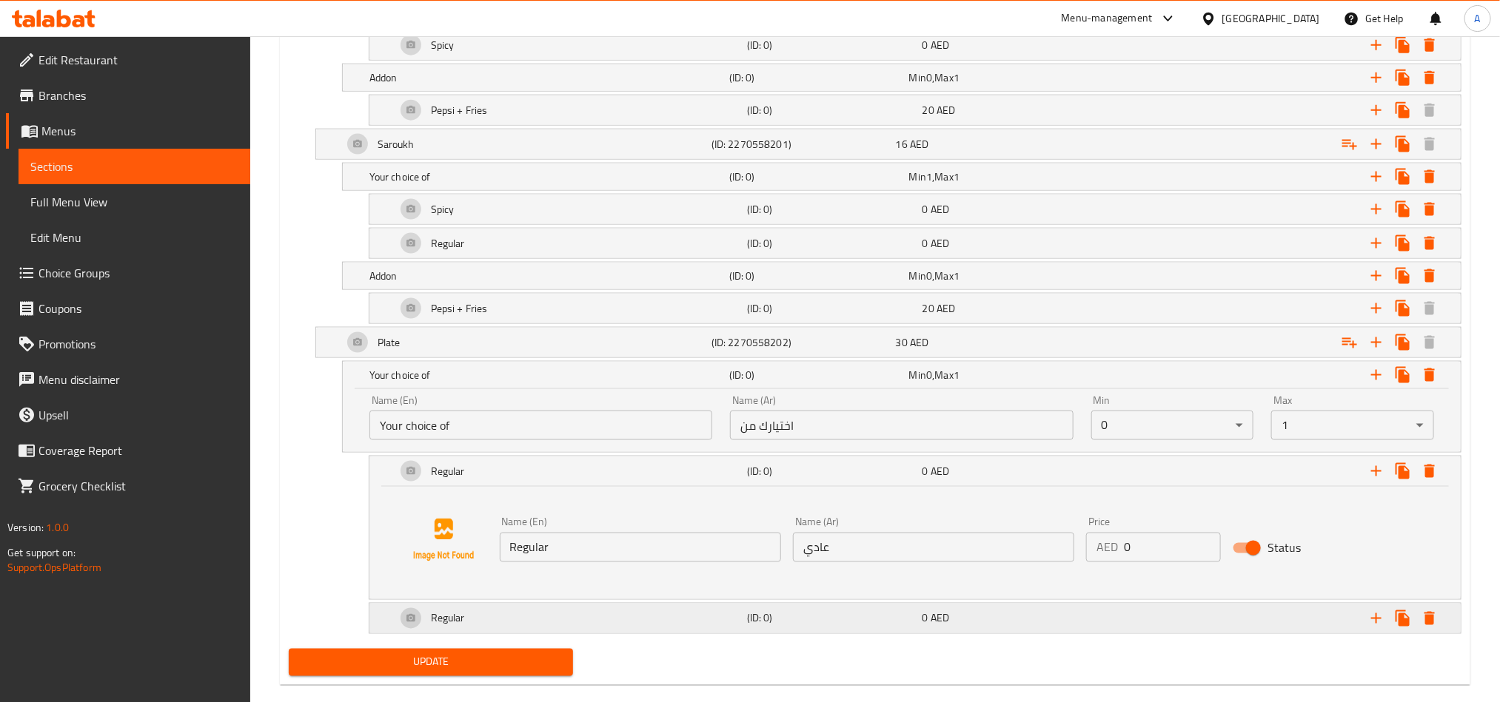
click at [726, 637] on div "Regular" at bounding box center [568, 619] width 351 height 36
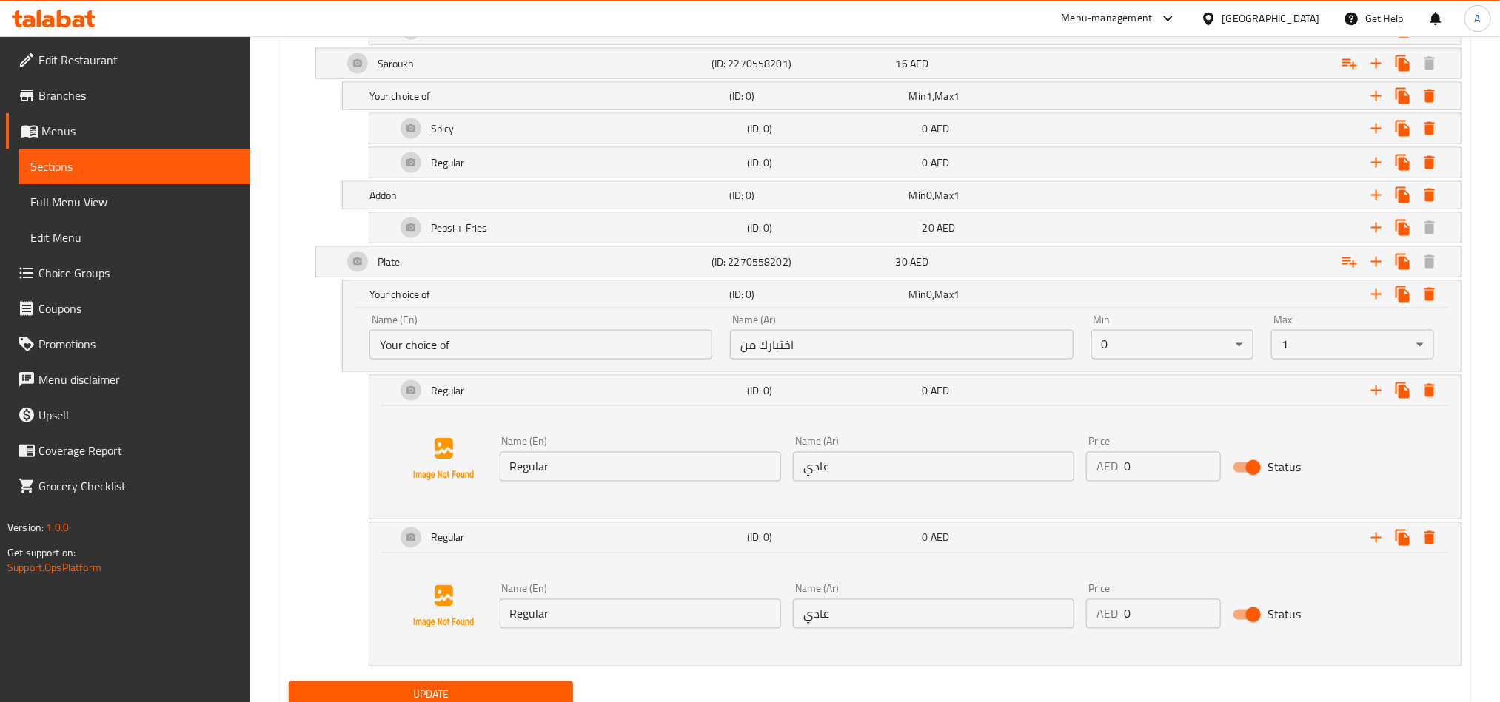
scroll to position [1140, 0]
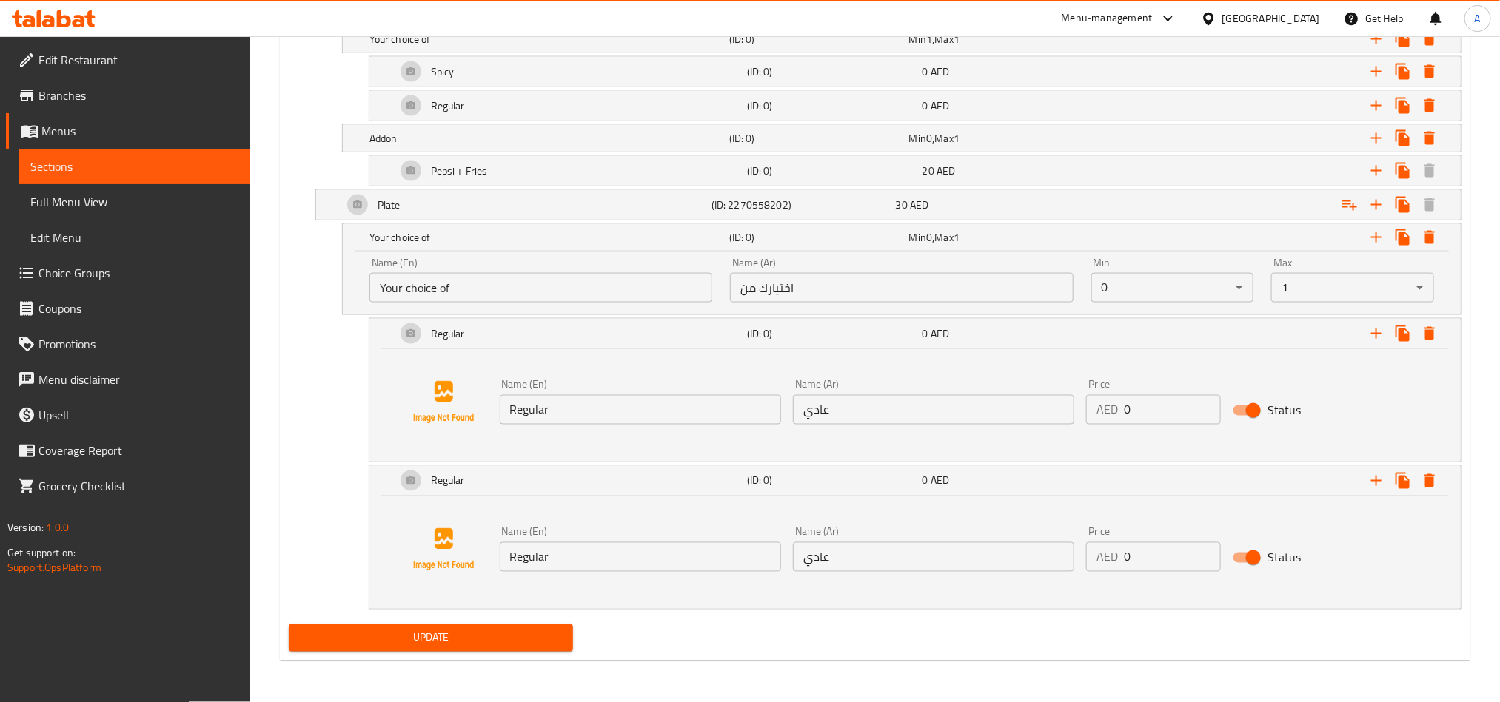
click at [582, 571] on input "Regular" at bounding box center [640, 558] width 281 height 30
click at [584, 548] on input "Regular" at bounding box center [640, 558] width 281 height 30
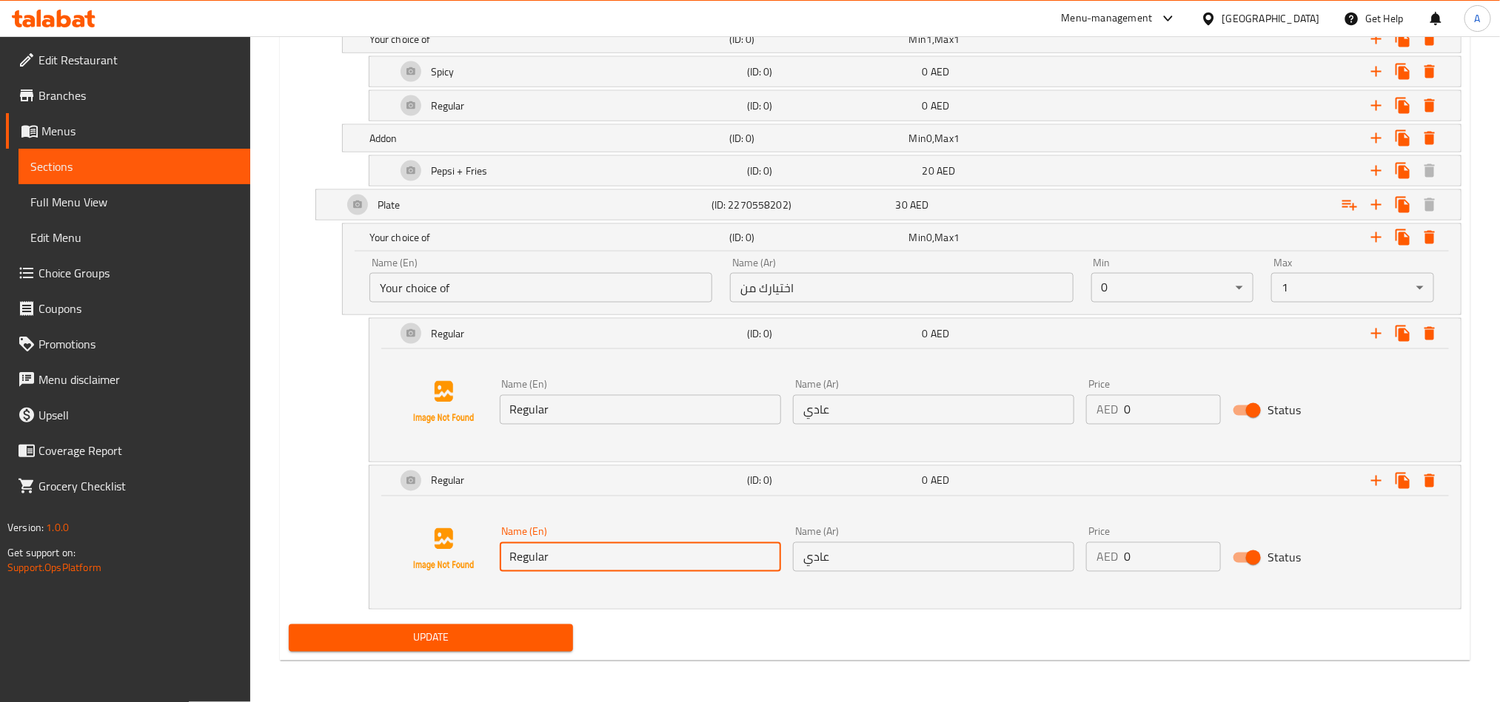
paste input "Spicy"
type input "Spicy"
click at [858, 565] on input "عادي" at bounding box center [933, 558] width 281 height 30
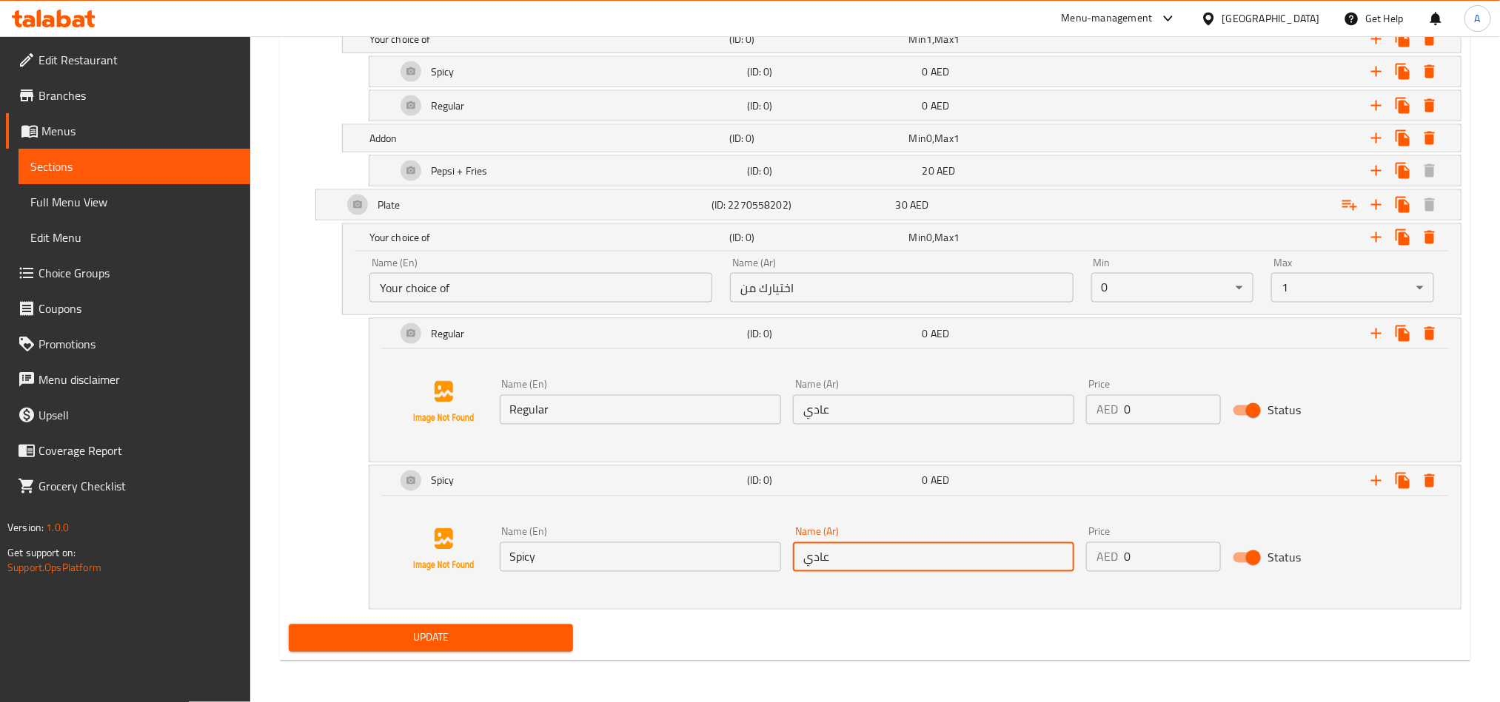
click at [858, 565] on input "عادي" at bounding box center [933, 558] width 281 height 30
click at [873, 556] on input "عادي" at bounding box center [933, 558] width 281 height 30
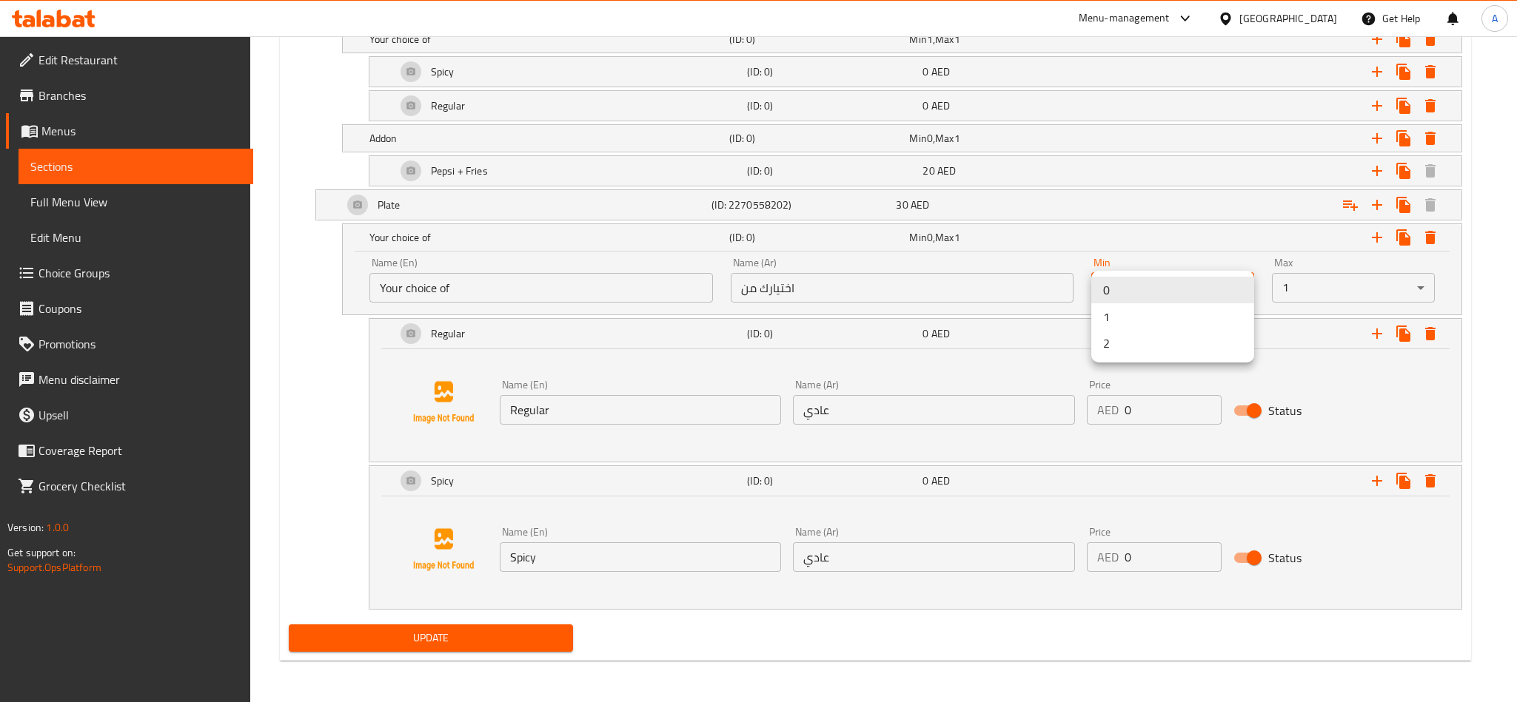
click at [1144, 323] on li "1" at bounding box center [1172, 316] width 163 height 27
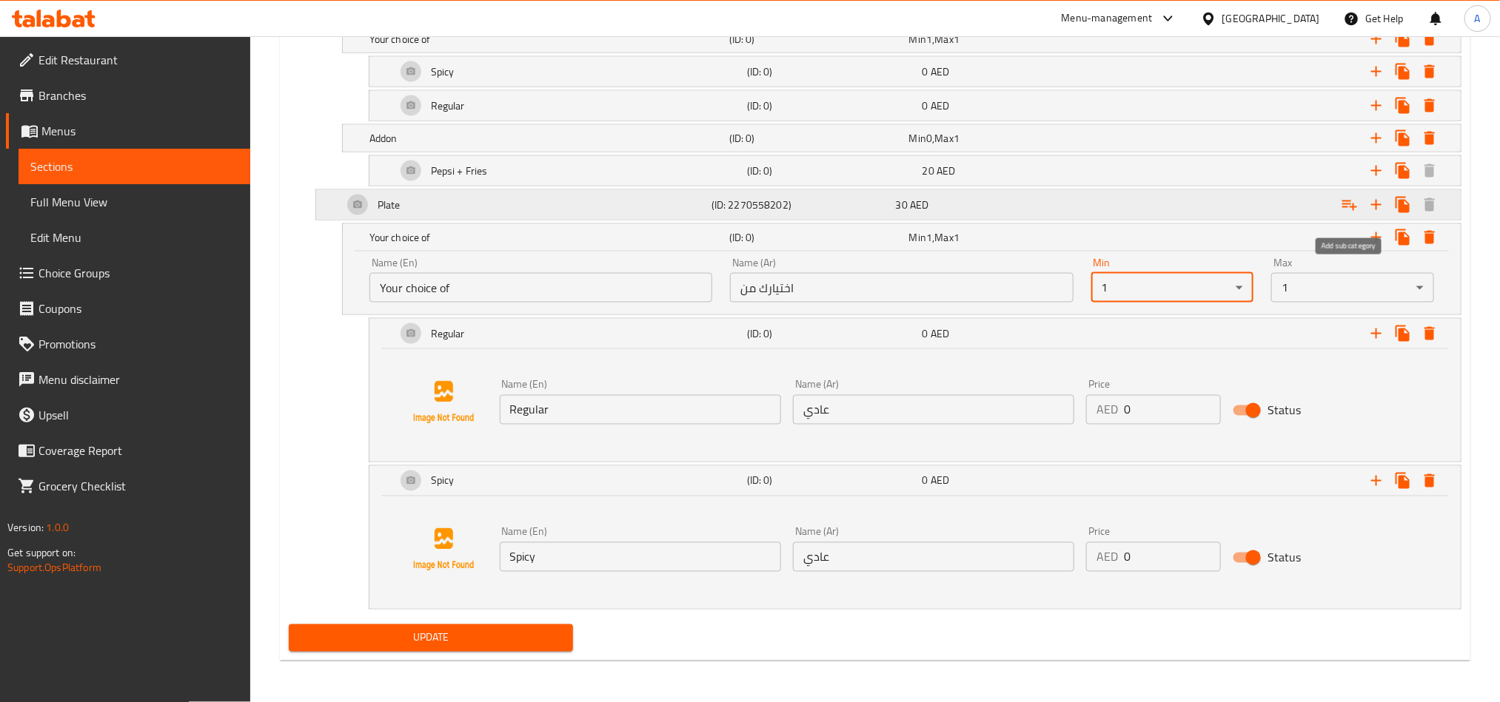
click at [1346, 209] on icon "Expand" at bounding box center [1349, 206] width 15 height 10
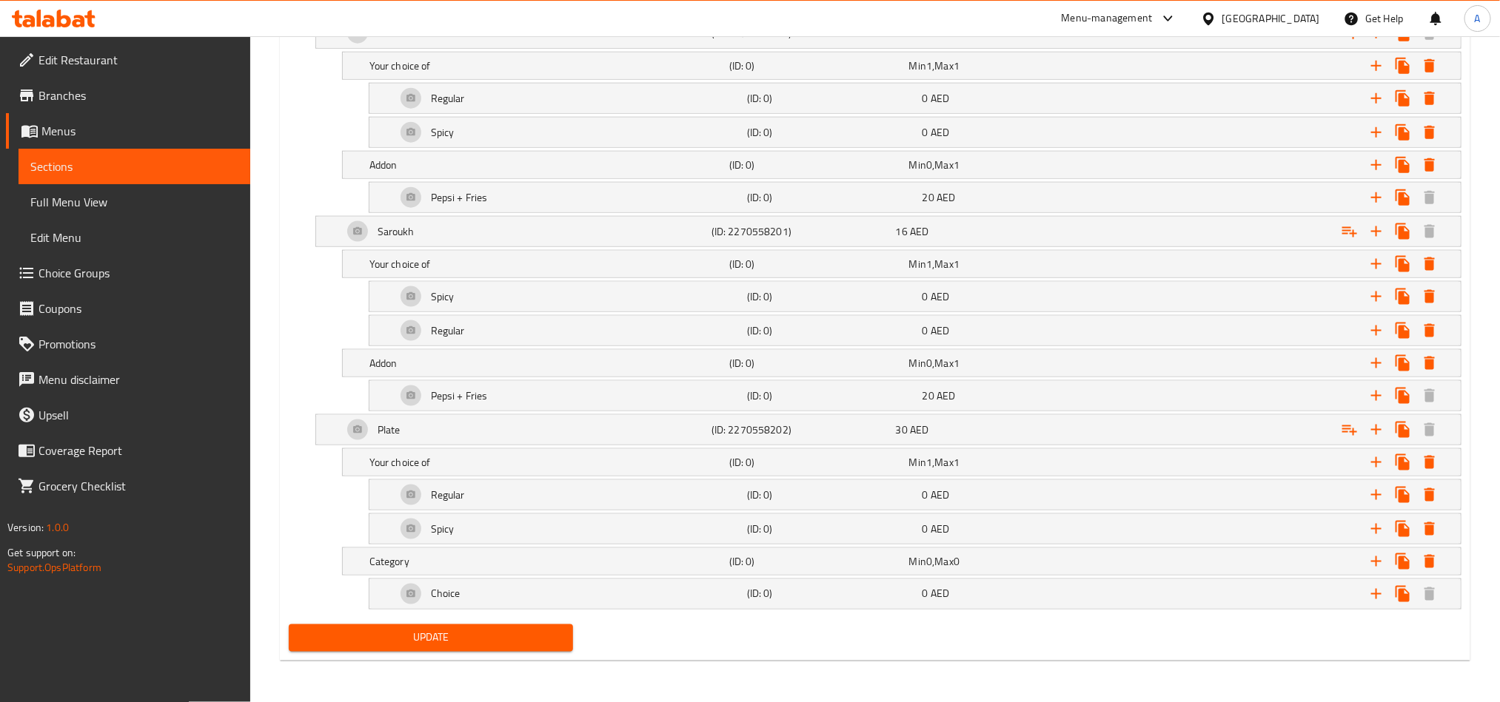
scroll to position [920, 0]
click at [679, 560] on h5 "Category" at bounding box center [546, 561] width 354 height 15
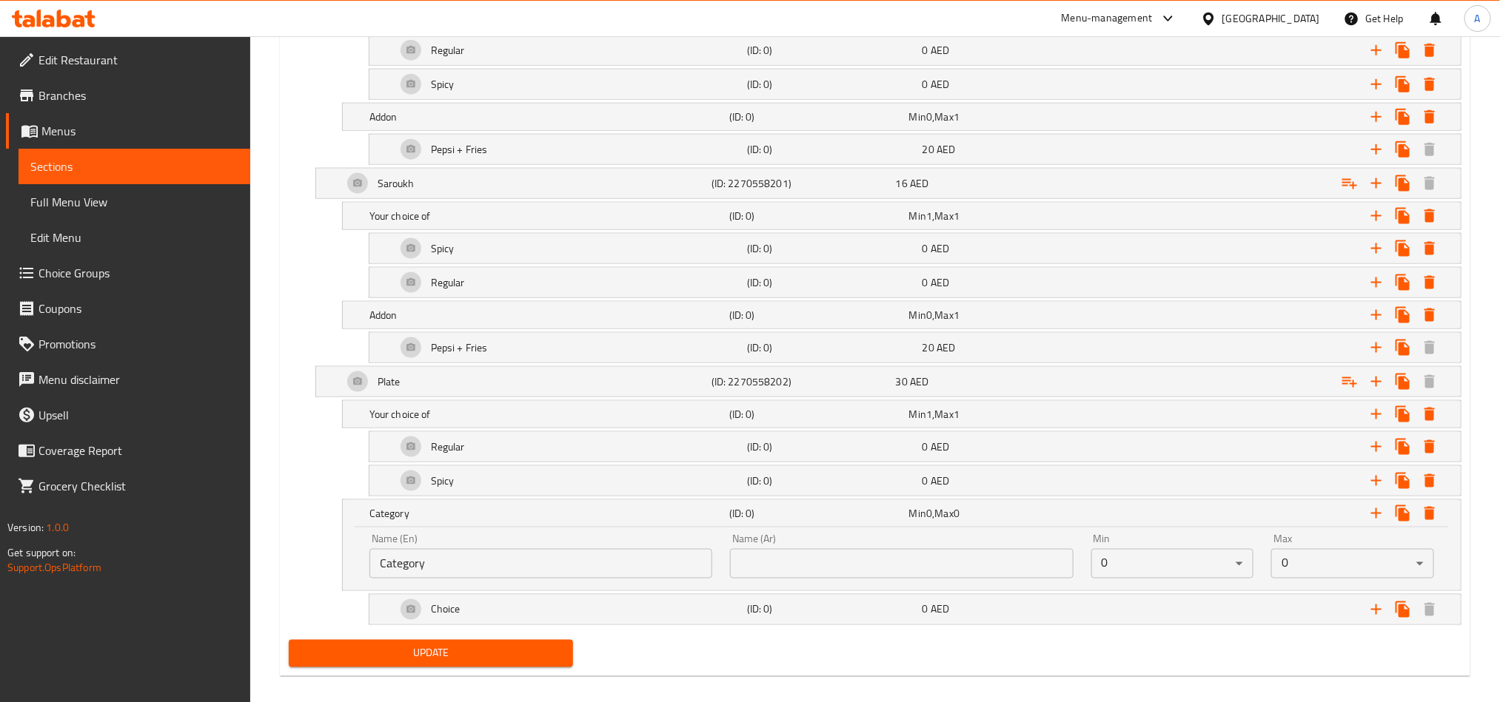
scroll to position [984, 0]
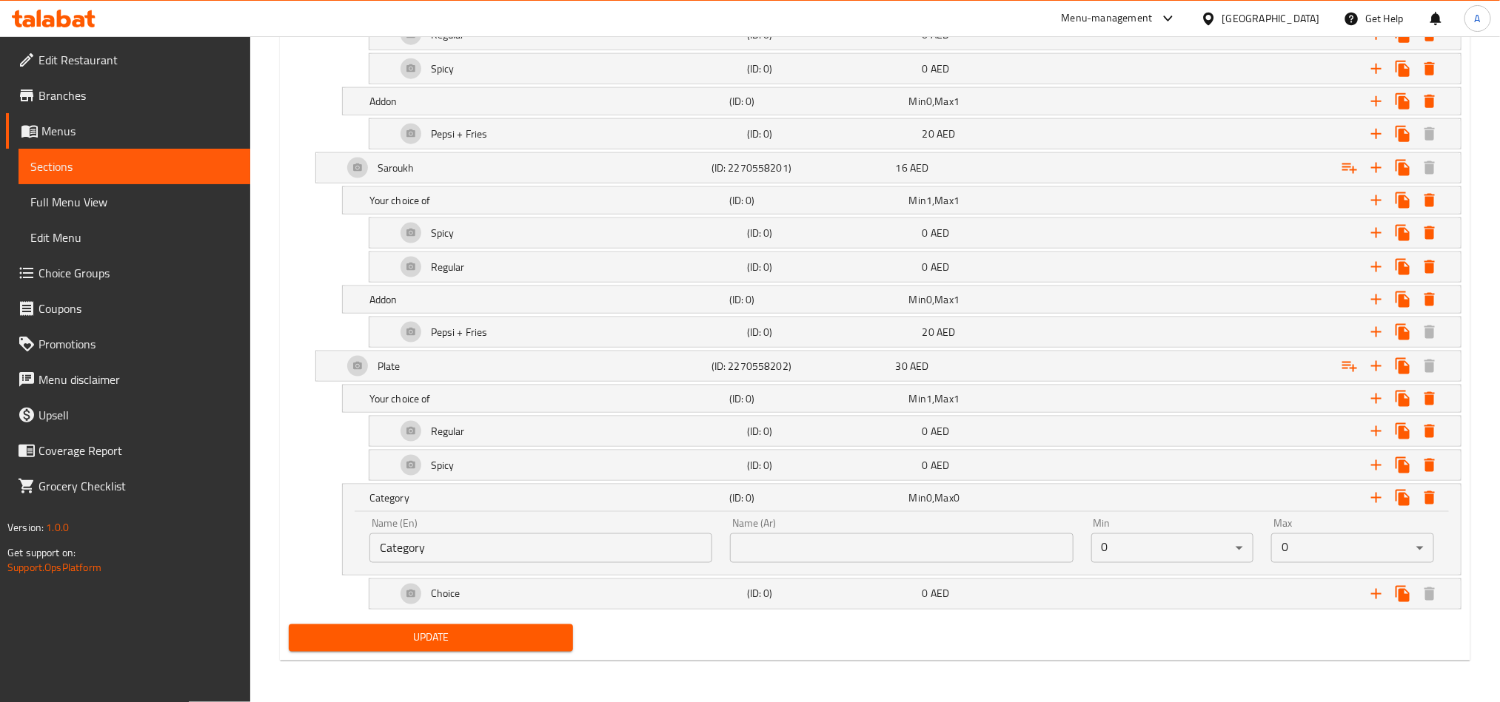
click at [995, 615] on div "Your choice (ID: 1106051855) Min 1 , Max 1 Name (En) Your choice Name (En) Name…" at bounding box center [875, 268] width 1184 height 702
click at [595, 578] on div "Choice" at bounding box center [568, 595] width 351 height 36
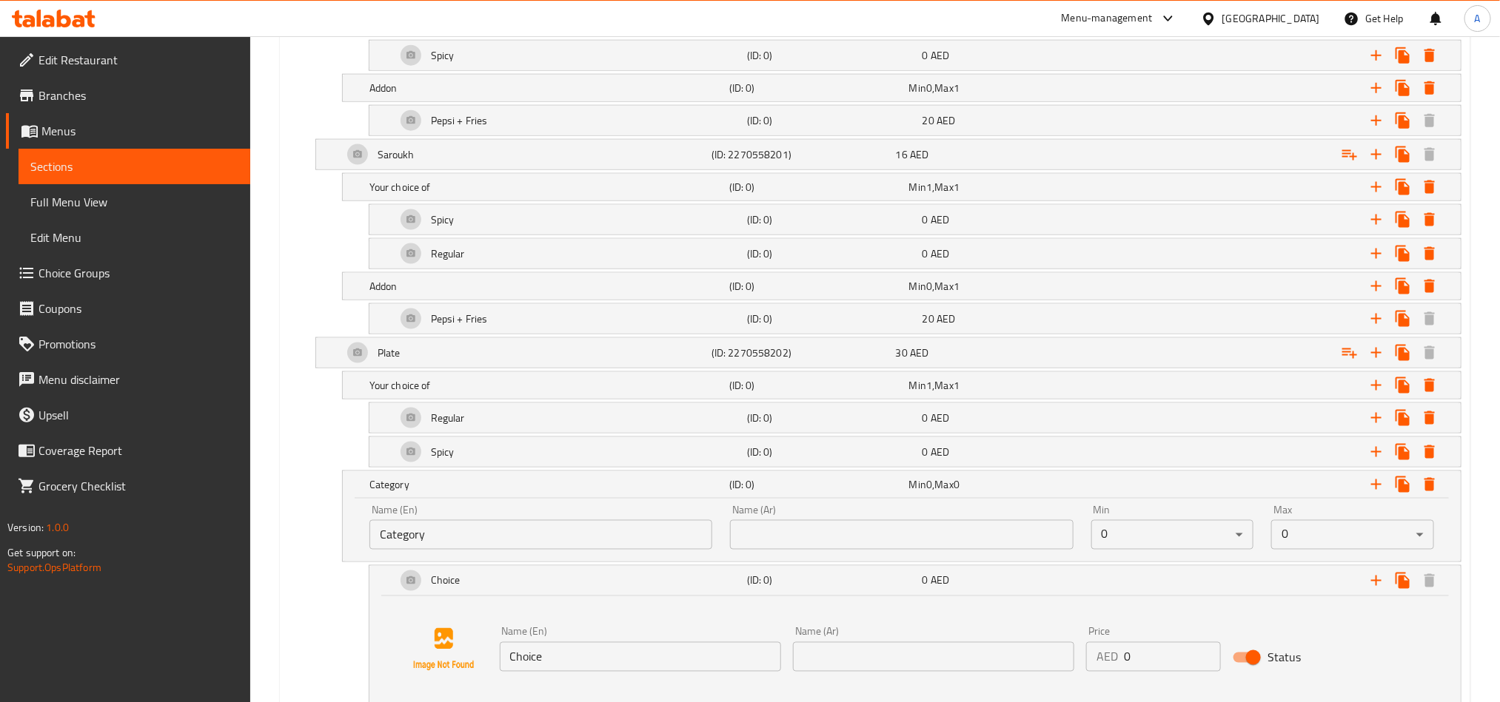
click at [655, 545] on input "Category" at bounding box center [540, 535] width 343 height 30
click at [655, 545] on input "text" at bounding box center [540, 535] width 343 height 30
type input "Addon"
click at [819, 537] on input "text" at bounding box center [901, 535] width 343 height 30
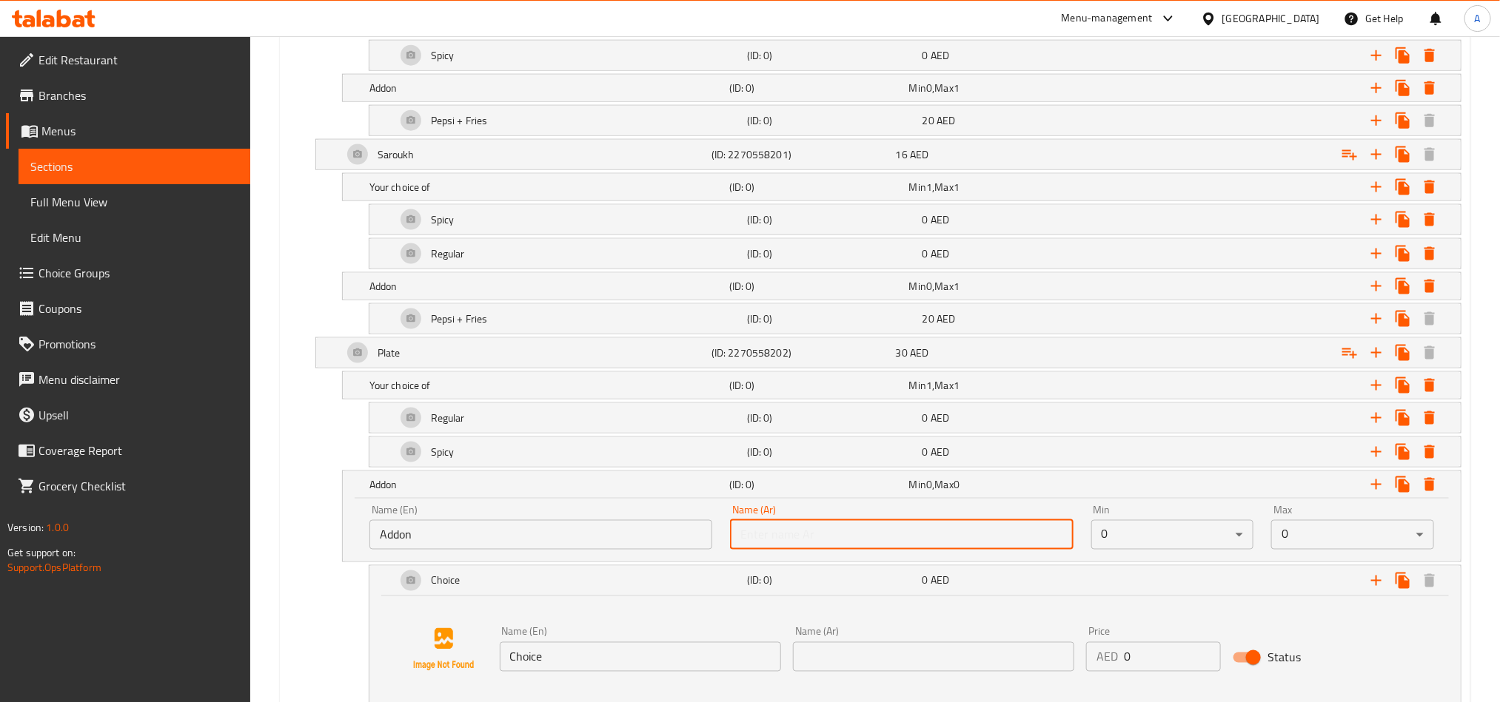
type input "اضافي"
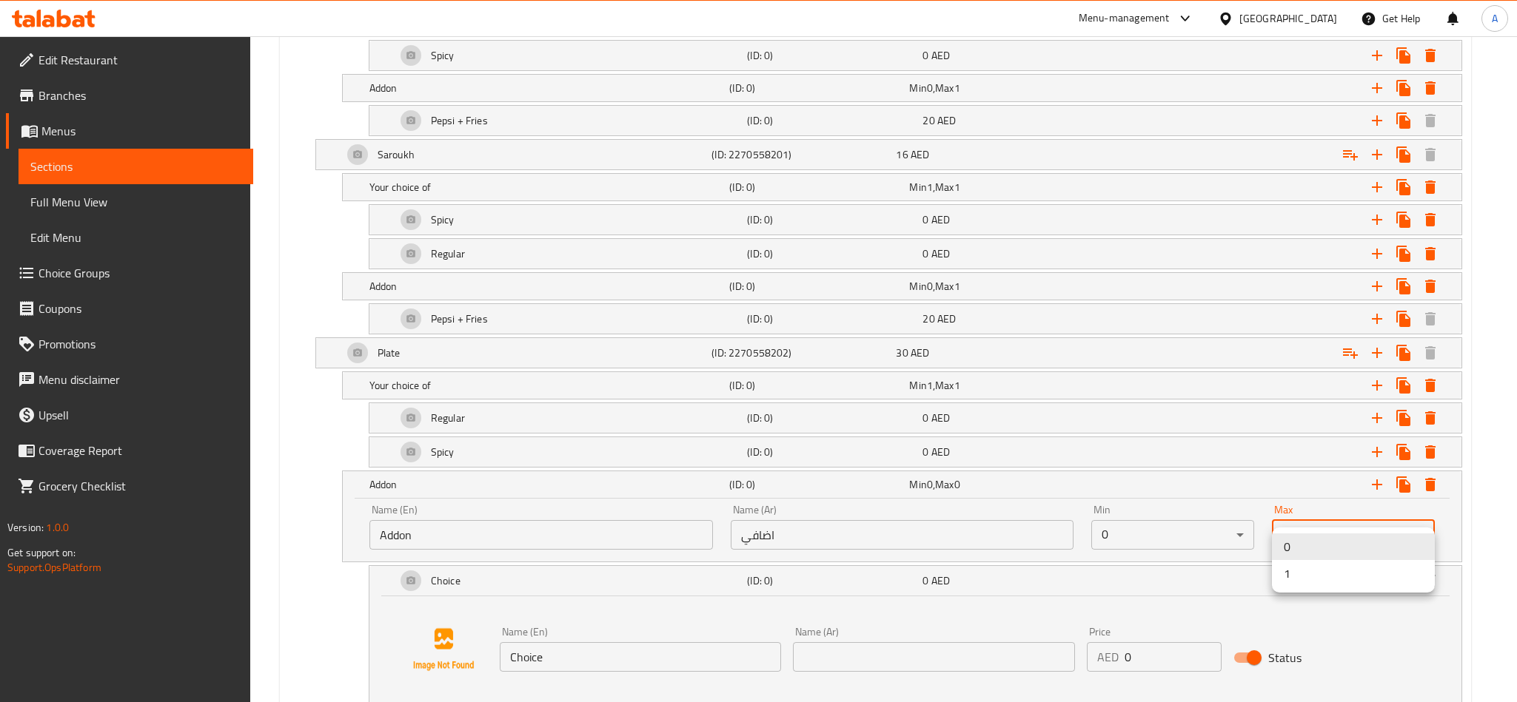
click at [1286, 574] on li "1" at bounding box center [1353, 573] width 163 height 27
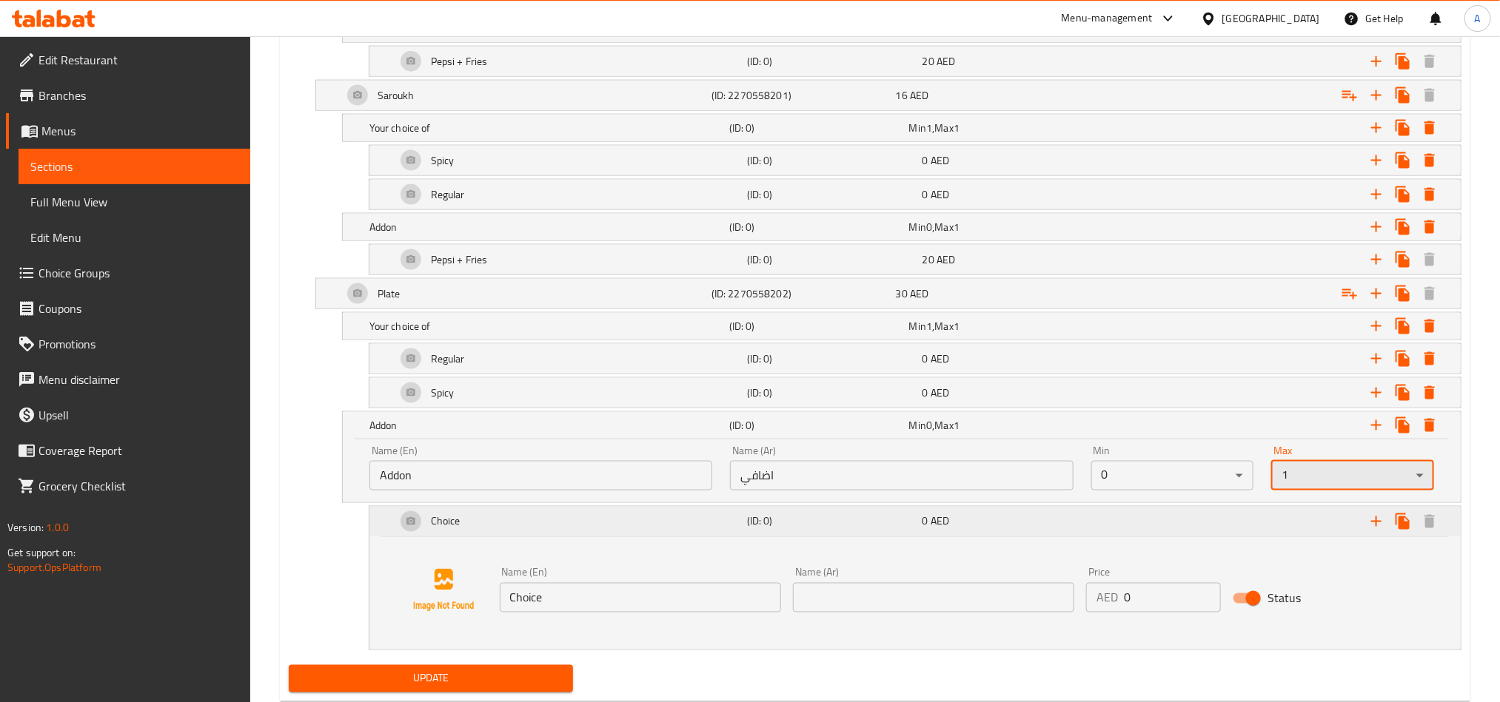
scroll to position [1097, 0]
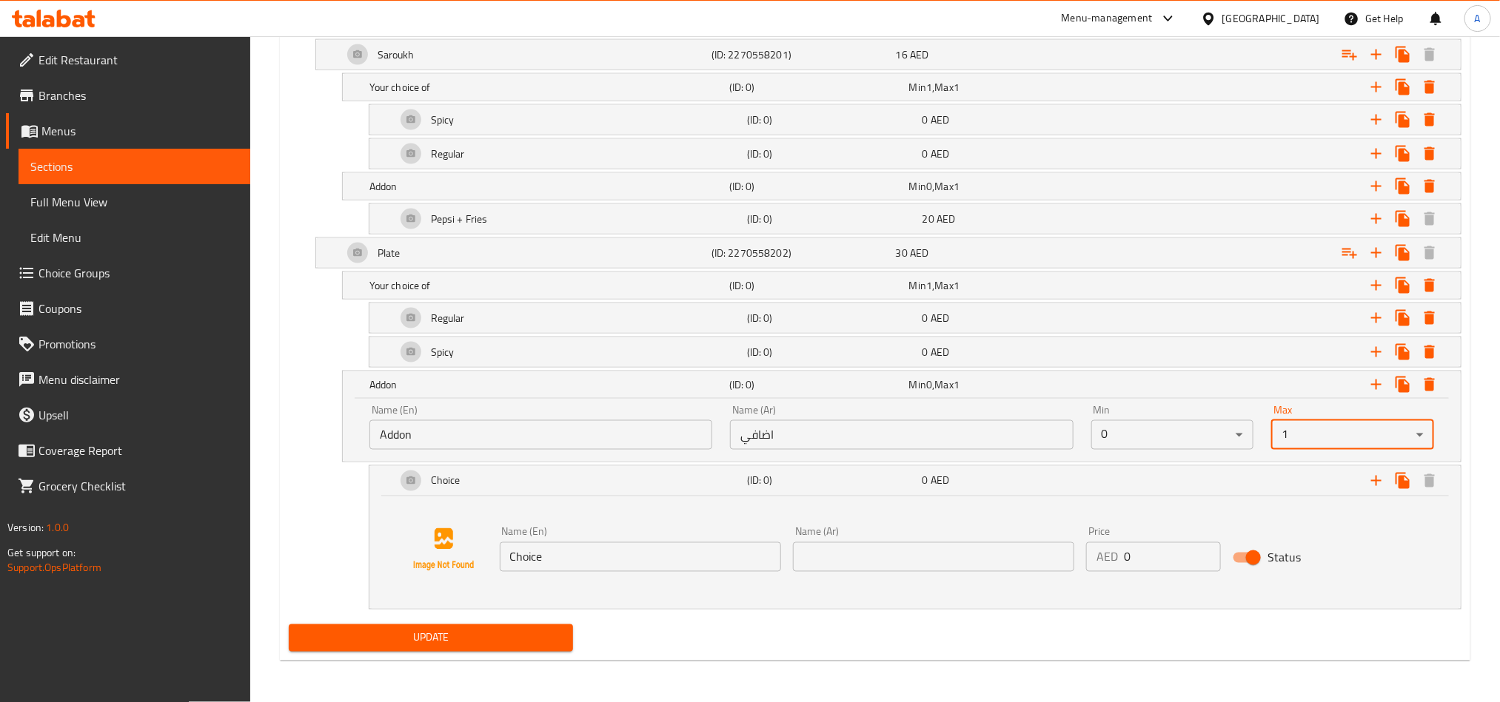
click at [616, 558] on input "Choice" at bounding box center [640, 558] width 281 height 30
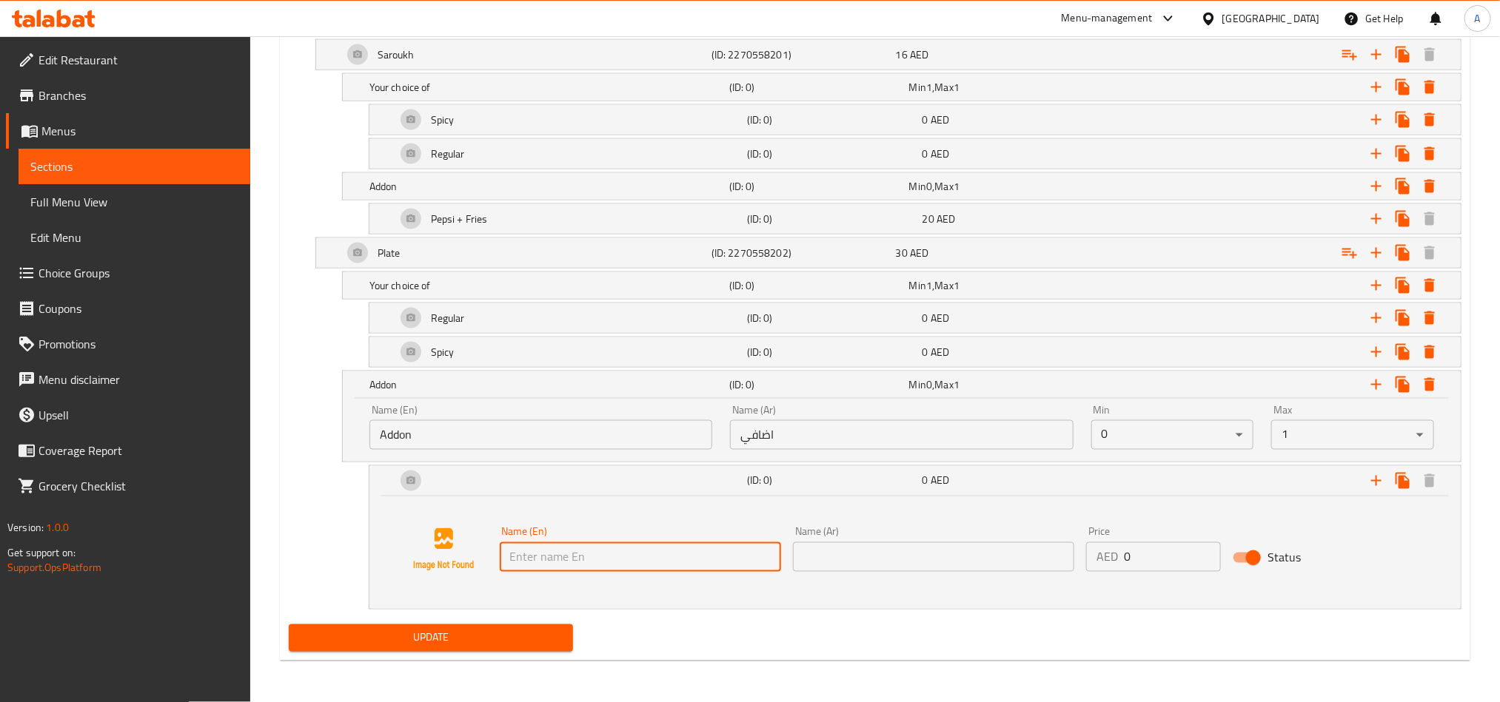
click at [616, 558] on input "text" at bounding box center [640, 558] width 281 height 30
click at [642, 551] on input "text" at bounding box center [640, 558] width 281 height 30
click at [639, 557] on input "text" at bounding box center [640, 558] width 281 height 30
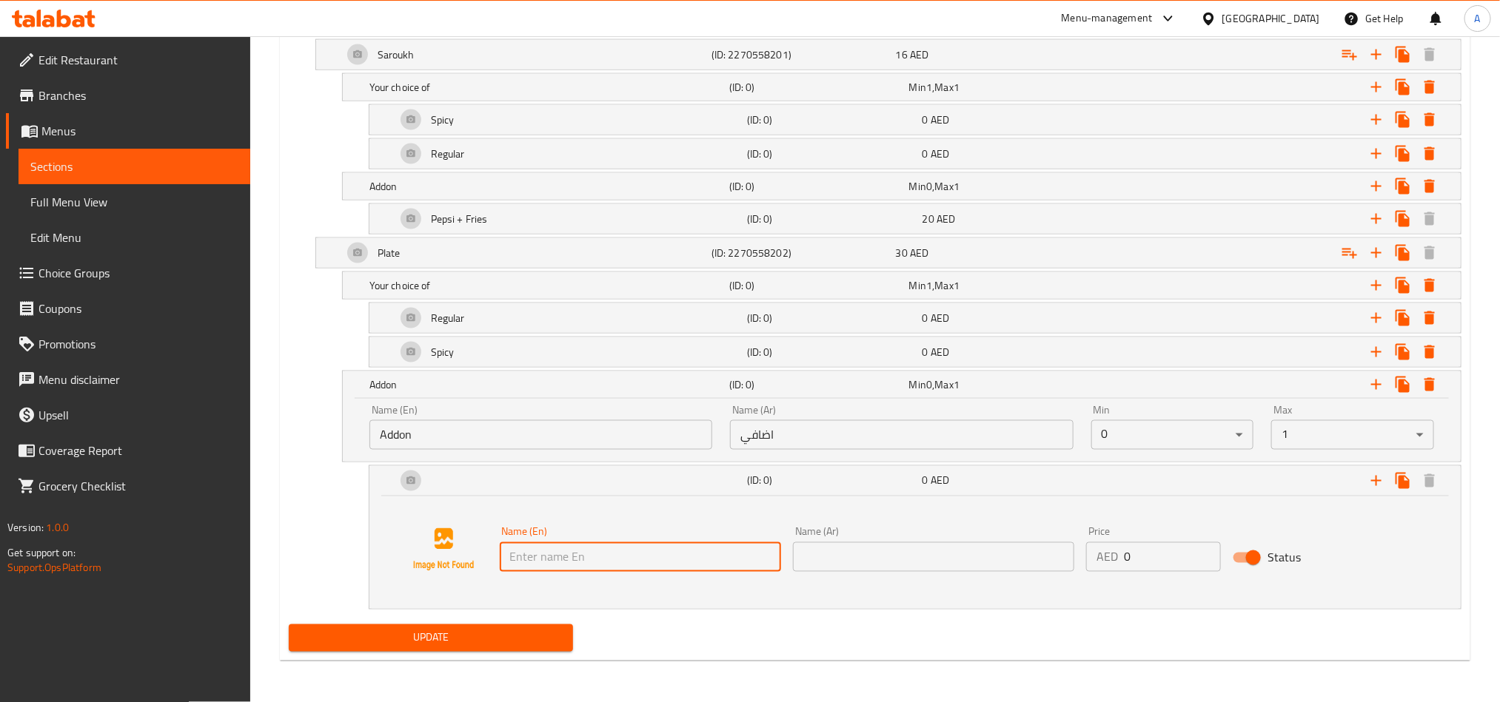
click at [629, 560] on input "text" at bounding box center [640, 558] width 281 height 30
paste input "Pepsi + Fries."
type input "Pepsi + Fries."
click at [964, 568] on input "text" at bounding box center [933, 558] width 281 height 30
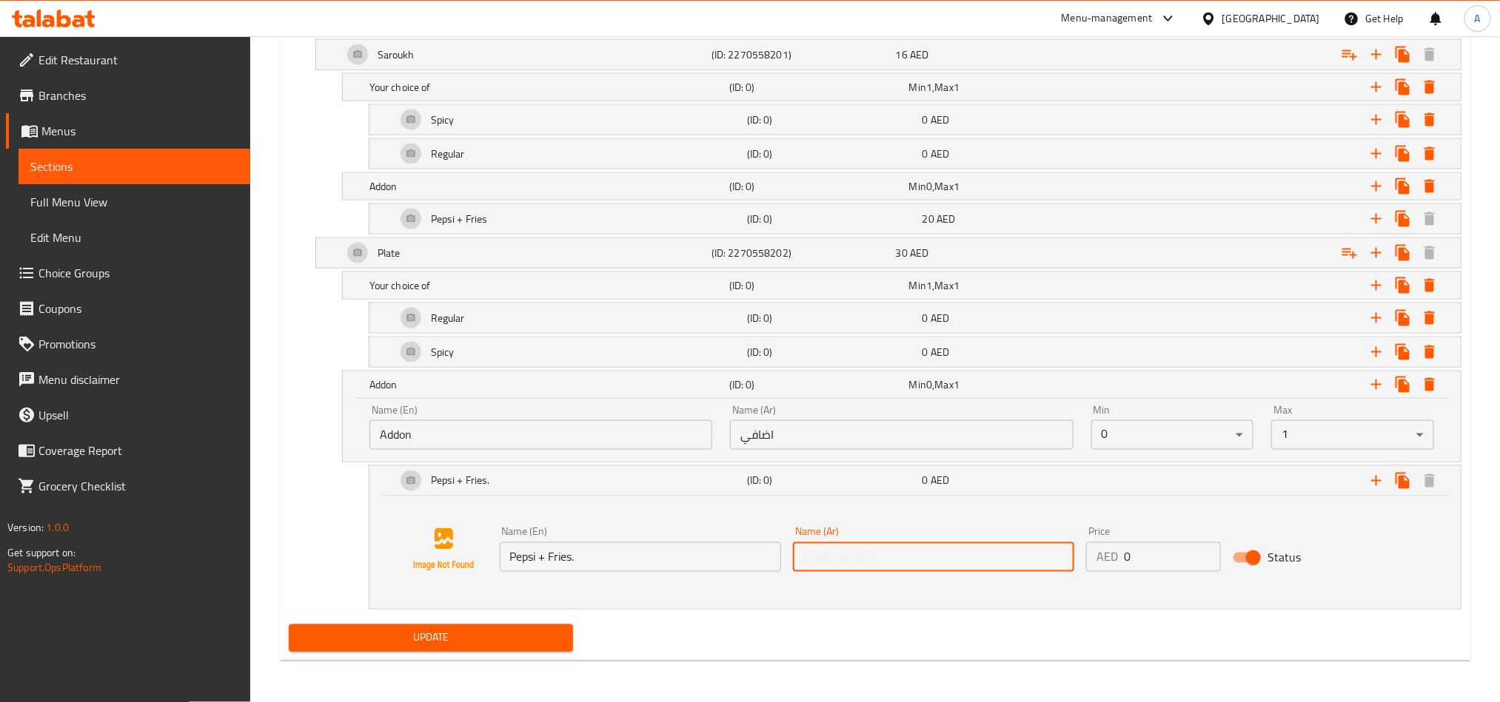
paste input "بيبسي + بطاطس"
type input "بيبسي + بطاطس"
click at [933, 576] on div "Name (En) Pepsi + Fries. Name (En) Name (Ar) بيبسي + بطاطس Name (Ar) Price AED …" at bounding box center [934, 549] width 880 height 57
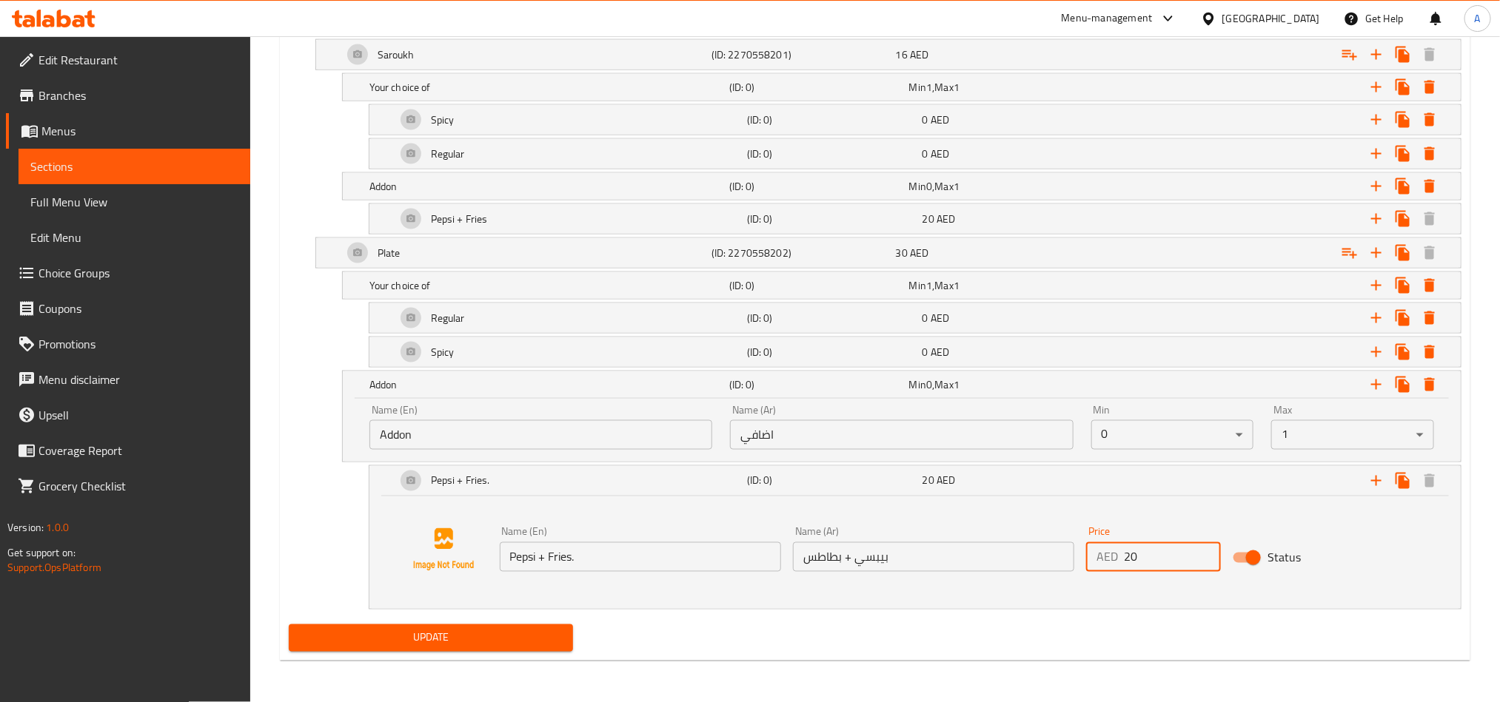
type input "20"
click at [1135, 608] on div "Name (En) Pepsi + Fries. Name (En) Name (Ar) بيبسي + بطاطس Name (Ar) Price AED …" at bounding box center [914, 553] width 1091 height 113
click at [460, 640] on span "Update" at bounding box center [431, 638] width 261 height 19
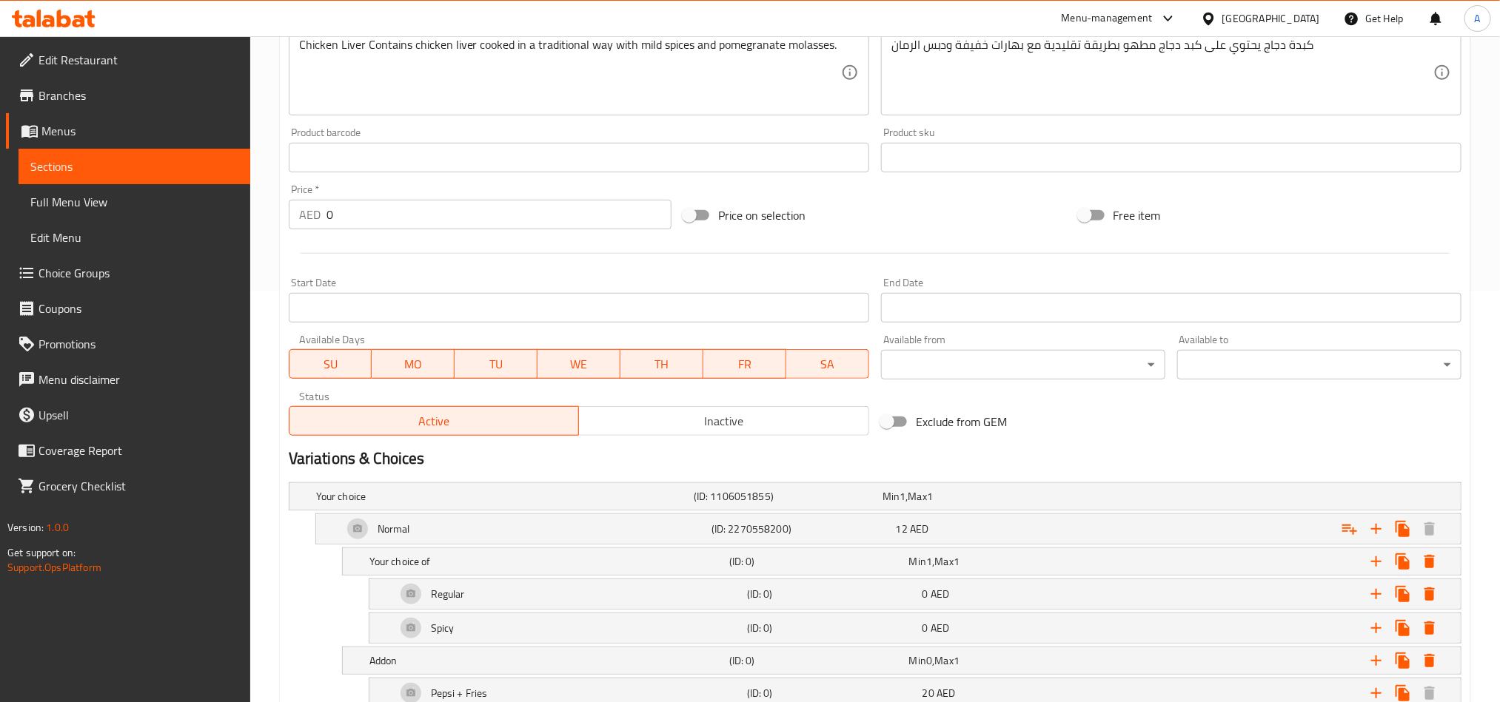
scroll to position [0, 0]
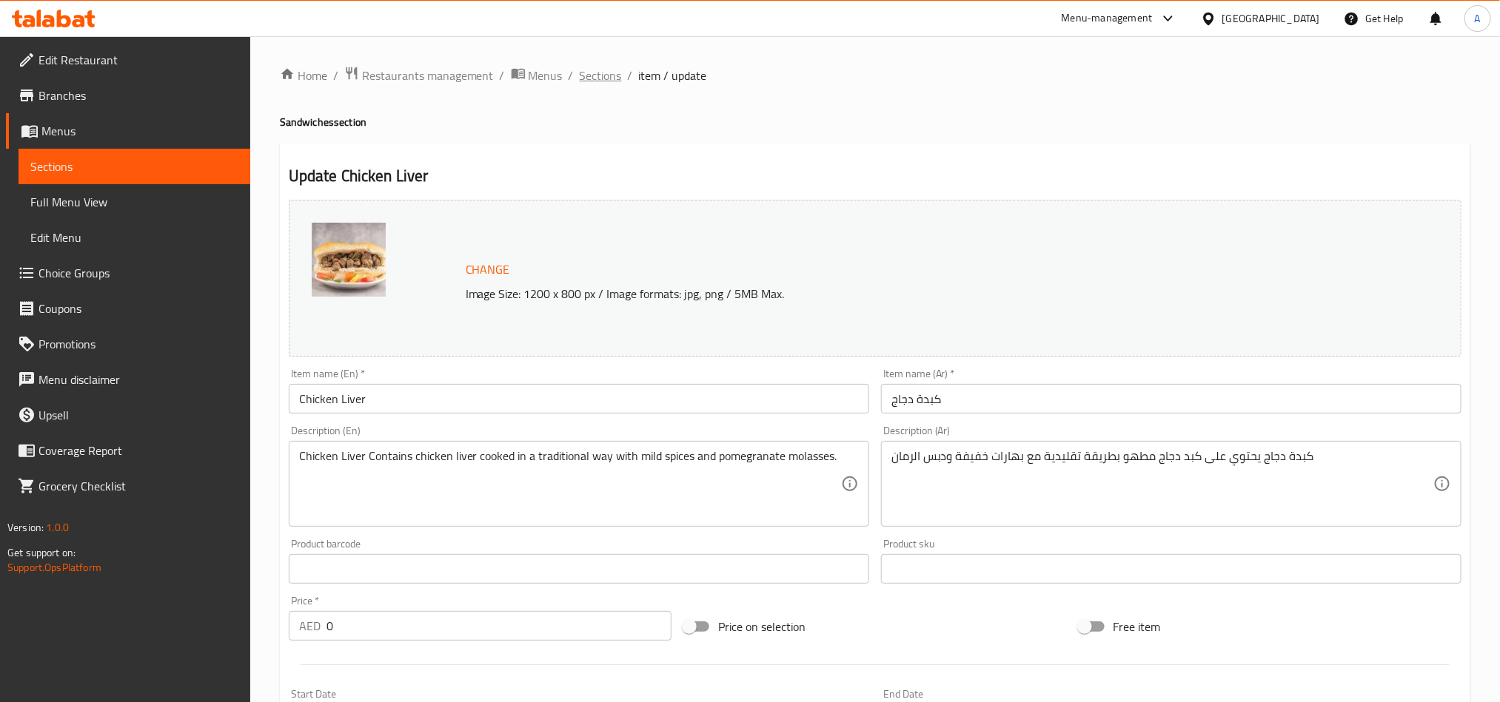
click at [618, 76] on span "Sections" at bounding box center [601, 76] width 42 height 18
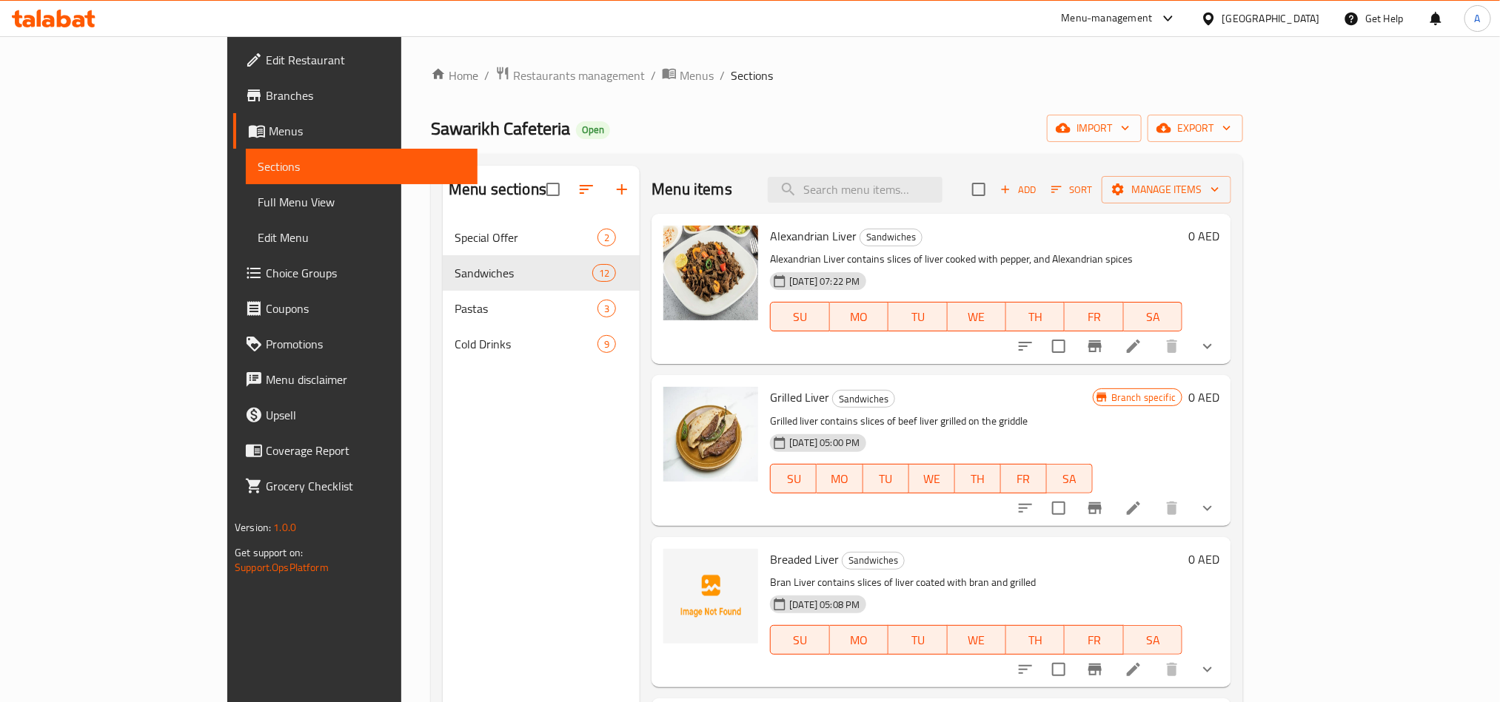
scroll to position [555, 0]
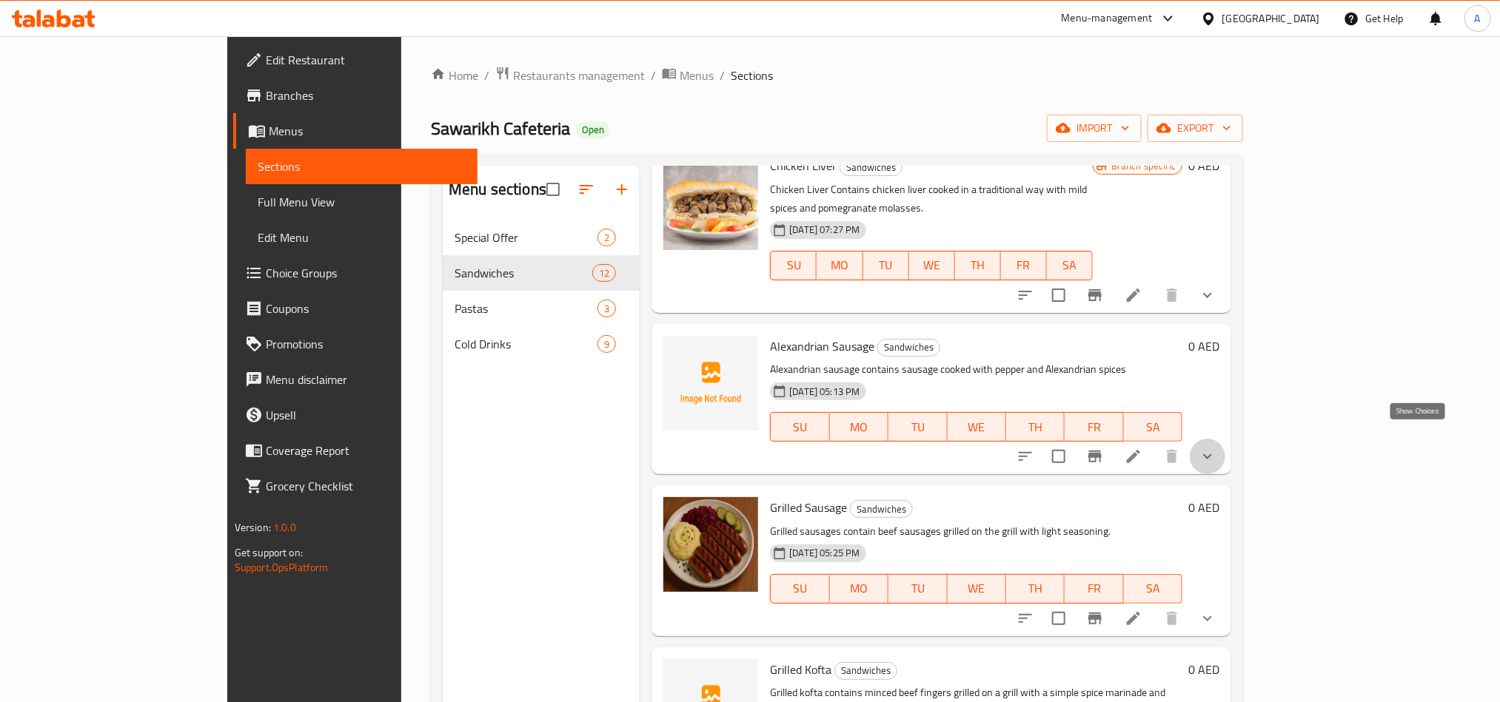
click at [1216, 448] on icon "show more" at bounding box center [1207, 457] width 18 height 18
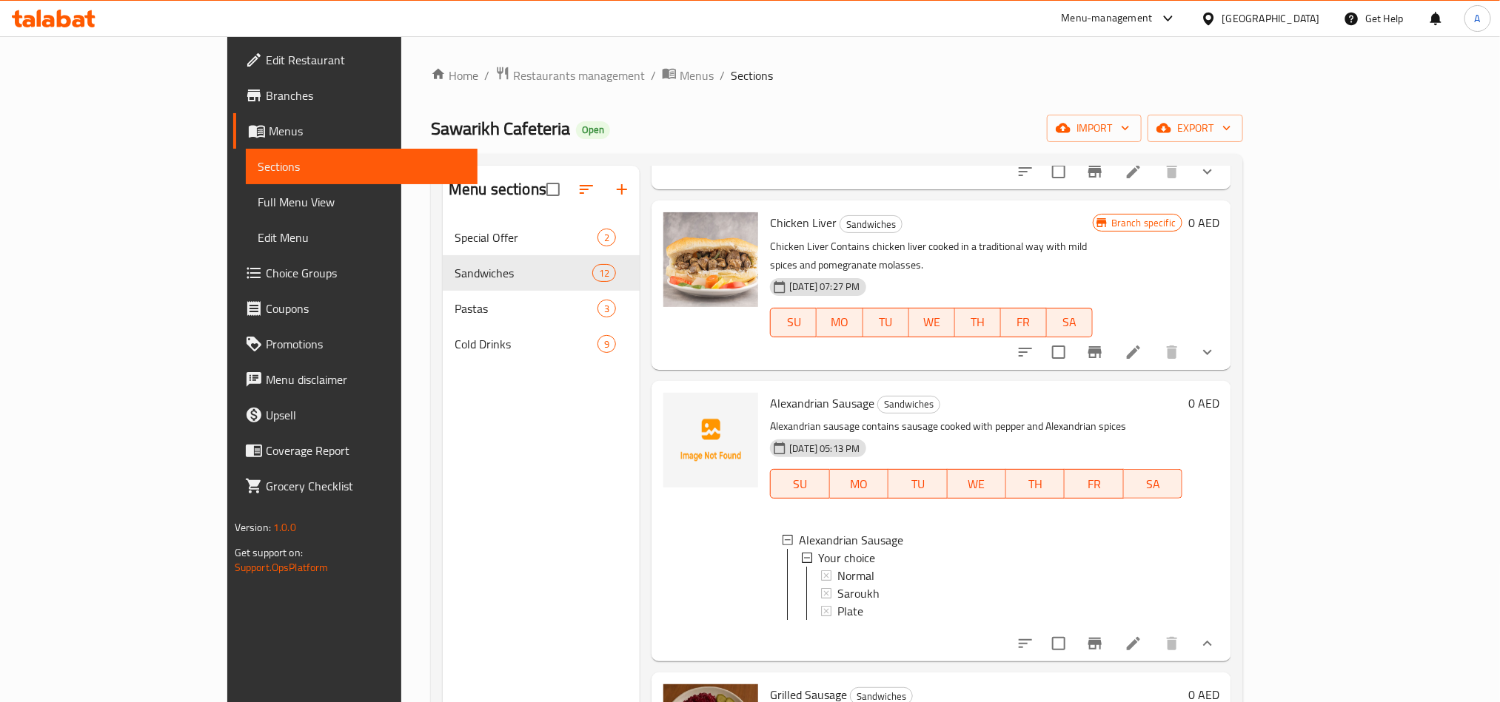
scroll to position [444, 0]
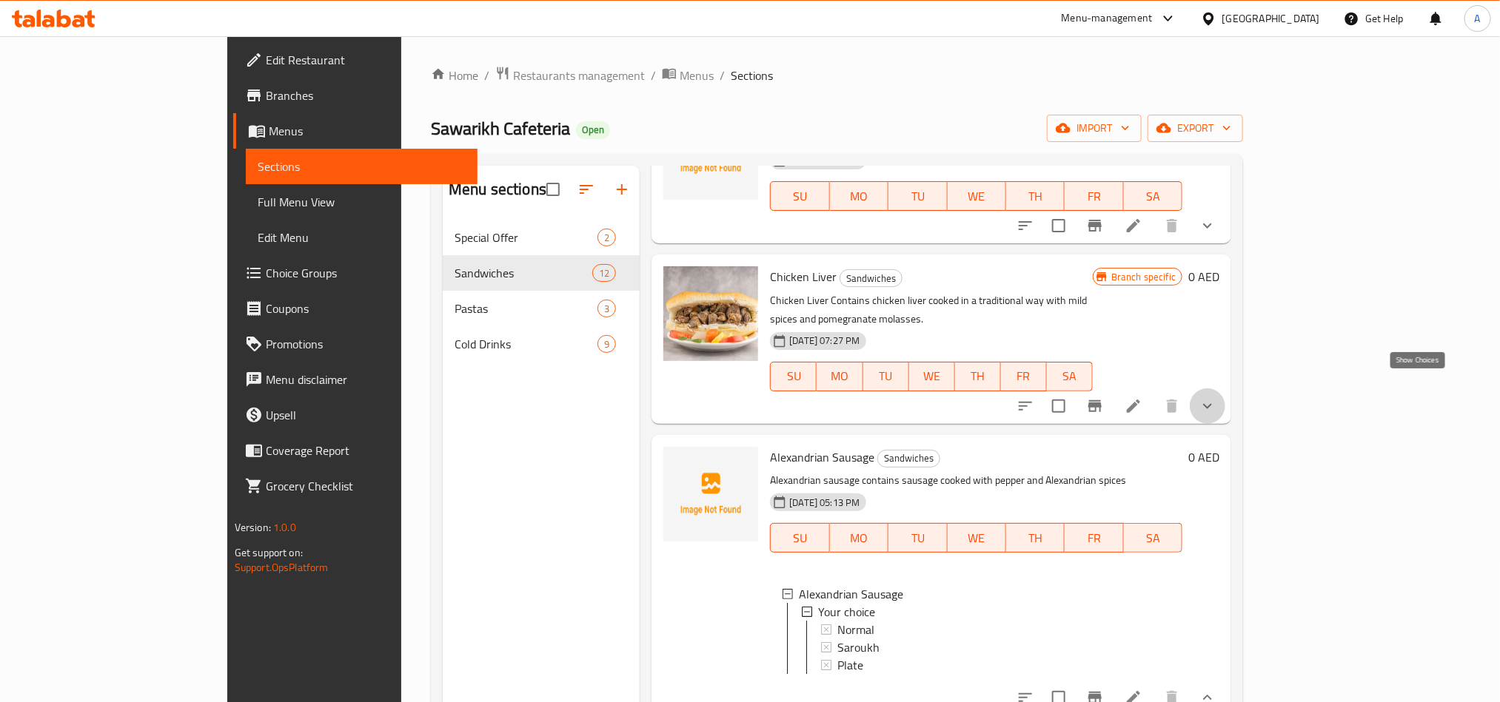
click at [1216, 397] on icon "show more" at bounding box center [1207, 406] width 18 height 18
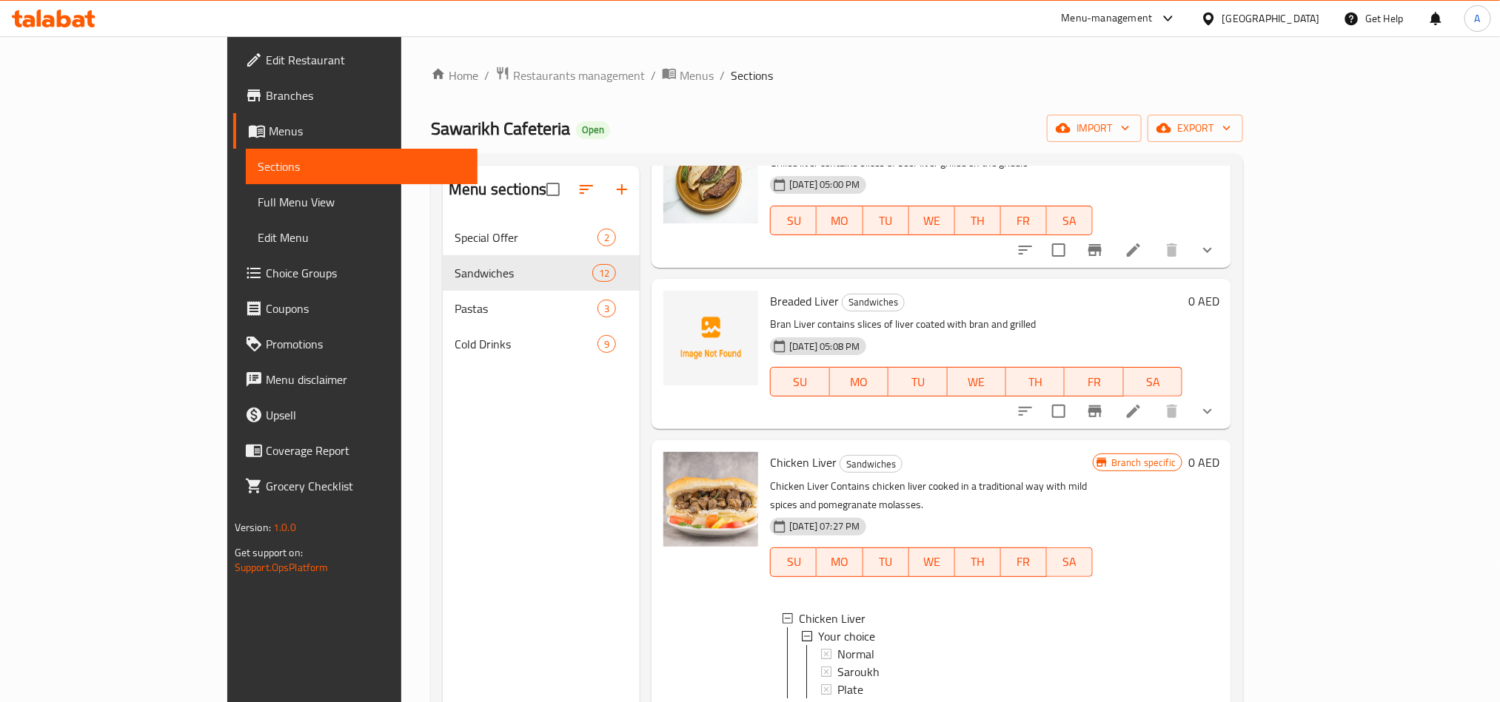
scroll to position [0, 0]
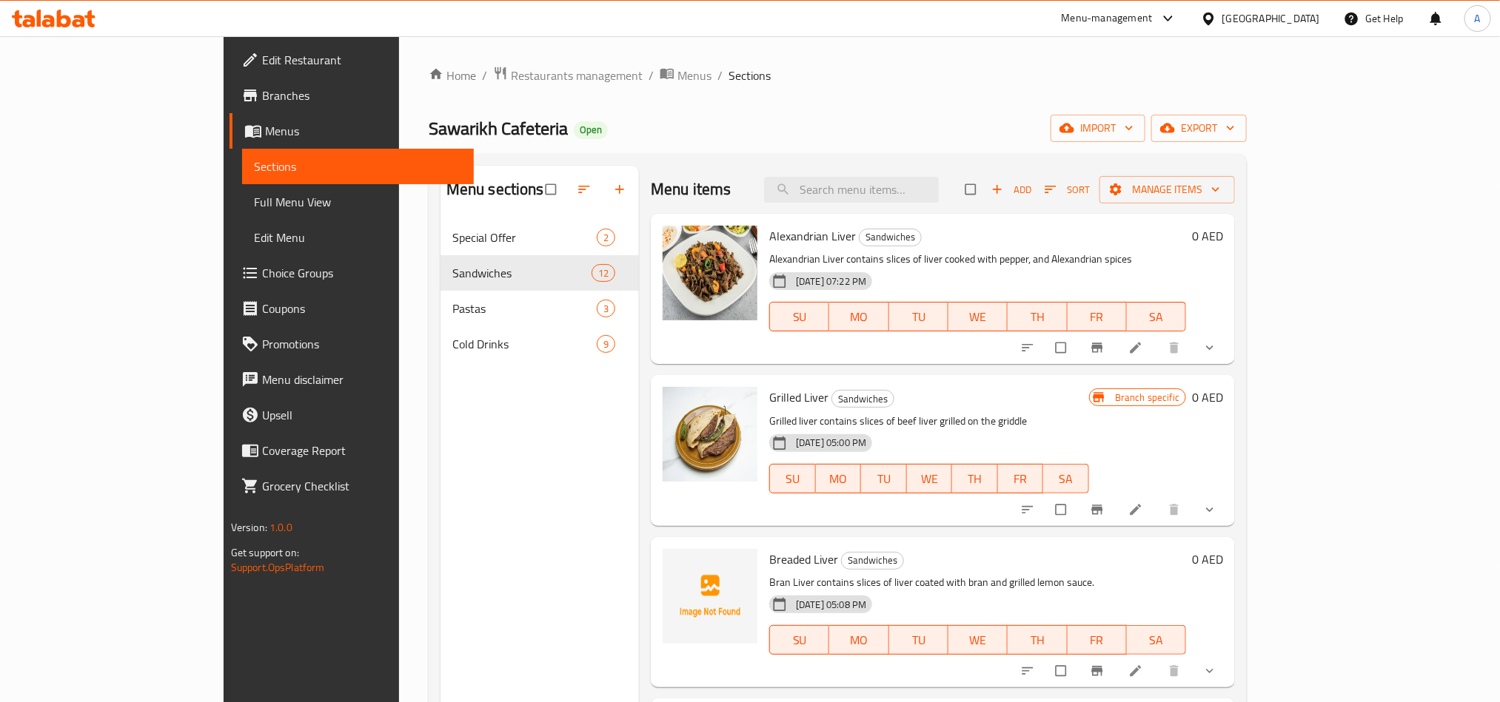
click at [262, 267] on span "Choice Groups" at bounding box center [362, 273] width 200 height 18
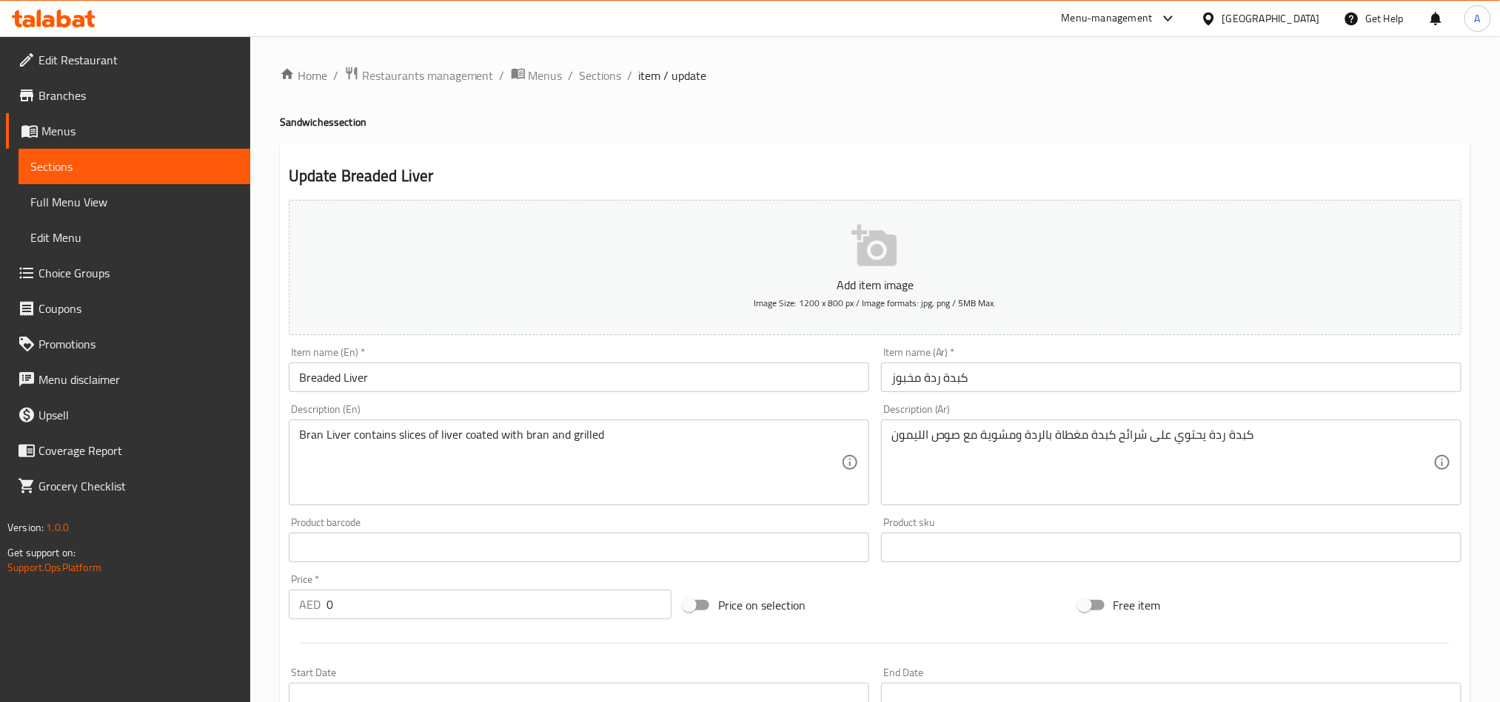
click at [511, 364] on input "Breaded Liver" at bounding box center [579, 378] width 580 height 30
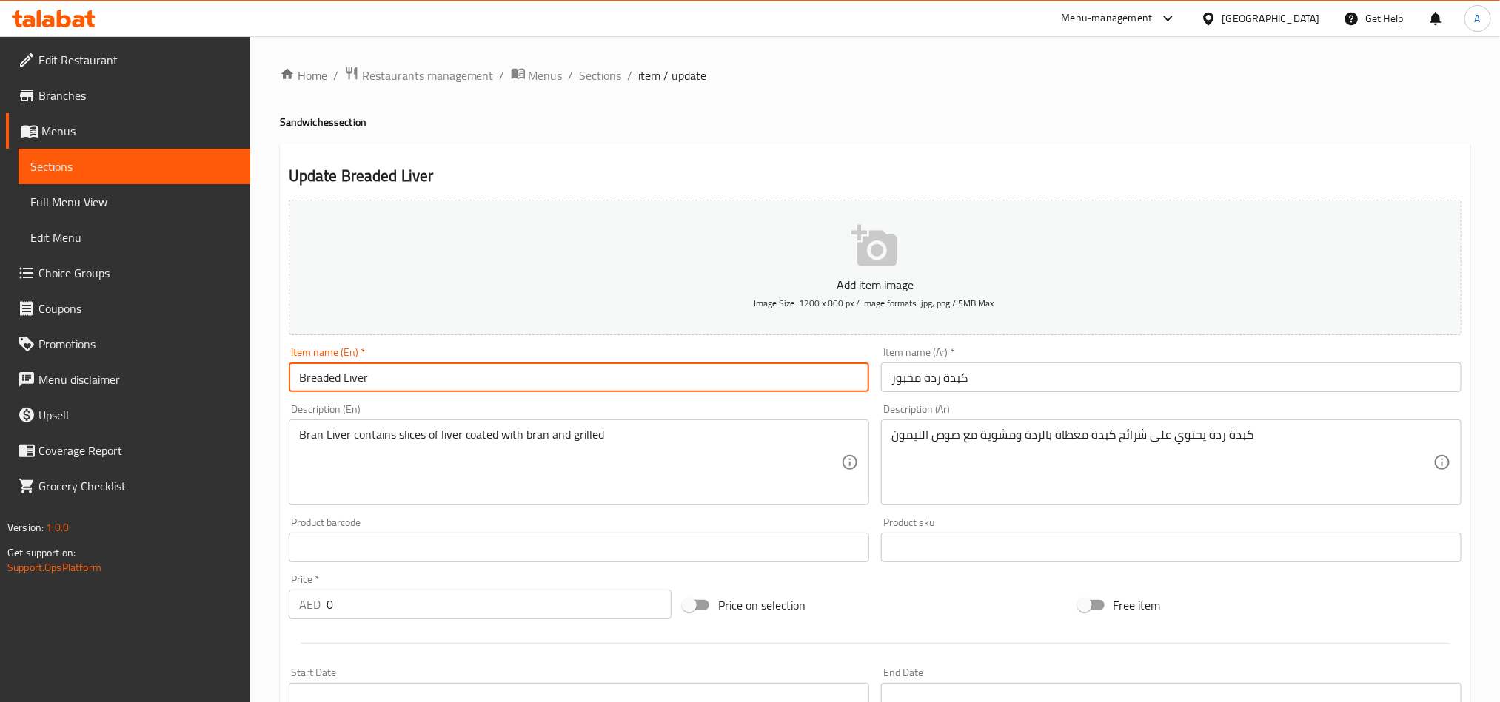
click at [511, 364] on input "Breaded Liver" at bounding box center [579, 378] width 580 height 30
click at [586, 82] on span "Sections" at bounding box center [601, 76] width 42 height 18
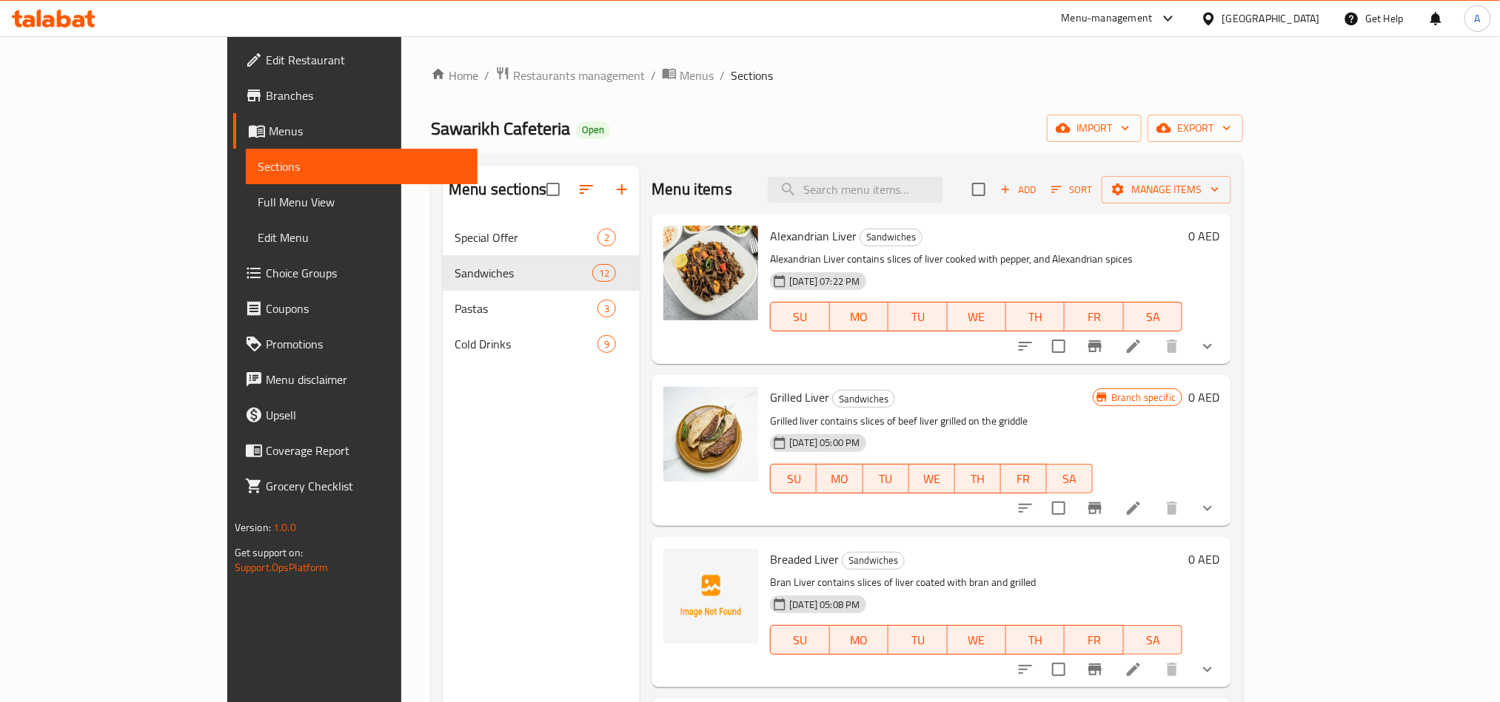
click at [949, 142] on div "Sawarikh Cafeteria Open import export" at bounding box center [837, 128] width 812 height 27
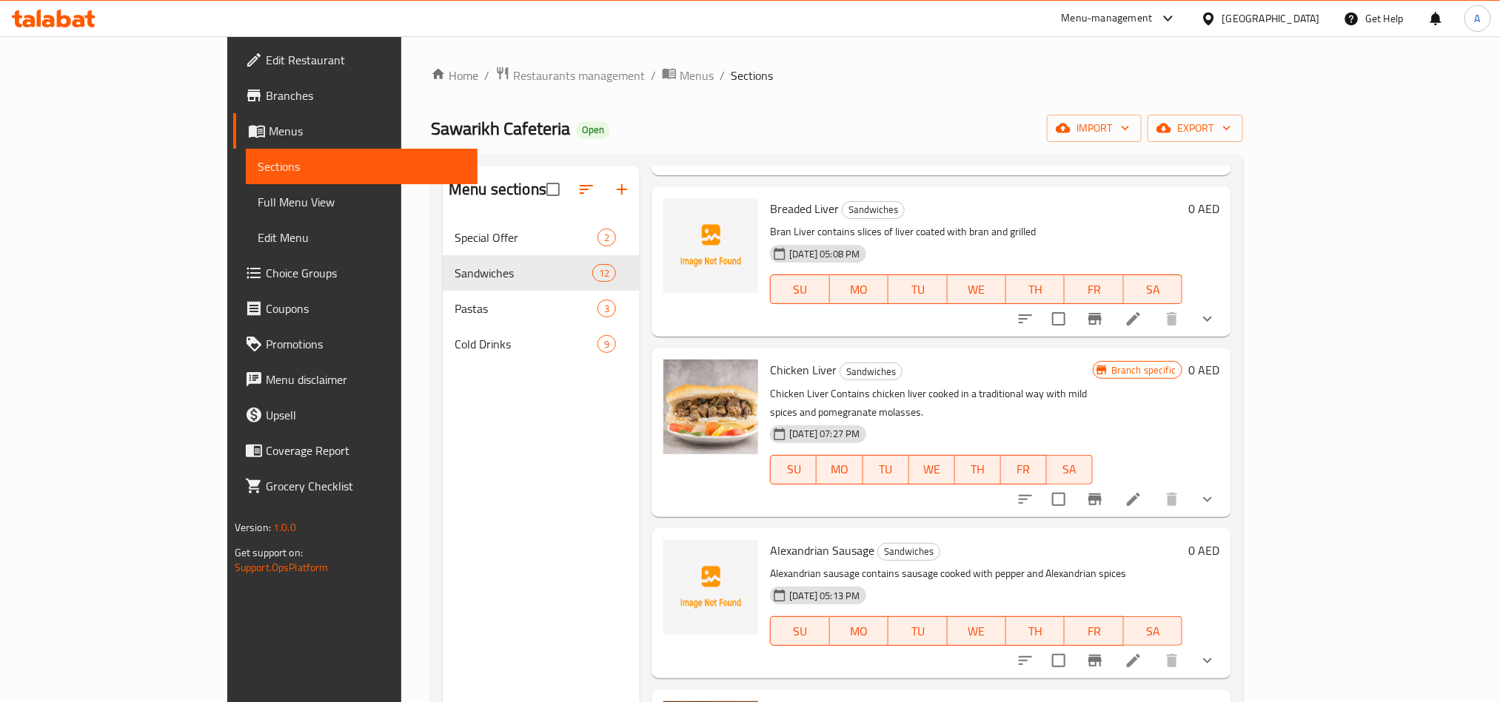
scroll to position [222, 0]
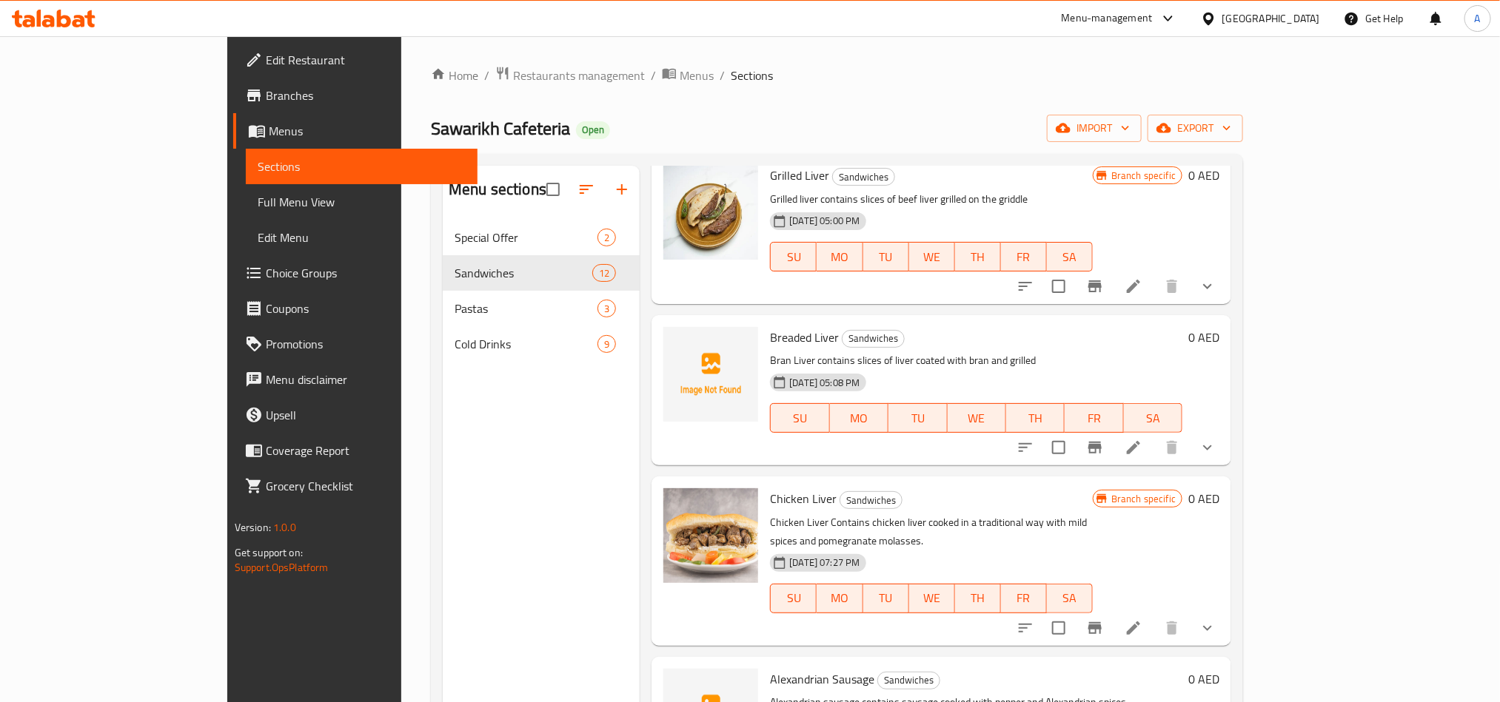
click at [1225, 460] on div at bounding box center [1116, 448] width 218 height 36
click at [1225, 449] on button "show more" at bounding box center [1207, 448] width 36 height 36
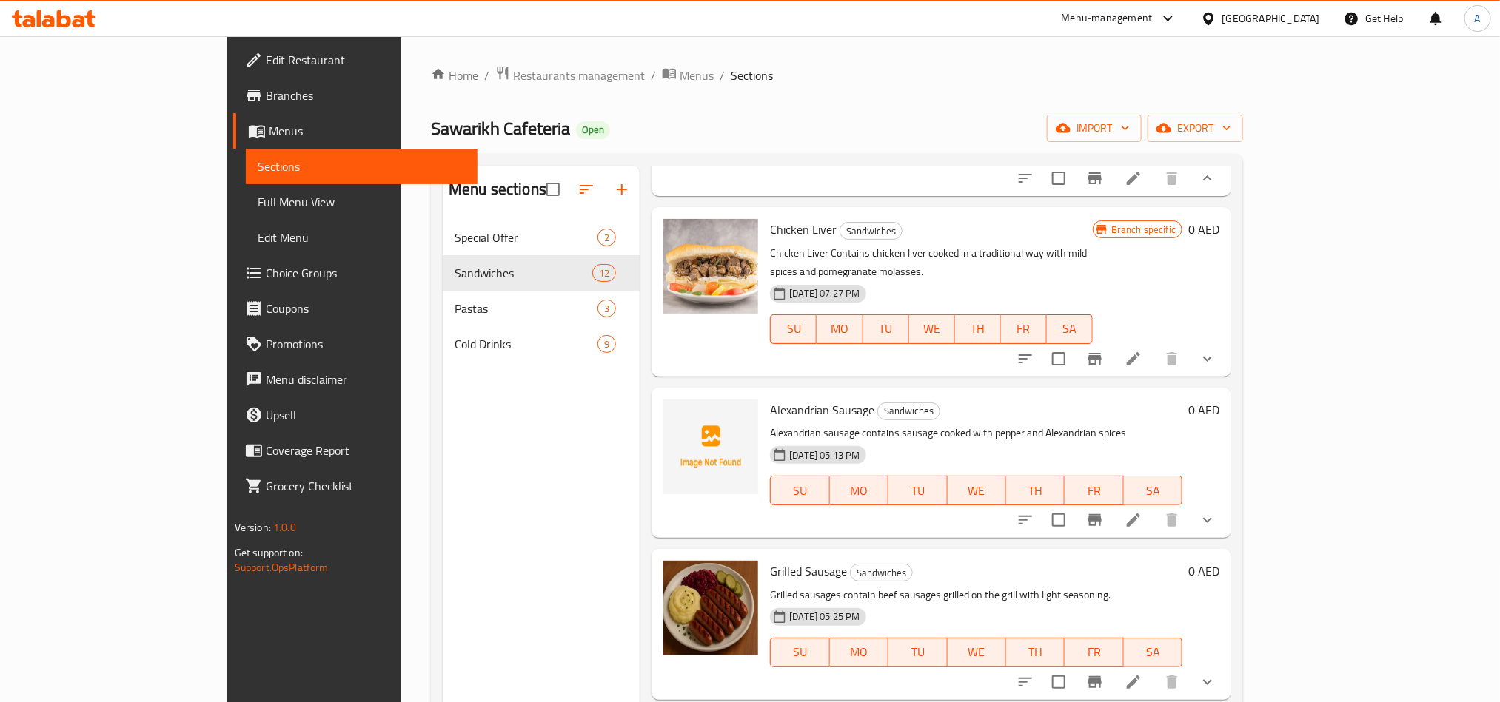
scroll to position [555, 0]
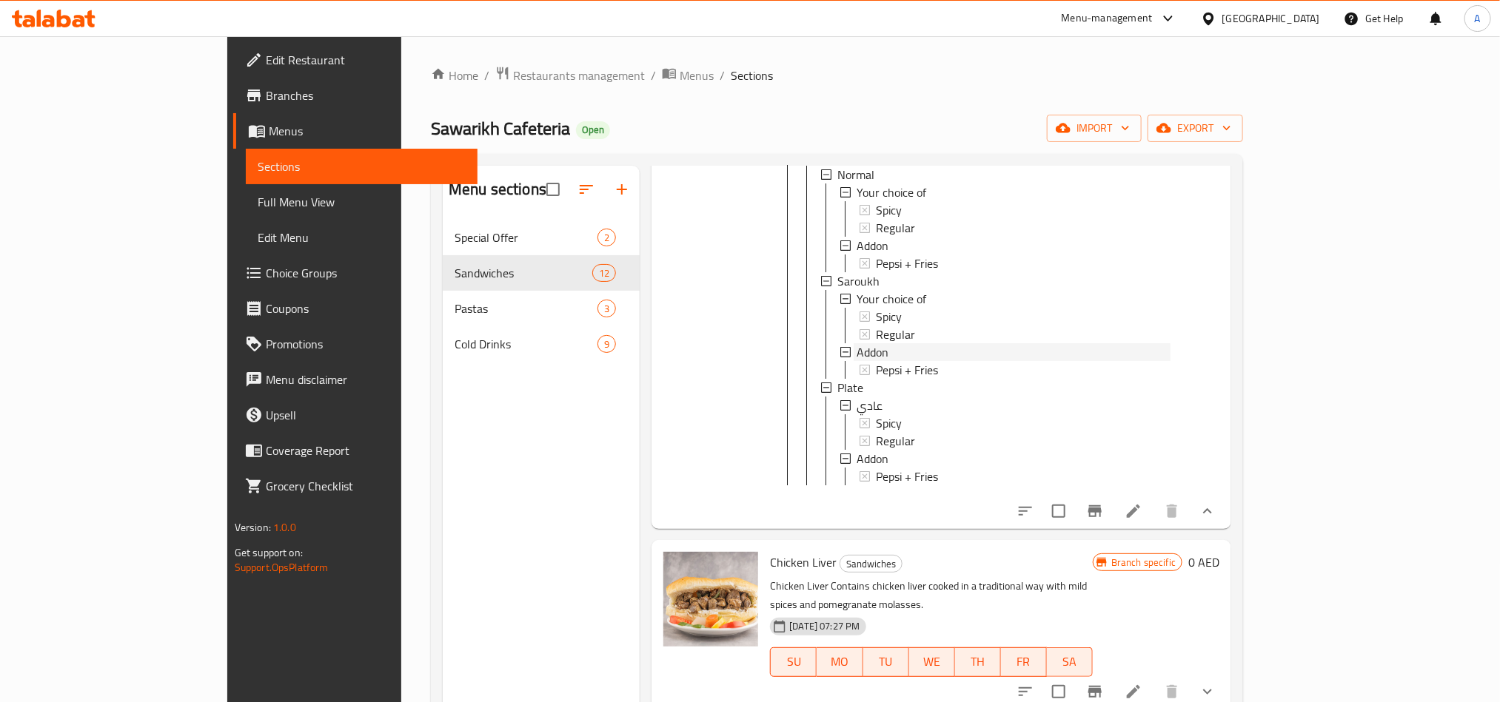
click at [856, 349] on div "Addon" at bounding box center [1013, 352] width 314 height 18
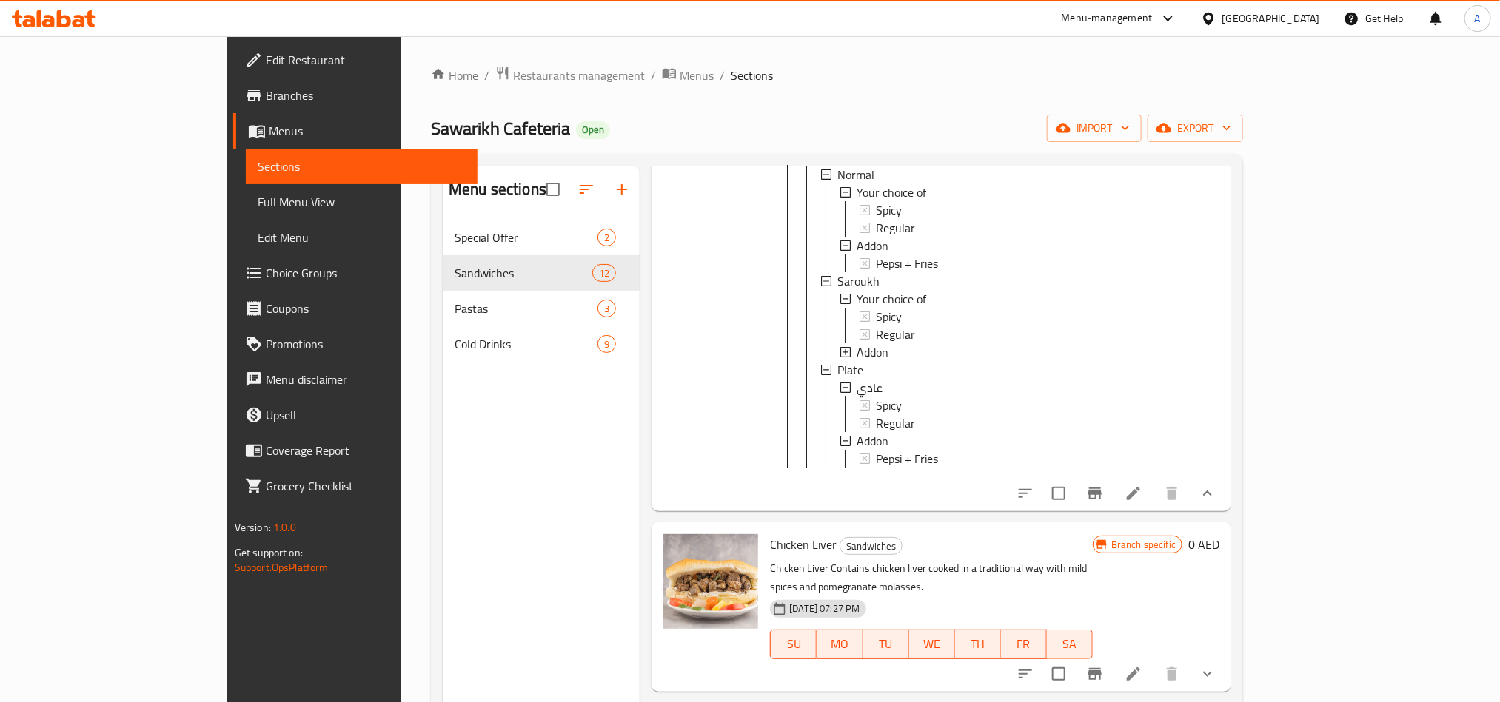
click at [856, 349] on div "Addon" at bounding box center [1013, 352] width 314 height 18
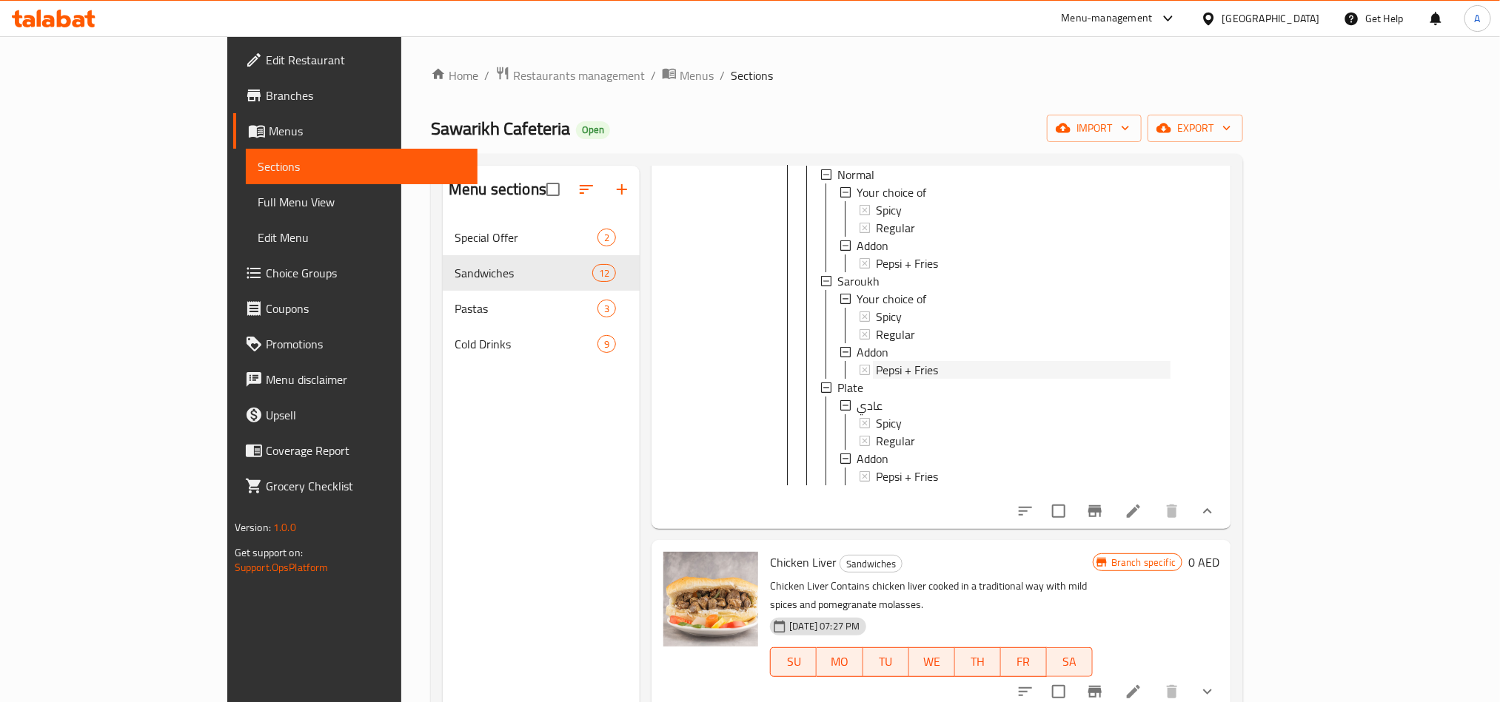
click at [910, 369] on div "Pepsi + Fries" at bounding box center [1023, 370] width 295 height 18
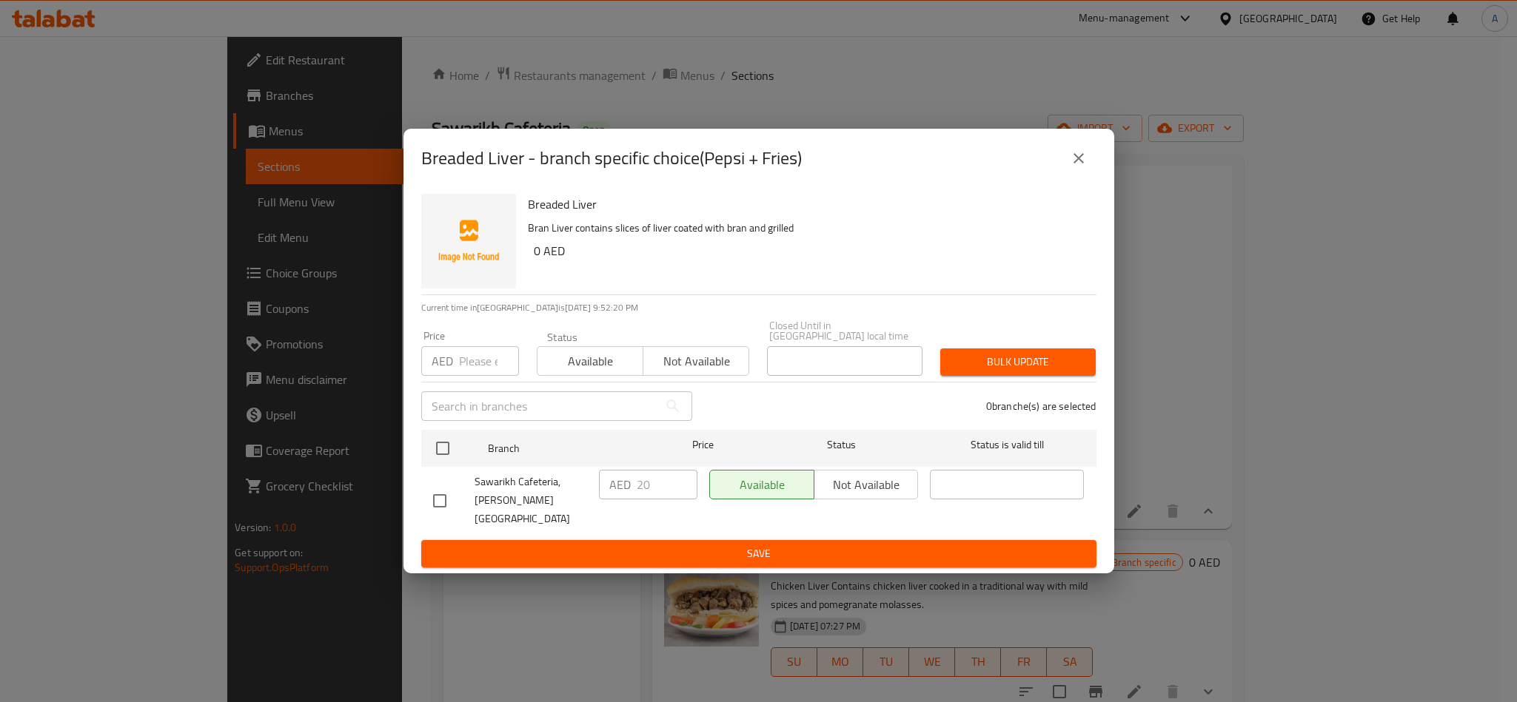
click at [1093, 156] on button "close" at bounding box center [1079, 159] width 36 height 36
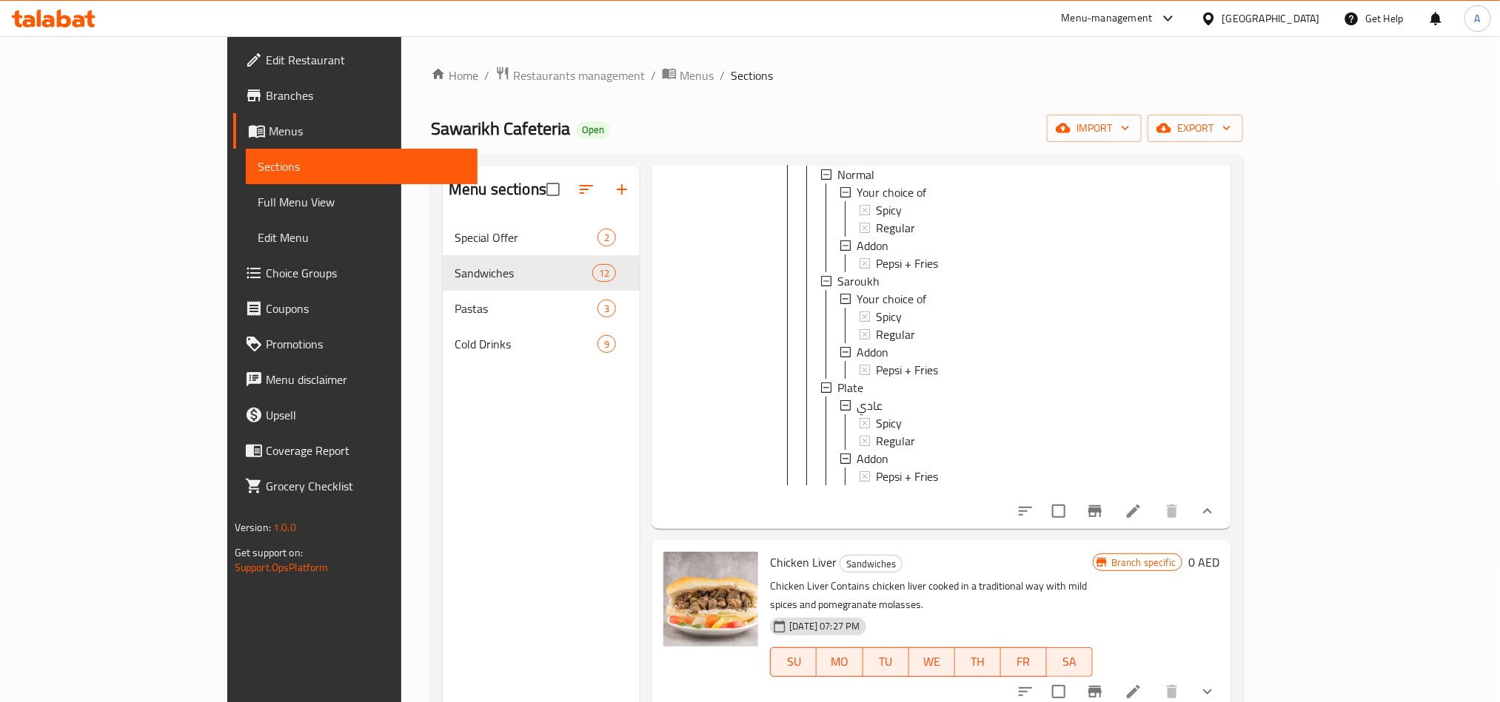
click at [1142, 520] on icon at bounding box center [1133, 512] width 18 height 18
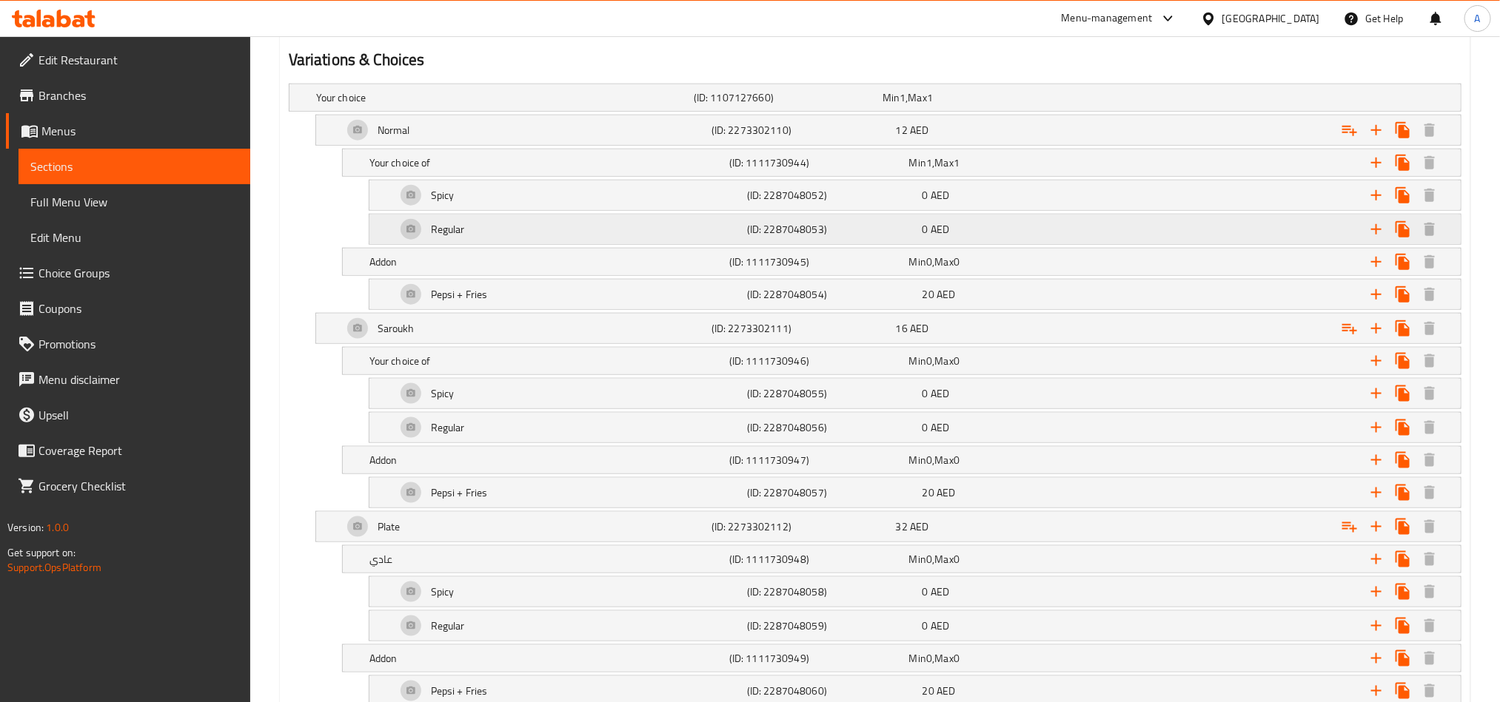
scroll to position [666, 0]
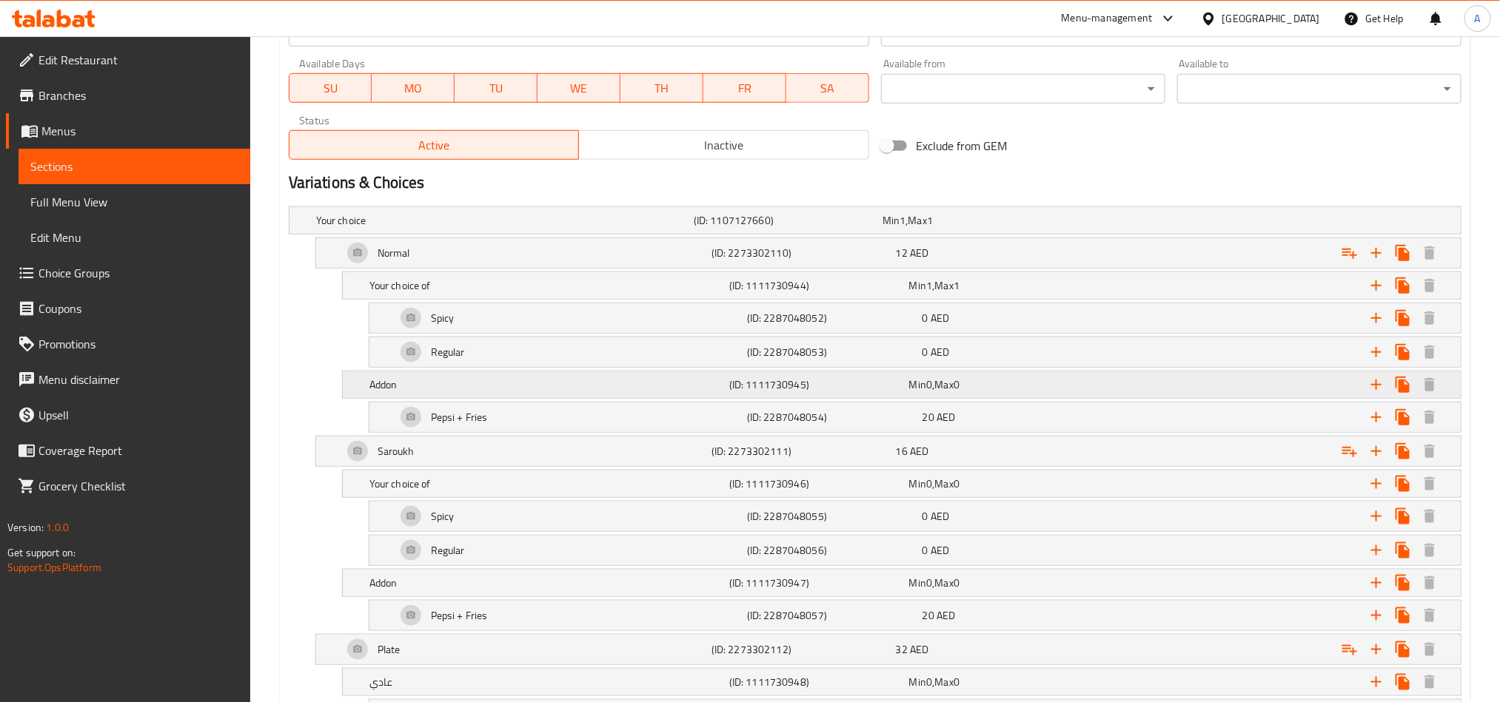
click at [533, 392] on h5 "Addon" at bounding box center [546, 384] width 354 height 15
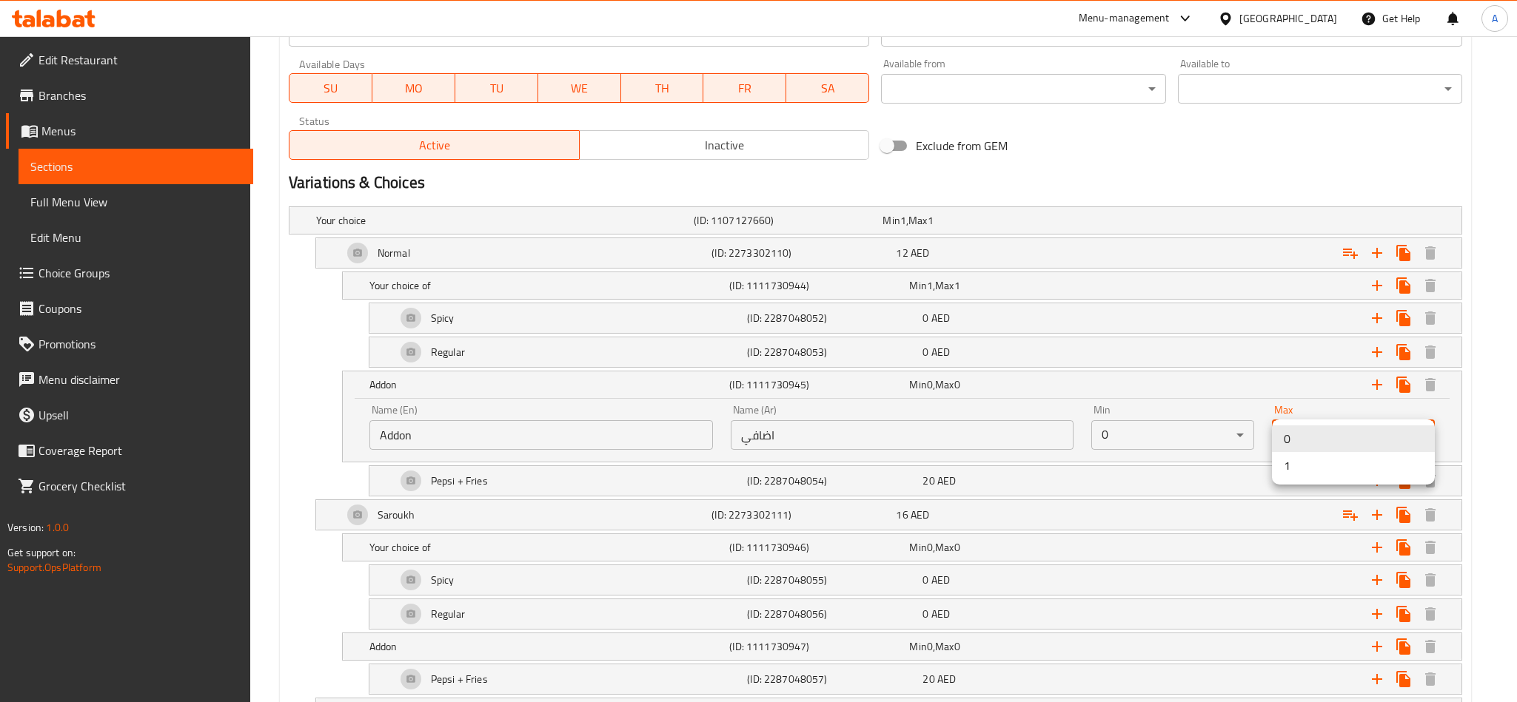
drag, startPoint x: 1317, startPoint y: 434, endPoint x: 1098, endPoint y: 440, distance: 219.2
click at [1344, 460] on li "1" at bounding box center [1353, 465] width 163 height 27
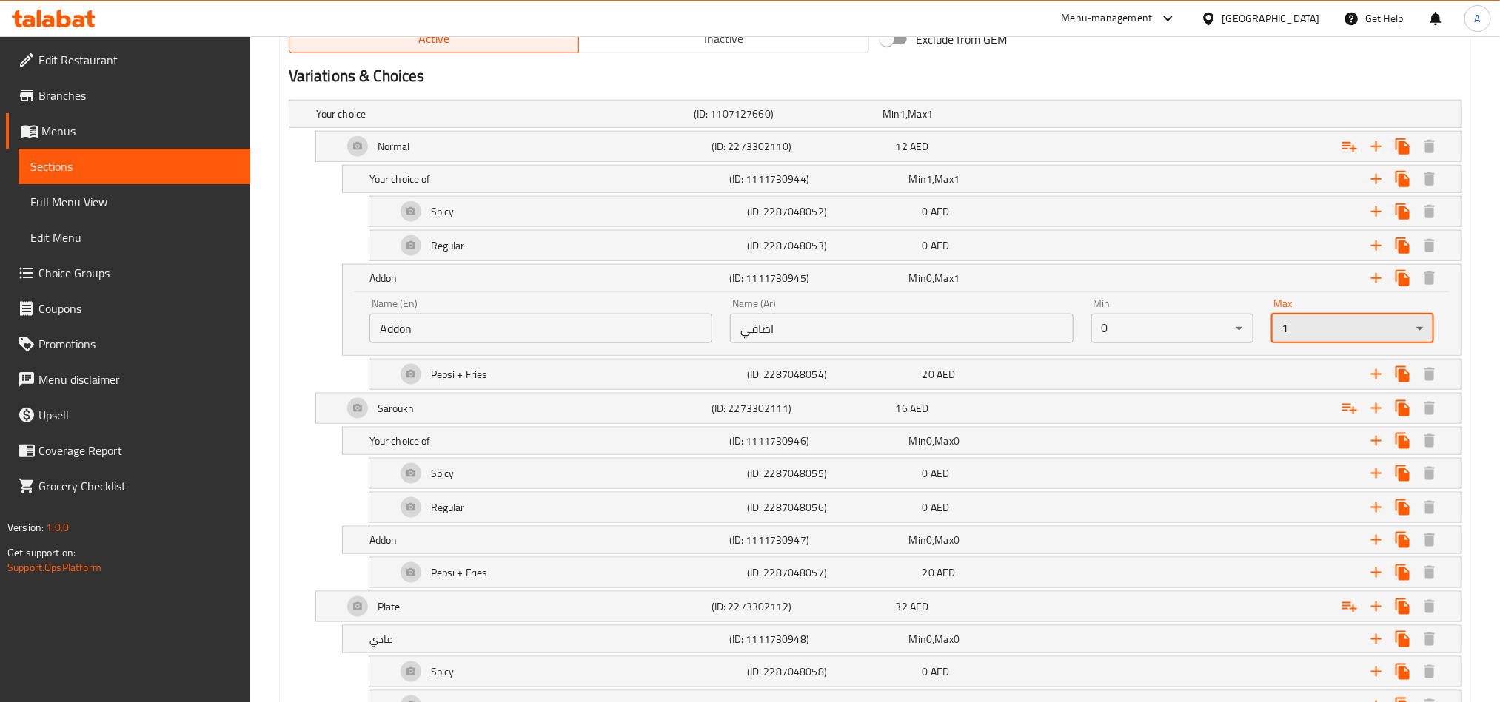
scroll to position [962, 0]
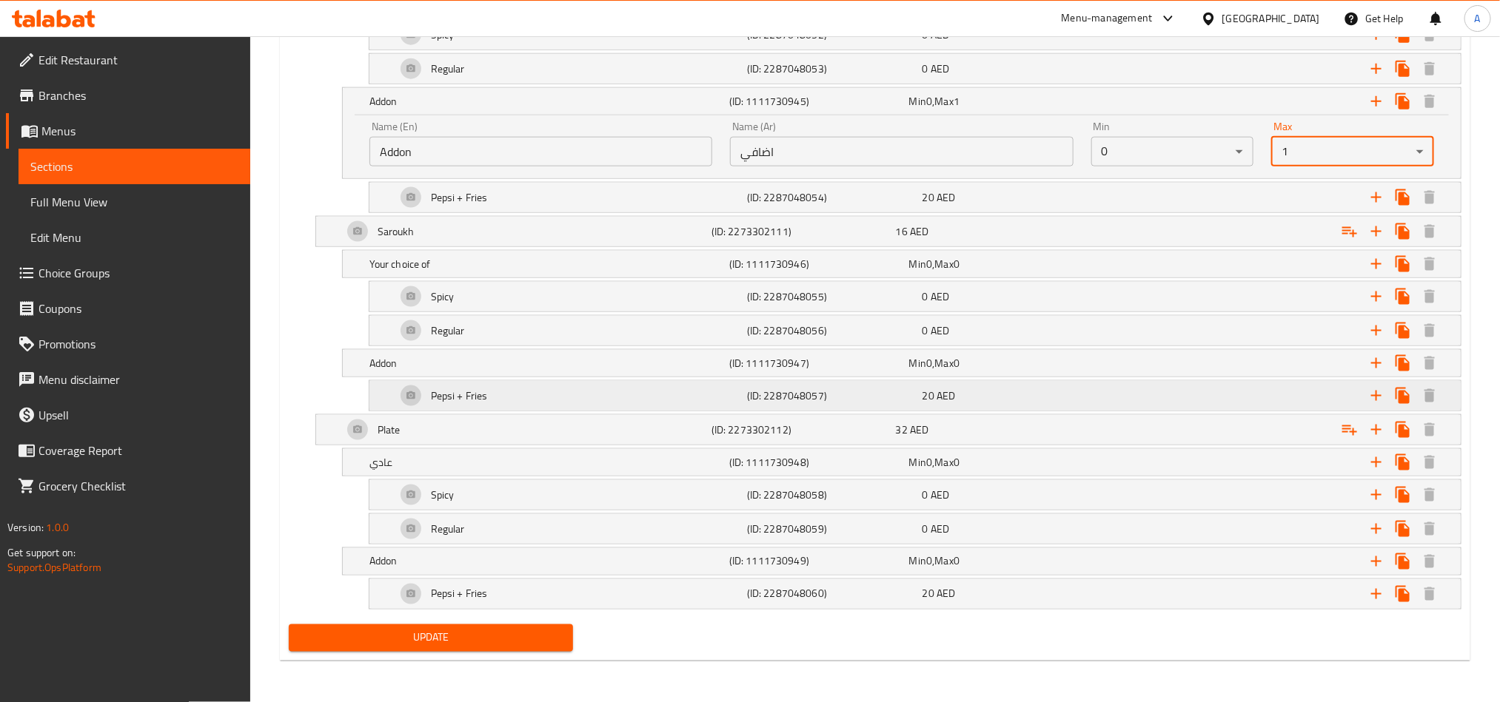
click at [893, 396] on h5 "(ID: 2287048057)" at bounding box center [831, 396] width 169 height 15
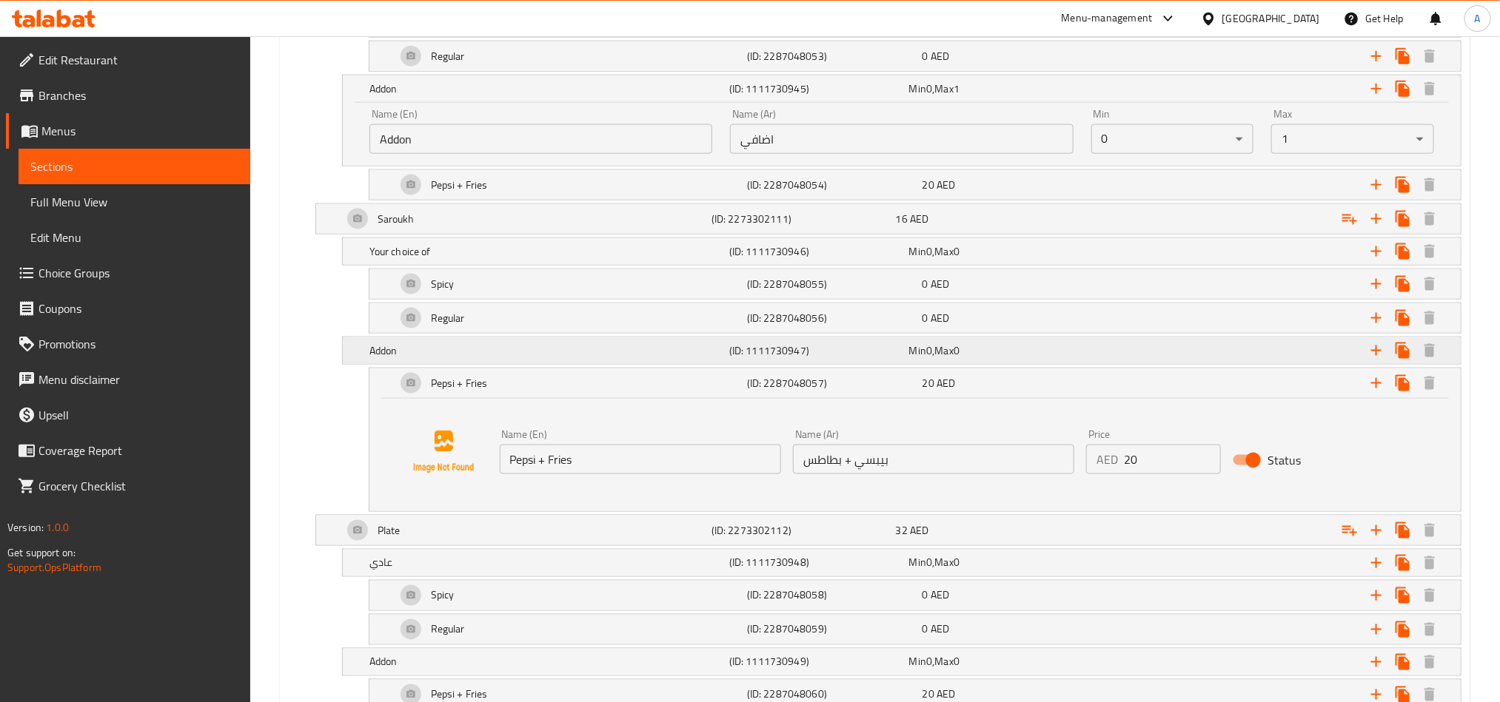
click at [1246, 367] on div "Expand" at bounding box center [1266, 351] width 360 height 33
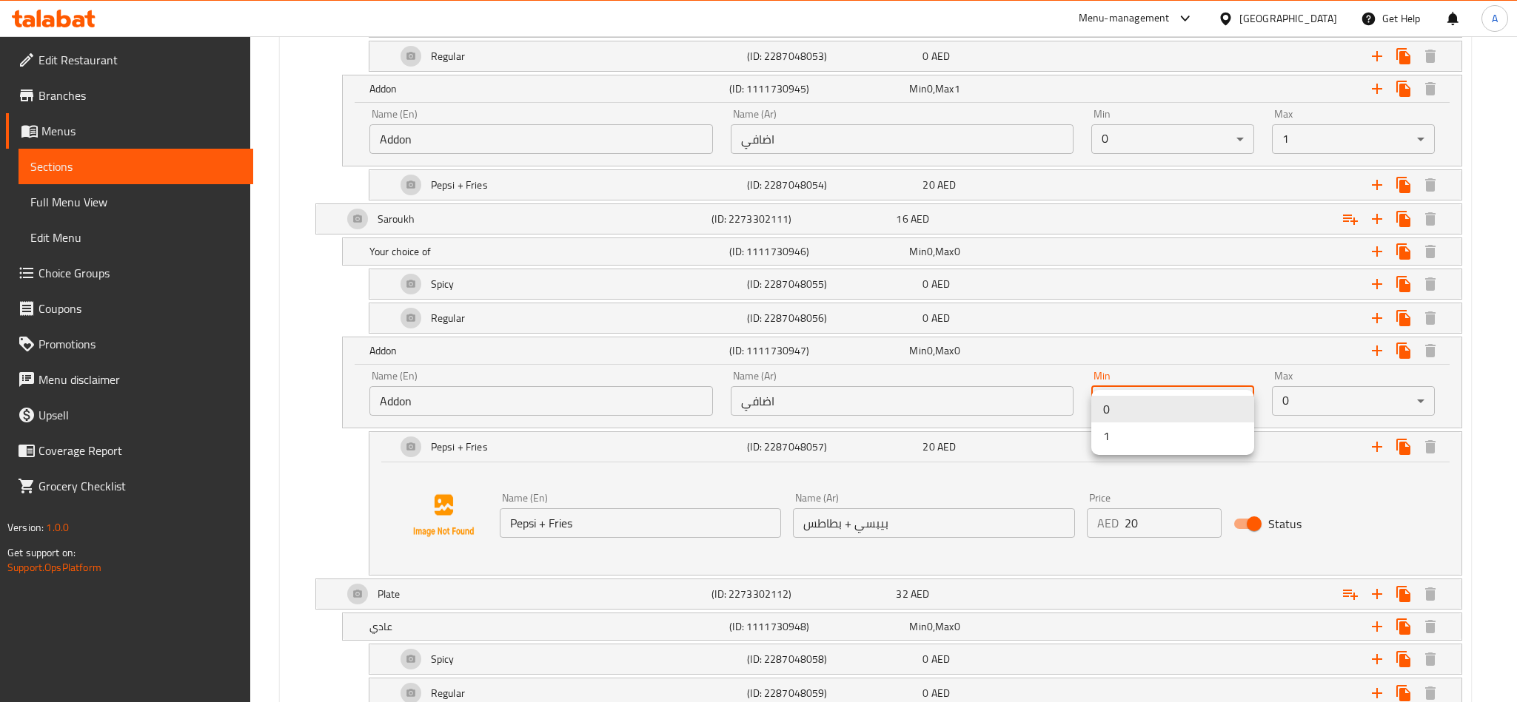
click at [1321, 400] on div at bounding box center [758, 351] width 1517 height 702
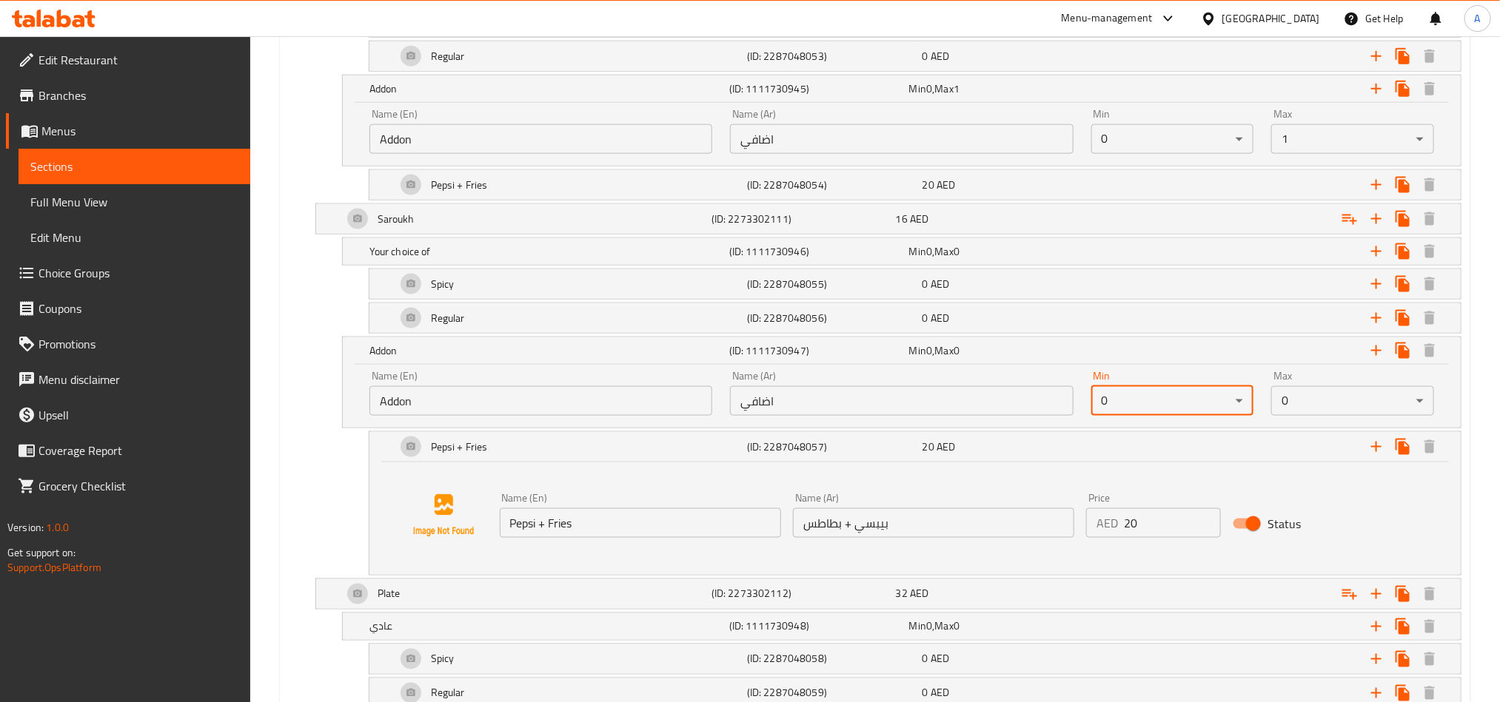
click at [1321, 400] on div "0 1" at bounding box center [750, 351] width 1500 height 702
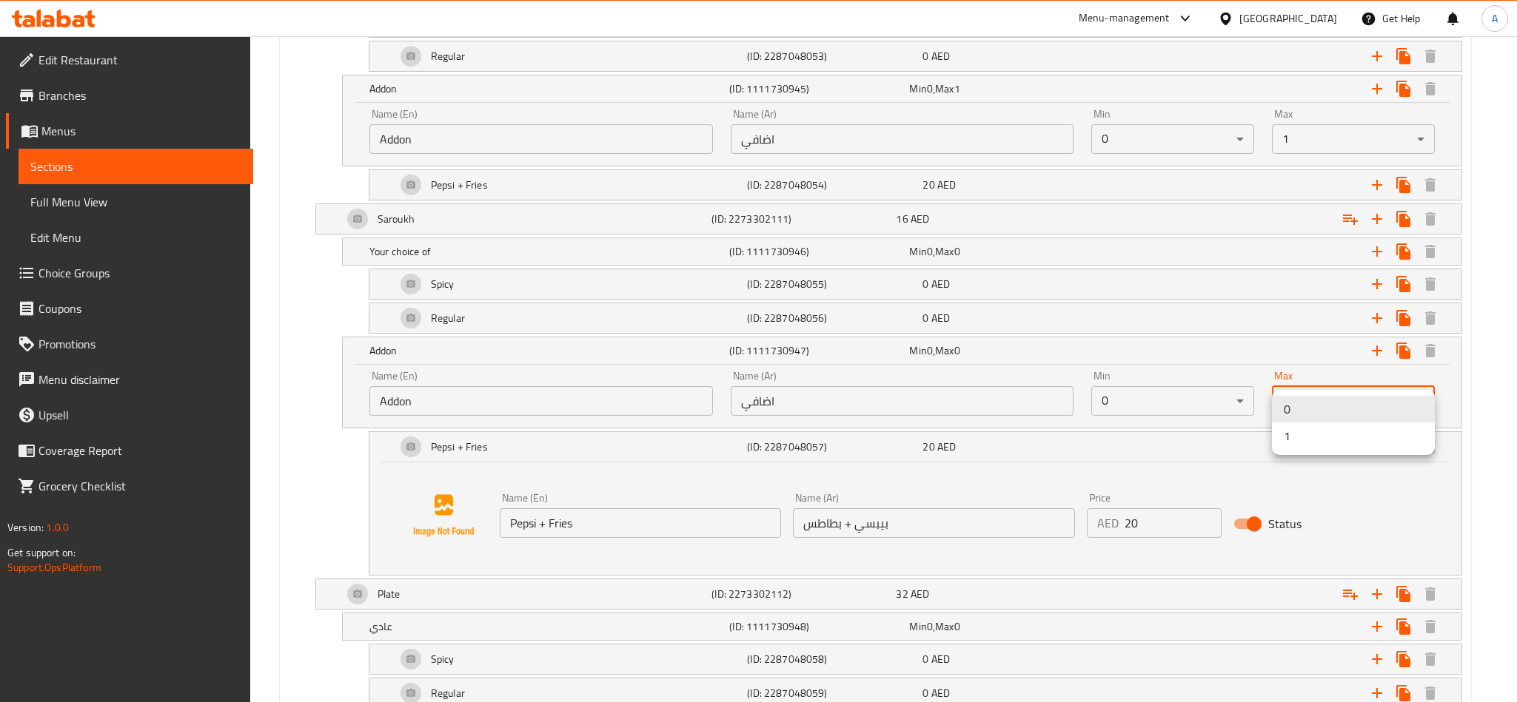
click at [1317, 443] on li "1" at bounding box center [1353, 436] width 163 height 27
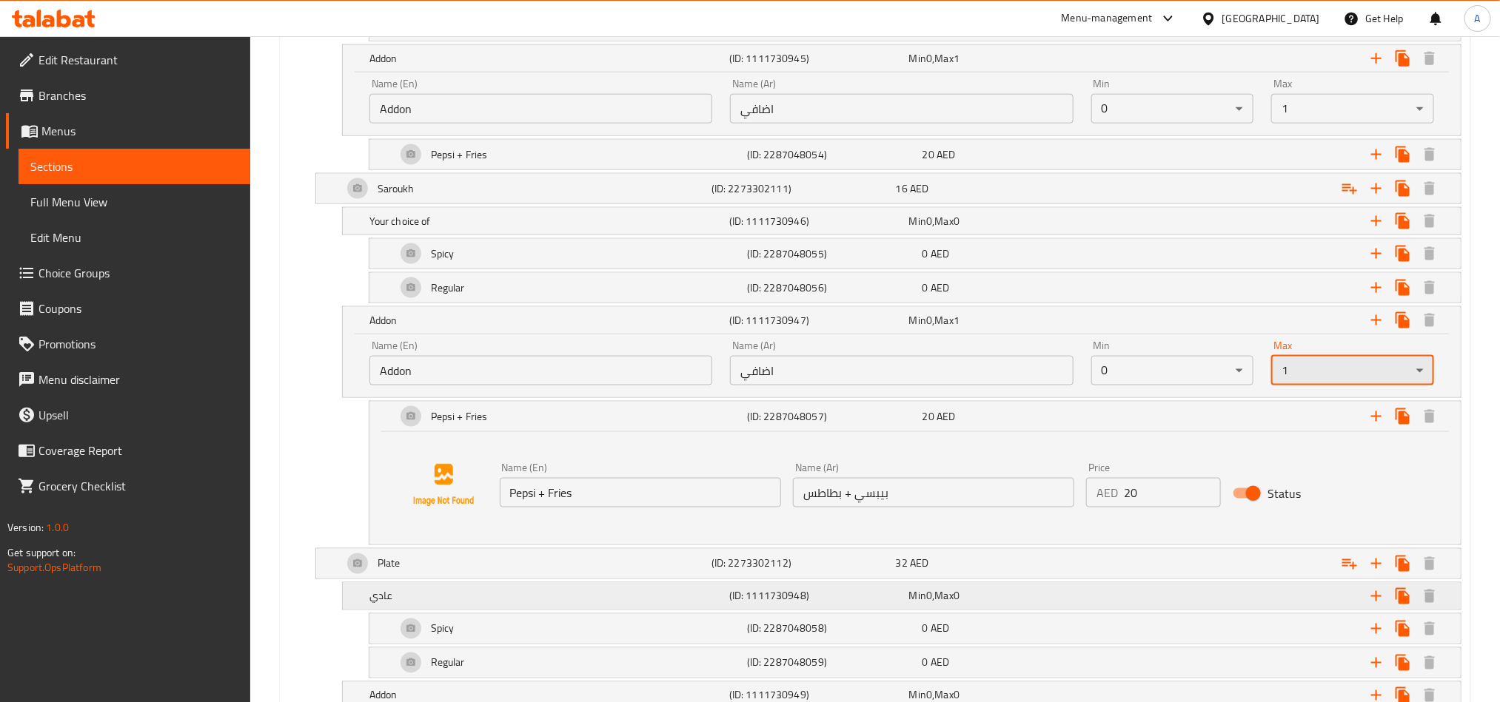
scroll to position [1139, 0]
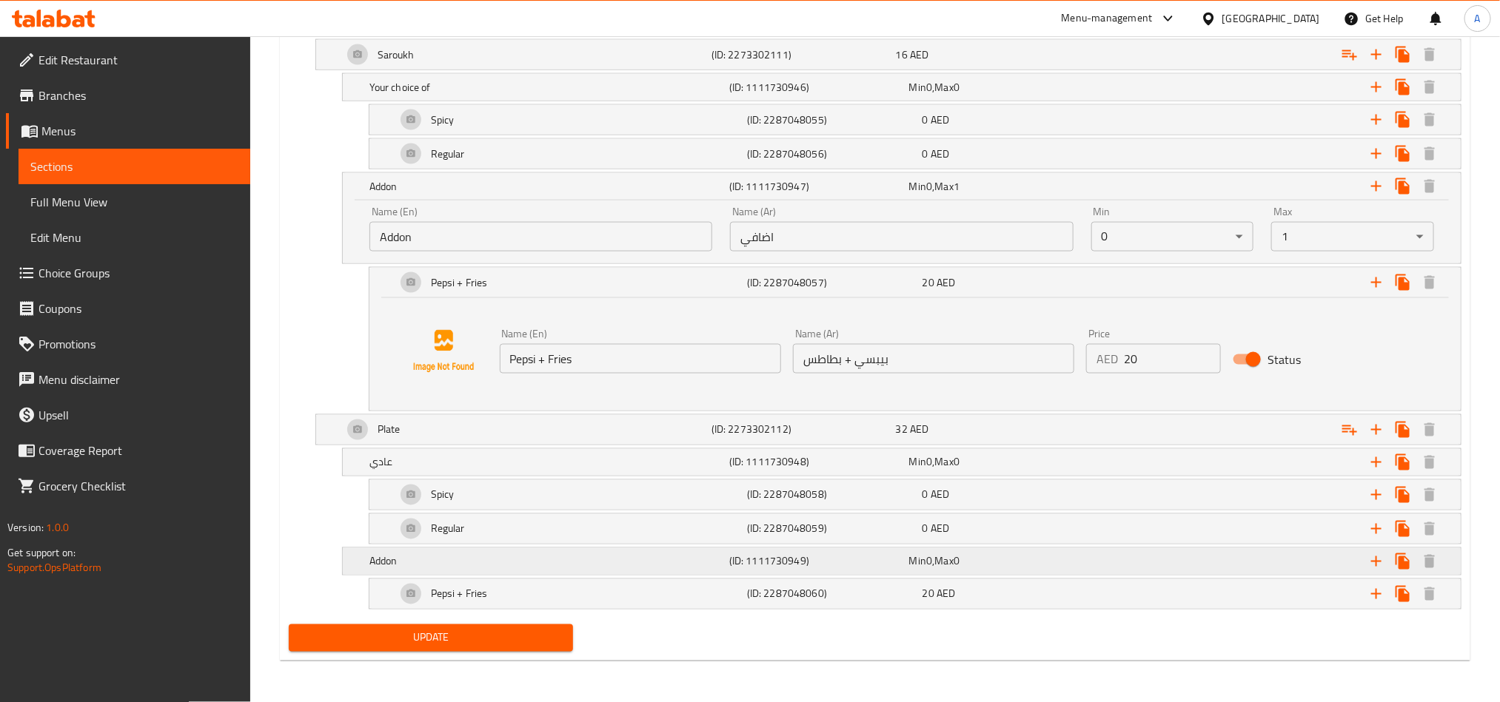
click at [764, 556] on h5 "(ID: 1111730949)" at bounding box center [816, 561] width 174 height 15
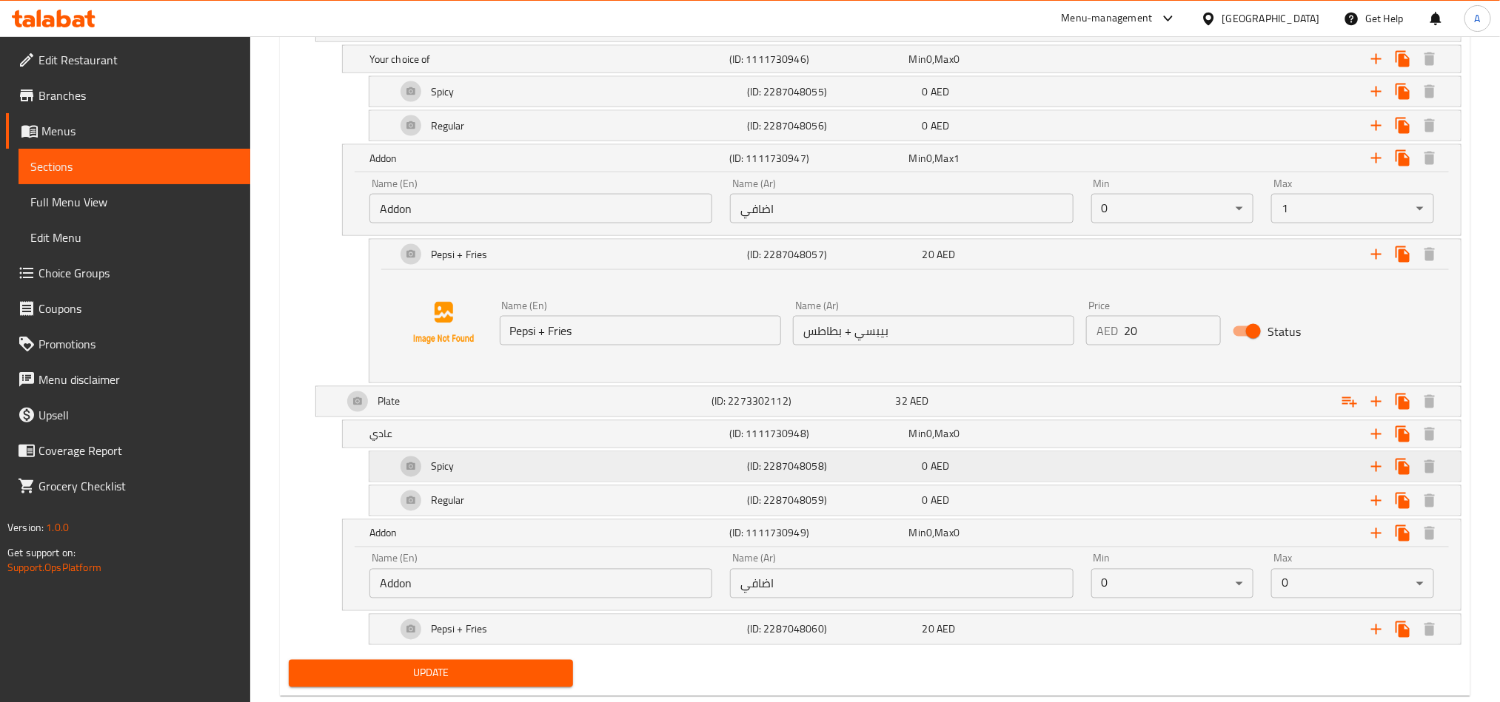
scroll to position [1203, 0]
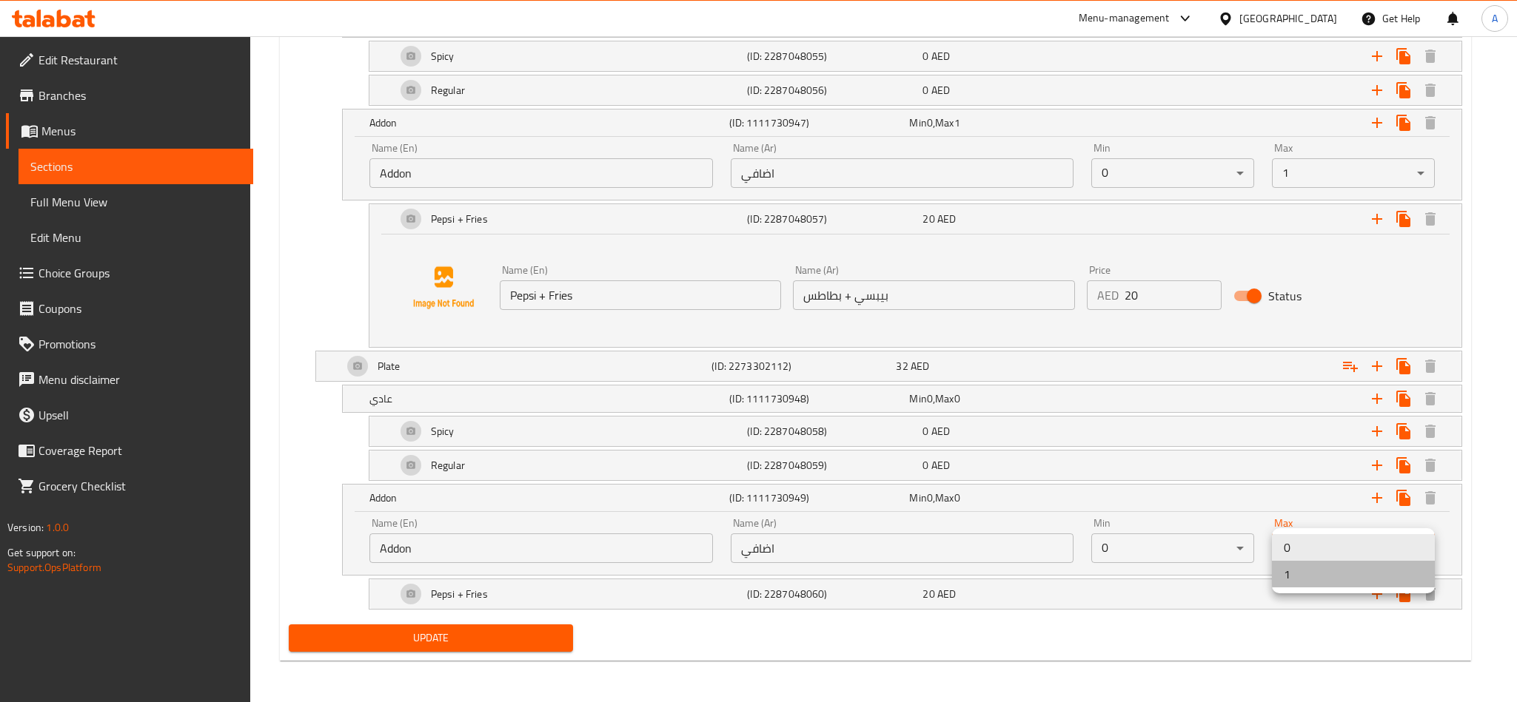
click at [1306, 580] on li "1" at bounding box center [1353, 574] width 163 height 27
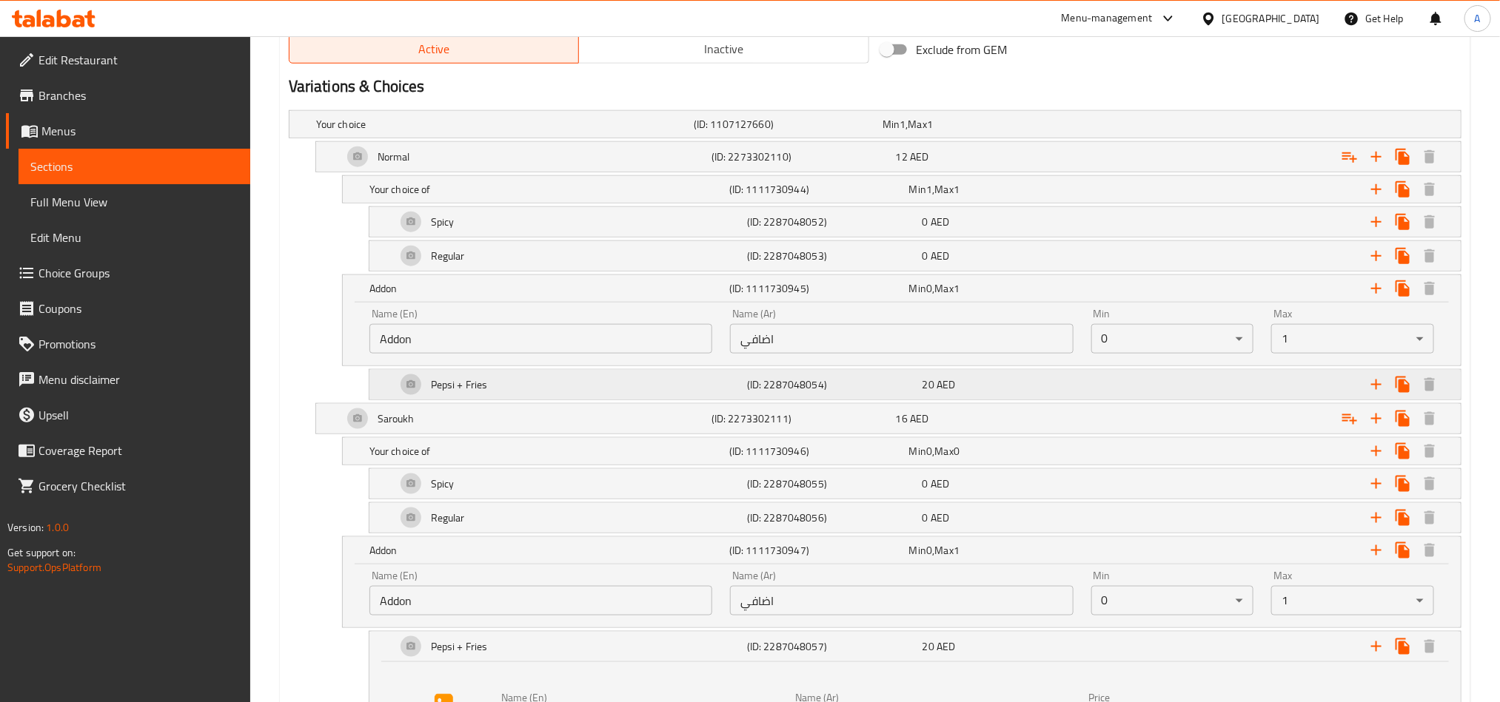
scroll to position [759, 0]
click at [565, 193] on h5 "Your choice of" at bounding box center [546, 192] width 354 height 15
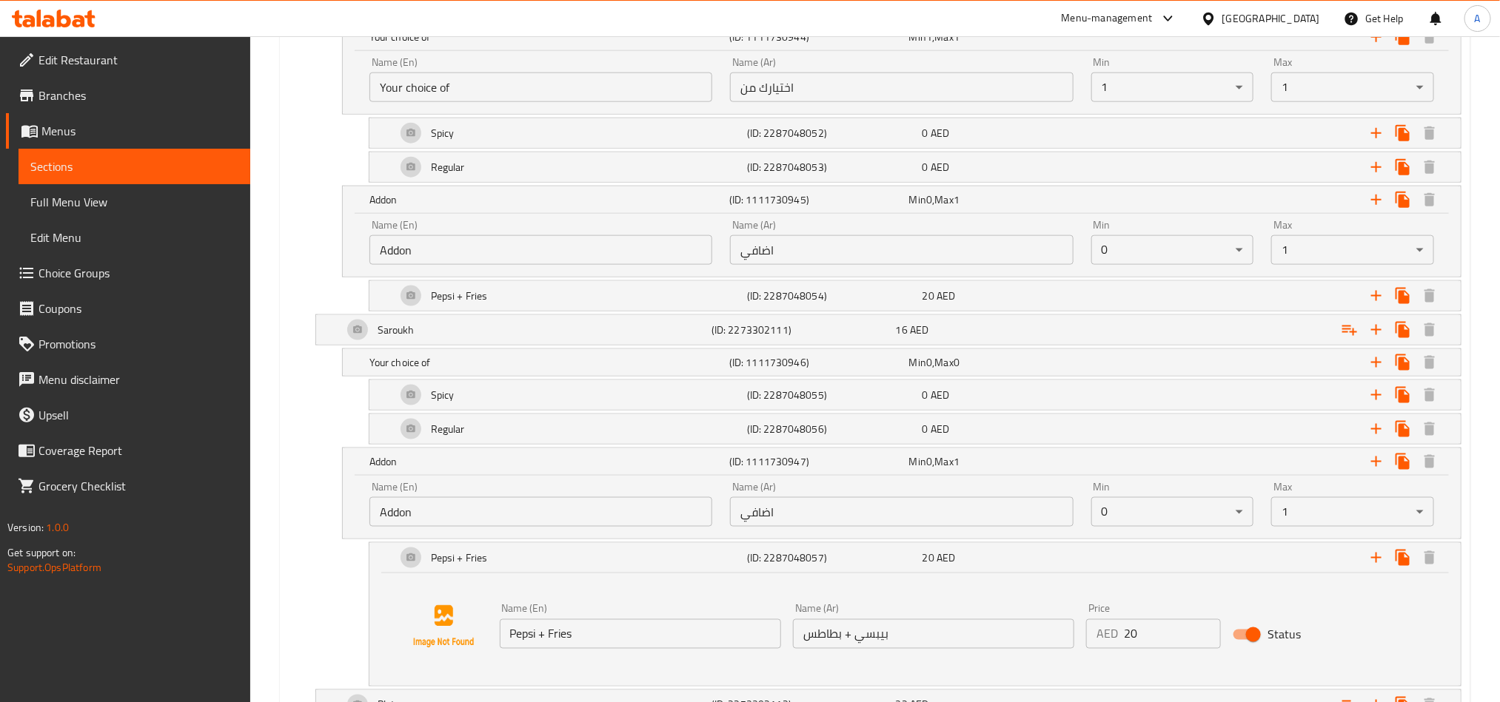
scroll to position [981, 0]
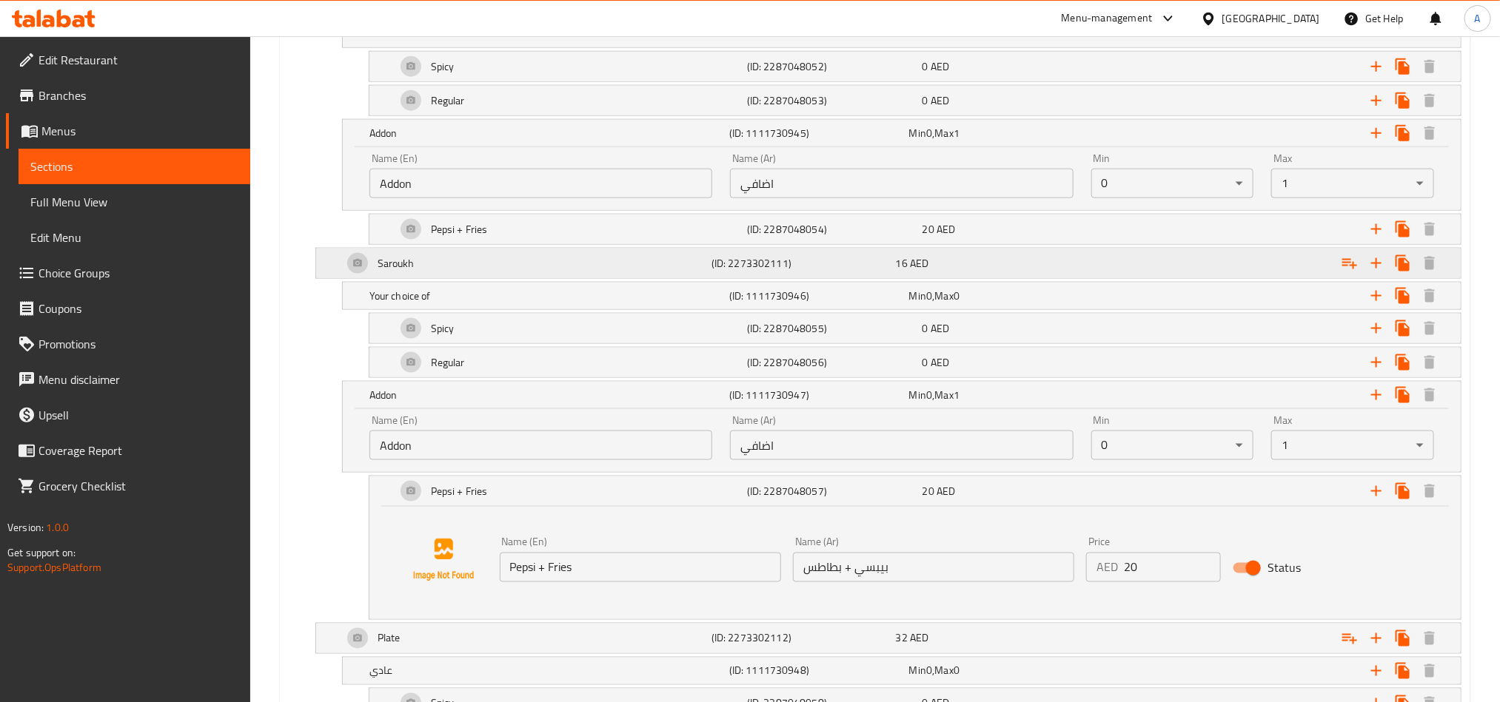
click at [1041, 267] on div "16 AED" at bounding box center [985, 263] width 178 height 15
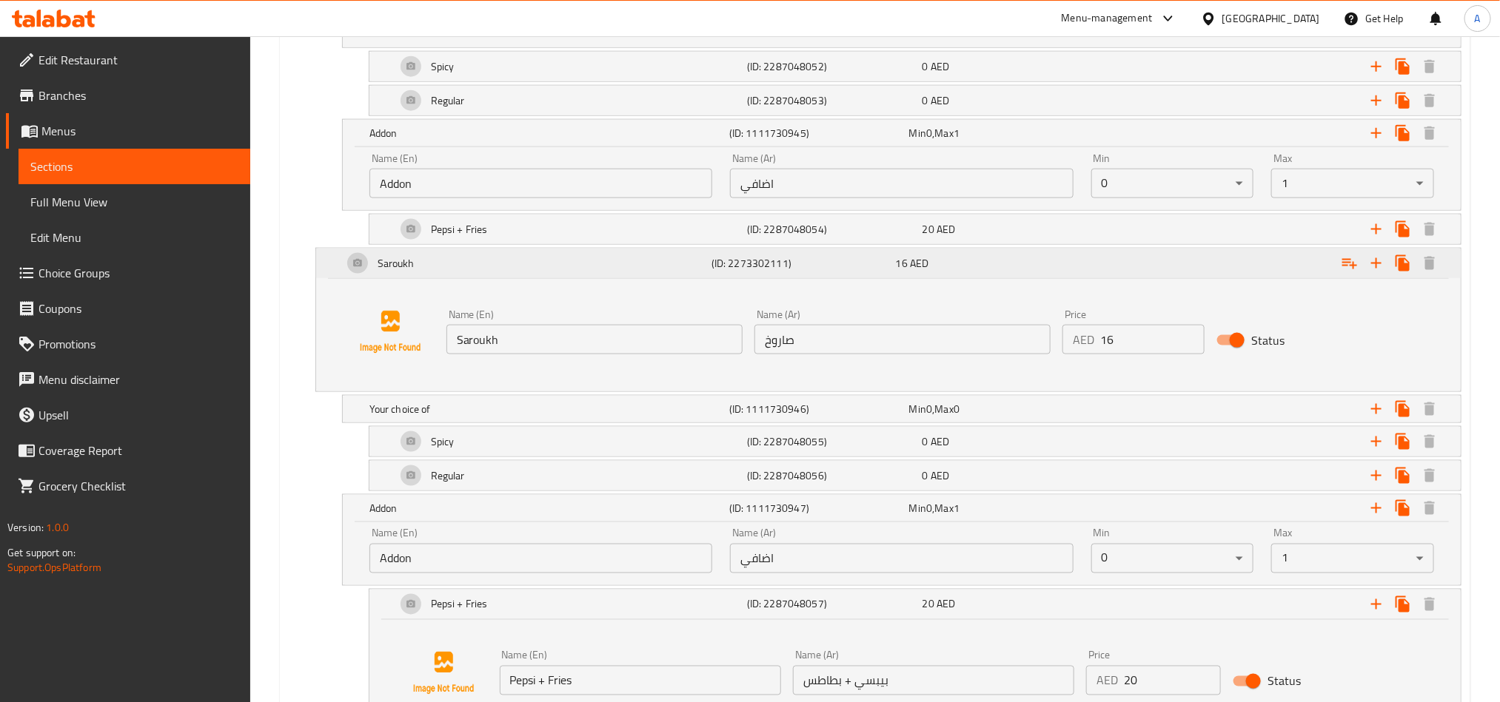
click at [1041, 267] on div "16 AED" at bounding box center [985, 263] width 178 height 15
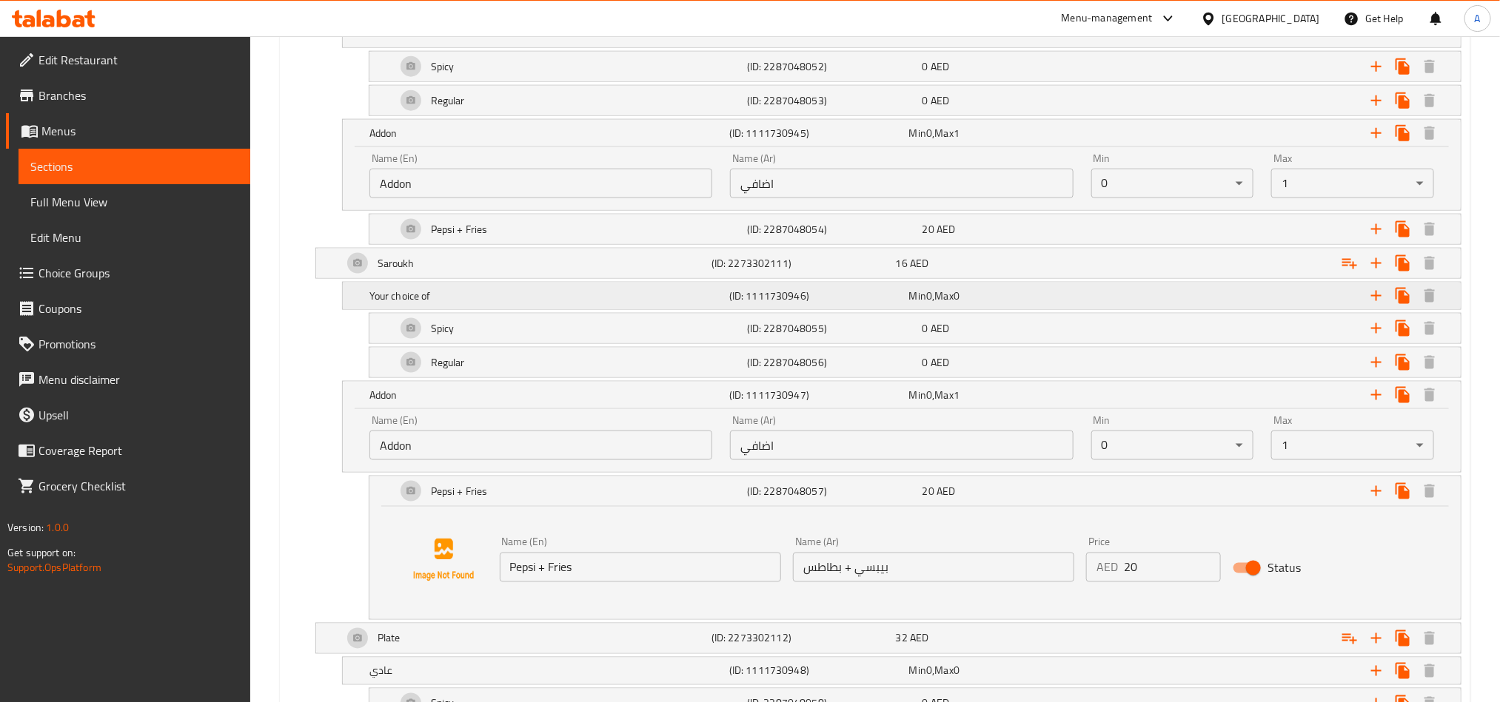
click at [1037, 300] on div "Min 0 , Max 0" at bounding box center [996, 296] width 174 height 15
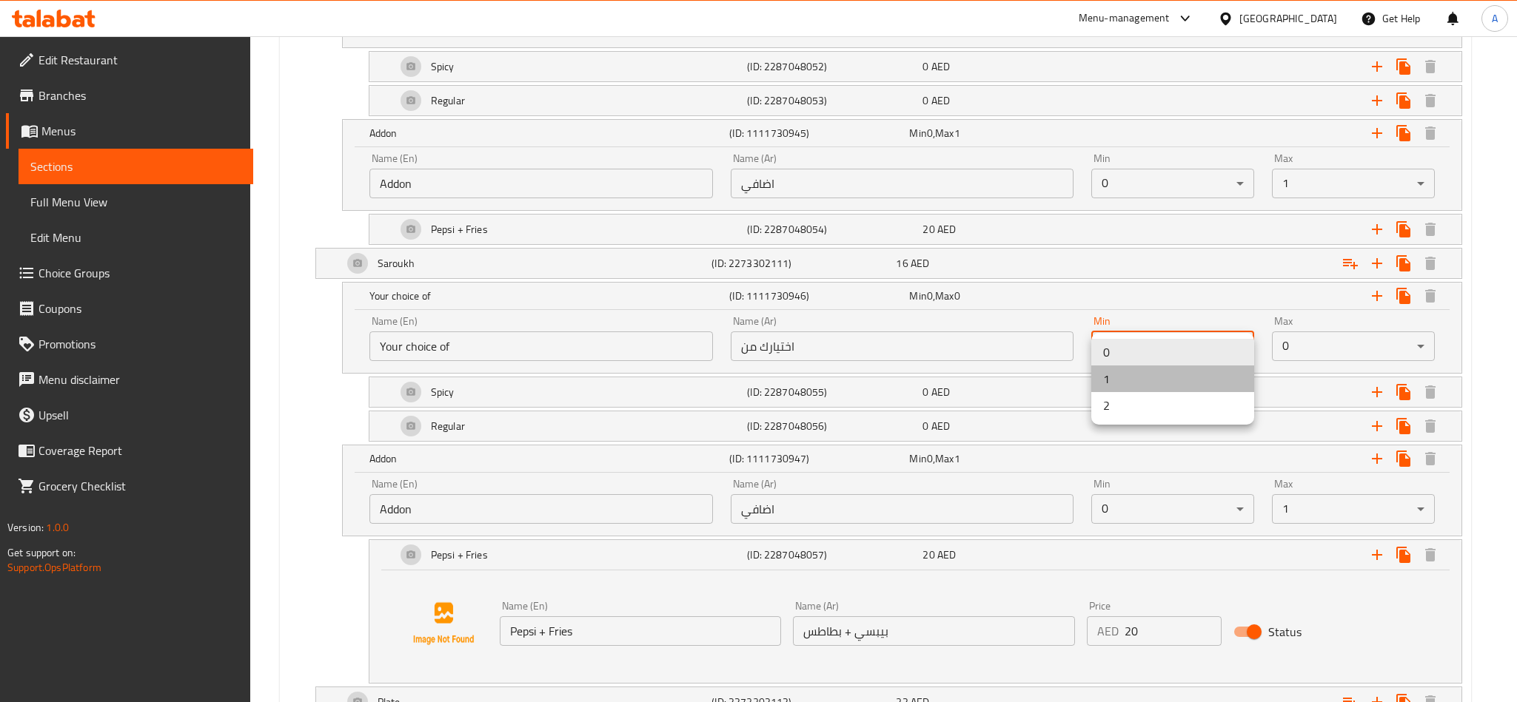
click at [1172, 380] on li "1" at bounding box center [1172, 379] width 163 height 27
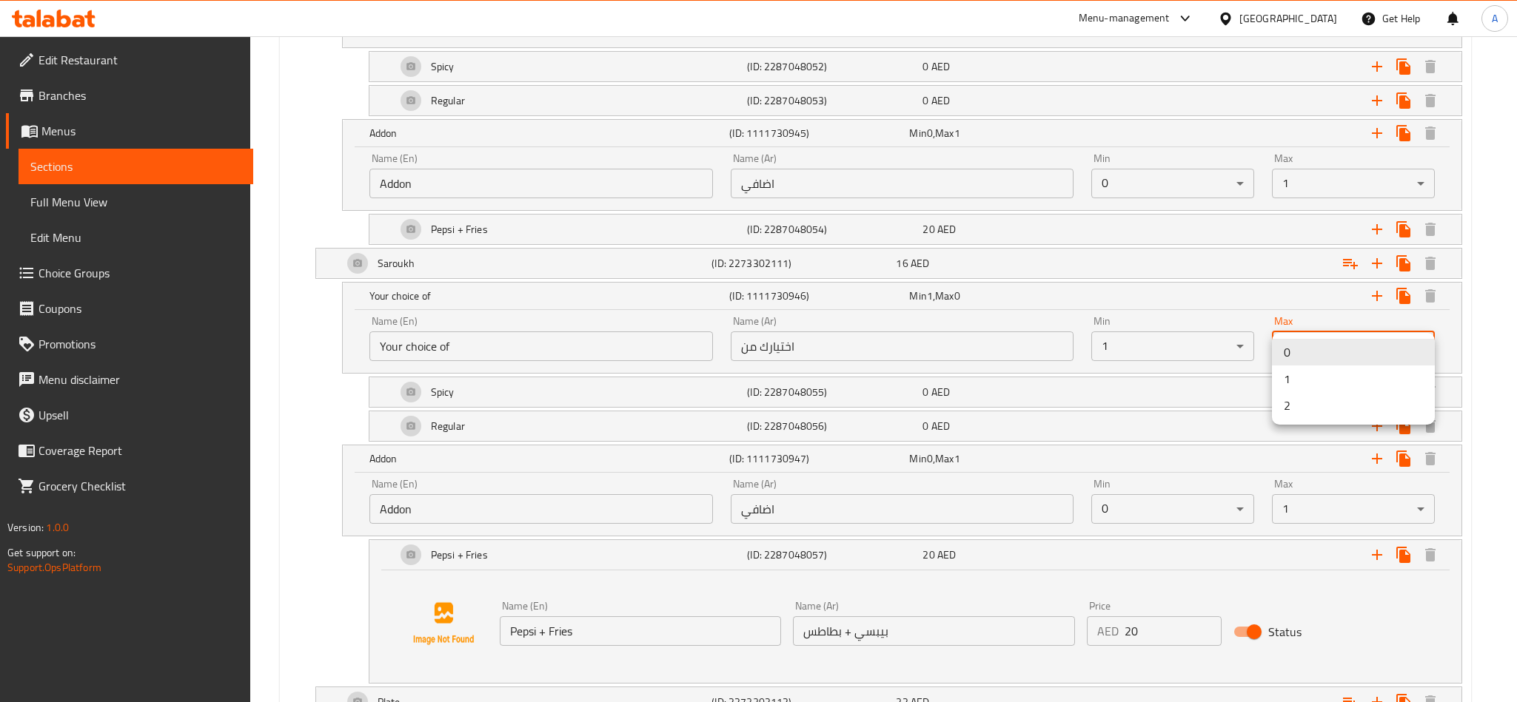
click at [1292, 380] on li "1" at bounding box center [1353, 379] width 163 height 27
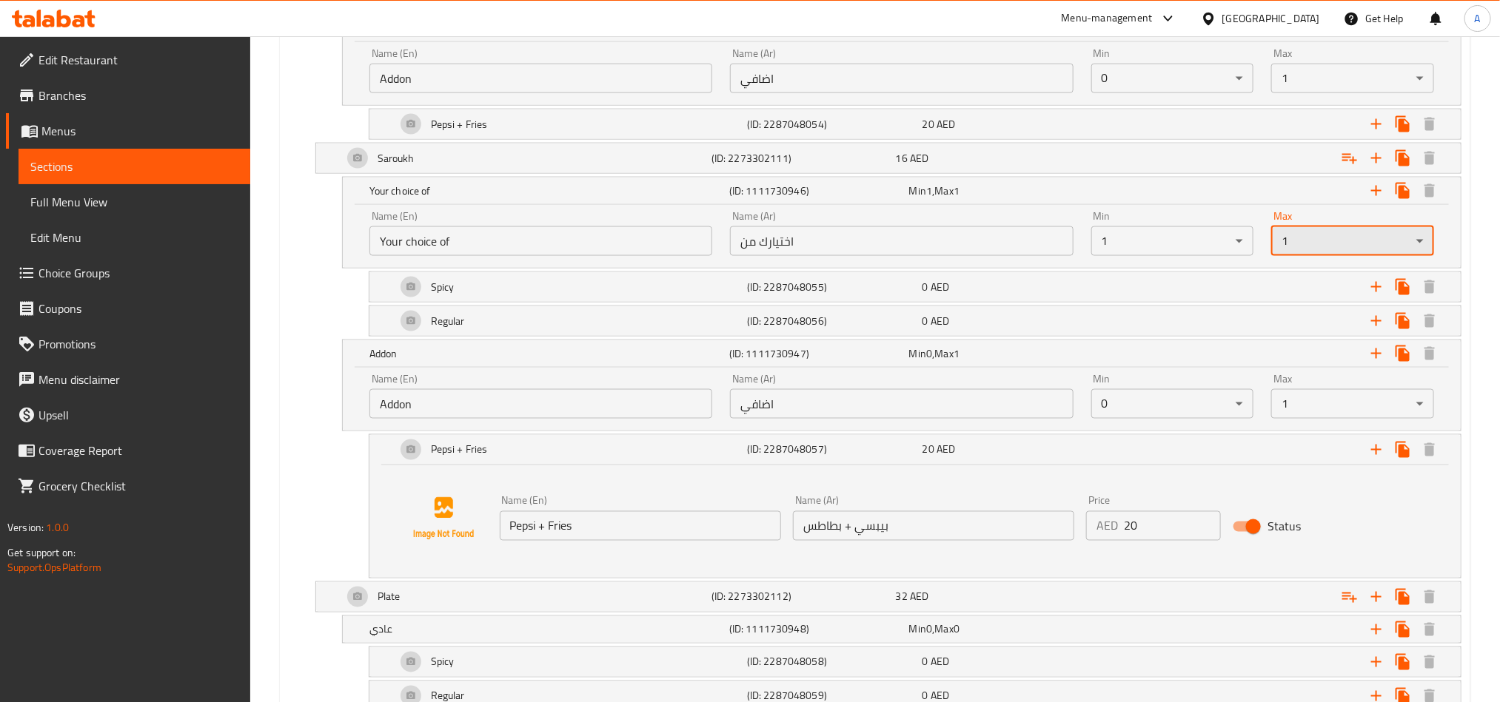
scroll to position [1203, 0]
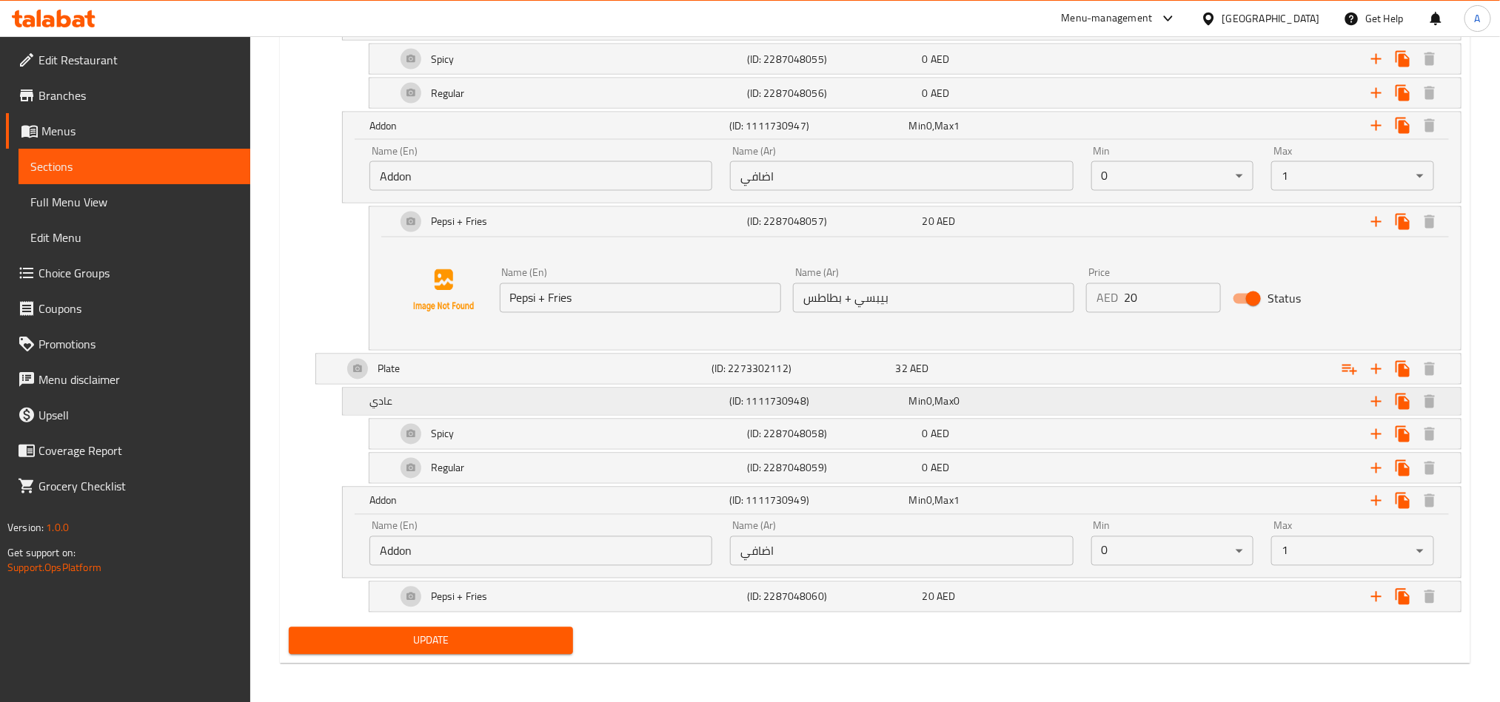
click at [1144, 415] on div "Expand" at bounding box center [1266, 402] width 360 height 33
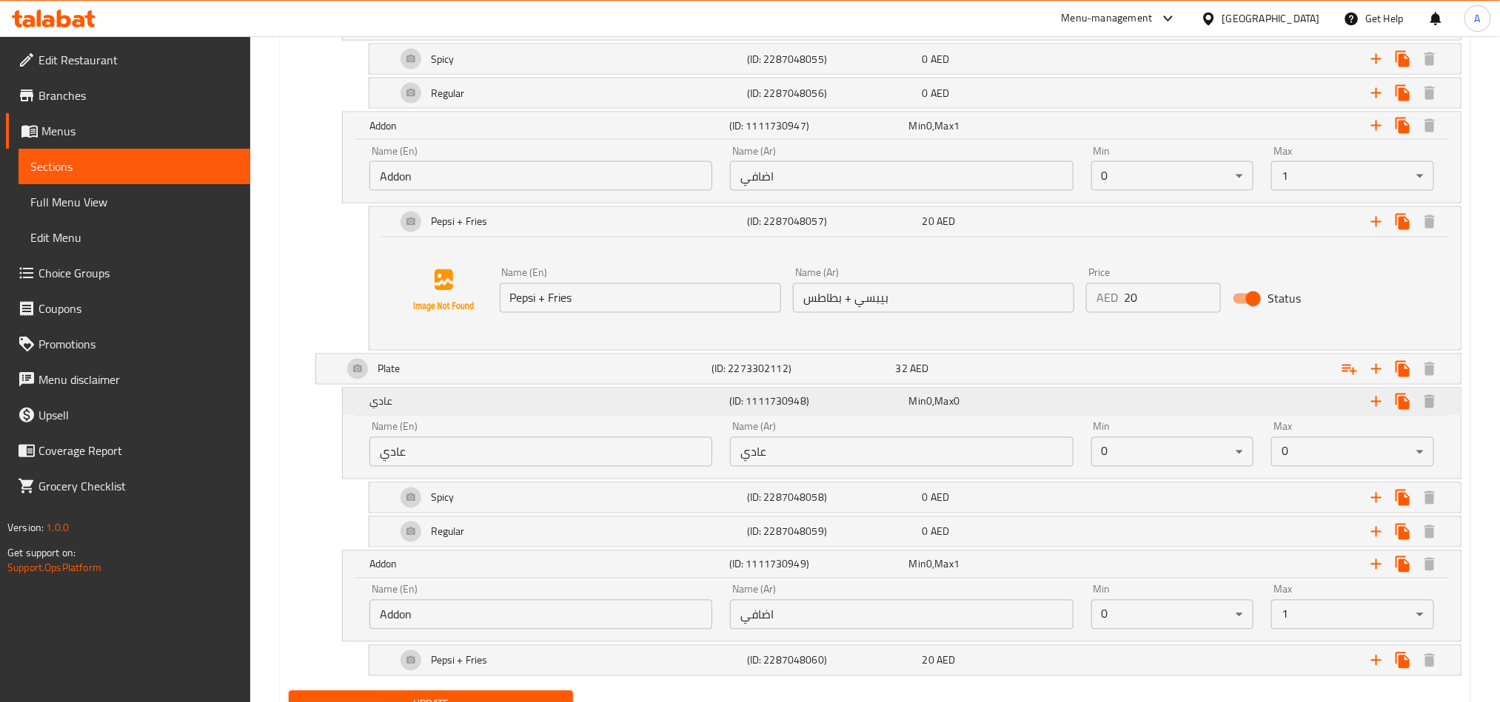
scroll to position [1394, 0]
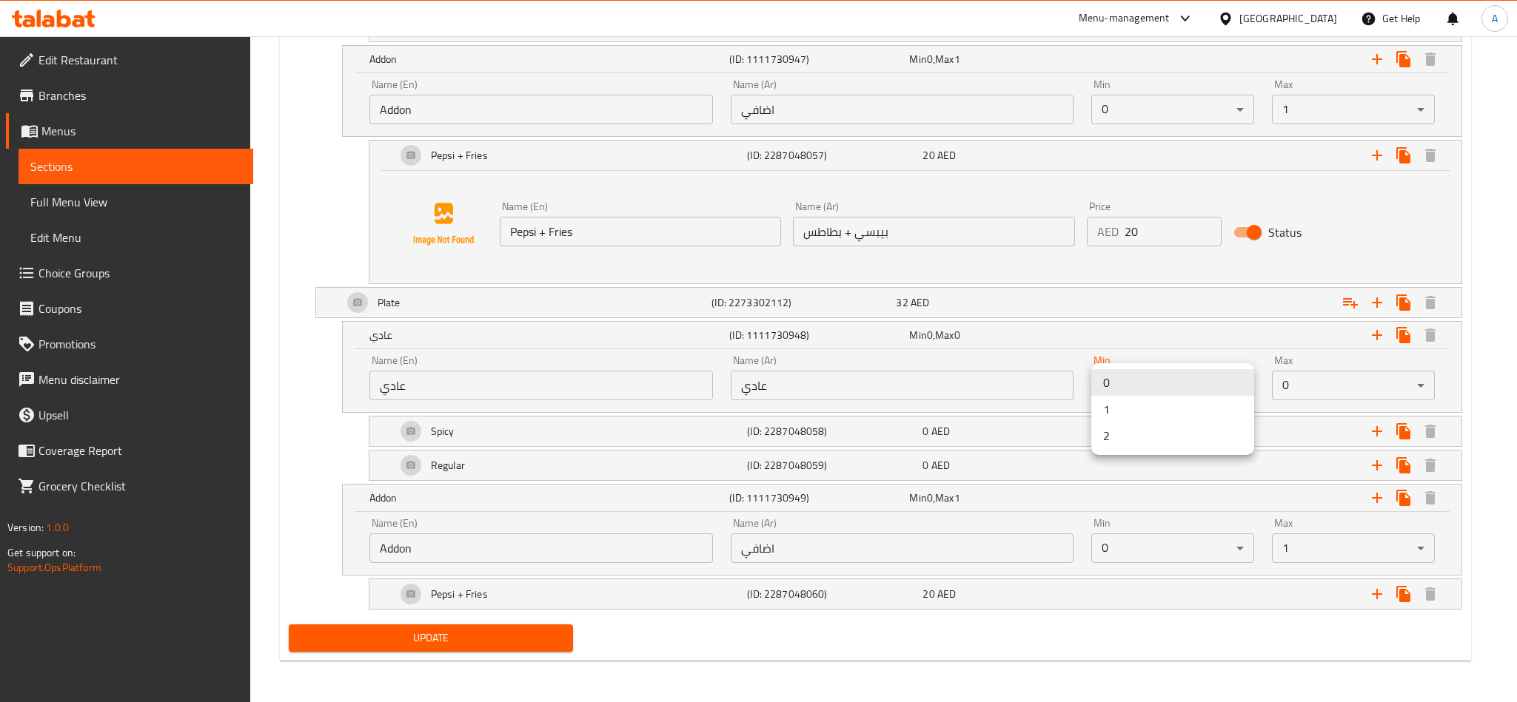
click at [1155, 402] on li "1" at bounding box center [1172, 409] width 163 height 27
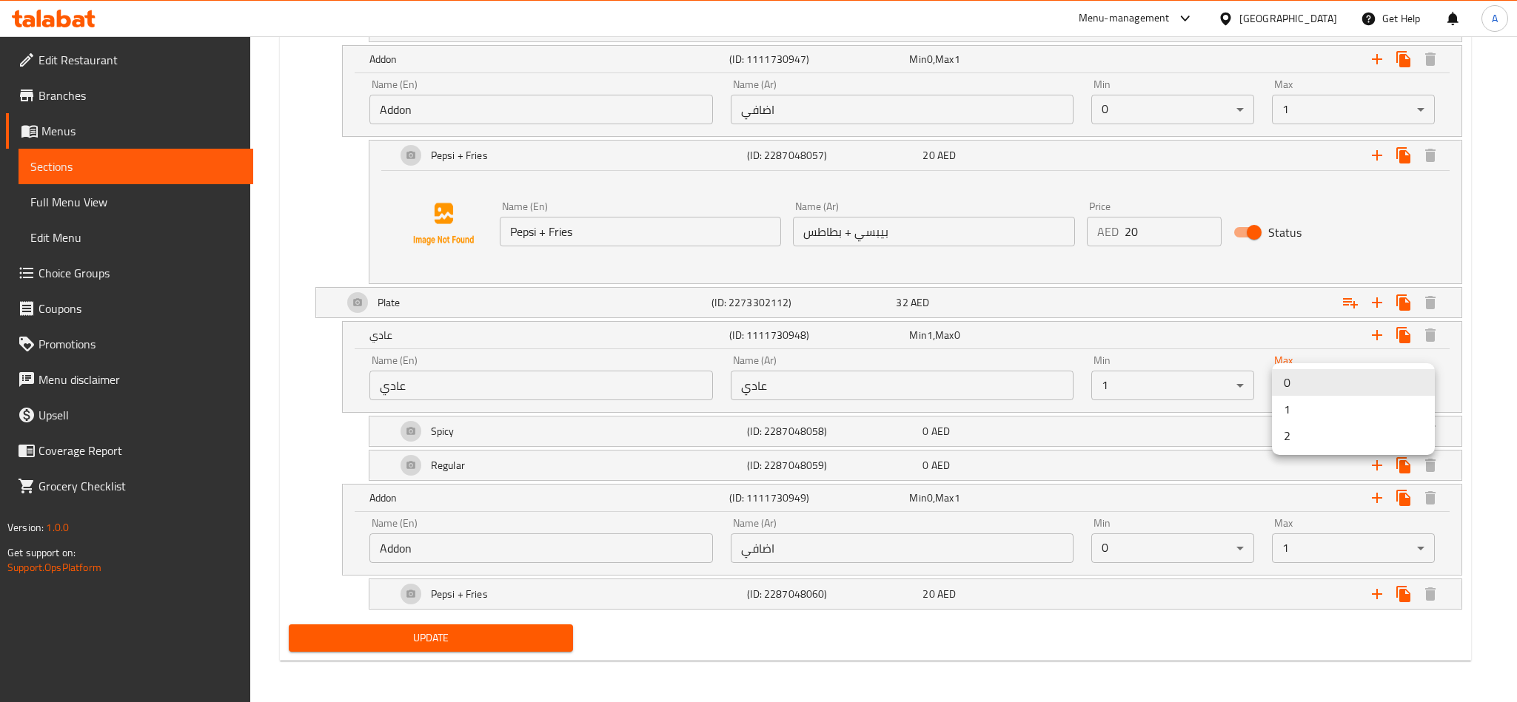
click at [1289, 405] on li "1" at bounding box center [1353, 409] width 163 height 27
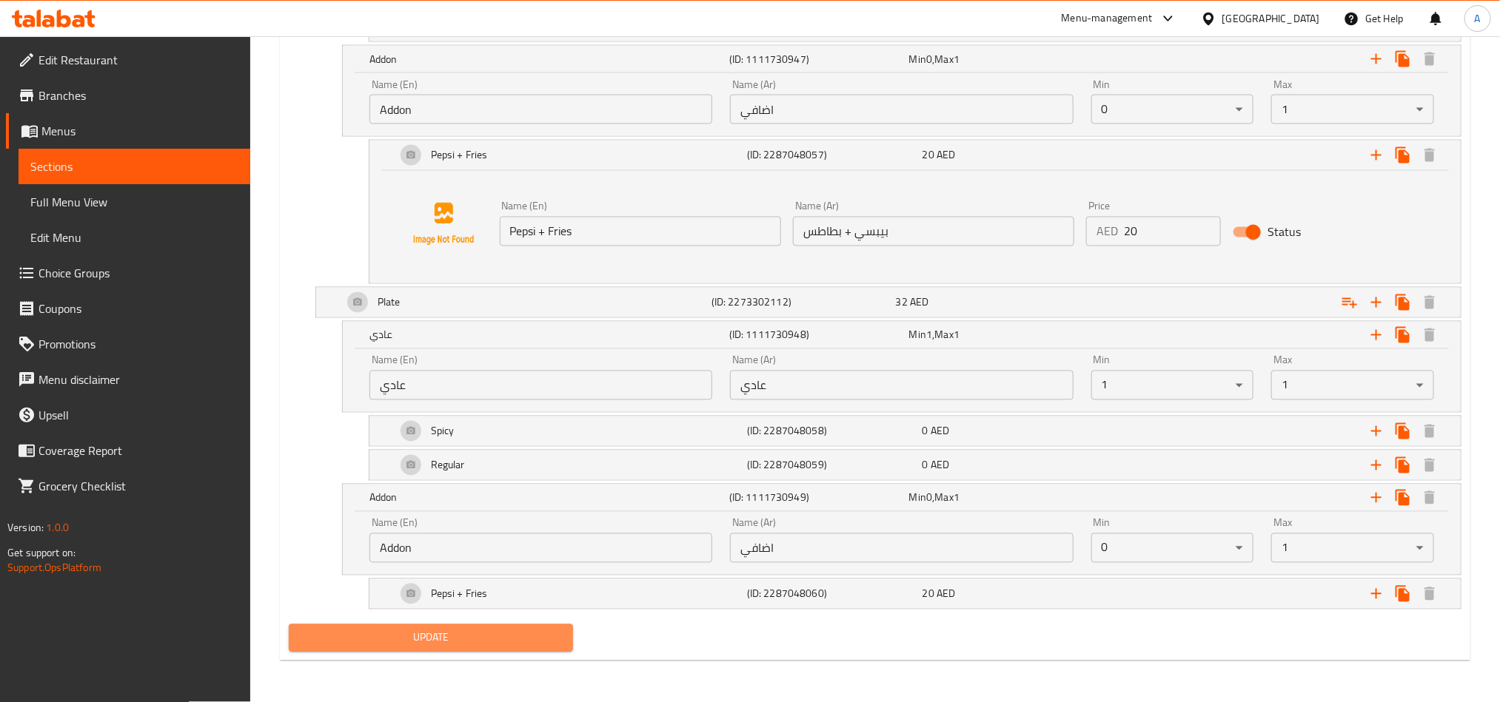
click at [553, 647] on span "Update" at bounding box center [431, 638] width 261 height 19
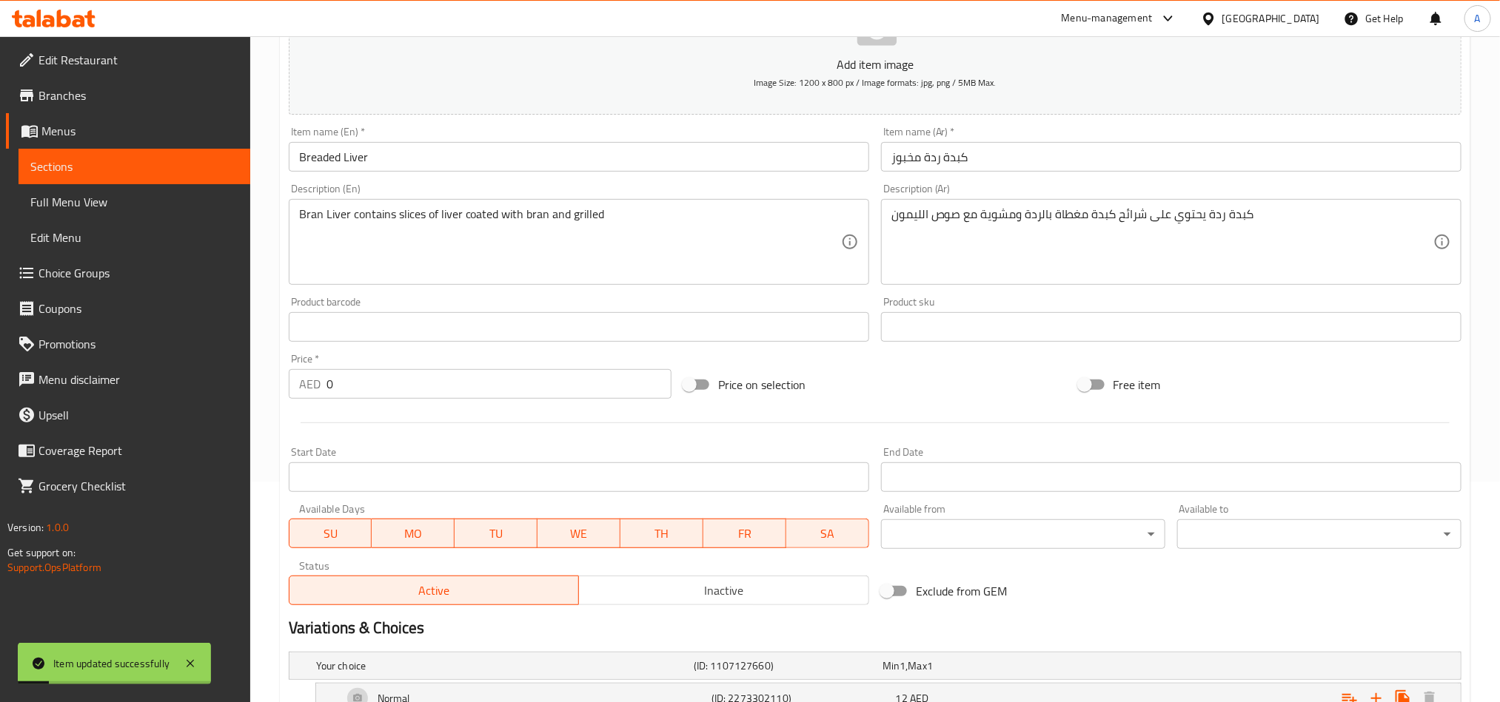
scroll to position [0, 0]
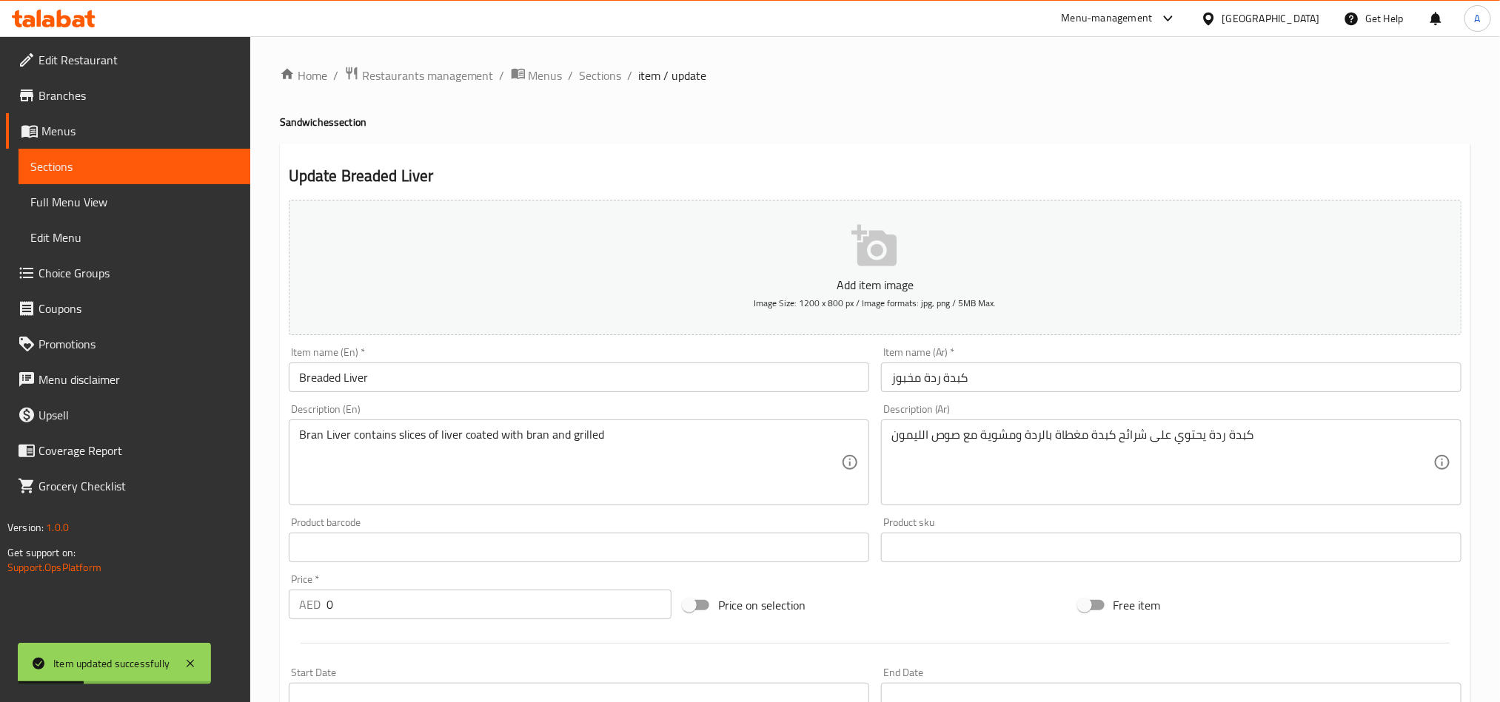
drag, startPoint x: 138, startPoint y: 56, endPoint x: 405, endPoint y: 158, distance: 285.8
click at [138, 56] on span "Edit Restaurant" at bounding box center [138, 60] width 200 height 18
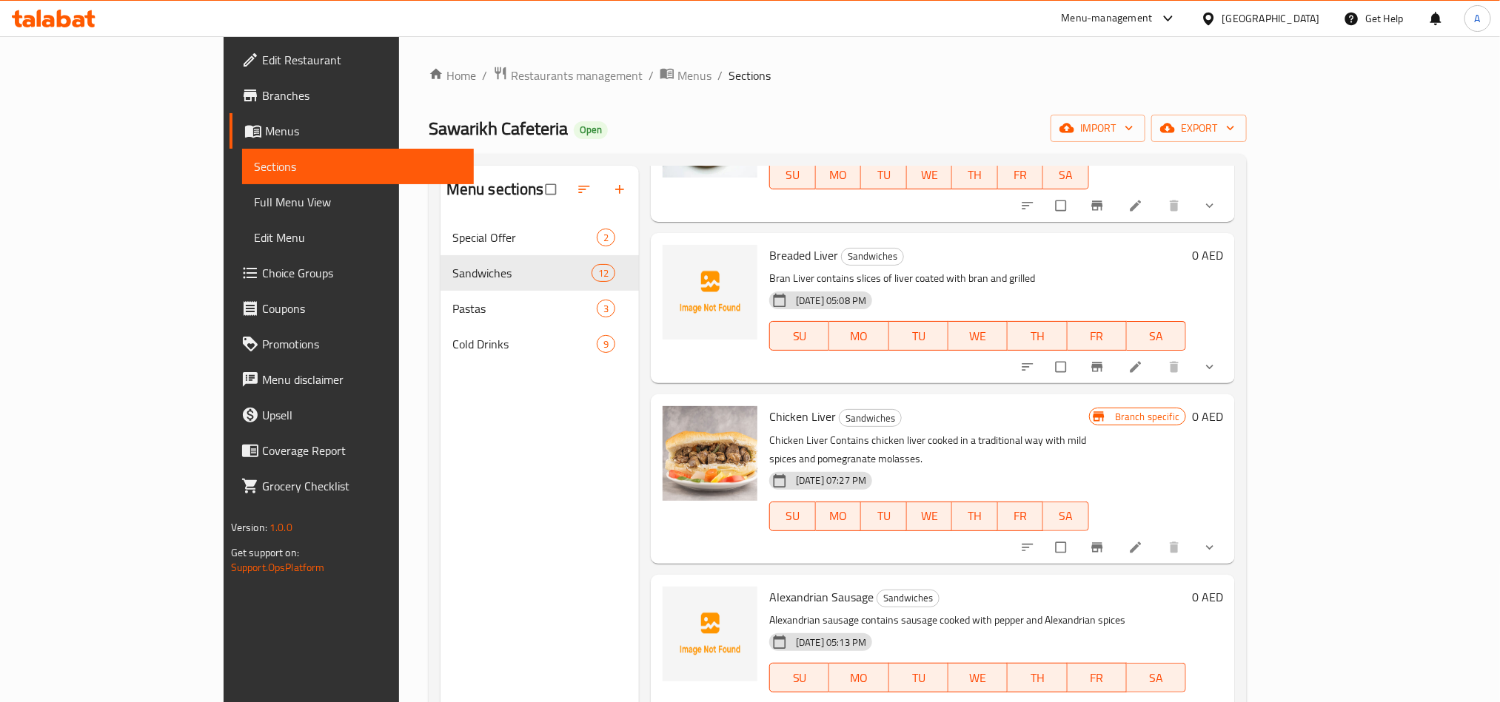
scroll to position [333, 0]
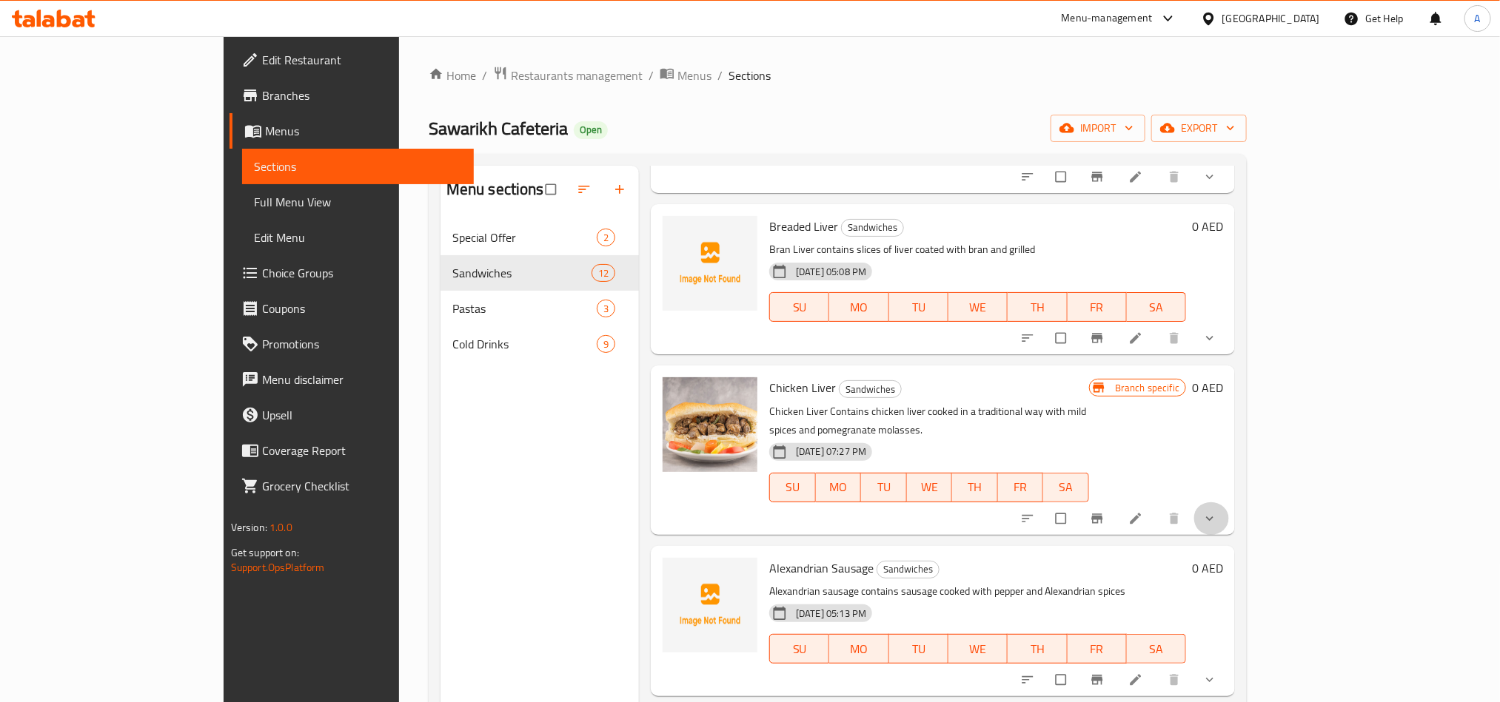
click at [1220, 511] on span "show more" at bounding box center [1211, 518] width 18 height 15
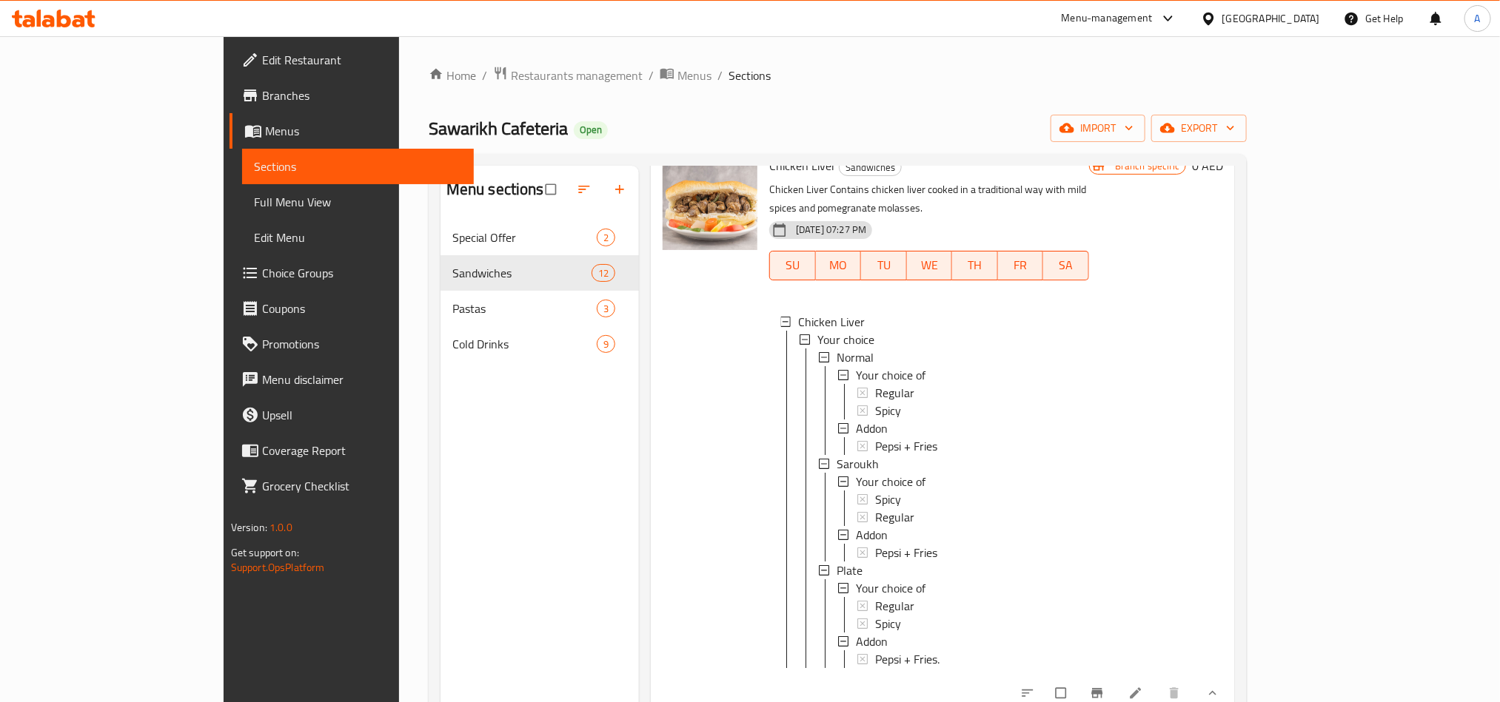
scroll to position [888, 0]
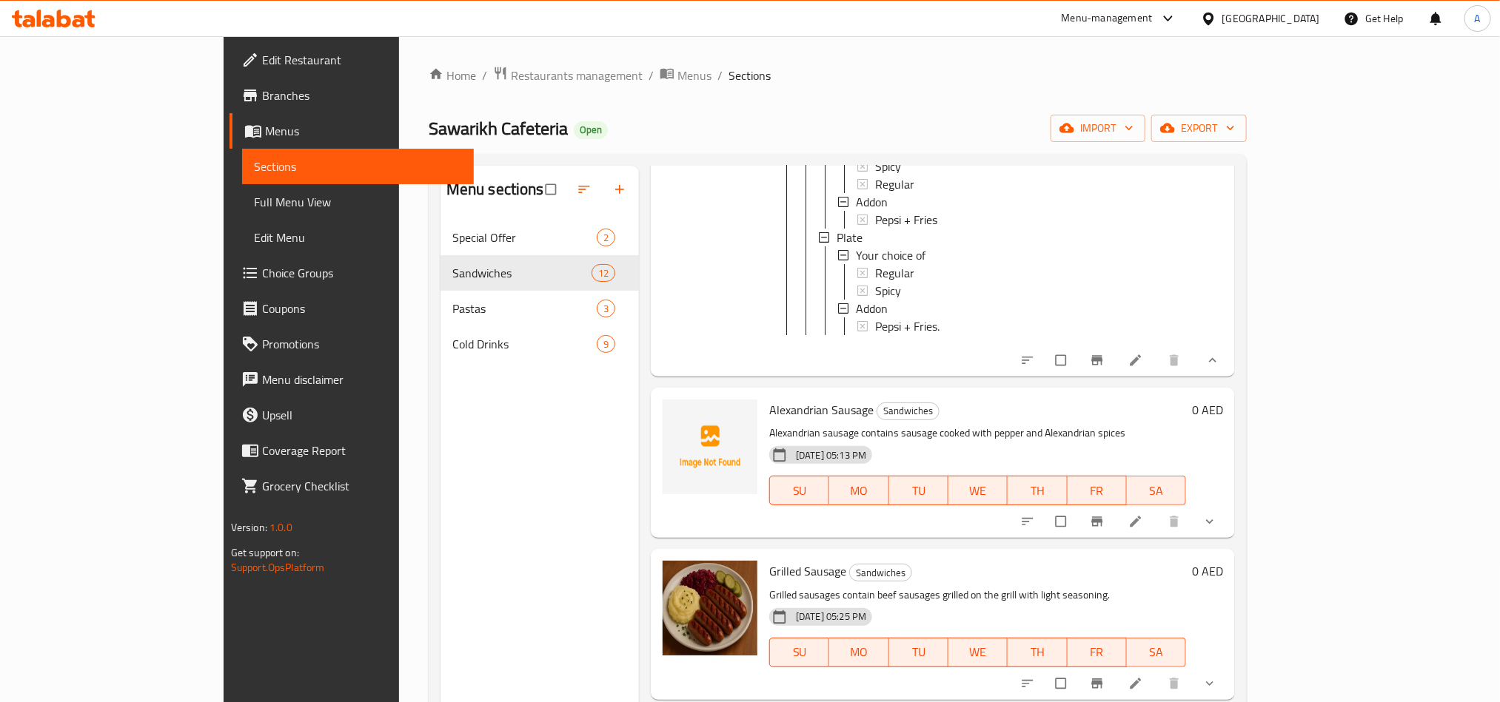
click at [1217, 514] on icon "show more" at bounding box center [1209, 521] width 15 height 15
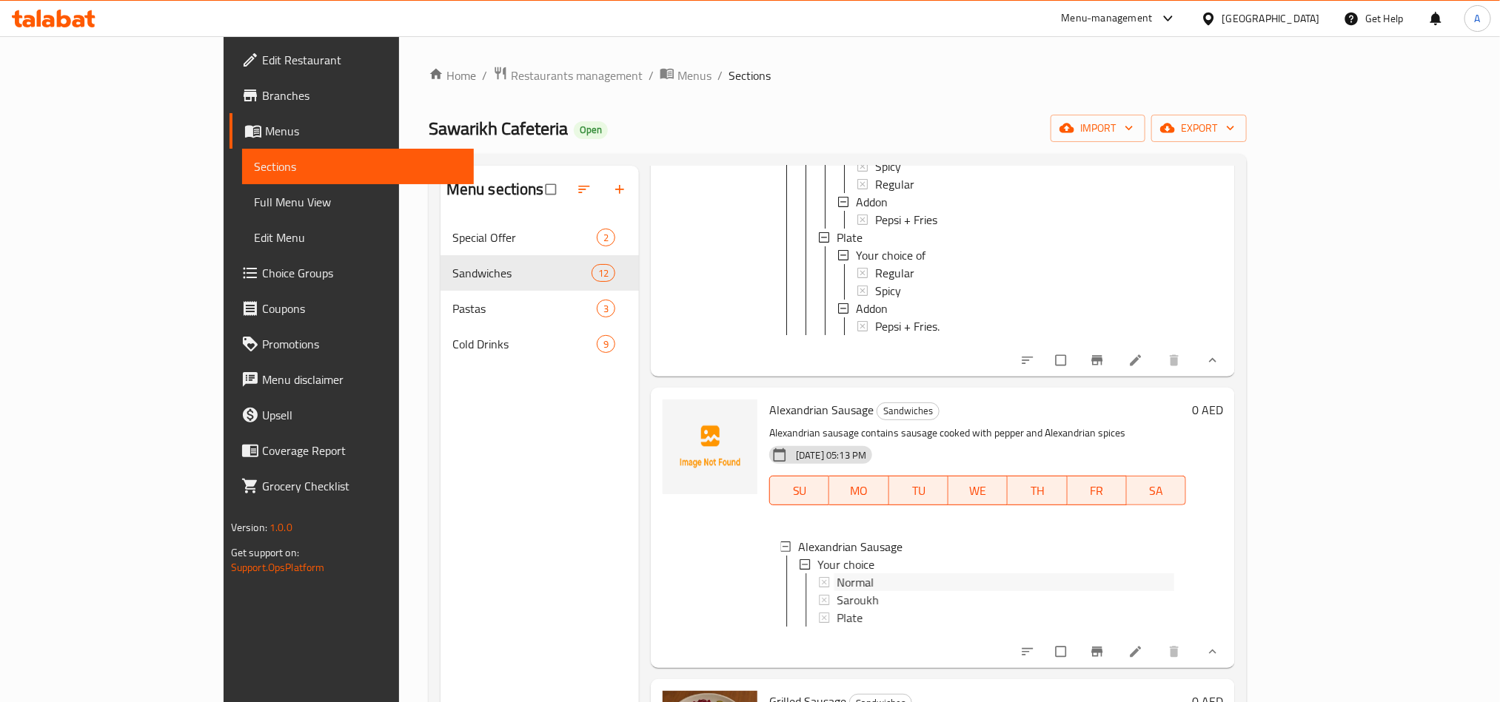
click at [879, 574] on div "Normal" at bounding box center [1005, 583] width 338 height 18
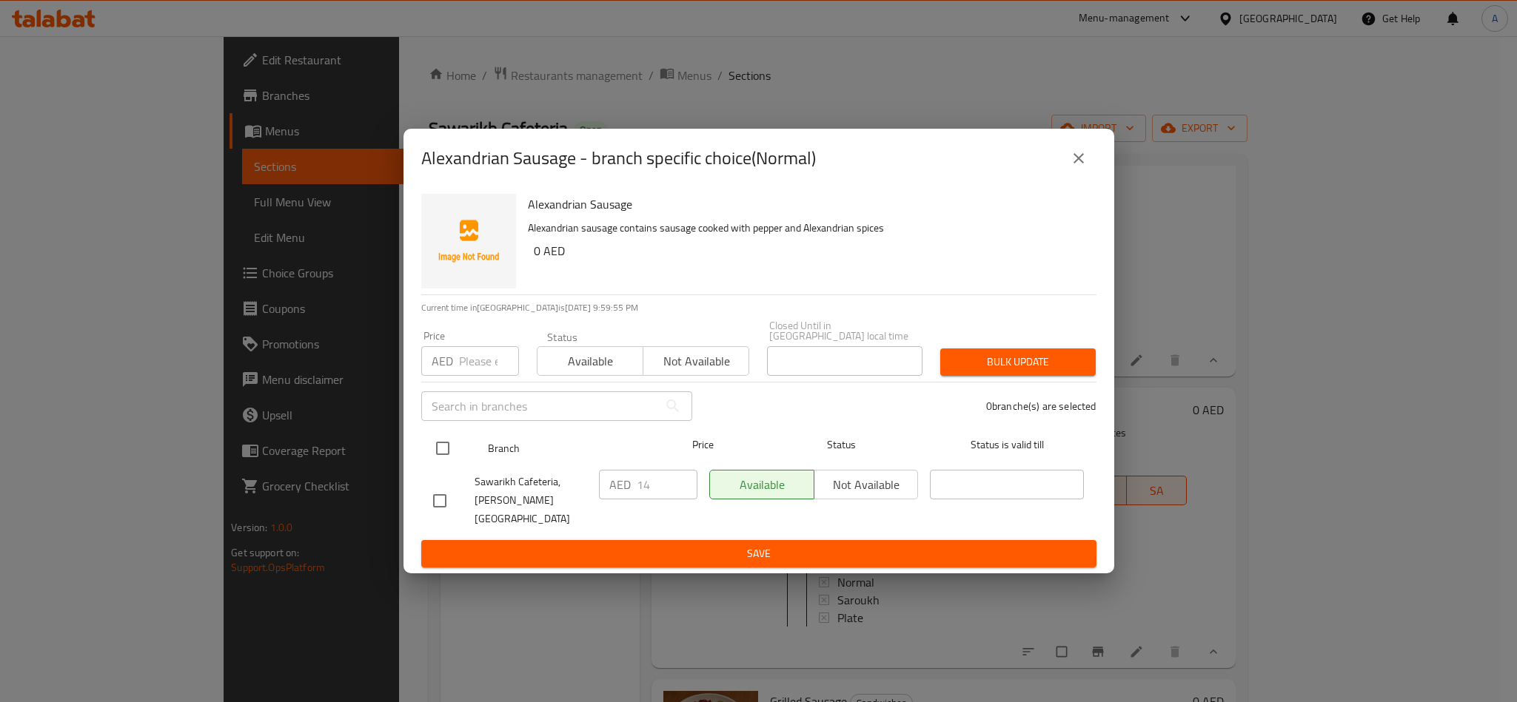
click at [433, 434] on input "checkbox" at bounding box center [442, 448] width 31 height 31
checkbox input "true"
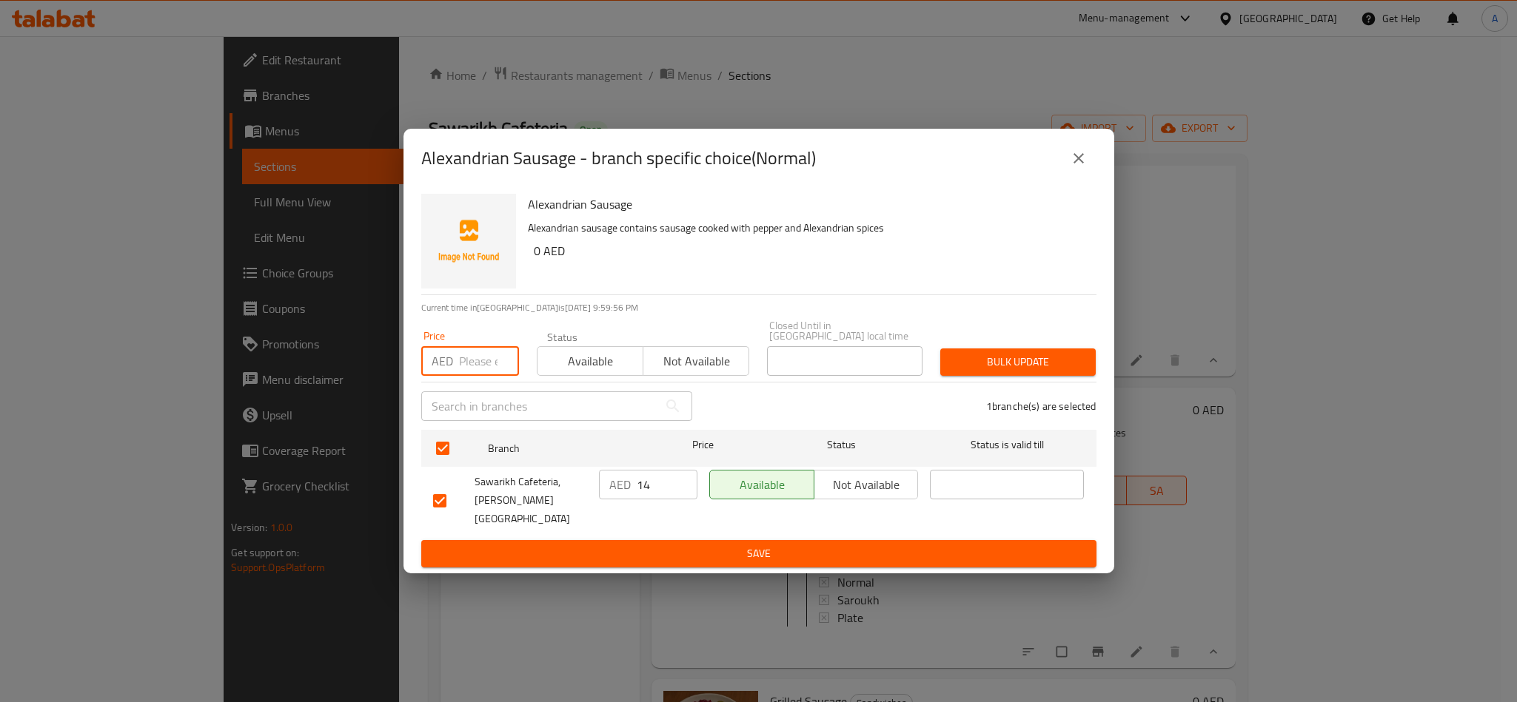
click at [482, 360] on input "number" at bounding box center [489, 361] width 60 height 30
type input "14"
click at [1031, 360] on span "Bulk update" at bounding box center [1018, 362] width 132 height 19
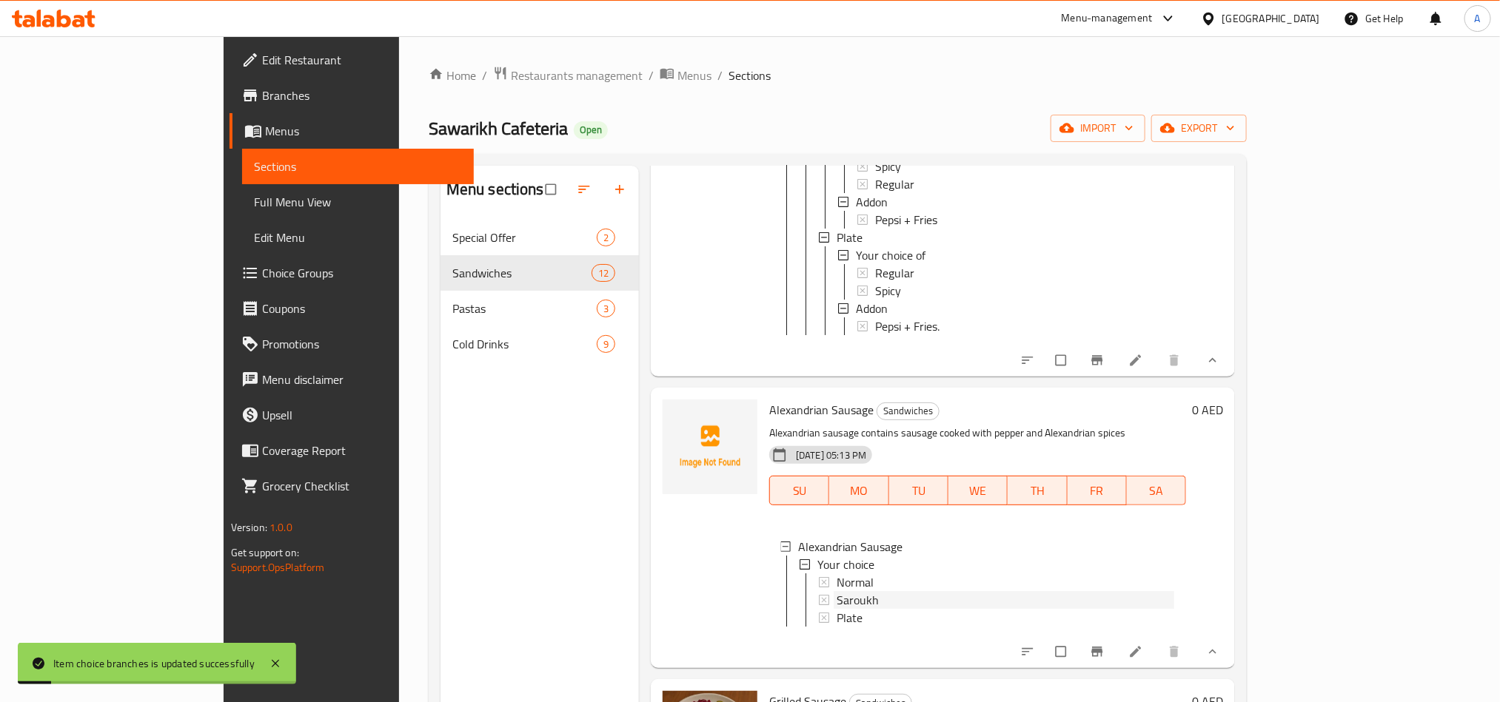
click at [819, 604] on div "Saroukh" at bounding box center [996, 600] width 355 height 18
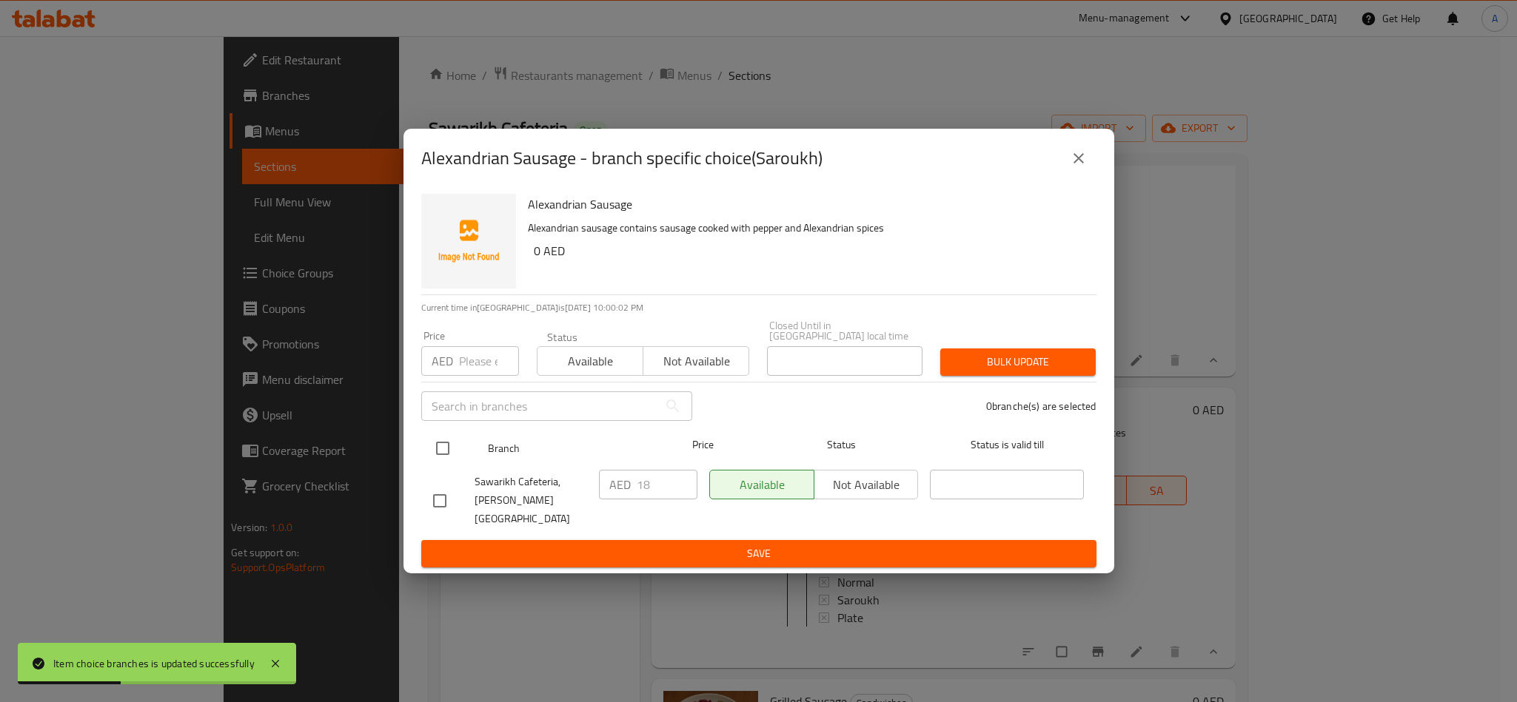
click at [431, 456] on input "checkbox" at bounding box center [442, 448] width 31 height 31
checkbox input "true"
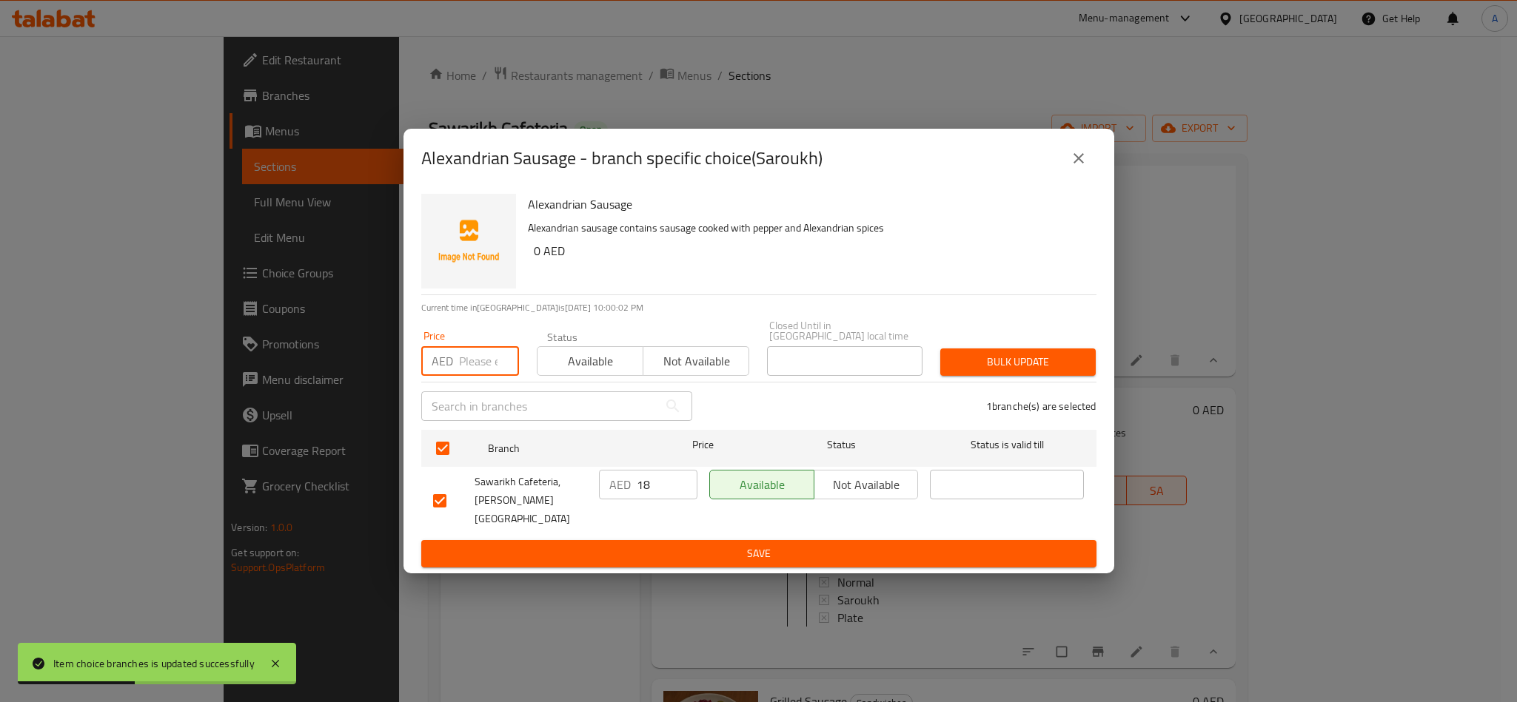
click at [471, 367] on input "number" at bounding box center [489, 361] width 60 height 30
type input "18"
click at [1068, 365] on span "Bulk update" at bounding box center [1018, 362] width 132 height 19
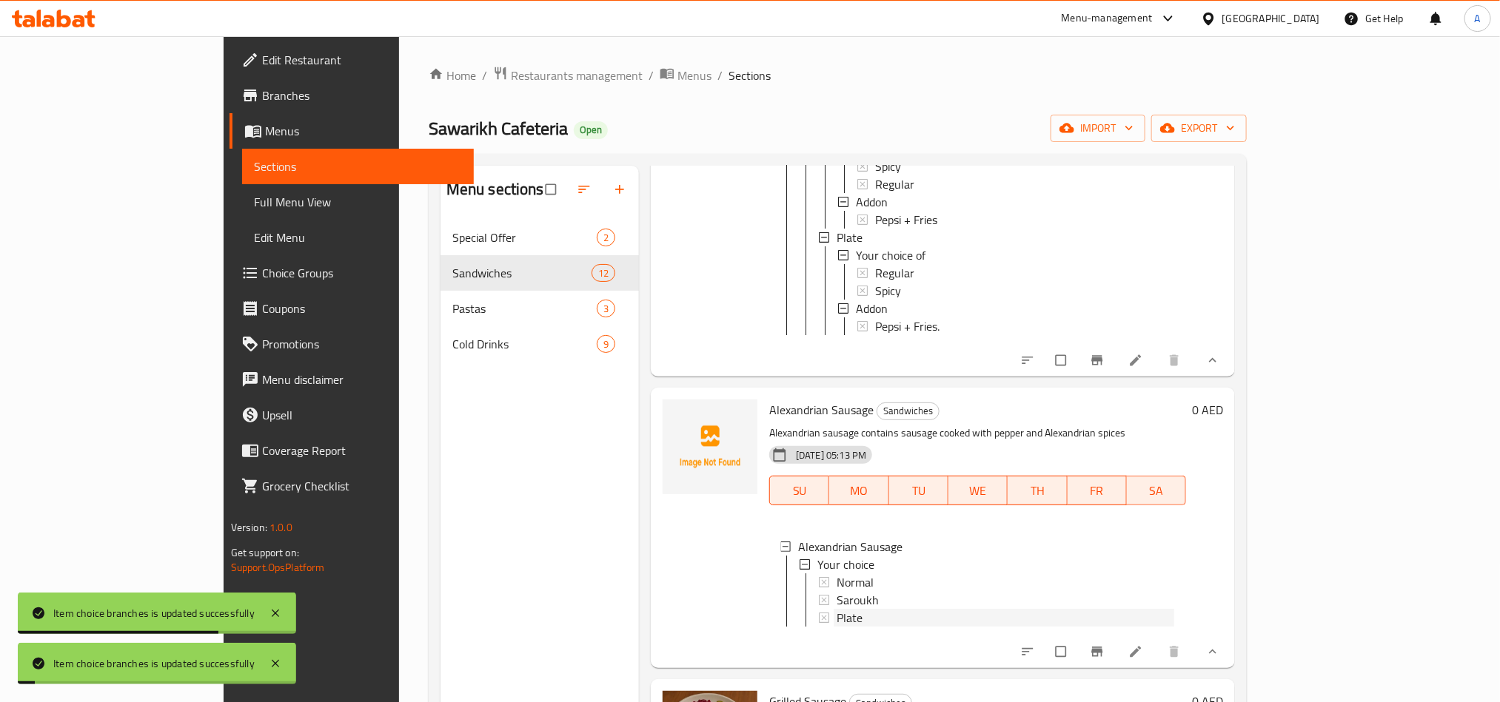
click at [836, 615] on div "Plate" at bounding box center [1005, 618] width 338 height 18
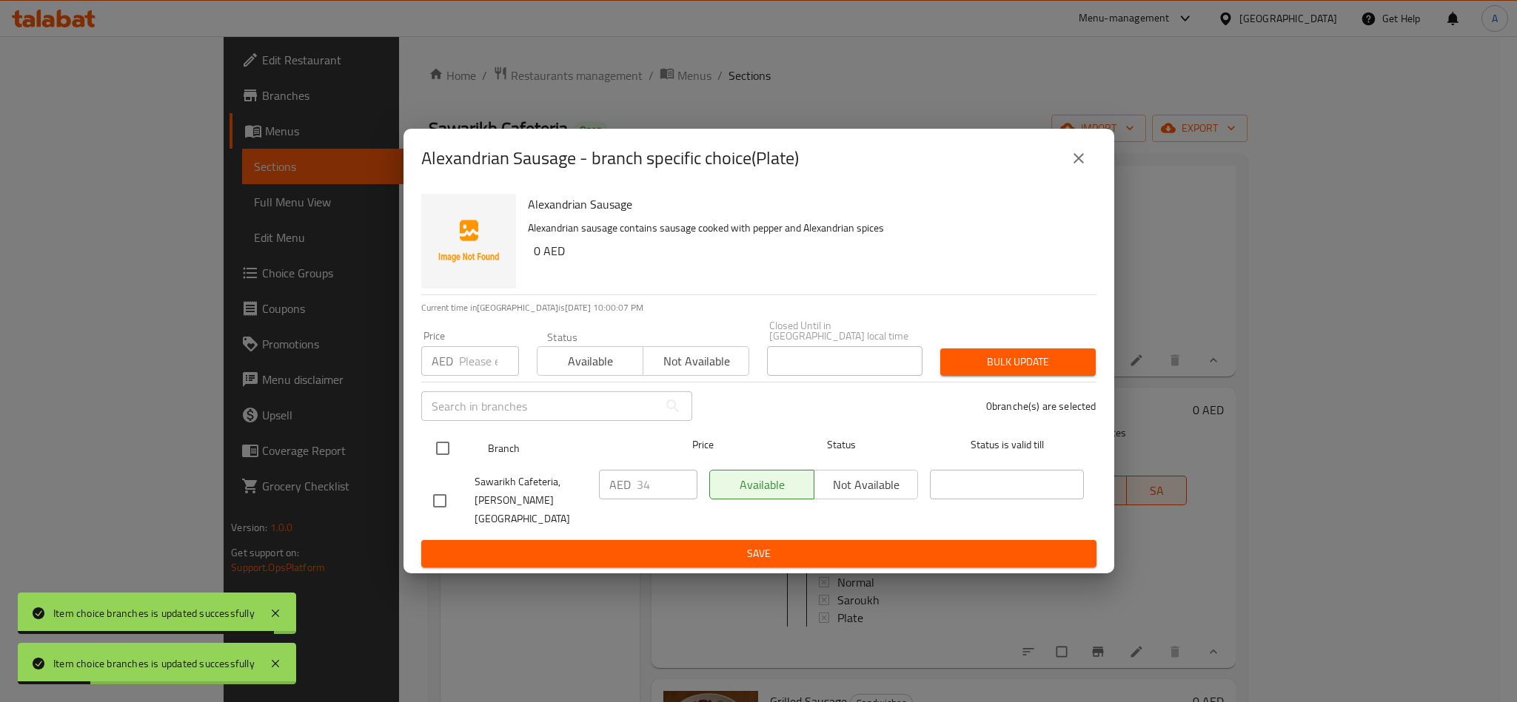
click at [446, 455] on input "checkbox" at bounding box center [442, 448] width 31 height 31
checkbox input "true"
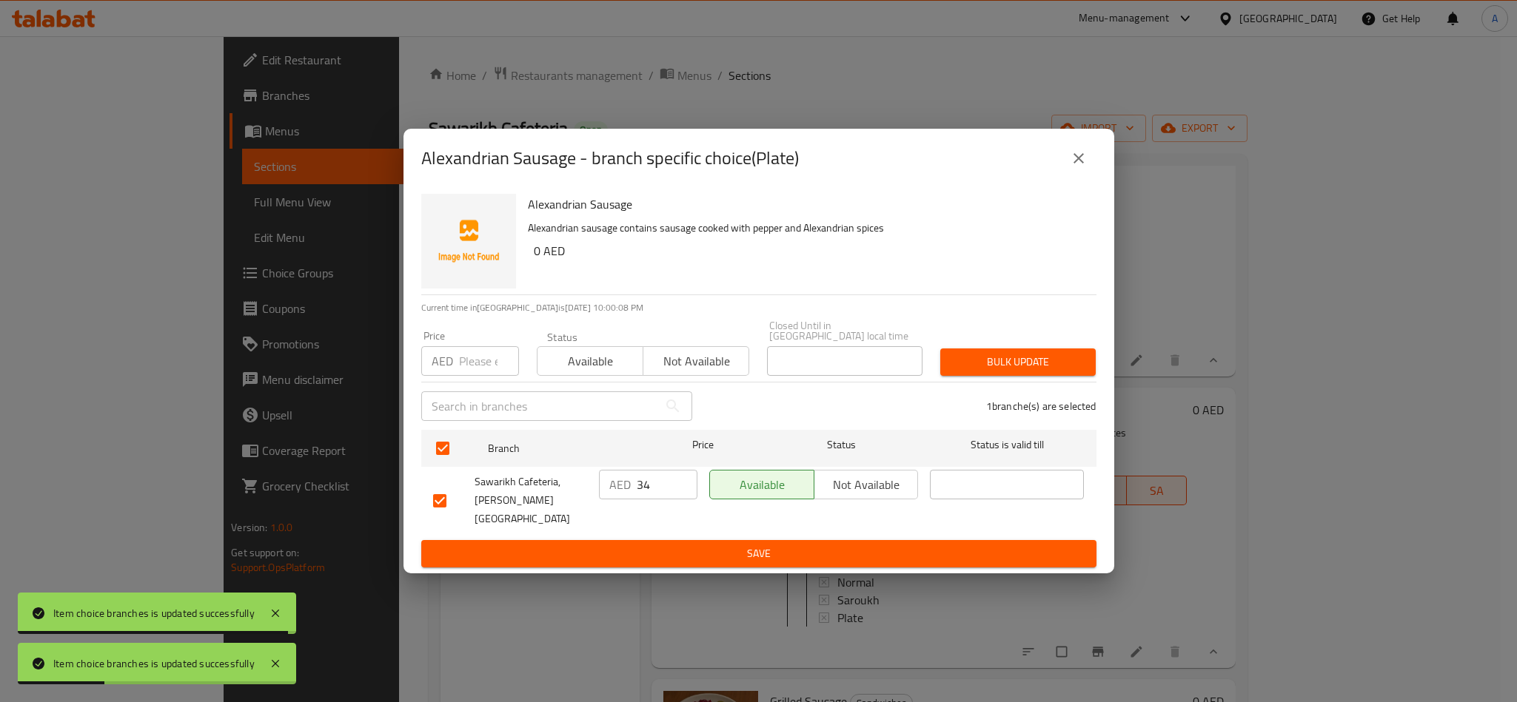
drag, startPoint x: 469, startPoint y: 357, endPoint x: 1492, endPoint y: 136, distance: 1047.3
click at [469, 357] on input "number" at bounding box center [489, 361] width 60 height 30
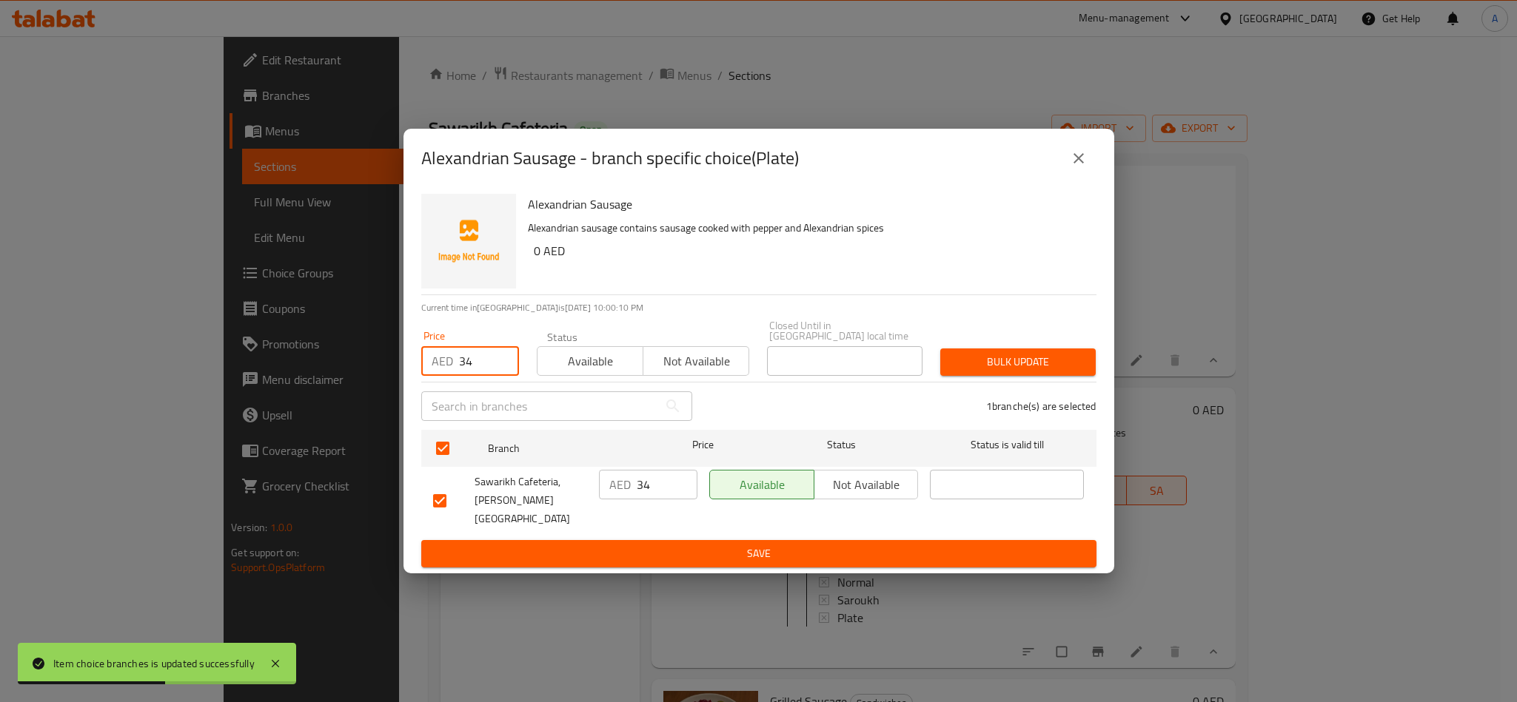
type input "34"
click at [1044, 349] on button "Bulk update" at bounding box center [1017, 362] width 155 height 27
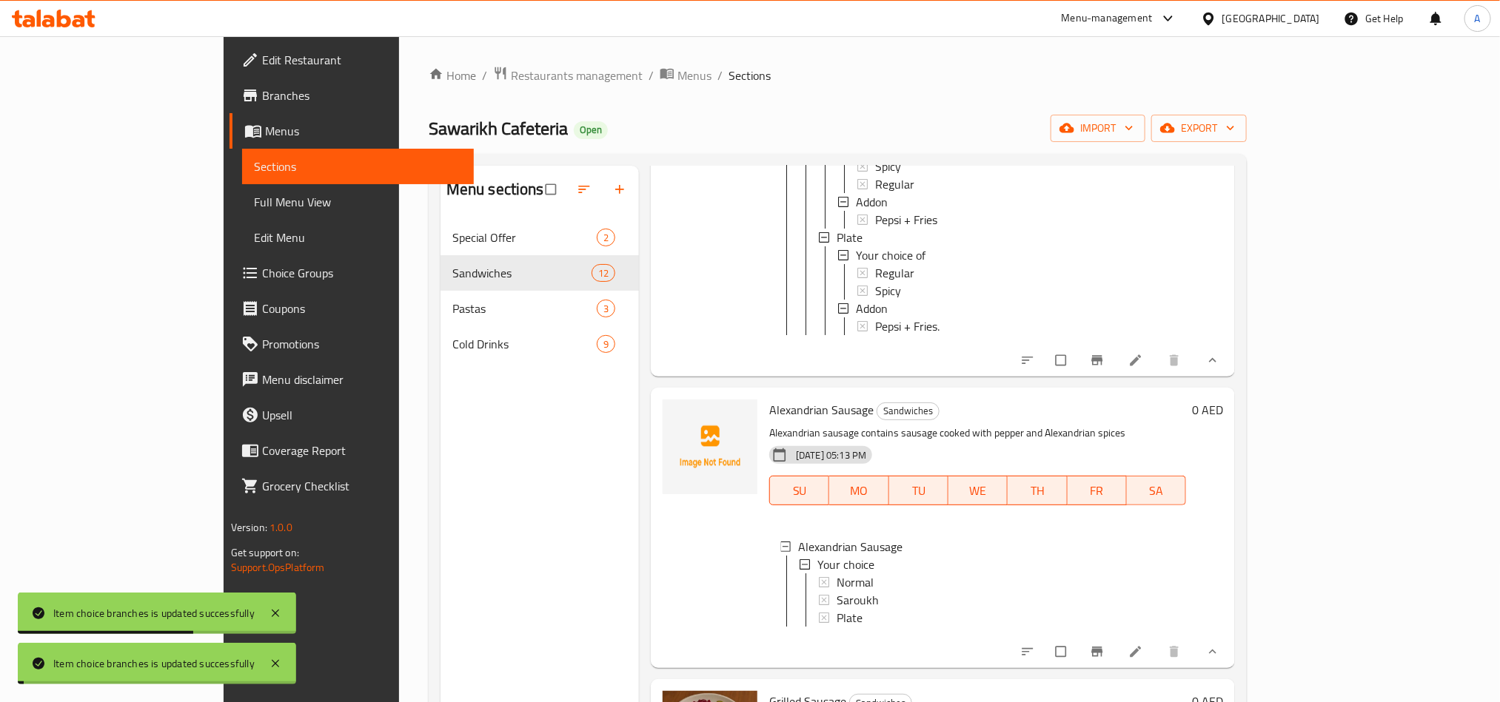
scroll to position [2, 0]
click at [1158, 664] on li at bounding box center [1136, 652] width 41 height 24
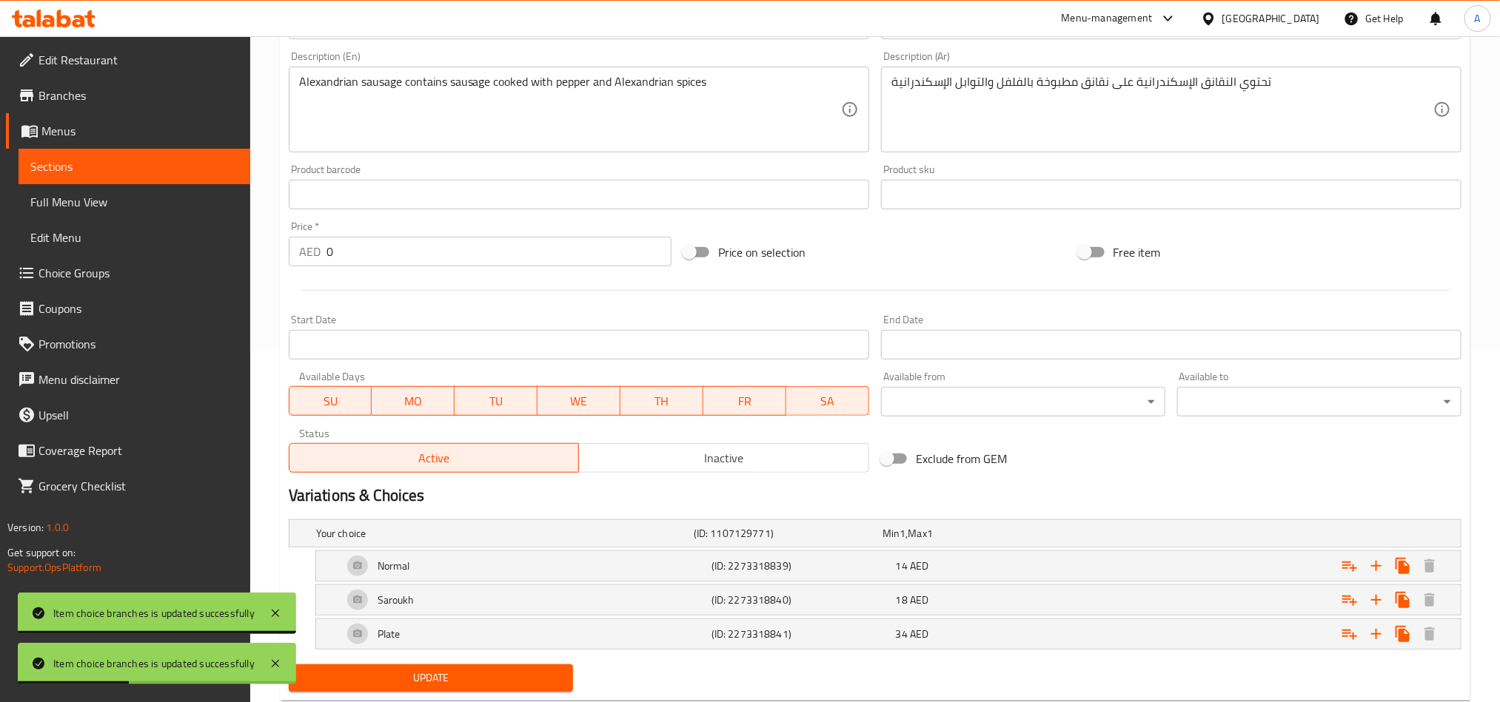
scroll to position [395, 0]
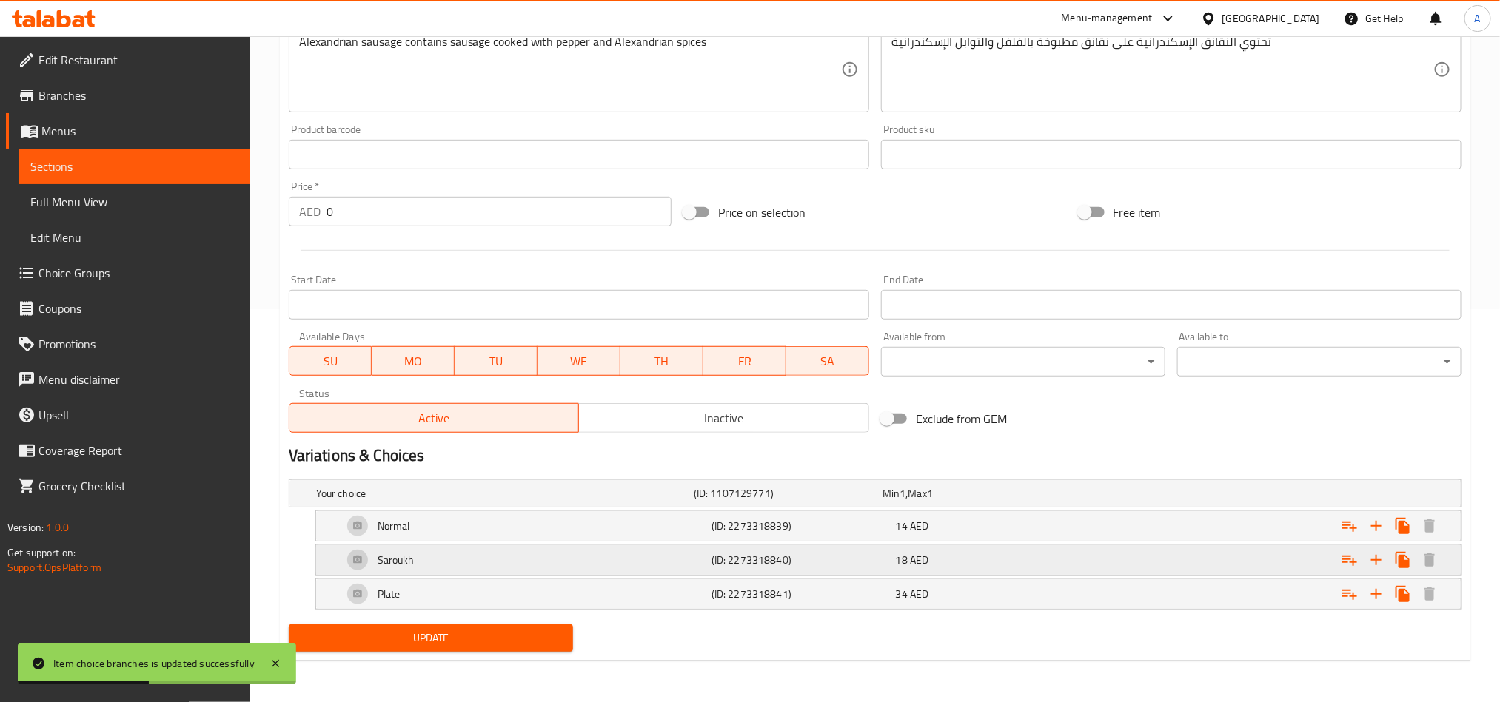
drag, startPoint x: 973, startPoint y: 540, endPoint x: 1013, endPoint y: 584, distance: 59.7
click at [973, 540] on div "Normal (ID: 2273318839) 14 AED" at bounding box center [893, 526] width 1106 height 36
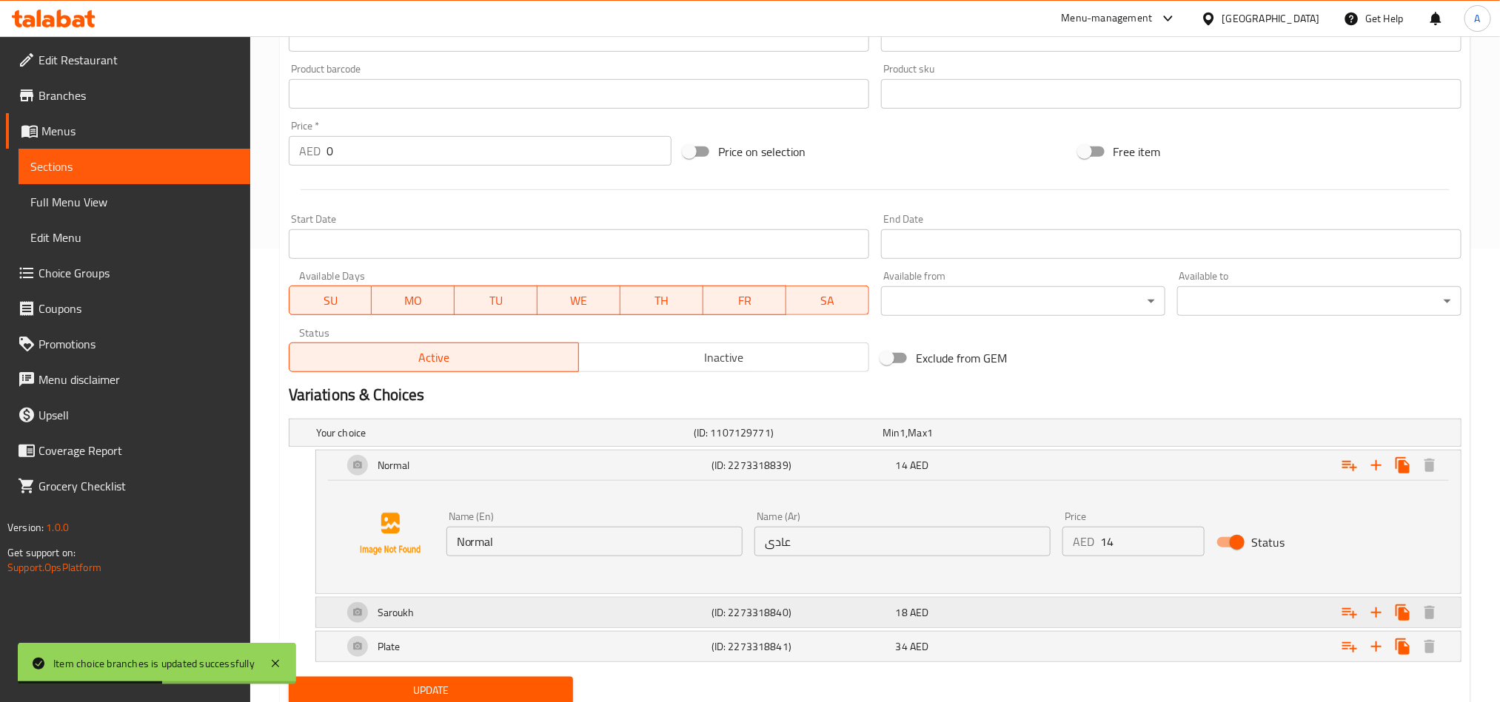
scroll to position [508, 0]
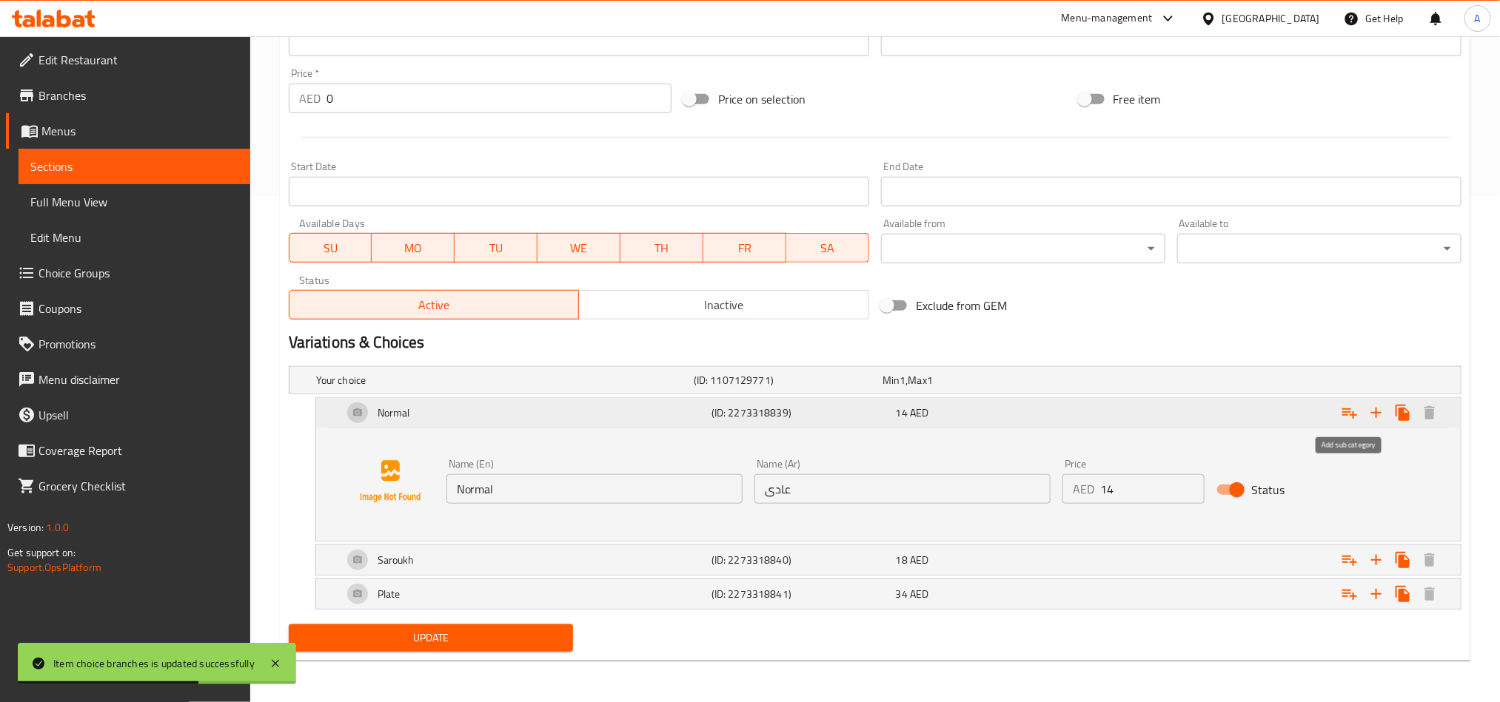
click at [1354, 411] on icon "Expand" at bounding box center [1349, 413] width 18 height 18
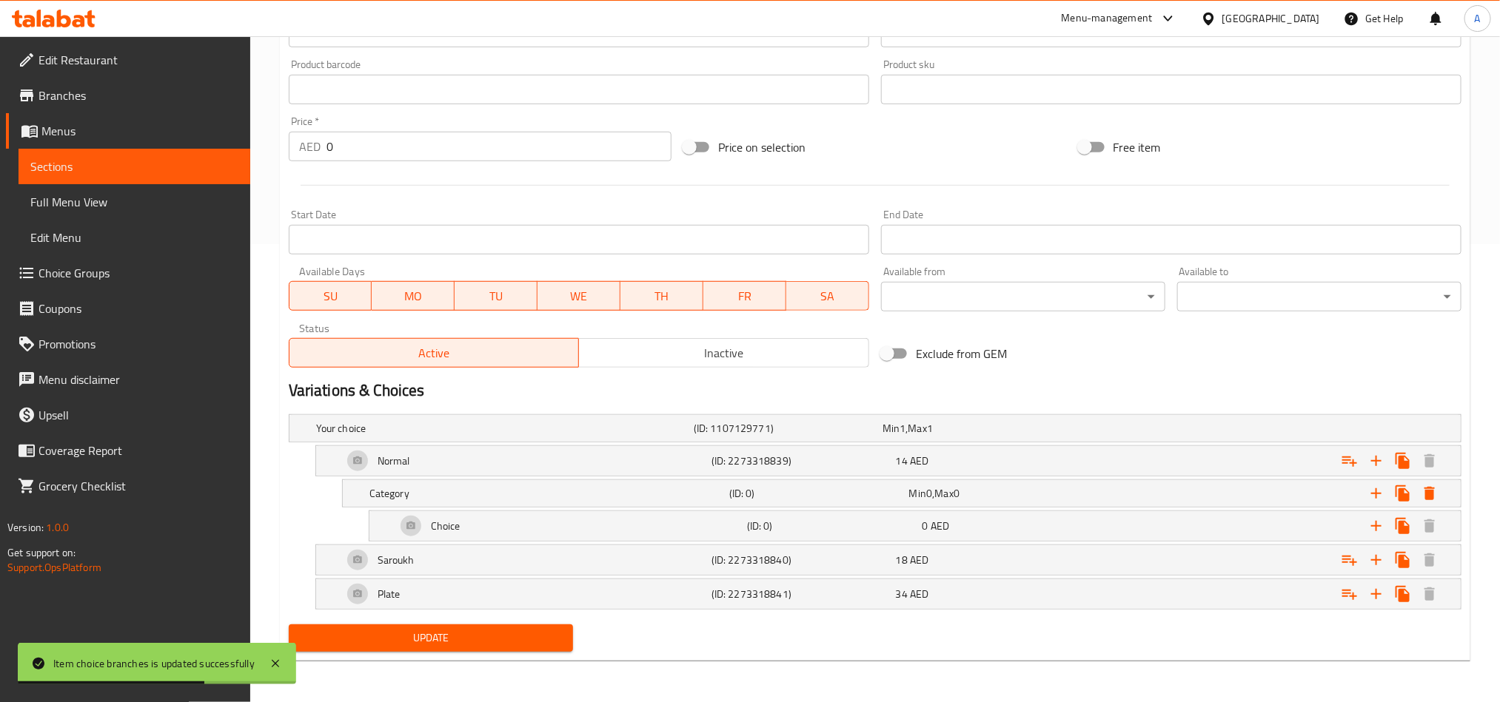
scroll to position [462, 0]
click at [1395, 520] on icon "Expand" at bounding box center [1402, 526] width 14 height 16
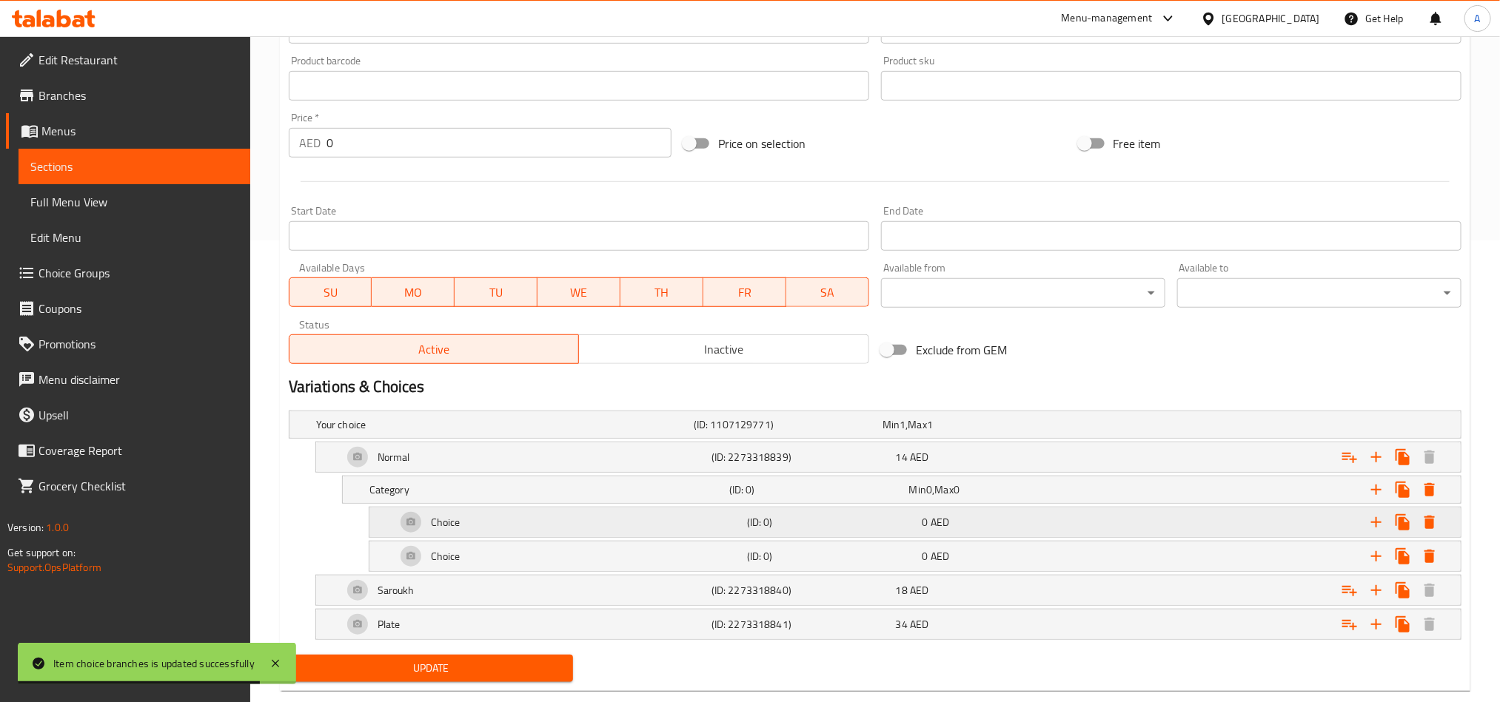
click at [1022, 527] on div "0 AED" at bounding box center [1006, 522] width 169 height 15
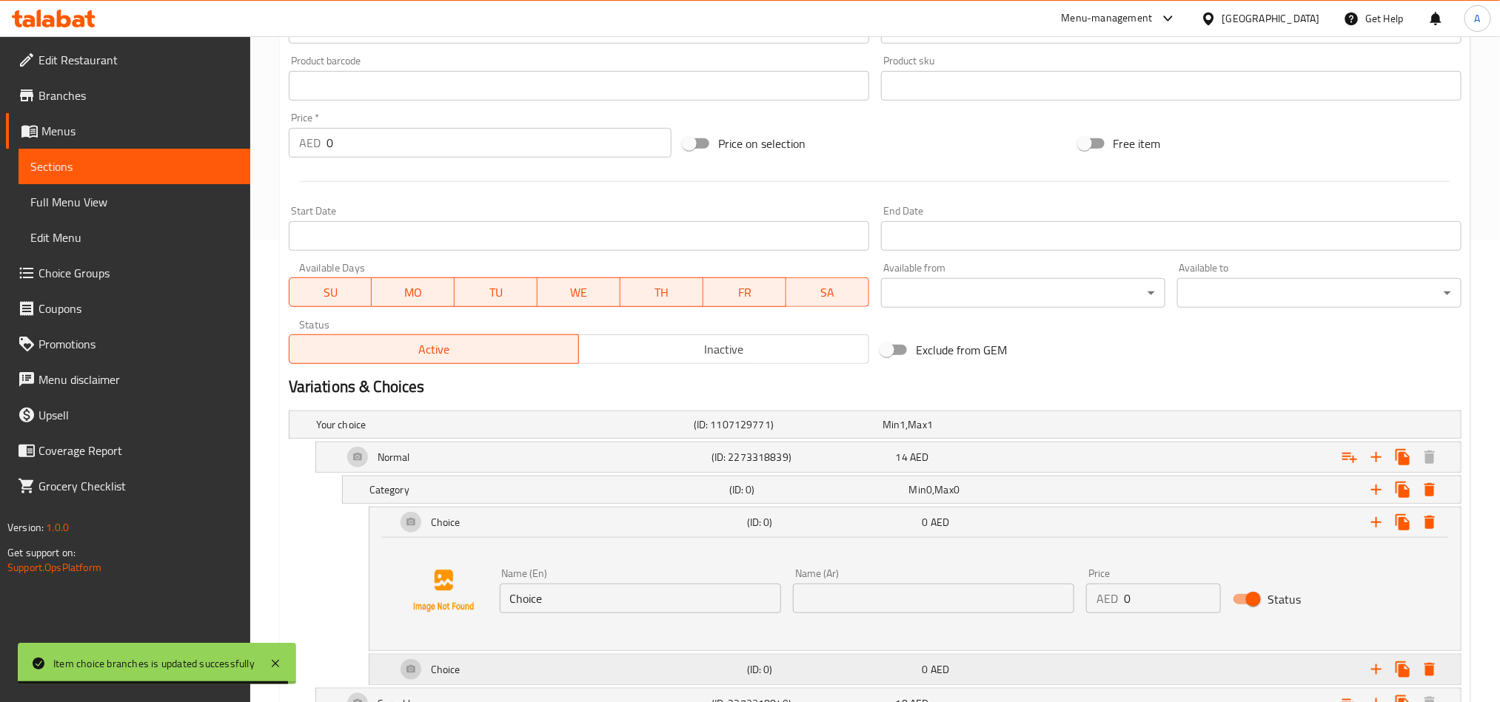
click at [1055, 662] on div "0 AED" at bounding box center [1006, 669] width 175 height 21
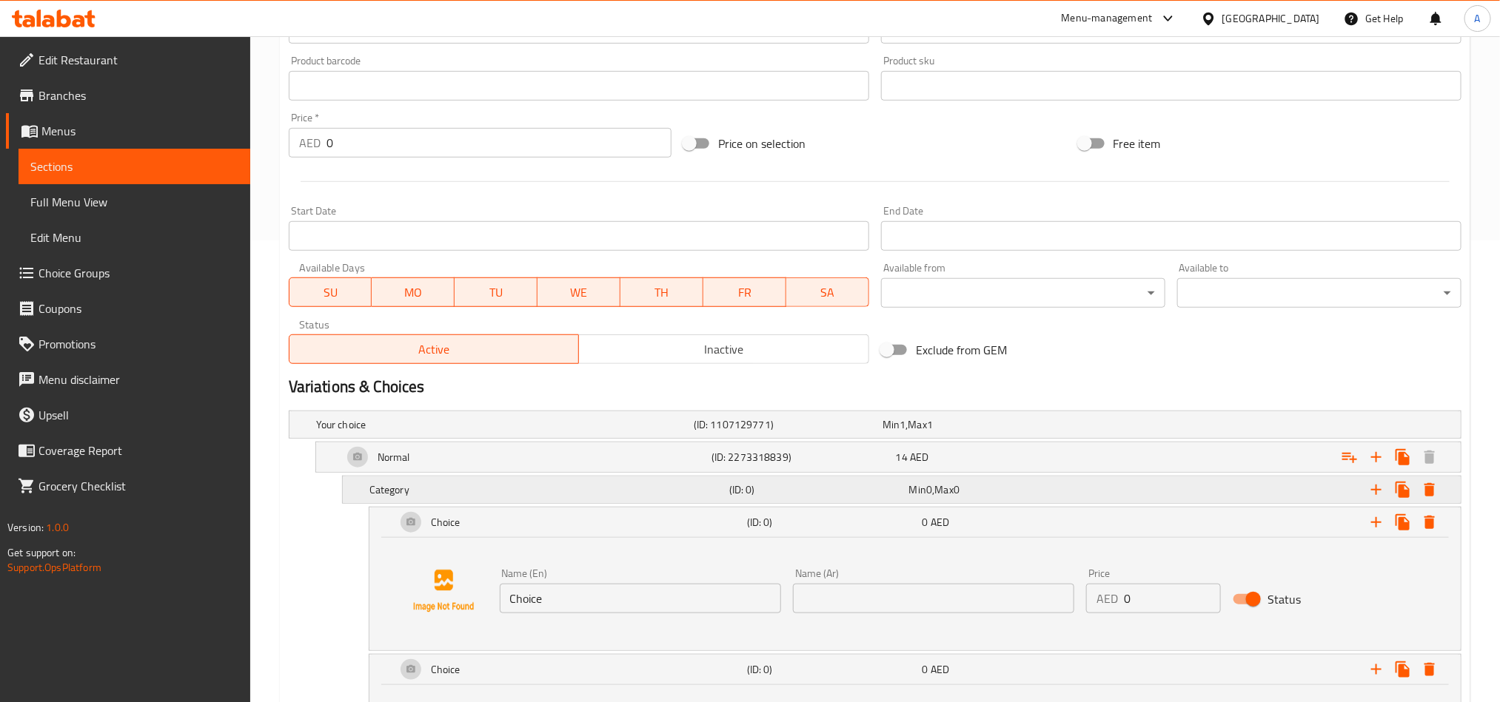
click at [733, 487] on h5 "(ID: 0)" at bounding box center [816, 490] width 174 height 15
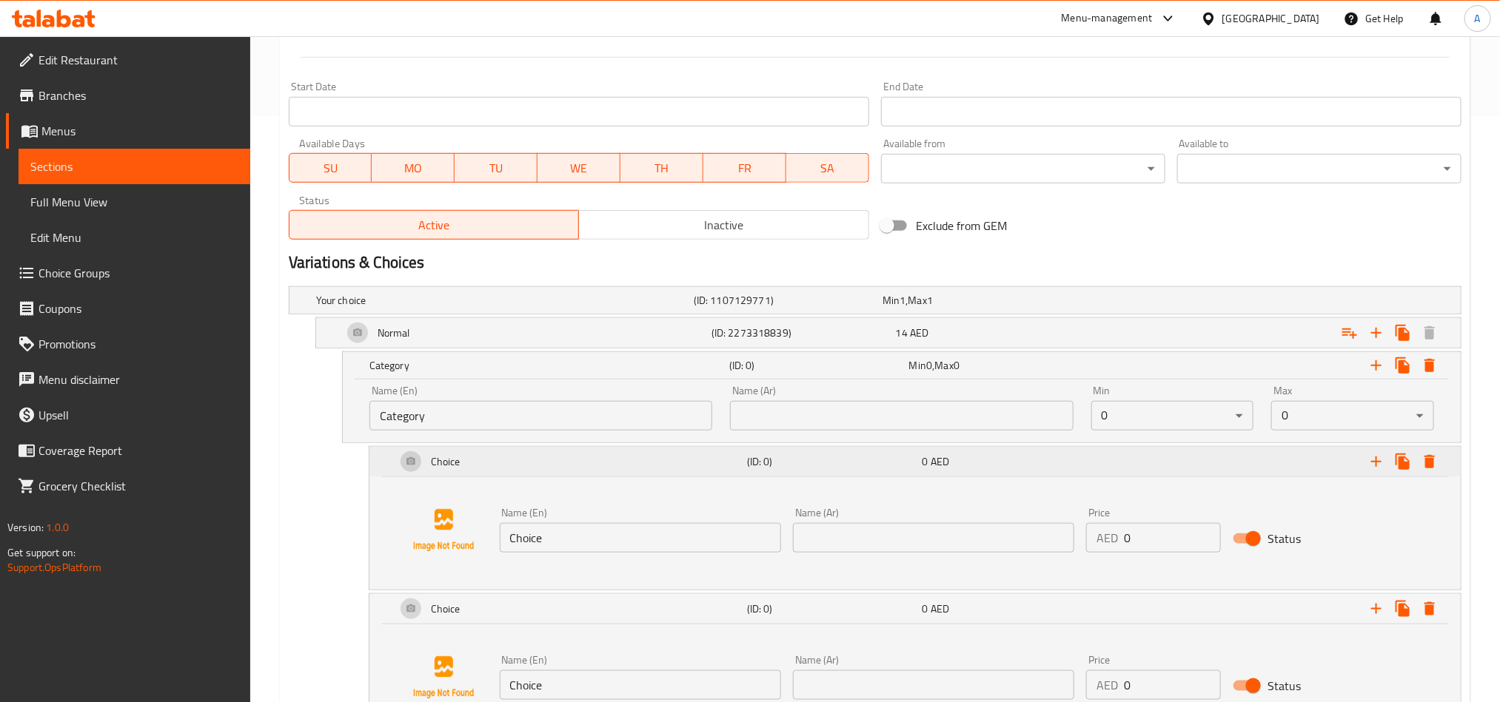
scroll to position [684, 0]
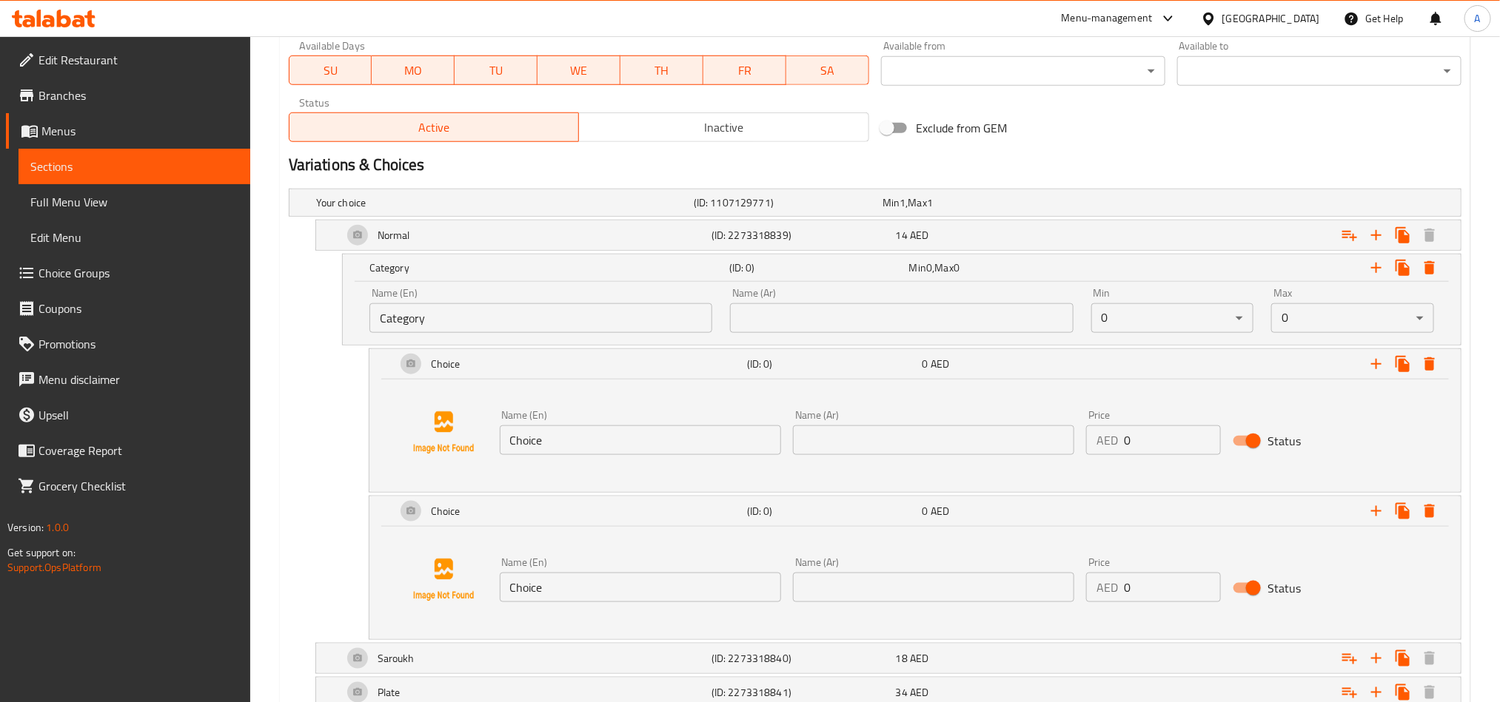
click at [654, 322] on input "Category" at bounding box center [540, 318] width 343 height 30
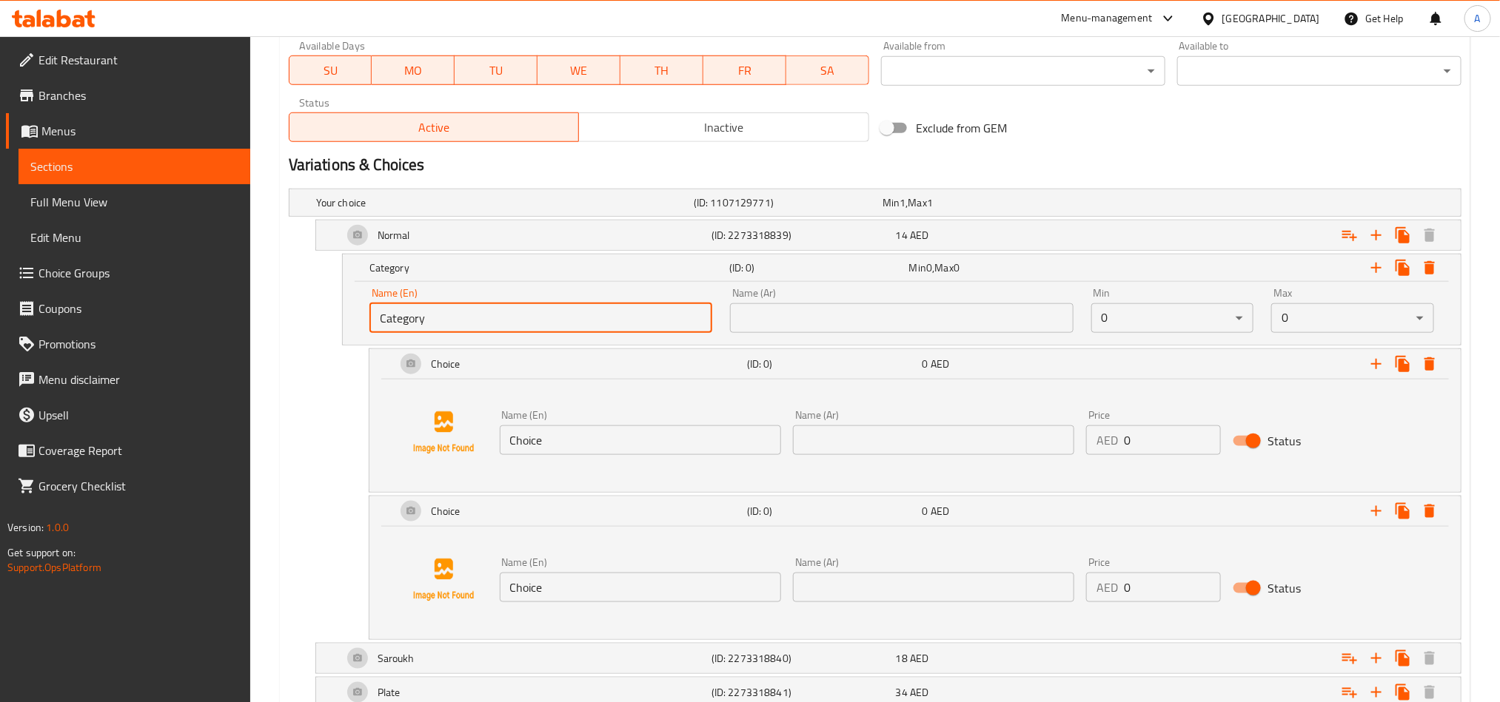
click at [654, 322] on input "Category" at bounding box center [540, 318] width 343 height 30
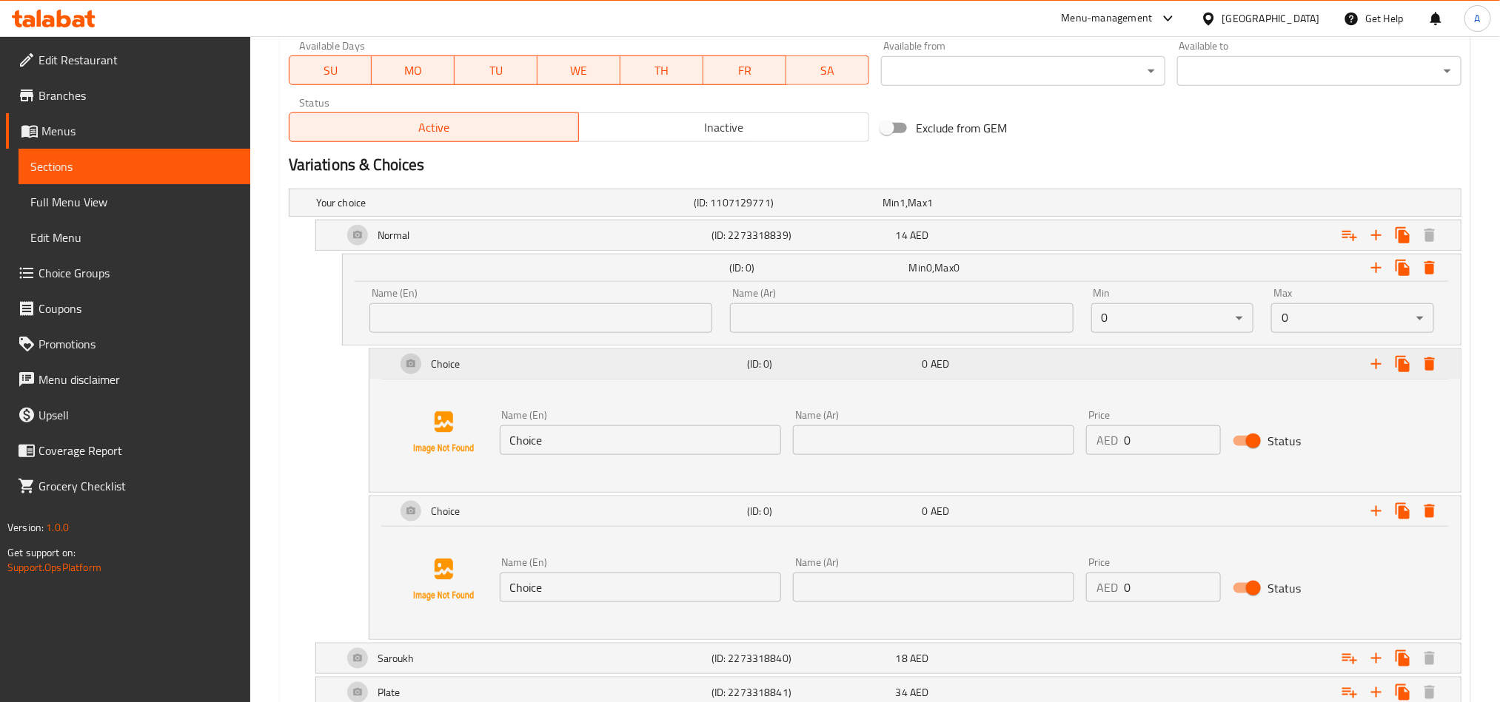
click at [576, 367] on div "Choice" at bounding box center [568, 364] width 351 height 36
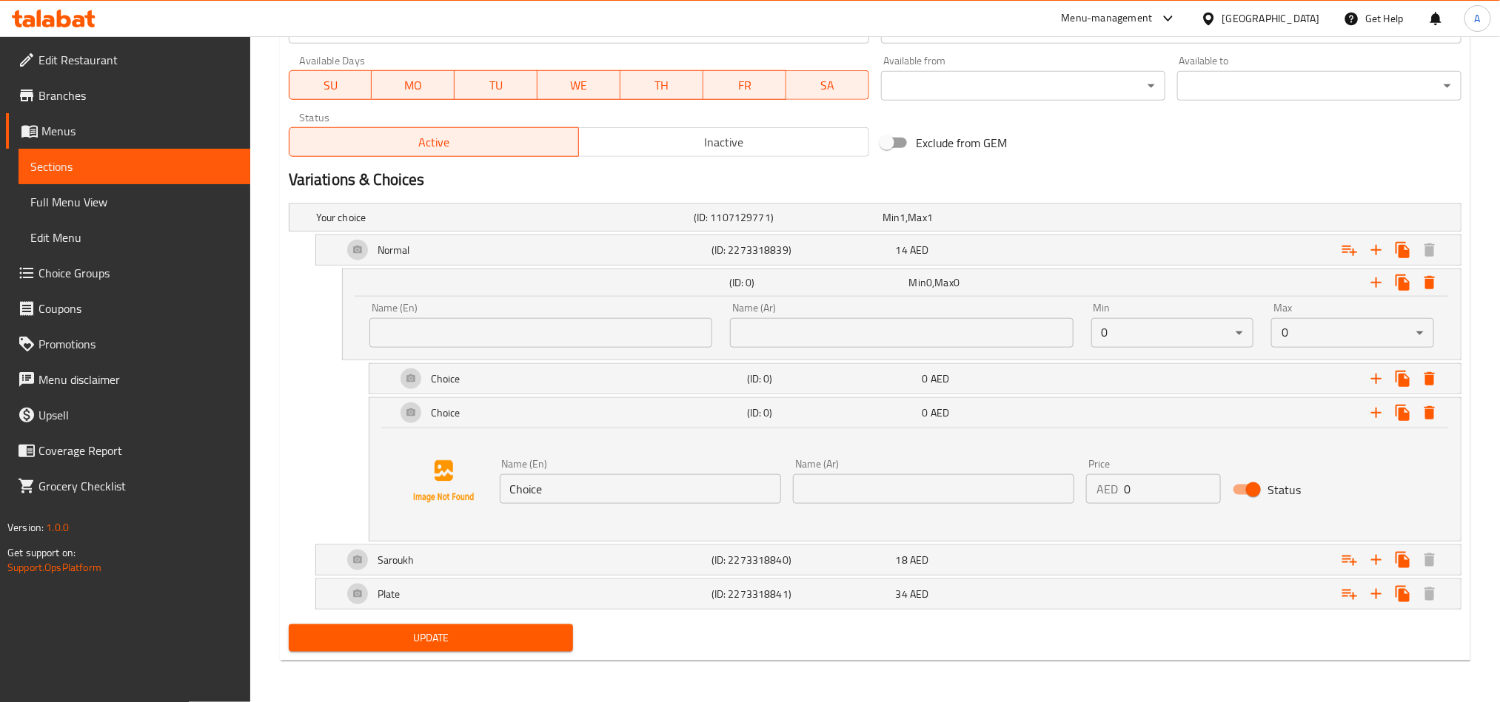
scroll to position [674, 0]
click at [526, 329] on input "text" at bounding box center [540, 333] width 343 height 30
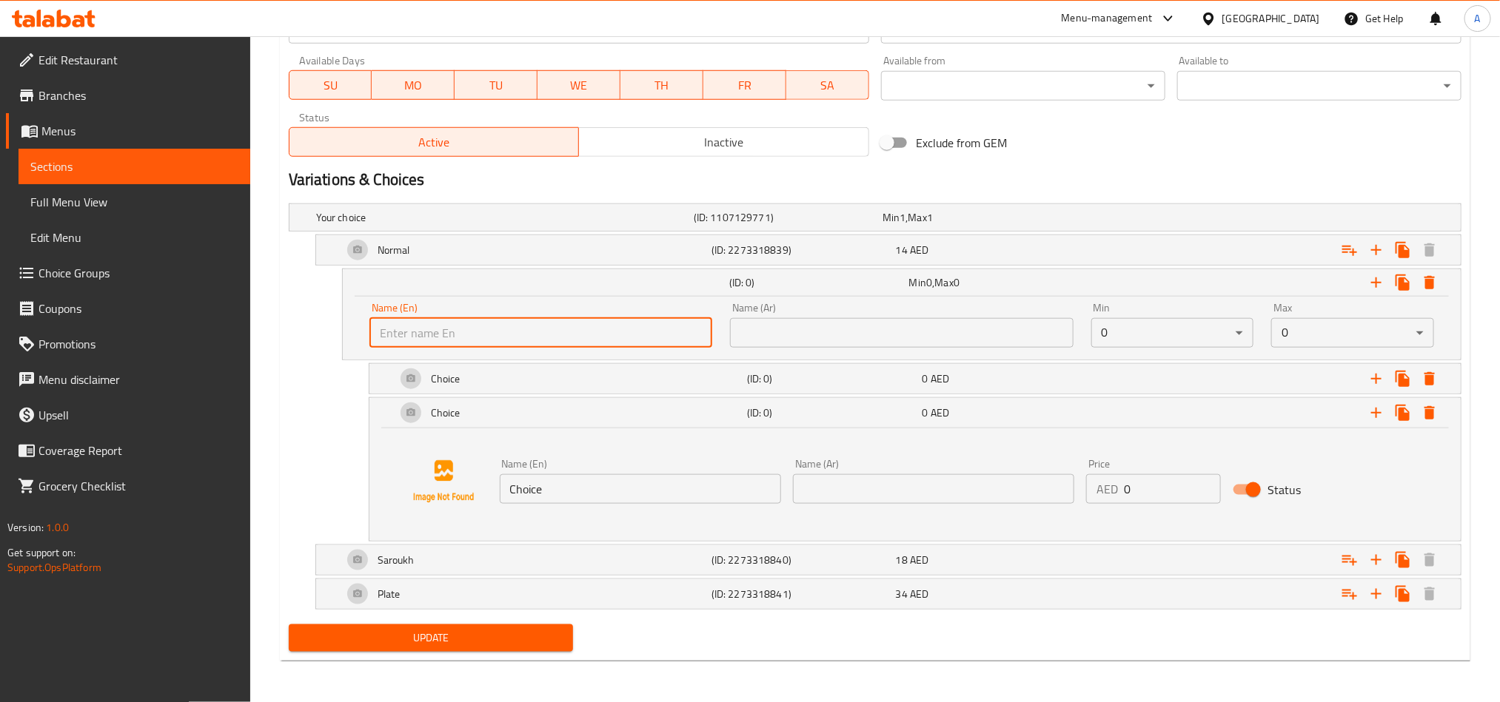
click at [526, 329] on input "text" at bounding box center [540, 333] width 343 height 30
paste input "Your choice of"
type input "Your choice of"
click at [860, 345] on div "Name (Ar) Name (Ar)" at bounding box center [901, 325] width 360 height 63
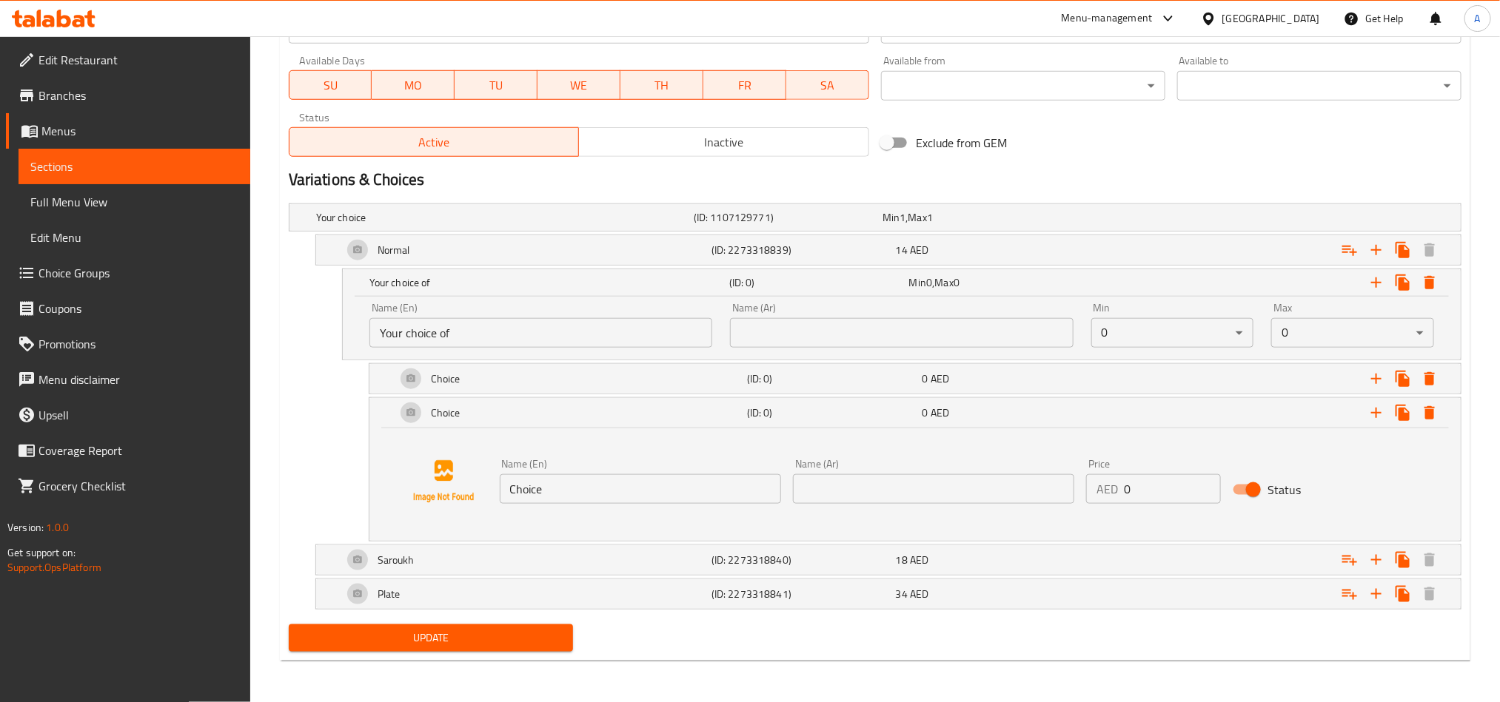
click at [913, 345] on div "Name (Ar) Name (Ar)" at bounding box center [901, 325] width 360 height 63
click at [939, 327] on input "text" at bounding box center [901, 333] width 343 height 30
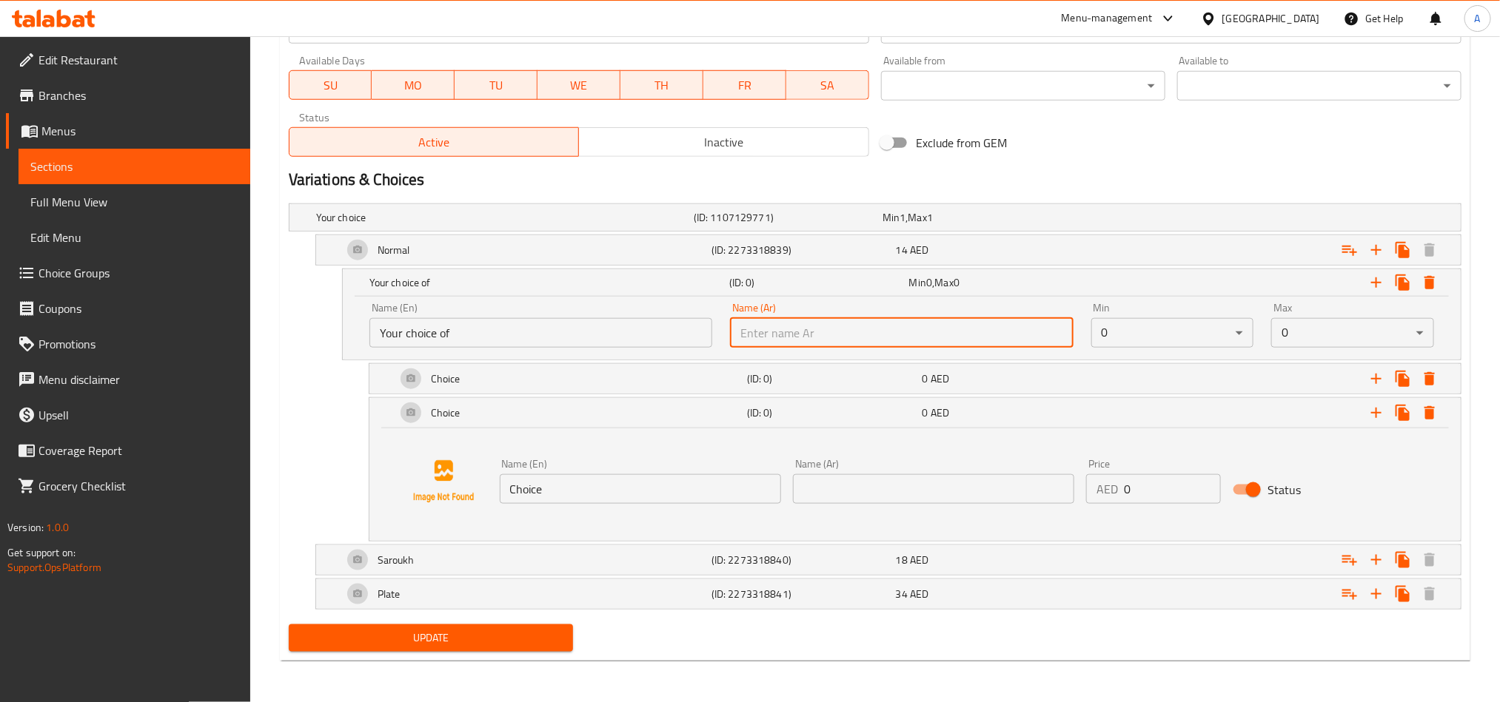
type input "اختيارك من"
click at [1262, 336] on div "Max 0 ​" at bounding box center [1352, 325] width 181 height 63
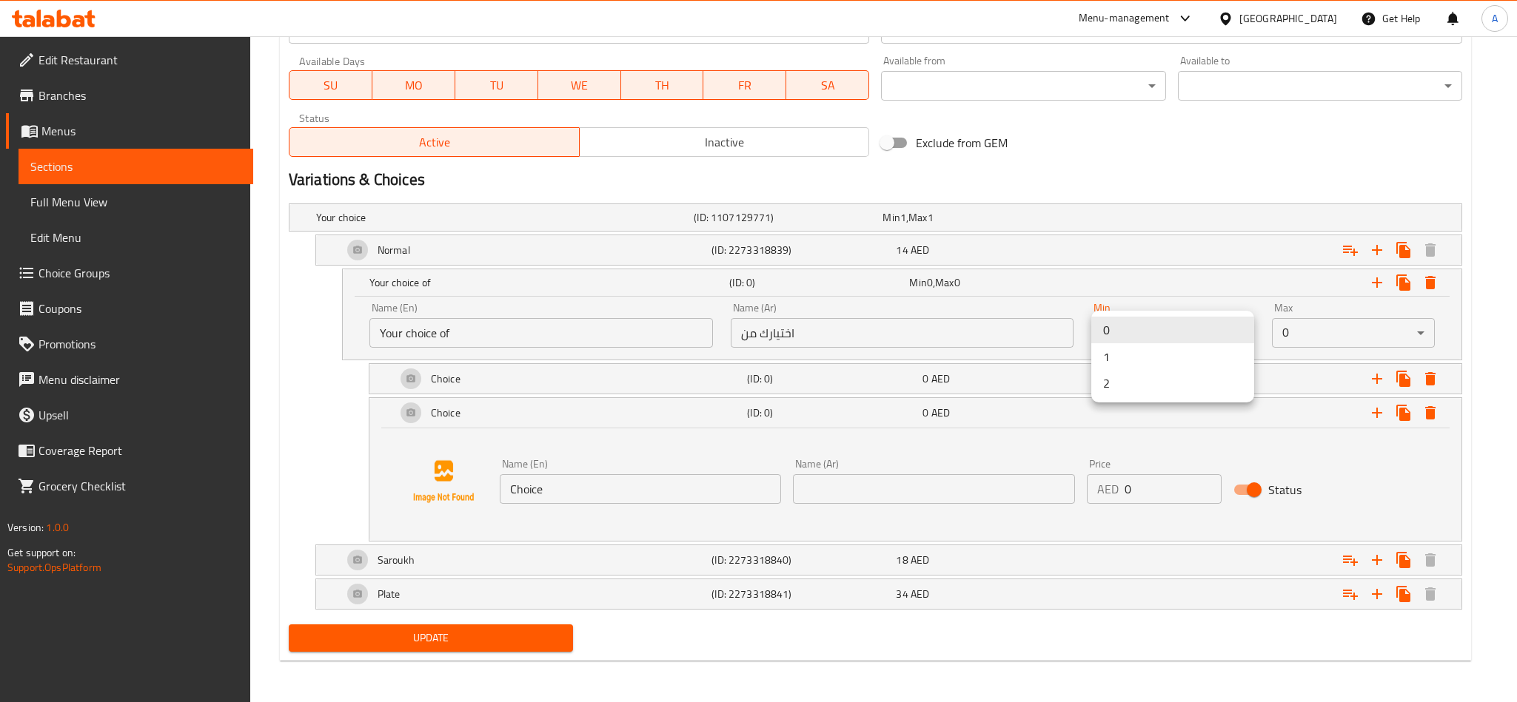
click at [1135, 356] on li "1" at bounding box center [1172, 356] width 163 height 27
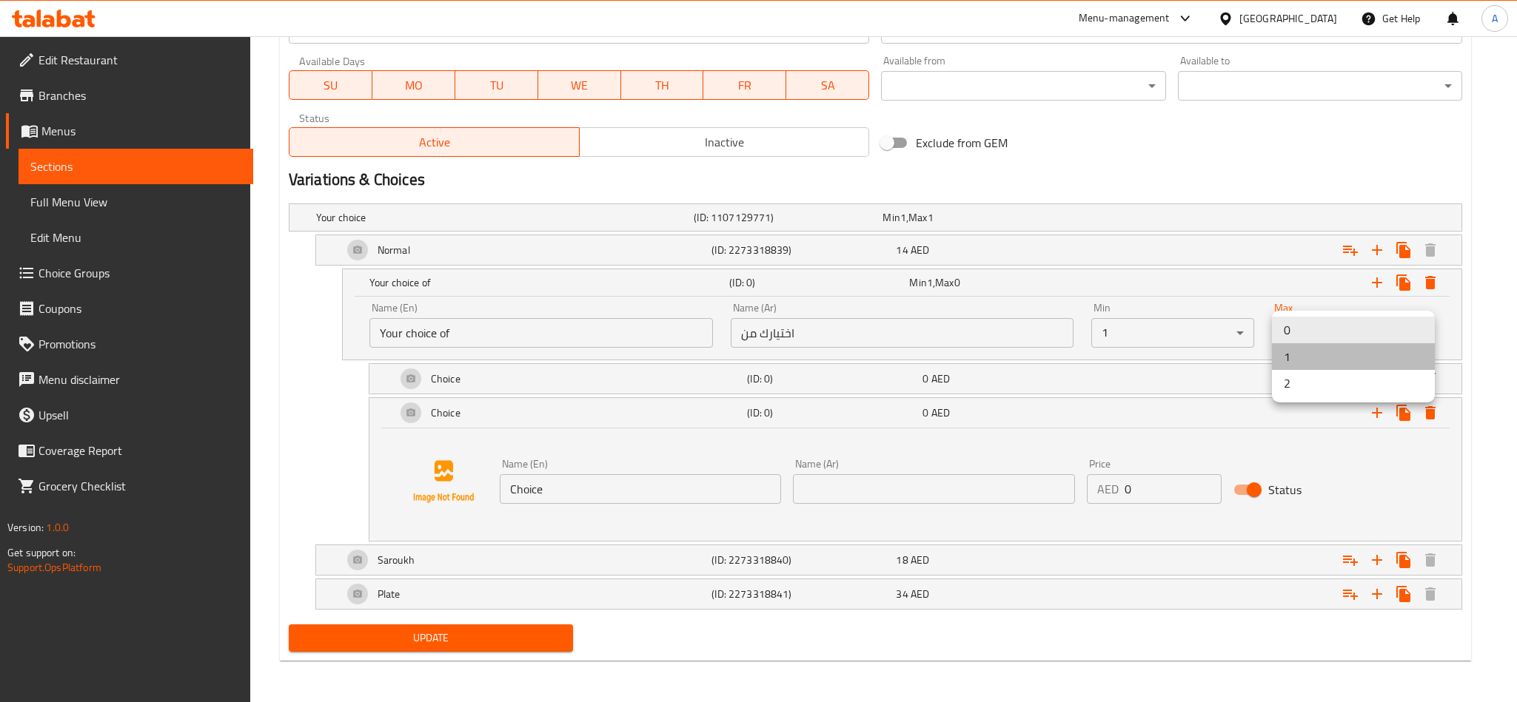
click at [1300, 351] on li "1" at bounding box center [1353, 356] width 163 height 27
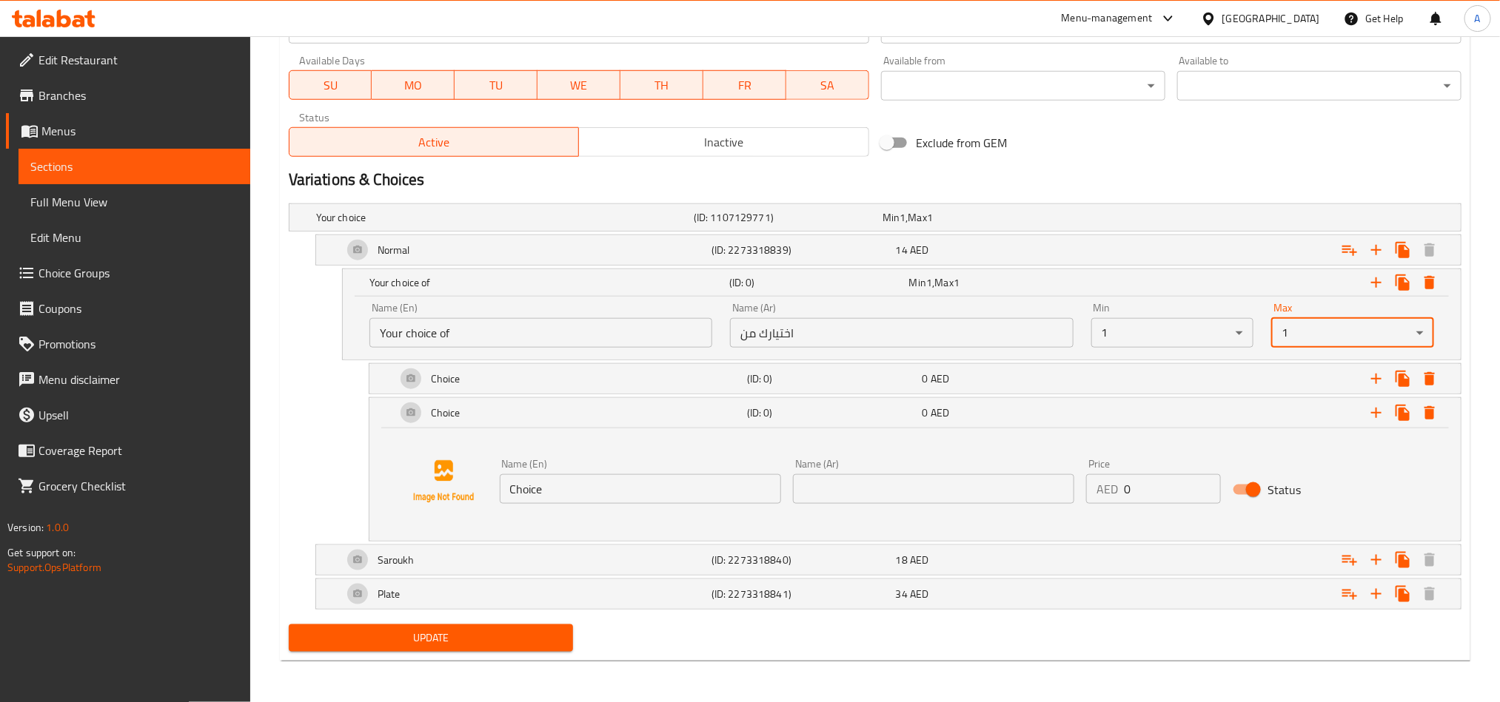
click at [769, 516] on div "Name (En) Choice Name (En) Name (Ar) Name (Ar) Price AED 0 Price Status" at bounding box center [914, 482] width 1055 height 113
click at [756, 502] on input "Choice" at bounding box center [640, 489] width 281 height 30
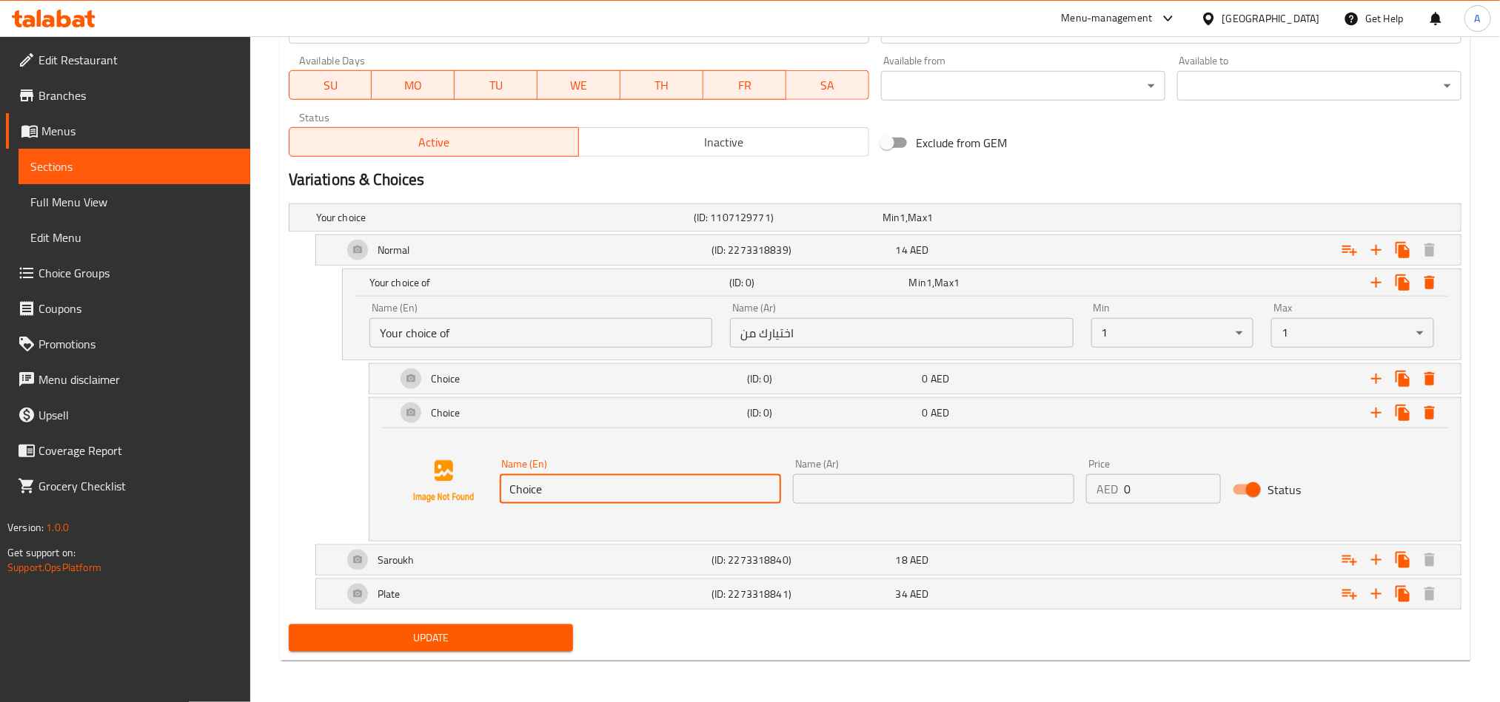
click at [756, 502] on input "Choice" at bounding box center [640, 489] width 281 height 30
click at [756, 502] on input "text" at bounding box center [640, 489] width 281 height 30
drag, startPoint x: 566, startPoint y: 498, endPoint x: 576, endPoint y: 496, distance: 9.9
click at [566, 498] on input "text" at bounding box center [640, 489] width 281 height 30
paste input "Regular"
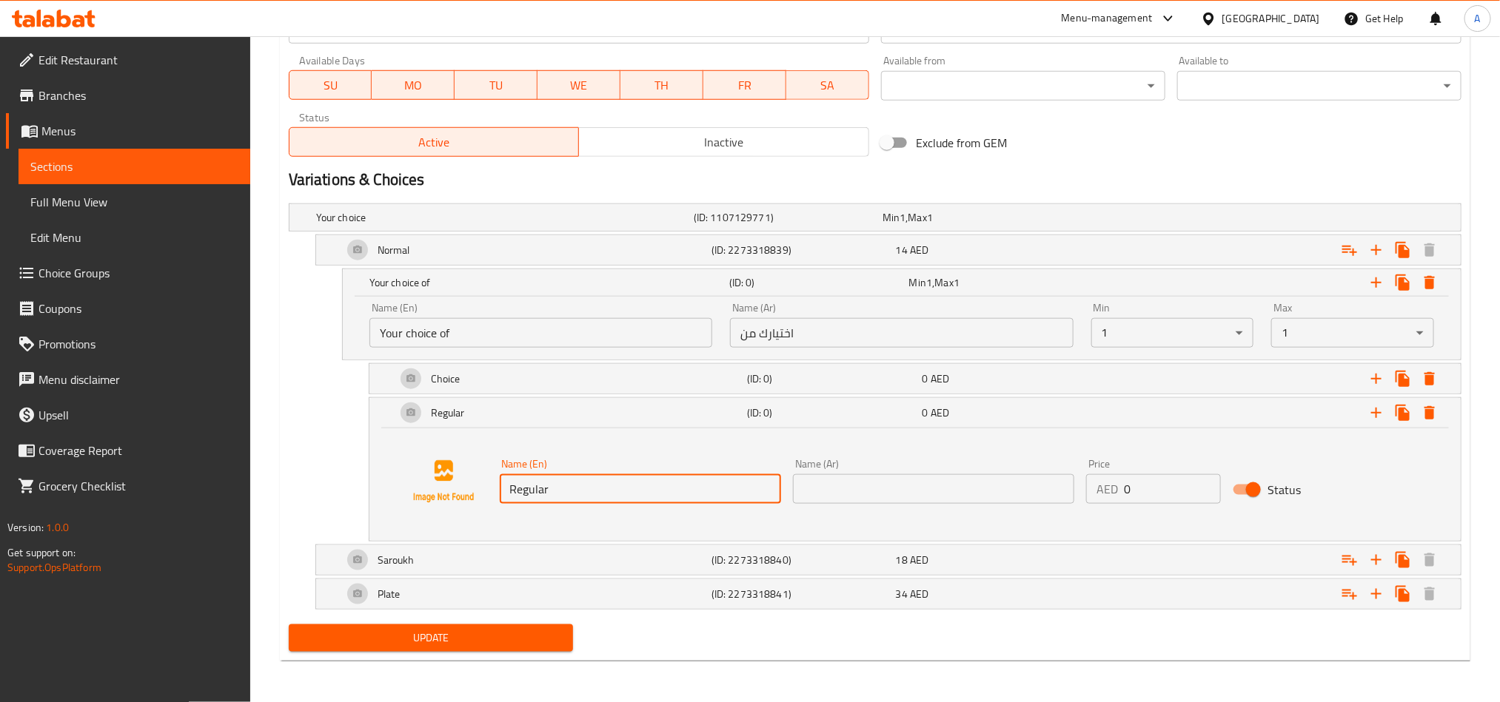
type input "Regular"
click at [936, 493] on input "text" at bounding box center [933, 489] width 281 height 30
drag, startPoint x: 531, startPoint y: 538, endPoint x: 529, endPoint y: 547, distance: 9.0
click at [531, 538] on div "Name (En) Regular Name (En) Name (Ar) Name (Ar) Price AED 0 Price Status" at bounding box center [914, 485] width 1091 height 113
click at [1139, 373] on div "Expand" at bounding box center [1270, 379] width 351 height 33
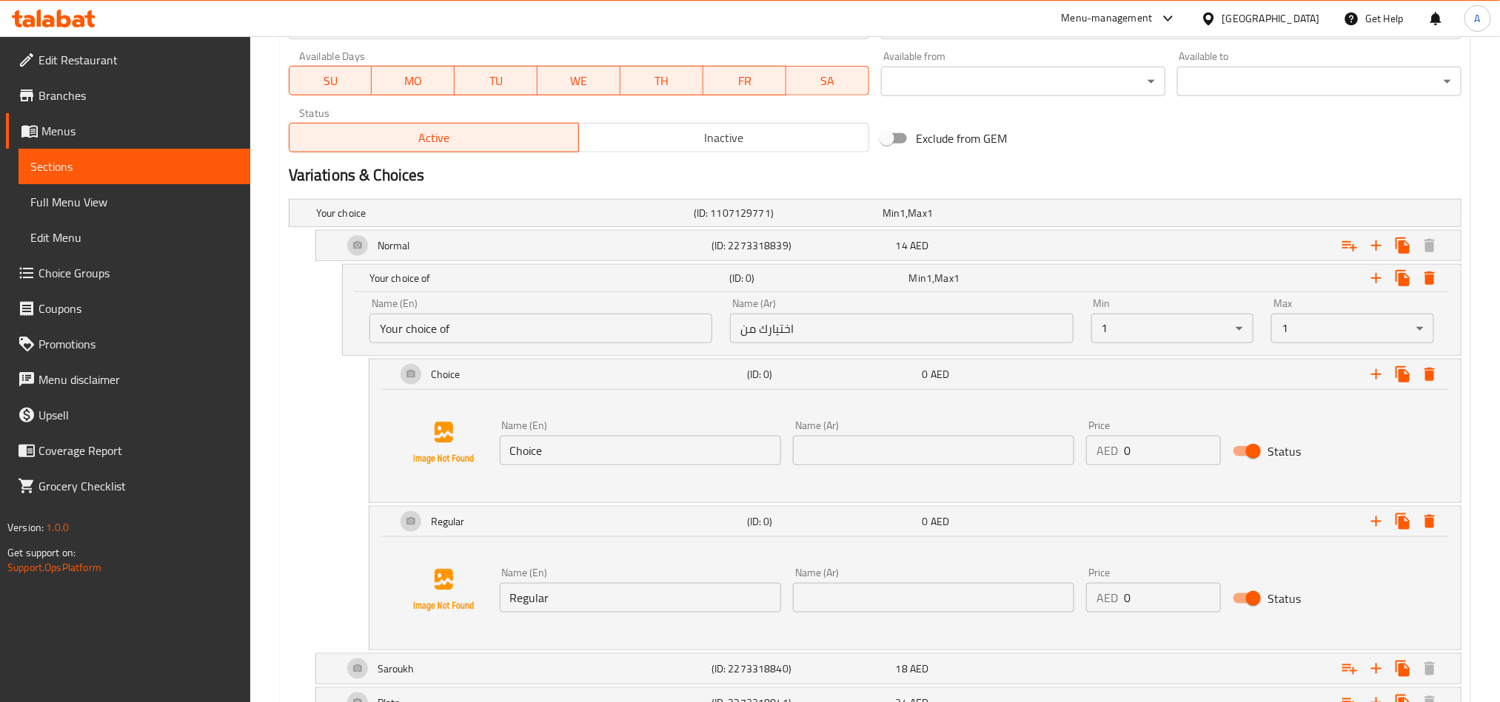
click at [571, 447] on input "Choice" at bounding box center [640, 451] width 281 height 30
paste input "Spicy"
type input "Spicy"
click at [958, 456] on input "text" at bounding box center [933, 451] width 281 height 30
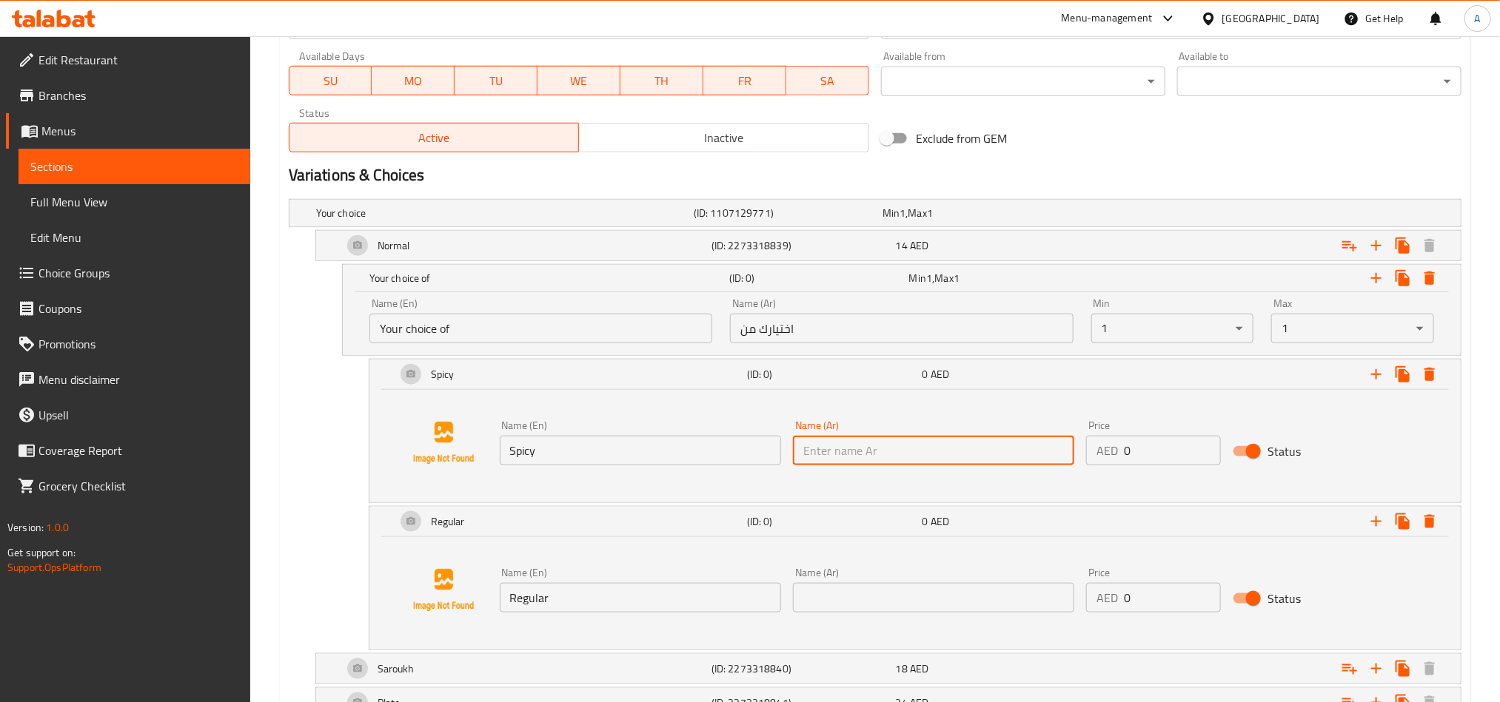
paste input "حار"
type input "حار"
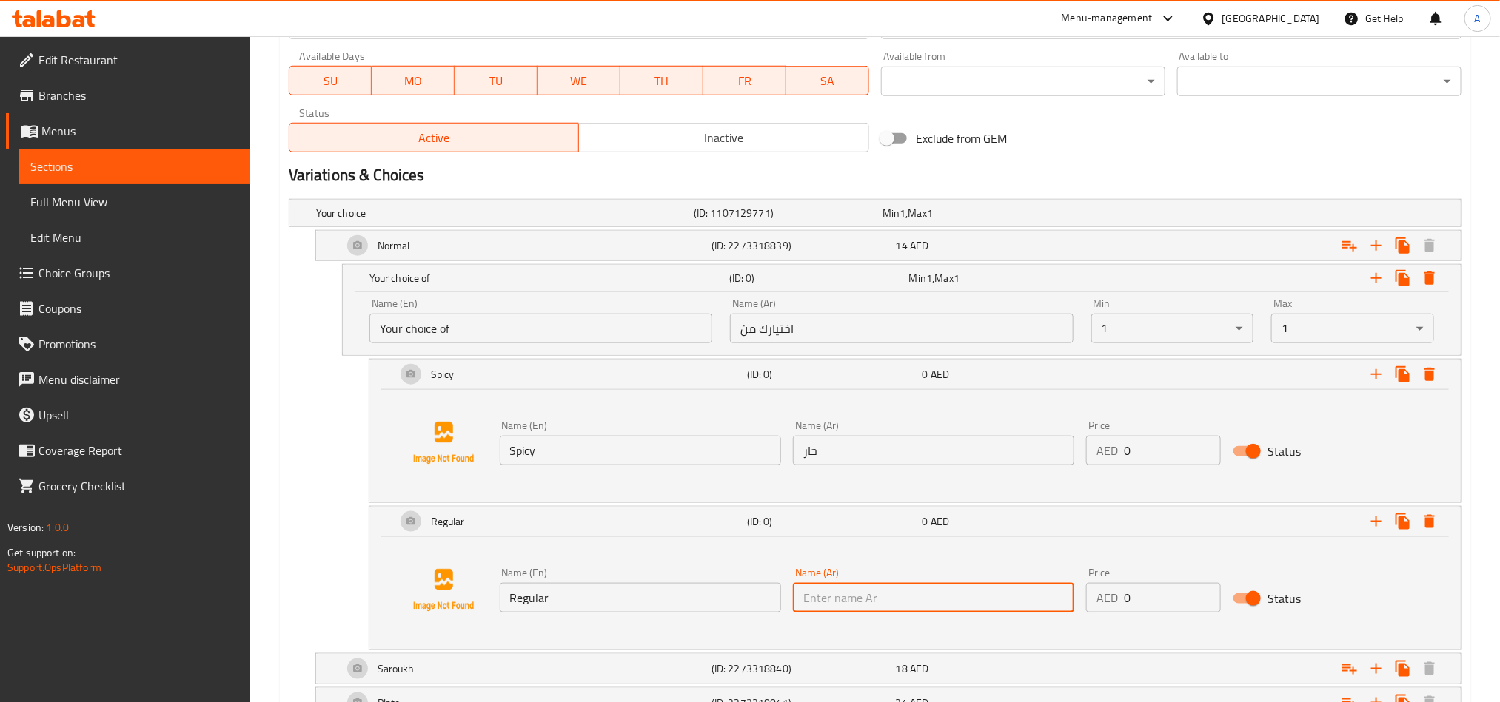
click at [982, 595] on input "text" at bounding box center [933, 598] width 281 height 30
paste input "عادي"
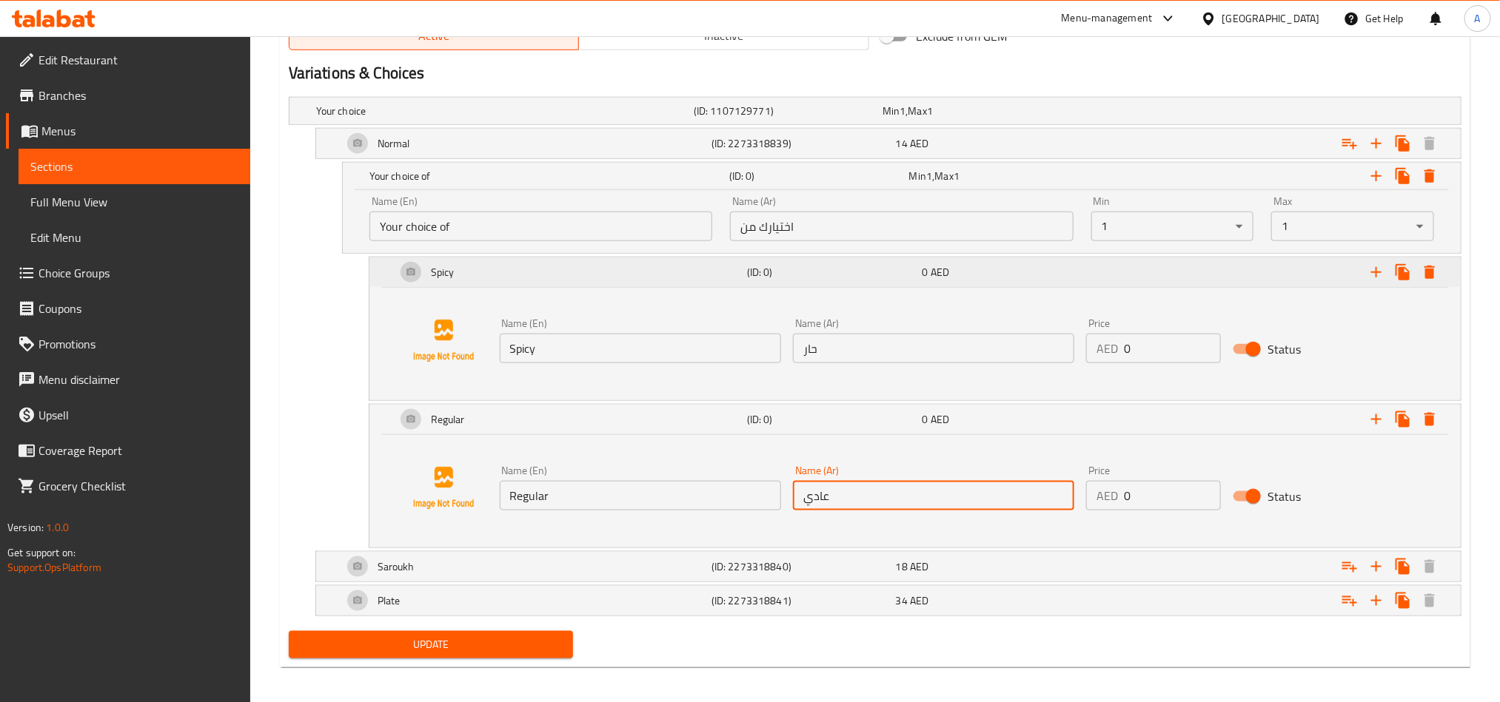
scroll to position [787, 0]
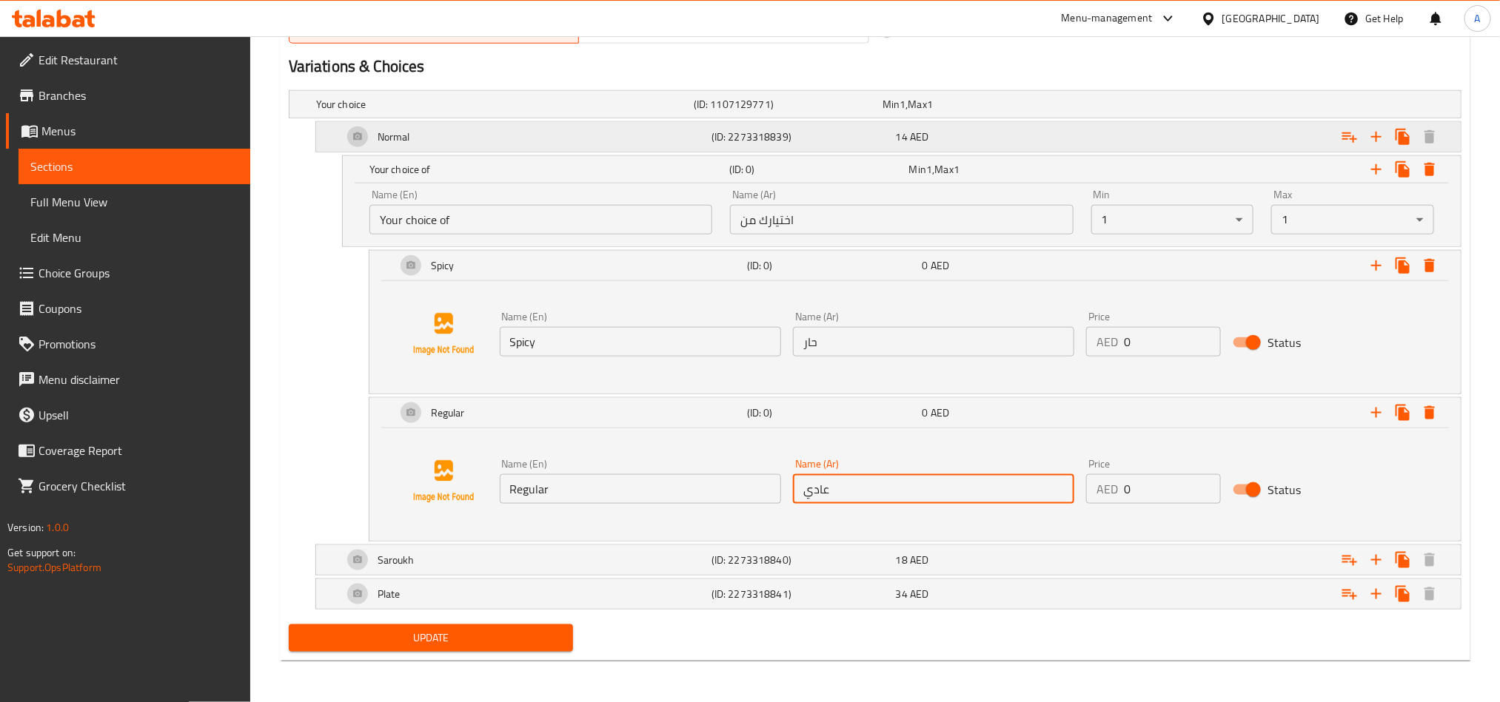
type input "عادي"
click at [1354, 135] on icon "Expand" at bounding box center [1349, 137] width 15 height 10
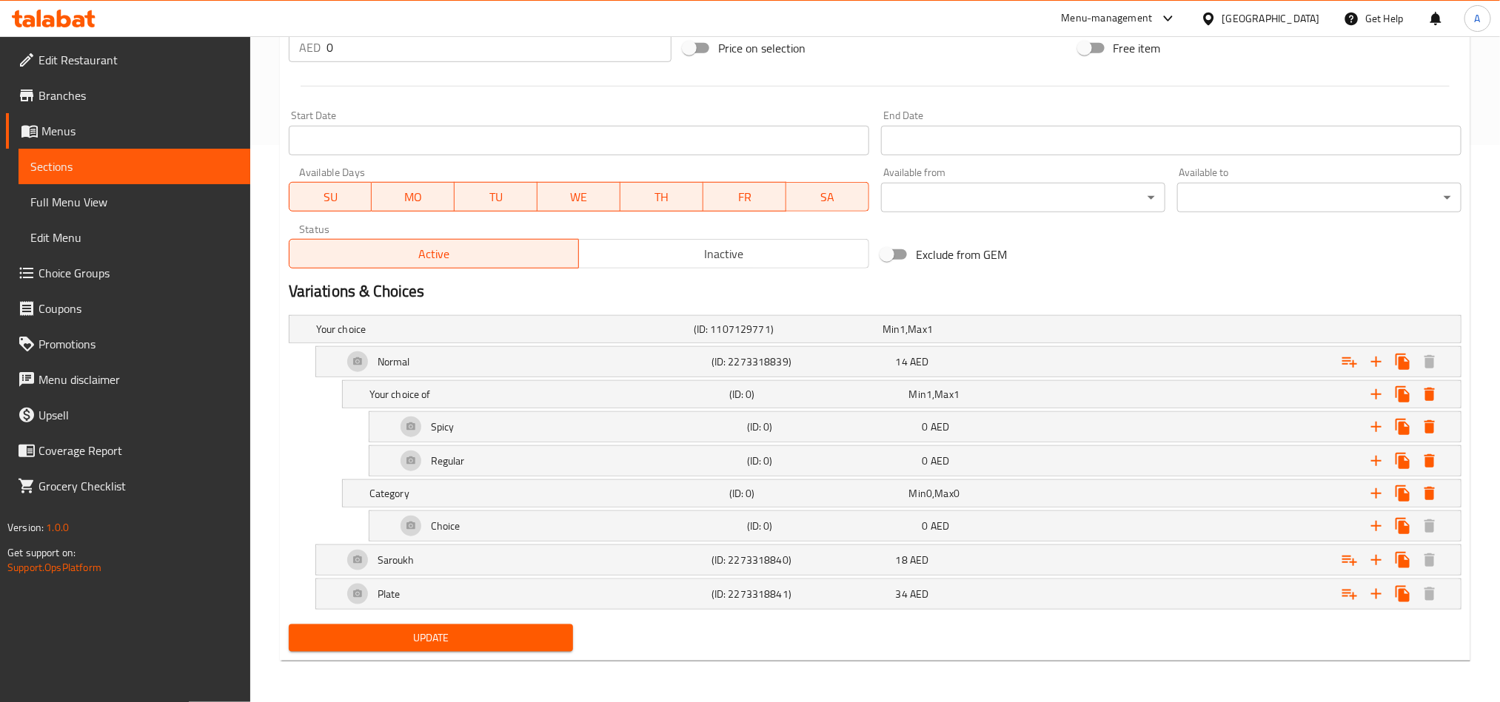
scroll to position [563, 0]
click at [575, 500] on div "Category" at bounding box center [546, 493] width 360 height 21
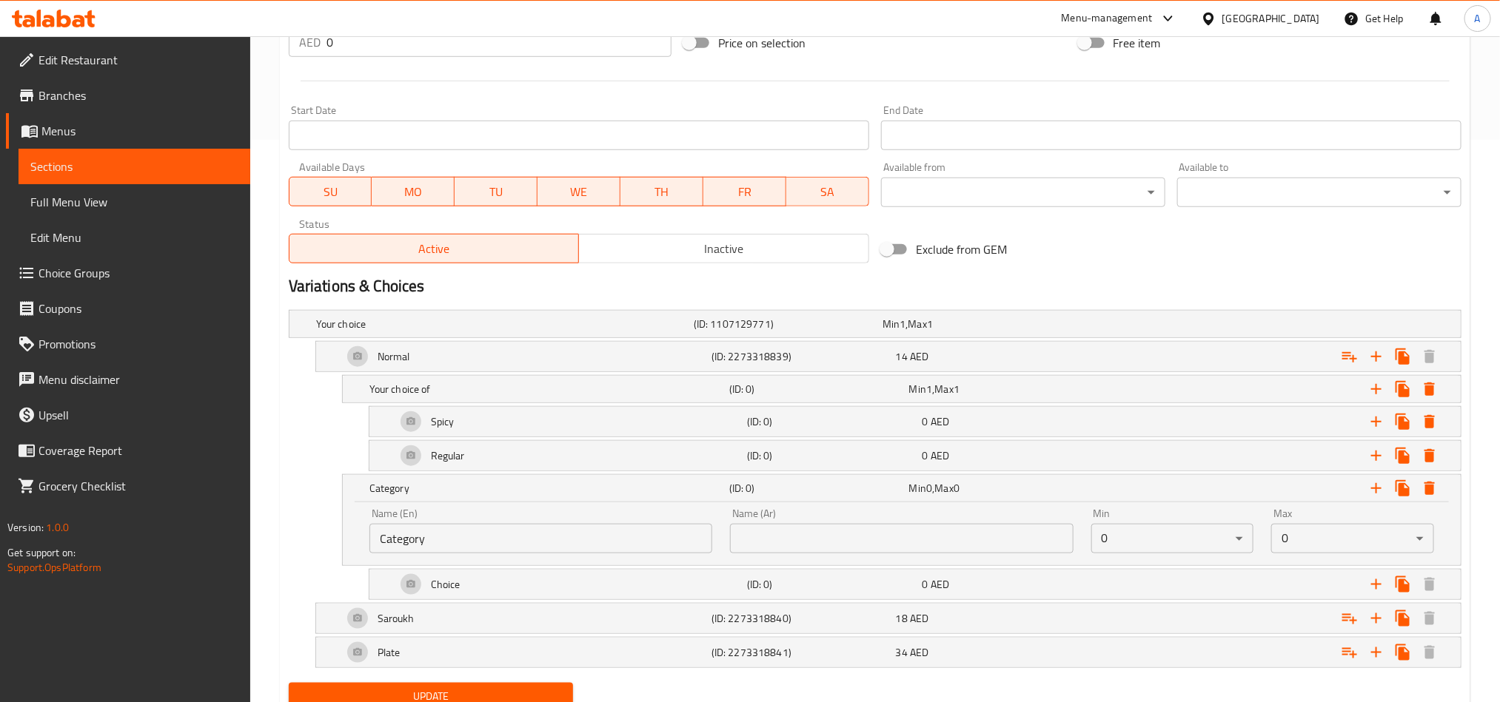
click at [545, 565] on div "Name (En) Category Name (En) Name (Ar) Name (Ar) Min 0 ​ Max 0 ​" at bounding box center [902, 534] width 1118 height 63
click at [545, 553] on input "Category" at bounding box center [540, 539] width 343 height 30
click at [545, 553] on input "text" at bounding box center [540, 539] width 343 height 30
type input "Addon"
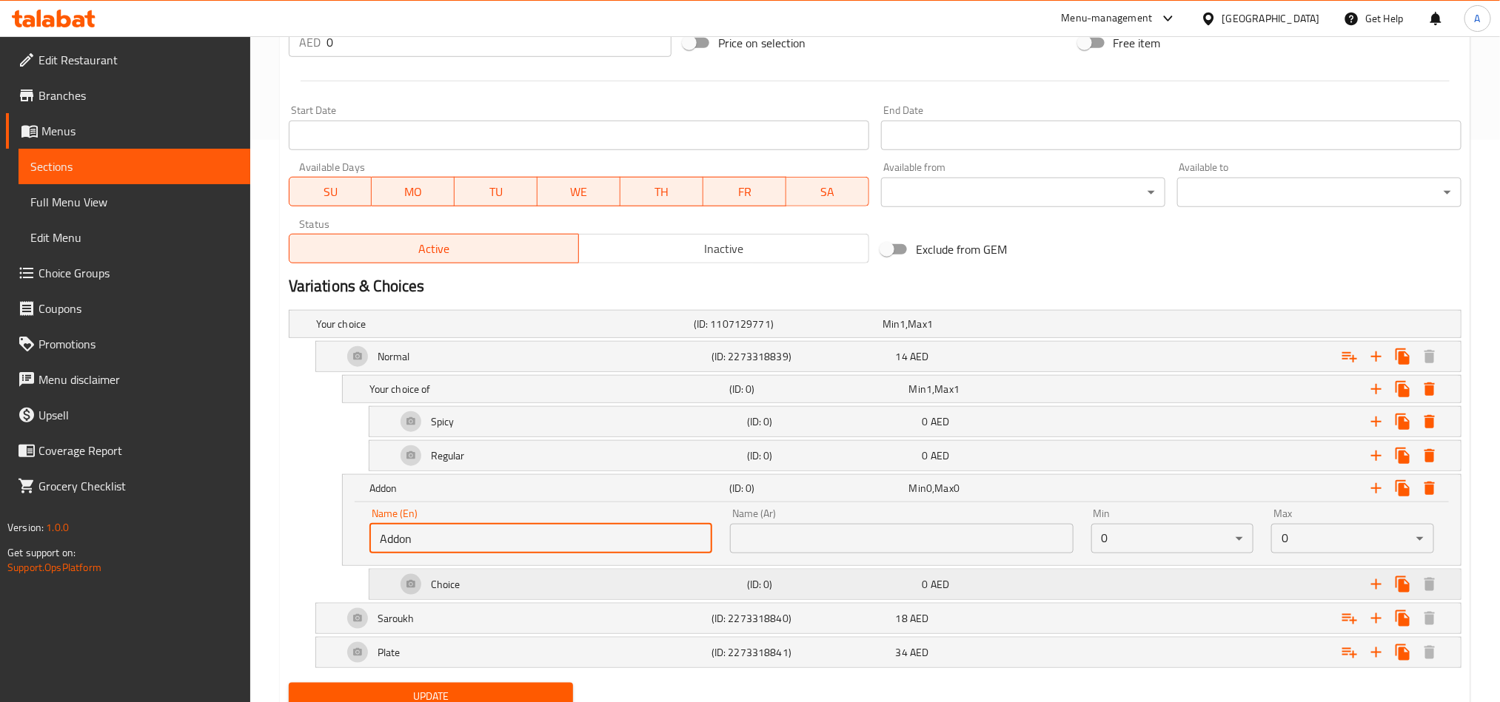
click at [534, 583] on div "Choice" at bounding box center [568, 585] width 351 height 36
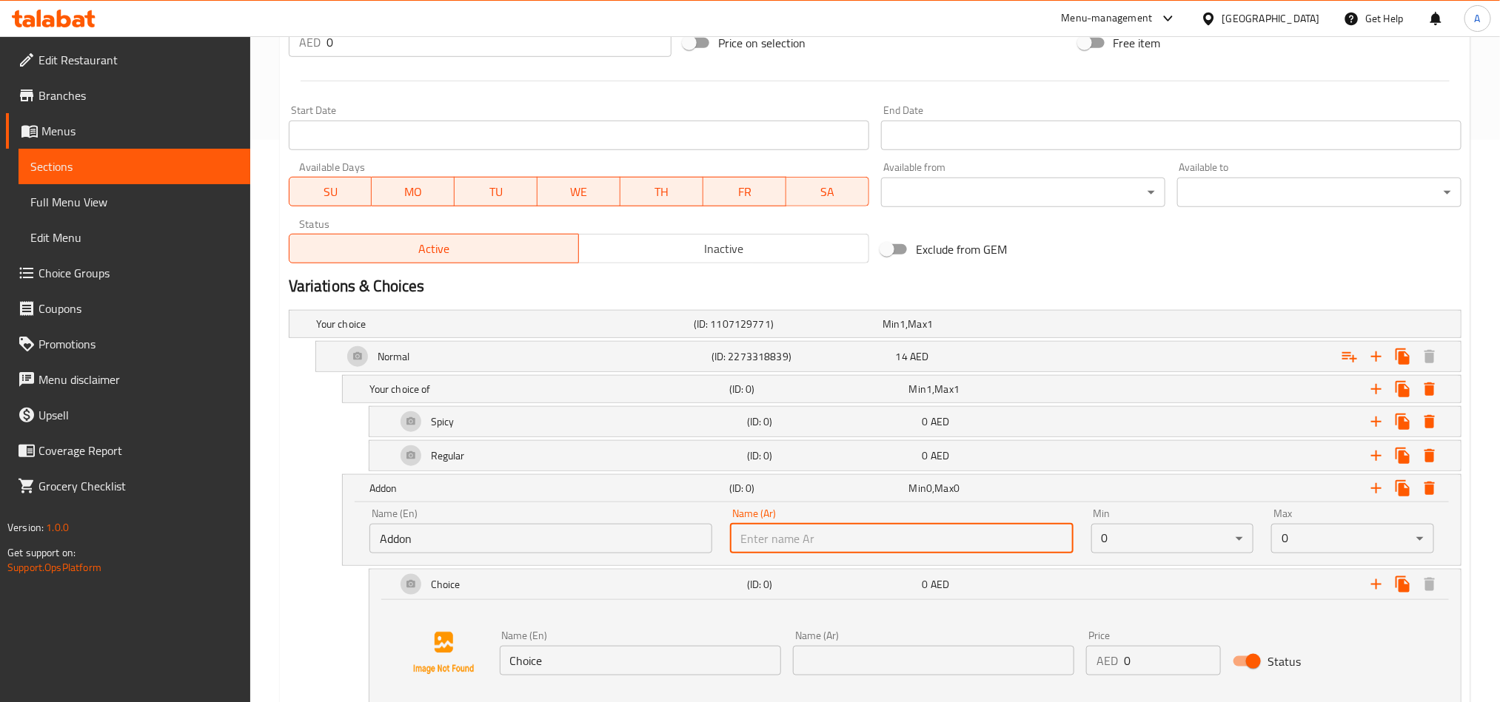
click at [790, 543] on input "text" at bounding box center [901, 539] width 343 height 30
type input "اضافي"
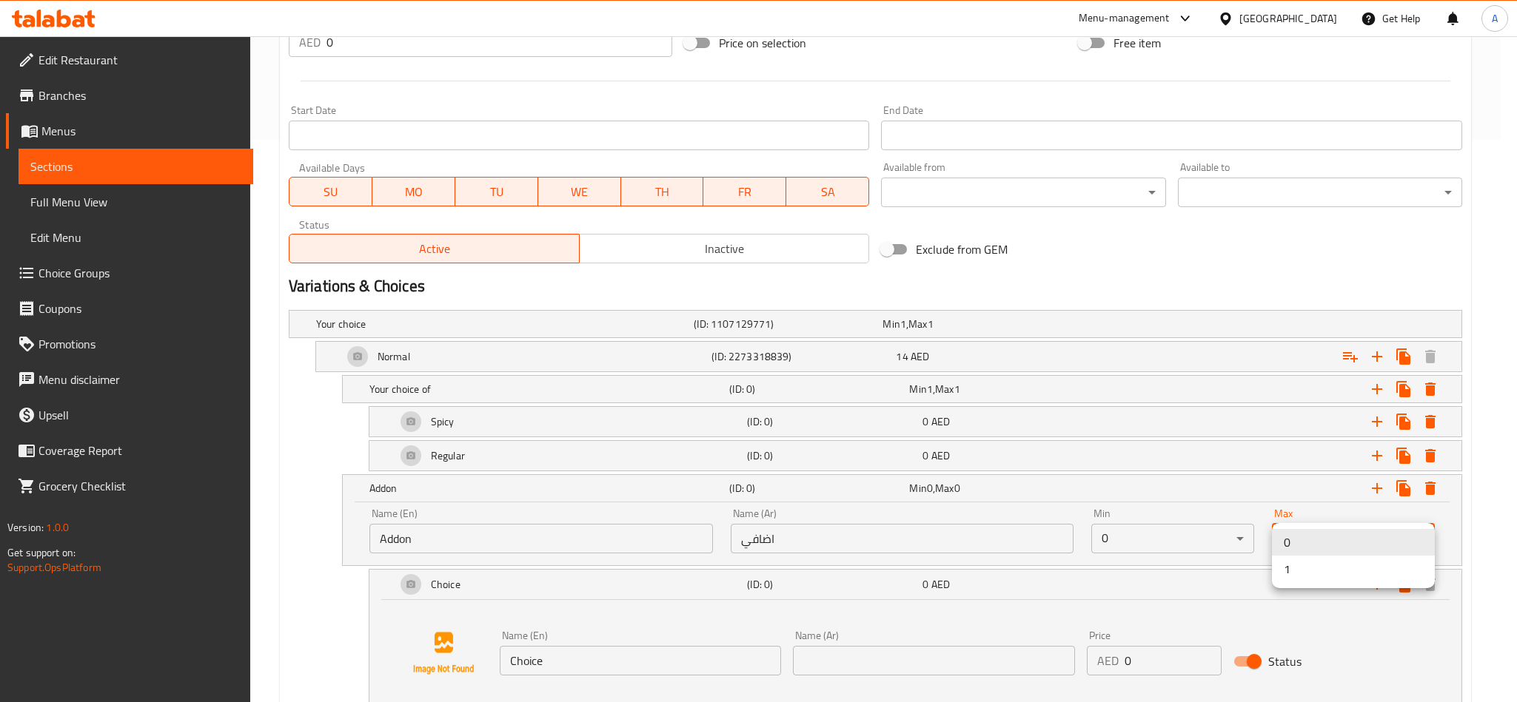
click at [1293, 571] on li "1" at bounding box center [1353, 569] width 163 height 27
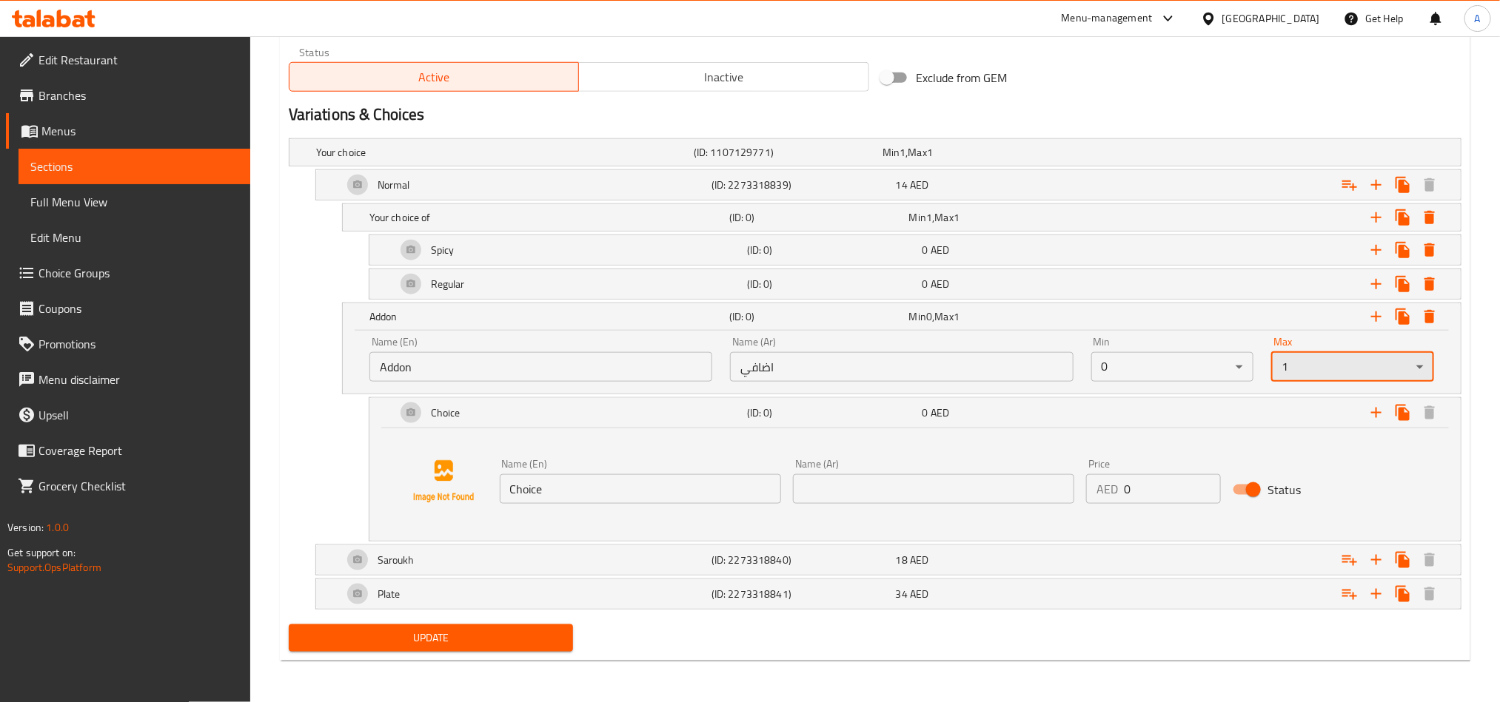
scroll to position [740, 0]
click at [620, 498] on input "Choice" at bounding box center [640, 489] width 281 height 30
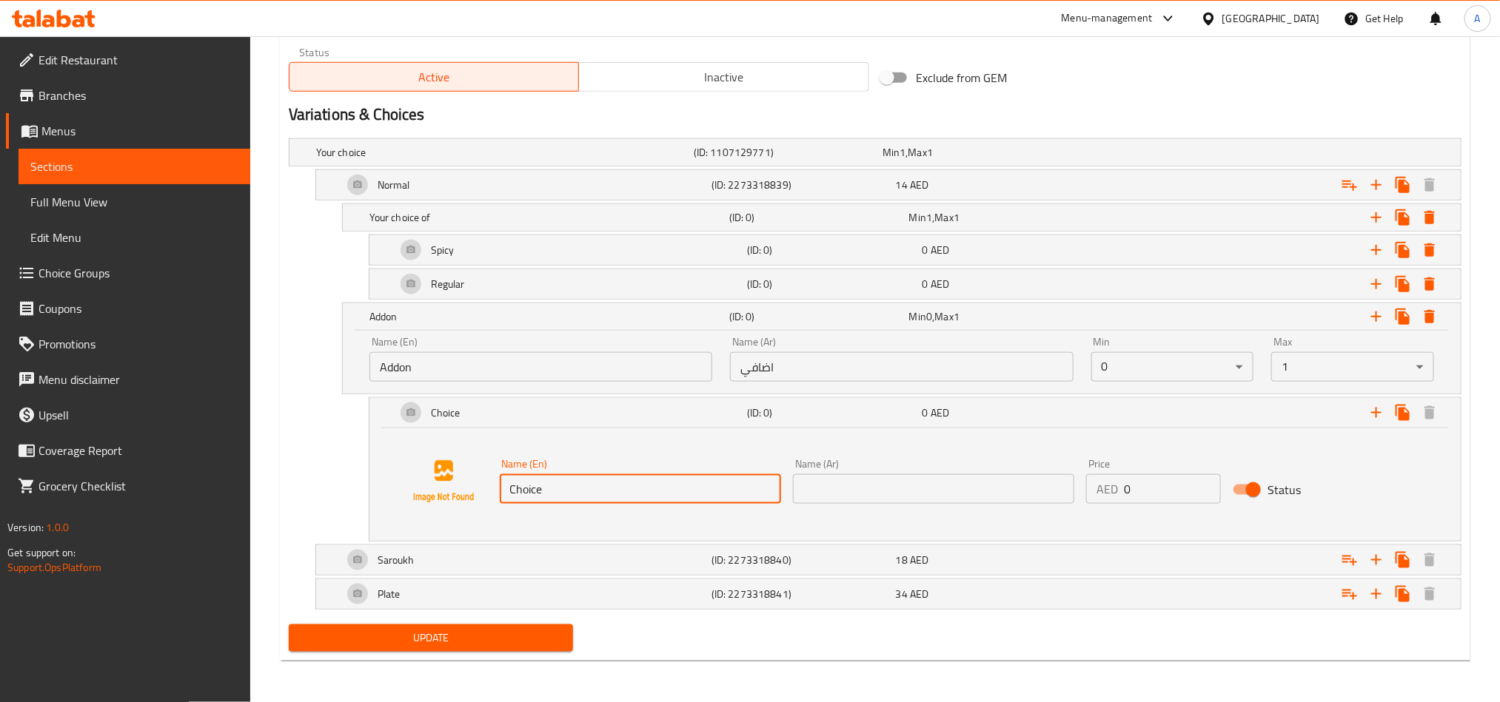
click at [620, 498] on input "Choice" at bounding box center [640, 489] width 281 height 30
click at [629, 484] on input "text" at bounding box center [640, 489] width 281 height 30
type input "Pepsi + Fries"
click at [931, 480] on input "text" at bounding box center [933, 489] width 281 height 30
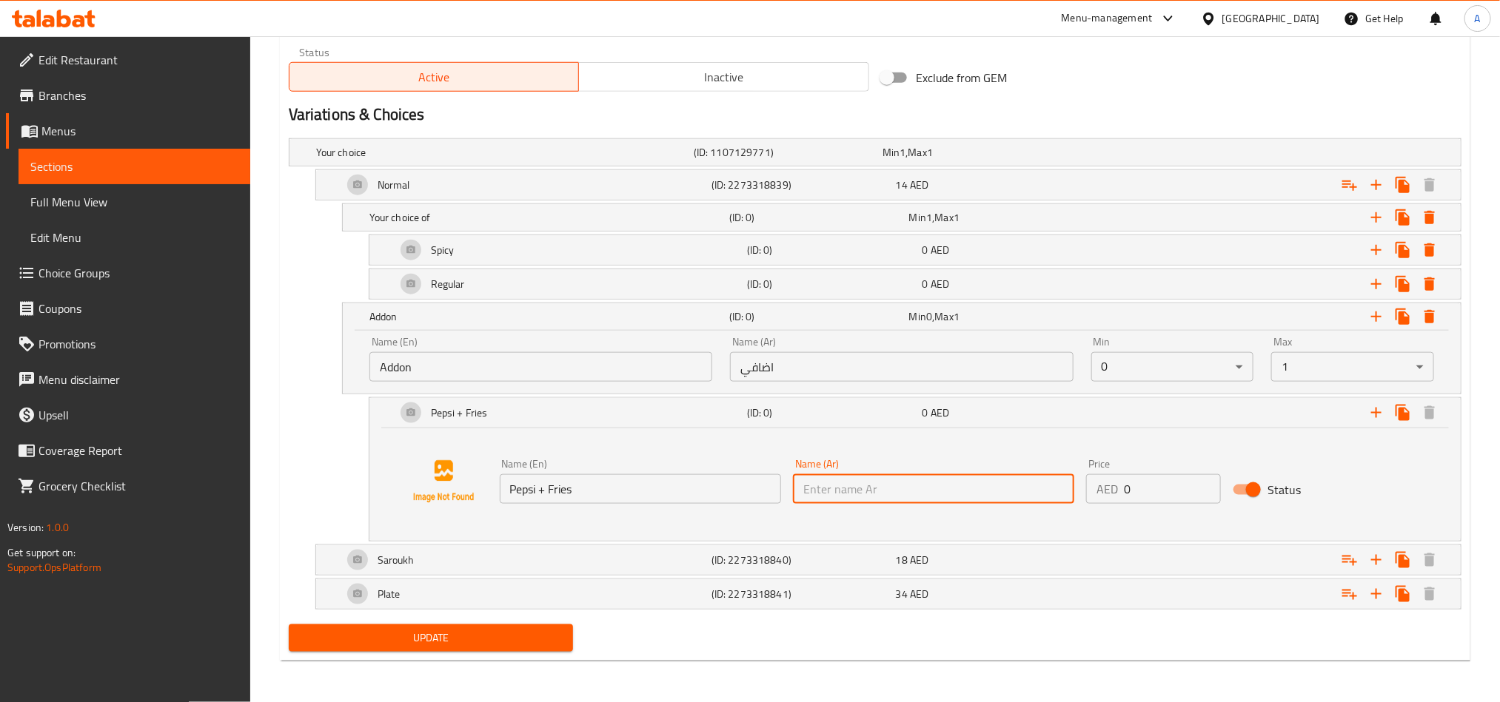
type input "بيبسي + بطاطس"
drag, startPoint x: 1117, startPoint y: 494, endPoint x: 1157, endPoint y: 500, distance: 40.4
click at [1155, 500] on div "AED 0 Price" at bounding box center [1153, 489] width 135 height 30
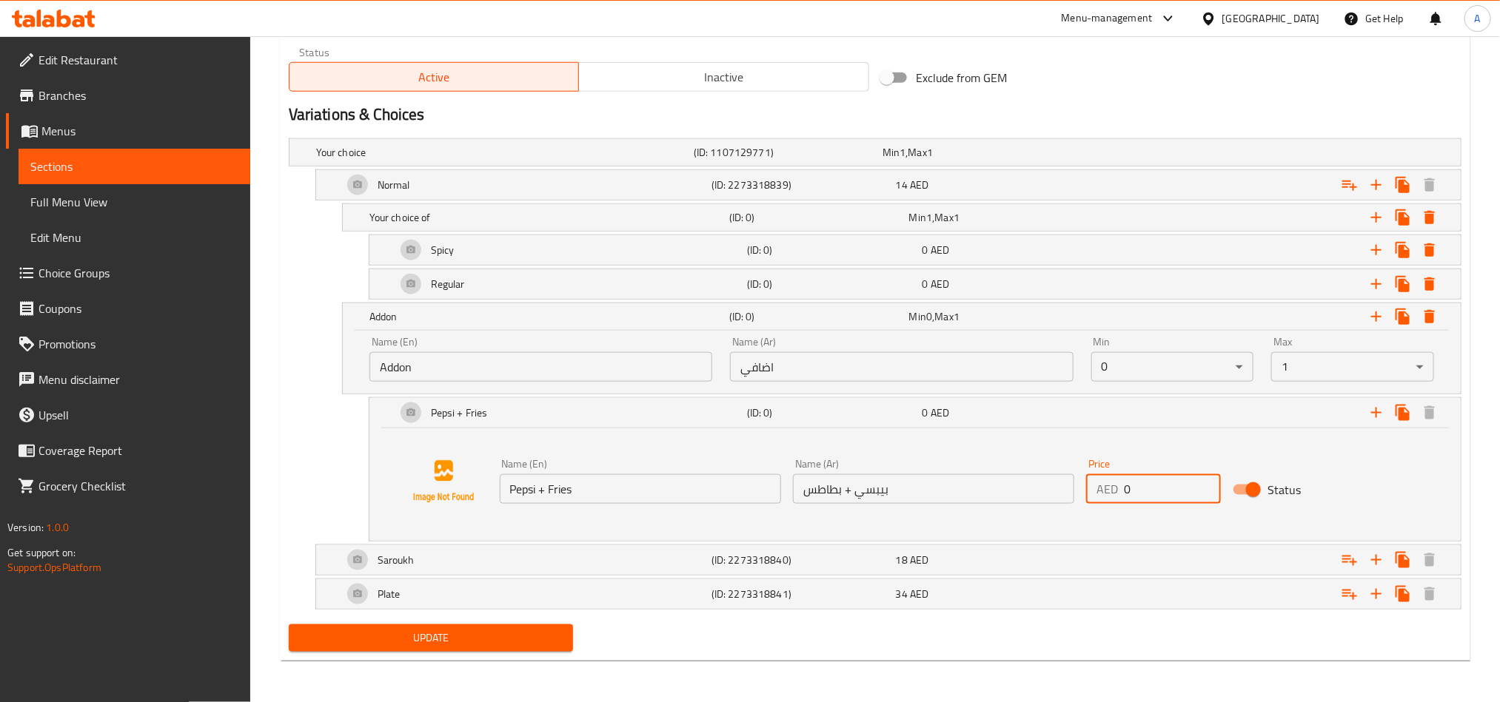
click at [1157, 500] on input "0" at bounding box center [1172, 489] width 97 height 30
type input "20"
click at [748, 538] on div "Name (En) Pepsi + Fries Name (En) Name (Ar) بيبسي + بطاطس Name (Ar) Price AED 2…" at bounding box center [914, 485] width 1091 height 113
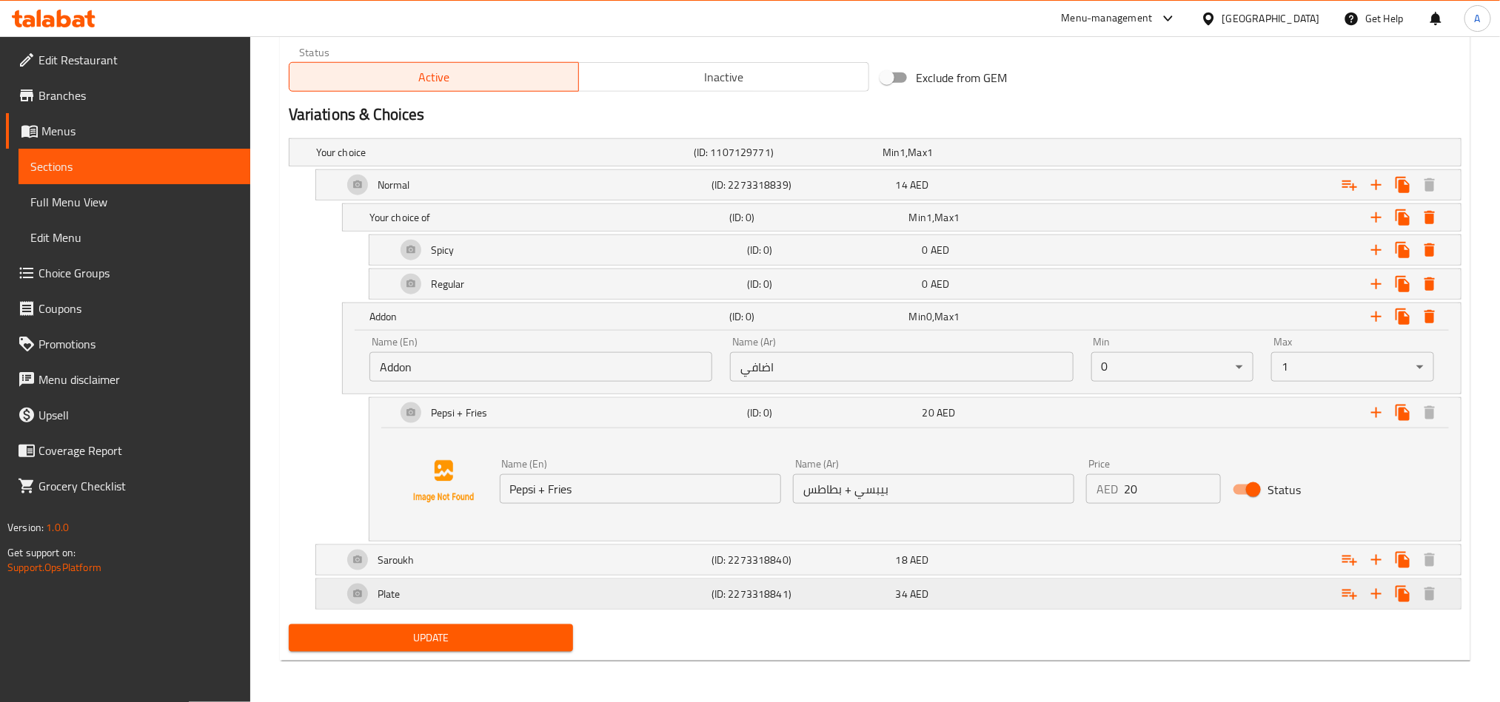
click at [916, 577] on div "Plate (ID: 2273318841) 34 AED" at bounding box center [893, 595] width 1106 height 36
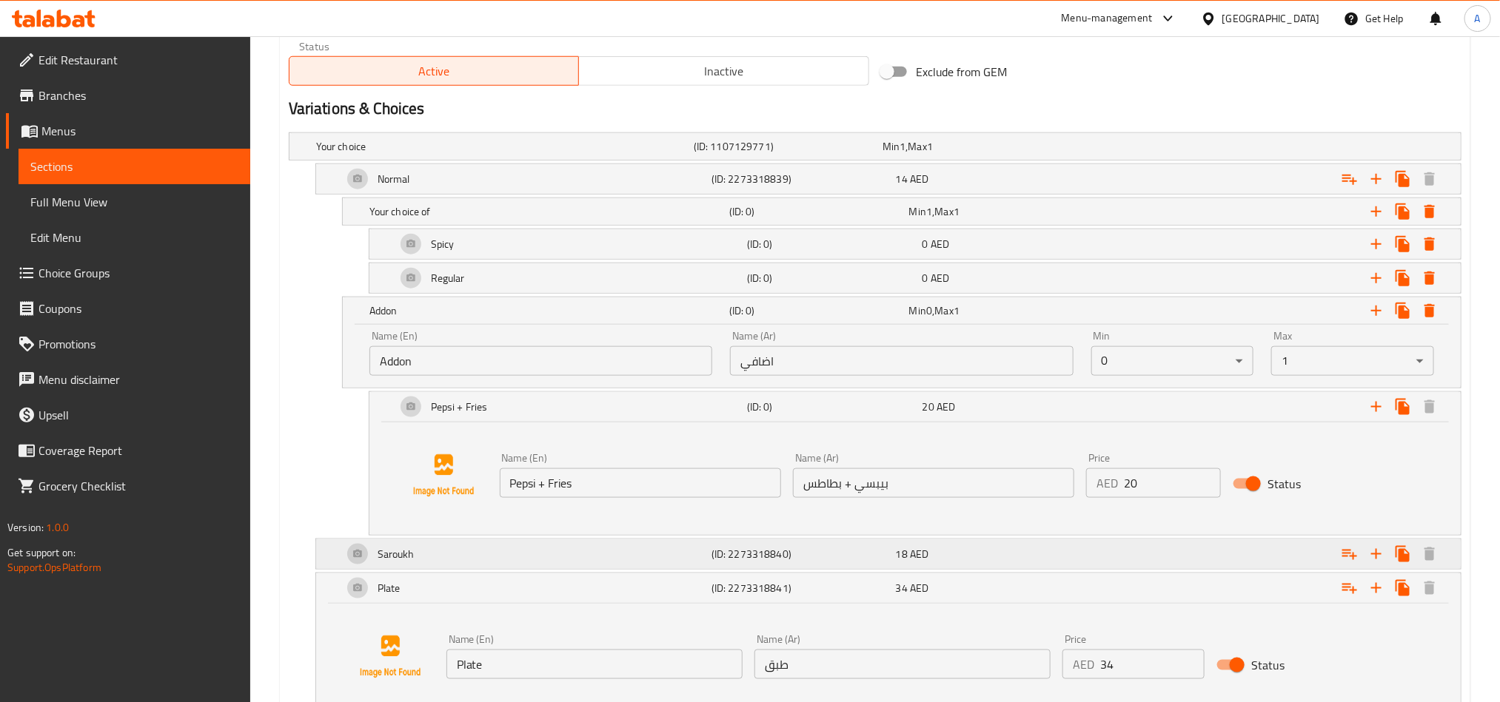
click at [987, 565] on div "18 AED" at bounding box center [985, 554] width 184 height 21
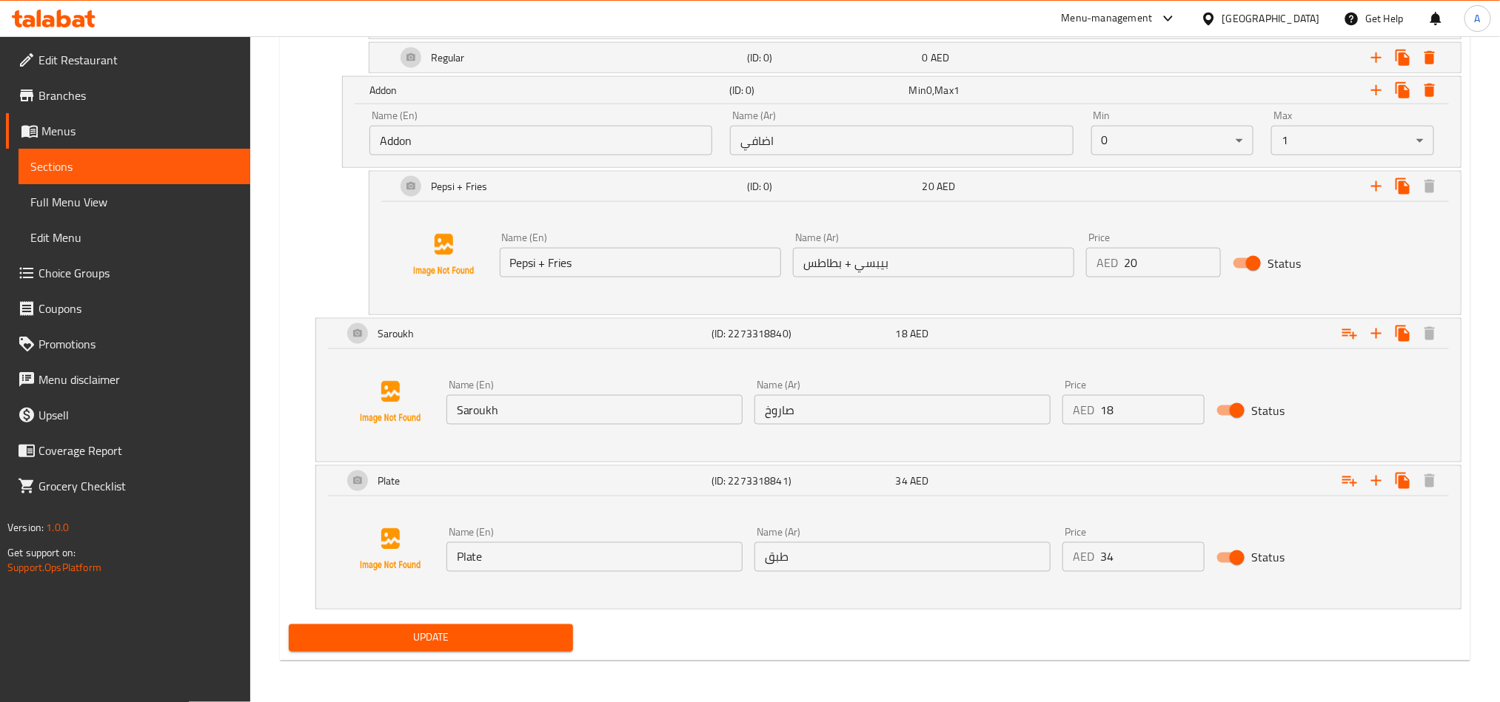
scroll to position [964, 0]
click at [1352, 340] on icon "Expand" at bounding box center [1349, 334] width 15 height 10
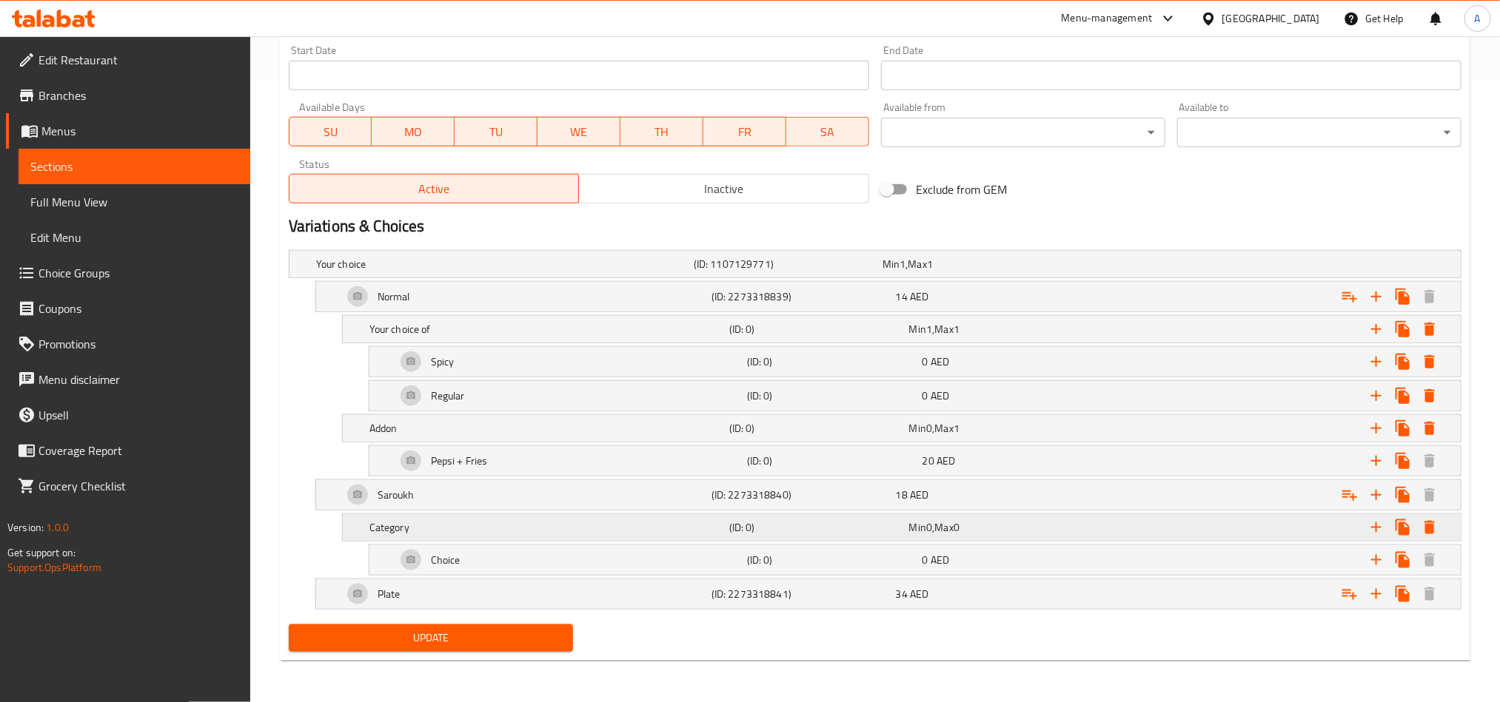
scroll to position [629, 0]
click at [526, 529] on h5 "Category" at bounding box center [546, 527] width 354 height 15
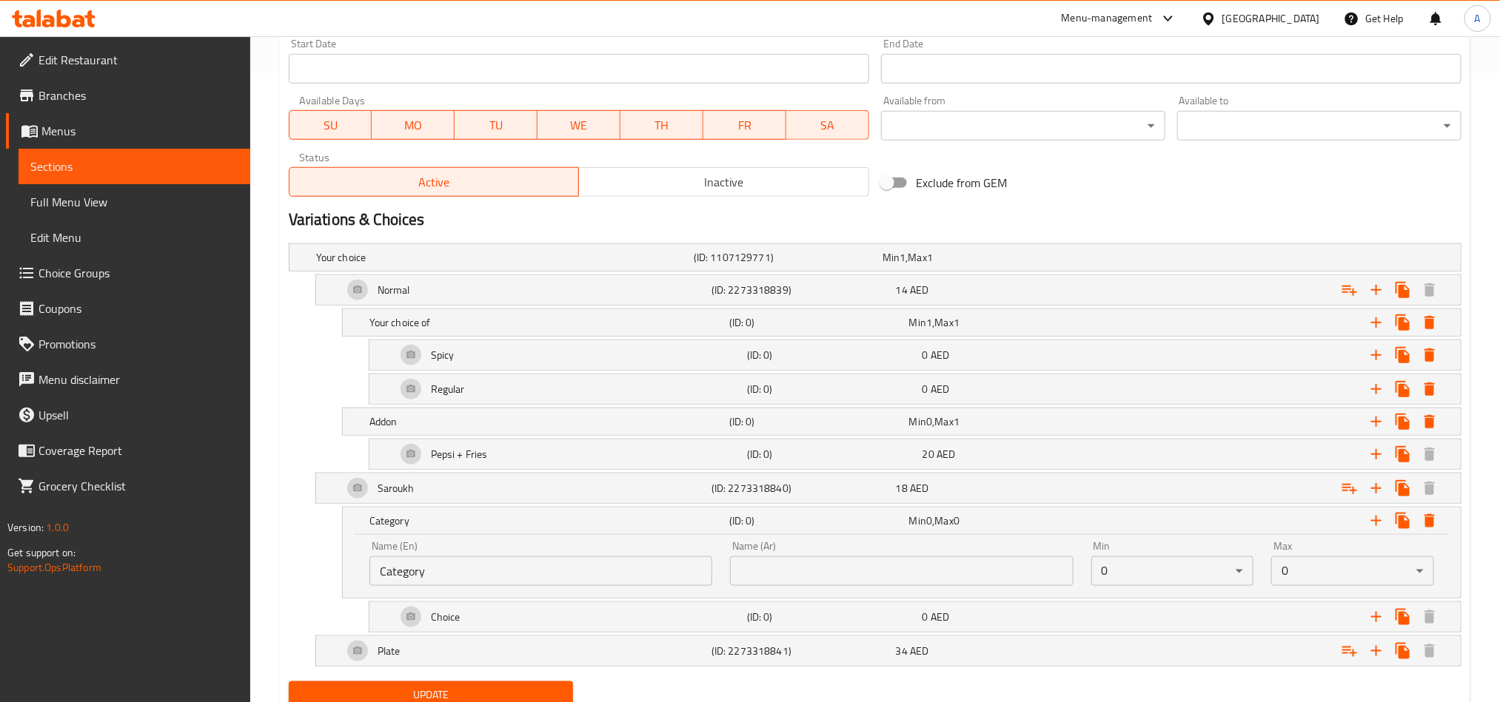
scroll to position [694, 0]
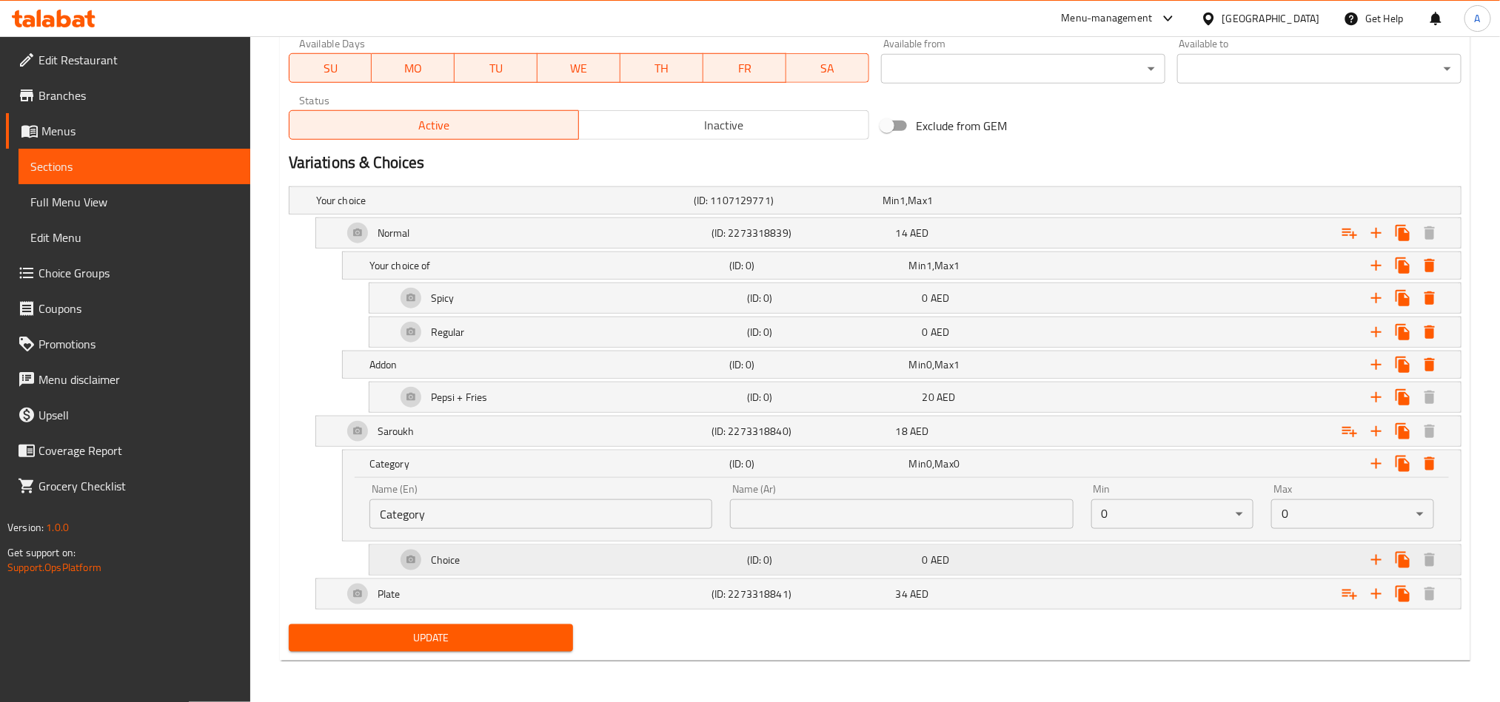
click at [657, 564] on div "Choice" at bounding box center [568, 561] width 351 height 36
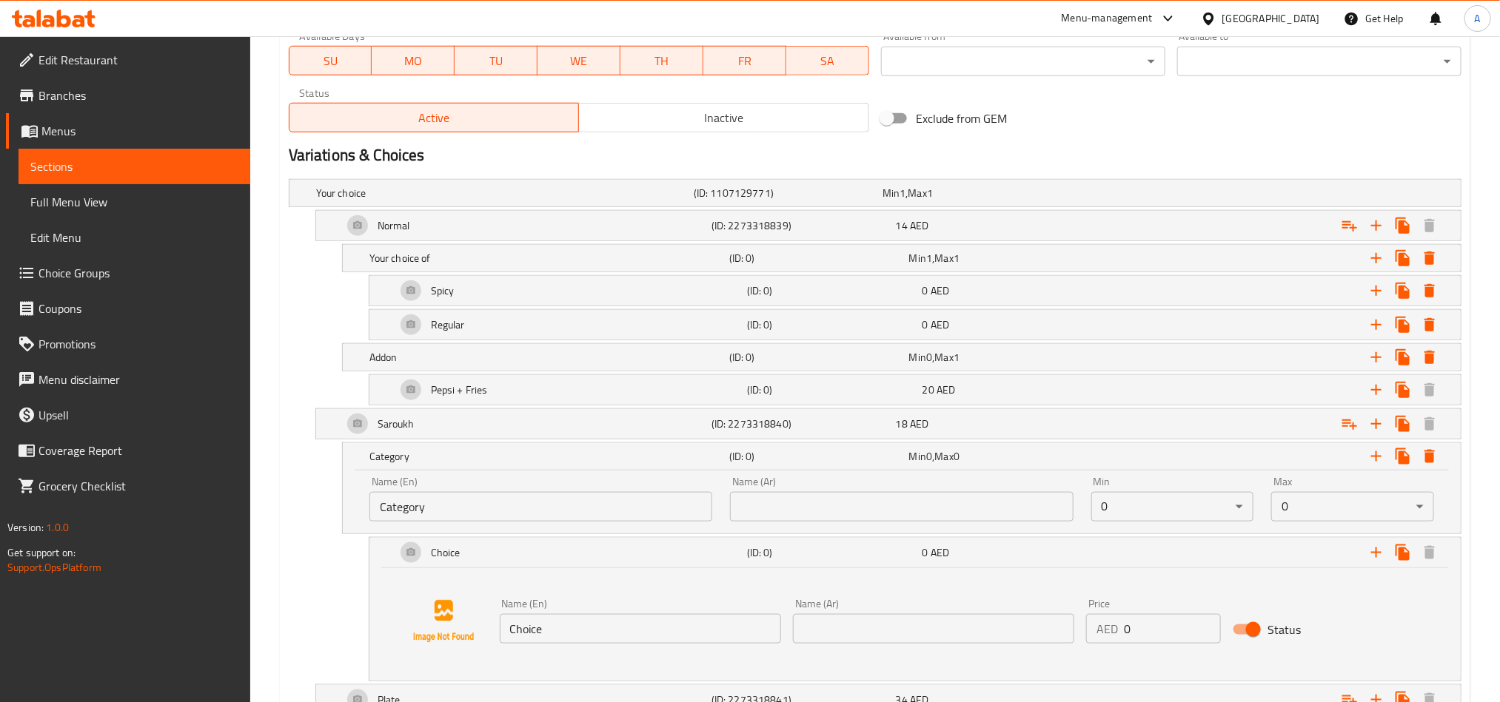
click at [635, 500] on input "Category" at bounding box center [540, 507] width 343 height 30
click at [635, 500] on input "text" at bounding box center [540, 507] width 343 height 30
type input "Your choice of"
click at [811, 511] on input "text" at bounding box center [901, 507] width 343 height 30
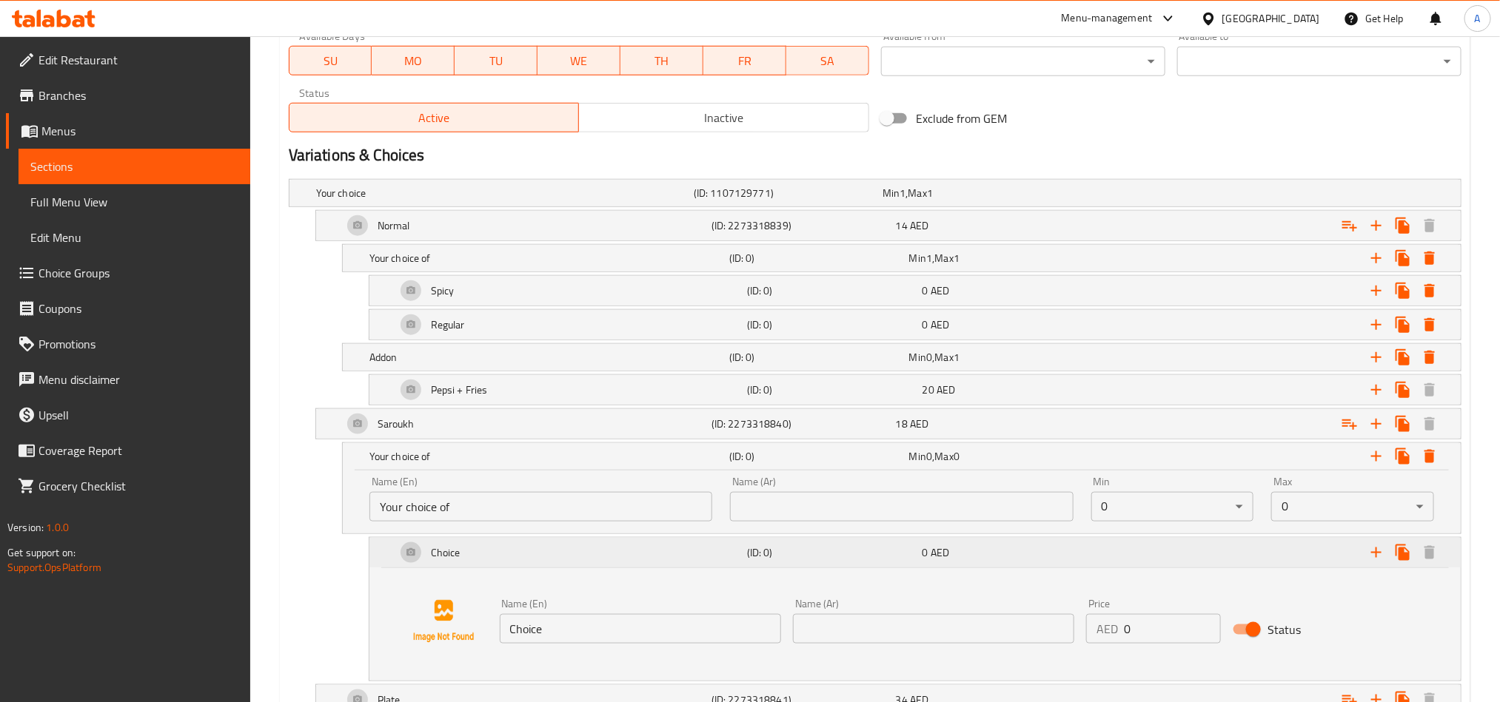
click at [831, 554] on h5 "(ID: 0)" at bounding box center [831, 552] width 169 height 15
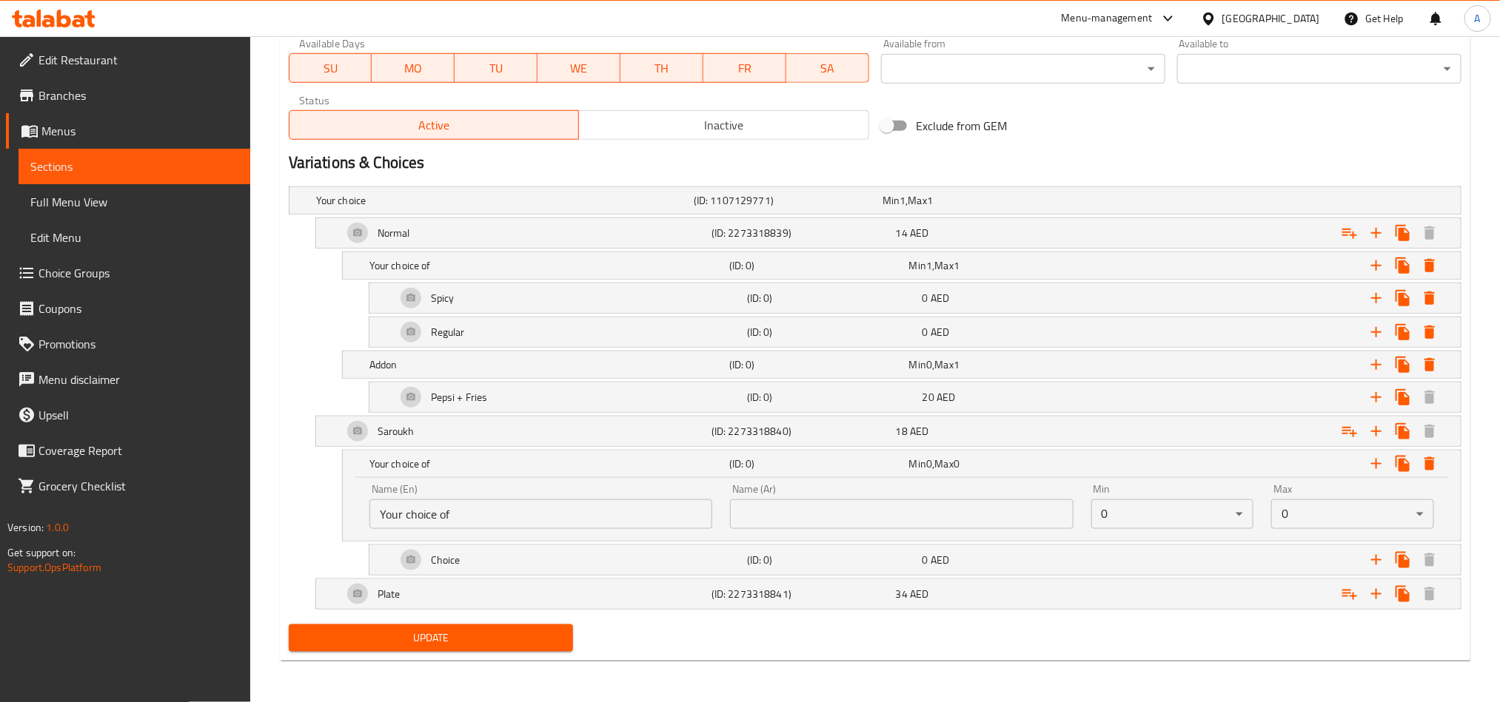
drag, startPoint x: 882, startPoint y: 506, endPoint x: 886, endPoint y: 528, distance: 22.5
click at [882, 506] on input "text" at bounding box center [901, 515] width 343 height 30
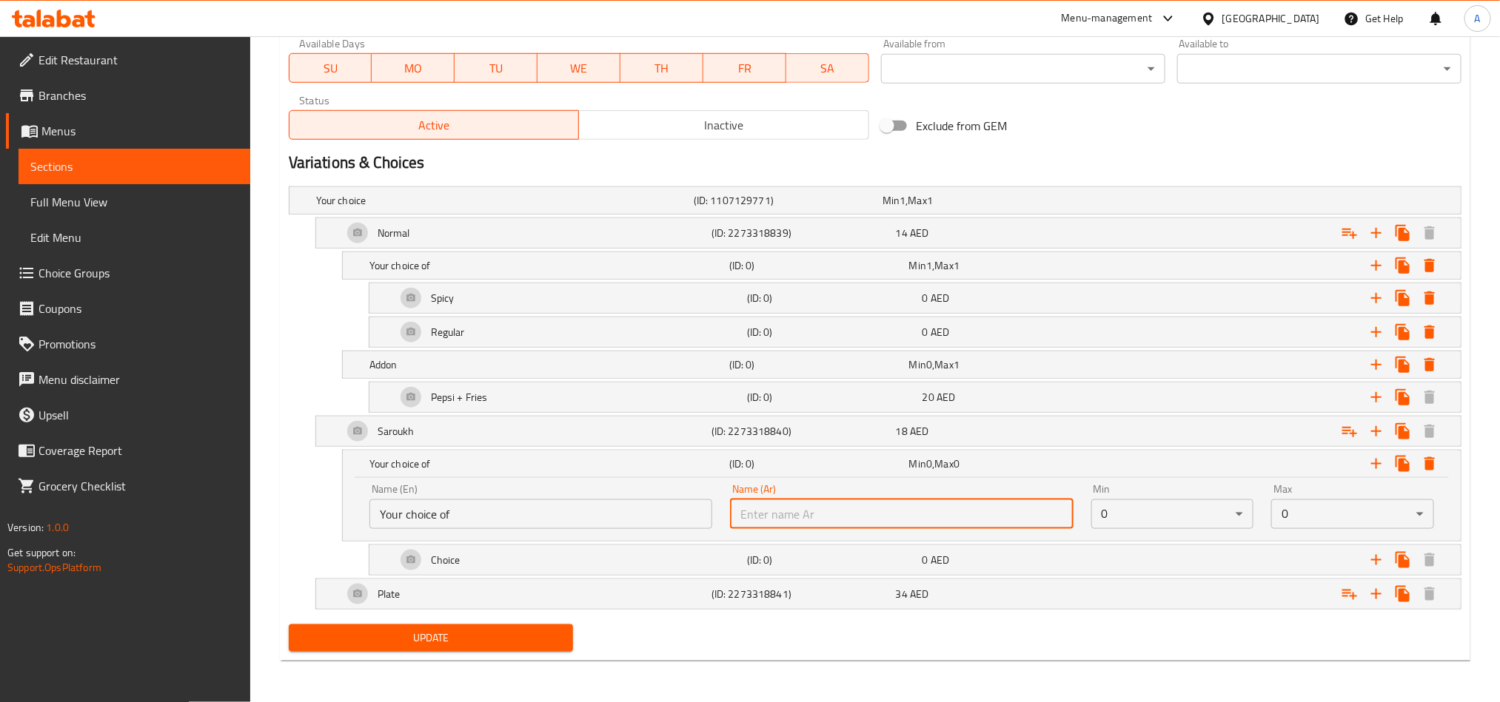
type input "اختيارك من"
click at [900, 565] on h5 "(ID: 0)" at bounding box center [831, 560] width 169 height 15
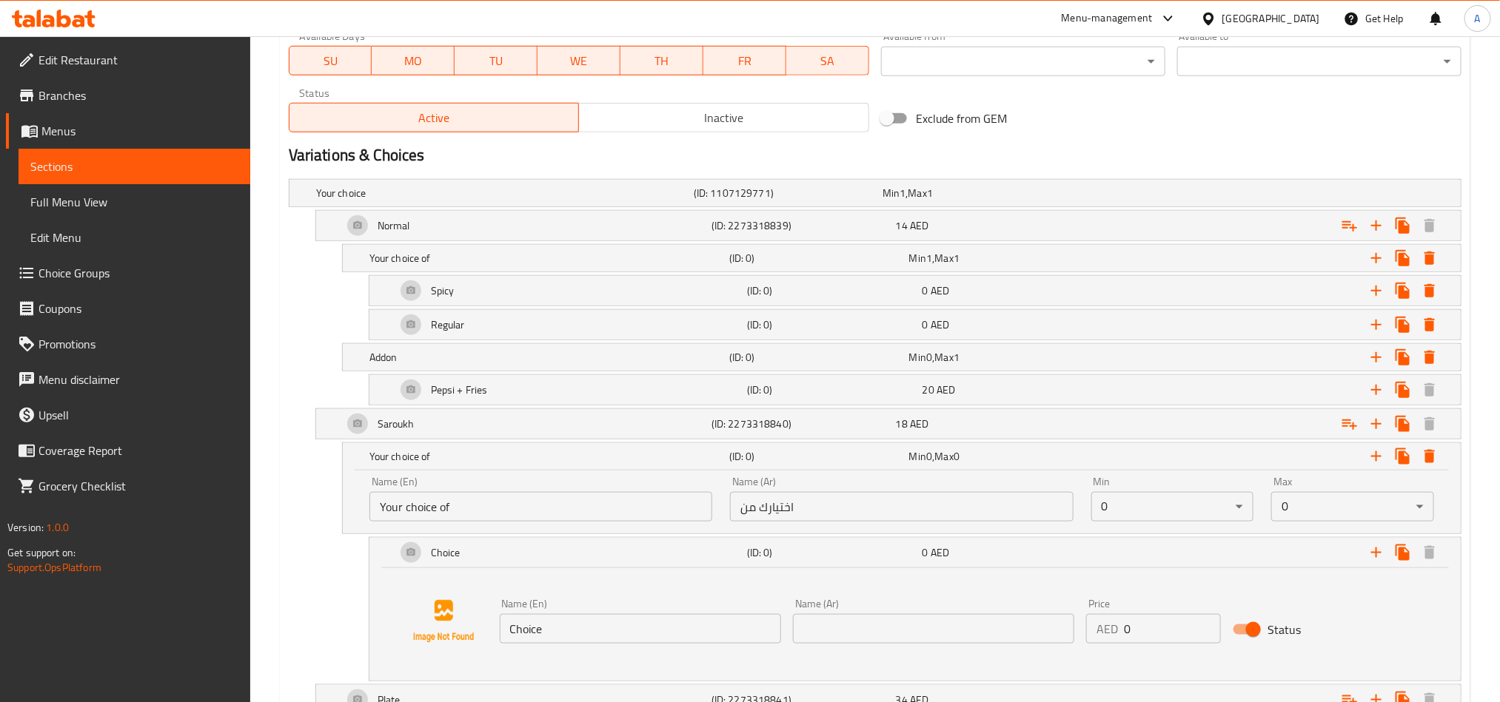
click at [578, 644] on input "Choice" at bounding box center [640, 629] width 281 height 30
click at [580, 637] on input "text" at bounding box center [640, 629] width 281 height 30
click at [646, 640] on input "text" at bounding box center [640, 629] width 281 height 30
paste input "Regular"
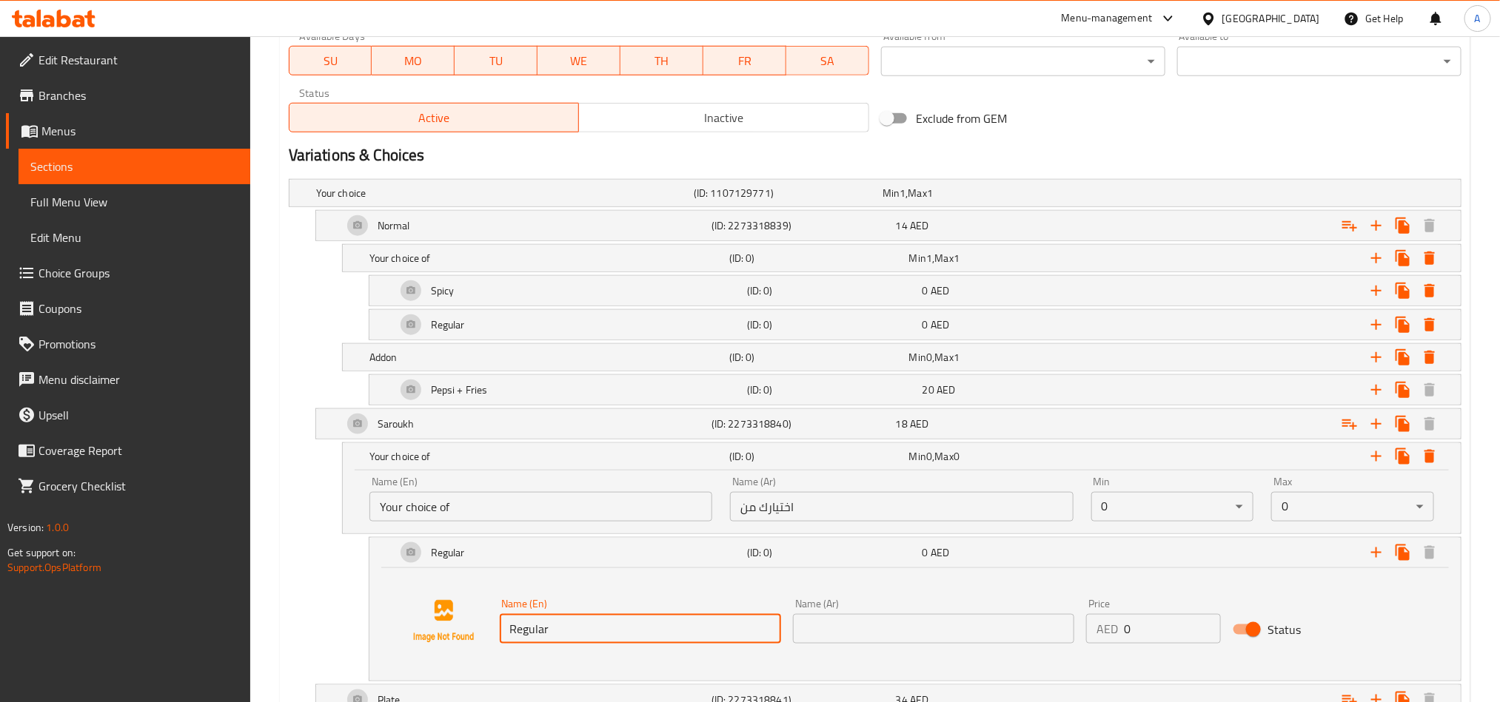
type input "Regular"
click at [893, 633] on input "text" at bounding box center [933, 629] width 281 height 30
click at [858, 639] on input "text" at bounding box center [933, 629] width 281 height 30
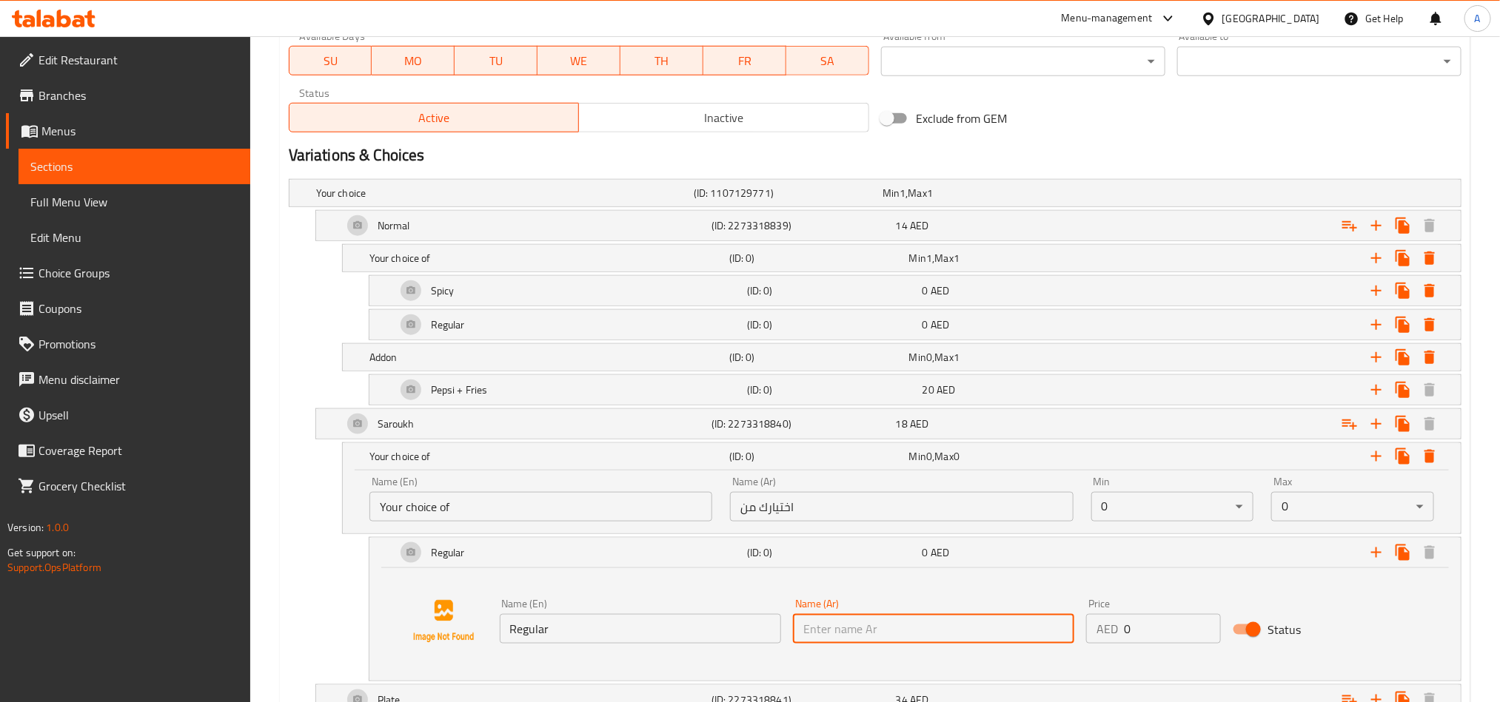
paste input "عادي"
type input "عادي"
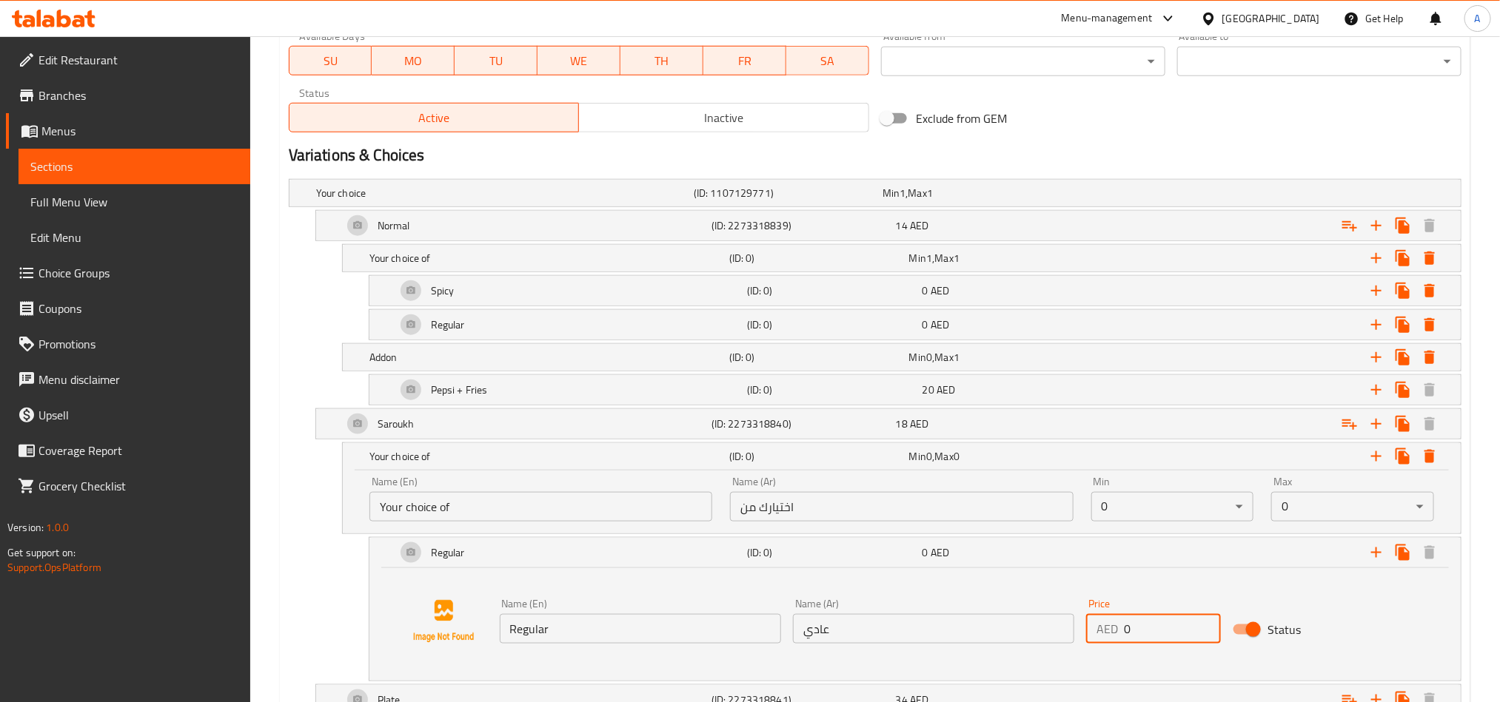
drag, startPoint x: 1144, startPoint y: 638, endPoint x: 1122, endPoint y: 642, distance: 22.5
click at [1124, 642] on input "0" at bounding box center [1172, 629] width 97 height 30
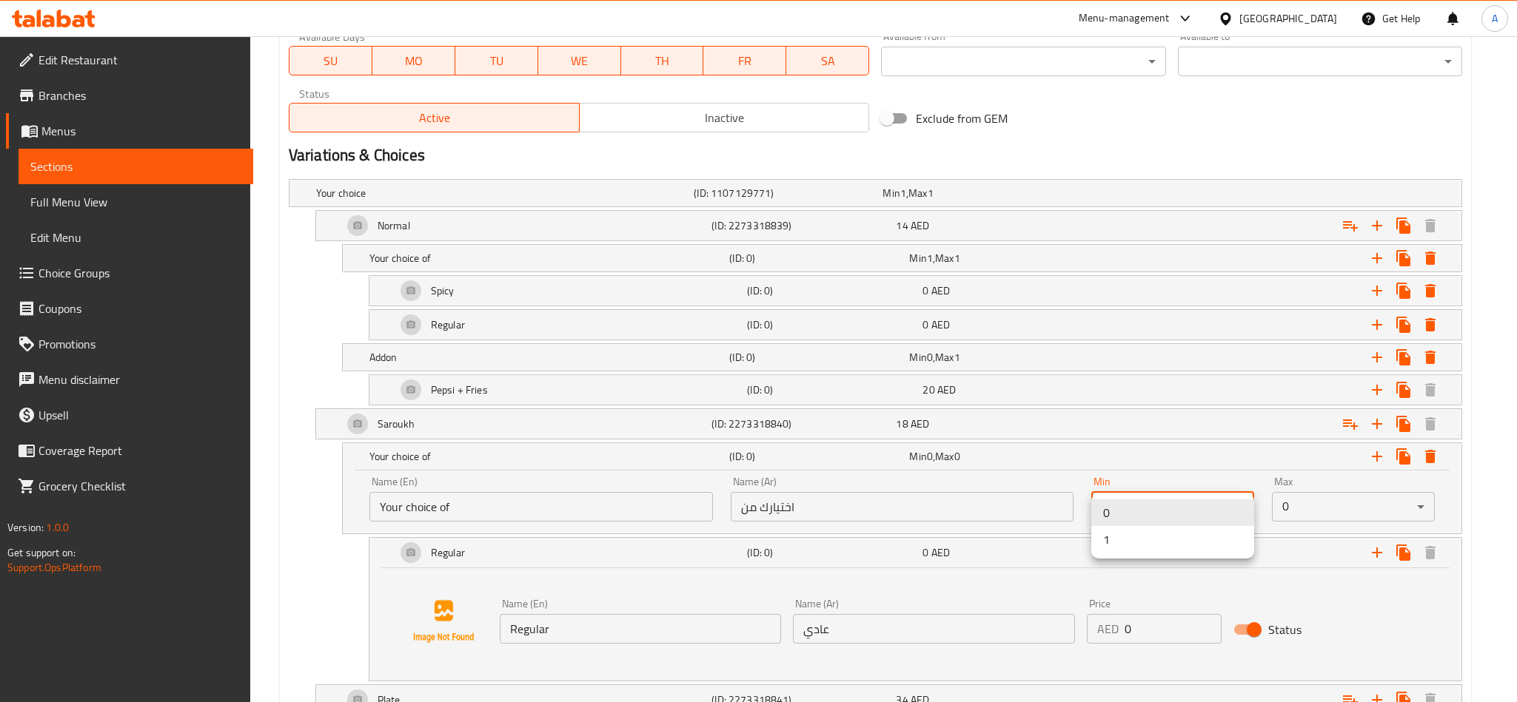
click at [1166, 534] on li "1" at bounding box center [1172, 539] width 163 height 27
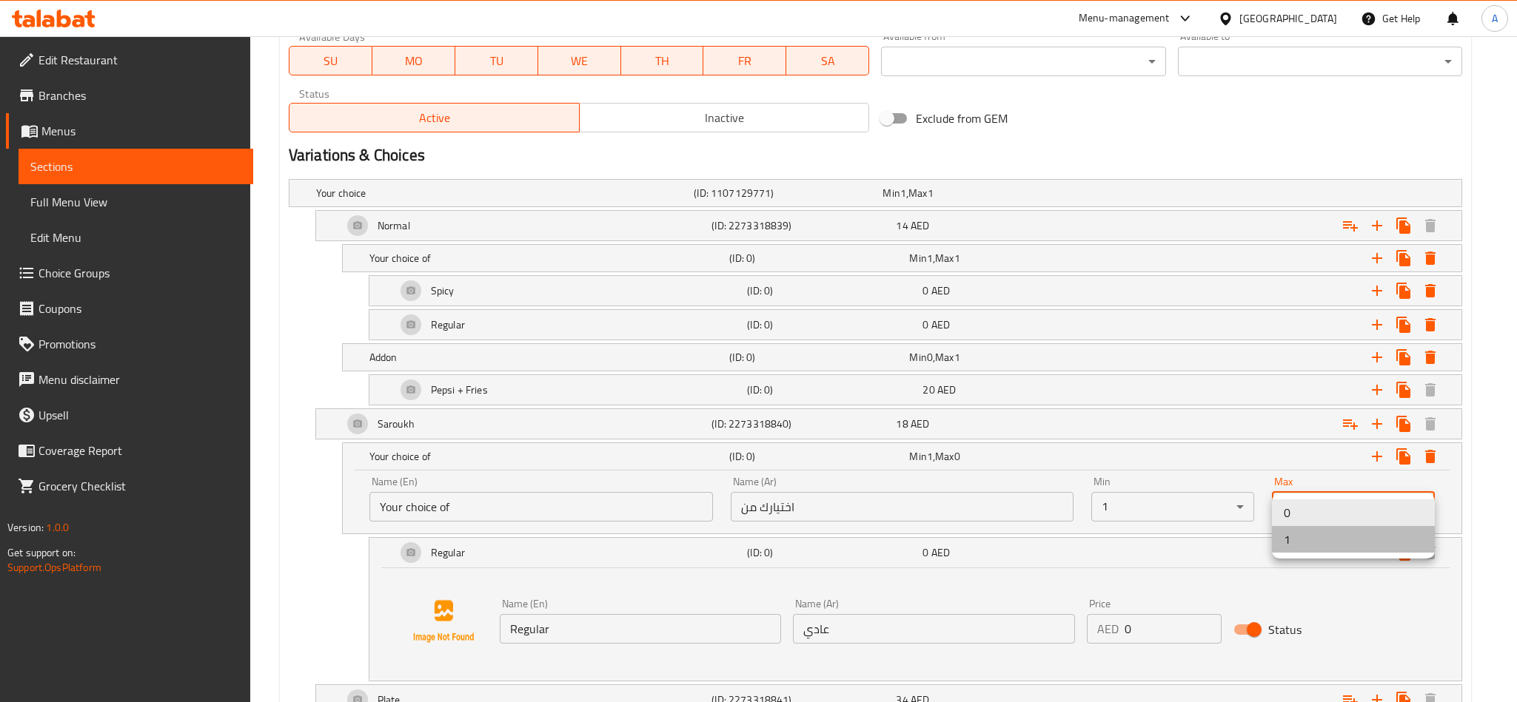
click at [1317, 544] on li "1" at bounding box center [1353, 539] width 163 height 27
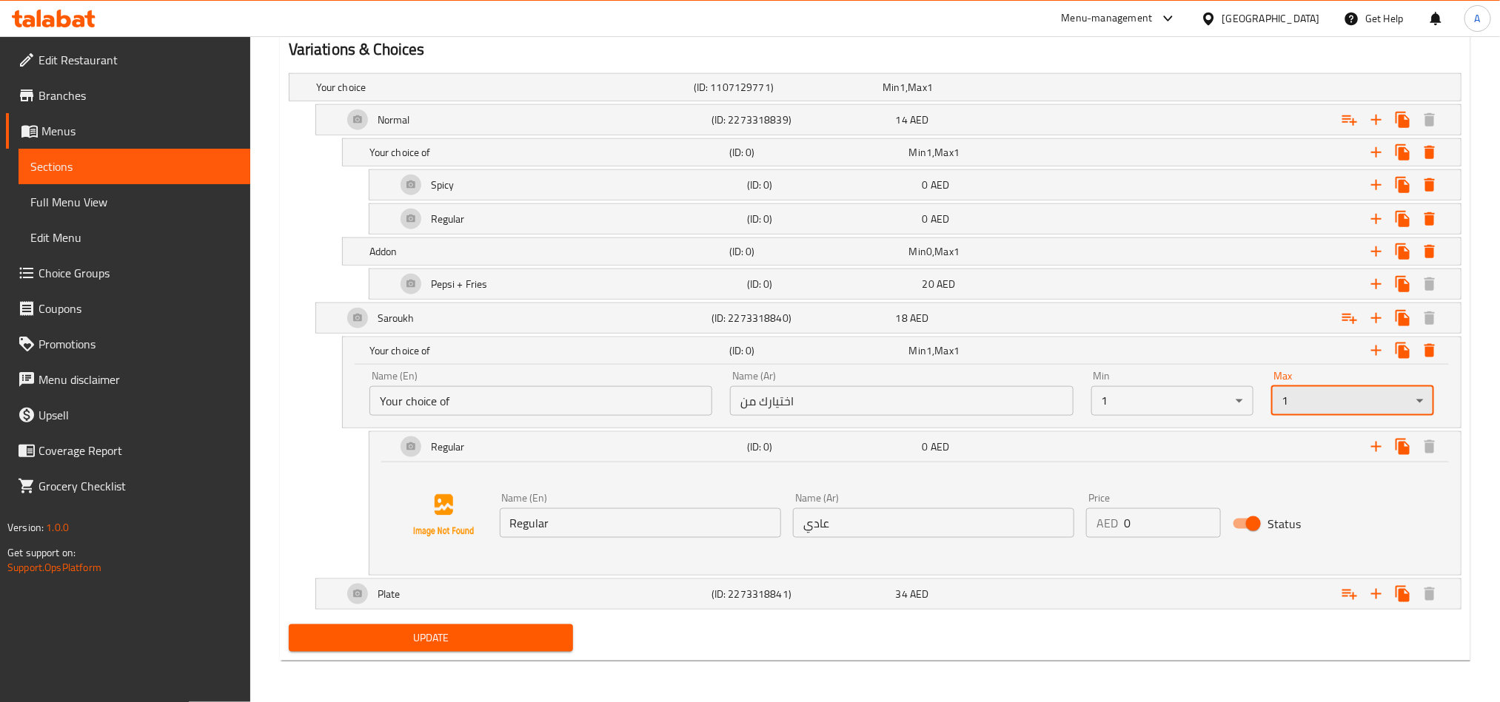
scroll to position [807, 0]
click at [1391, 449] on button "Expand" at bounding box center [1402, 447] width 27 height 27
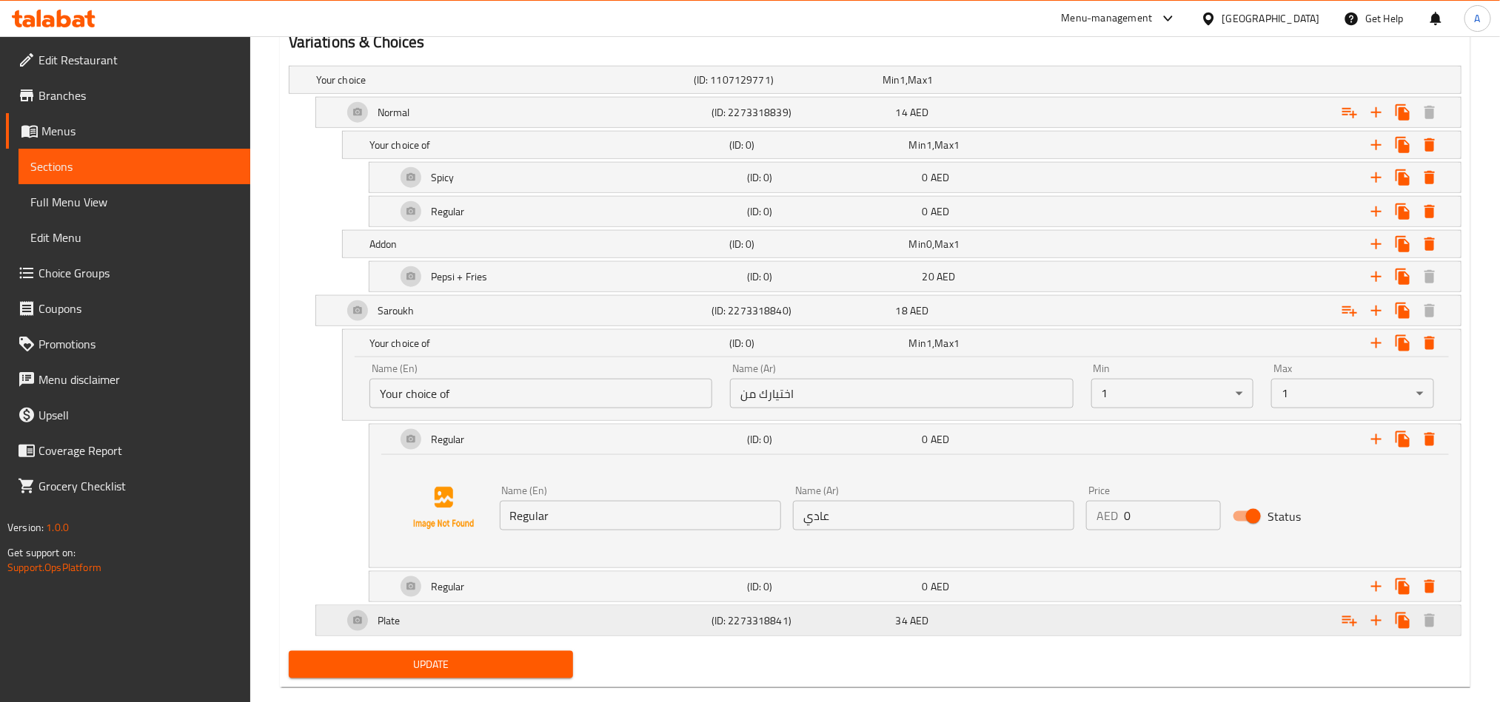
click at [624, 611] on div "Plate" at bounding box center [524, 621] width 369 height 36
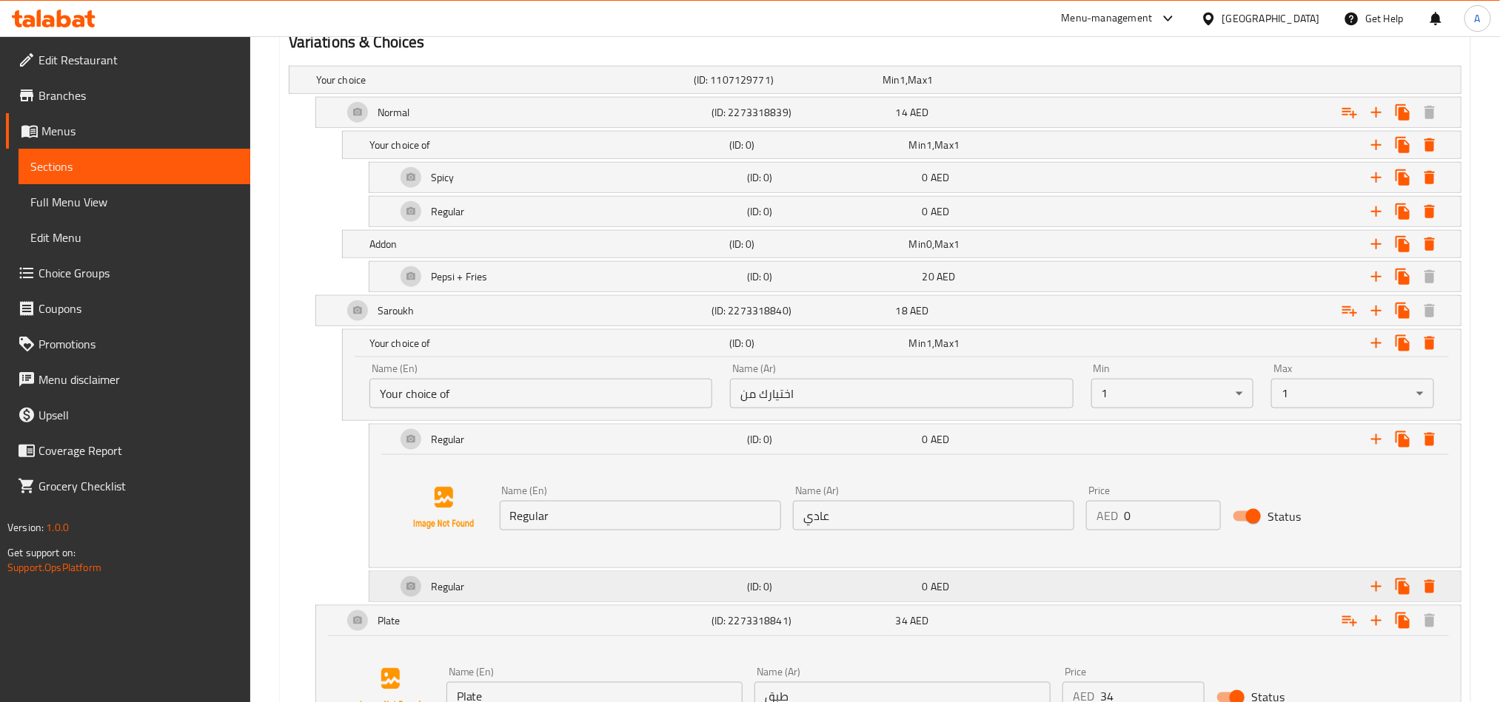
click at [631, 591] on div "Regular" at bounding box center [568, 587] width 351 height 36
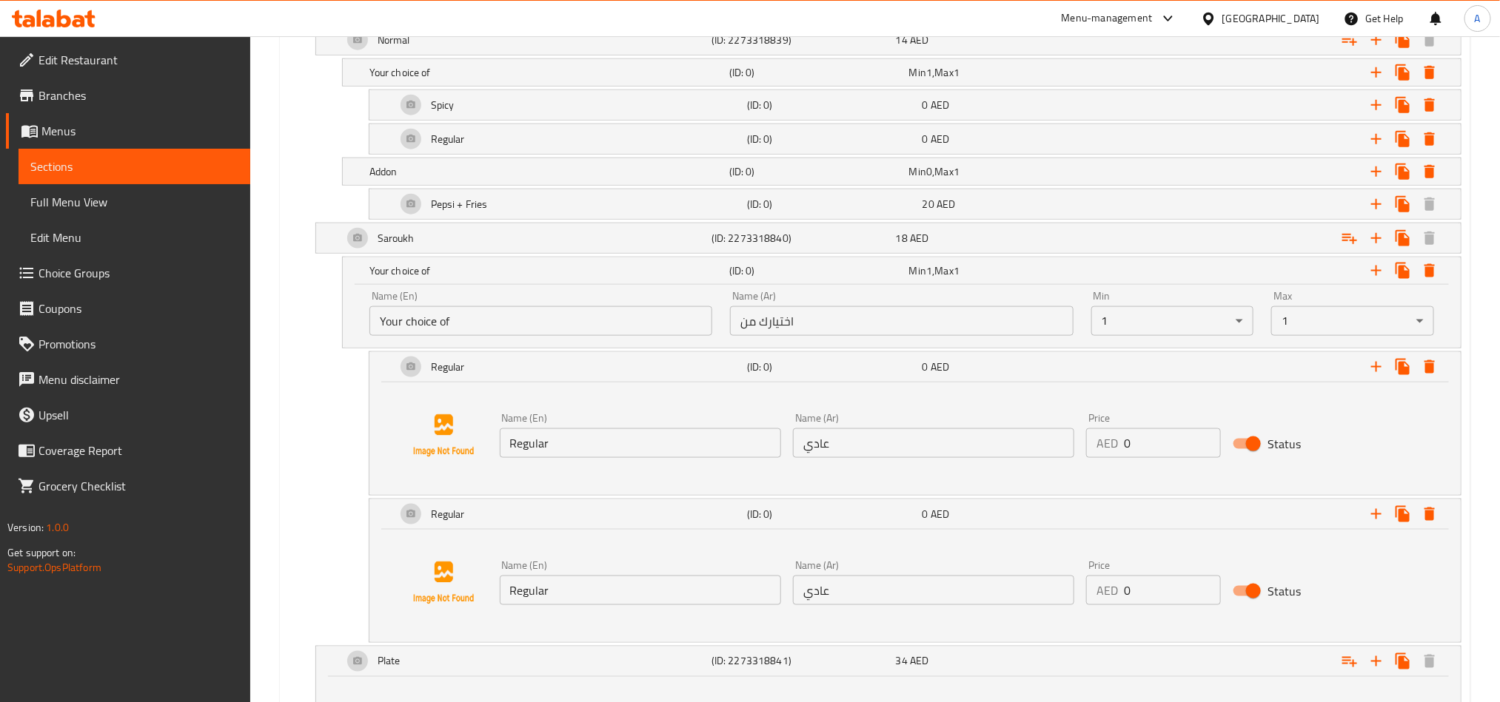
scroll to position [918, 0]
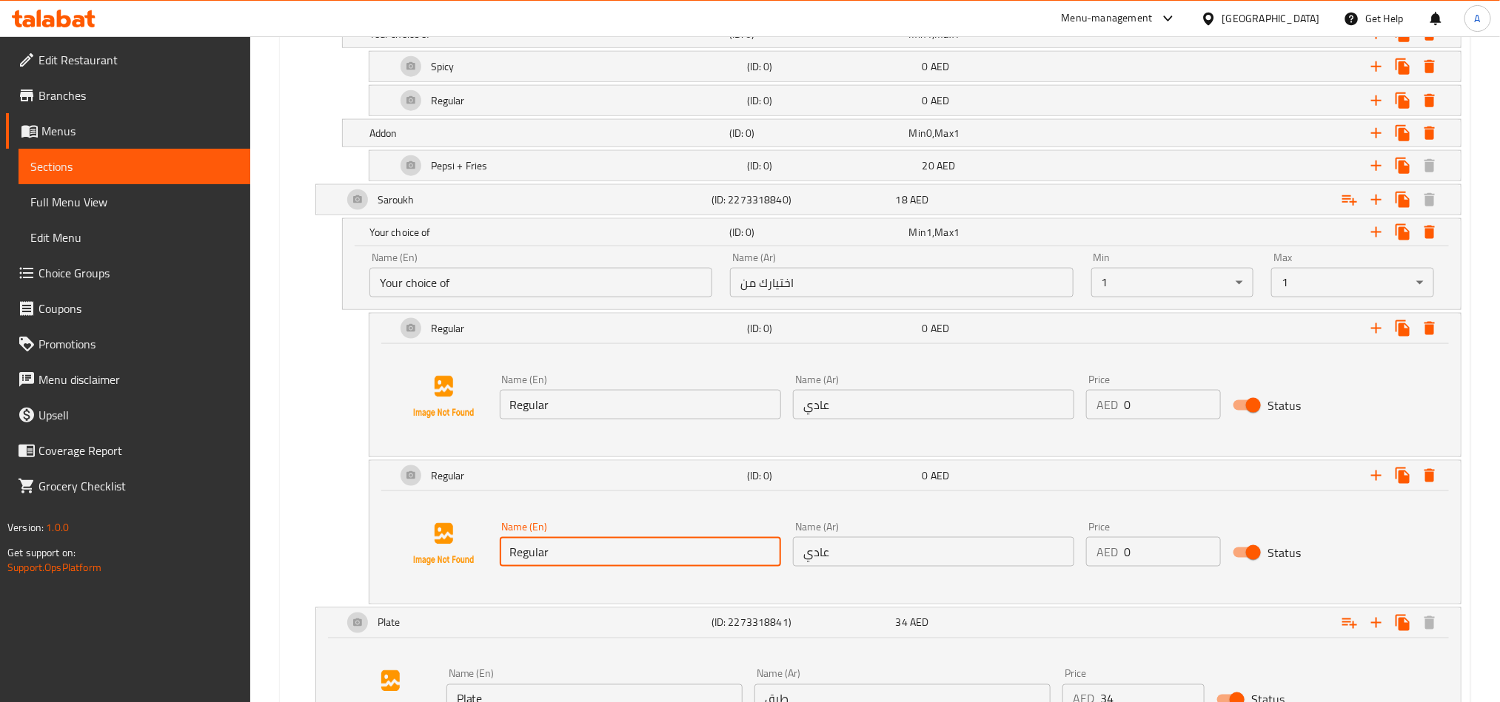
click at [600, 555] on input "Regular" at bounding box center [640, 552] width 281 height 30
click at [600, 555] on input "text" at bounding box center [640, 552] width 281 height 30
click at [656, 537] on div "Name (En) Name (En)" at bounding box center [640, 544] width 281 height 45
click at [717, 560] on input "text" at bounding box center [640, 552] width 281 height 30
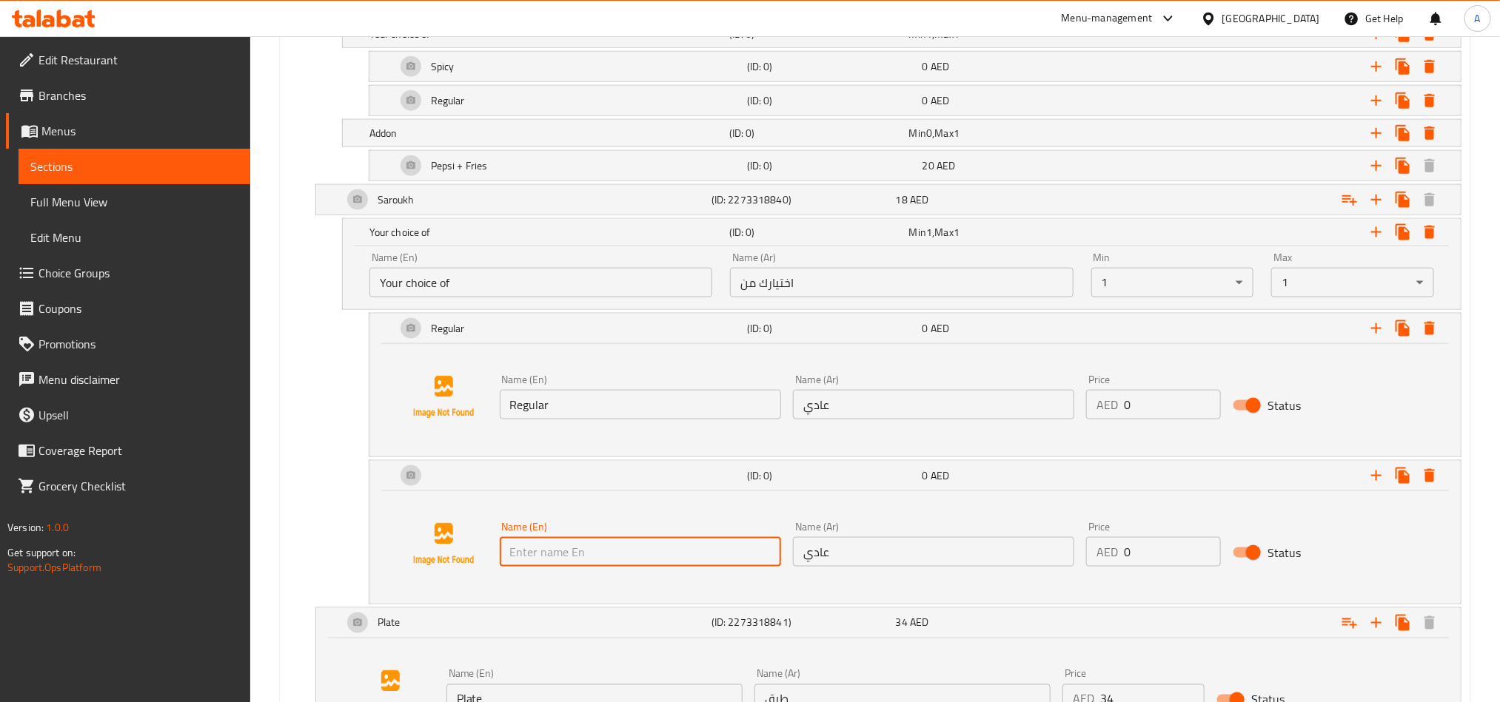
paste input "Spicy"
type input "Spicy"
click at [973, 549] on input "عادي" at bounding box center [933, 552] width 281 height 30
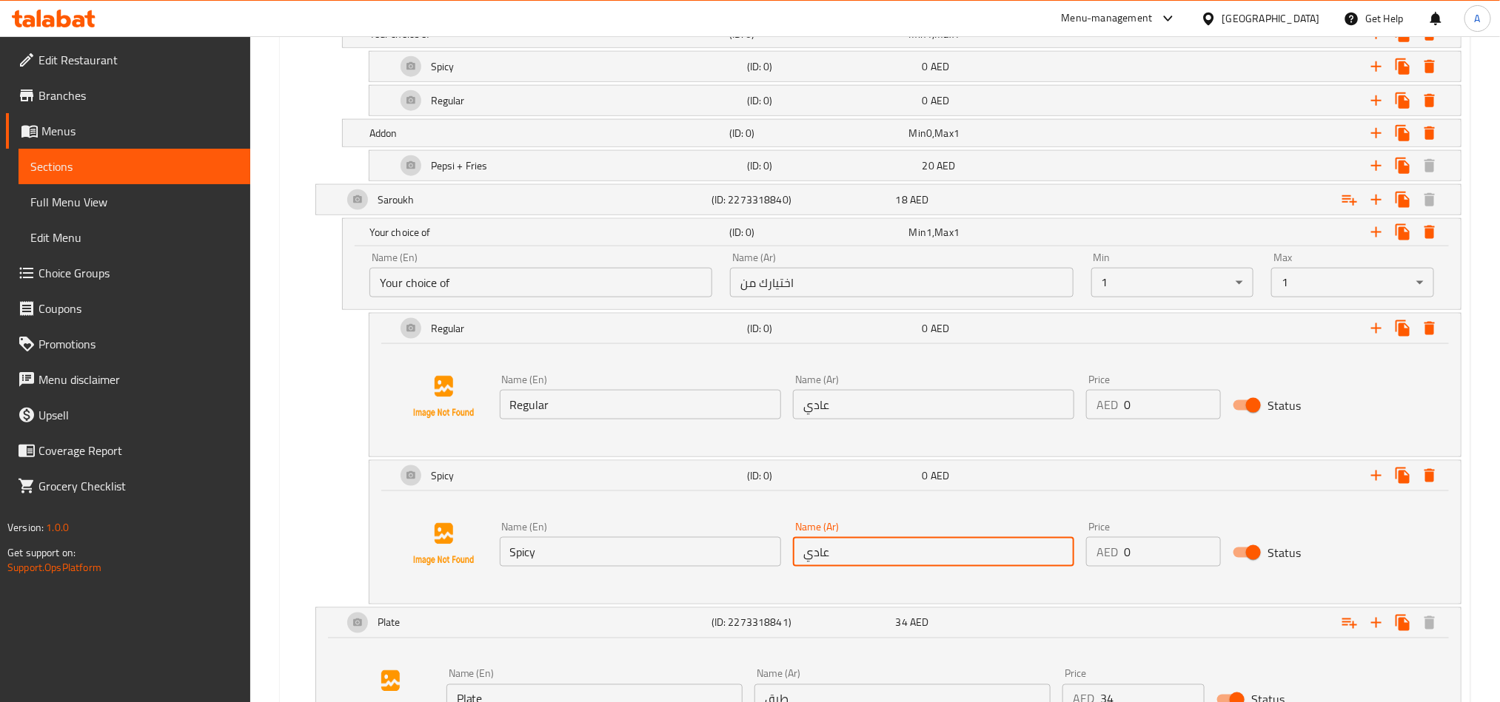
click at [973, 549] on input "عادي" at bounding box center [933, 552] width 281 height 30
click at [873, 557] on input "عادي" at bounding box center [933, 552] width 281 height 30
paste input "ار"
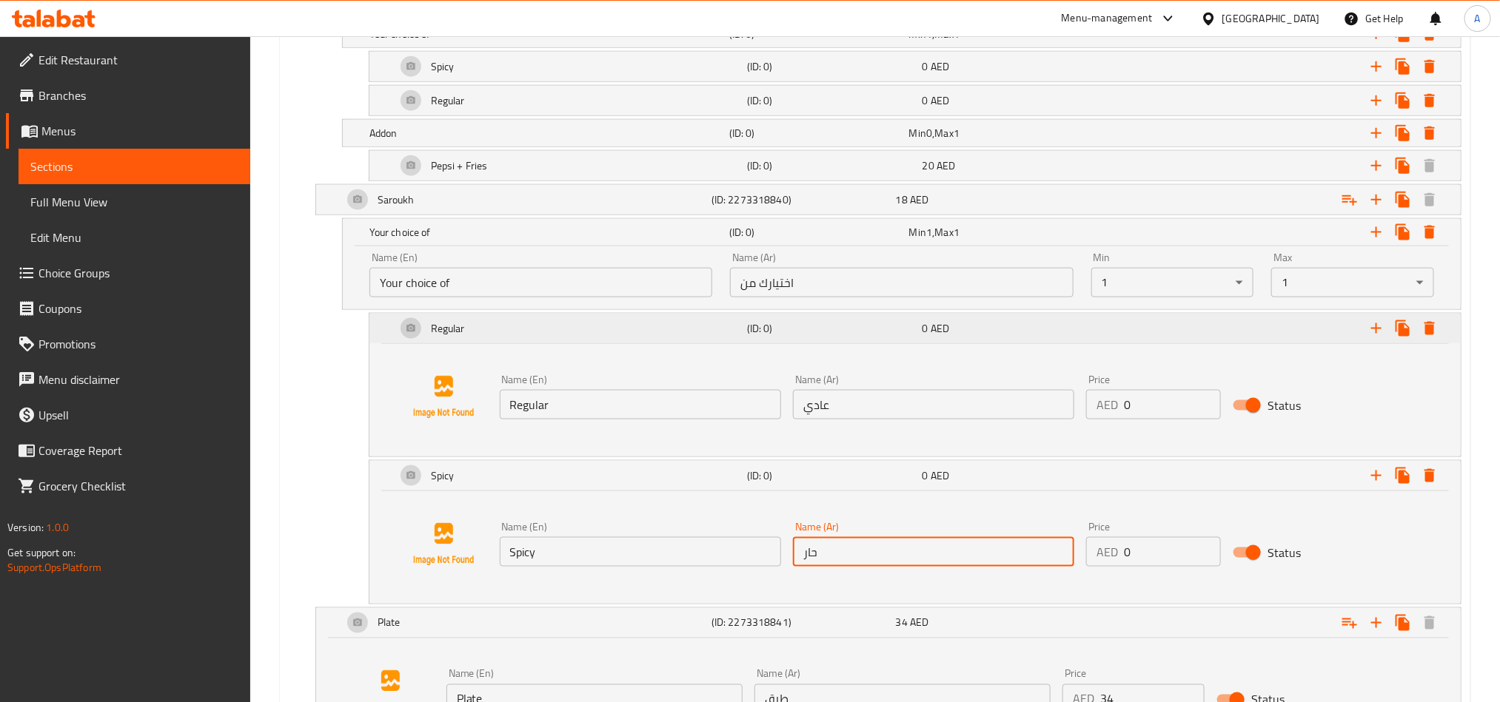
type input "حار"
click at [1230, 325] on div "Expand" at bounding box center [1270, 328] width 351 height 33
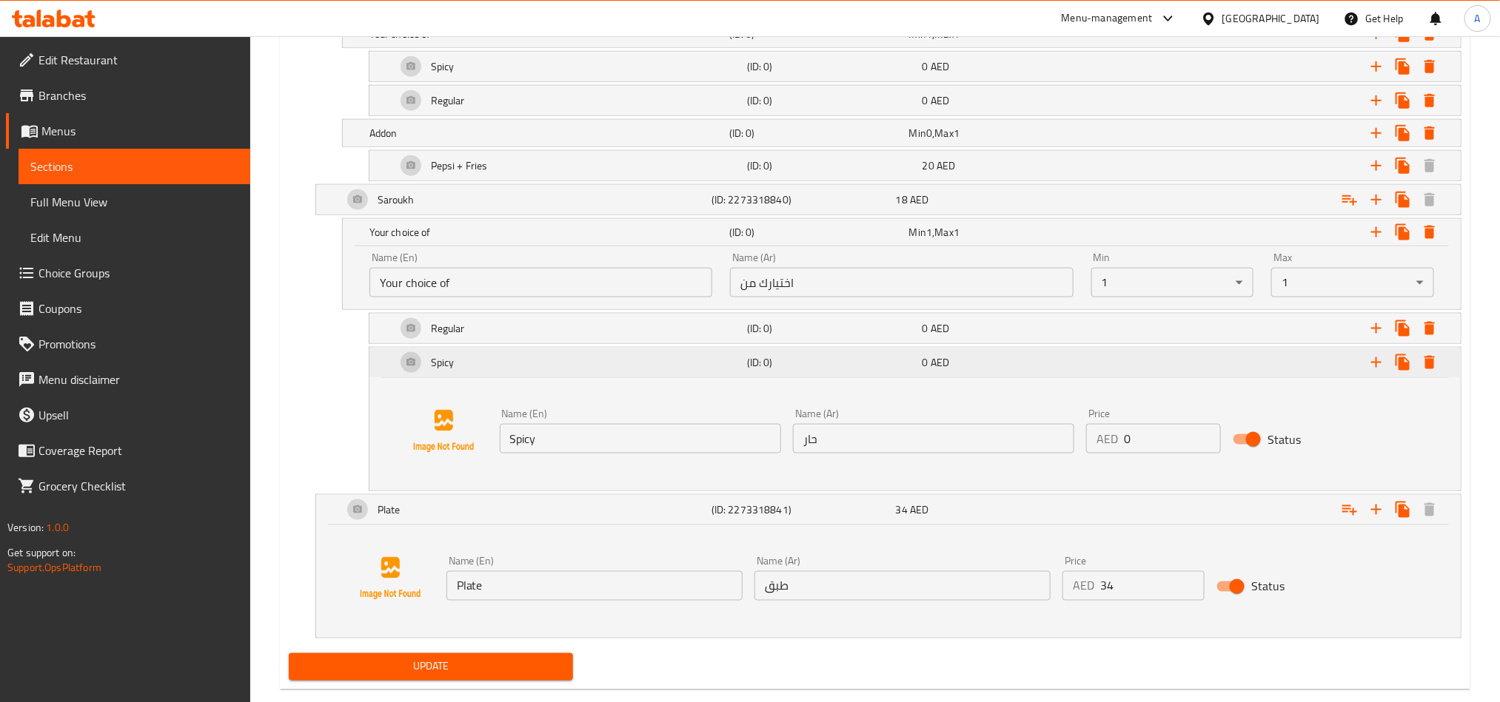
click at [850, 370] on h5 "(ID: 0)" at bounding box center [831, 362] width 169 height 15
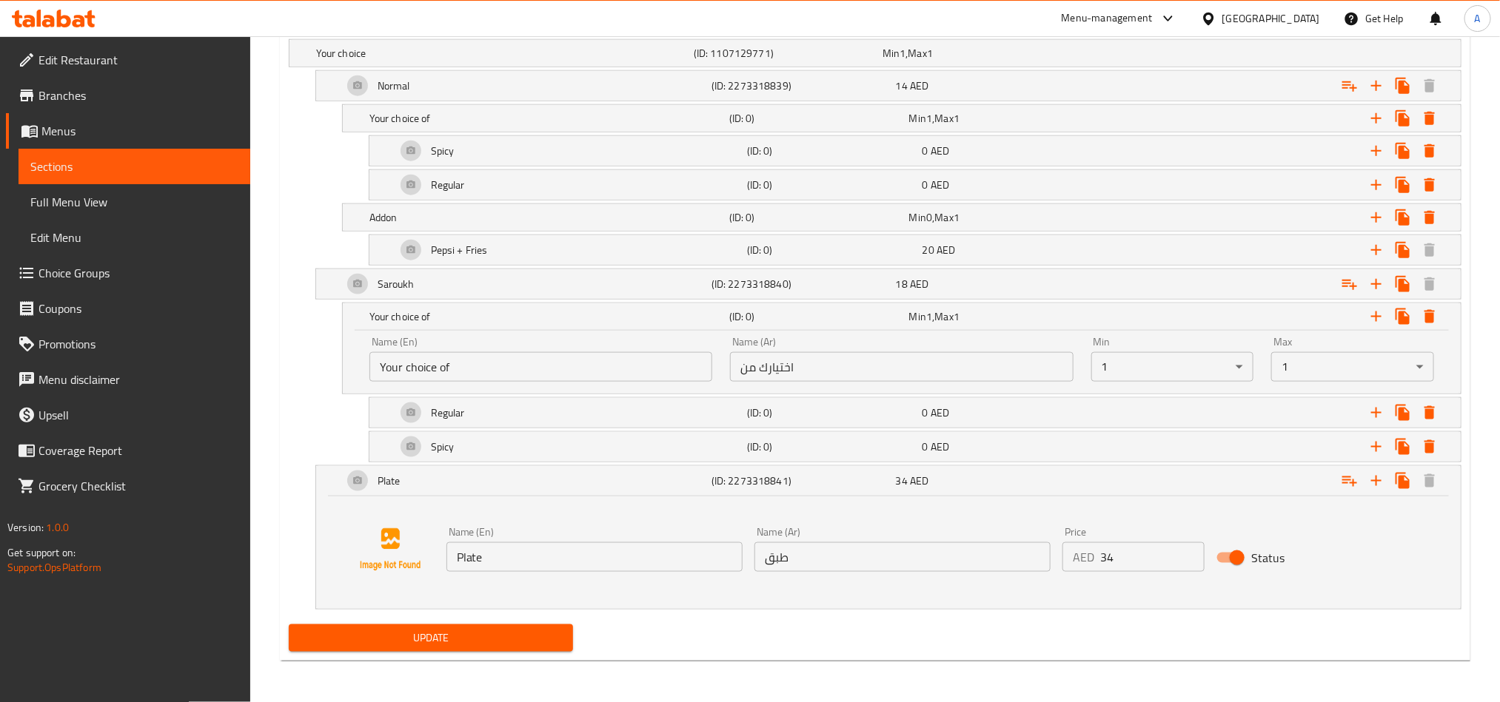
scroll to position [842, 0]
click at [1303, 324] on div "Expand" at bounding box center [1266, 317] width 360 height 33
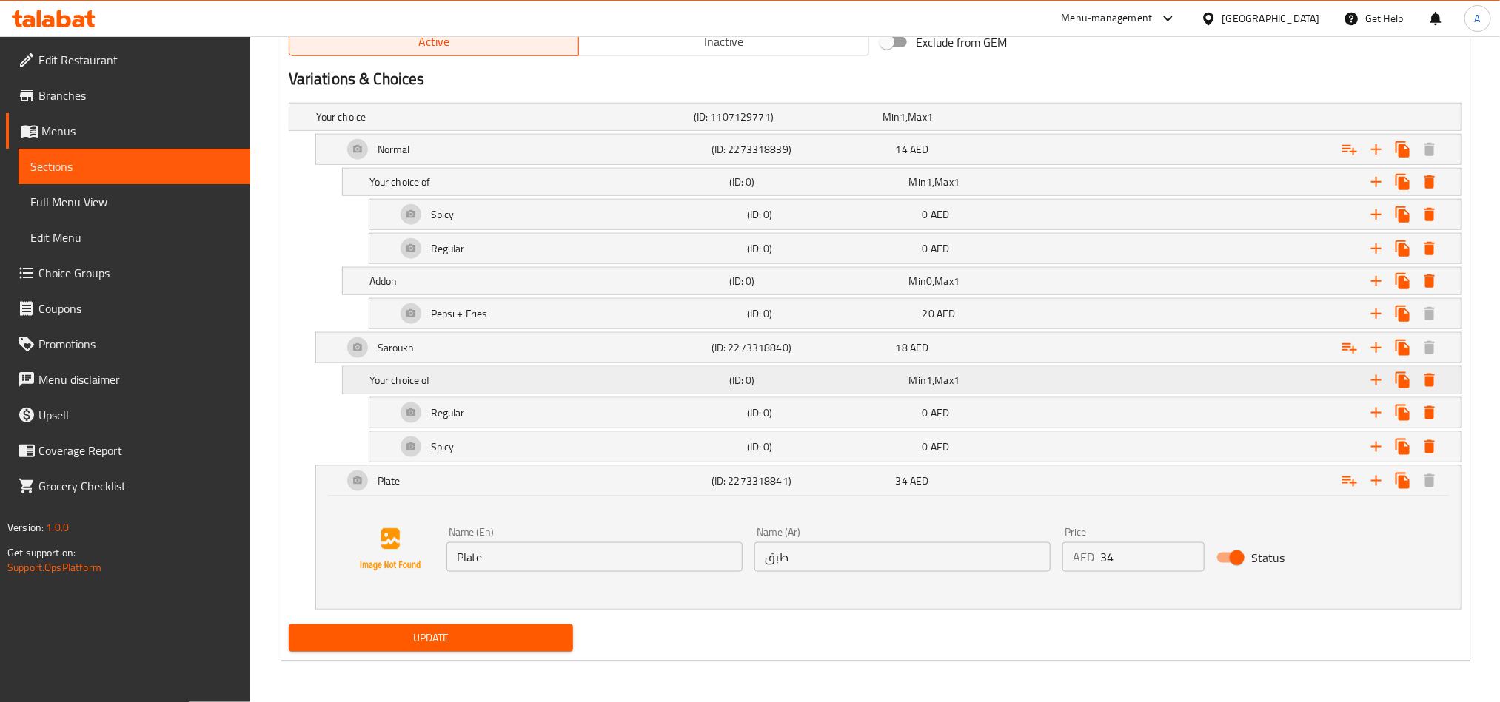
scroll to position [778, 0]
click at [1341, 339] on icon "Expand" at bounding box center [1349, 348] width 18 height 18
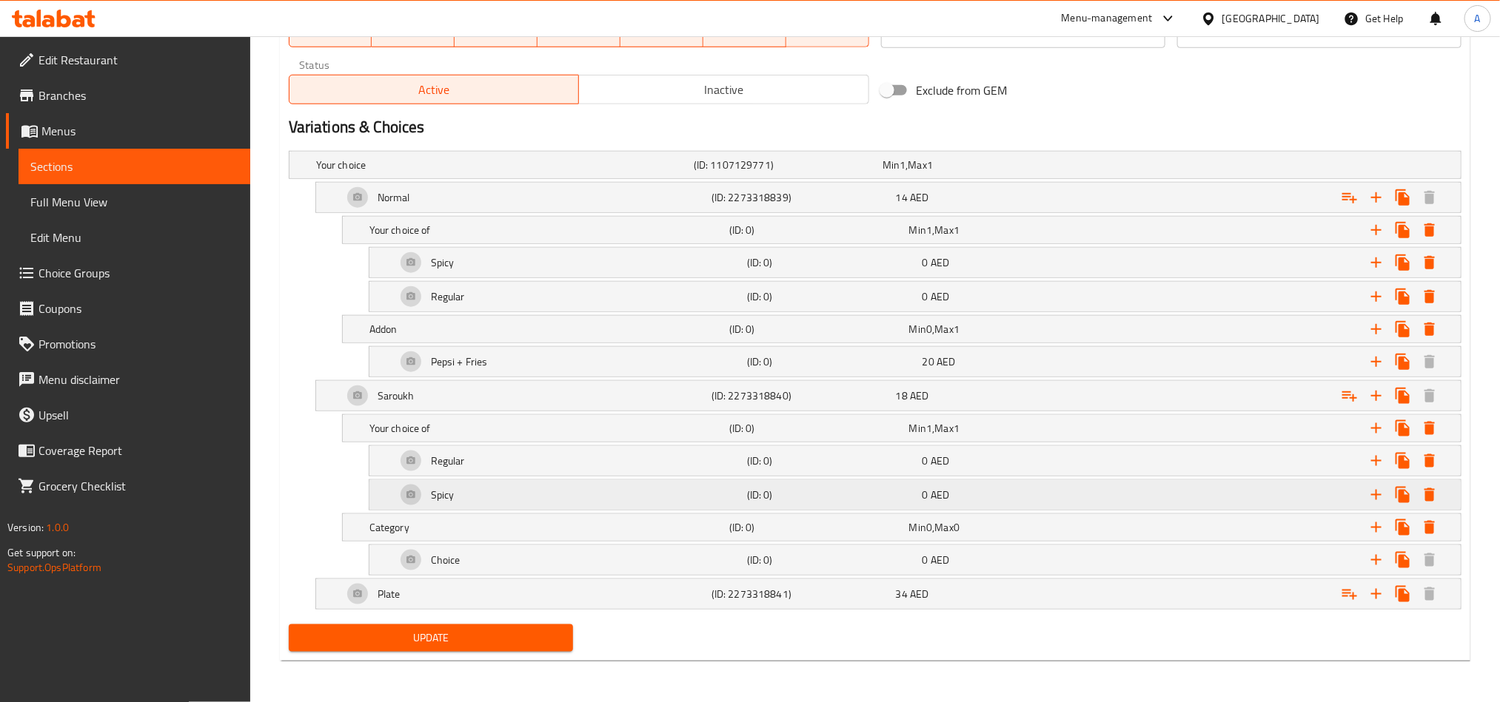
scroll to position [731, 0]
click at [746, 531] on h5 "(ID: 0)" at bounding box center [816, 527] width 174 height 15
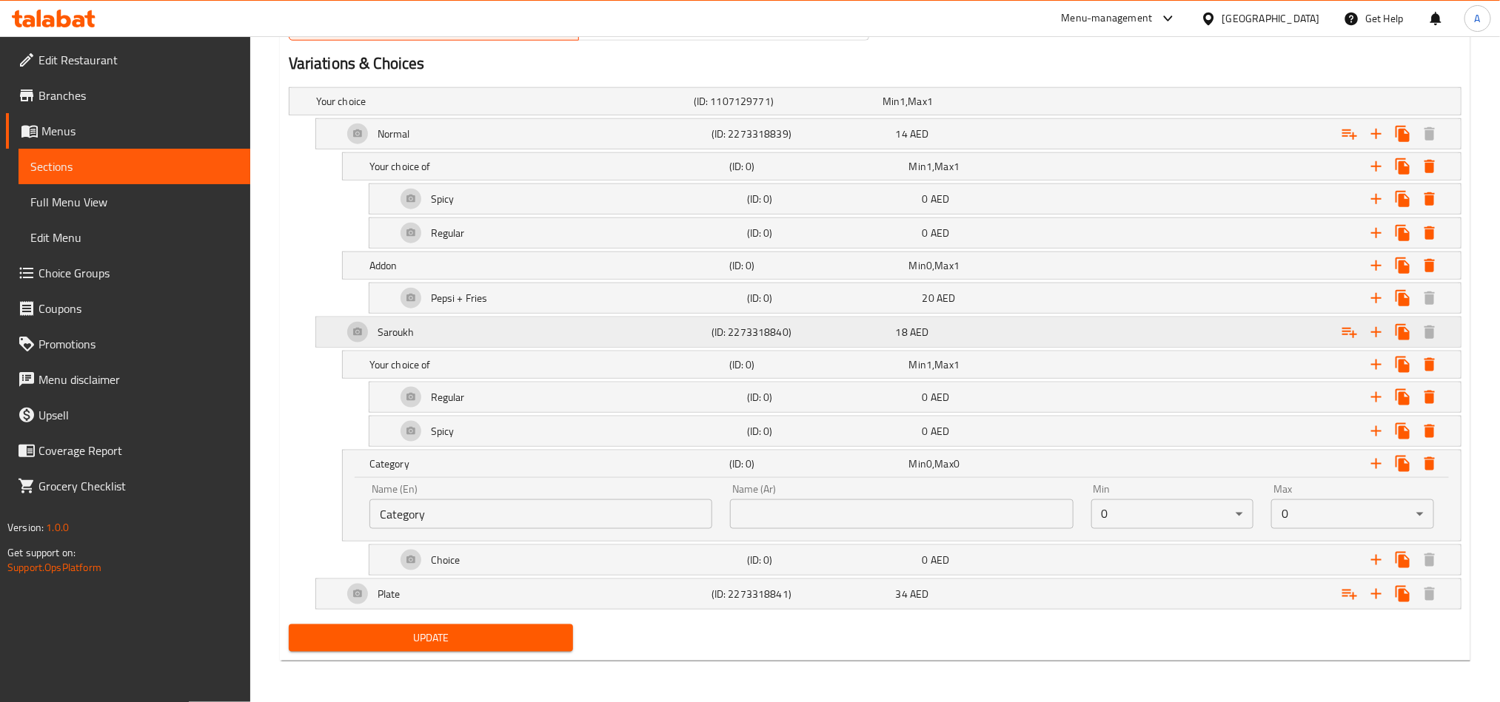
scroll to position [795, 0]
click at [531, 265] on h5 "Addon" at bounding box center [546, 265] width 354 height 15
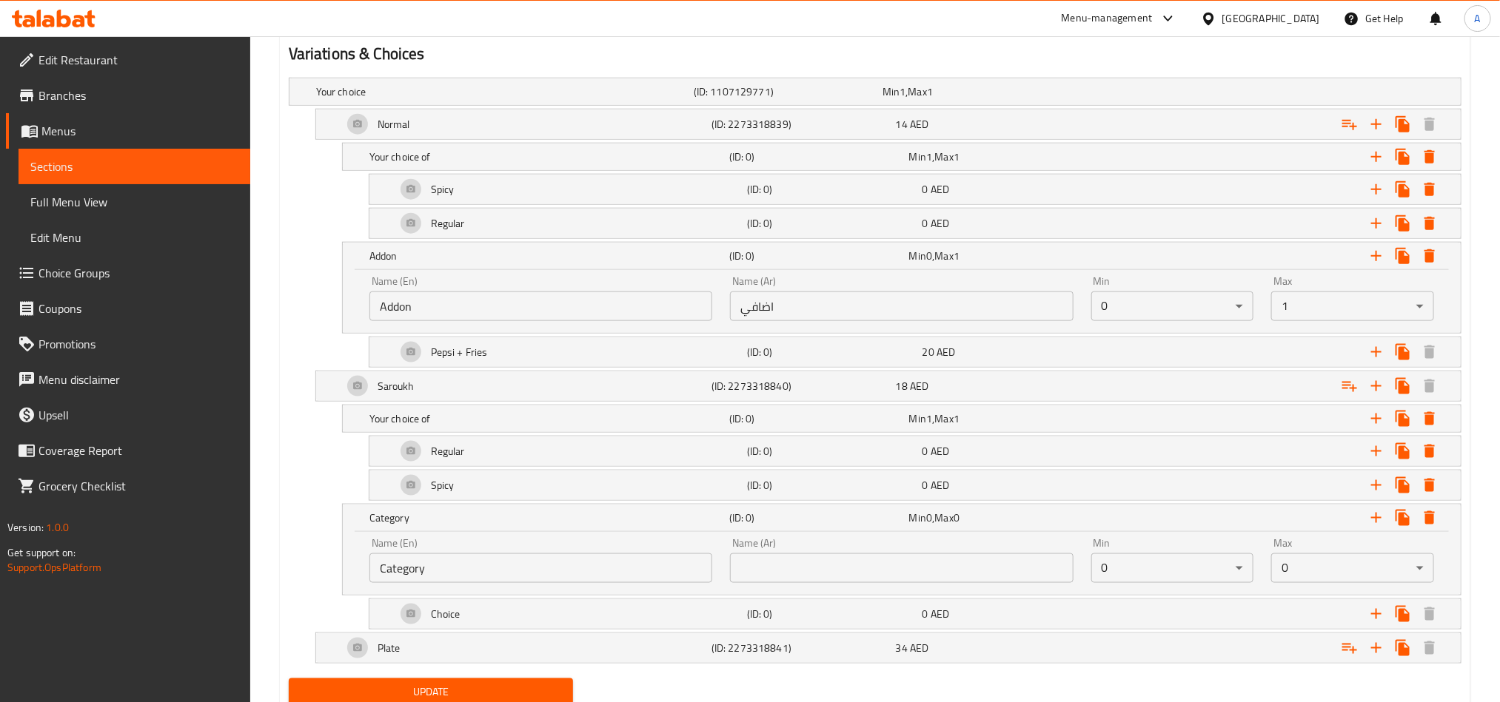
click at [500, 298] on input "Addon" at bounding box center [540, 307] width 343 height 30
click at [453, 582] on input "Category" at bounding box center [540, 569] width 343 height 30
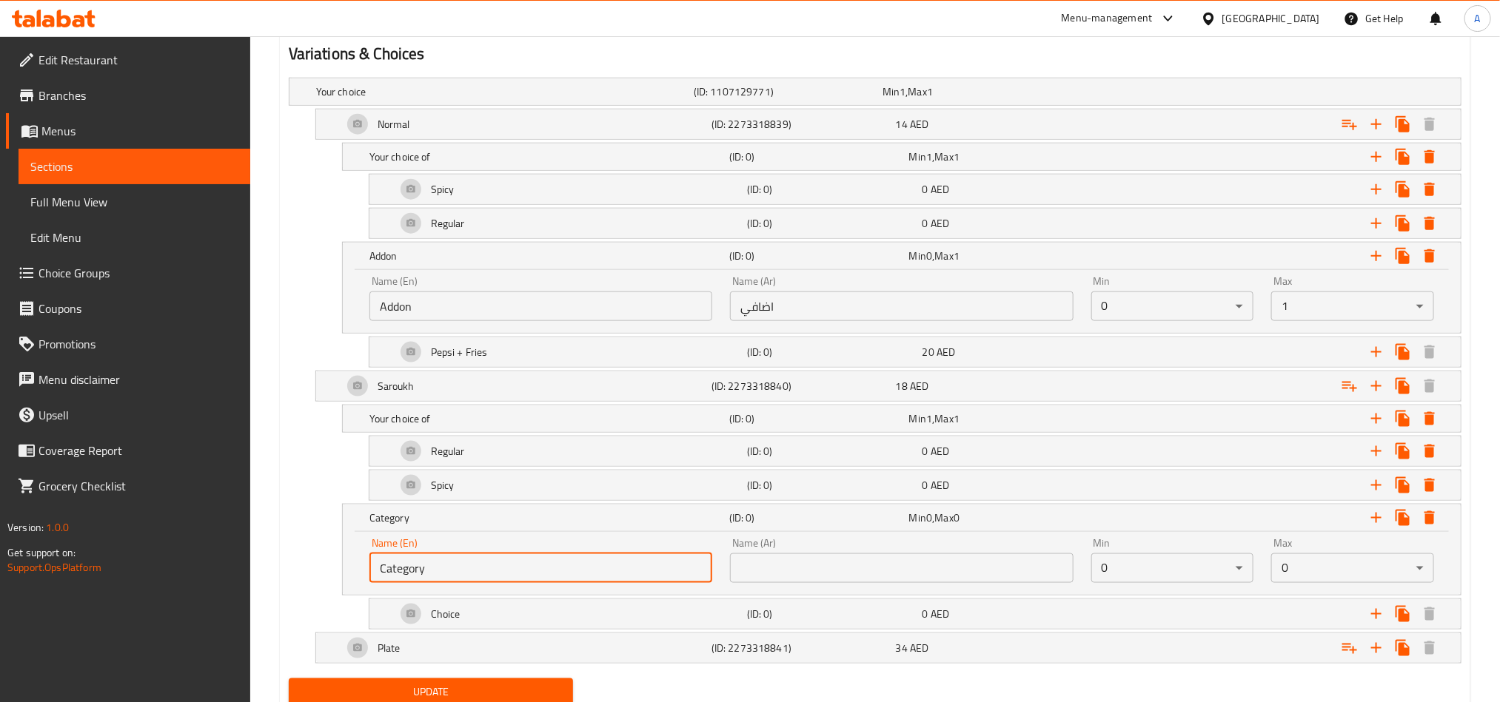
click at [453, 582] on input "Category" at bounding box center [540, 569] width 343 height 30
paste input "Addon"
type input "Addon"
click at [765, 326] on div "Name (Ar) اضافي Name (Ar)" at bounding box center [901, 298] width 360 height 63
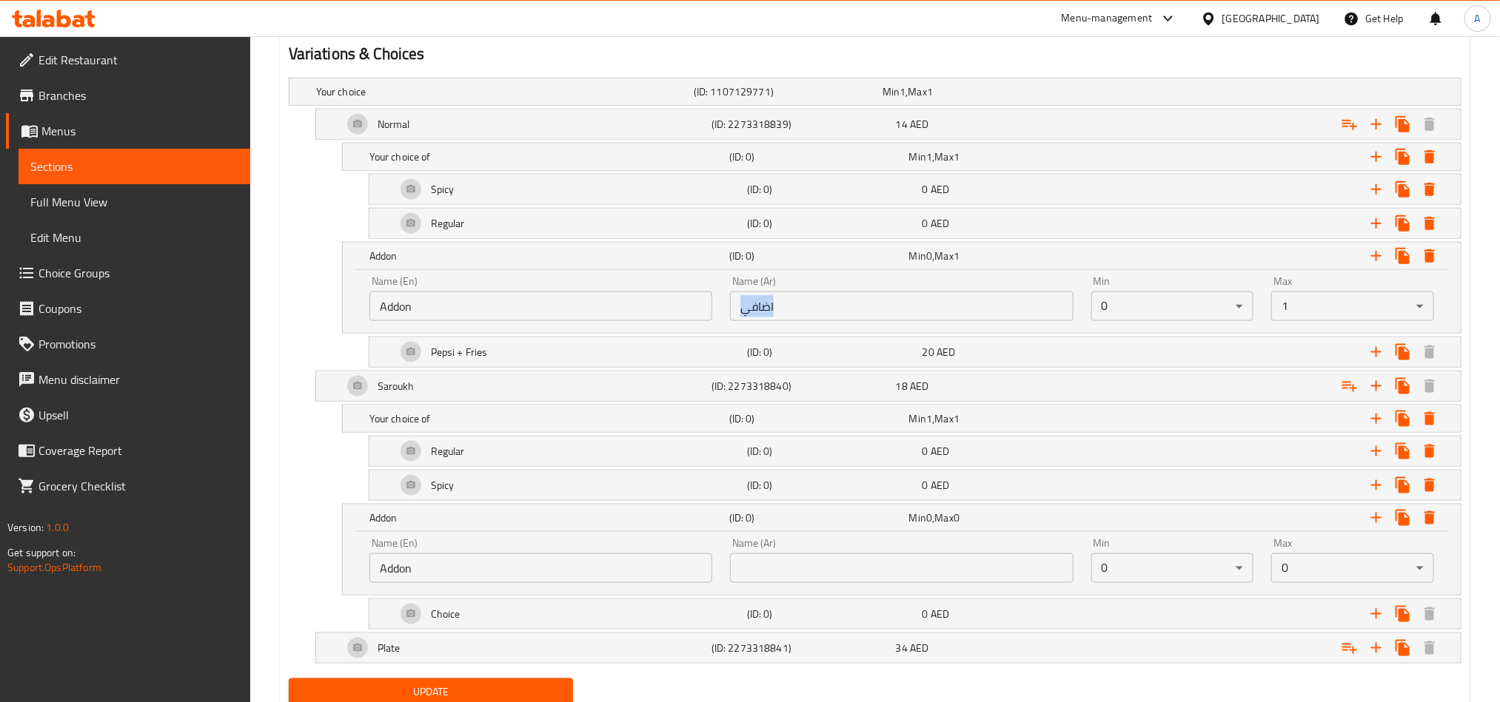
copy div "Name (Ar)"
click at [767, 565] on input "text" at bounding box center [901, 569] width 343 height 30
paste input "اضافي"
type input "اضافي"
click at [505, 354] on div "Pepsi + Fries" at bounding box center [568, 353] width 351 height 36
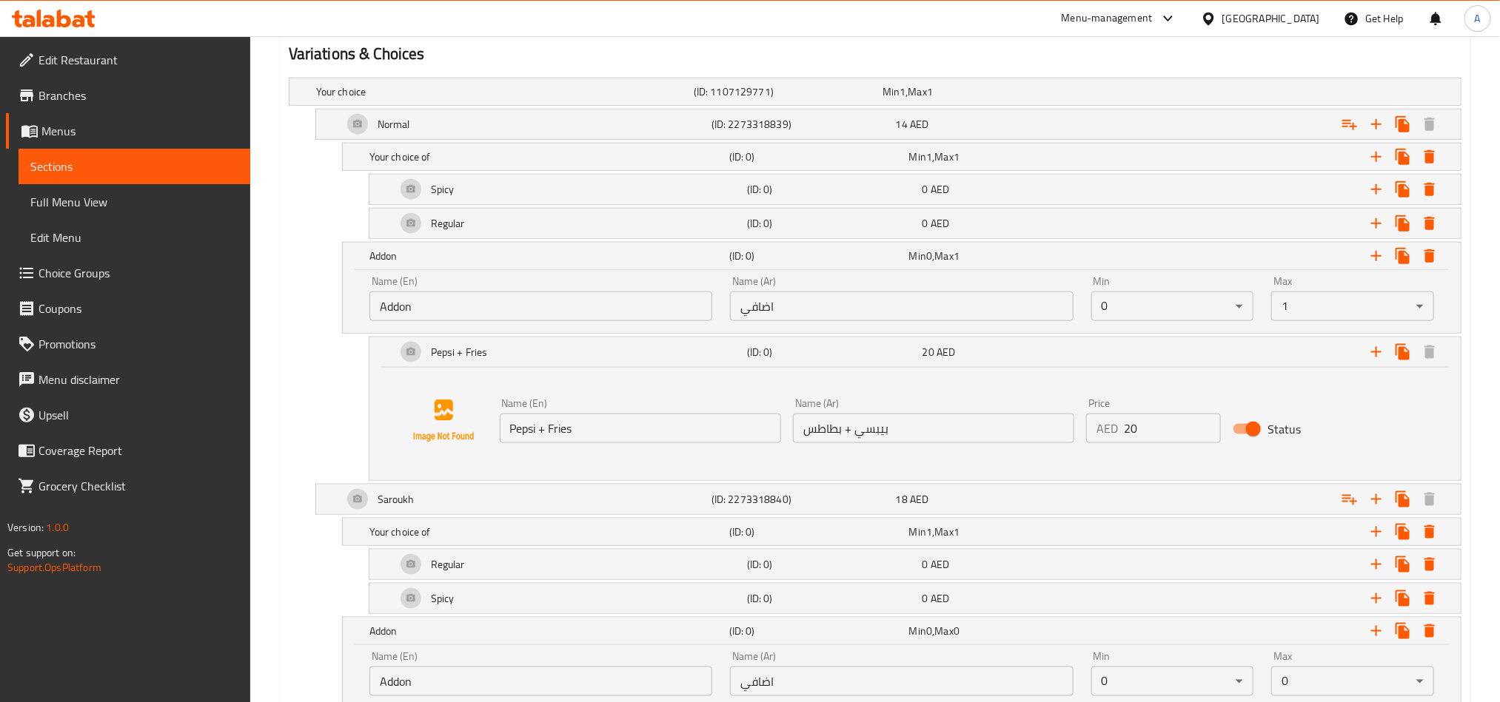
click at [535, 449] on div "Name (En) Pepsi + Fries Name (En)" at bounding box center [640, 420] width 293 height 57
click at [567, 442] on input "Pepsi + Fries" at bounding box center [640, 429] width 281 height 30
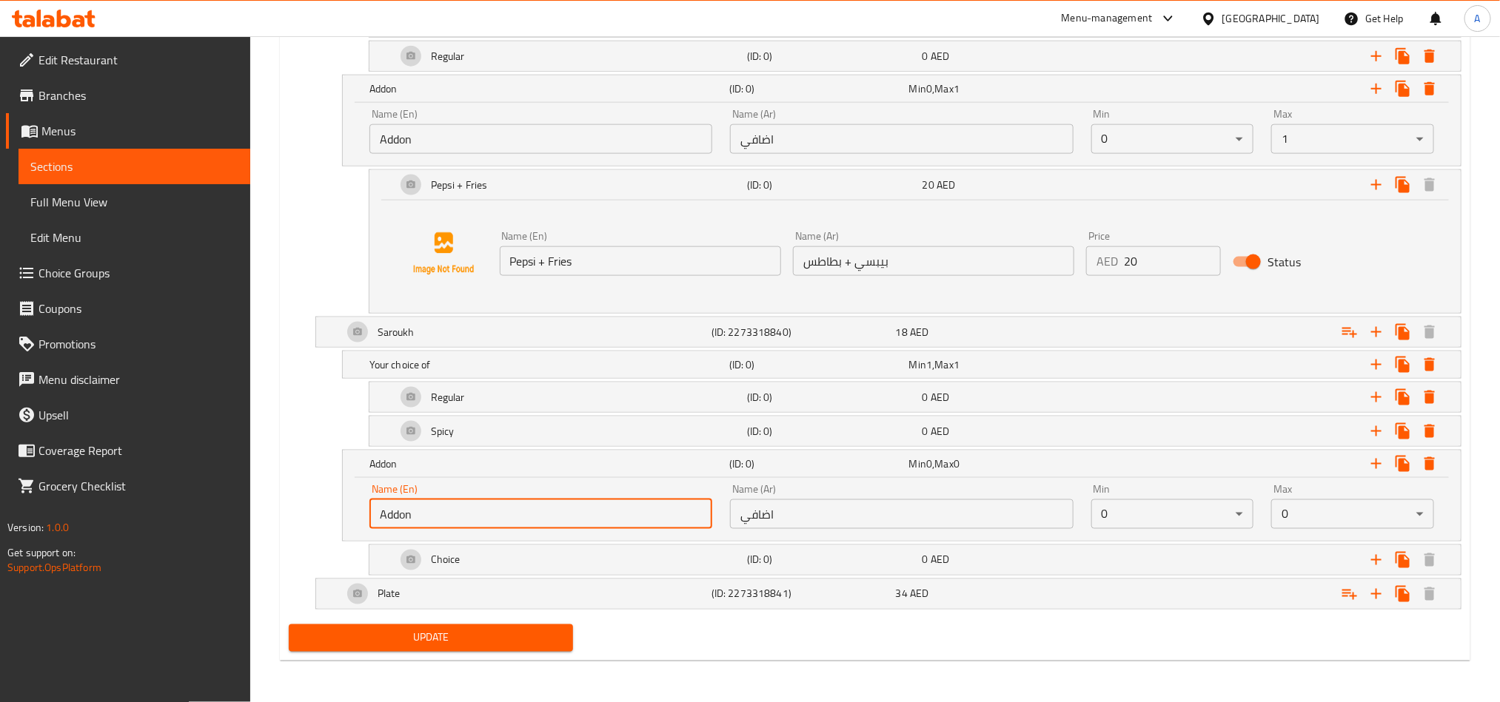
click at [445, 507] on input "Addon" at bounding box center [540, 515] width 343 height 30
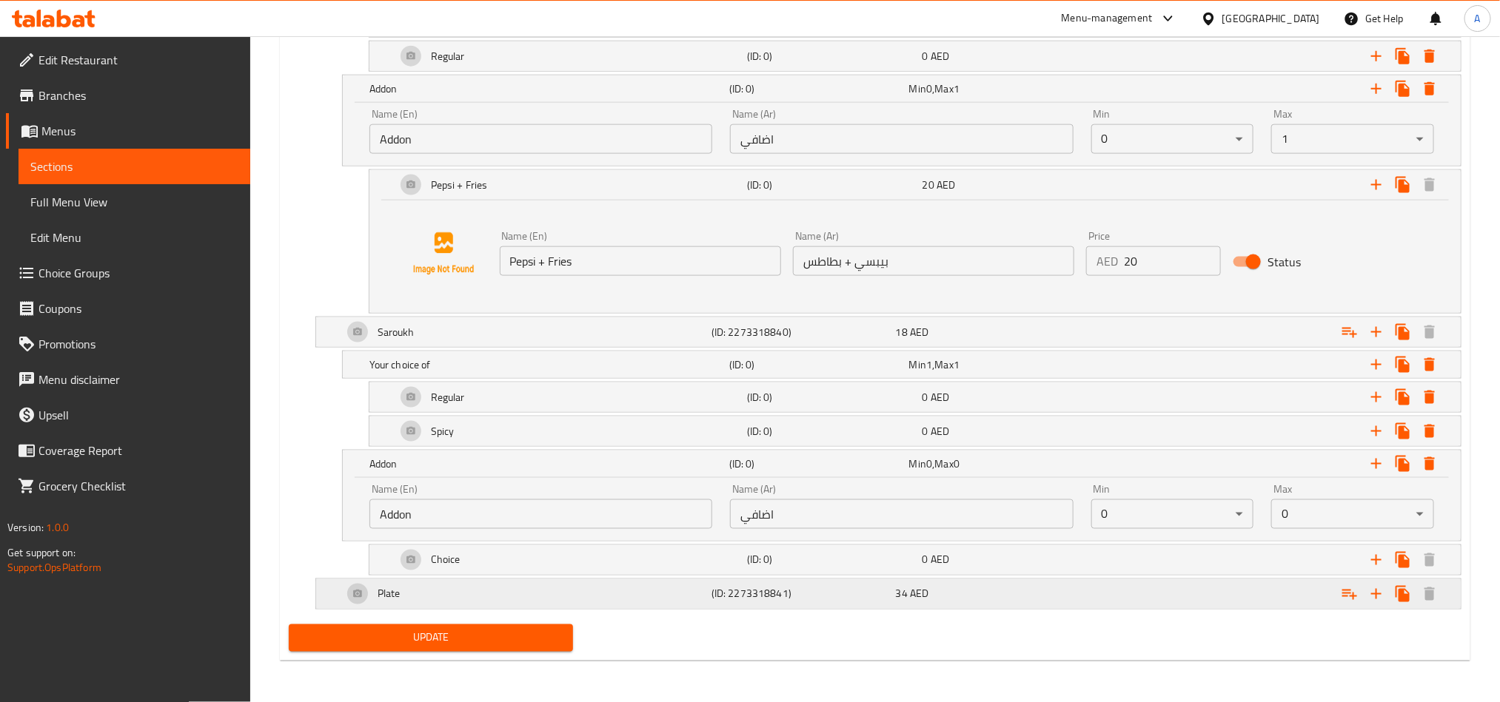
click at [531, 591] on div "Plate" at bounding box center [524, 595] width 369 height 36
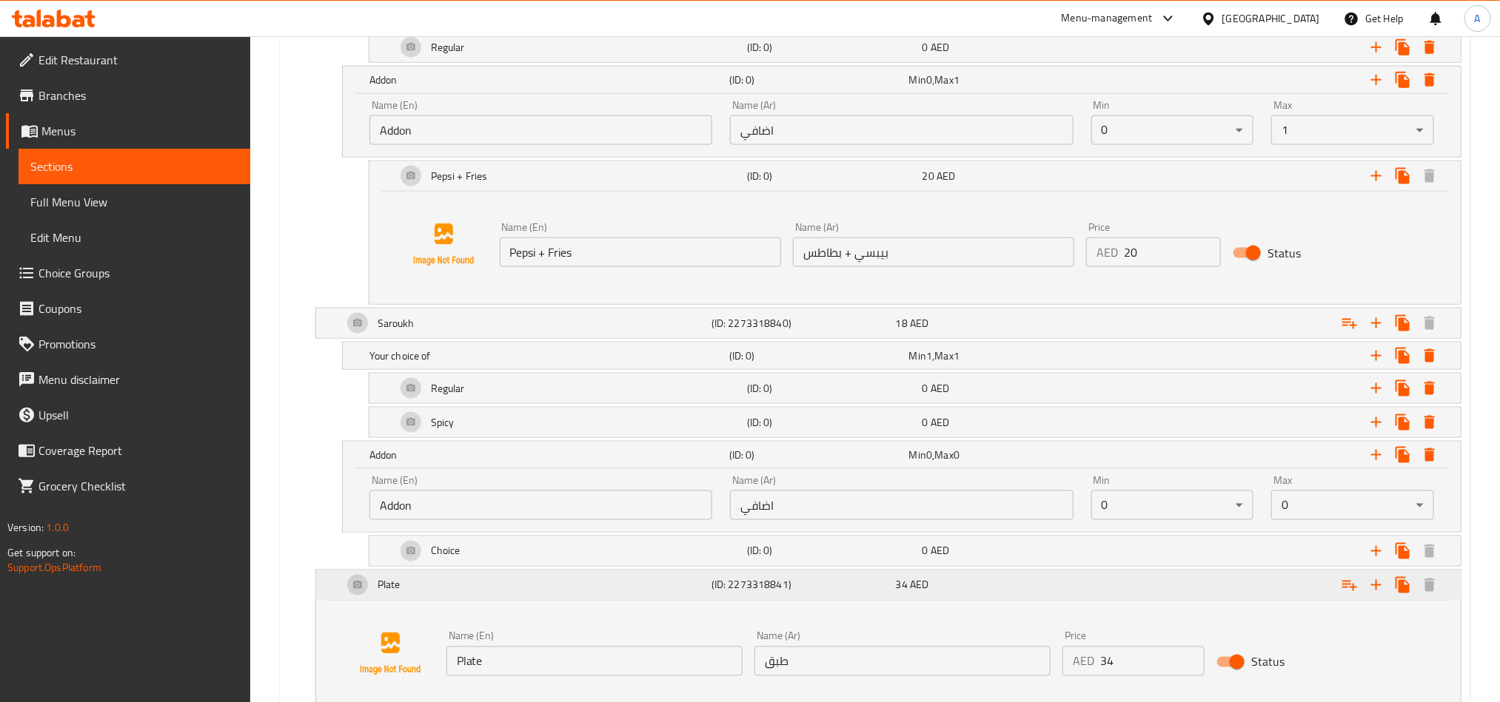
click at [546, 578] on div "Plate" at bounding box center [524, 586] width 369 height 36
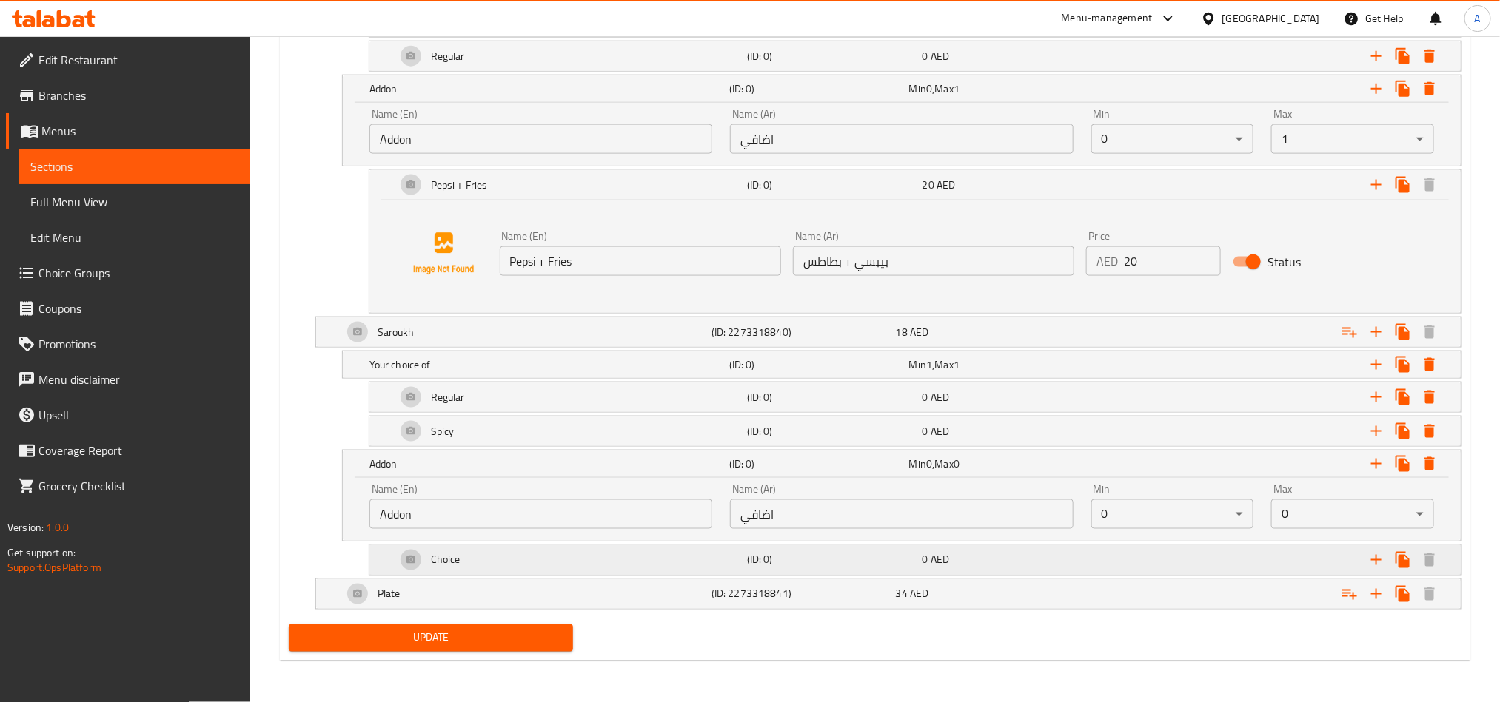
click at [620, 555] on div "Choice" at bounding box center [568, 561] width 351 height 36
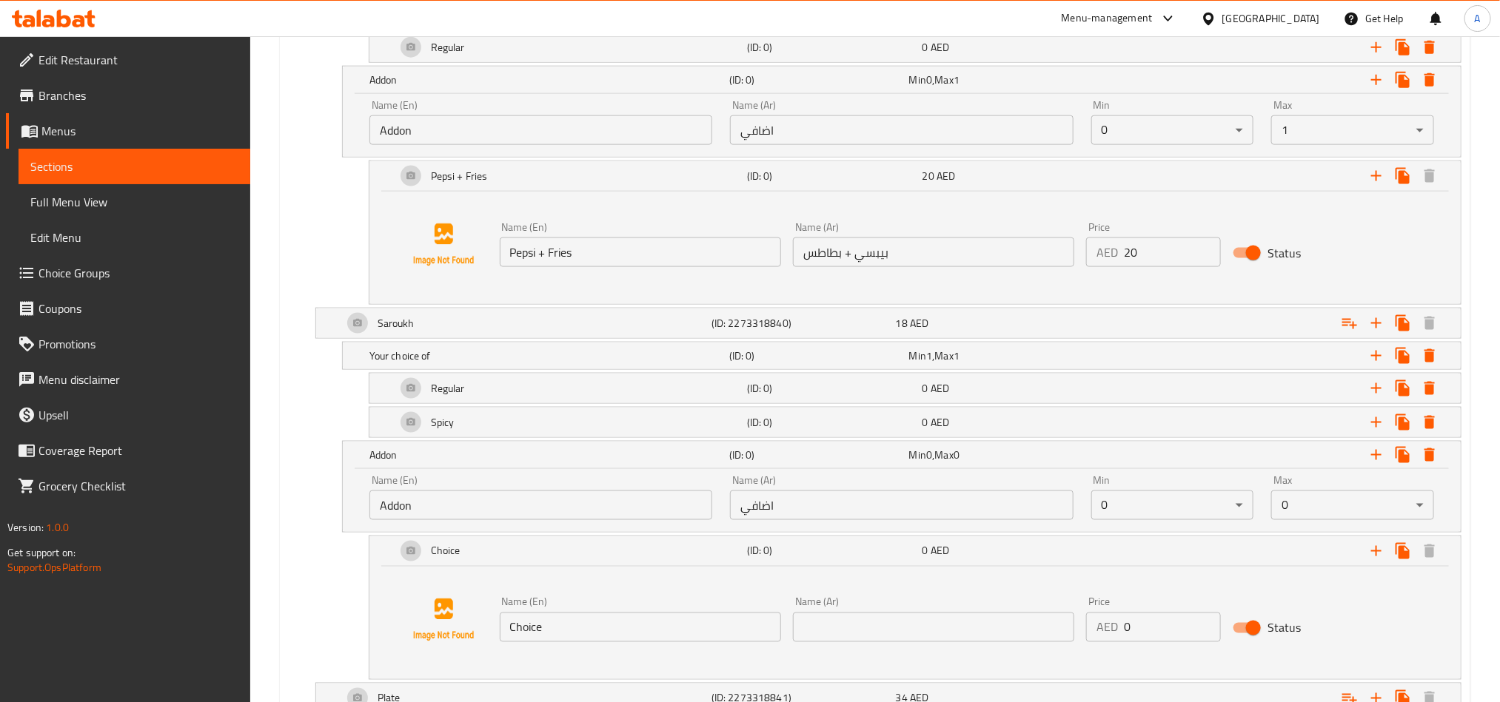
click at [602, 627] on input "Choice" at bounding box center [640, 628] width 281 height 30
paste input "Pepsi + Fries"
type input "Pepsi + Fries"
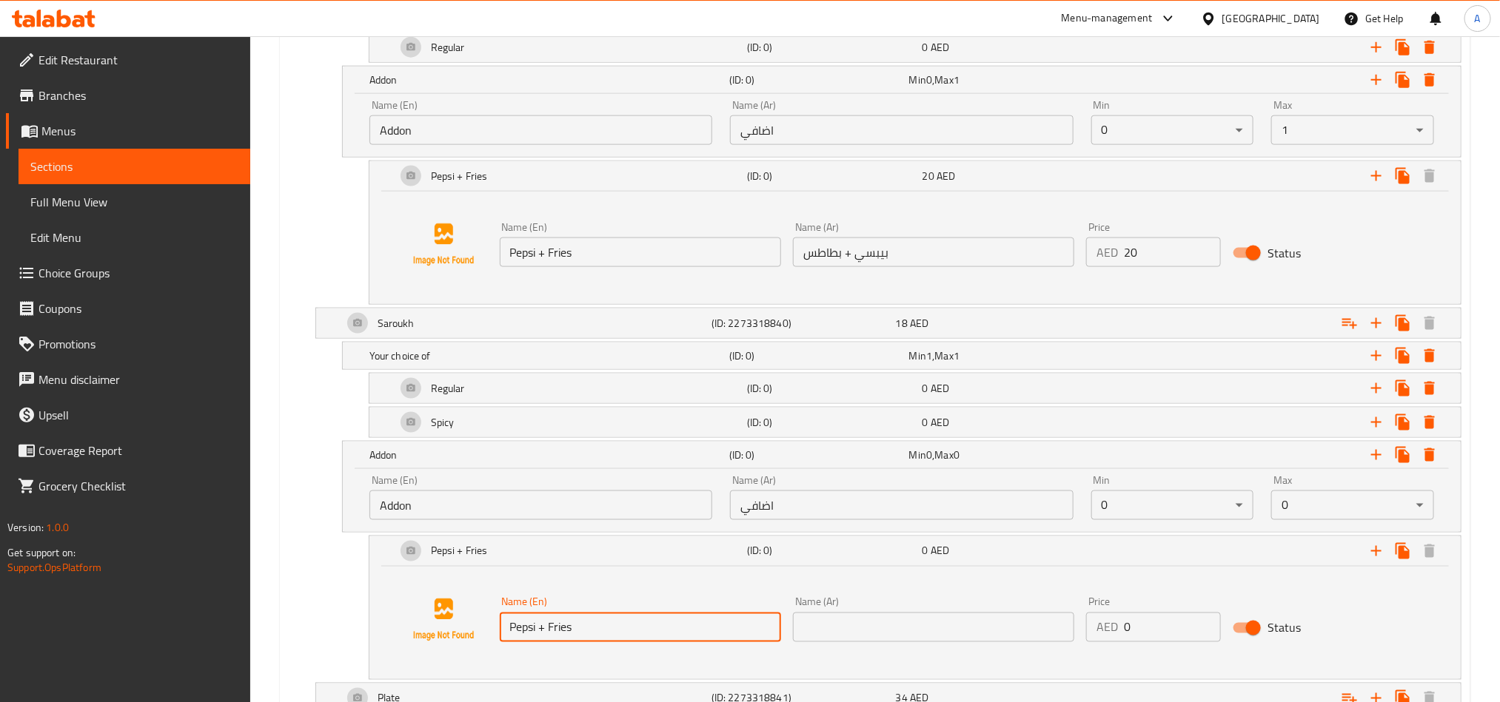
click at [976, 252] on input "بيبسي + بطاطس" at bounding box center [933, 253] width 281 height 30
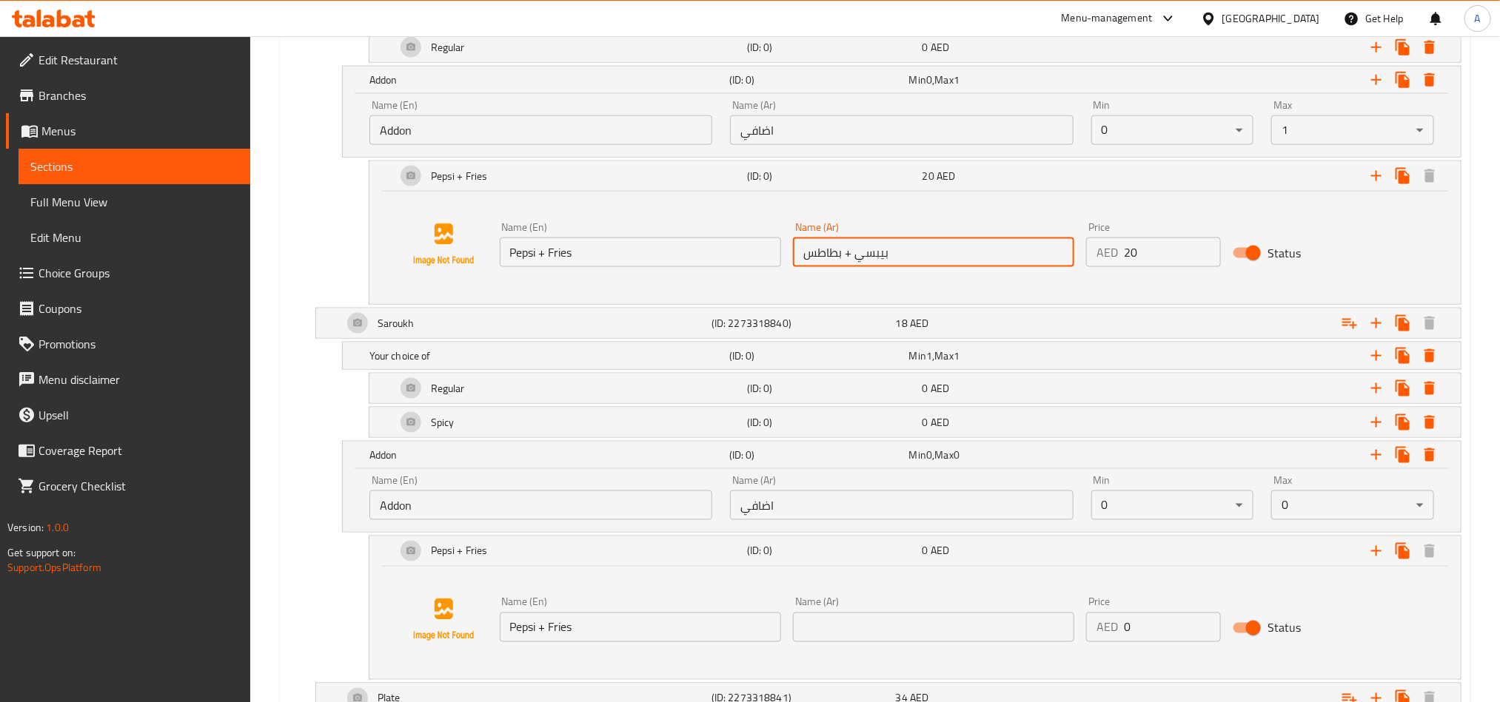
click at [976, 252] on input "بيبسي + بطاطس" at bounding box center [933, 253] width 281 height 30
click at [922, 639] on input "text" at bounding box center [933, 628] width 281 height 30
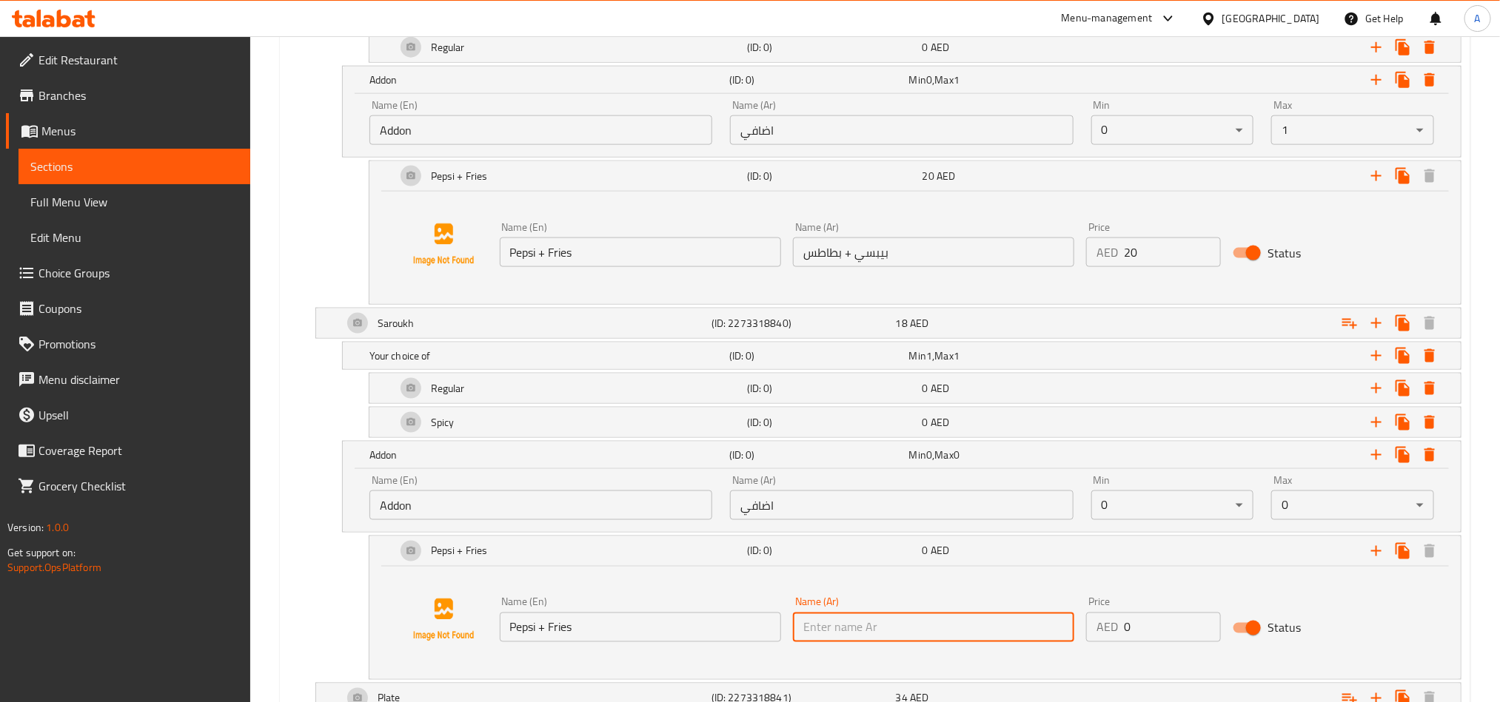
paste input "بيبسي + بطاطس"
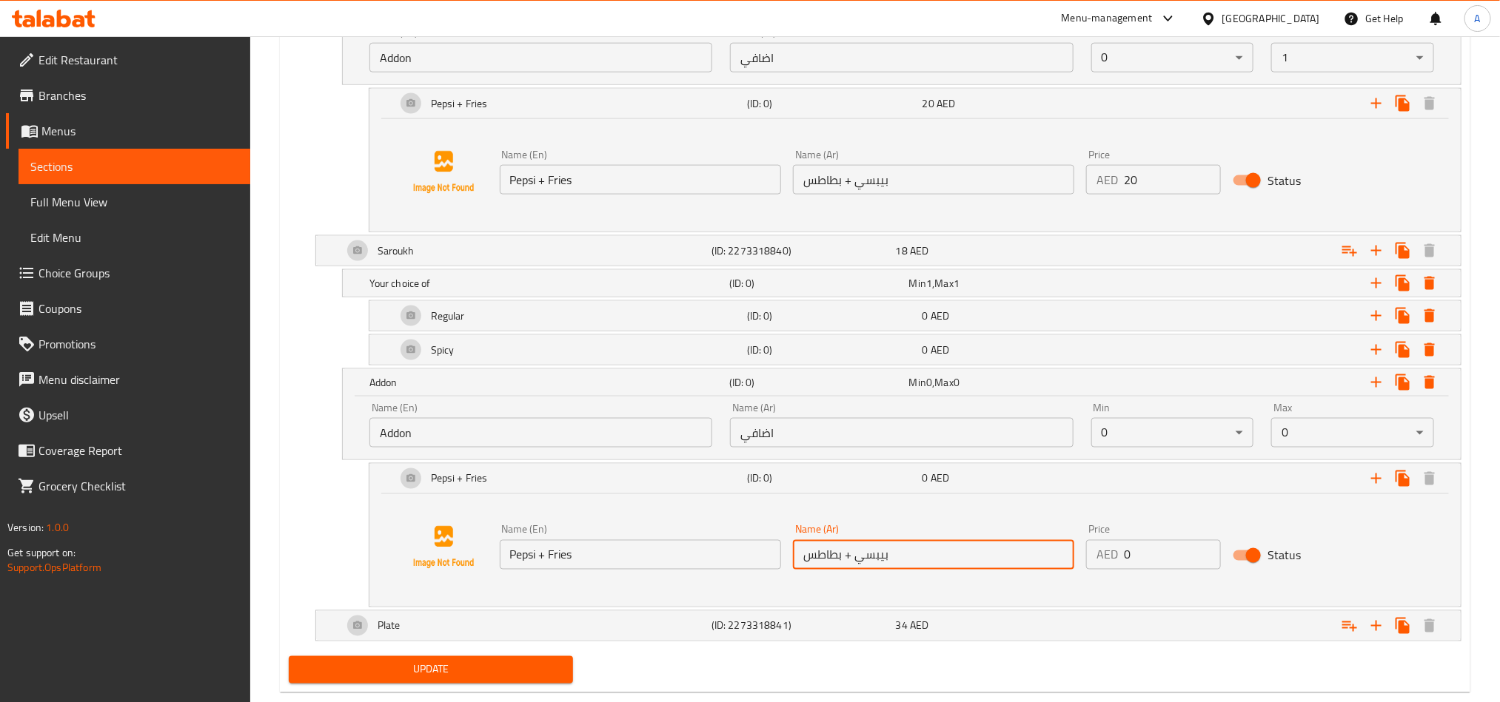
scroll to position [1082, 0]
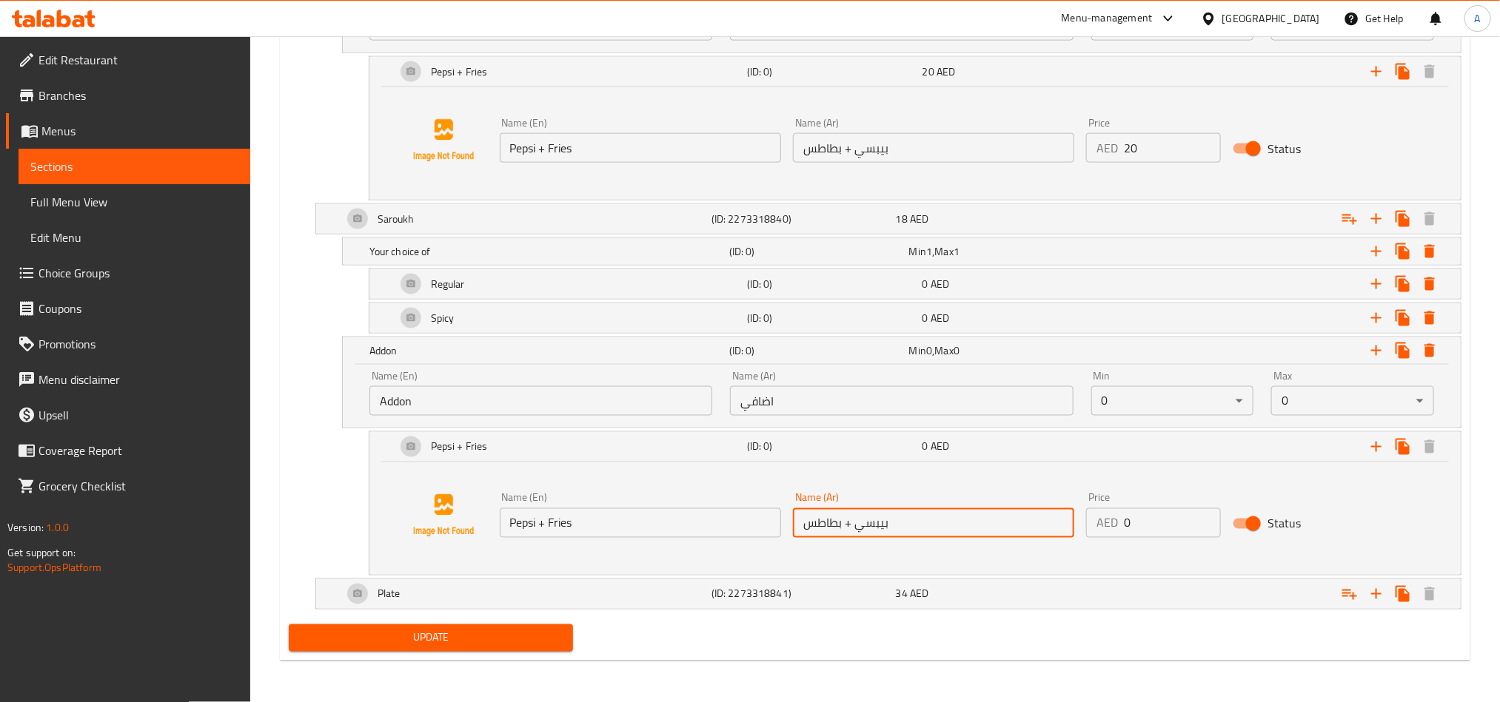
type input "بيبسي + بطاطس"
drag, startPoint x: 1155, startPoint y: 534, endPoint x: 1097, endPoint y: 556, distance: 62.5
click at [1026, 533] on div "Name (En) Pepsi + Fries Name (En) Name (Ar) بيبسي + بطاطس Name (Ar) Price AED 0…" at bounding box center [934, 515] width 880 height 57
type input "20"
click at [1118, 611] on div "Expand" at bounding box center [1261, 594] width 369 height 33
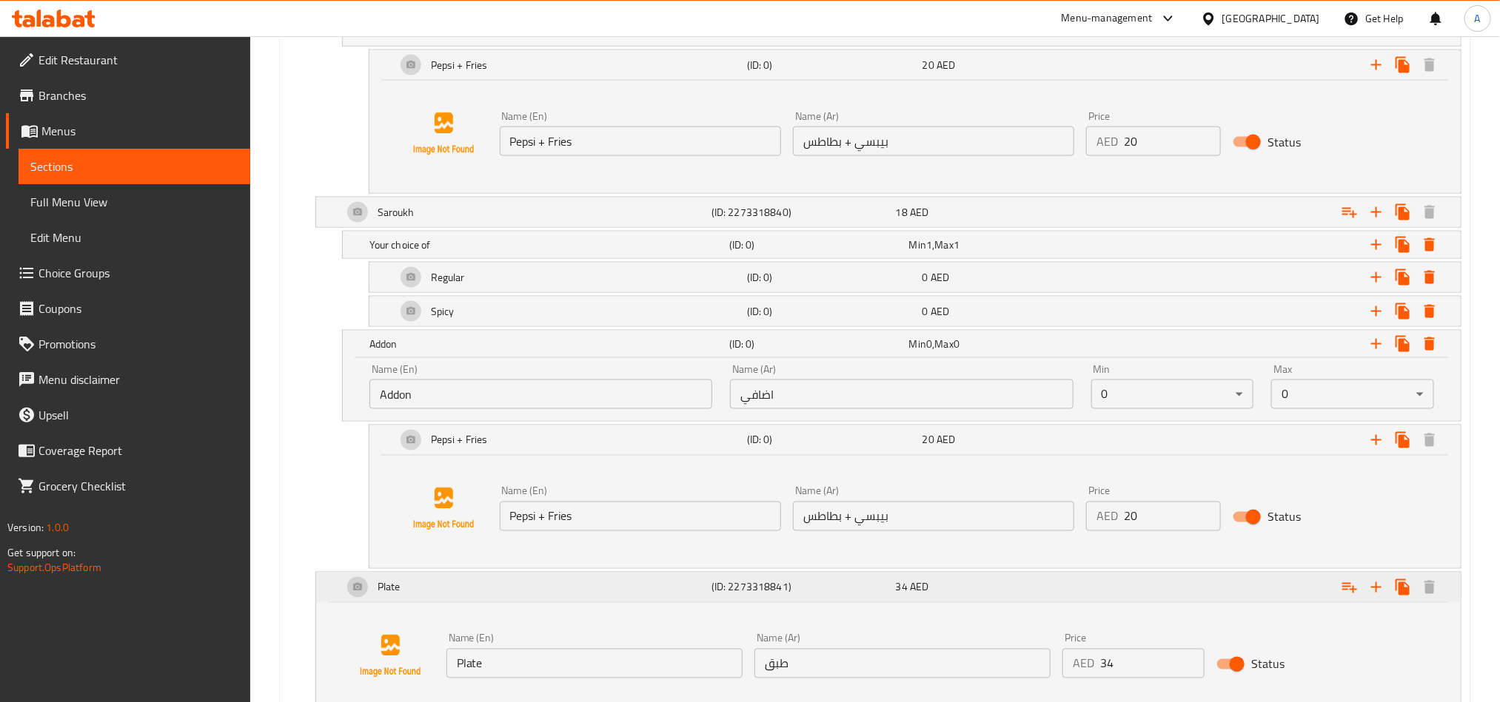
click at [1135, 604] on div "Expand" at bounding box center [1261, 587] width 369 height 33
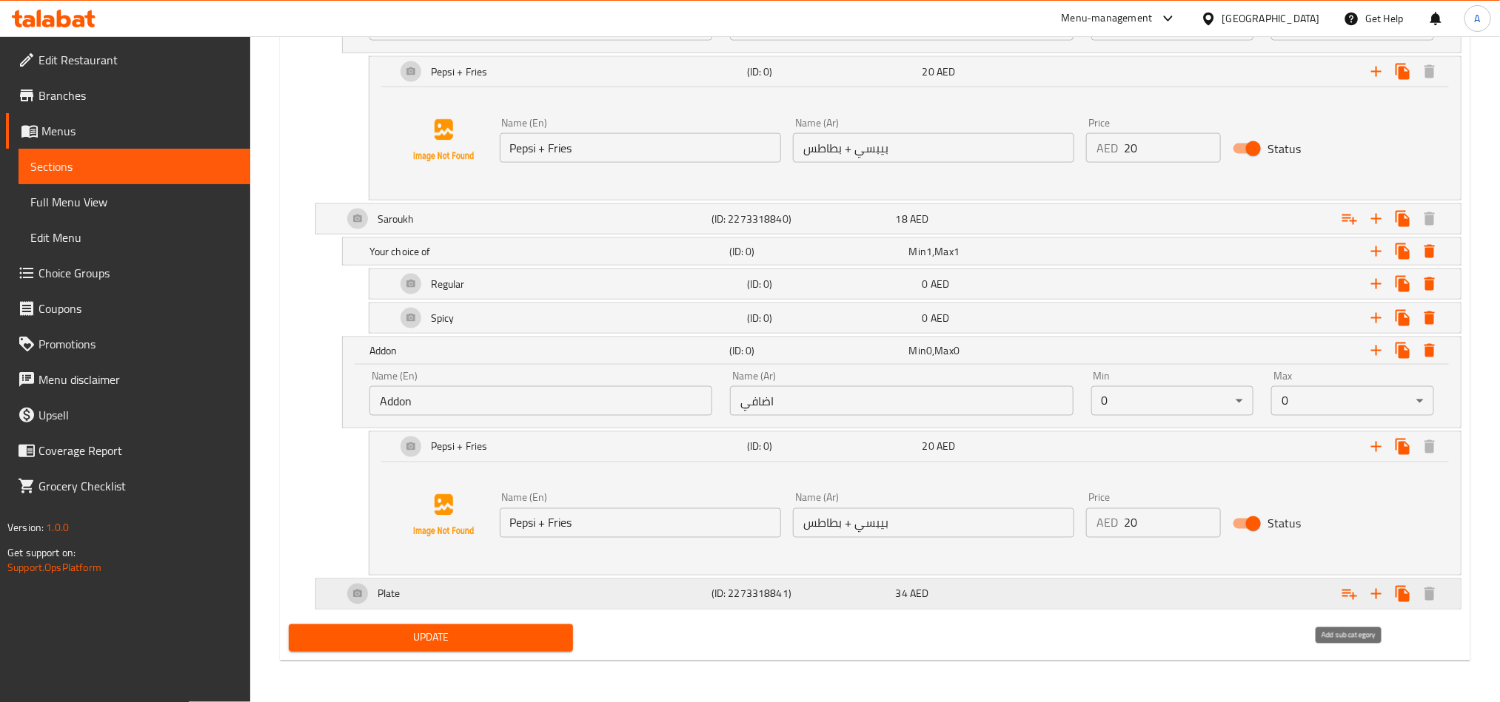
click at [1354, 597] on icon "Expand" at bounding box center [1349, 594] width 18 height 18
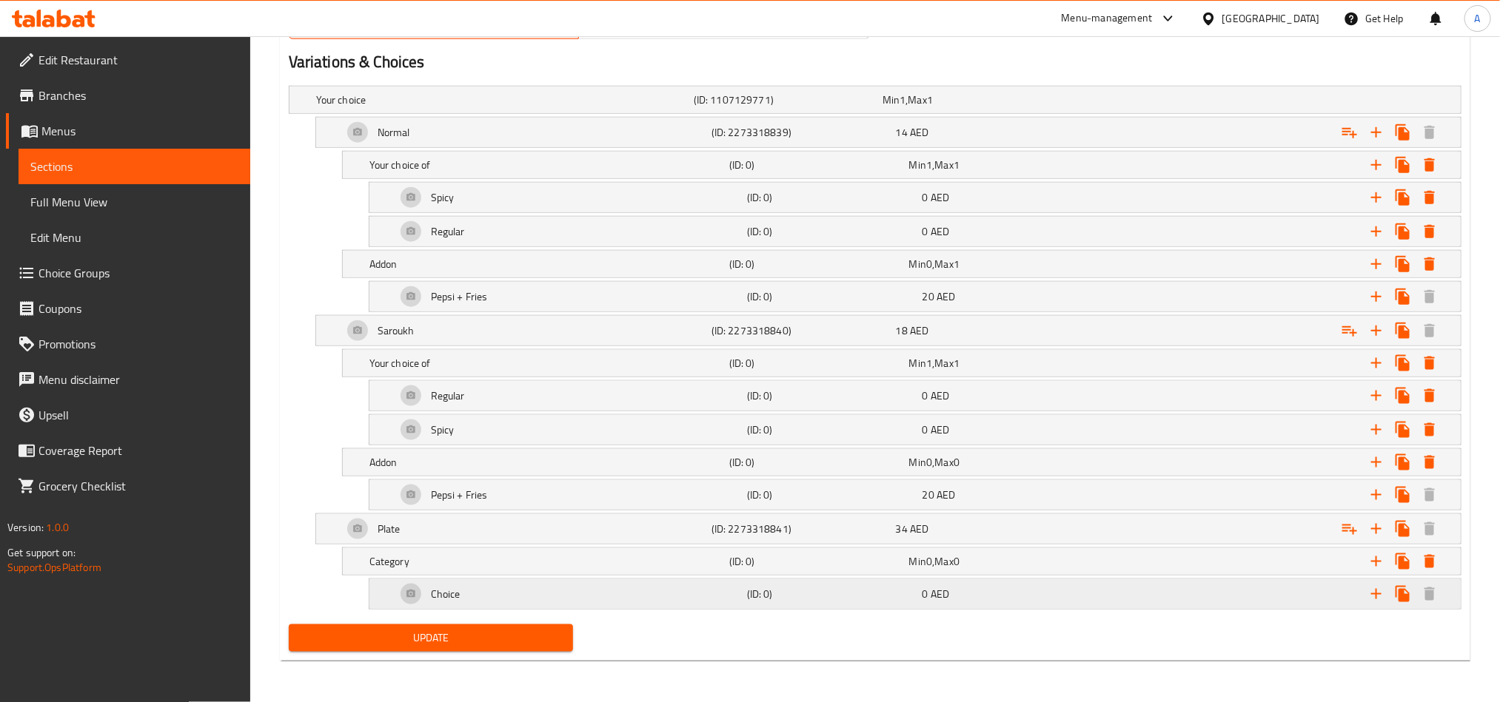
scroll to position [798, 0]
click at [1115, 563] on div "Expand" at bounding box center [1266, 561] width 360 height 33
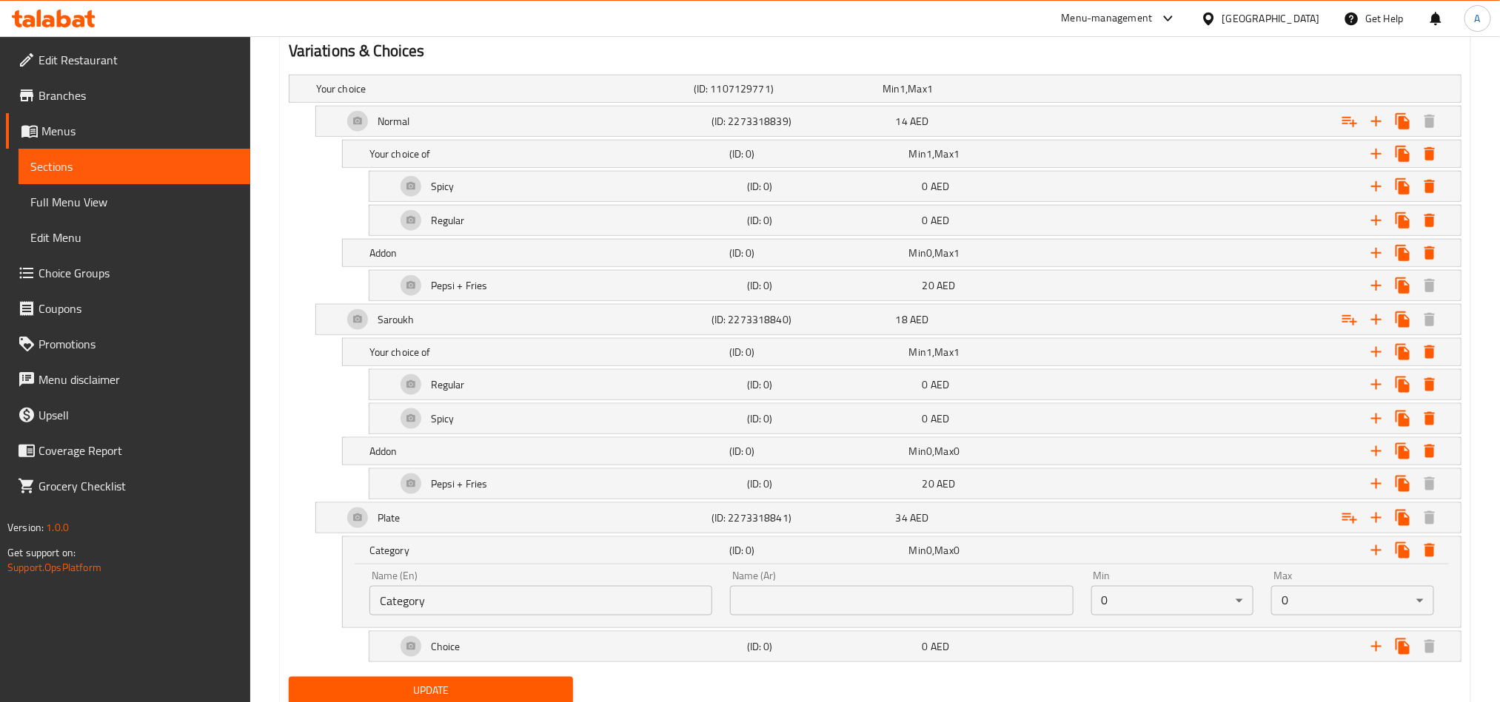
click at [634, 587] on div "Name (En) Category Name (En)" at bounding box center [540, 593] width 343 height 45
click at [639, 595] on input "Category" at bounding box center [540, 601] width 343 height 30
click at [640, 595] on input "Category" at bounding box center [540, 601] width 343 height 30
click at [638, 609] on input "text" at bounding box center [540, 601] width 343 height 30
click at [634, 589] on div "Name (En) Name (En)" at bounding box center [540, 593] width 343 height 45
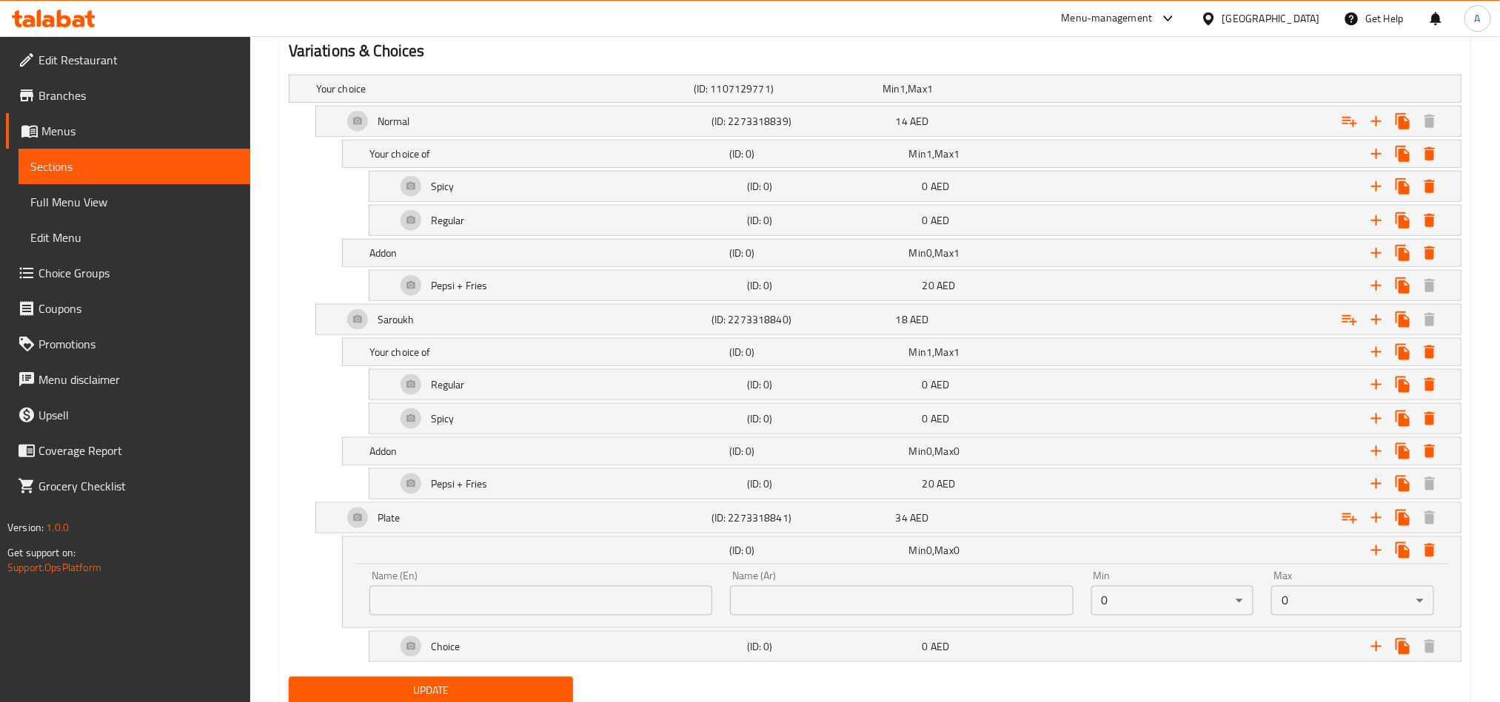
click at [653, 616] on input "text" at bounding box center [540, 601] width 343 height 30
paste input "Your choice of"
type input "Your choice of"
click at [775, 611] on input "text" at bounding box center [901, 601] width 343 height 30
click at [813, 611] on input "text" at bounding box center [901, 601] width 343 height 30
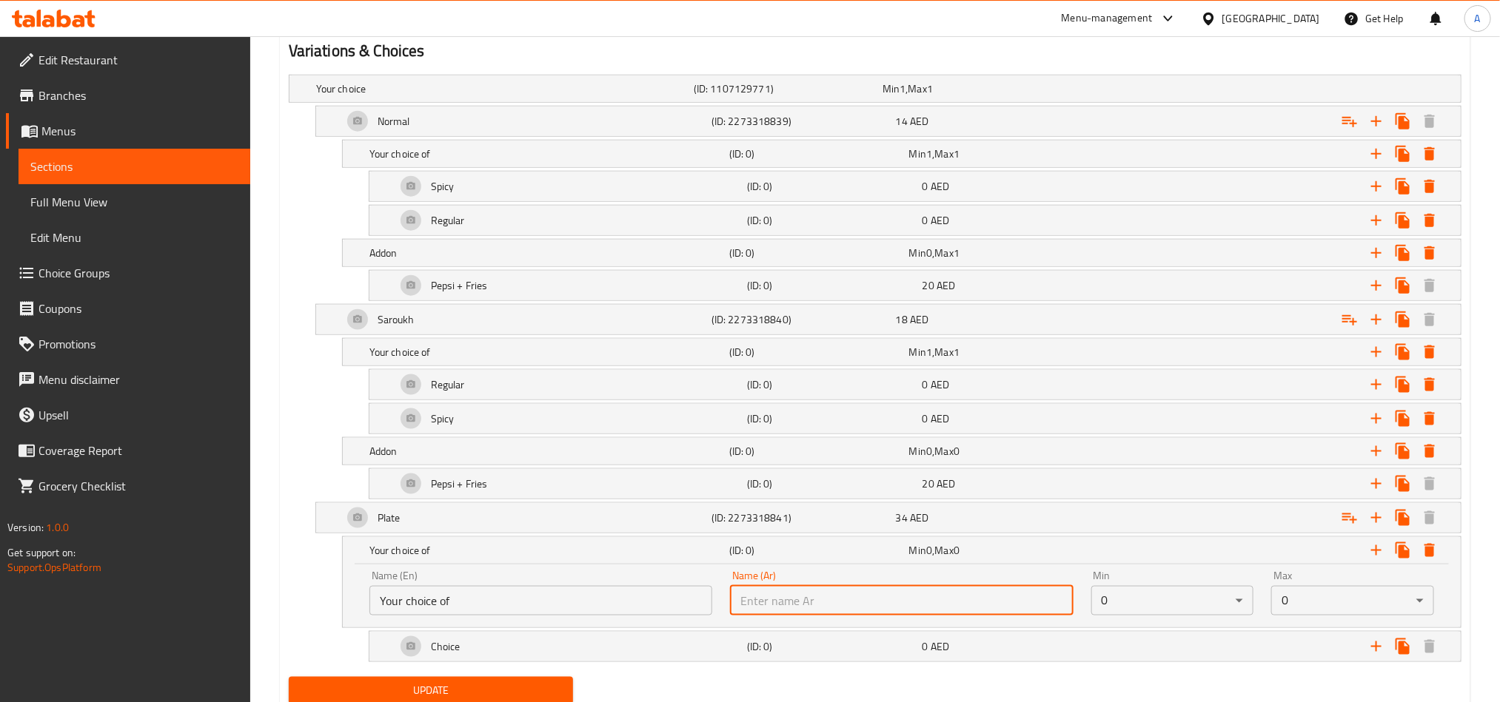
click at [886, 606] on input "text" at bounding box center [901, 601] width 343 height 30
paste input "اختيارك ل"
type input "اختيارك ل"
drag, startPoint x: 1253, startPoint y: 608, endPoint x: 1304, endPoint y: 613, distance: 51.3
click at [1270, 611] on div "Name (En) Your choice of Name (En) Name (Ar) اختيارك ل Name (Ar) Min 0 ​ Max 0 ​" at bounding box center [901, 593] width 1082 height 63
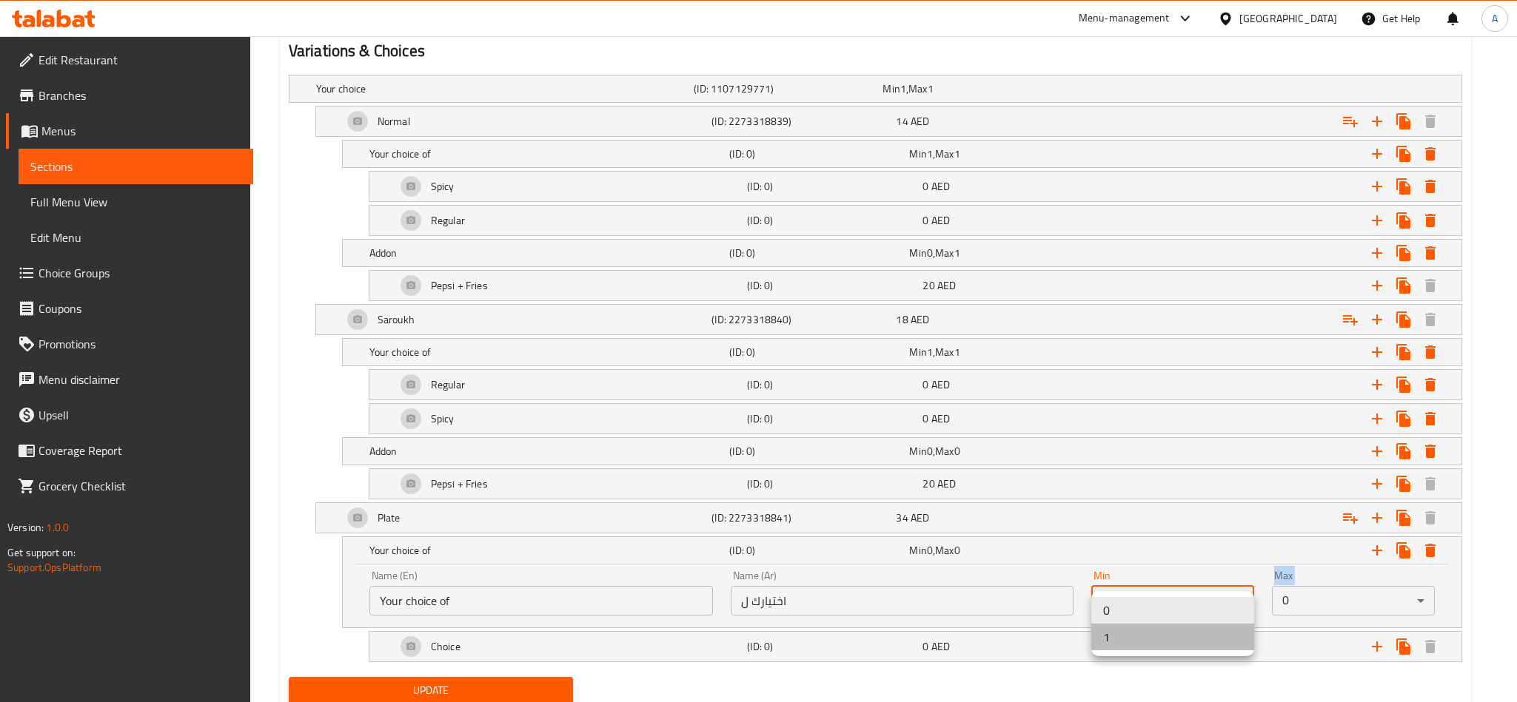
drag, startPoint x: 1139, startPoint y: 640, endPoint x: 1395, endPoint y: 596, distance: 259.9
click at [1155, 640] on li "1" at bounding box center [1172, 637] width 163 height 27
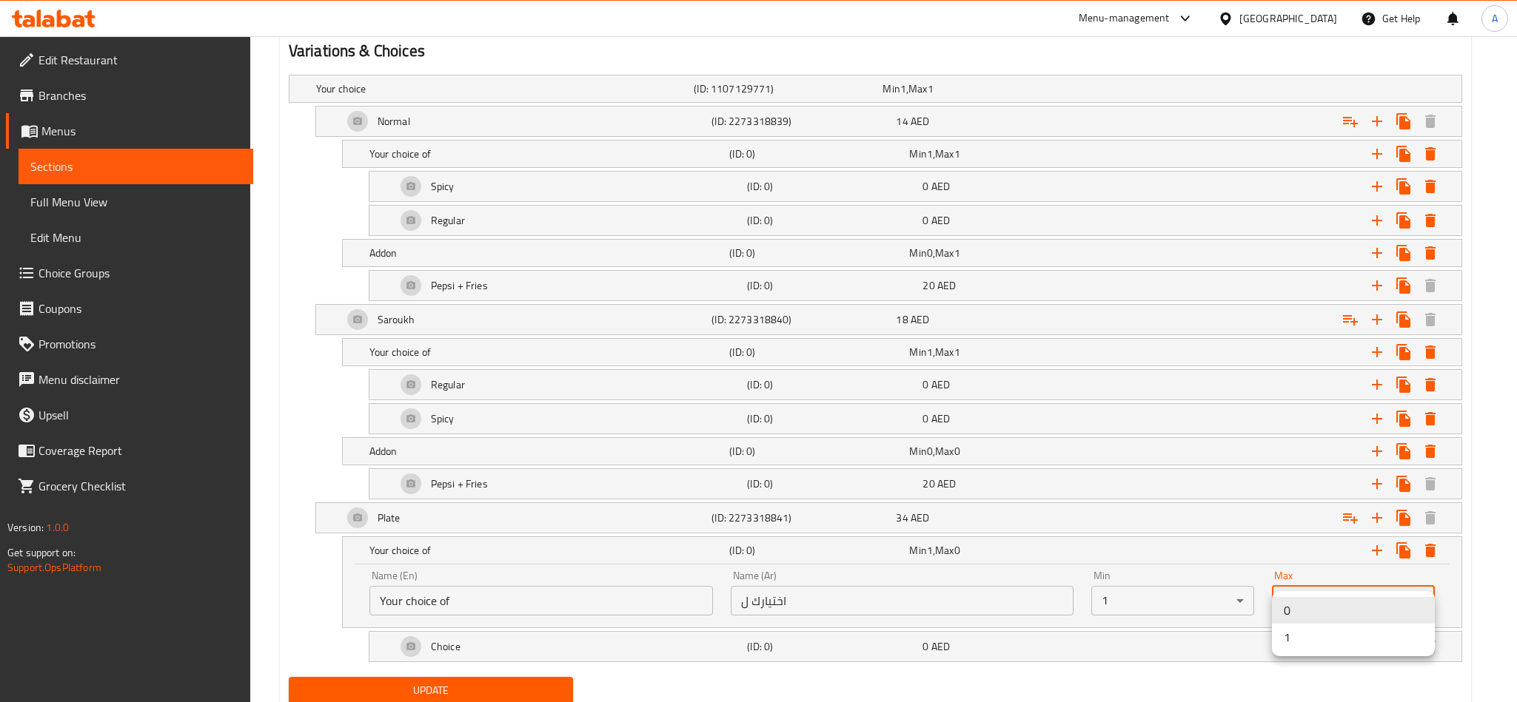
click at [1342, 634] on li "1" at bounding box center [1353, 637] width 163 height 27
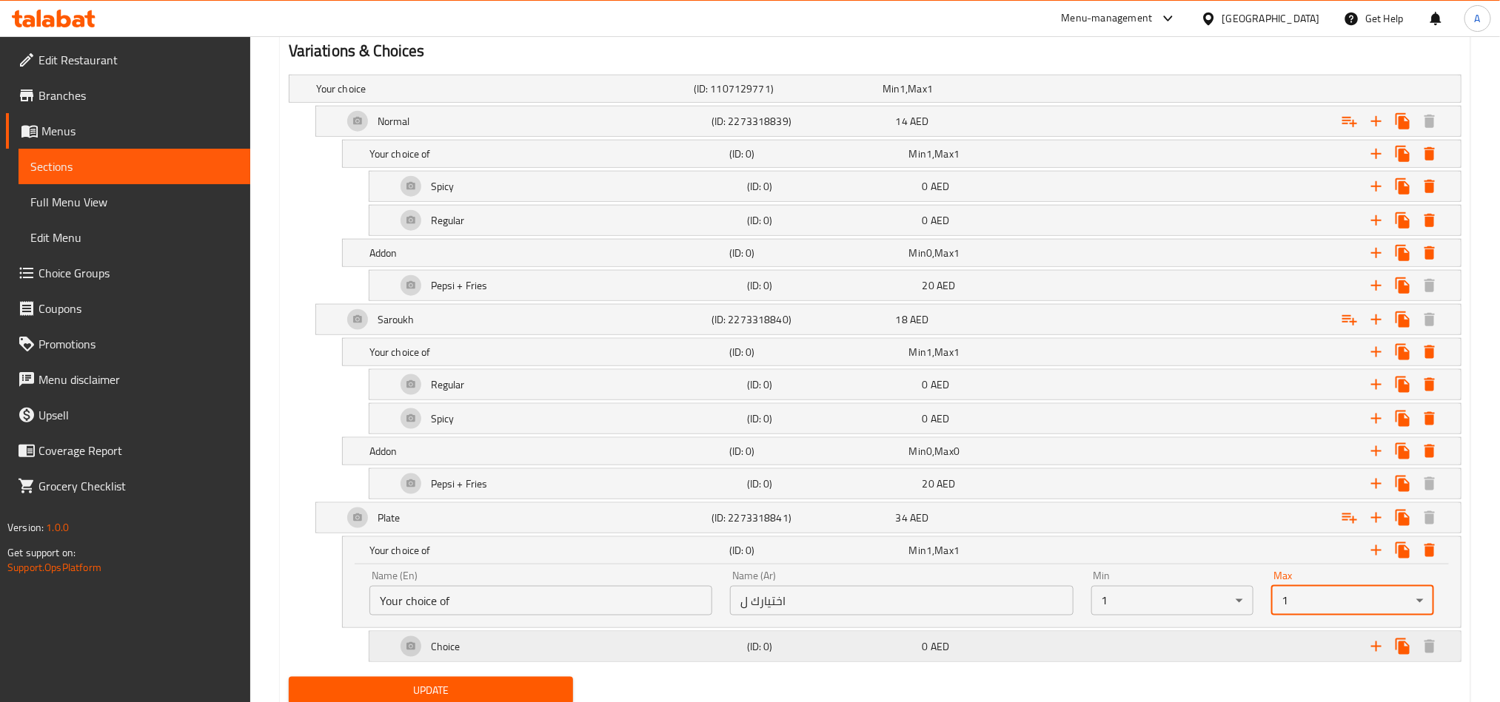
click at [1006, 654] on div "0 AED" at bounding box center [1006, 646] width 169 height 15
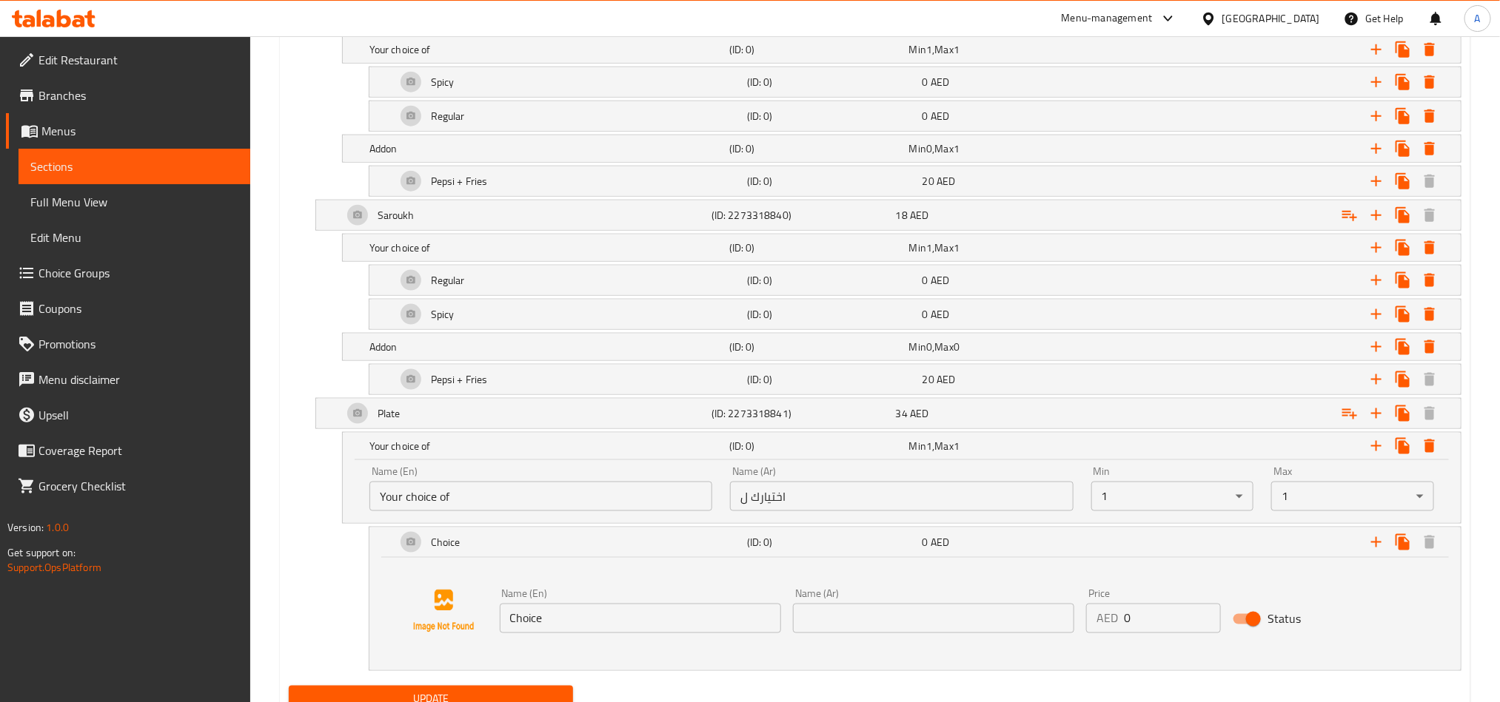
scroll to position [975, 0]
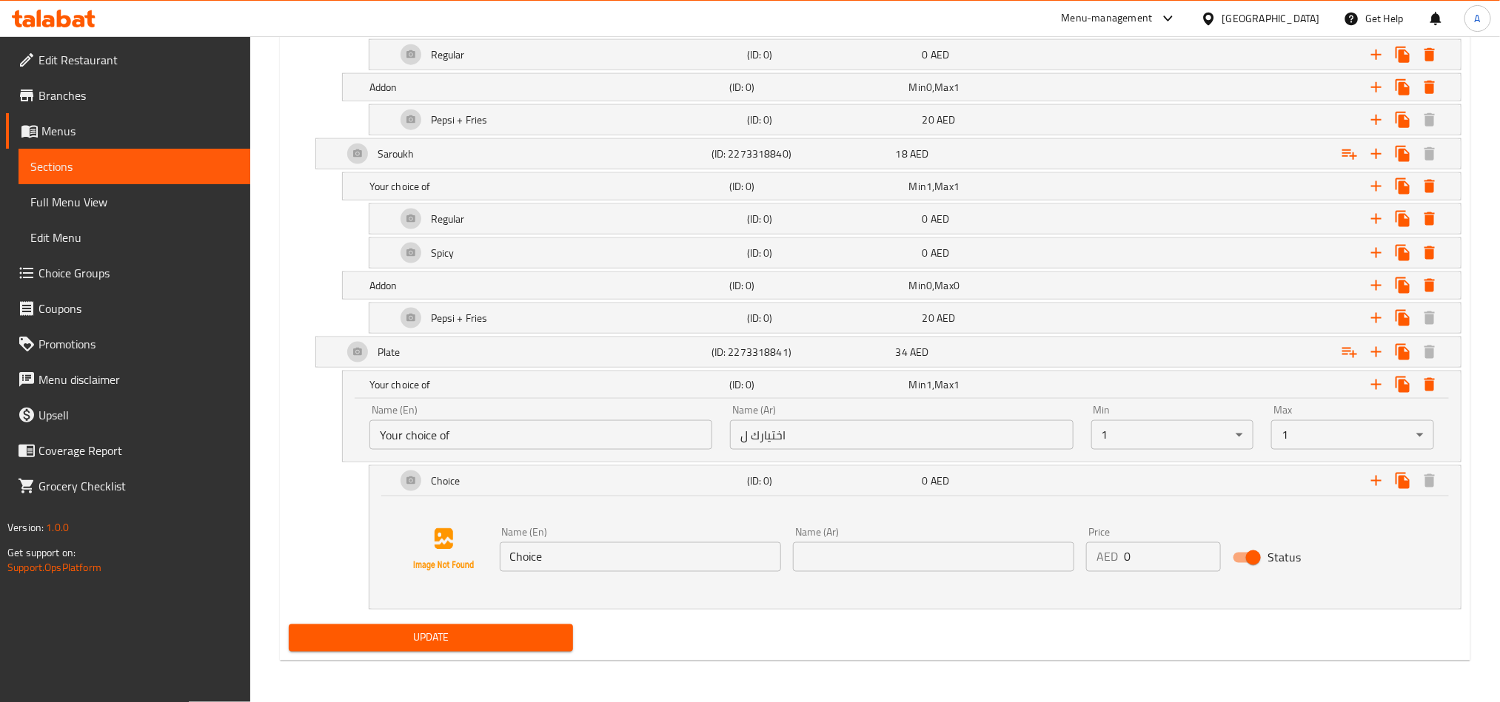
click at [669, 547] on input "Choice" at bounding box center [640, 558] width 281 height 30
paste input "Regular"
click at [669, 547] on input "Choice" at bounding box center [640, 558] width 281 height 30
type input "Regular"
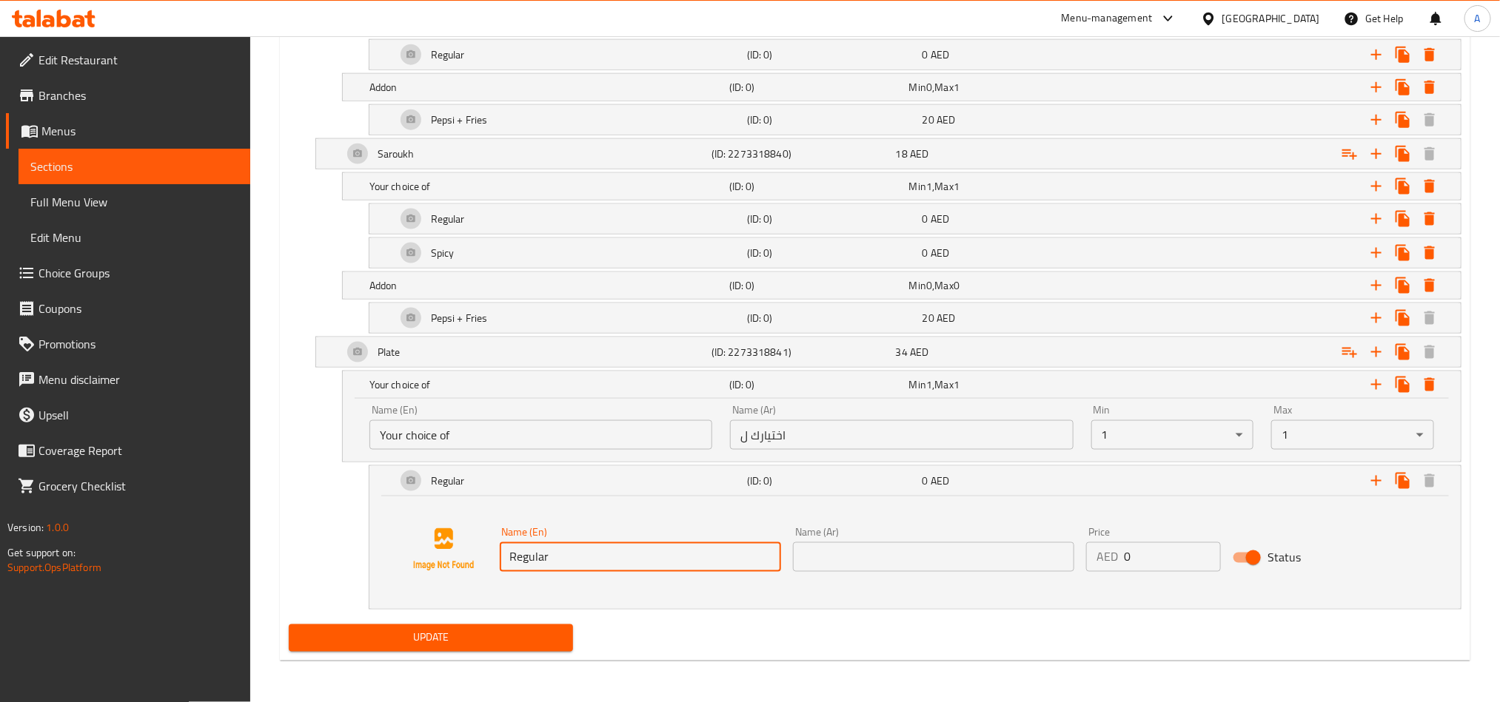
click at [959, 535] on div "Name (Ar) Name (Ar)" at bounding box center [933, 549] width 281 height 45
click at [1001, 554] on input "text" at bounding box center [933, 558] width 281 height 30
paste input "عادي"
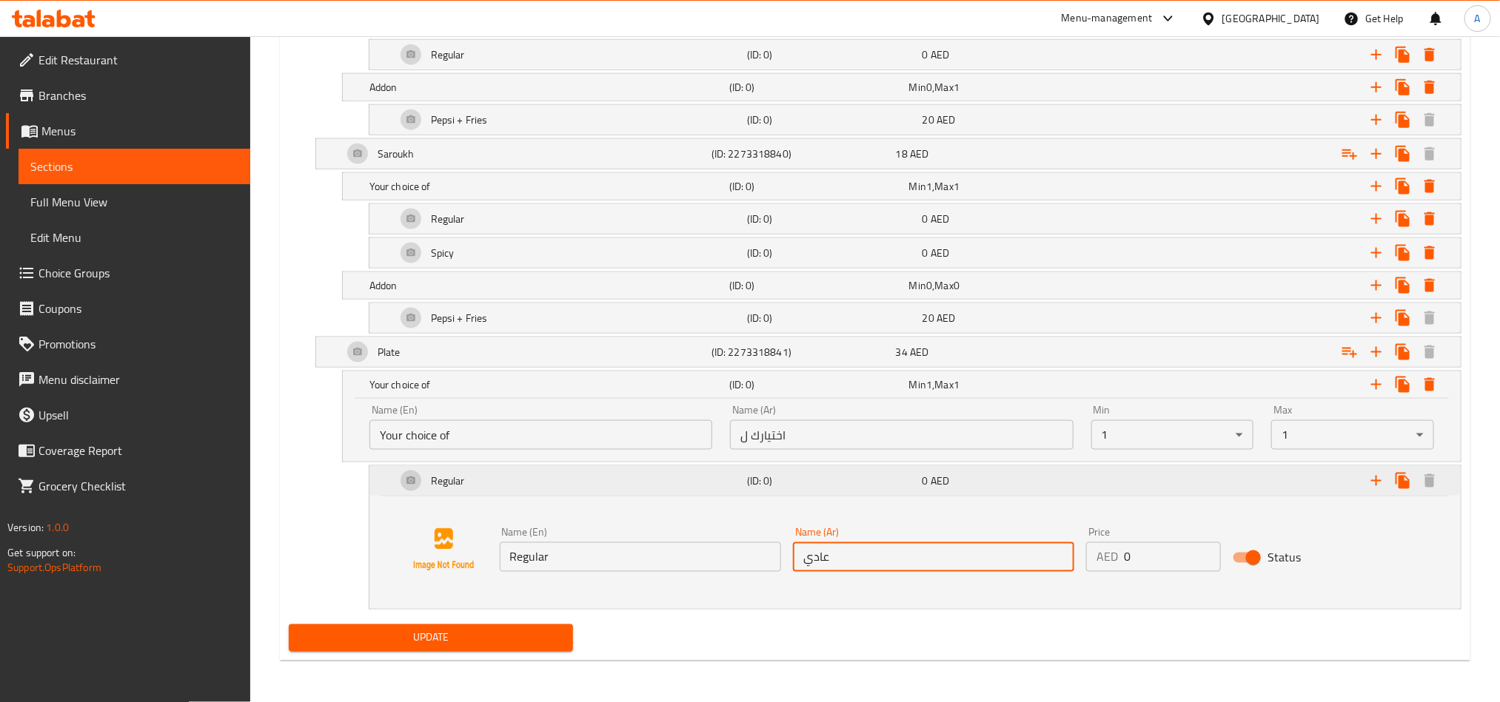
type input "عادي"
click at [1386, 478] on button "Expand" at bounding box center [1376, 481] width 27 height 27
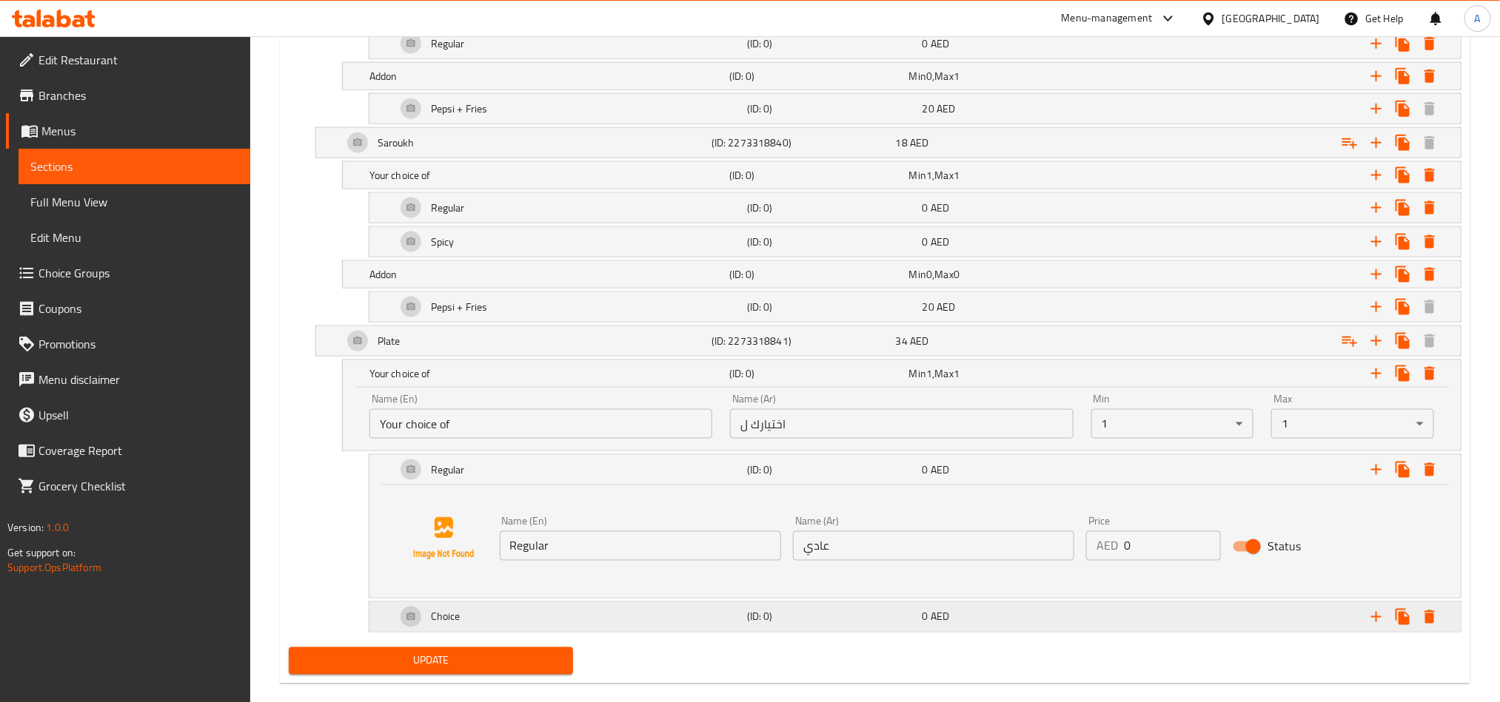
click at [608, 634] on div "Choice" at bounding box center [568, 618] width 351 height 36
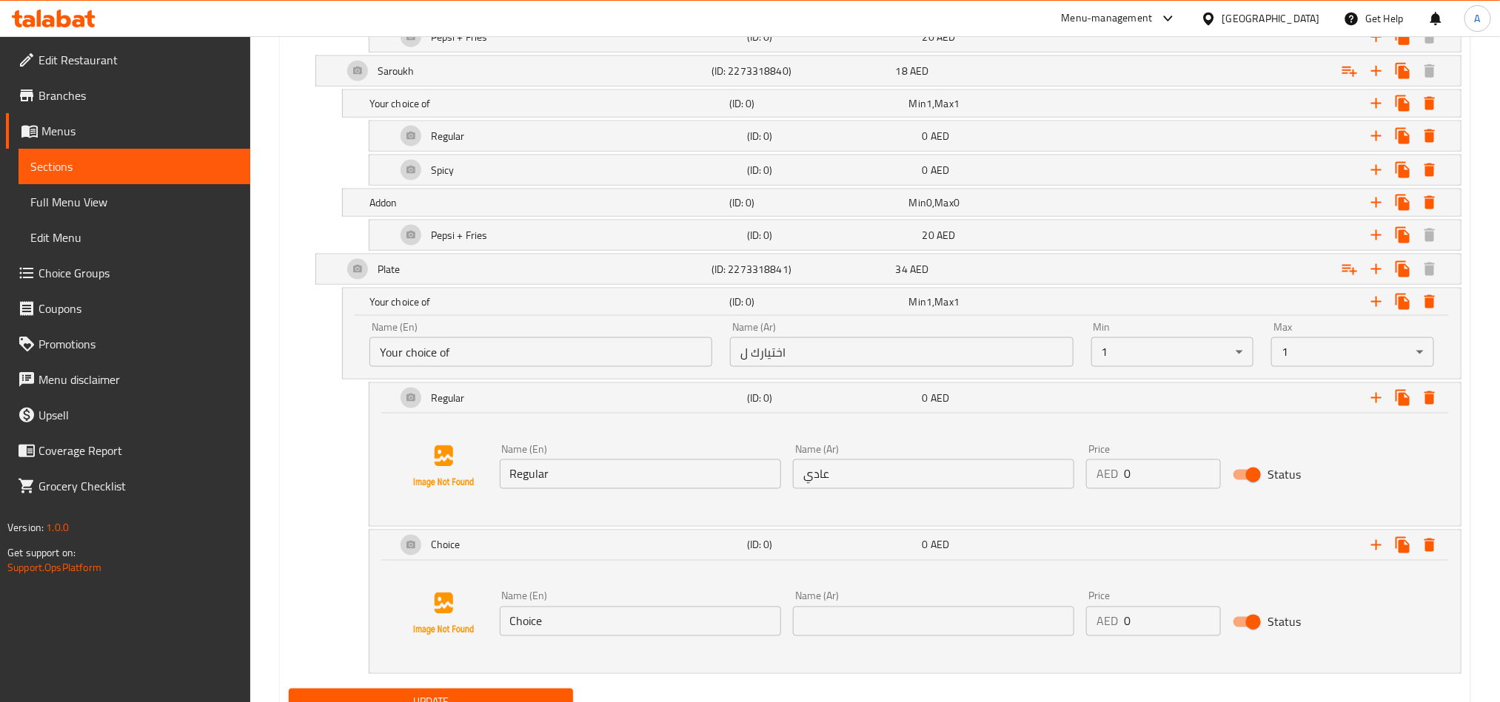
scroll to position [1086, 0]
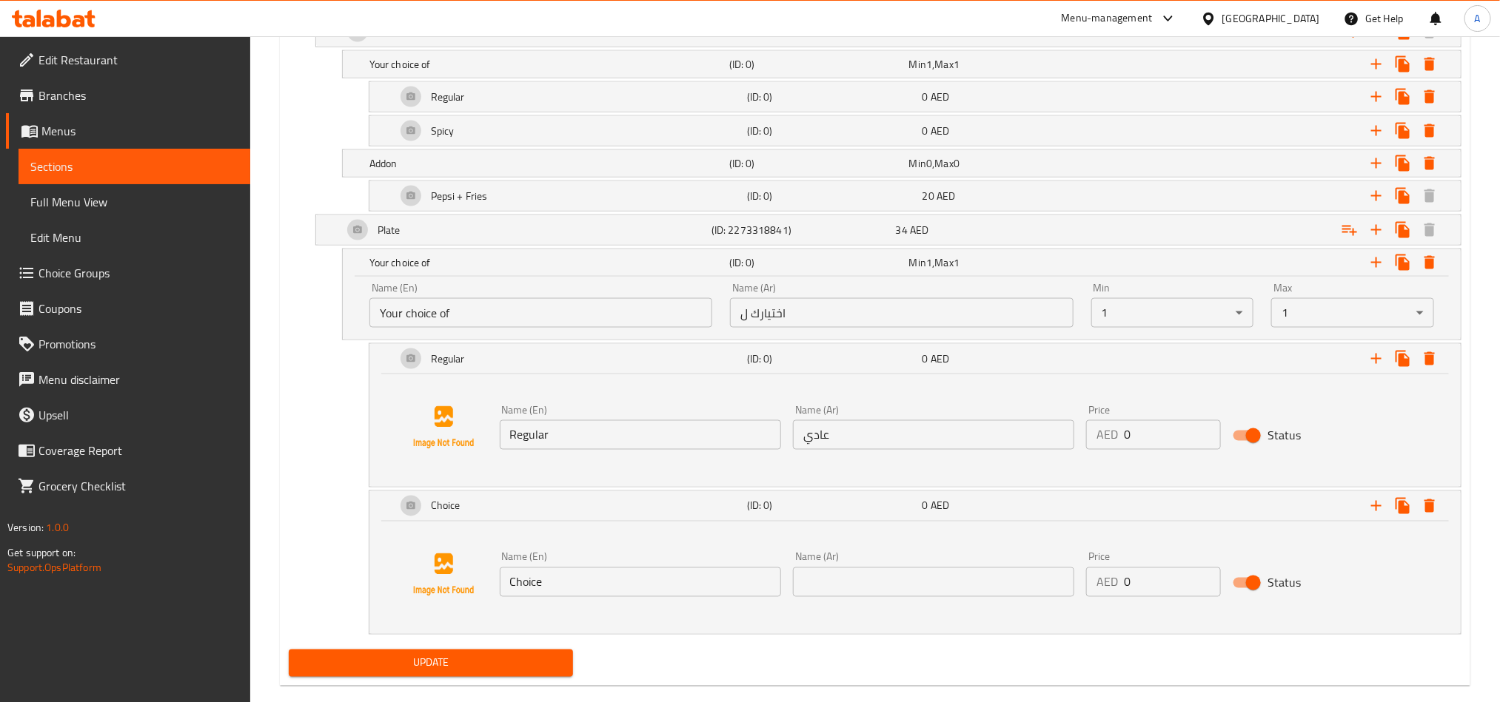
click at [602, 594] on input "Choice" at bounding box center [640, 583] width 281 height 30
paste input "Spicy"
type input "Spicy"
click at [904, 597] on input "text" at bounding box center [933, 583] width 281 height 30
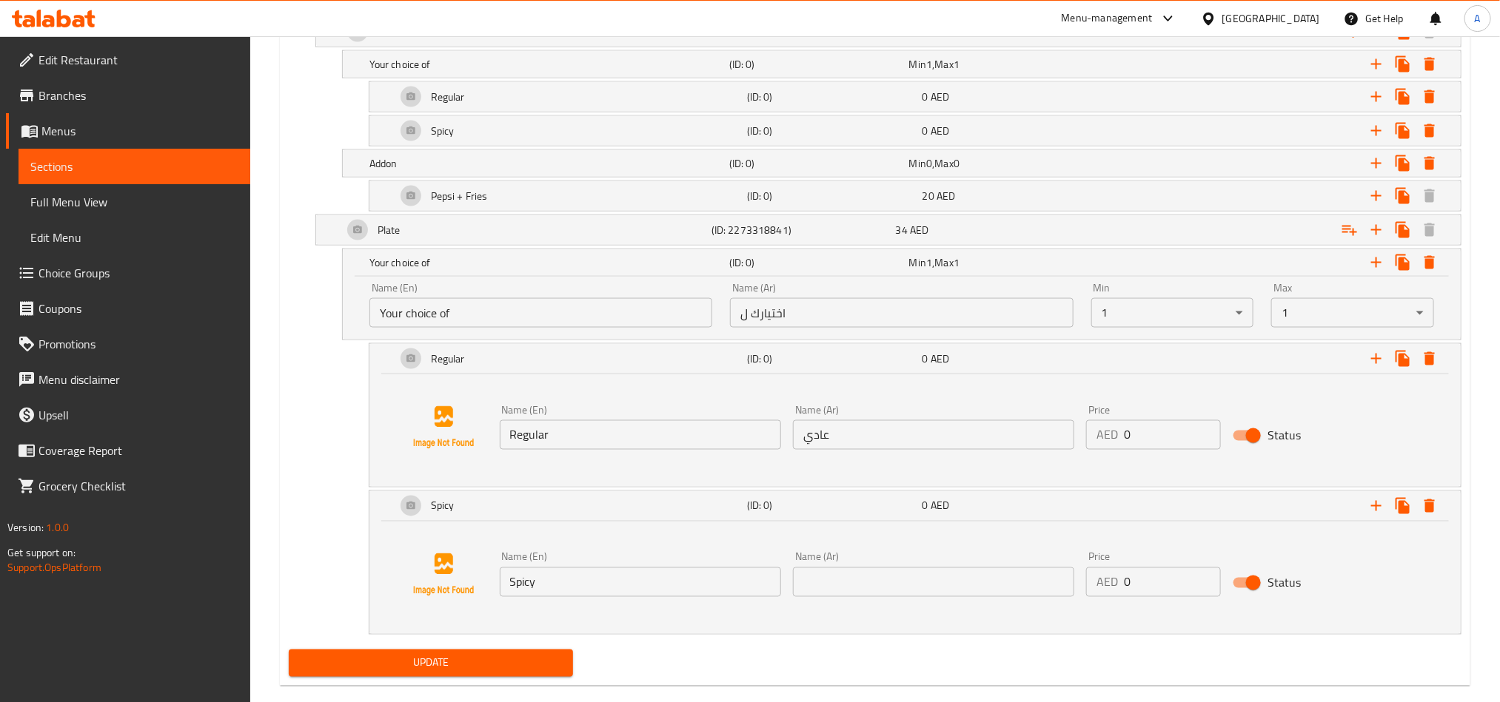
click at [960, 603] on div "Name (Ar) Name (Ar)" at bounding box center [933, 574] width 293 height 57
click at [955, 597] on input "text" at bounding box center [933, 583] width 281 height 30
paste input "حار"
type input "حار"
click at [1070, 659] on div "Update" at bounding box center [875, 663] width 1184 height 39
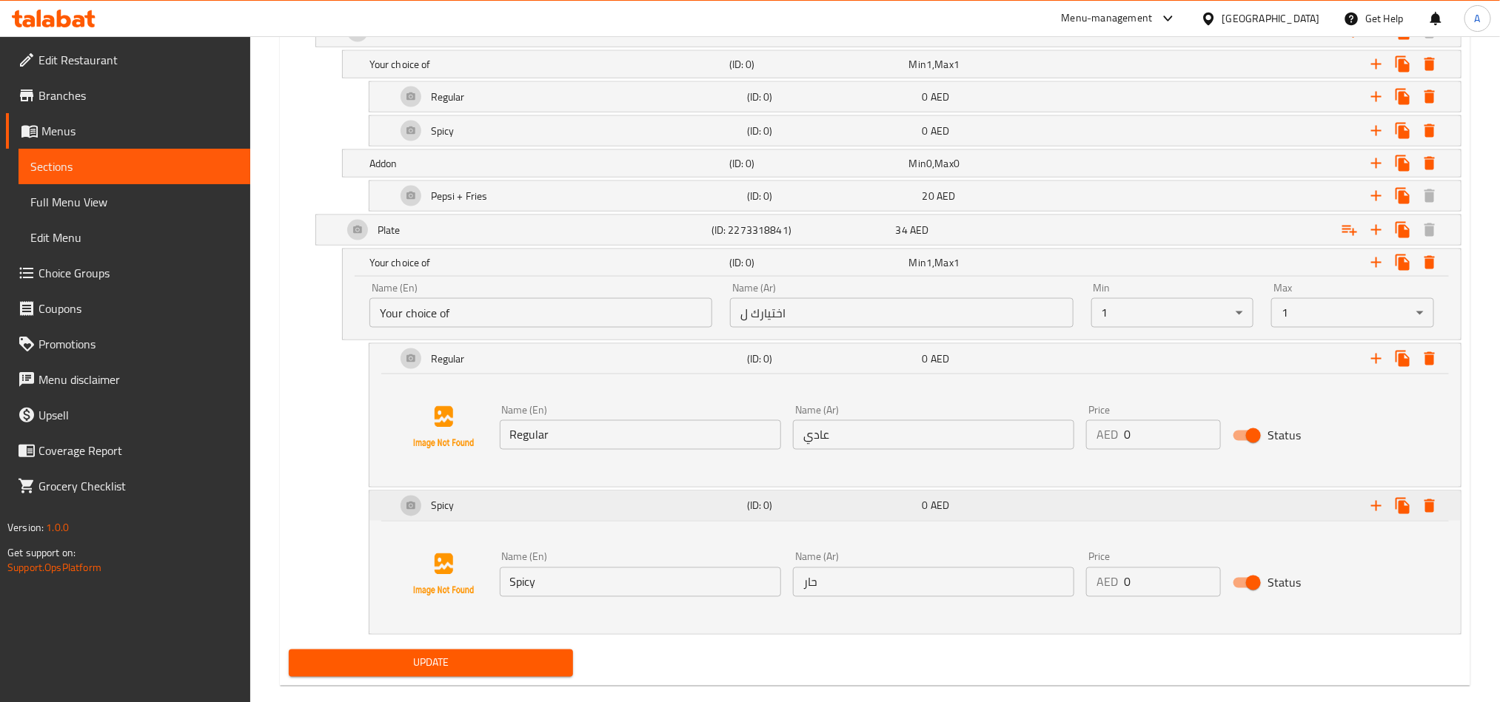
click at [1295, 516] on div "Expand" at bounding box center [1270, 506] width 351 height 33
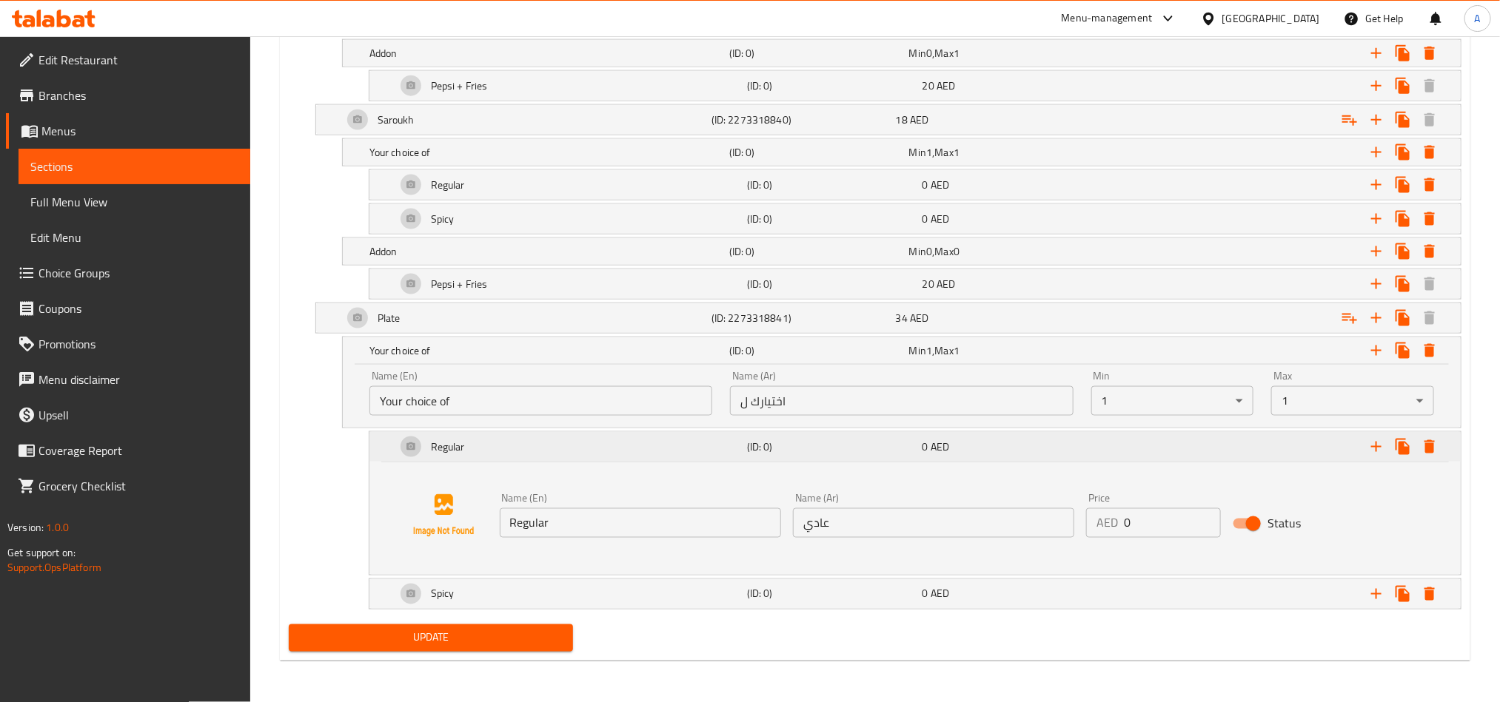
click at [1226, 458] on div "Expand" at bounding box center [1270, 447] width 351 height 33
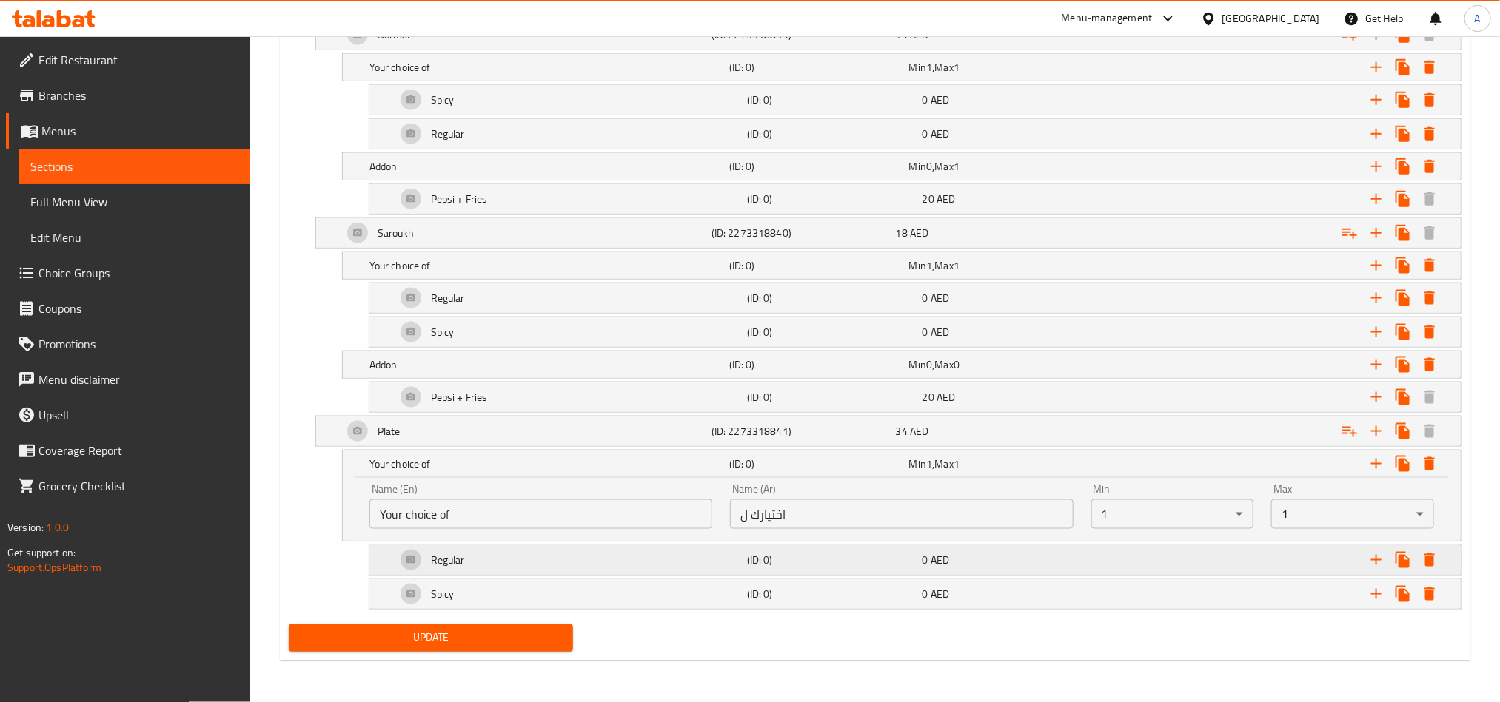
scroll to position [896, 0]
click at [1346, 429] on icon "Expand" at bounding box center [1349, 432] width 15 height 10
click at [598, 596] on div "Choice" at bounding box center [568, 595] width 351 height 36
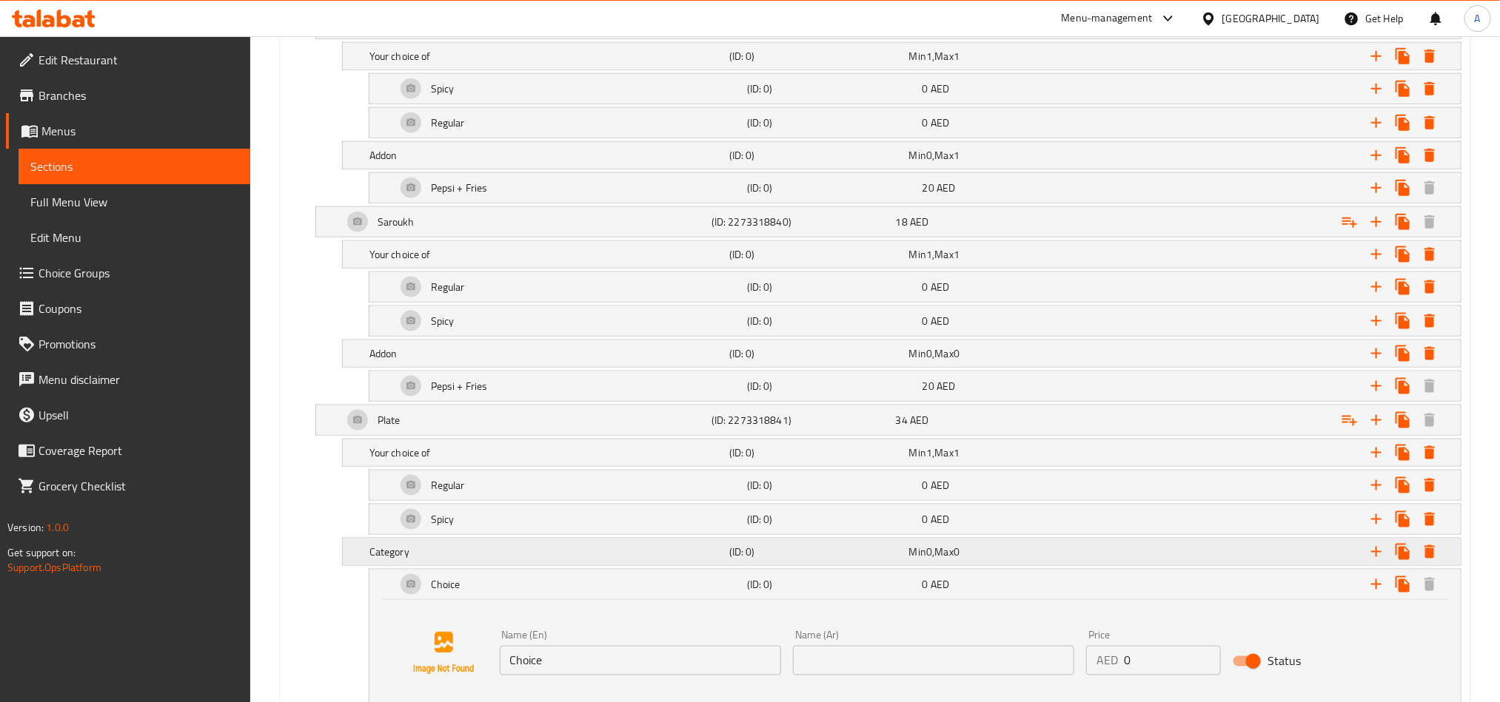
click at [644, 560] on h5 "Category" at bounding box center [546, 552] width 354 height 15
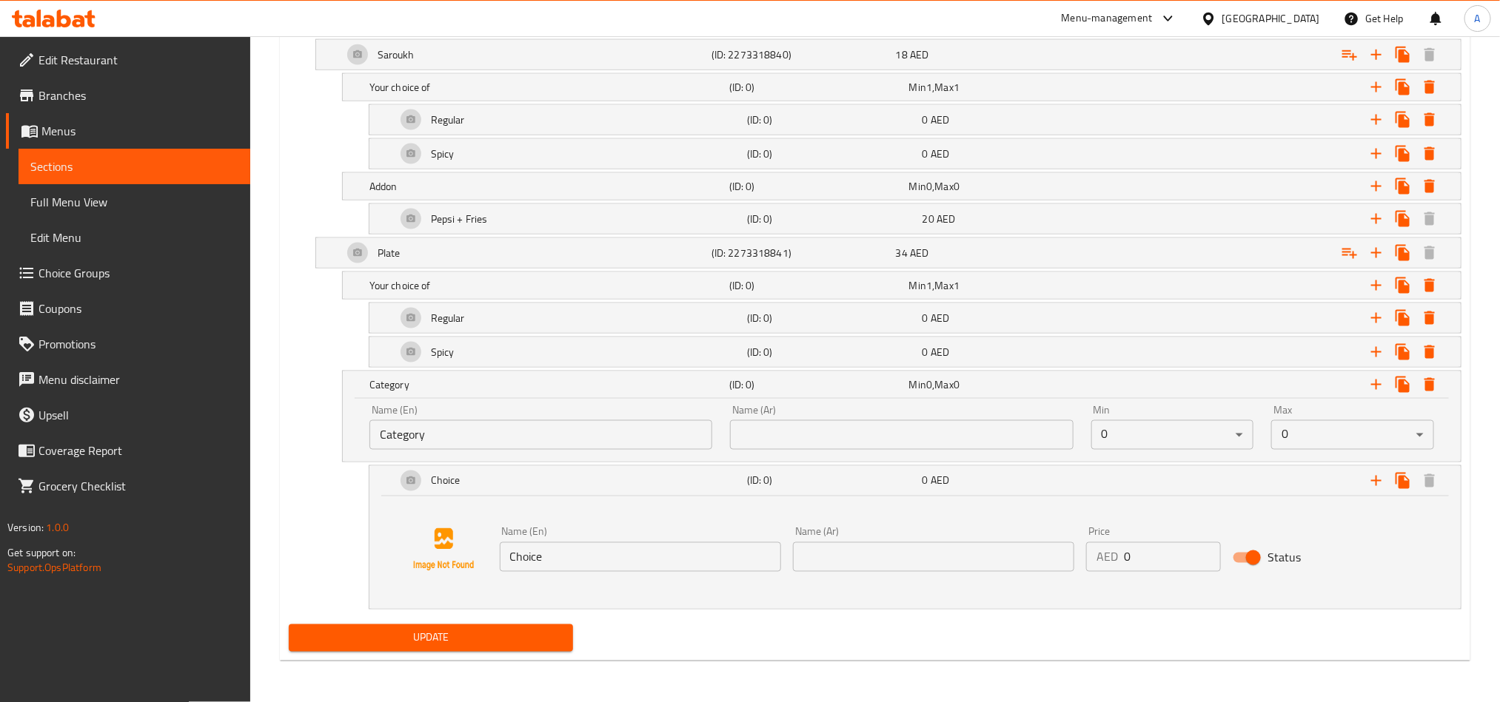
scroll to position [1075, 0]
click at [675, 195] on div "Addon (ID: 0) Min 0 , Max 0" at bounding box center [905, 186] width 1079 height 33
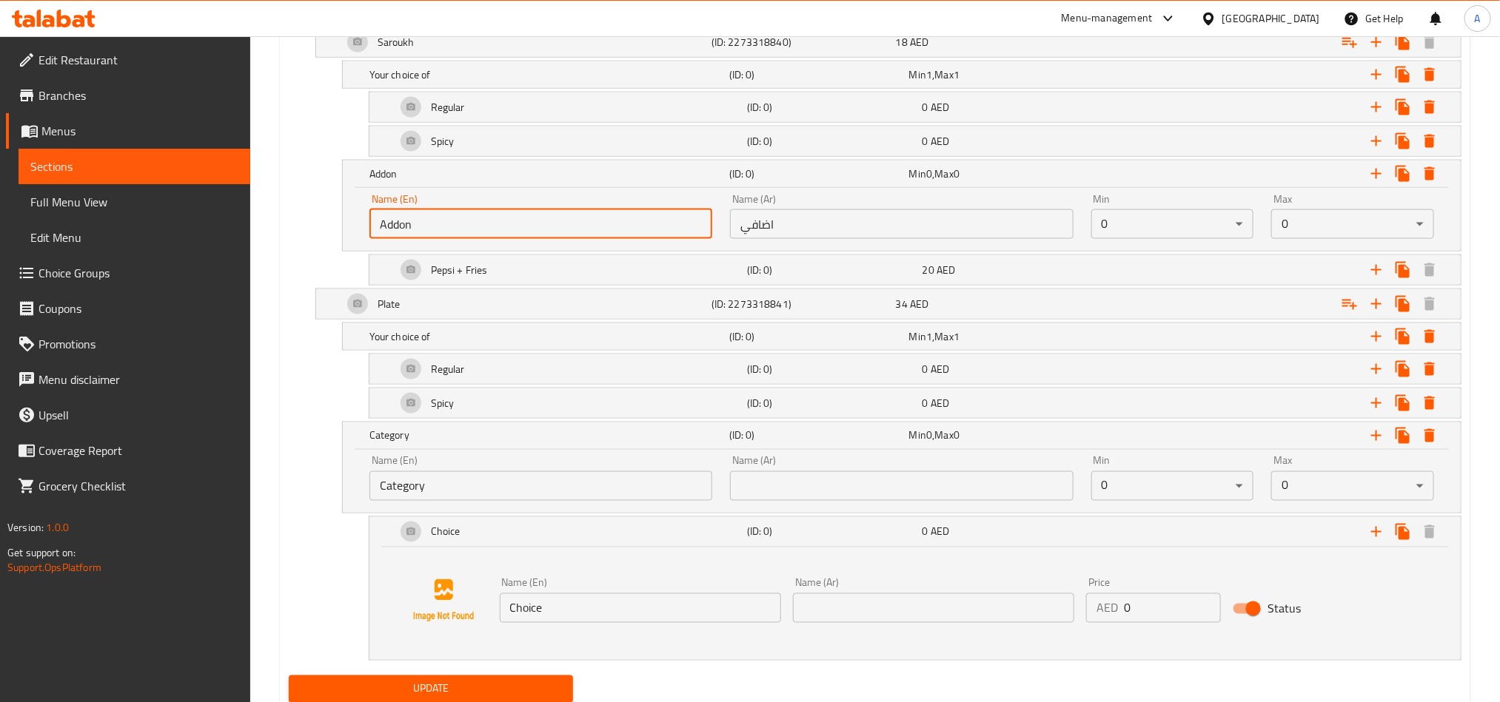
click at [662, 218] on input "Addon" at bounding box center [540, 224] width 343 height 30
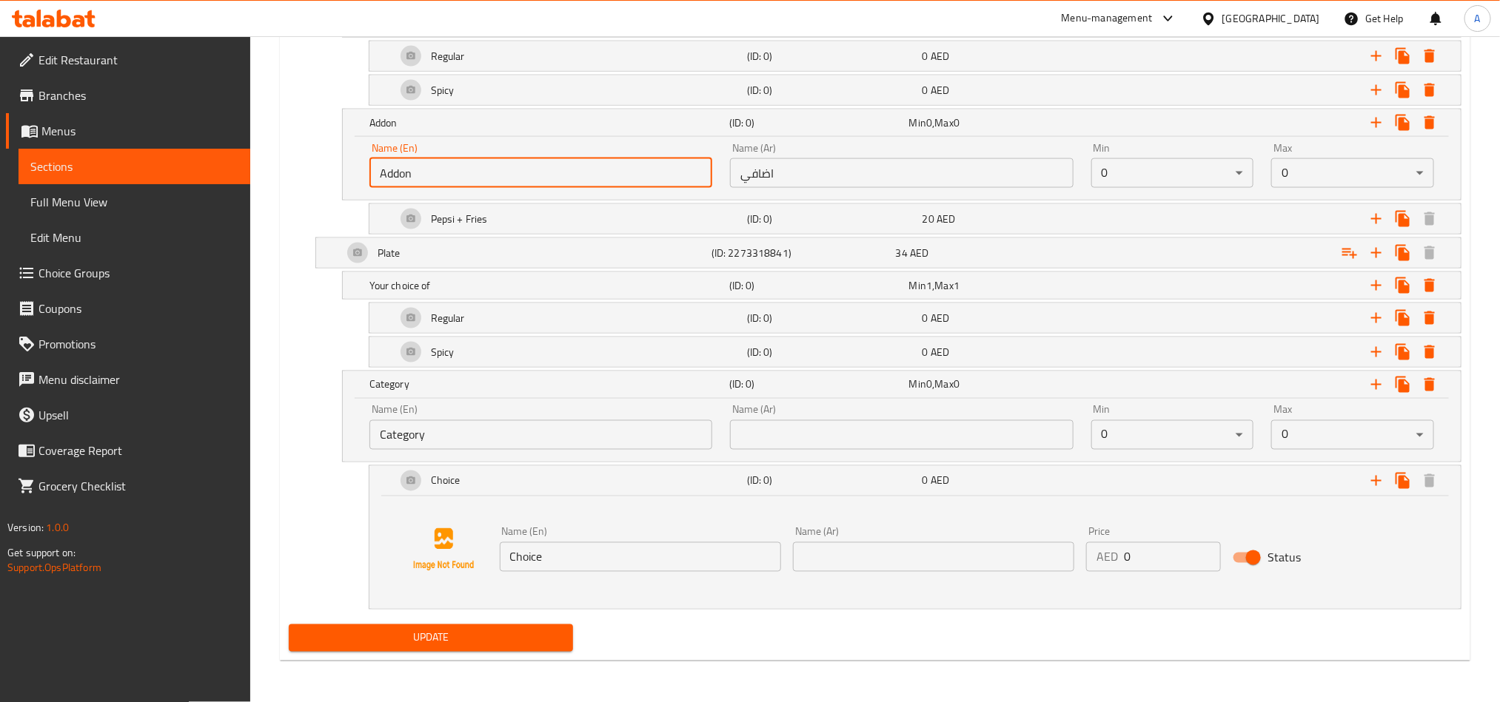
click at [685, 443] on input "Category" at bounding box center [540, 435] width 343 height 30
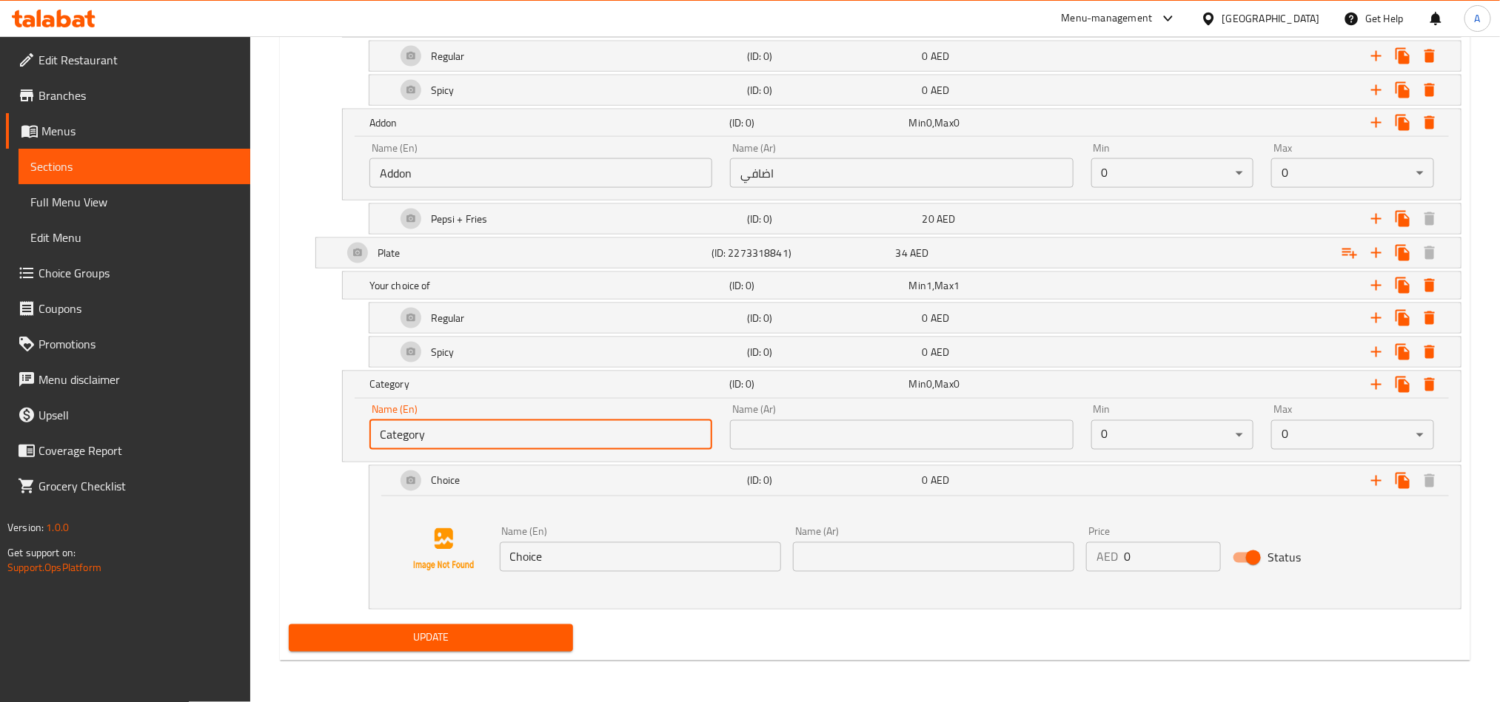
click at [685, 443] on input "Category" at bounding box center [540, 435] width 343 height 30
paste input "Addon"
type input "Addon"
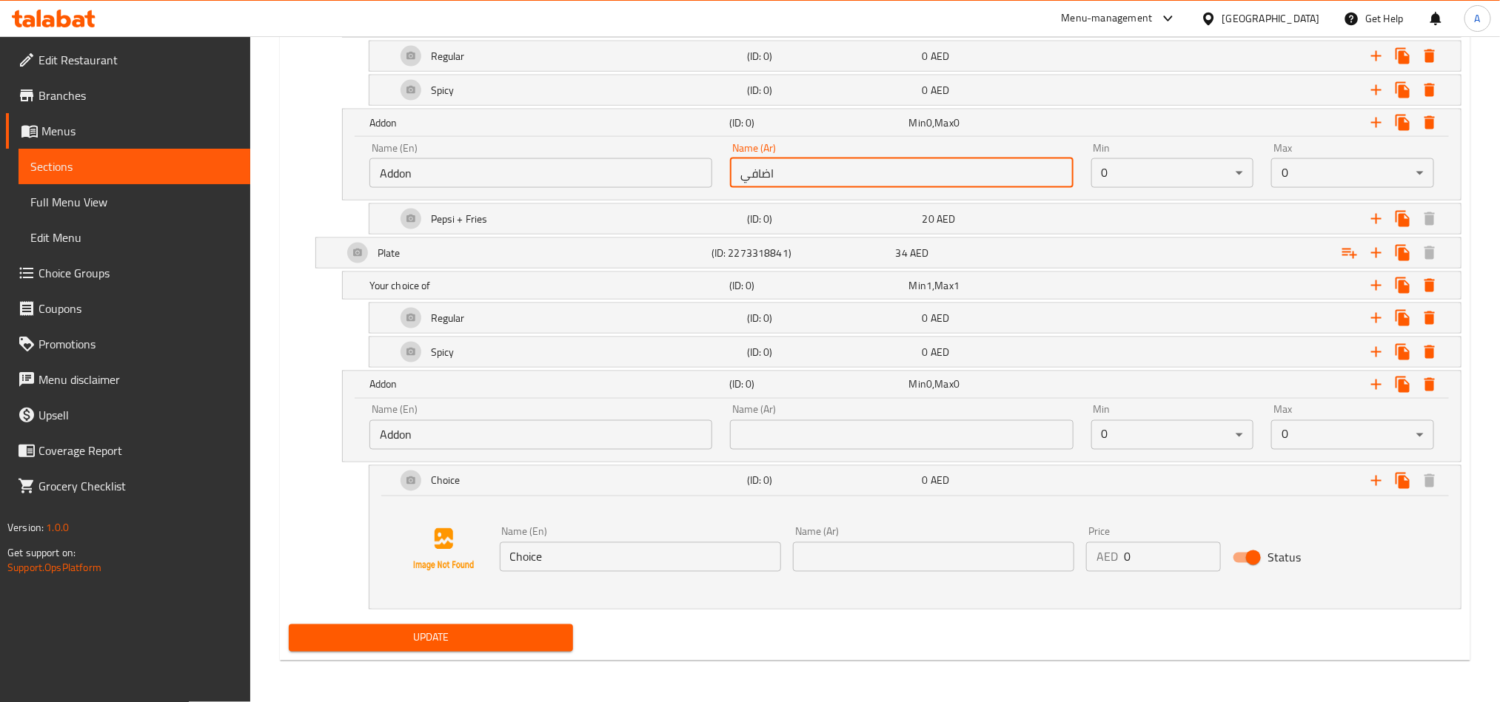
click at [793, 176] on input "اضافي" at bounding box center [901, 173] width 343 height 30
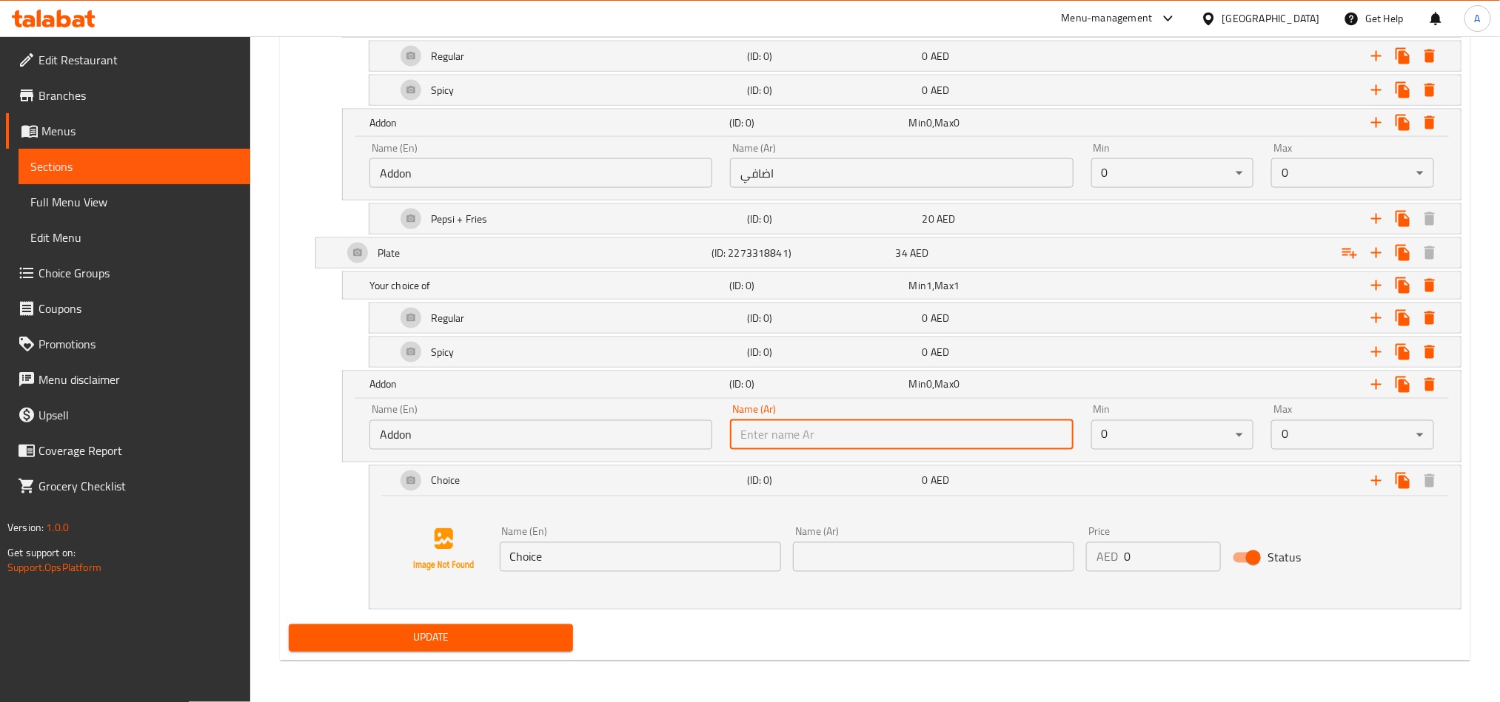
click at [804, 444] on input "text" at bounding box center [901, 435] width 343 height 30
paste input "اضافي"
type input "اضافي"
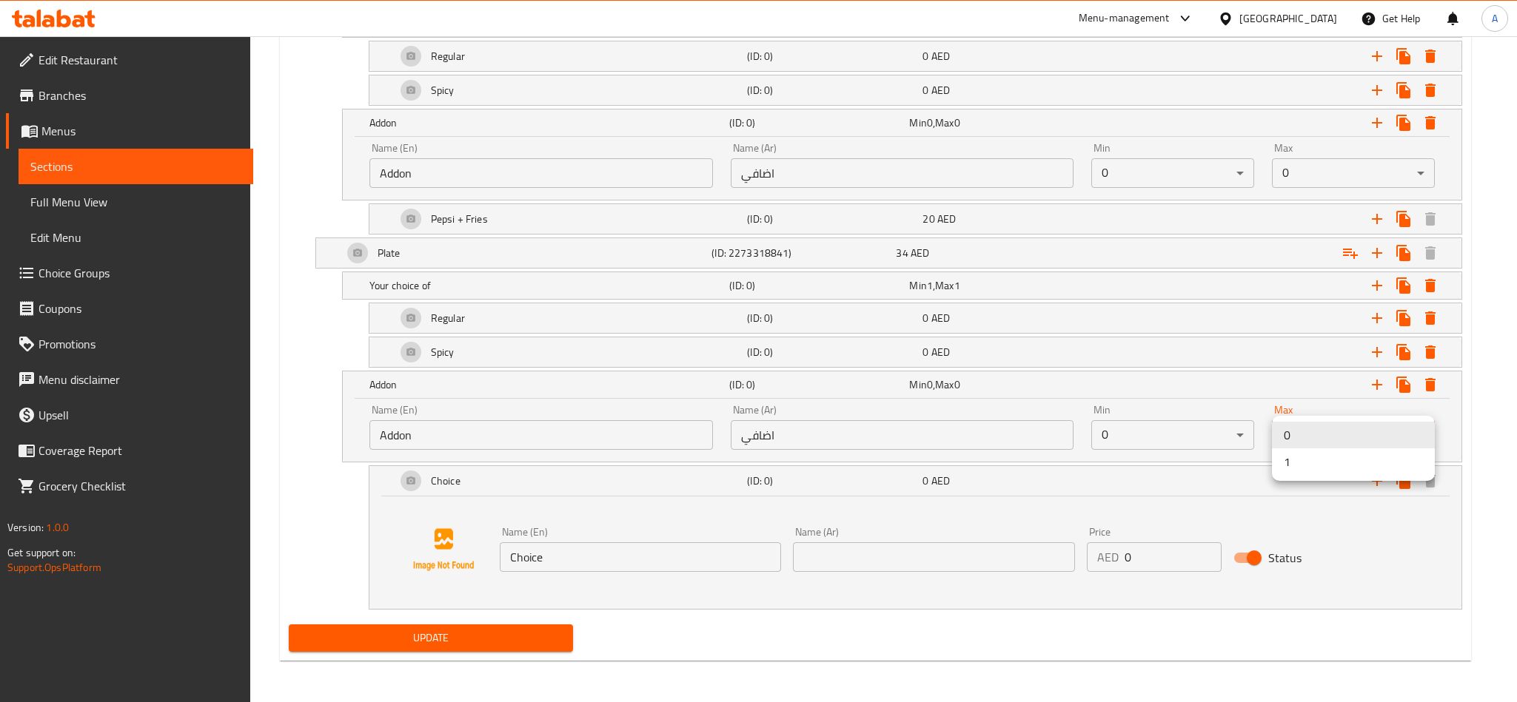
click at [1309, 469] on li "1" at bounding box center [1353, 462] width 163 height 27
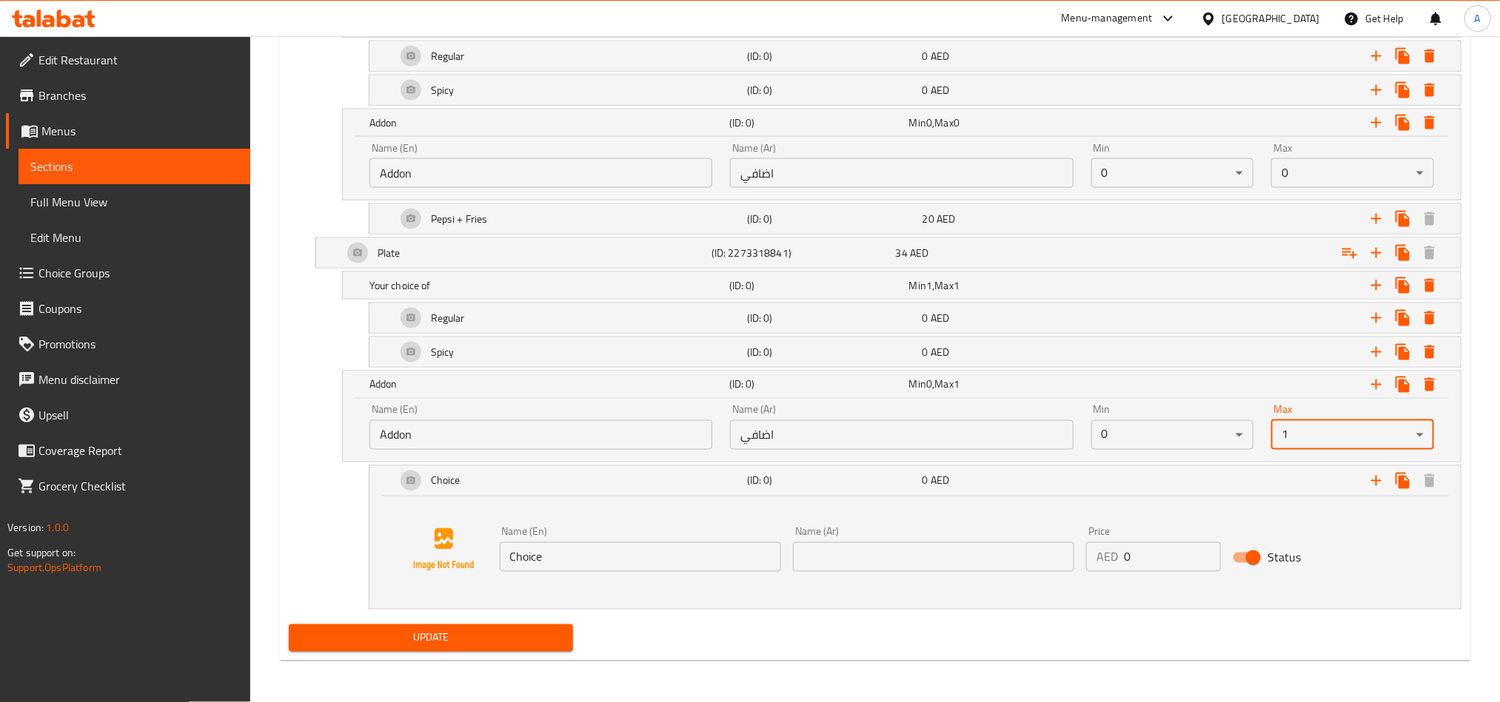
click at [564, 547] on input "Choice" at bounding box center [640, 558] width 281 height 30
click at [565, 547] on input "Choice" at bounding box center [640, 558] width 281 height 30
click at [503, 205] on div "Pepsi + Fries" at bounding box center [568, 219] width 351 height 36
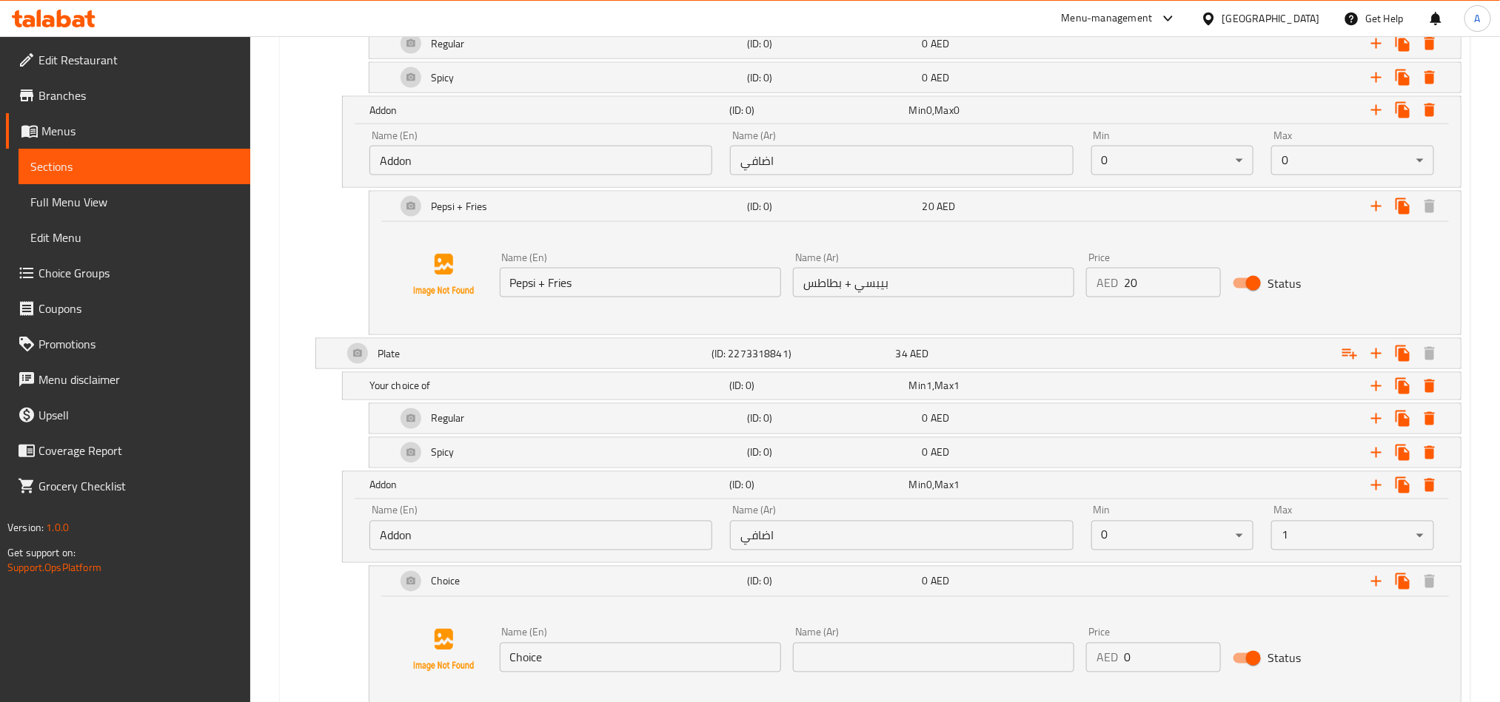
click at [540, 295] on input "Pepsi + Fries" at bounding box center [640, 283] width 281 height 30
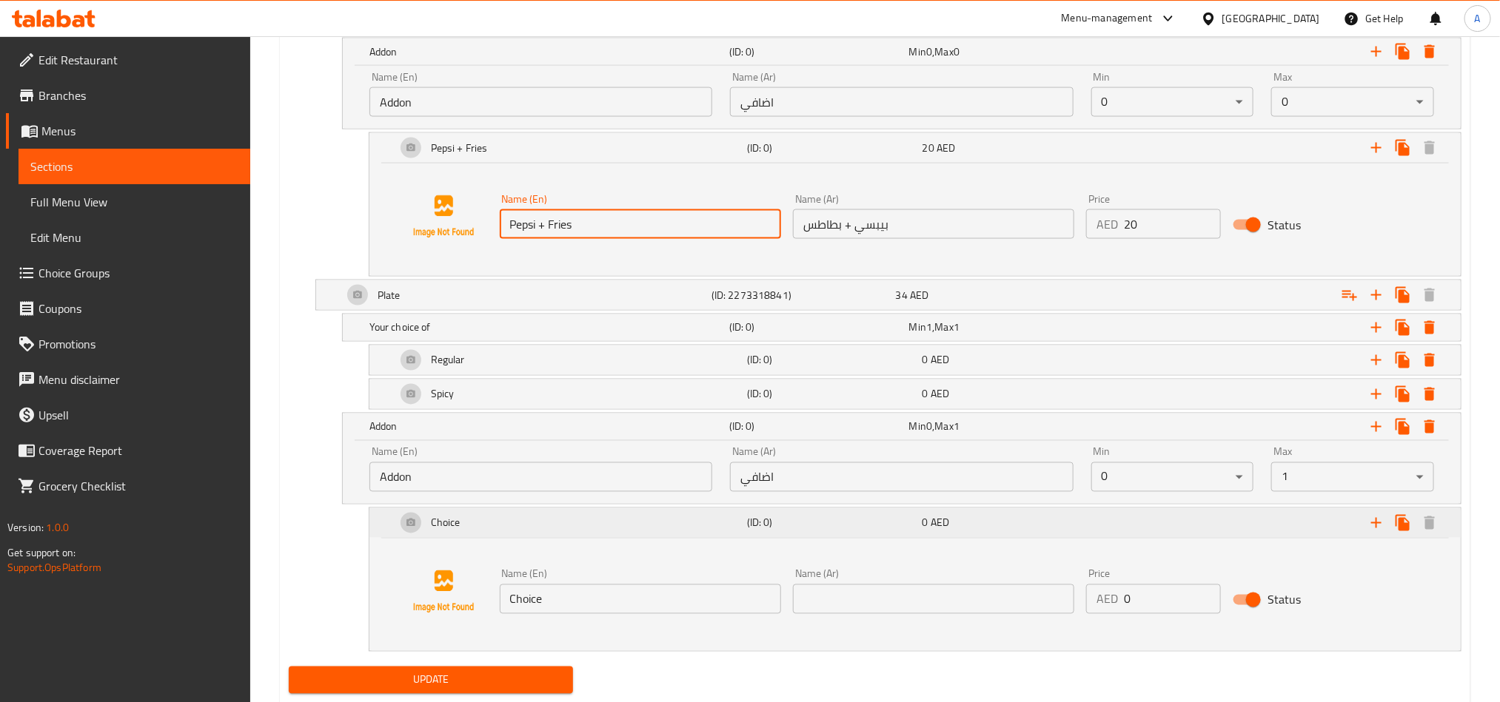
scroll to position [1252, 0]
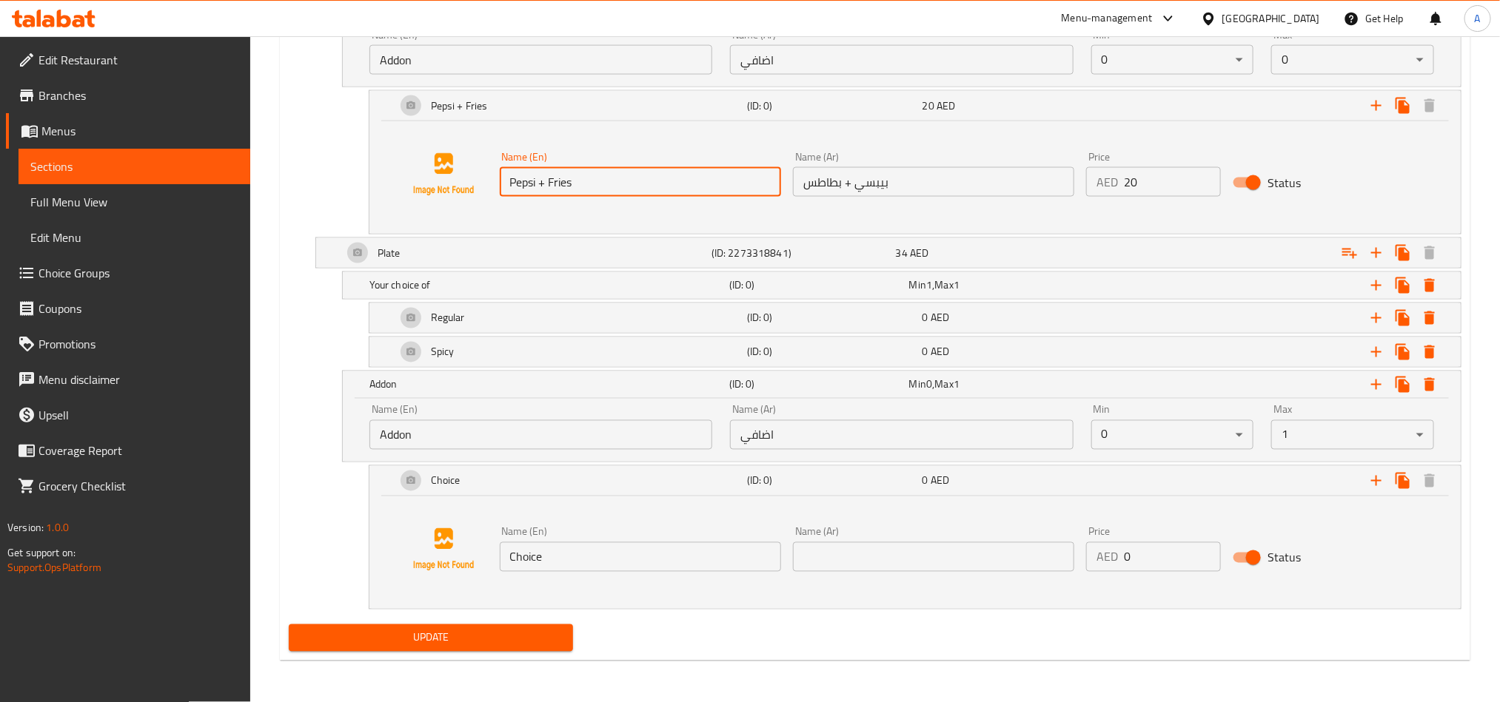
click at [538, 553] on input "Choice" at bounding box center [640, 558] width 281 height 30
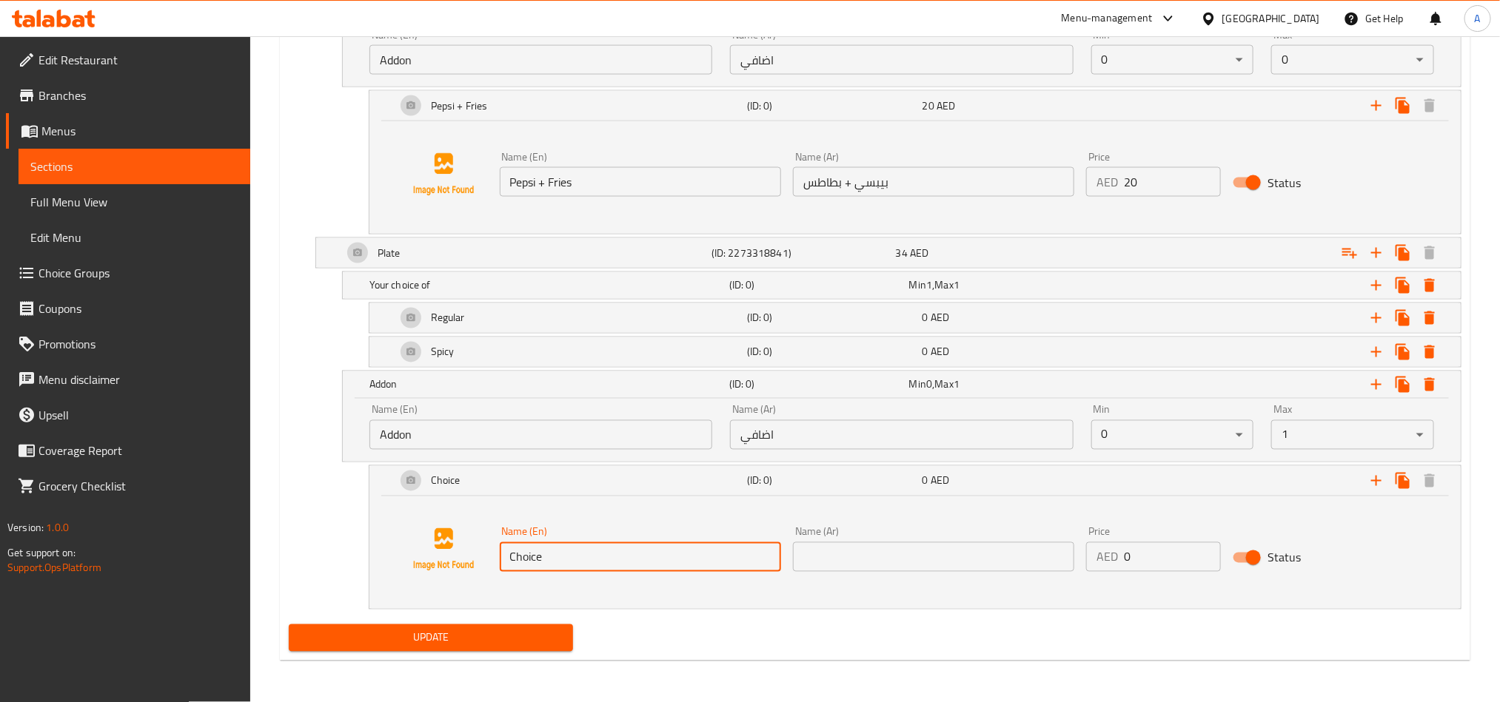
click at [538, 553] on input "Choice" at bounding box center [640, 558] width 281 height 30
paste input "Pepsi + Fries"
type input "Pepsi + Fries"
click at [929, 174] on input "بيبسي + بطاطس" at bounding box center [933, 182] width 281 height 30
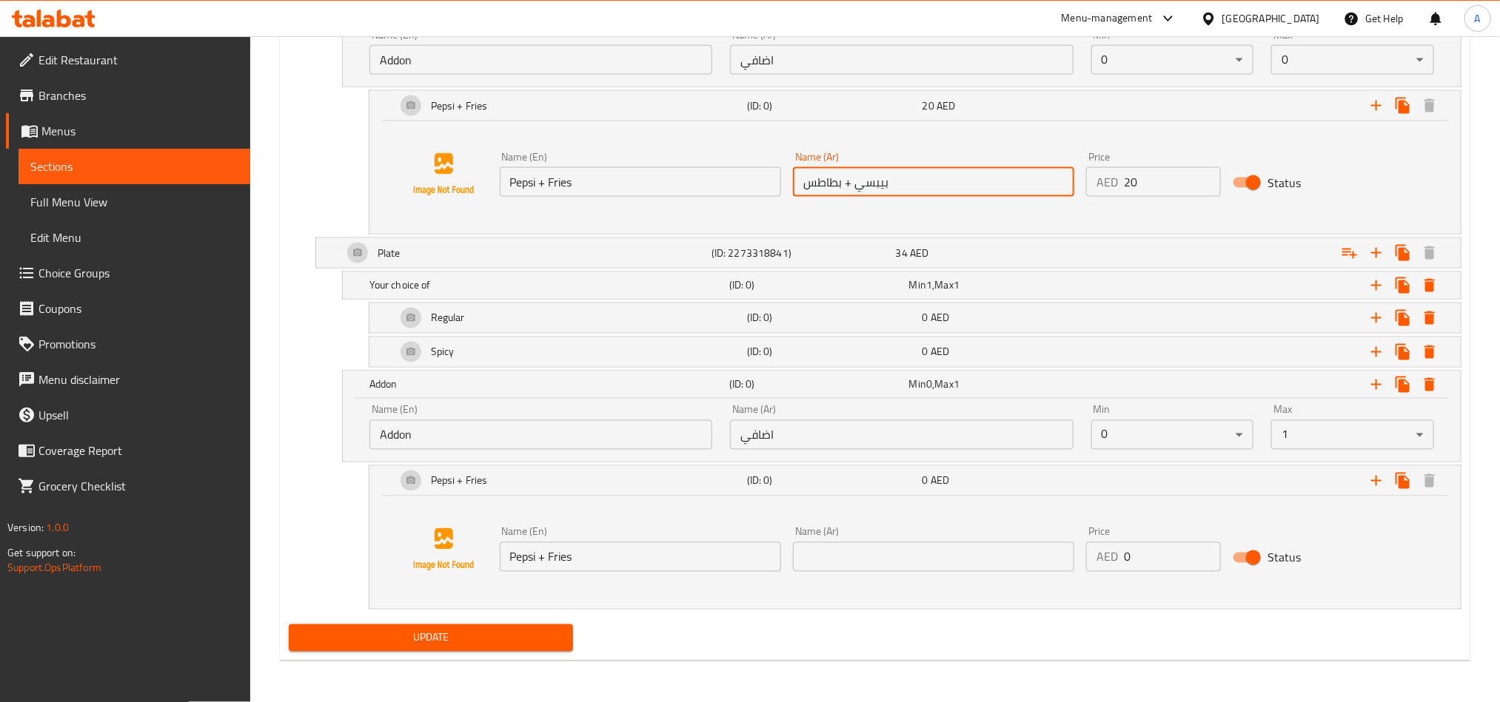
click at [929, 174] on input "بيبسي + بطاطس" at bounding box center [933, 182] width 281 height 30
drag, startPoint x: 921, startPoint y: 566, endPoint x: 1161, endPoint y: 558, distance: 239.9
click at [921, 566] on input "text" at bounding box center [933, 558] width 281 height 30
paste input "بيبسي + بطاطس"
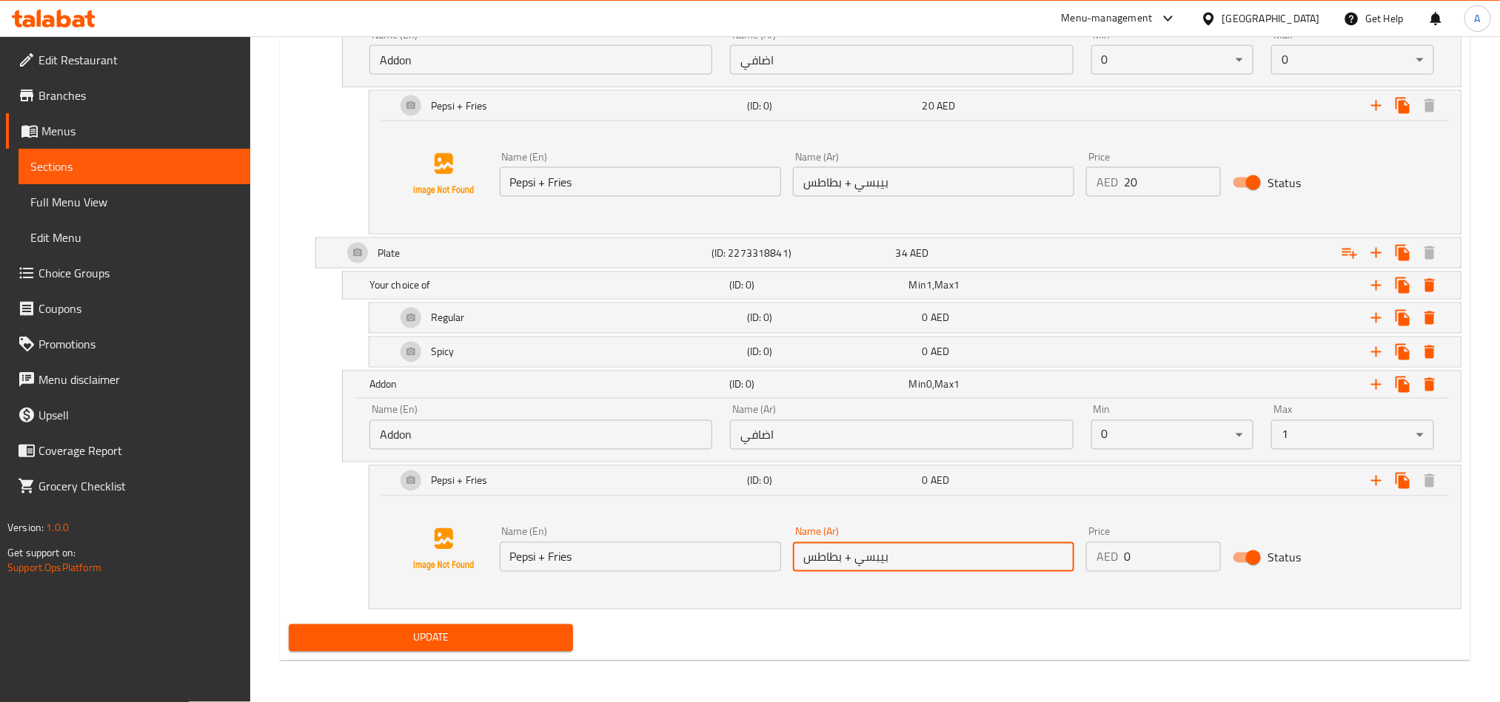
type input "بيبسي + بطاطس"
click at [1166, 564] on input "0" at bounding box center [1172, 558] width 97 height 30
type input "20"
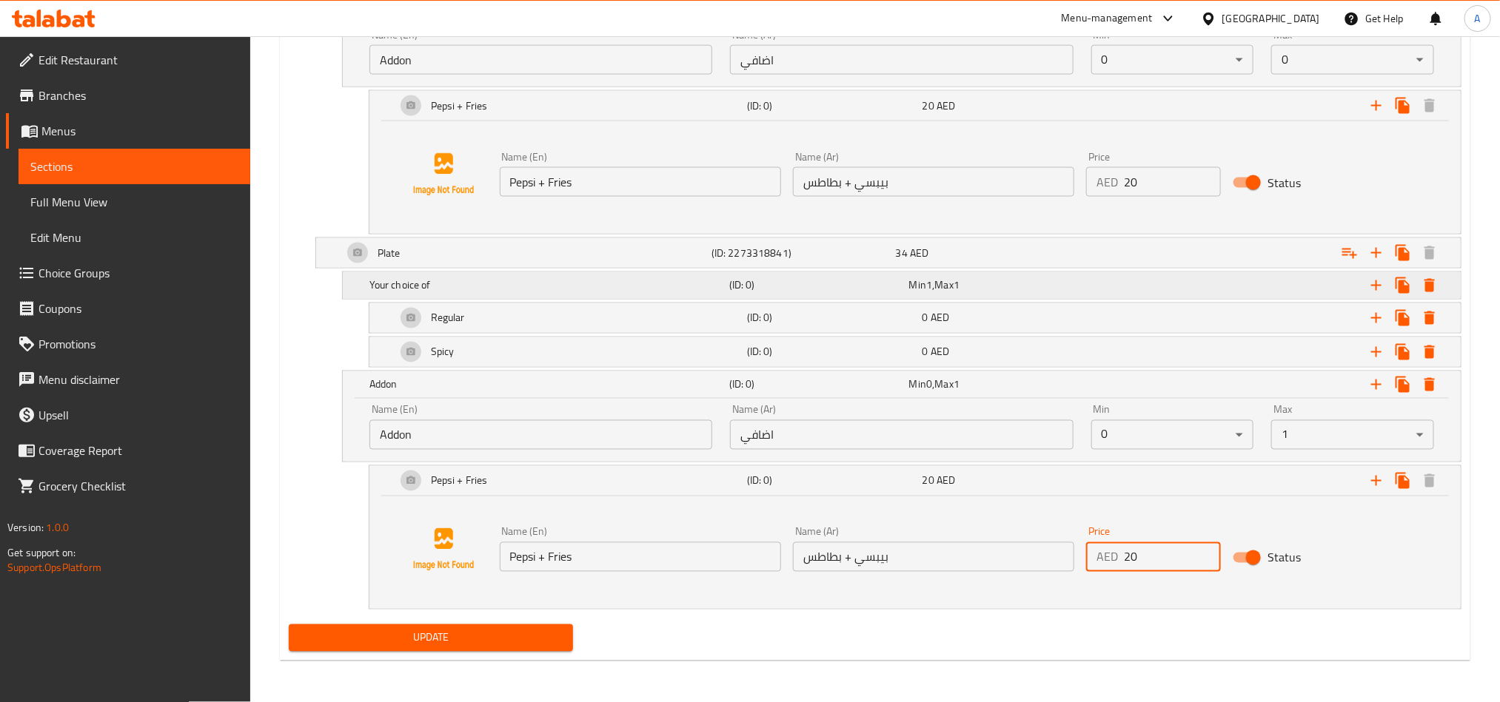
click at [289, 625] on button "Update" at bounding box center [431, 638] width 284 height 27
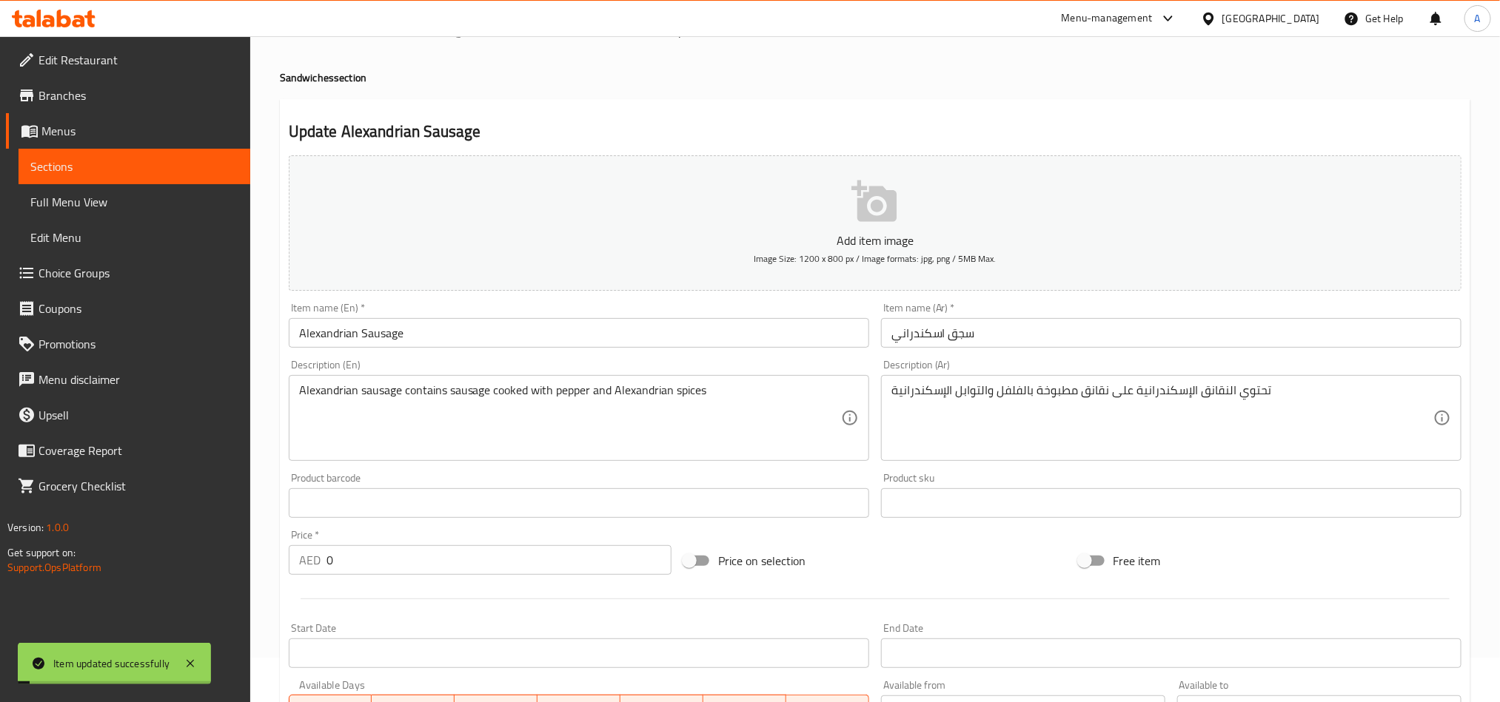
scroll to position [0, 0]
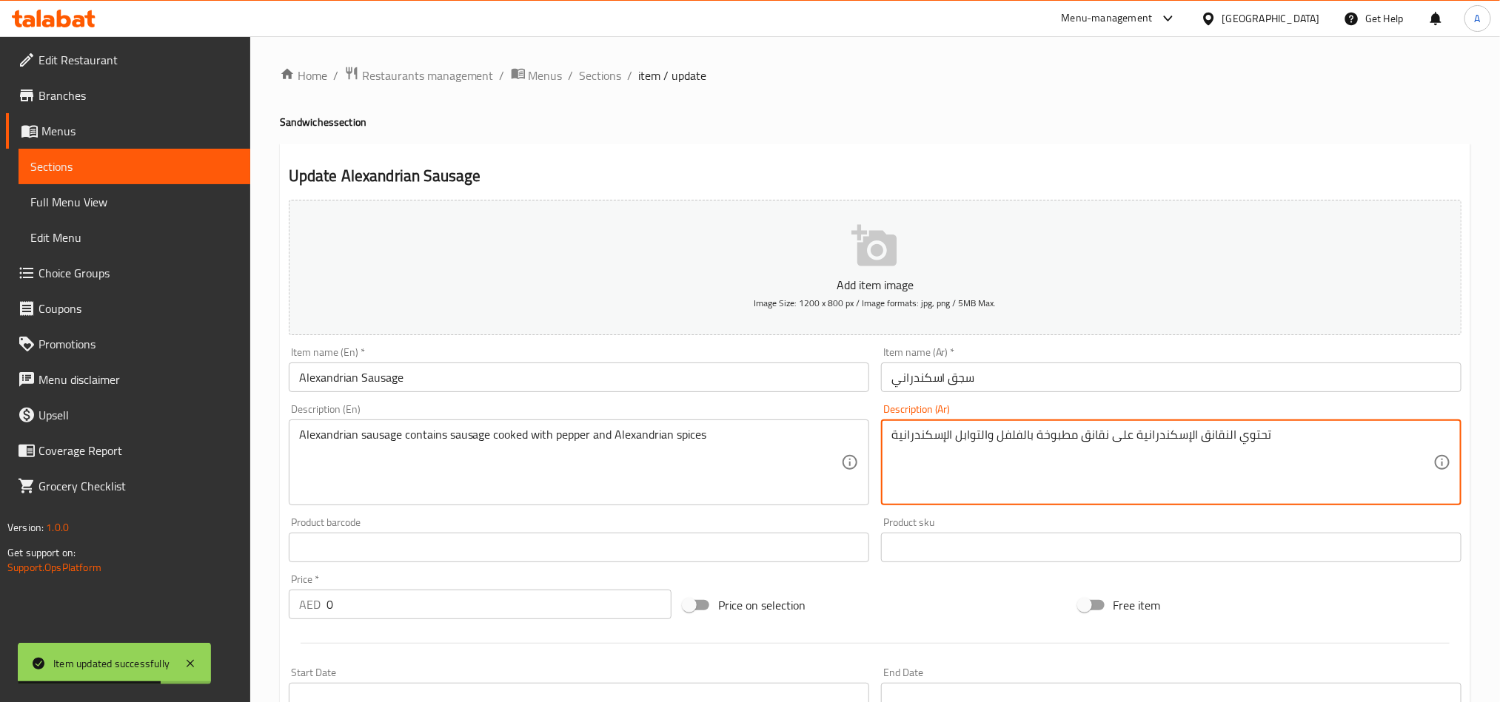
click at [1102, 446] on textarea "تحتوي النقانق الإسكندرانية على نقانق مطبوخة بالفلفل والتوابل الإسكندرانية" at bounding box center [1162, 463] width 542 height 70
paste textarea "جق اسكندراني يحتوي على سجق مع فلفل وطماطم وتوابل إسكندراني"
type textarea "سجق اسكندراني يحتوي على سجق مع فلفل وطماطم وتوابل إسكندراني"
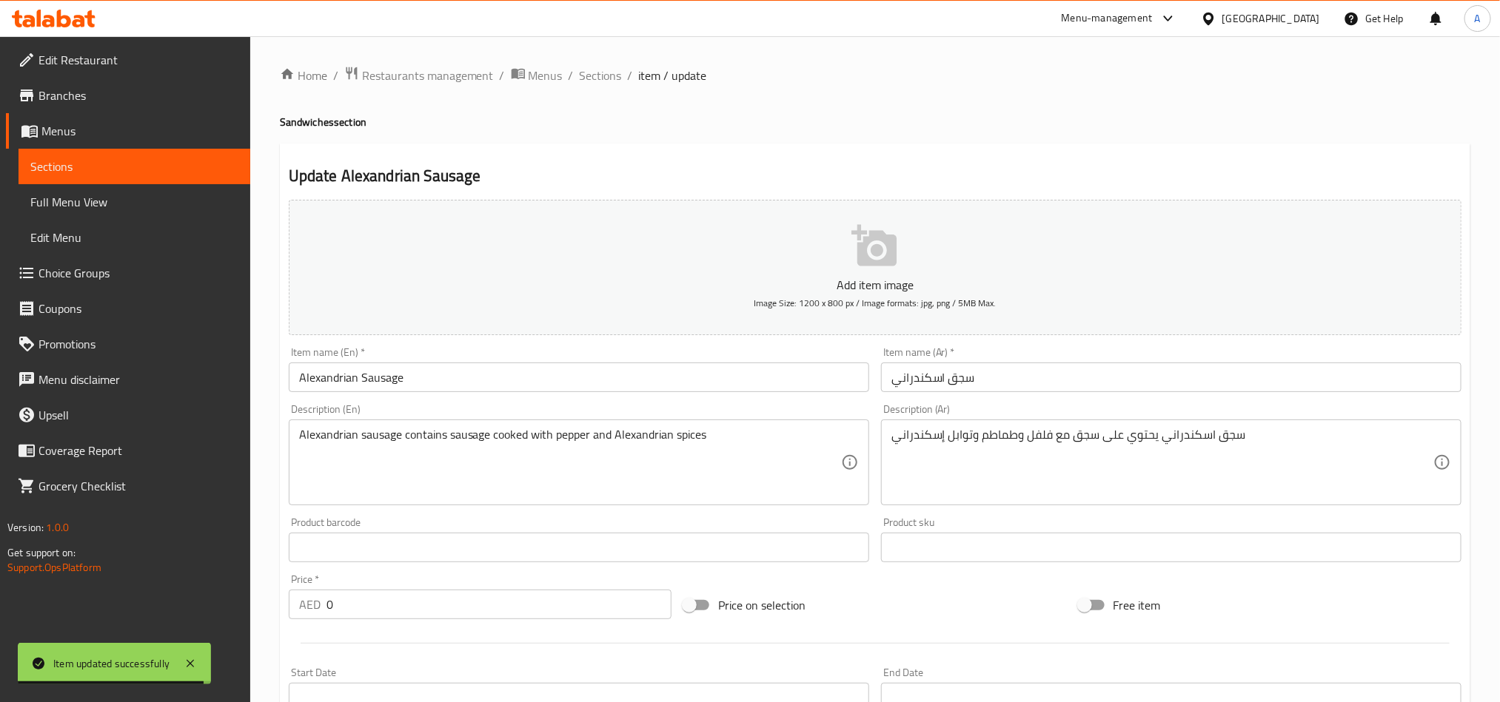
click at [626, 474] on textarea "Alexandrian sausage contains sausage cooked with pepper and Alexandrian spices" at bounding box center [570, 463] width 542 height 70
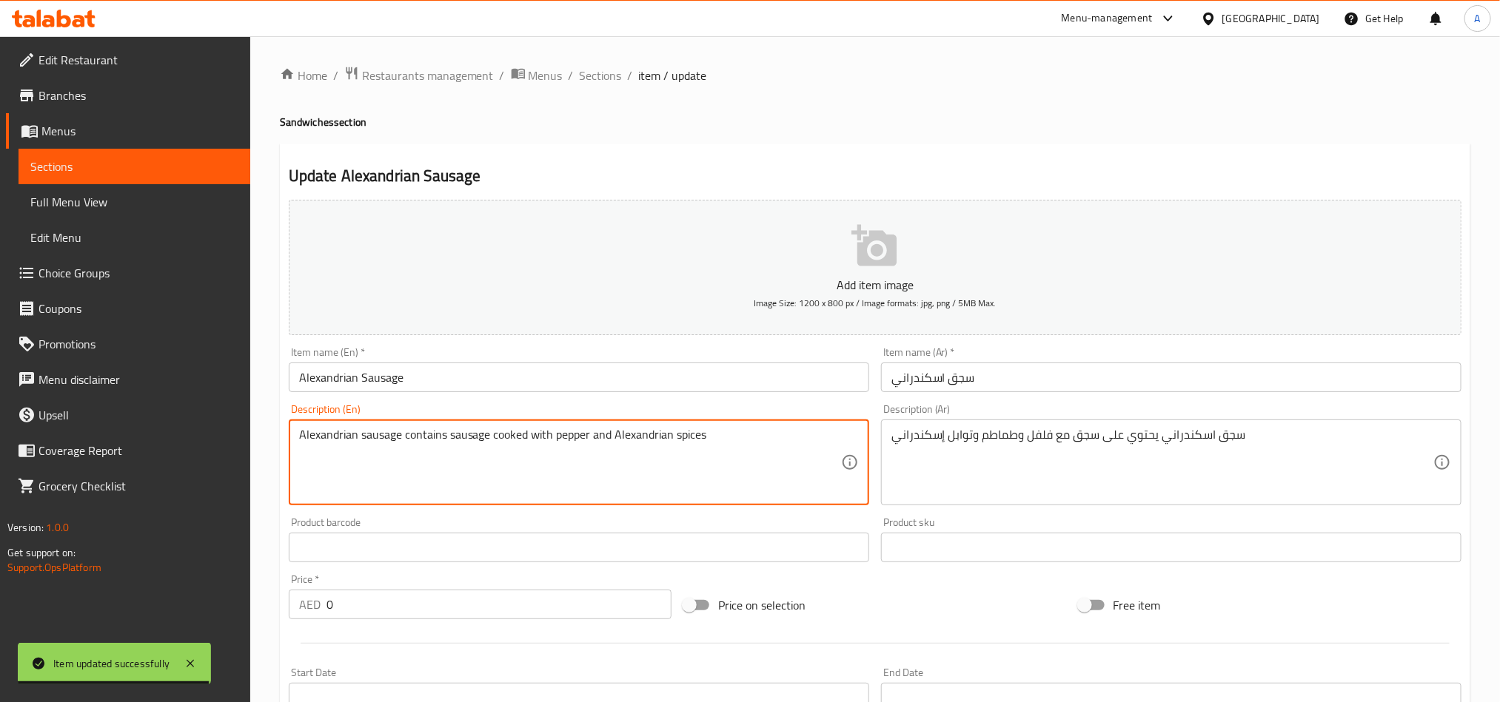
click at [626, 474] on textarea "Alexandrian sausage contains sausage cooked with pepper and Alexandrian spices" at bounding box center [570, 463] width 542 height 70
paste textarea "Sausage contains sausage cooked with pepper,"
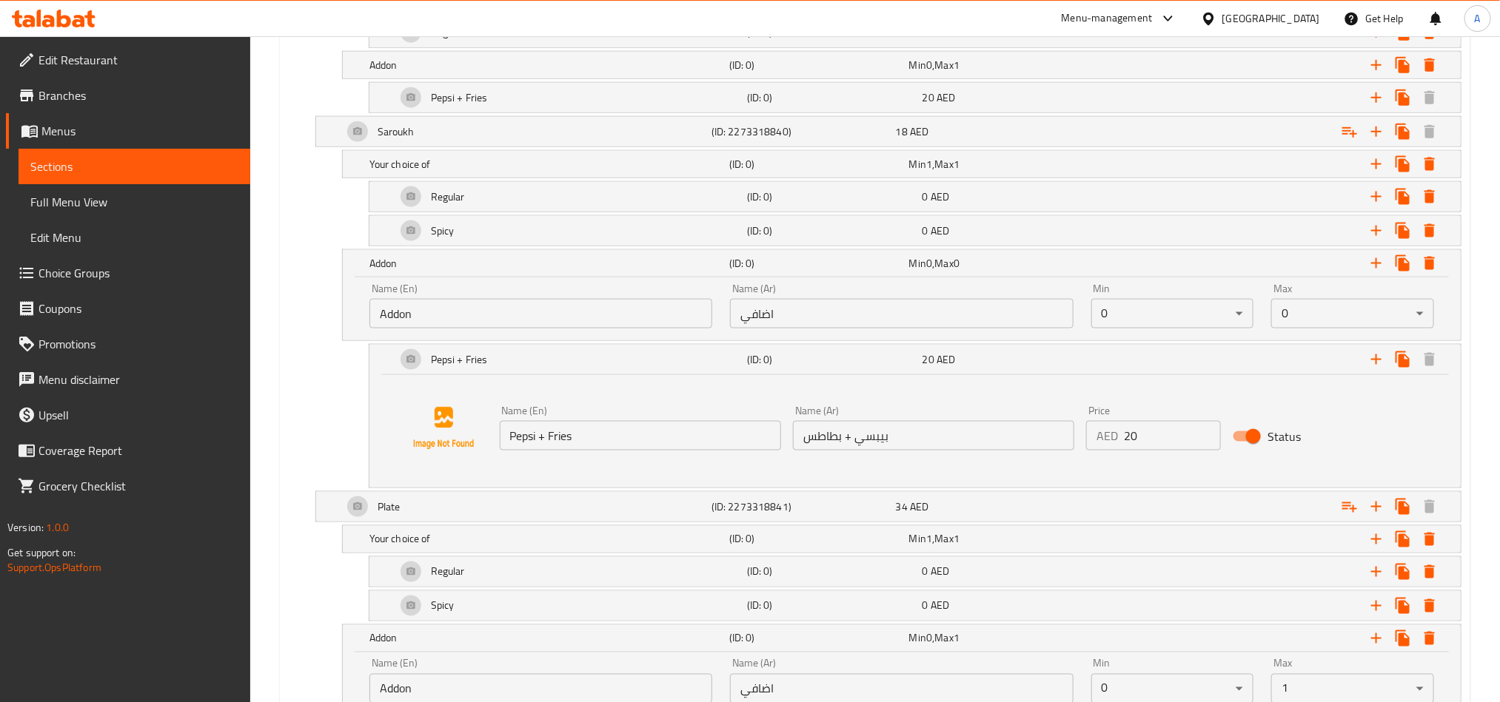
scroll to position [1221, 0]
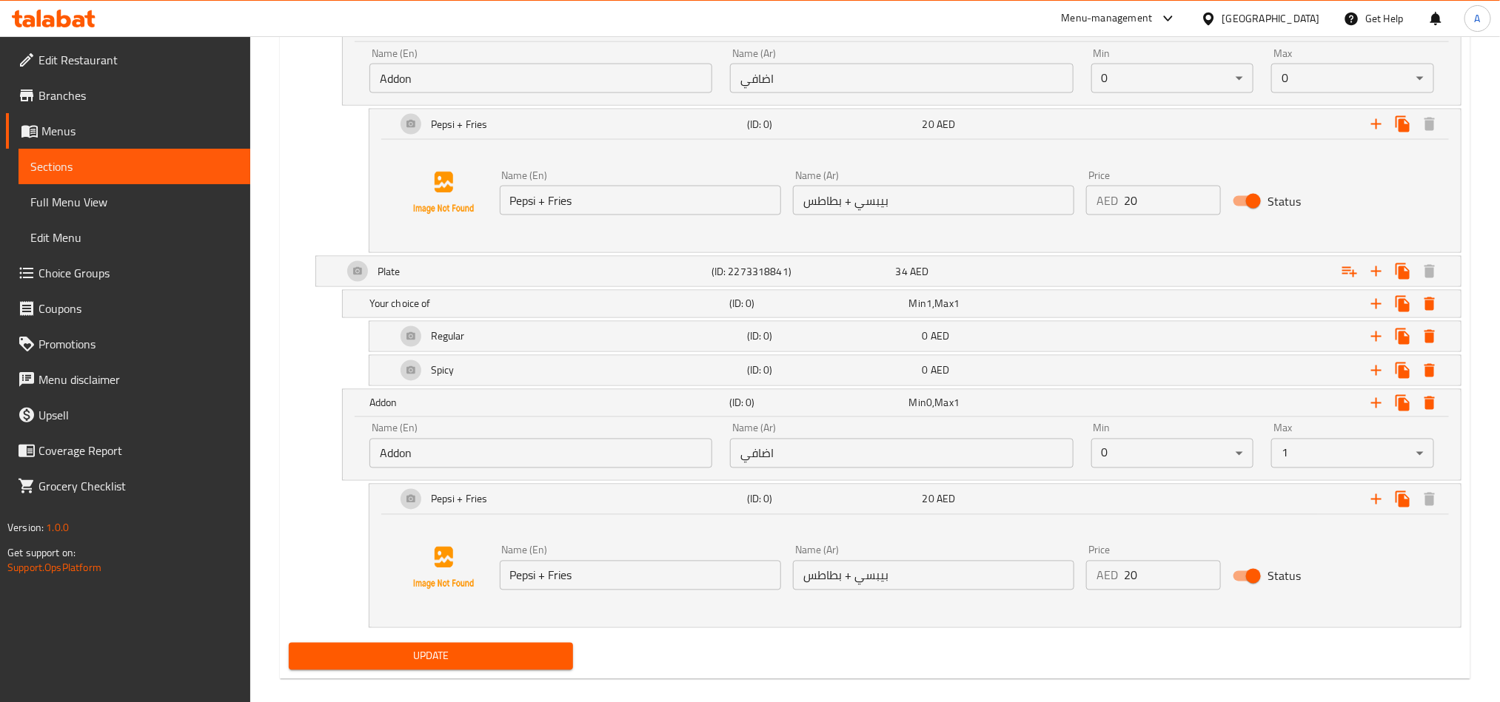
type textarea "Alexandrian Sausage contains sausage cooked with pepper, and Alexandrian spices"
click at [435, 666] on span "Update" at bounding box center [431, 657] width 261 height 19
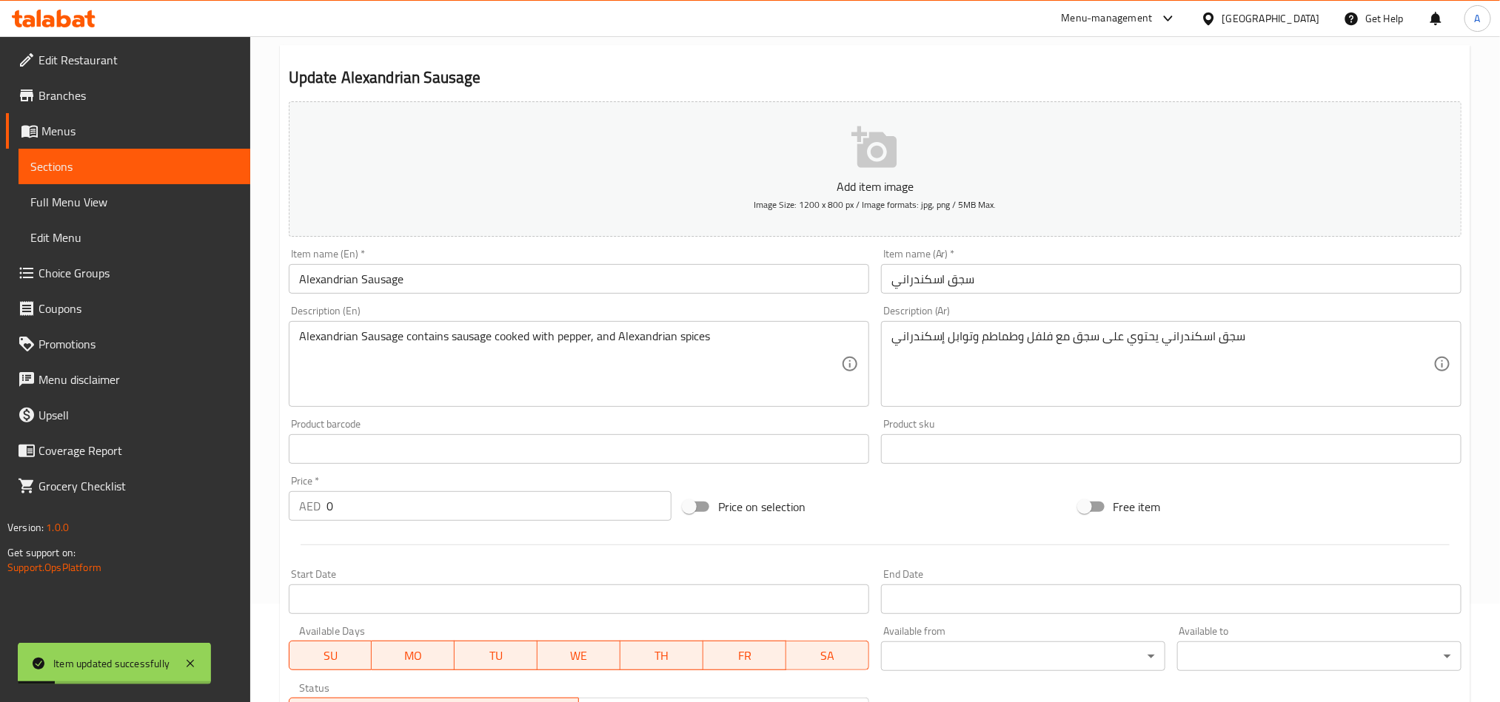
scroll to position [0, 0]
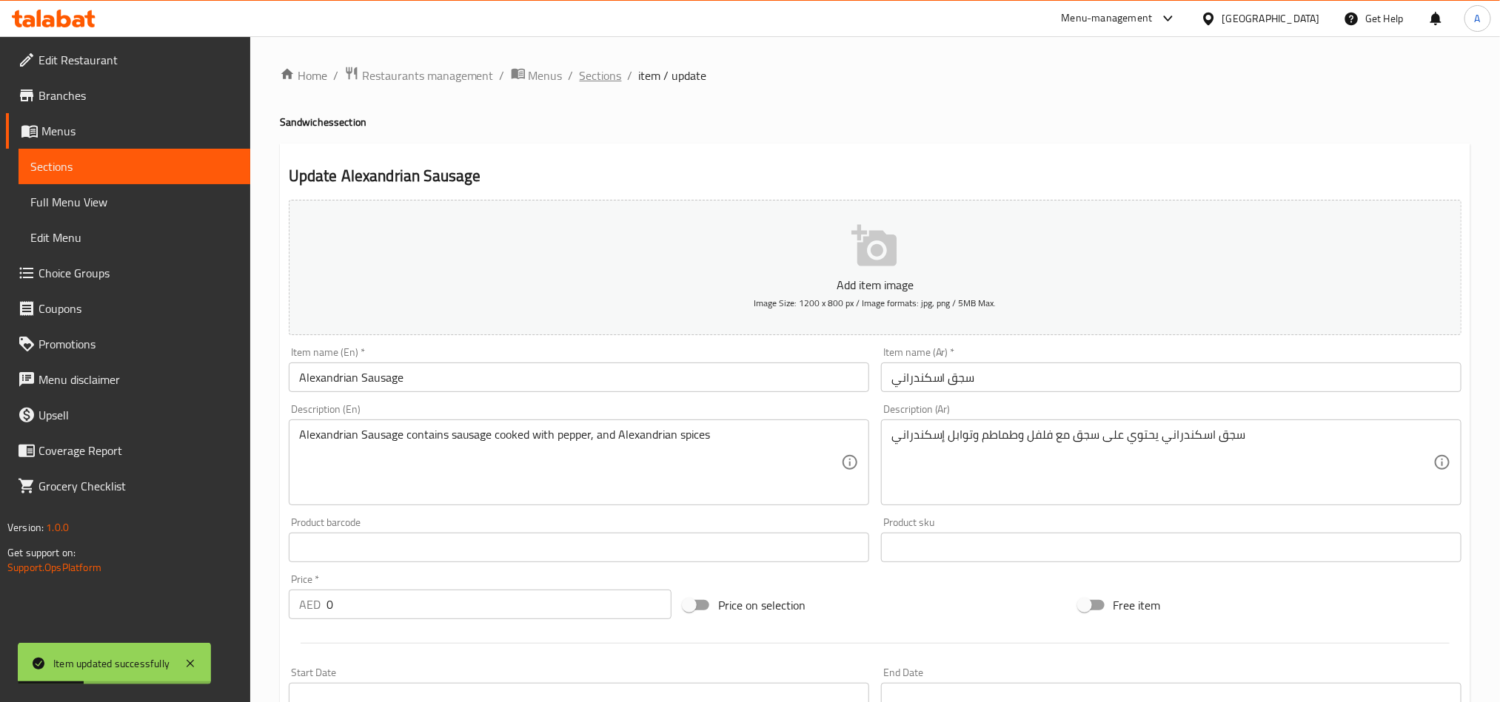
click at [600, 72] on span "Sections" at bounding box center [601, 76] width 42 height 18
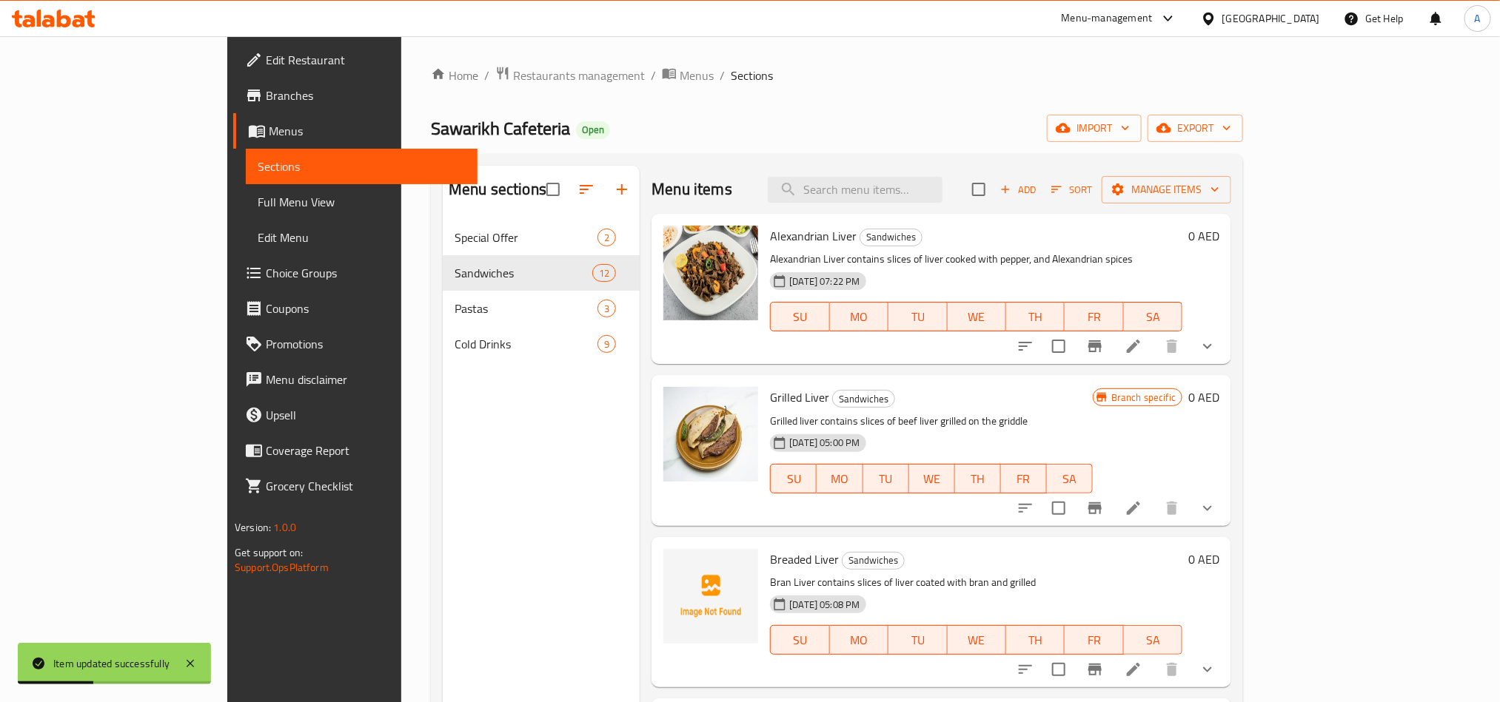
scroll to position [555, 0]
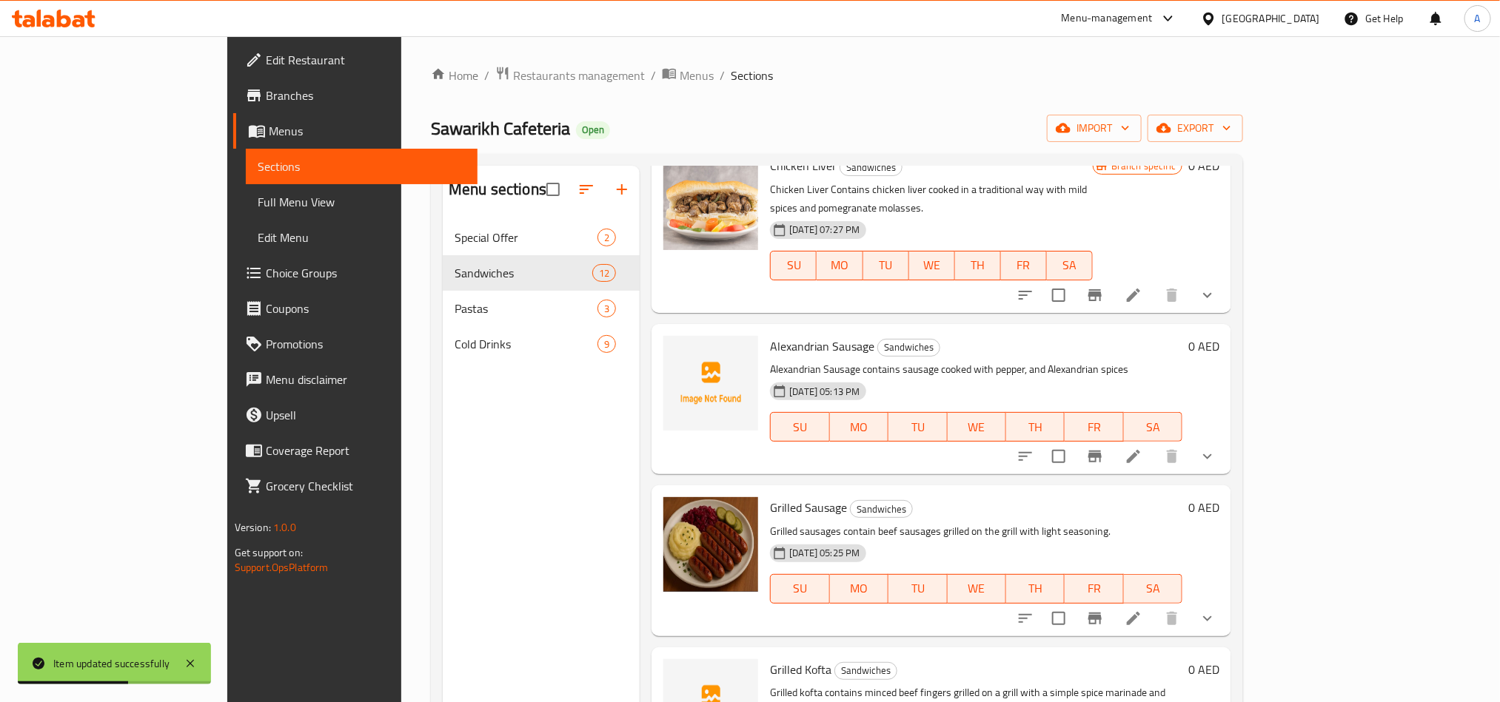
click at [1225, 442] on button "show more" at bounding box center [1207, 457] width 36 height 36
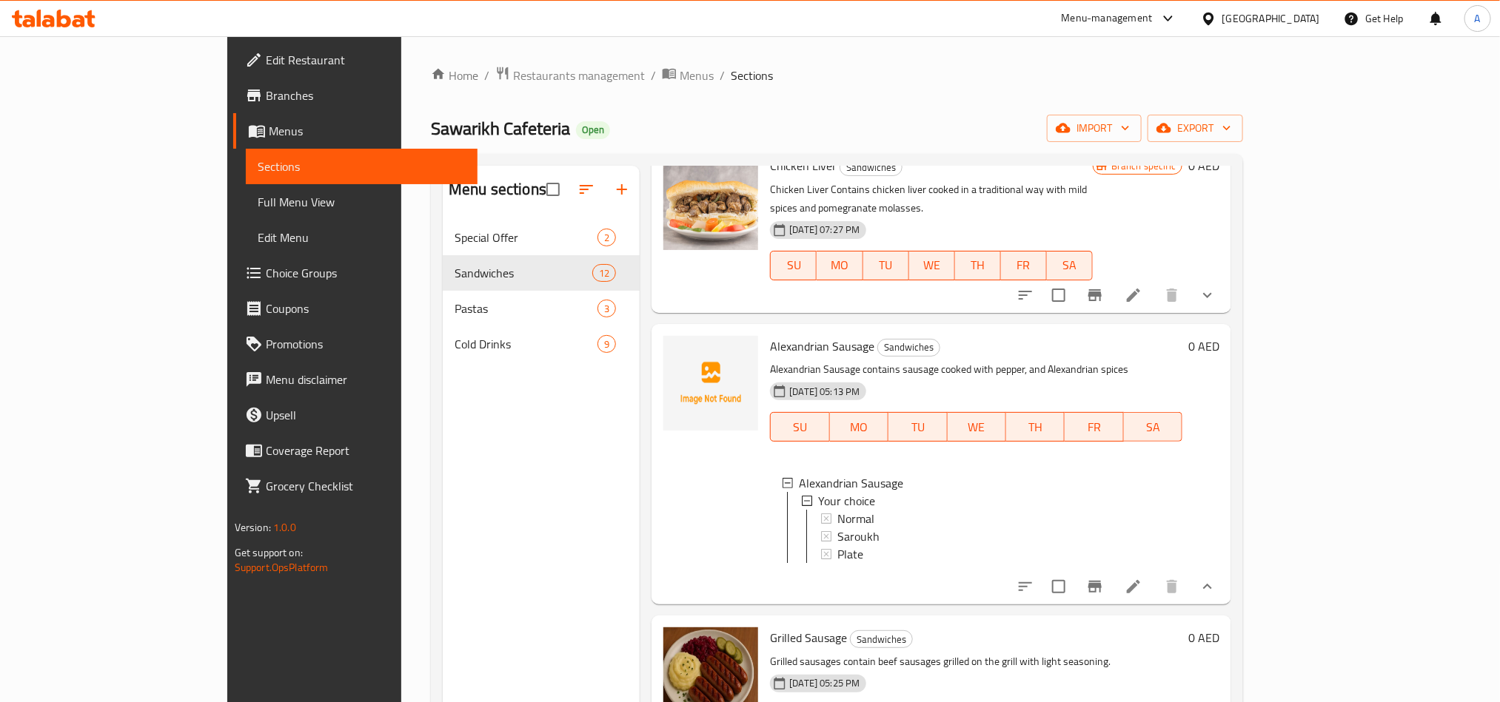
click at [1225, 580] on button "show more" at bounding box center [1207, 587] width 36 height 36
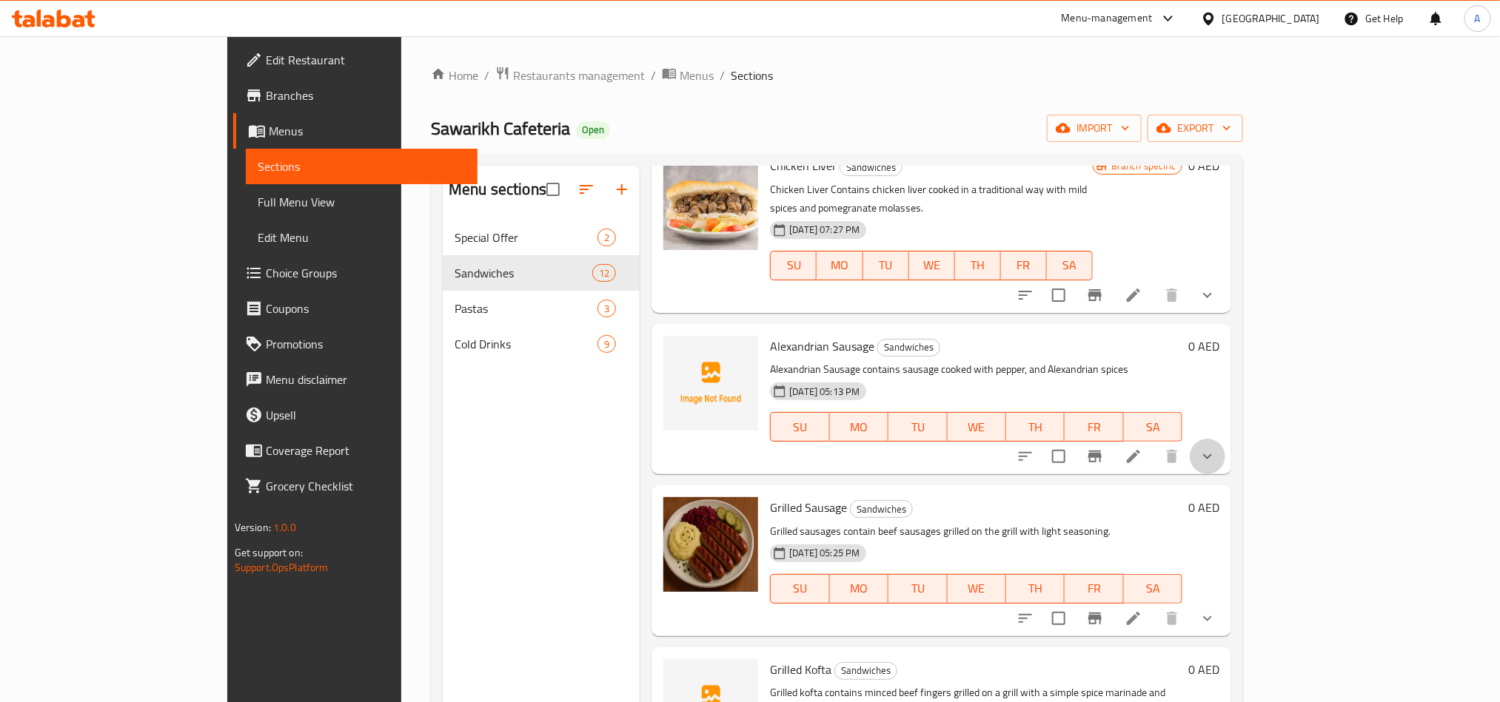
click at [1225, 439] on button "show more" at bounding box center [1207, 457] width 36 height 36
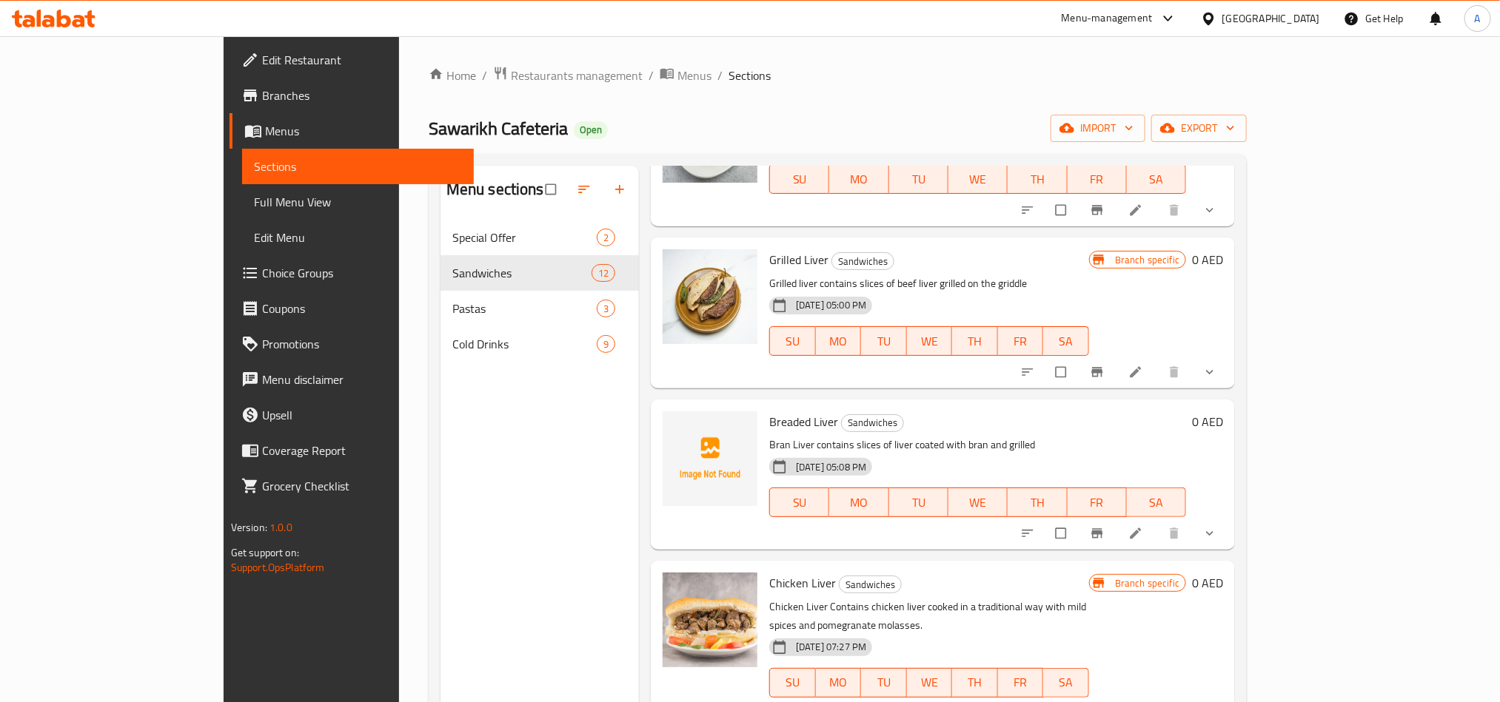
scroll to position [555, 0]
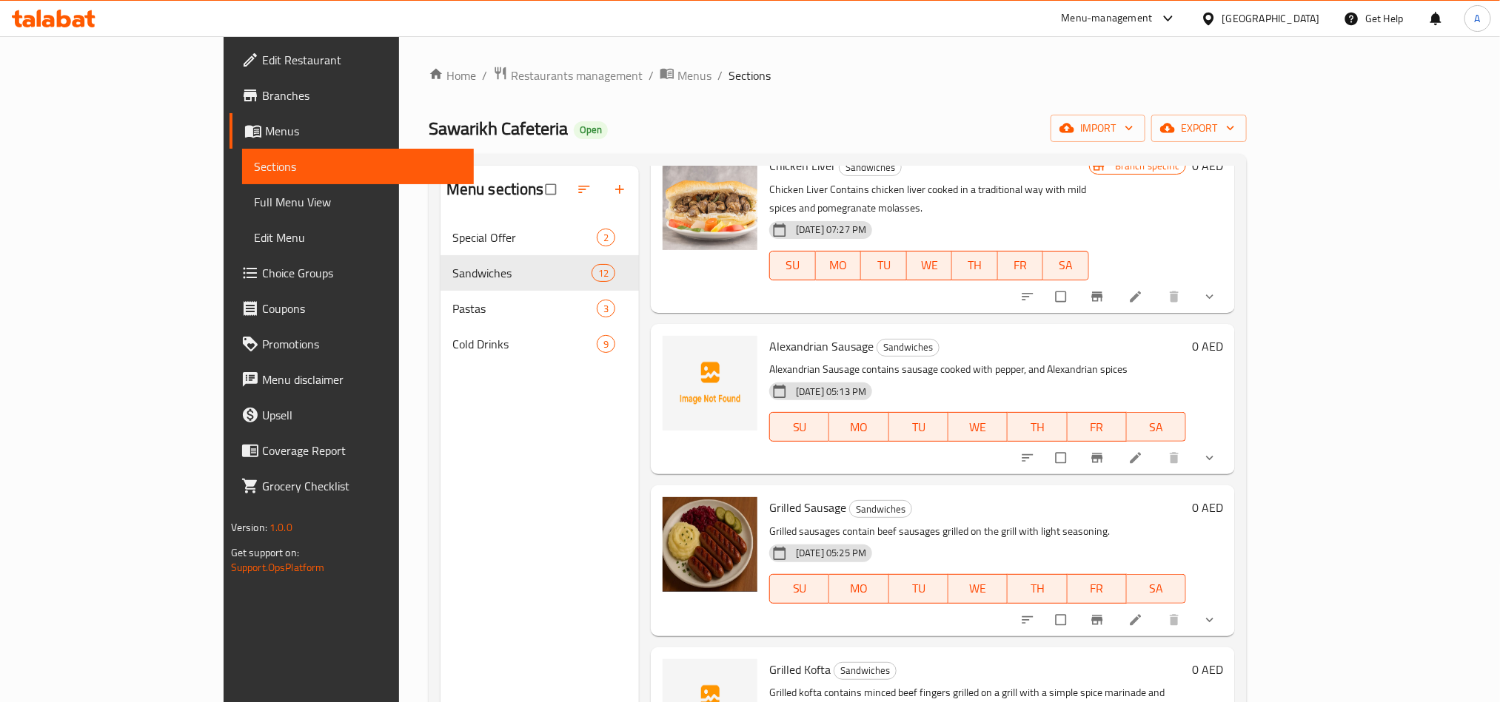
click at [1229, 442] on button "show more" at bounding box center [1211, 458] width 36 height 33
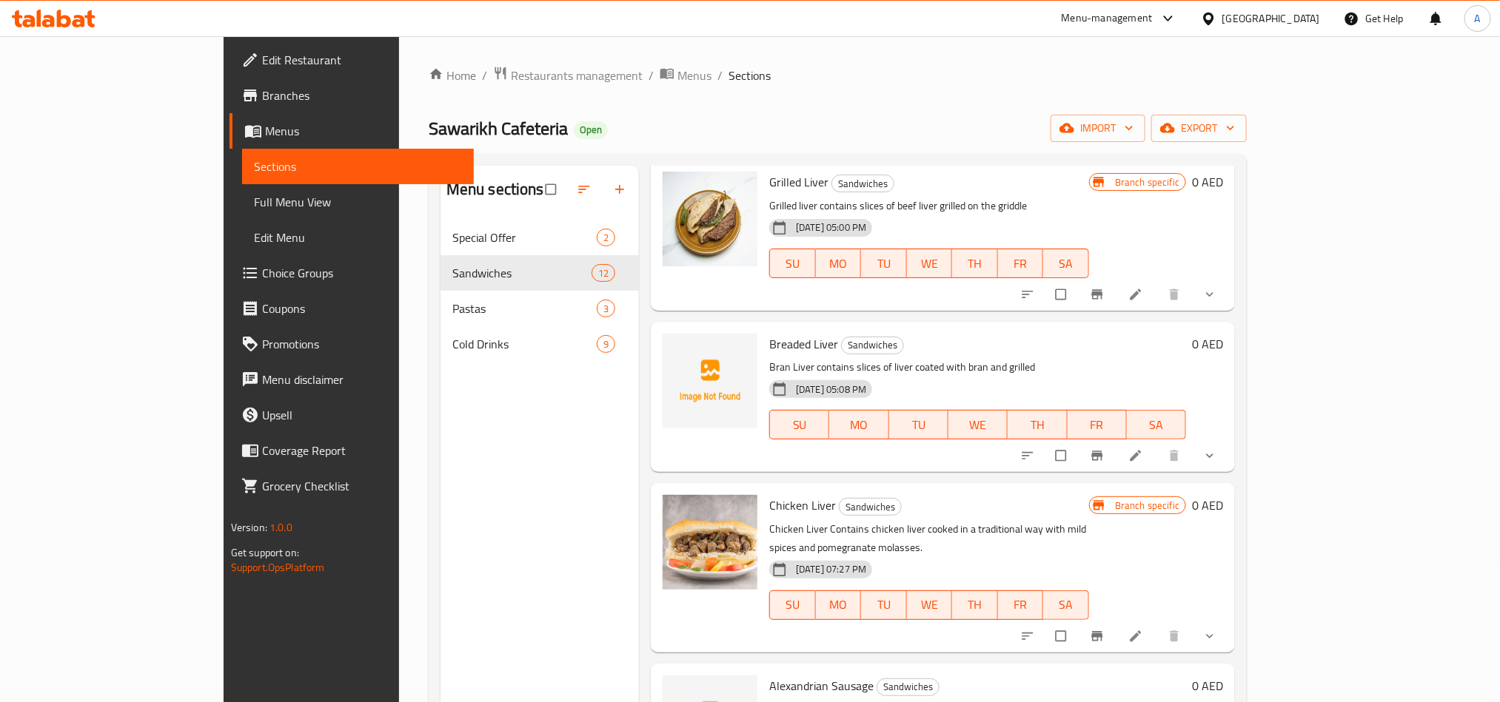
scroll to position [0, 0]
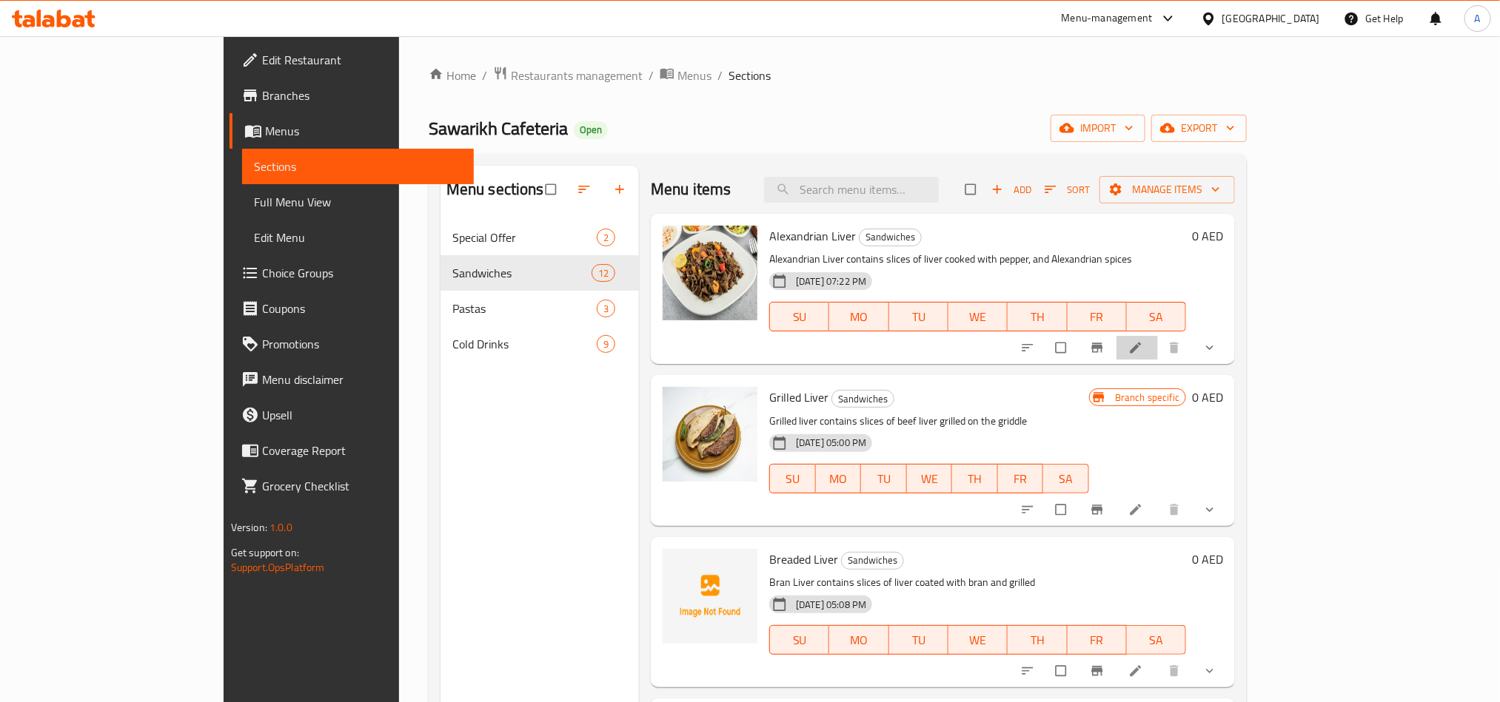
click at [1143, 340] on icon at bounding box center [1135, 347] width 15 height 15
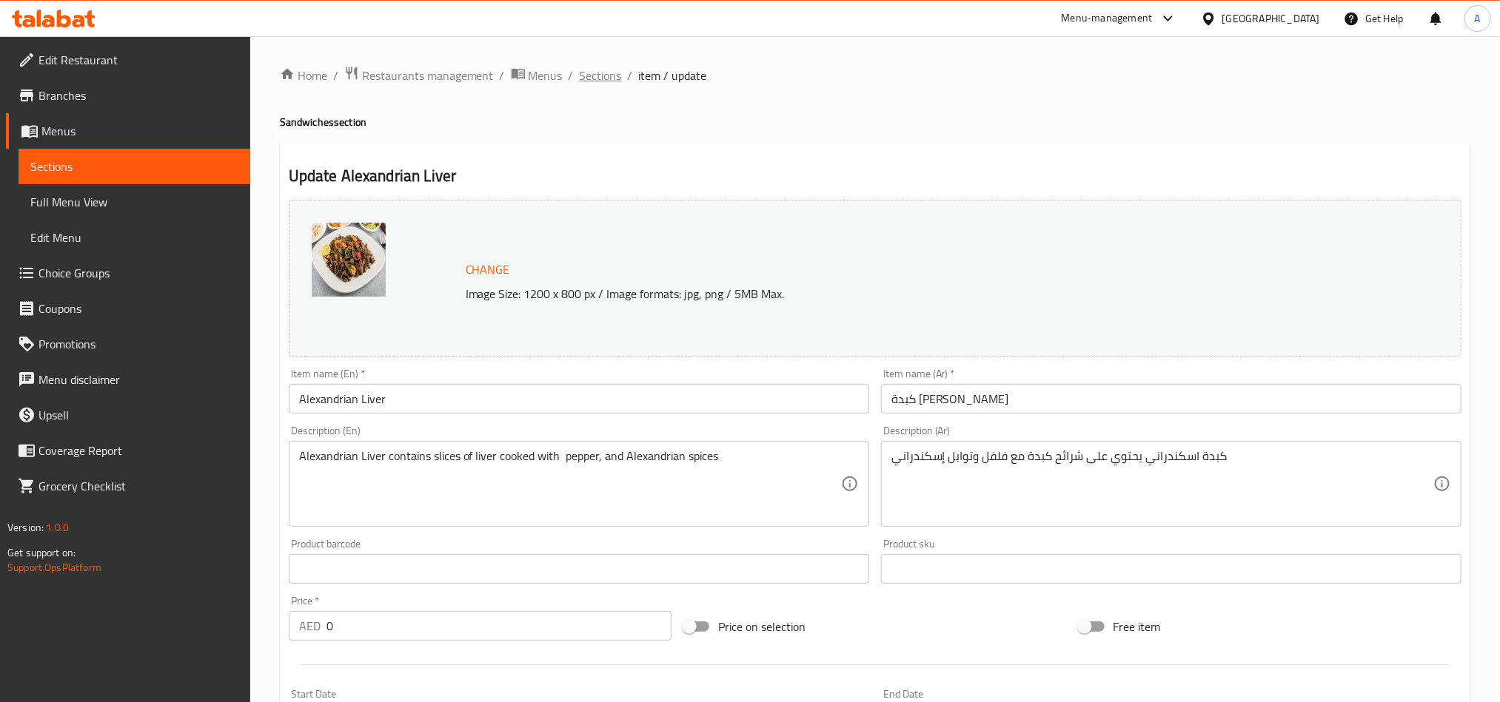
click at [580, 82] on span "Sections" at bounding box center [601, 76] width 42 height 18
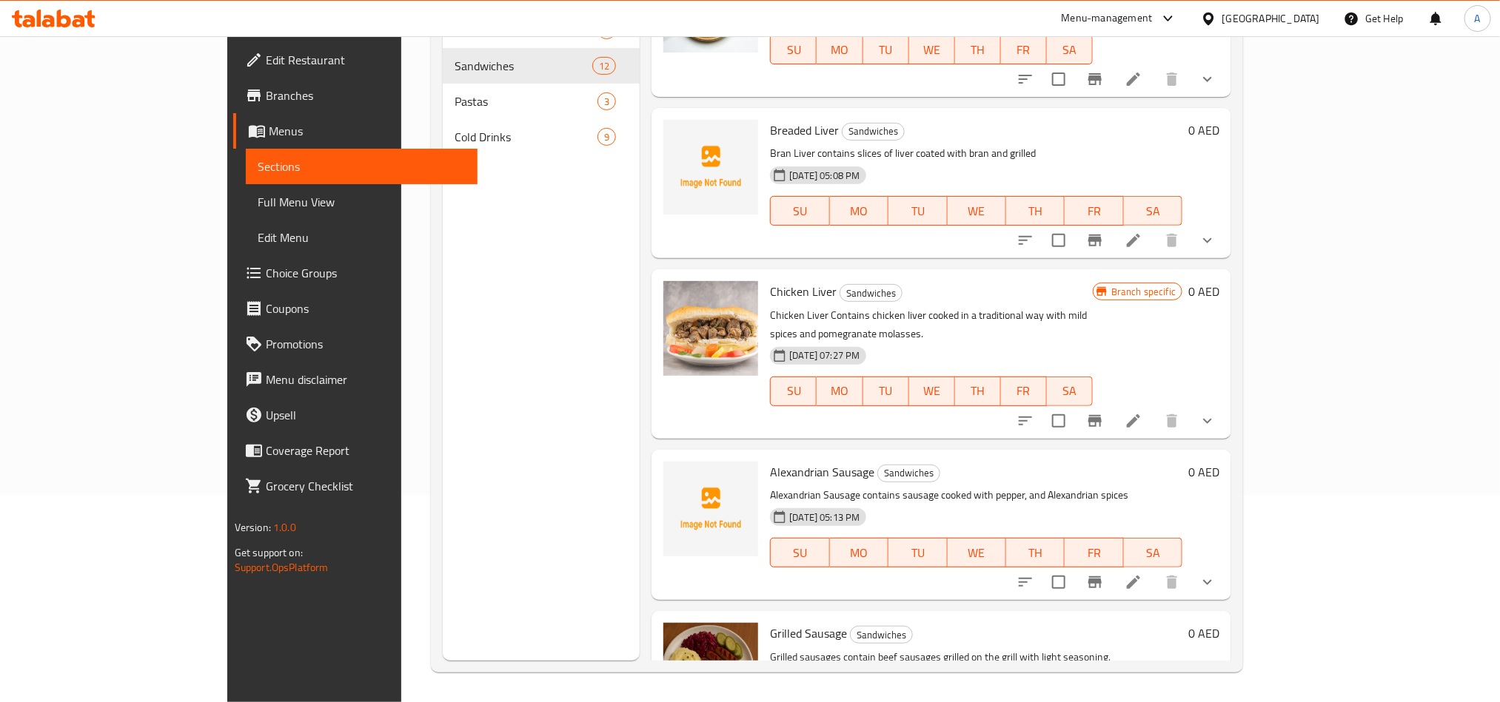
scroll to position [444, 0]
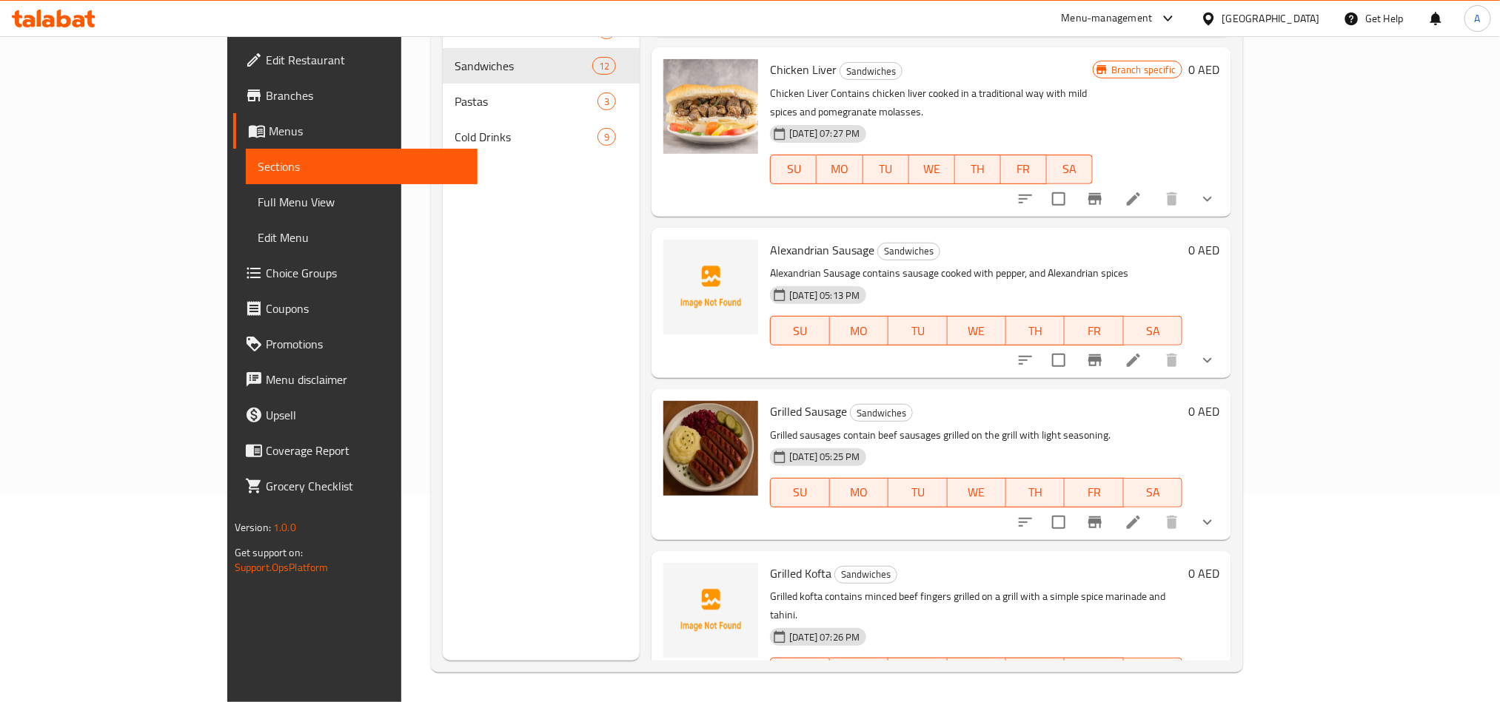
click at [1225, 505] on button "show more" at bounding box center [1207, 523] width 36 height 36
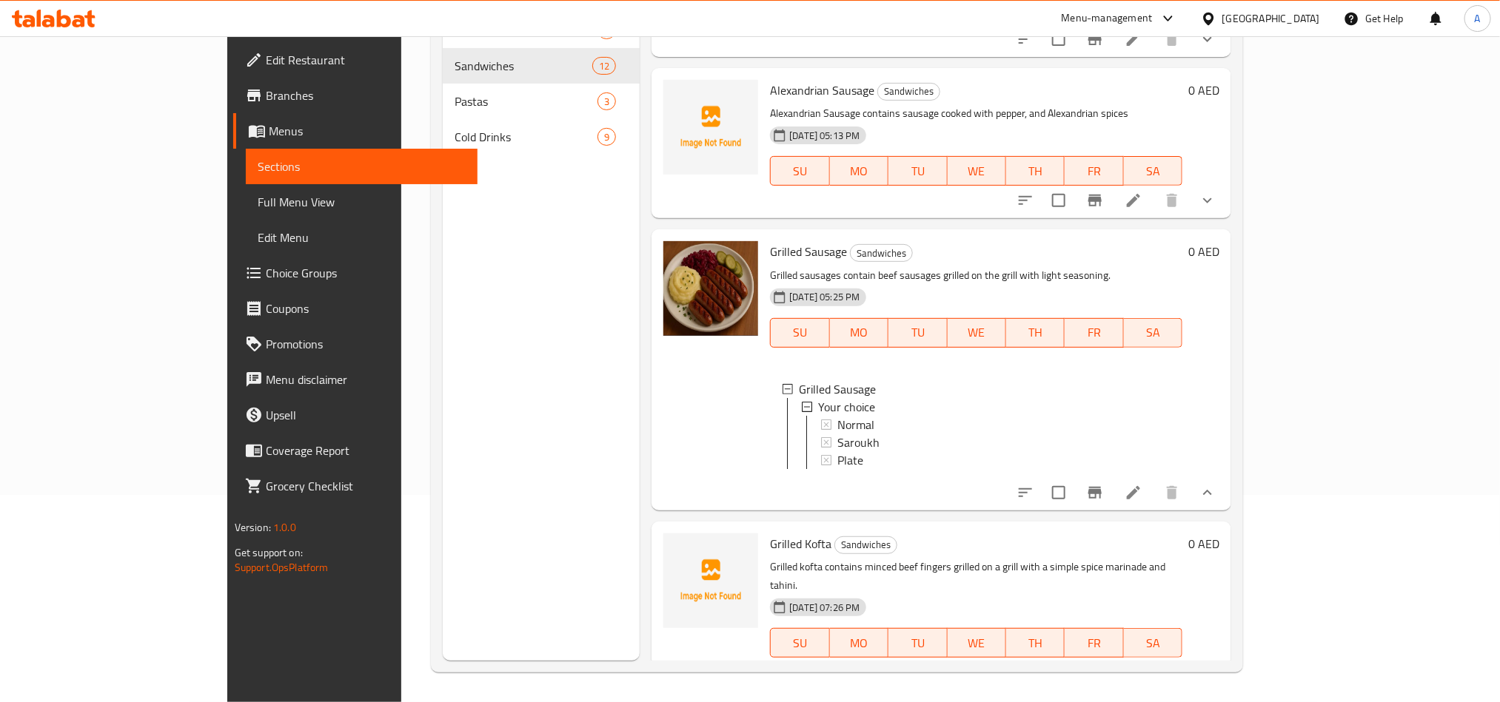
scroll to position [555, 0]
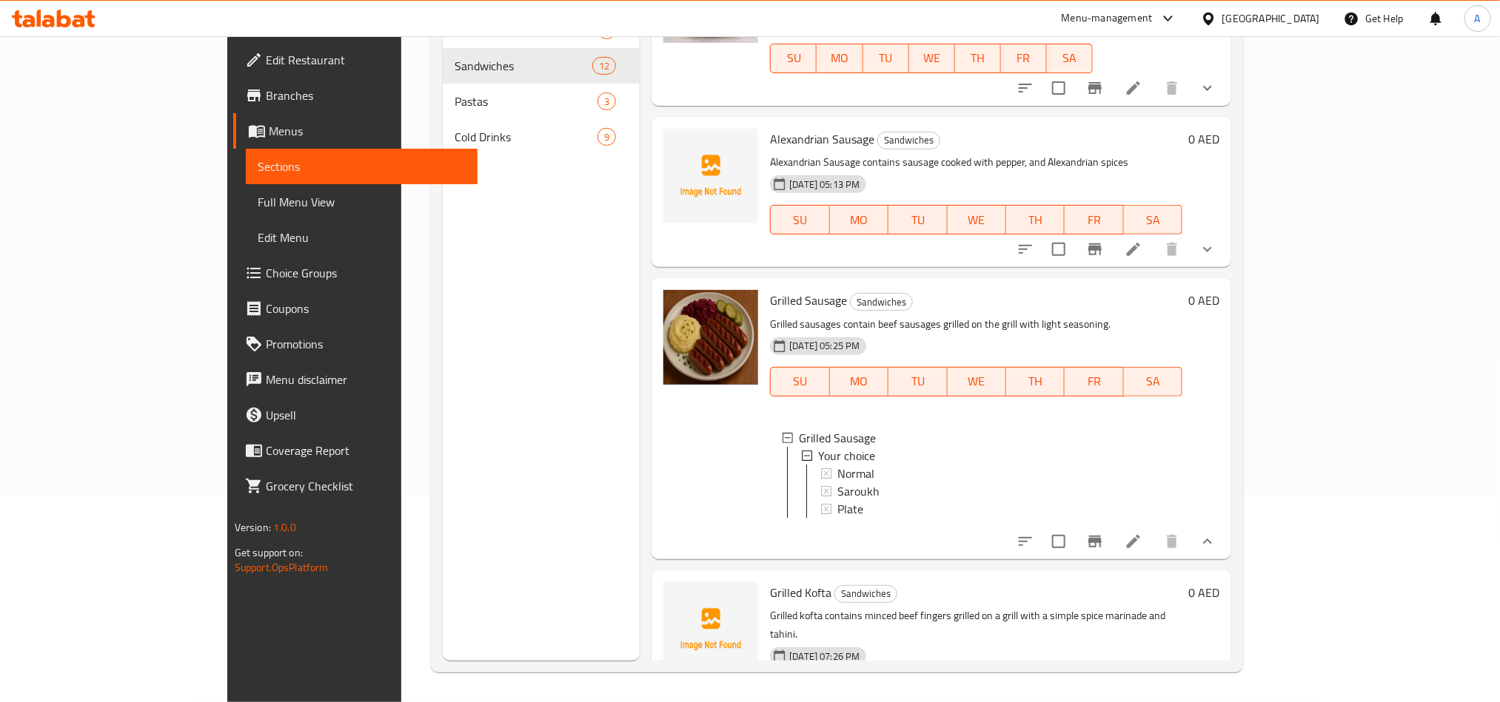
click at [770, 289] on span "Grilled Sausage" at bounding box center [808, 300] width 77 height 22
copy h6 "Grilled Sausage"
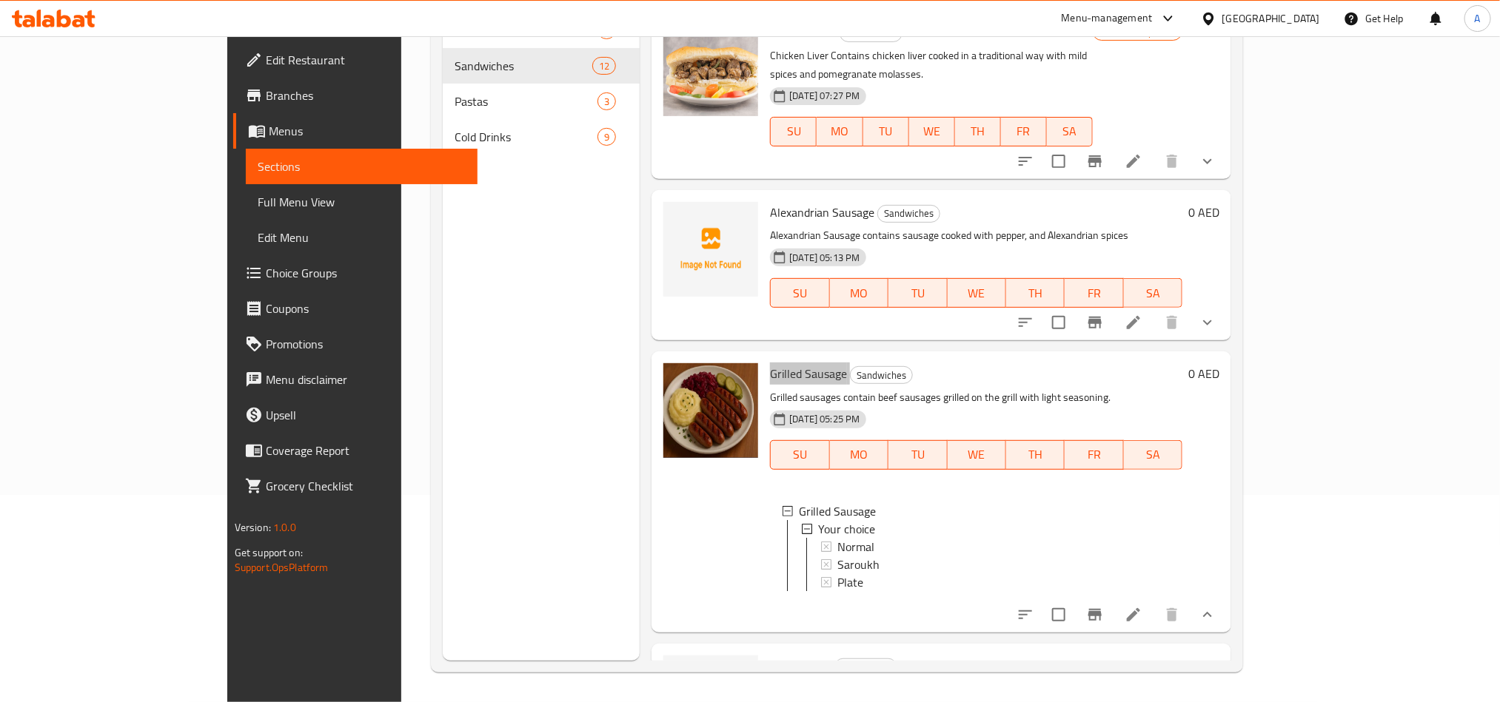
scroll to position [444, 0]
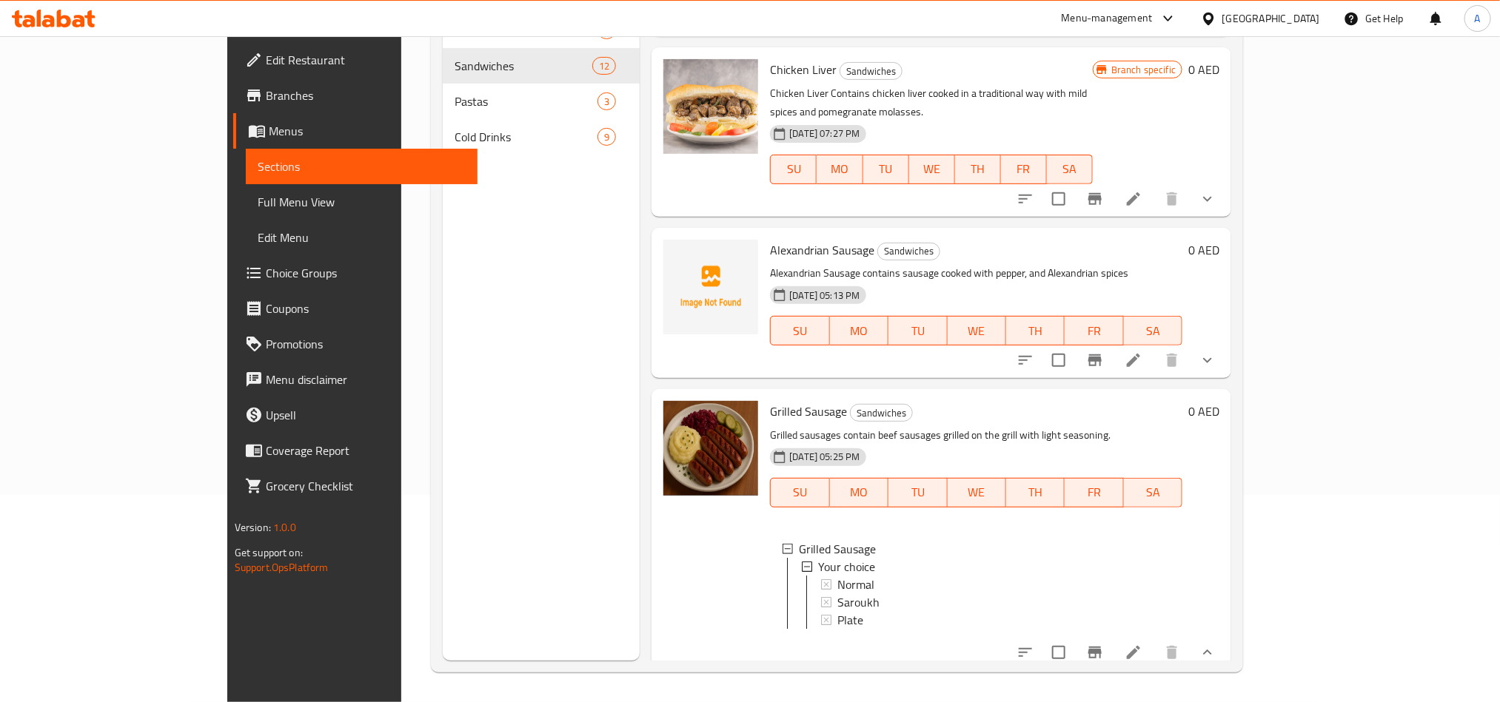
click at [807, 239] on span "Alexandrian Sausage" at bounding box center [822, 250] width 104 height 22
copy h6 "Sausage"
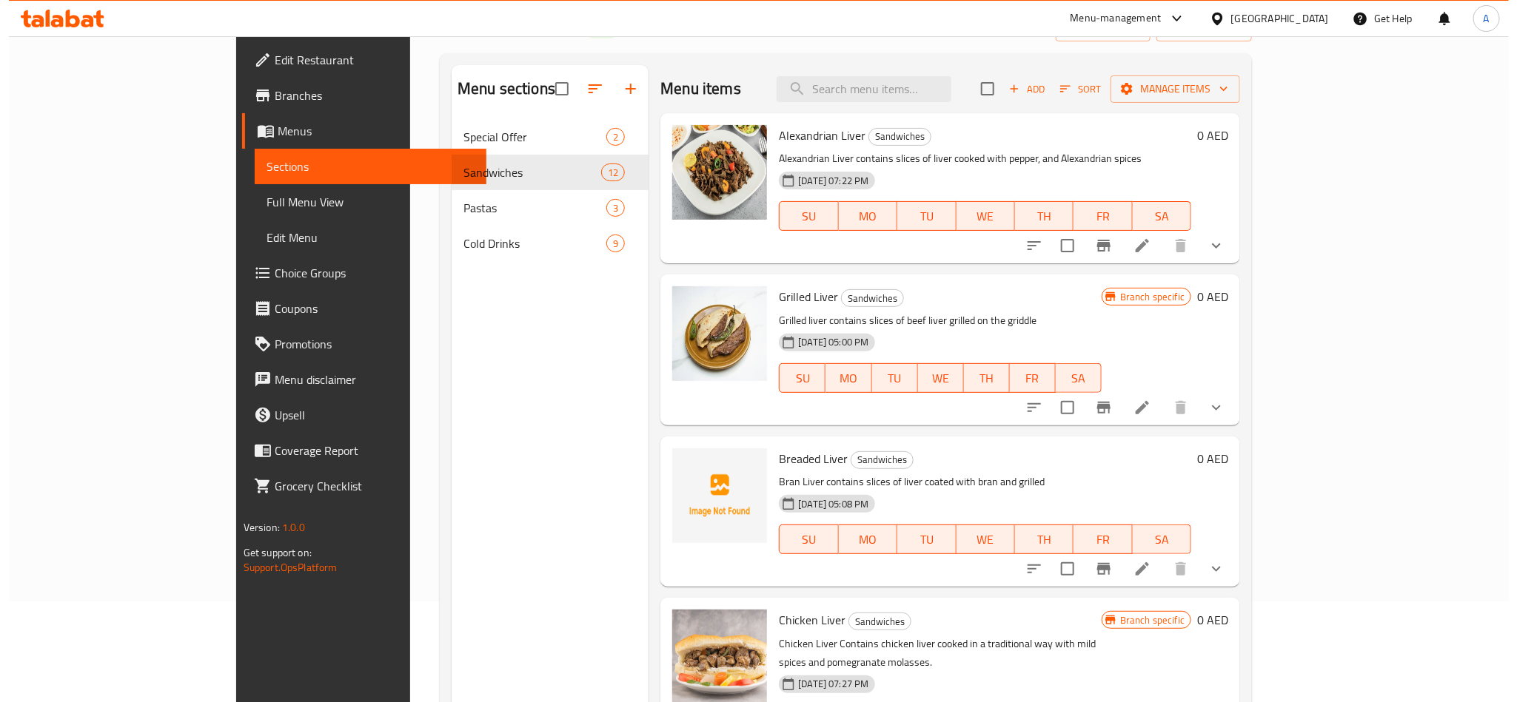
scroll to position [0, 0]
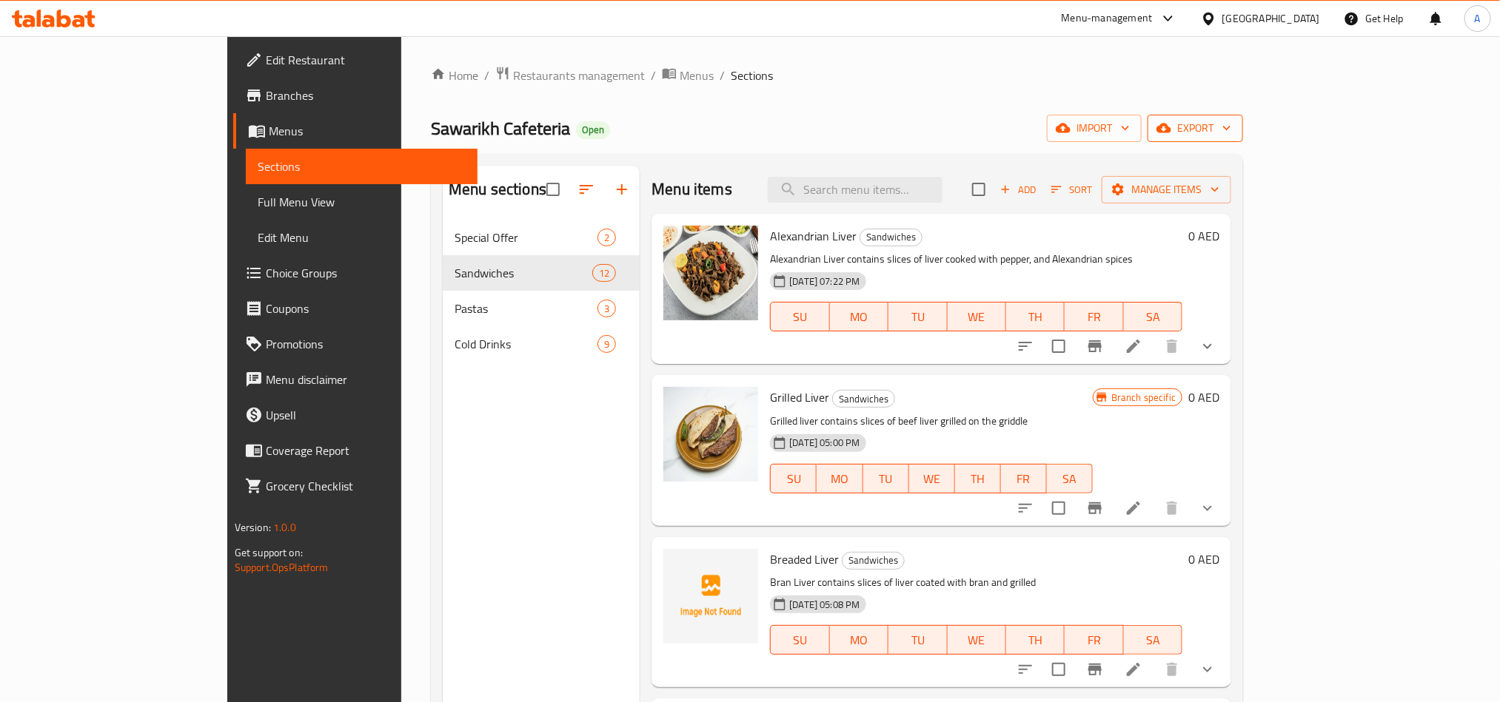
click at [1234, 124] on icon "button" at bounding box center [1226, 128] width 15 height 15
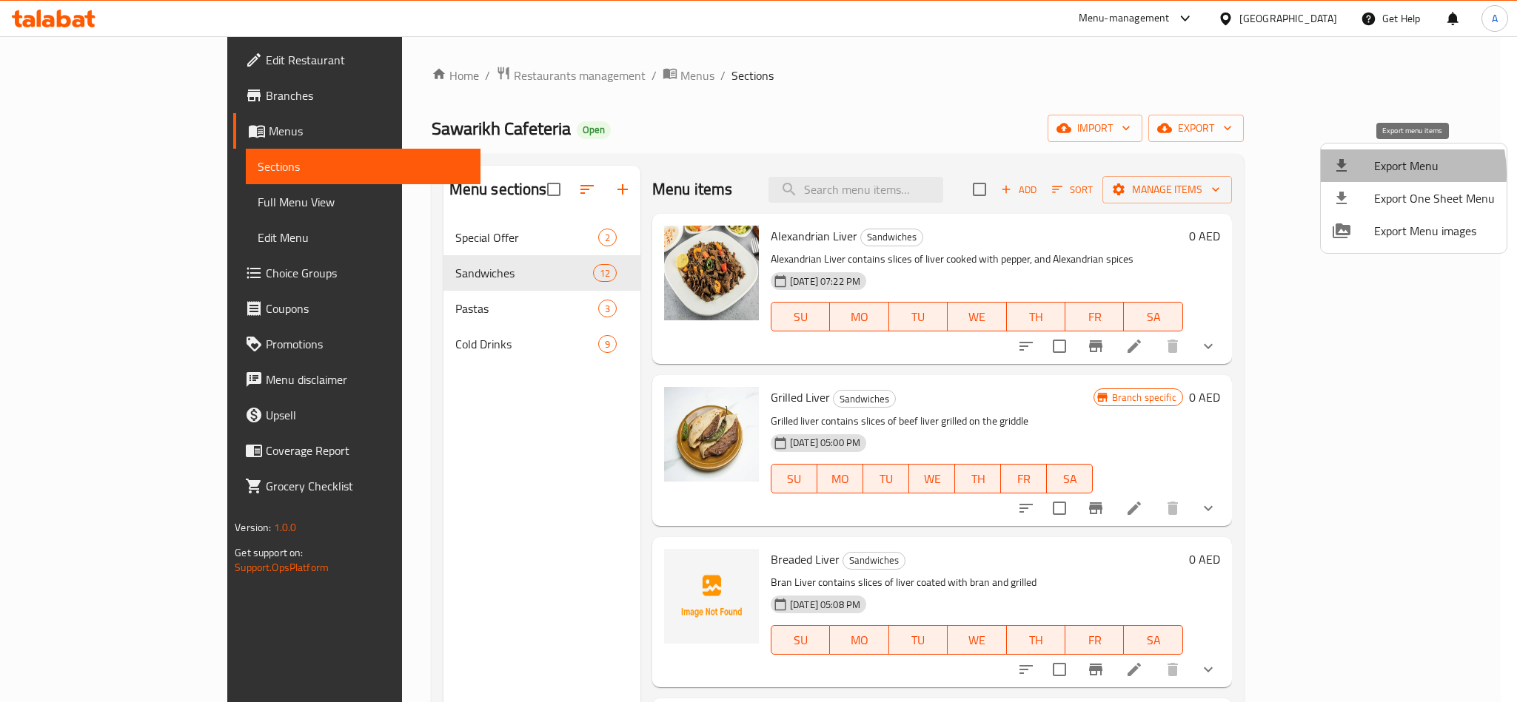
click at [1377, 173] on span "Export Menu" at bounding box center [1434, 166] width 121 height 18
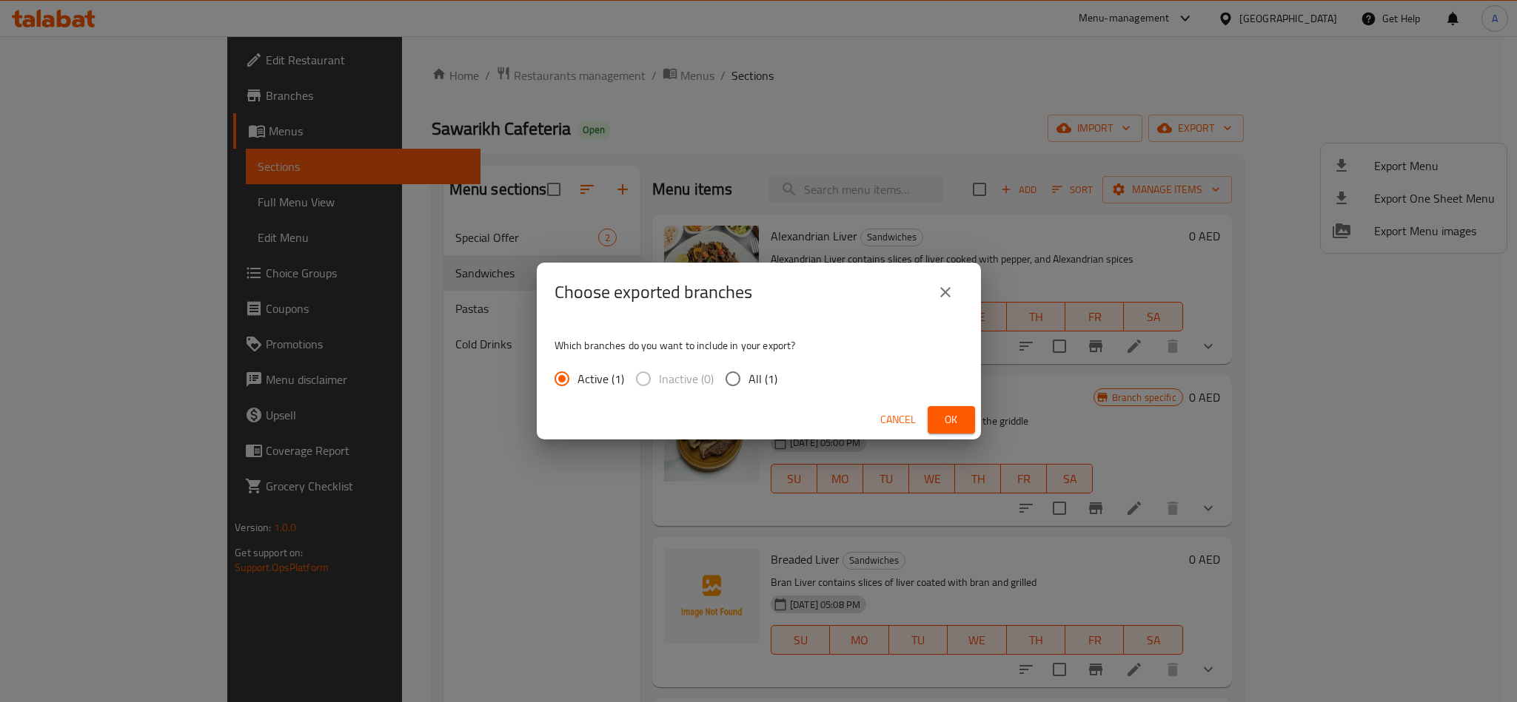
click at [733, 397] on div "Which branches do you want to include in your export? Active (1) Inactive (0) A…" at bounding box center [759, 361] width 444 height 78
click at [745, 384] on input "All (1)" at bounding box center [732, 378] width 31 height 31
radio input "true"
click at [944, 420] on span "Ok" at bounding box center [951, 420] width 24 height 19
